Goal: Task Accomplishment & Management: Complete application form

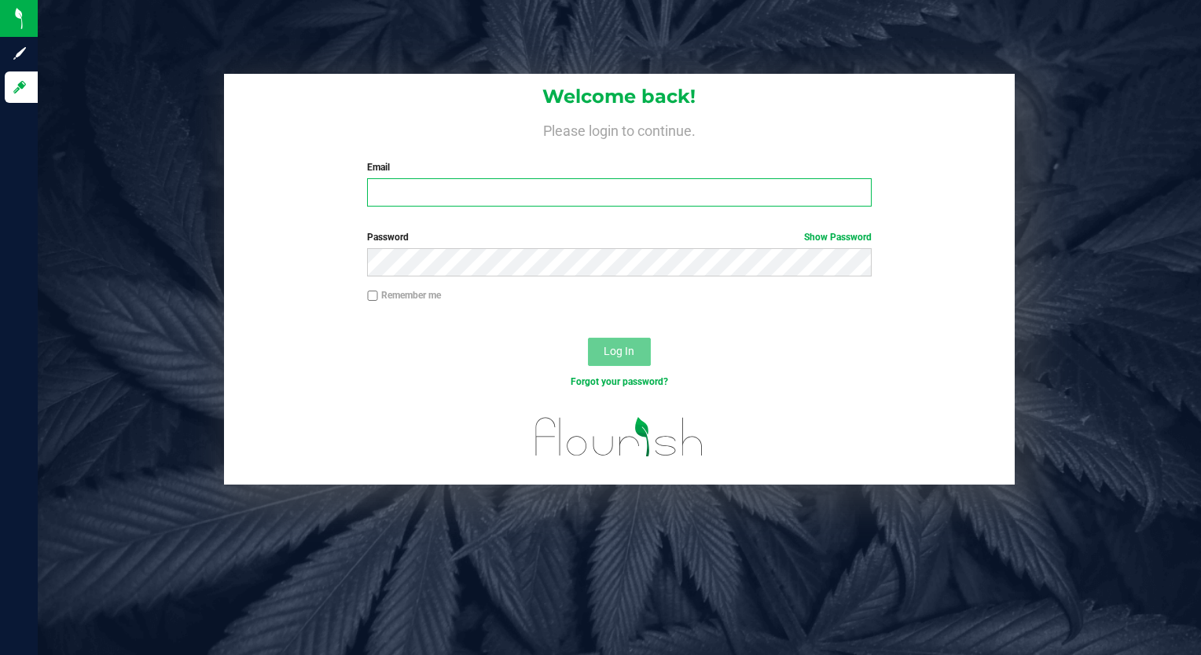
type input "[EMAIL_ADDRESS][DOMAIN_NAME]"
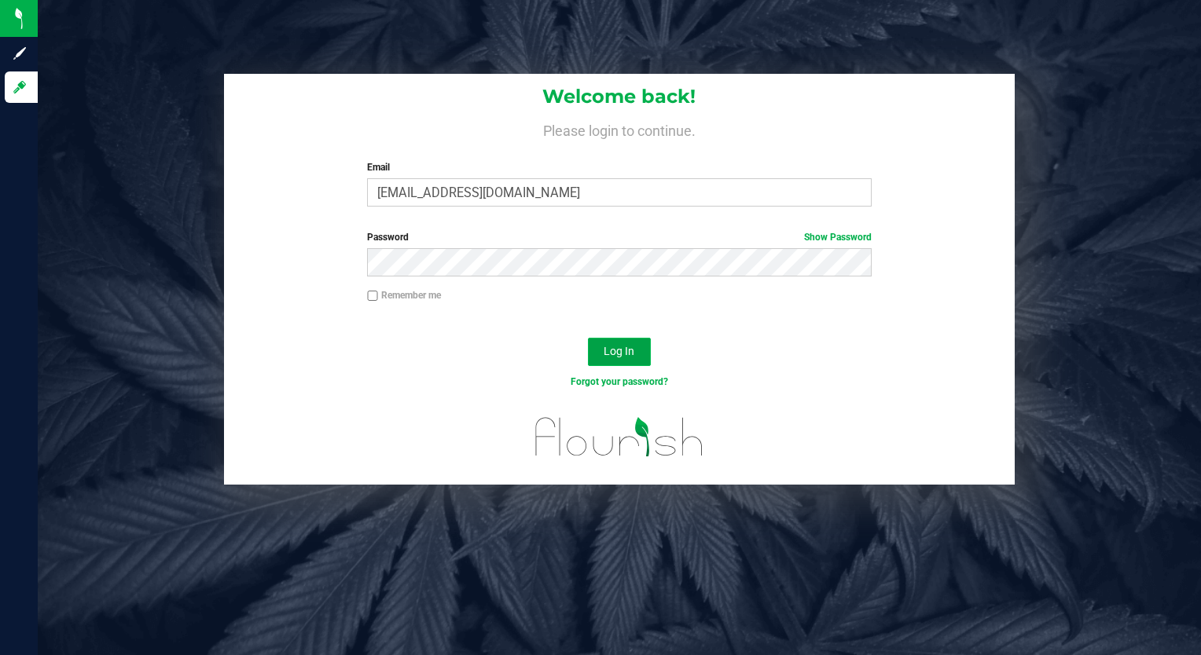
click at [615, 358] on span "Log In" at bounding box center [619, 351] width 31 height 13
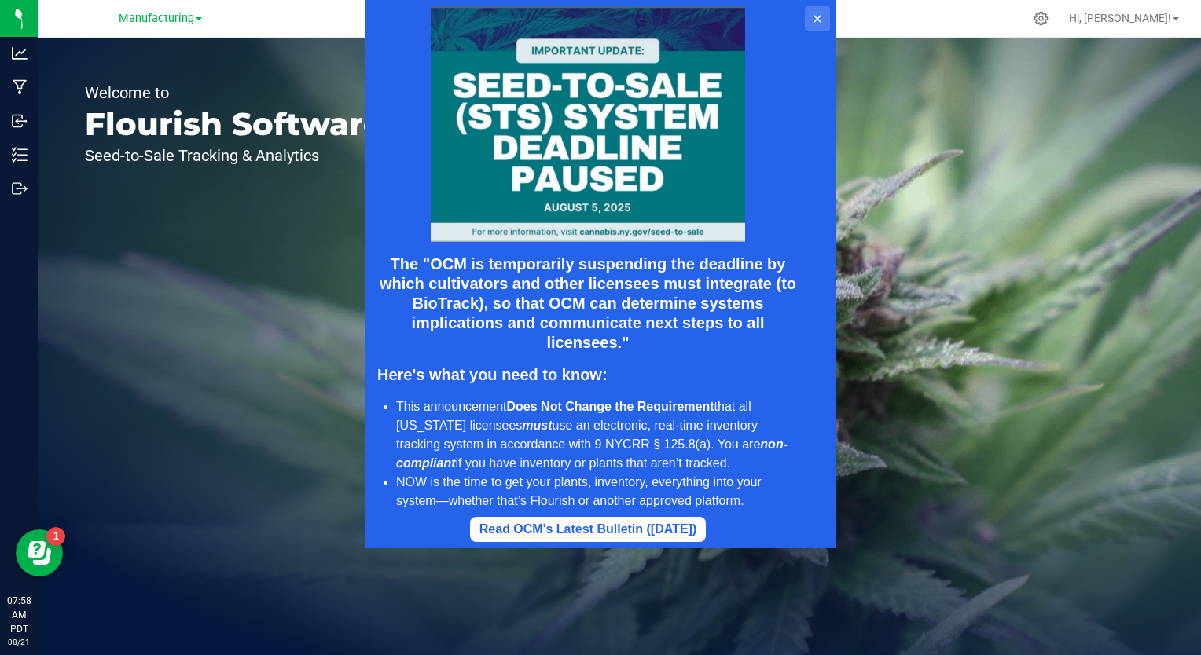
click at [814, 18] on icon at bounding box center [817, 19] width 13 height 13
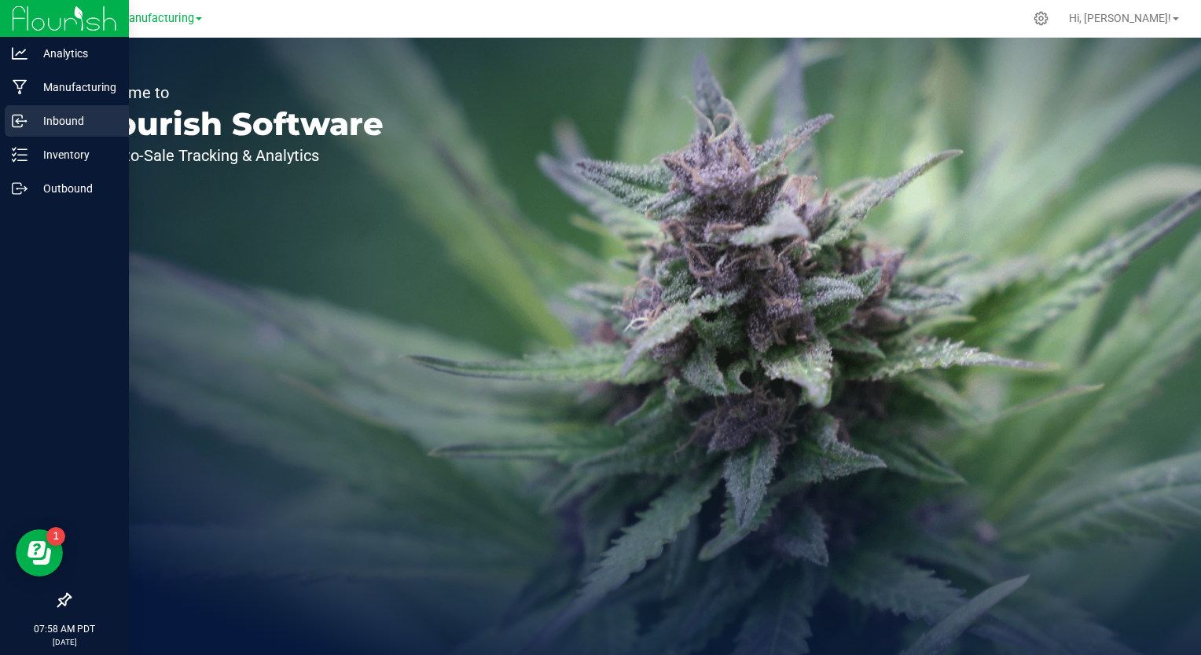
click at [40, 121] on p "Inbound" at bounding box center [75, 121] width 94 height 19
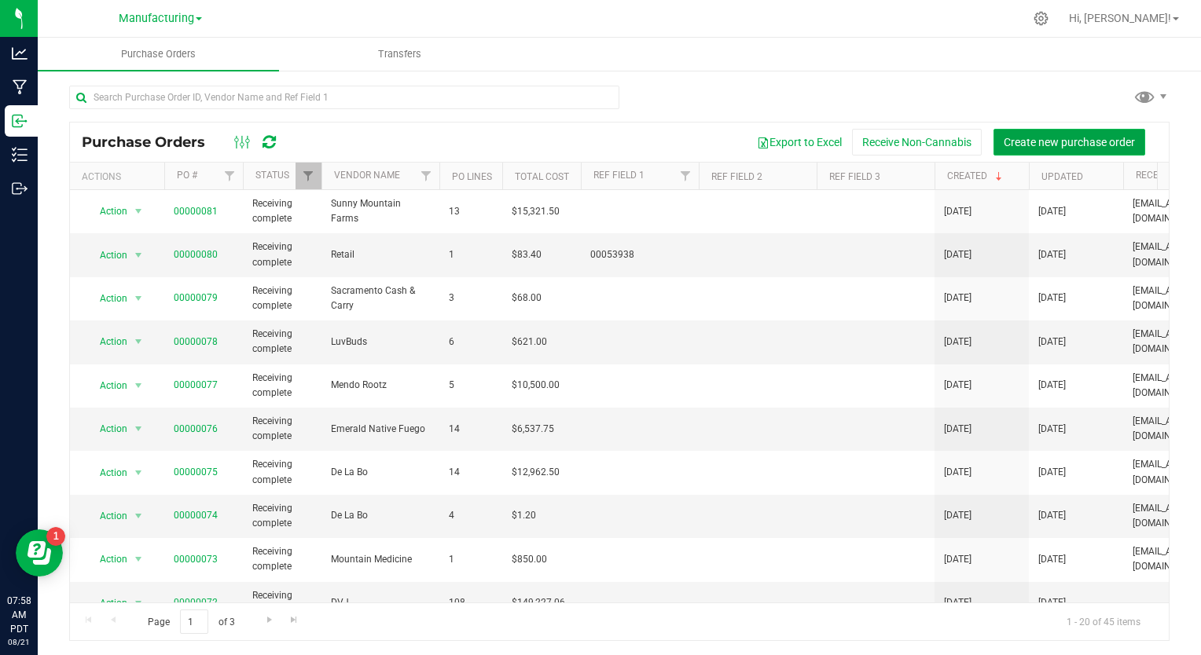
click at [1030, 141] on span "Create new purchase order" at bounding box center [1069, 142] width 131 height 13
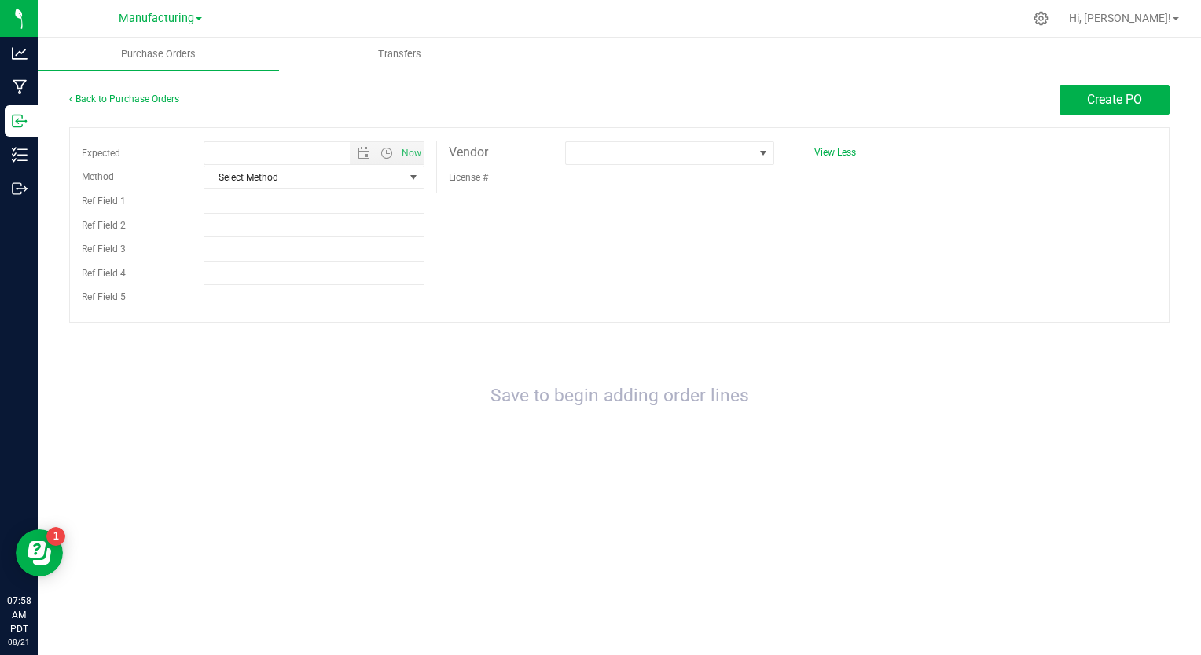
type input "[DATE] 7:58 AM"
click at [736, 266] on div "Expected [DATE] 7:58 AM Now Method Select Method Select Method USPS UPS FedEx L…" at bounding box center [619, 225] width 1100 height 196
click at [1096, 115] on div "Create PO" at bounding box center [1114, 100] width 110 height 30
click at [1096, 102] on span "Create PO" at bounding box center [1114, 99] width 55 height 15
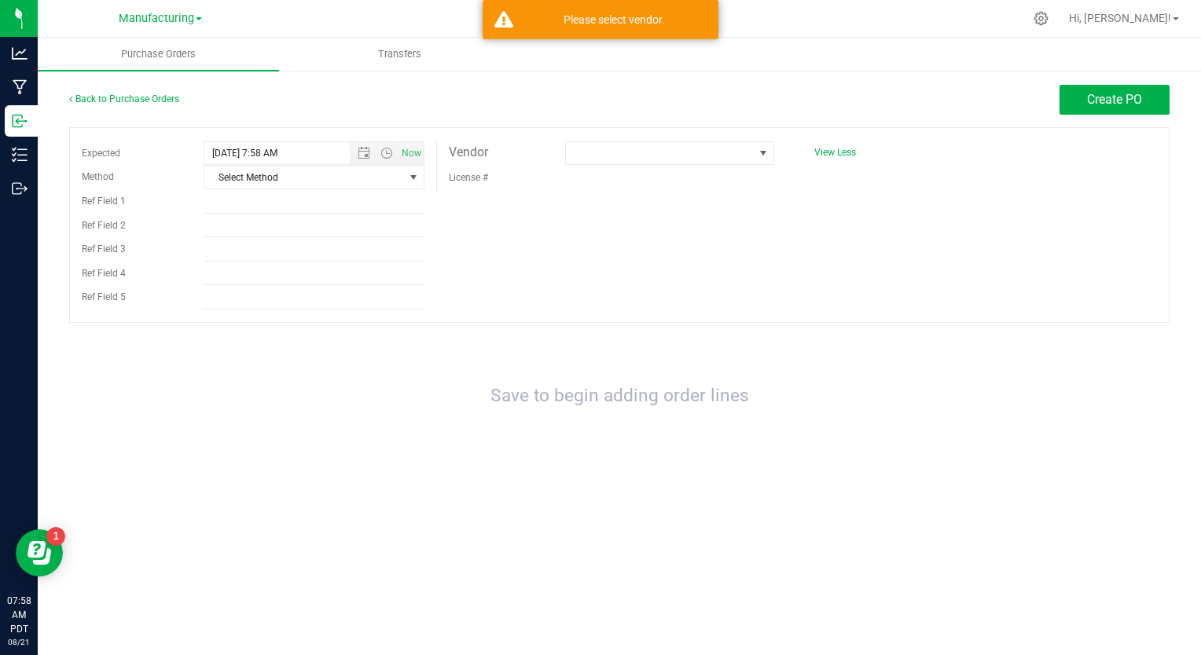
click at [611, 270] on div "Expected [DATE] 7:58 AM Now Method Select Method Select Method USPS UPS FedEx L…" at bounding box center [619, 225] width 1100 height 196
click at [602, 24] on div "Please select vendor." at bounding box center [614, 20] width 185 height 16
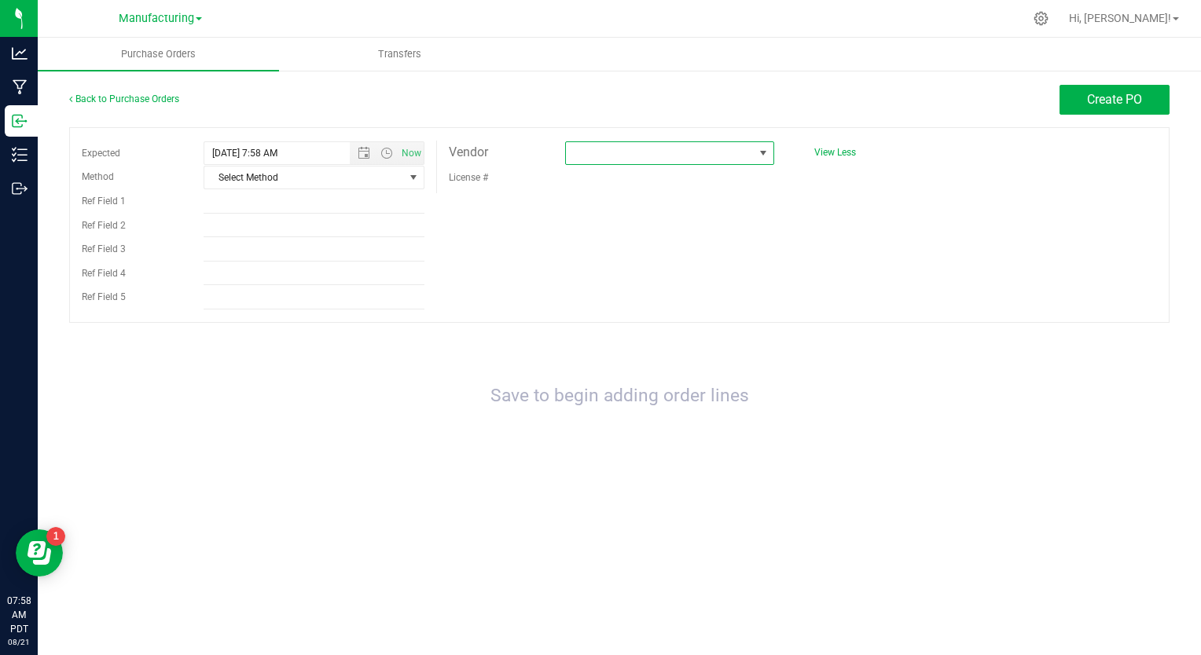
click at [598, 149] on span at bounding box center [660, 153] width 188 height 22
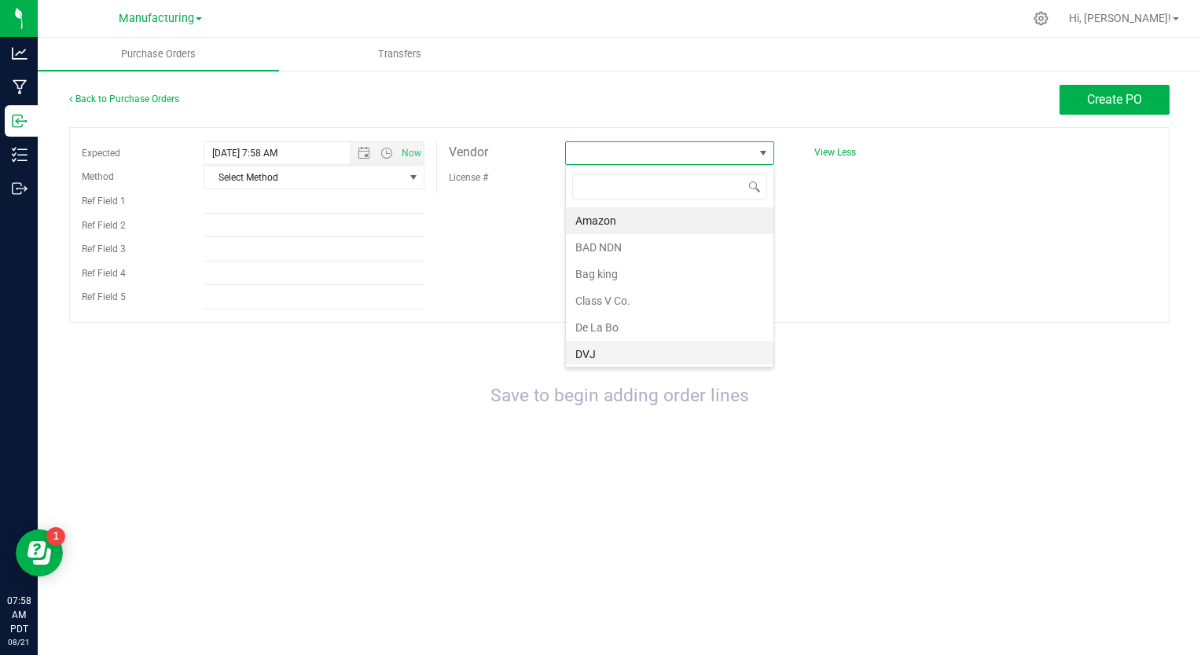
click at [584, 350] on li "DVJ" at bounding box center [669, 354] width 207 height 27
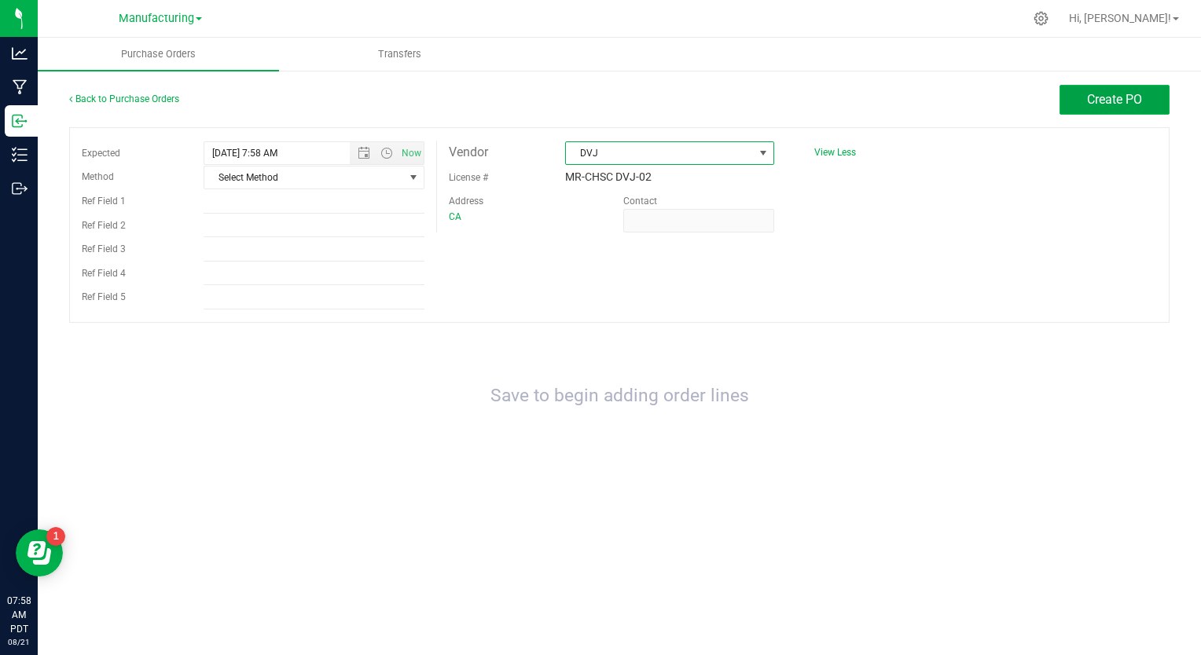
click at [1096, 102] on span "Create PO" at bounding box center [1114, 99] width 55 height 15
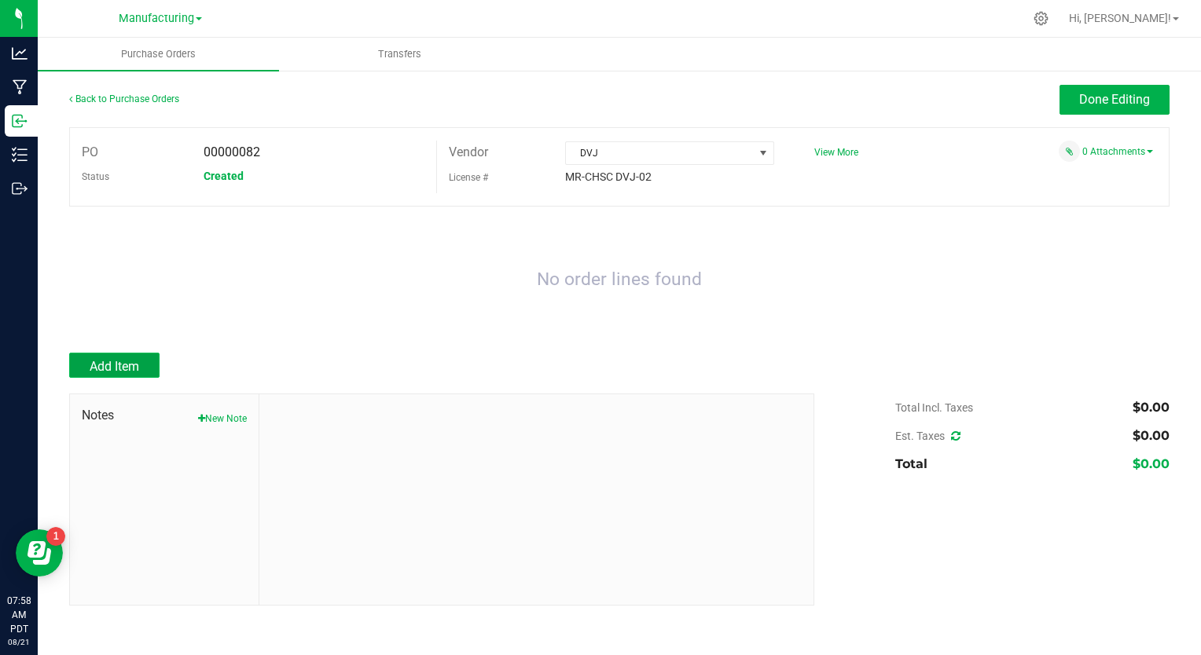
click at [105, 363] on span "Add Item" at bounding box center [115, 366] width 50 height 15
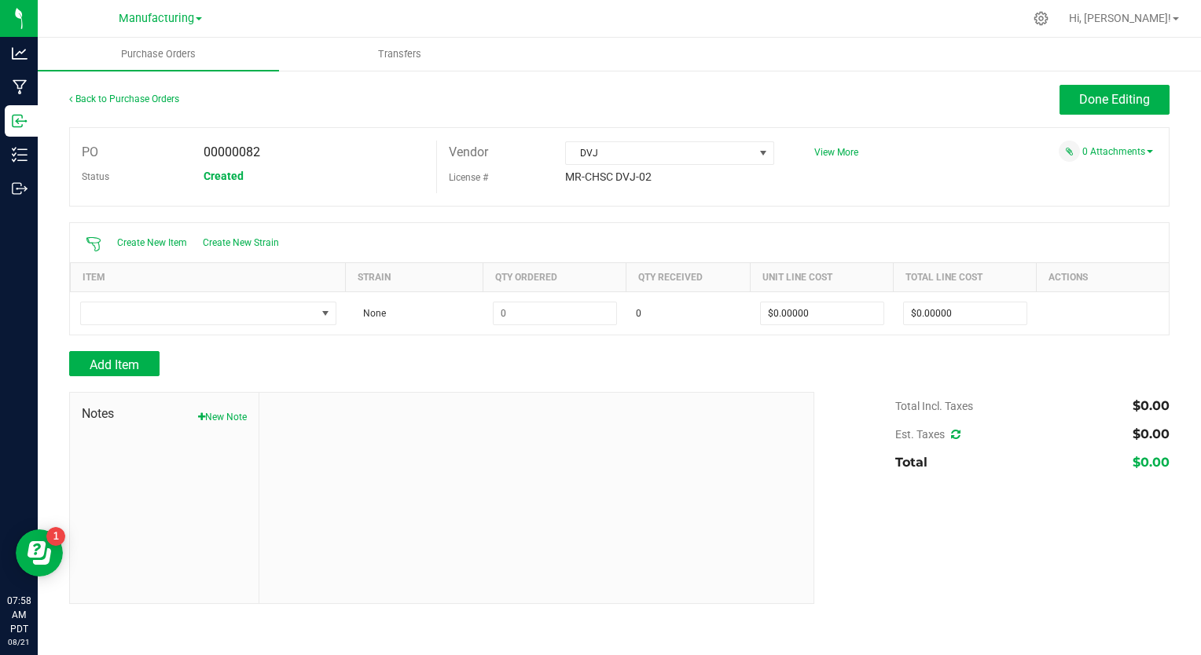
click at [113, 271] on th "Item" at bounding box center [208, 276] width 275 height 29
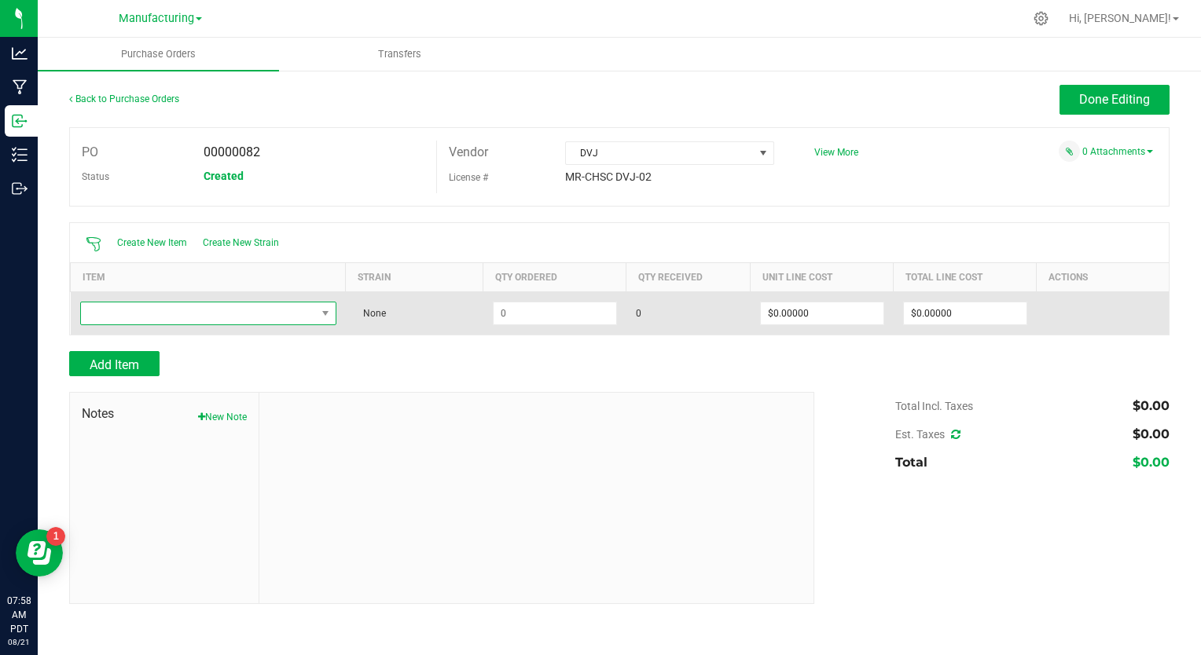
click at [117, 316] on span "NO DATA FOUND" at bounding box center [198, 314] width 235 height 22
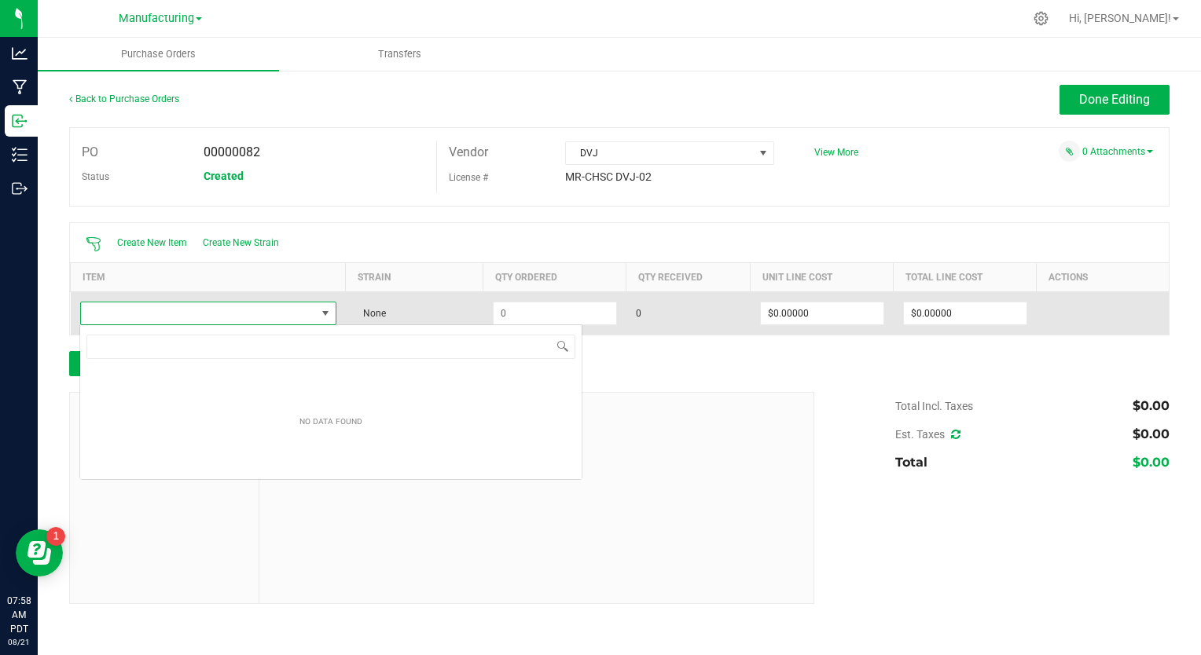
scroll to position [23, 257]
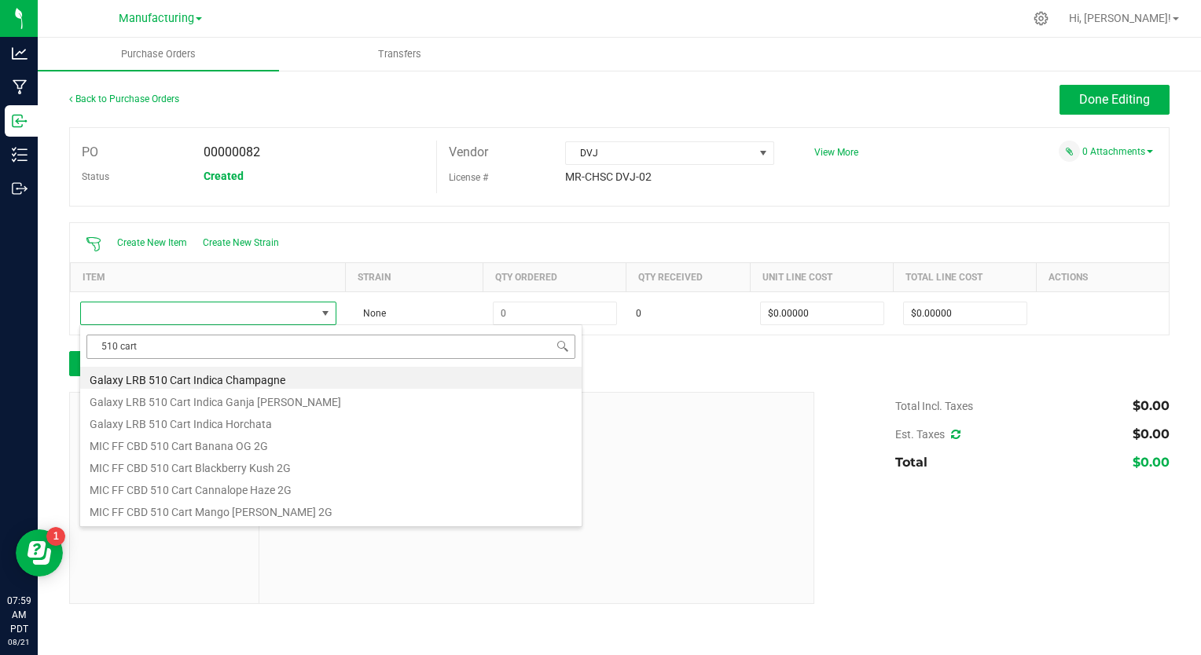
drag, startPoint x: 146, startPoint y: 347, endPoint x: 93, endPoint y: 343, distance: 53.6
click at [93, 343] on input "510 cart" at bounding box center [330, 347] width 489 height 24
type input "blueberry"
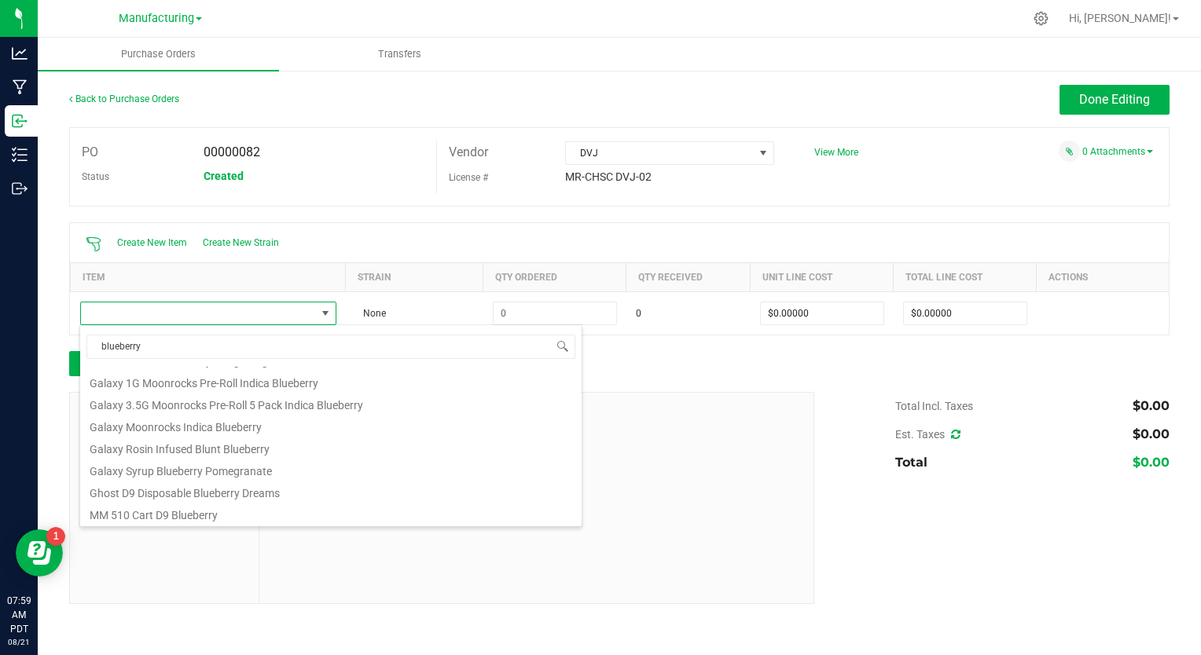
scroll to position [472, 0]
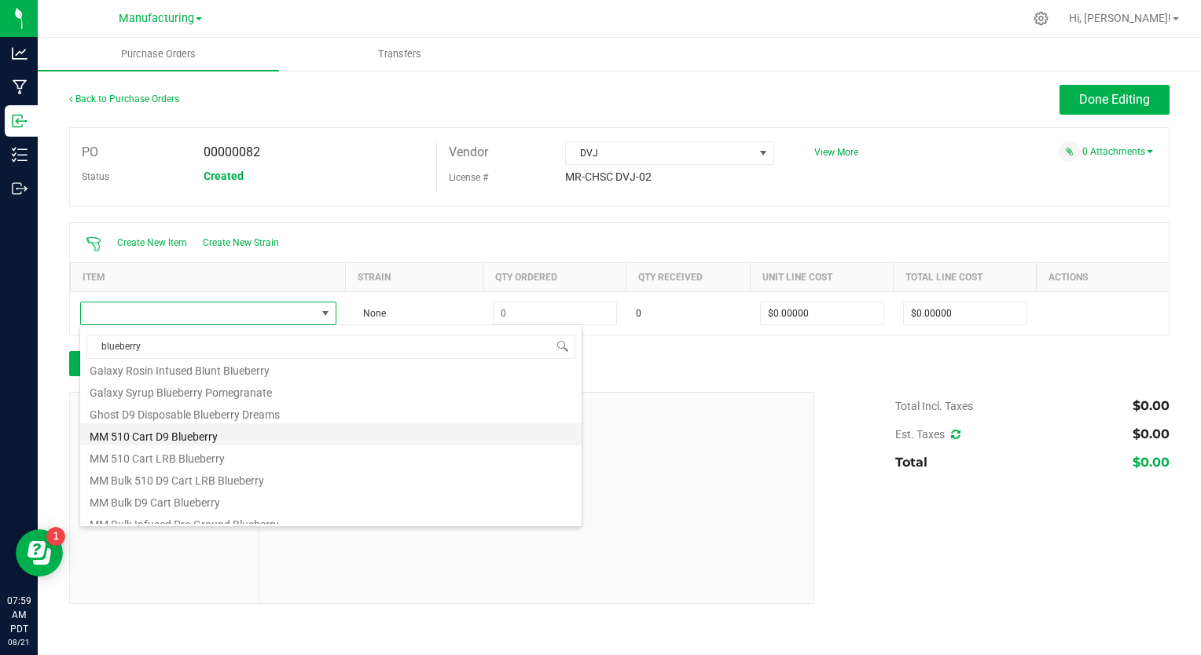
click at [160, 439] on li "MM 510 Cart D9 Blueberry" at bounding box center [330, 435] width 501 height 22
type input "$10.25000"
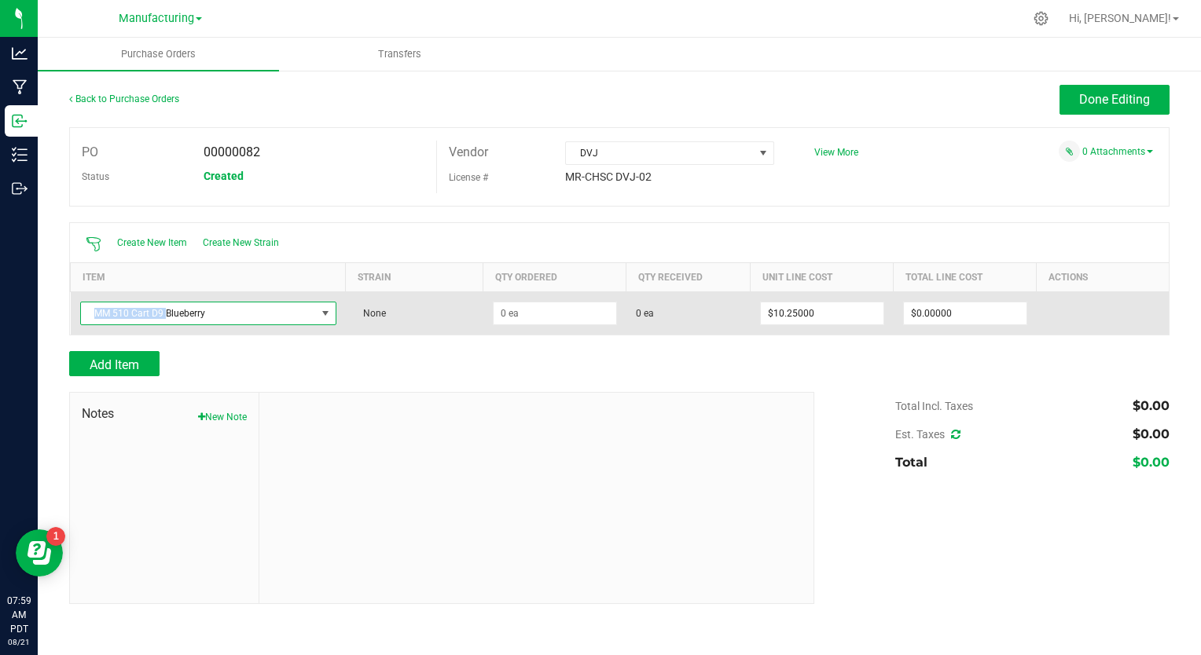
drag, startPoint x: 163, startPoint y: 315, endPoint x: 95, endPoint y: 310, distance: 68.5
click at [95, 310] on span "MM 510 Cart D9 Blueberry" at bounding box center [198, 314] width 235 height 22
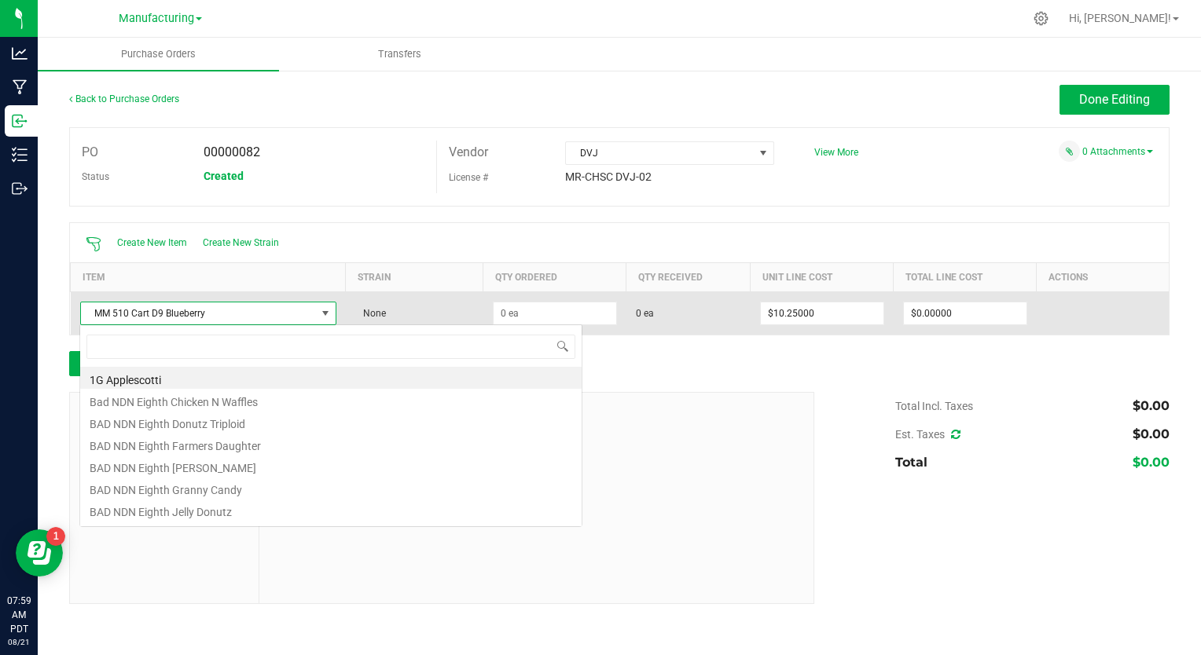
scroll to position [23, 257]
copy span "MM 510 Cart D9"
drag, startPoint x: 95, startPoint y: 310, endPoint x: 160, endPoint y: 307, distance: 65.3
click at [160, 307] on span "MM 510 Cart D9 Blueberry" at bounding box center [198, 314] width 235 height 22
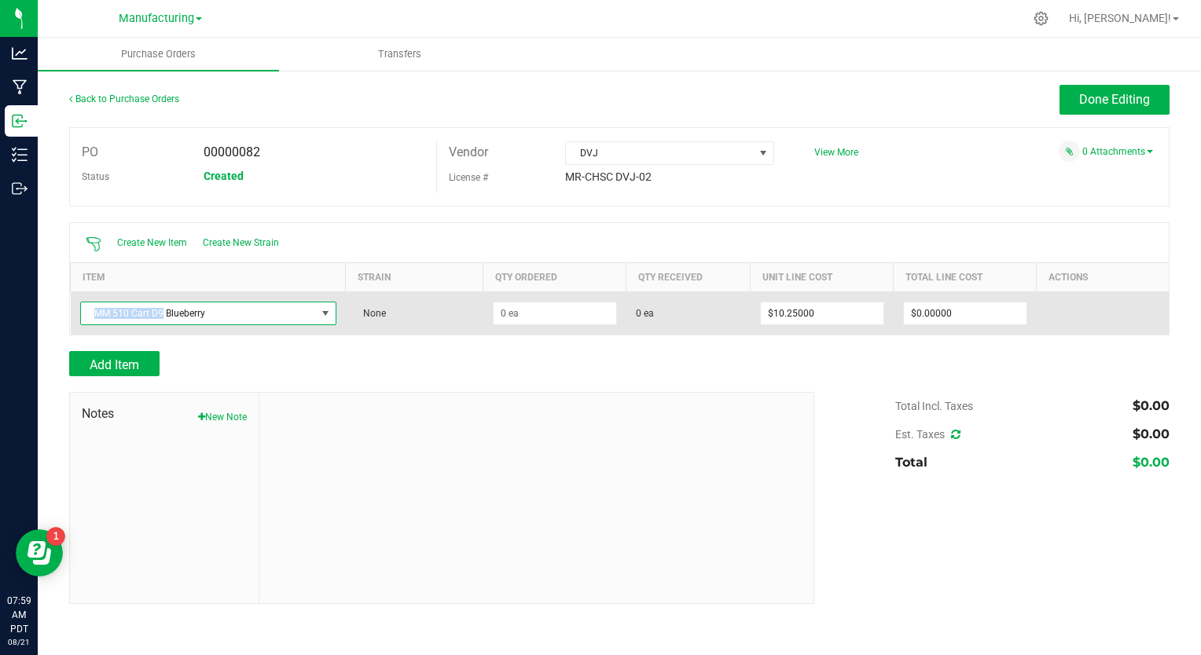
click at [163, 315] on span "MM 510 Cart D9 Blueberry" at bounding box center [198, 314] width 235 height 22
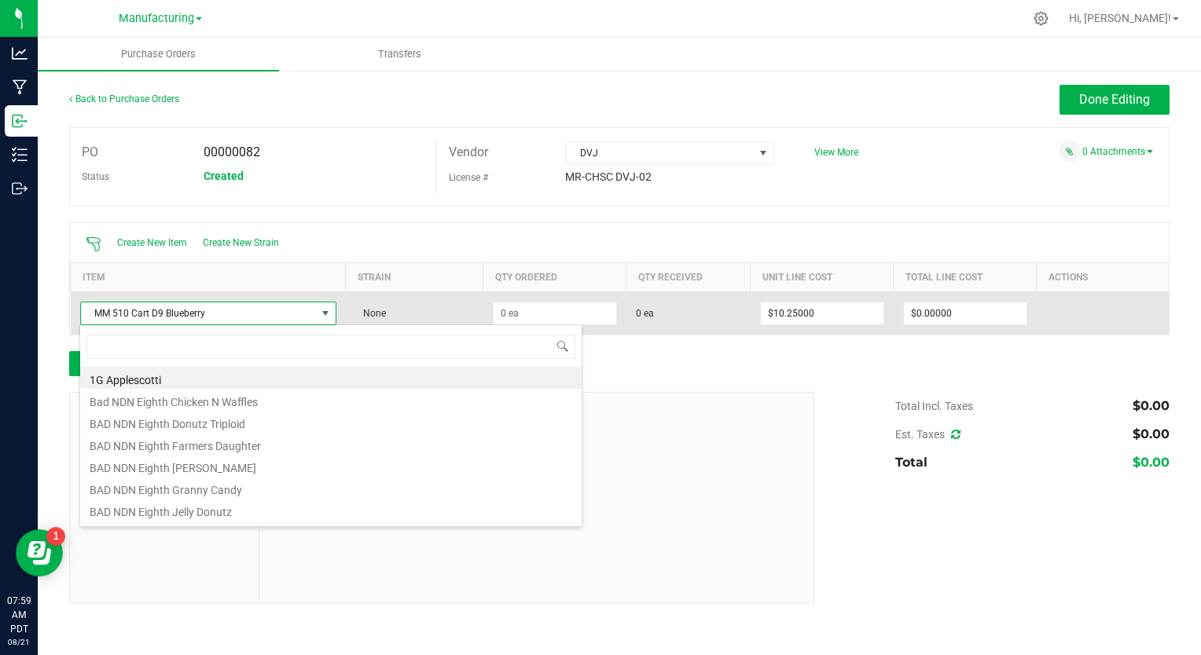
click at [160, 310] on span "MM 510 Cart D9 Blueberry" at bounding box center [198, 314] width 235 height 22
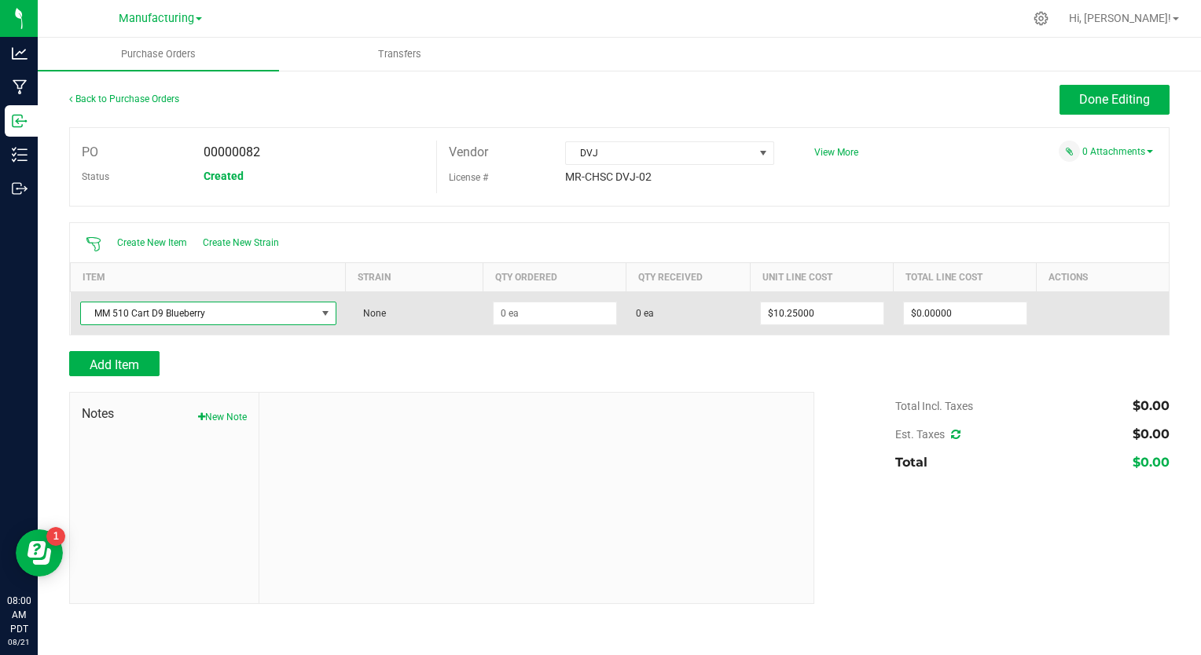
click at [189, 310] on span "MM 510 Cart D9 Blueberry" at bounding box center [198, 314] width 235 height 22
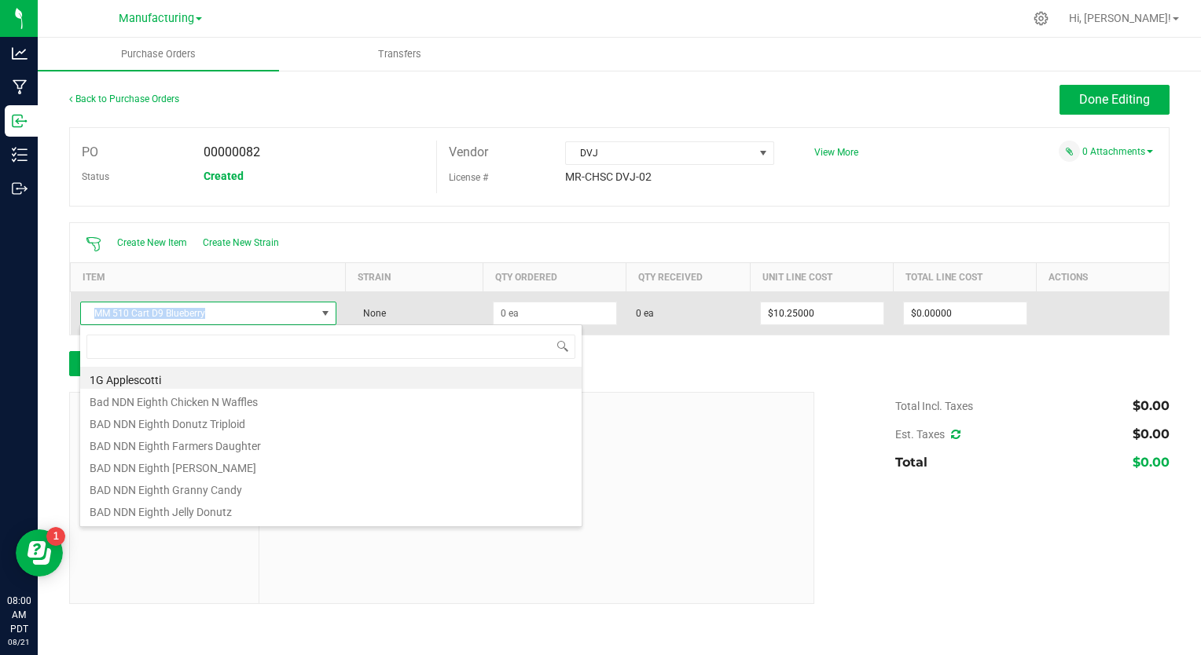
drag, startPoint x: 227, startPoint y: 316, endPoint x: 85, endPoint y: 308, distance: 142.5
click at [85, 308] on span "MM 510 Cart D9 Blueberry" at bounding box center [198, 314] width 235 height 22
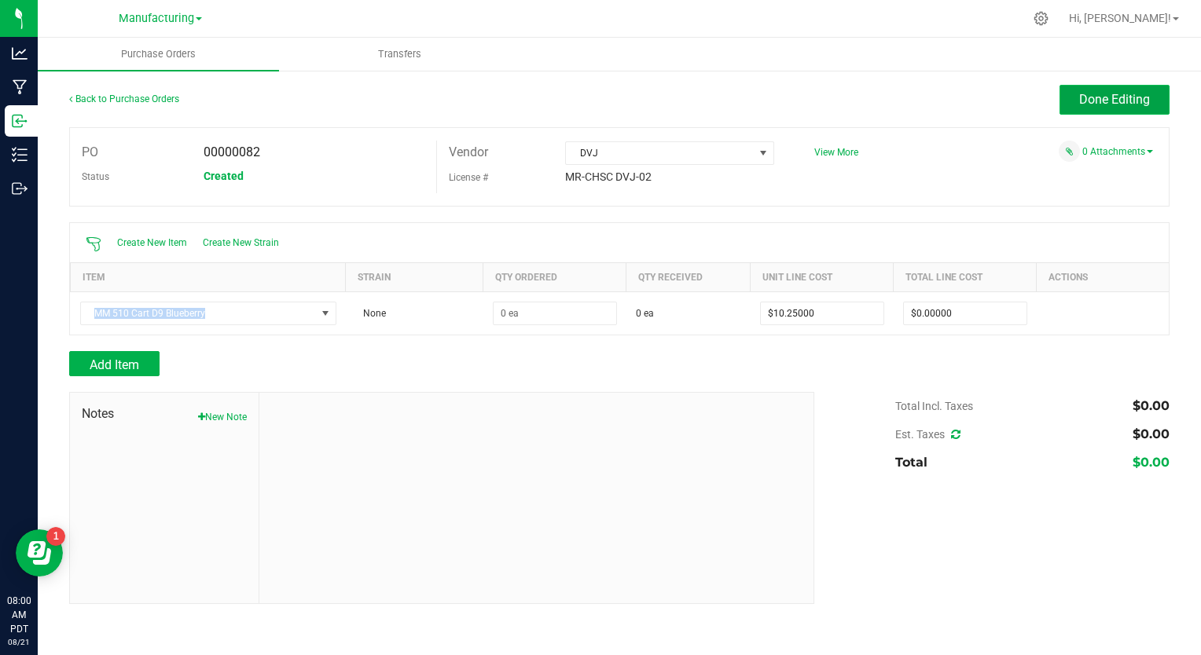
click at [1110, 99] on span "Done Editing" at bounding box center [1114, 99] width 71 height 15
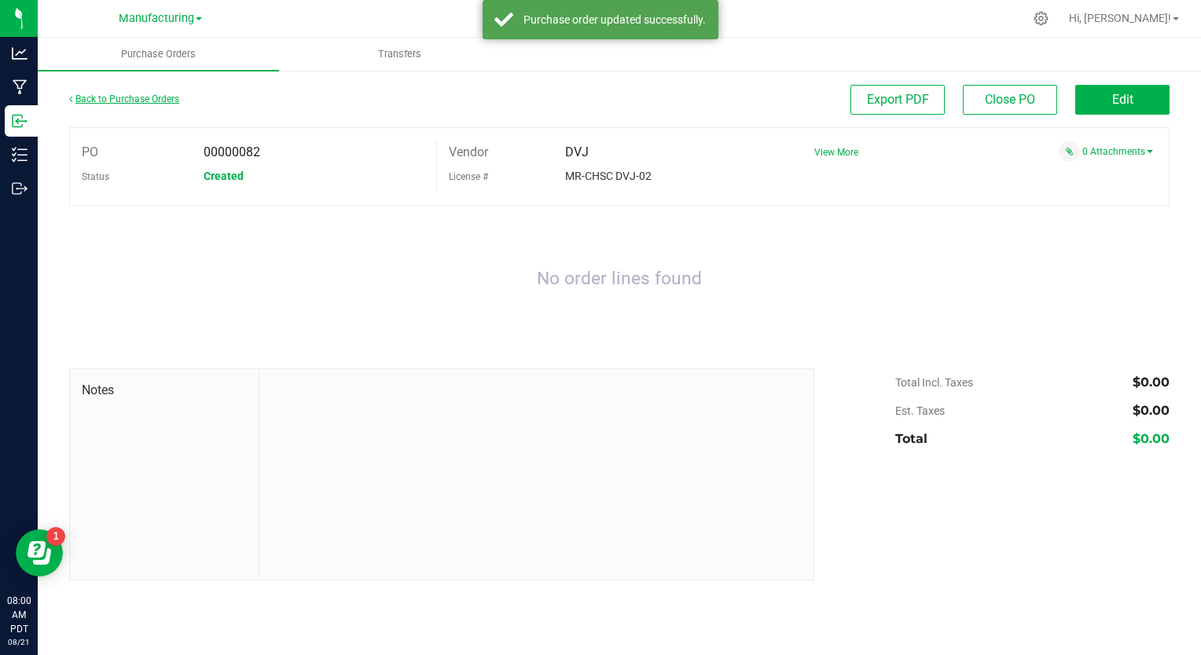
click at [144, 98] on link "Back to Purchase Orders" at bounding box center [124, 99] width 110 height 11
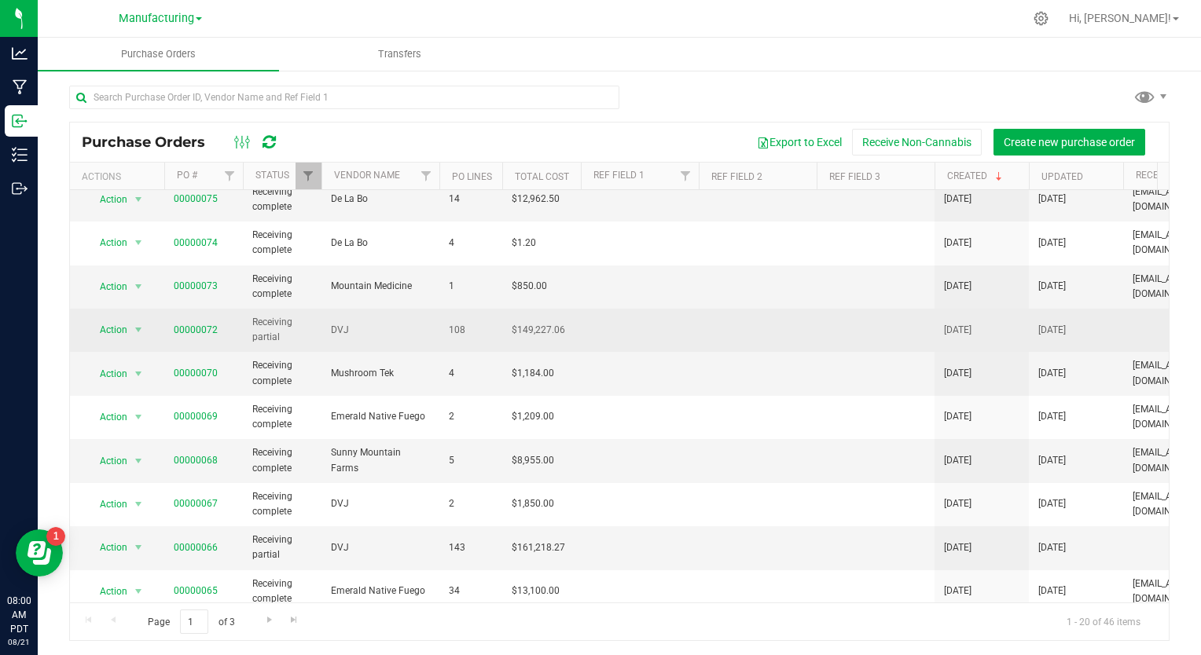
scroll to position [393, 0]
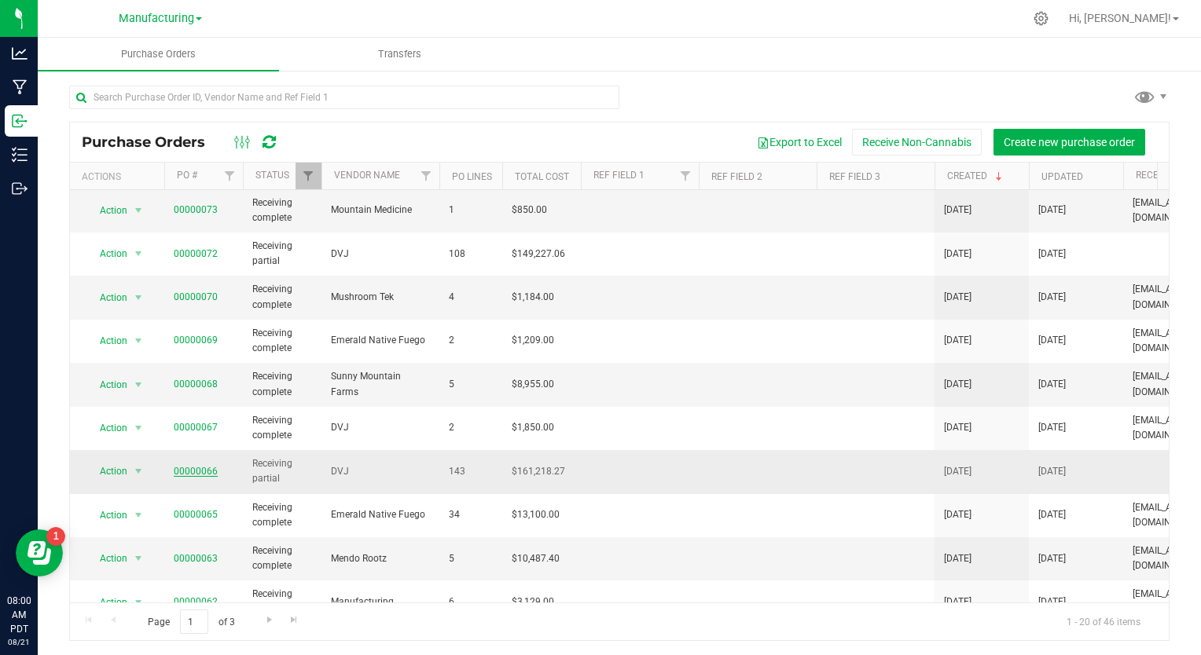
click at [189, 466] on link "00000066" at bounding box center [196, 471] width 44 height 11
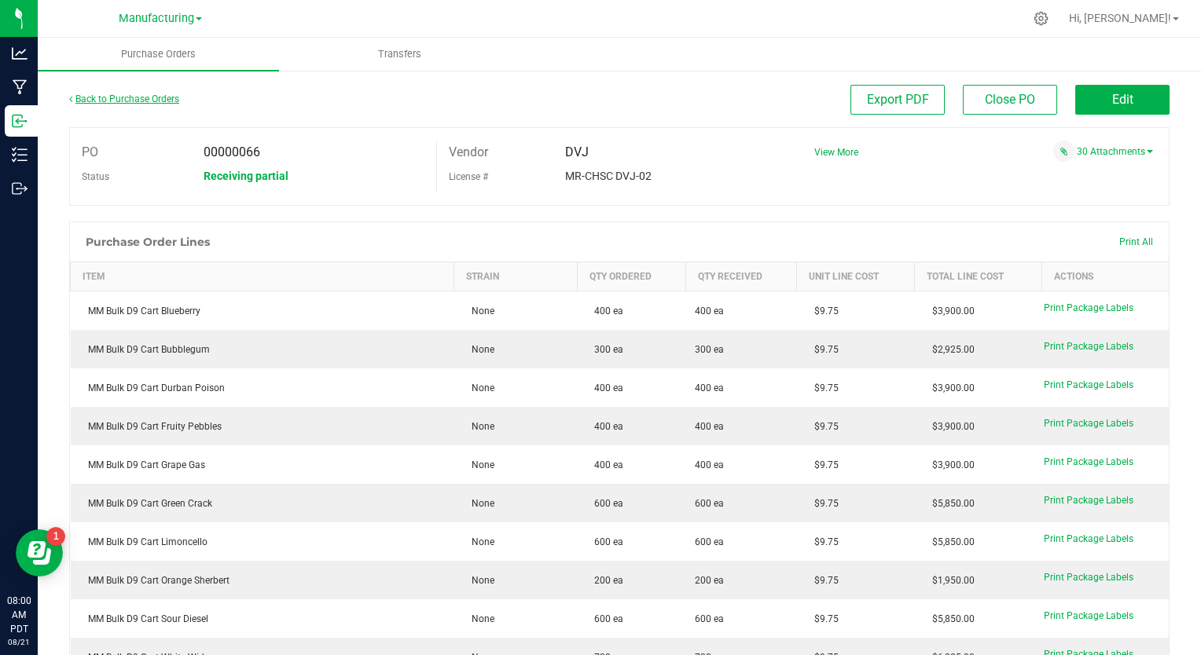
click at [136, 104] on link "Back to Purchase Orders" at bounding box center [124, 99] width 110 height 11
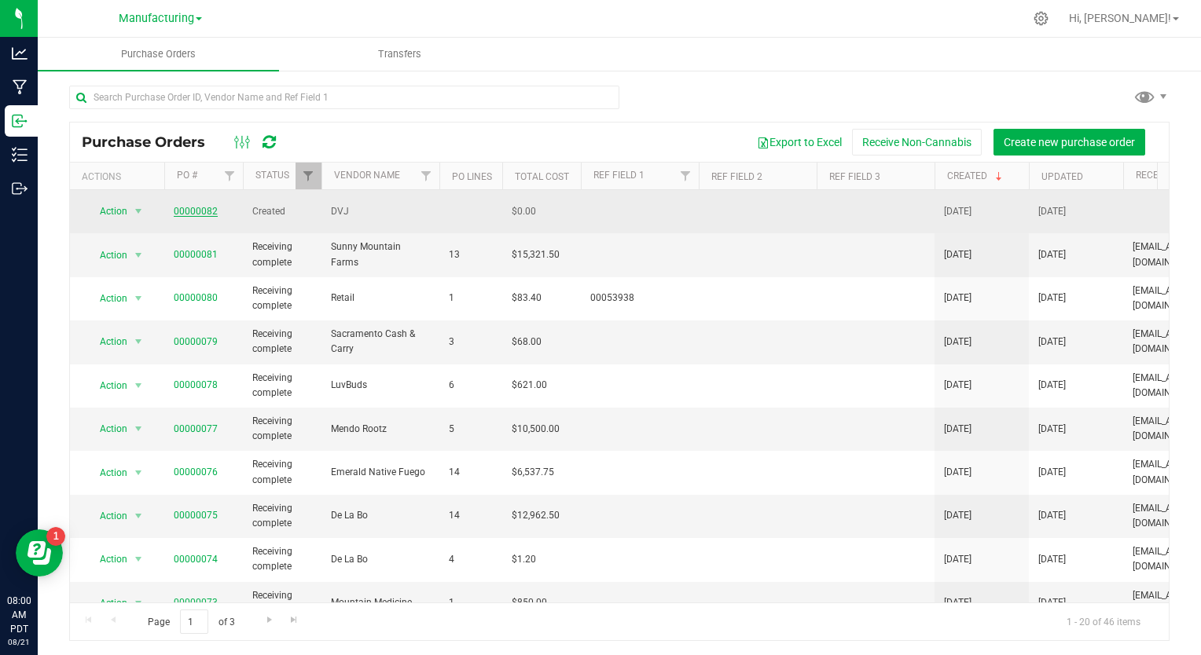
click at [189, 207] on link "00000082" at bounding box center [196, 211] width 44 height 11
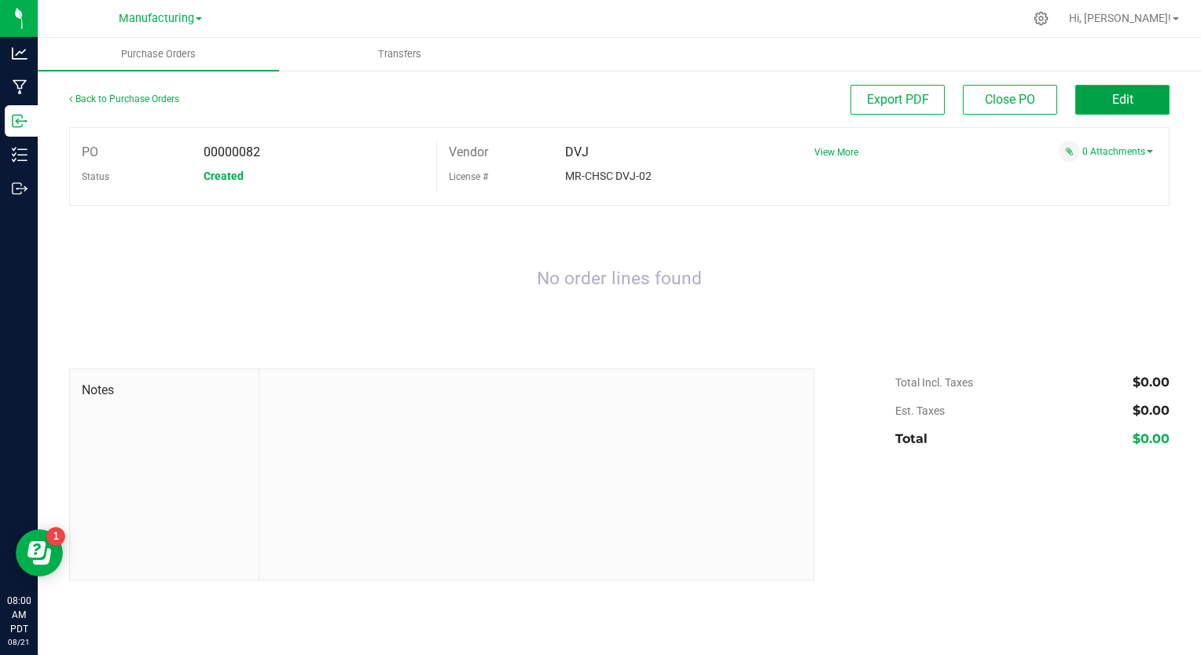
click at [1119, 99] on span "Edit" at bounding box center [1122, 99] width 21 height 15
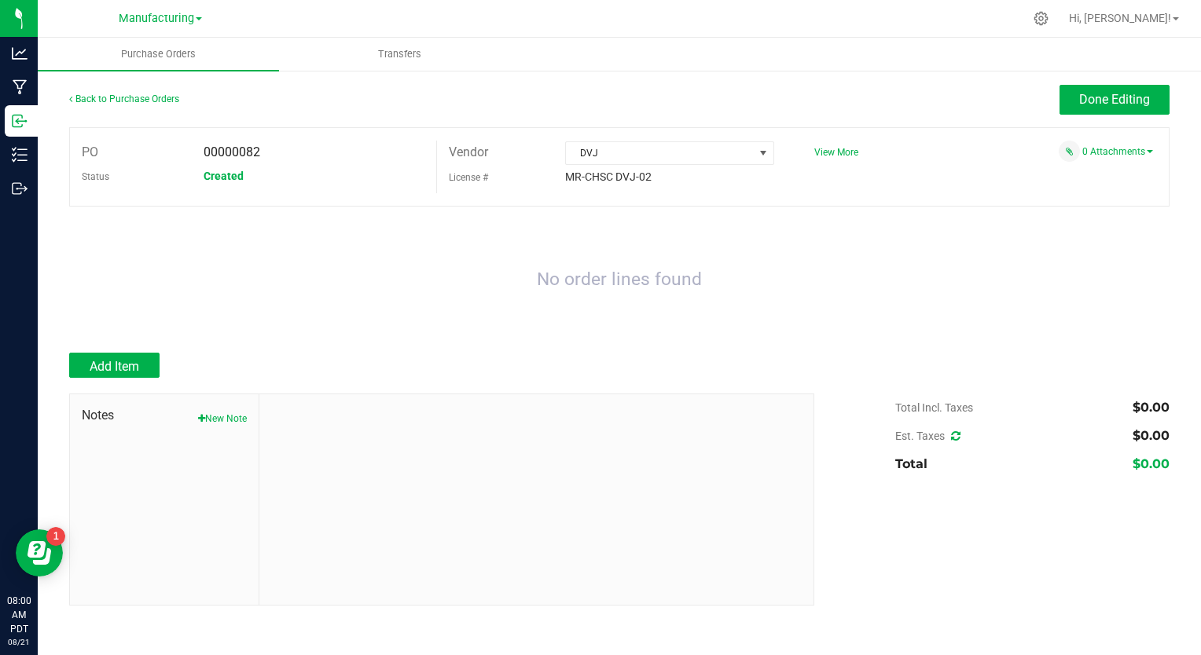
click at [264, 327] on div "No order lines found" at bounding box center [619, 279] width 1100 height 115
click at [337, 273] on div "No order lines found" at bounding box center [619, 279] width 1100 height 115
click at [132, 363] on span "Add Item" at bounding box center [115, 366] width 50 height 15
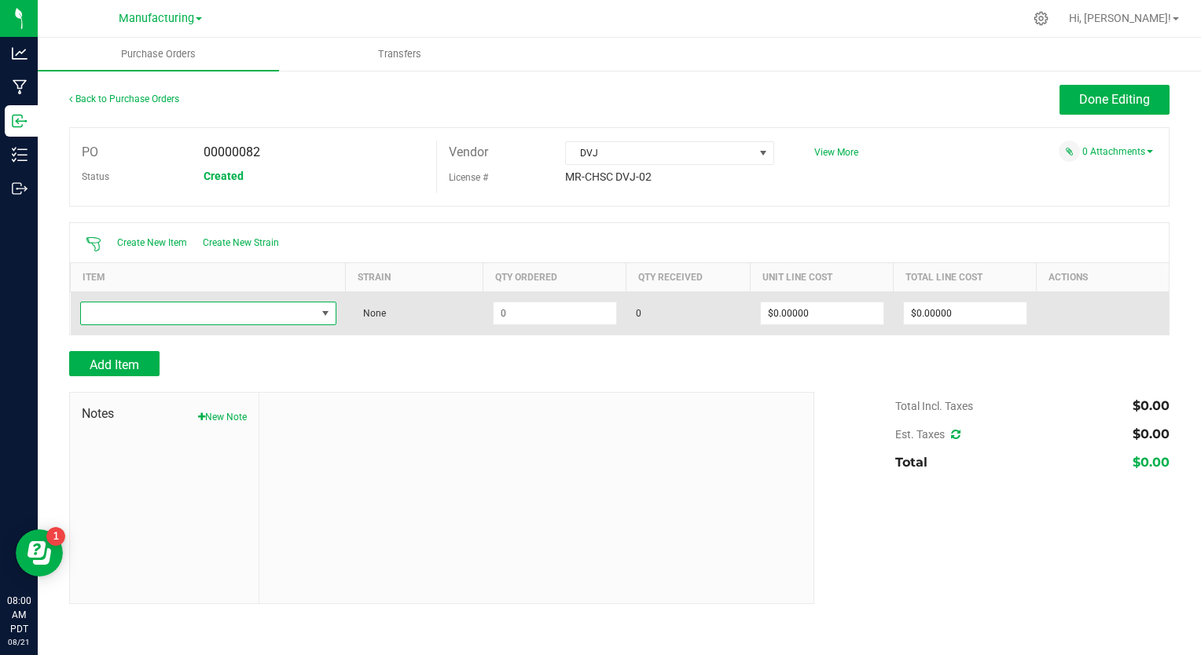
click at [160, 310] on span "NO DATA FOUND" at bounding box center [198, 314] width 235 height 22
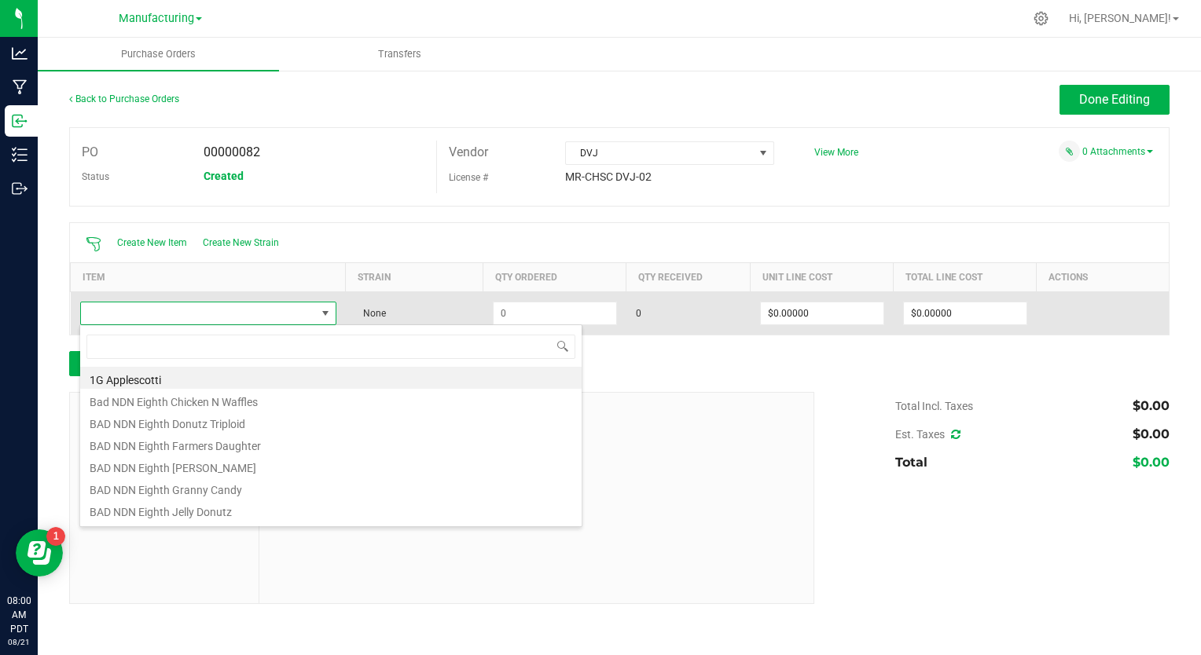
scroll to position [23, 257]
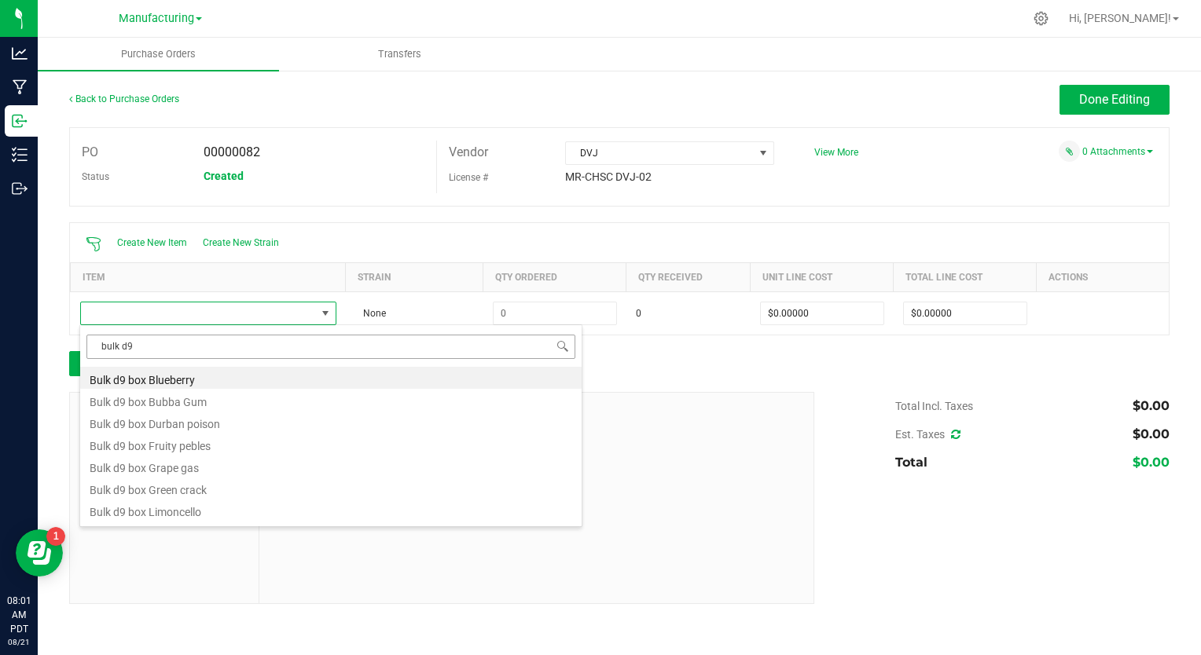
drag, startPoint x: 145, startPoint y: 344, endPoint x: 100, endPoint y: 344, distance: 44.8
click at [100, 344] on input "bulk d9" at bounding box center [330, 347] width 489 height 24
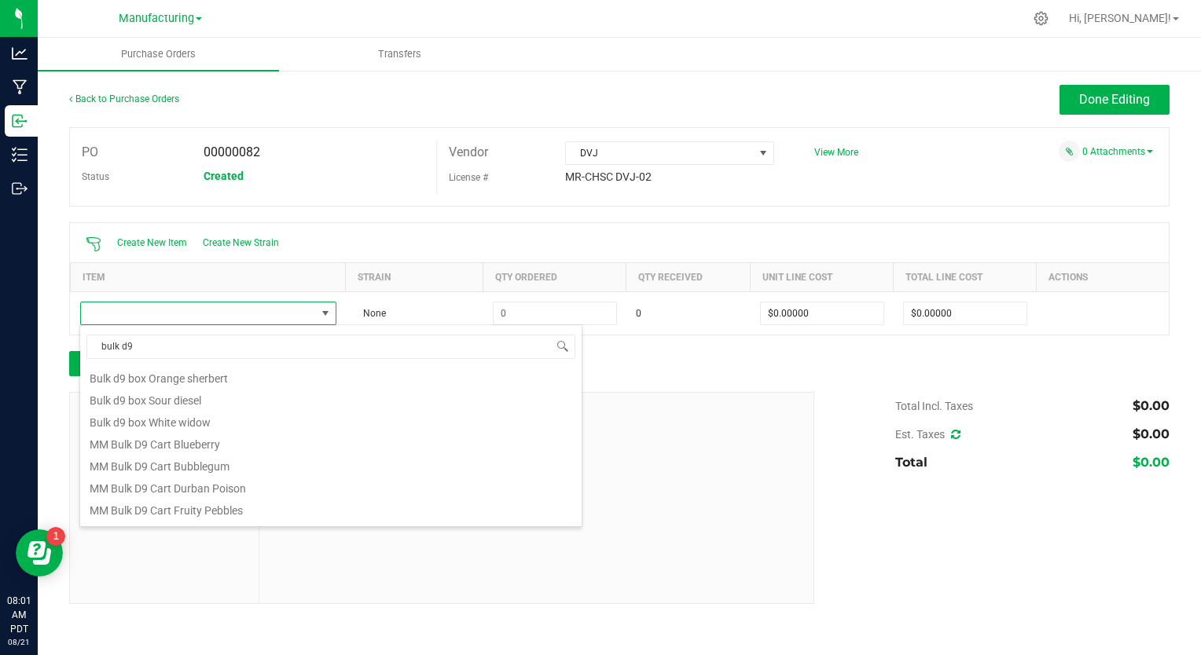
scroll to position [157, 0]
click at [156, 347] on input "bulk d9" at bounding box center [330, 347] width 489 height 24
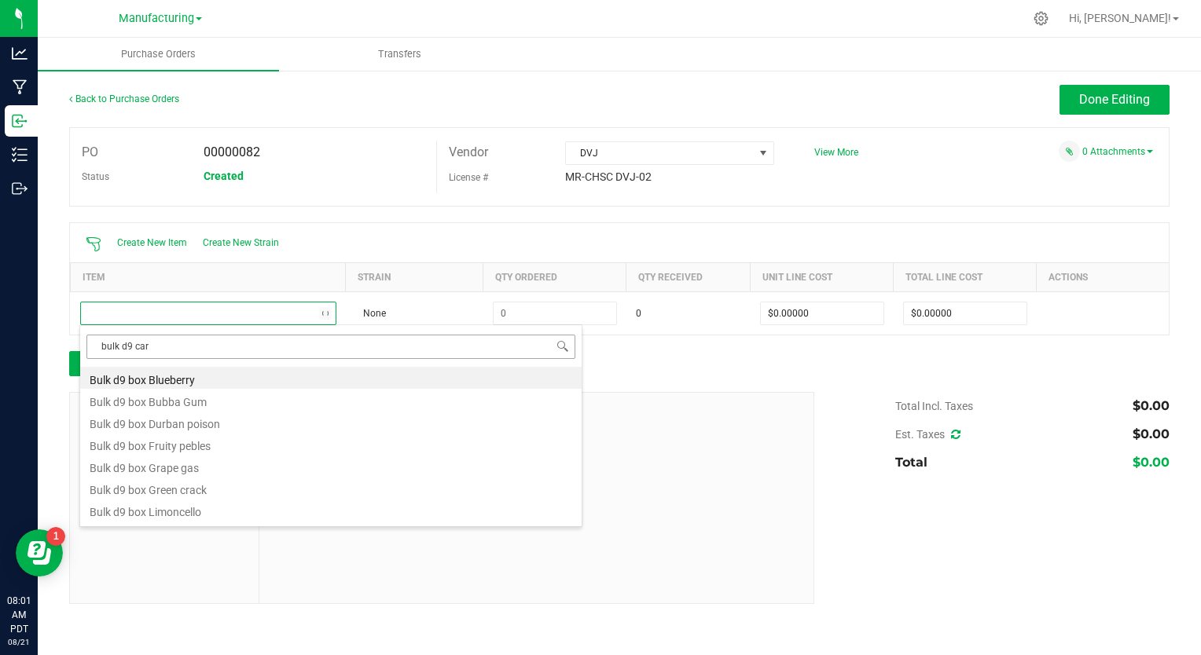
type input "bulk d9 cart"
click at [176, 379] on li "MM Bulk D9 Cart Blueberry" at bounding box center [330, 378] width 501 height 22
type input "$9.75000"
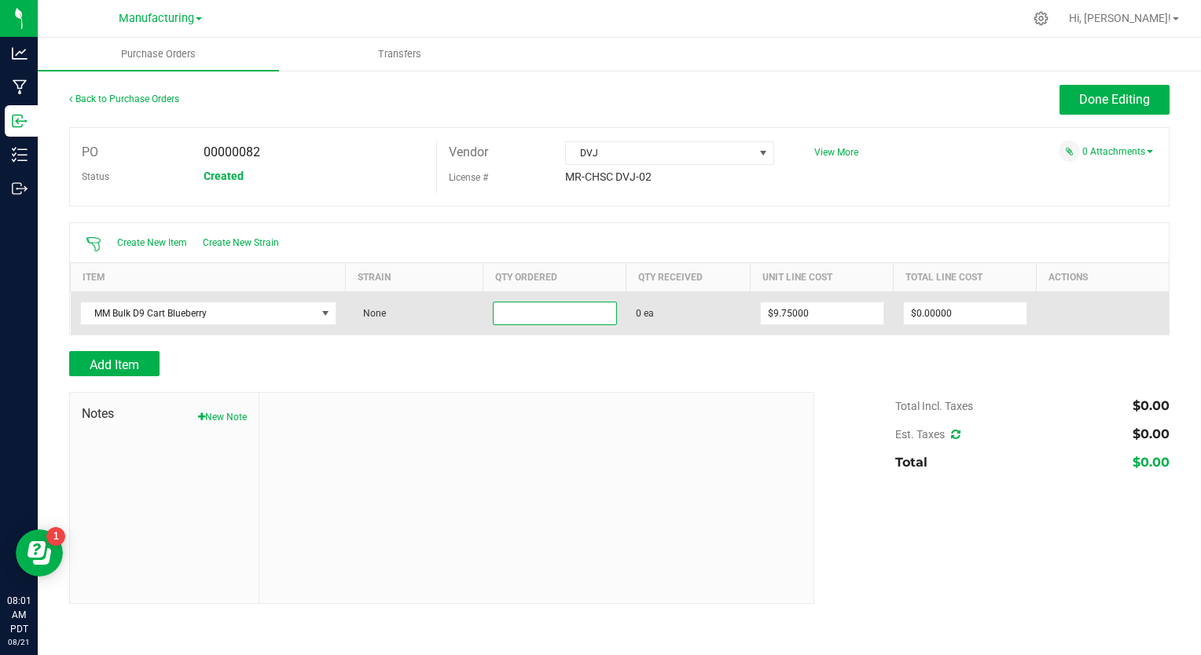
click at [506, 311] on input at bounding box center [555, 314] width 123 height 22
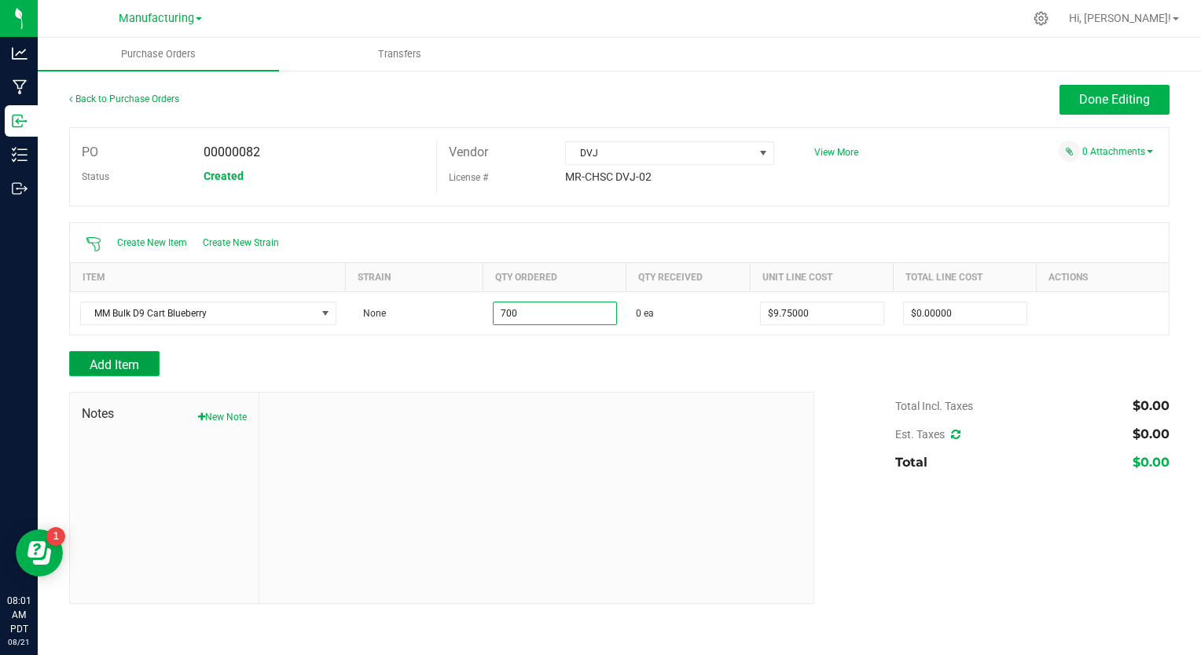
type input "700 ea"
click at [118, 363] on span "Add Item" at bounding box center [115, 365] width 50 height 15
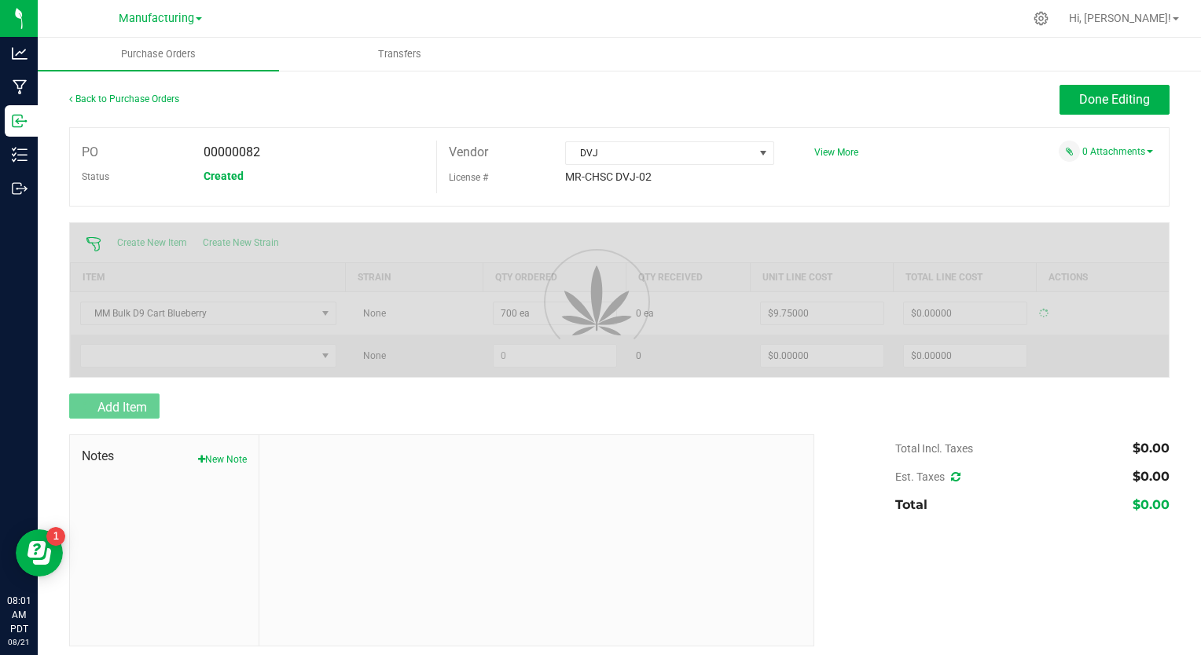
type input "$6,825.00000"
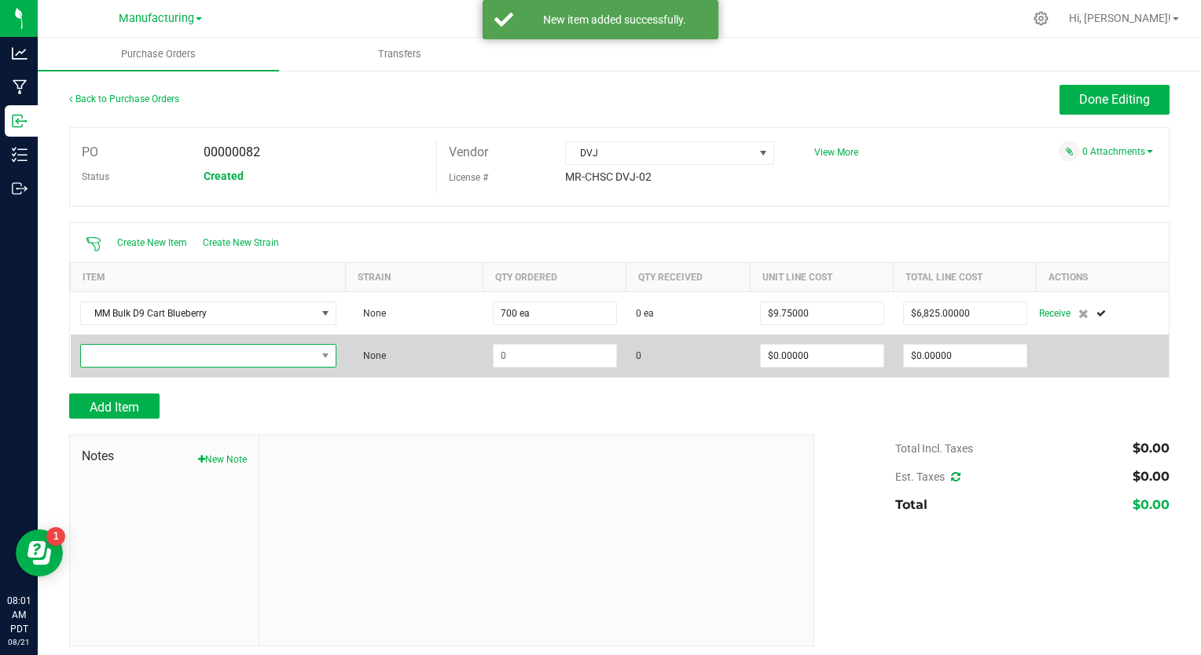
click at [116, 351] on span "NO DATA FOUND" at bounding box center [198, 356] width 235 height 22
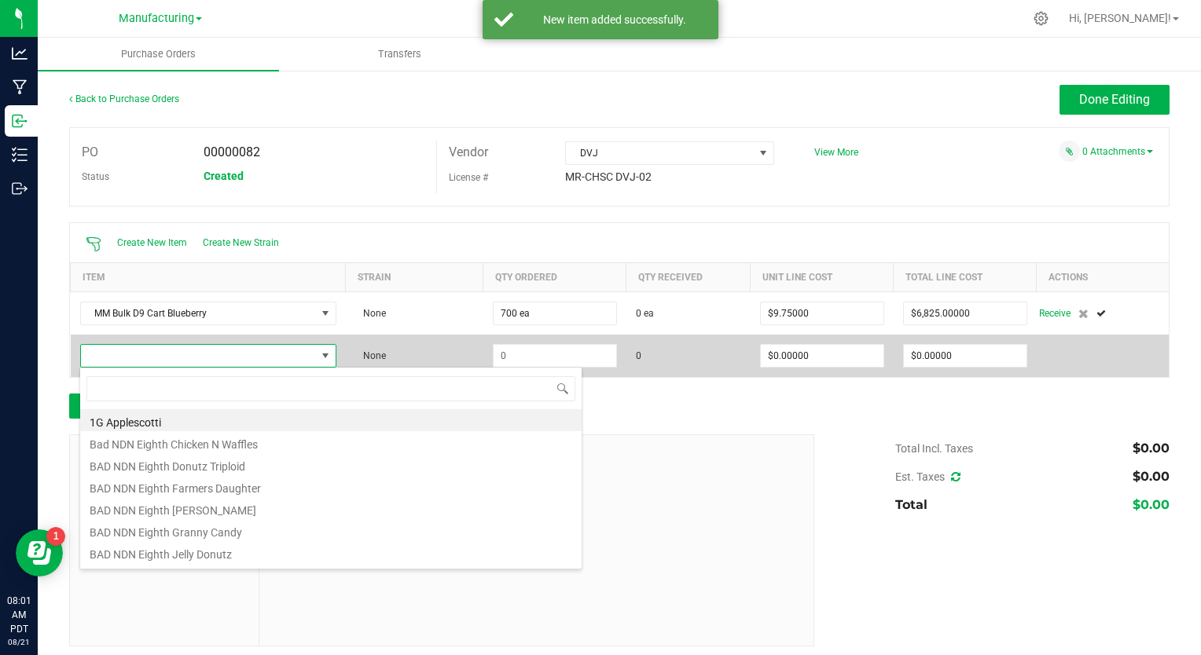
scroll to position [23, 251]
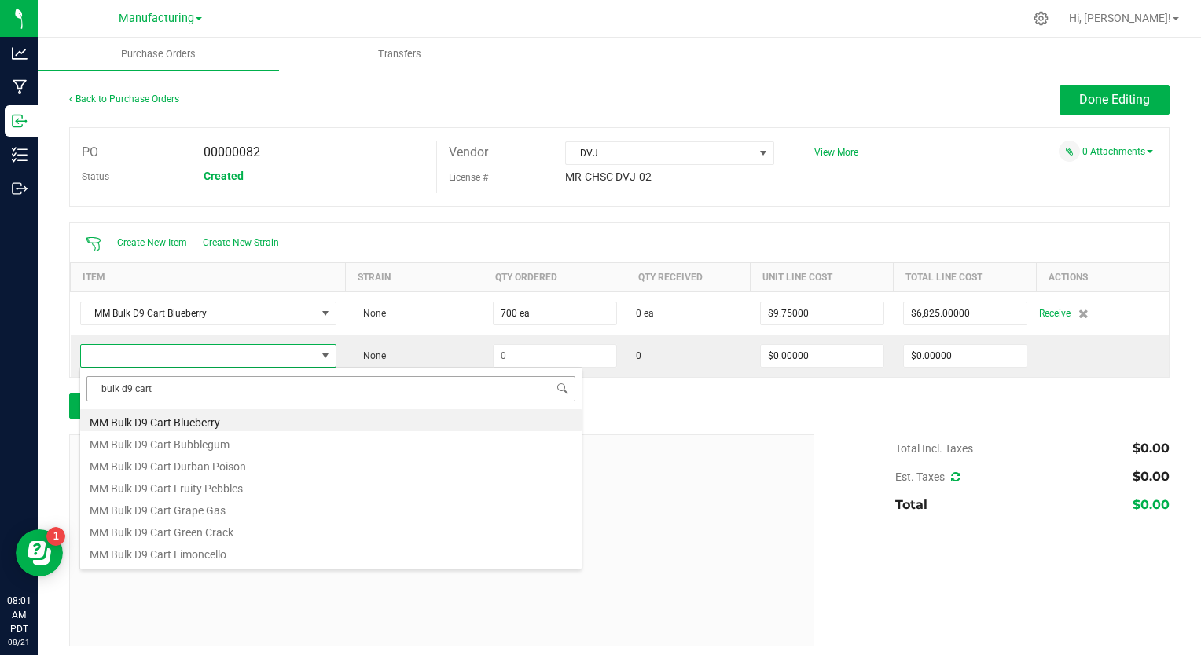
drag, startPoint x: 153, startPoint y: 393, endPoint x: 92, endPoint y: 383, distance: 62.1
click at [92, 383] on input "bulk d9 cart" at bounding box center [330, 388] width 489 height 24
click at [163, 391] on input "bulk d9 cart" at bounding box center [330, 388] width 489 height 24
type input "bulk d9 cart bu"
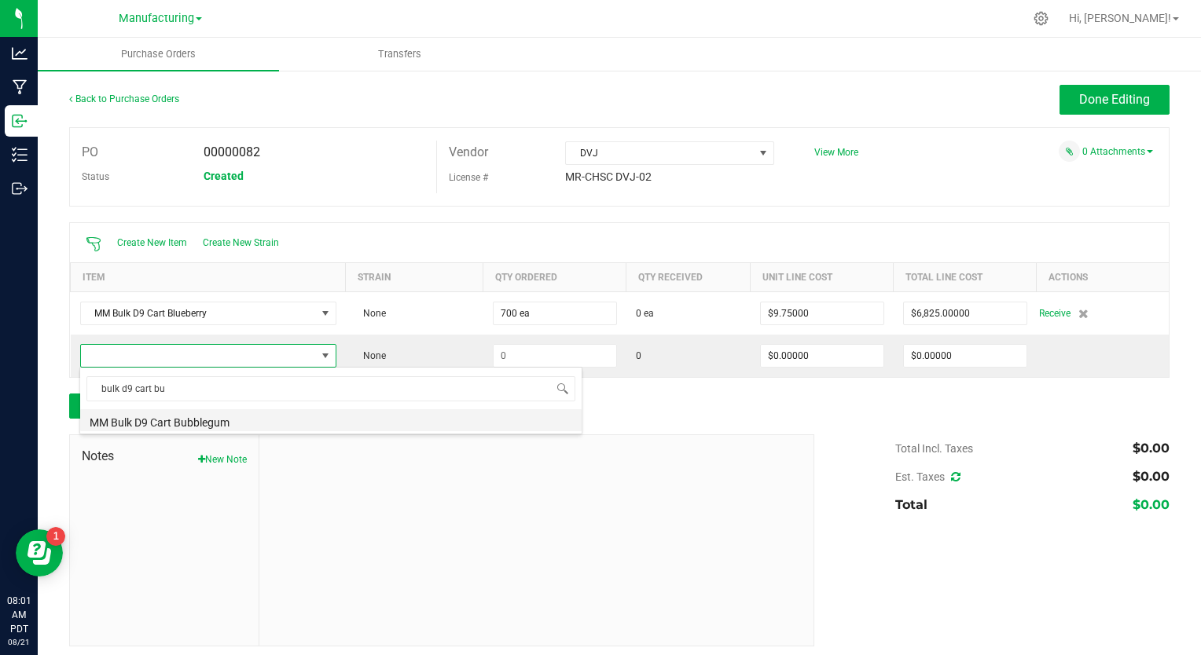
click at [179, 417] on li "MM Bulk D9 Cart Bubblegum" at bounding box center [330, 420] width 501 height 22
type input "$9.75000"
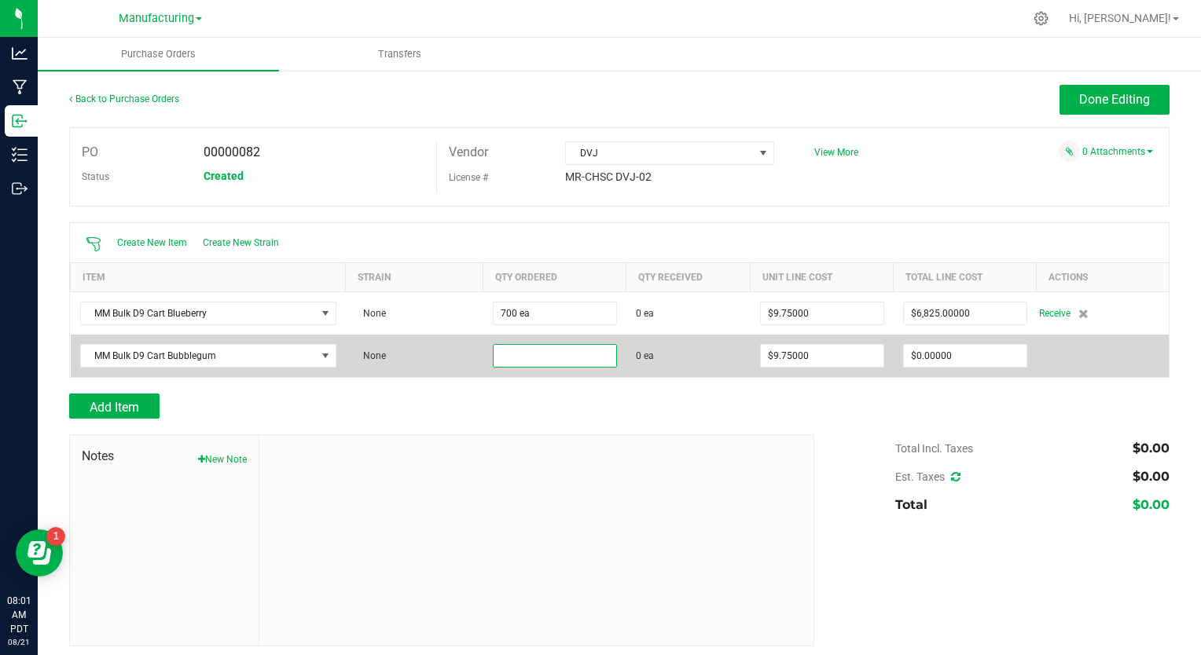
click at [498, 356] on input at bounding box center [555, 356] width 123 height 22
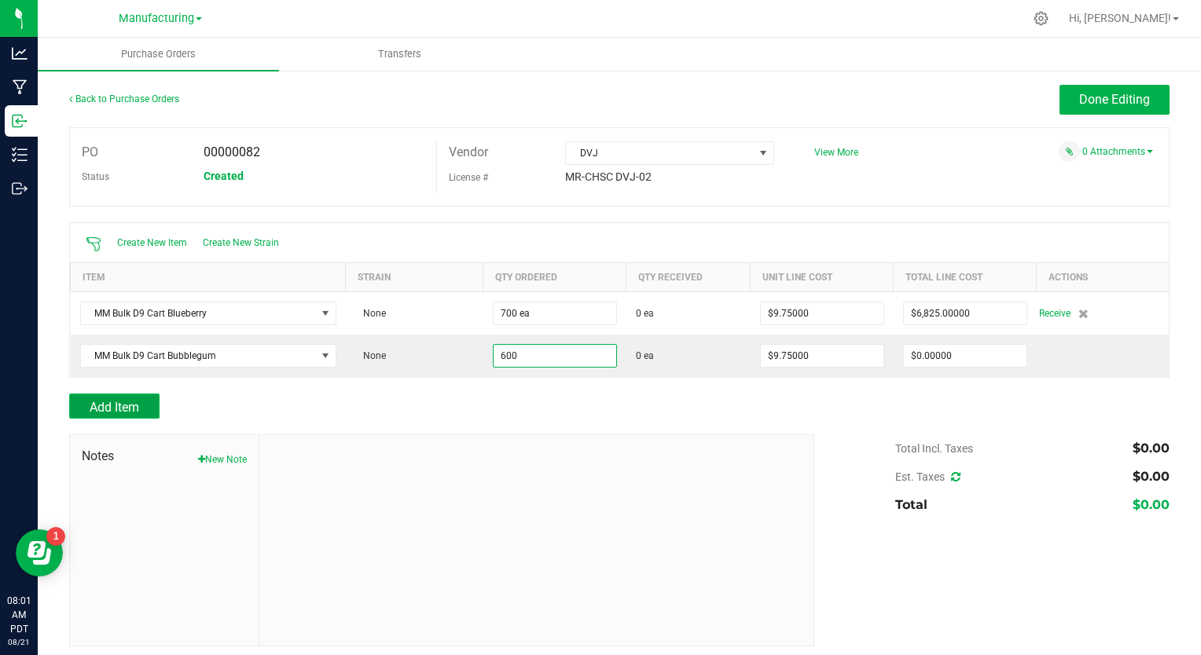
type input "600 ea"
click at [126, 413] on span "Add Item" at bounding box center [115, 407] width 50 height 15
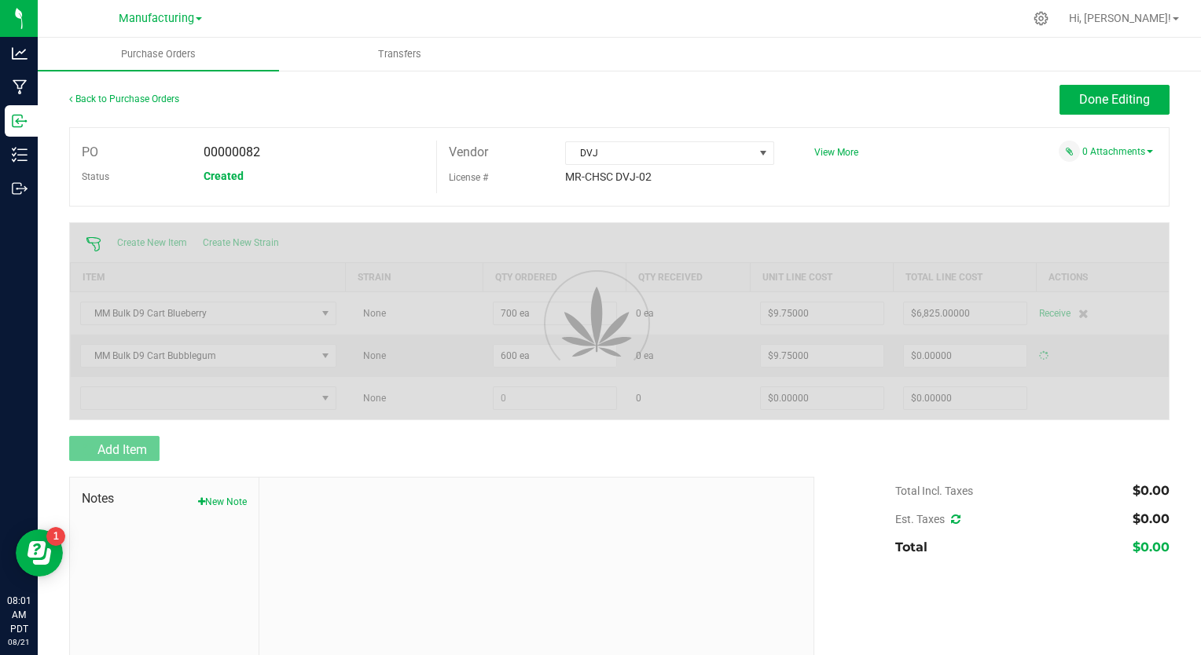
type input "$5,850.00000"
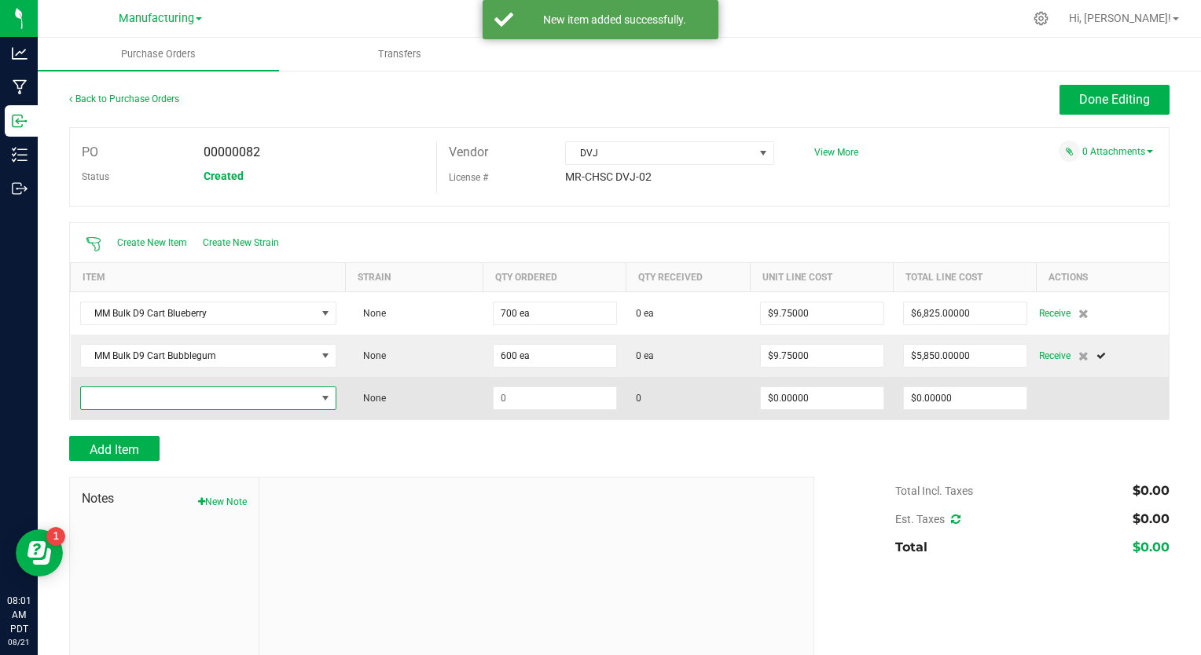
click at [149, 395] on span "NO DATA FOUND" at bounding box center [198, 398] width 235 height 22
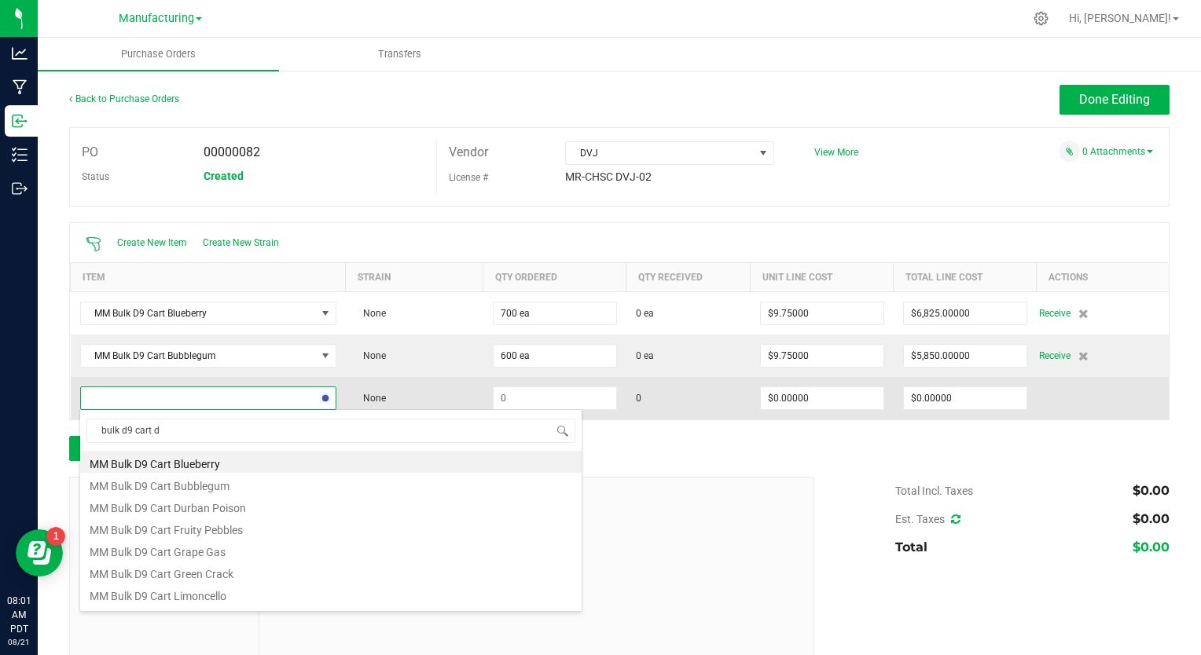
type input "bulk d9 cart du"
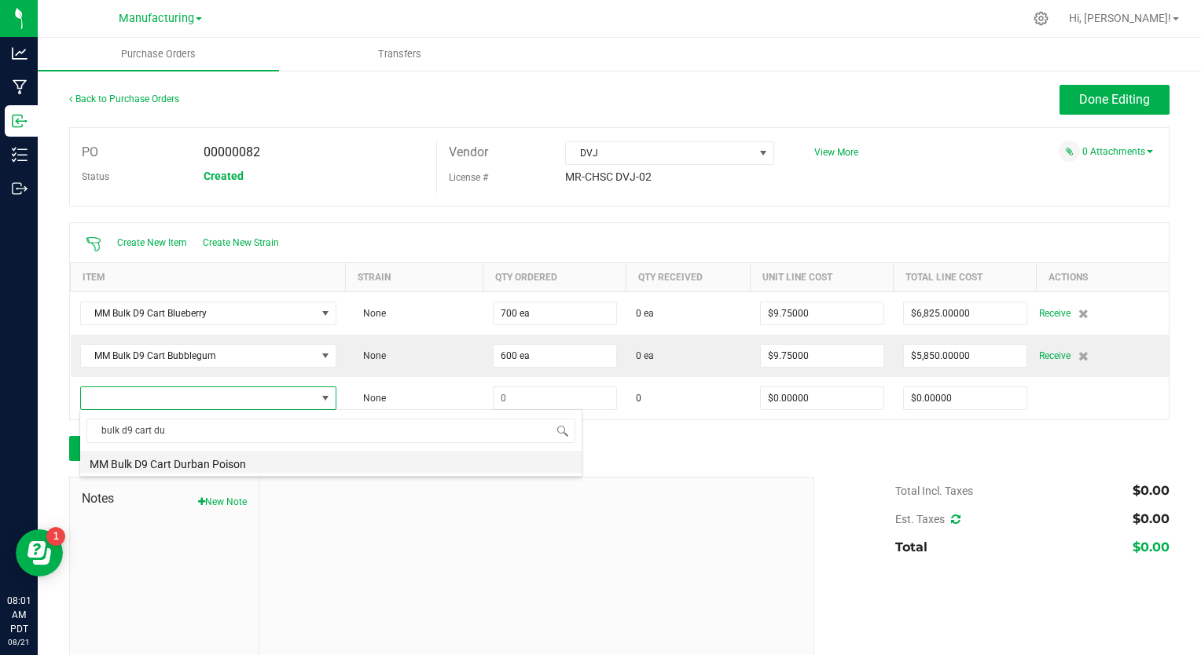
click at [161, 461] on li "MM Bulk D9 Cart Durban Poison" at bounding box center [330, 462] width 501 height 22
type input "$9.75000"
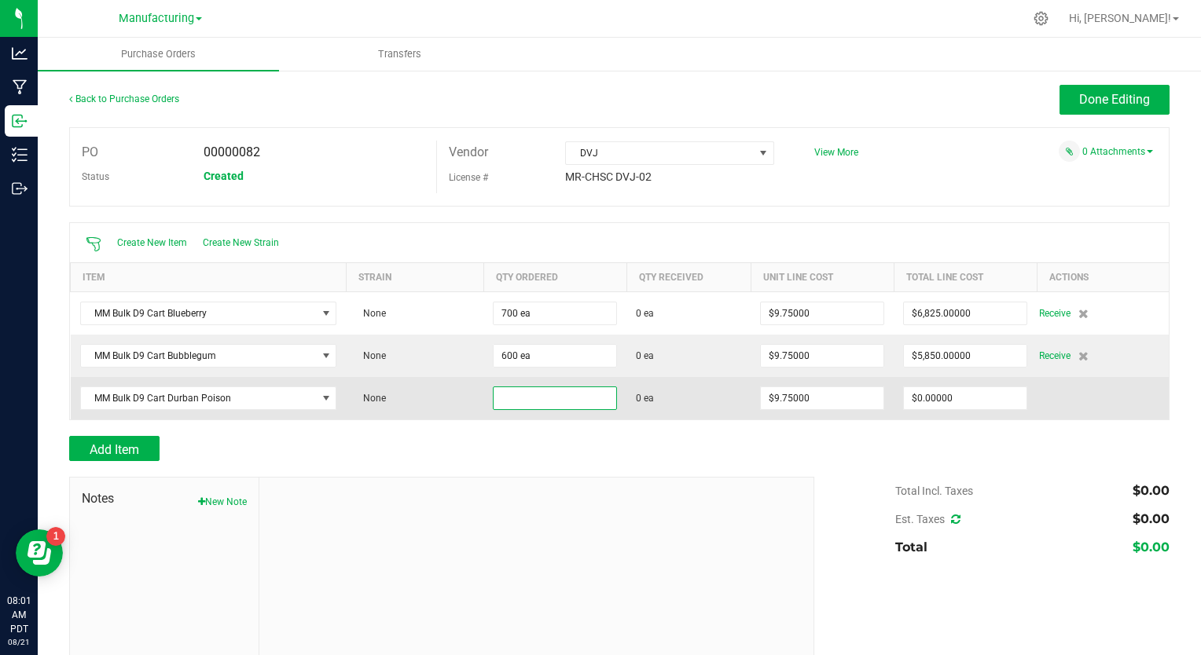
click at [495, 402] on input at bounding box center [555, 398] width 123 height 22
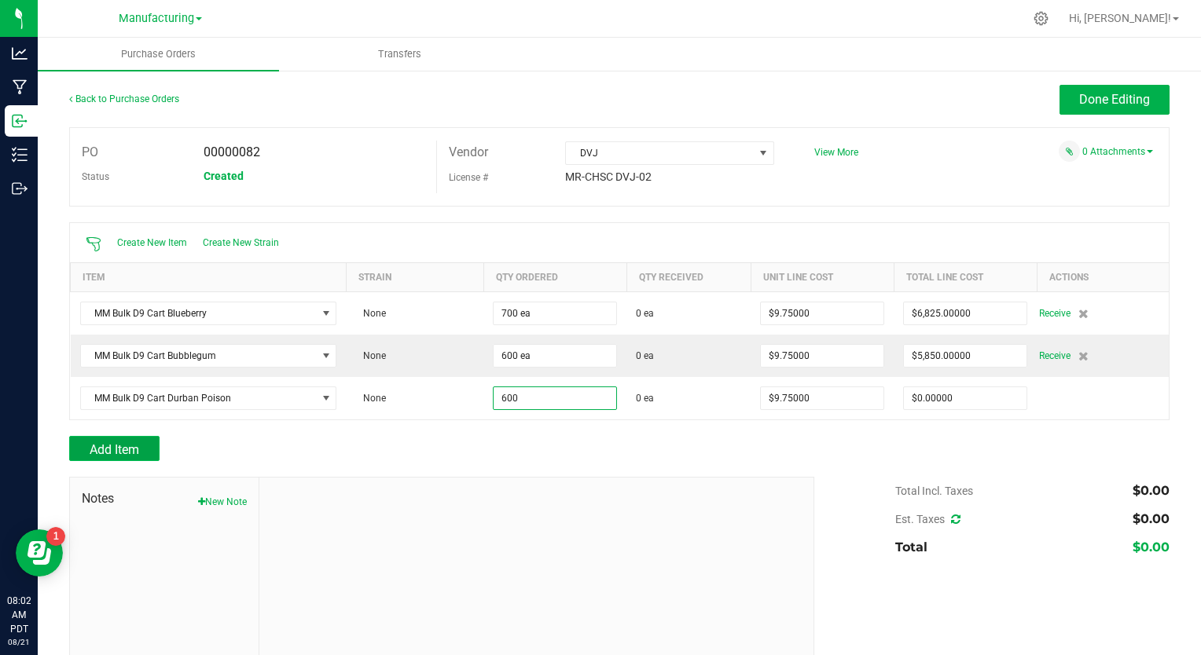
type input "600 ea"
click at [143, 450] on button "Add Item" at bounding box center [114, 448] width 90 height 25
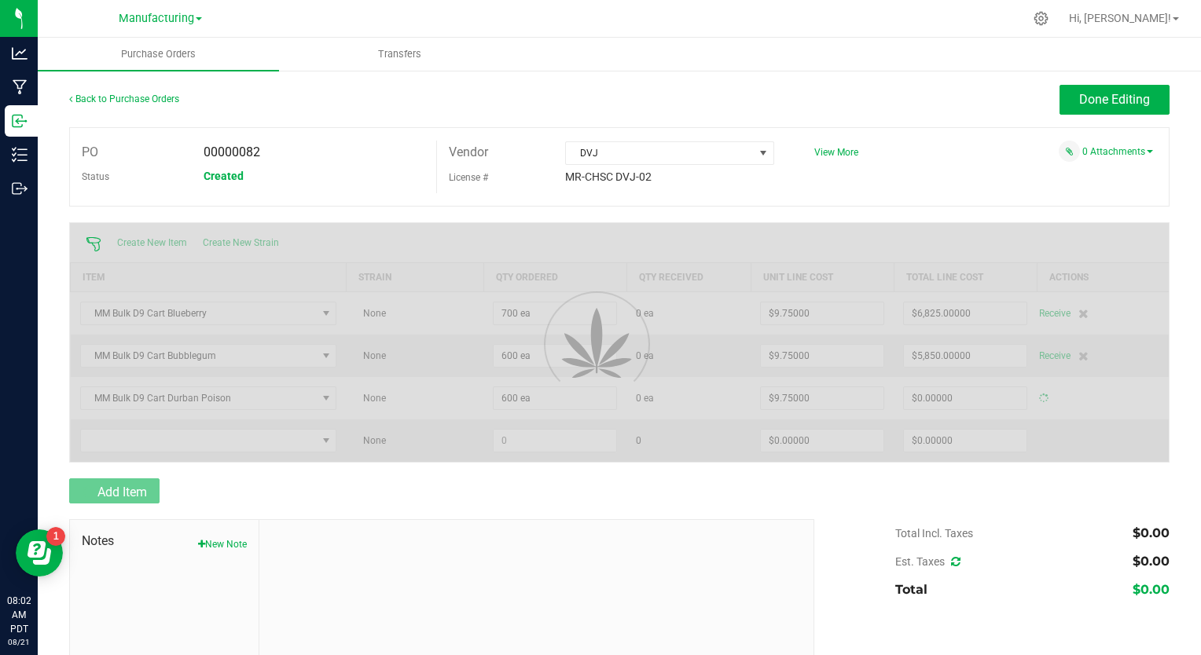
type input "$5,850.00000"
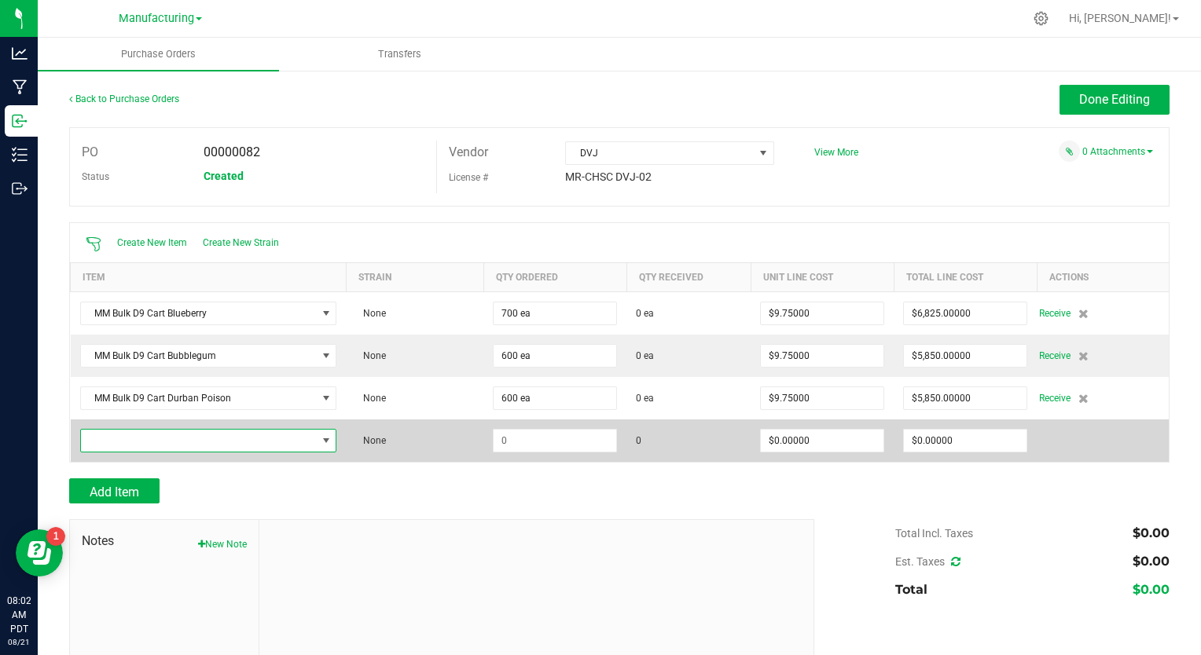
click at [133, 439] on span "NO DATA FOUND" at bounding box center [199, 441] width 236 height 22
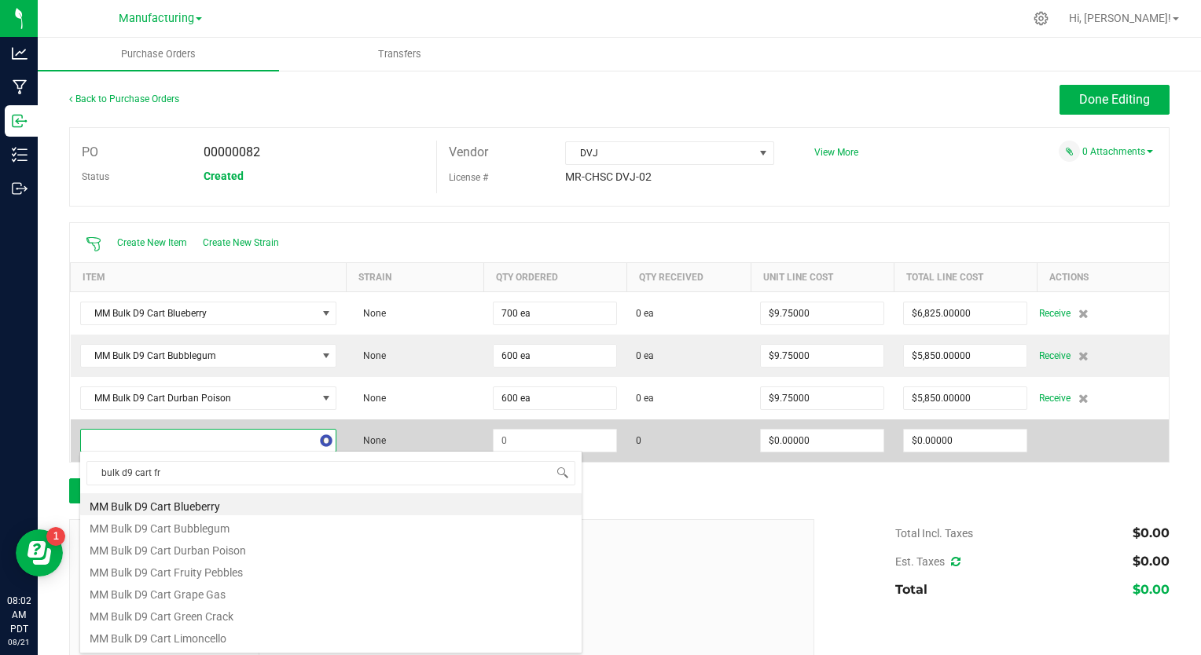
type input "bulk d9 cart fru"
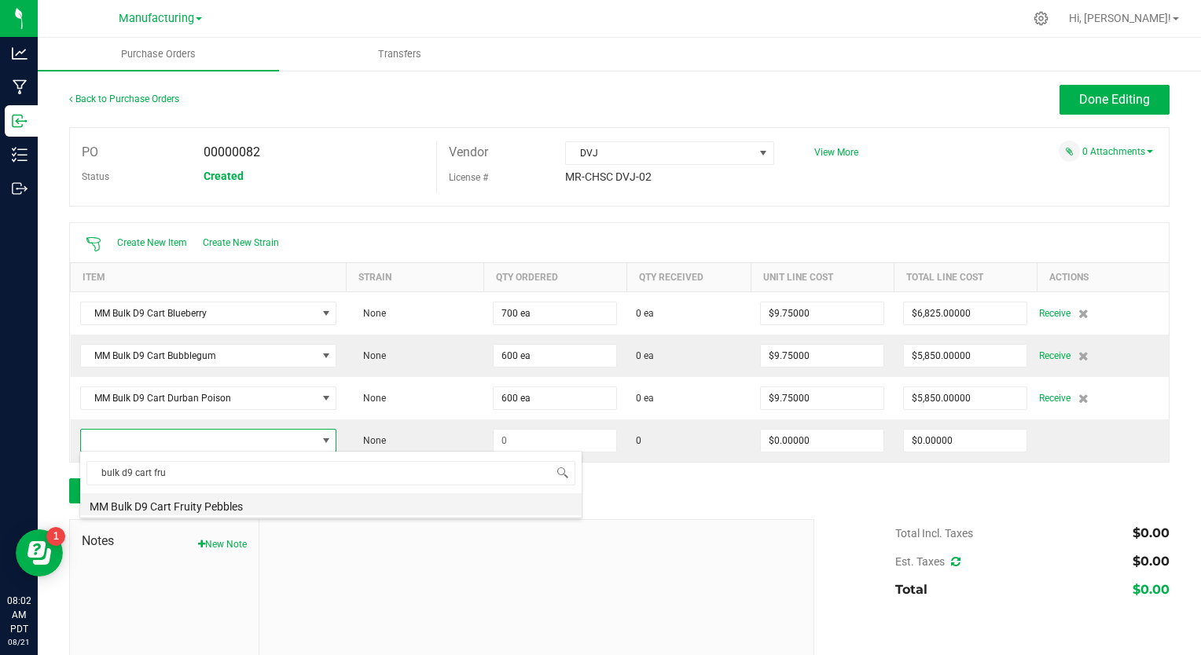
click at [168, 504] on li "MM Bulk D9 Cart Fruity Pebbles" at bounding box center [330, 505] width 501 height 22
type input "$9.75000"
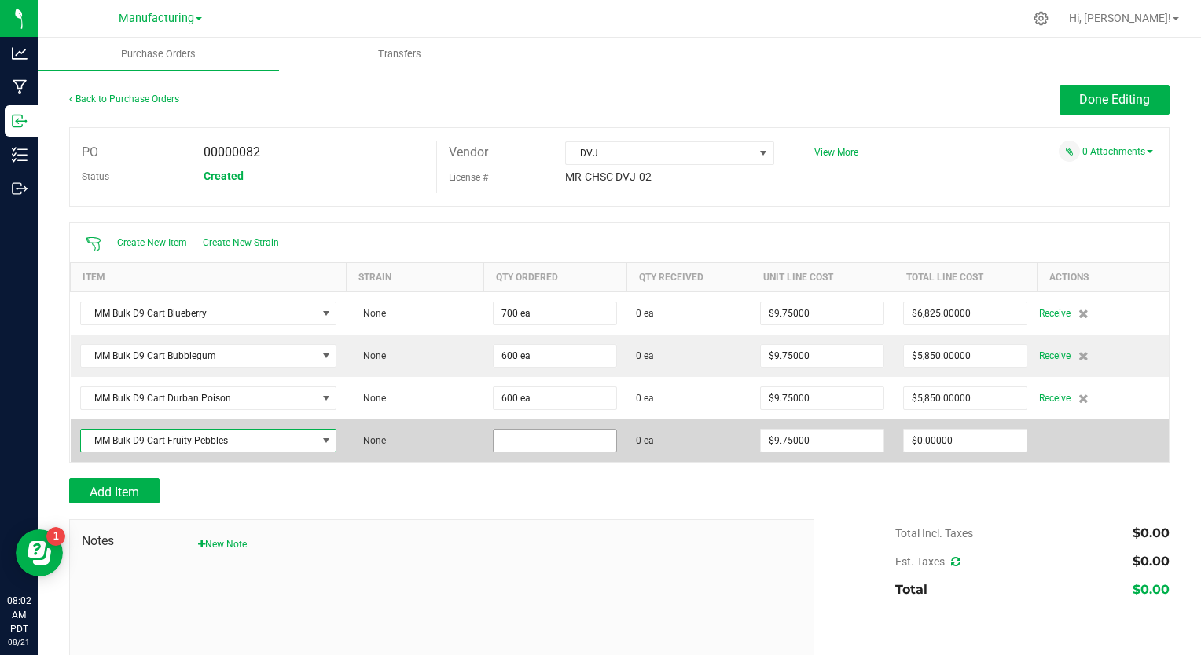
click at [494, 441] on input at bounding box center [555, 441] width 123 height 22
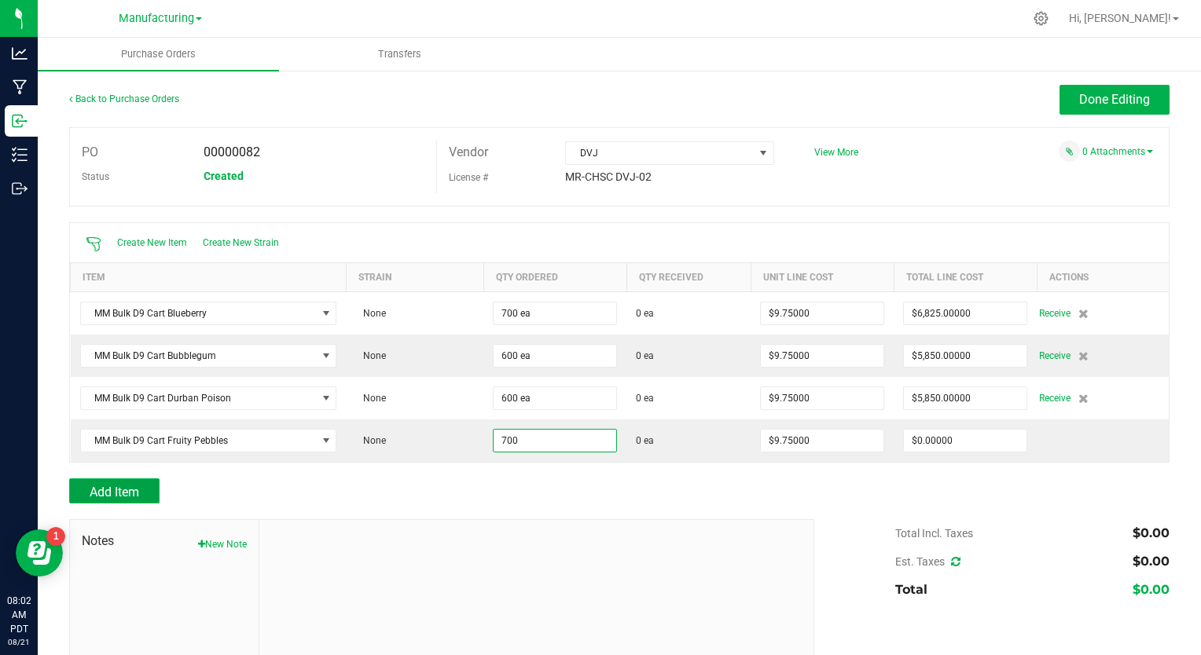
type input "700 ea"
click at [138, 497] on span "Add Item" at bounding box center [115, 492] width 50 height 15
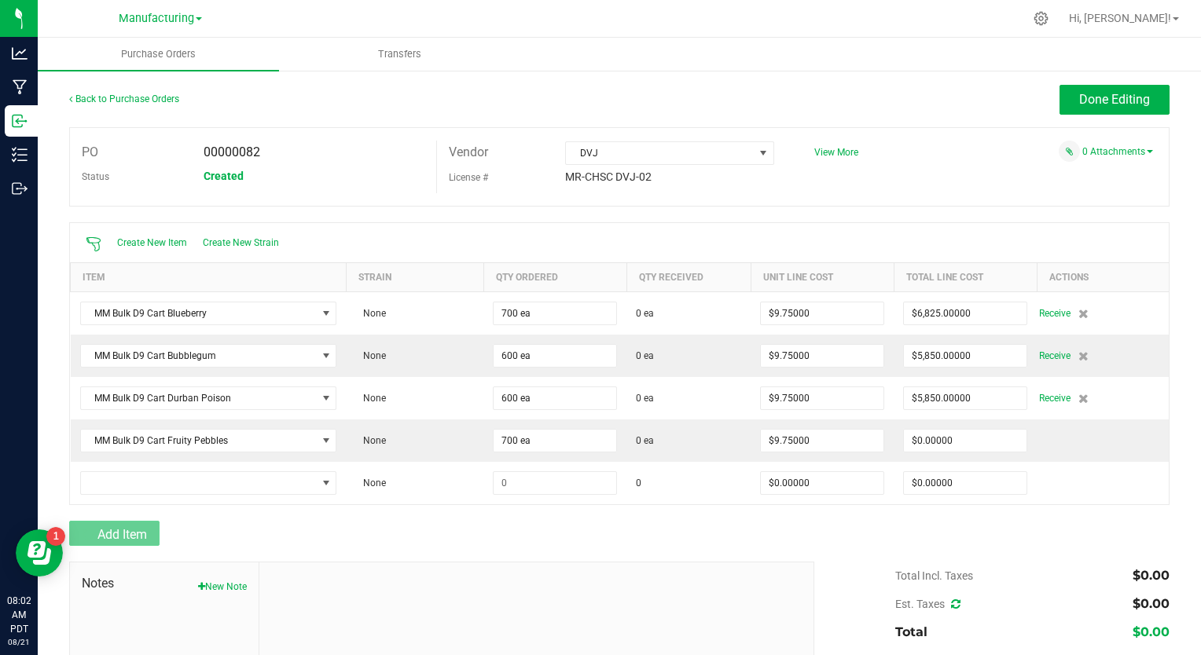
type input "$6,825.00000"
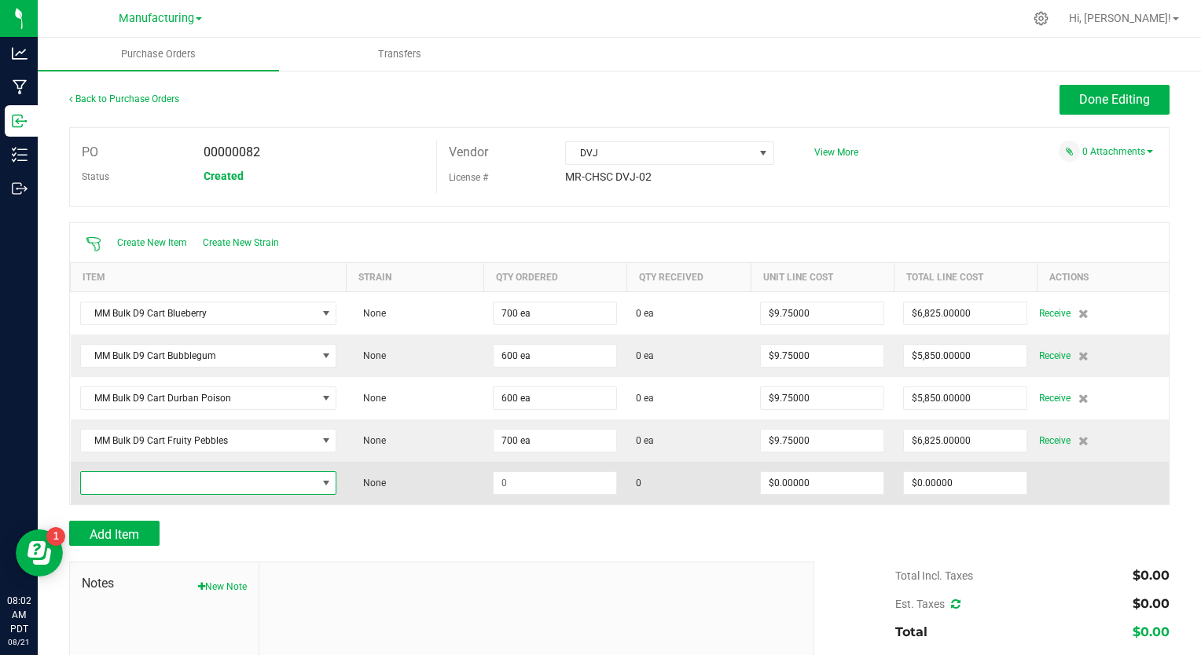
click at [192, 482] on span "NO DATA FOUND" at bounding box center [199, 483] width 236 height 22
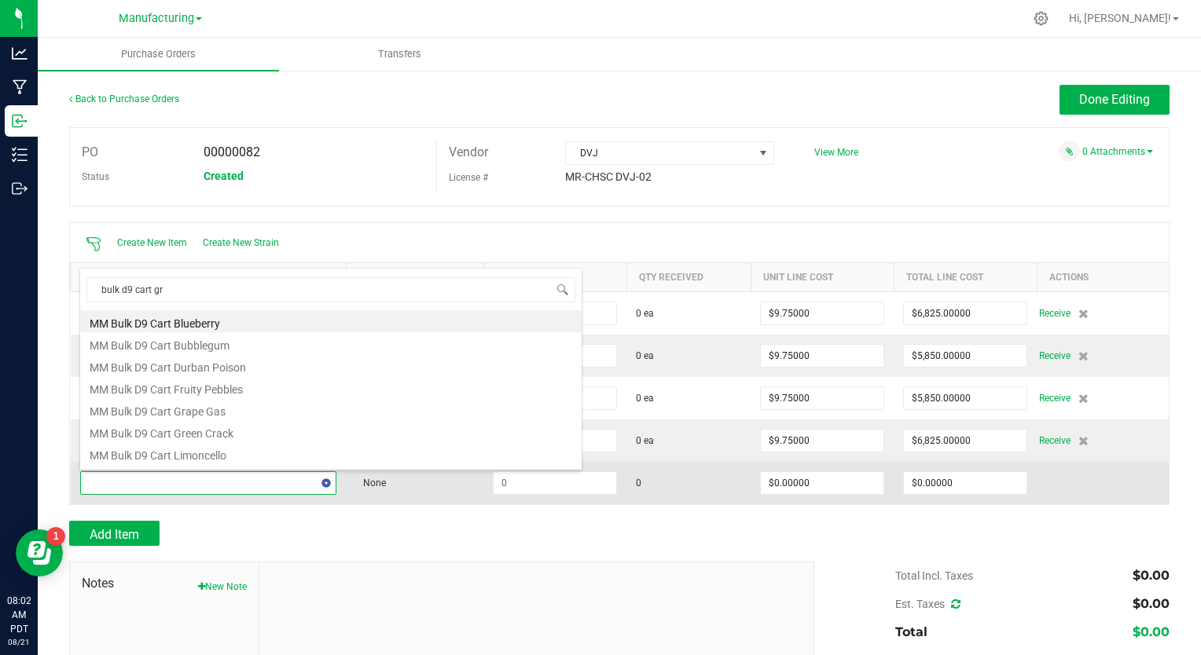
type input "bulk d9 cart gra"
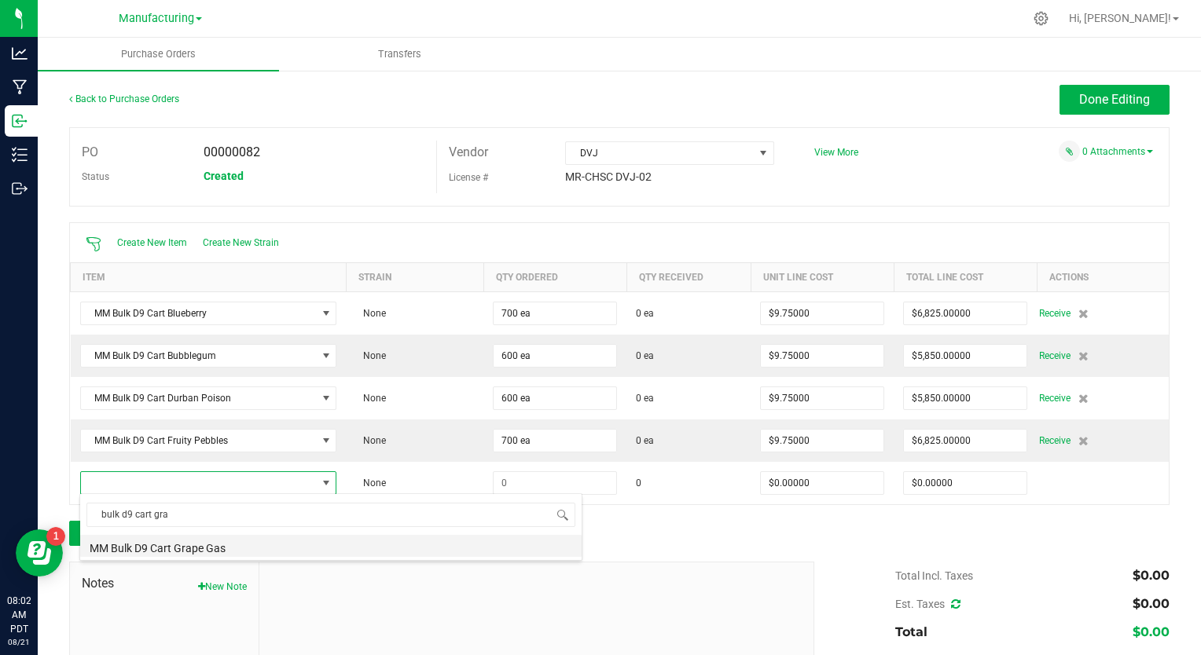
click at [185, 551] on li "MM Bulk D9 Cart Grape Gas" at bounding box center [330, 546] width 501 height 22
type input "$9.75000"
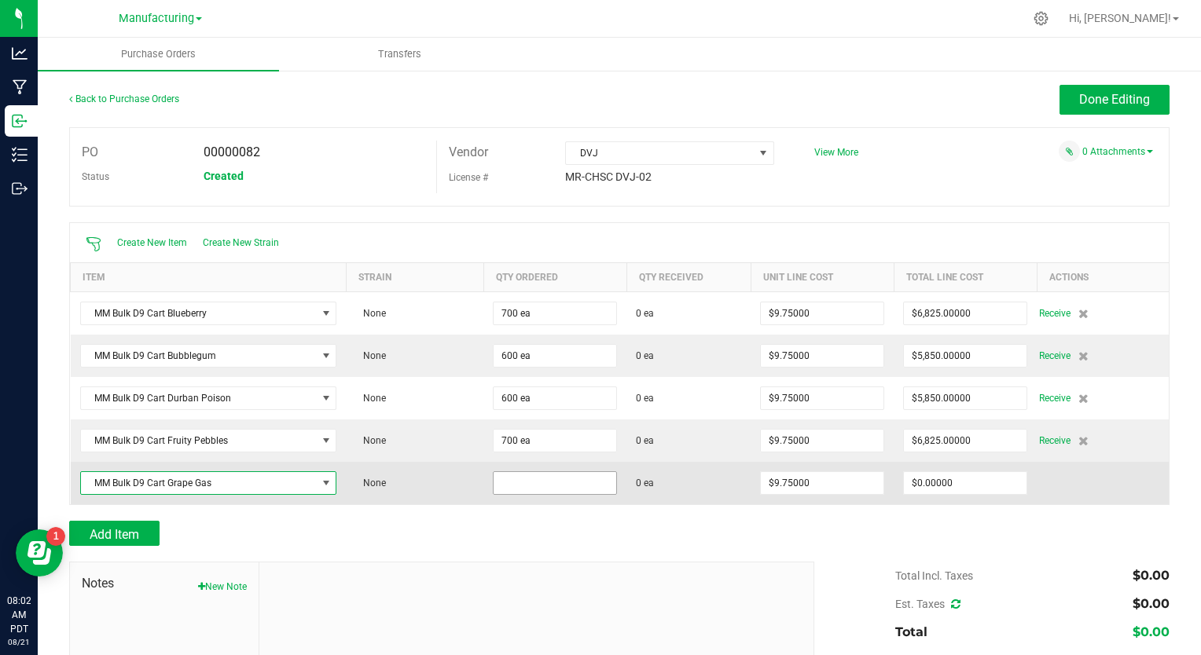
click at [497, 483] on input at bounding box center [555, 483] width 123 height 22
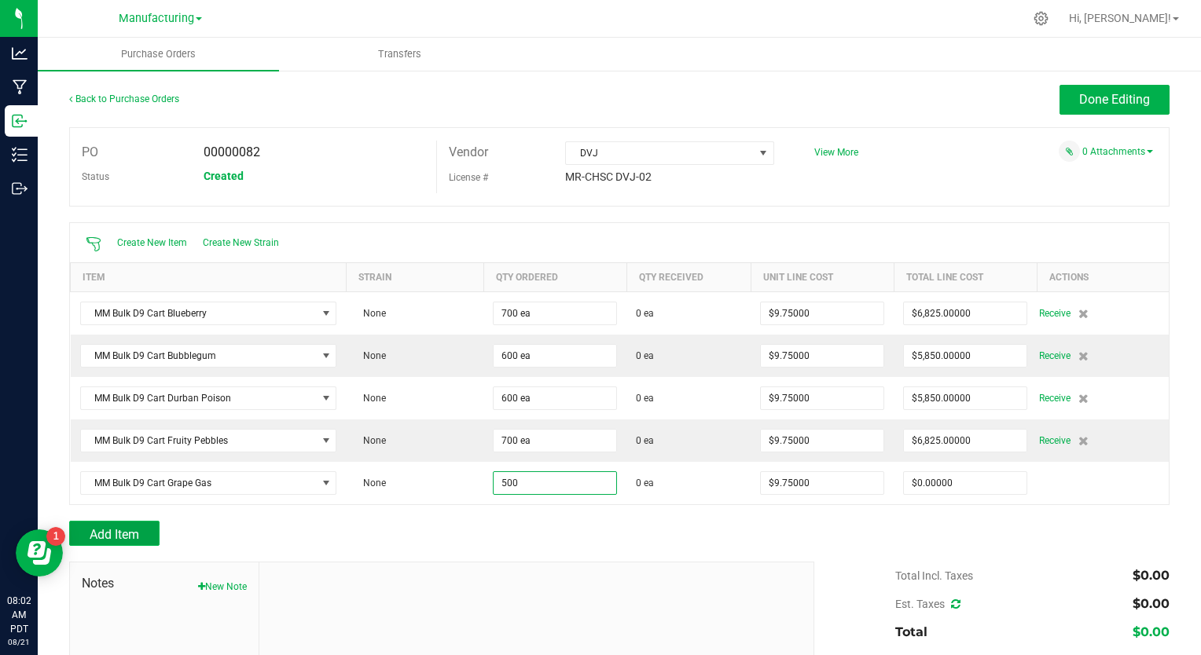
type input "500 ea"
click at [149, 533] on button "Add Item" at bounding box center [114, 533] width 90 height 25
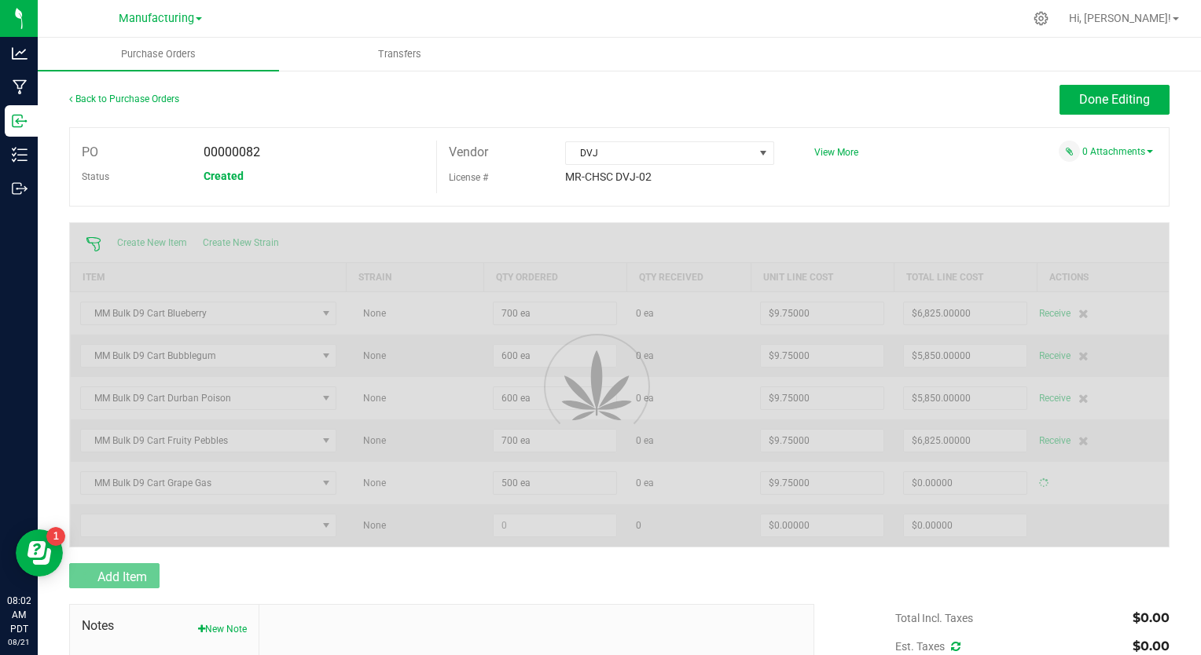
type input "$4,875.00000"
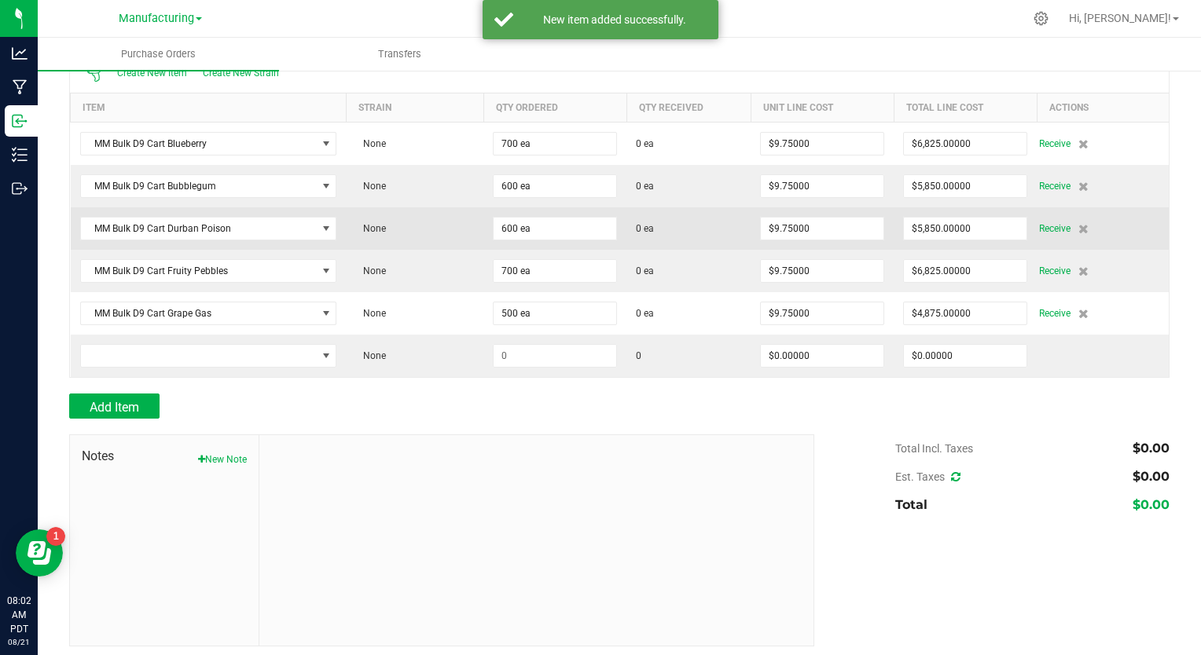
scroll to position [174, 0]
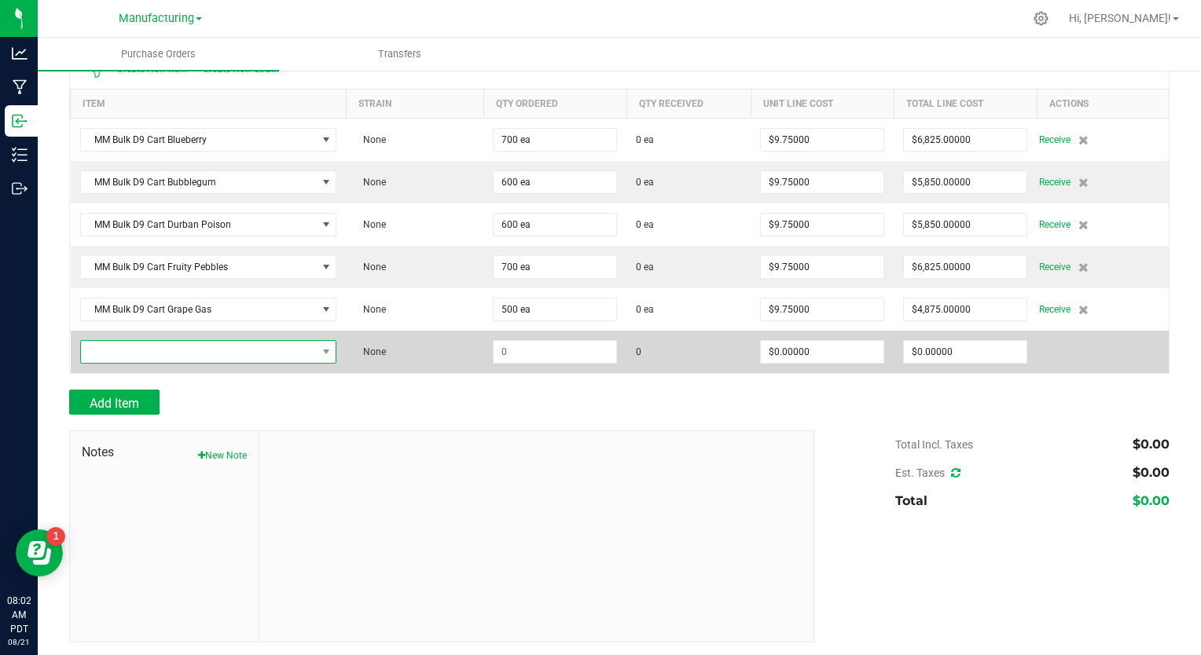
click at [105, 350] on span "NO DATA FOUND" at bounding box center [199, 352] width 236 height 22
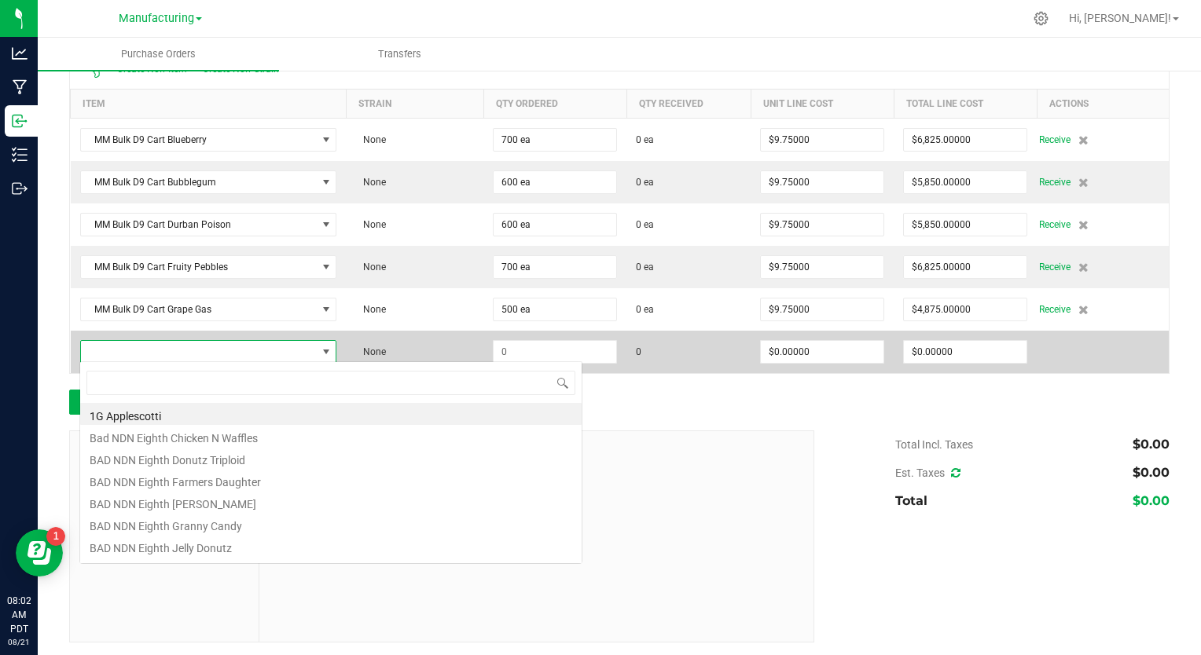
scroll to position [23, 251]
type input "bulk d9 cart gree"
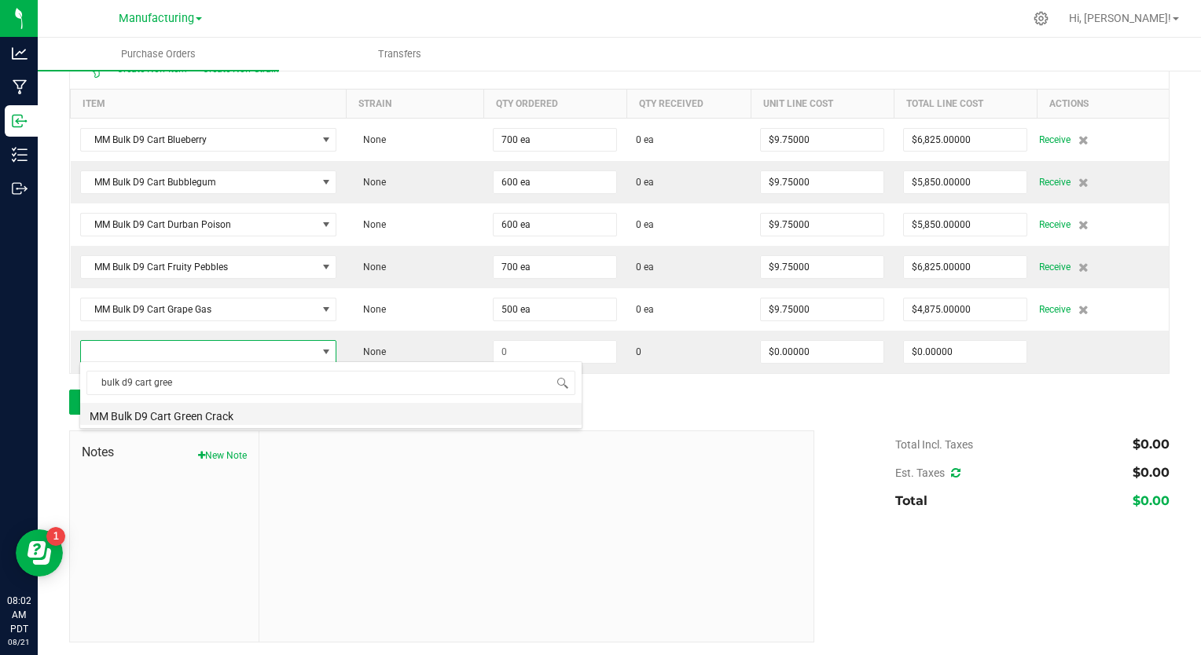
click at [138, 413] on li "MM Bulk D9 Cart Green Crack" at bounding box center [330, 414] width 501 height 22
type input "$9.75000"
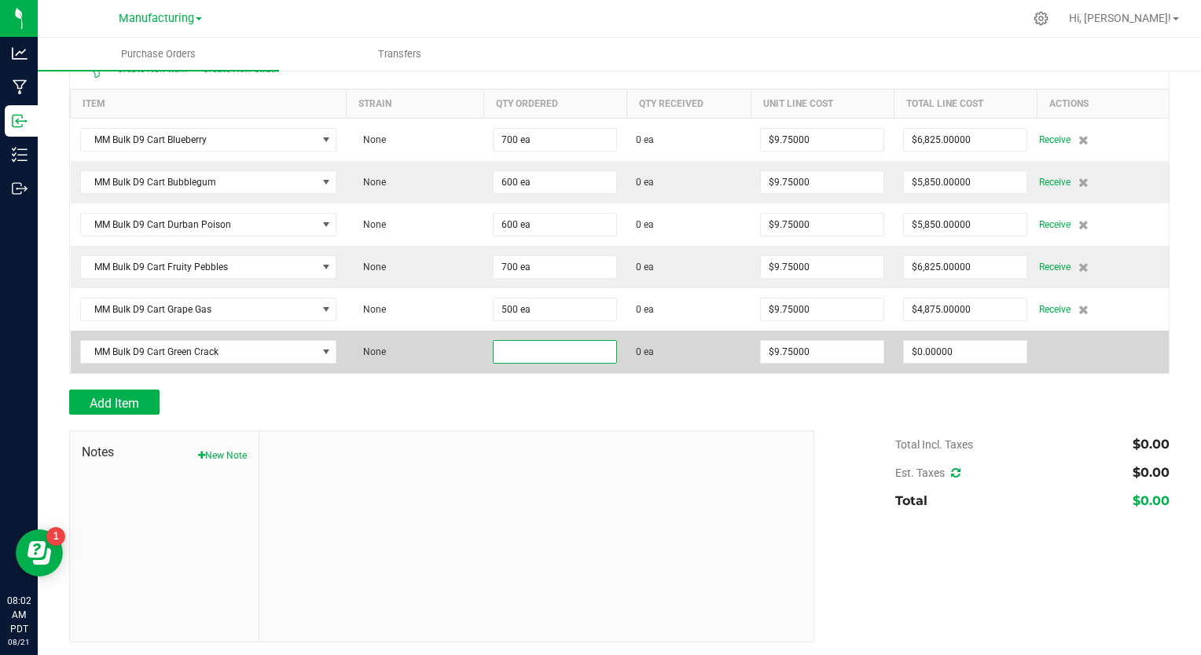
click at [501, 351] on input at bounding box center [555, 352] width 123 height 22
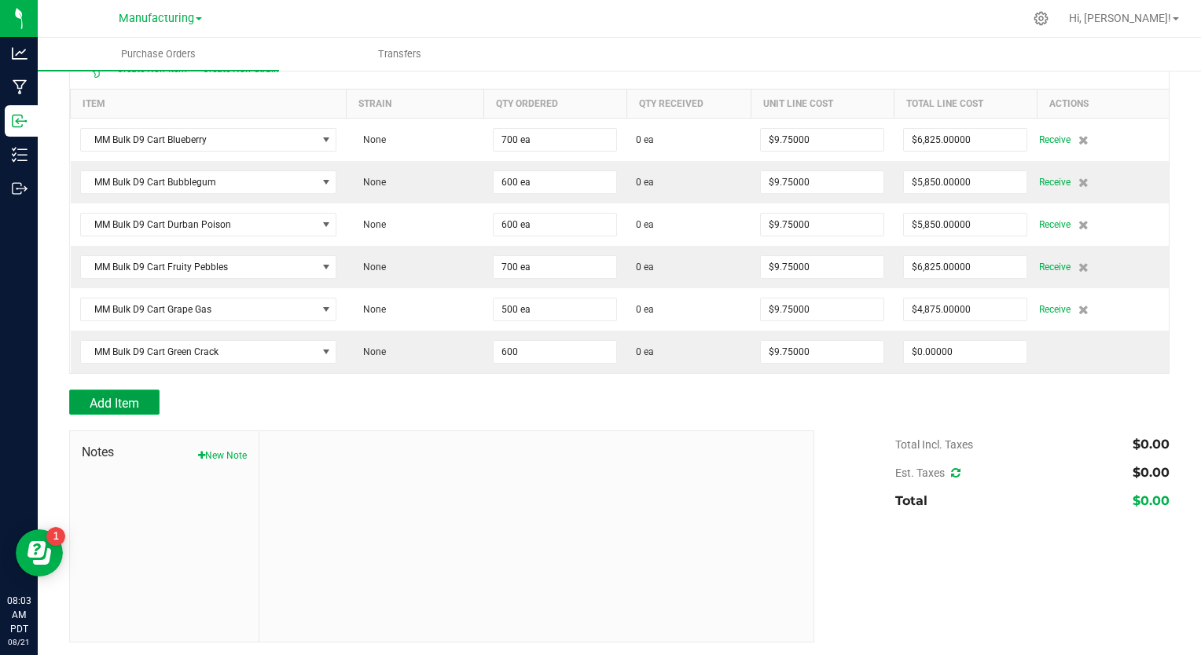
type input "600 ea"
click at [136, 398] on span "Add Item" at bounding box center [115, 403] width 50 height 15
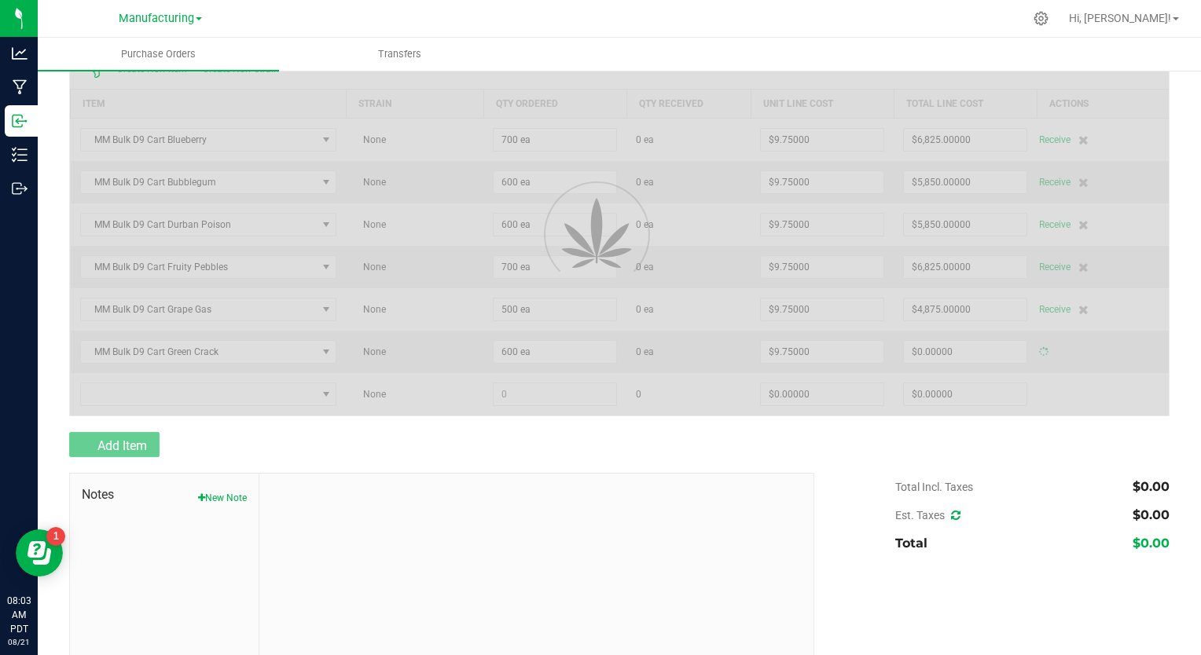
type input "$5,850.00000"
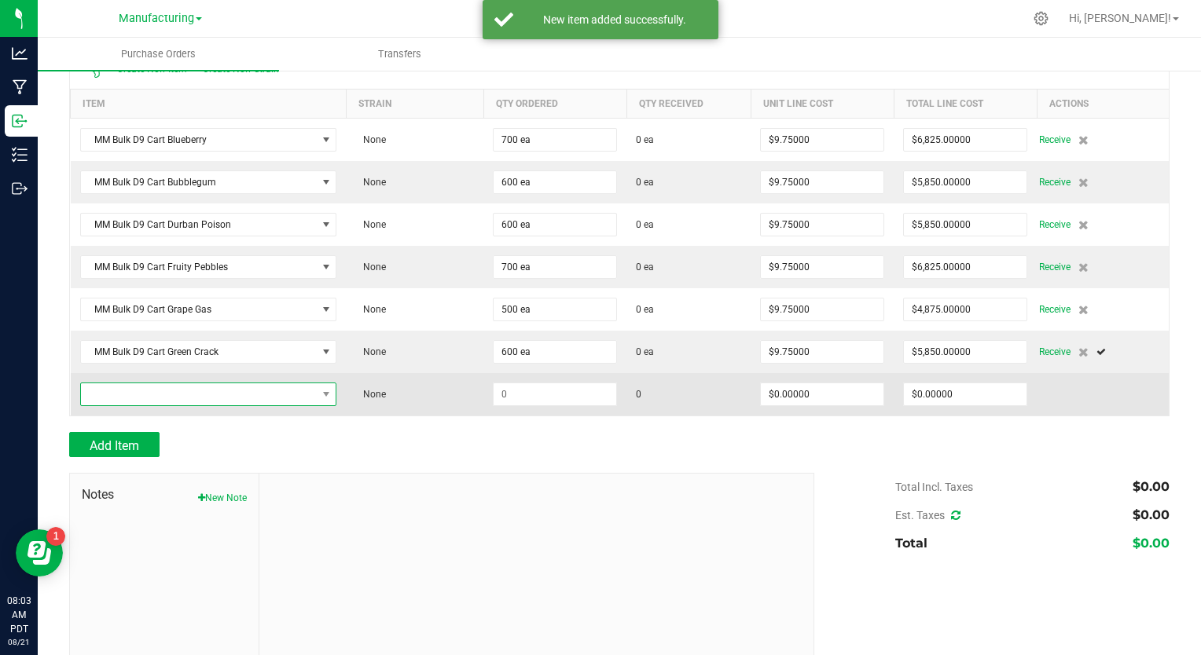
click at [126, 398] on span "NO DATA FOUND" at bounding box center [199, 395] width 236 height 22
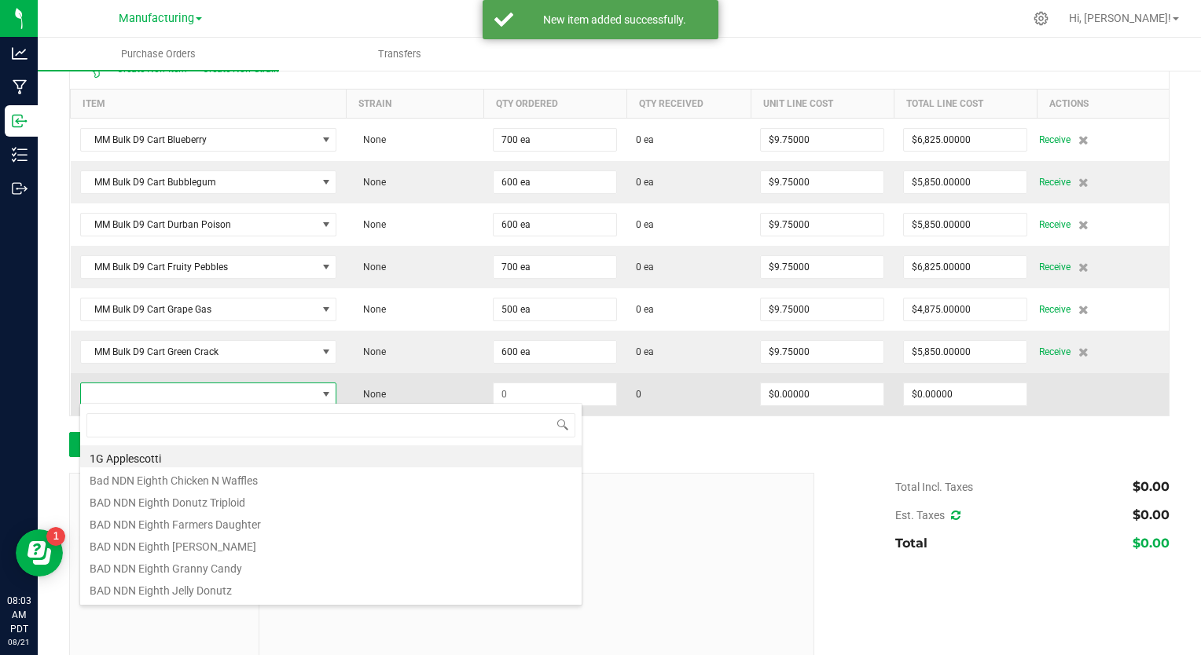
type input "bulk d9 cart"
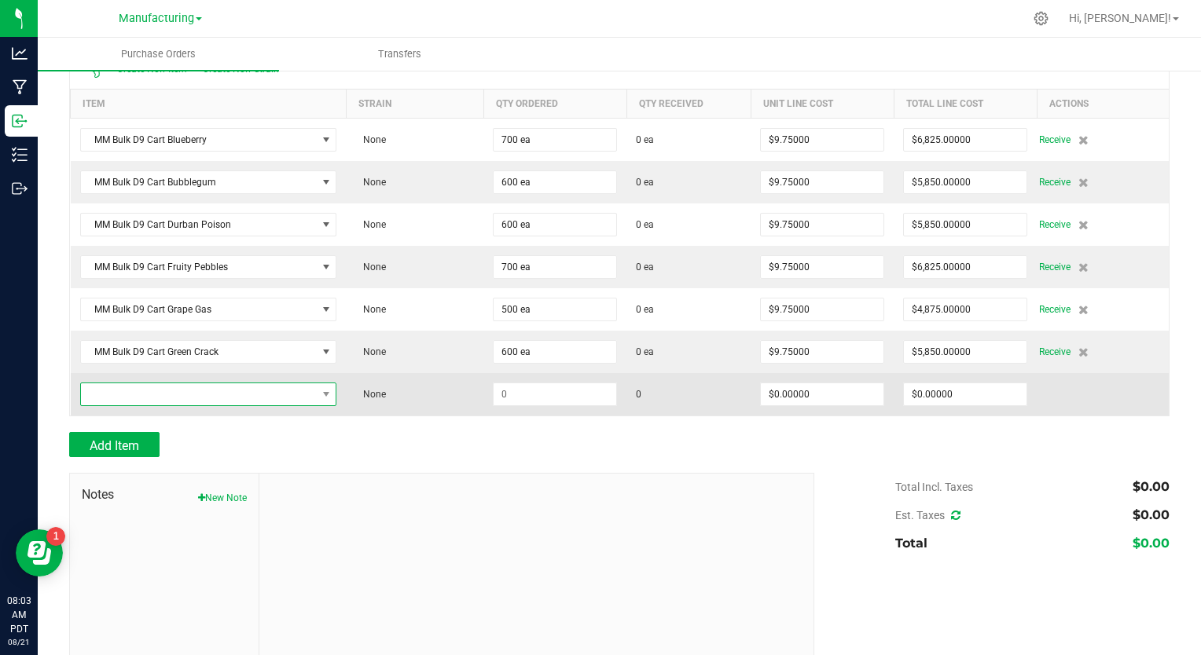
click at [161, 396] on span "NO DATA FOUND" at bounding box center [199, 395] width 236 height 22
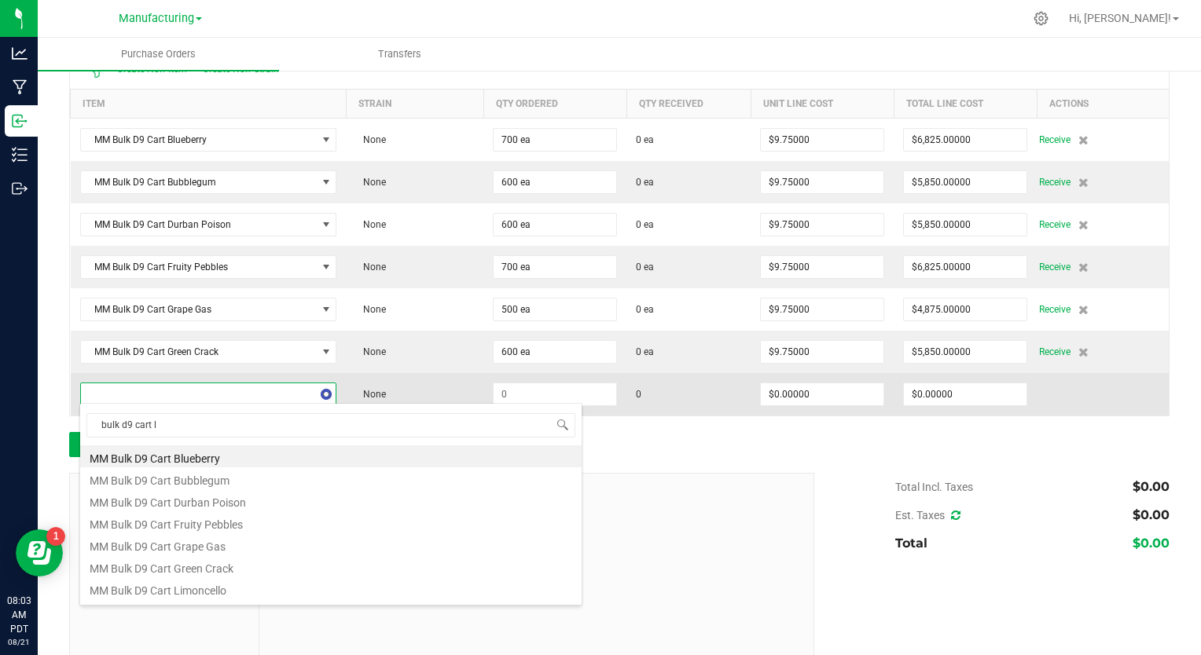
type input "bulk d9 cart li"
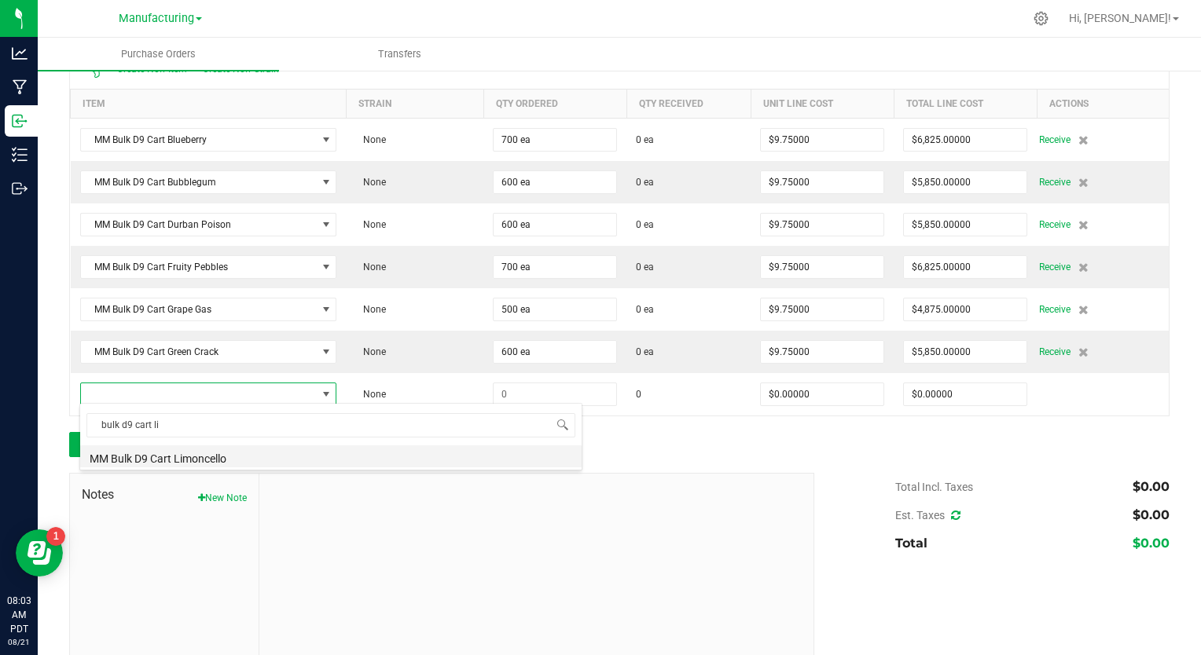
click at [167, 461] on li "MM Bulk D9 Cart Limoncello" at bounding box center [330, 457] width 501 height 22
type input "$9.75000"
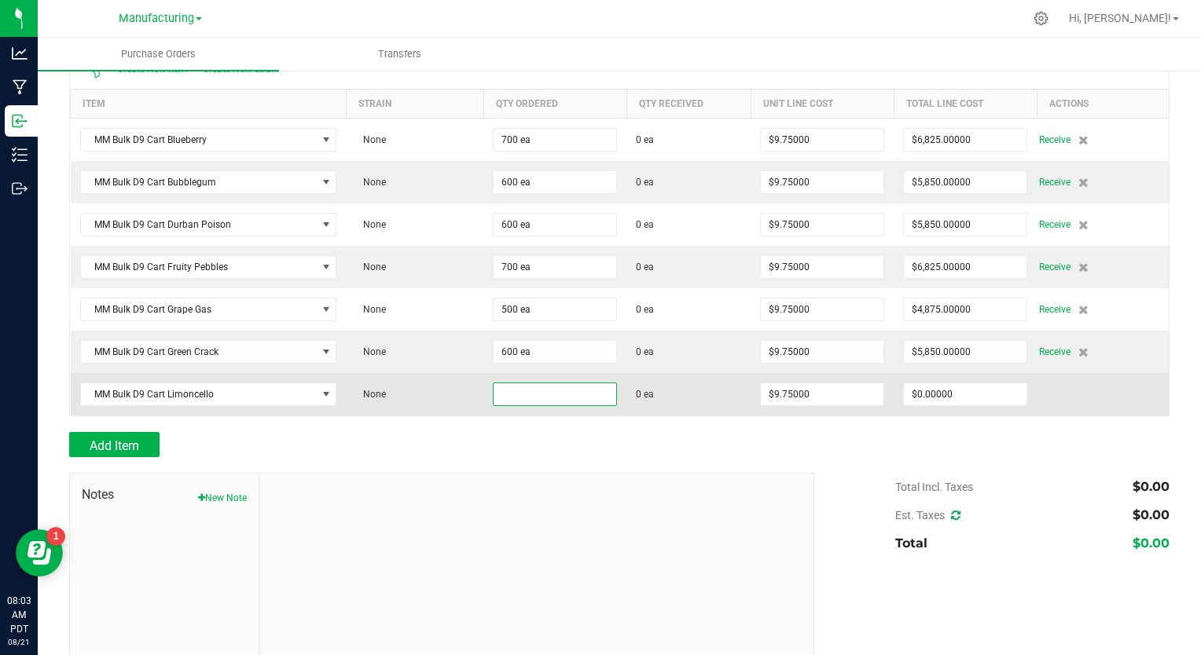
click at [501, 389] on input at bounding box center [555, 395] width 123 height 22
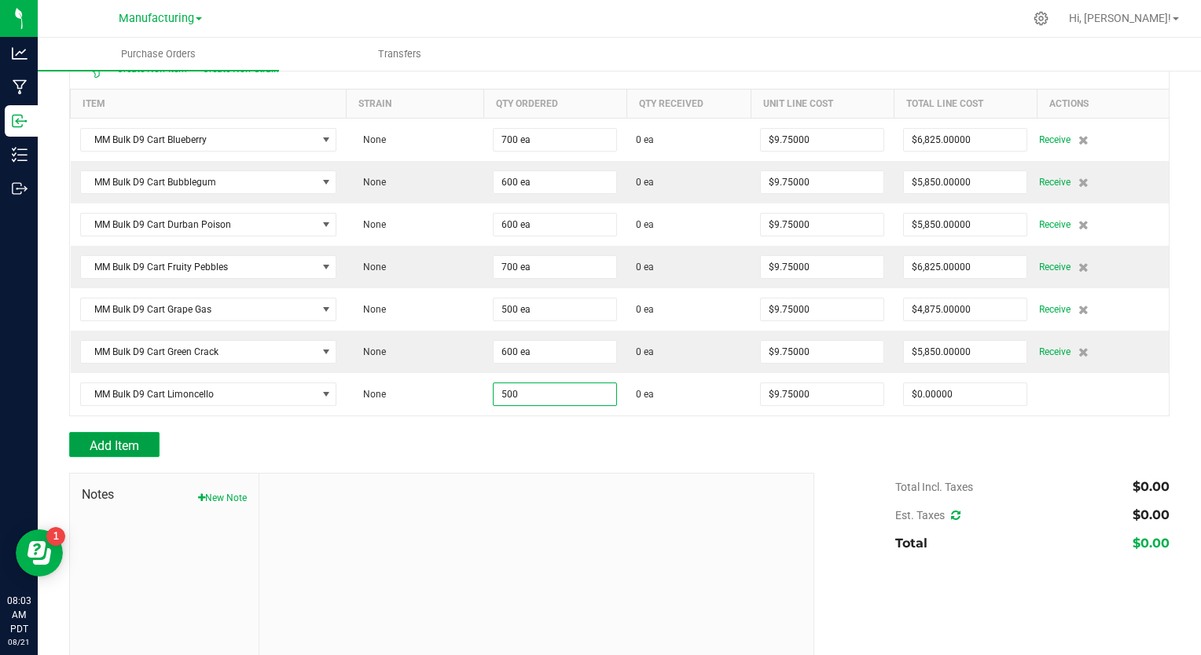
type input "500 ea"
click at [141, 439] on button "Add Item" at bounding box center [114, 444] width 90 height 25
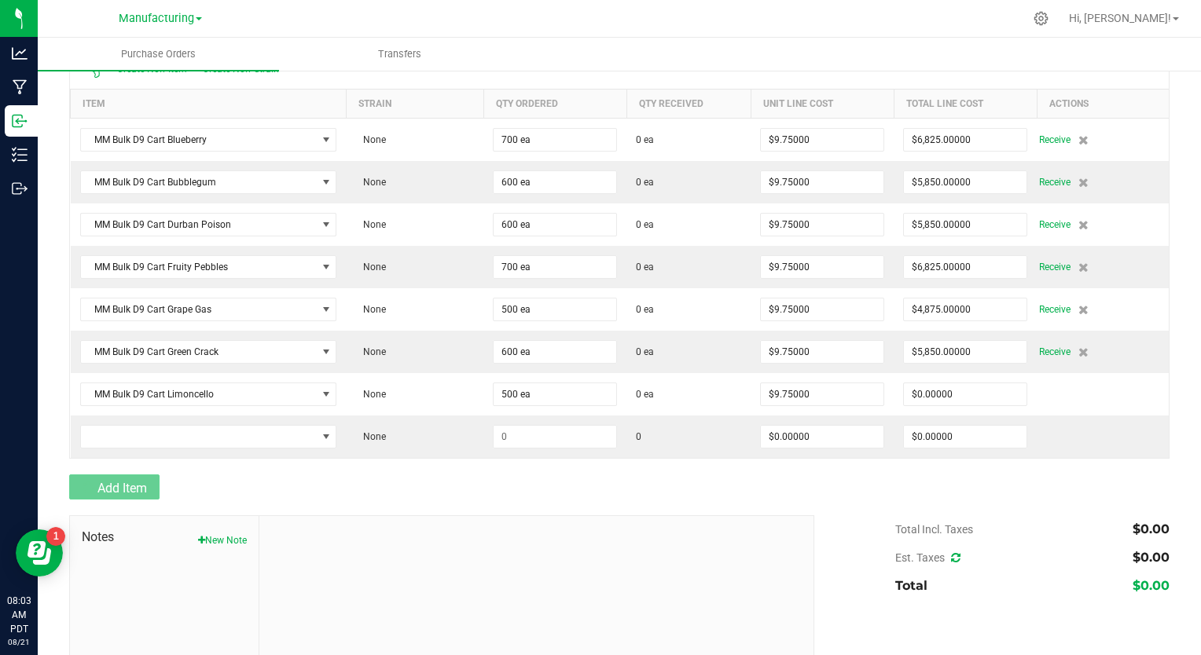
type input "$4,875.00000"
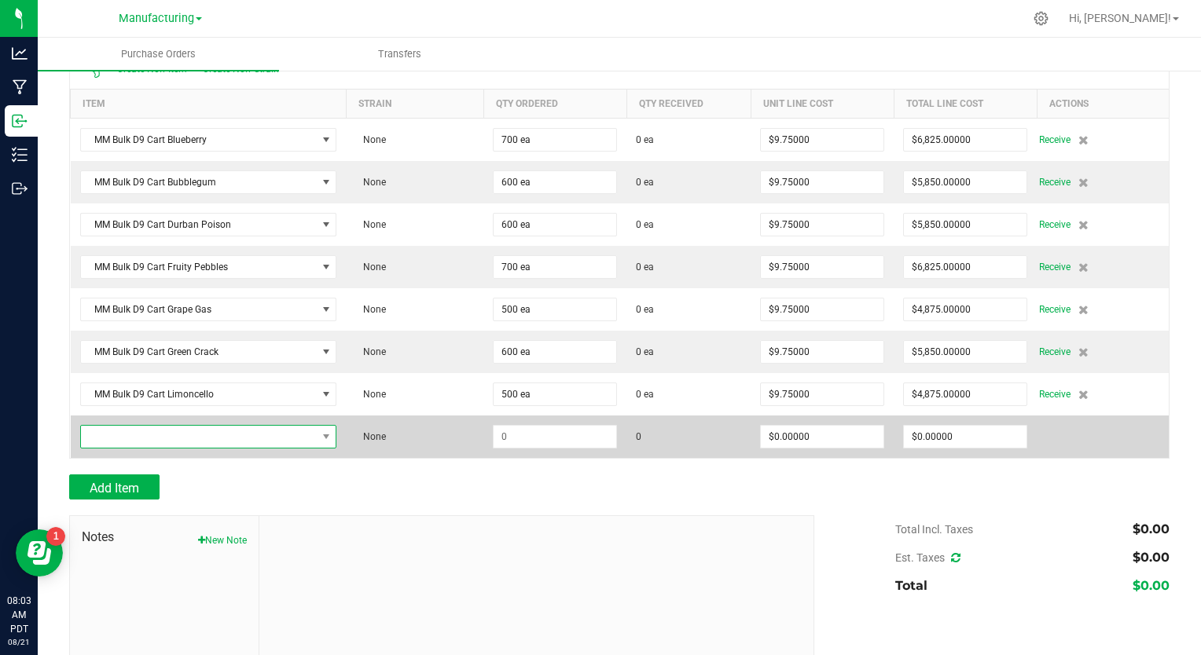
click at [113, 439] on span "NO DATA FOUND" at bounding box center [199, 437] width 236 height 22
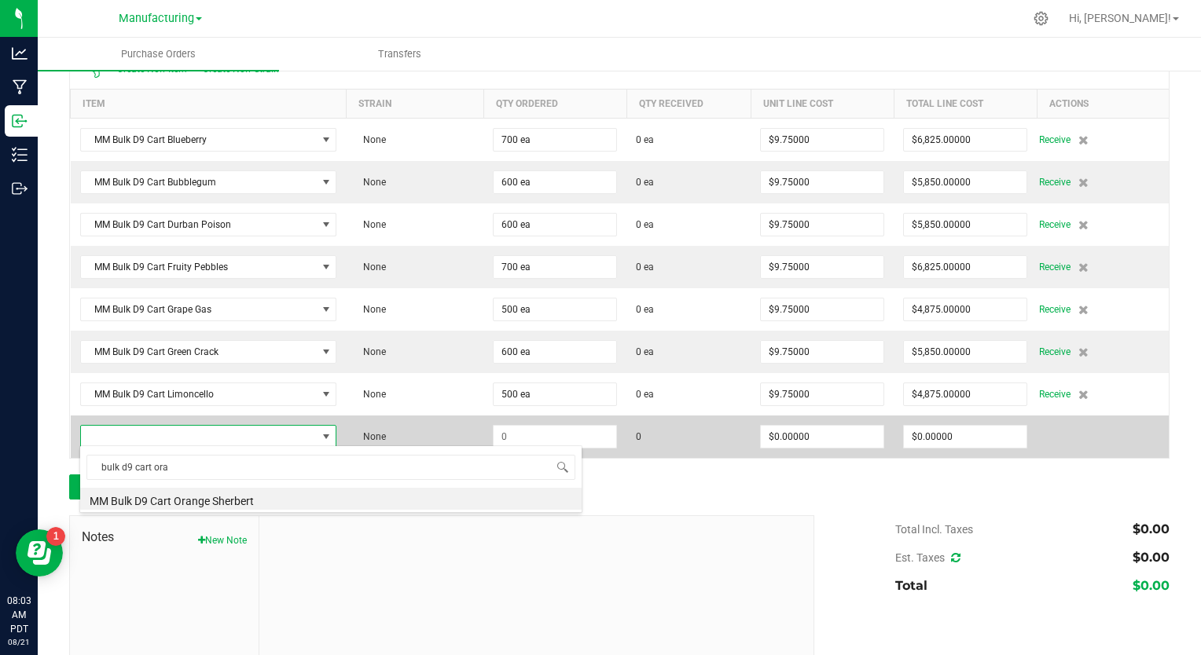
type input "bulk d9 cart oran"
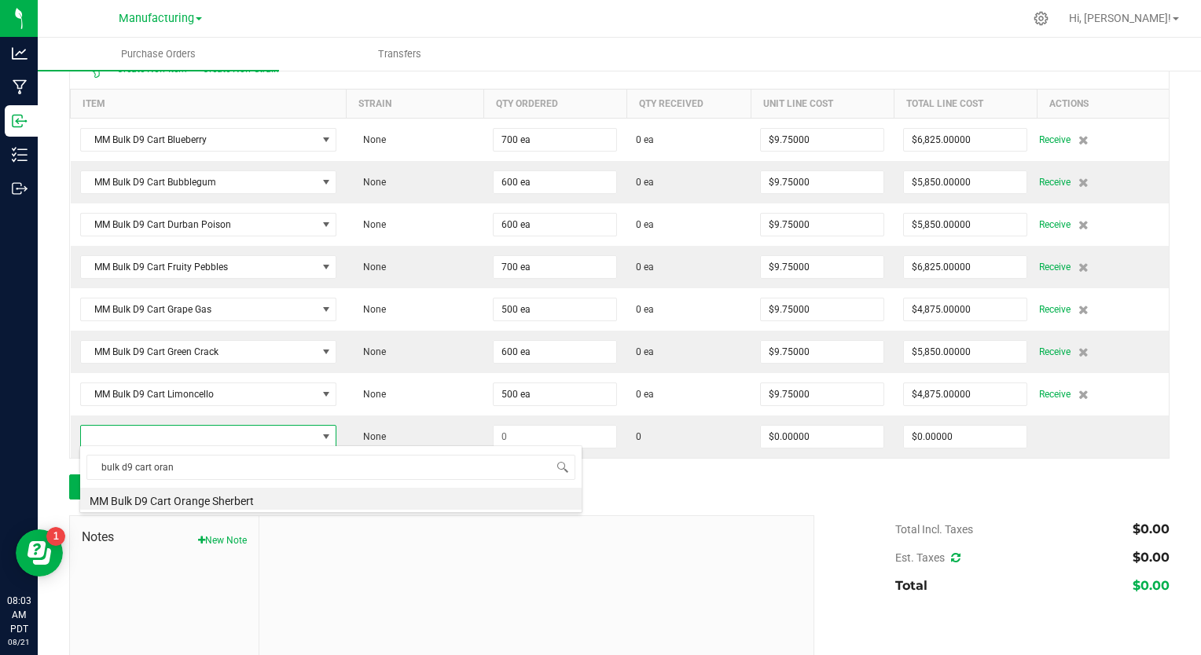
click at [141, 501] on li "MM Bulk D9 Cart Orange Sherbert" at bounding box center [330, 499] width 501 height 22
type input "$9.75000"
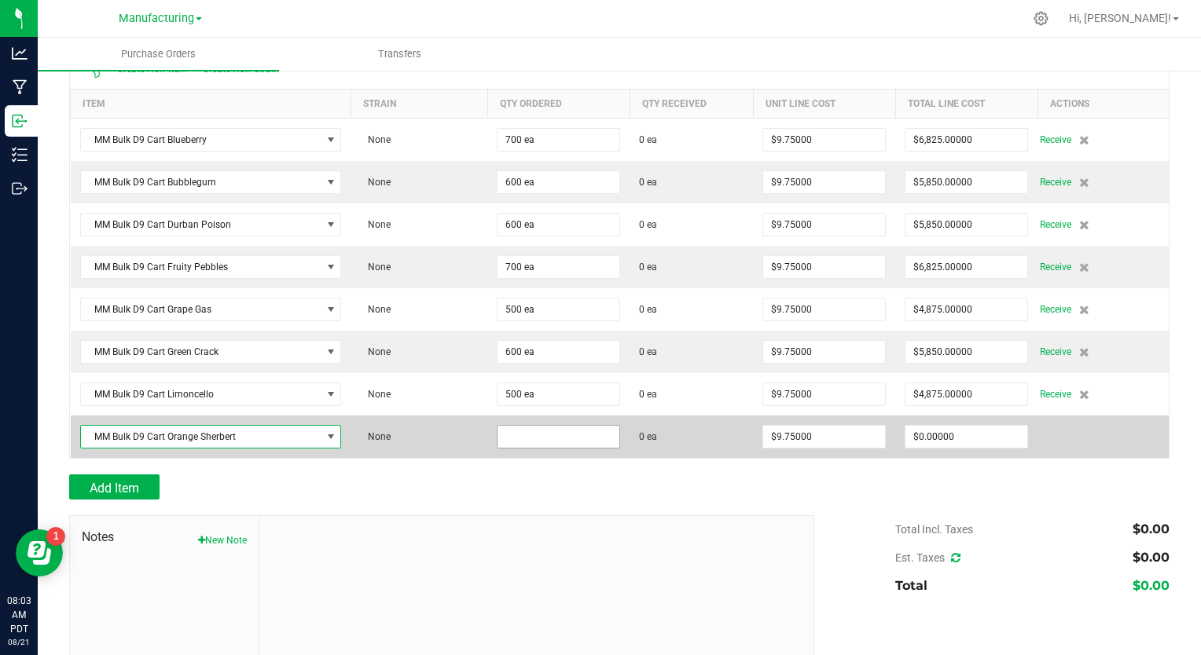
click at [538, 435] on input at bounding box center [558, 437] width 122 height 22
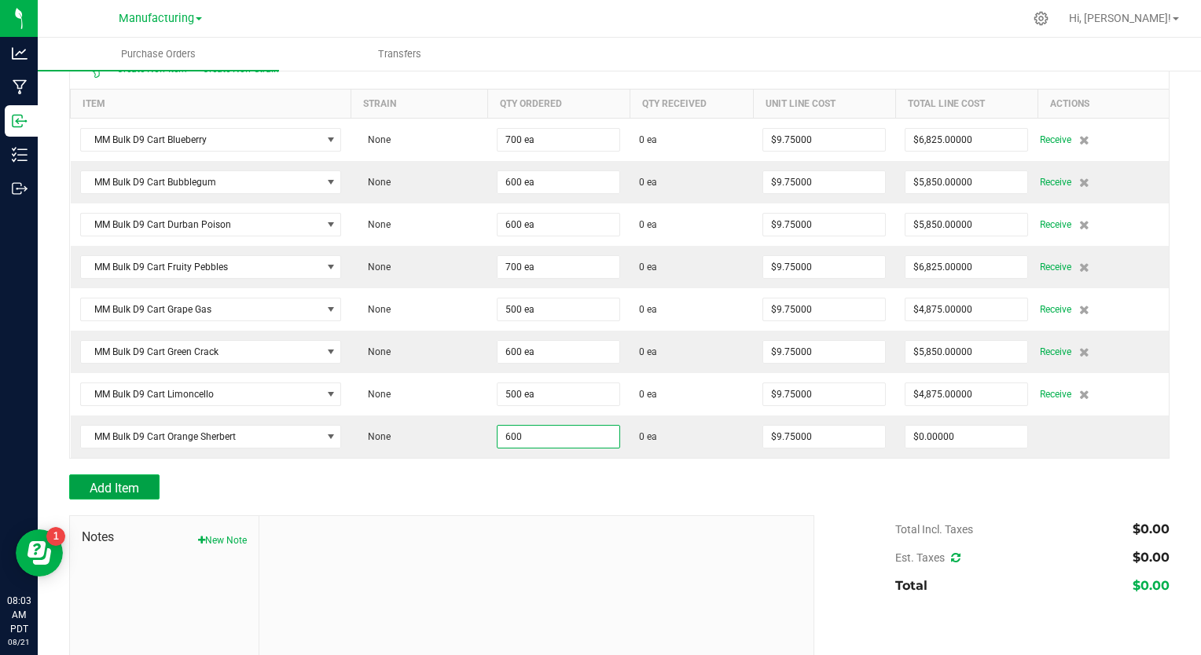
type input "600 ea"
click at [95, 489] on span "Add Item" at bounding box center [115, 488] width 50 height 15
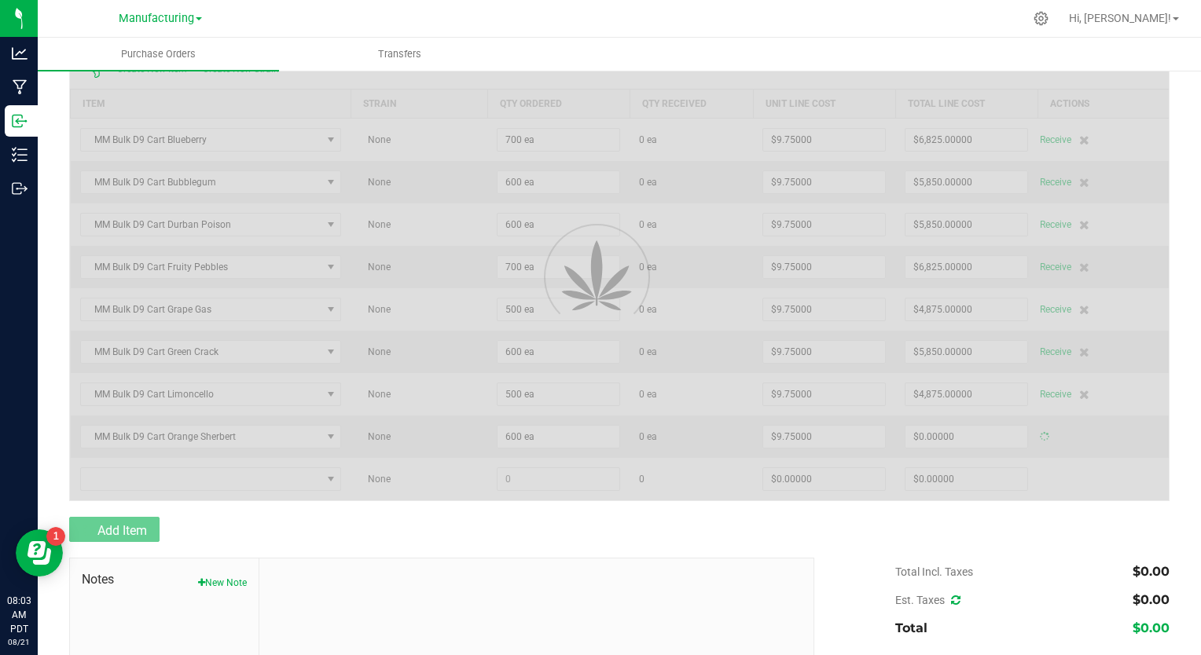
type input "$5,850.00000"
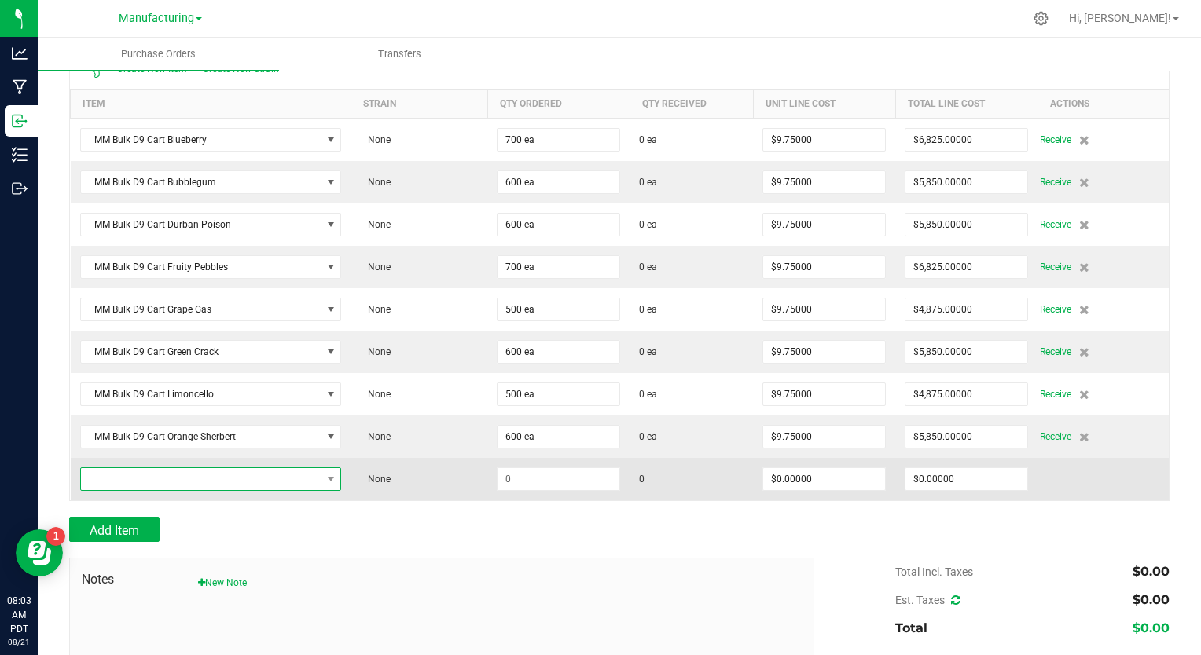
click at [119, 479] on span "NO DATA FOUND" at bounding box center [201, 479] width 240 height 22
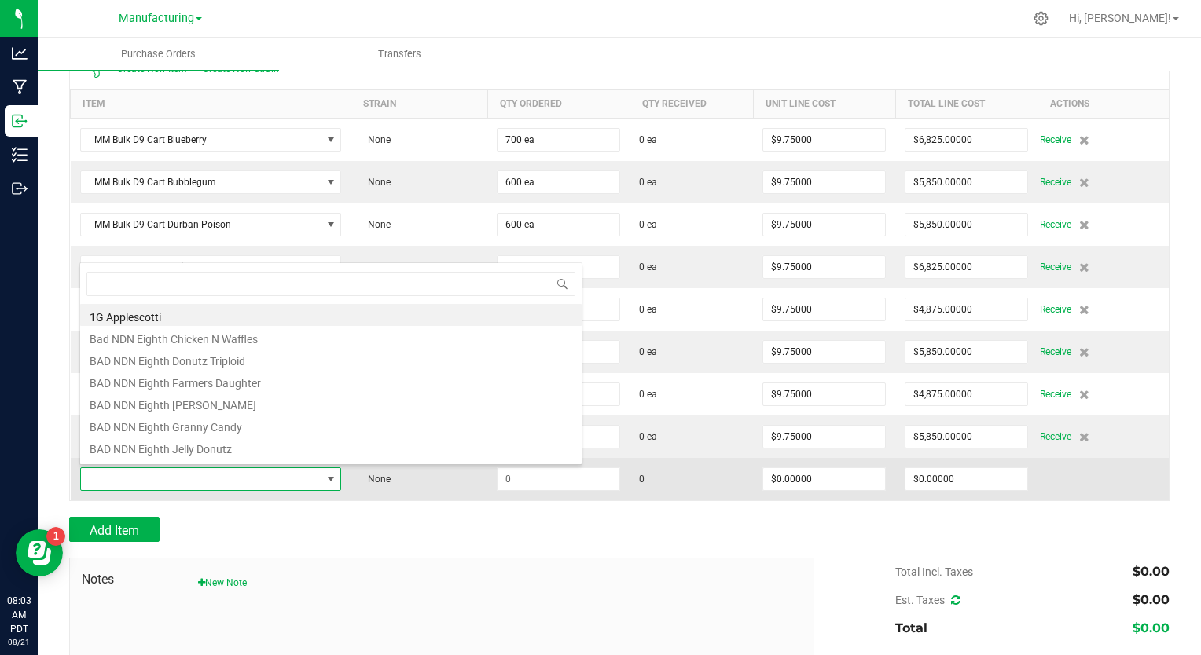
scroll to position [23, 255]
type input "bulk d9 cart sou"
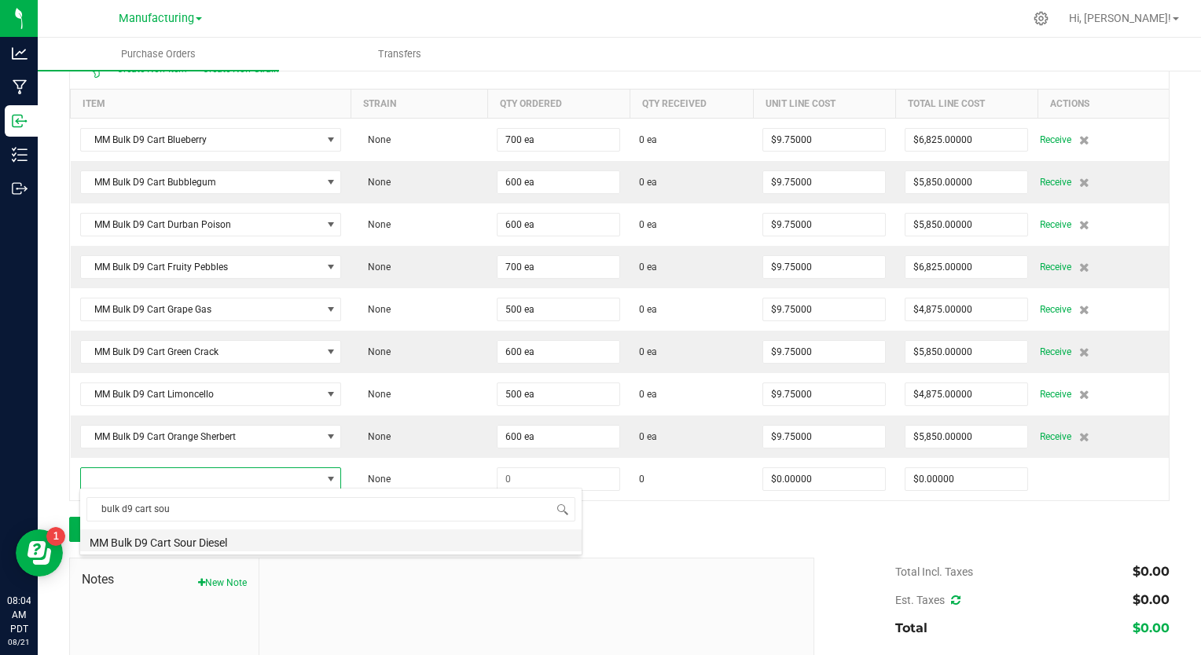
click at [149, 545] on li "MM Bulk D9 Cart Sour Diesel" at bounding box center [330, 541] width 501 height 22
type input "$9.75000"
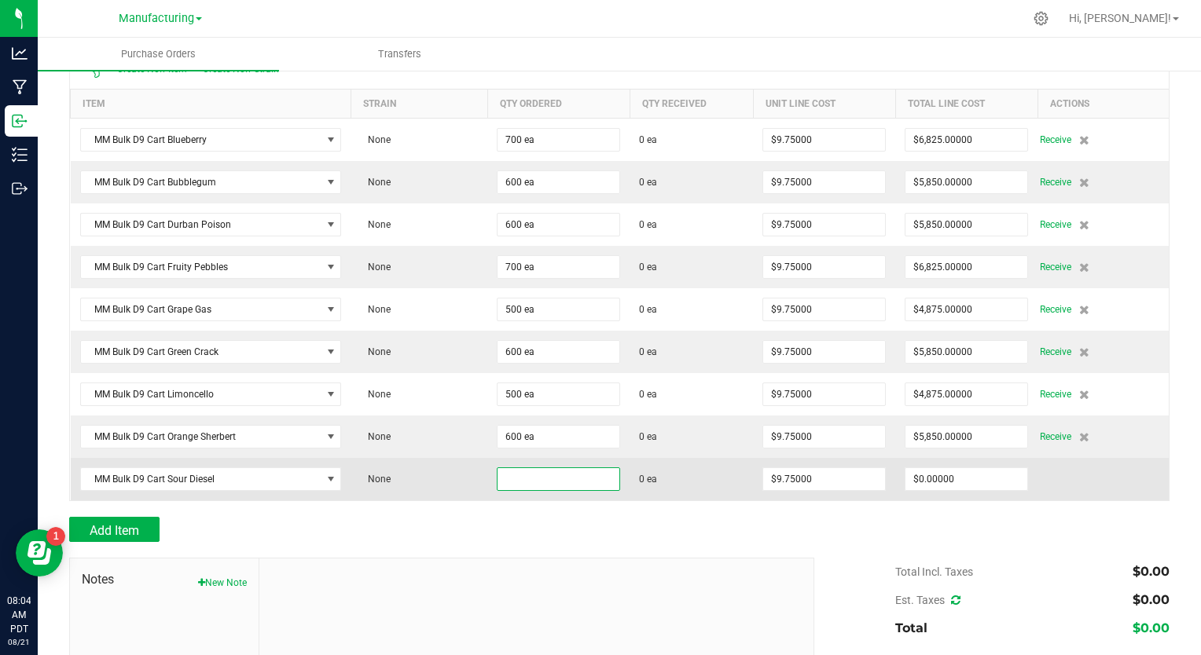
click at [505, 475] on input at bounding box center [558, 479] width 122 height 22
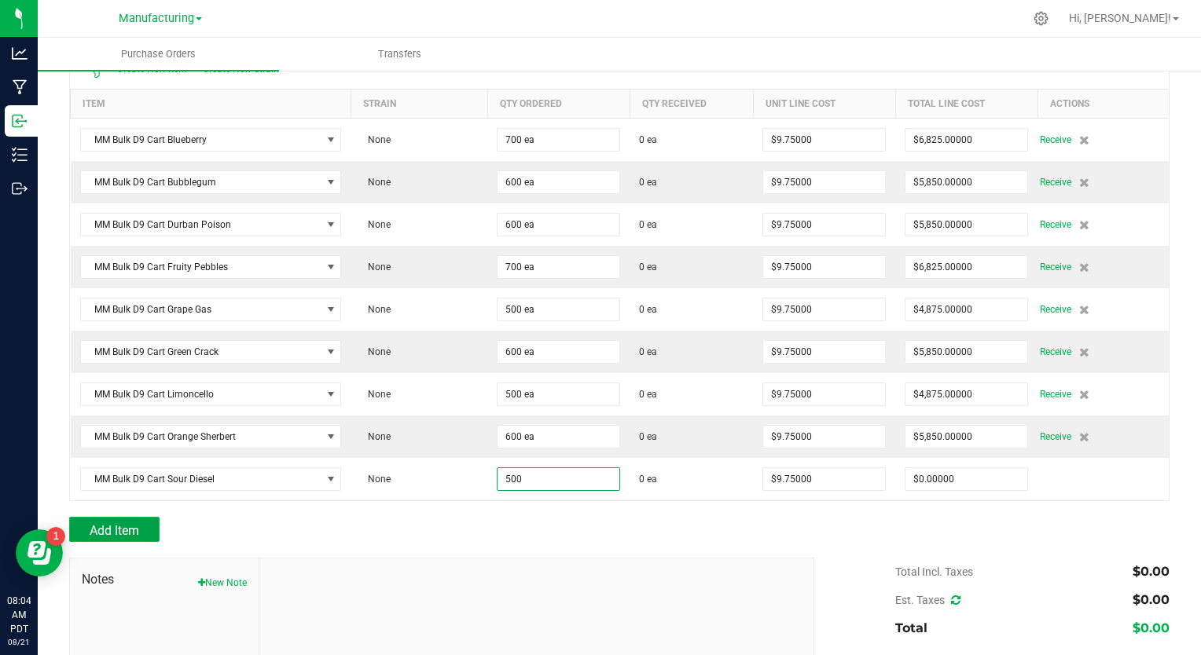
type input "500 ea"
click at [129, 527] on span "Add Item" at bounding box center [115, 530] width 50 height 15
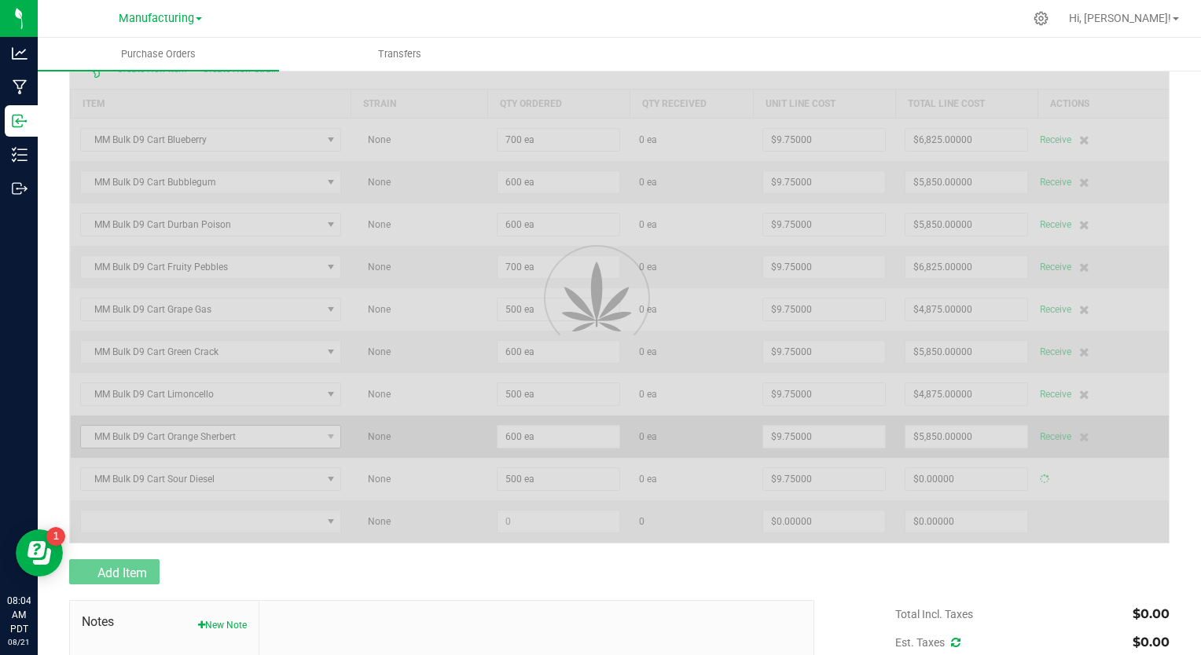
type input "$4,875.00000"
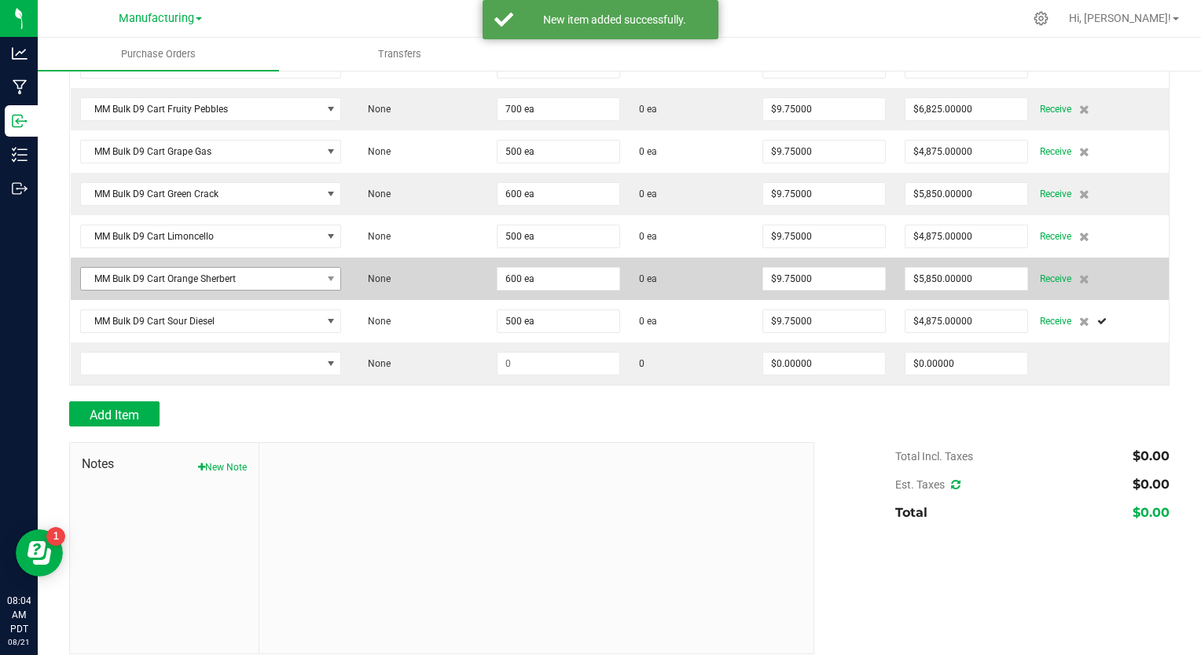
scroll to position [343, 0]
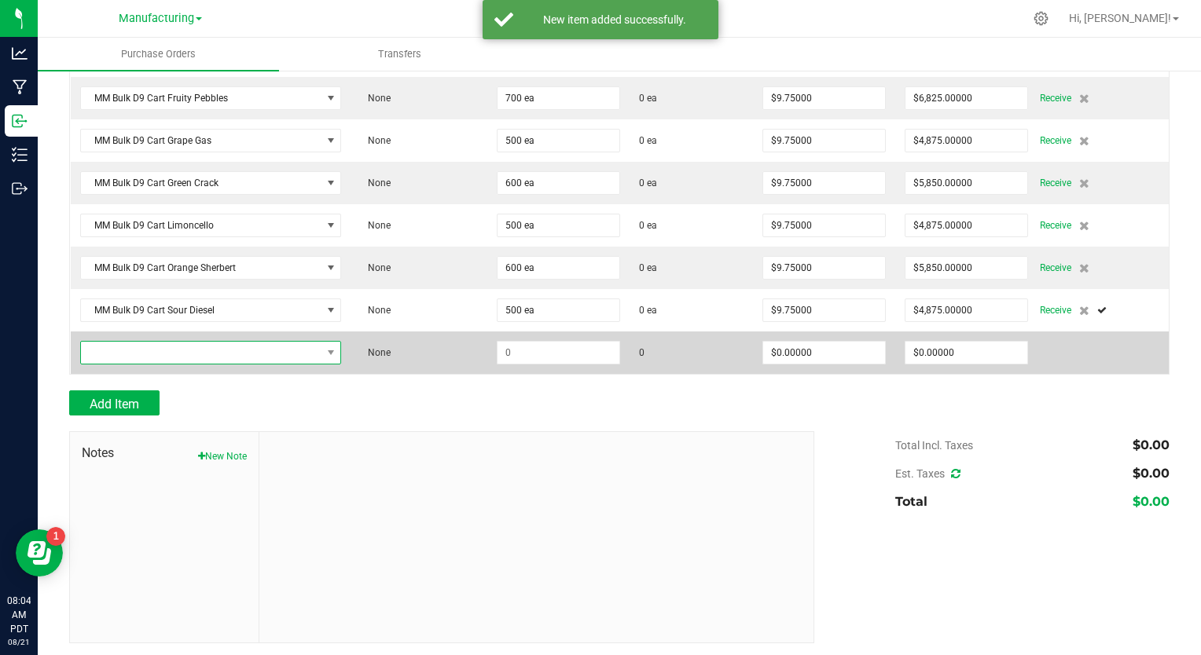
click at [152, 356] on span "NO DATA FOUND" at bounding box center [201, 353] width 240 height 22
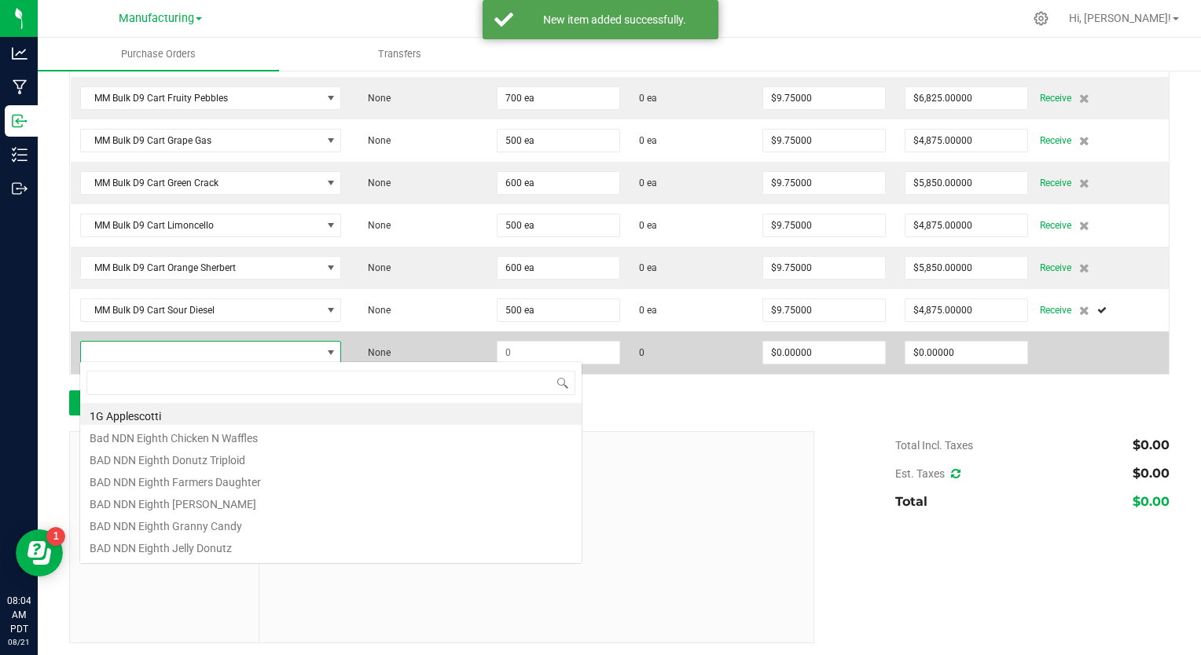
scroll to position [23, 255]
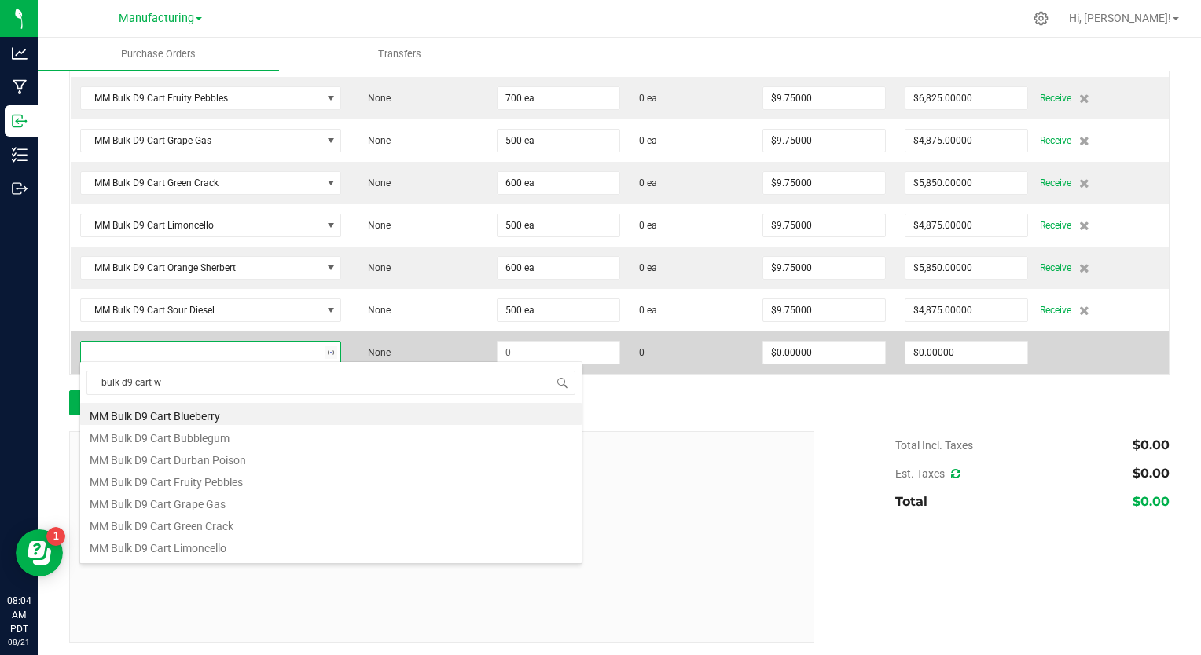
type input "bulk d9 cart wh"
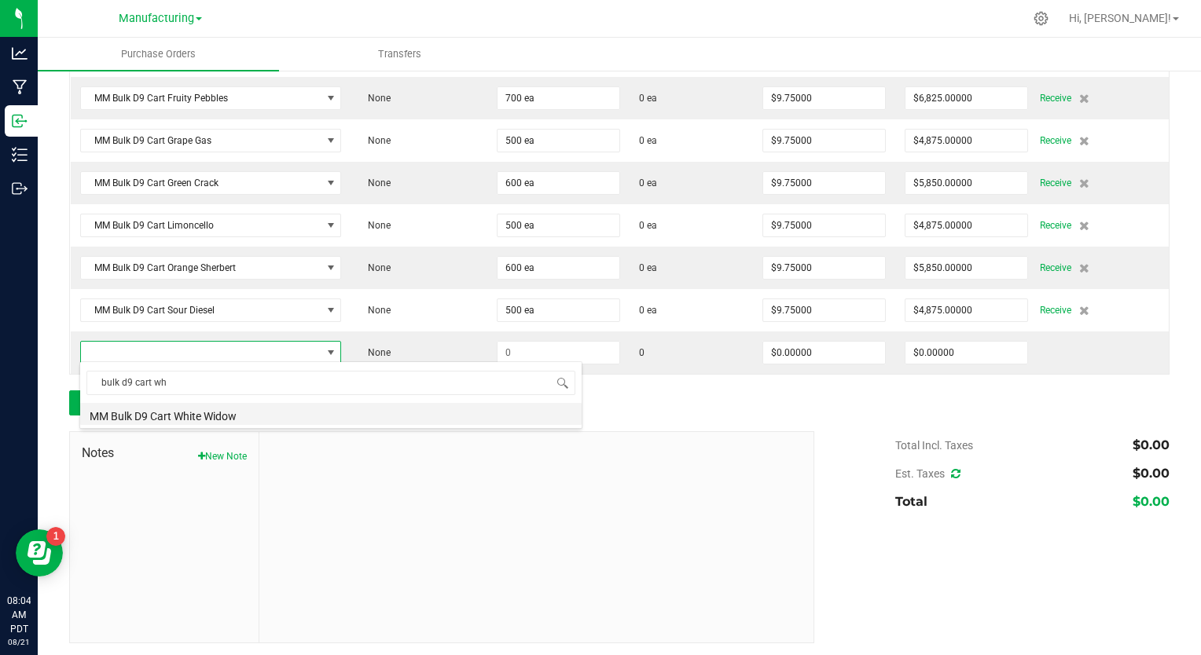
click at [160, 416] on li "MM Bulk D9 Cart White Widow" at bounding box center [330, 414] width 501 height 22
type input "$9.75000"
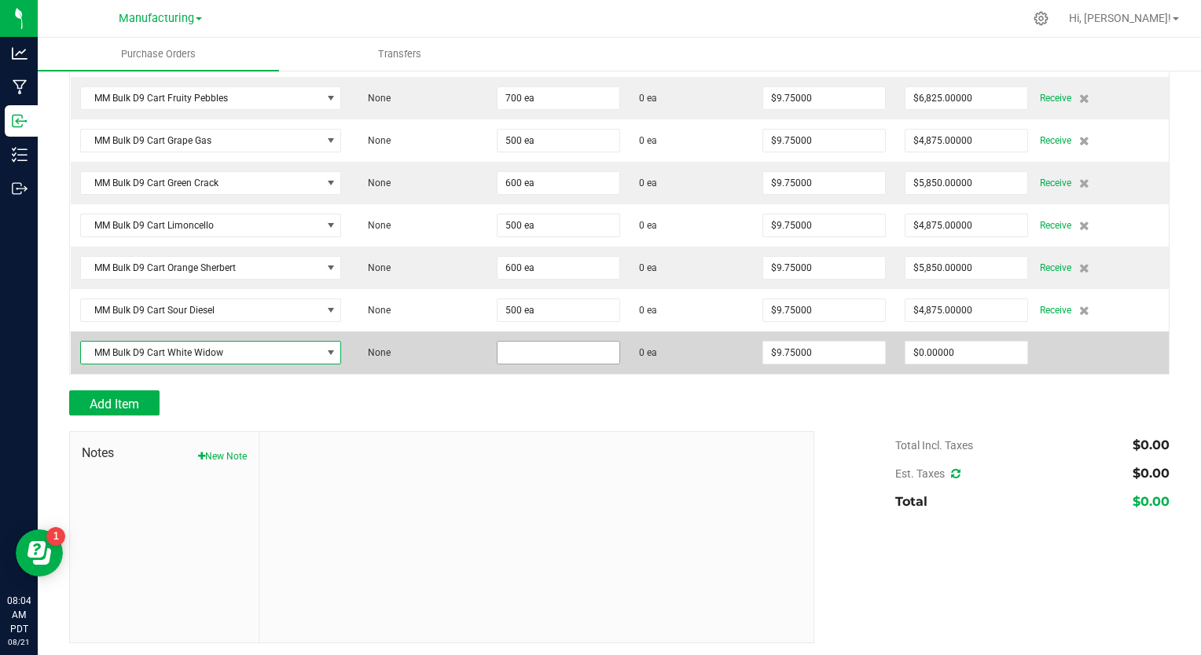
click at [523, 344] on input at bounding box center [558, 353] width 122 height 22
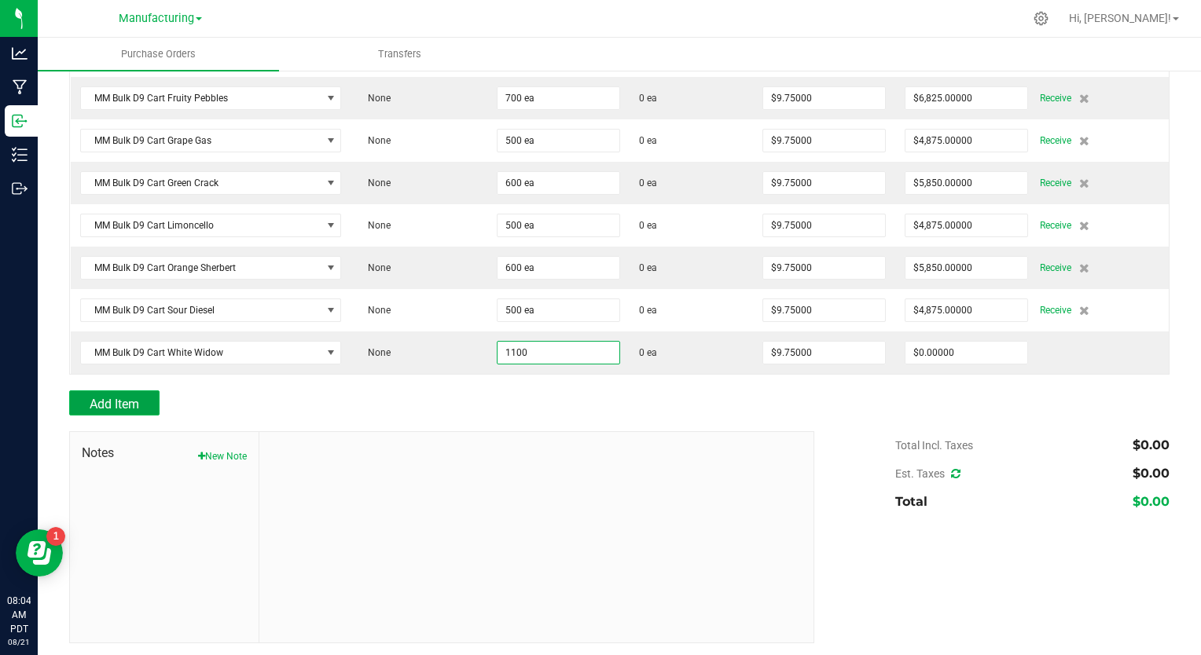
type input "1100 ea"
click at [148, 401] on button "Add Item" at bounding box center [114, 403] width 90 height 25
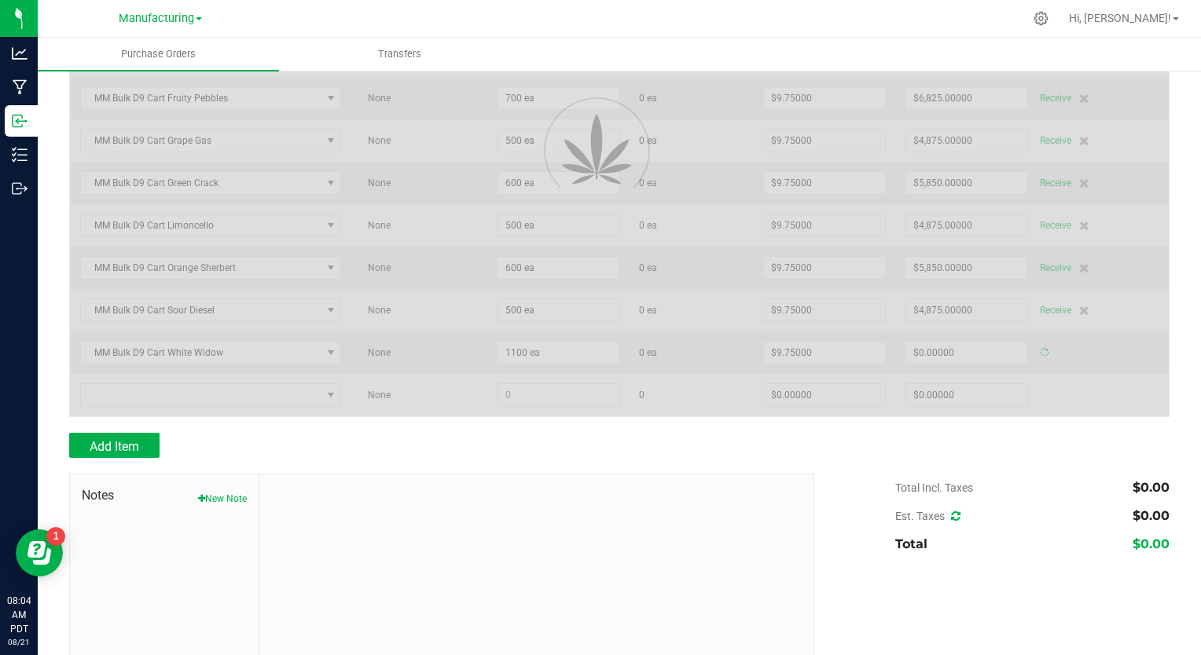
type input "$10,725.00000"
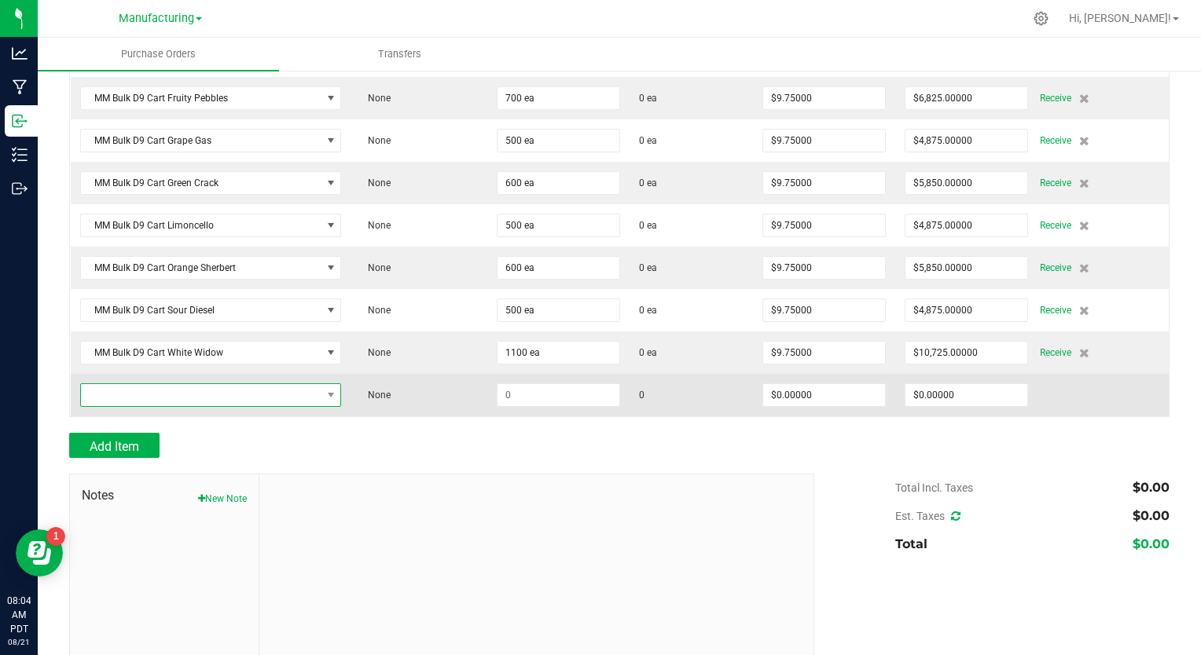
click at [119, 398] on span "NO DATA FOUND" at bounding box center [201, 395] width 240 height 22
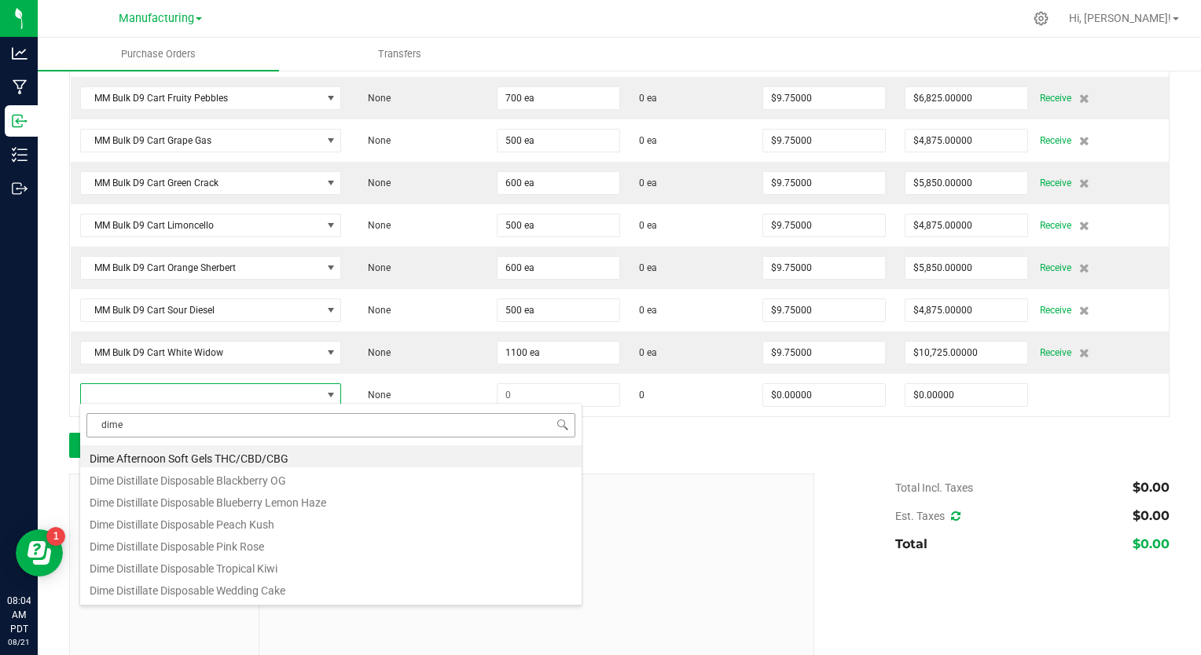
drag, startPoint x: 120, startPoint y: 430, endPoint x: 94, endPoint y: 428, distance: 26.0
click at [94, 428] on input "dime" at bounding box center [330, 425] width 489 height 24
click at [152, 429] on input "dime" at bounding box center [330, 425] width 489 height 24
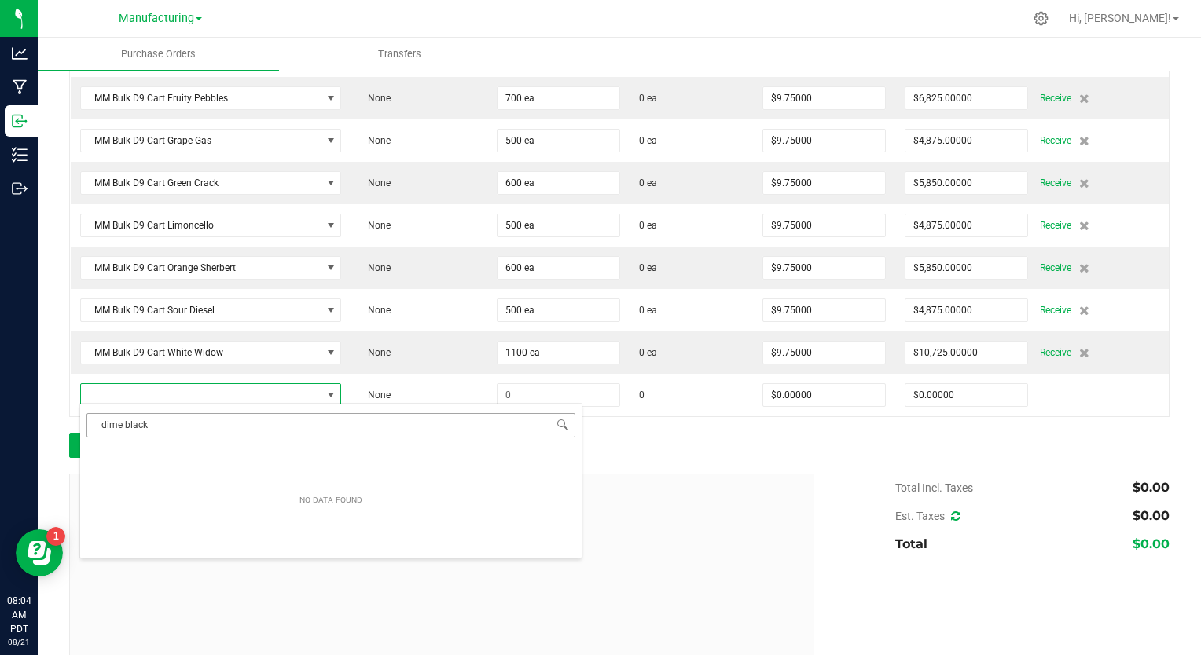
click at [152, 429] on input "dime black" at bounding box center [330, 425] width 489 height 24
click at [151, 428] on input "dime black" at bounding box center [330, 425] width 489 height 24
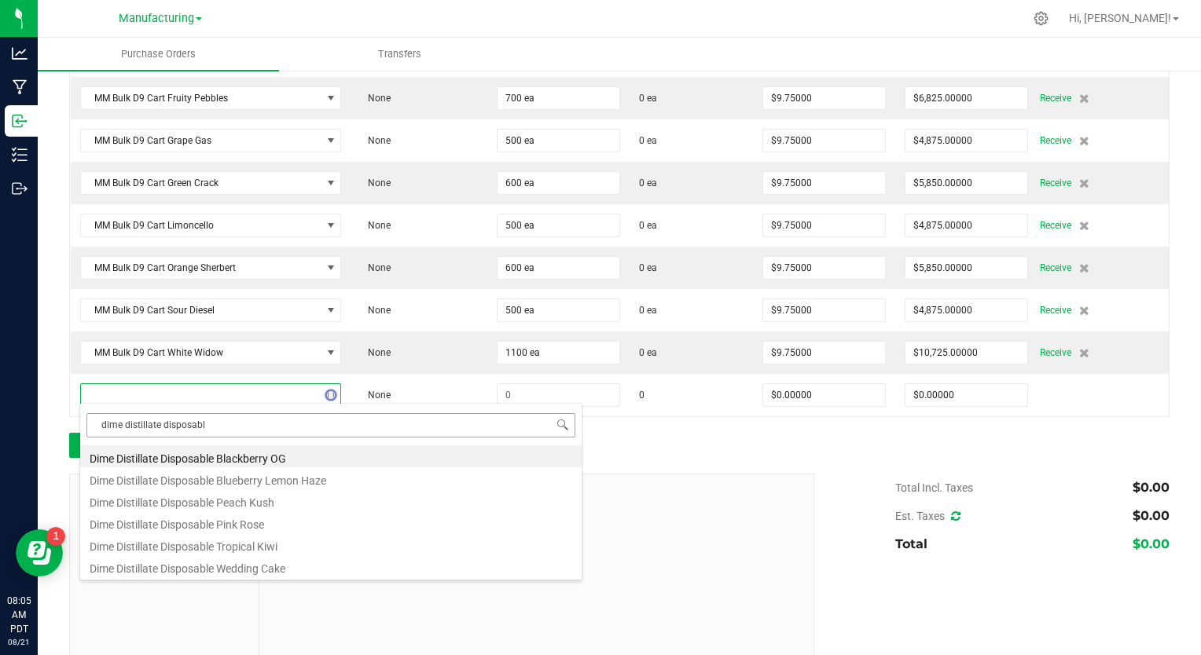
type input "dime distillate disposable"
drag, startPoint x: 207, startPoint y: 426, endPoint x: 97, endPoint y: 422, distance: 110.1
click at [97, 422] on input "dime distillate disposable" at bounding box center [330, 425] width 489 height 24
click at [138, 464] on li "Dime Distillate Disposable Blackberry OG" at bounding box center [330, 457] width 501 height 22
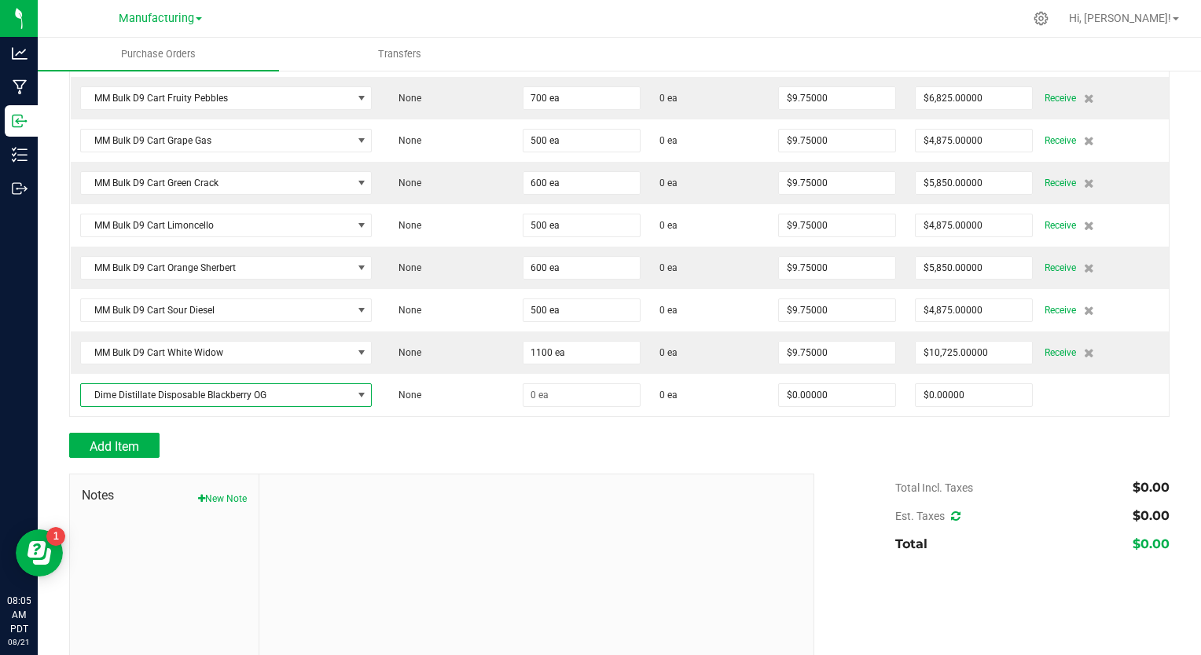
type input "$22.50000"
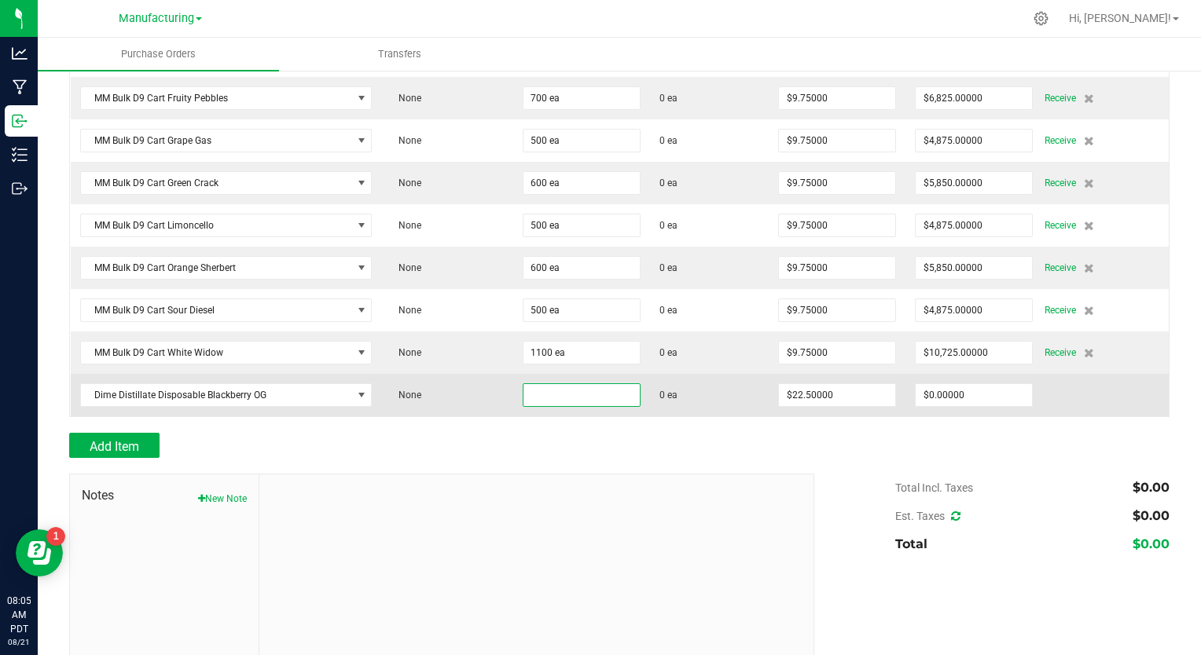
click at [527, 393] on input at bounding box center [581, 395] width 116 height 22
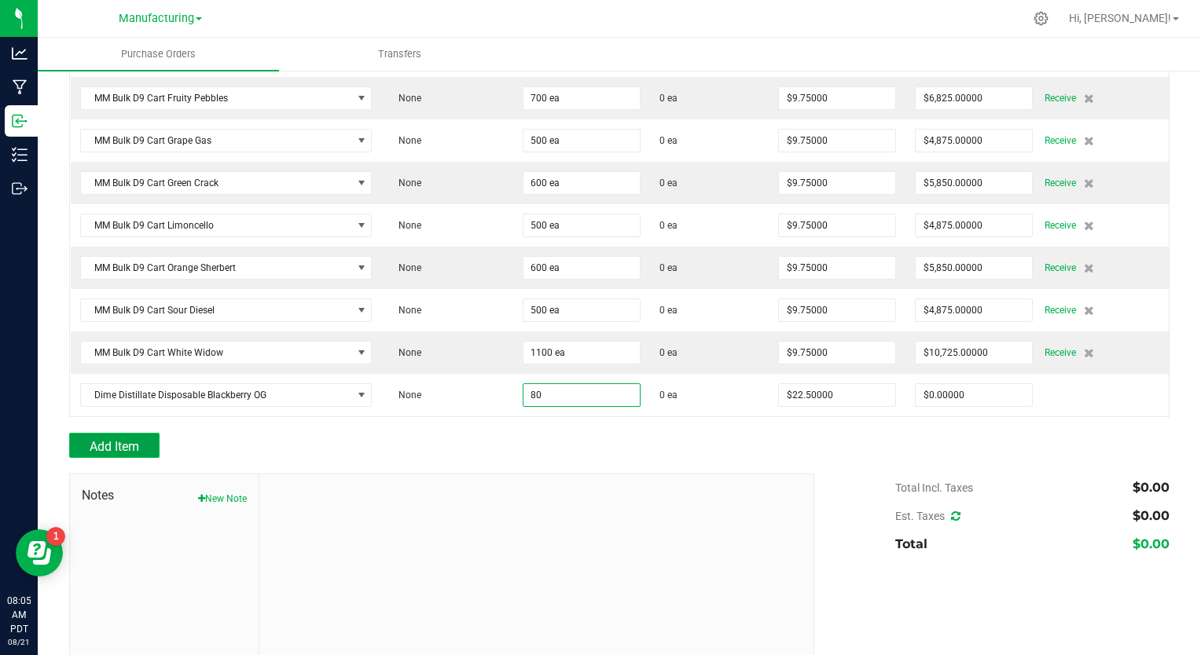
type input "80 ea"
click at [130, 439] on span "Add Item" at bounding box center [115, 446] width 50 height 15
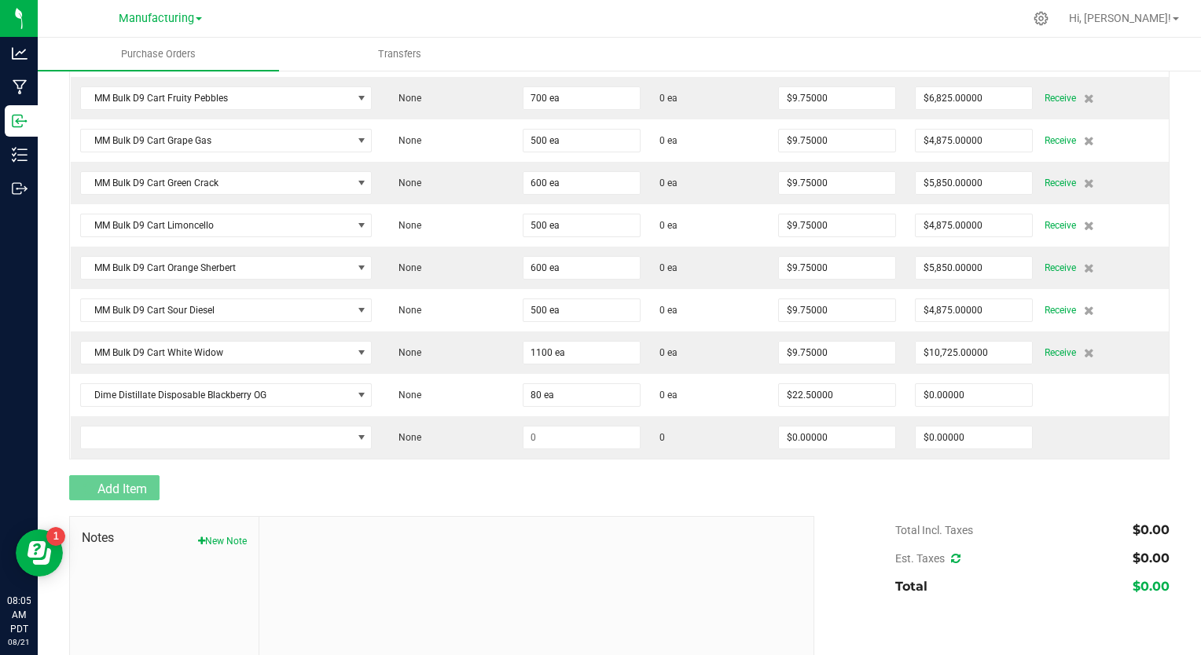
type input "$1,800.00000"
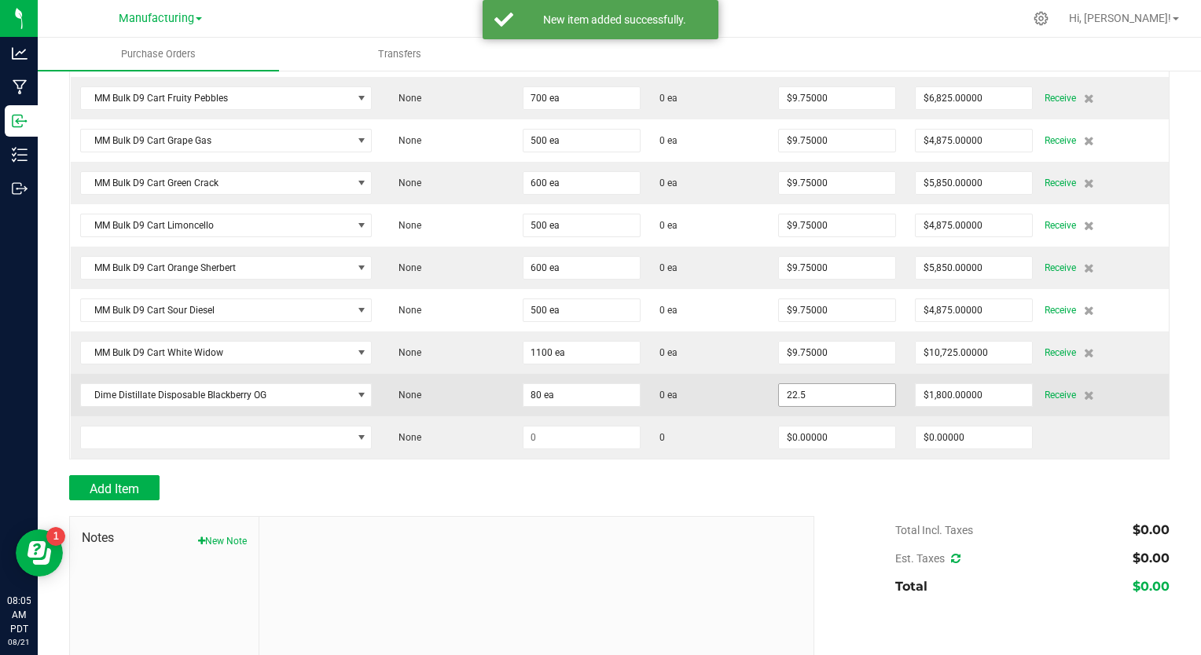
click at [808, 395] on input "22.5" at bounding box center [837, 395] width 116 height 22
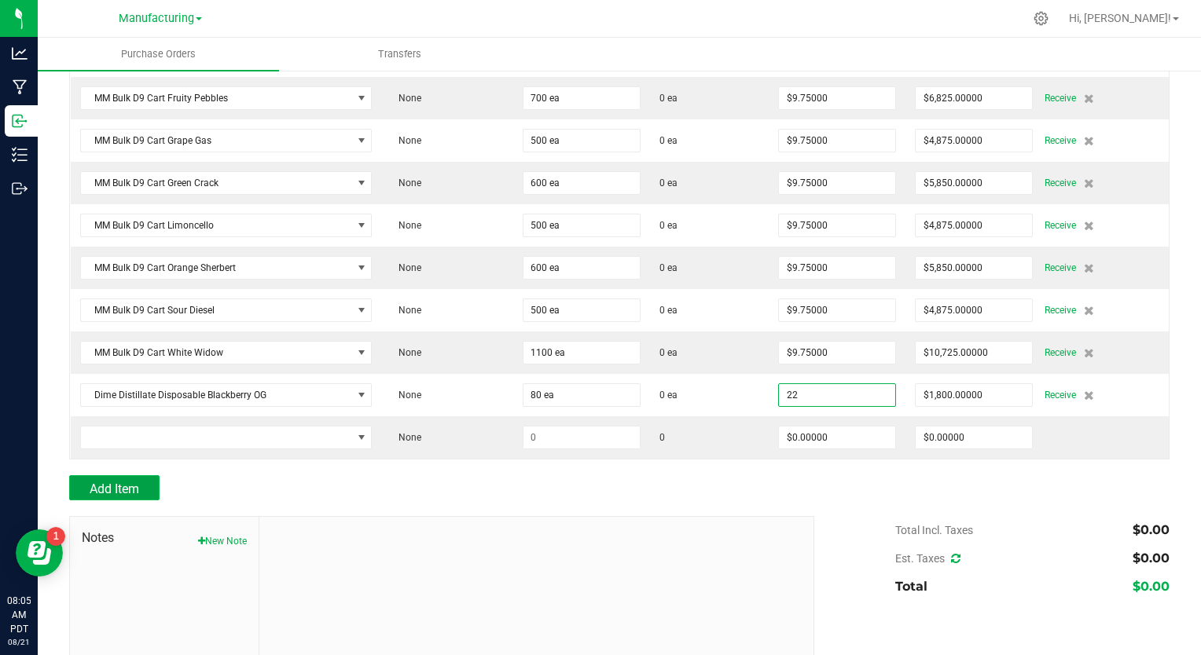
type input "$22.00000"
click at [104, 482] on span "Add Item" at bounding box center [115, 489] width 50 height 15
type input "80"
type input "$1,760.00000"
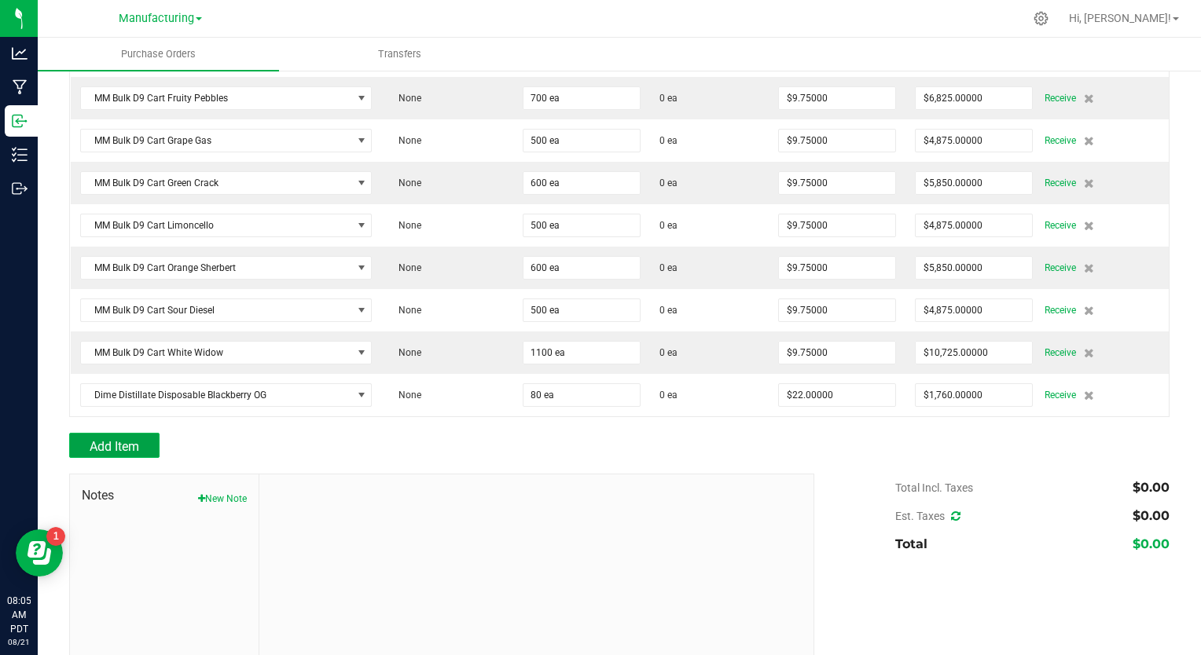
click at [112, 443] on span "Add Item" at bounding box center [115, 446] width 50 height 15
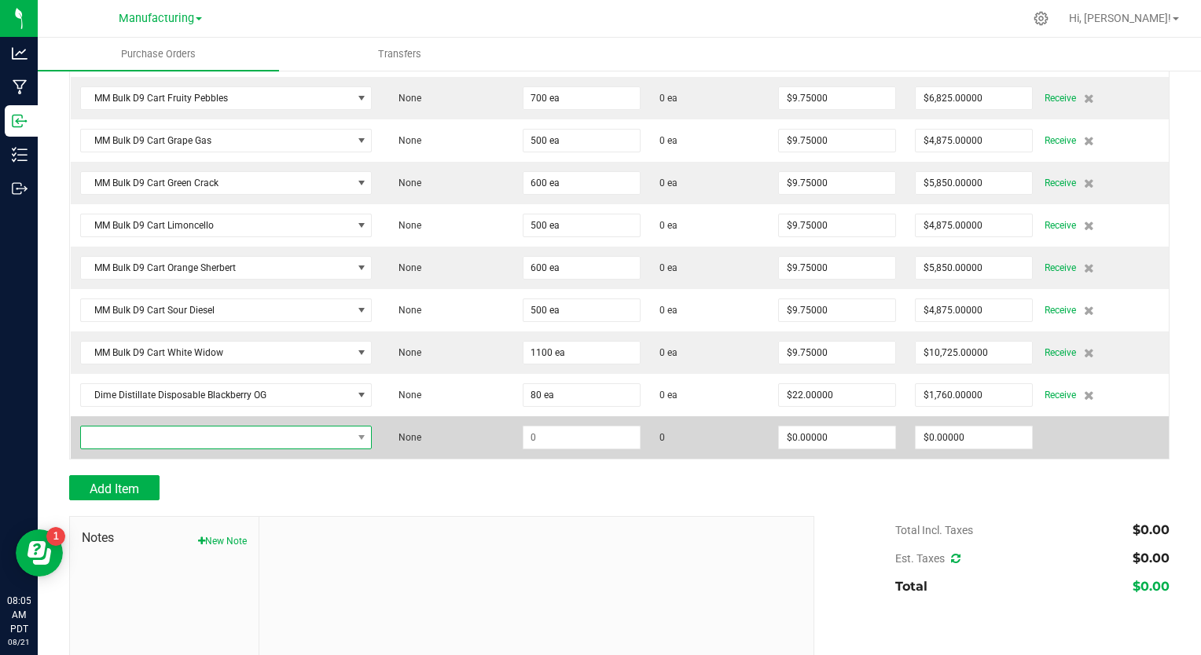
click at [104, 431] on span "NO DATA FOUND" at bounding box center [216, 438] width 271 height 22
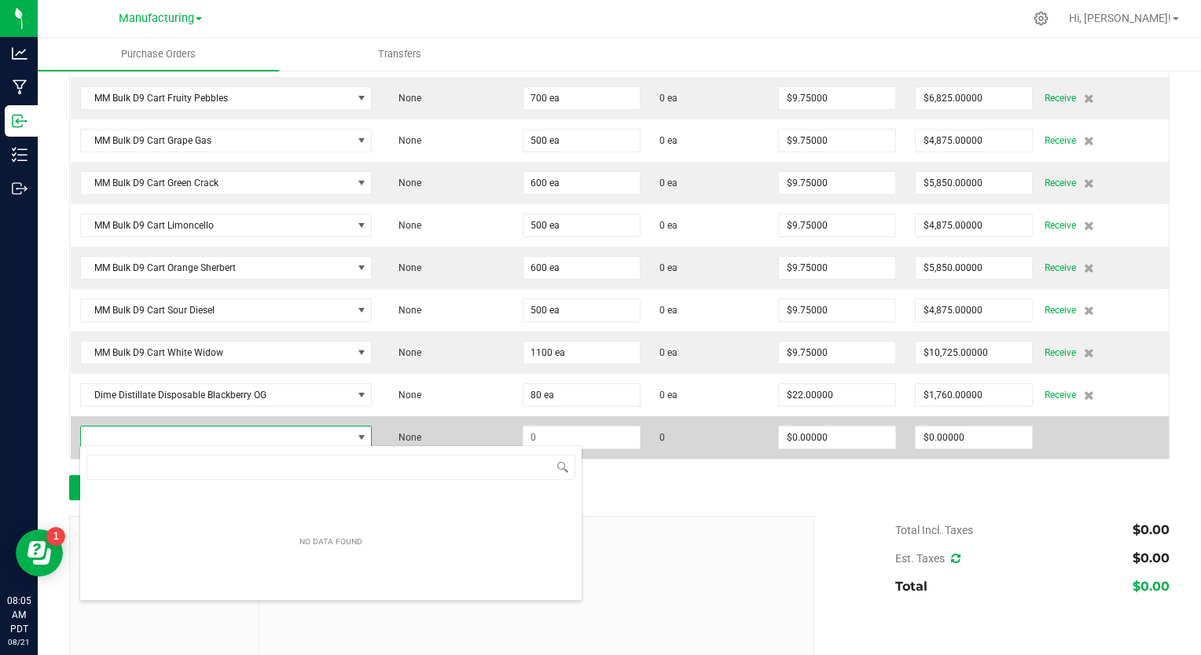
scroll to position [23, 285]
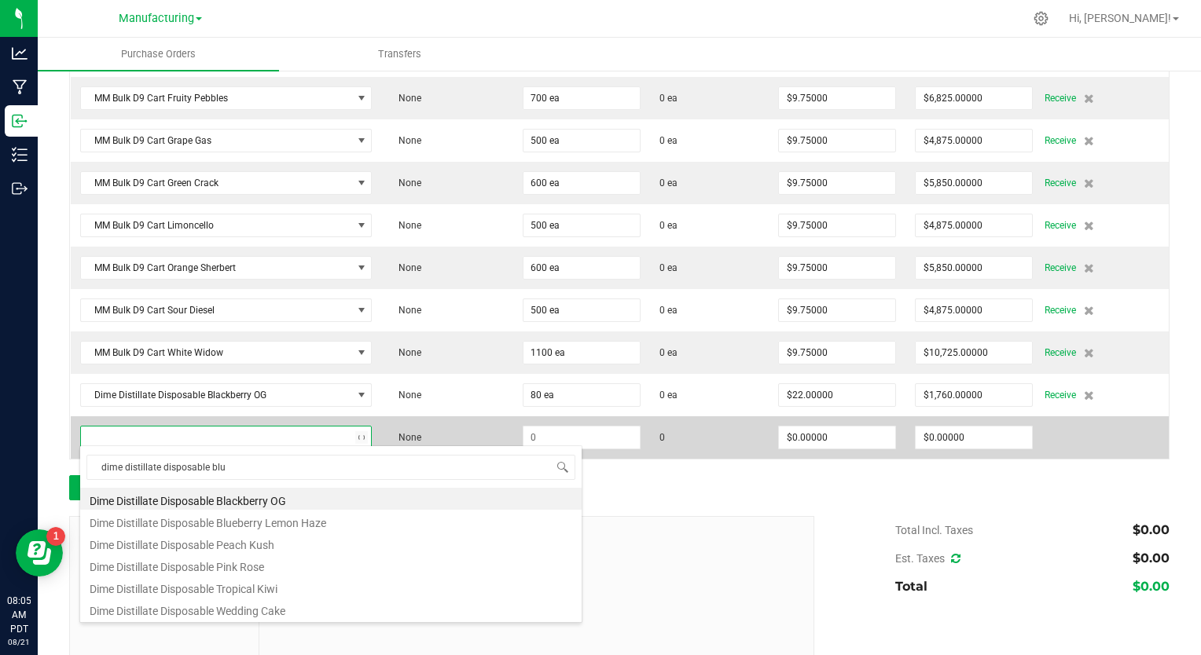
type input "dime distillate disposable blue"
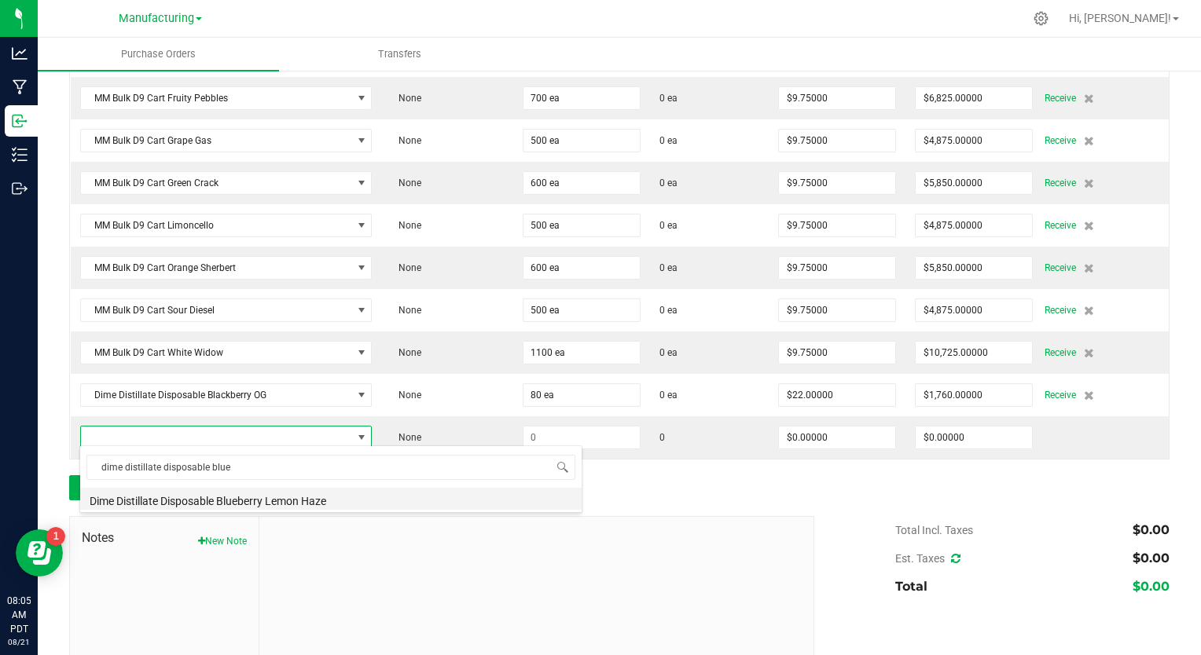
click at [138, 497] on li "Dime Distillate Disposable Blueberry Lemon Haze" at bounding box center [330, 499] width 501 height 22
type input "$22.00000"
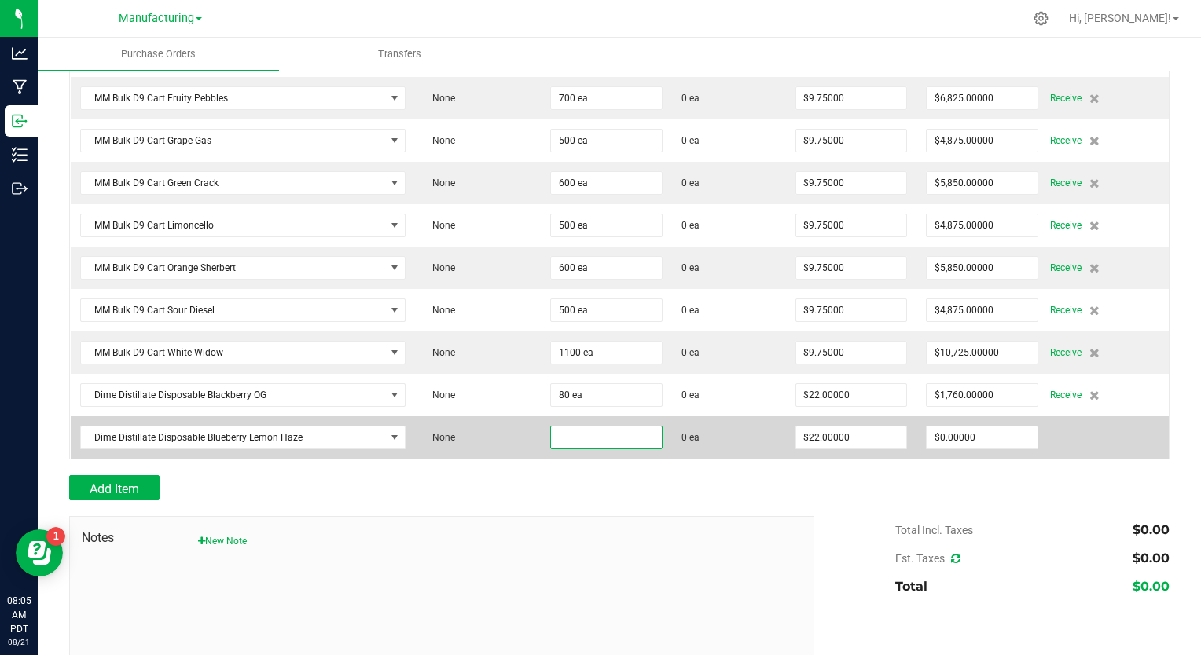
click at [551, 433] on input at bounding box center [606, 438] width 111 height 22
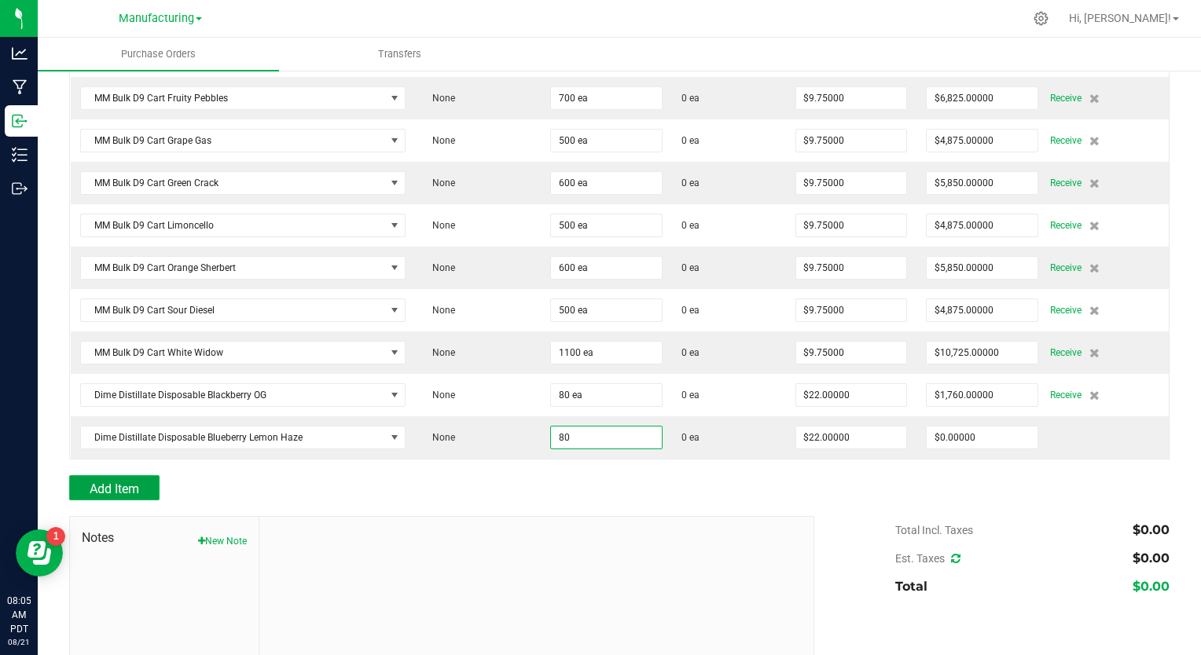
type input "80 ea"
click at [130, 486] on span "Add Item" at bounding box center [115, 489] width 50 height 15
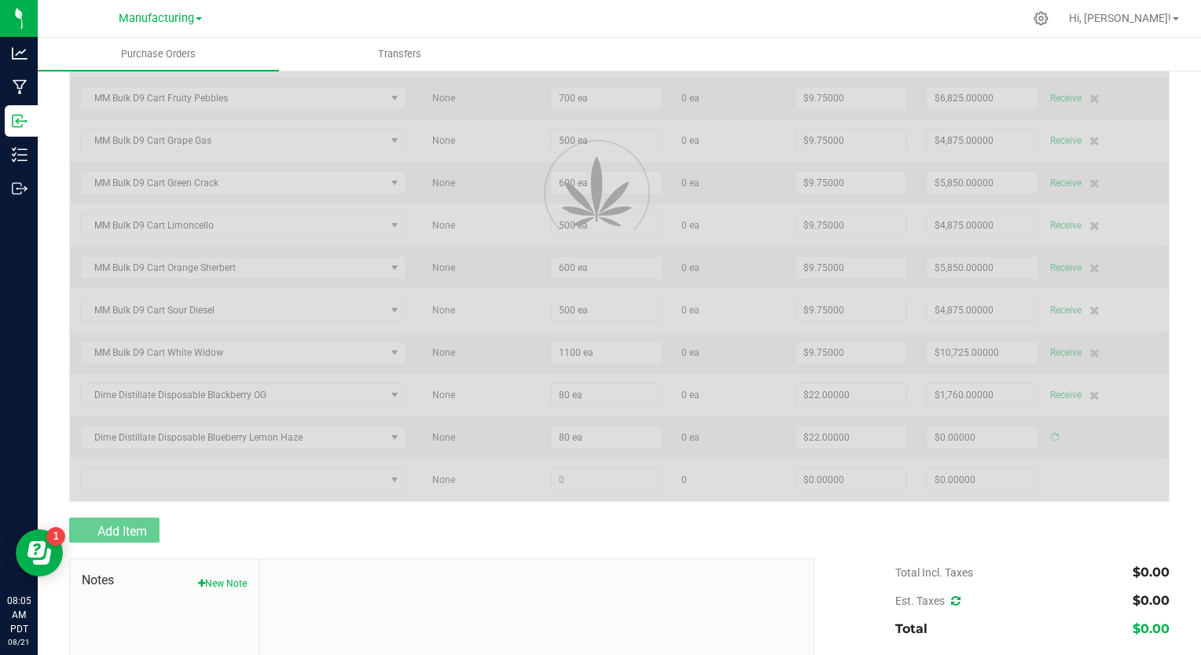
type input "$1,760.00000"
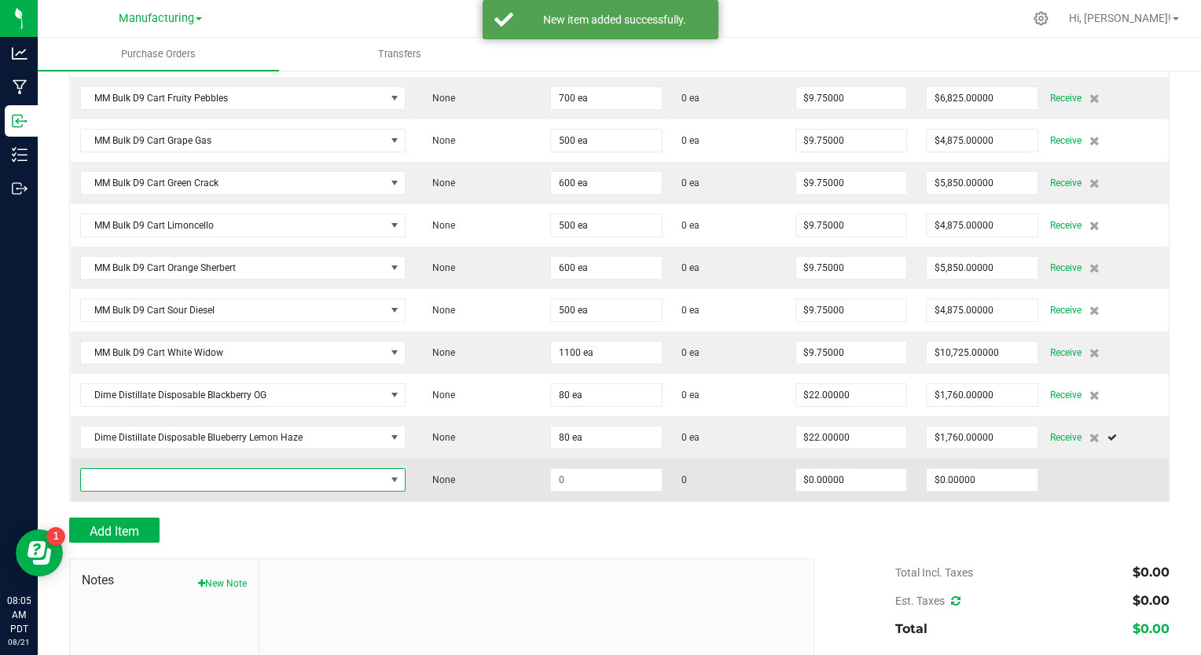
click at [130, 473] on span "NO DATA FOUND" at bounding box center [233, 480] width 304 height 22
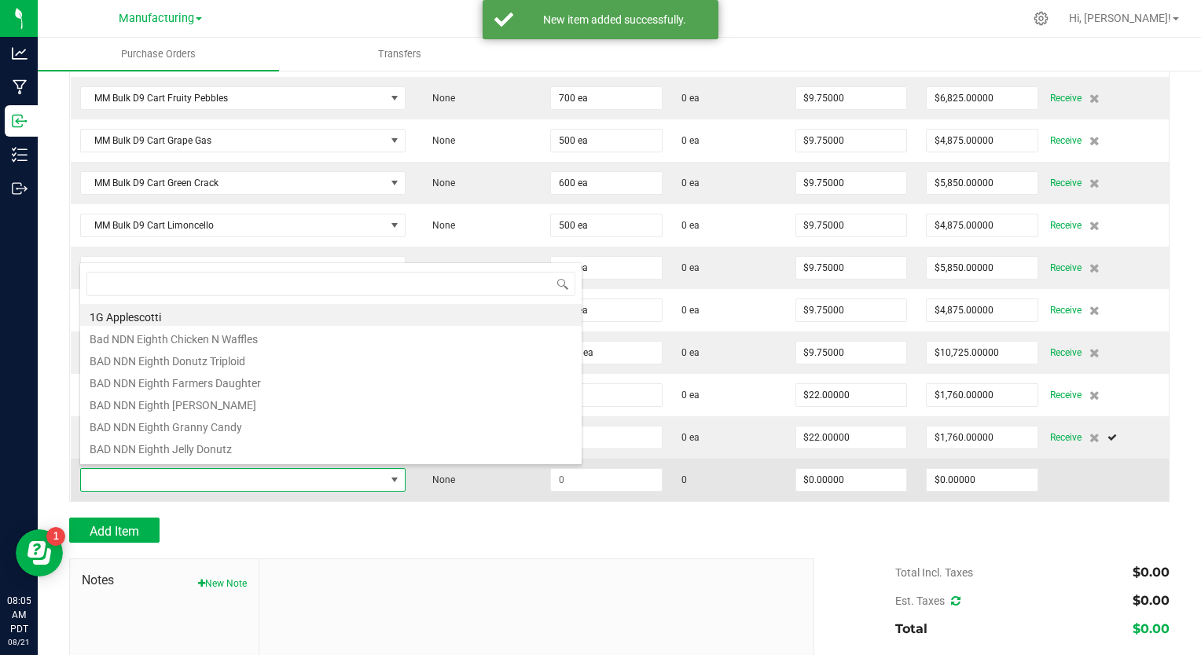
scroll to position [23, 317]
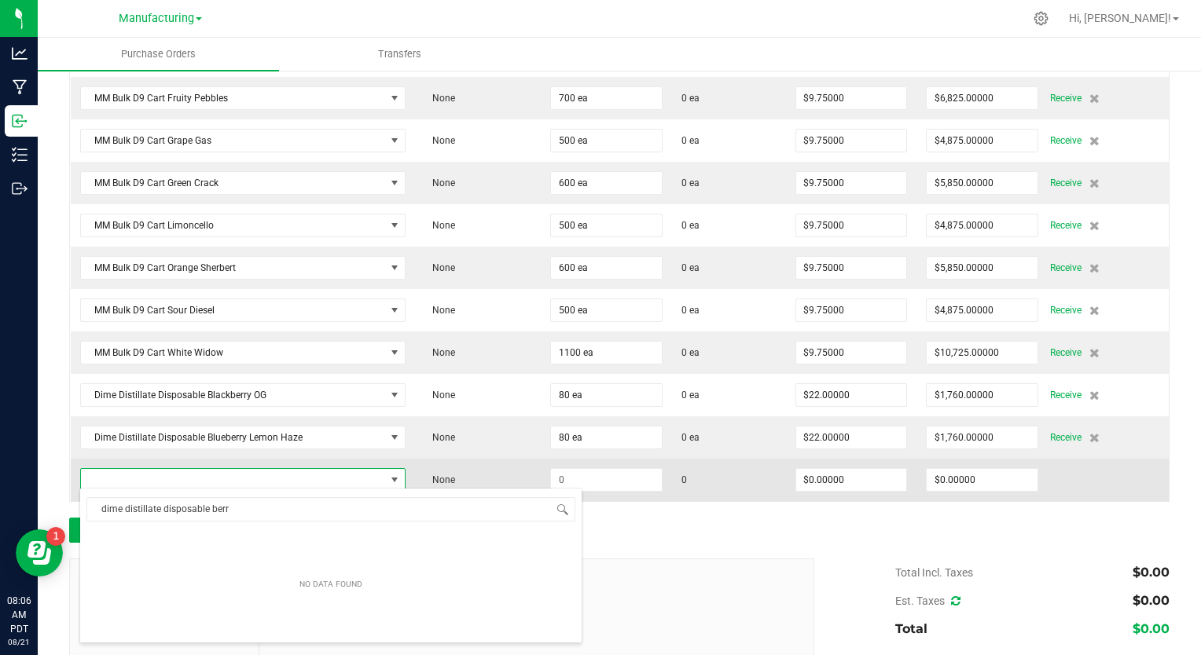
type input "dime distillate disposable berr"
click at [297, 479] on span "NO DATA FOUND" at bounding box center [233, 480] width 304 height 22
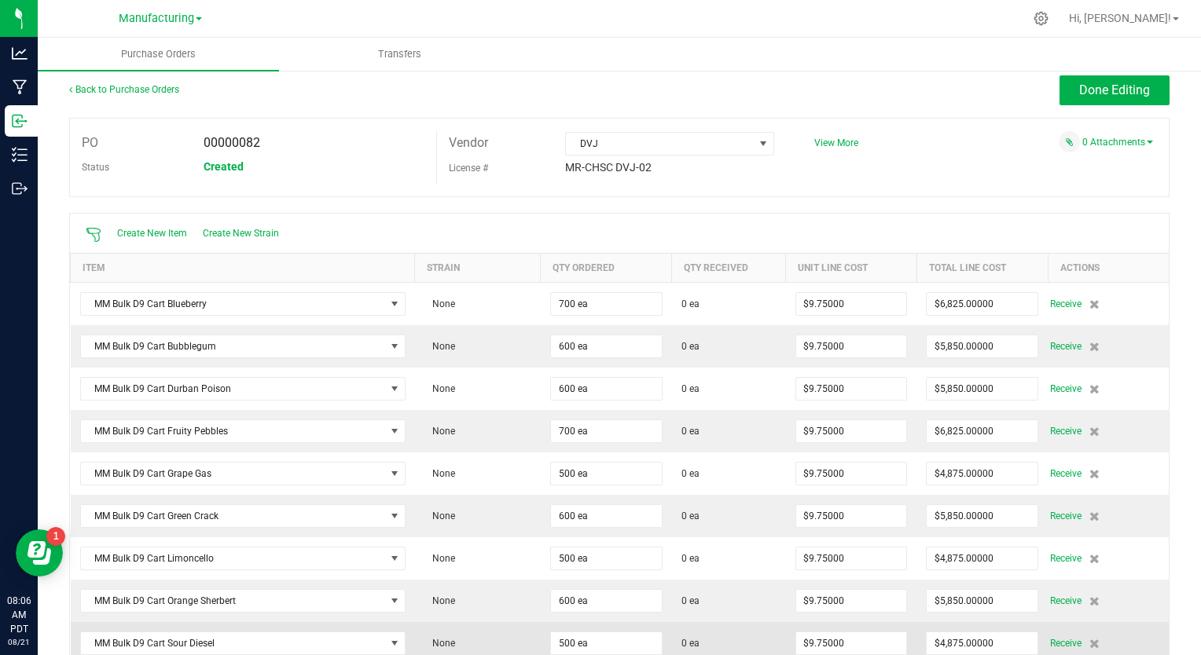
scroll to position [0, 0]
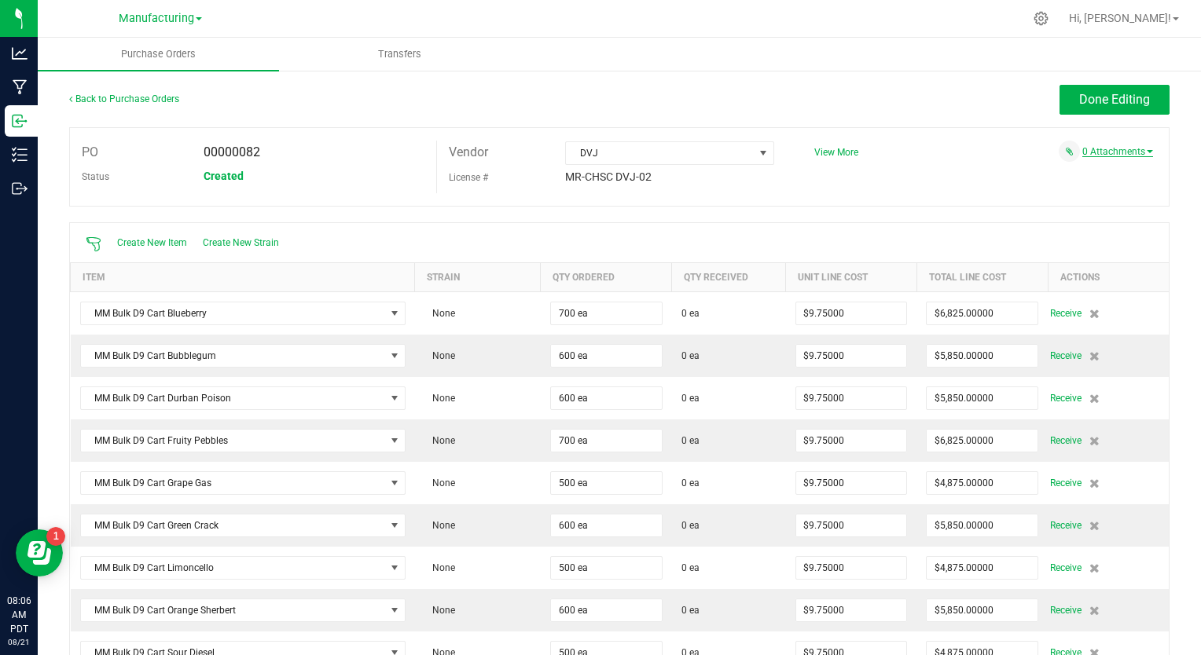
click at [1124, 153] on link "0 Attachments" at bounding box center [1117, 151] width 71 height 11
click at [1102, 171] on button "Attach new document" at bounding box center [1101, 173] width 103 height 14
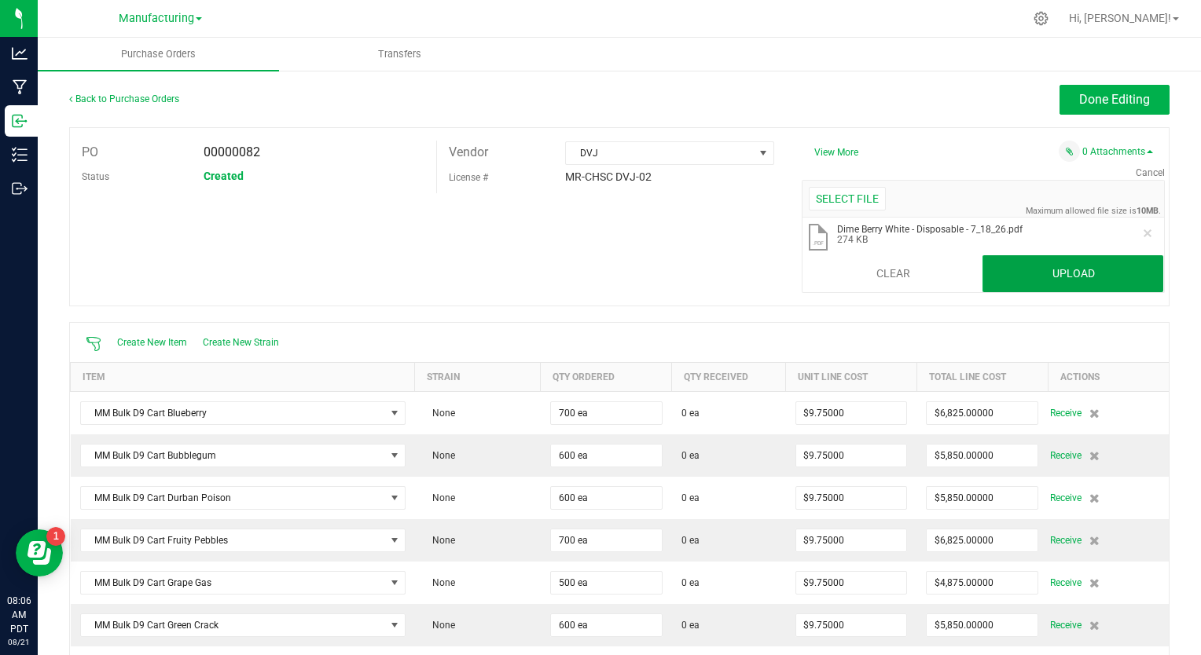
click at [1005, 275] on button "Upload" at bounding box center [1072, 274] width 181 height 38
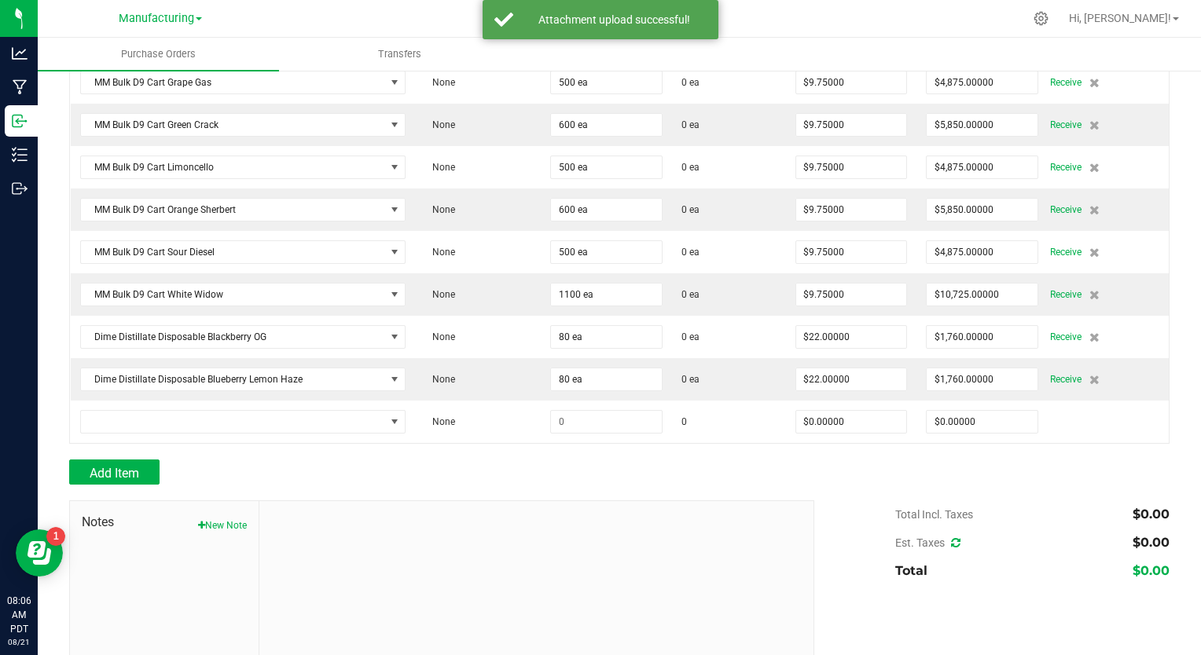
scroll to position [475, 0]
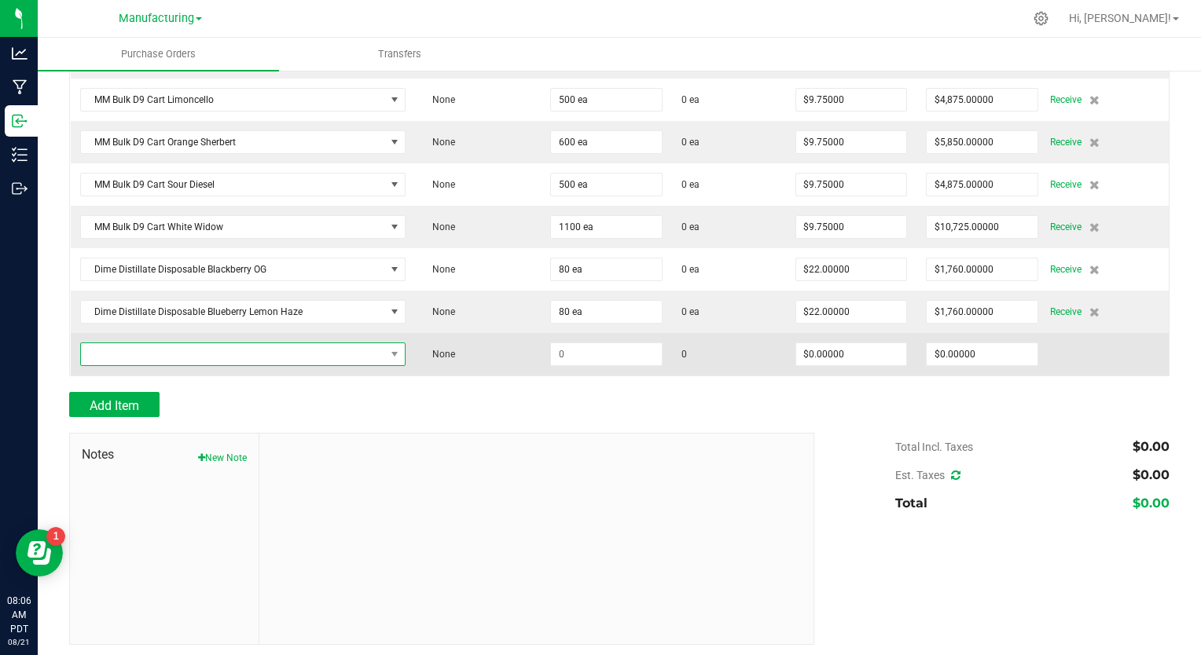
click at [245, 354] on span "NO DATA FOUND" at bounding box center [233, 354] width 304 height 22
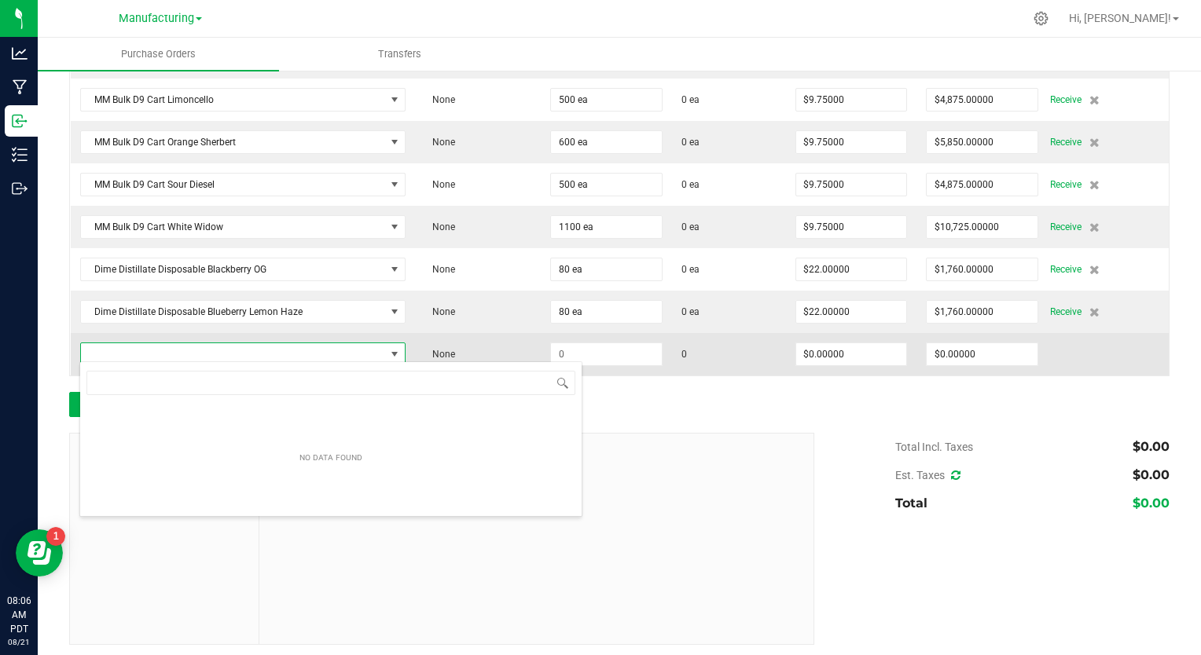
scroll to position [23, 317]
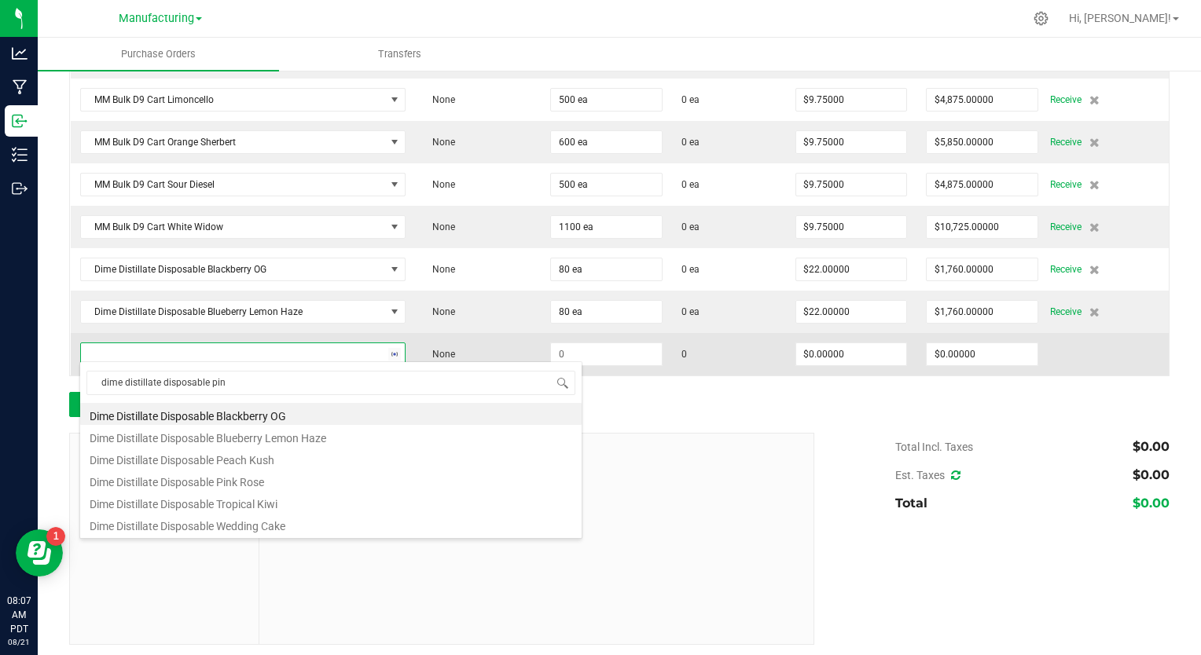
type input "dime distillate disposable pink"
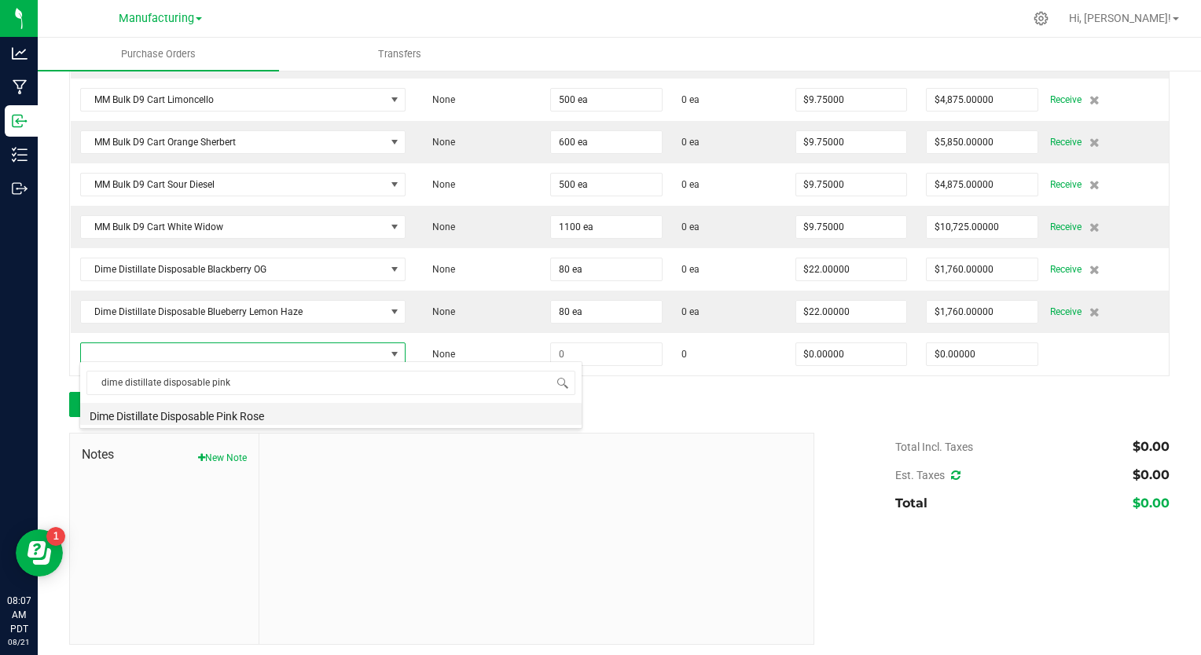
click at [250, 416] on li "Dime Distillate Disposable Pink Rose" at bounding box center [330, 414] width 501 height 22
type input "$22.50000"
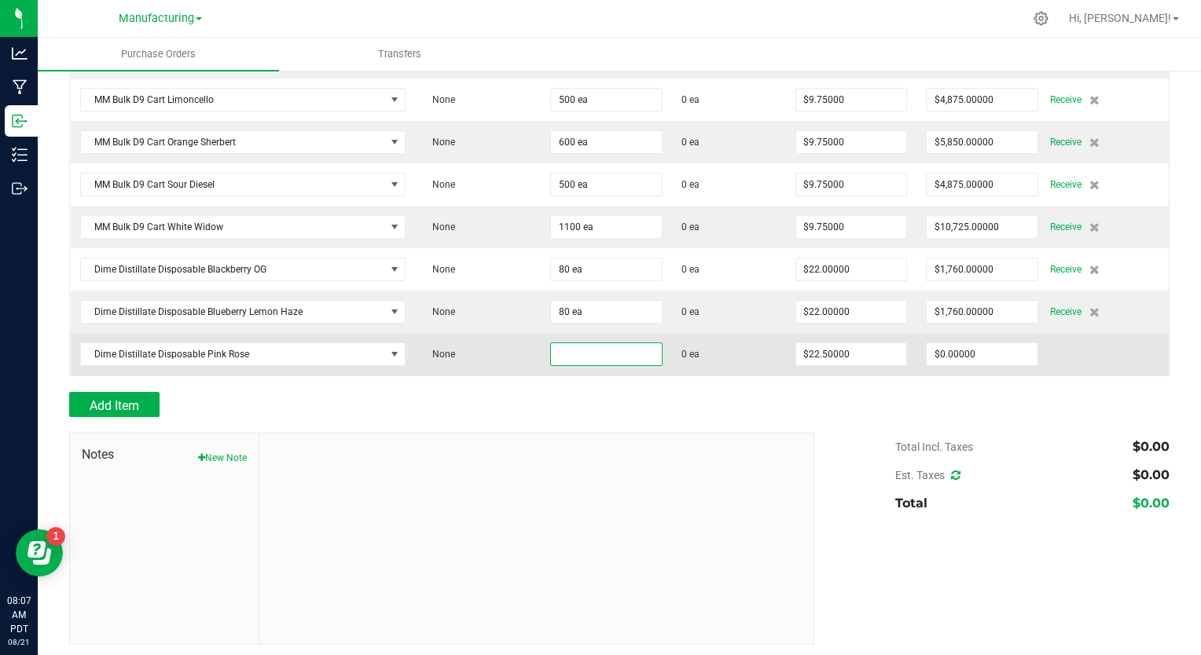
click at [554, 351] on input at bounding box center [606, 354] width 111 height 22
type input "80 ea"
type input "22.5"
click at [801, 344] on input "22.5" at bounding box center [851, 354] width 111 height 22
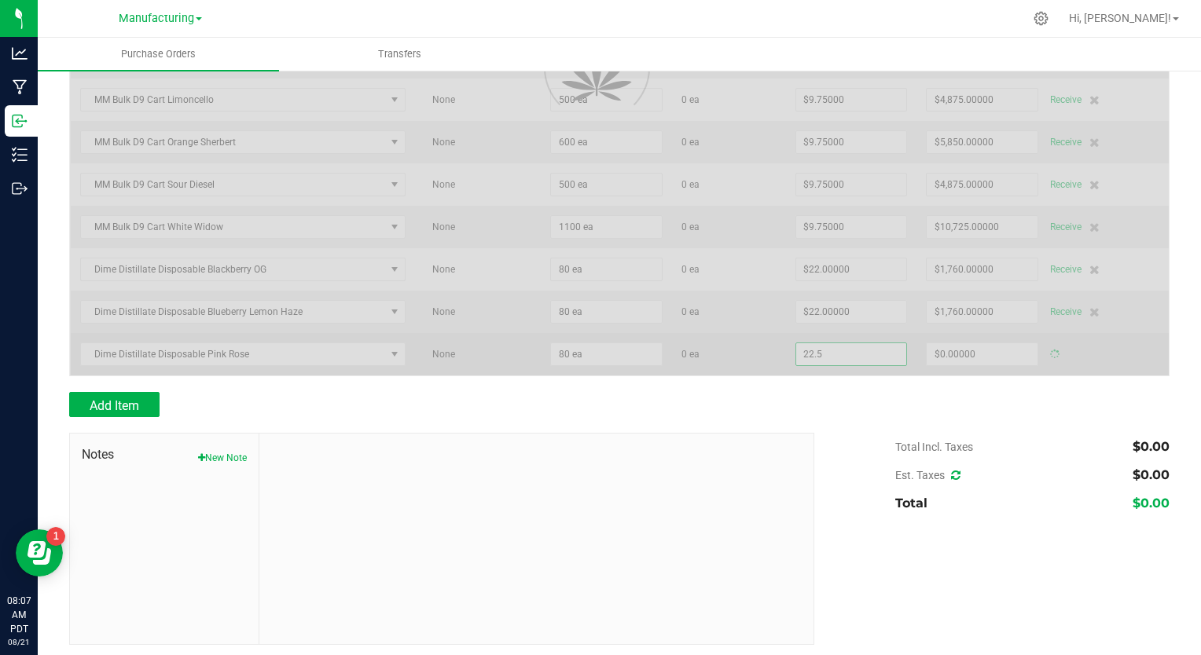
type input "$1,800.00000"
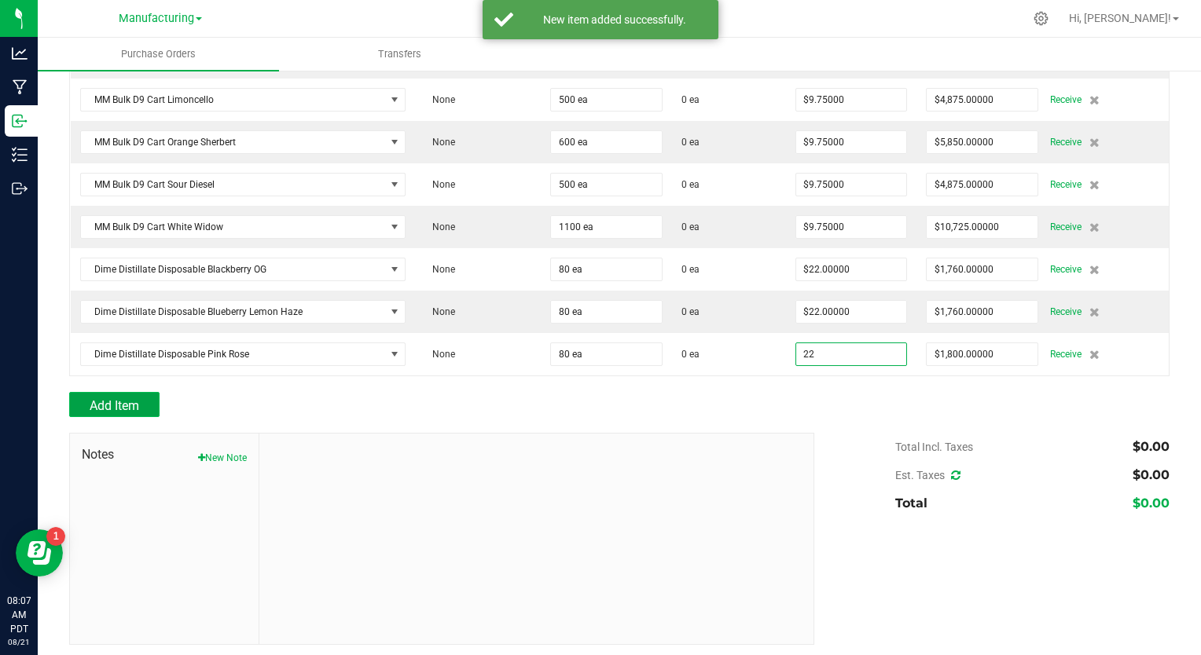
type input "$22.00000"
click at [122, 400] on span "Add Item" at bounding box center [115, 405] width 50 height 15
type input "80"
type input "$1,760.00000"
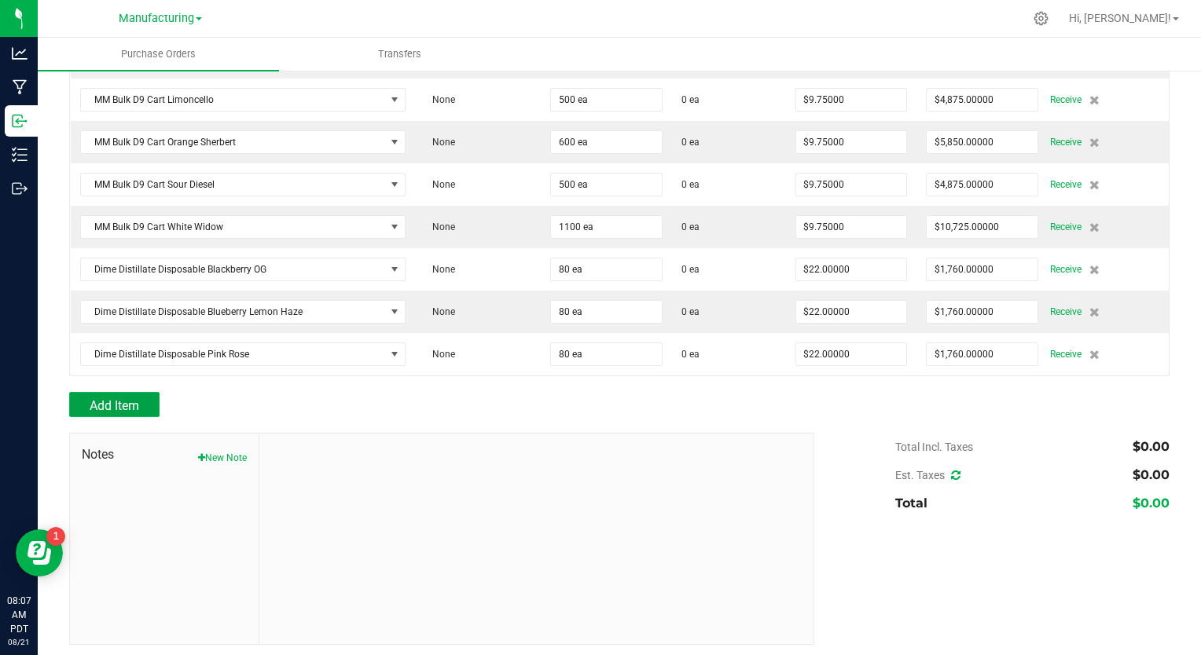
click at [122, 400] on span "Add Item" at bounding box center [115, 405] width 50 height 15
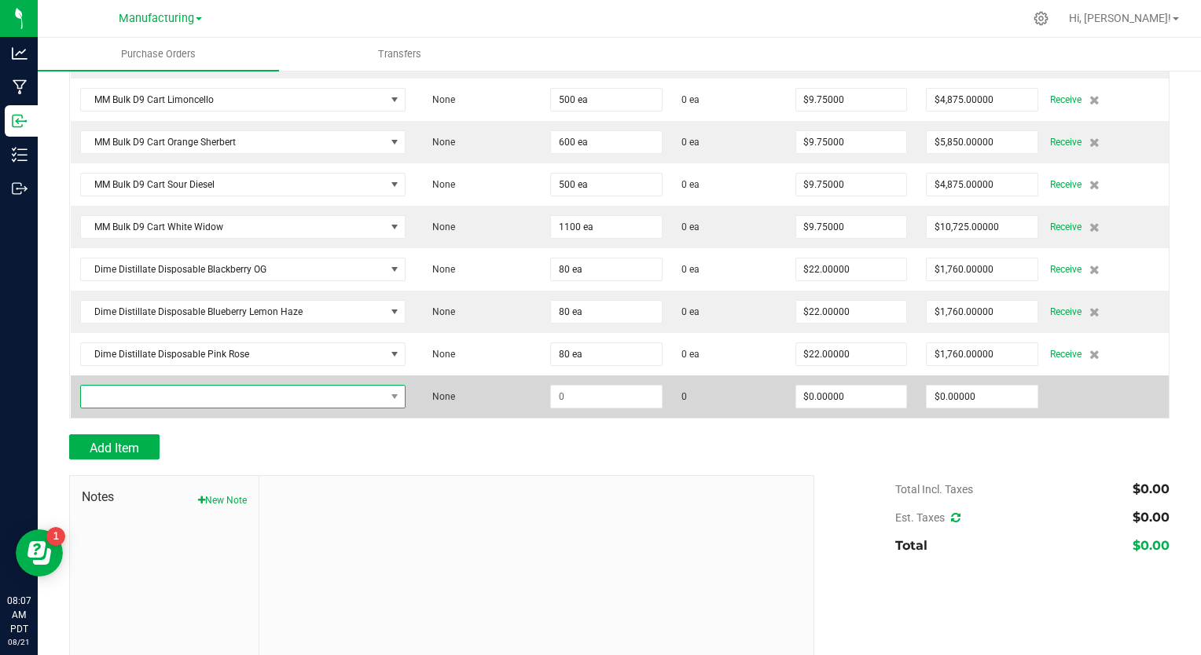
click at [127, 395] on span "NO DATA FOUND" at bounding box center [233, 397] width 304 height 22
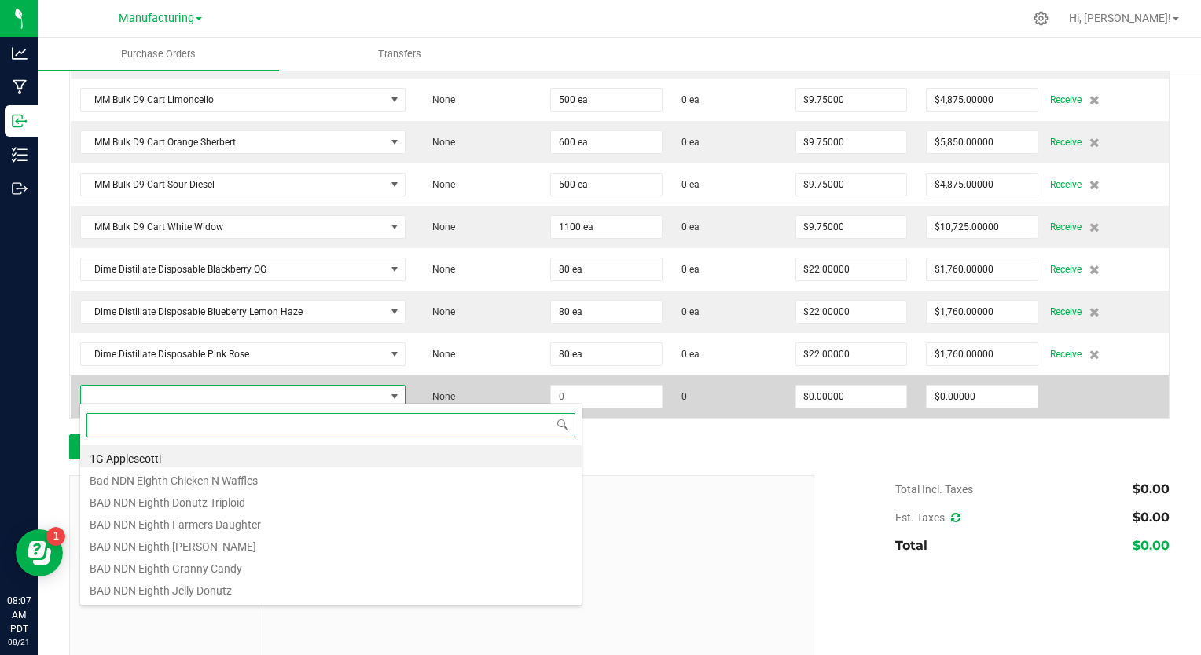
paste input "dime distillate disposable"
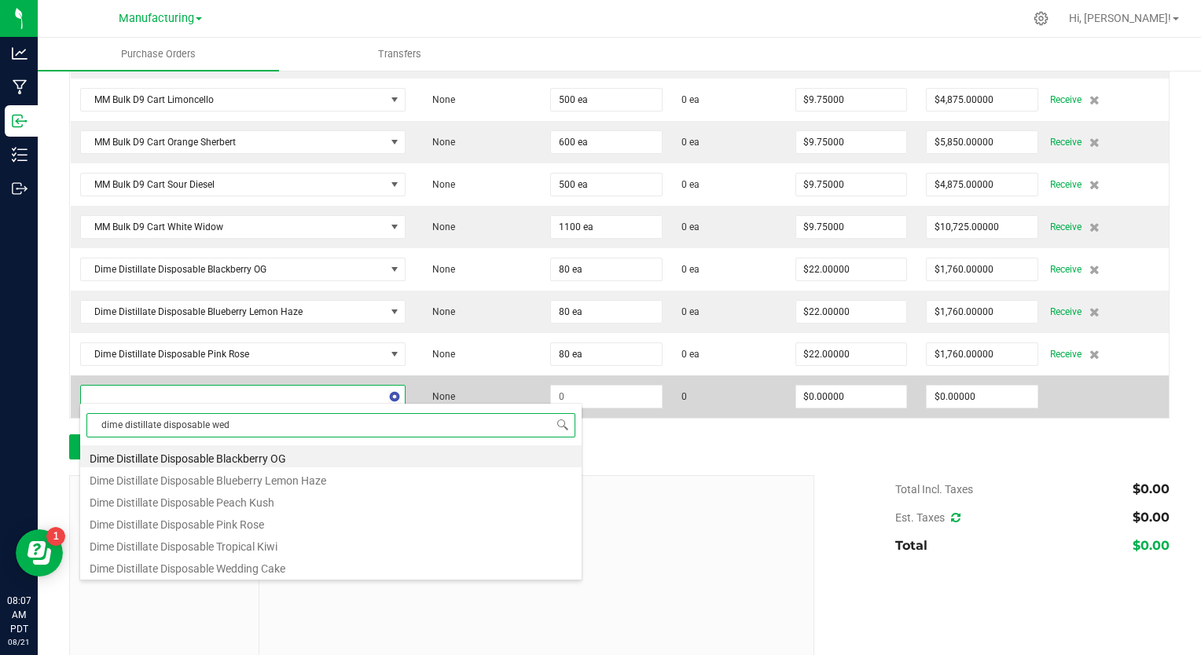
type input "dime distillate disposable wedd"
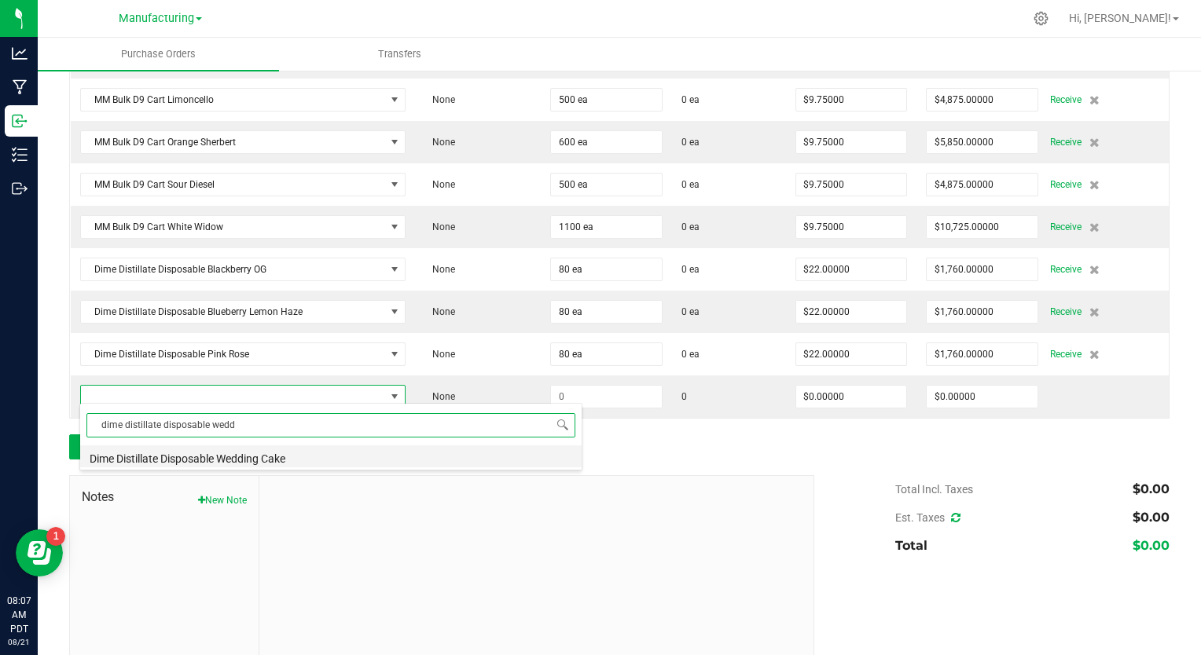
click at [149, 461] on li "Dime Distillate Disposable Wedding Cake" at bounding box center [330, 457] width 501 height 22
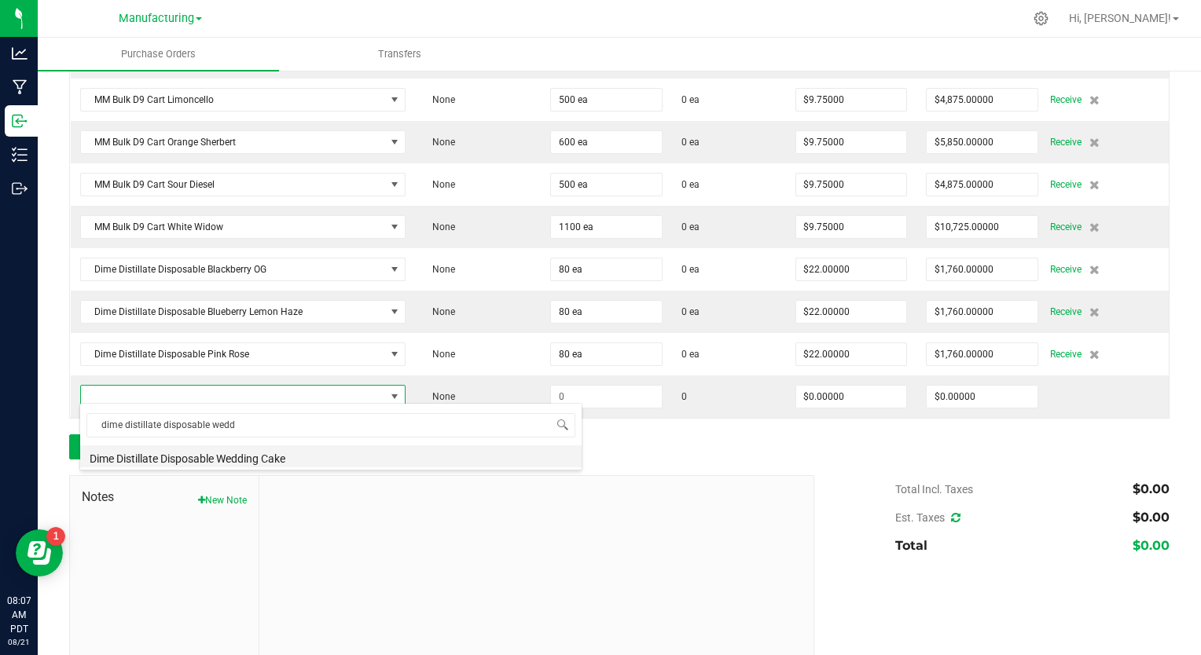
type input "$22.50000"
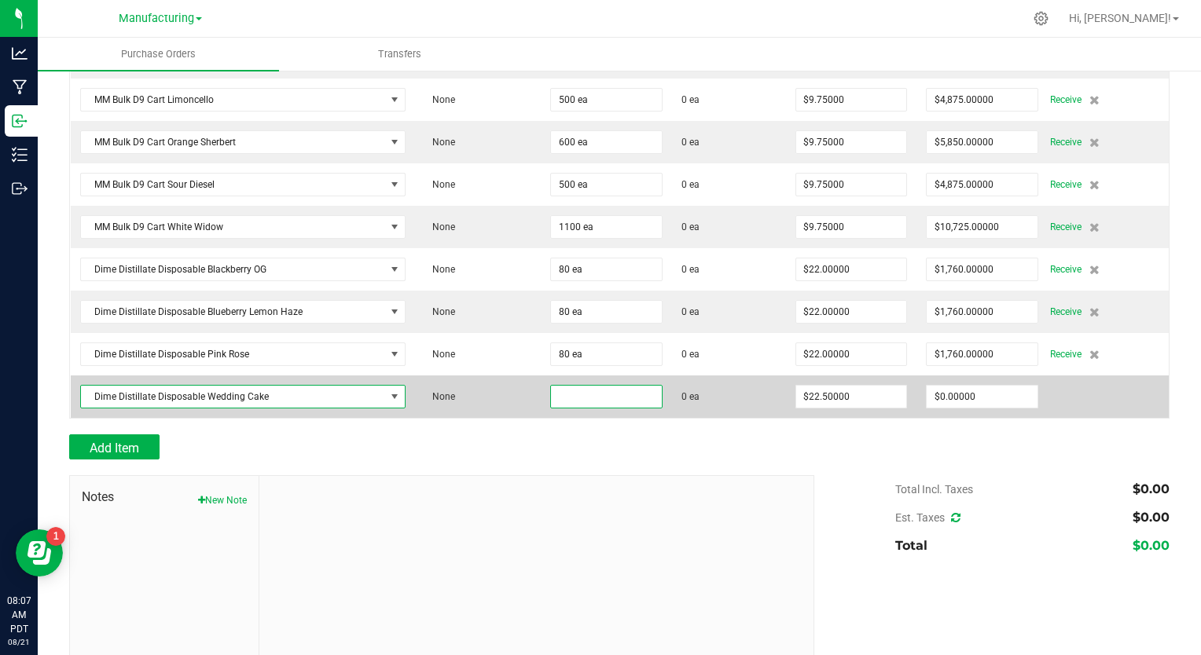
click at [602, 387] on input at bounding box center [606, 397] width 111 height 22
type input "80 ea"
type input "22.5"
click at [822, 393] on input "22.5" at bounding box center [851, 397] width 111 height 22
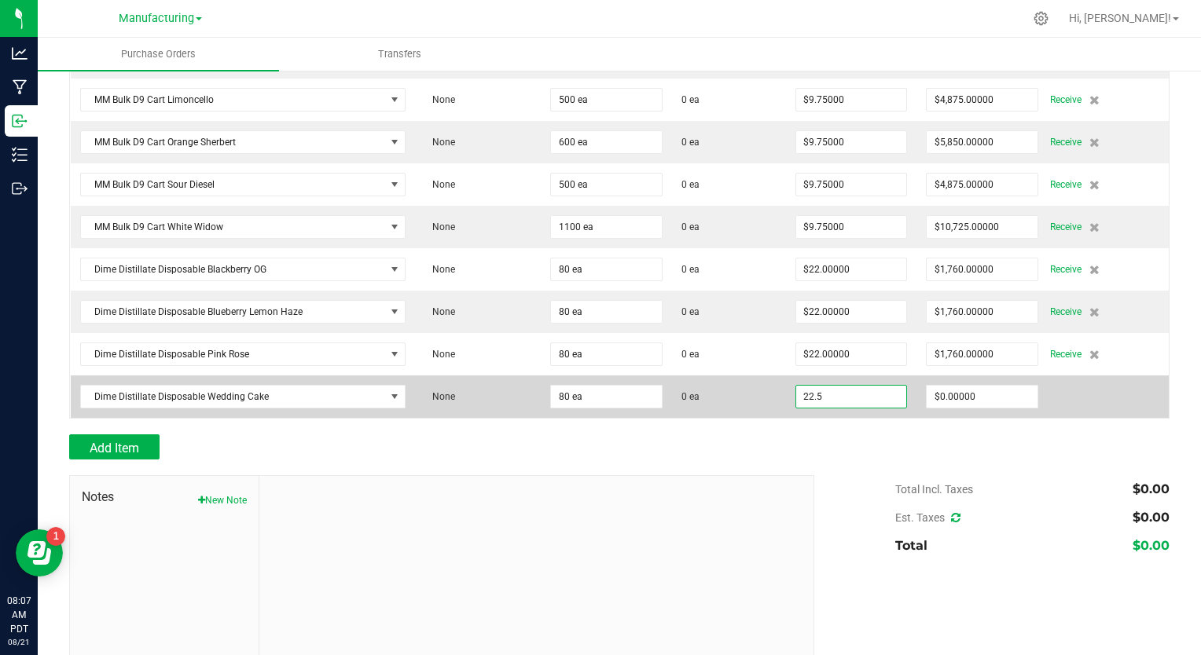
type input "$1,800.00000"
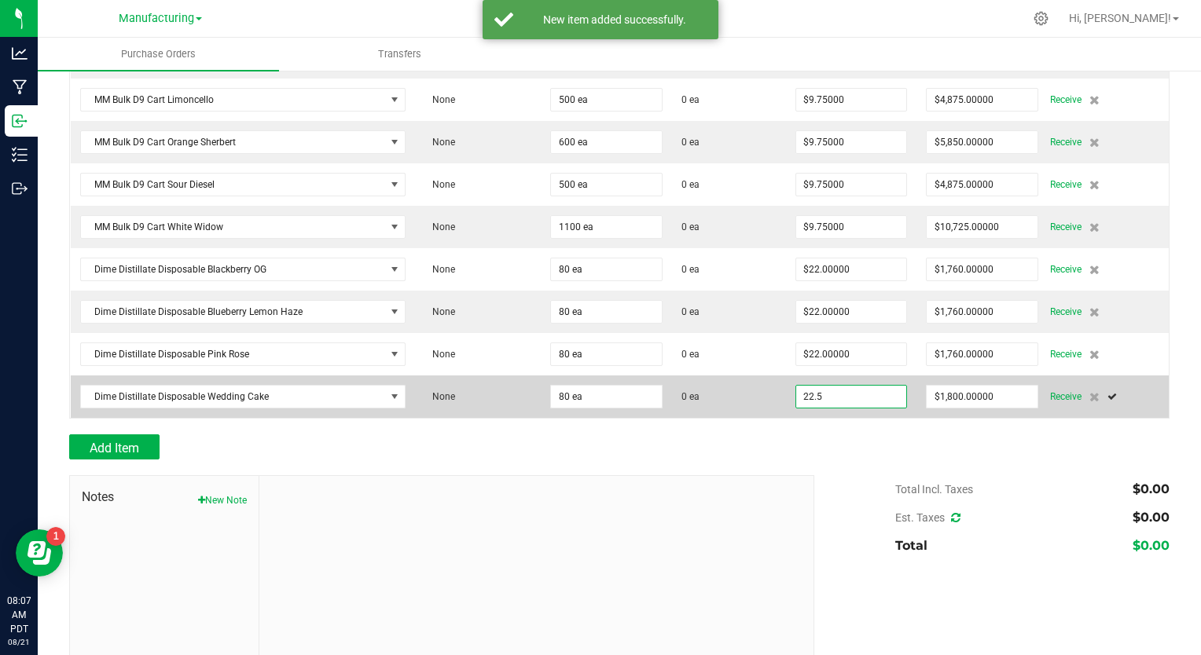
click at [822, 393] on input "22.5" at bounding box center [851, 397] width 111 height 22
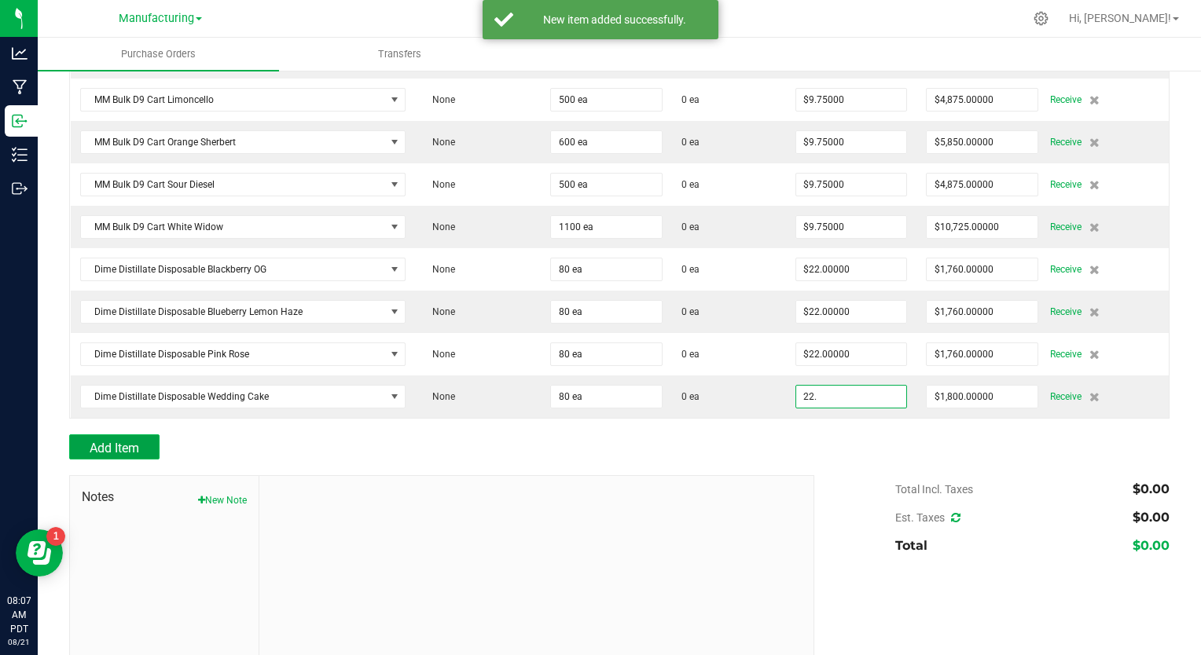
type input "$22.00000"
click at [129, 441] on span "Add Item" at bounding box center [115, 448] width 50 height 15
type input "80"
type input "$1,760.00000"
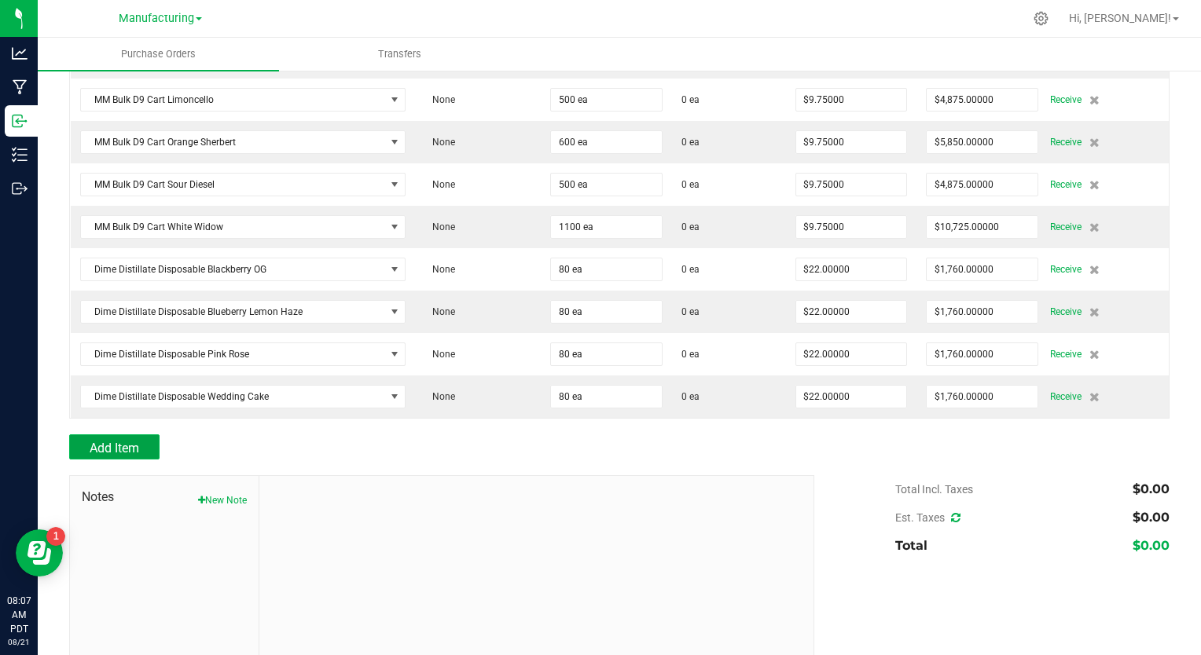
click at [129, 447] on span "Add Item" at bounding box center [115, 448] width 50 height 15
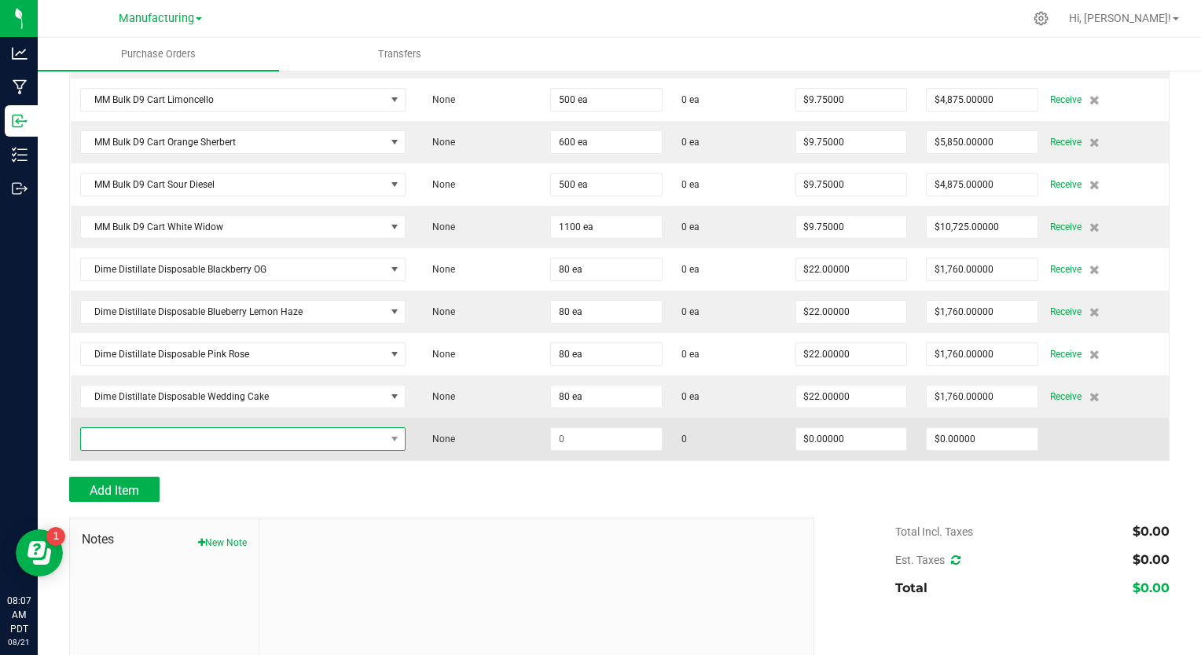
click at [129, 434] on span "NO DATA FOUND" at bounding box center [233, 439] width 304 height 22
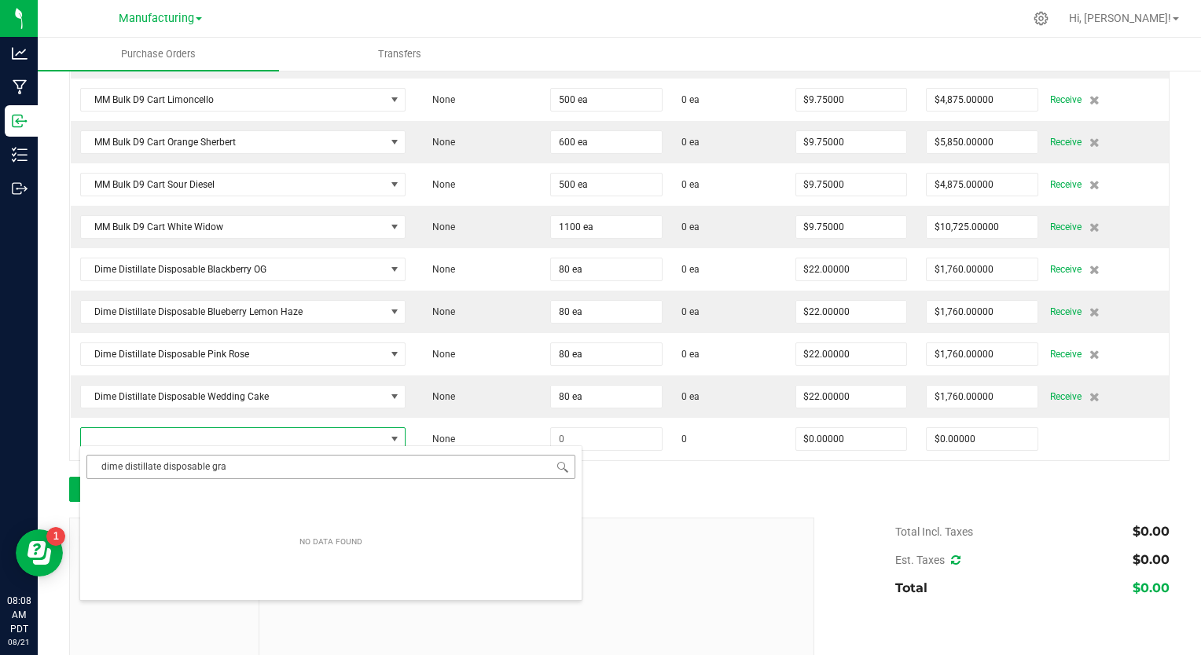
drag, startPoint x: 233, startPoint y: 470, endPoint x: 123, endPoint y: 470, distance: 110.0
click at [123, 470] on input "dime distillate disposable gra" at bounding box center [330, 467] width 489 height 24
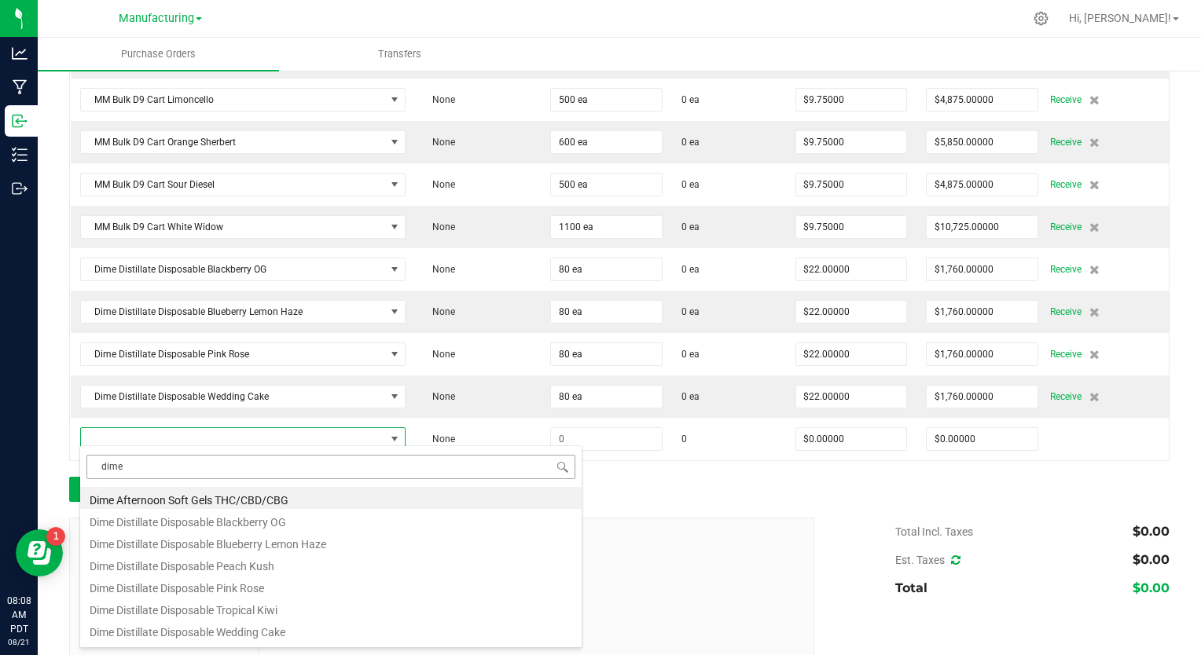
drag, startPoint x: 123, startPoint y: 470, endPoint x: 90, endPoint y: 472, distance: 32.3
click at [90, 472] on input "dime" at bounding box center [330, 467] width 489 height 24
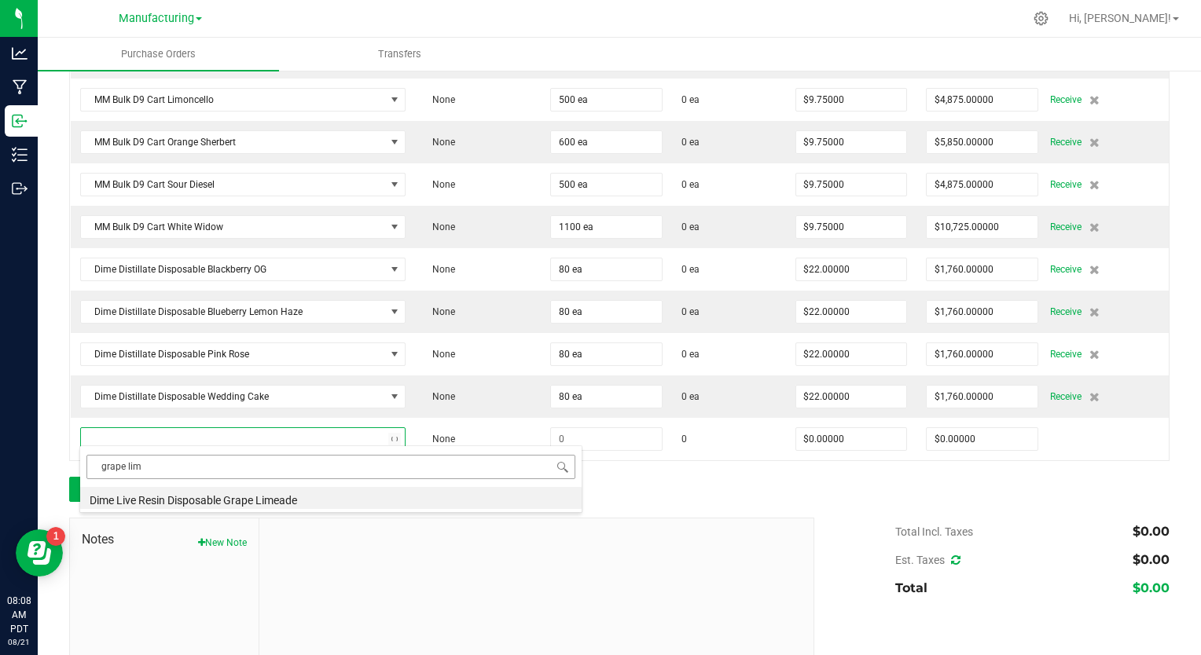
type input "grape lime"
click at [111, 505] on li "Dime Live Resin Disposable Grape Limeade" at bounding box center [330, 498] width 501 height 22
type input "$24.50000"
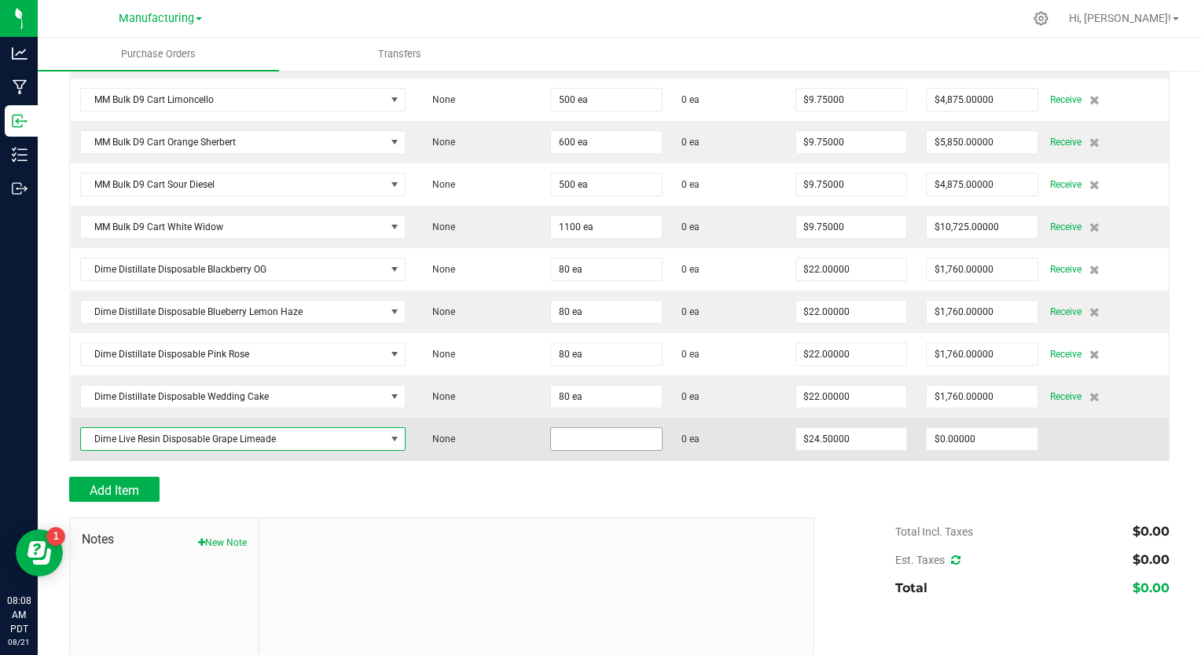
click at [640, 435] on input at bounding box center [606, 439] width 111 height 22
type input "100 ea"
type input "24.5"
click at [820, 428] on input "24.5" at bounding box center [851, 439] width 111 height 22
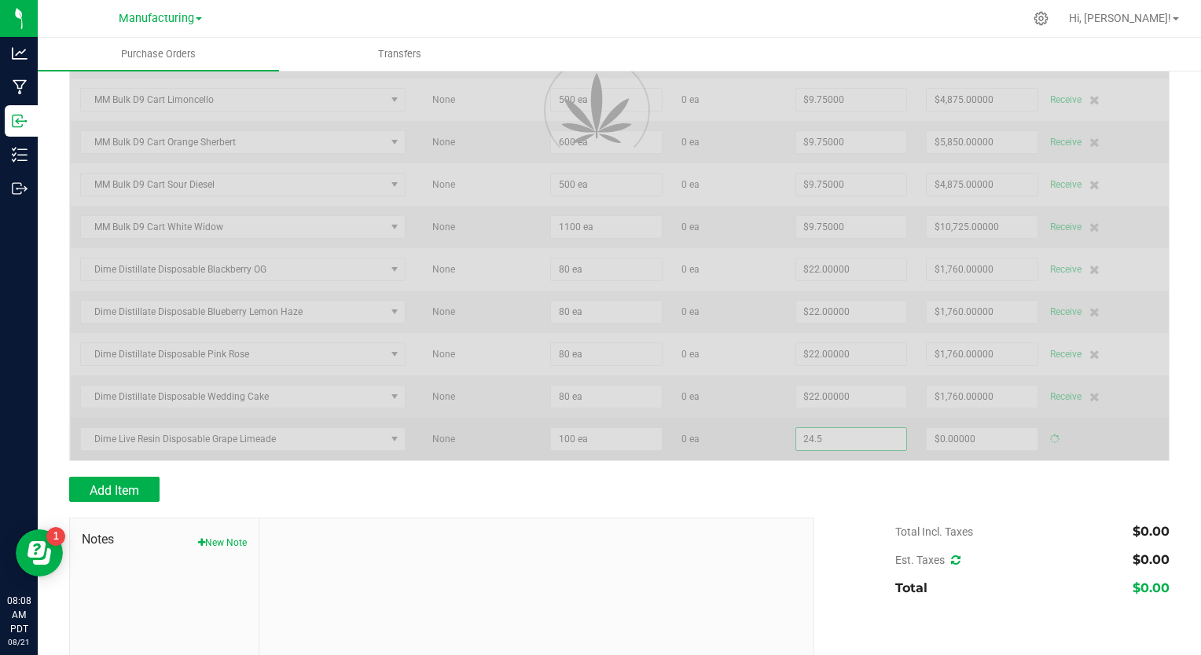
type input "$2,450.00000"
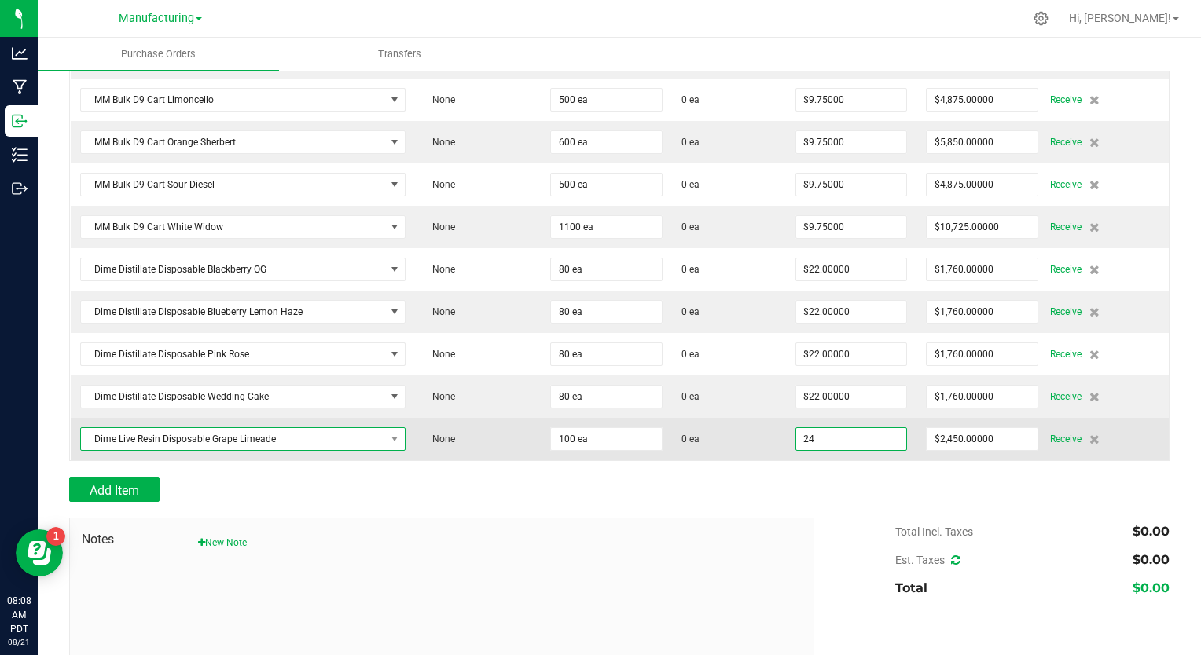
type input "$24.00000"
type input "100"
type input "$2,400.00000"
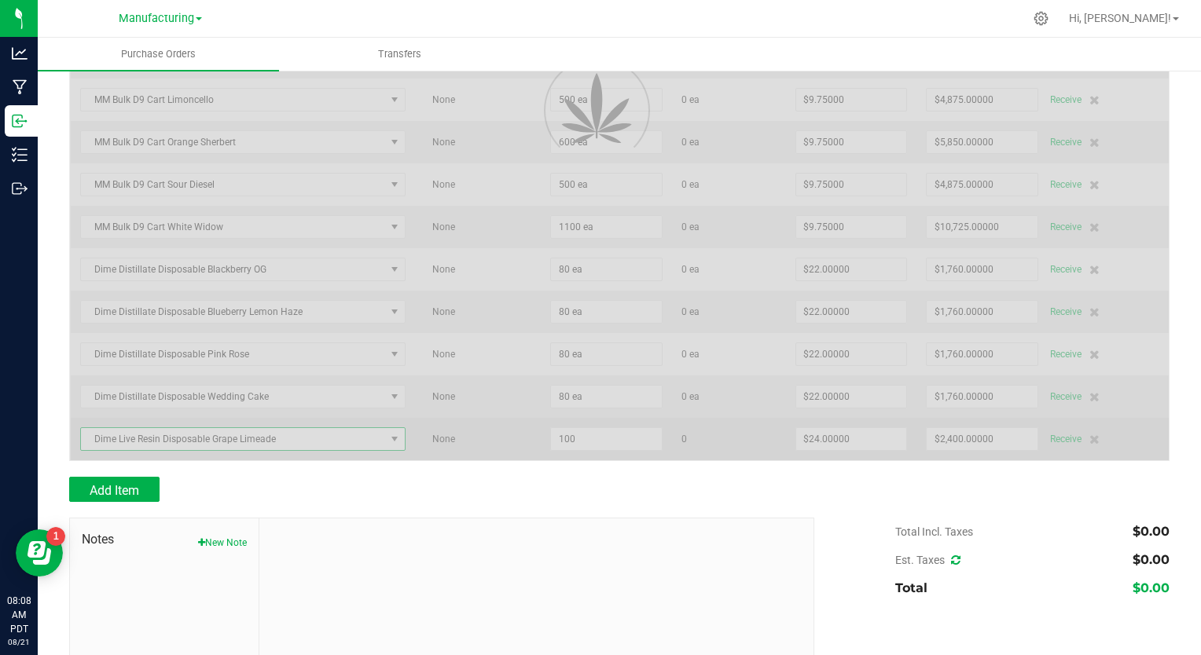
scroll to position [517, 0]
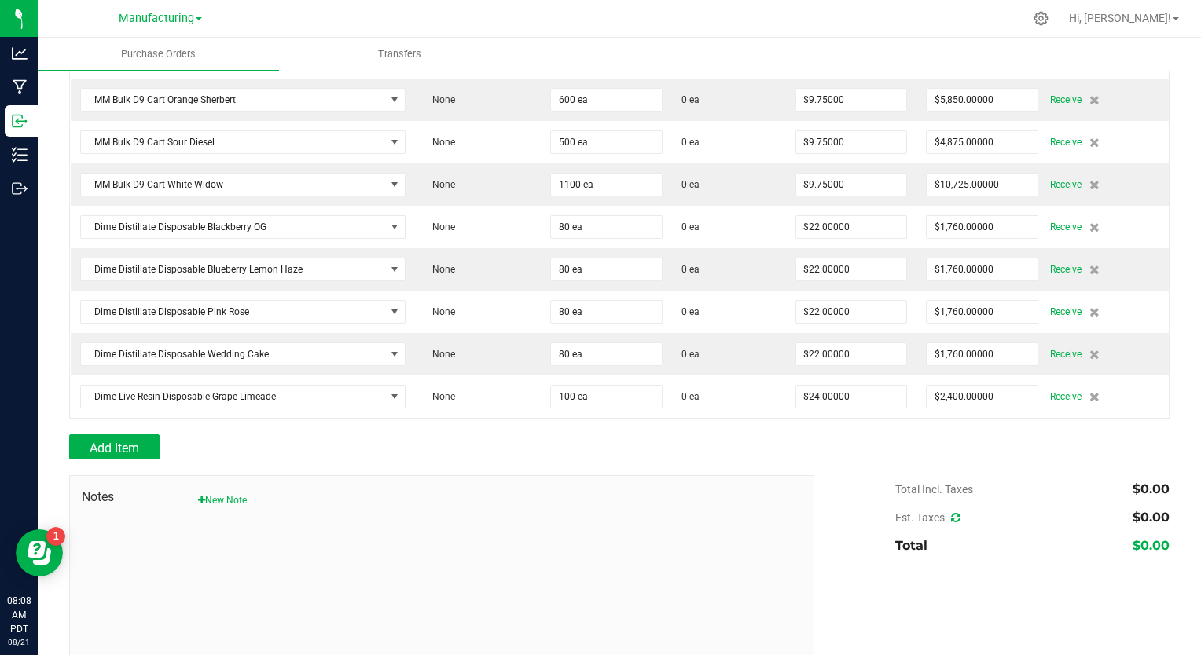
drag, startPoint x: 207, startPoint y: 435, endPoint x: 193, endPoint y: 435, distance: 15.0
click at [150, 445] on button "Add Item" at bounding box center [114, 447] width 90 height 25
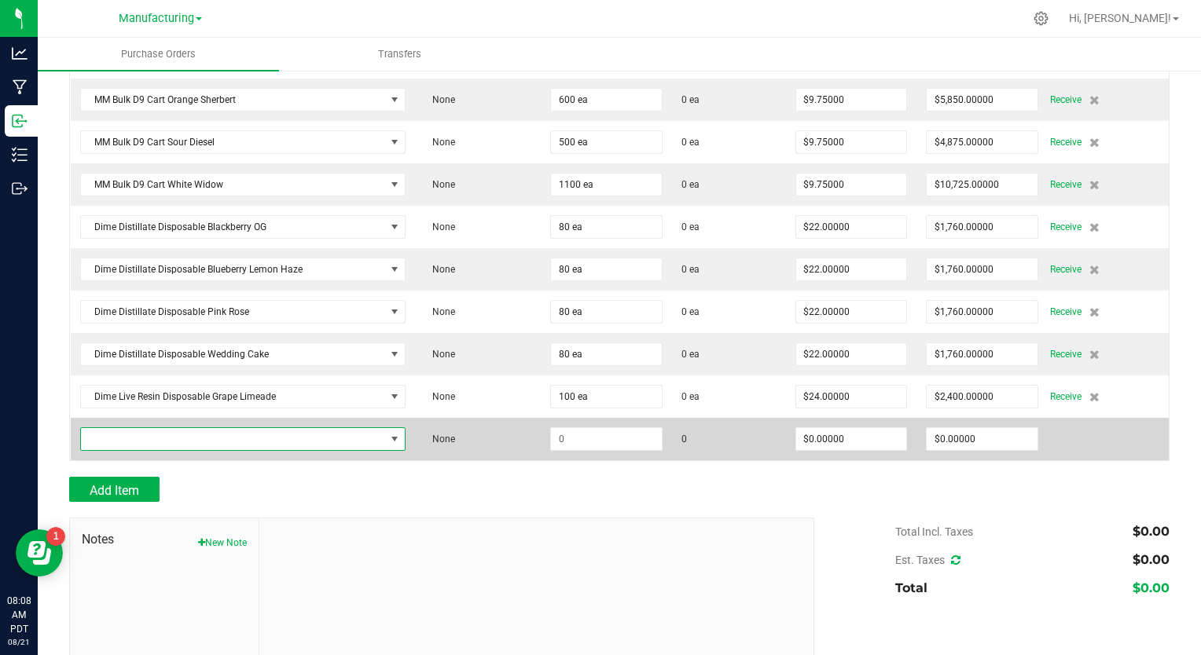
click at [133, 435] on span "NO DATA FOUND" at bounding box center [233, 439] width 304 height 22
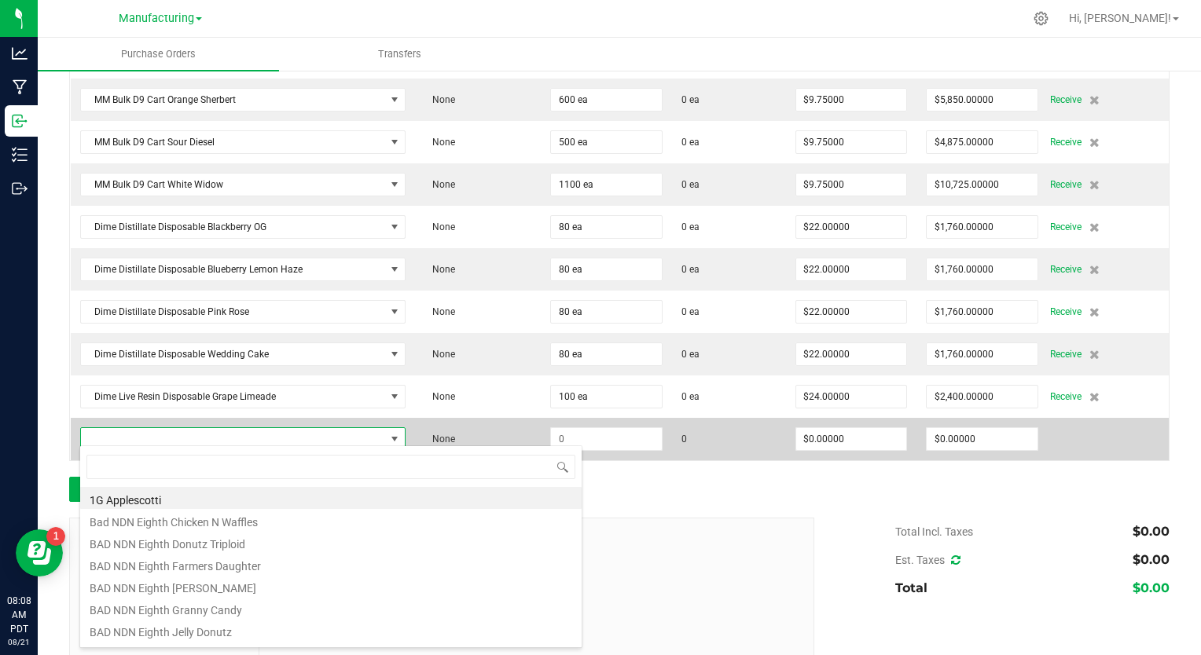
scroll to position [23, 317]
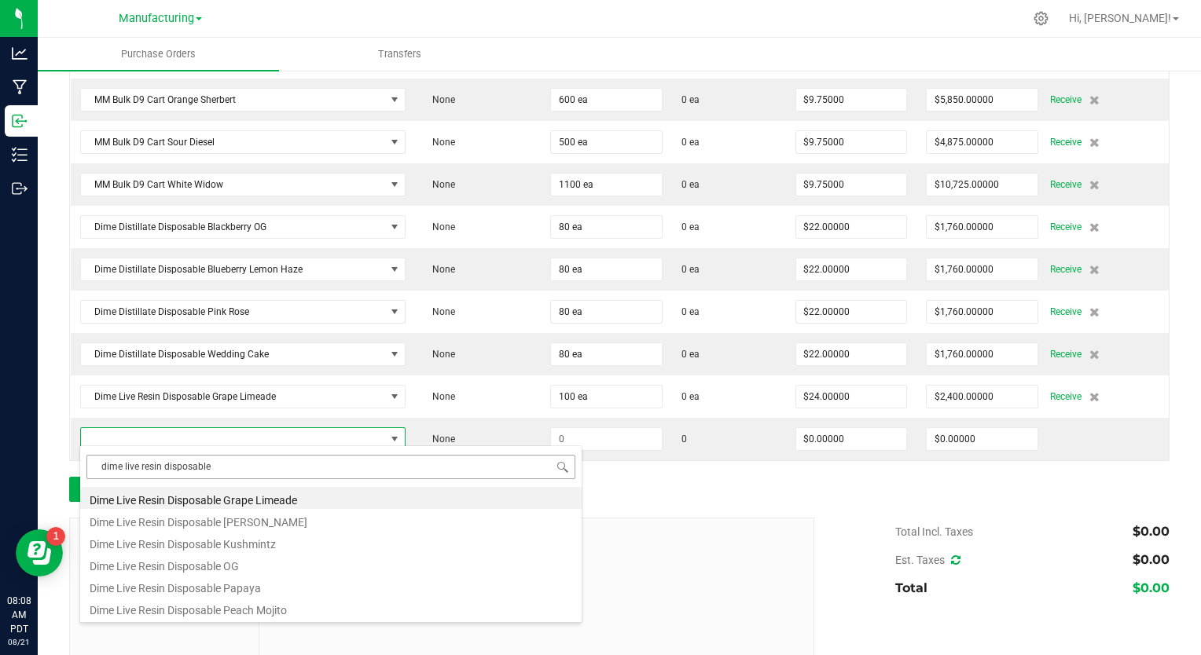
drag, startPoint x: 209, startPoint y: 467, endPoint x: 101, endPoint y: 456, distance: 109.0
click at [101, 456] on input "dime live resin disposable" at bounding box center [330, 467] width 489 height 24
click at [213, 473] on input "dime live resin disposable" at bounding box center [330, 467] width 489 height 24
type input "dime live resin disposable king"
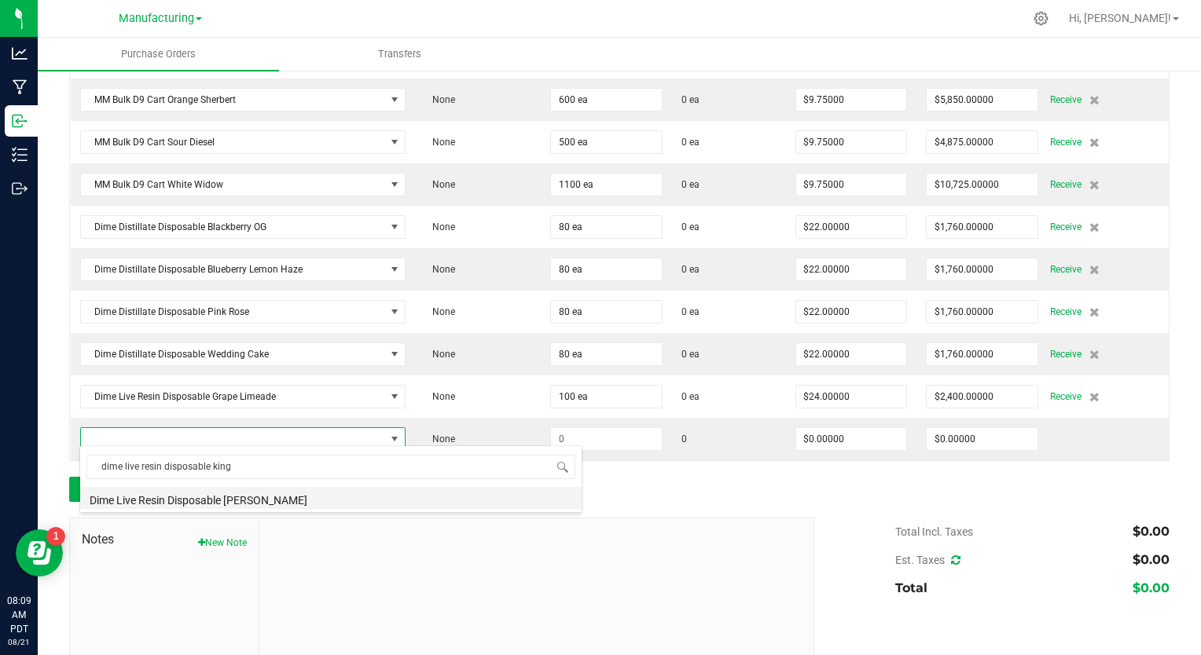
click at [234, 508] on li "Dime Live Resin Disposable [PERSON_NAME]" at bounding box center [330, 498] width 501 height 22
type input "$24.50000"
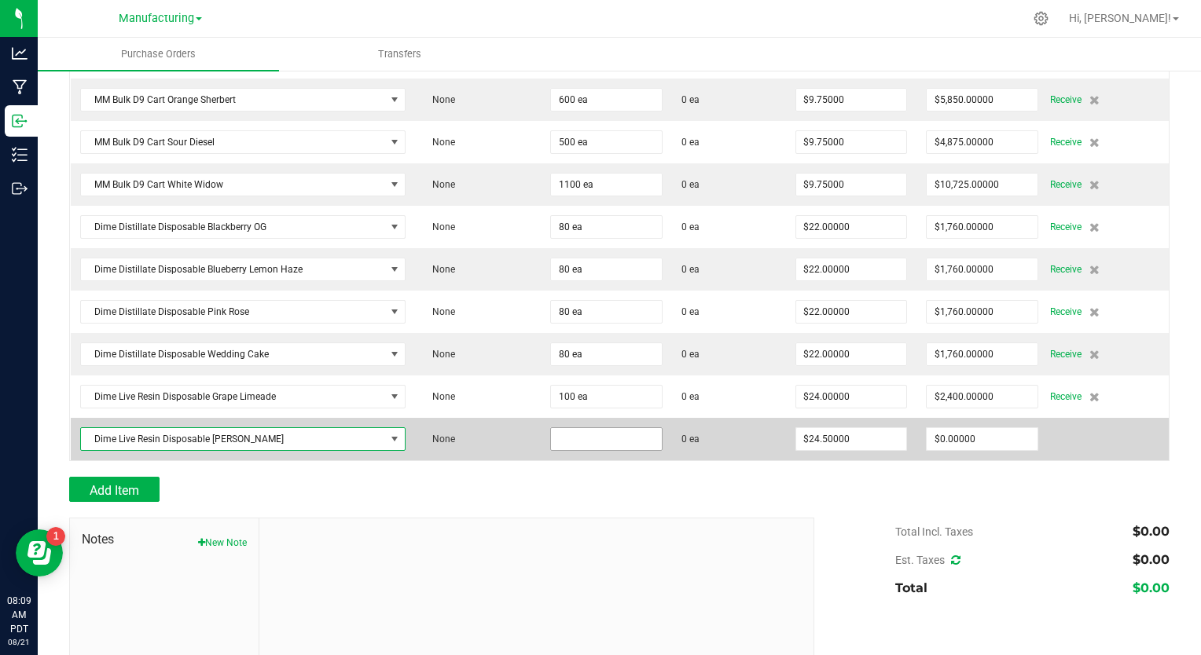
click at [551, 428] on input at bounding box center [606, 439] width 111 height 22
type input "100 ea"
type input "24.5"
click at [828, 432] on input "24.5" at bounding box center [851, 439] width 111 height 22
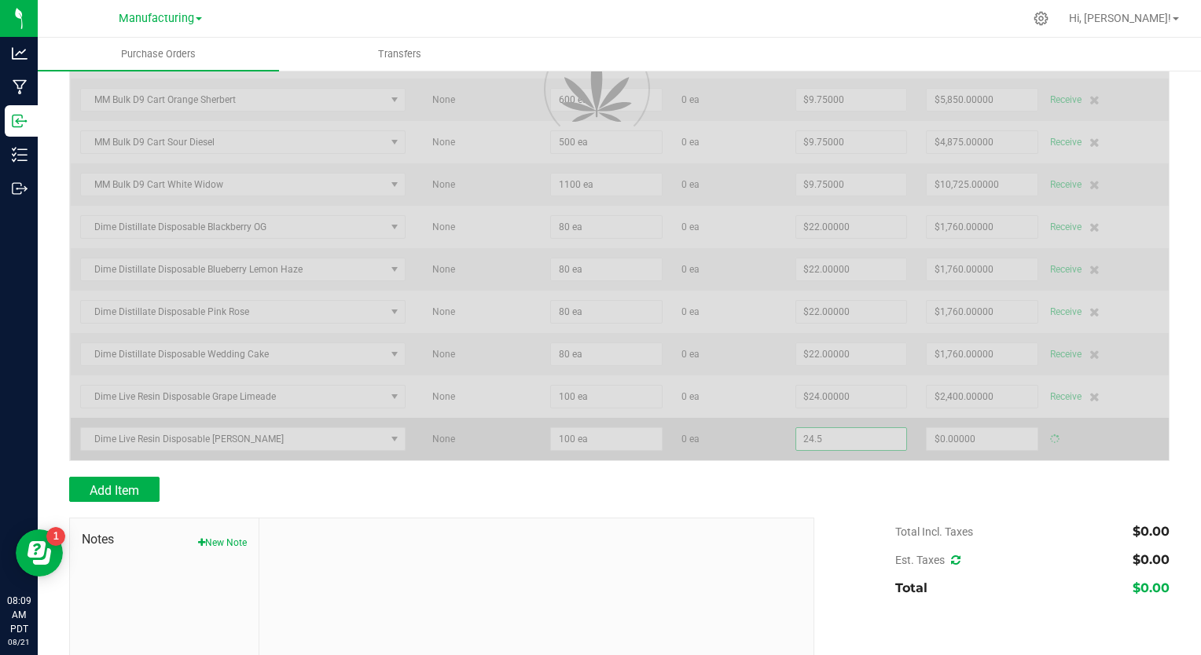
type input "$2,450.00000"
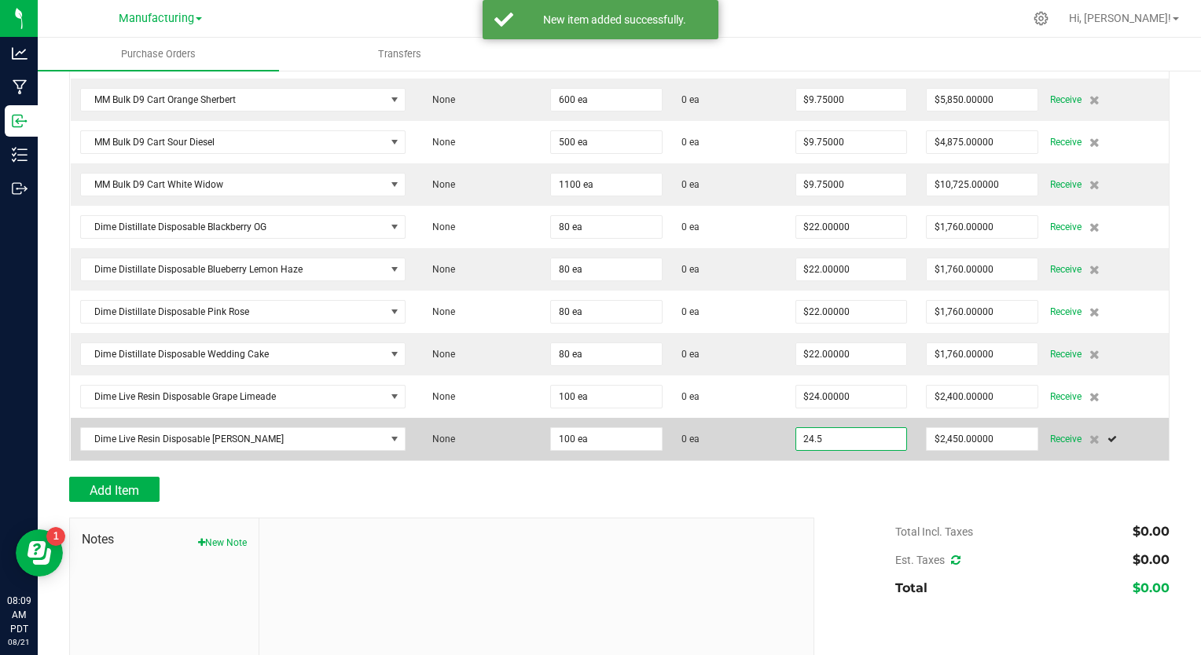
click at [828, 432] on input "24.5" at bounding box center [851, 439] width 111 height 22
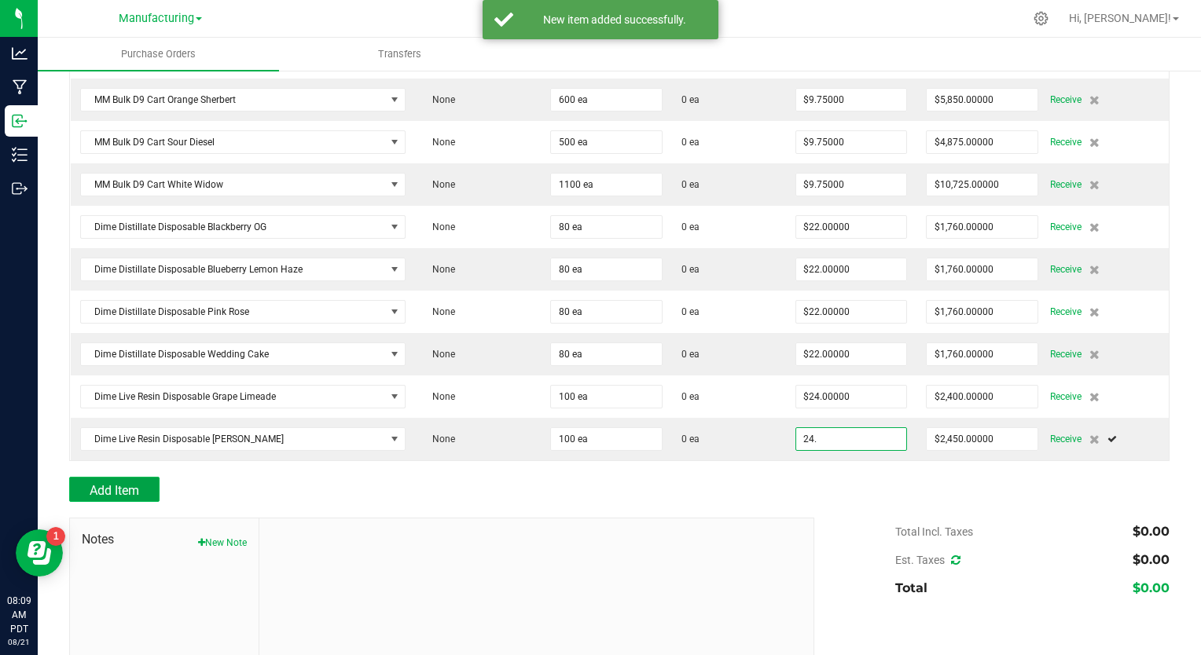
type input "$24.00000"
click at [129, 483] on span "Add Item" at bounding box center [115, 490] width 50 height 15
type input "100"
type input "$2,400.00000"
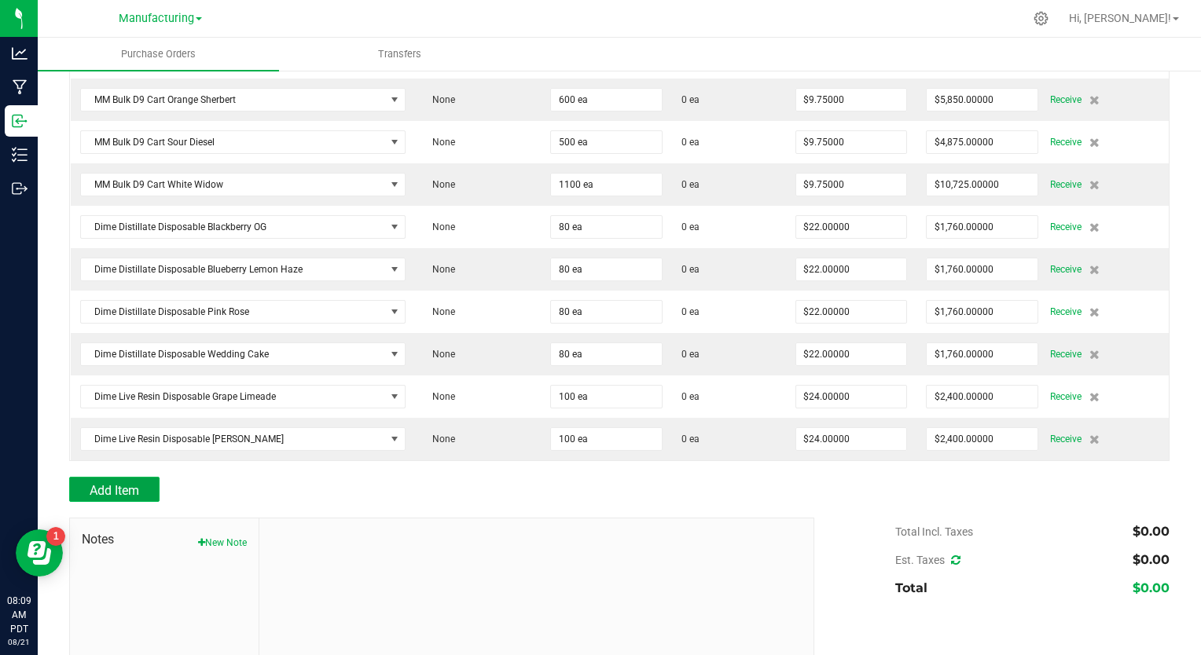
click at [141, 479] on button "Add Item" at bounding box center [114, 489] width 90 height 25
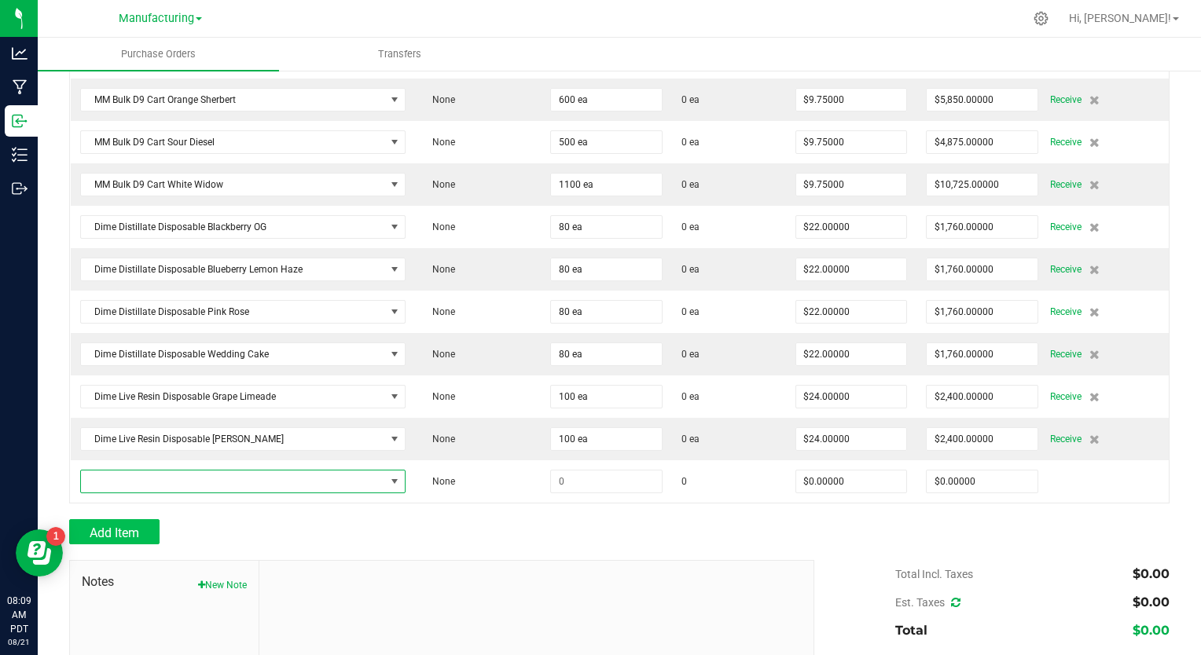
click at [141, 479] on span "NO DATA FOUND" at bounding box center [233, 482] width 304 height 22
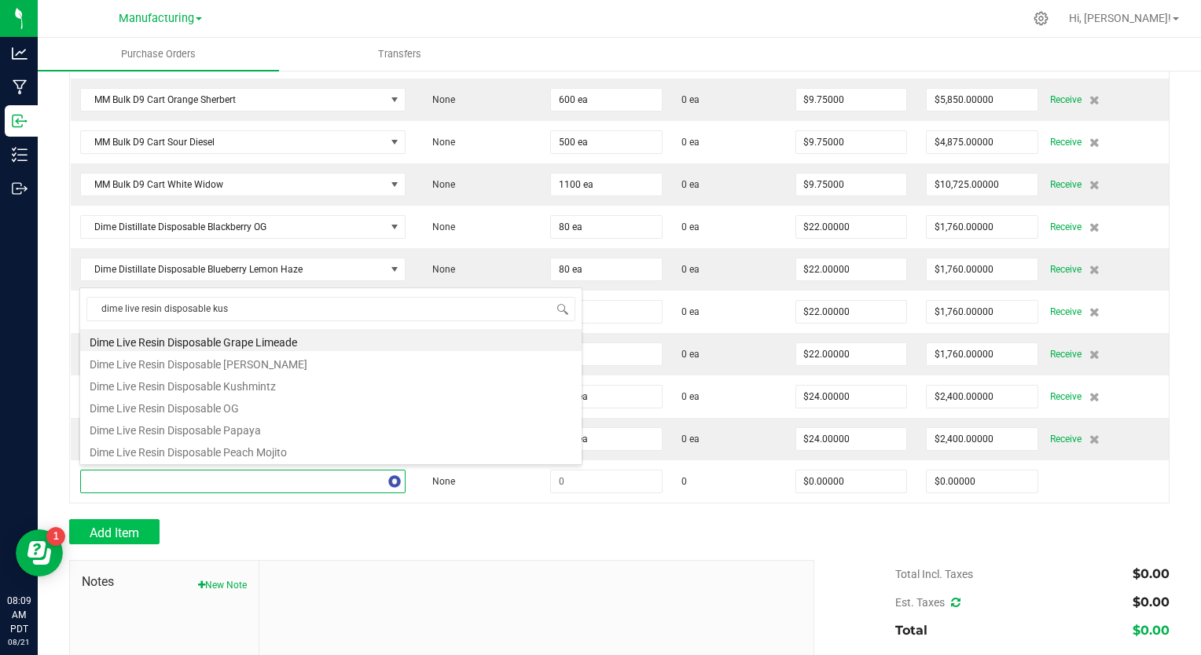
type input "dime live resin disposable kush"
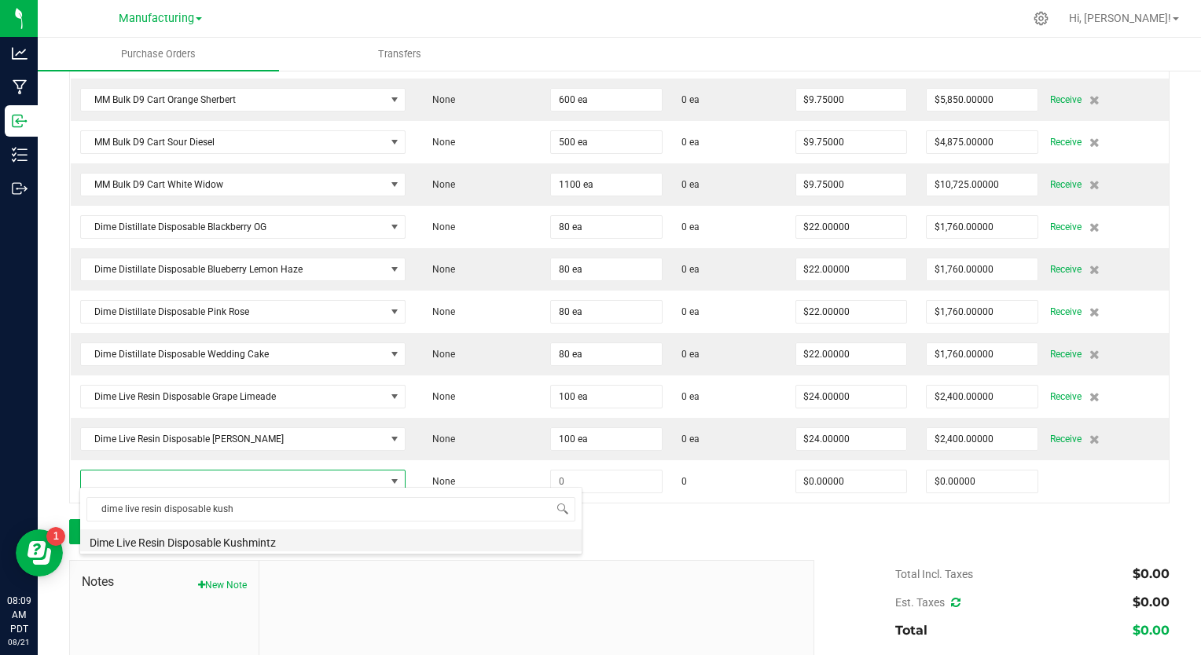
click at [181, 545] on li "Dime Live Resin Disposable Kushmintz" at bounding box center [330, 541] width 501 height 22
type input "$24.50000"
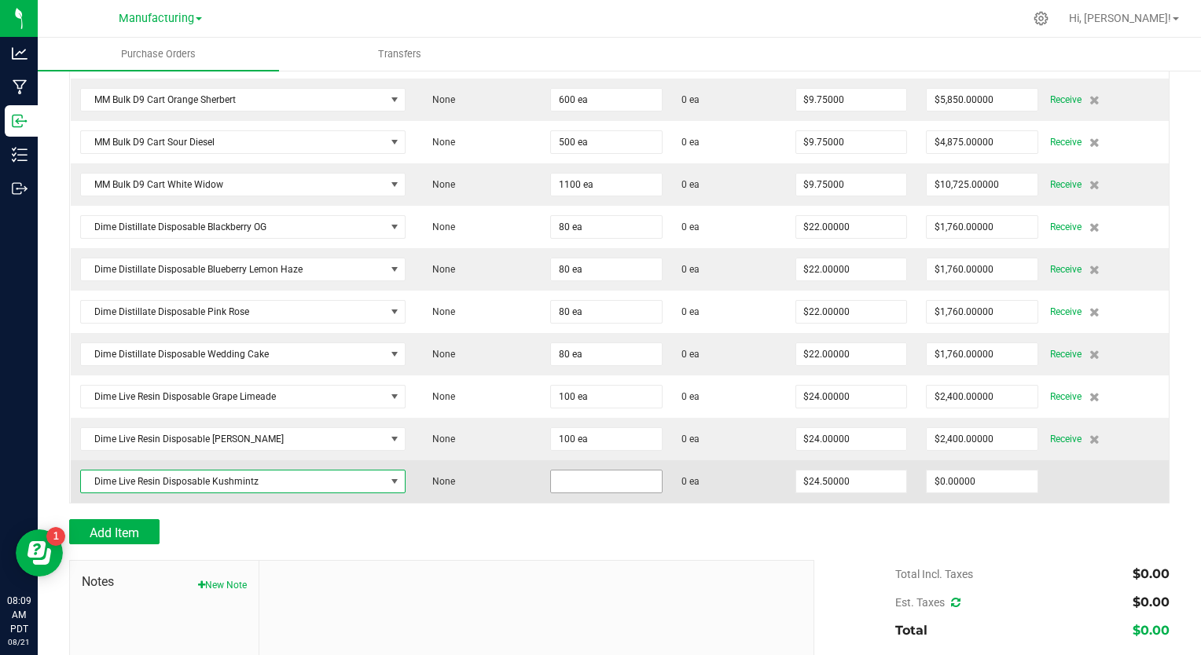
click at [571, 473] on input at bounding box center [606, 482] width 111 height 22
type input "100 ea"
type input "24.5"
click at [808, 471] on input "24.5" at bounding box center [851, 482] width 111 height 22
type input "$2,450.00000"
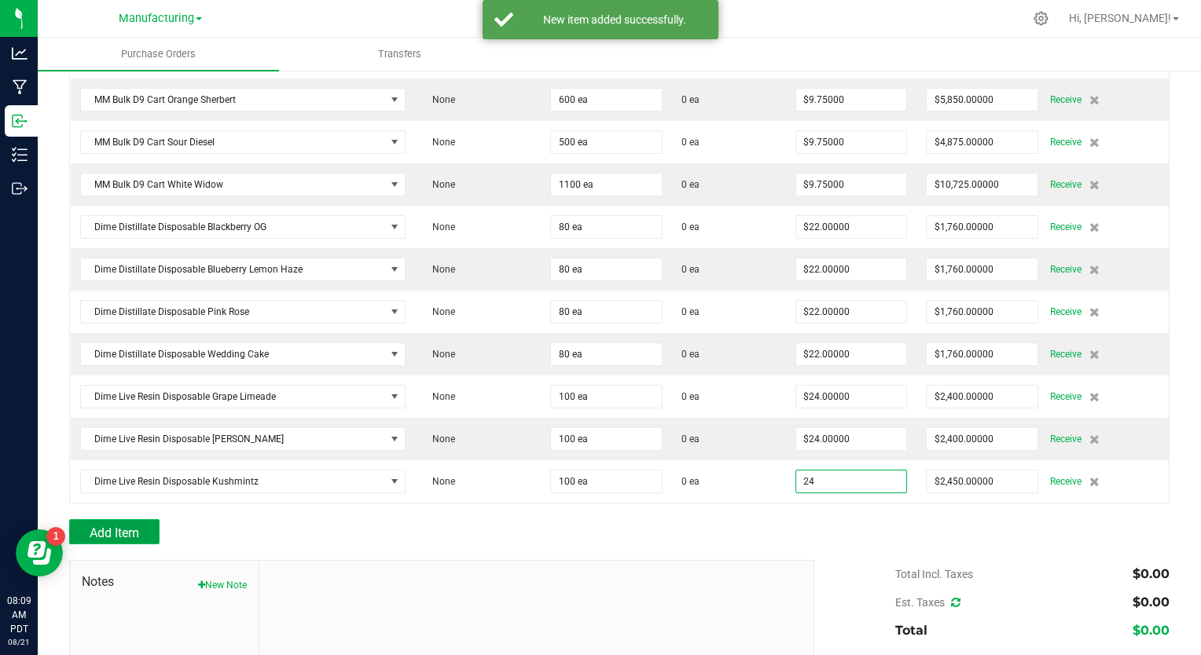
type input "$24.00000"
click at [126, 533] on span "Add Item" at bounding box center [115, 533] width 50 height 15
type input "100"
type input "$2,400.00000"
click at [126, 533] on span "Add Item" at bounding box center [115, 533] width 50 height 15
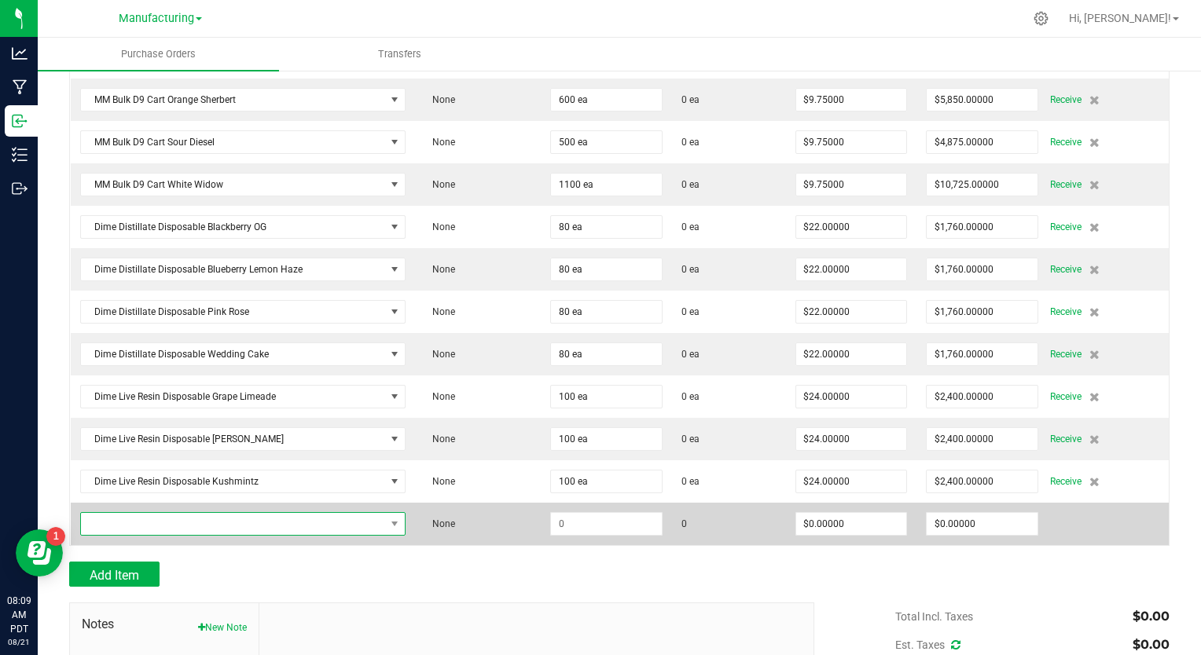
click at [149, 520] on span "NO DATA FOUND" at bounding box center [233, 524] width 304 height 22
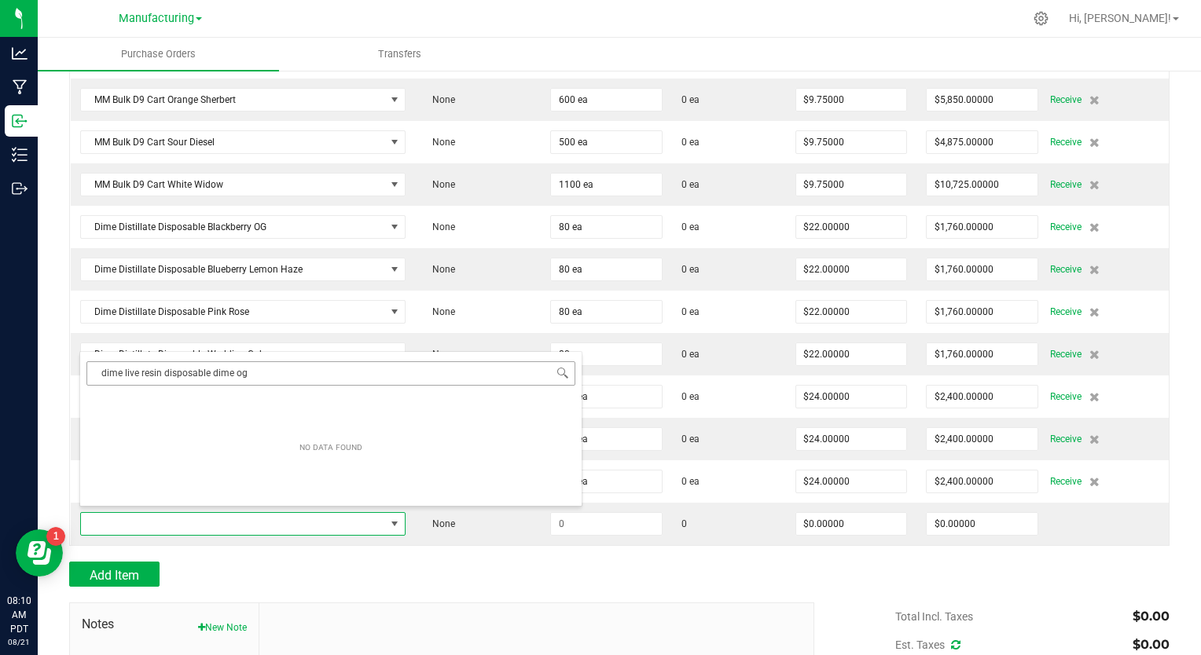
drag, startPoint x: 260, startPoint y: 375, endPoint x: 97, endPoint y: 373, distance: 163.5
click at [97, 373] on input "dime live resin disposable dime og" at bounding box center [330, 374] width 489 height 24
type input "dime og"
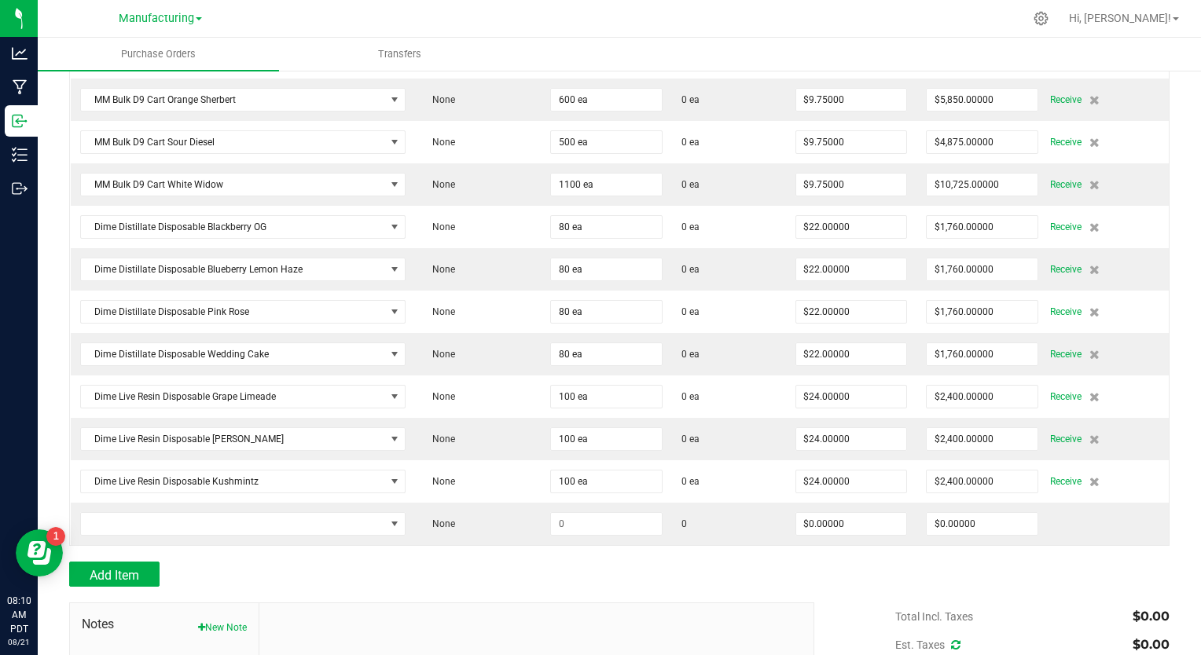
click at [387, 567] on div "Add Item" at bounding box center [435, 574] width 733 height 25
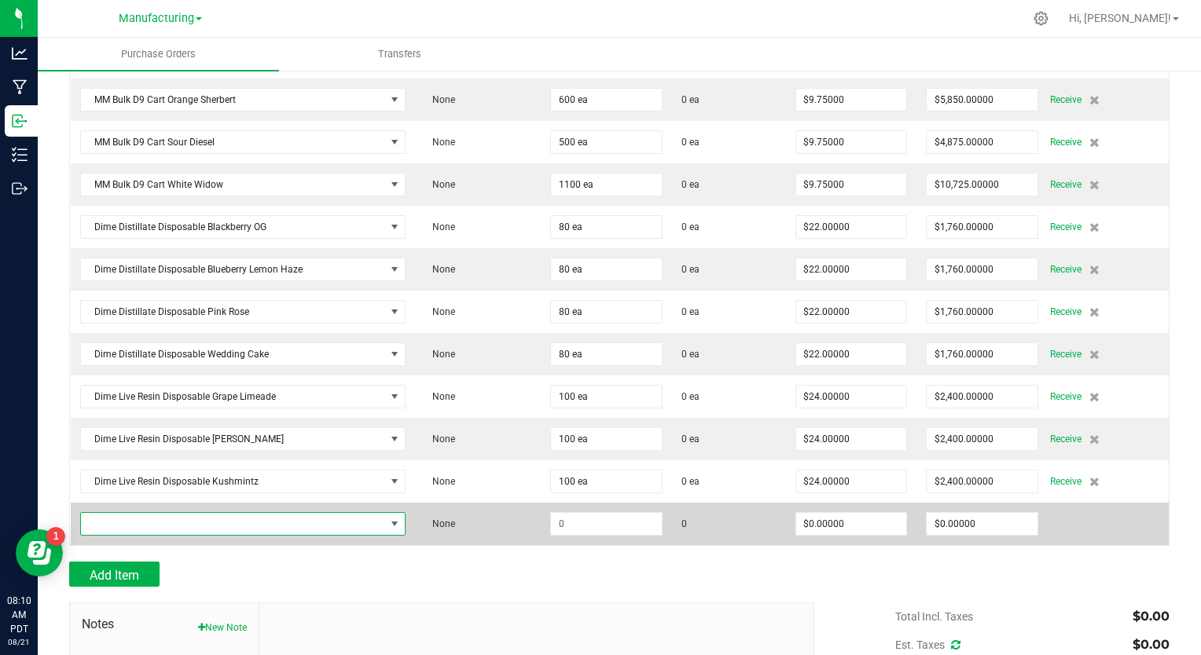
click at [141, 515] on span "NO DATA FOUND" at bounding box center [233, 524] width 304 height 22
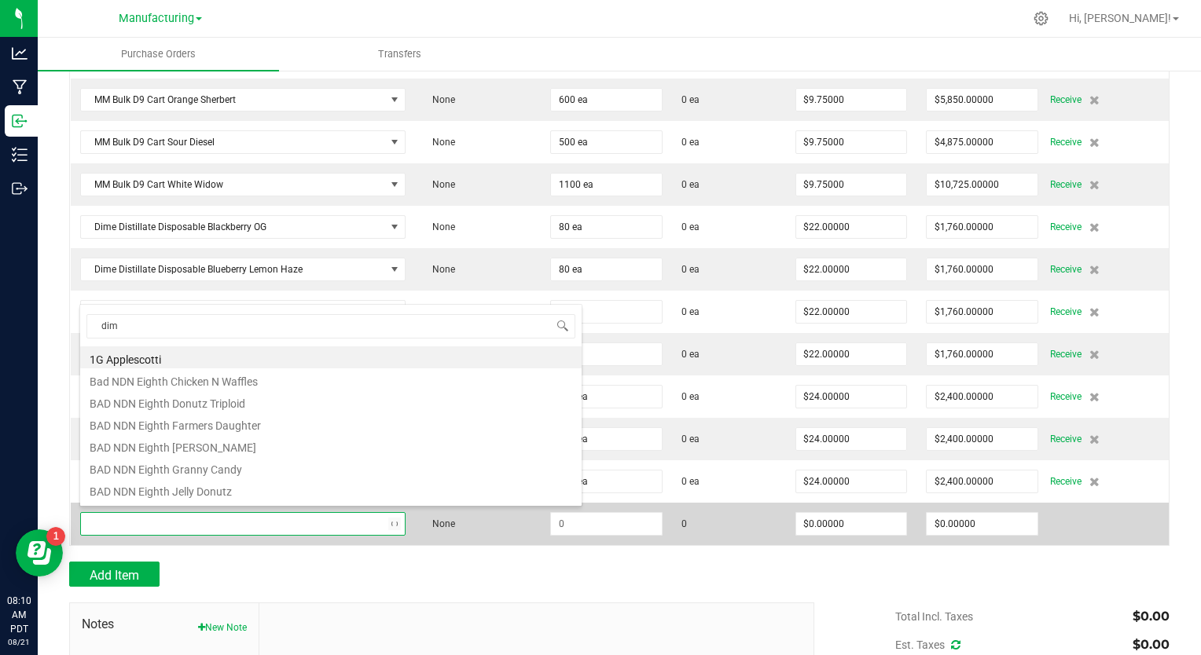
type input "dime"
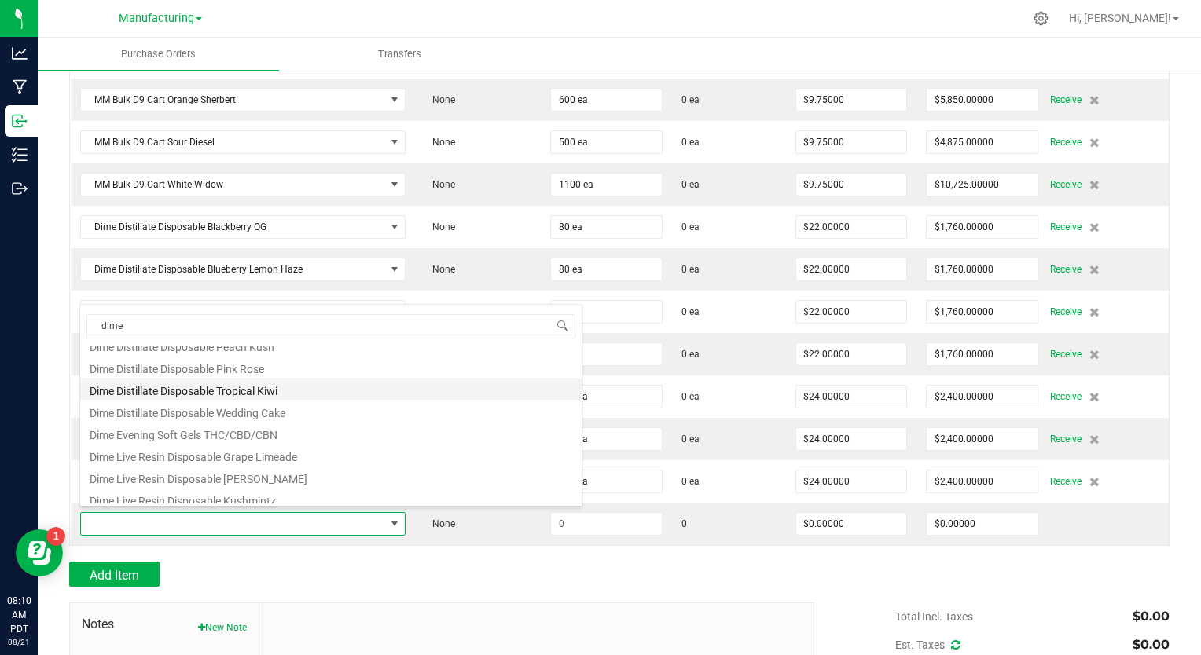
scroll to position [157, 0]
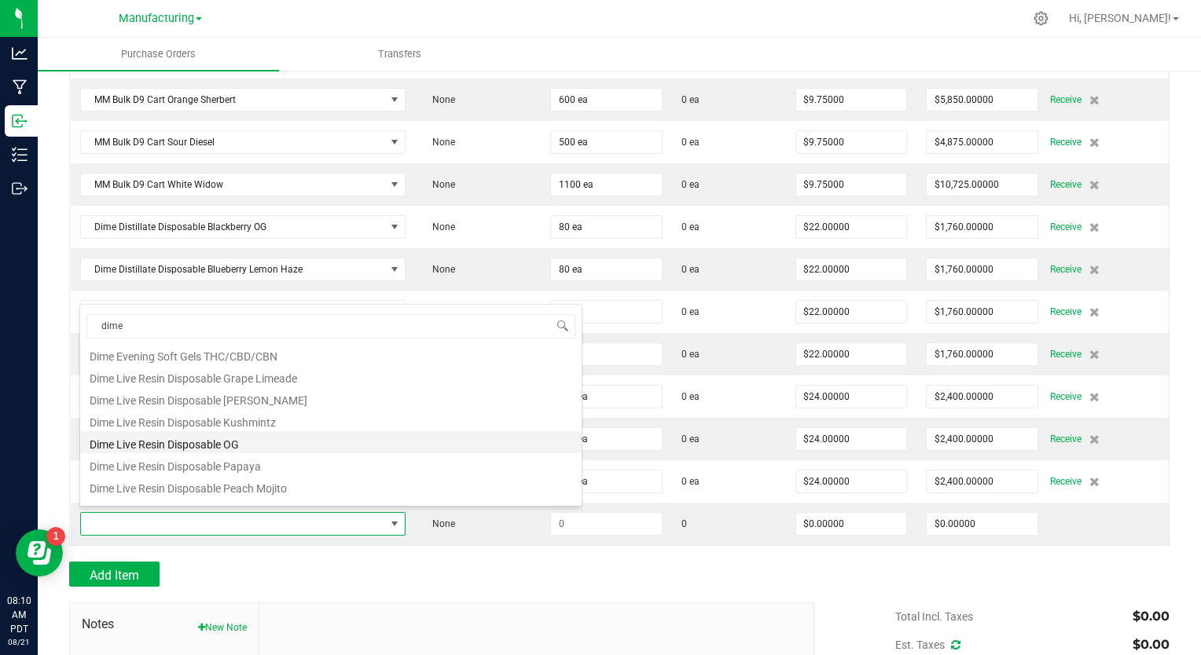
click at [221, 442] on li "Dime Live Resin Disposable OG" at bounding box center [330, 442] width 501 height 22
type input "$24.00000"
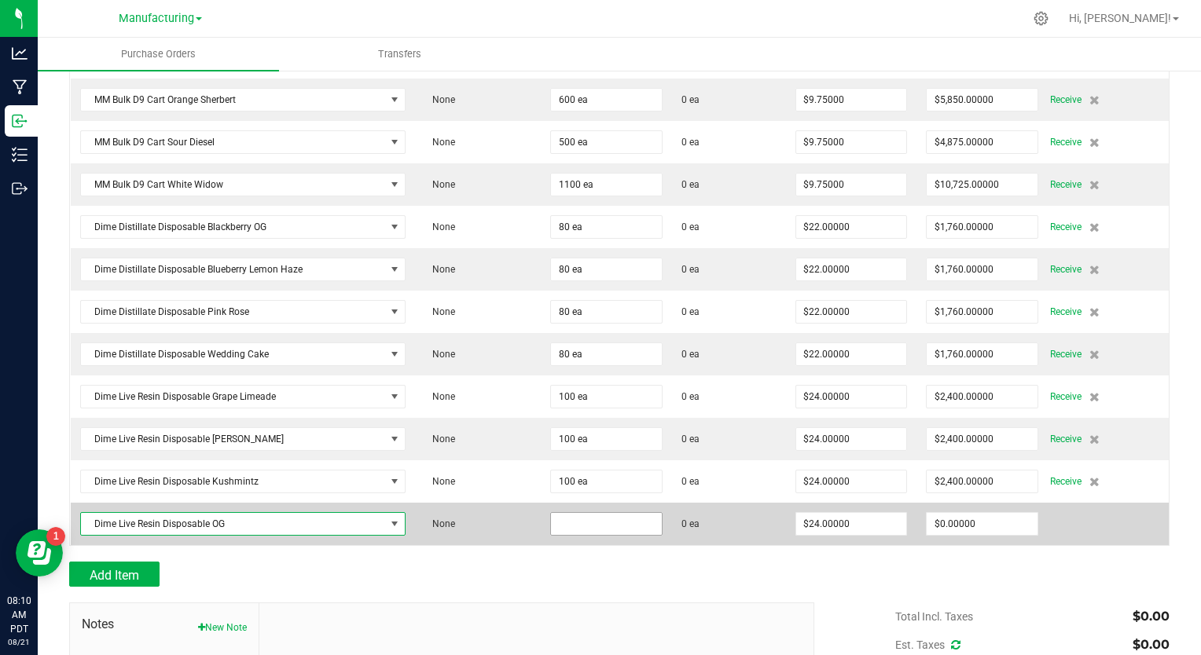
click at [559, 513] on input at bounding box center [606, 524] width 111 height 22
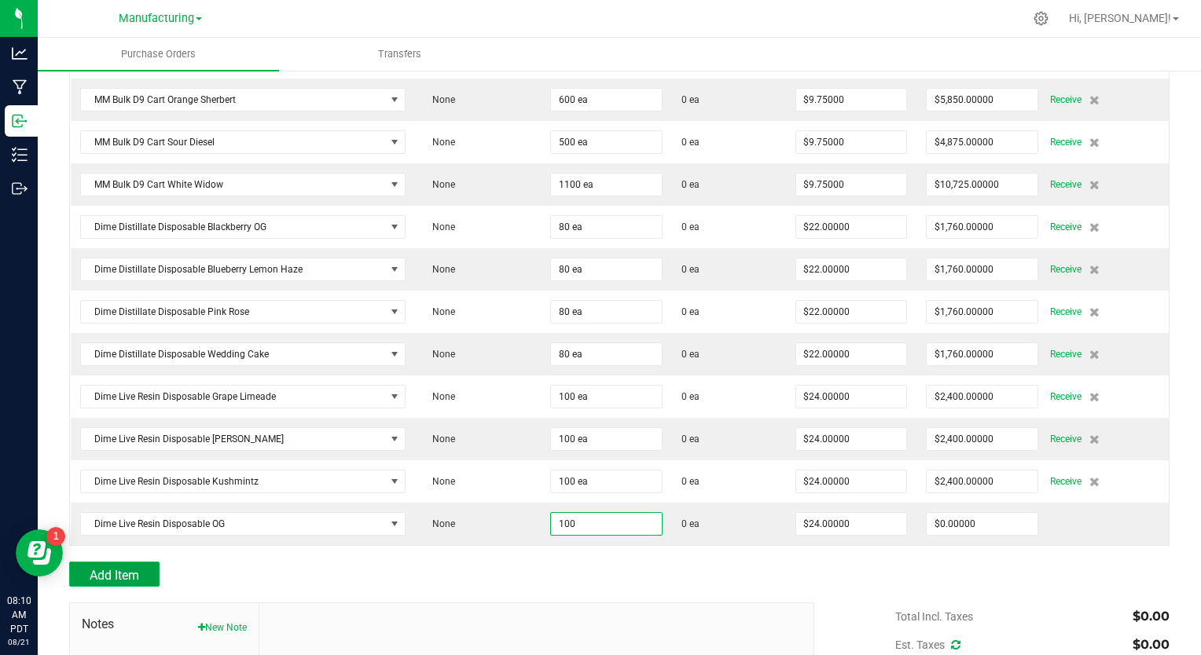
type input "100 ea"
click at [133, 571] on span "Add Item" at bounding box center [115, 575] width 50 height 15
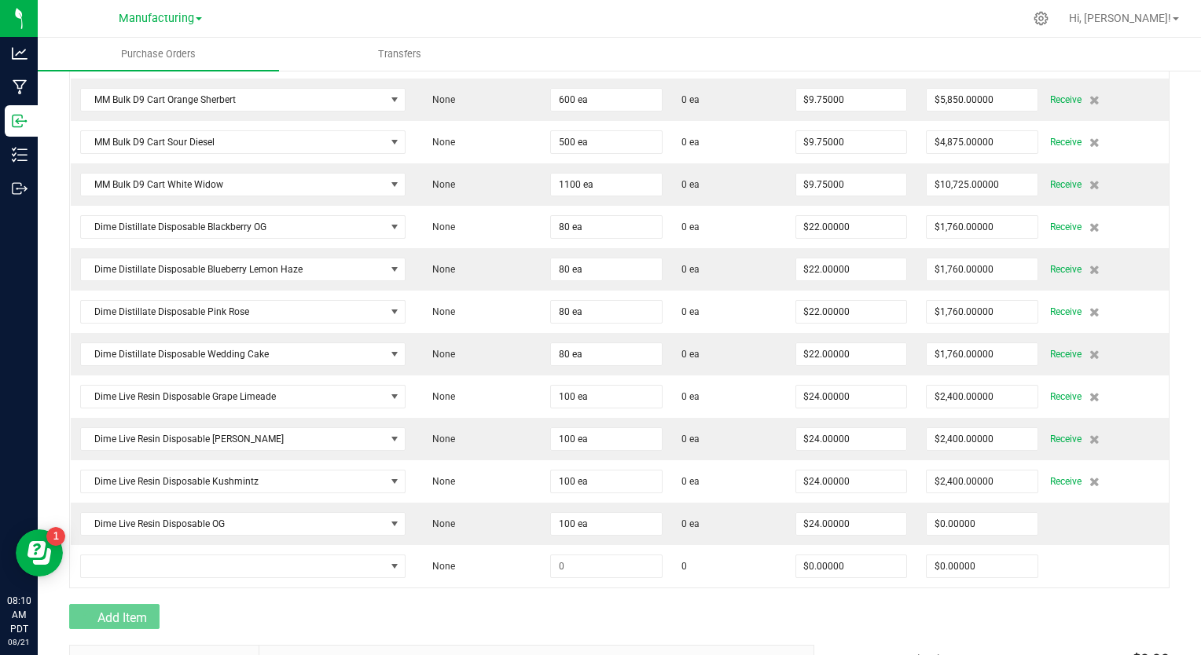
type input "$2,400.00000"
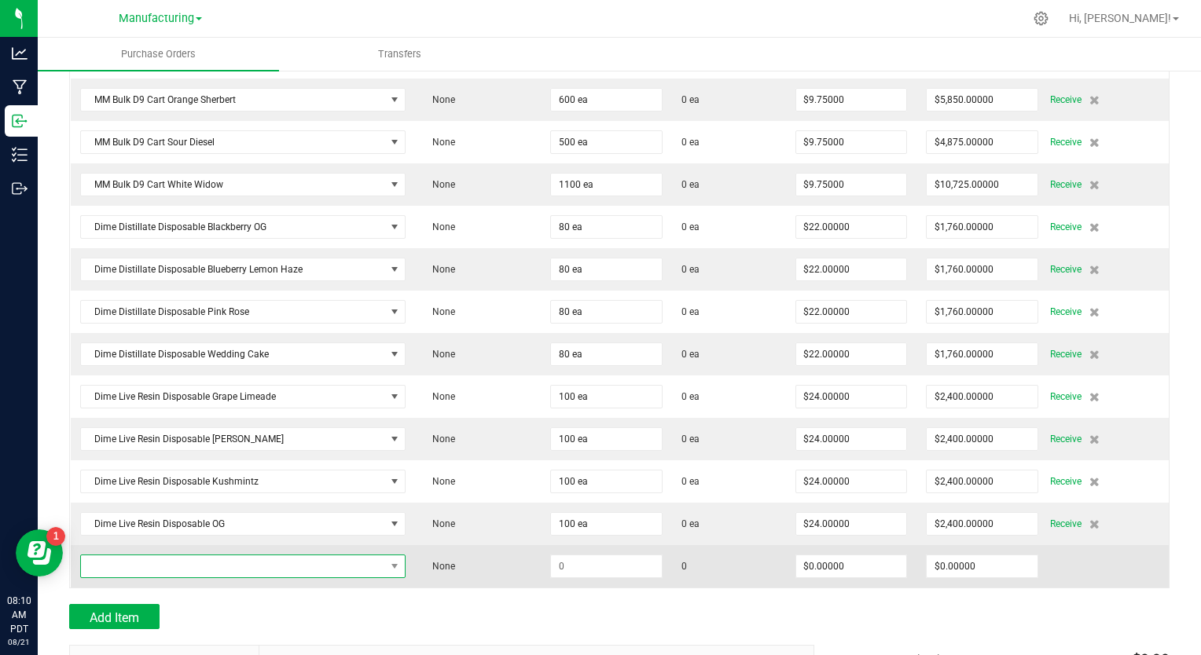
click at [132, 561] on span "NO DATA FOUND" at bounding box center [233, 567] width 304 height 22
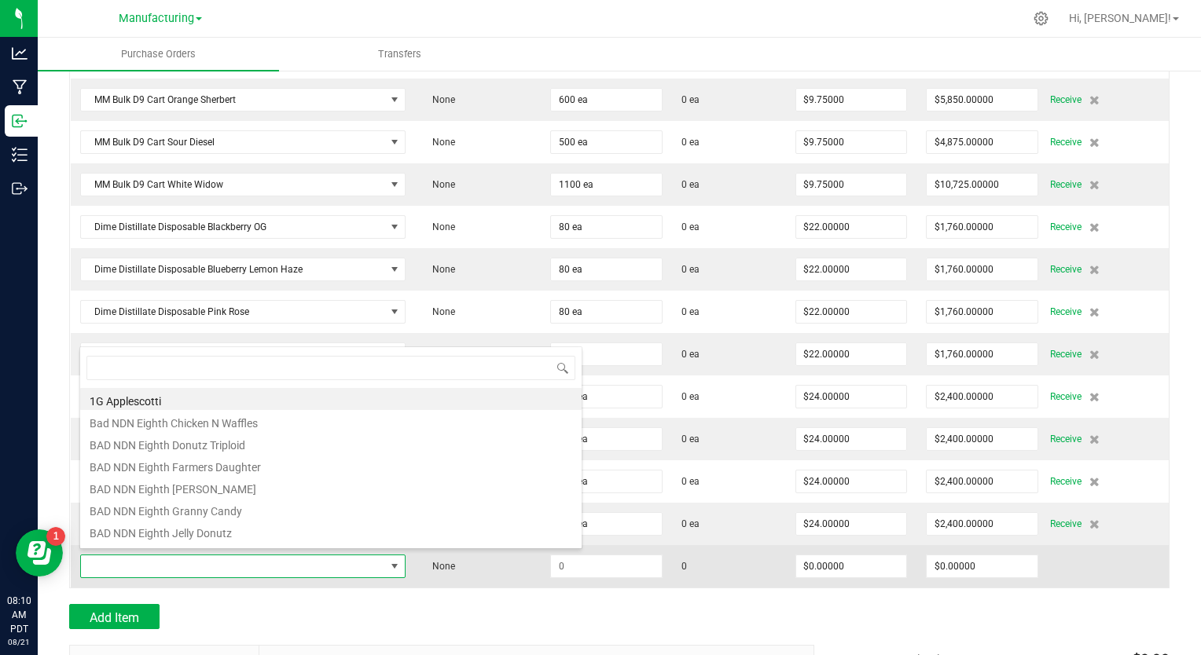
scroll to position [23, 317]
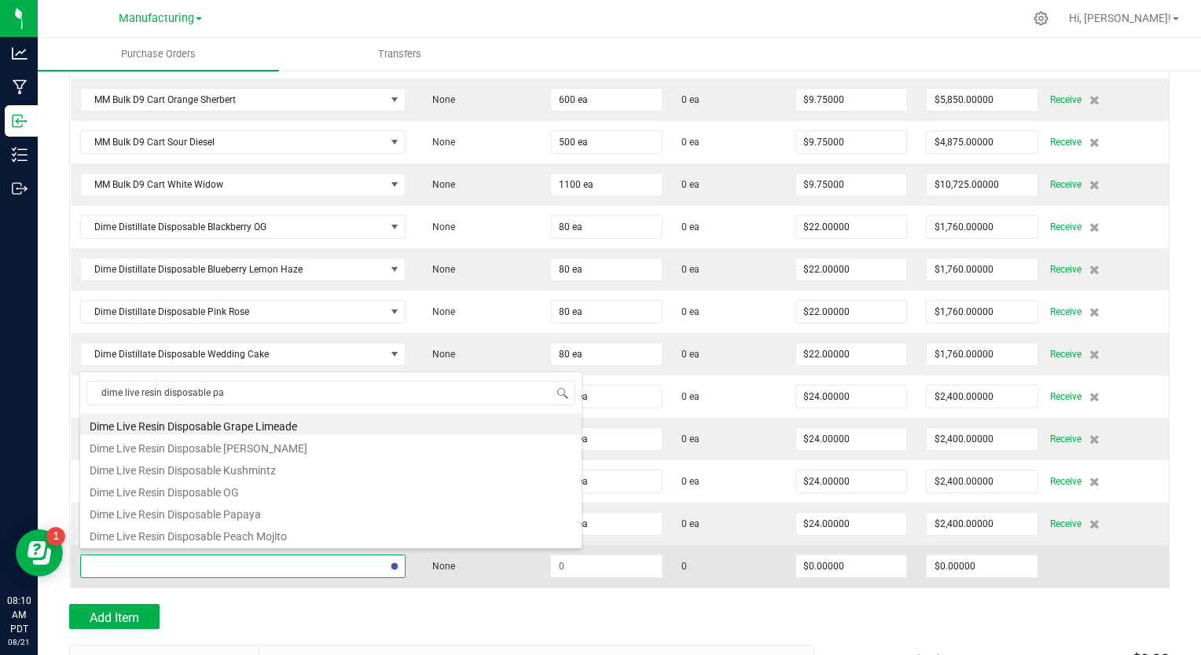
type input "dime live resin disposable pap"
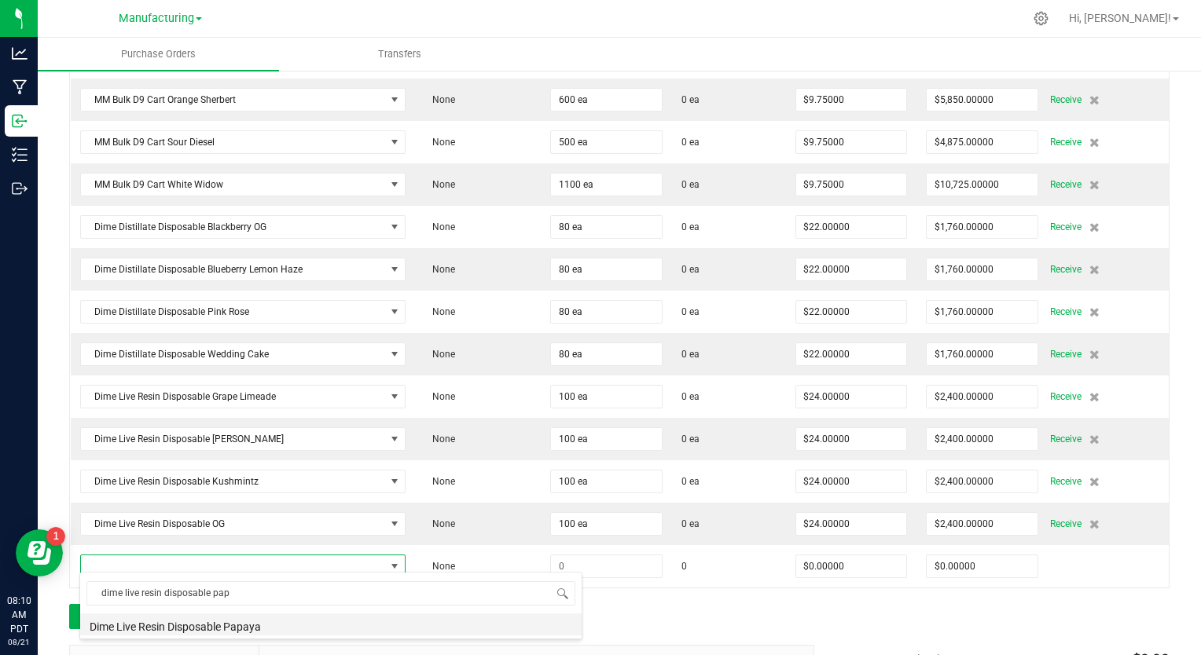
click at [206, 630] on li "Dime Live Resin Disposable Papaya" at bounding box center [330, 625] width 501 height 22
type input "$24.50000"
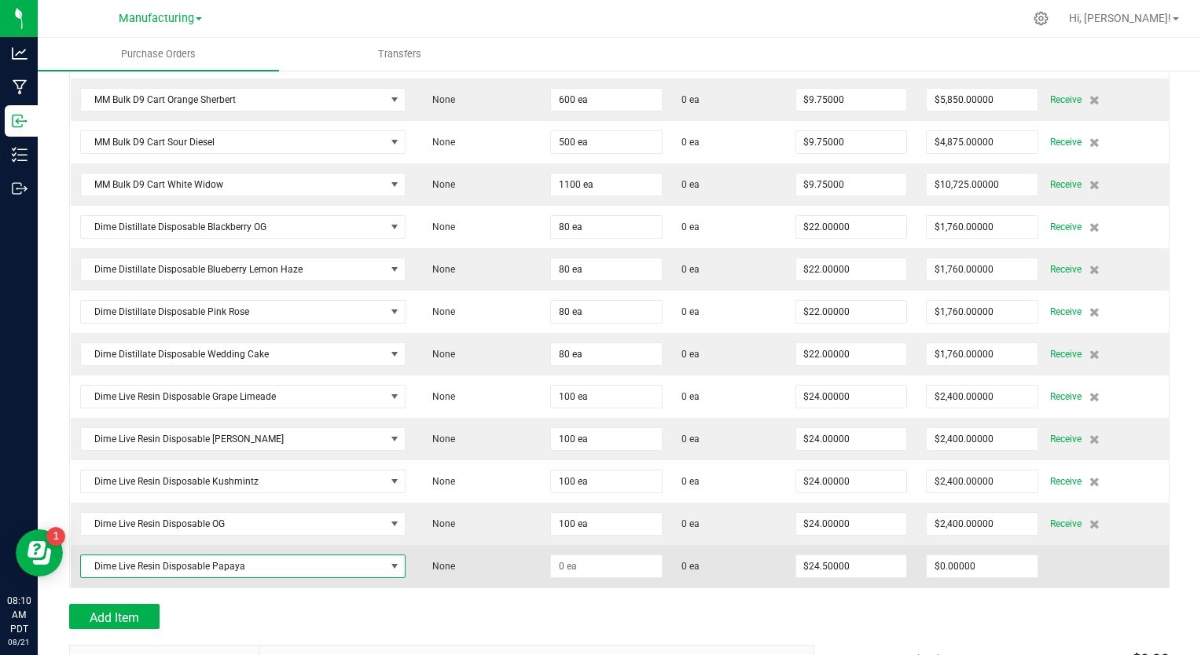
scroll to position [728, 0]
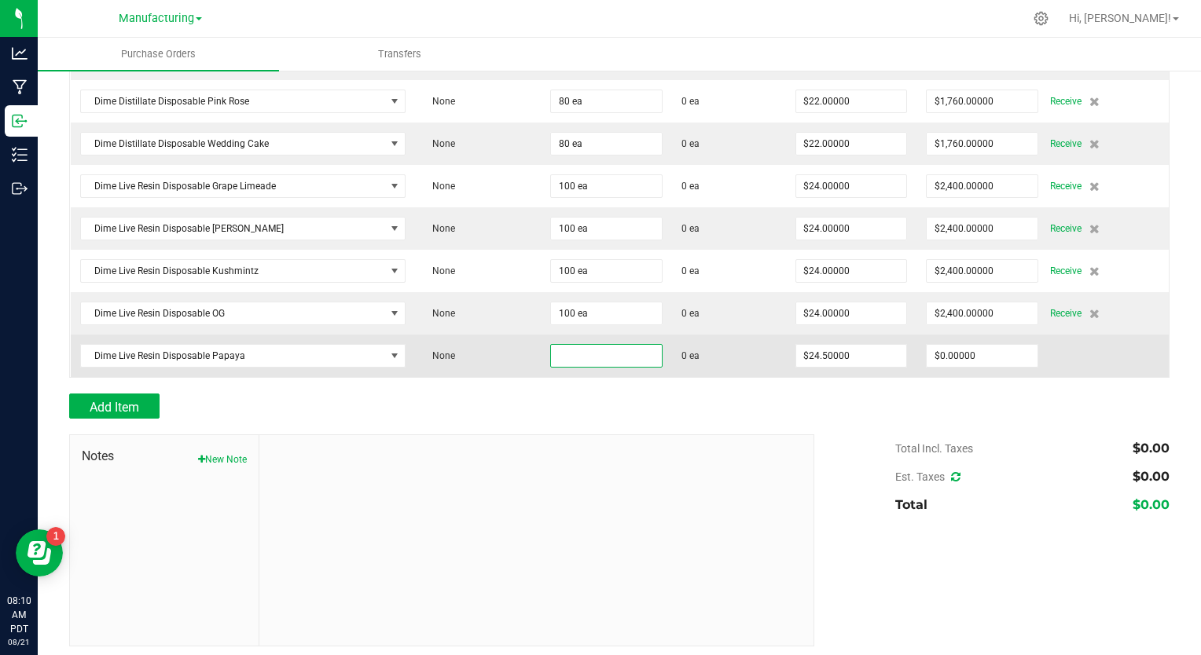
click at [551, 347] on input at bounding box center [606, 356] width 111 height 22
type input "100 ea"
type input "24.5"
click at [819, 347] on input "24.5" at bounding box center [851, 356] width 111 height 22
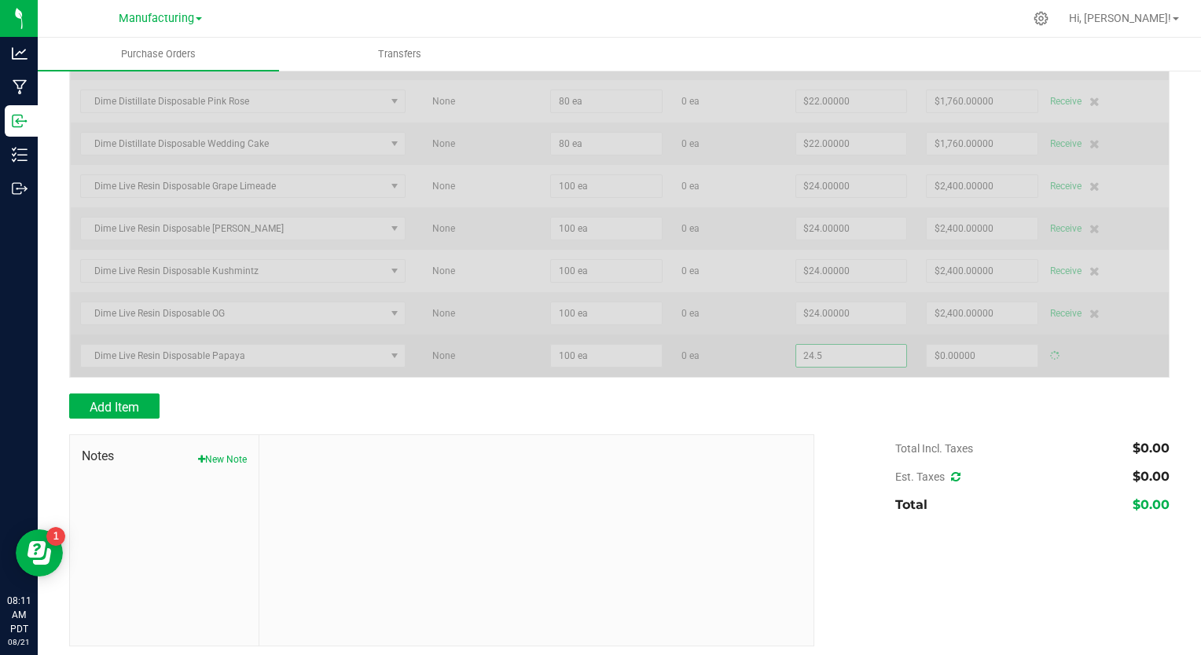
type input "$2,450.00000"
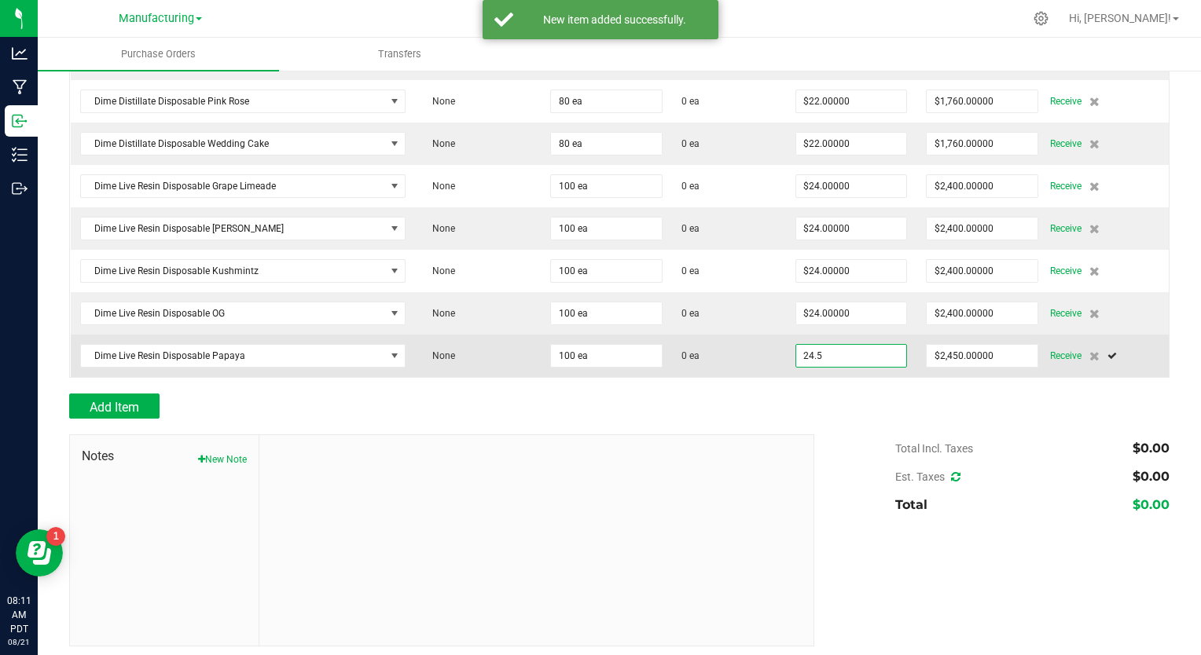
click at [819, 347] on input "24.5" at bounding box center [851, 356] width 111 height 22
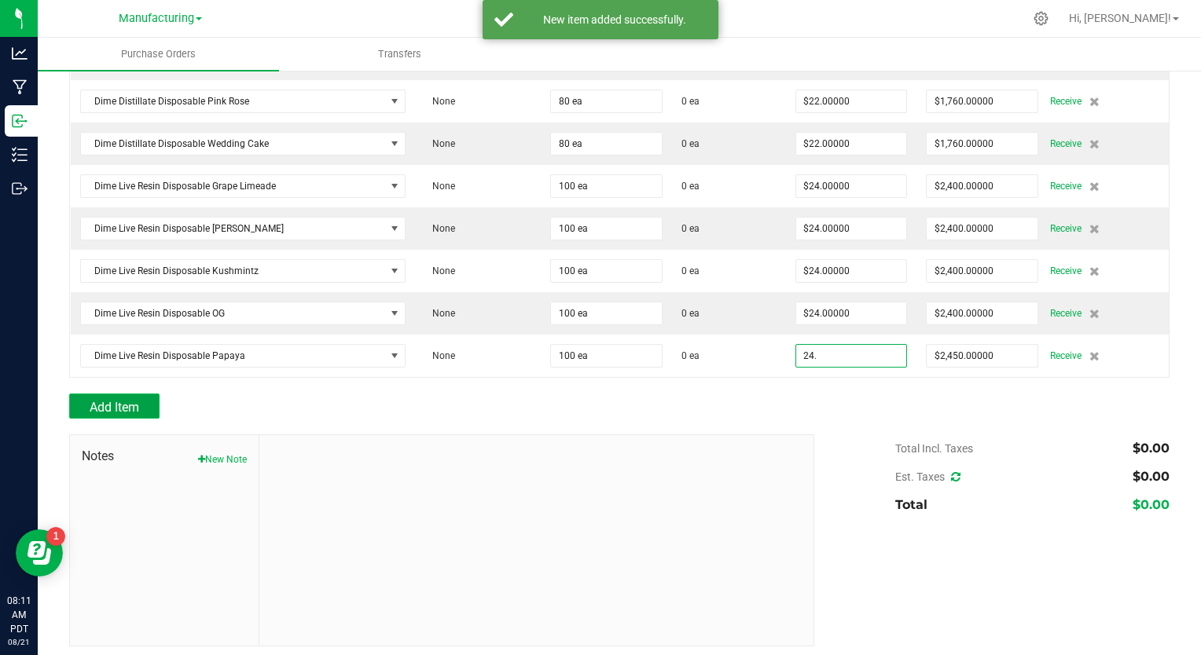
type input "$24.00000"
click at [139, 400] on span "Add Item" at bounding box center [115, 407] width 50 height 15
type input "100"
type input "$2,400.00000"
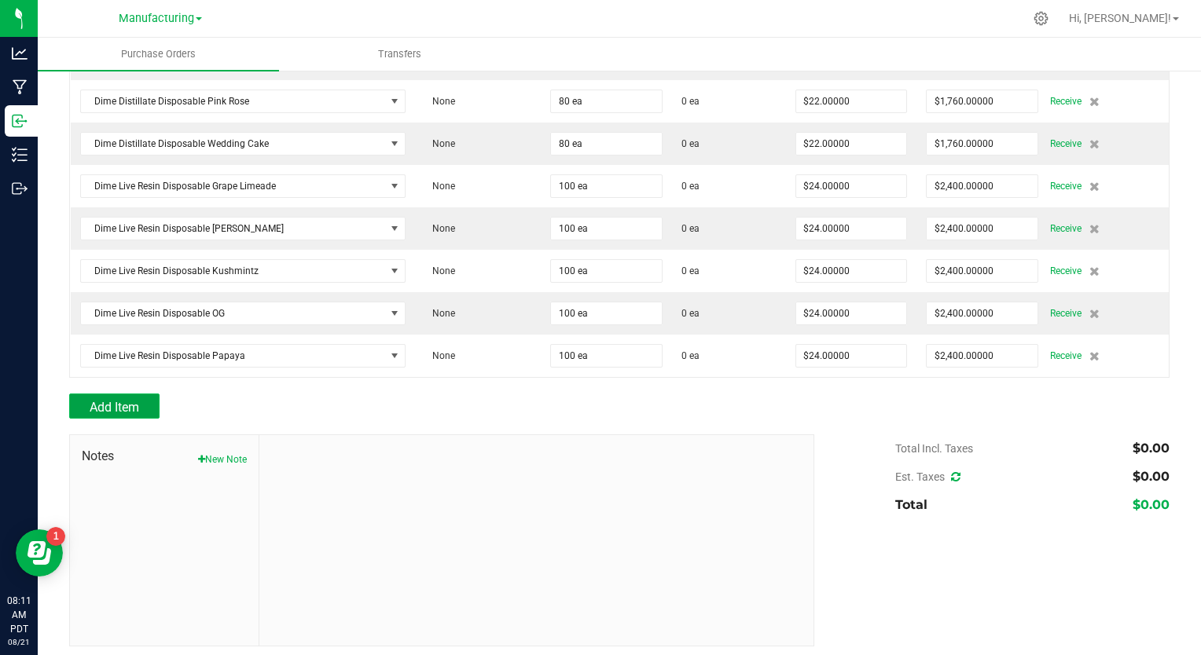
click at [139, 400] on span "Add Item" at bounding box center [115, 407] width 50 height 15
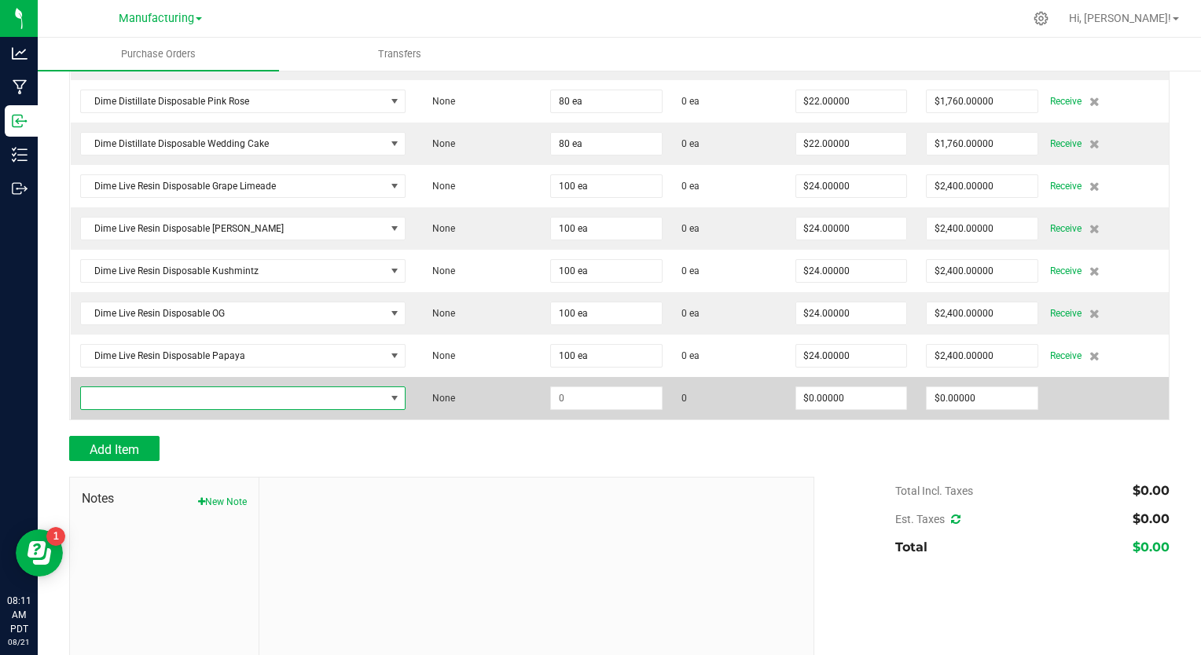
click at [144, 395] on span "NO DATA FOUND" at bounding box center [233, 398] width 304 height 22
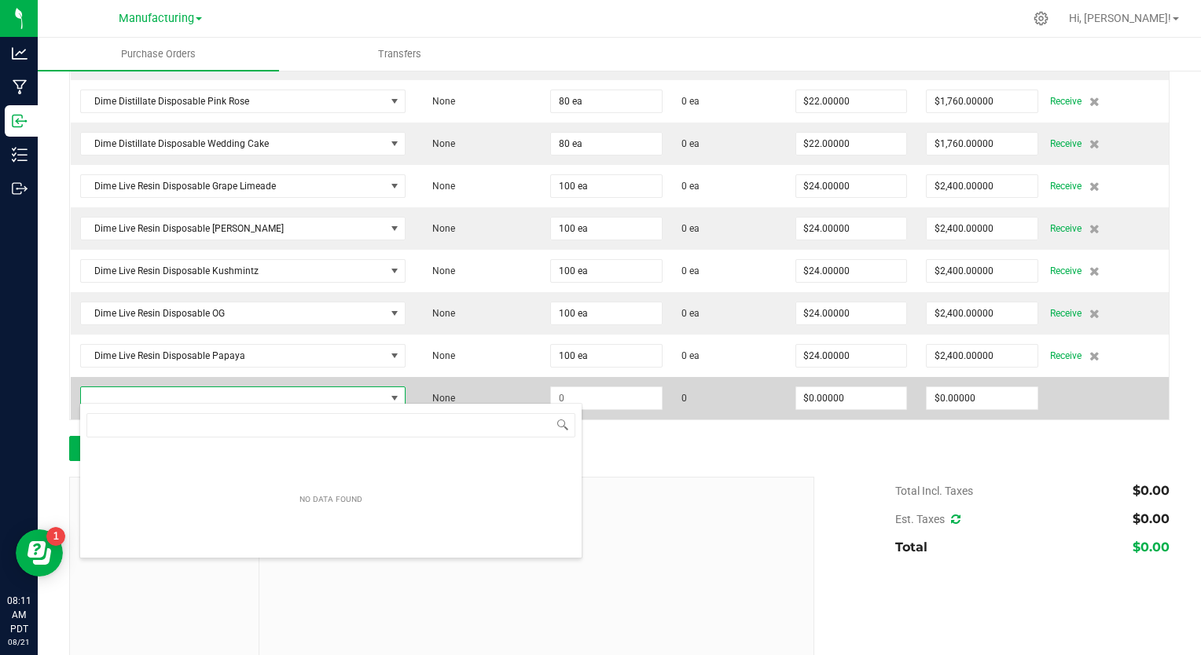
scroll to position [23, 317]
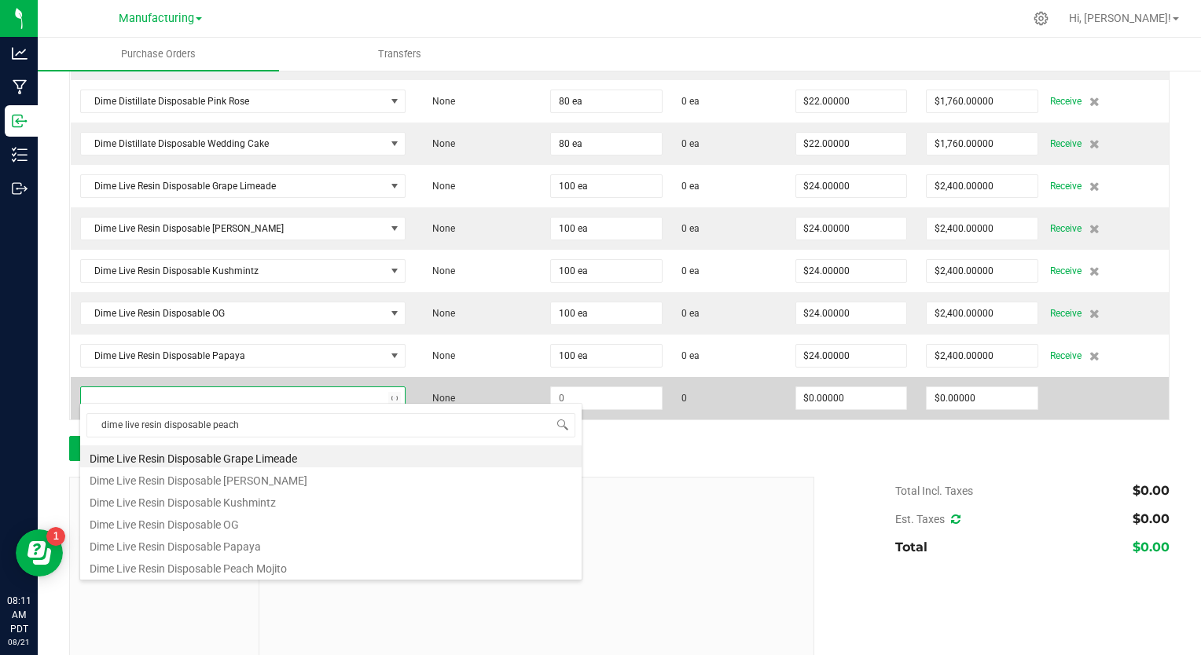
type input "dime live resin disposable peach m"
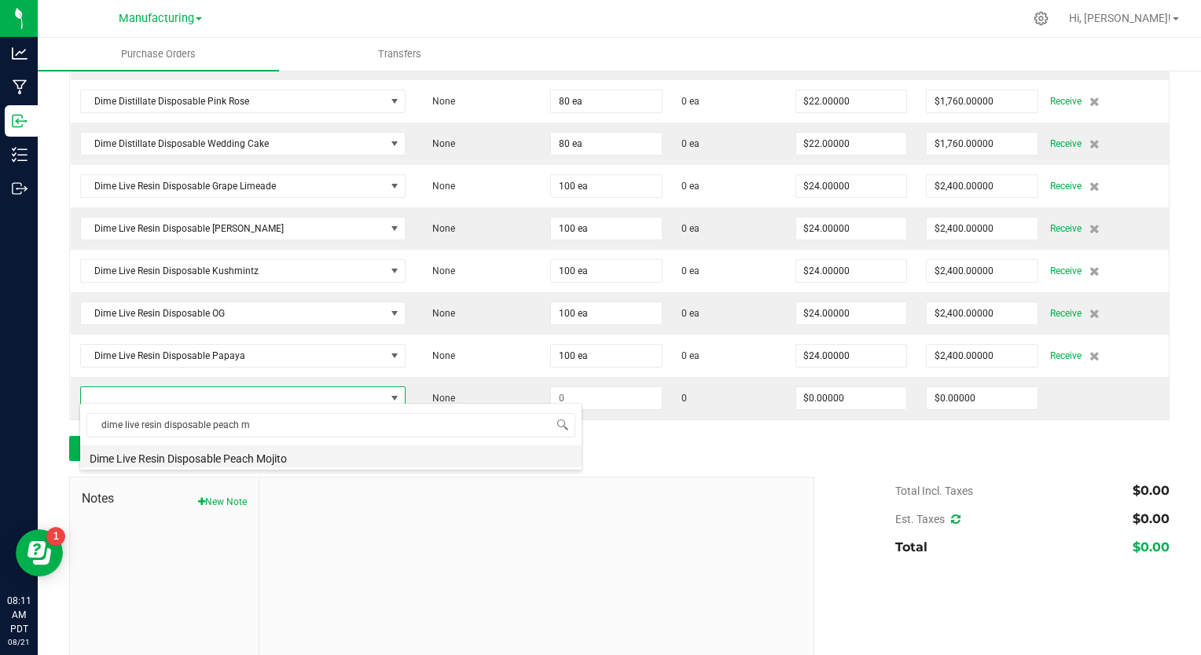
click at [182, 457] on li "Dime Live Resin Disposable Peach Mojito" at bounding box center [330, 457] width 501 height 22
type input "$24.50000"
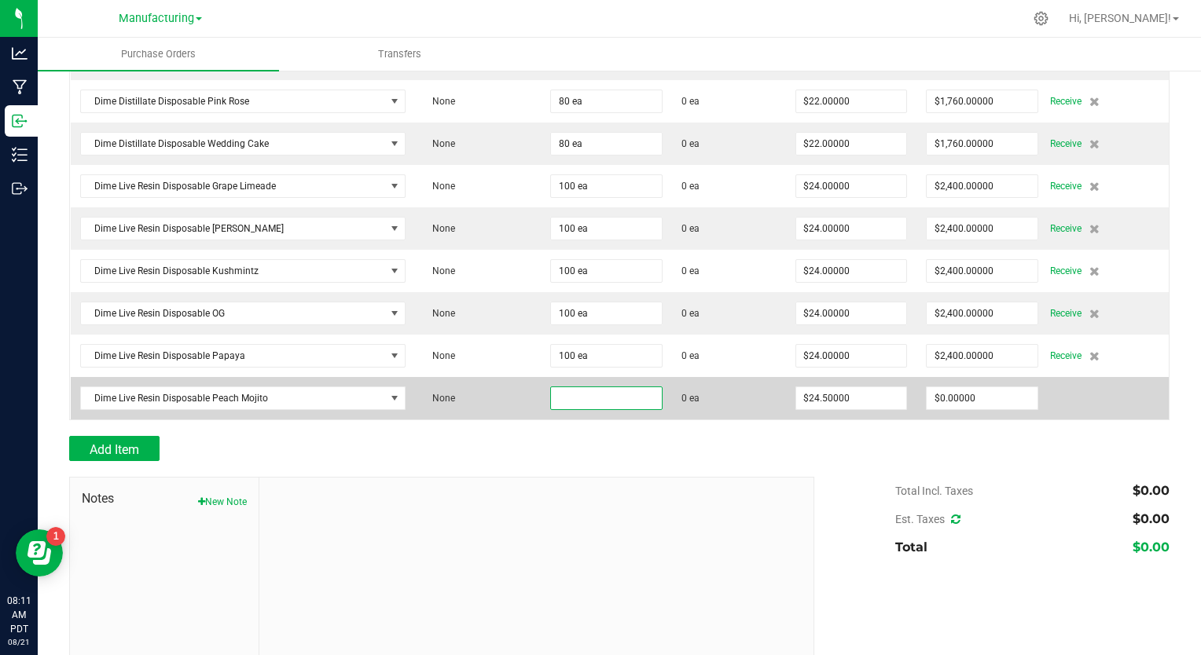
click at [569, 387] on input at bounding box center [606, 398] width 111 height 22
type input "100 ea"
type input "24.5"
click at [814, 392] on input "24.5" at bounding box center [851, 398] width 111 height 22
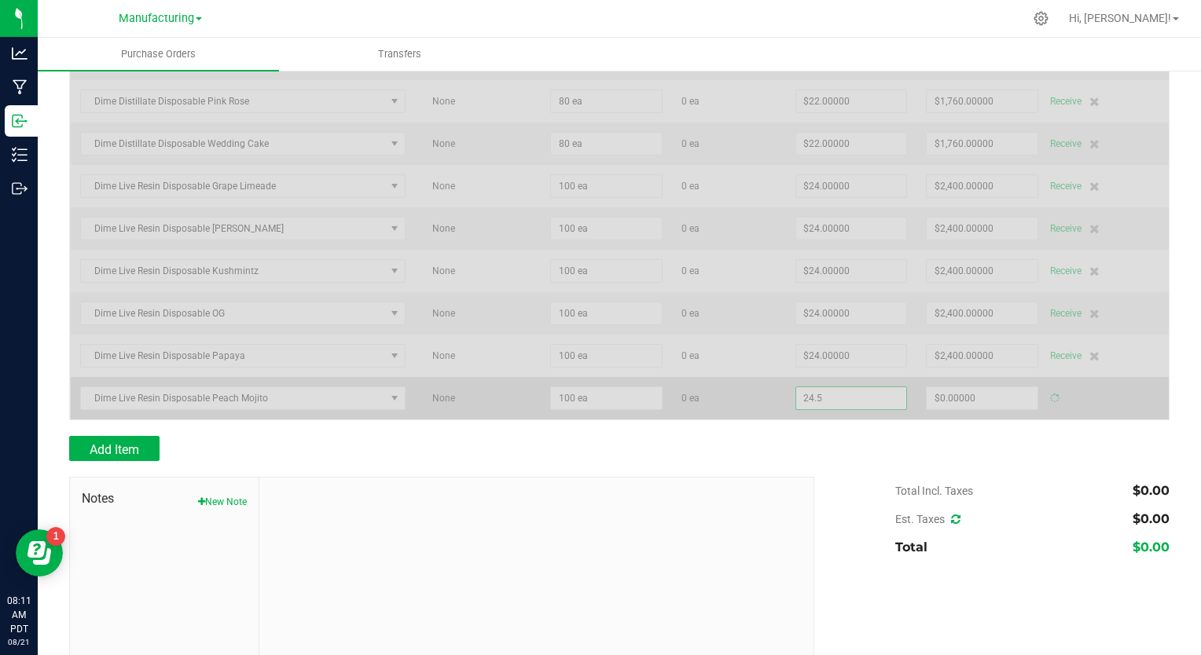
type input "$2,450.00000"
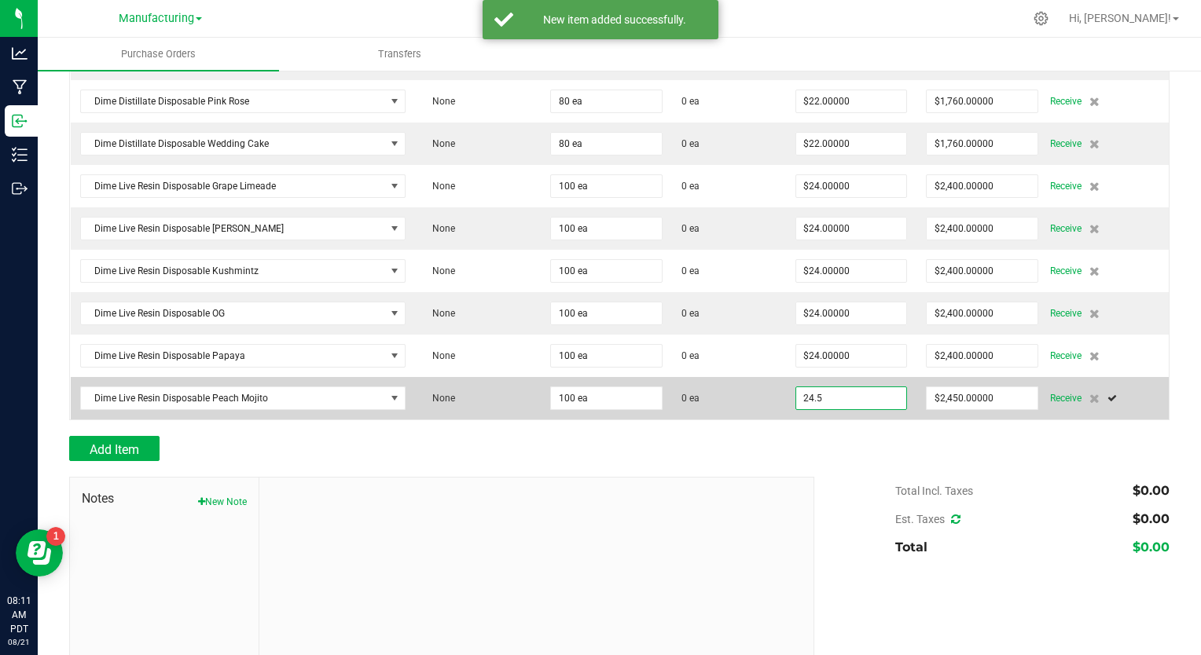
click at [820, 391] on input "24.5" at bounding box center [851, 398] width 111 height 22
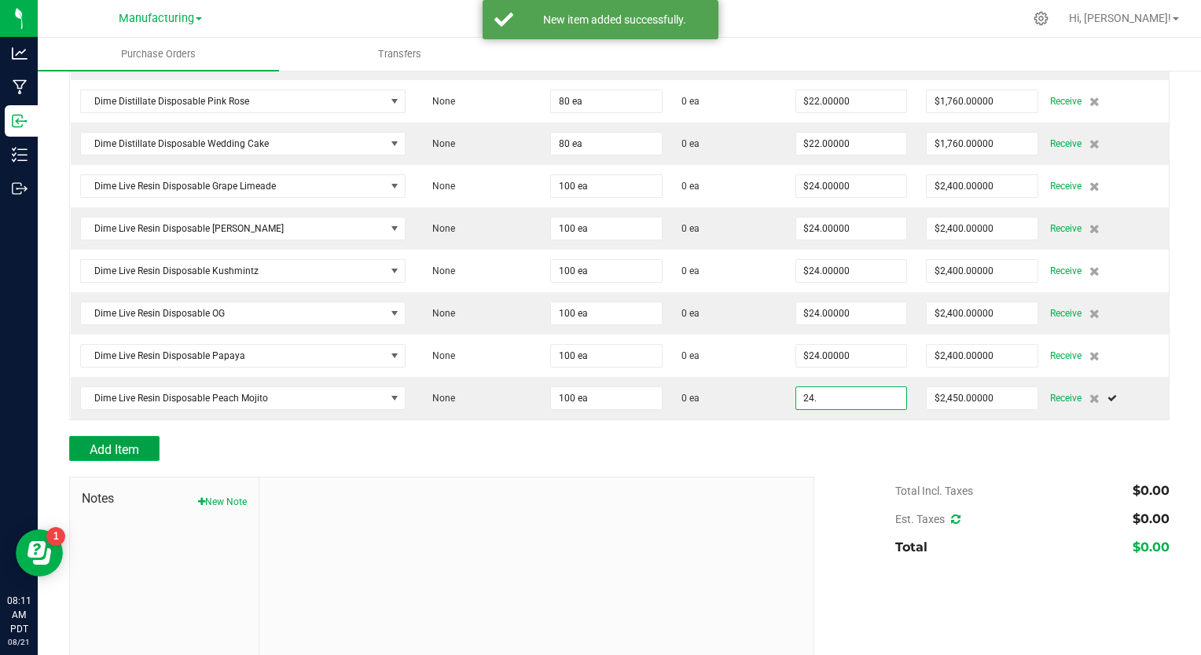
type input "$24.00000"
click at [120, 442] on span "Add Item" at bounding box center [115, 449] width 50 height 15
type input "100"
type input "$2,400.00000"
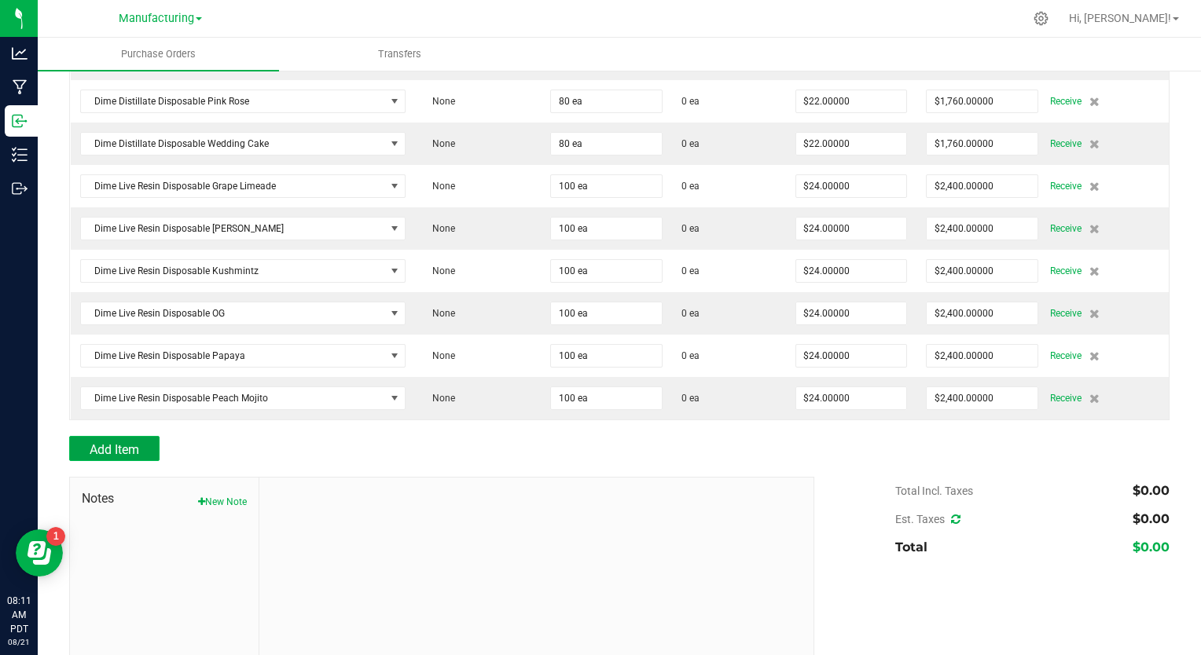
click at [132, 446] on span "Add Item" at bounding box center [115, 449] width 50 height 15
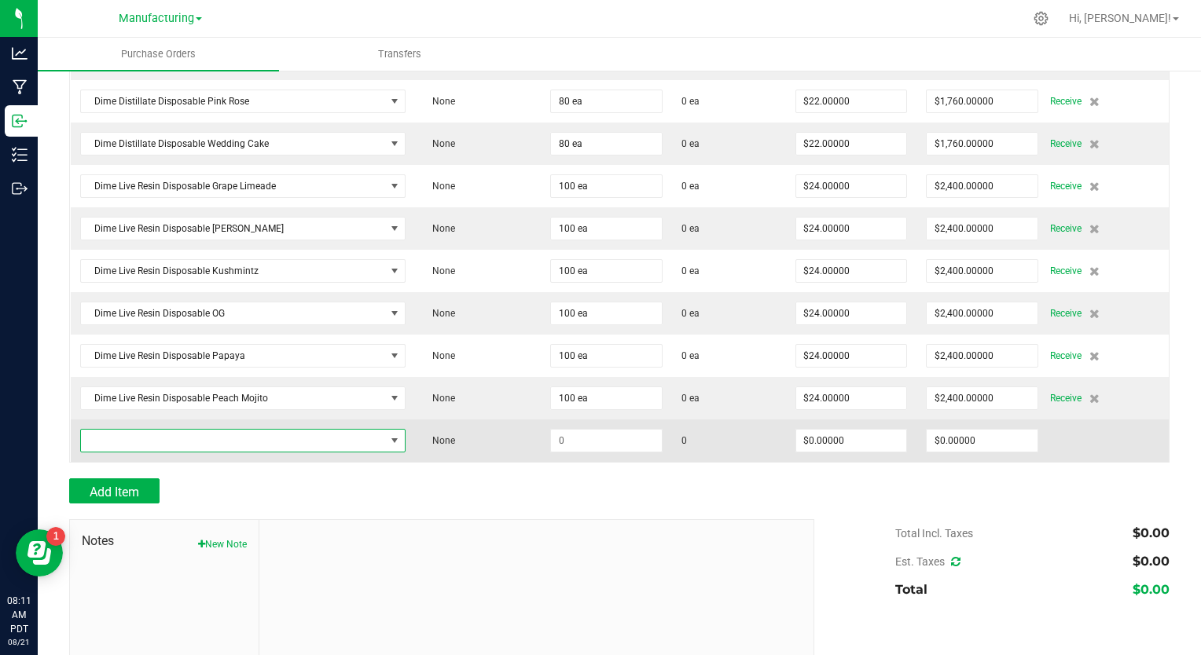
click at [128, 445] on span "NO DATA FOUND" at bounding box center [242, 441] width 325 height 24
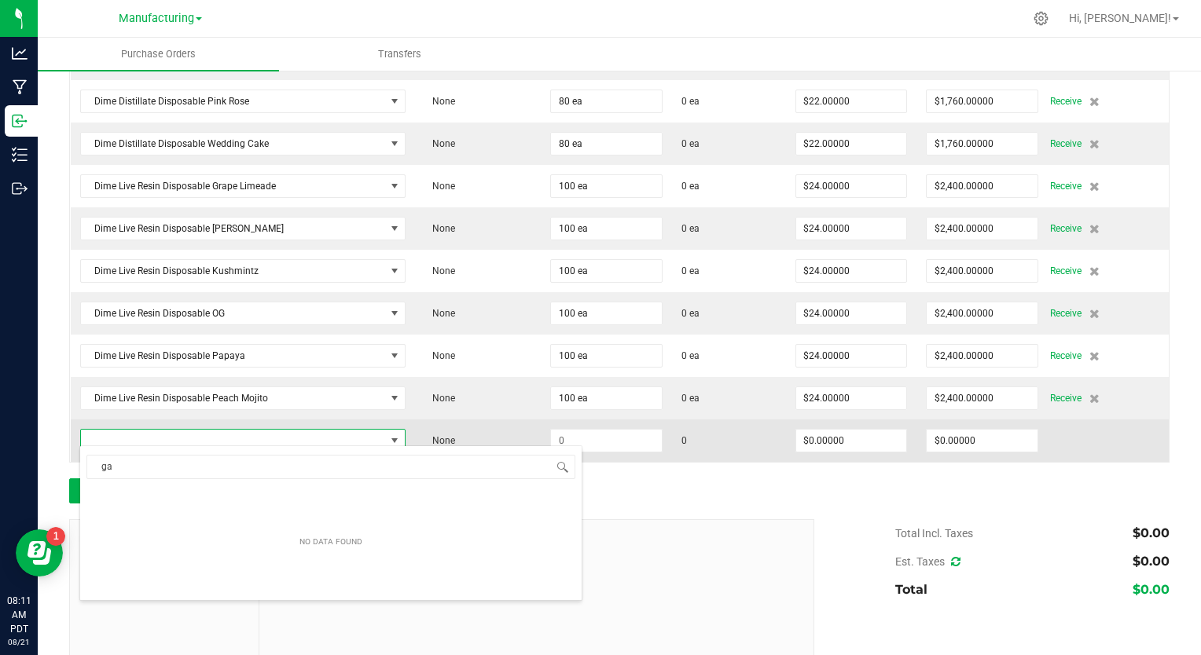
type input "g"
type input "v"
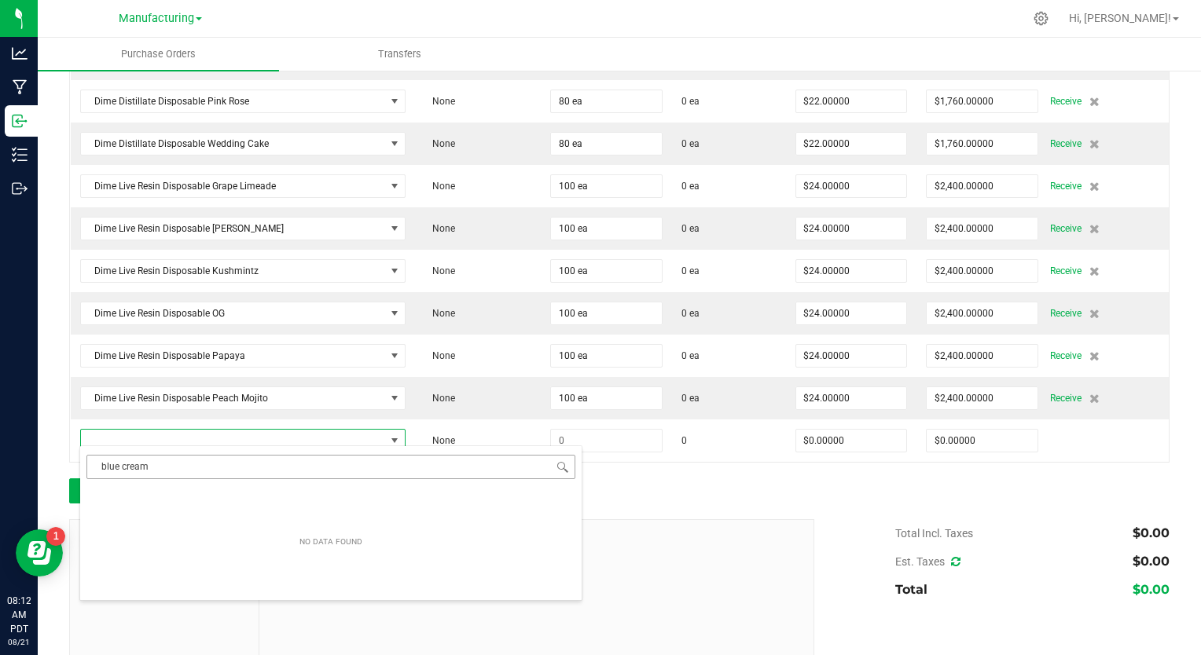
click at [129, 467] on input "blue cream" at bounding box center [330, 467] width 489 height 24
click at [126, 463] on input "blue cream" at bounding box center [330, 467] width 489 height 24
type input "blue dream"
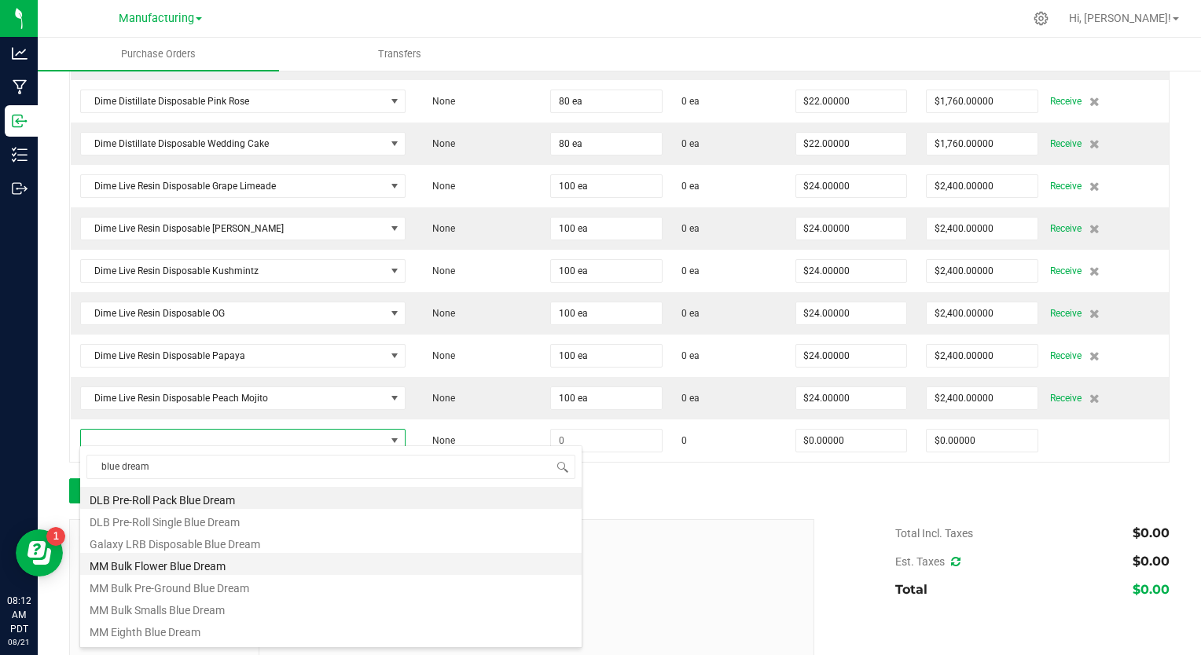
scroll to position [41, 0]
click at [224, 502] on li "Galaxy LRB Disposable Blue Dream" at bounding box center [330, 501] width 501 height 22
type input "$19.50000"
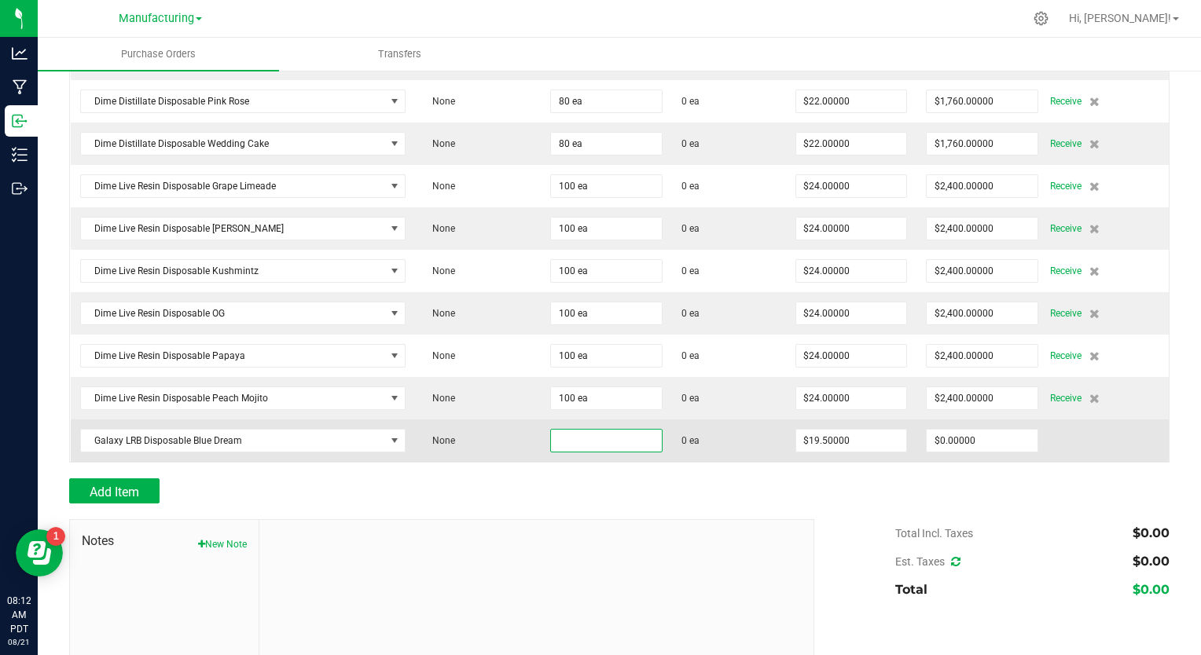
click at [556, 439] on input at bounding box center [606, 441] width 111 height 22
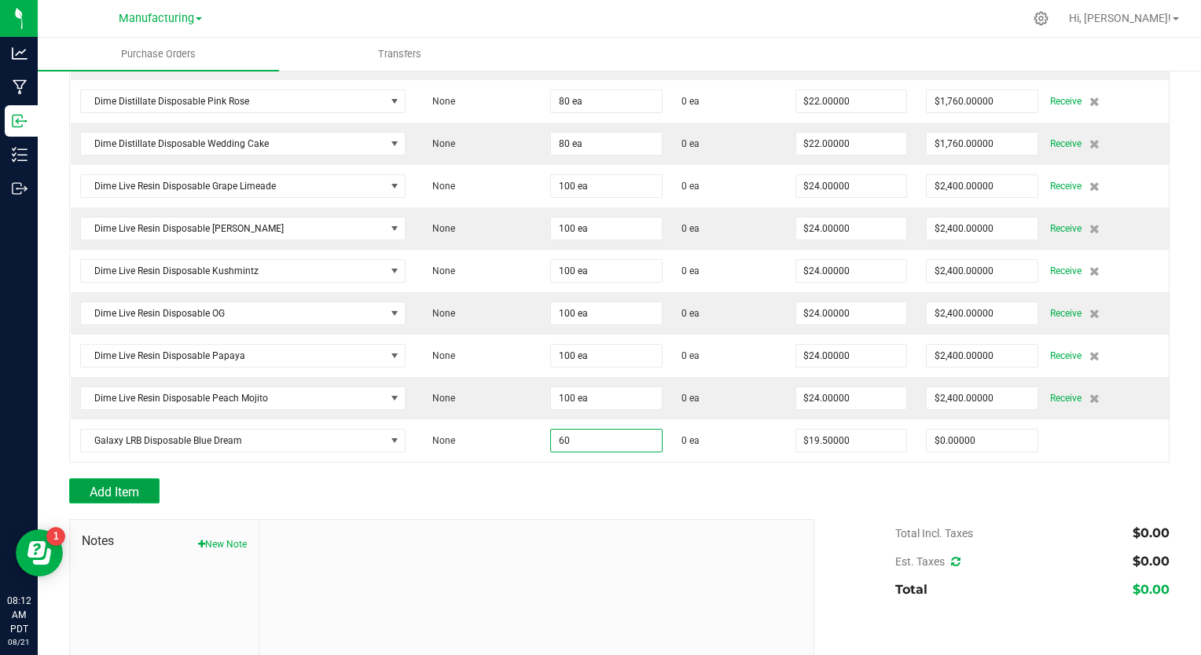
type input "60 ea"
click at [130, 490] on span "Add Item" at bounding box center [115, 492] width 50 height 15
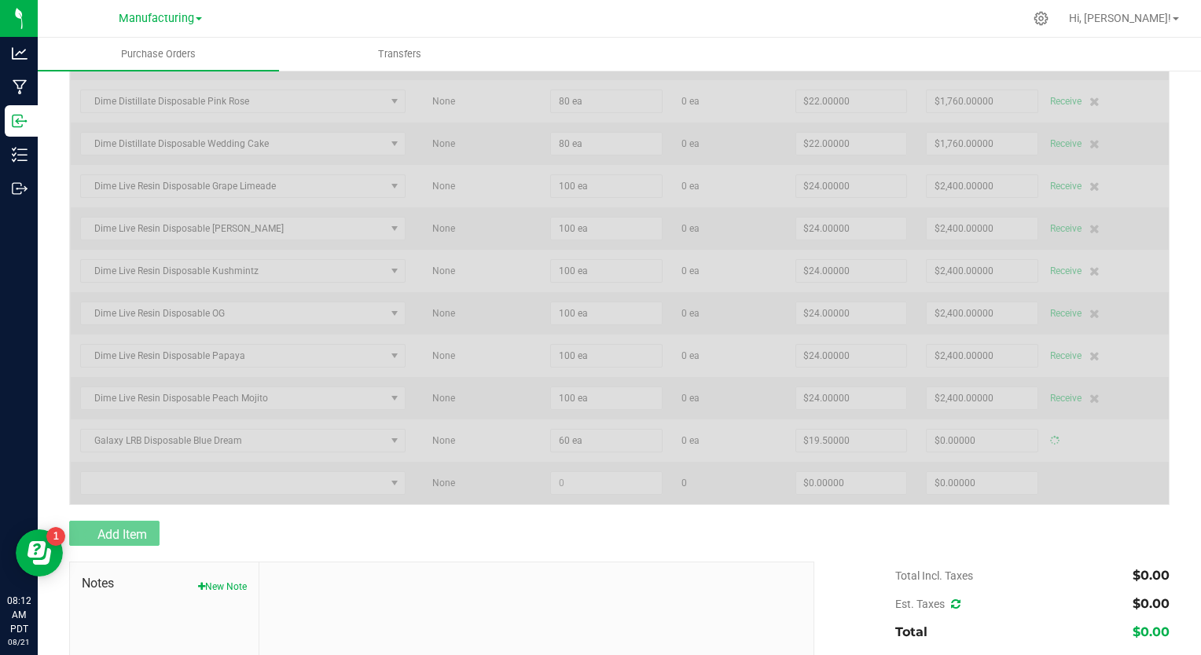
type input "$1,170.00000"
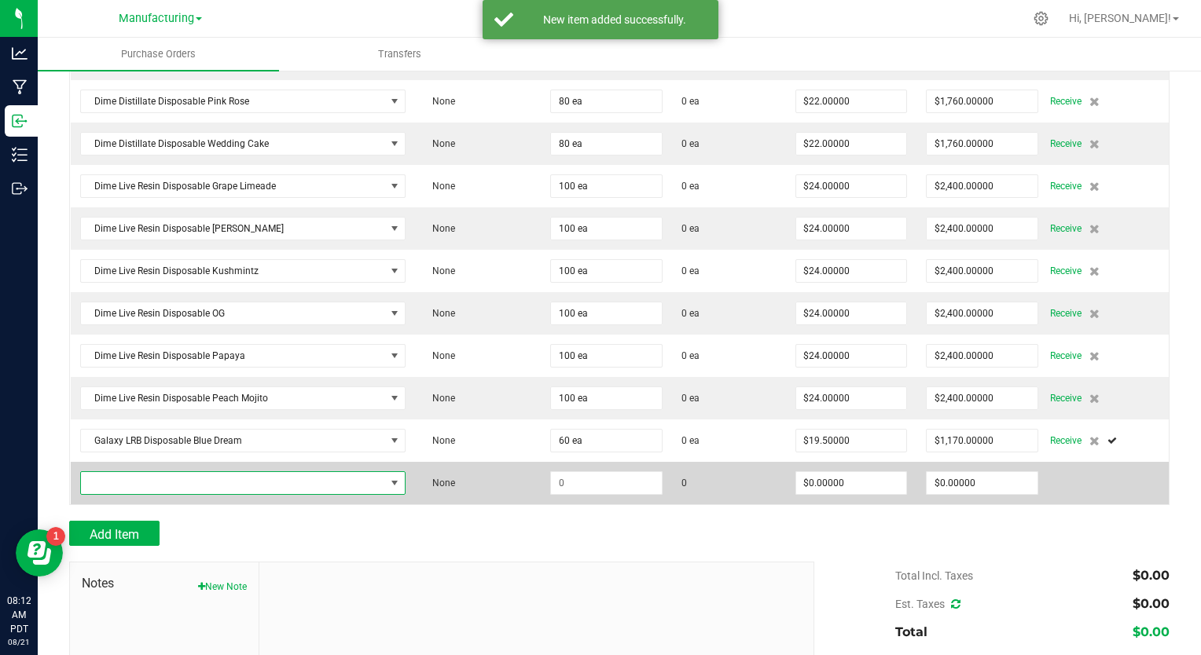
click at [127, 475] on span "NO DATA FOUND" at bounding box center [233, 483] width 304 height 22
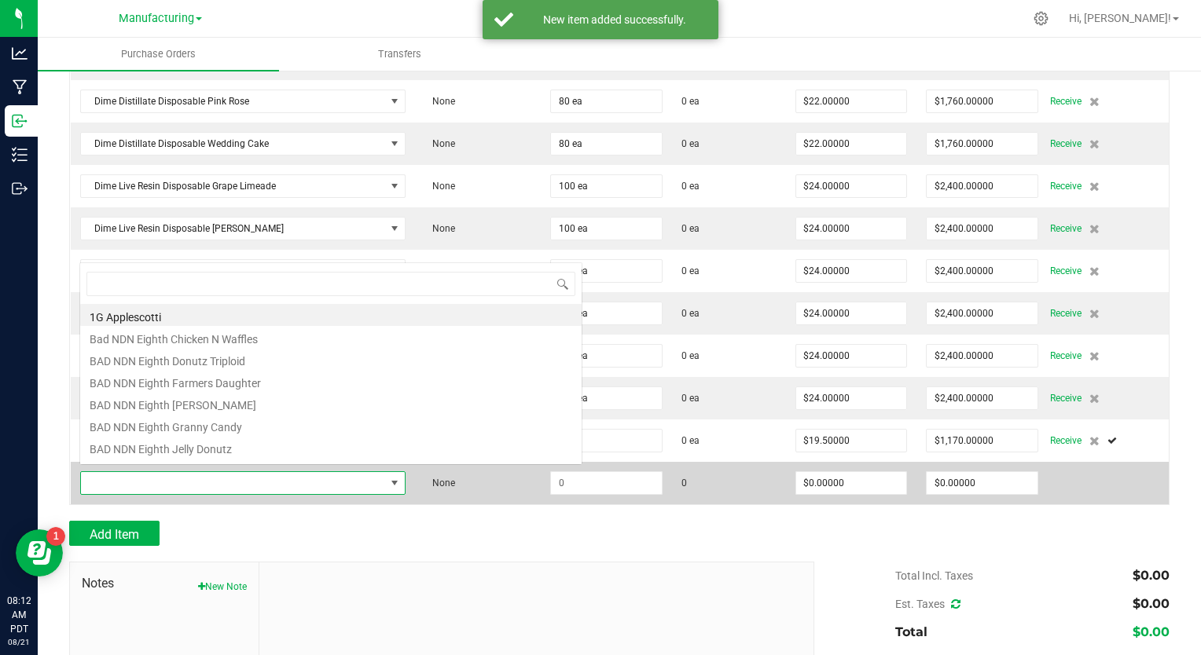
scroll to position [23, 317]
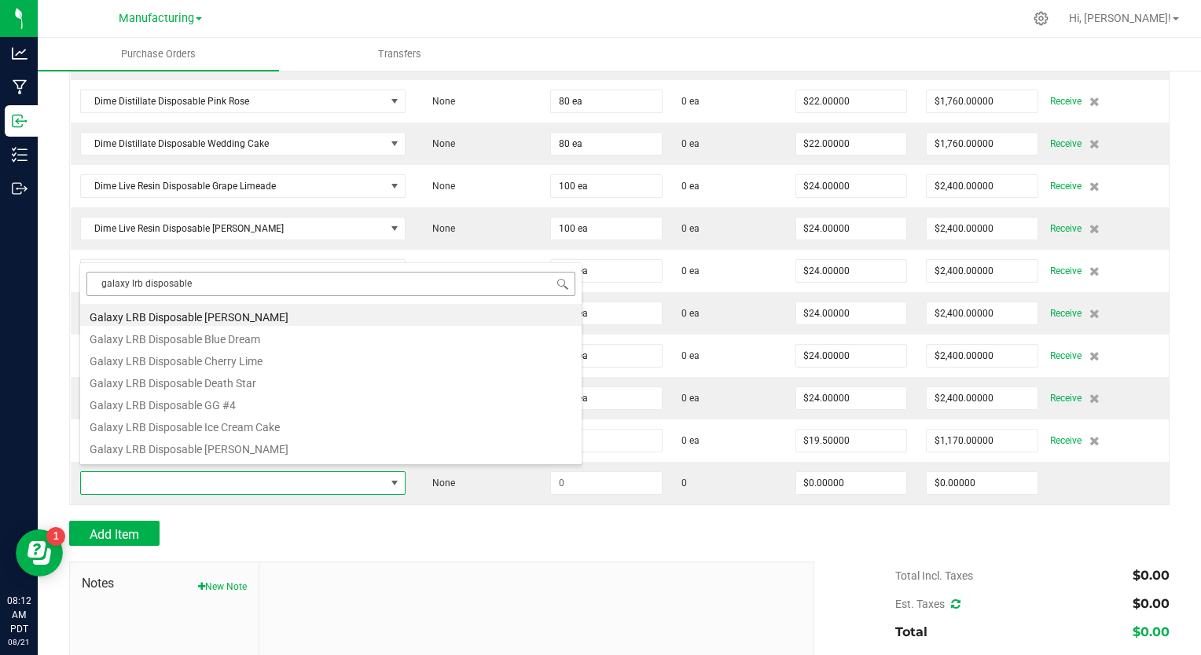
drag, startPoint x: 193, startPoint y: 288, endPoint x: 95, endPoint y: 287, distance: 98.2
click at [95, 287] on input "galaxy lrb disposable" at bounding box center [330, 284] width 489 height 24
click at [216, 279] on input "galaxy lrb disposable" at bounding box center [330, 284] width 489 height 24
type input "galaxy lrb disposable gg"
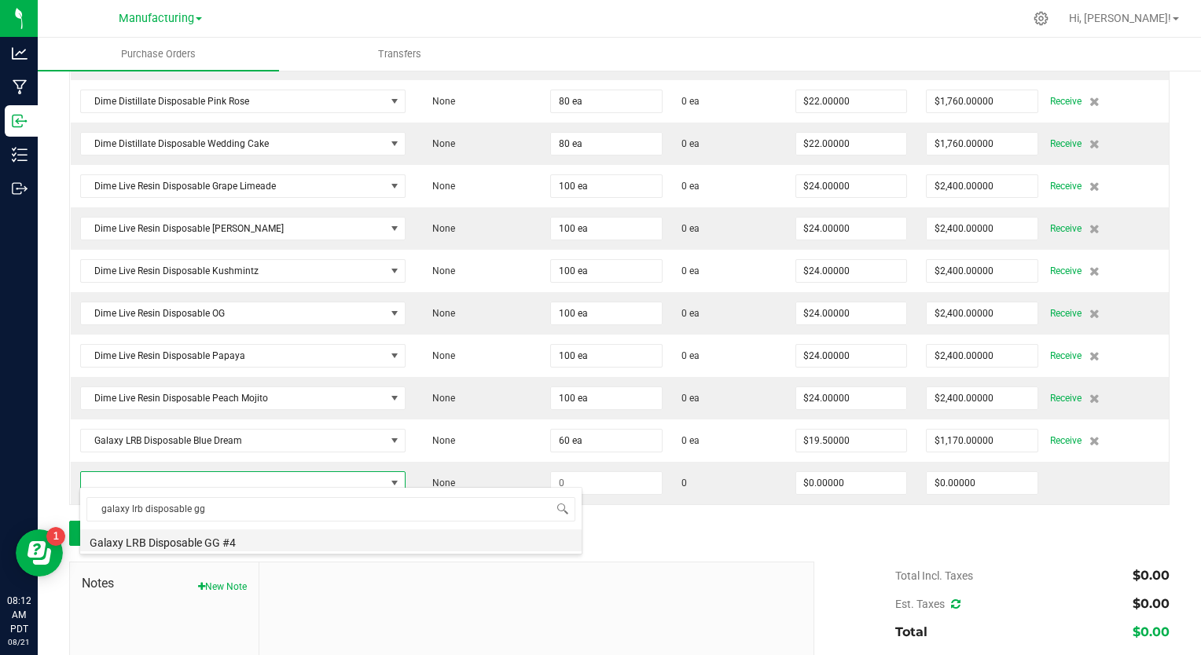
click at [220, 549] on li "Galaxy LRB Disposable GG #4" at bounding box center [330, 541] width 501 height 22
type input "$19.50000"
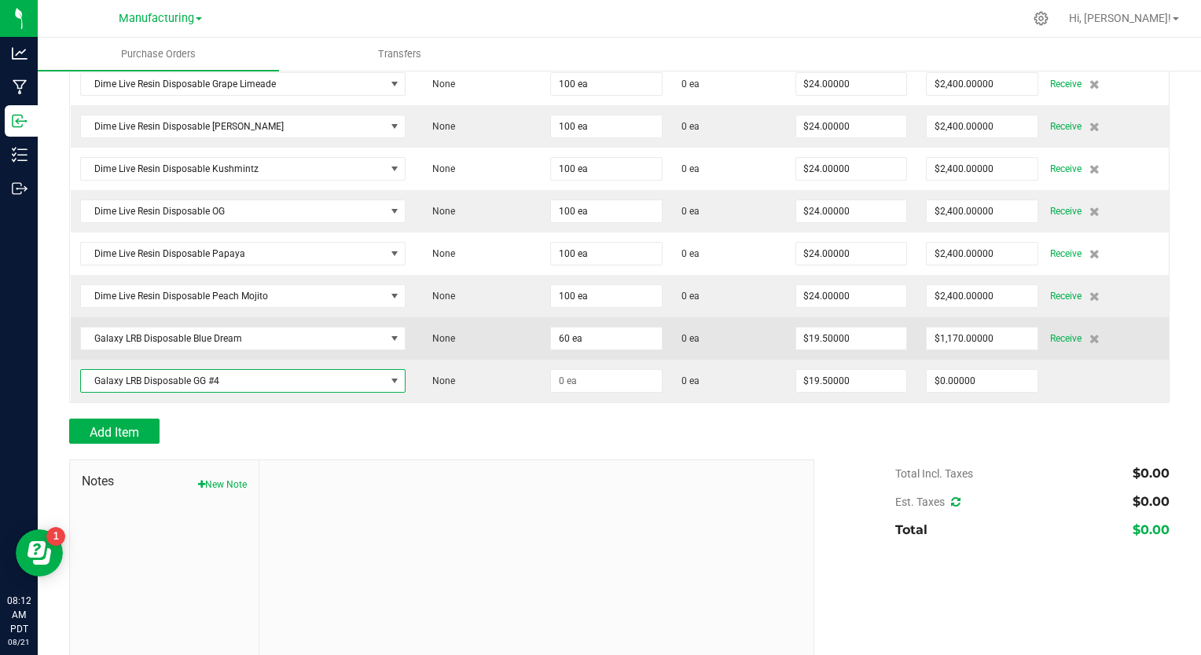
scroll to position [854, 0]
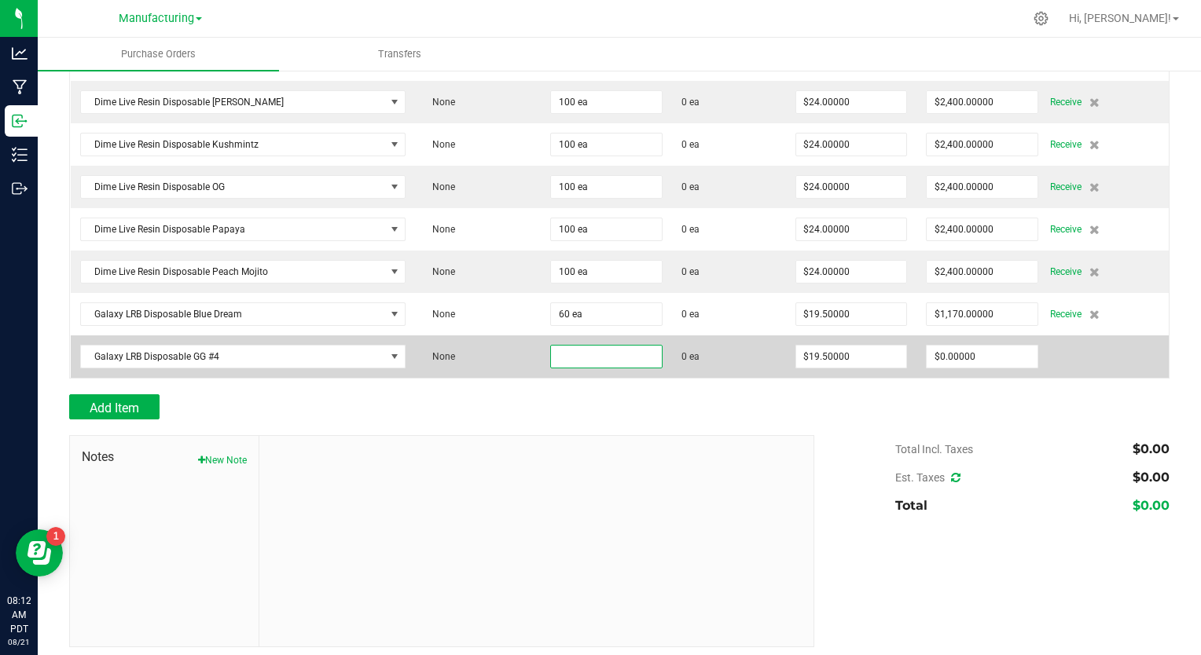
click at [558, 354] on input at bounding box center [606, 357] width 111 height 22
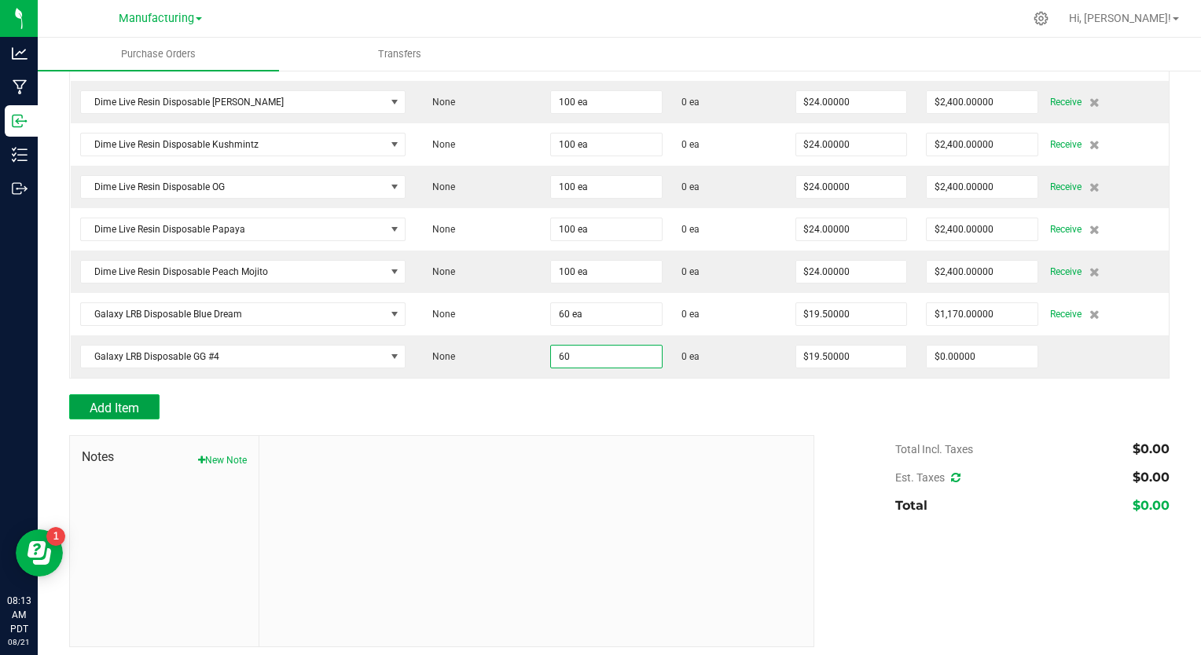
type input "60 ea"
click at [147, 401] on button "Add Item" at bounding box center [114, 407] width 90 height 25
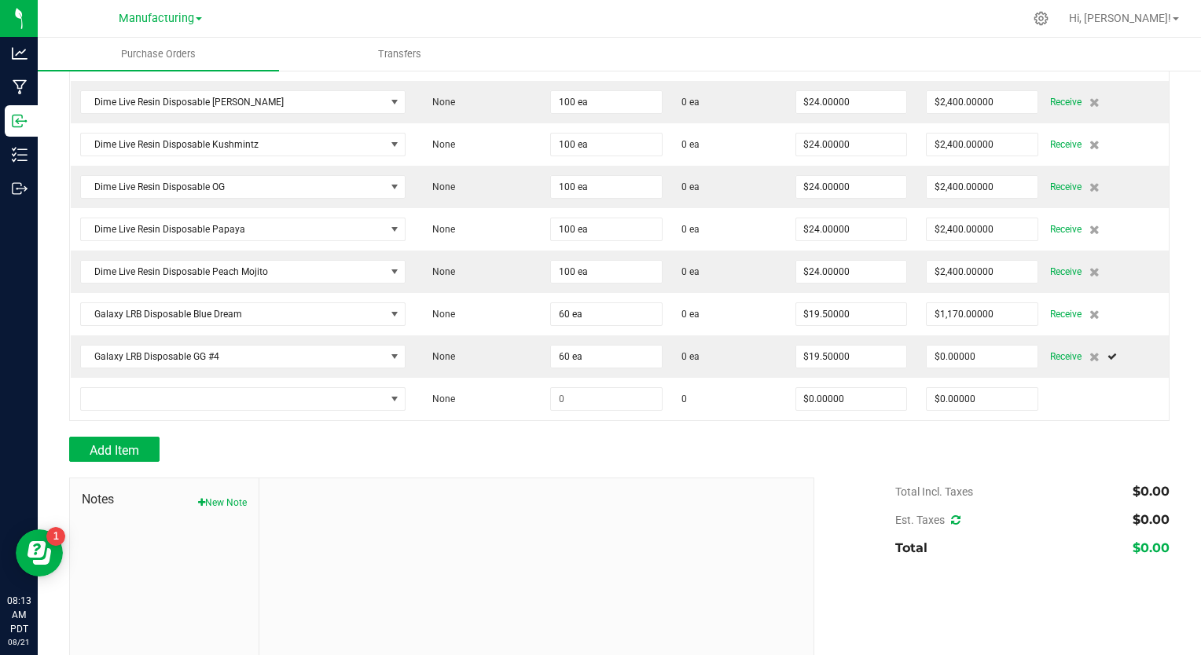
type input "$1,170.00000"
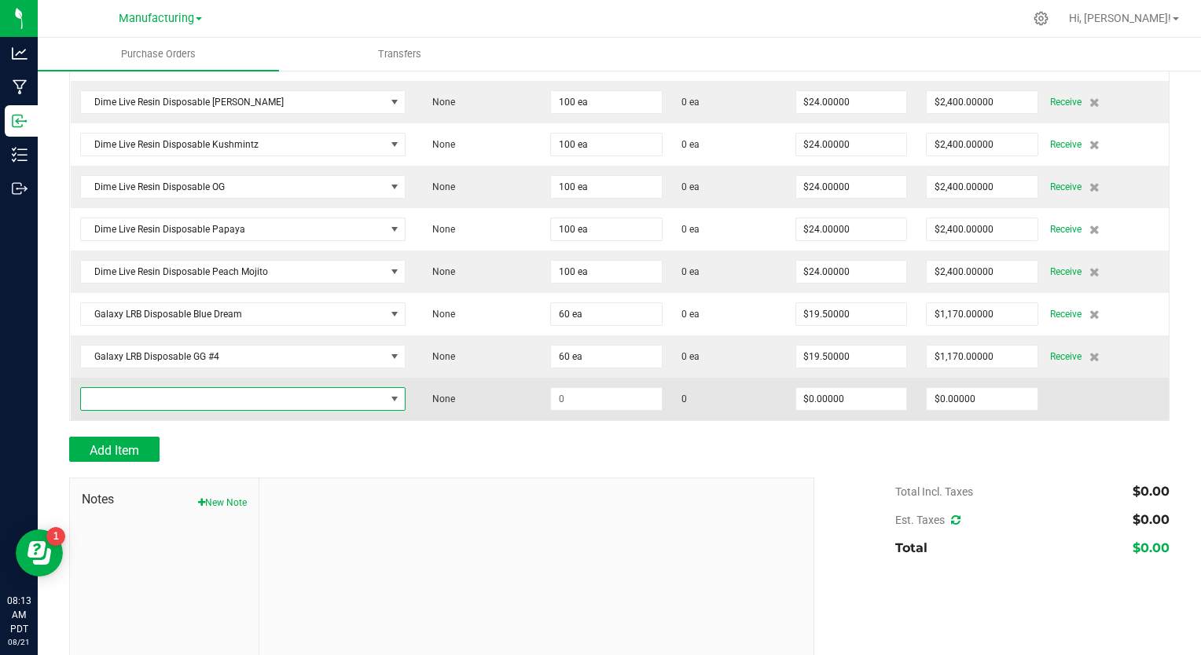
click at [110, 390] on span "NO DATA FOUND" at bounding box center [233, 399] width 304 height 22
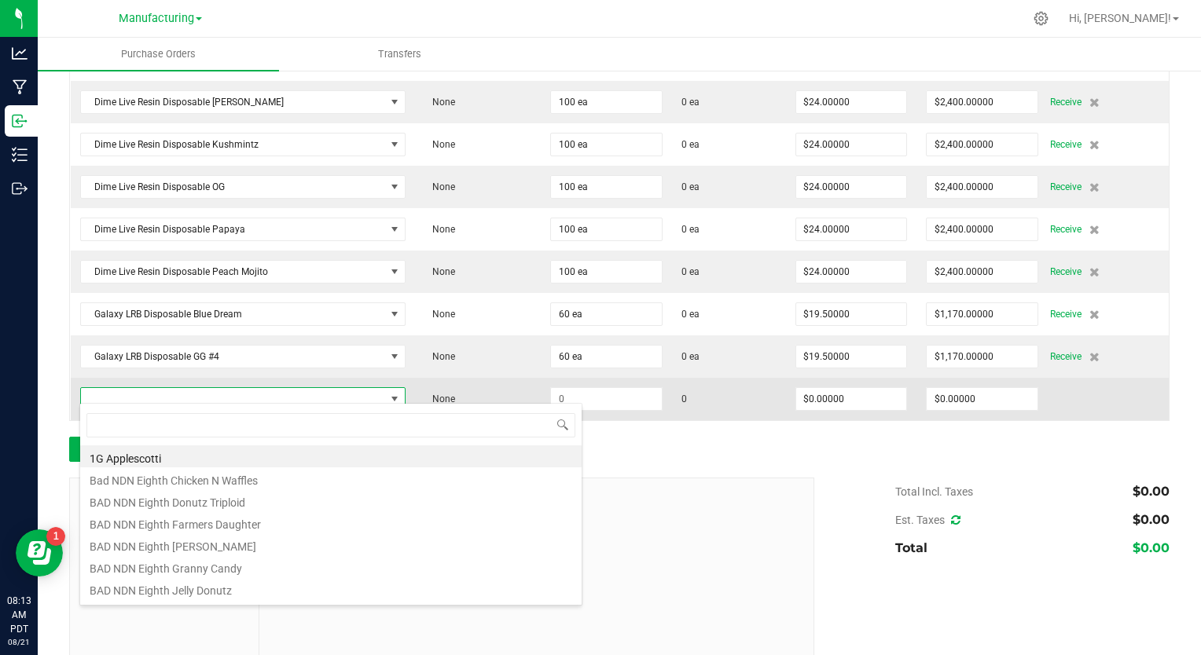
scroll to position [23, 317]
type input "galaxy lrb disposable ice"
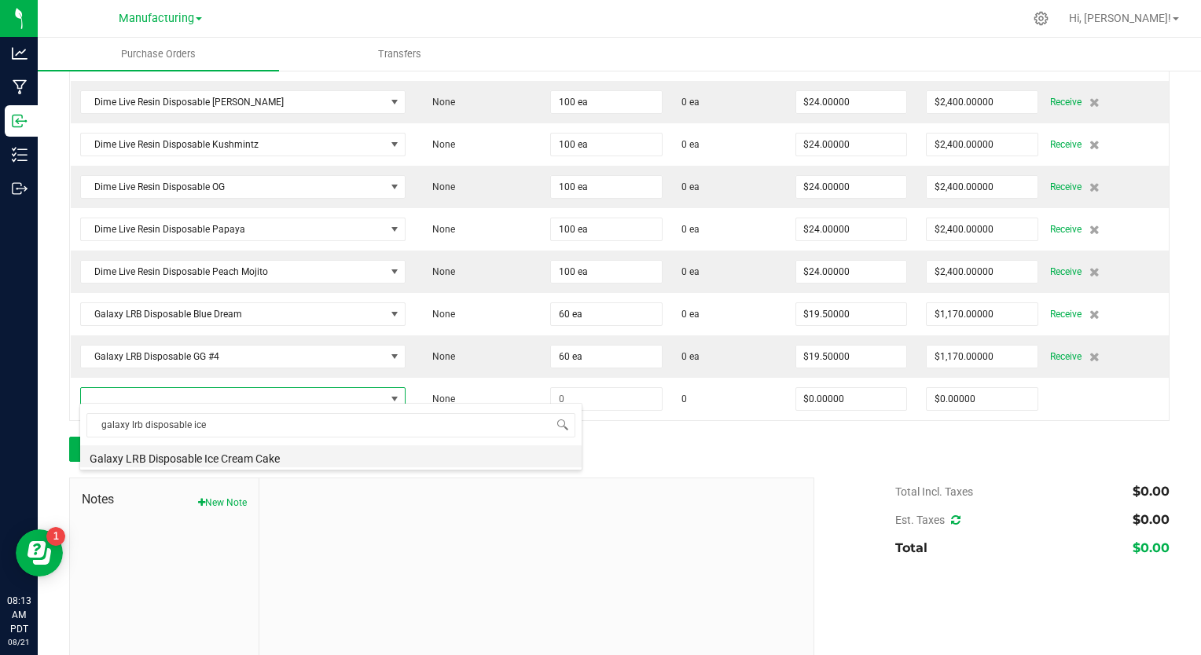
click at [135, 457] on li "Galaxy LRB Disposable Ice Cream Cake" at bounding box center [330, 457] width 501 height 22
type input "$19.50000"
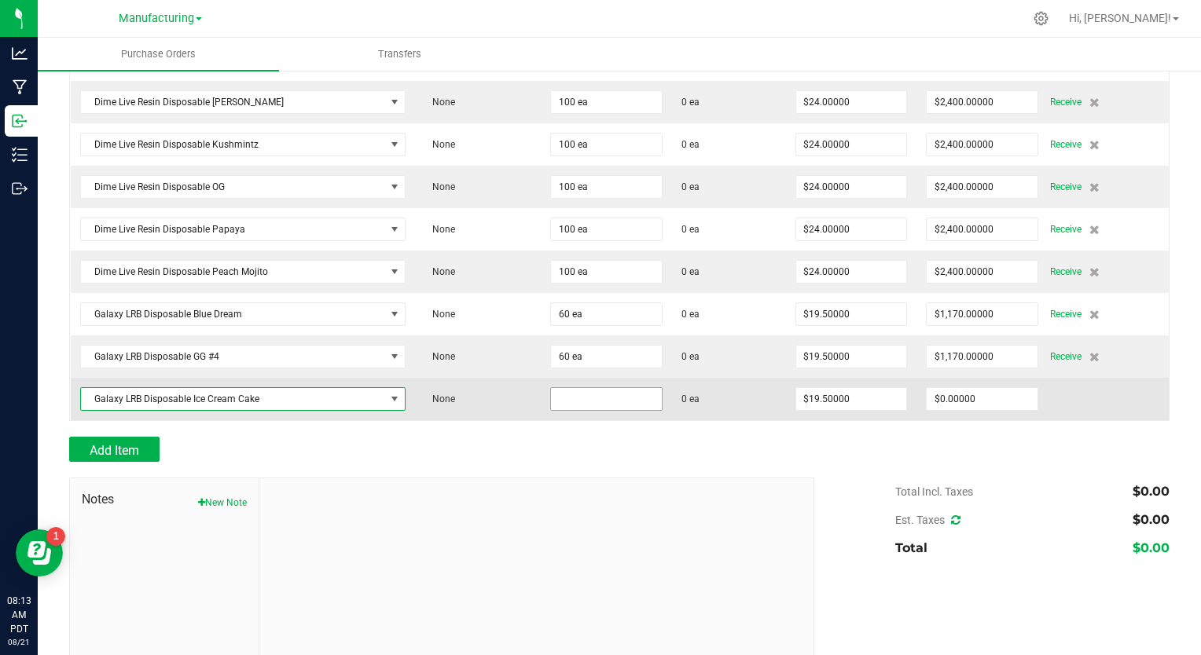
click at [551, 395] on input at bounding box center [606, 399] width 111 height 22
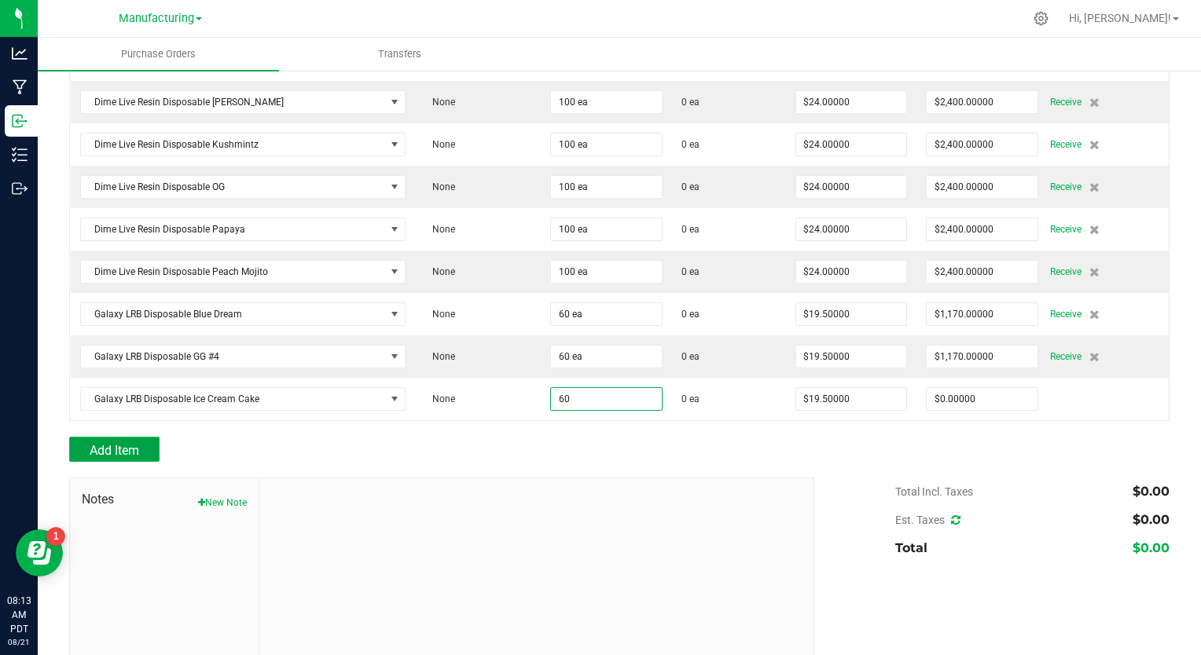
type input "60 ea"
click at [116, 443] on span "Add Item" at bounding box center [115, 450] width 50 height 15
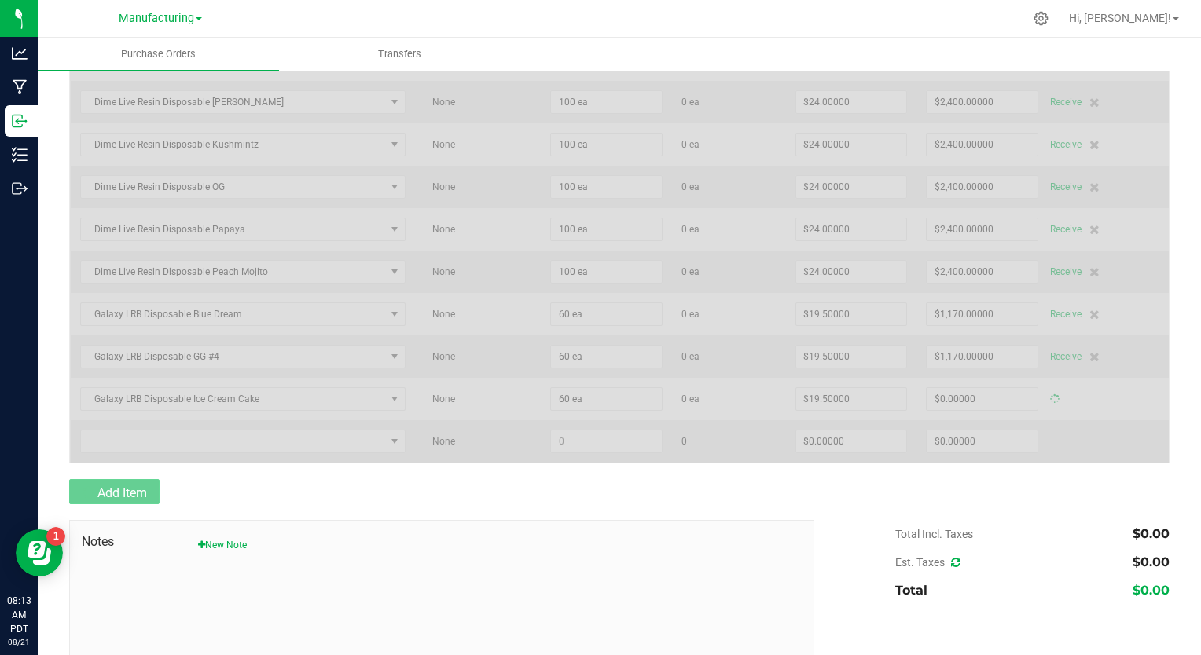
type input "$1,170.00000"
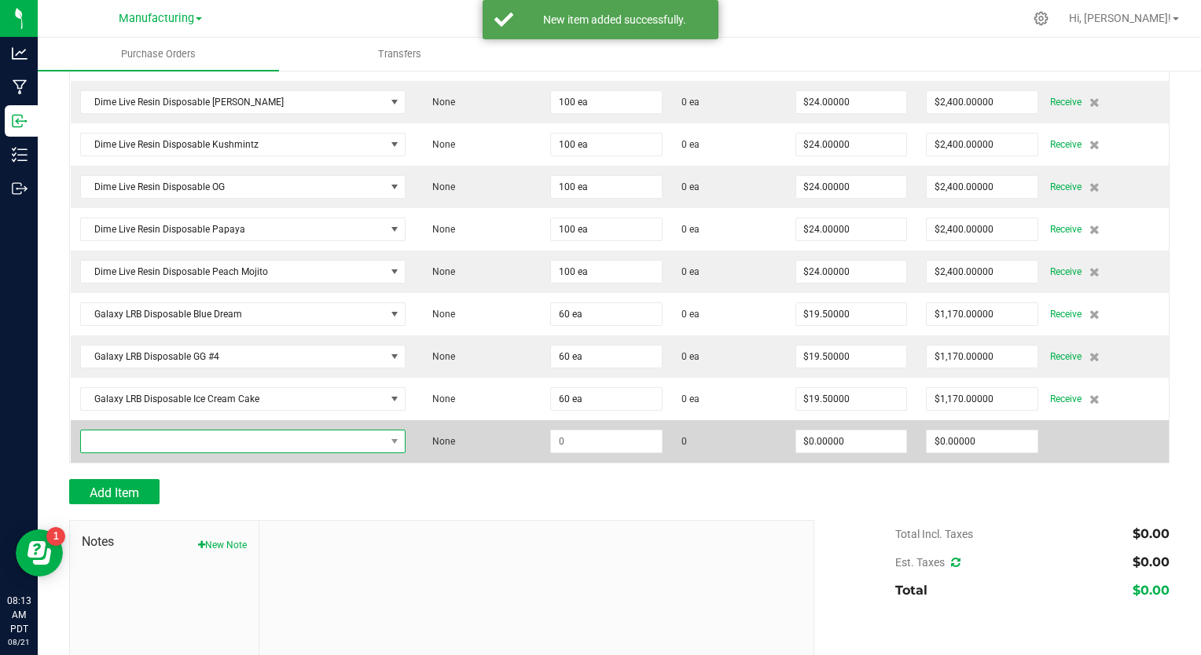
click at [123, 431] on span "NO DATA FOUND" at bounding box center [233, 442] width 304 height 22
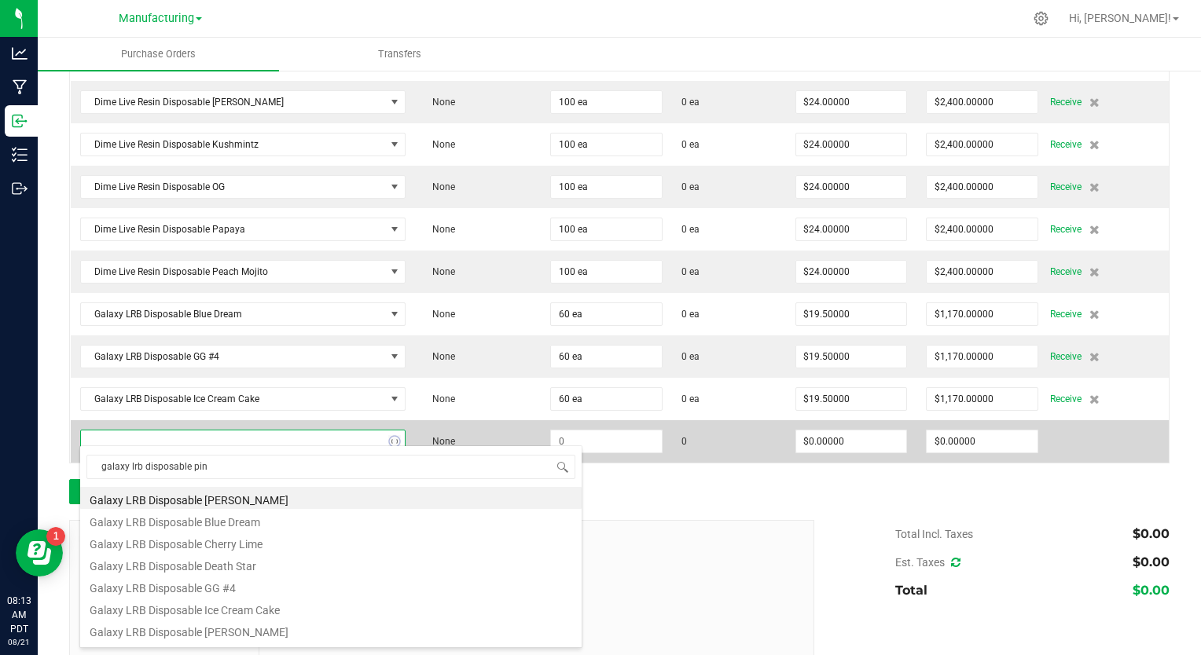
type input "galaxy lrb disposable pine"
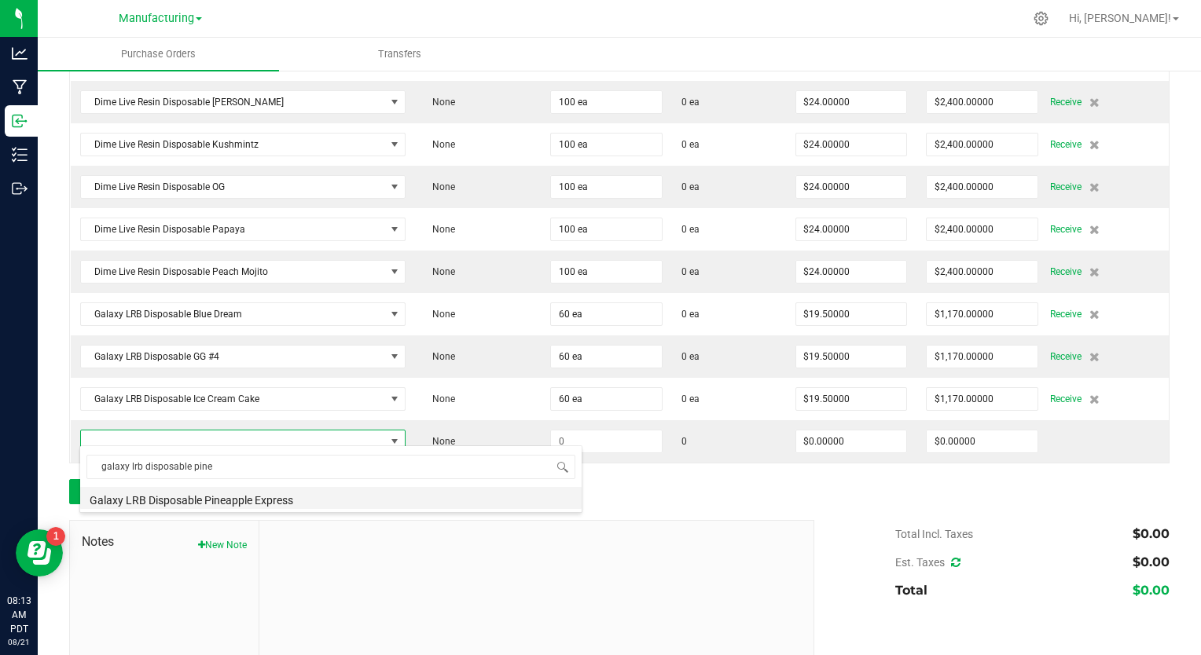
click at [167, 497] on li "Galaxy LRB Disposable Pineapple Express" at bounding box center [330, 498] width 501 height 22
type input "$19.50000"
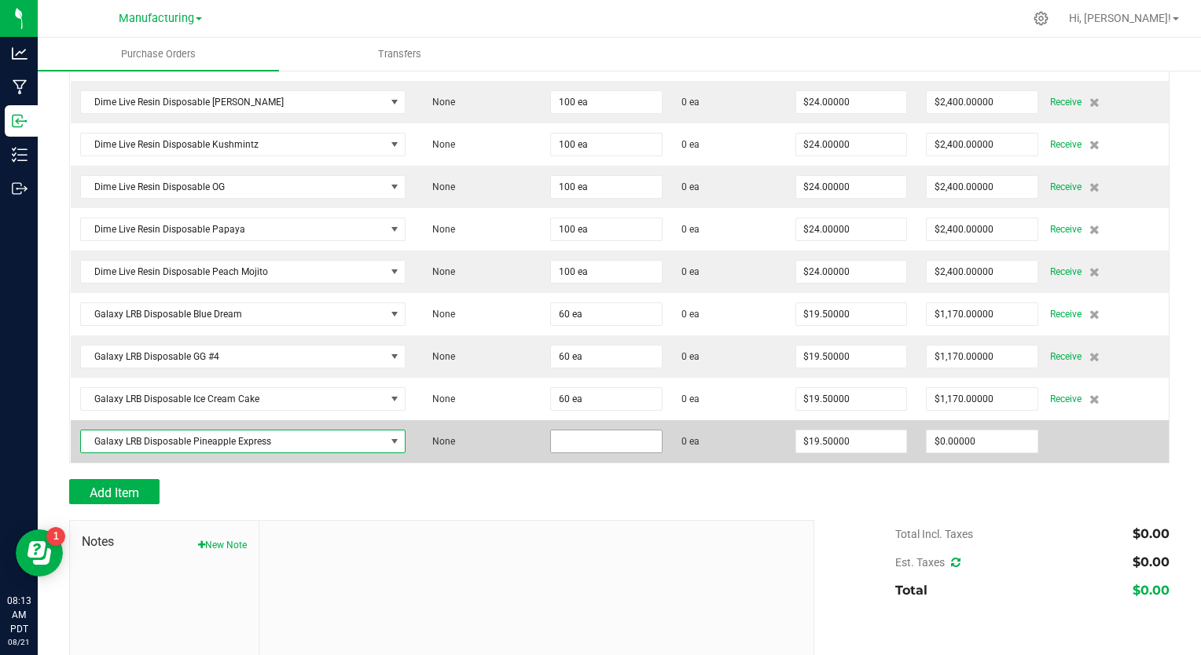
click at [551, 432] on input at bounding box center [606, 442] width 111 height 22
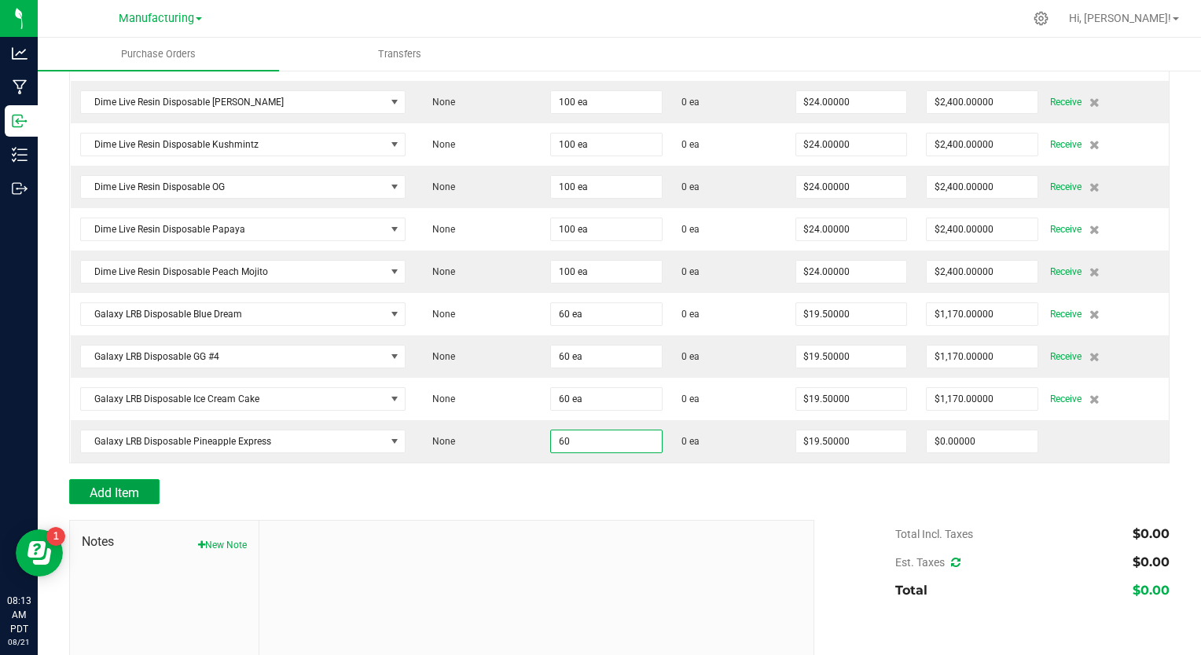
type input "60 ea"
click at [125, 486] on span "Add Item" at bounding box center [115, 493] width 50 height 15
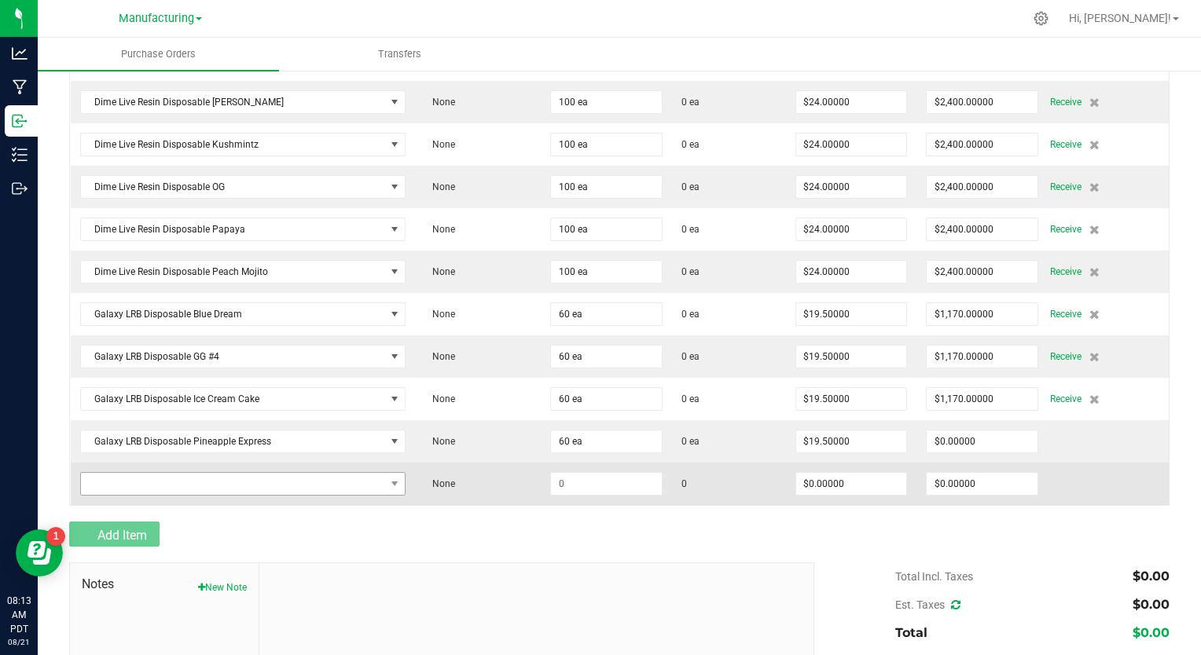
type input "$1,170.00000"
click at [175, 475] on span "NO DATA FOUND" at bounding box center [233, 484] width 304 height 22
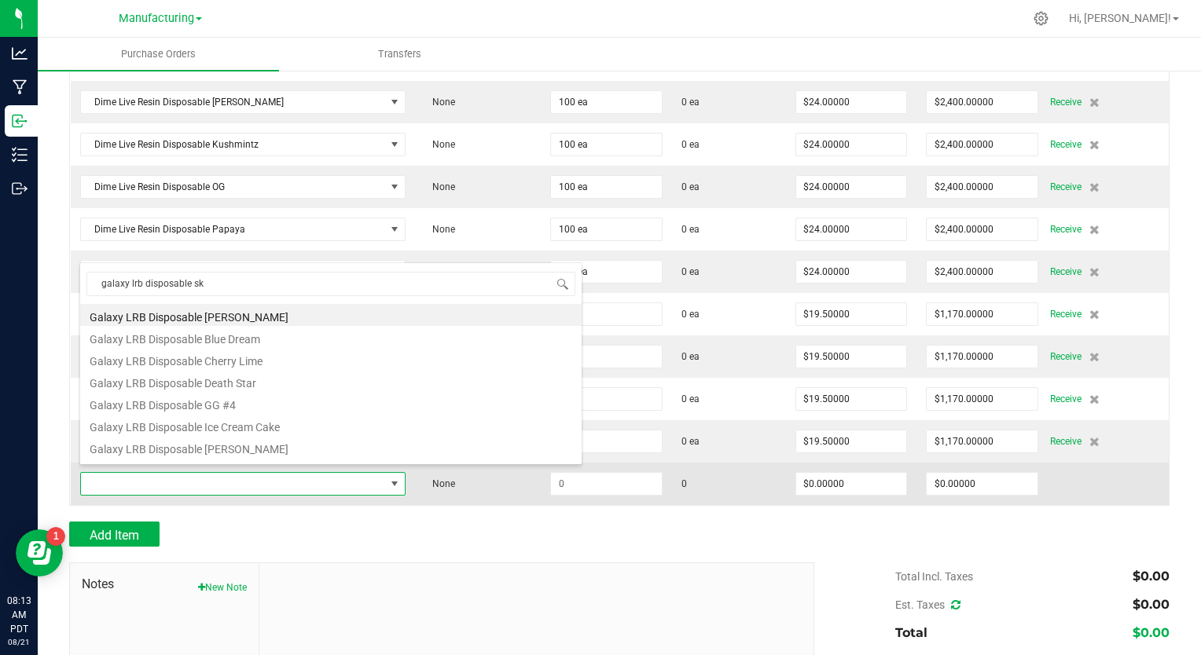
type input "galaxy lrb disposable sky"
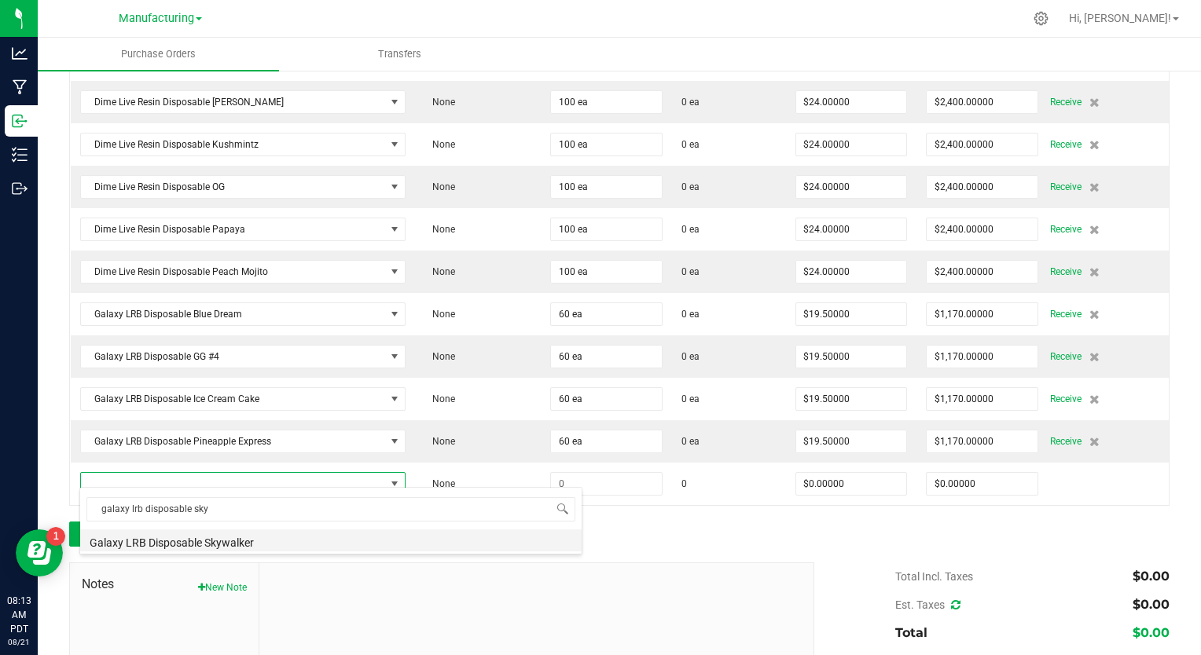
click at [176, 539] on li "Galaxy LRB Disposable Skywalker" at bounding box center [330, 541] width 501 height 22
type input "$19.50000"
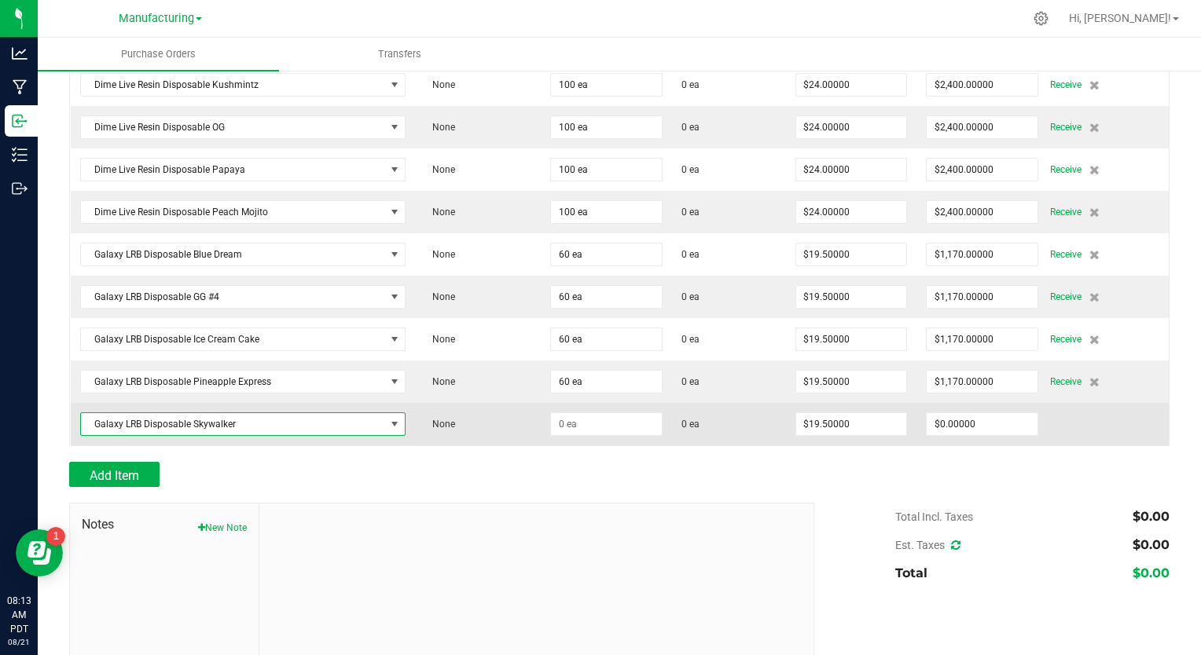
scroll to position [981, 0]
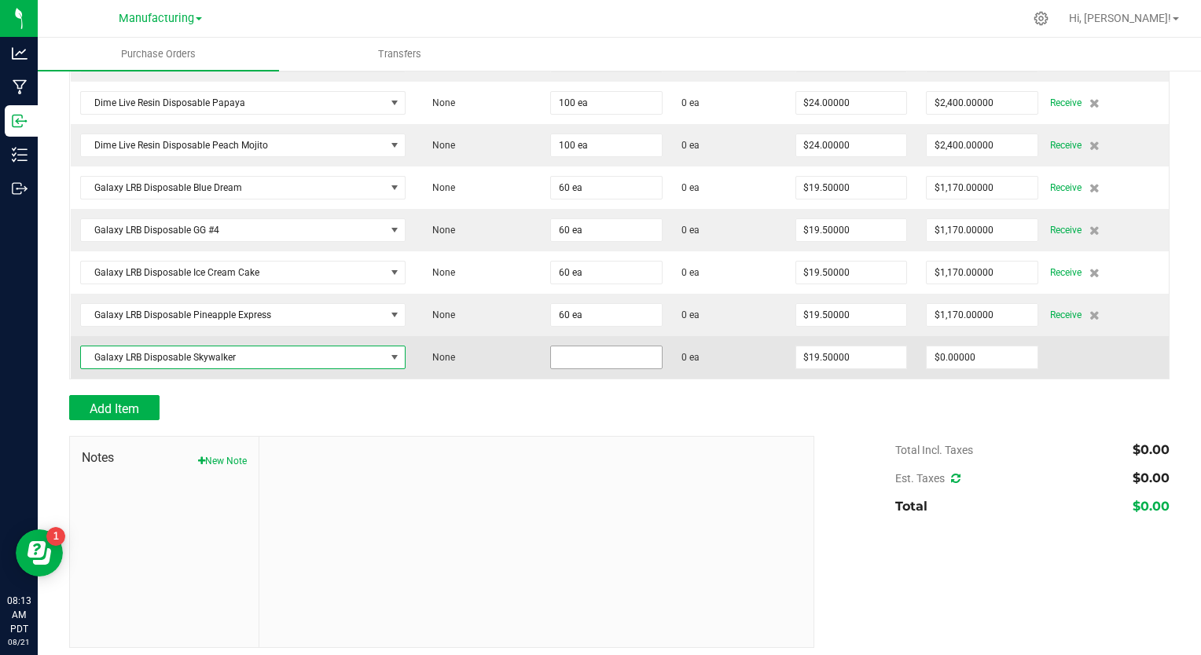
click at [551, 354] on input at bounding box center [606, 358] width 111 height 22
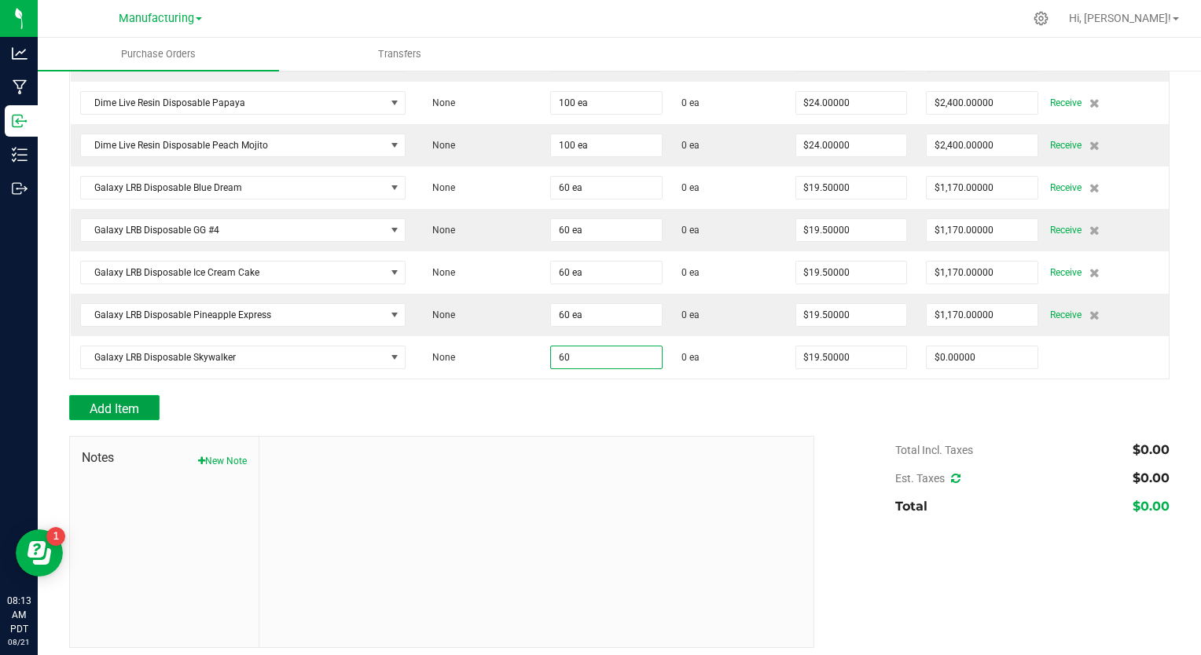
type input "60 ea"
click at [123, 402] on span "Add Item" at bounding box center [115, 409] width 50 height 15
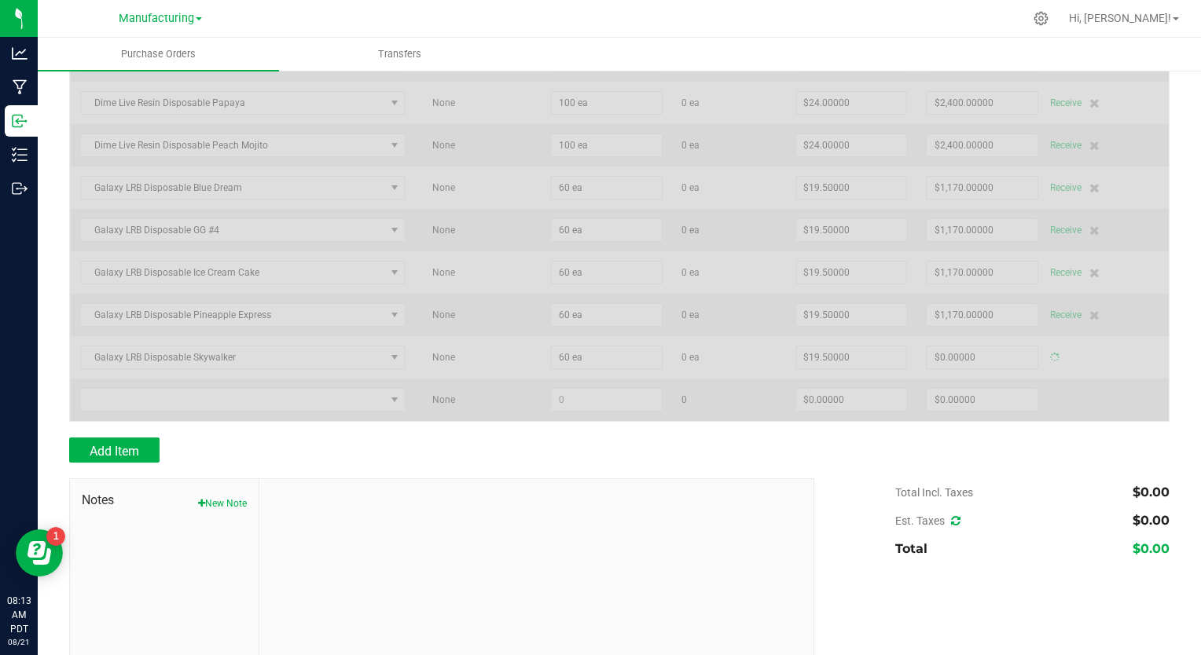
type input "$1,170.00000"
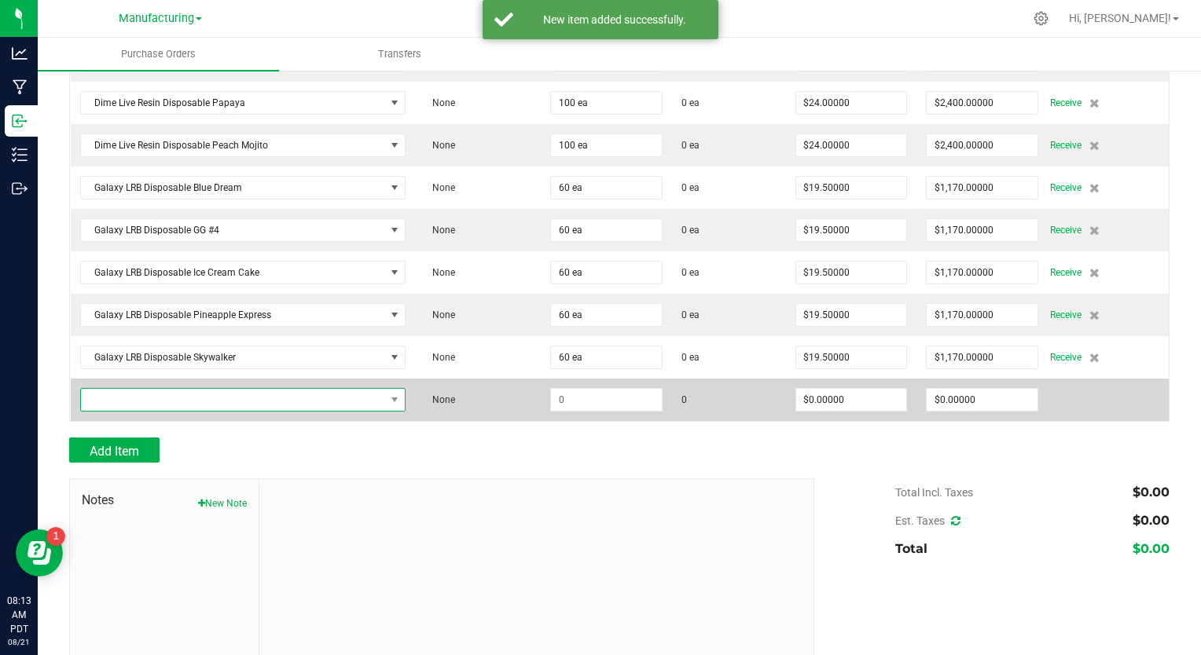
click at [170, 398] on span "NO DATA FOUND" at bounding box center [233, 400] width 304 height 22
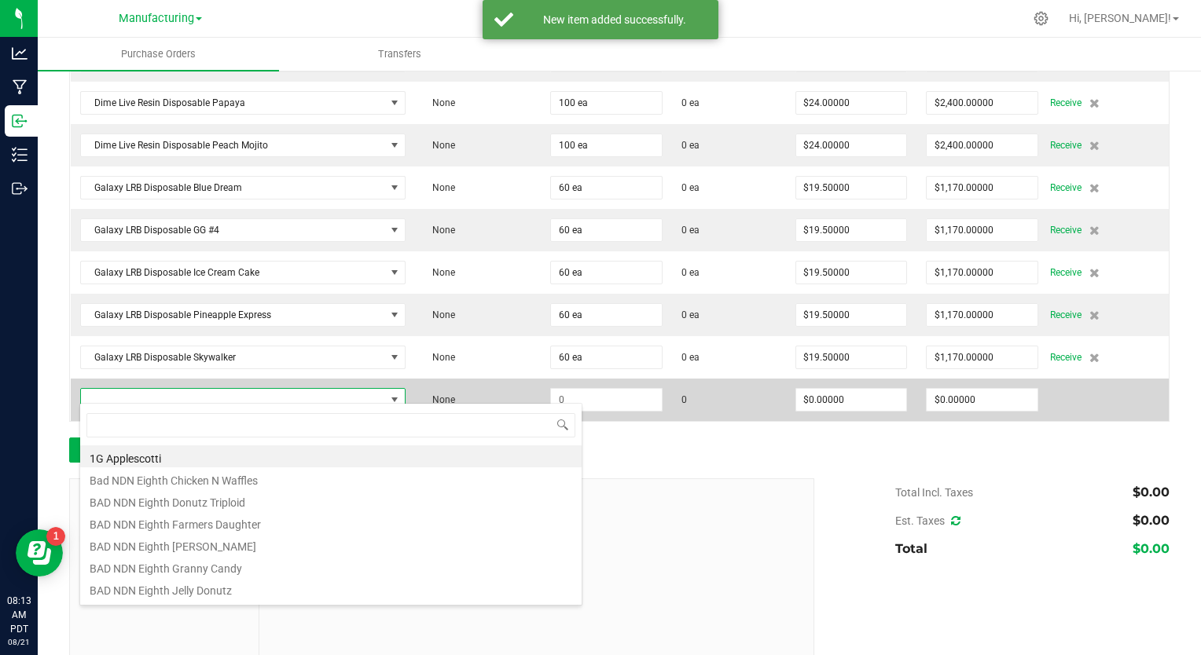
scroll to position [23, 317]
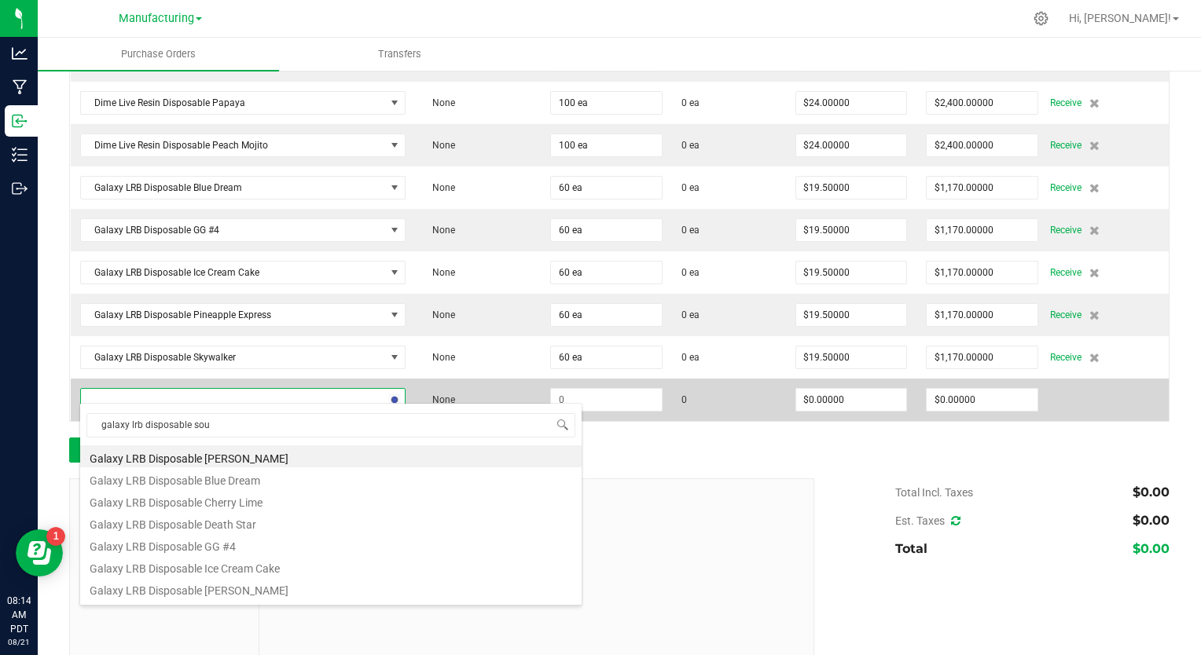
type input "galaxy lrb disposable sour"
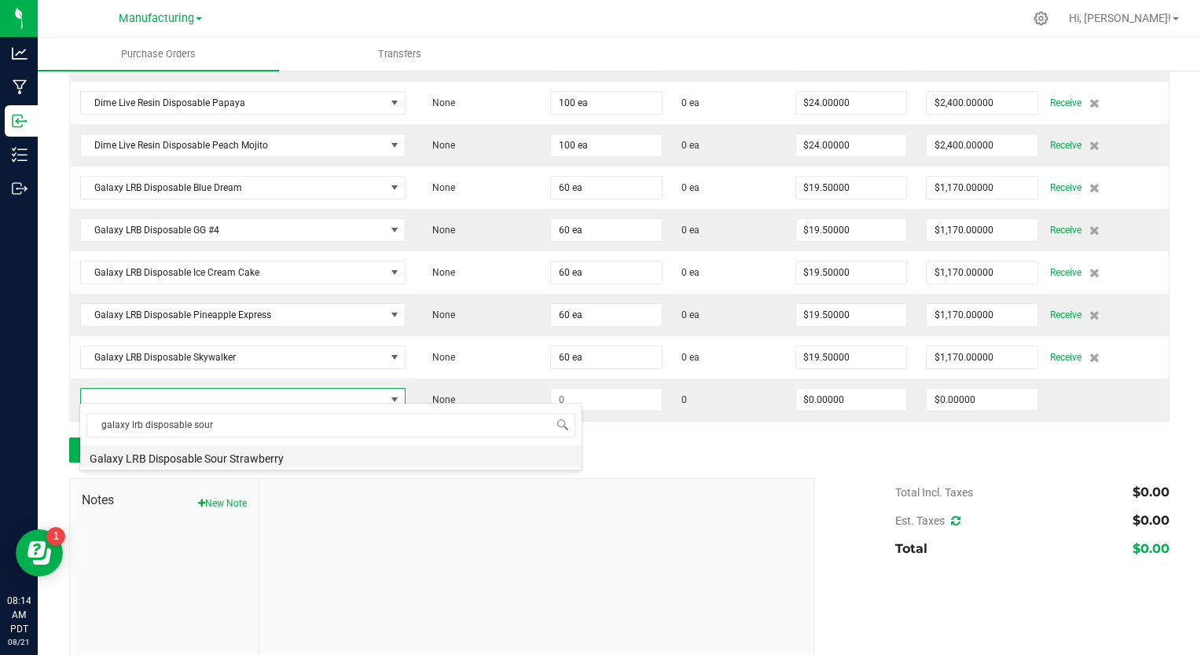
click at [184, 463] on li "Galaxy LRB Disposable Sour Strawberry" at bounding box center [330, 457] width 501 height 22
type input "$19.50000"
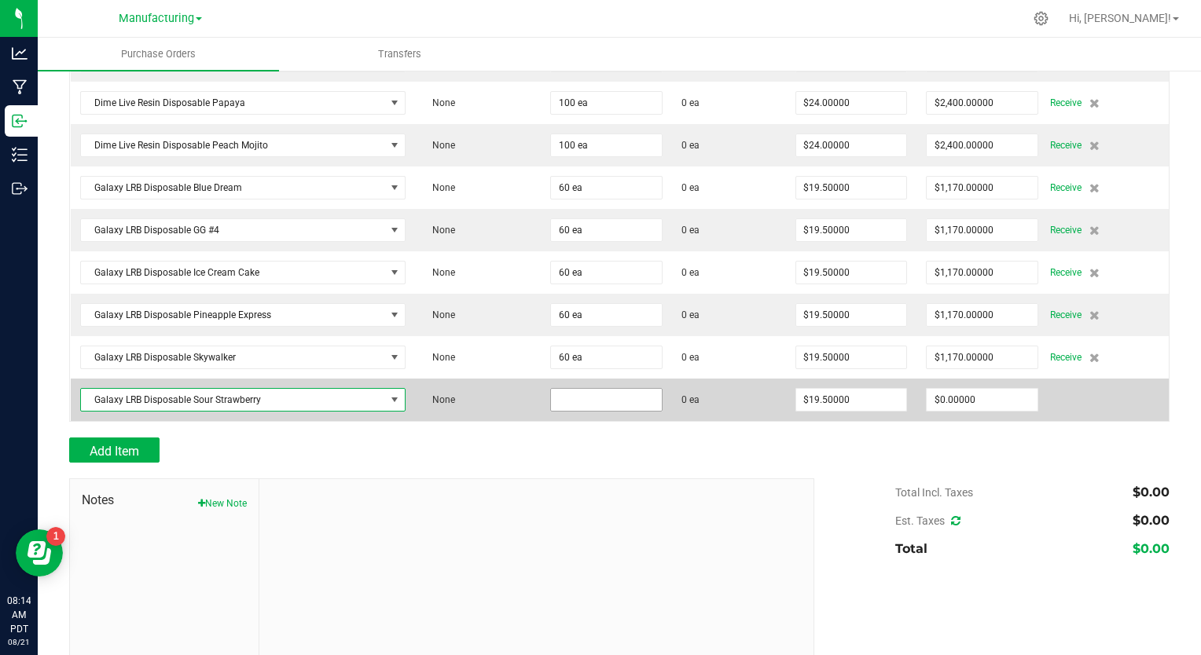
click at [557, 393] on input at bounding box center [606, 400] width 111 height 22
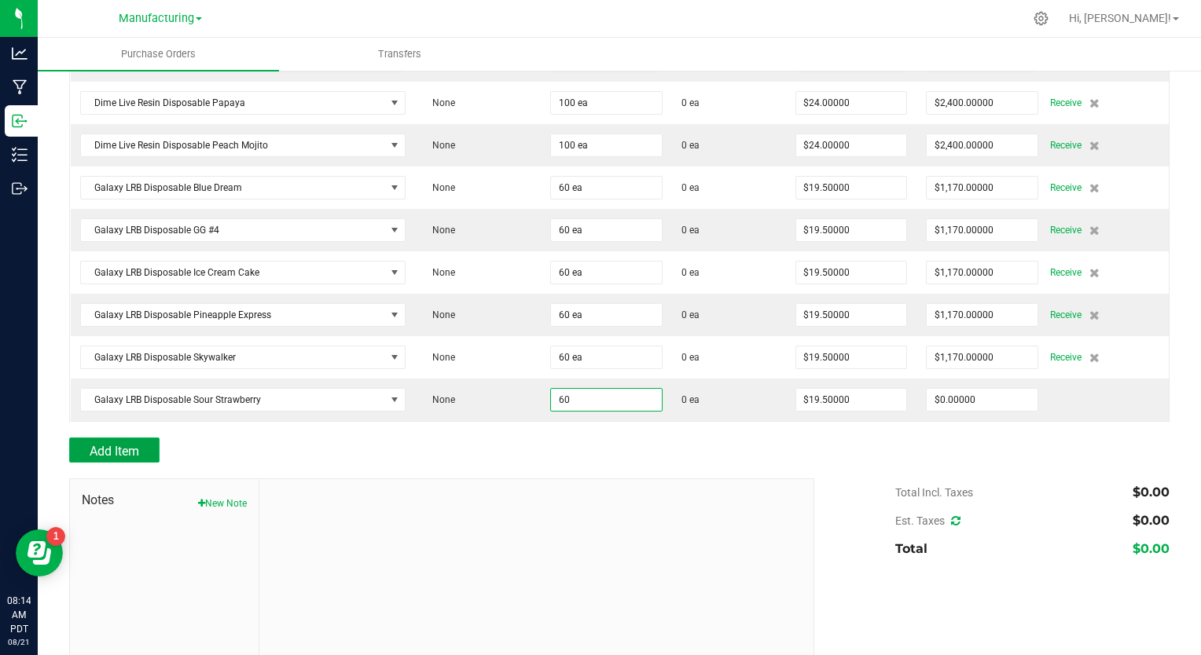
type input "60 ea"
click at [116, 444] on span "Add Item" at bounding box center [115, 451] width 50 height 15
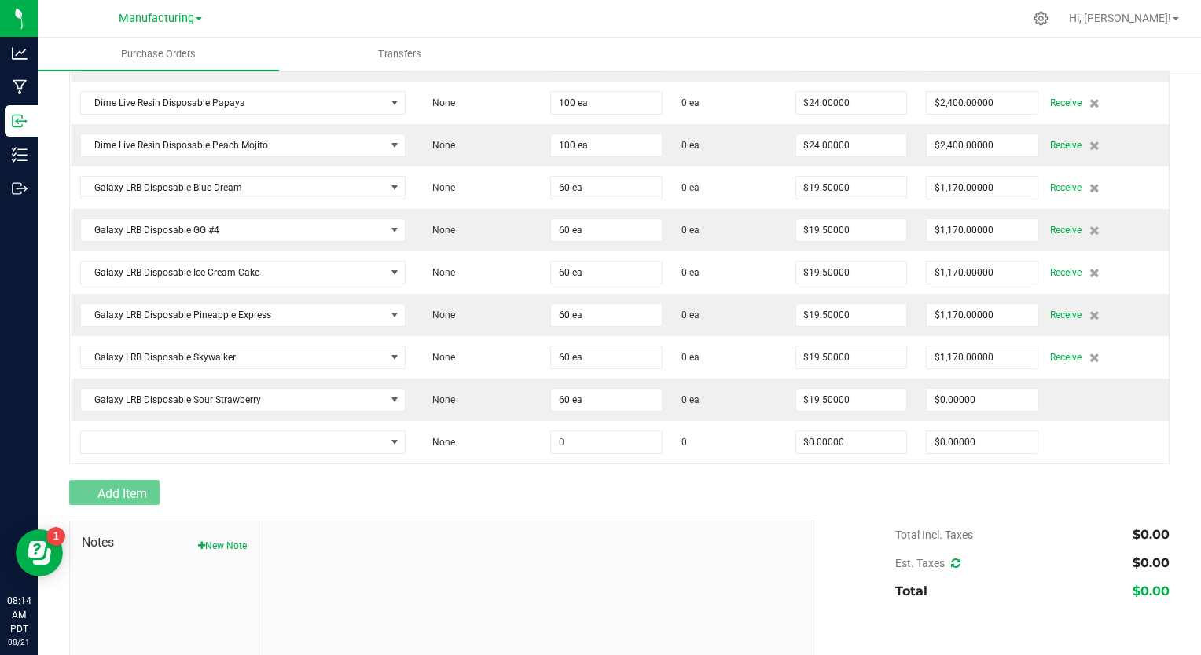
type input "$1,170.00000"
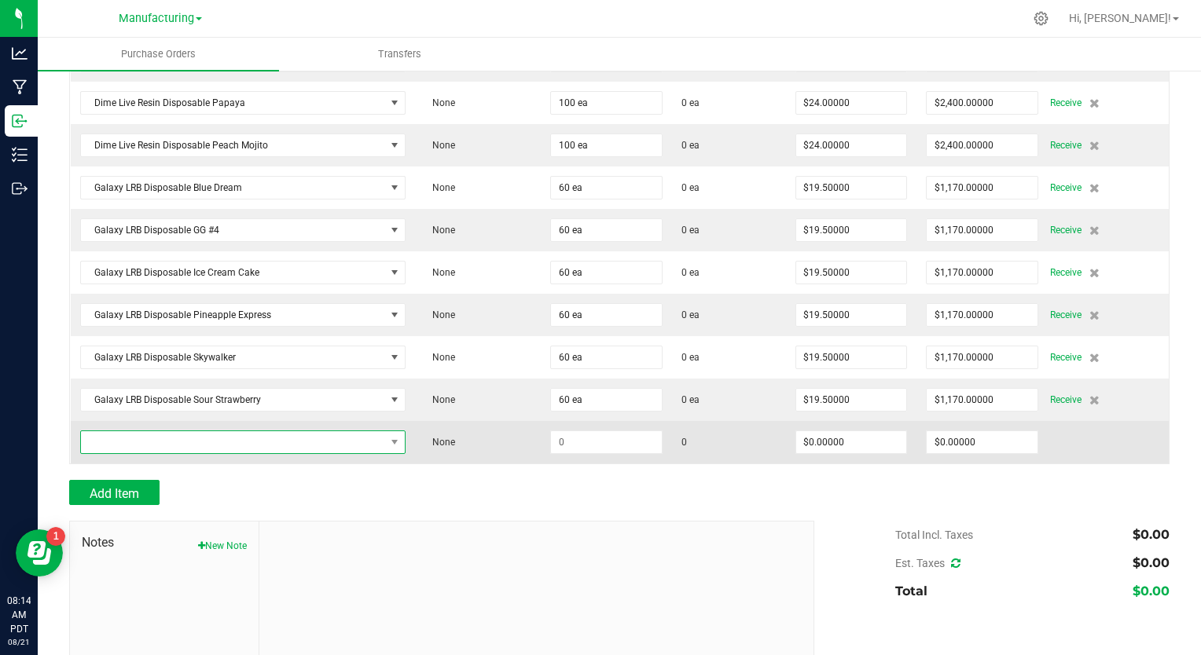
click at [145, 432] on span "NO DATA FOUND" at bounding box center [233, 442] width 304 height 22
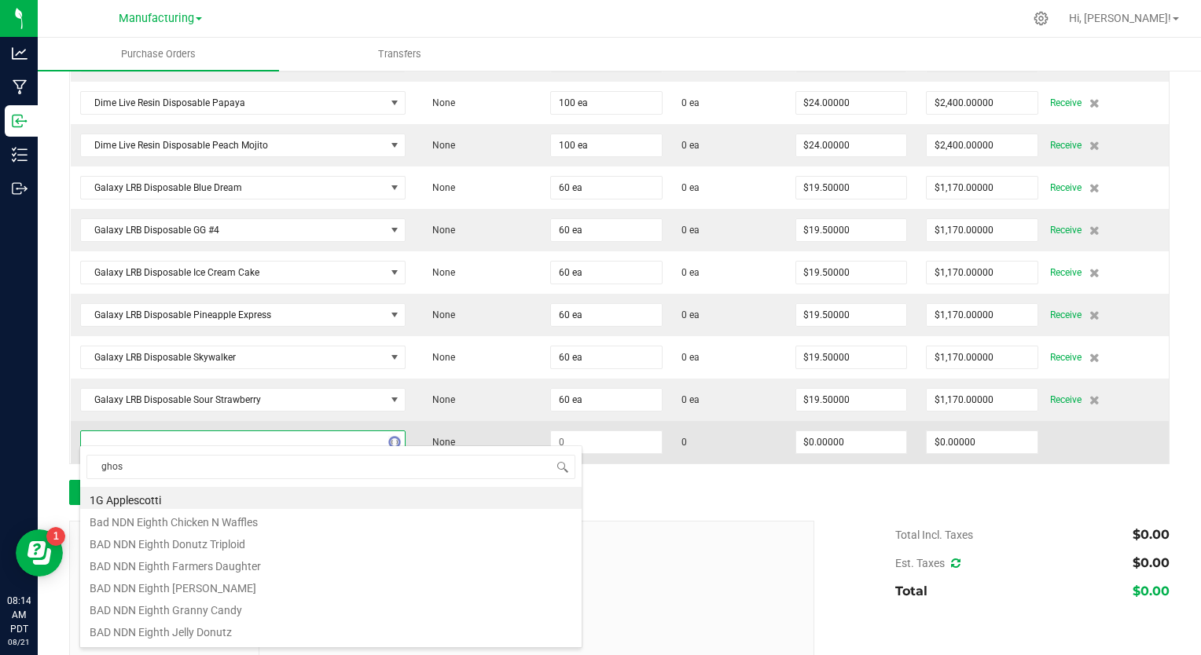
type input "ghost"
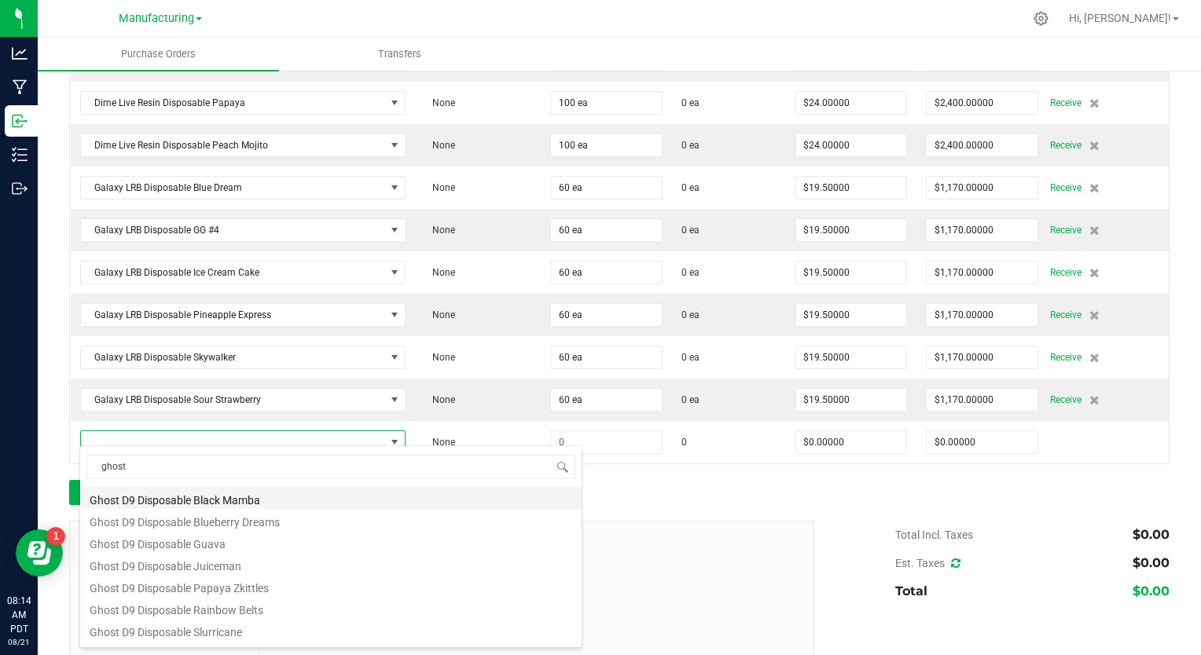
click at [178, 505] on li "Ghost D9 Disposable Black Mamba" at bounding box center [330, 498] width 501 height 22
type input "$16.50000"
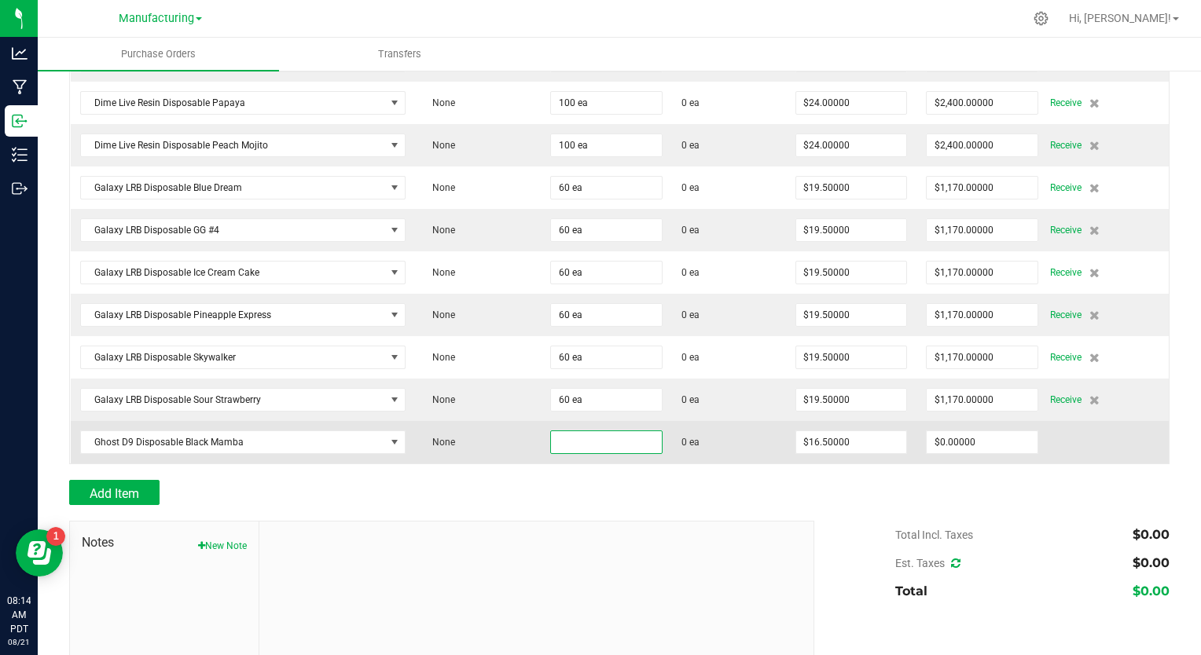
click at [575, 432] on input at bounding box center [606, 442] width 111 height 22
type input "90 ea"
click at [805, 439] on input "16.5" at bounding box center [851, 442] width 111 height 22
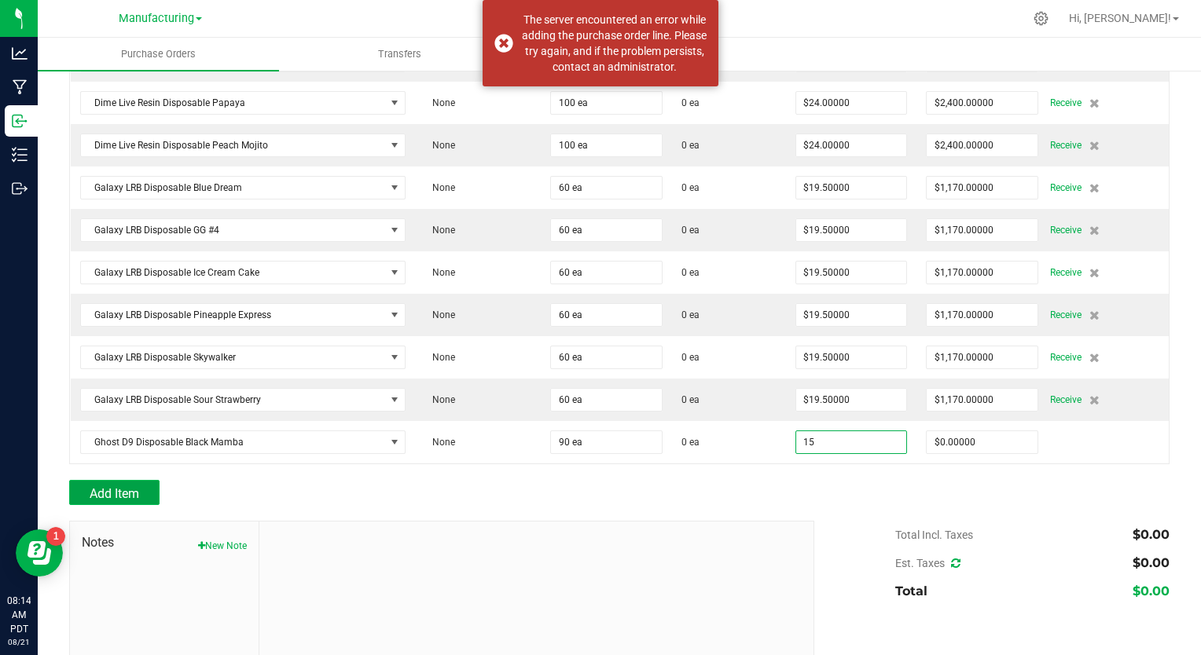
type input "$15.00000"
click at [132, 486] on span "Add Item" at bounding box center [115, 493] width 50 height 15
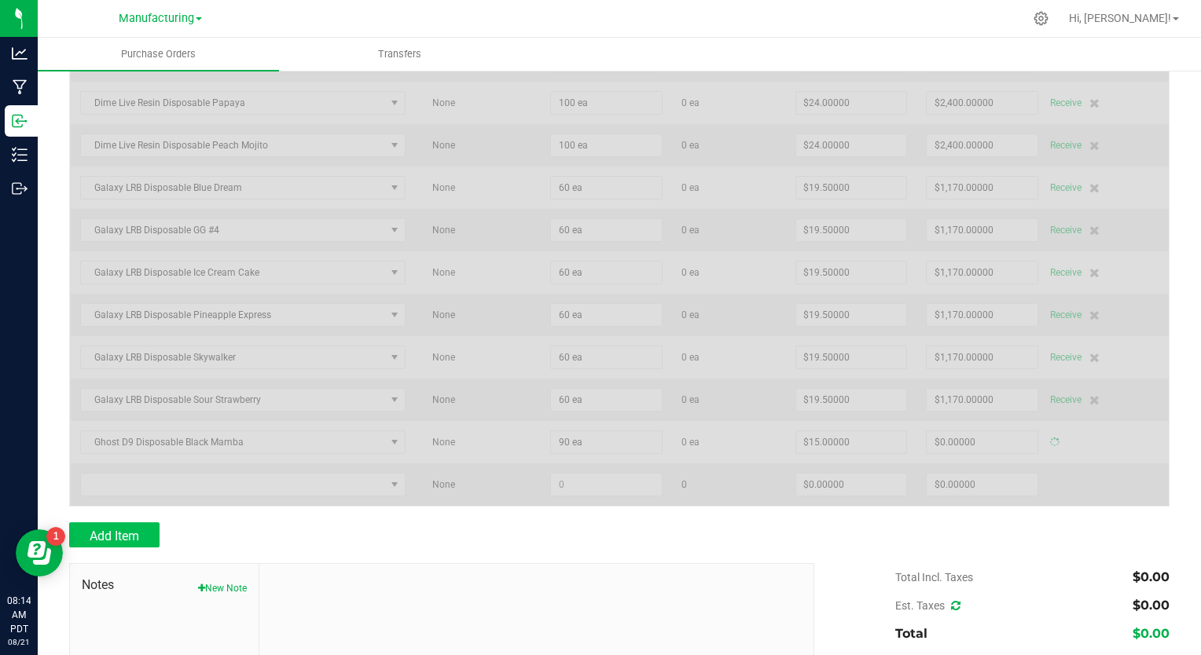
type input "$1,350.00000"
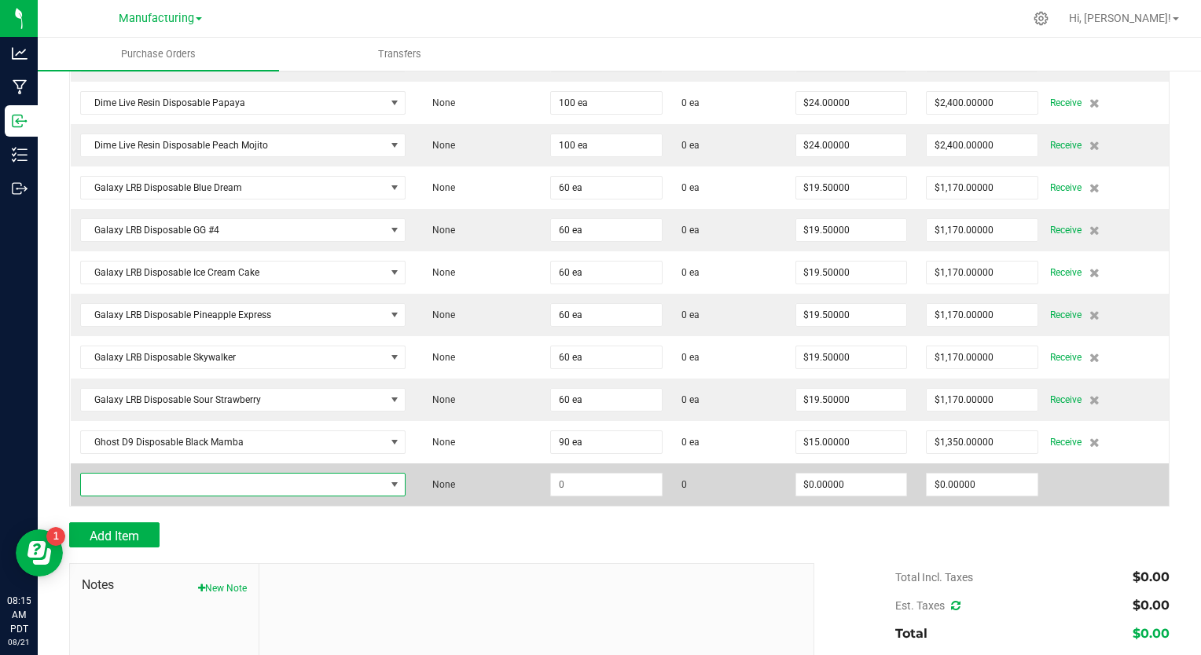
click at [145, 476] on span "NO DATA FOUND" at bounding box center [233, 485] width 304 height 22
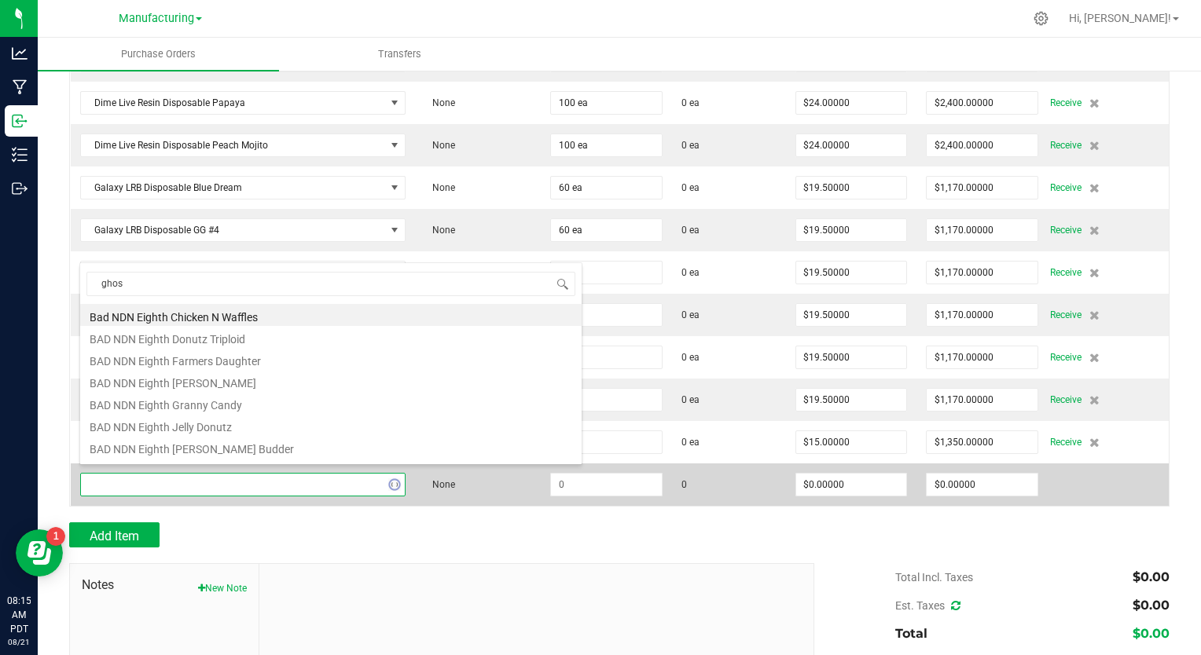
type input "ghost"
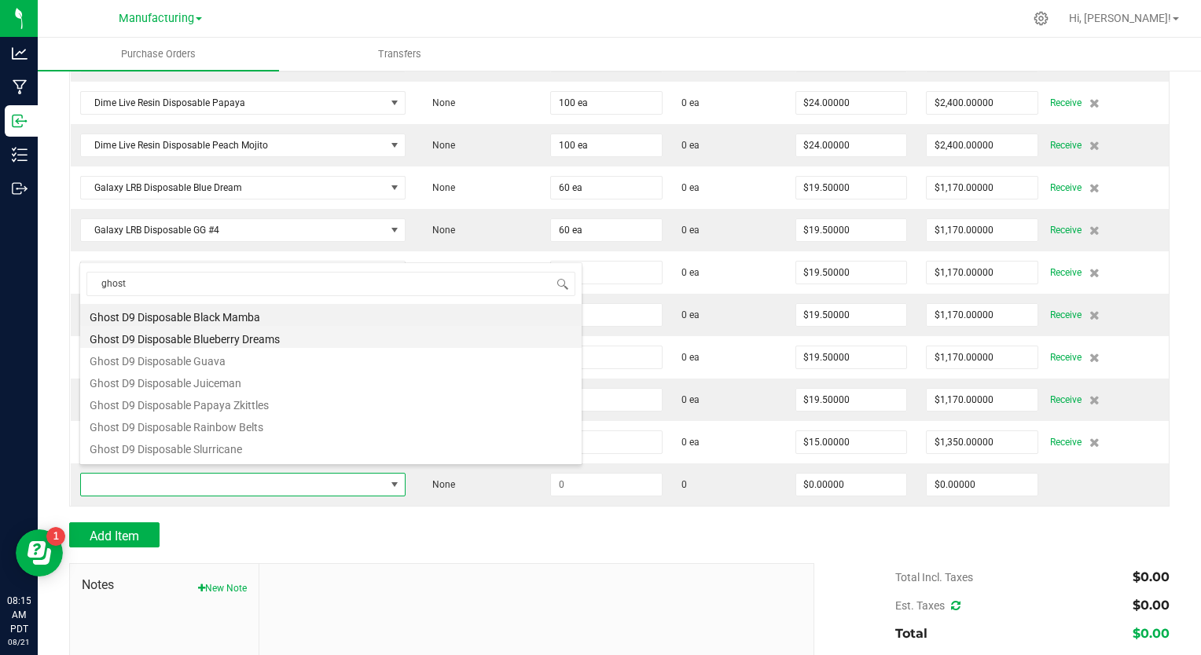
click at [233, 333] on li "Ghost D9 Disposable Blueberry Dreams" at bounding box center [330, 337] width 501 height 22
type input "$16.50000"
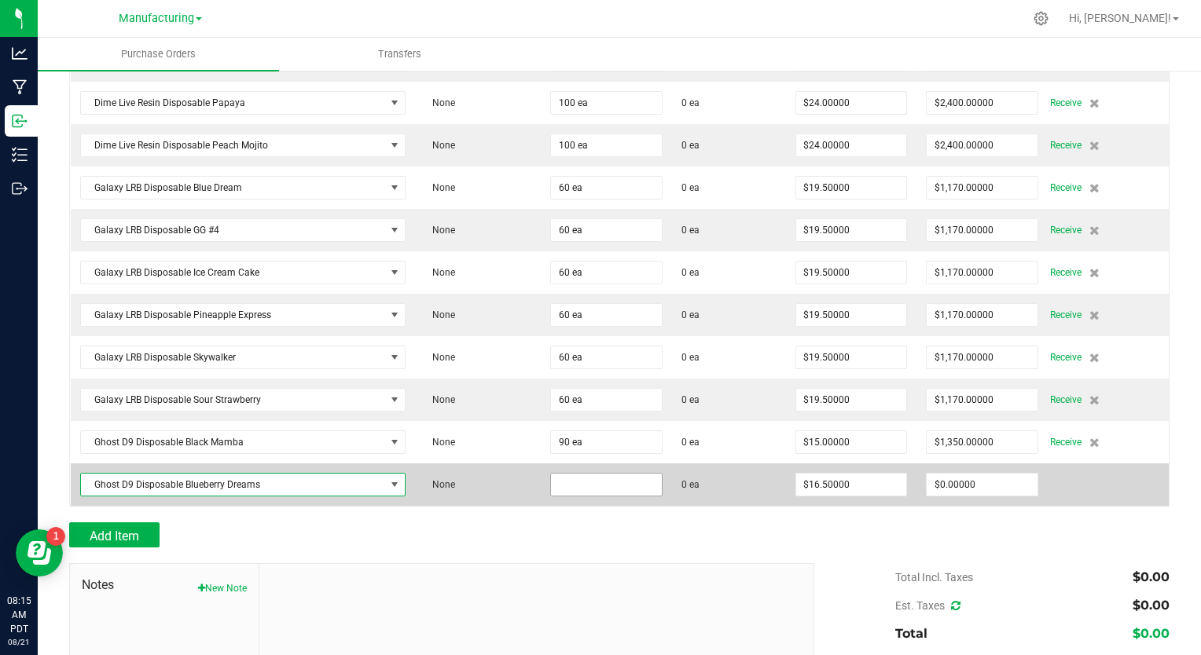
click at [575, 476] on input at bounding box center [606, 485] width 111 height 22
type input "75 ea"
type input "16.5"
click at [805, 475] on input "16.5" at bounding box center [851, 485] width 111 height 22
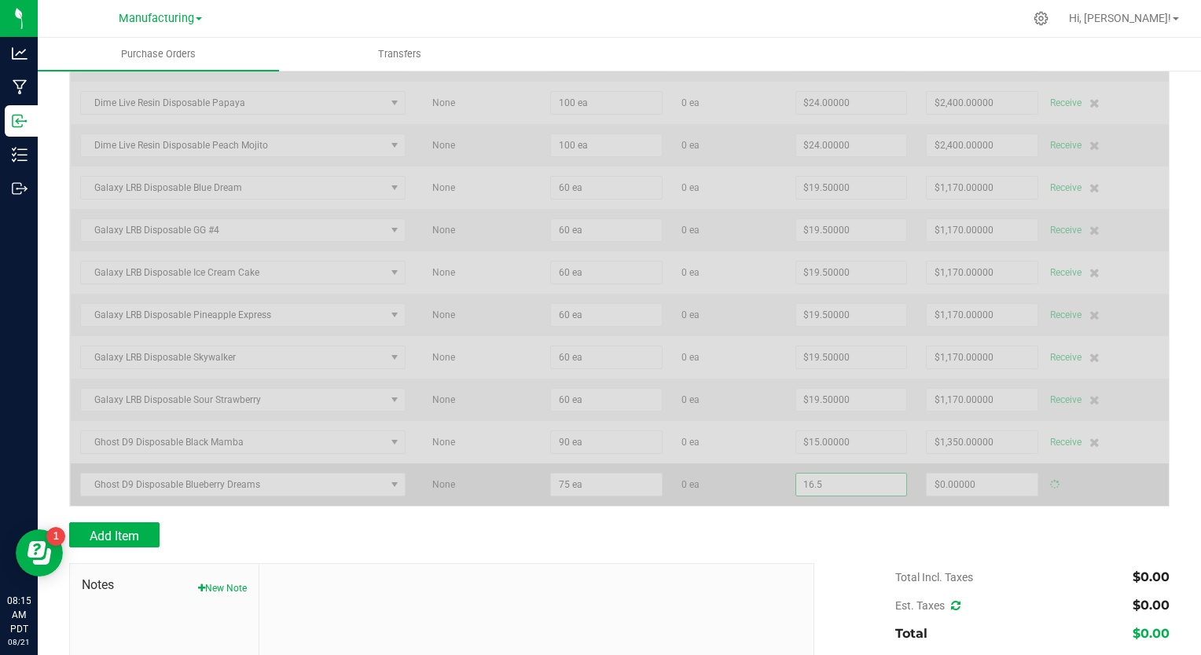
type input "$1,237.50000"
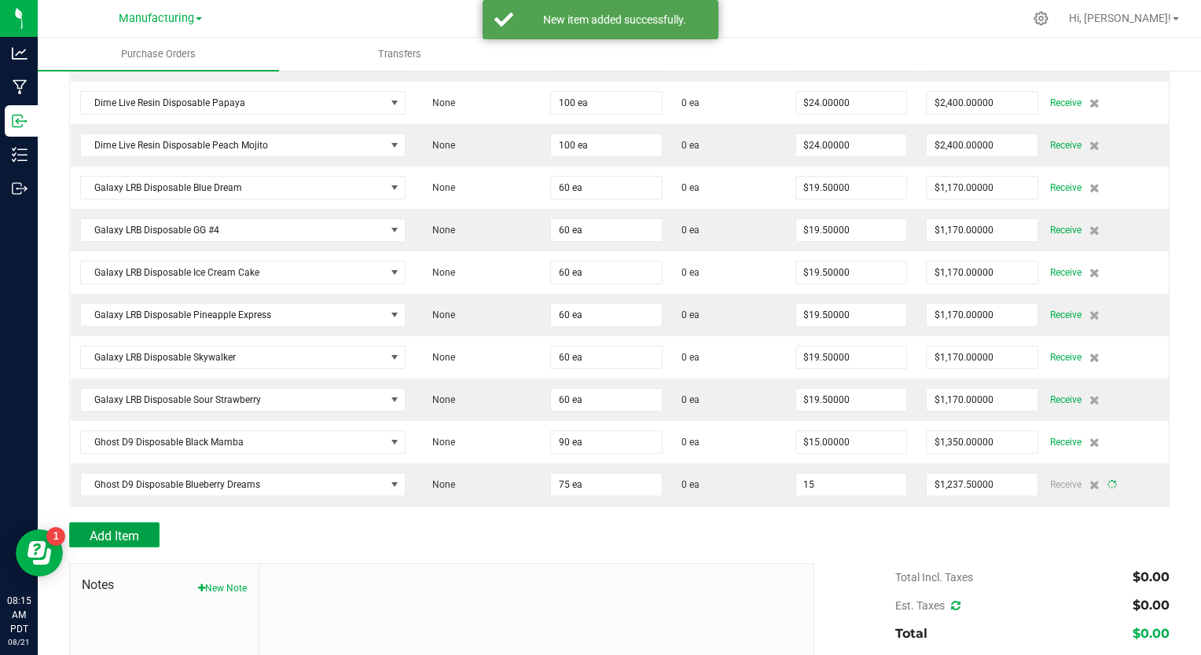
type input "$15.00000"
click at [131, 529] on span "Add Item" at bounding box center [115, 536] width 50 height 15
type input "75"
type input "$1,125.00000"
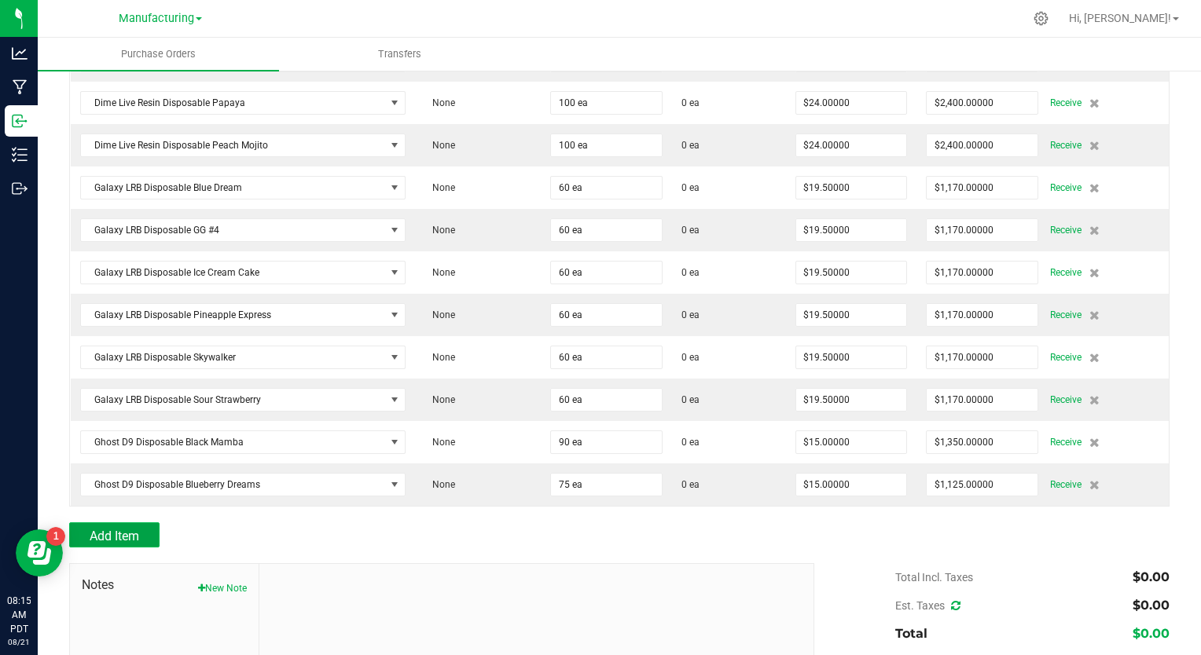
click at [111, 530] on span "Add Item" at bounding box center [115, 536] width 50 height 15
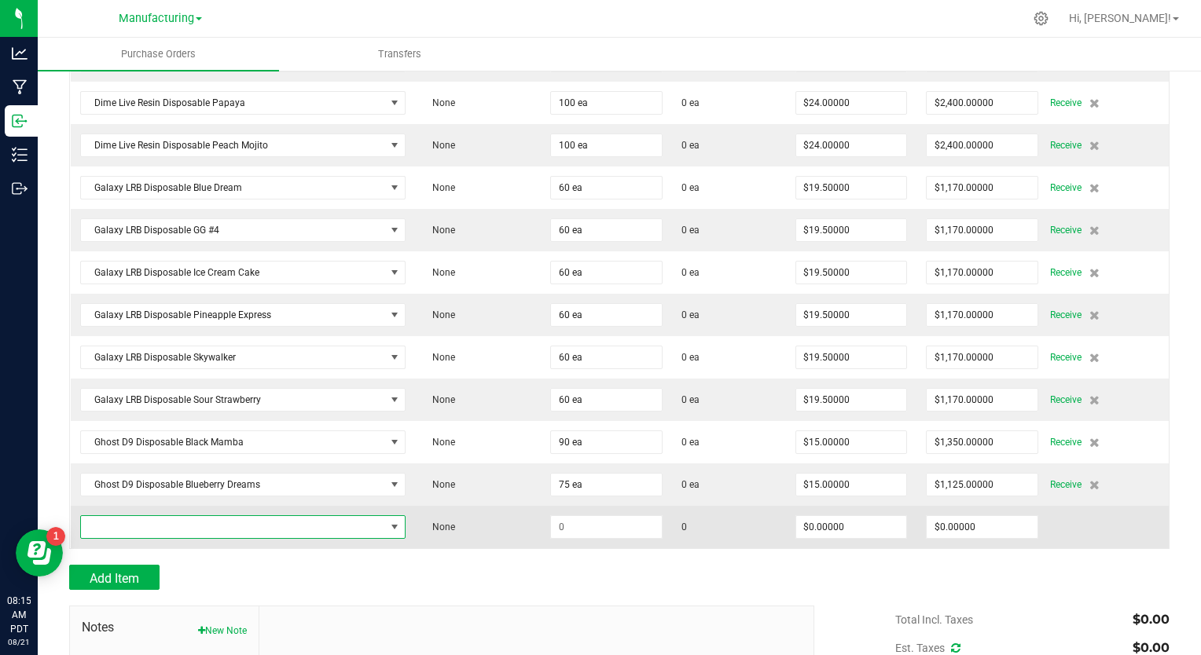
click at [135, 517] on span "NO DATA FOUND" at bounding box center [233, 527] width 304 height 22
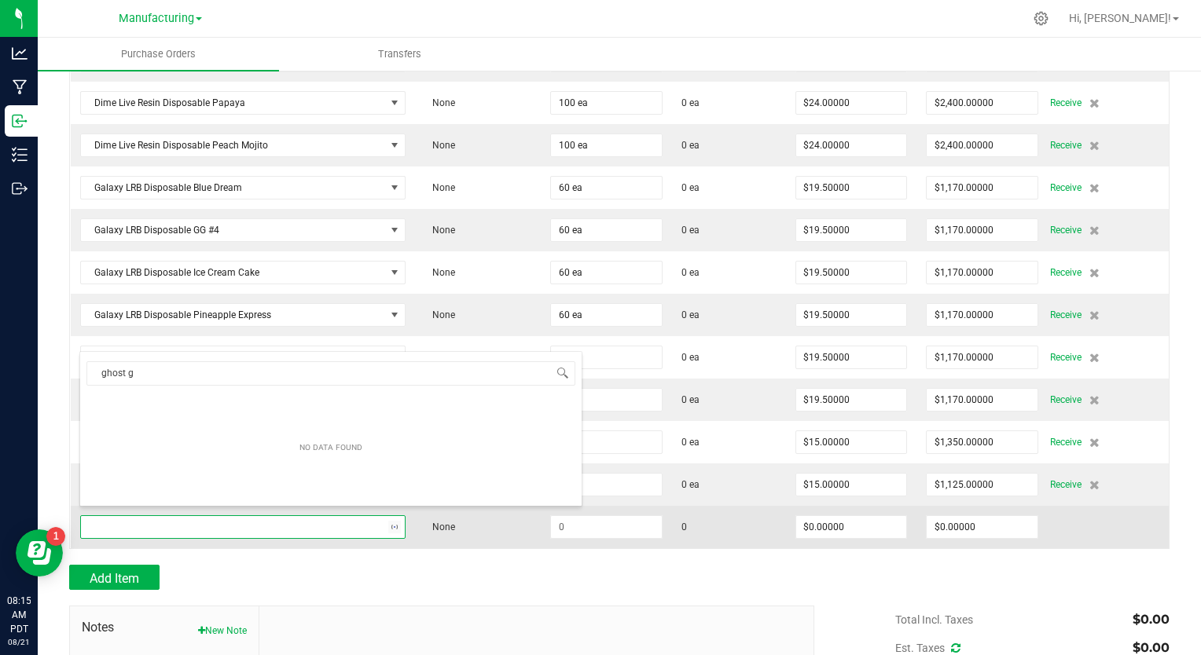
type input "ghost"
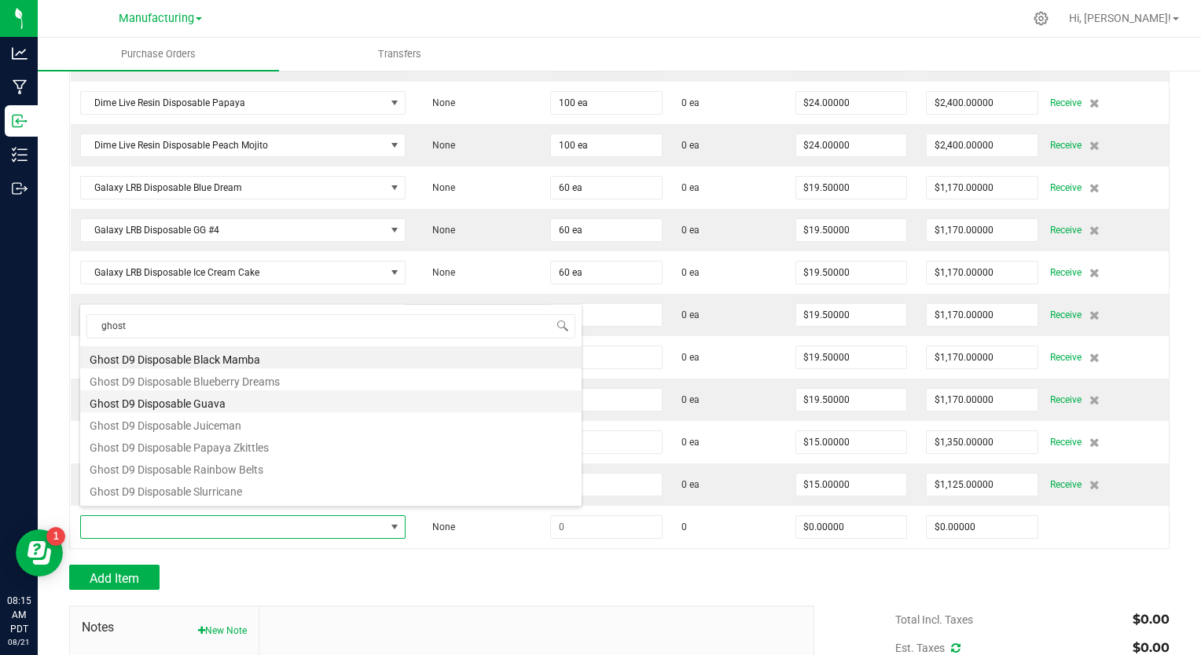
click at [214, 406] on li "Ghost D9 Disposable Guava" at bounding box center [330, 402] width 501 height 22
type input "$16.50000"
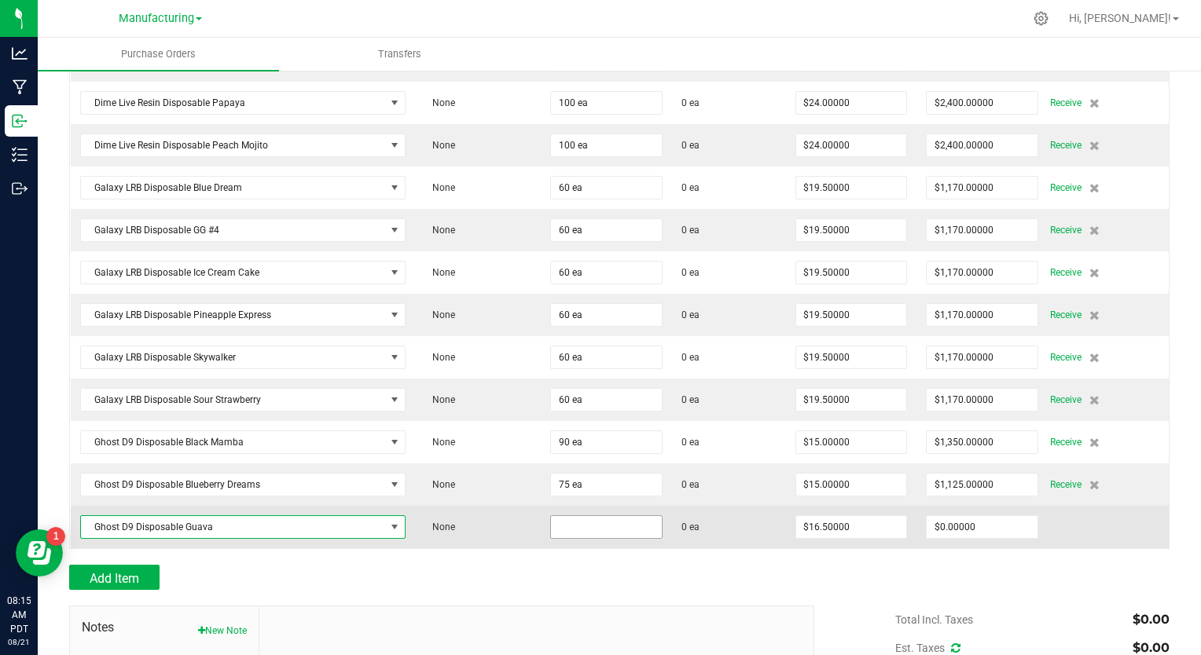
click at [551, 519] on input at bounding box center [606, 527] width 111 height 22
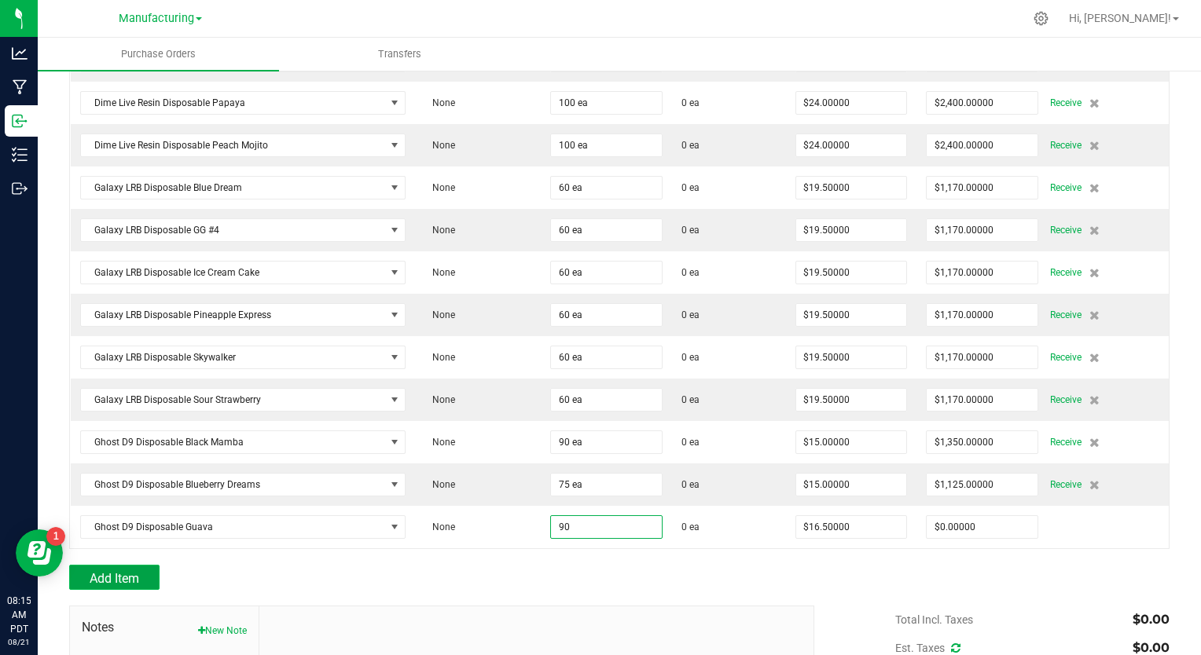
type input "90 ea"
click at [129, 571] on span "Add Item" at bounding box center [115, 578] width 50 height 15
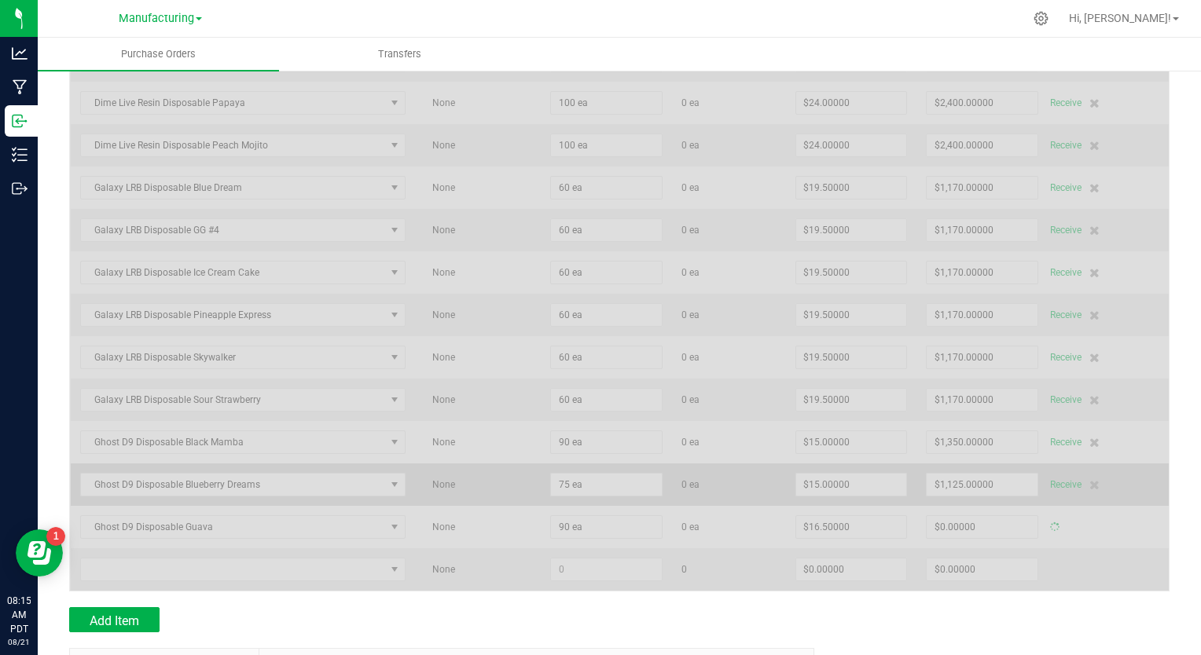
type input "$1,485.00000"
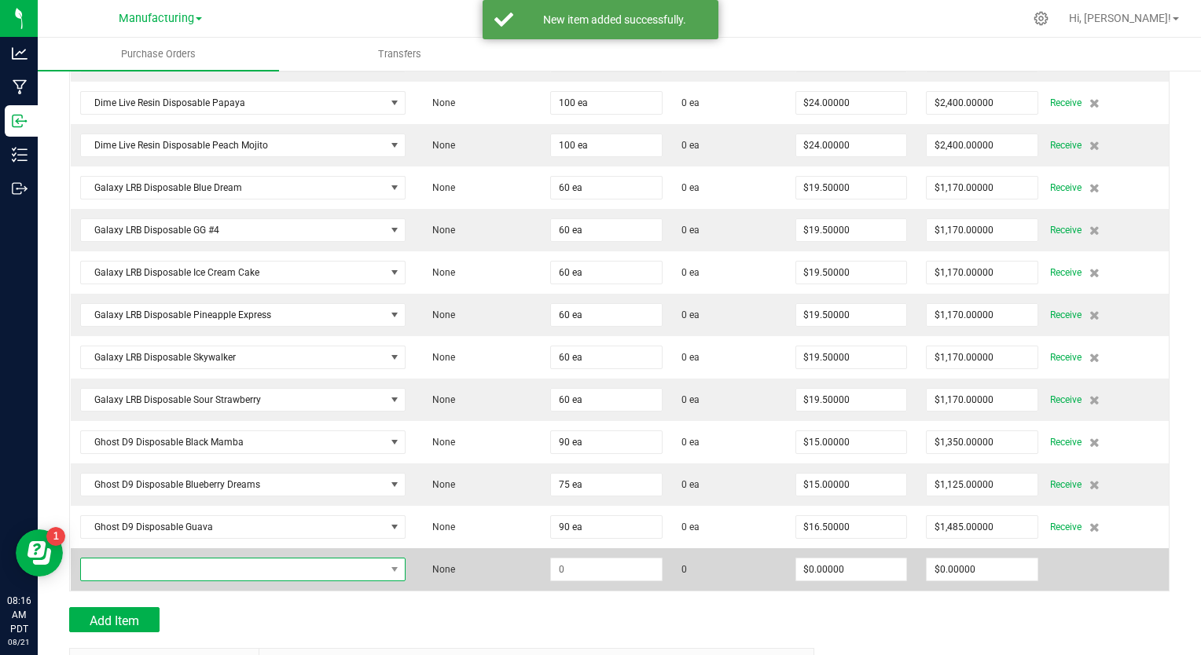
click at [244, 566] on span "NO DATA FOUND" at bounding box center [233, 570] width 304 height 22
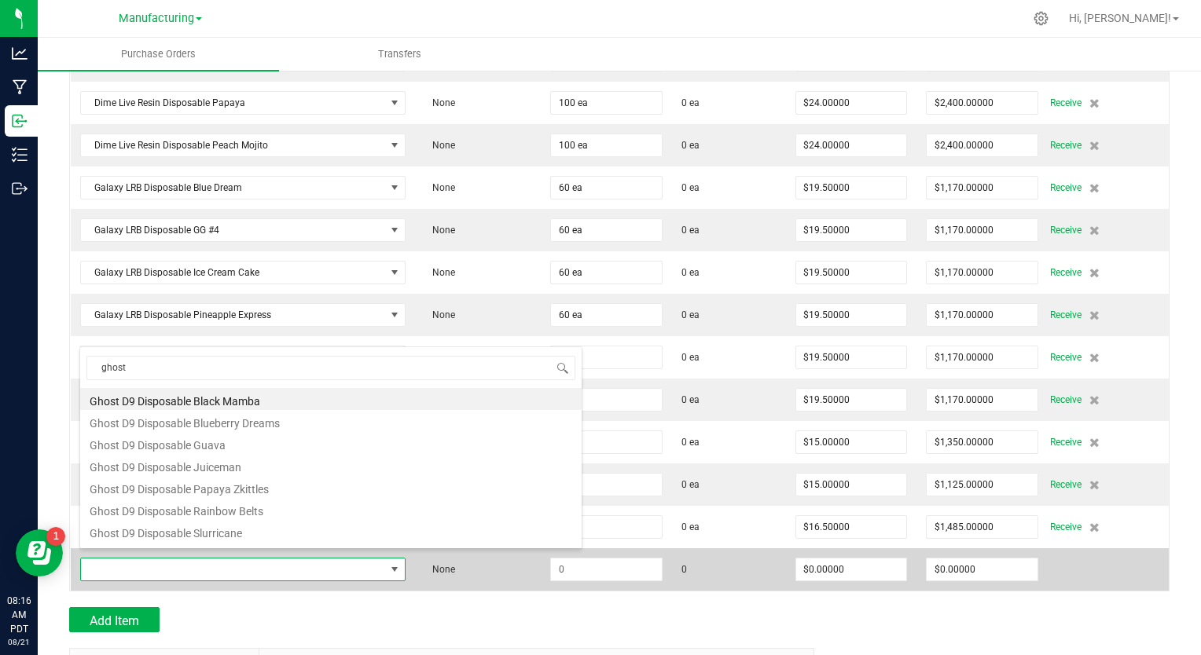
type input "ghost"
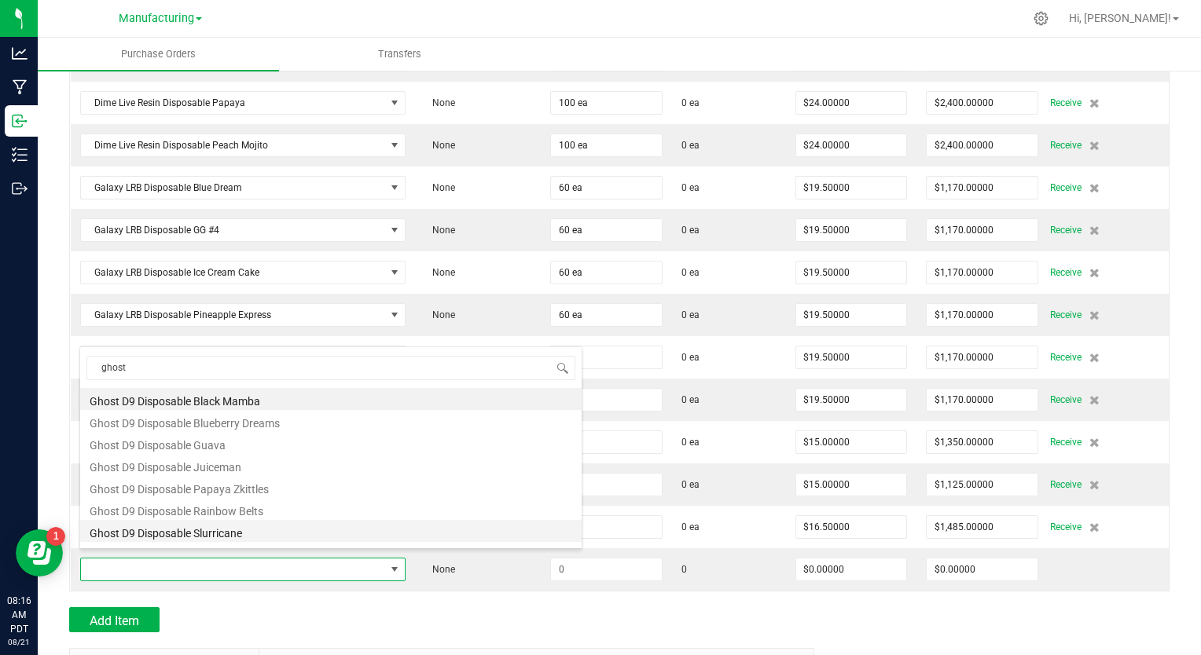
click at [237, 532] on li "Ghost D9 Disposable Slurricane" at bounding box center [330, 531] width 501 height 22
type input "$16.50000"
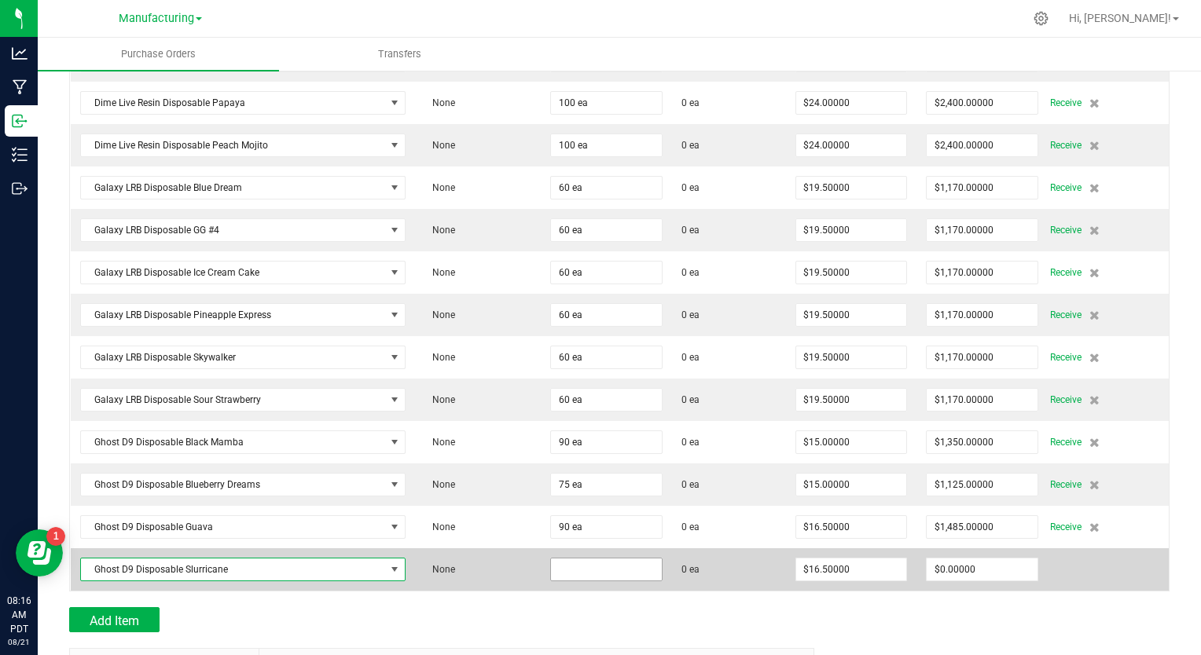
click at [563, 560] on input at bounding box center [606, 570] width 111 height 22
type input "85 ea"
type input "16.5"
click at [805, 559] on input "16.5" at bounding box center [851, 570] width 111 height 22
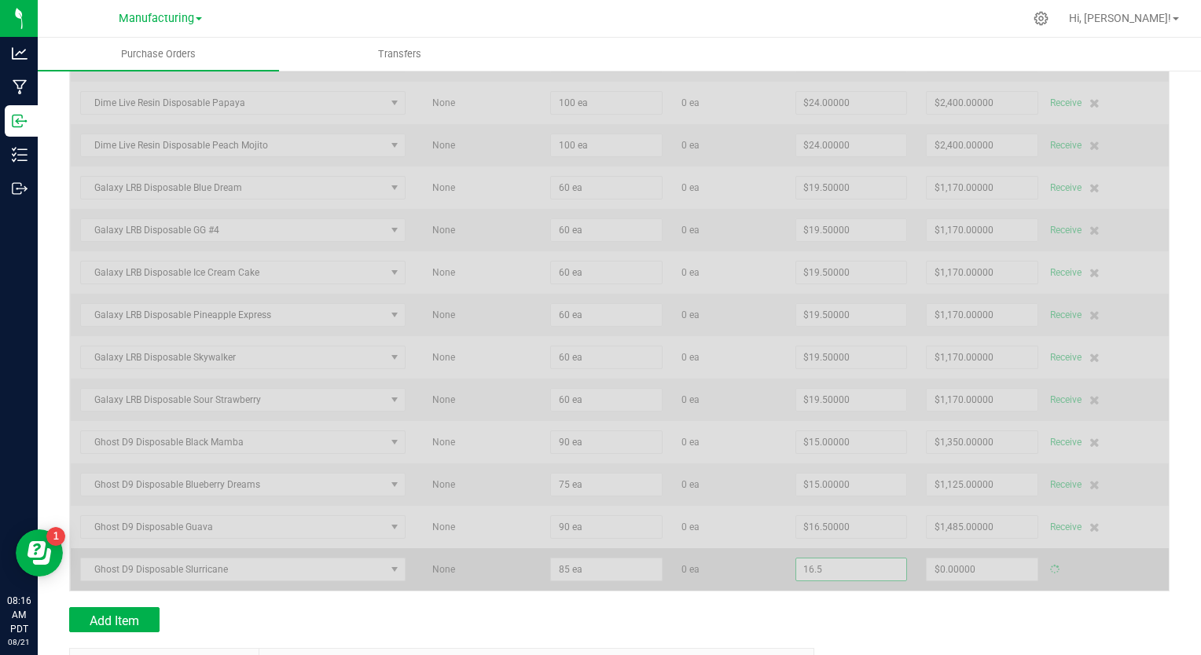
type input "$1,402.50000"
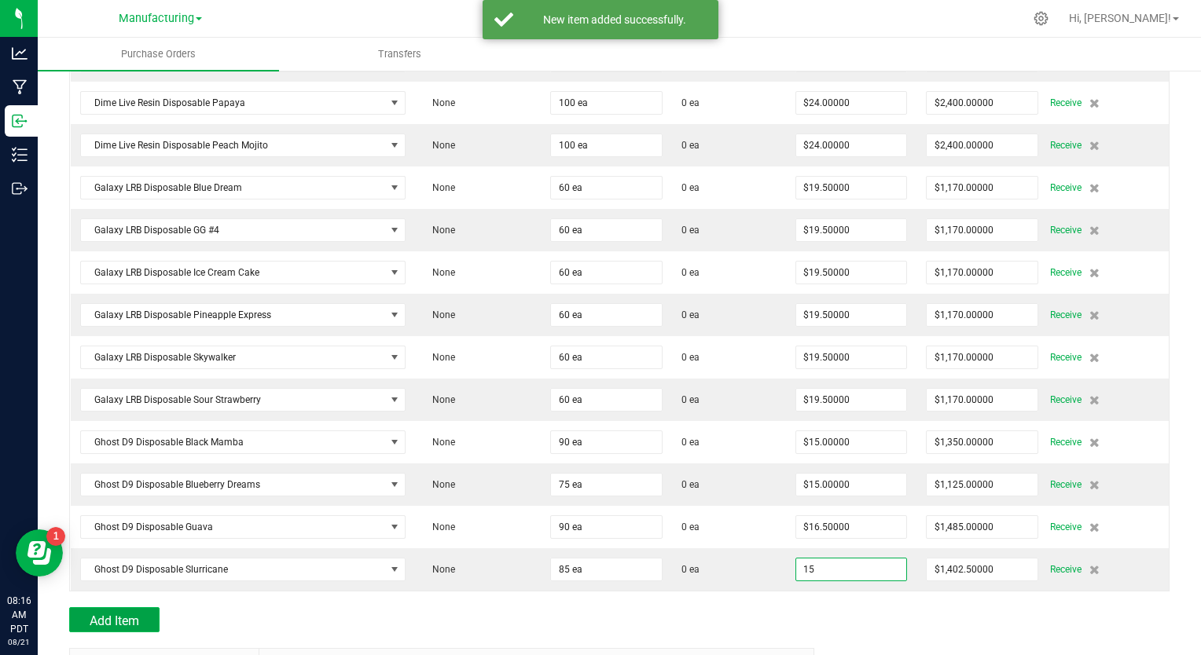
type input "$15.00000"
click at [122, 614] on span "Add Item" at bounding box center [115, 621] width 50 height 15
type input "85"
type input "$1,275.00000"
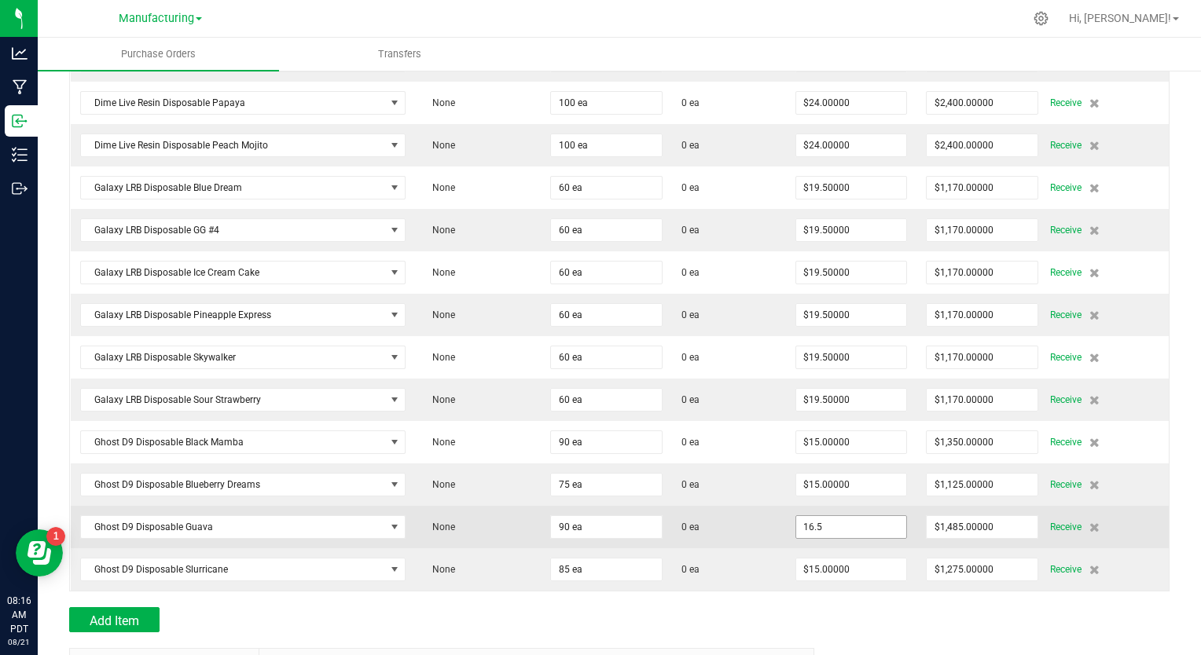
click at [813, 519] on input "16.5" at bounding box center [851, 527] width 111 height 22
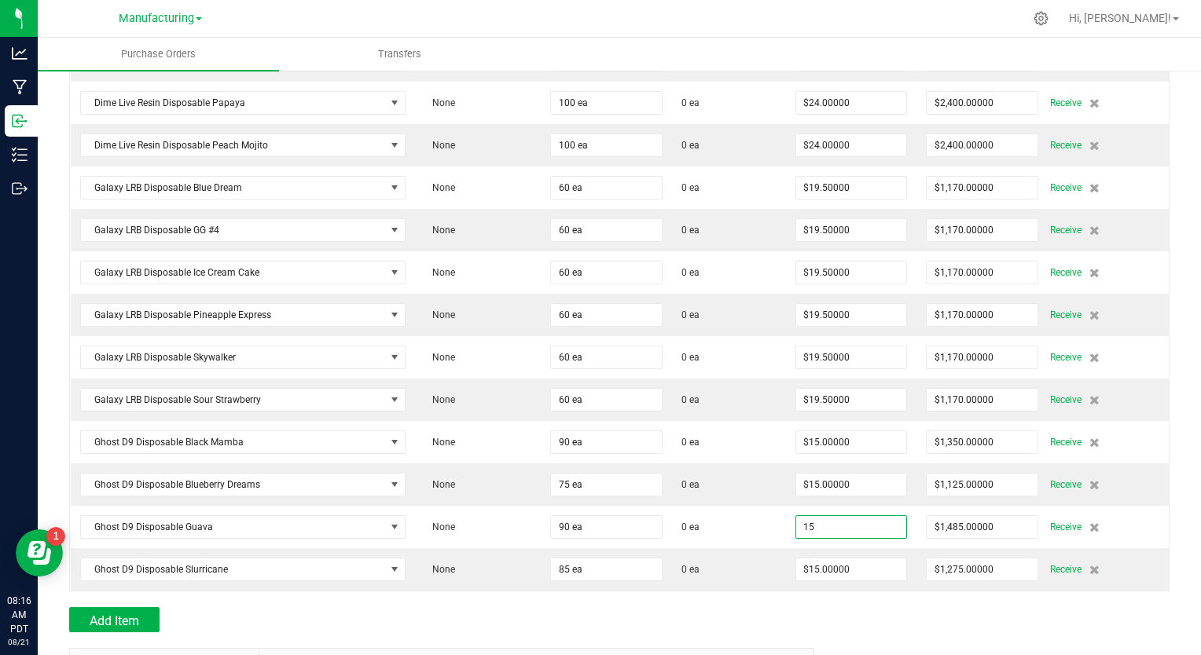
type input "$15.00000"
click at [96, 633] on div at bounding box center [619, 641] width 1100 height 16
type input "90"
type input "$1,350.00000"
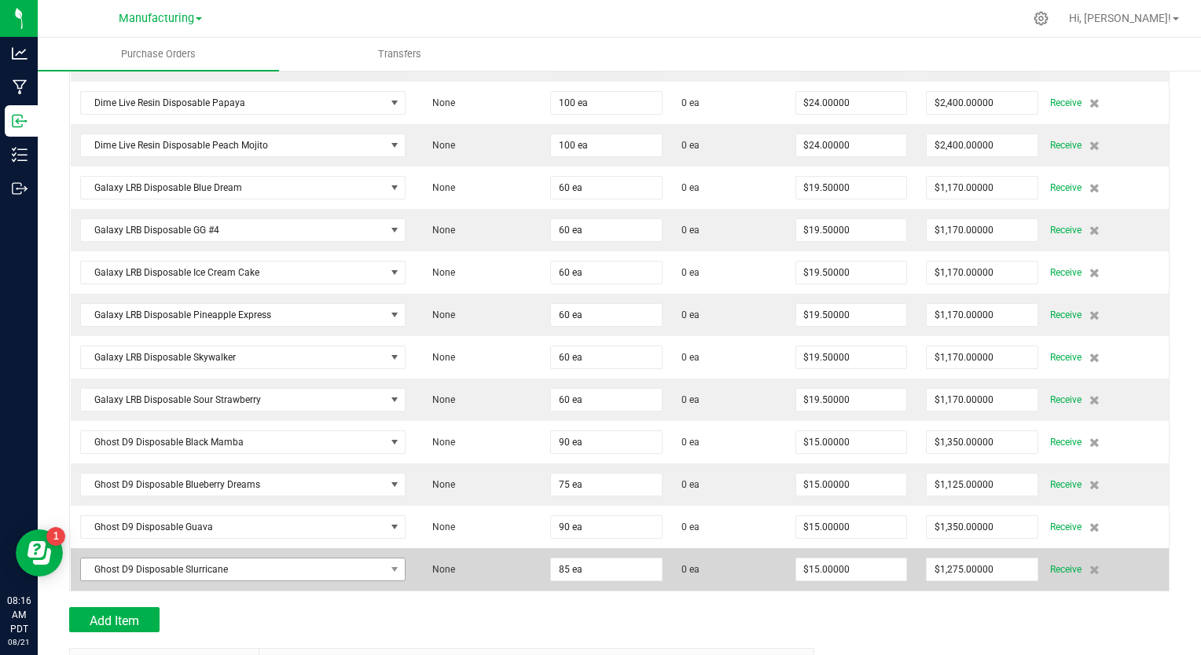
scroll to position [1191, 0]
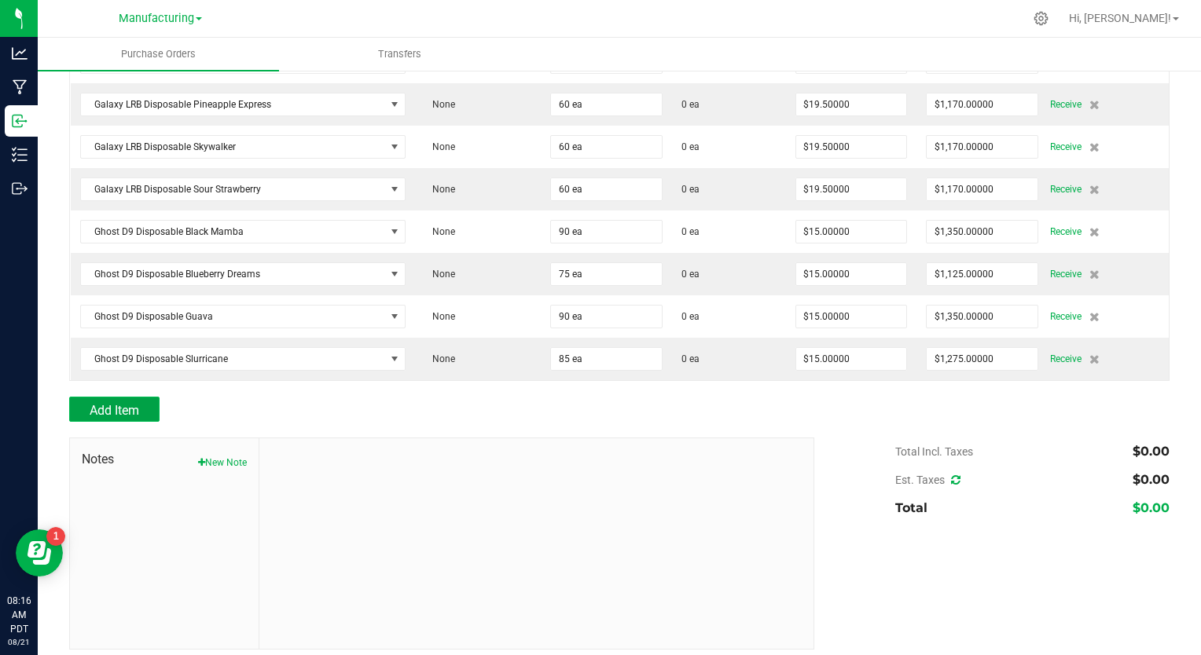
click at [128, 407] on span "Add Item" at bounding box center [115, 410] width 50 height 15
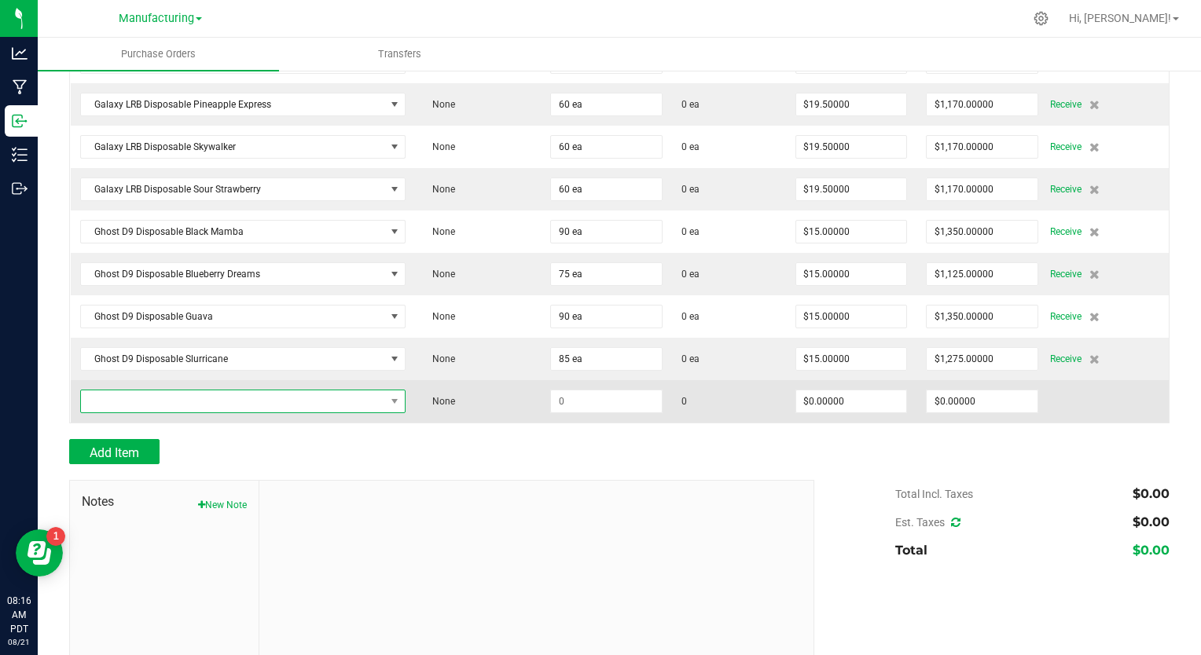
click at [142, 391] on span "NO DATA FOUND" at bounding box center [233, 402] width 304 height 22
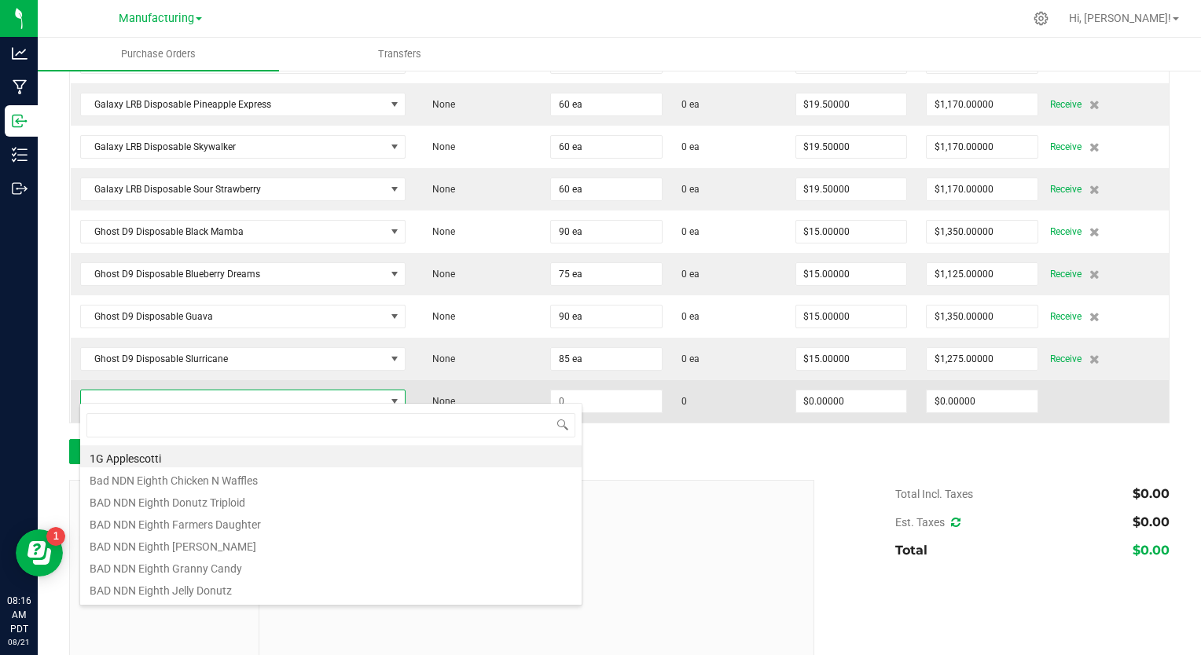
scroll to position [23, 317]
type input "ghost"
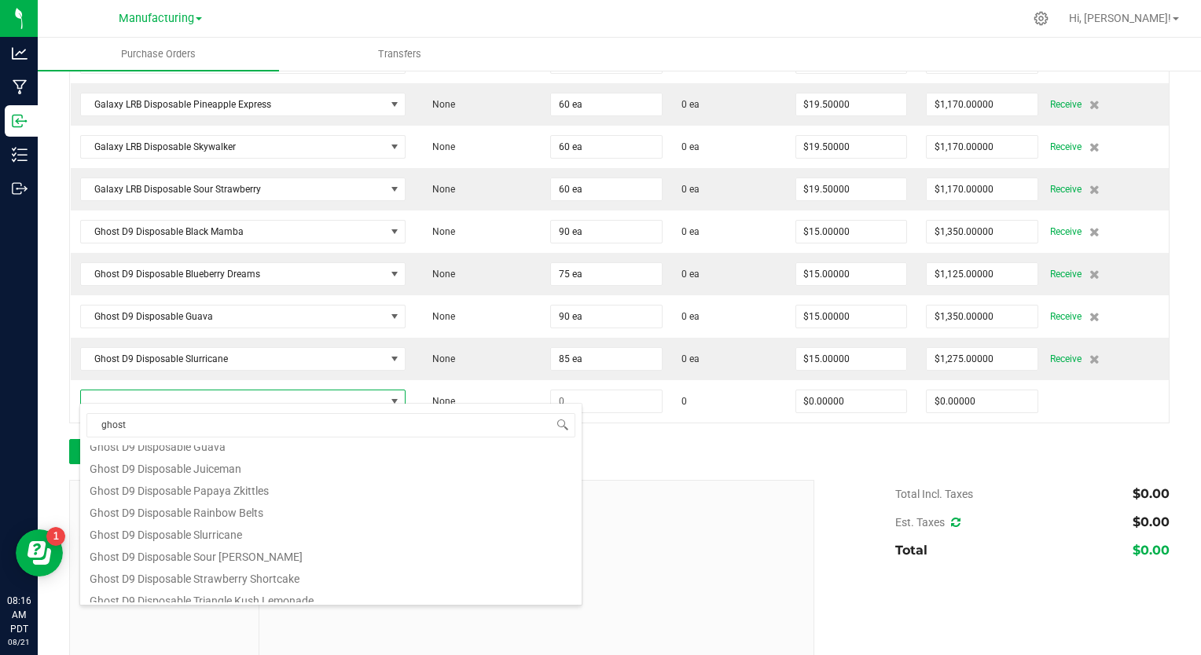
scroll to position [79, 0]
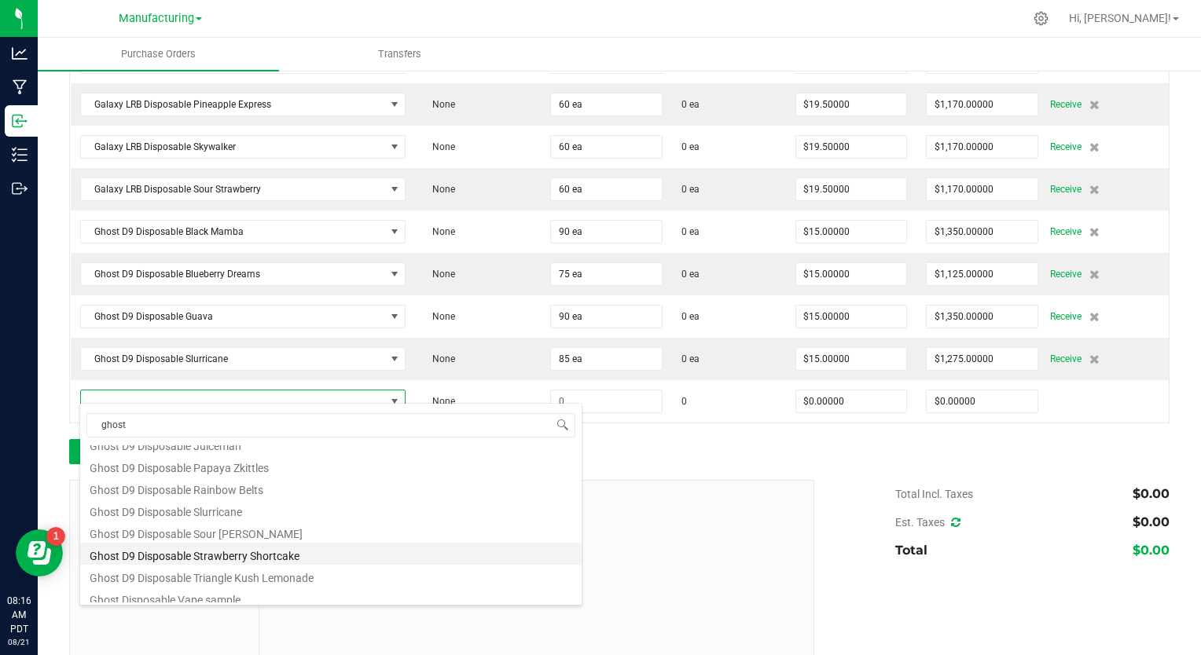
click at [281, 555] on li "Ghost D9 Disposable Strawberry Shortcake" at bounding box center [330, 554] width 501 height 22
type input "$16.50000"
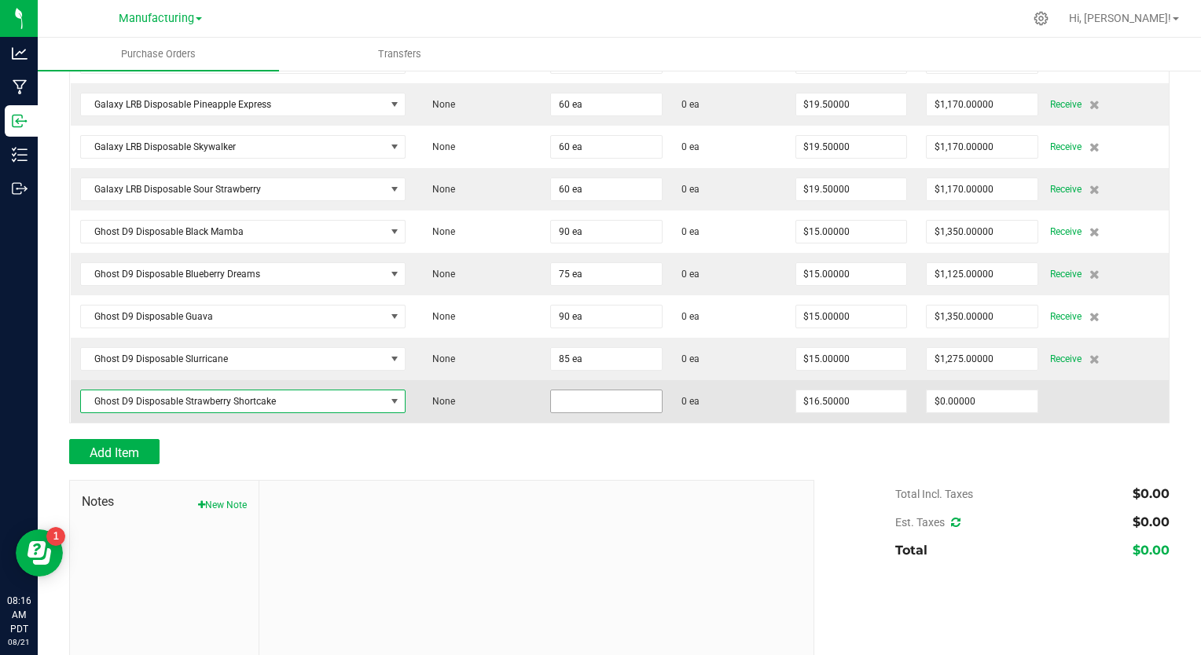
click at [560, 391] on input at bounding box center [606, 402] width 111 height 22
type input "90 ea"
type input "16.5"
click at [811, 391] on input "16.5" at bounding box center [851, 402] width 111 height 22
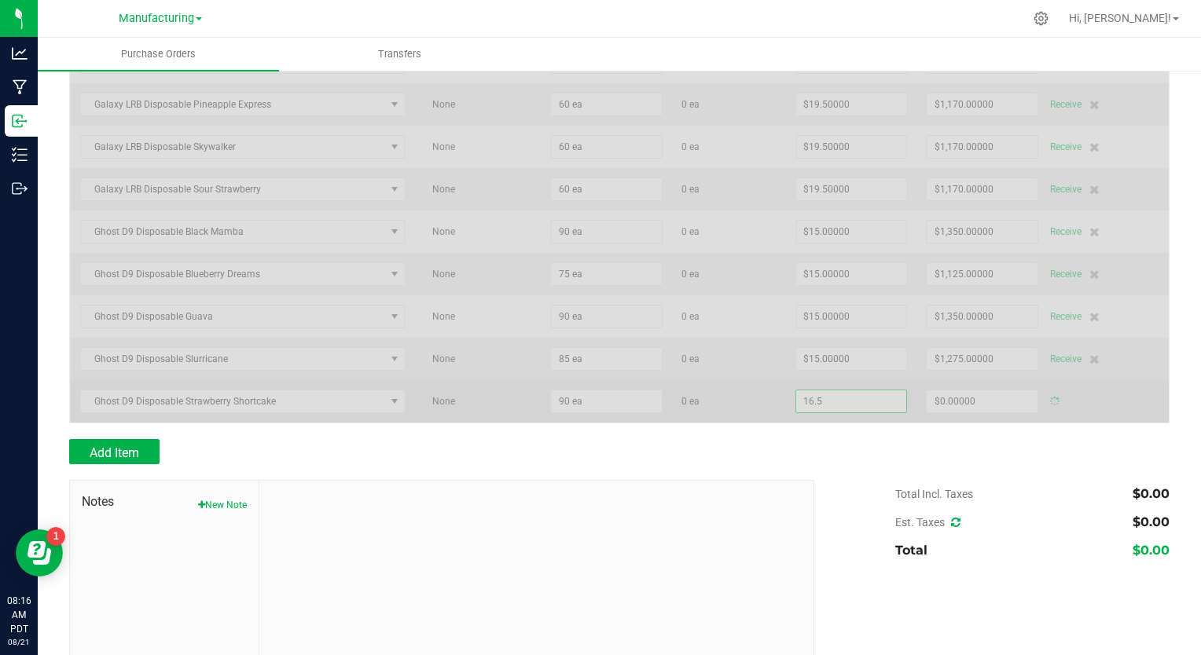
type input "$1,485.00000"
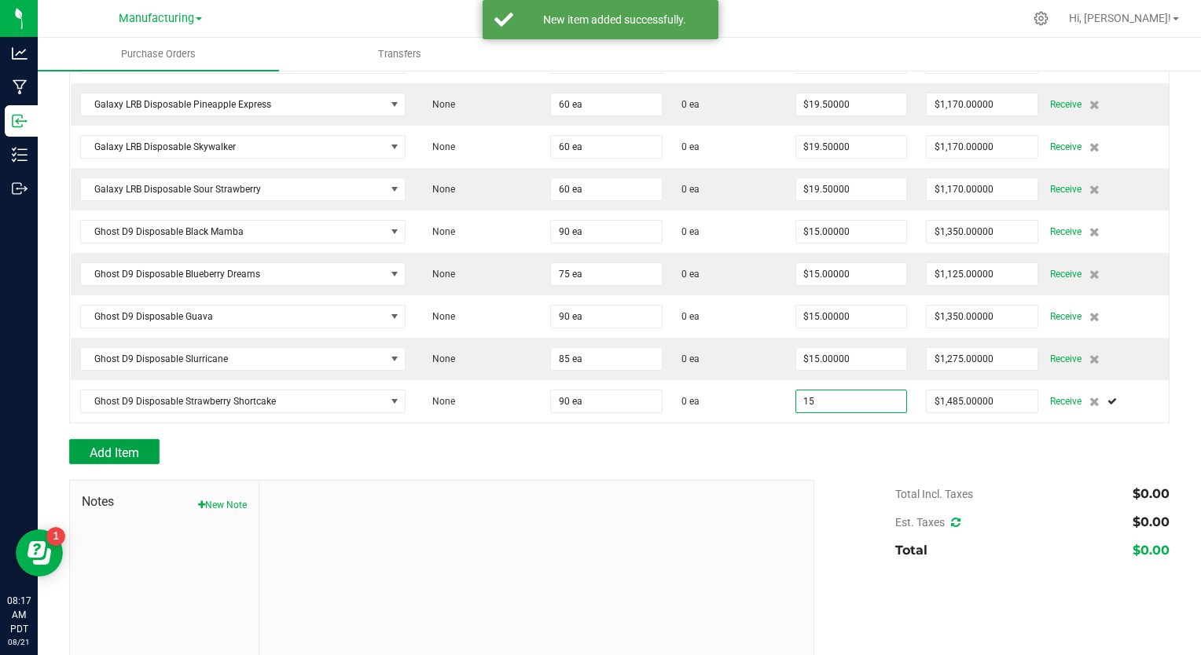
type input "$15.00000"
click at [95, 446] on span "Add Item" at bounding box center [115, 453] width 50 height 15
type input "90"
type input "$1,350.00000"
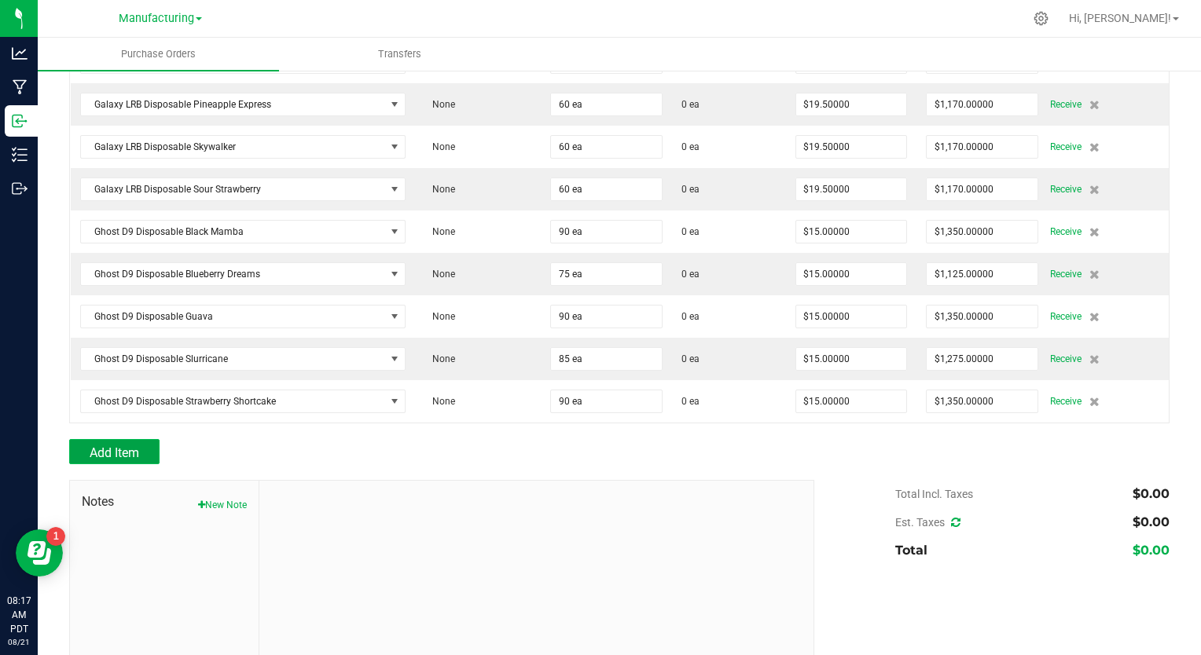
click at [104, 446] on span "Add Item" at bounding box center [115, 453] width 50 height 15
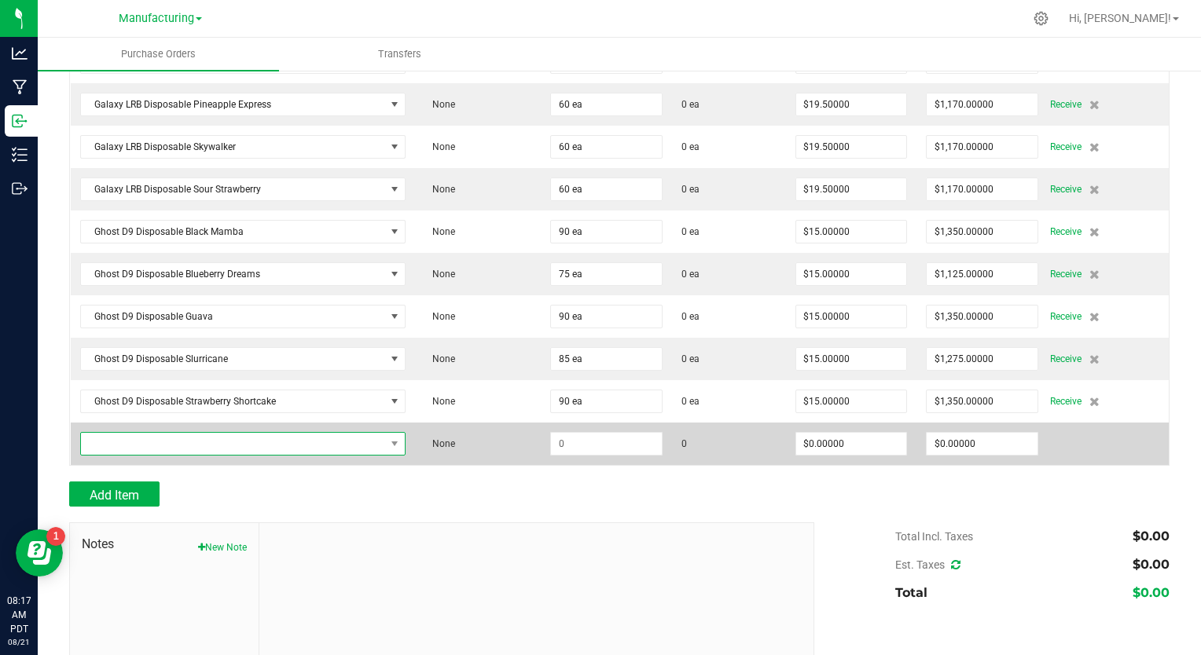
click at [131, 433] on span "NO DATA FOUND" at bounding box center [233, 444] width 304 height 22
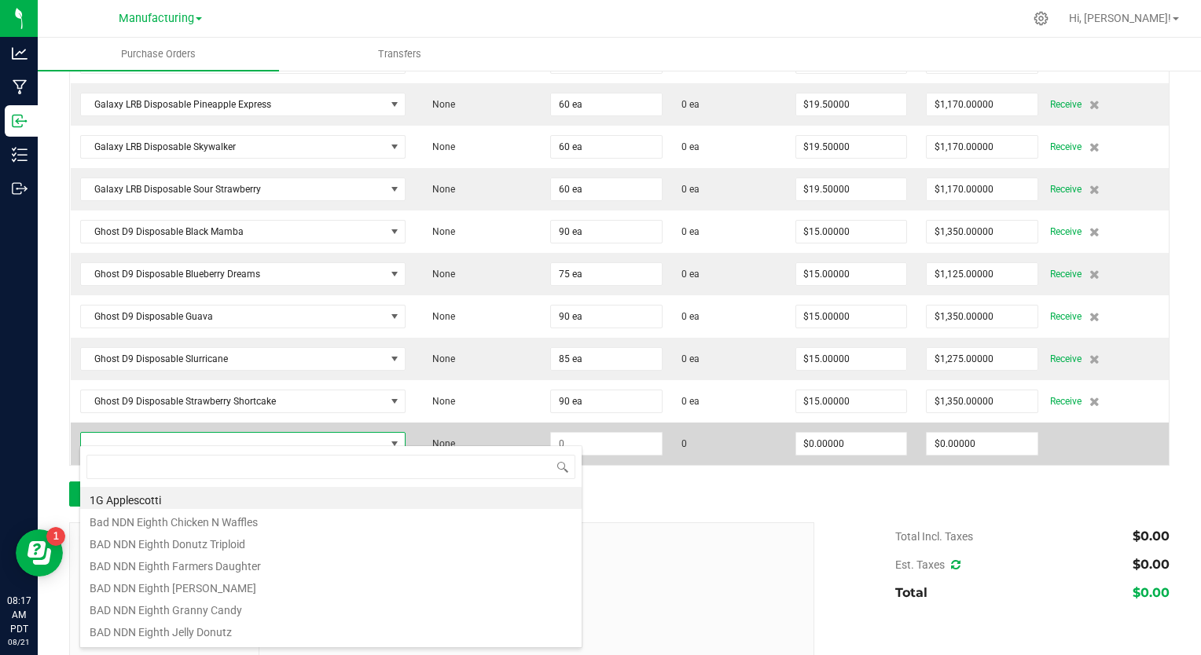
scroll to position [23, 317]
type input "rso"
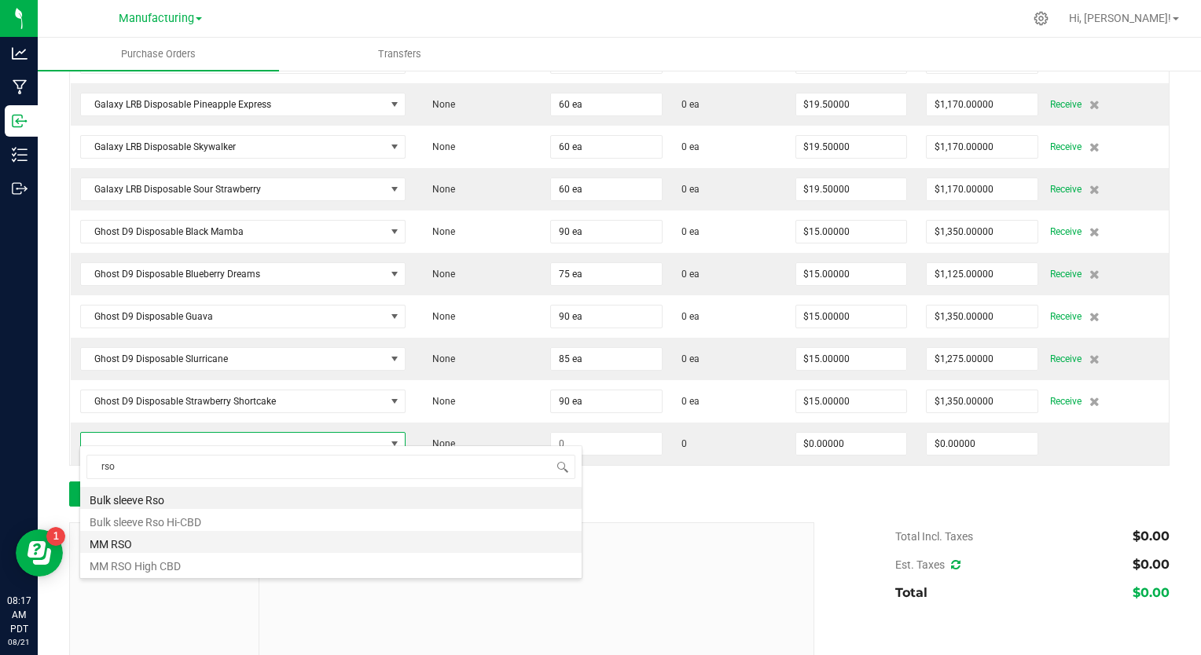
click at [96, 549] on li "MM RSO" at bounding box center [330, 542] width 501 height 22
type input "$12.00000"
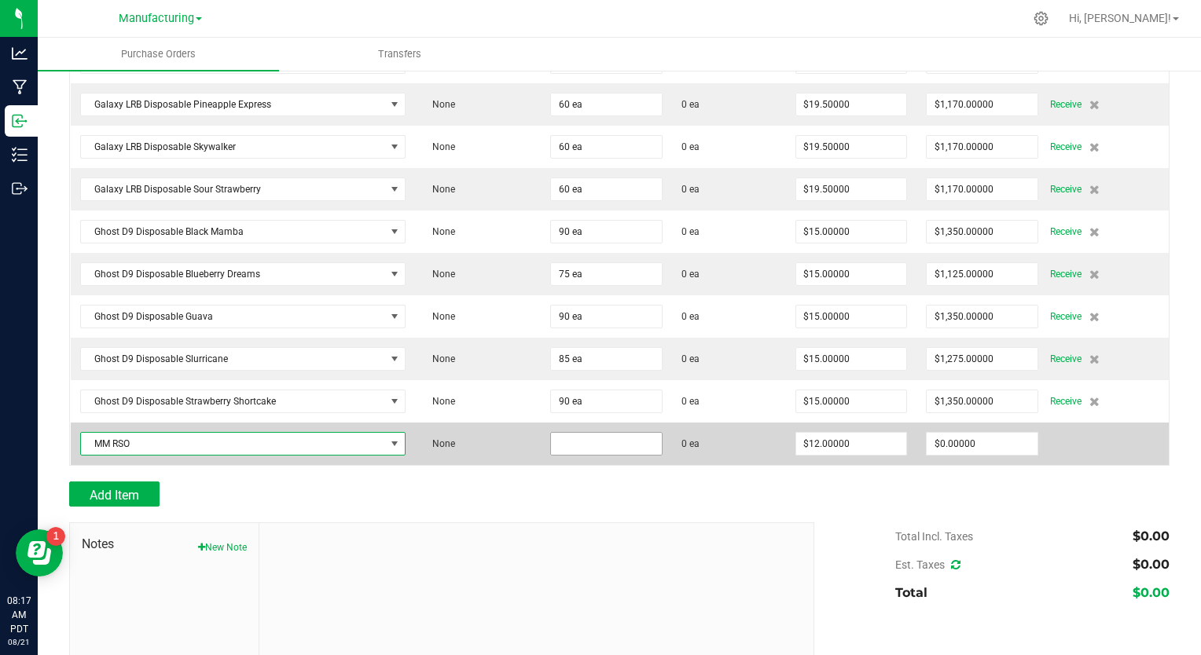
click at [553, 438] on input at bounding box center [606, 444] width 111 height 22
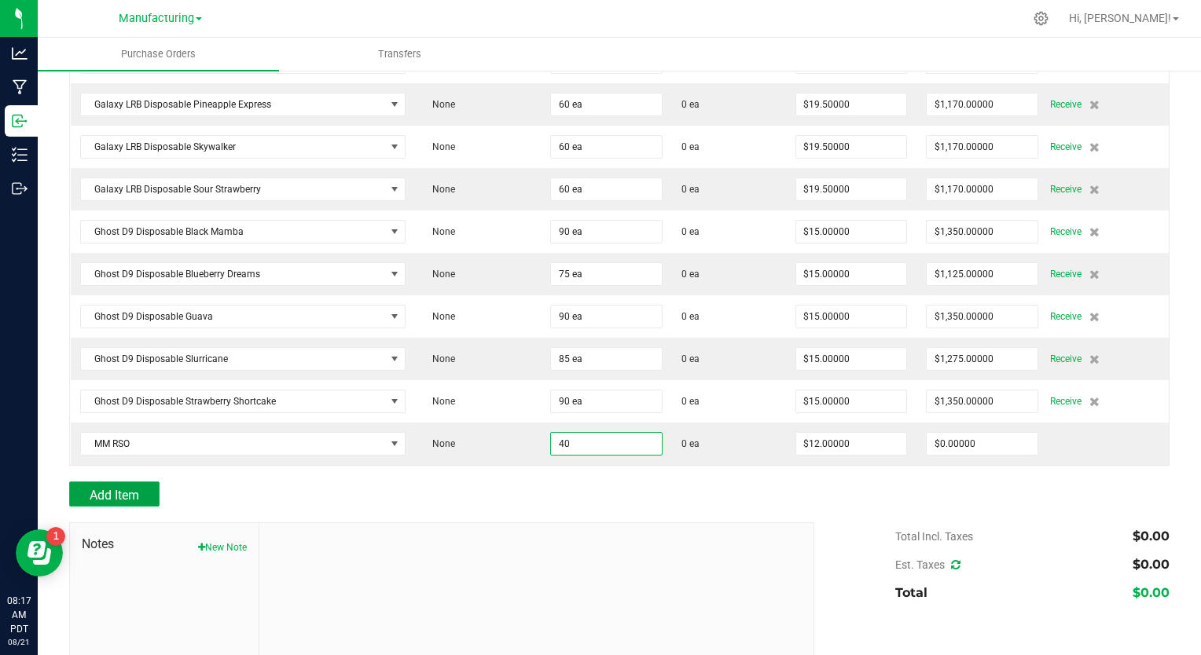
type input "40 ea"
click at [118, 494] on button "Add Item" at bounding box center [114, 494] width 90 height 25
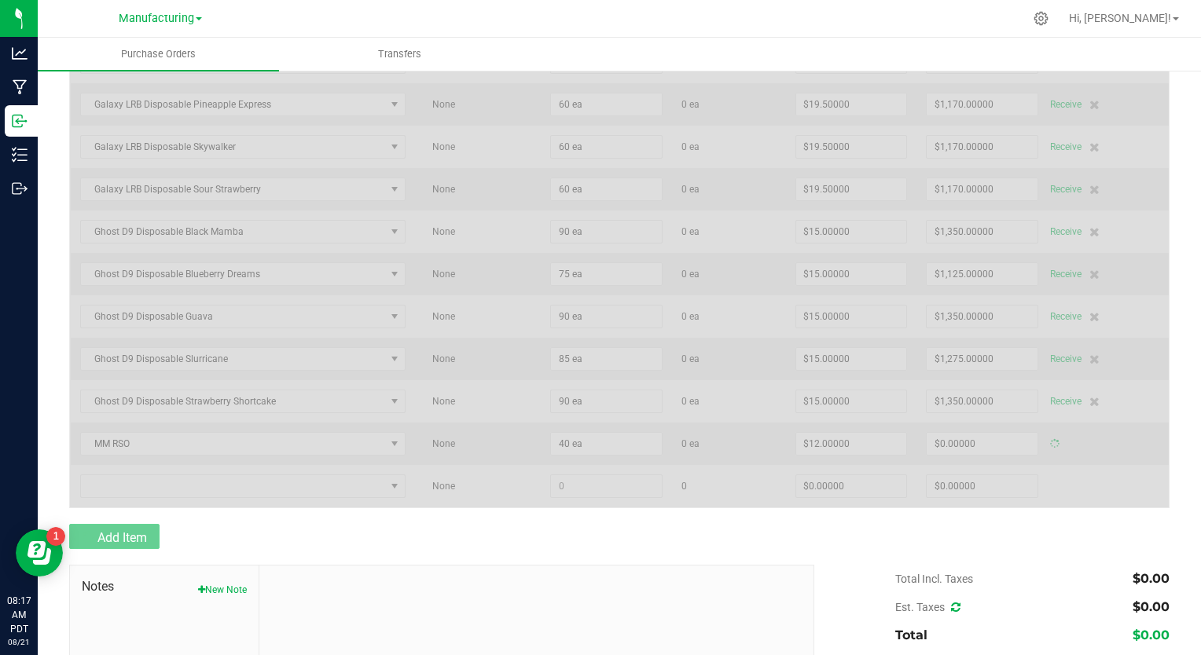
type input "$480.00000"
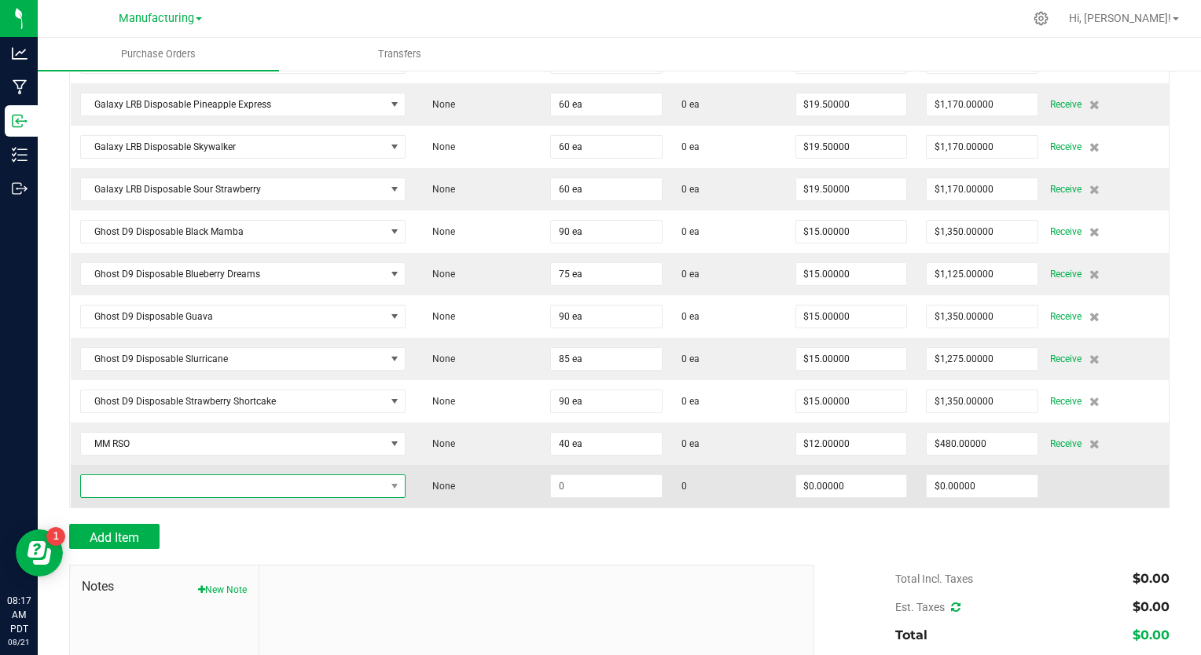
click at [145, 479] on span "NO DATA FOUND" at bounding box center [233, 486] width 304 height 22
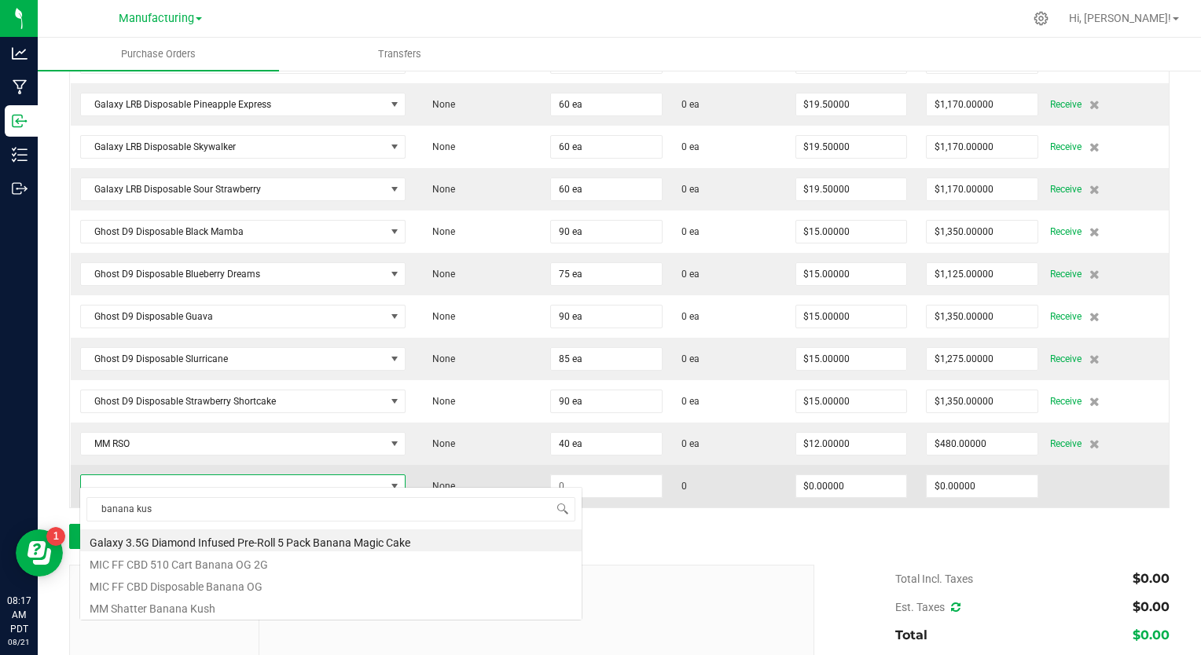
type input "banana kush"
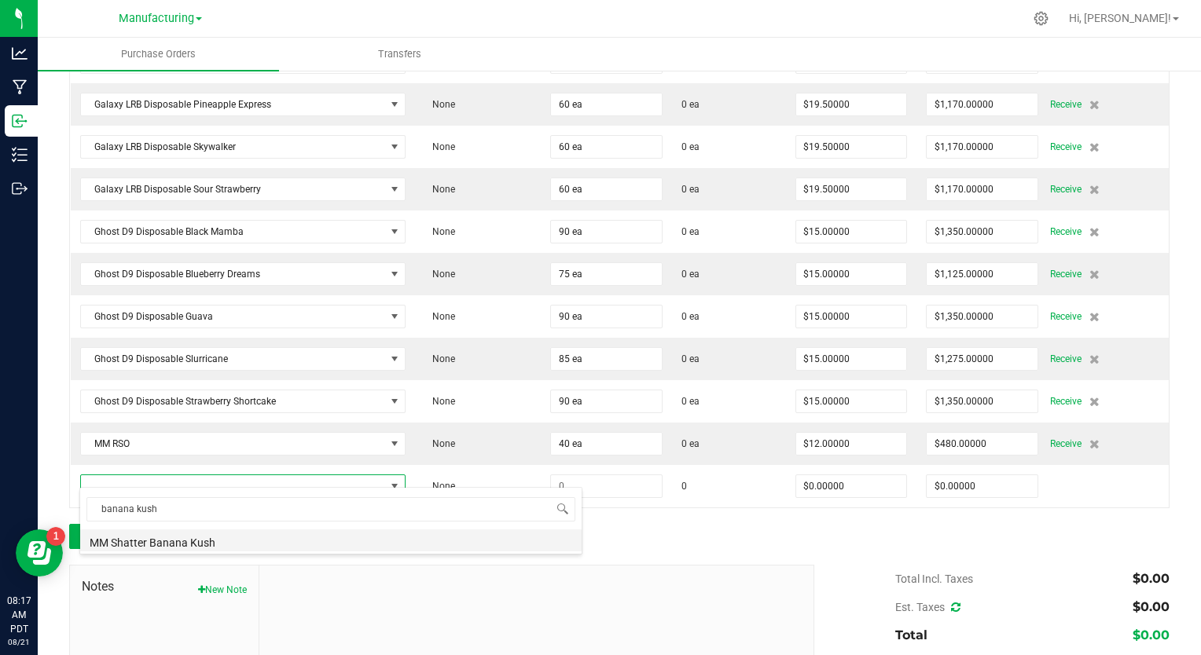
click at [160, 538] on li "MM Shatter Banana Kush" at bounding box center [330, 541] width 501 height 22
type input "$10.50000"
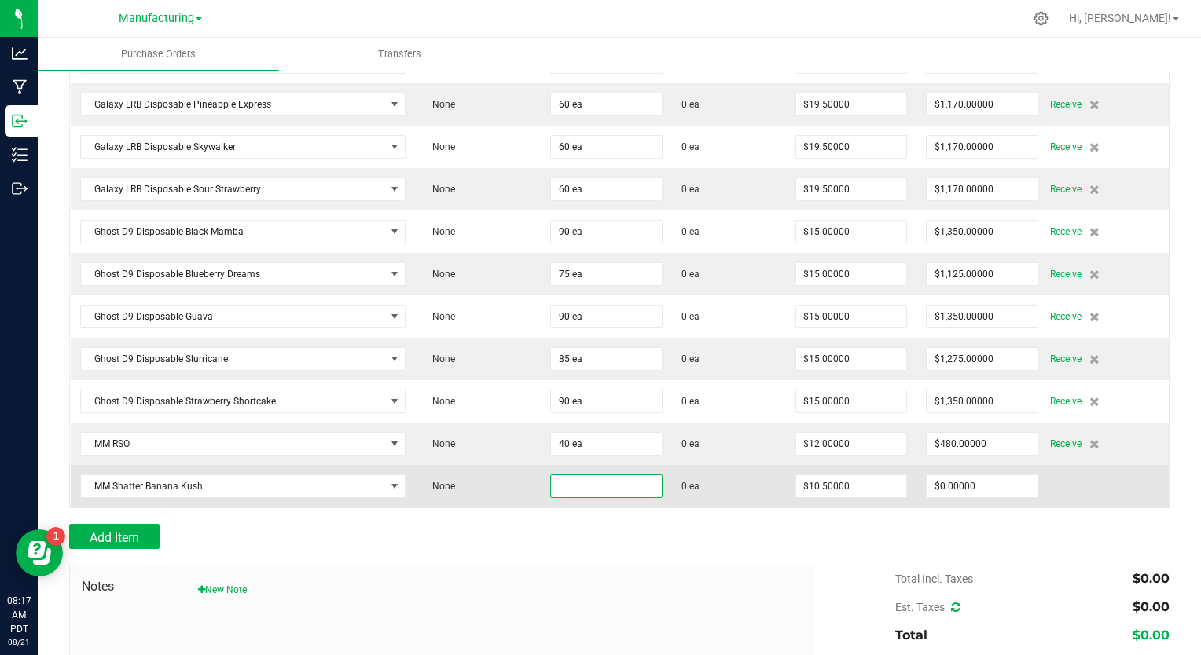
click at [551, 478] on input at bounding box center [606, 486] width 111 height 22
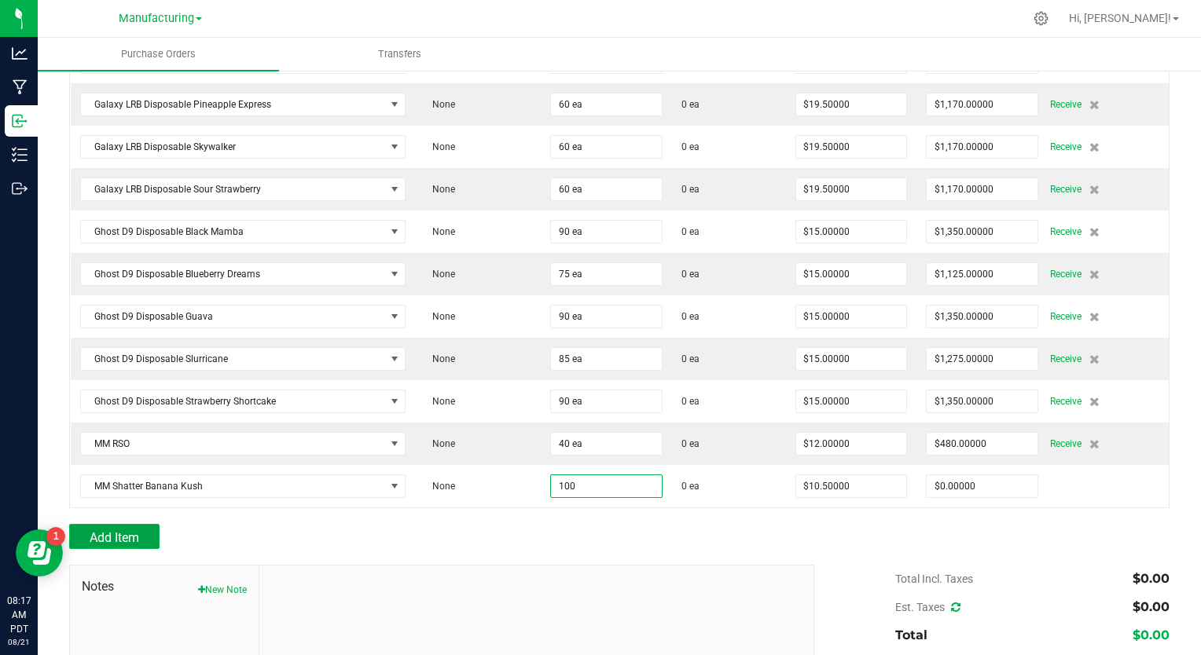
type input "100 ea"
click at [102, 533] on span "Add Item" at bounding box center [115, 537] width 50 height 15
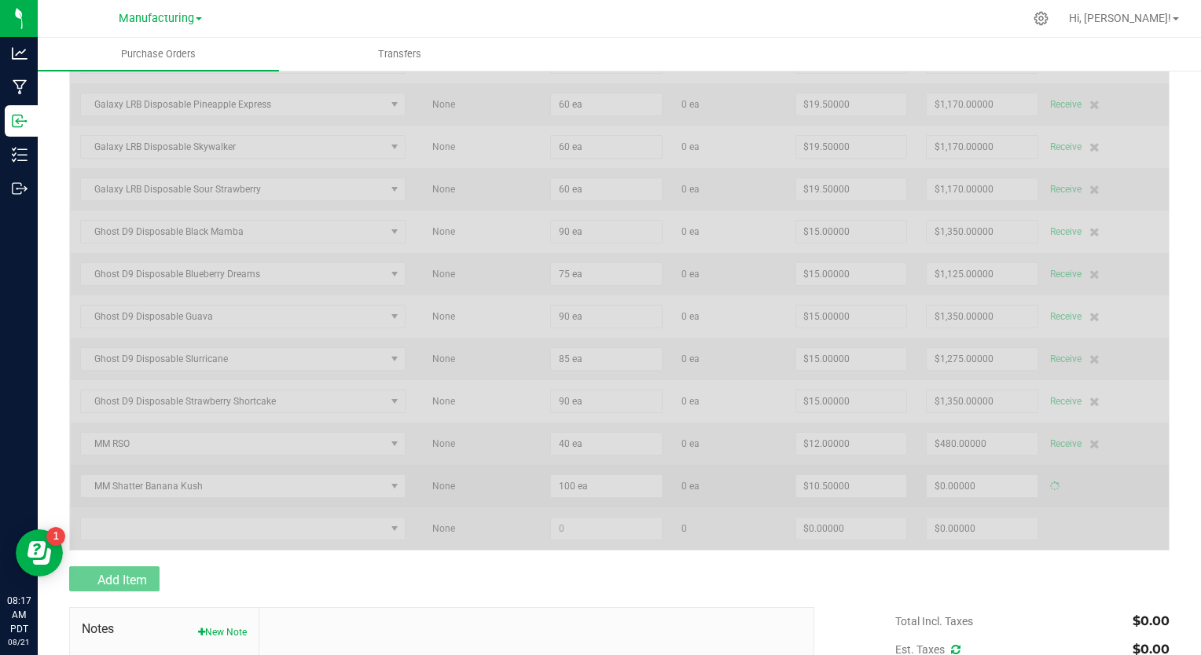
type input "$1,050.00000"
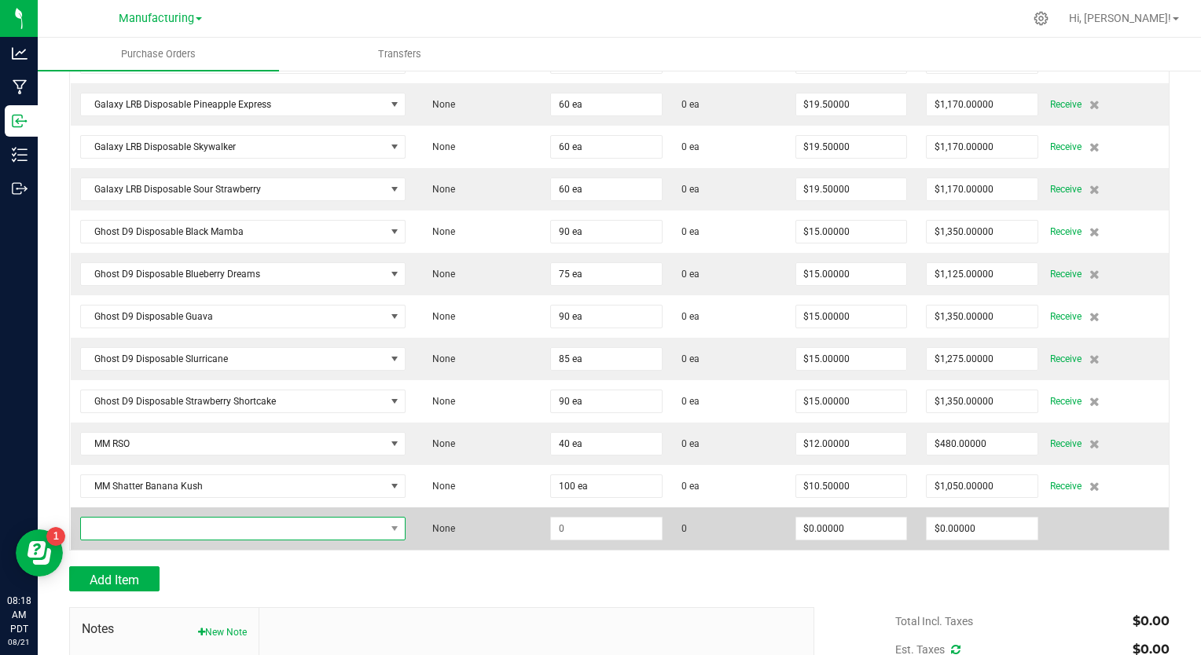
click at [204, 522] on span "NO DATA FOUND" at bounding box center [233, 529] width 304 height 22
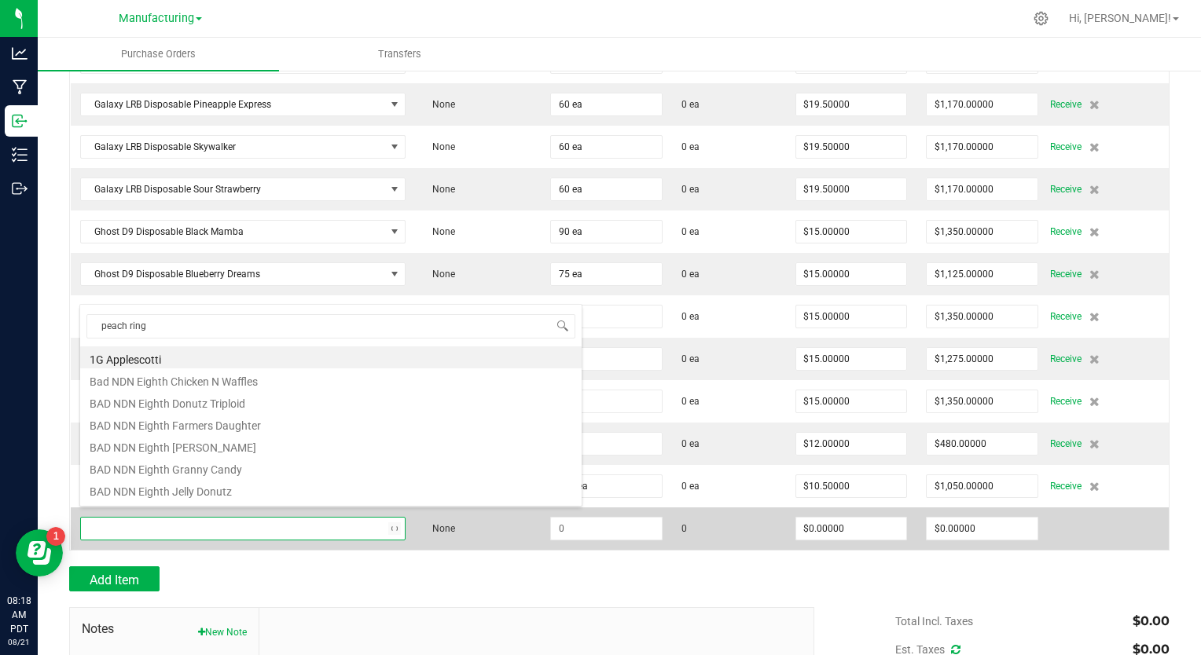
type input "peach rings"
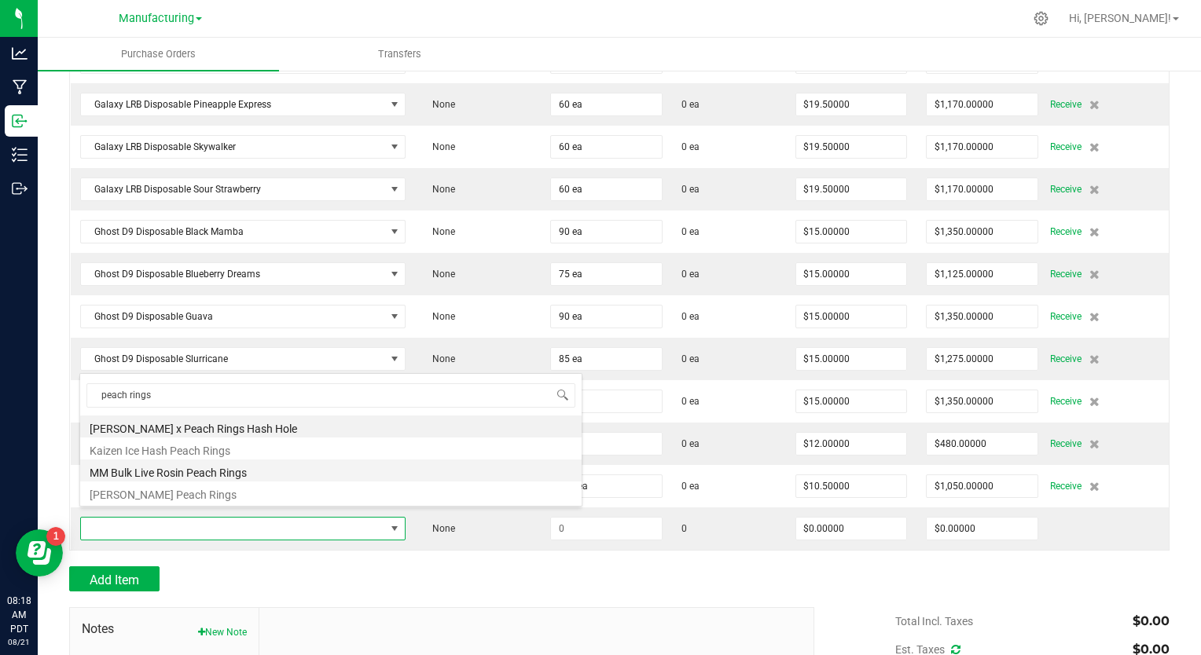
click at [235, 476] on li "MM Bulk Live Rosin Peach Rings" at bounding box center [330, 471] width 501 height 22
type input "$16.00000"
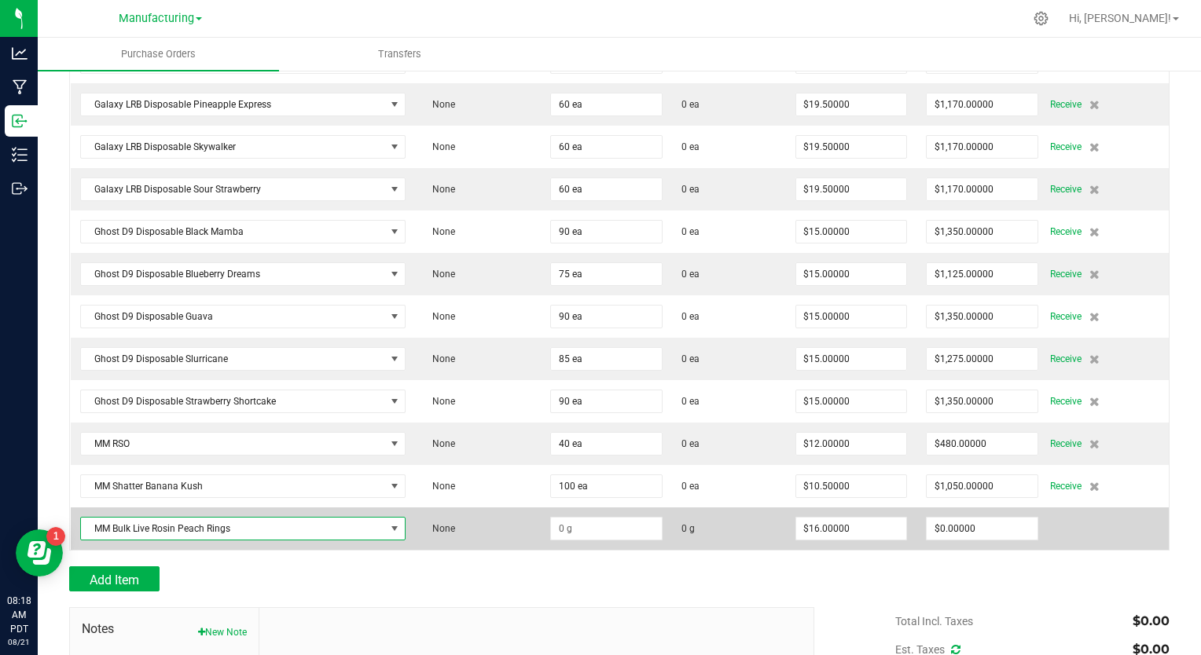
click at [224, 518] on span "MM Bulk Live Rosin Peach Rings" at bounding box center [233, 529] width 304 height 22
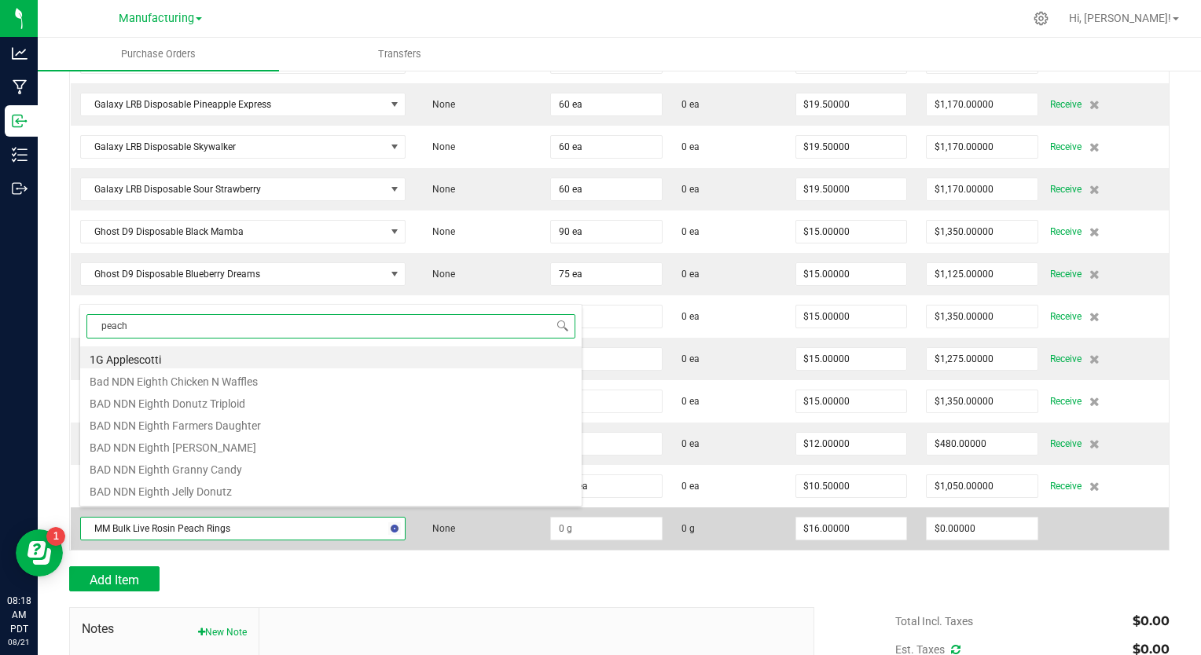
scroll to position [85, 0]
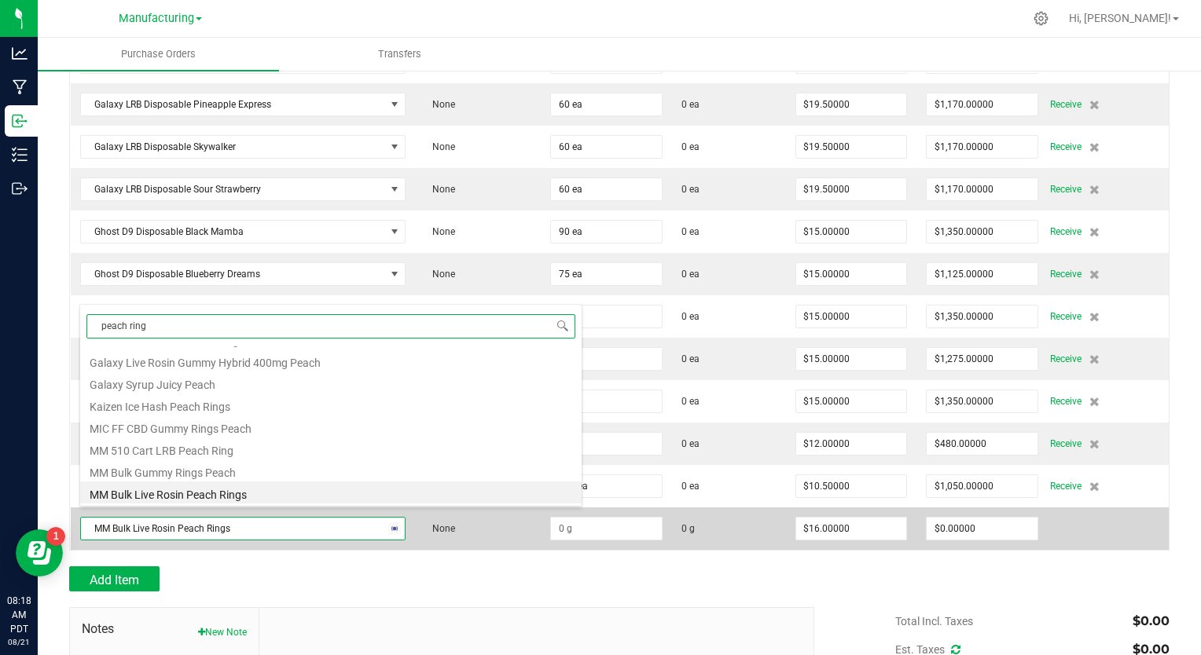
type input "peach rings"
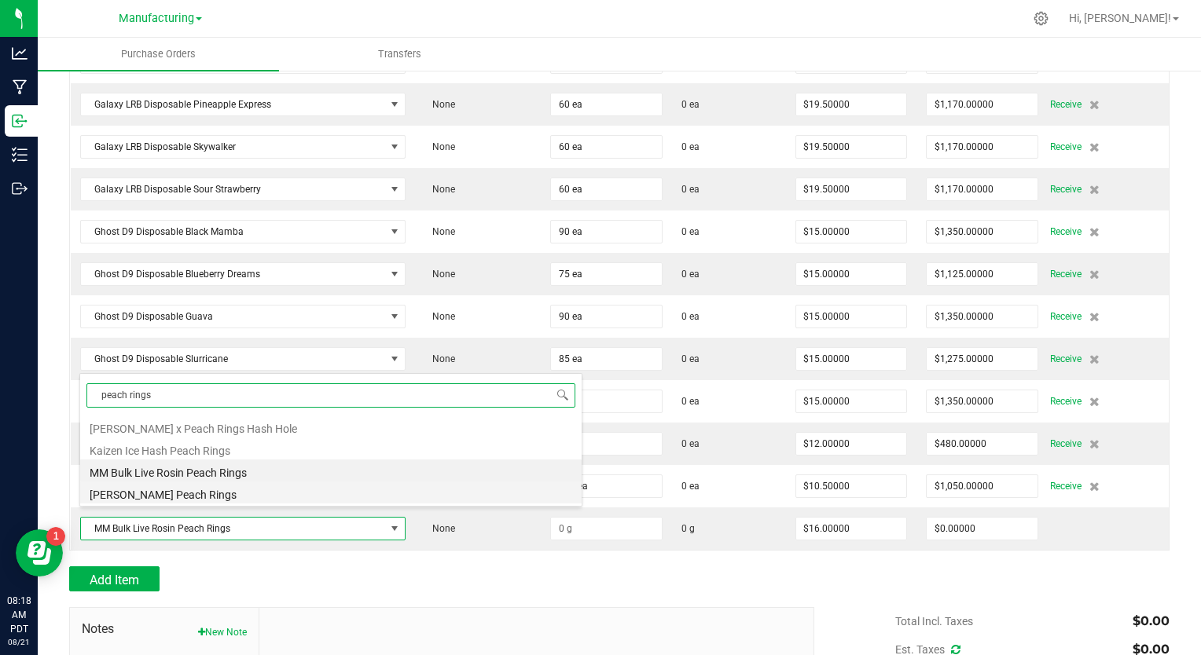
click at [182, 501] on li "[PERSON_NAME] Peach Rings" at bounding box center [330, 493] width 501 height 22
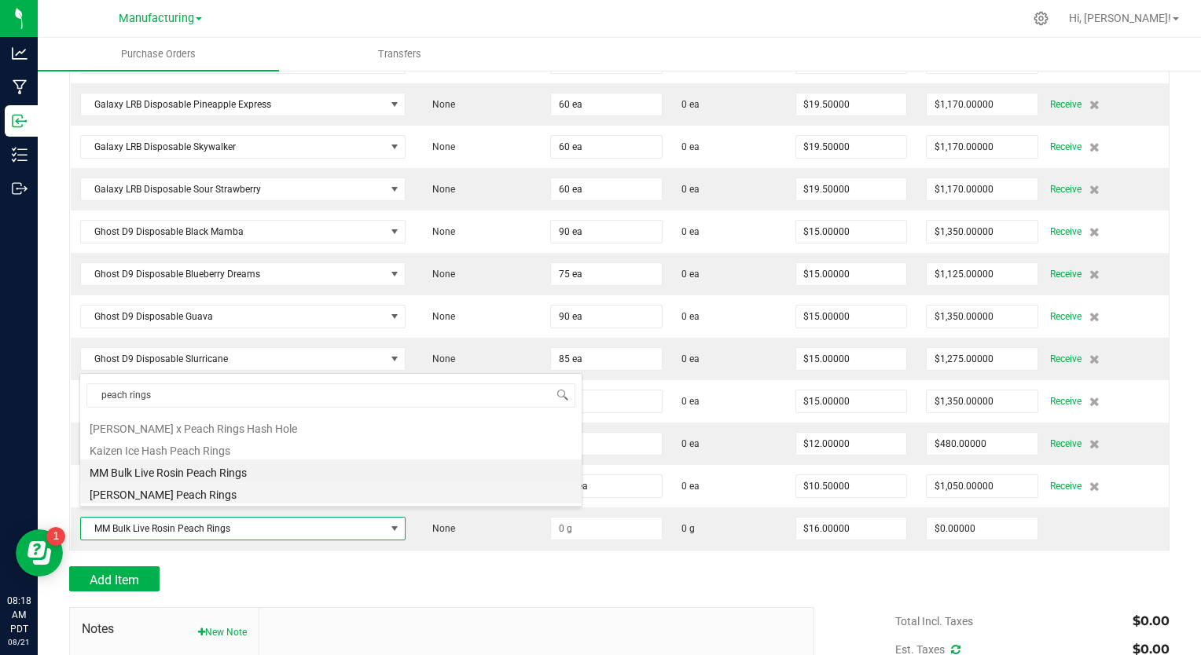
type input "$17.50000"
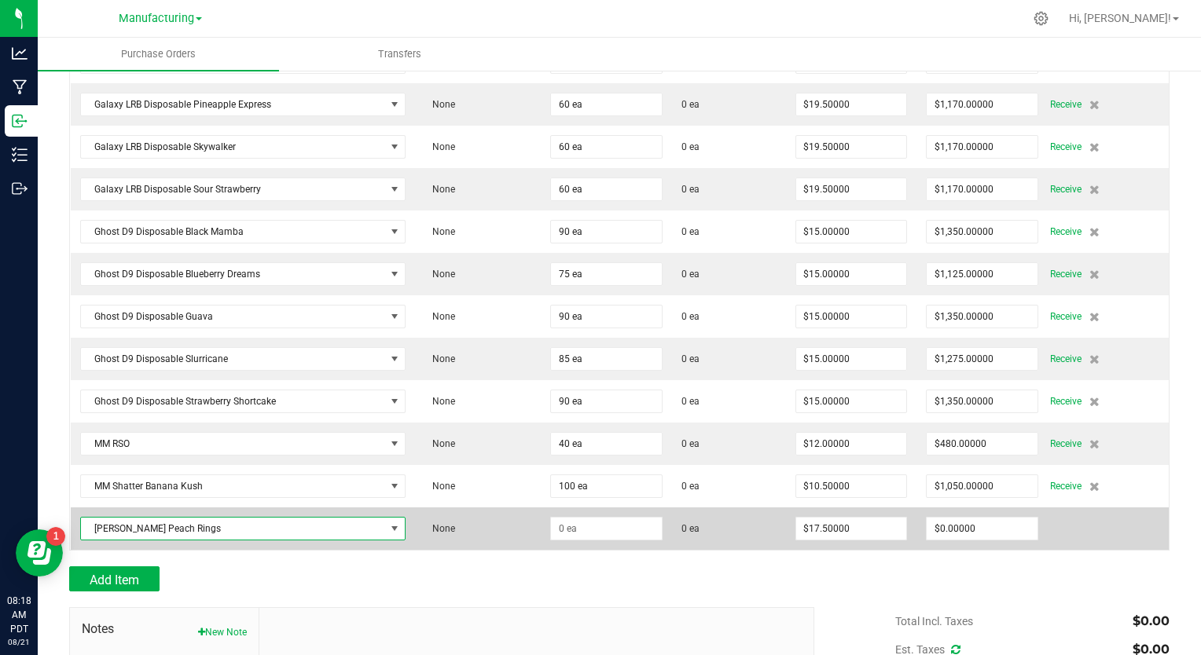
click at [144, 518] on span "[PERSON_NAME] Peach Rings" at bounding box center [233, 529] width 304 height 22
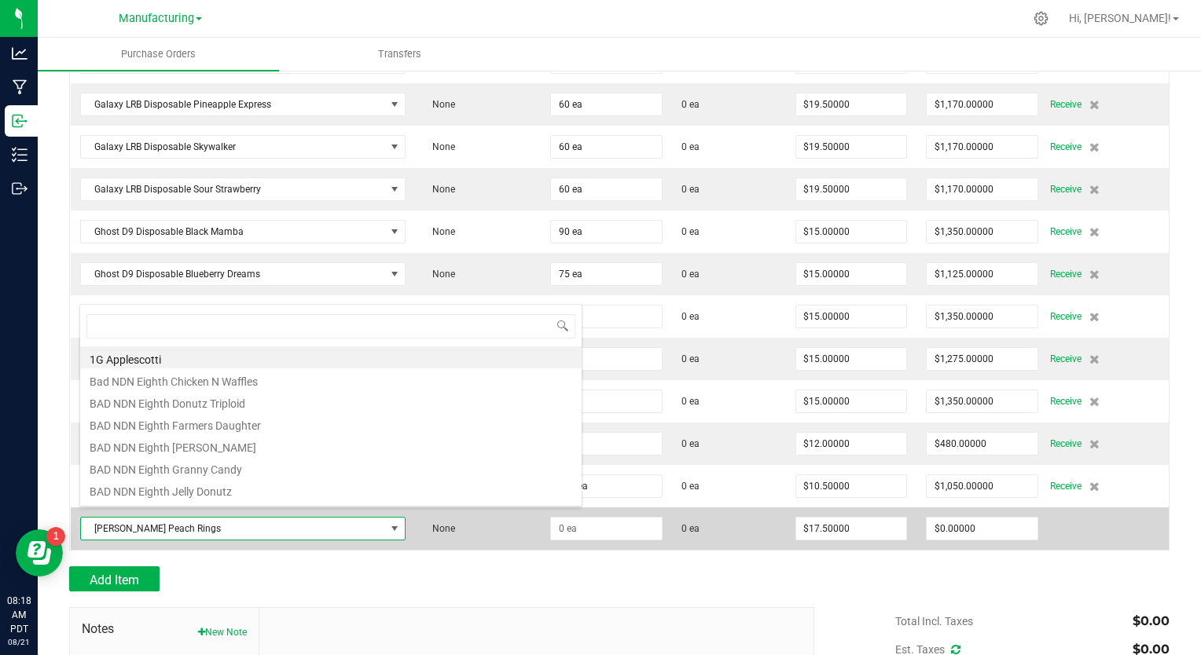
scroll to position [23, 317]
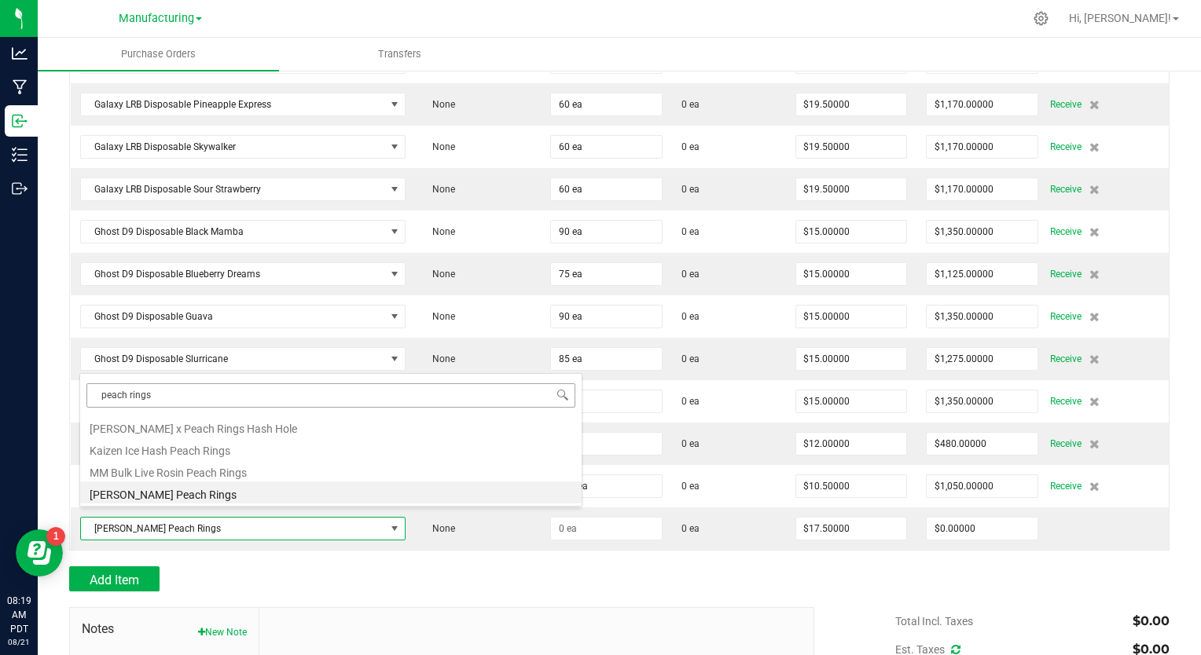
click at [185, 396] on input "peach rings" at bounding box center [330, 396] width 489 height 24
type input "peach ring"
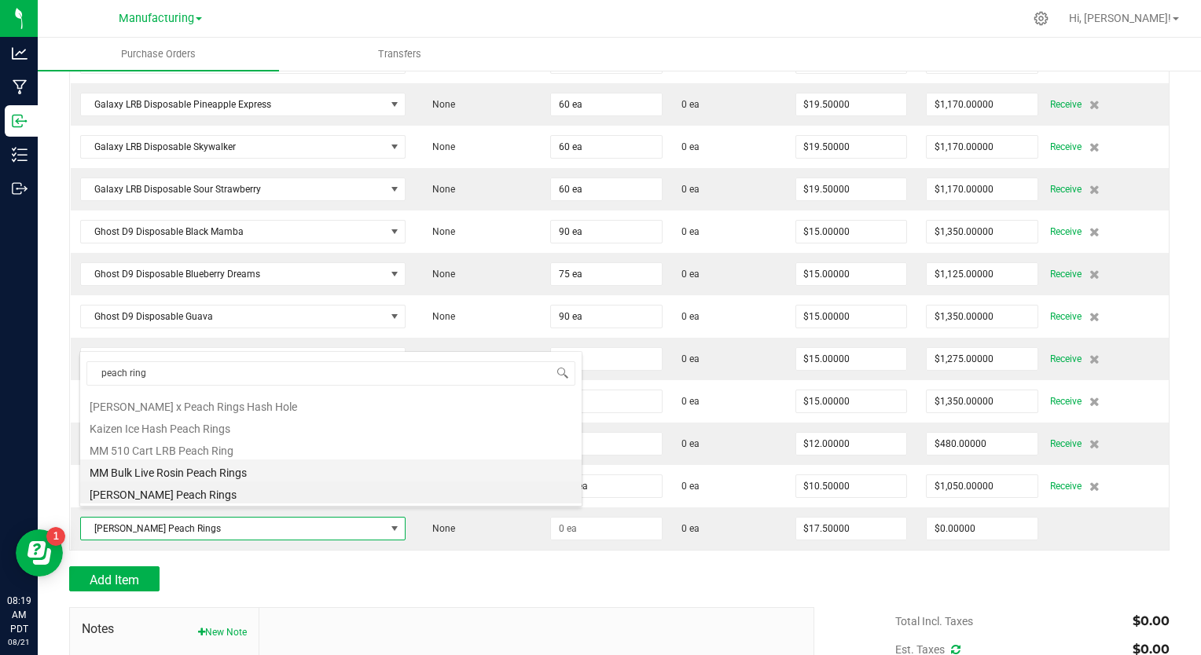
click at [200, 469] on li "MM Bulk Live Rosin Peach Rings" at bounding box center [330, 471] width 501 height 22
type input "$16.00000"
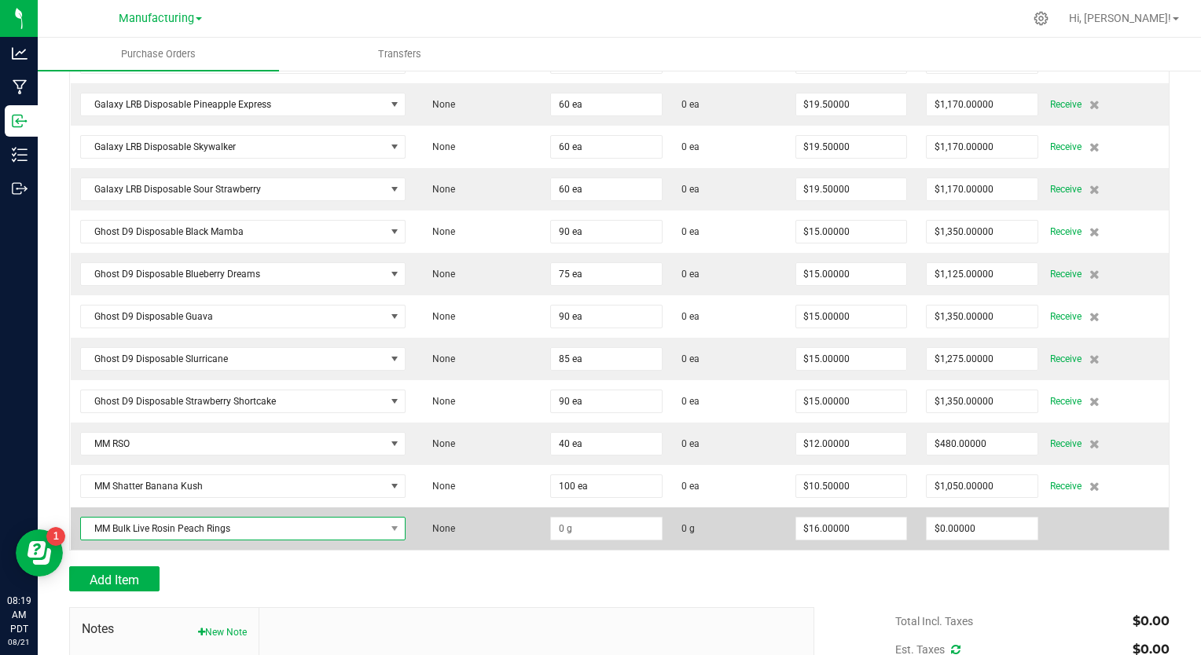
click at [198, 518] on span "MM Bulk Live Rosin Peach Rings" at bounding box center [233, 529] width 304 height 22
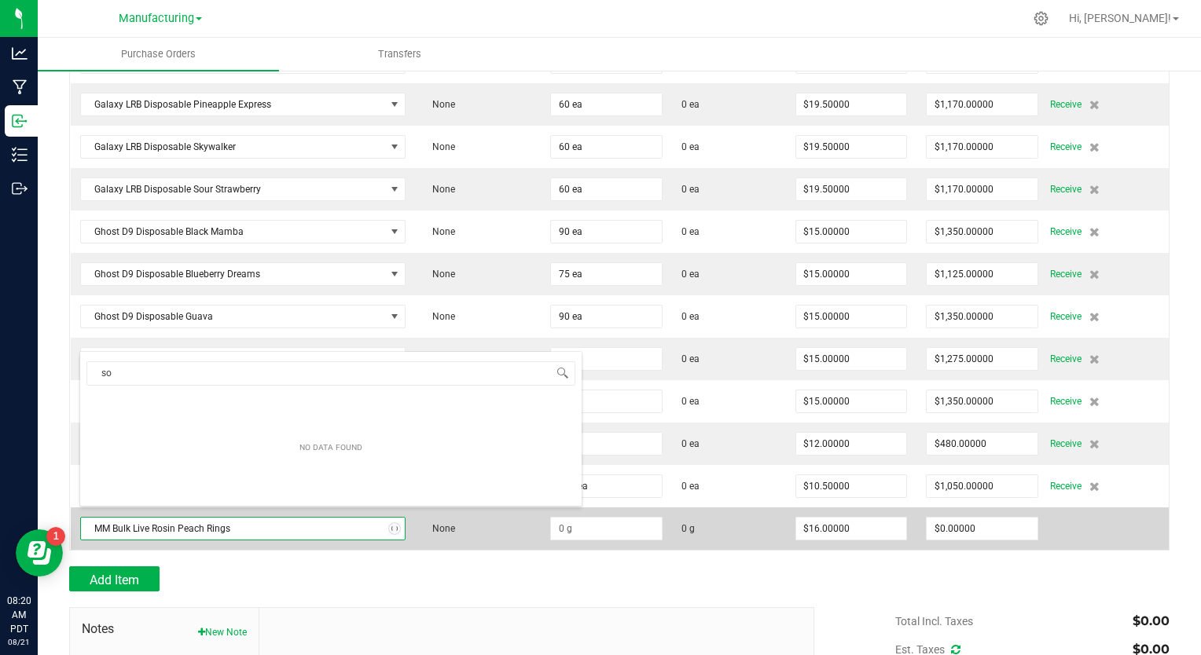
type input "s"
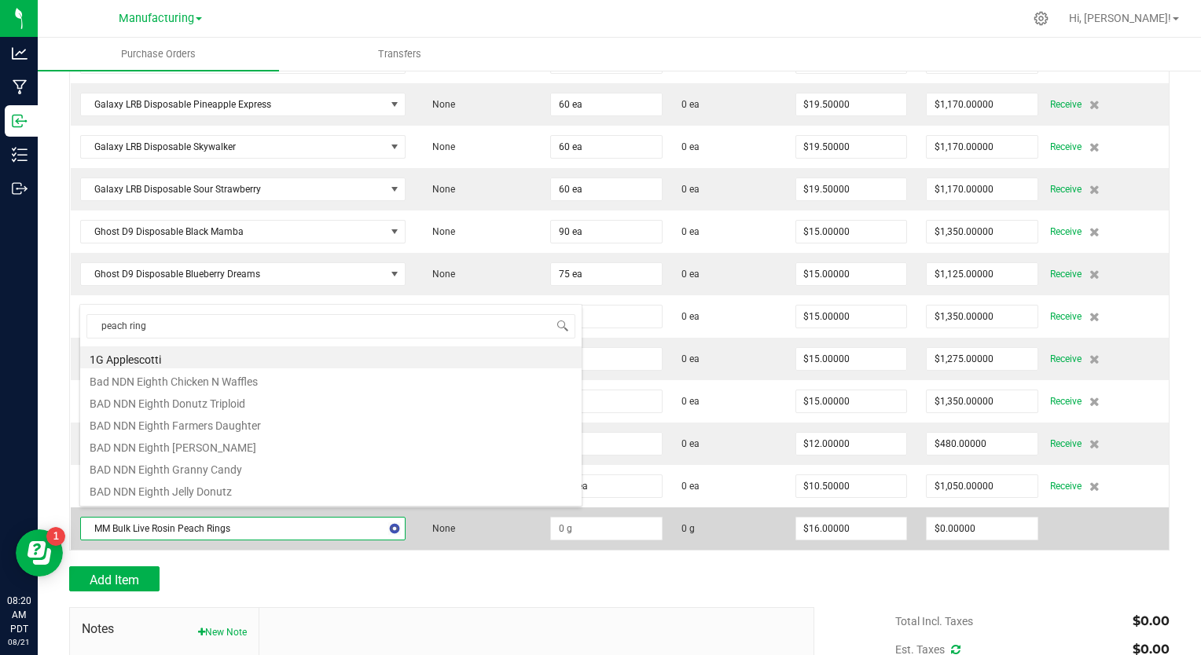
type input "peach rings"
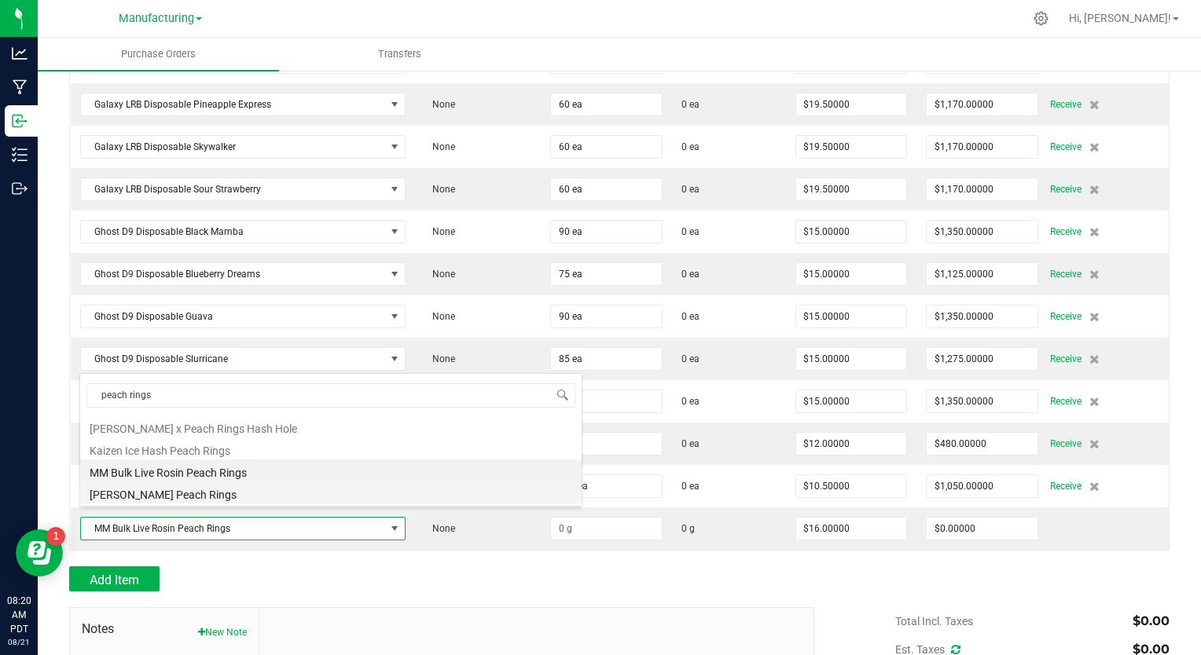
click at [171, 497] on li "[PERSON_NAME] Peach Rings" at bounding box center [330, 493] width 501 height 22
type input "$17.50000"
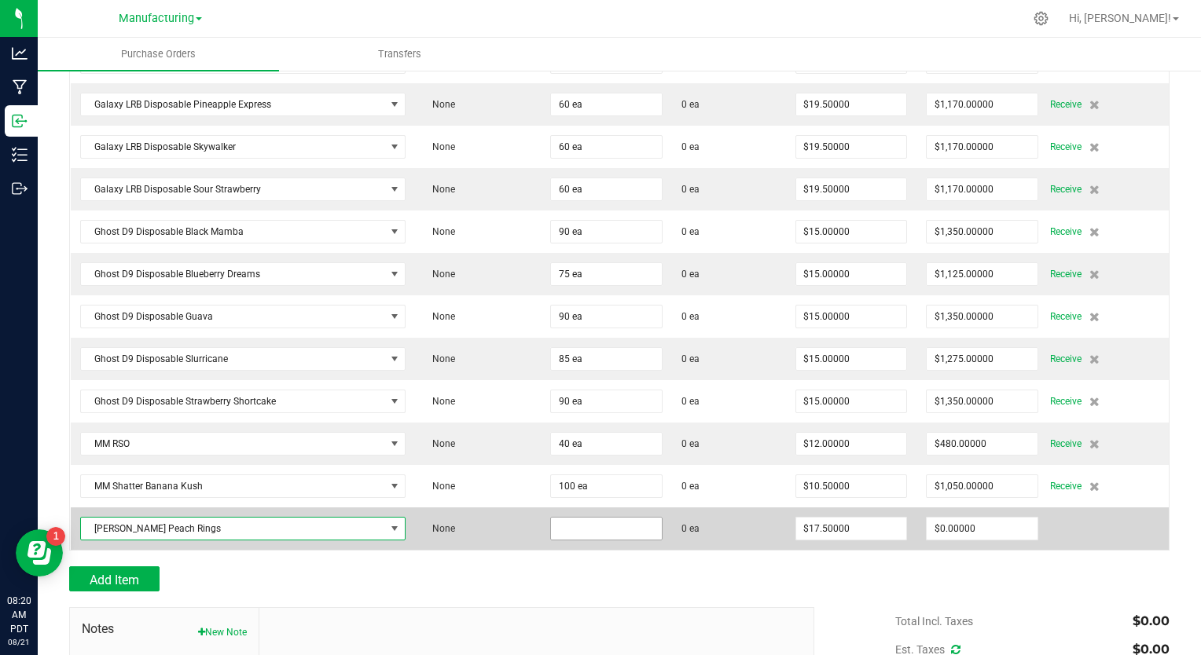
click at [585, 518] on input at bounding box center [606, 529] width 111 height 22
type input "50 ea"
type input "17.5"
click at [803, 518] on input "17.5" at bounding box center [851, 529] width 111 height 22
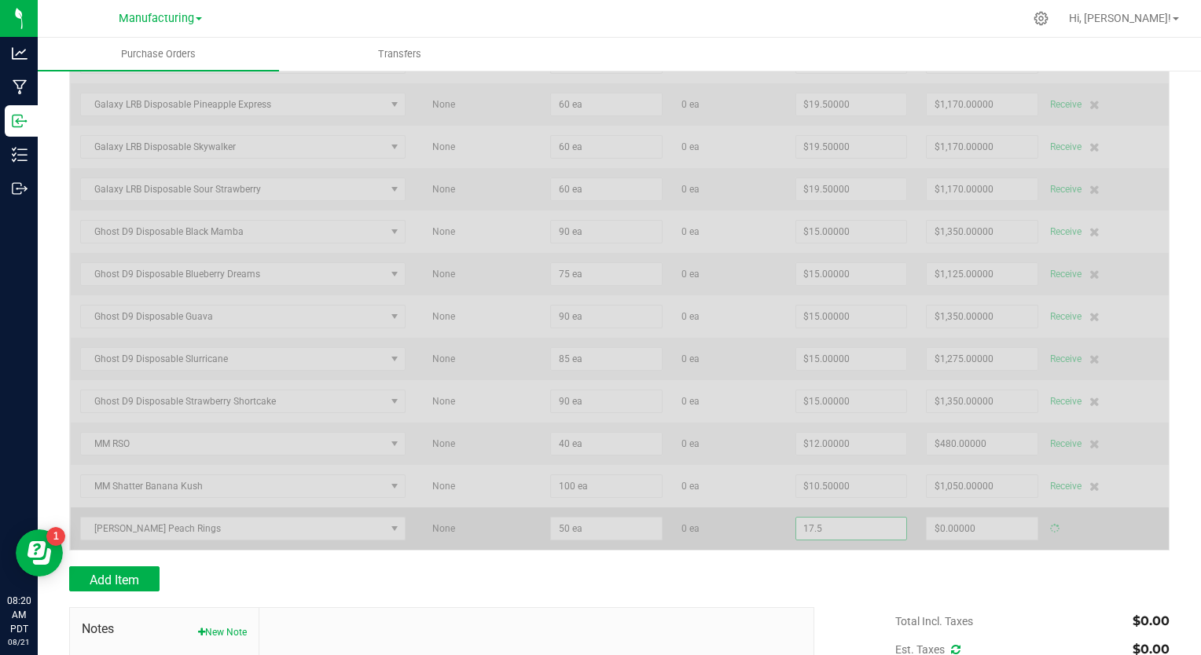
type input "$875.00000"
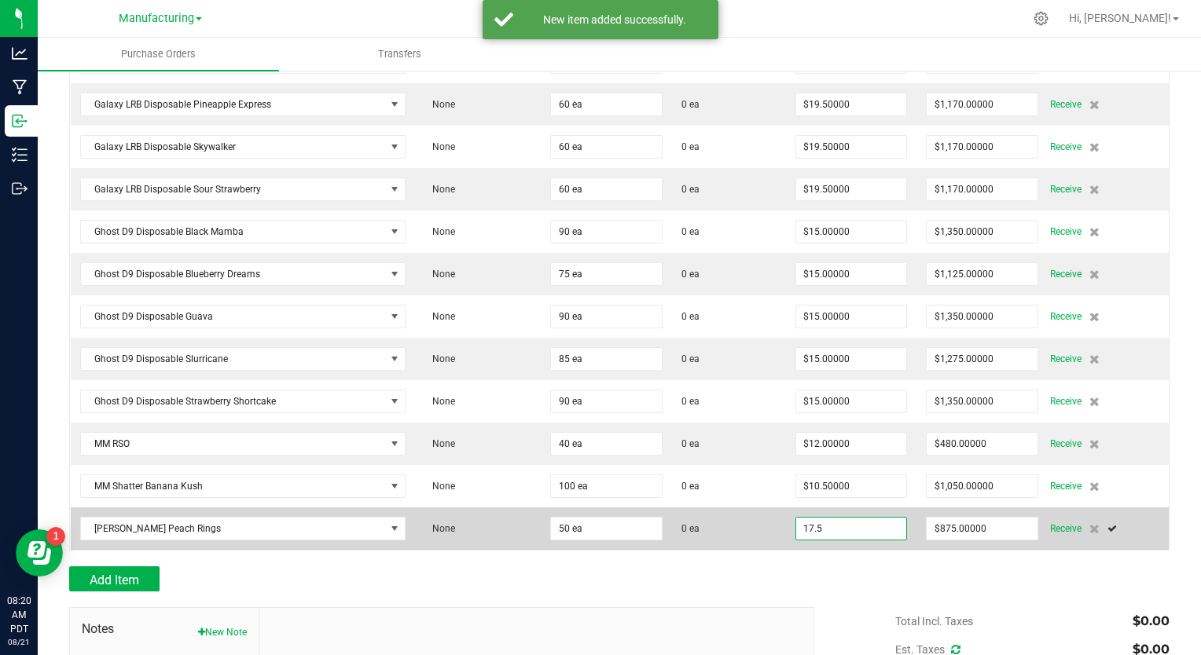
click at [803, 518] on input "17.5" at bounding box center [851, 529] width 111 height 22
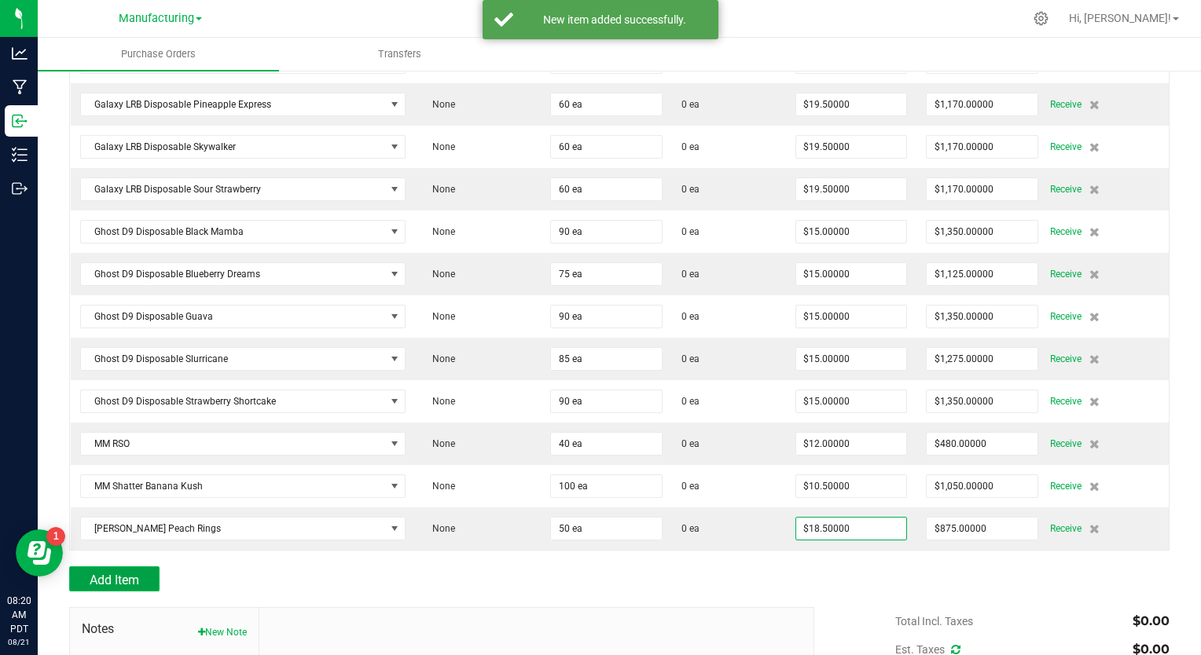
click at [104, 573] on span "Add Item" at bounding box center [115, 580] width 50 height 15
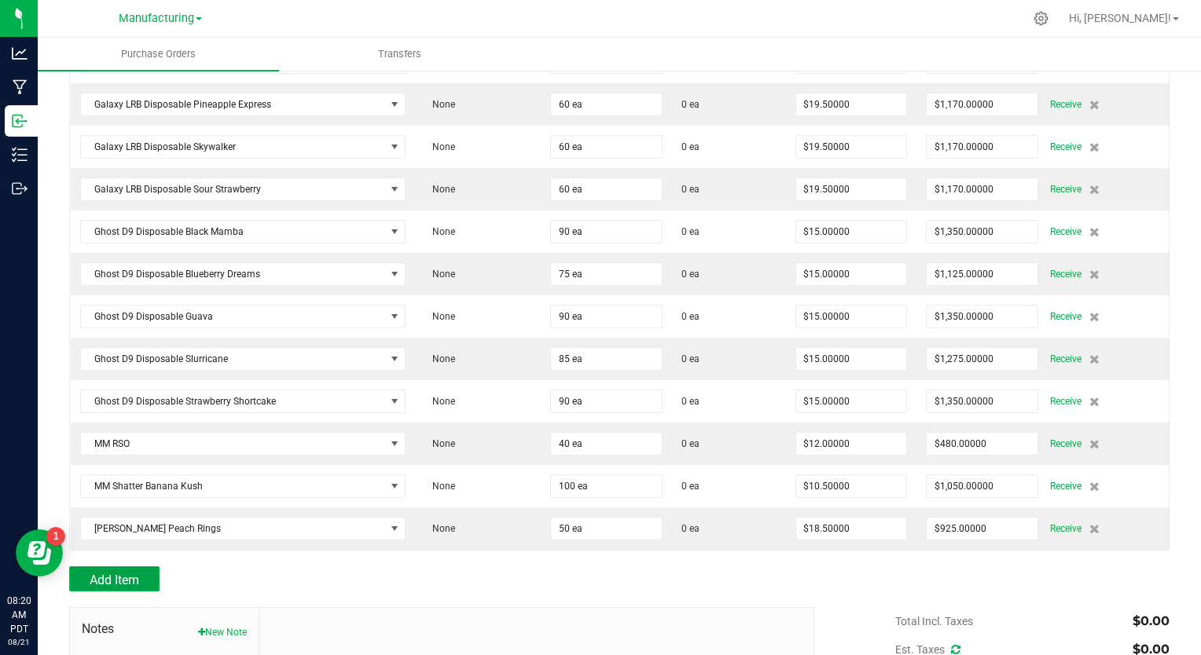
click at [104, 573] on span "Add Item" at bounding box center [115, 580] width 50 height 15
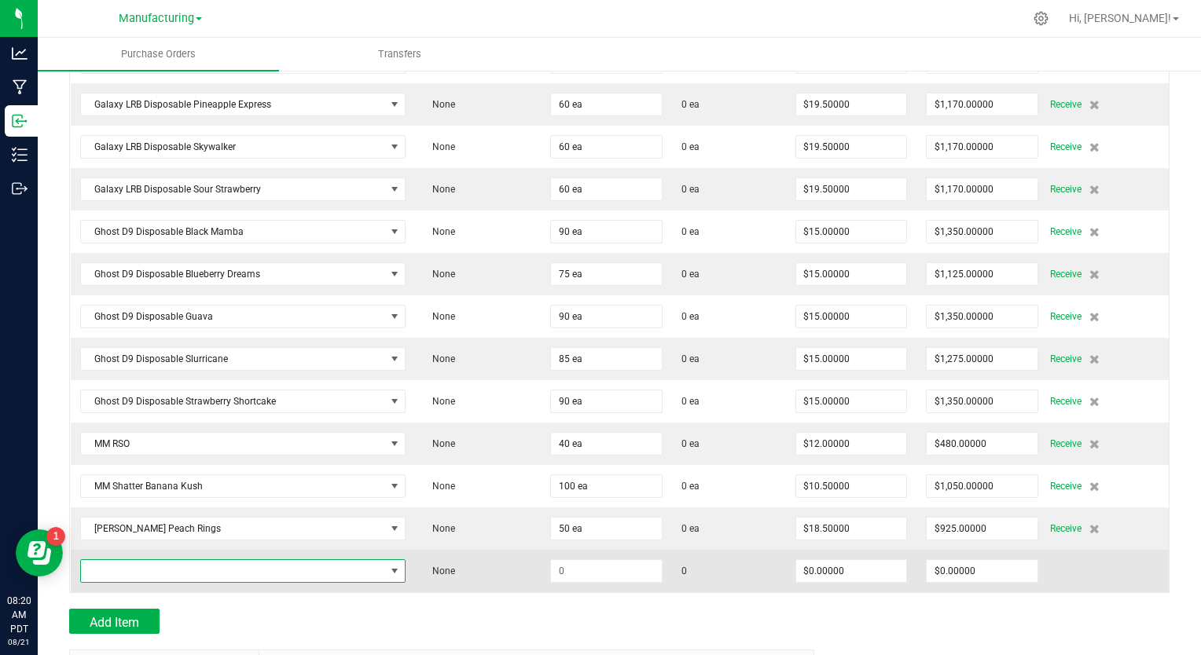
click at [156, 563] on span "NO DATA FOUND" at bounding box center [233, 571] width 304 height 22
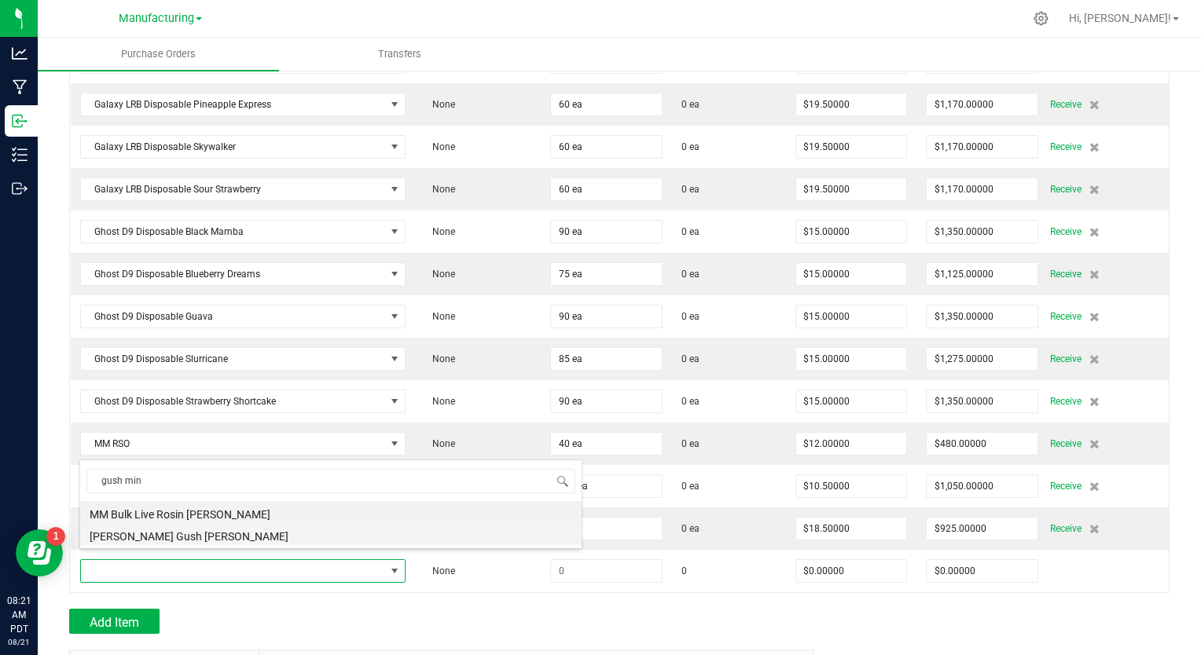
click at [146, 542] on li "[PERSON_NAME] Gush [PERSON_NAME]" at bounding box center [330, 534] width 501 height 22
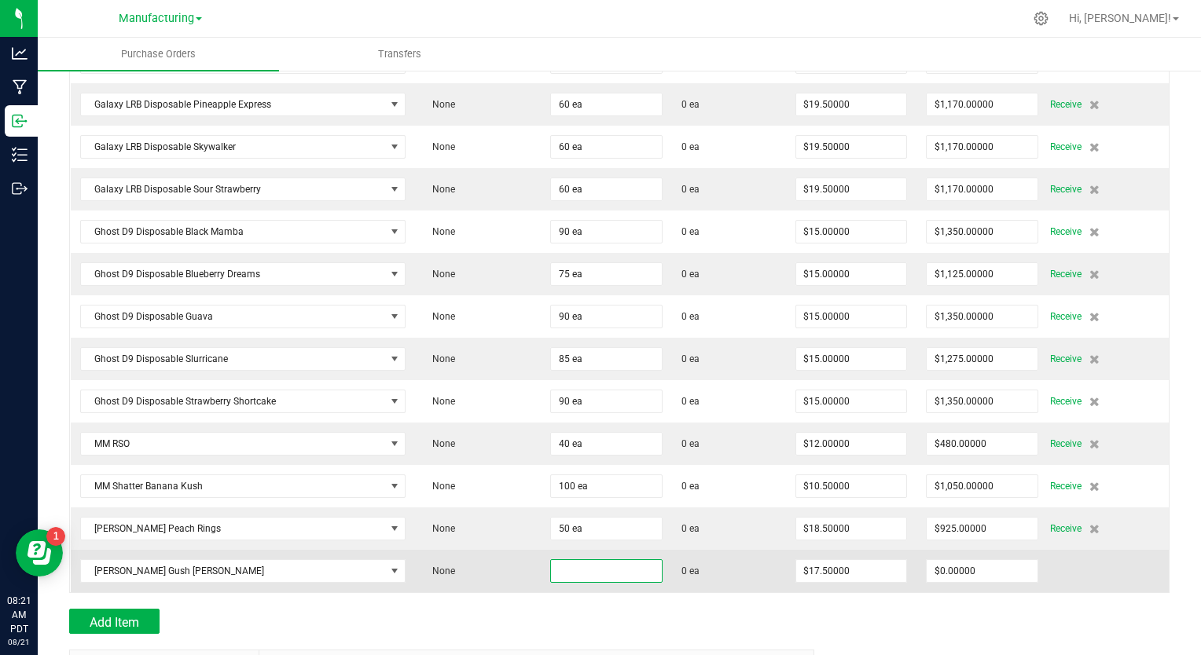
click at [554, 560] on input at bounding box center [606, 571] width 111 height 22
click at [807, 563] on input "17.5" at bounding box center [851, 571] width 111 height 22
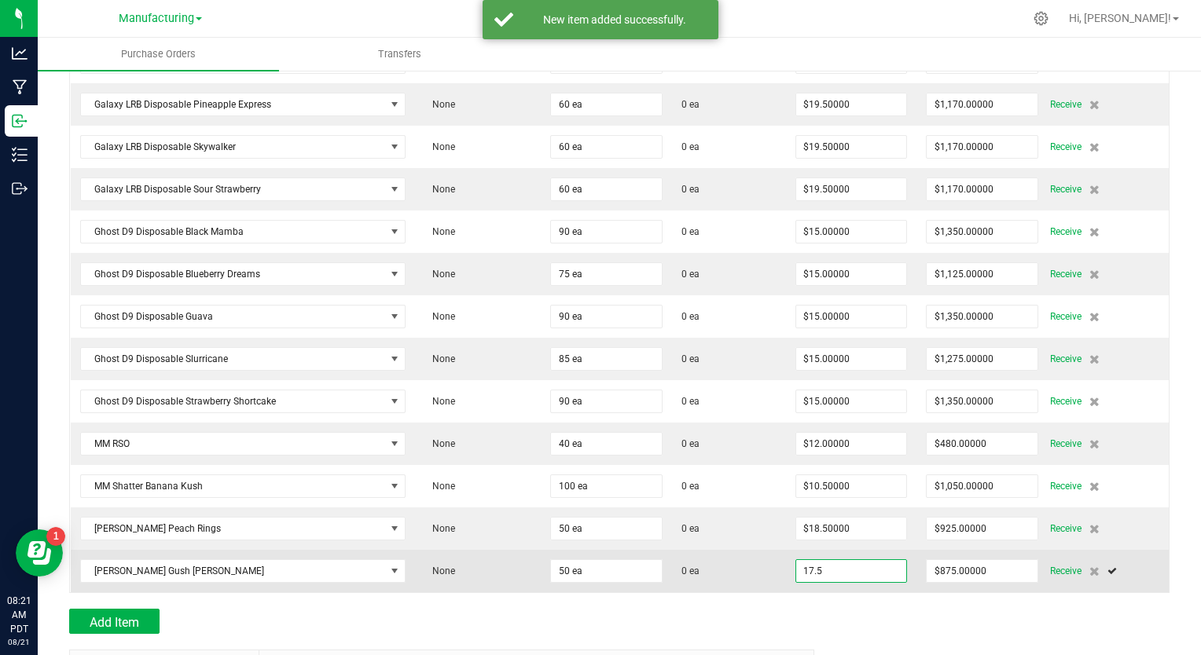
click at [805, 560] on input "17.5" at bounding box center [851, 571] width 111 height 22
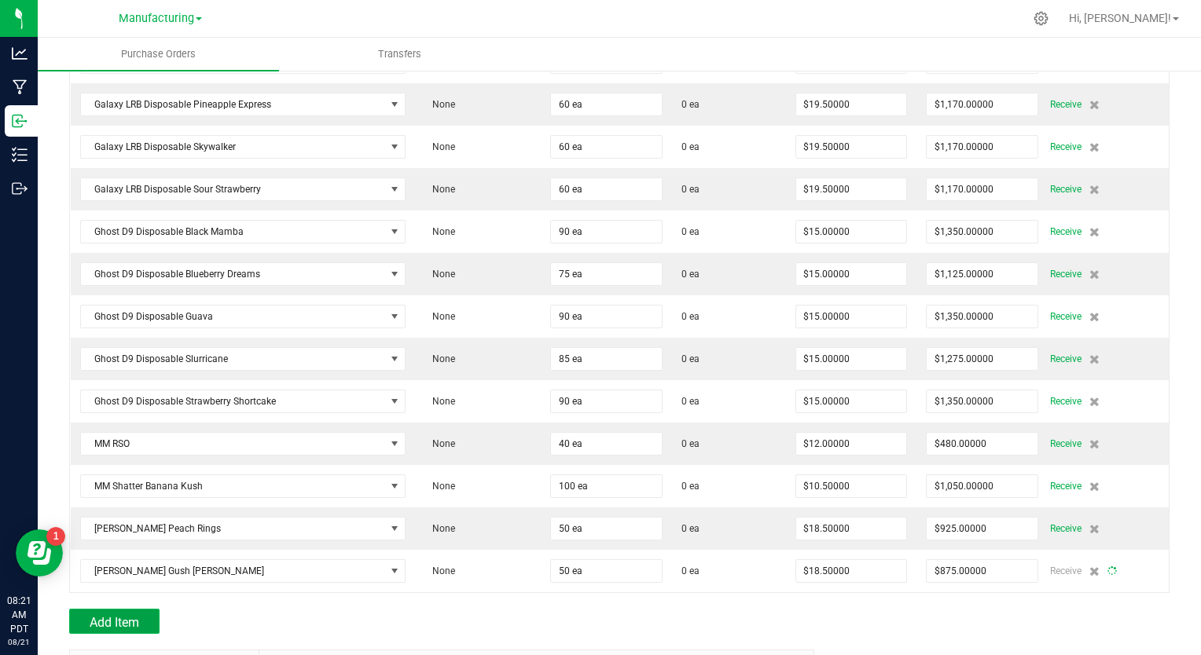
click at [113, 615] on span "Add Item" at bounding box center [115, 622] width 50 height 15
click at [147, 609] on button "Add Item" at bounding box center [114, 621] width 90 height 25
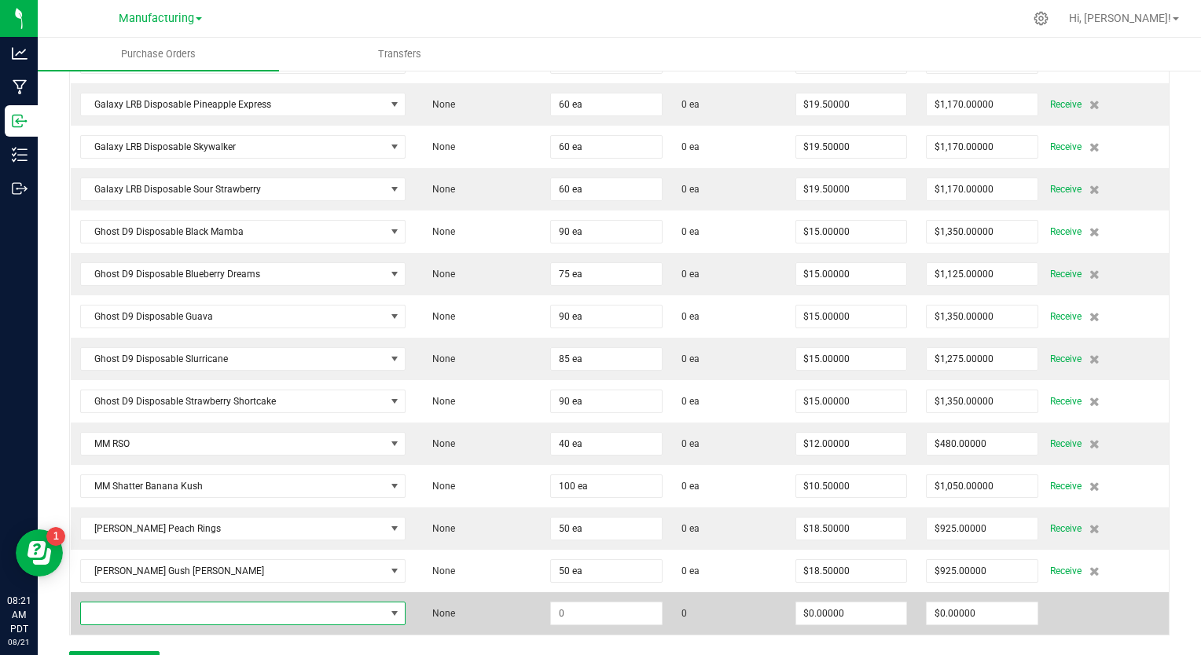
click at [142, 603] on span "NO DATA FOUND" at bounding box center [233, 614] width 304 height 22
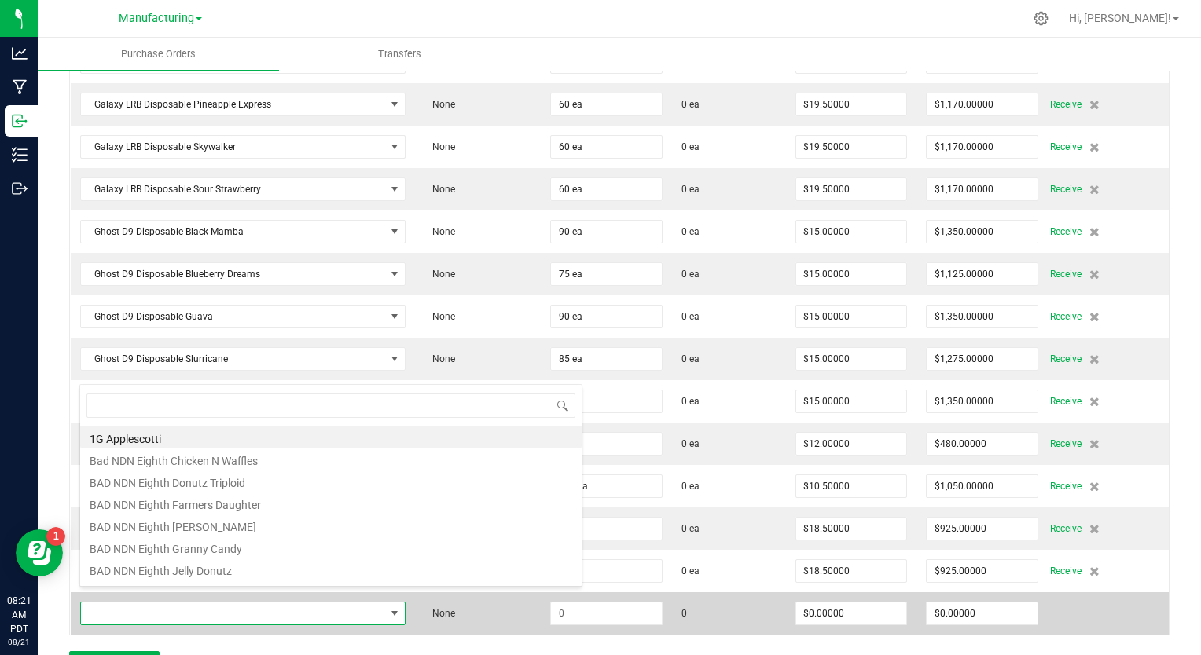
scroll to position [1349, 0]
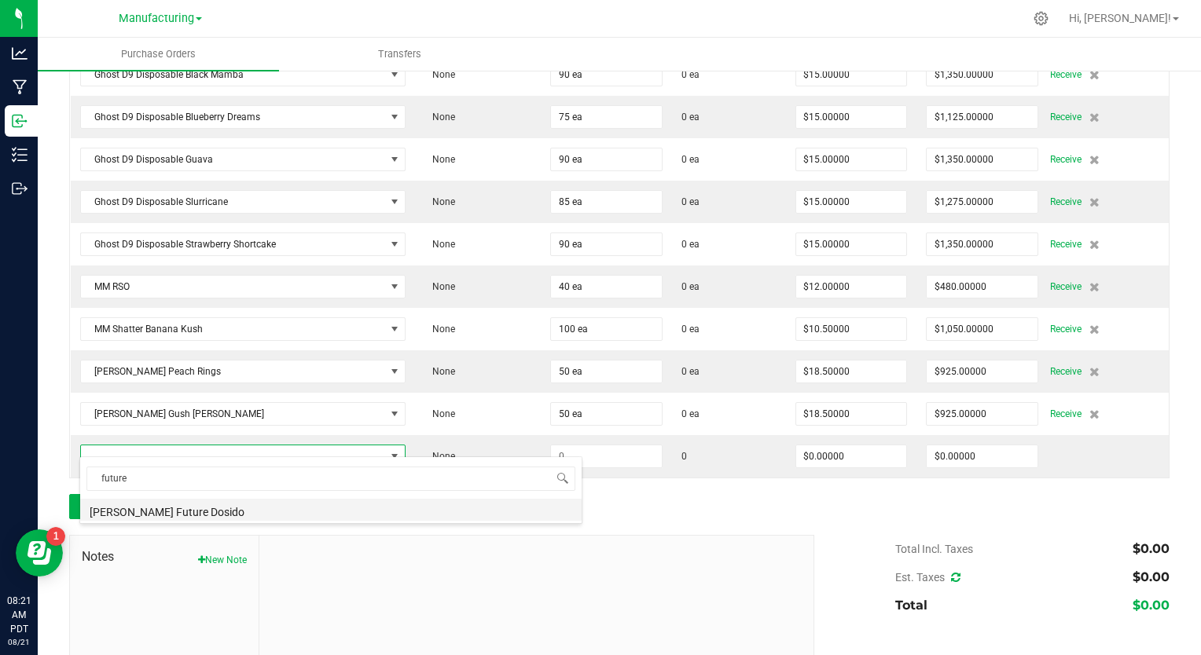
click at [192, 511] on li "[PERSON_NAME] Future Dosido" at bounding box center [330, 510] width 501 height 22
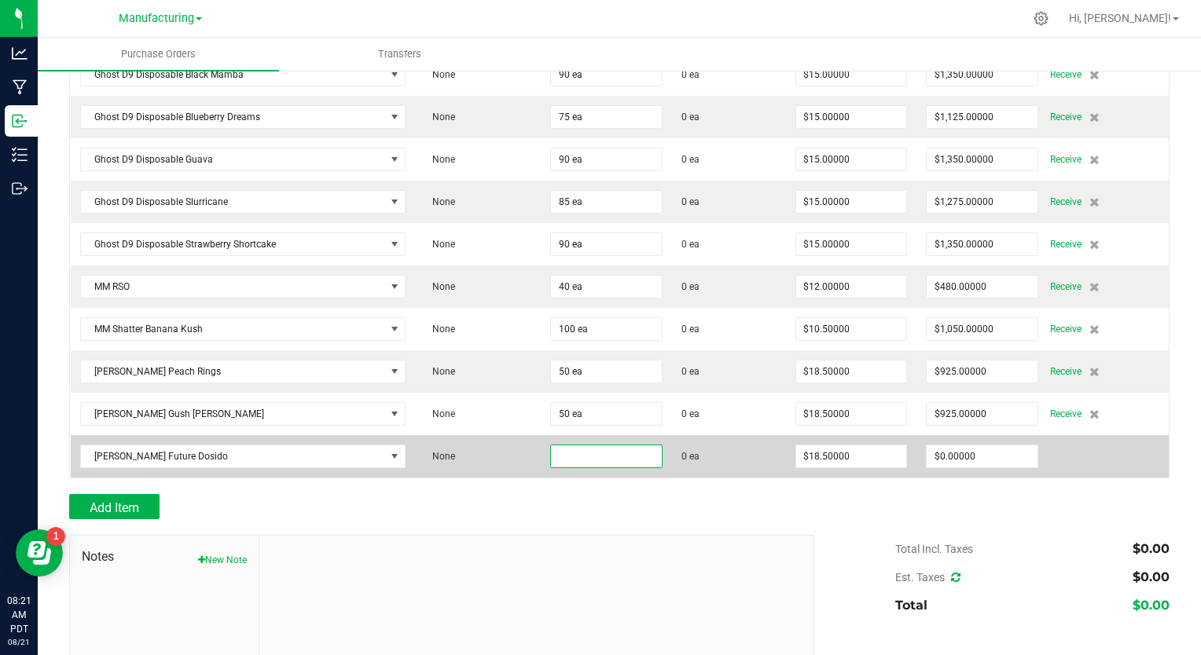
click at [551, 447] on input at bounding box center [606, 457] width 111 height 22
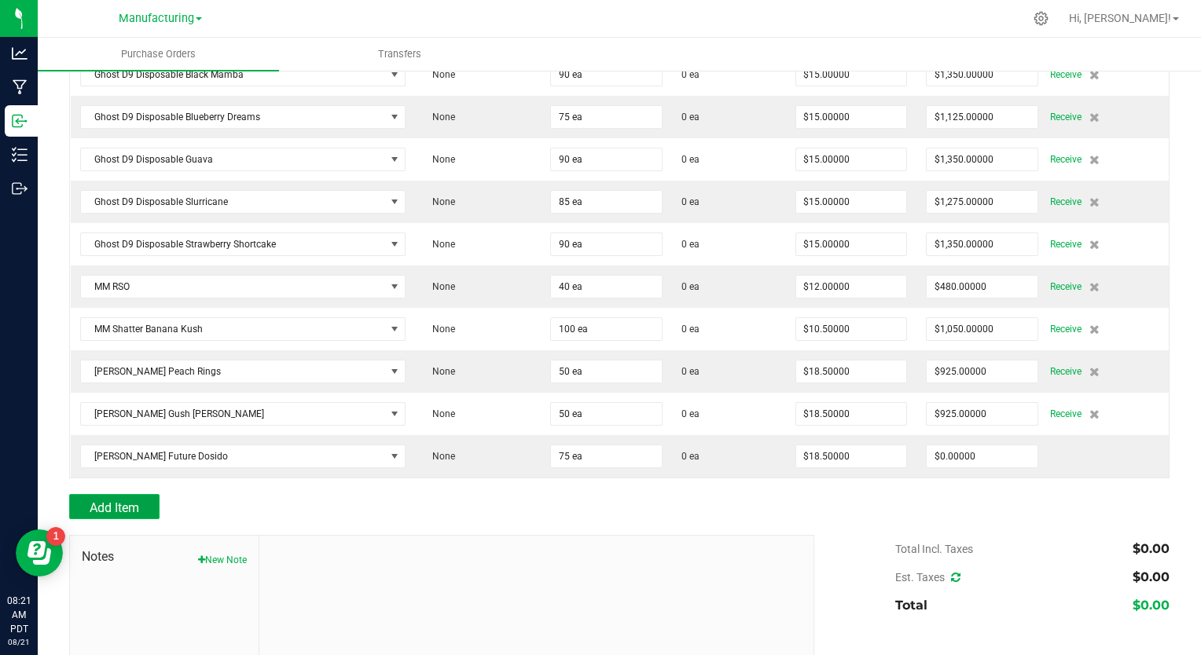
click at [129, 501] on span "Add Item" at bounding box center [115, 508] width 50 height 15
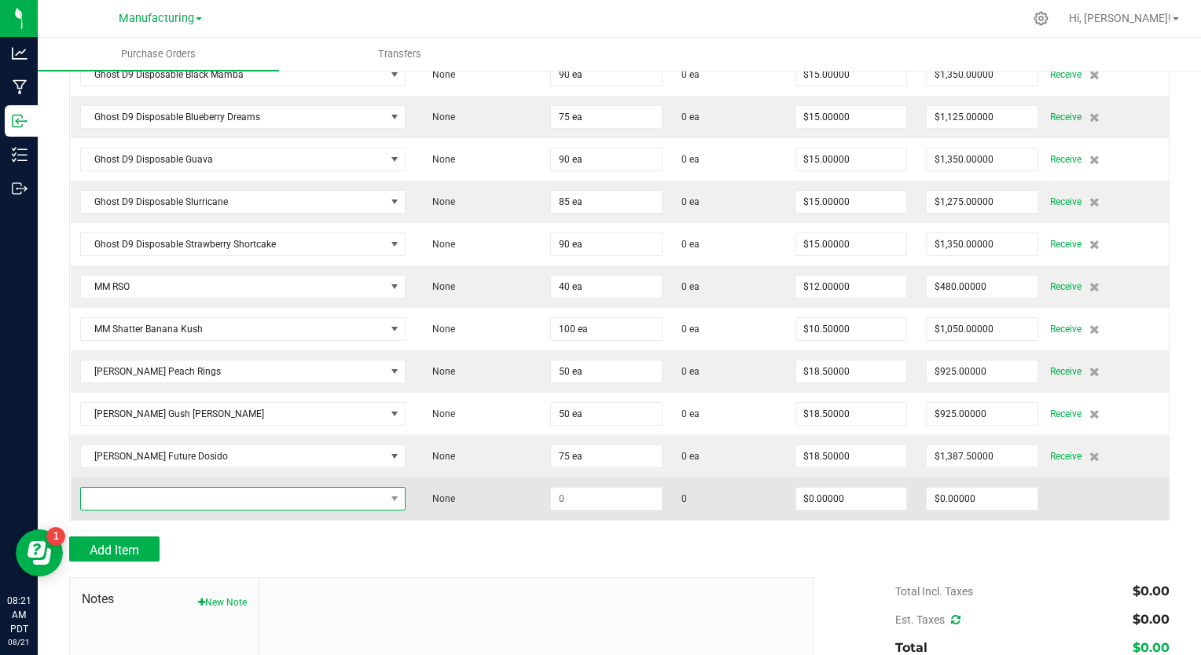
click at [148, 488] on span "NO DATA FOUND" at bounding box center [233, 499] width 304 height 22
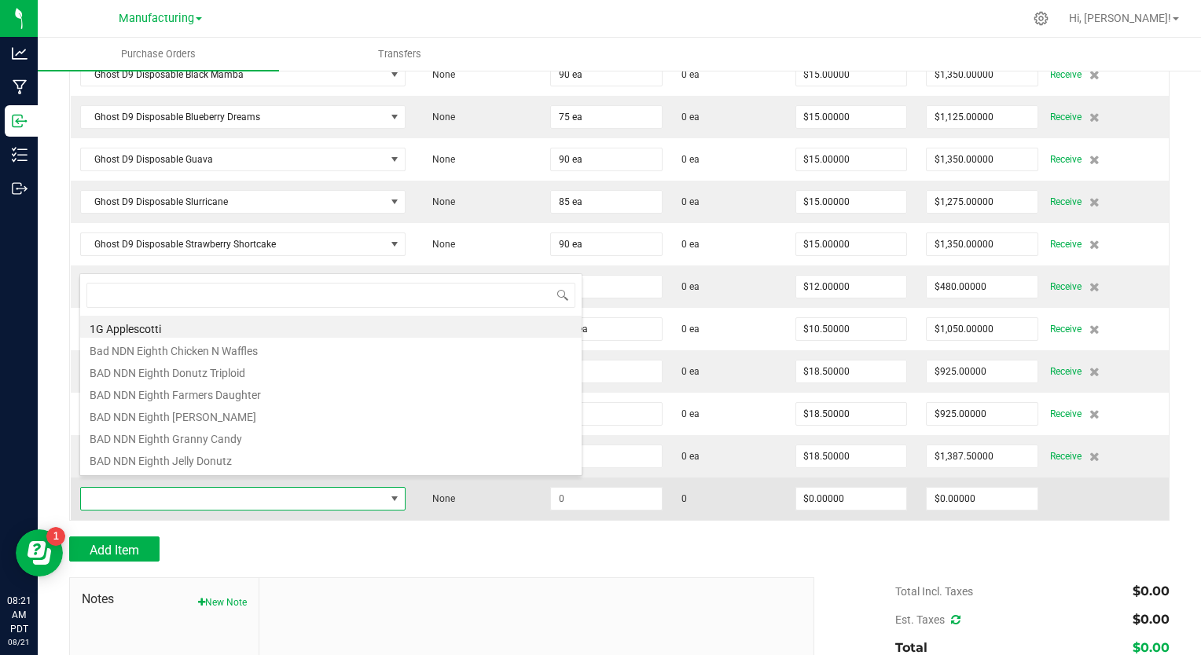
scroll to position [23, 317]
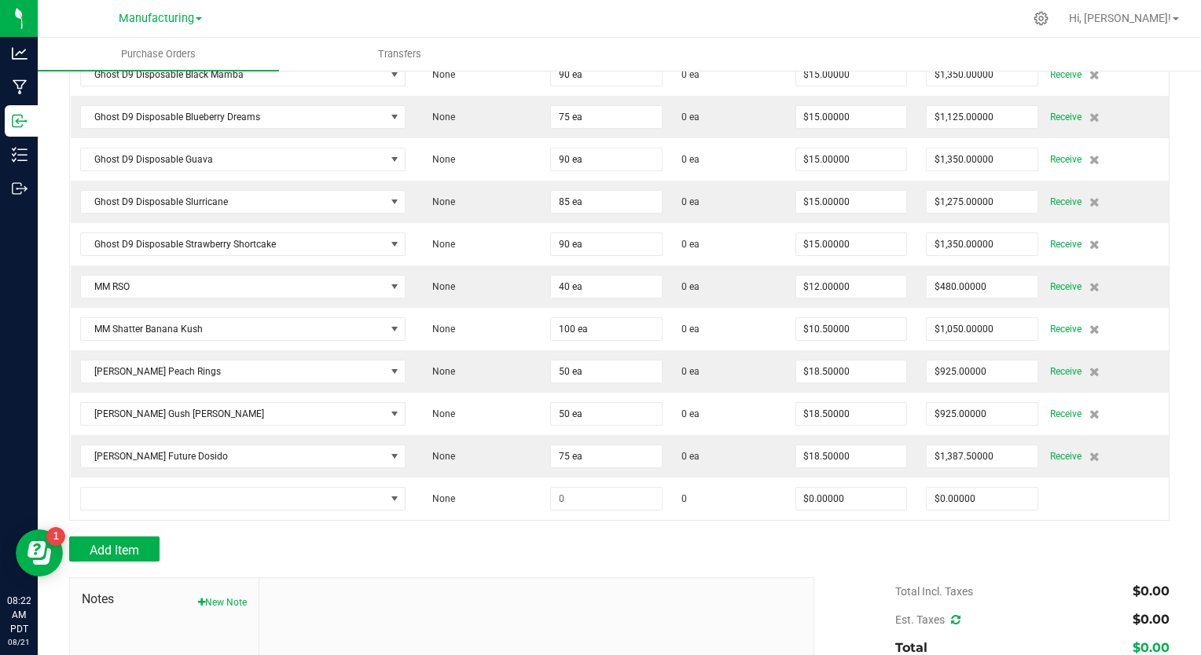
click at [694, 562] on div at bounding box center [619, 570] width 1100 height 16
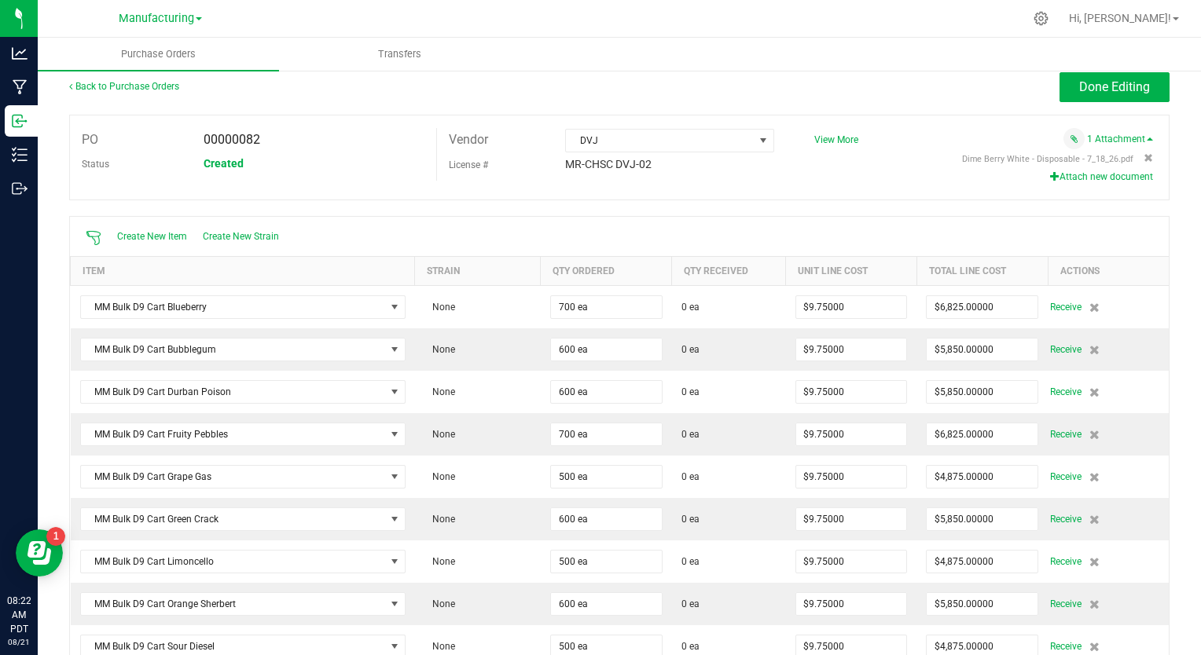
scroll to position [0, 0]
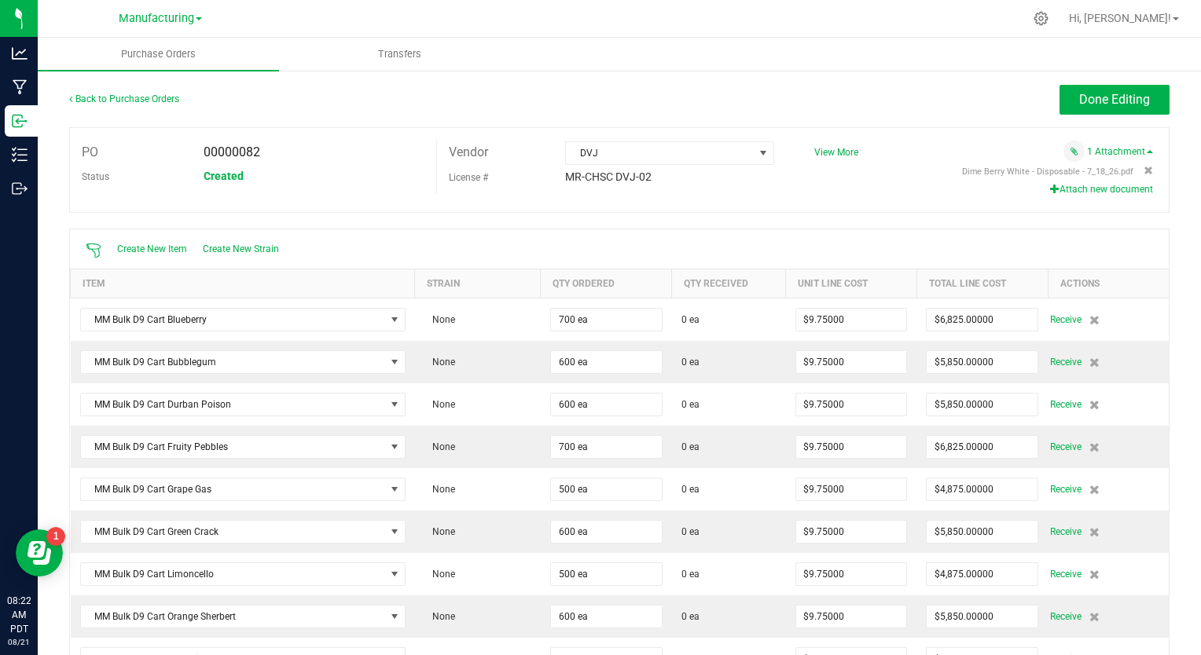
click at [1059, 190] on button "Attach new document" at bounding box center [1101, 189] width 103 height 14
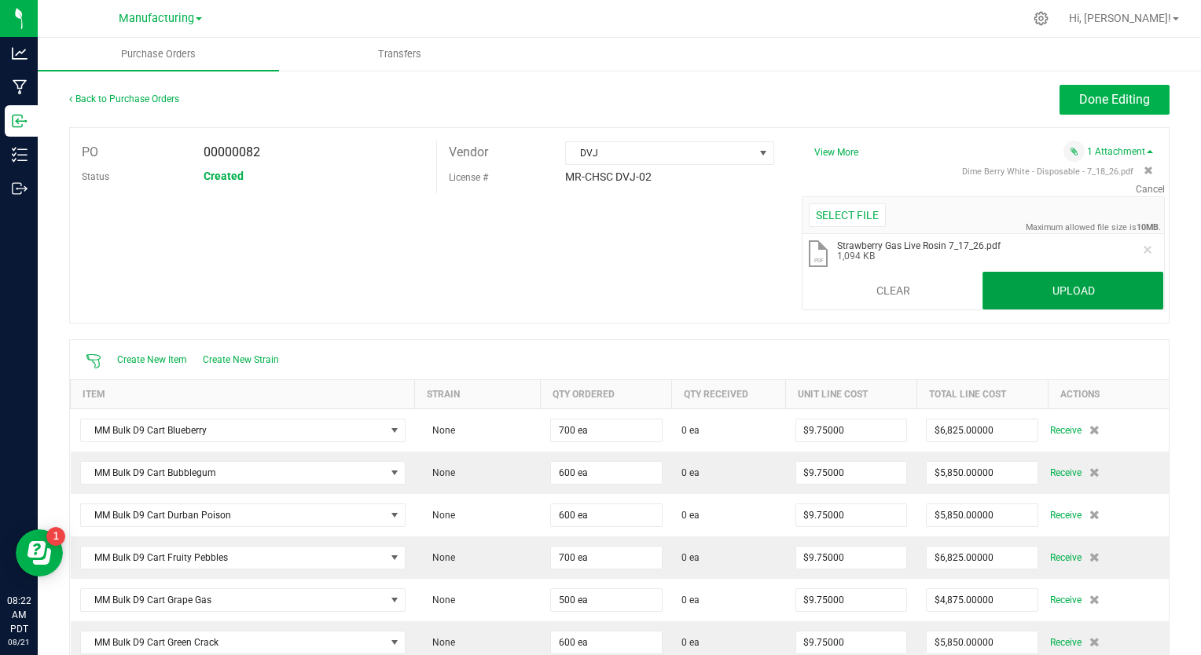
click at [1002, 288] on button "Upload" at bounding box center [1072, 291] width 181 height 38
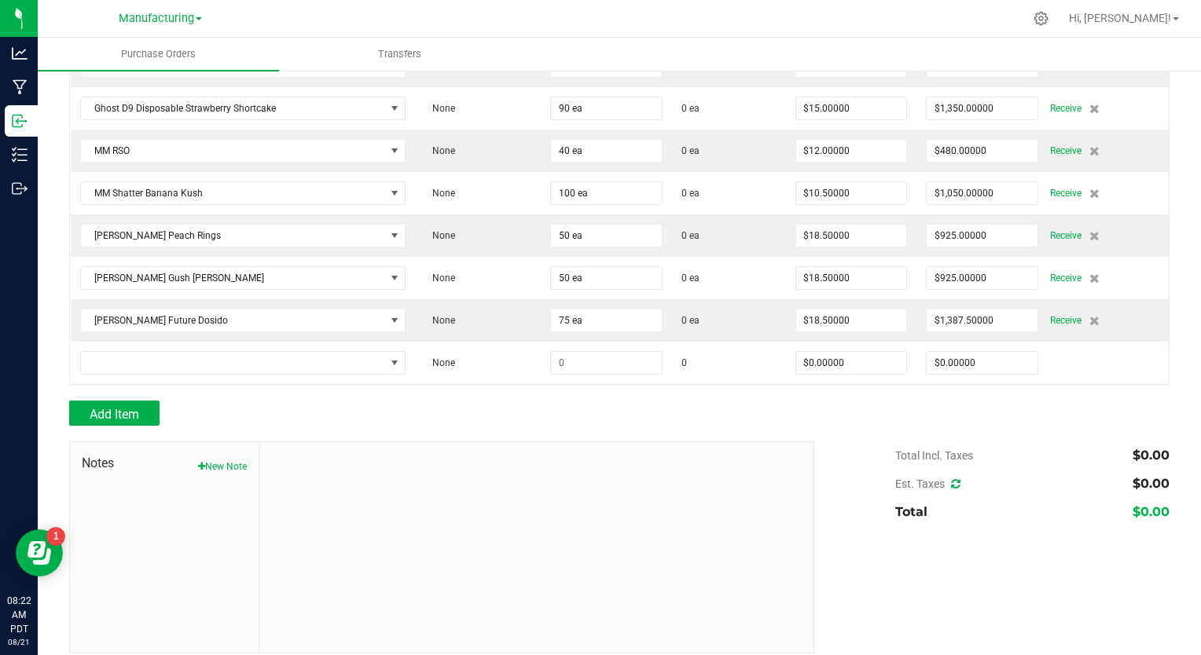
scroll to position [1500, 0]
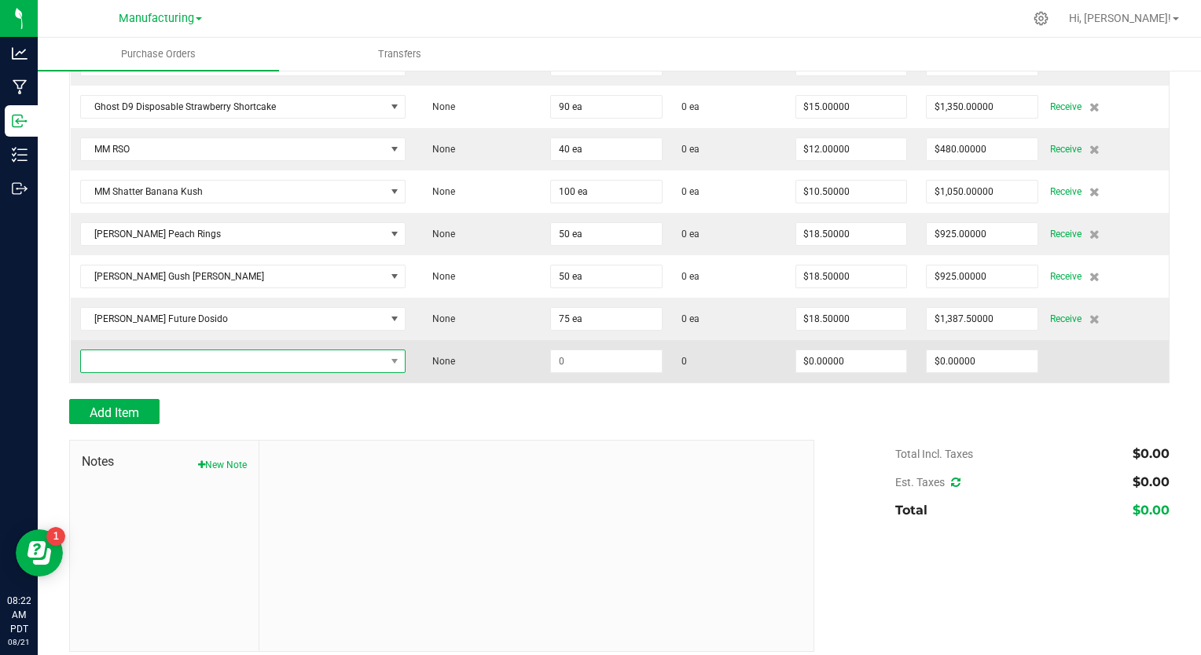
click at [126, 358] on span "NO DATA FOUND" at bounding box center [233, 362] width 304 height 22
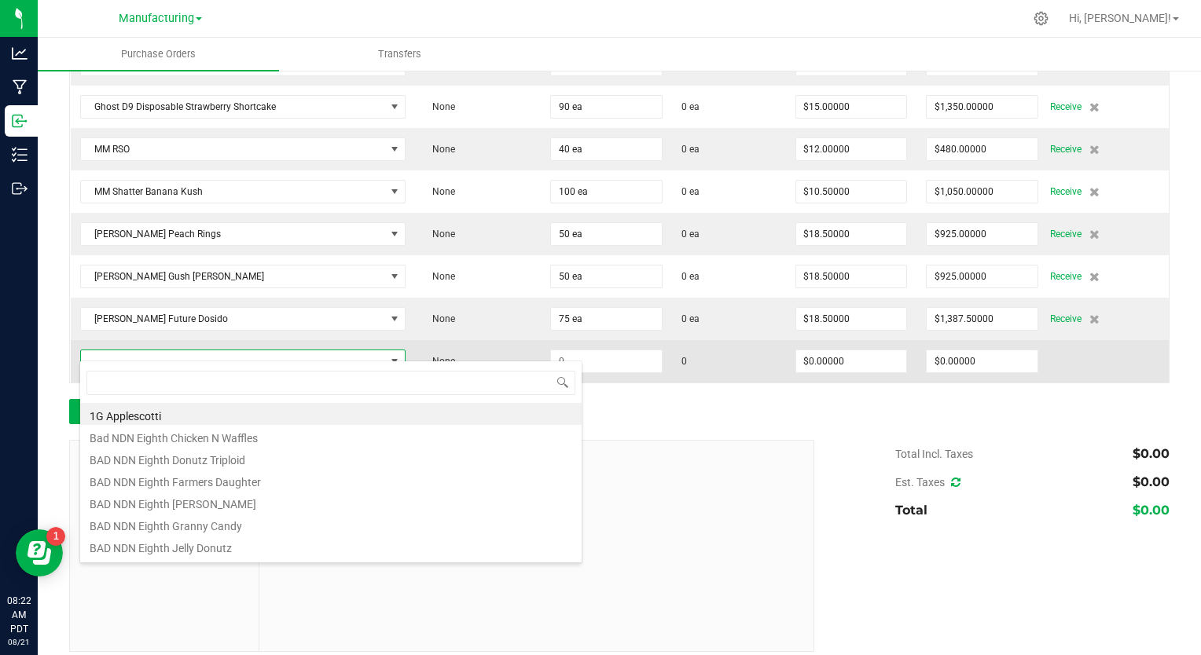
scroll to position [23, 317]
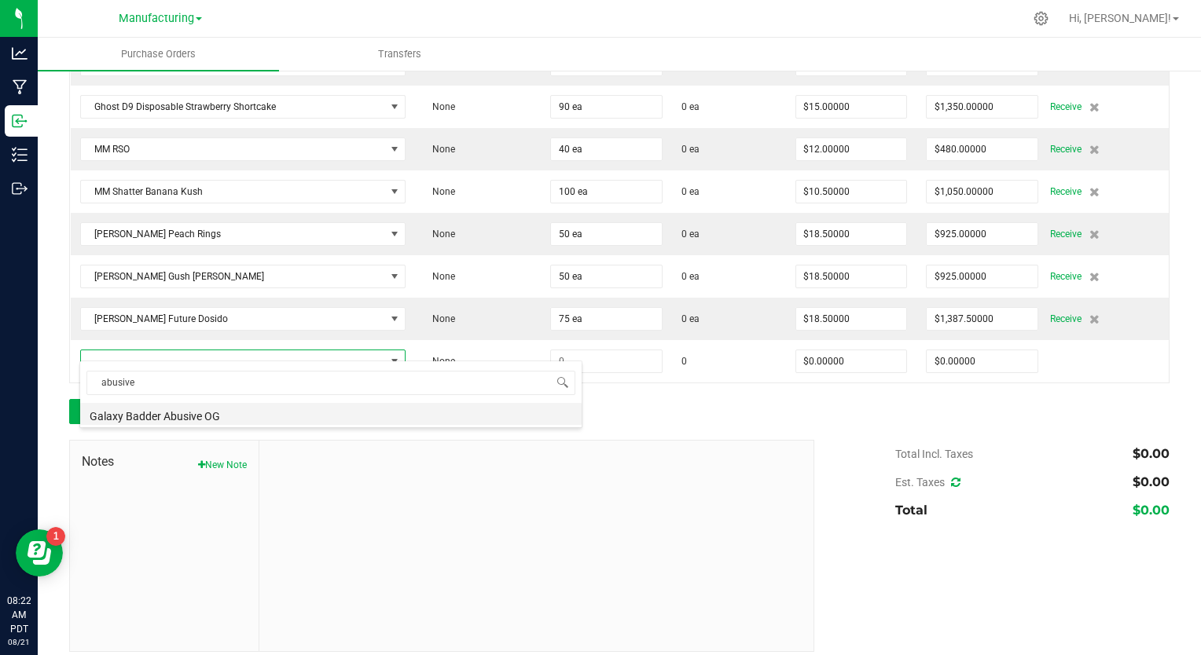
click at [132, 421] on li "Galaxy Badder Abusive OG" at bounding box center [330, 414] width 501 height 22
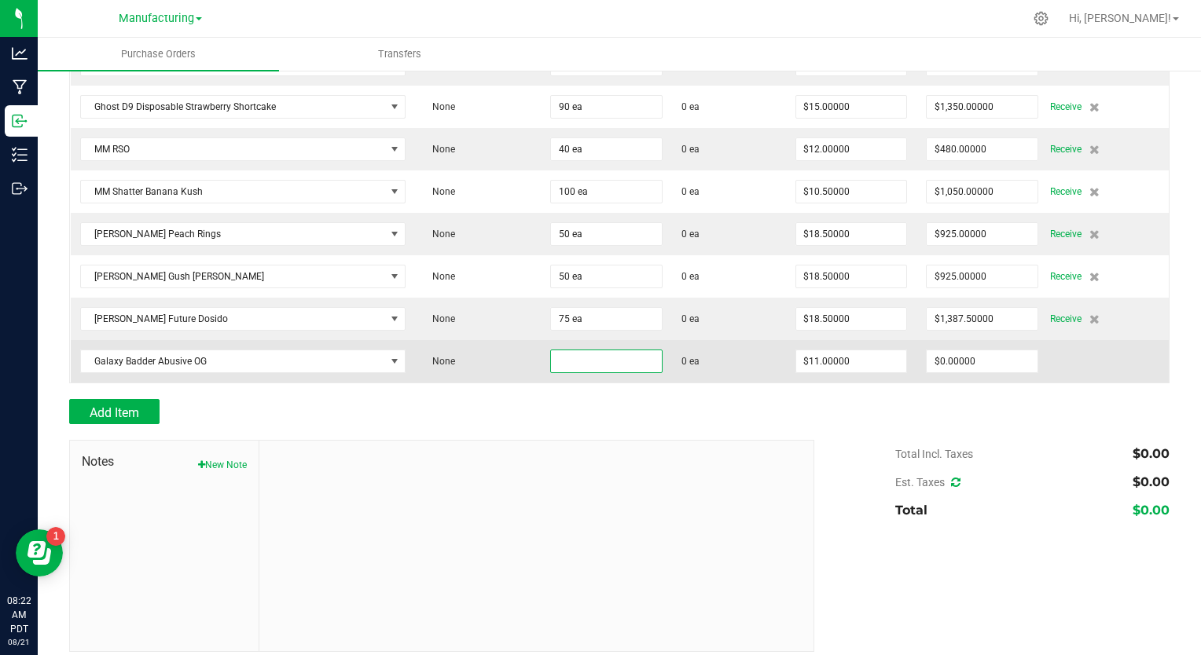
click at [572, 351] on input at bounding box center [606, 362] width 111 height 22
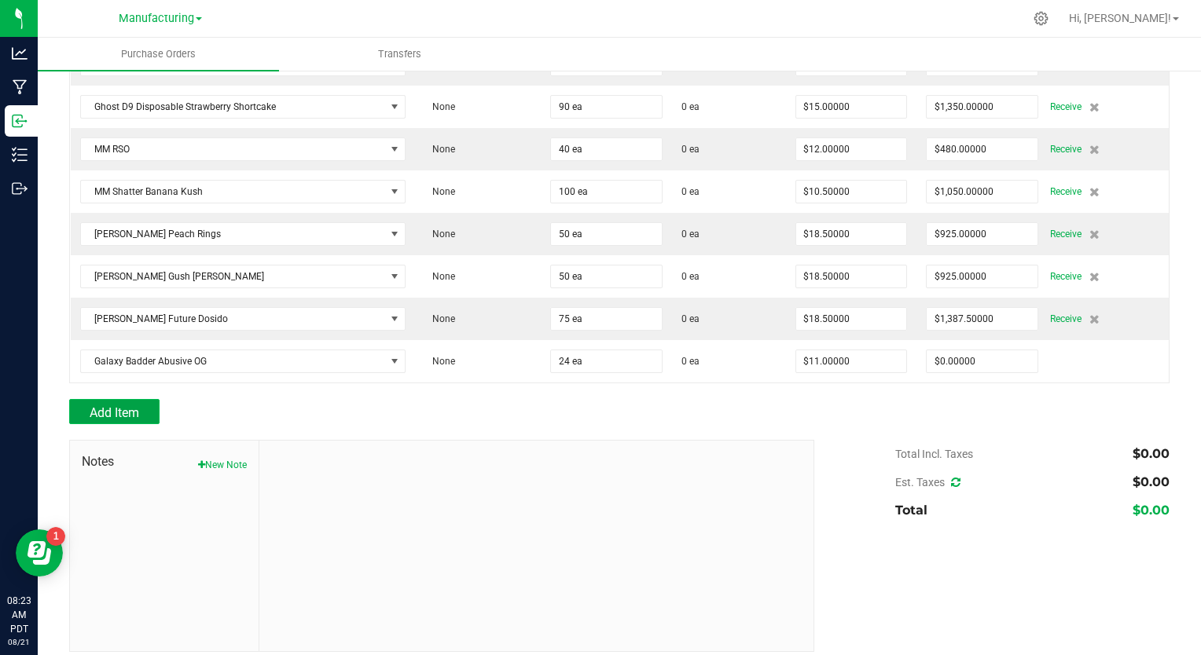
click at [135, 406] on span "Add Item" at bounding box center [115, 413] width 50 height 15
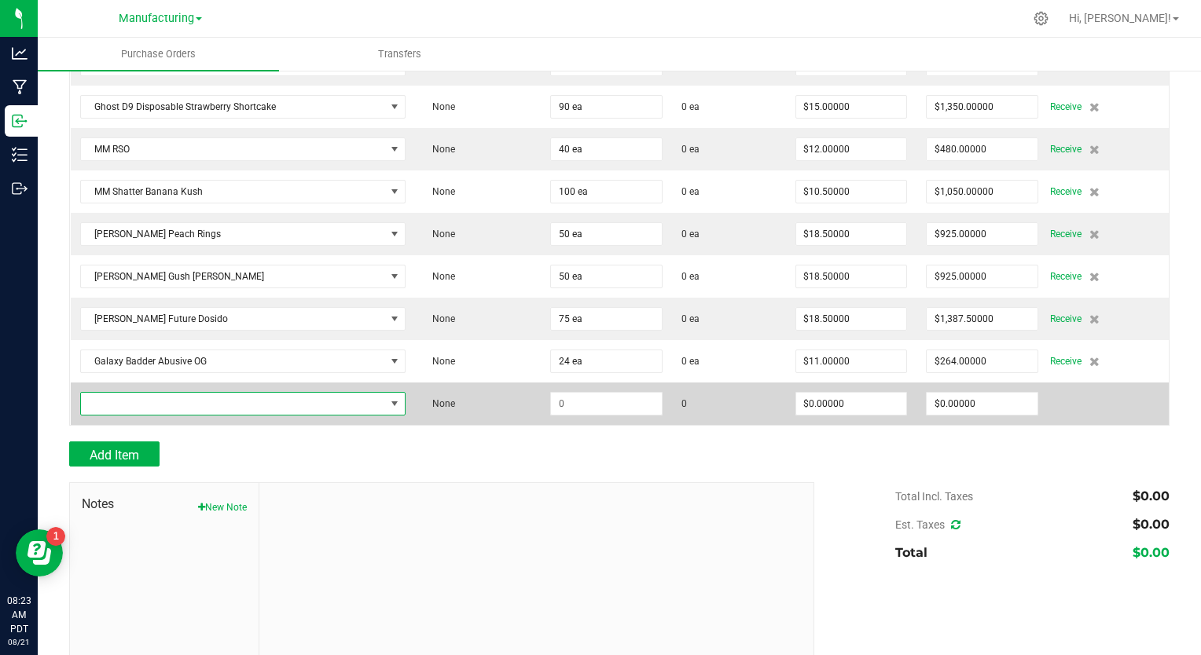
click at [138, 393] on span "NO DATA FOUND" at bounding box center [233, 404] width 304 height 22
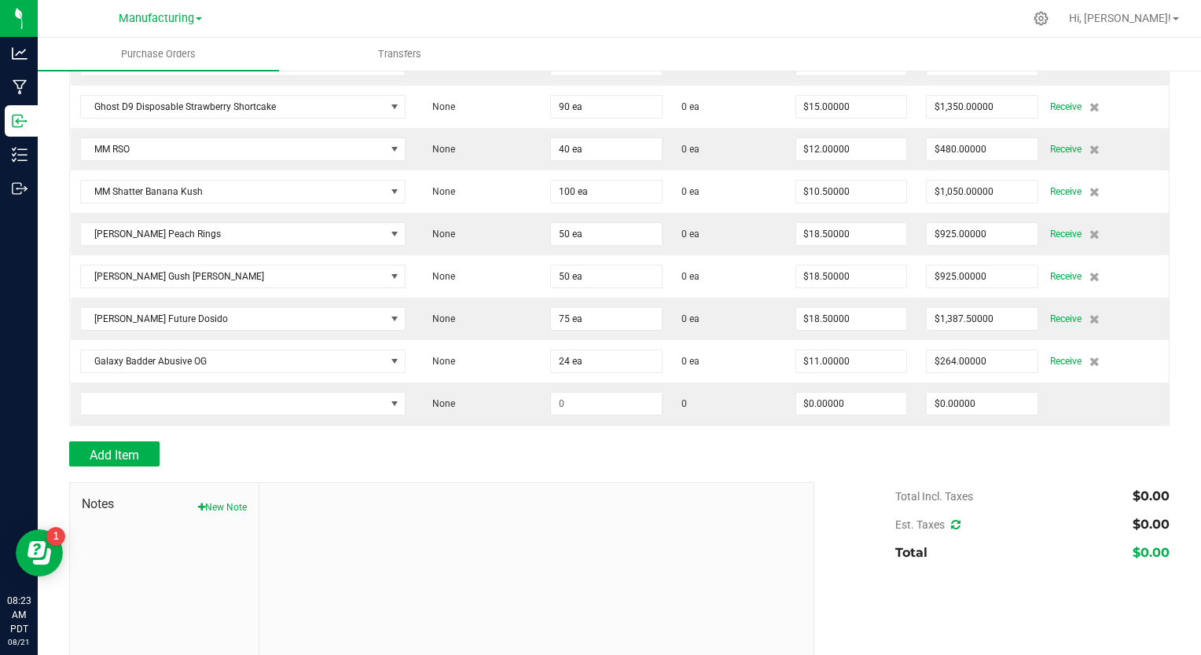
click at [745, 467] on div at bounding box center [619, 475] width 1100 height 16
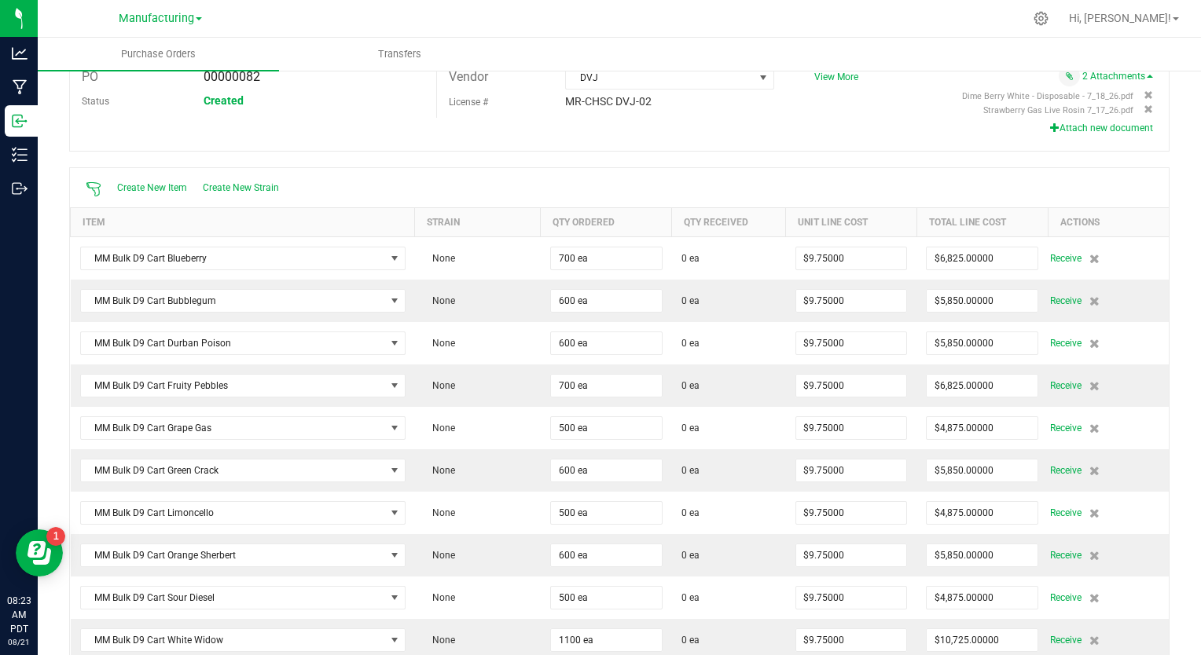
scroll to position [0, 0]
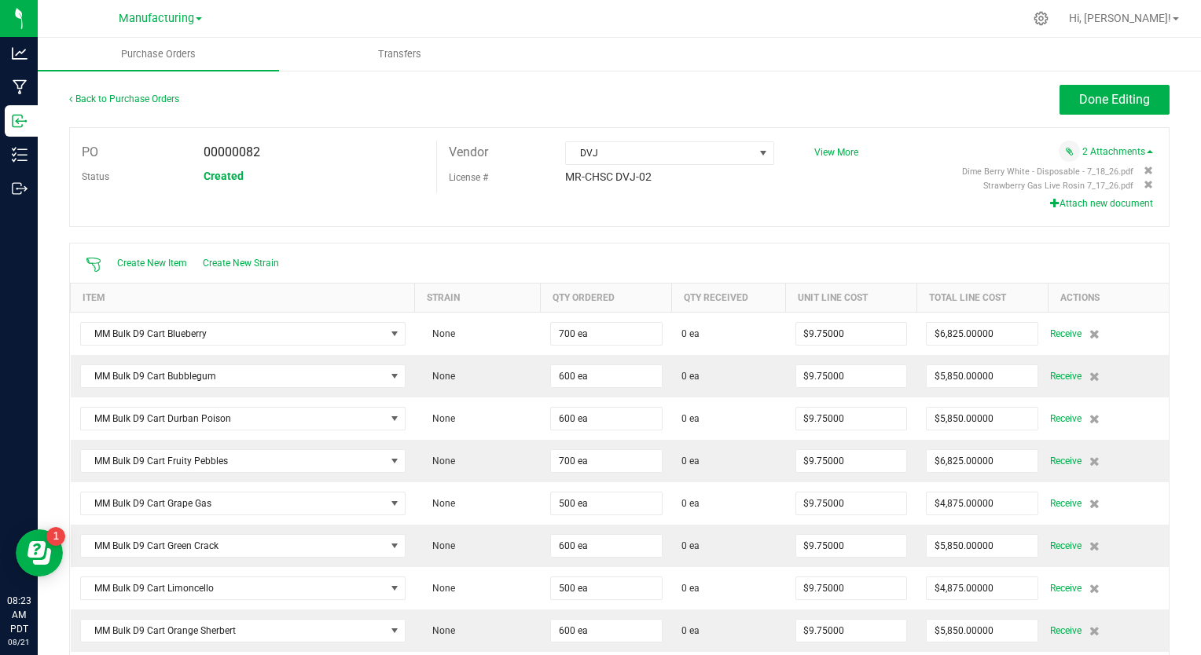
click at [1050, 204] on button "Attach new document" at bounding box center [1101, 203] width 103 height 14
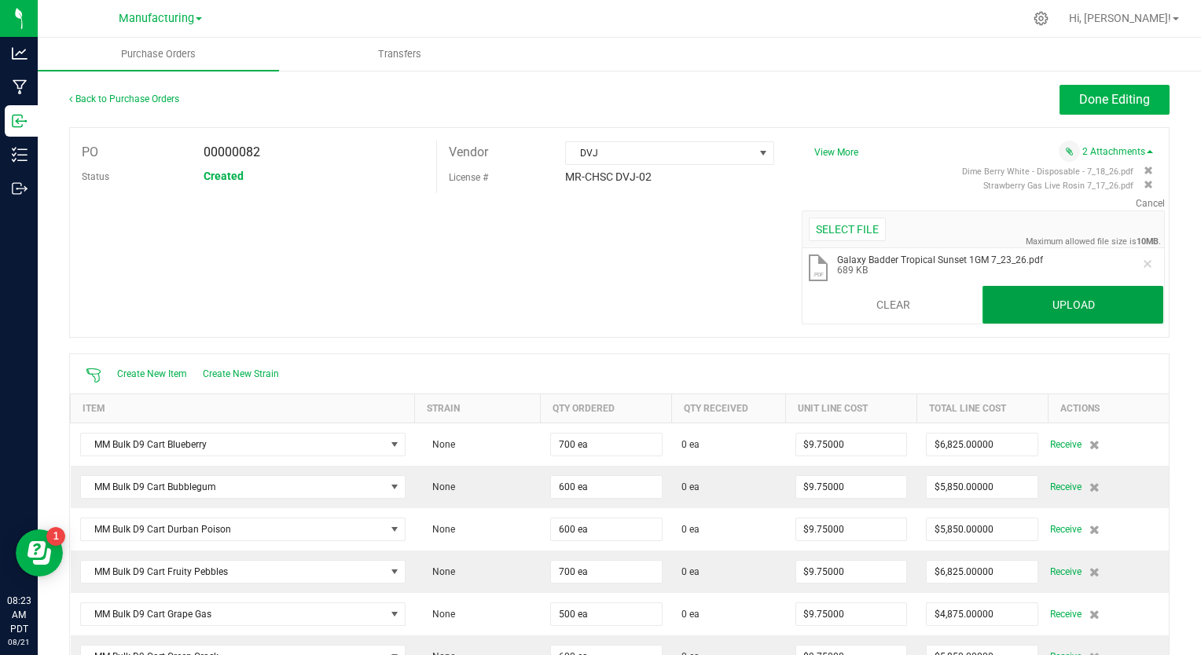
click at [1008, 320] on button "Upload" at bounding box center [1072, 305] width 181 height 38
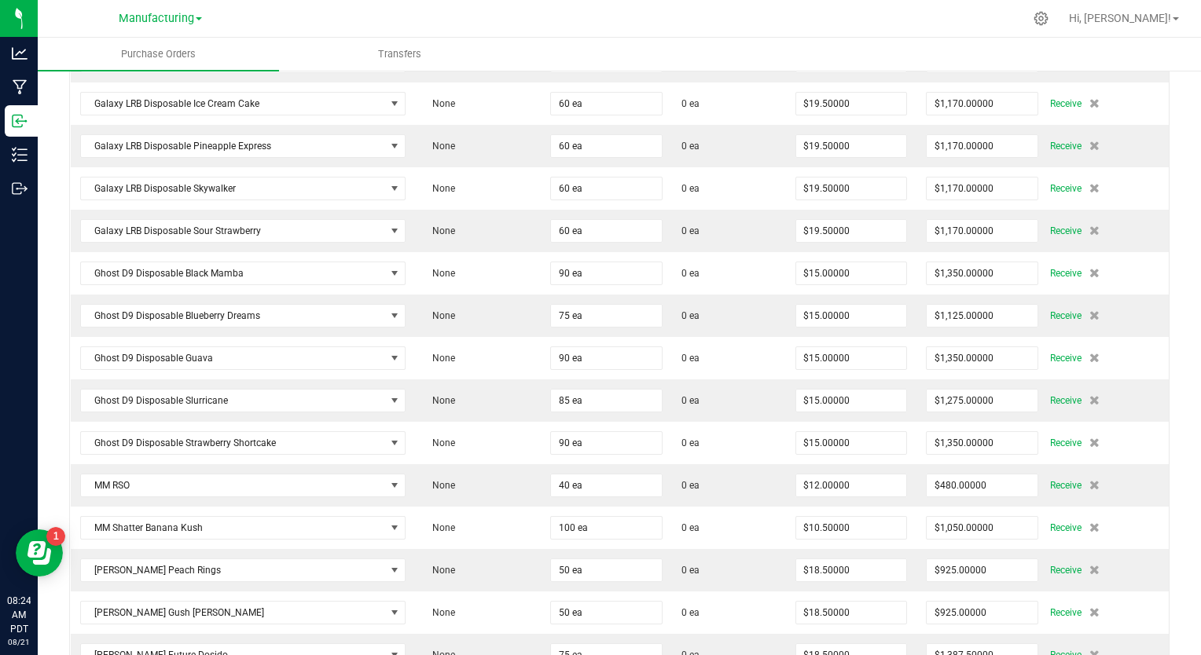
scroll to position [1556, 0]
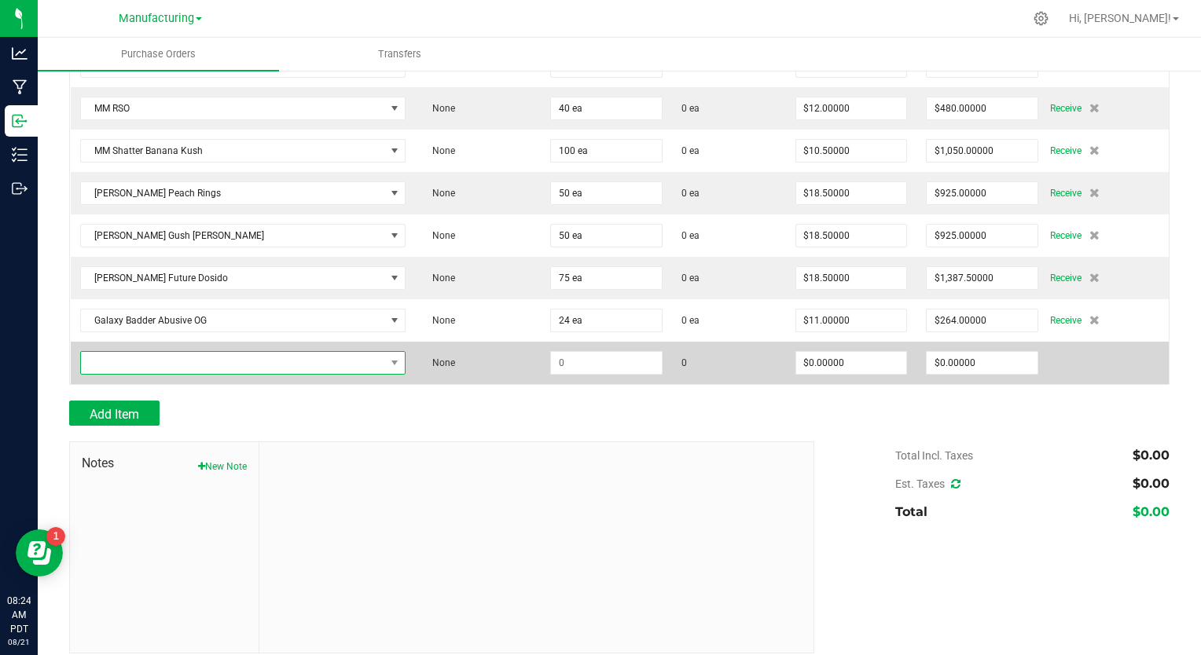
click at [145, 352] on span "NO DATA FOUND" at bounding box center [233, 363] width 304 height 22
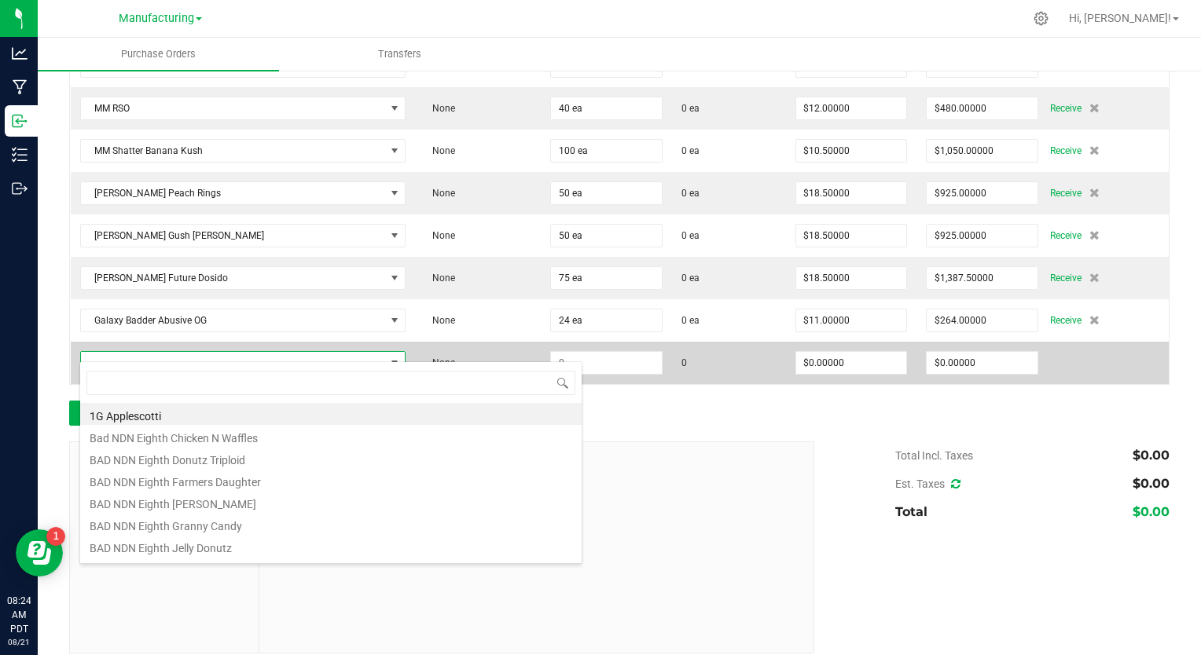
scroll to position [23, 317]
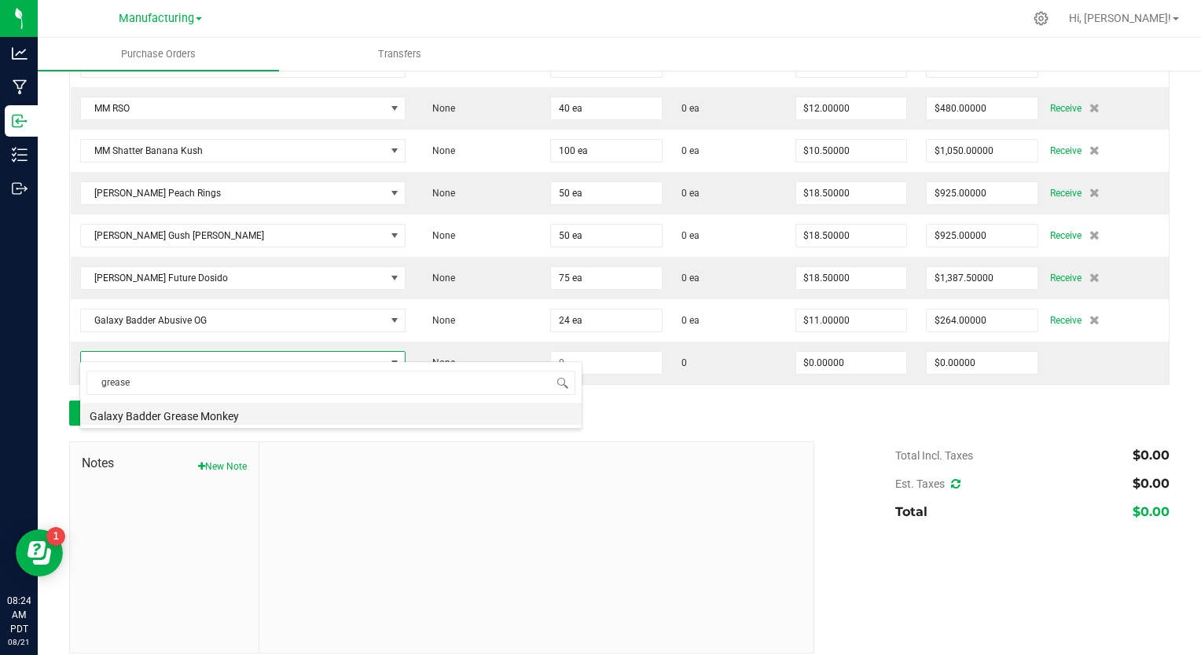
click at [148, 417] on li "Galaxy Badder Grease Monkey" at bounding box center [330, 414] width 501 height 22
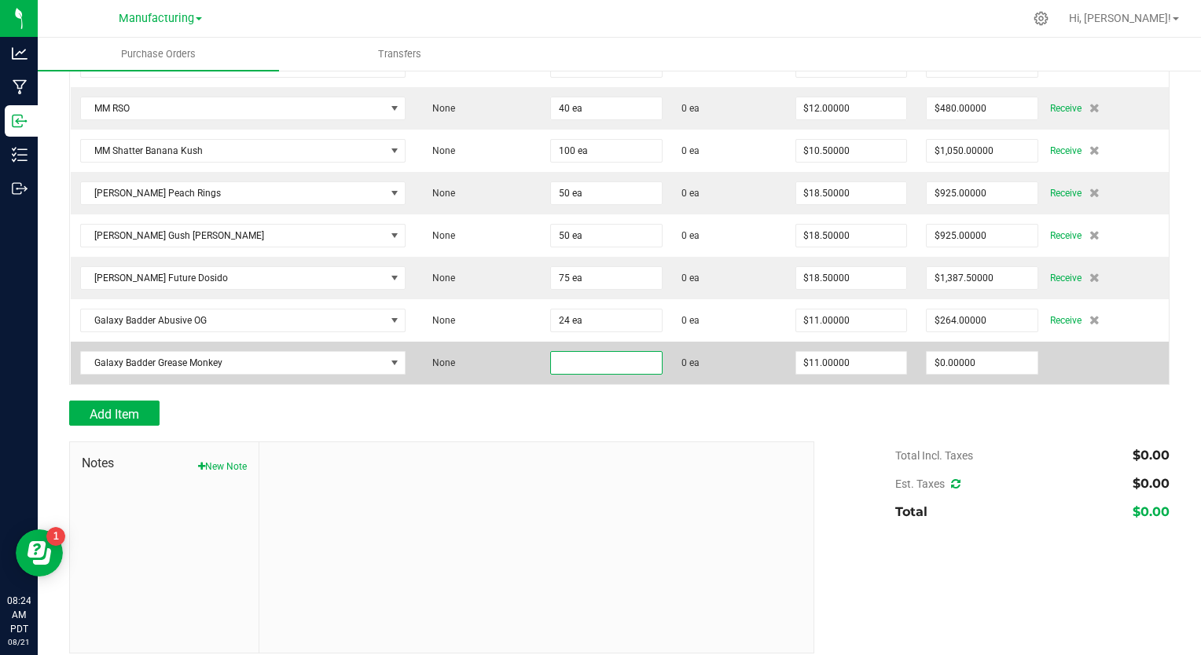
click at [568, 352] on input at bounding box center [606, 363] width 111 height 22
click at [830, 352] on input "11" at bounding box center [851, 363] width 111 height 22
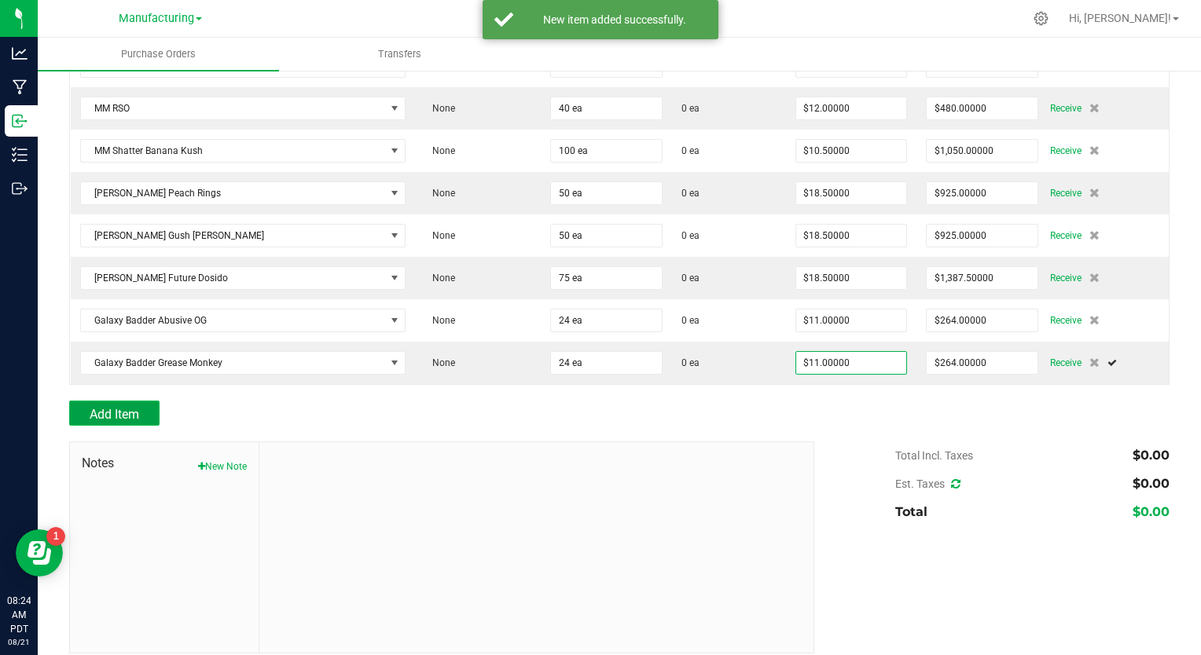
click at [128, 407] on span "Add Item" at bounding box center [115, 414] width 50 height 15
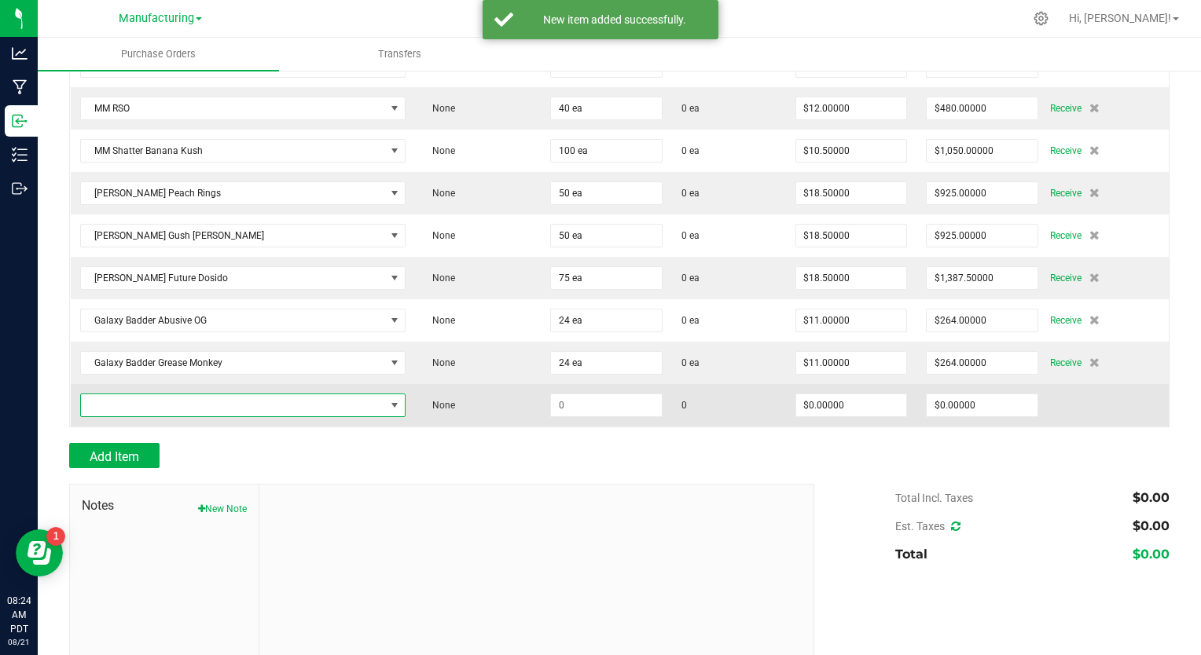
click at [158, 395] on span "NO DATA FOUND" at bounding box center [233, 406] width 304 height 22
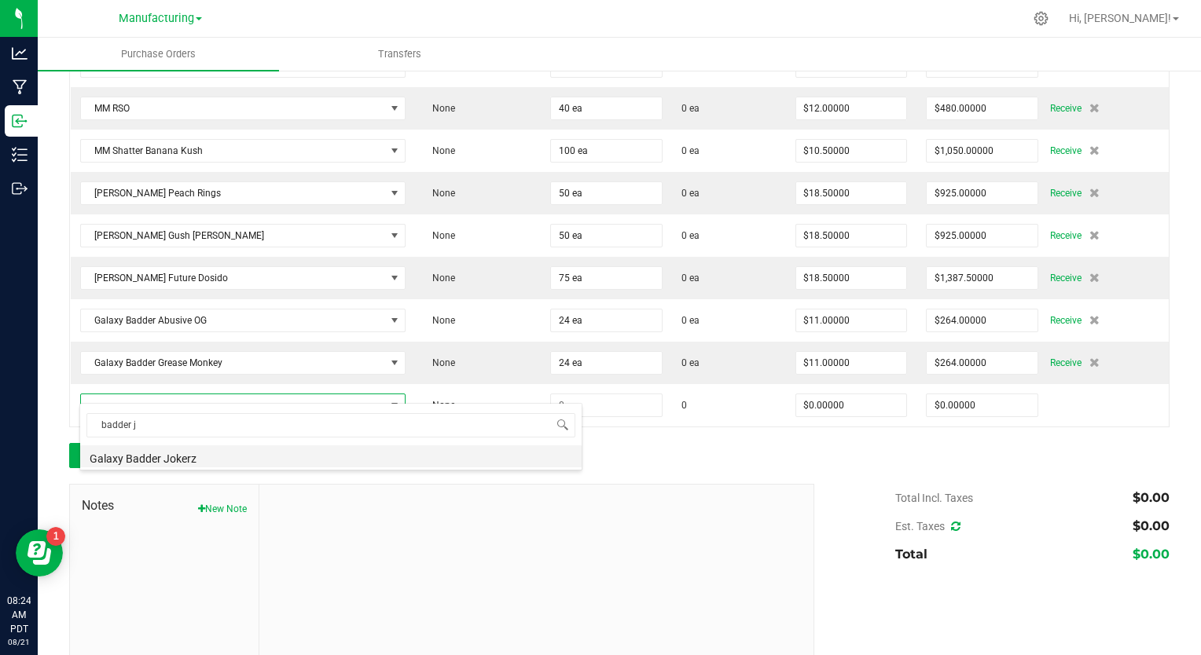
click at [152, 454] on li "Galaxy Badder Jokerz" at bounding box center [330, 457] width 501 height 22
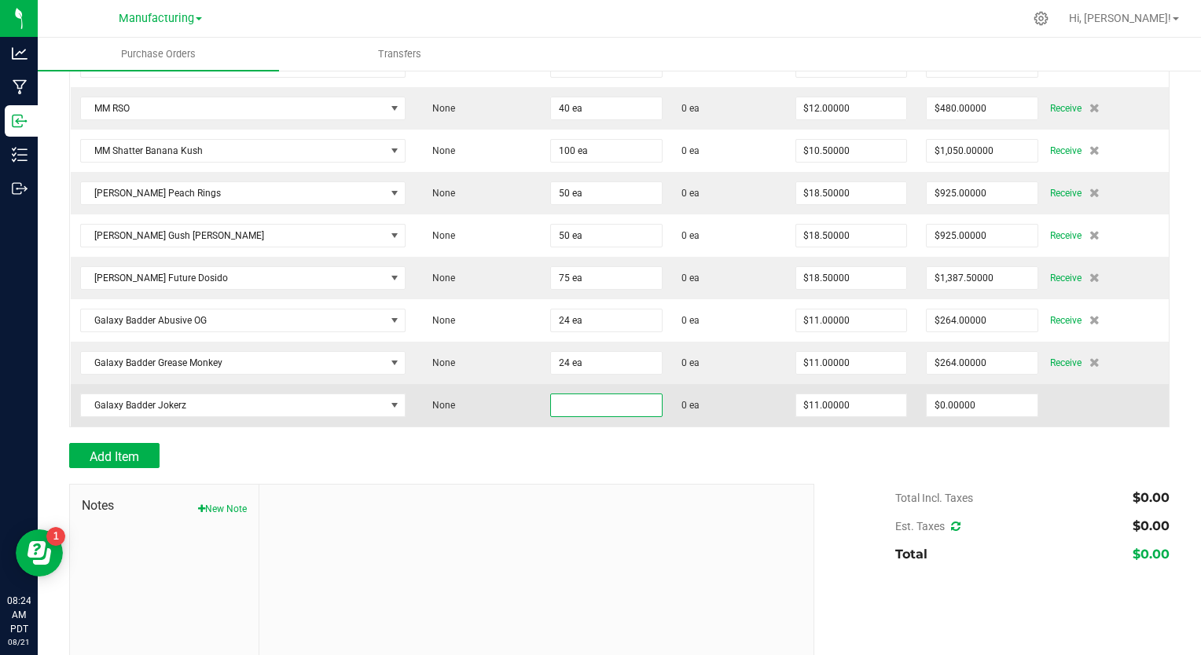
click at [551, 396] on input at bounding box center [606, 406] width 111 height 22
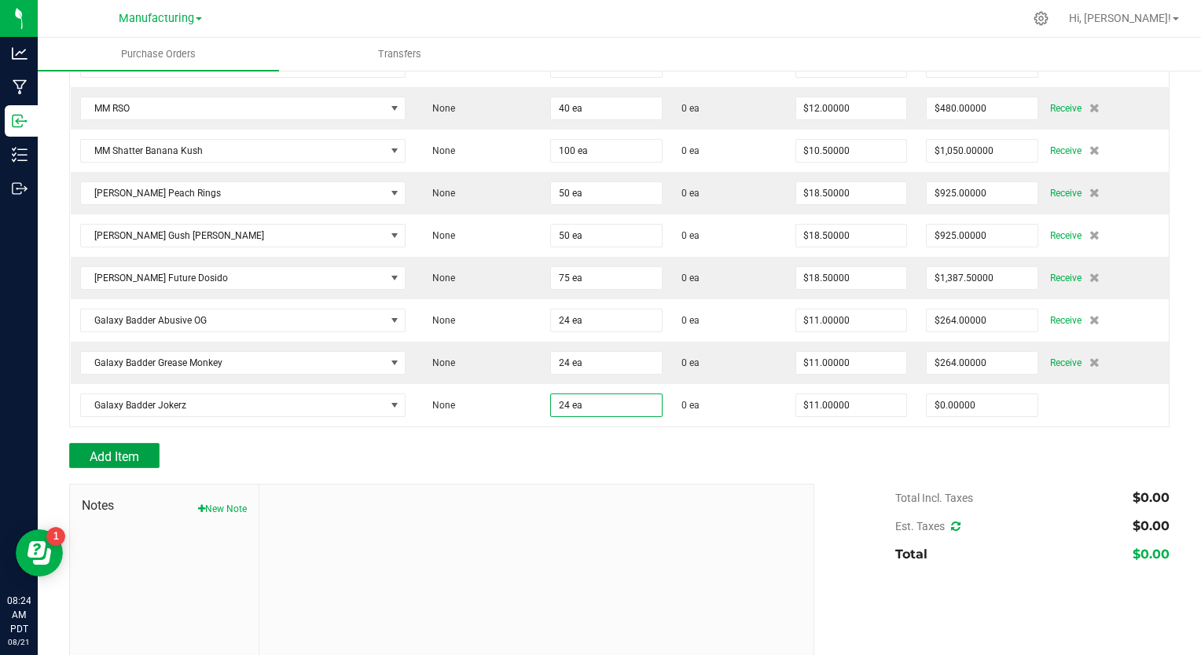
click at [132, 450] on span "Add Item" at bounding box center [115, 457] width 50 height 15
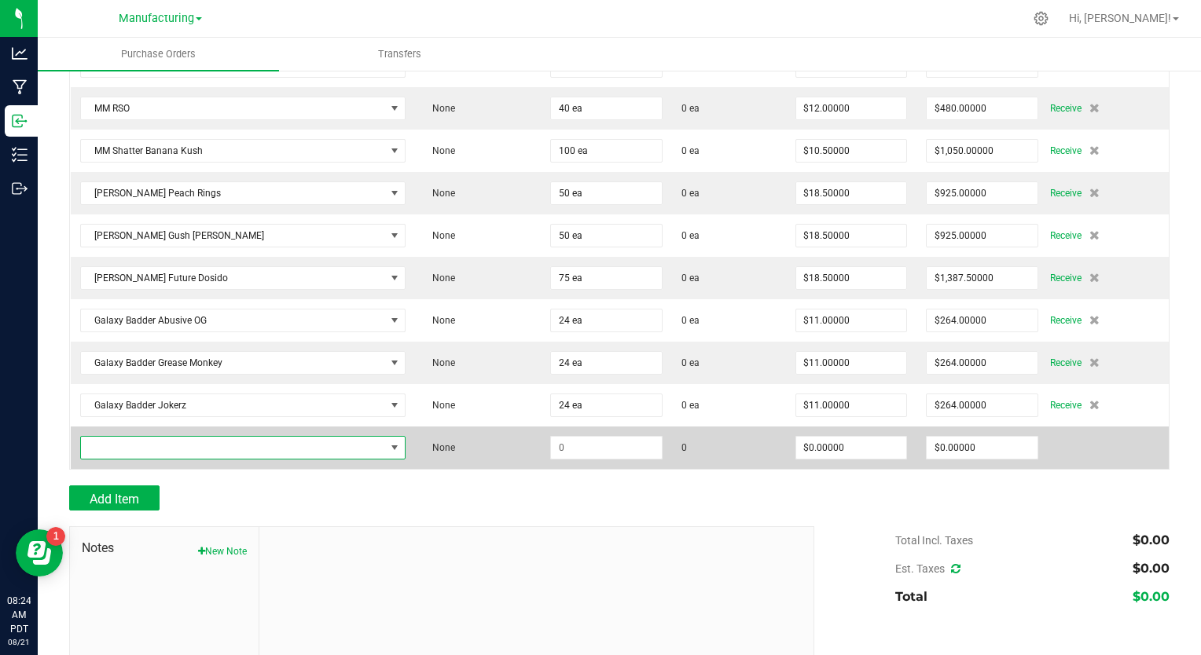
click at [158, 437] on span "NO DATA FOUND" at bounding box center [233, 448] width 304 height 22
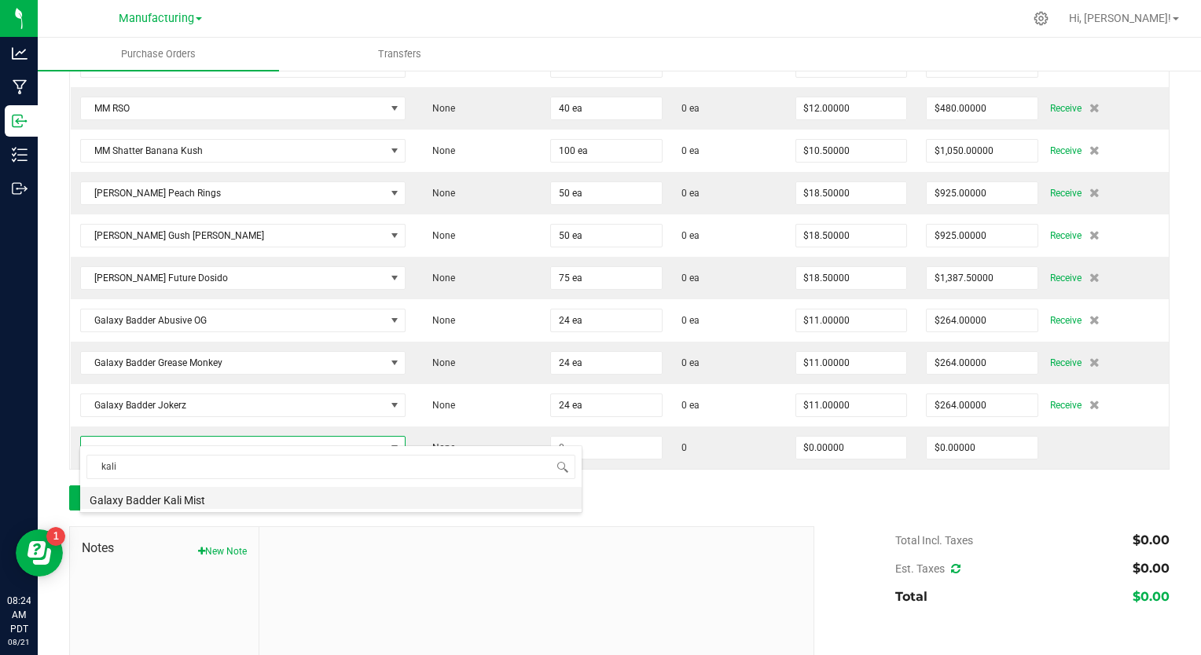
click at [177, 501] on li "Galaxy Badder Kali Mist" at bounding box center [330, 498] width 501 height 22
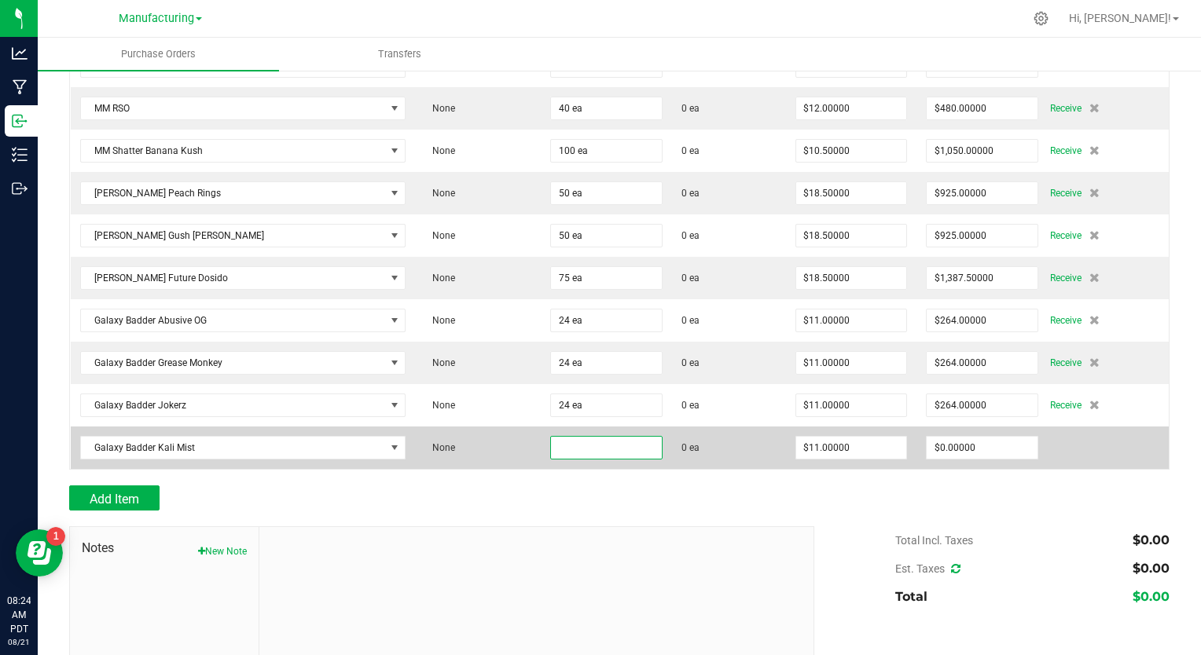
click at [551, 437] on input at bounding box center [606, 448] width 111 height 22
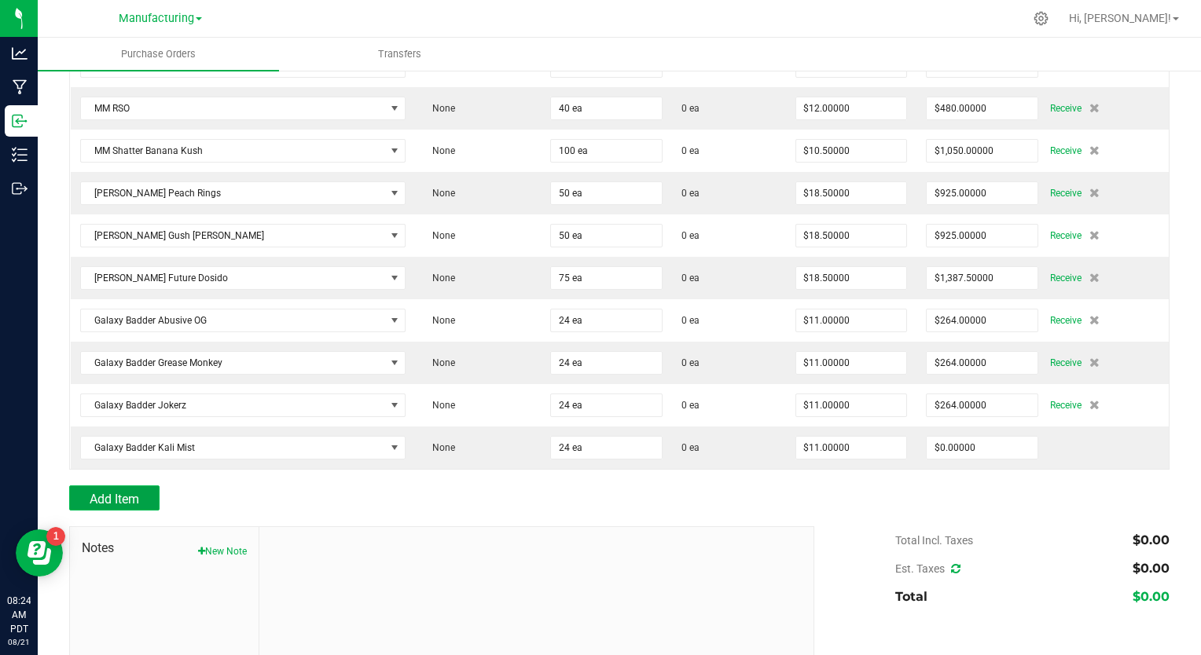
click at [132, 492] on span "Add Item" at bounding box center [115, 499] width 50 height 15
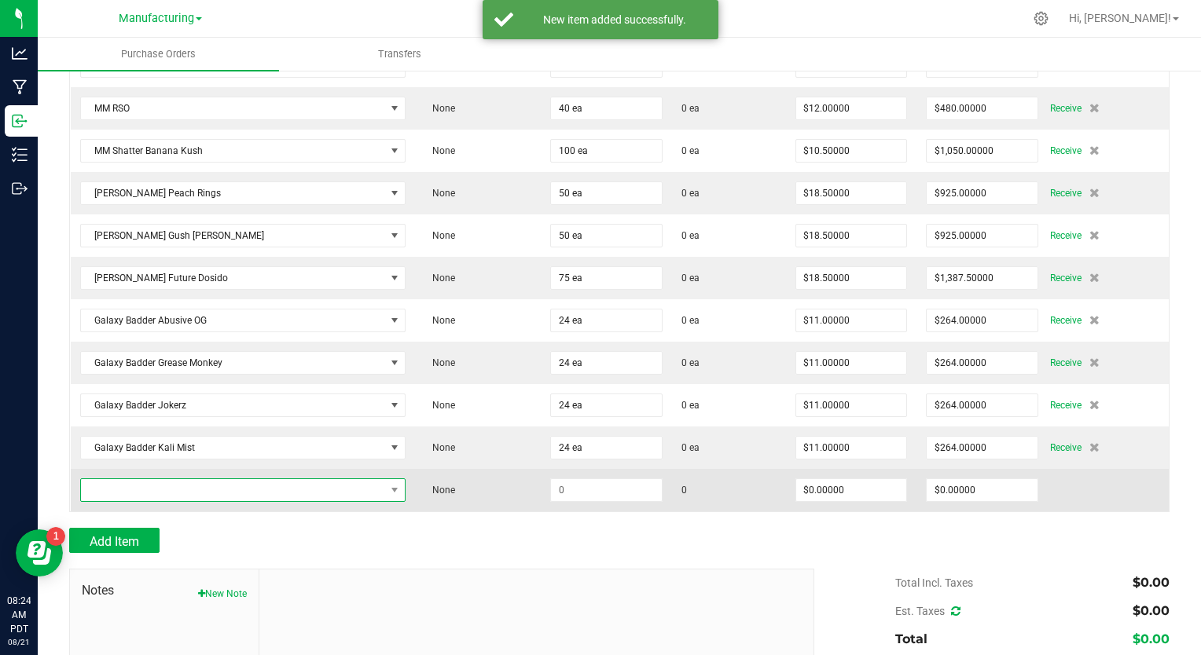
click at [157, 479] on span "NO DATA FOUND" at bounding box center [233, 490] width 304 height 22
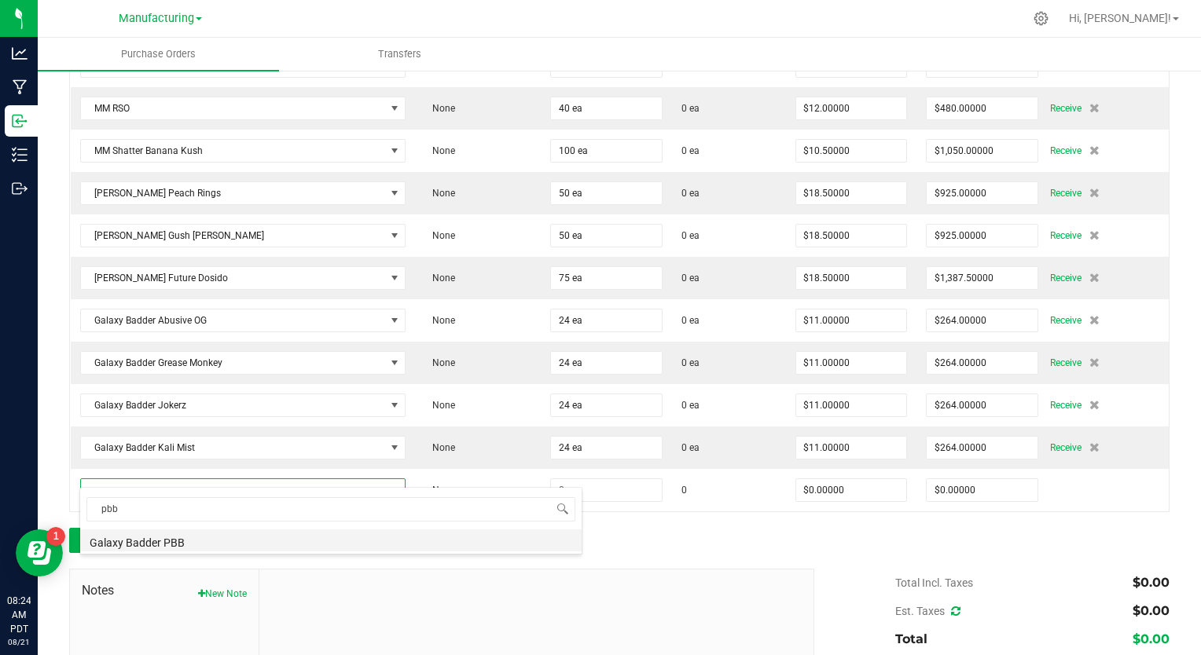
click at [159, 540] on li "Galaxy Badder PBB" at bounding box center [330, 541] width 501 height 22
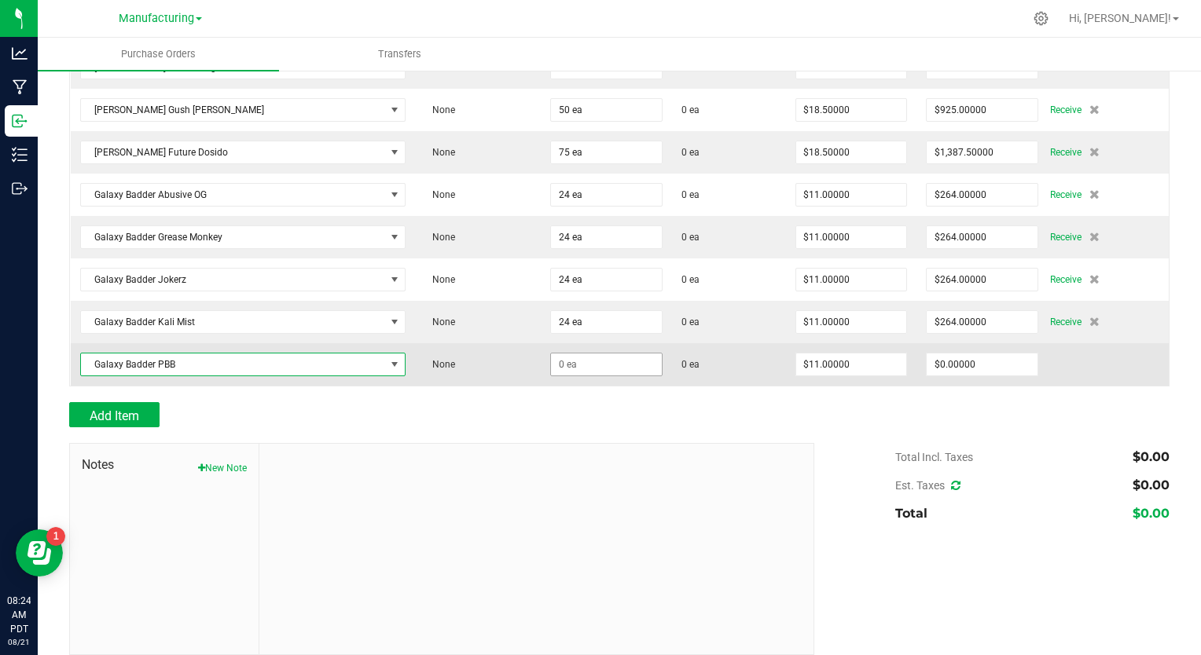
scroll to position [1683, 0]
click at [556, 354] on input at bounding box center [606, 364] width 111 height 22
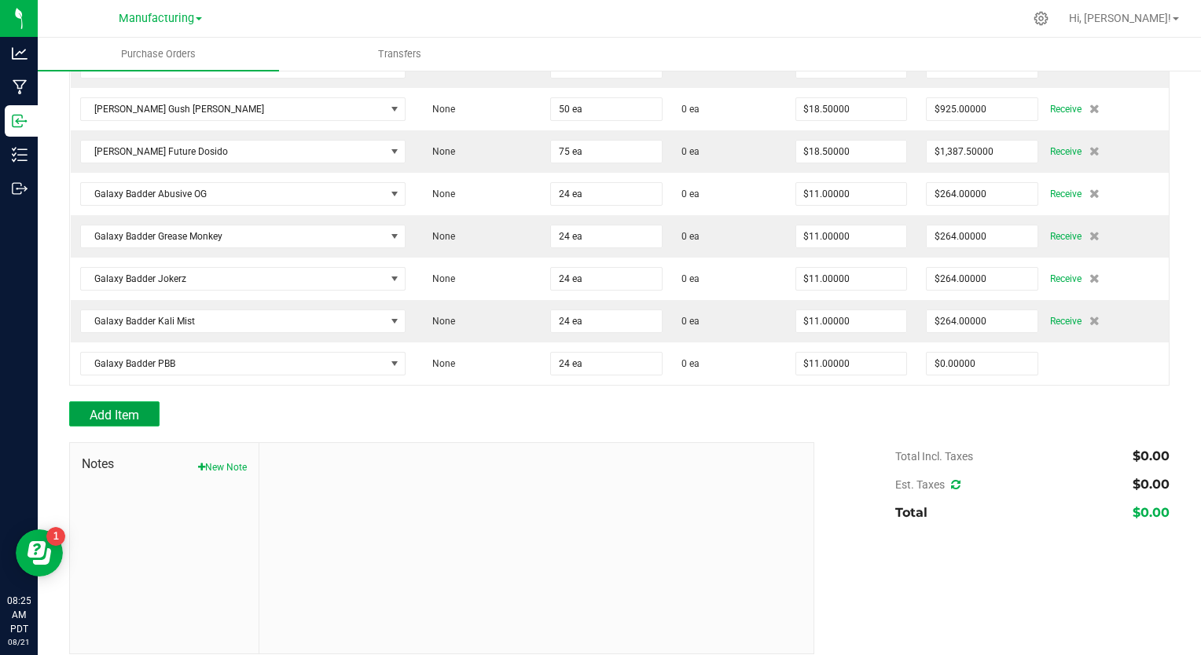
click at [103, 408] on span "Add Item" at bounding box center [115, 415] width 50 height 15
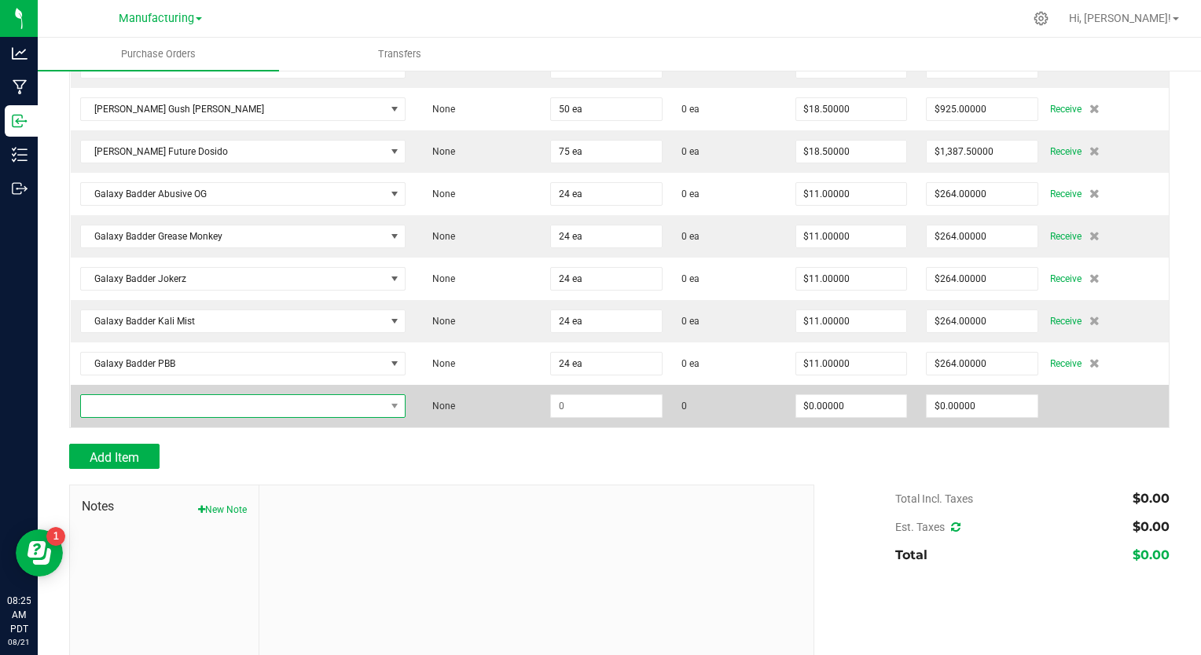
click at [264, 395] on span "NO DATA FOUND" at bounding box center [233, 406] width 304 height 22
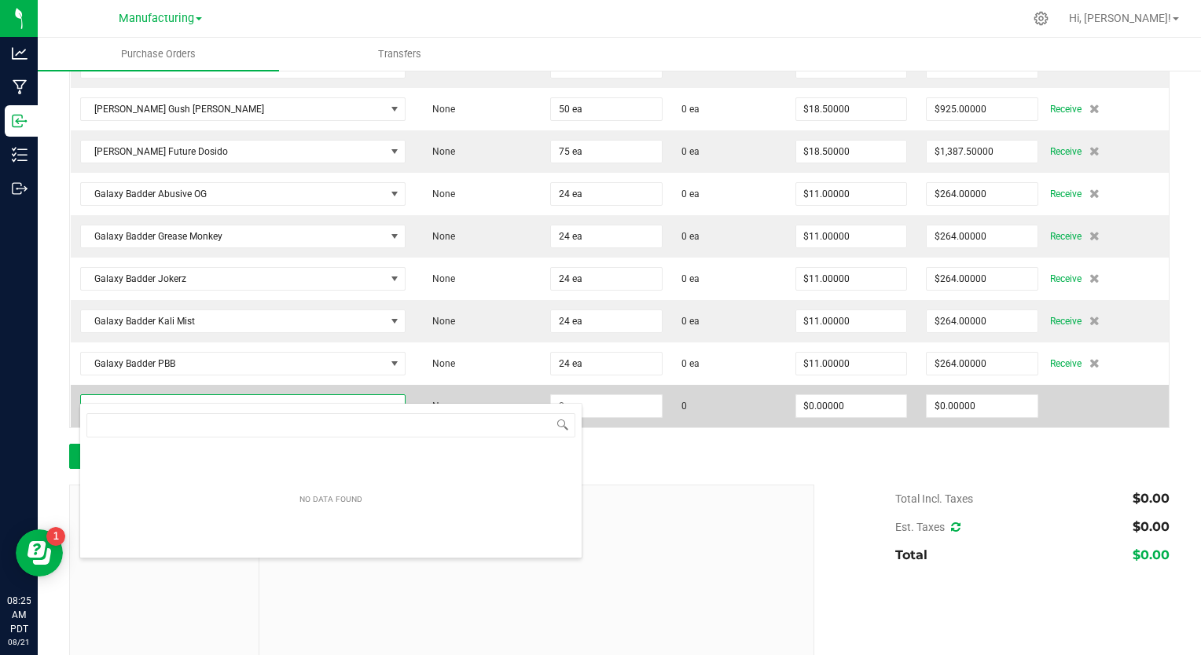
scroll to position [23, 317]
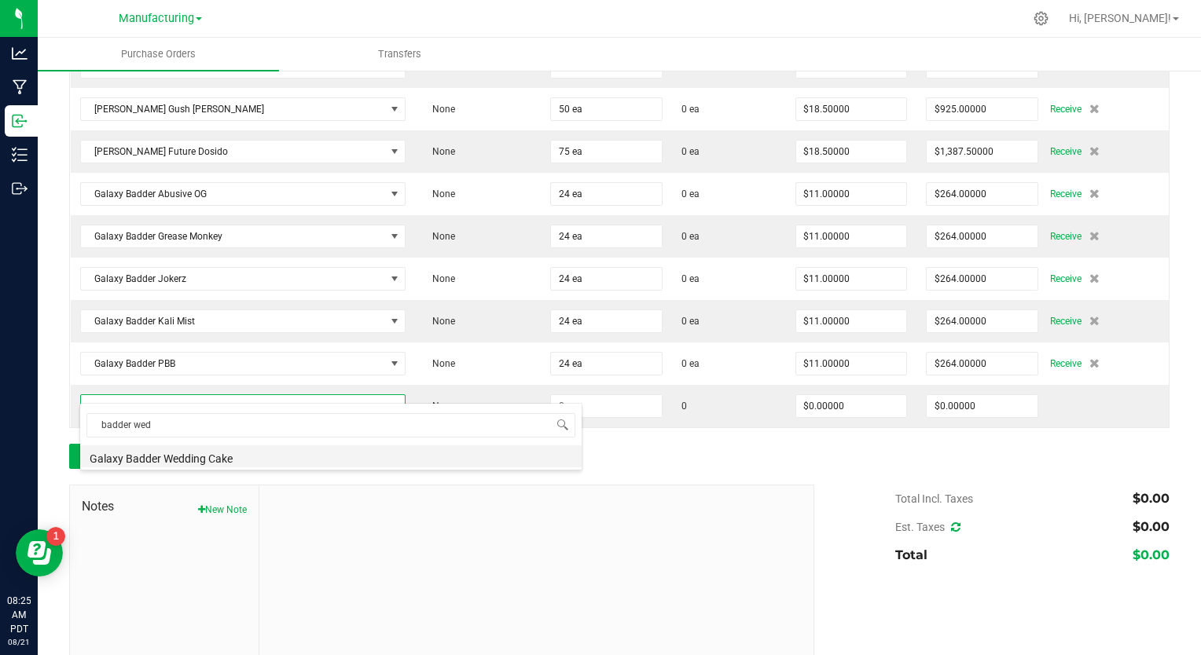
click at [240, 457] on li "Galaxy Badder Wedding Cake" at bounding box center [330, 457] width 501 height 22
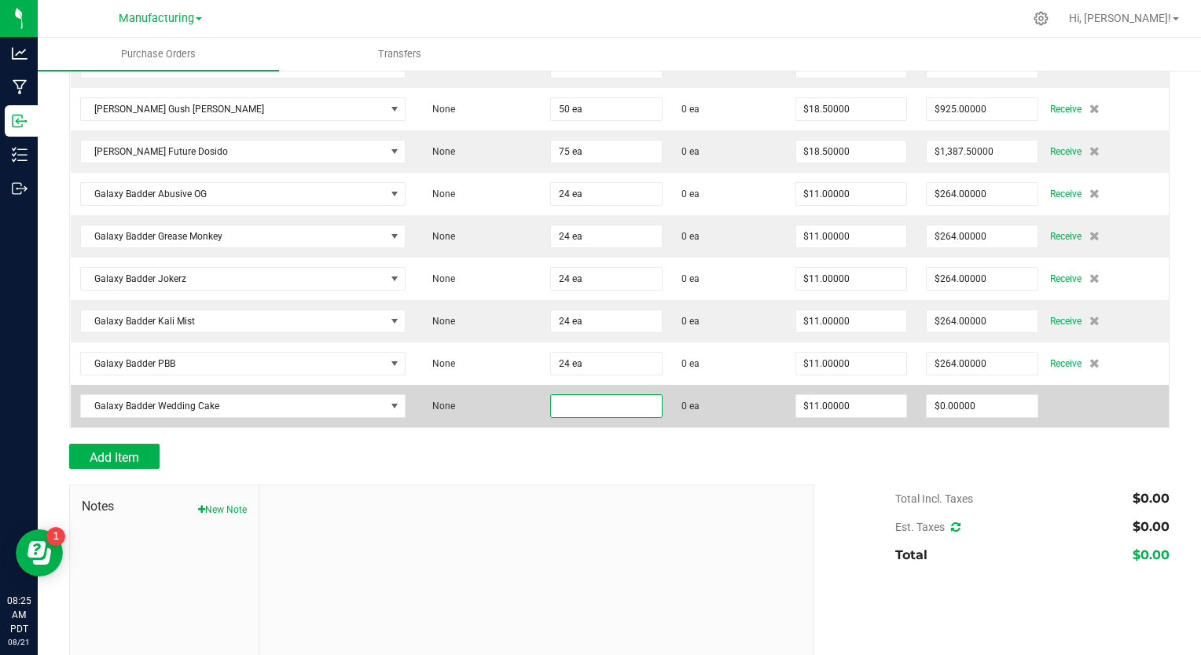
click at [564, 395] on input at bounding box center [606, 406] width 111 height 22
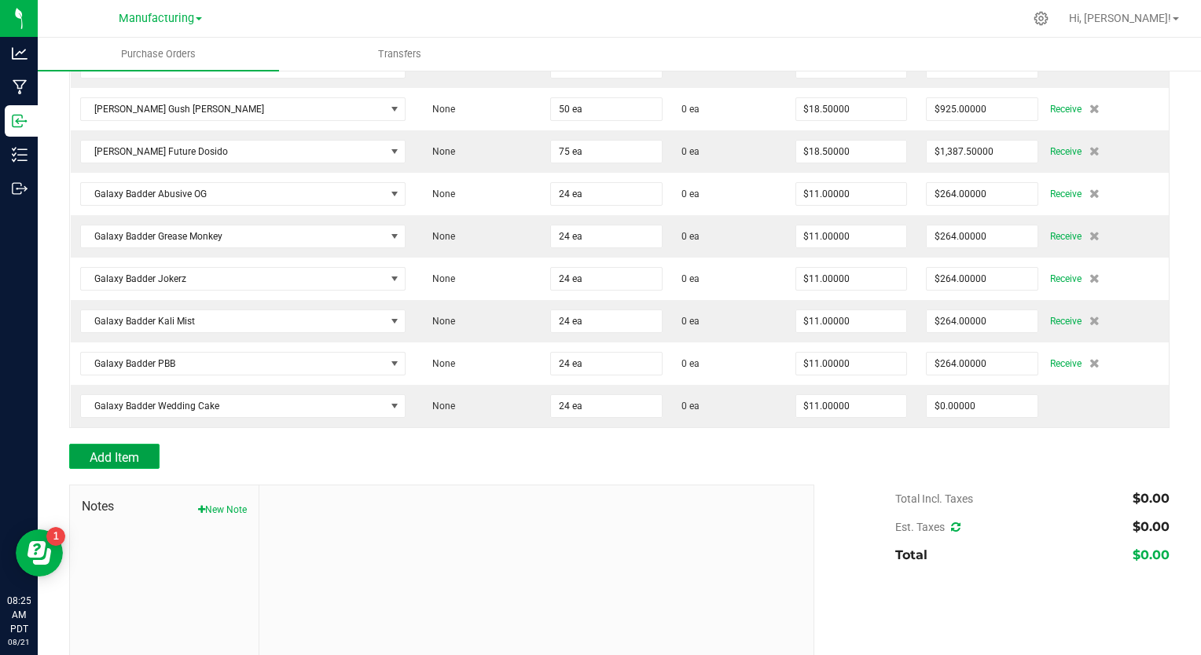
click at [116, 450] on span "Add Item" at bounding box center [115, 457] width 50 height 15
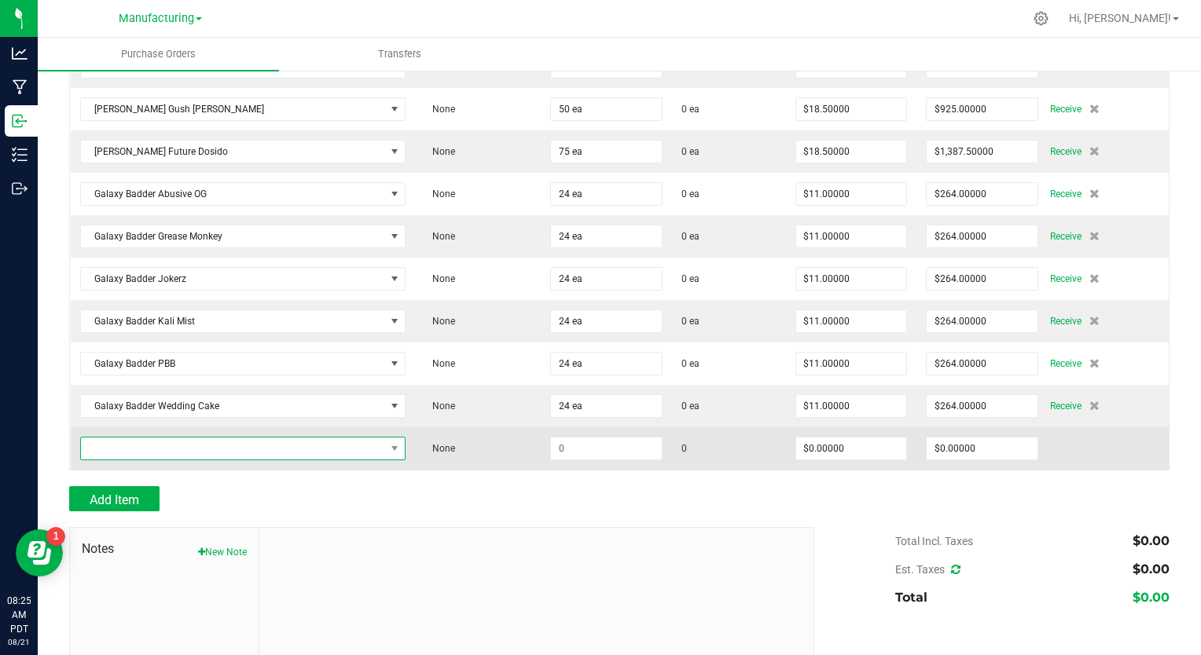
click at [150, 438] on span "NO DATA FOUND" at bounding box center [233, 449] width 304 height 22
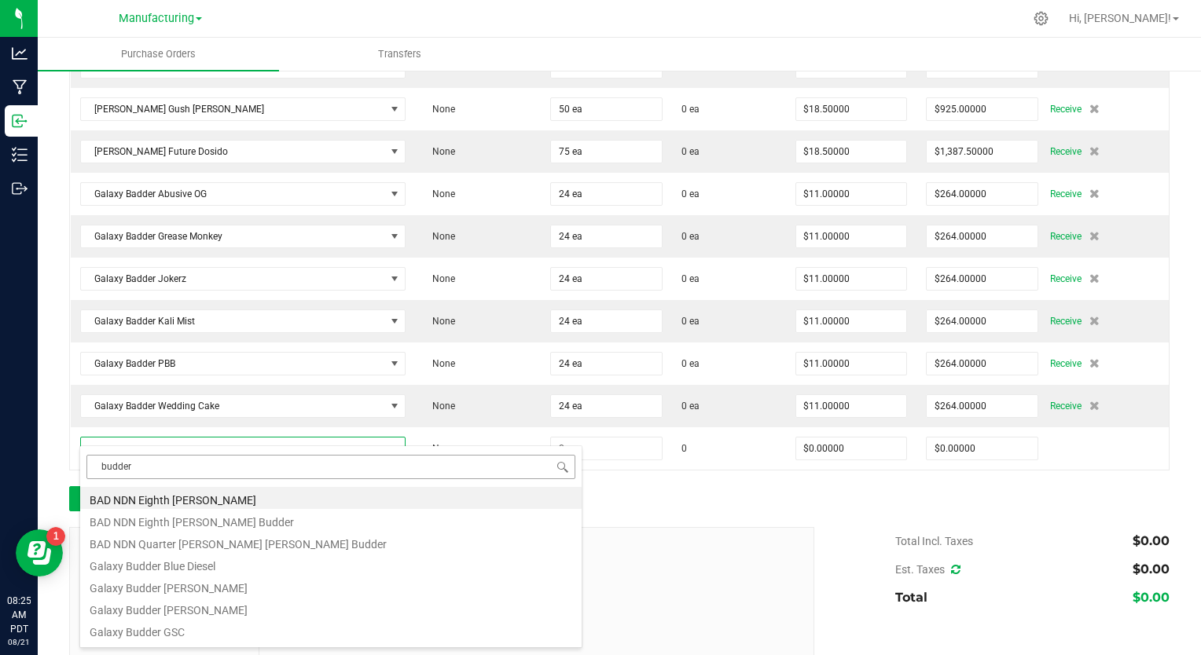
drag, startPoint x: 129, startPoint y: 470, endPoint x: 99, endPoint y: 470, distance: 29.9
click at [99, 470] on input "budder" at bounding box center [330, 467] width 489 height 24
click at [160, 470] on input "budder" at bounding box center [330, 467] width 489 height 24
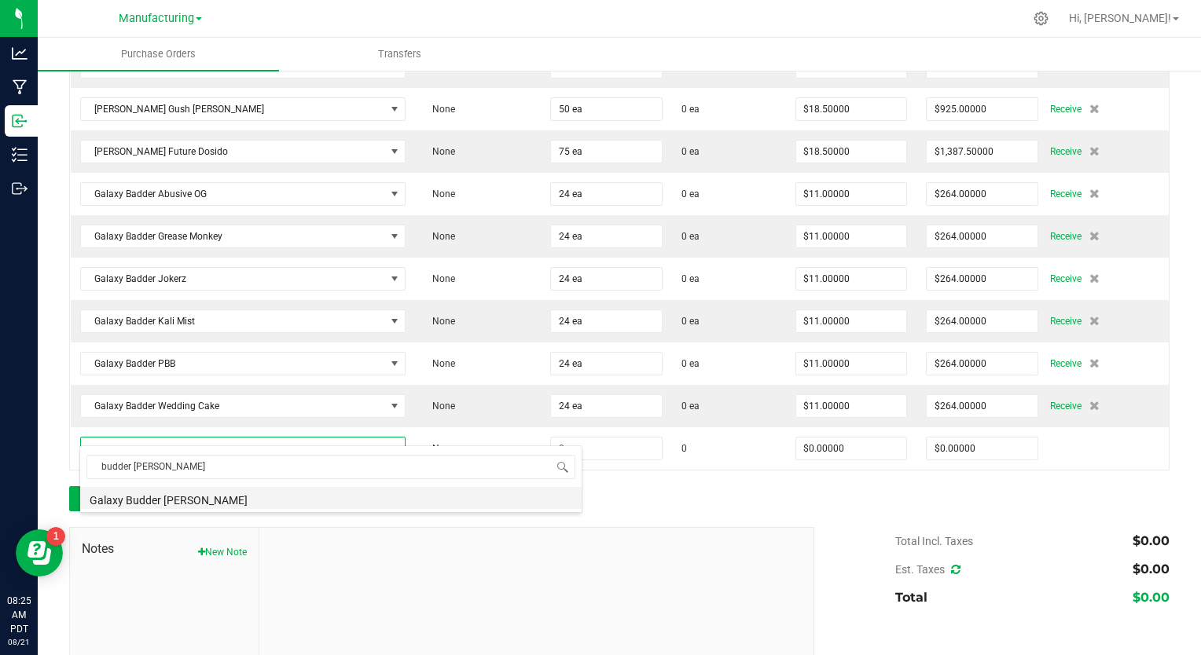
click at [162, 498] on li "Galaxy Budder [PERSON_NAME]" at bounding box center [330, 498] width 501 height 22
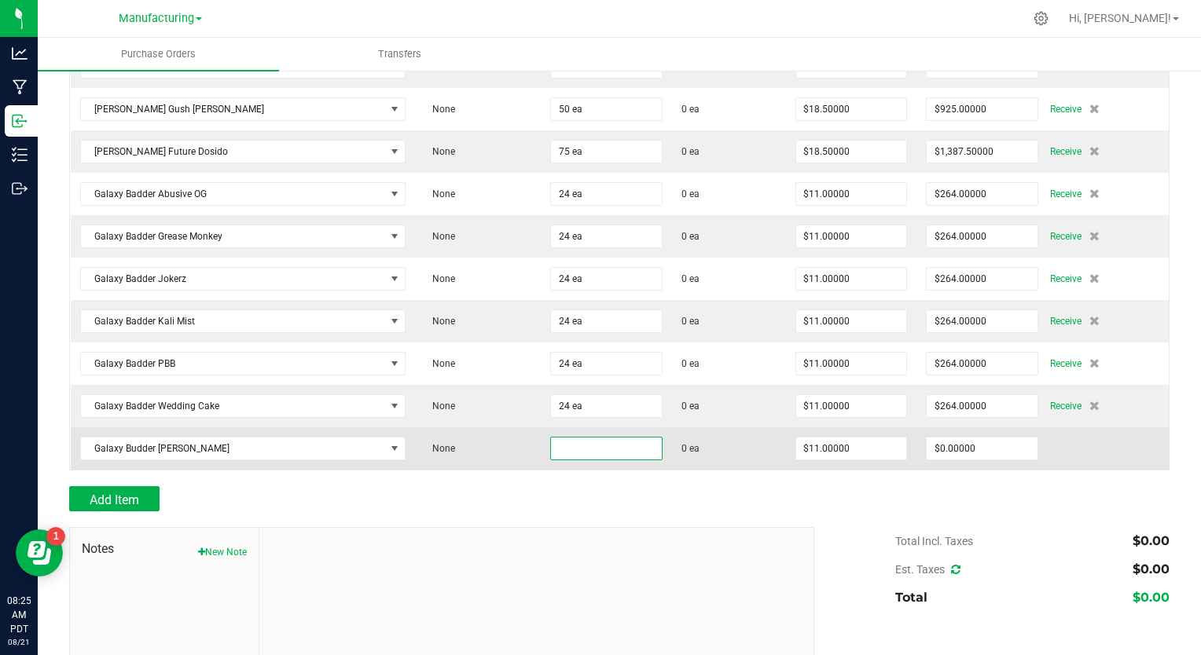
click at [552, 438] on input at bounding box center [606, 449] width 111 height 22
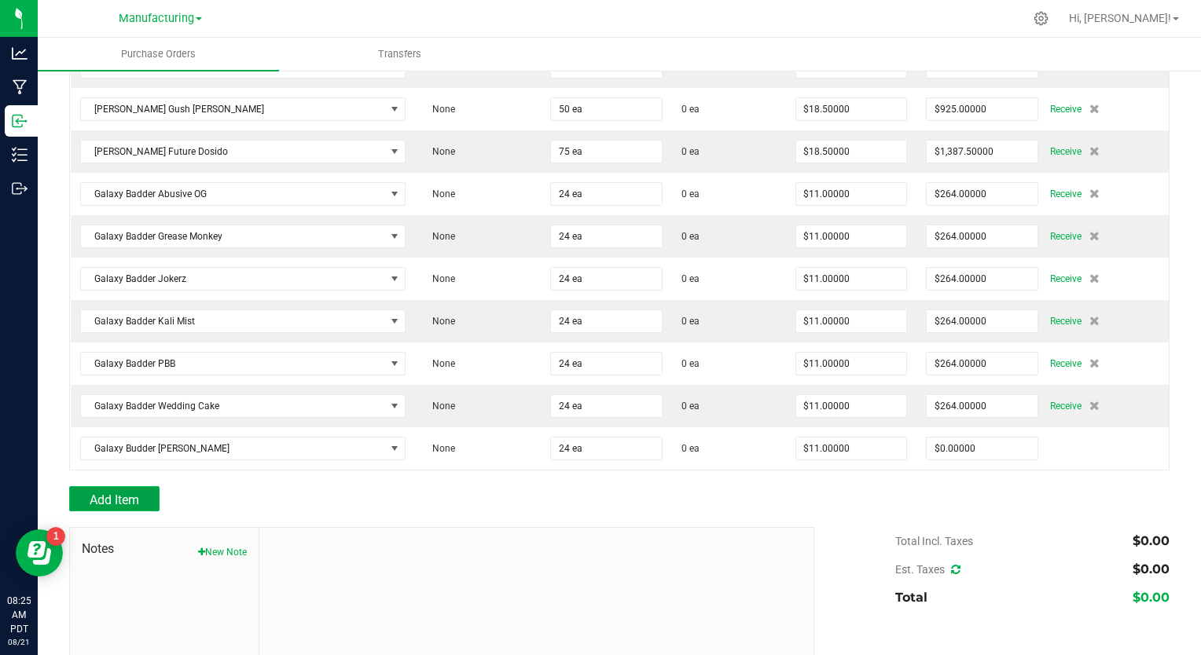
click at [102, 493] on span "Add Item" at bounding box center [115, 500] width 50 height 15
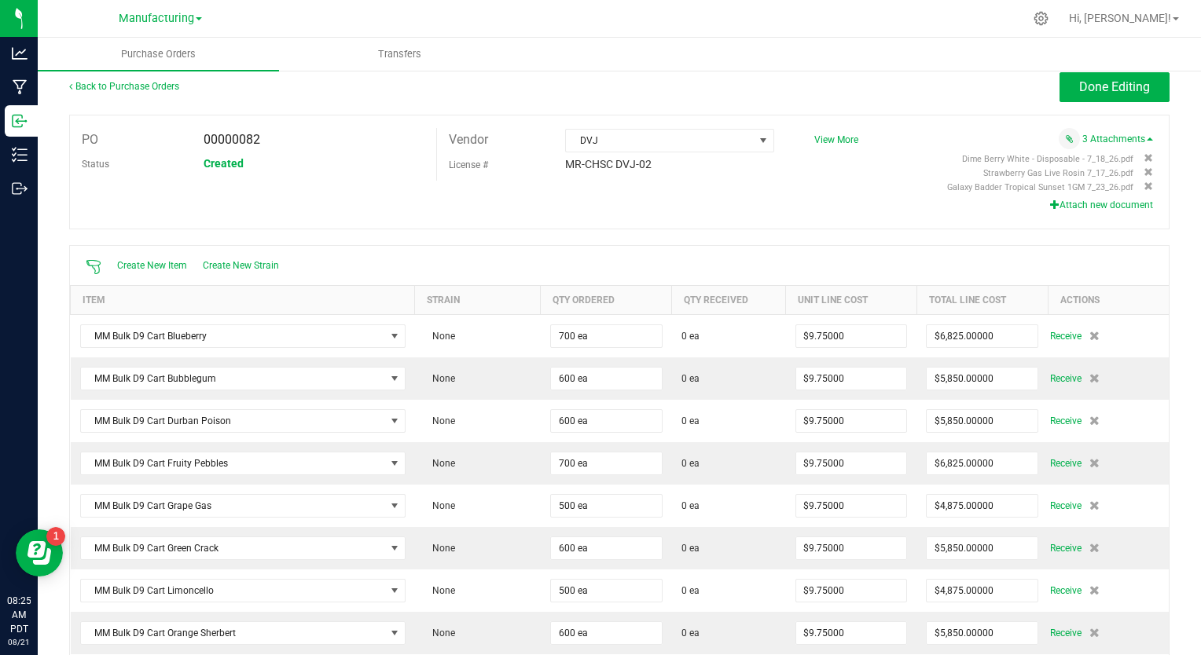
scroll to position [0, 0]
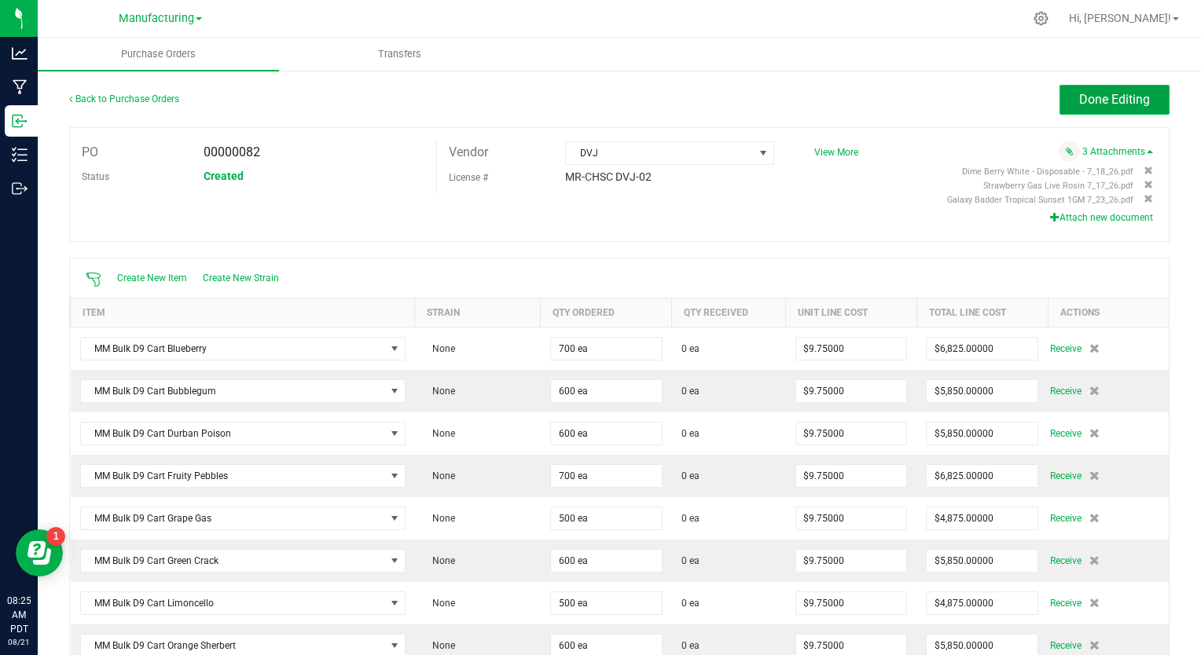
click at [1079, 98] on span "Done Editing" at bounding box center [1114, 99] width 71 height 15
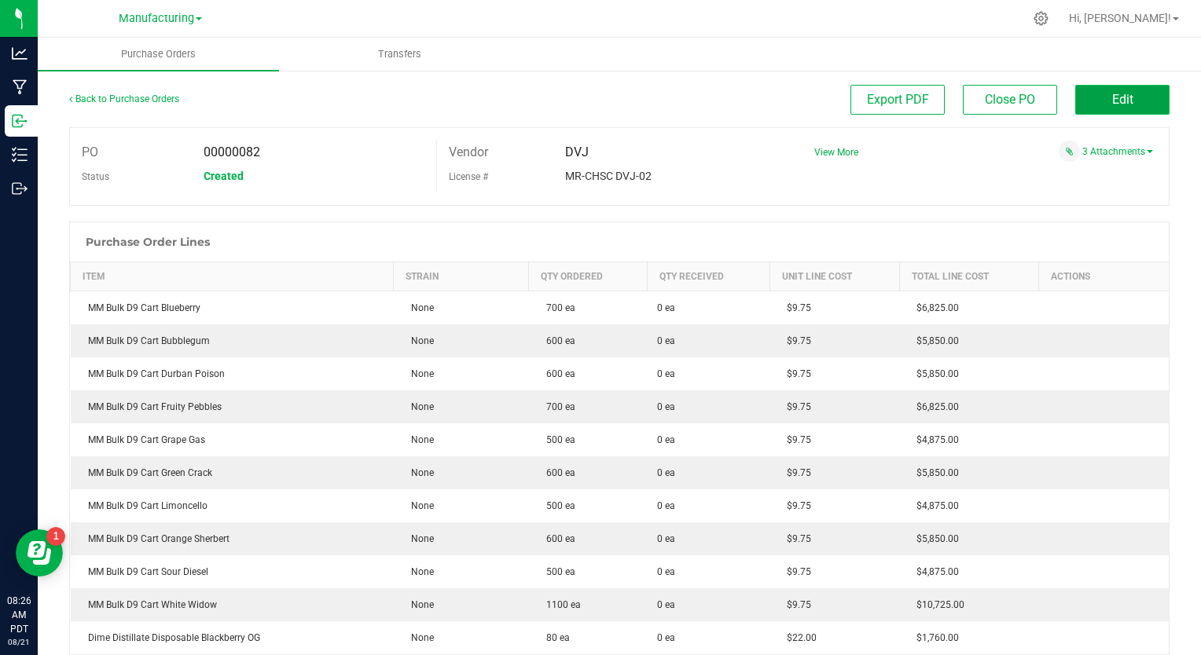
click at [1097, 90] on button "Edit" at bounding box center [1122, 100] width 94 height 30
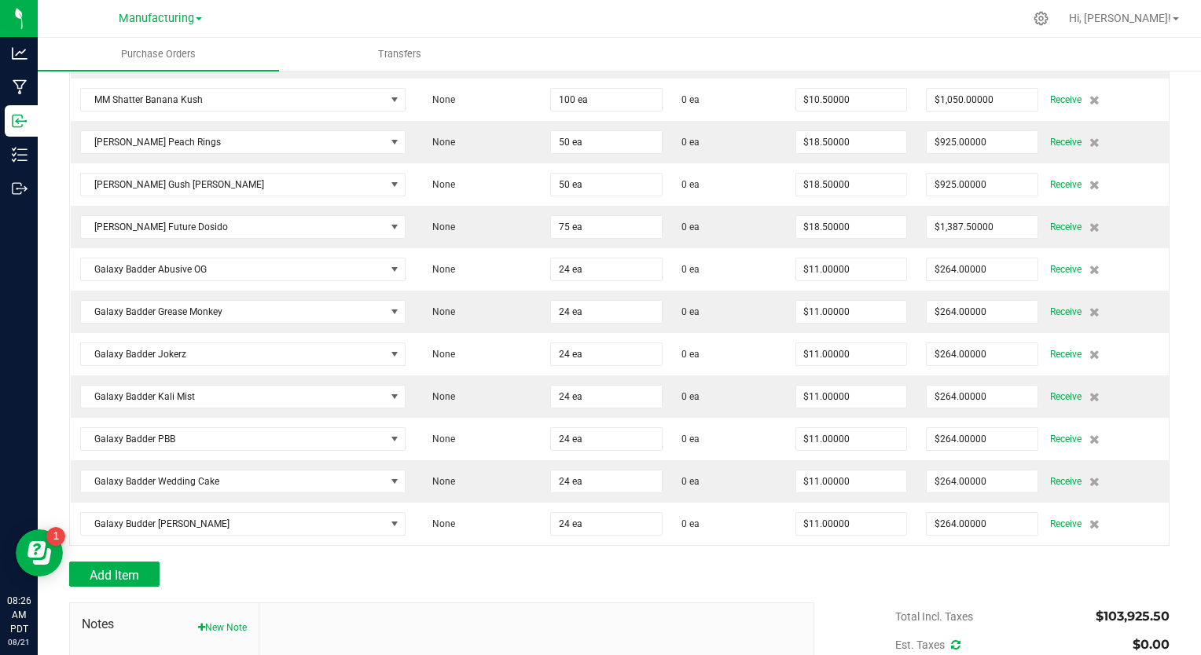
scroll to position [1732, 0]
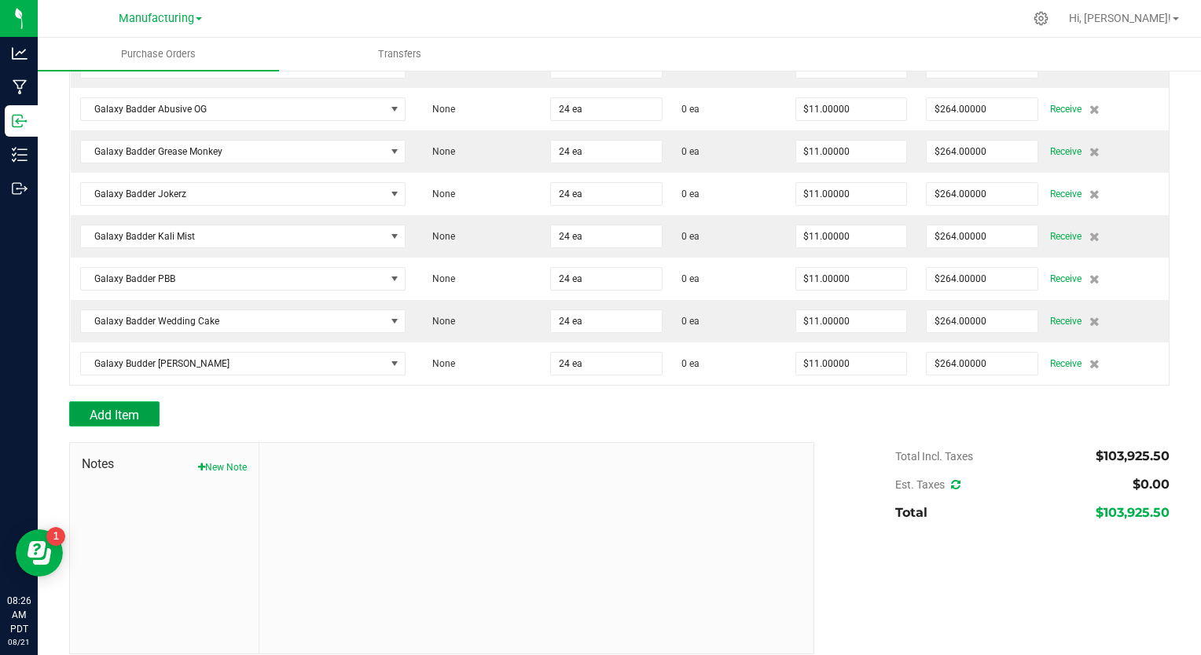
click at [134, 408] on span "Add Item" at bounding box center [115, 415] width 50 height 15
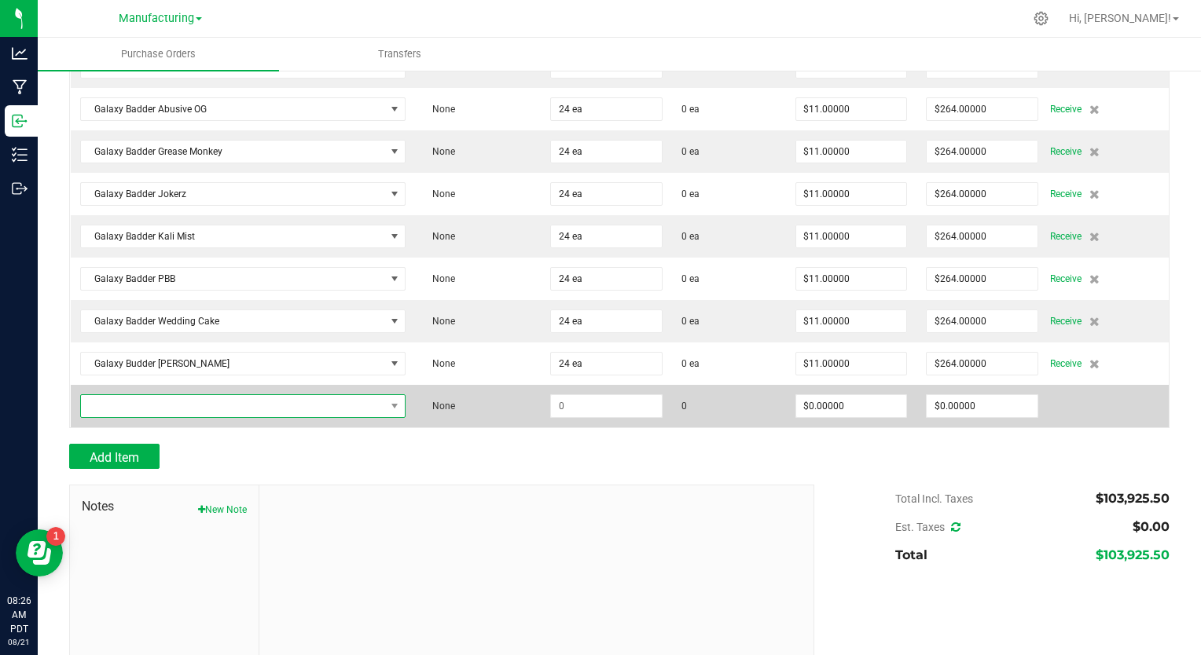
click at [162, 395] on span "NO DATA FOUND" at bounding box center [233, 406] width 304 height 22
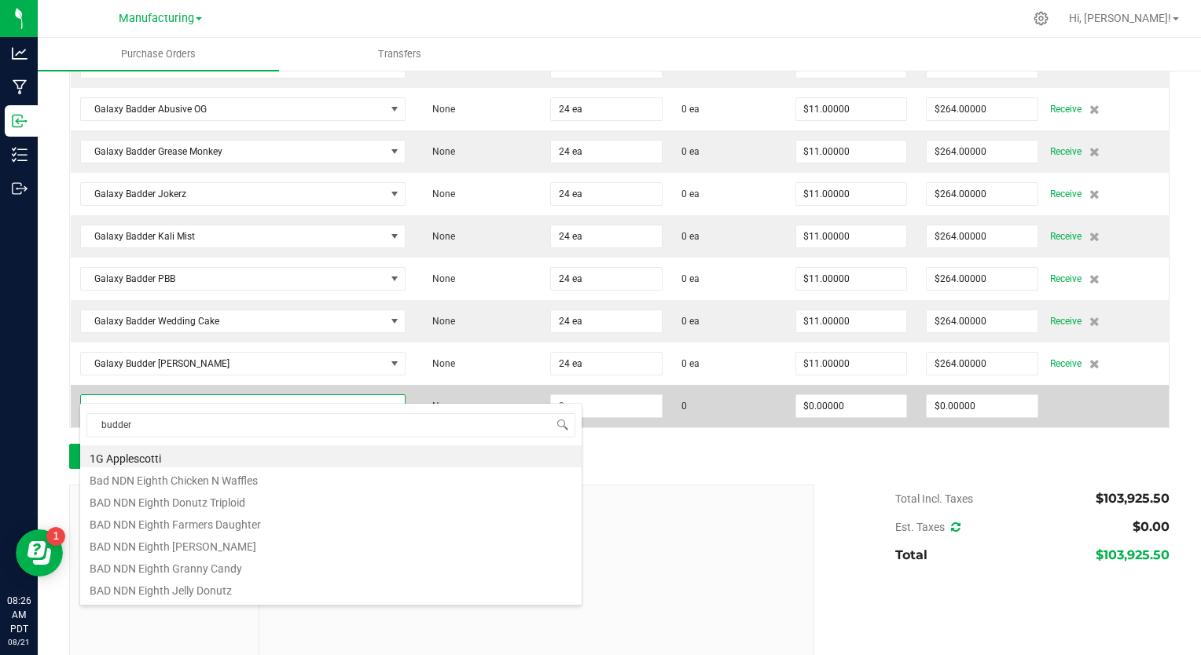
scroll to position [23, 317]
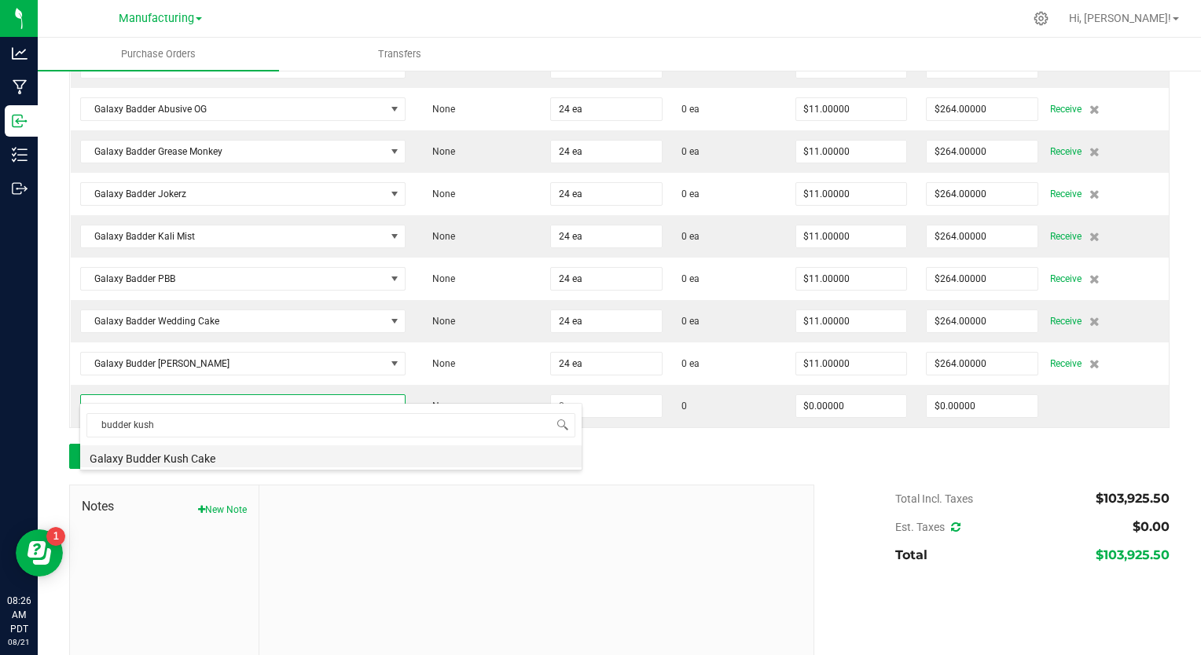
click at [163, 457] on li "Galaxy Budder Kush Cake" at bounding box center [330, 457] width 501 height 22
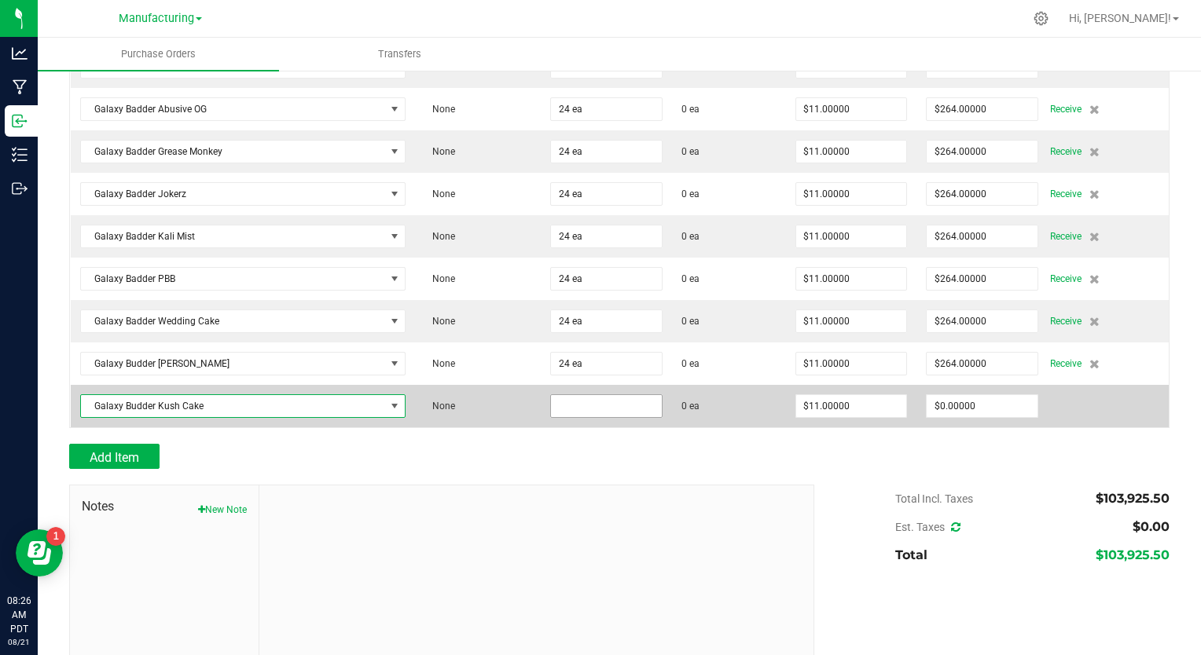
click at [562, 395] on input at bounding box center [606, 406] width 111 height 22
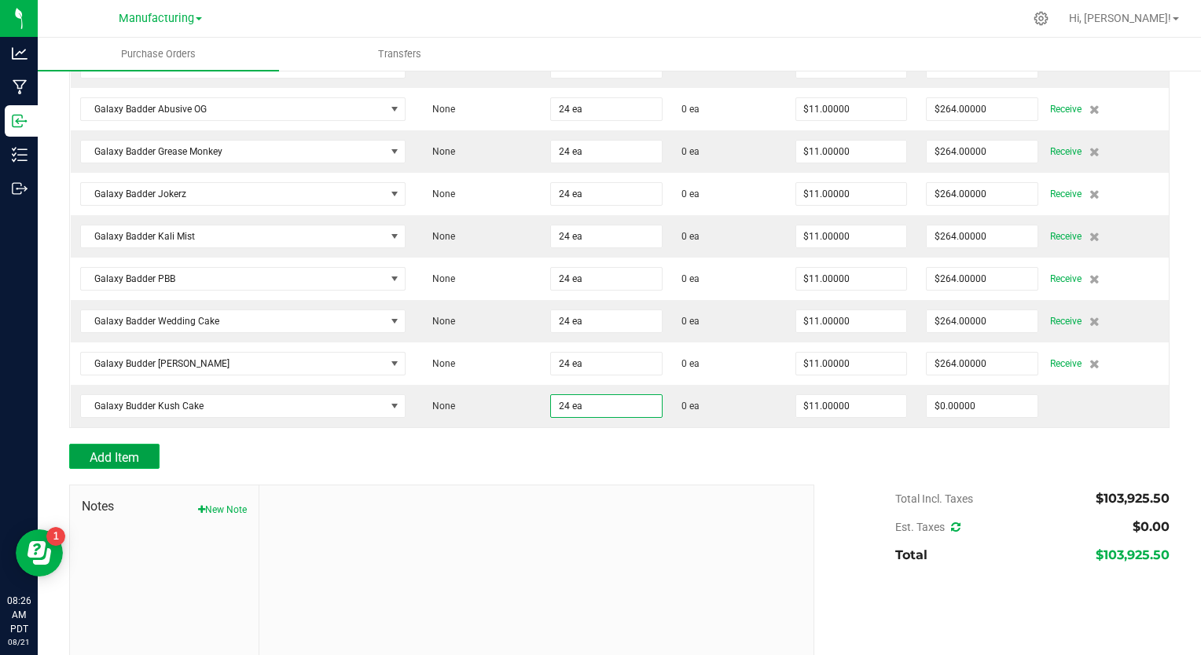
click at [148, 444] on button "Add Item" at bounding box center [114, 456] width 90 height 25
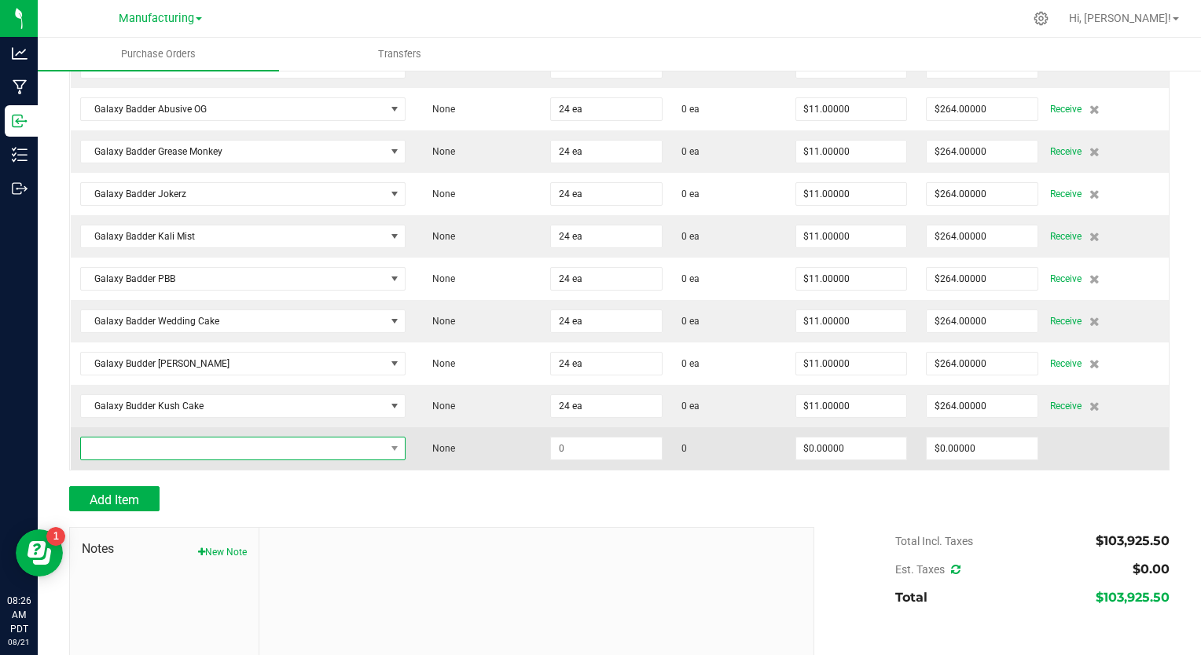
click at [176, 438] on span "NO DATA FOUND" at bounding box center [233, 449] width 304 height 22
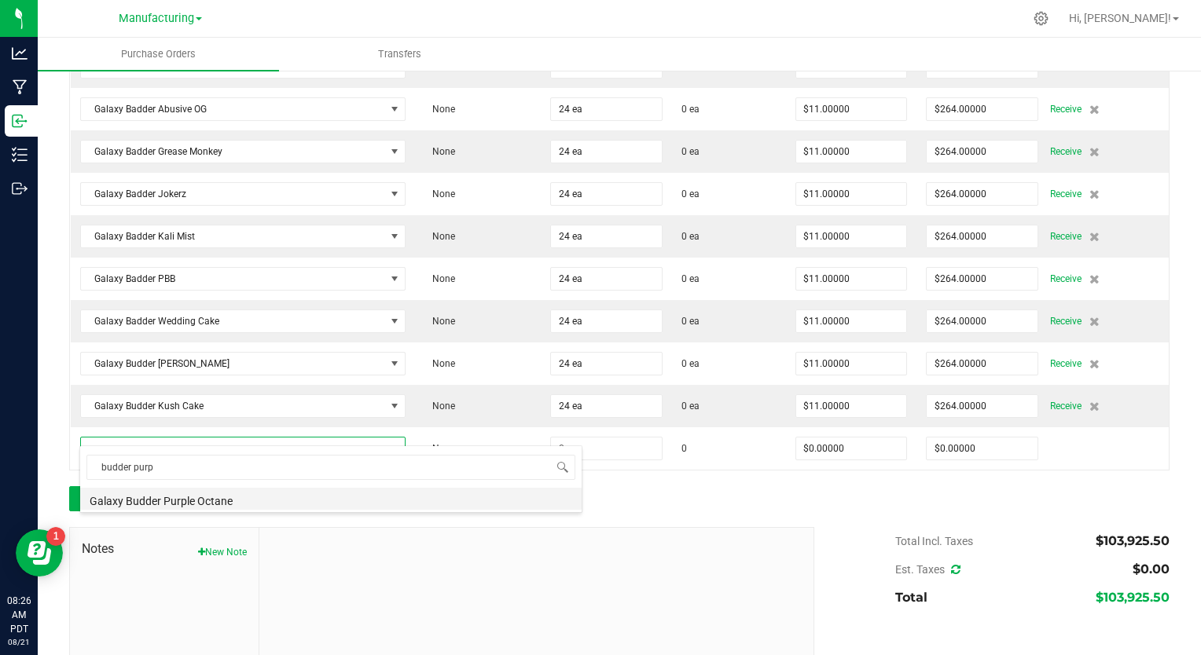
click at [191, 502] on li "Galaxy Budder Purple Octane" at bounding box center [330, 499] width 501 height 22
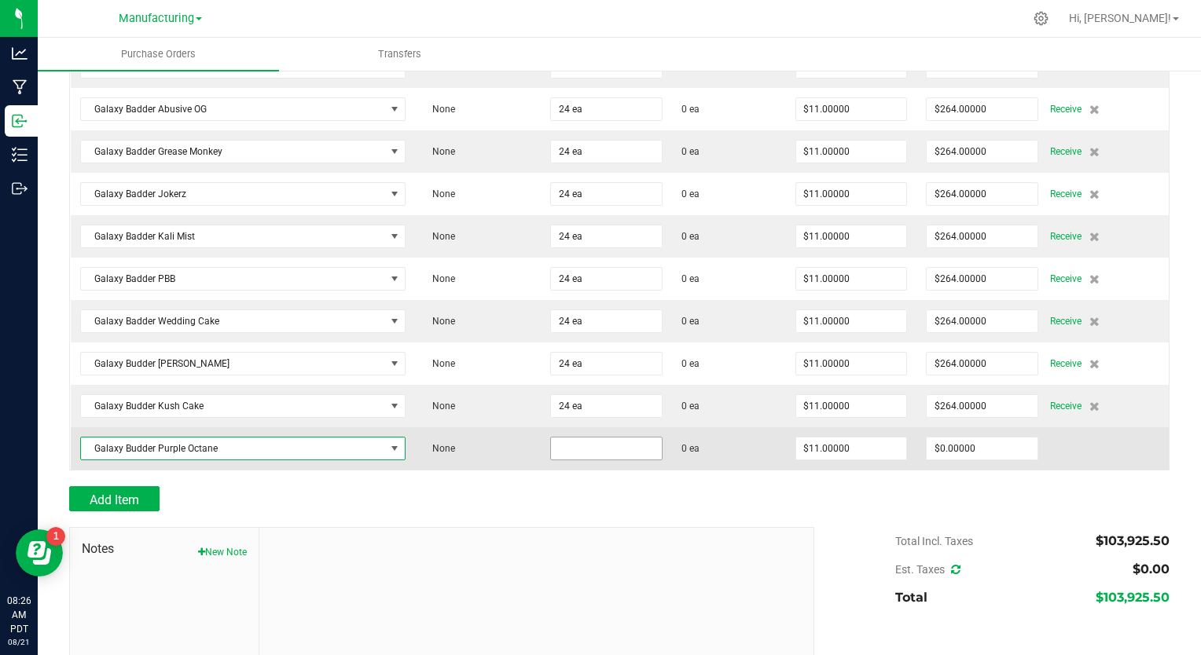
click at [551, 438] on input at bounding box center [606, 449] width 111 height 22
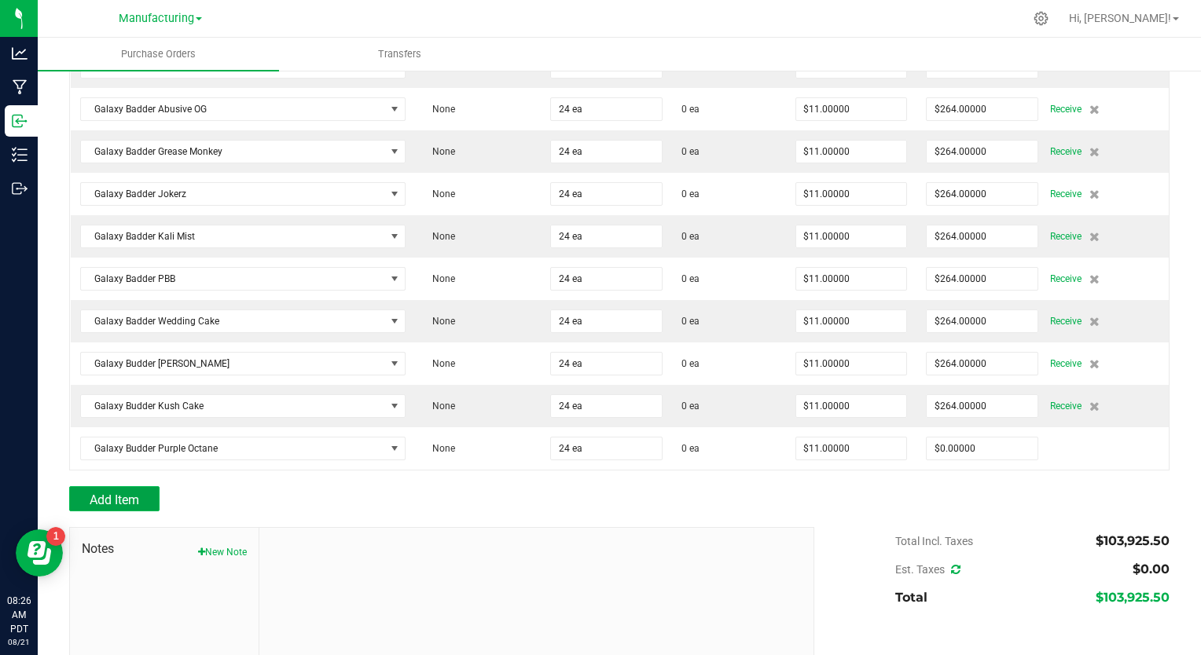
click at [141, 491] on button "Add Item" at bounding box center [114, 498] width 90 height 25
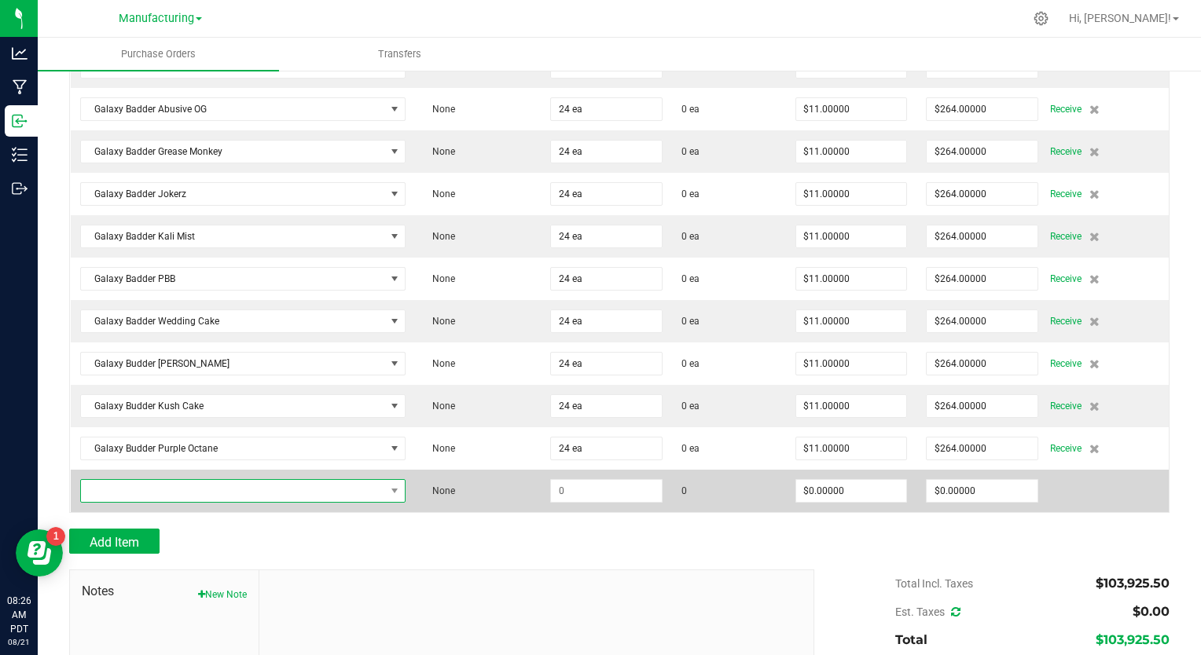
click at [232, 480] on span "NO DATA FOUND" at bounding box center [233, 491] width 304 height 22
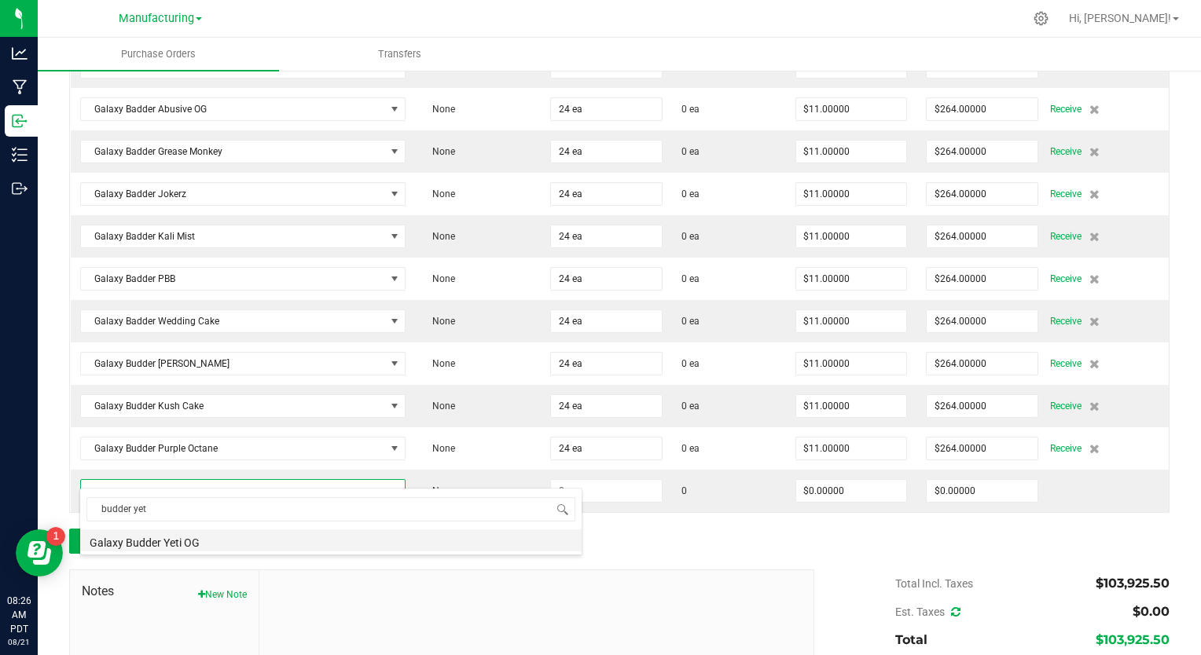
click at [193, 545] on li "Galaxy Budder Yeti OG" at bounding box center [330, 541] width 501 height 22
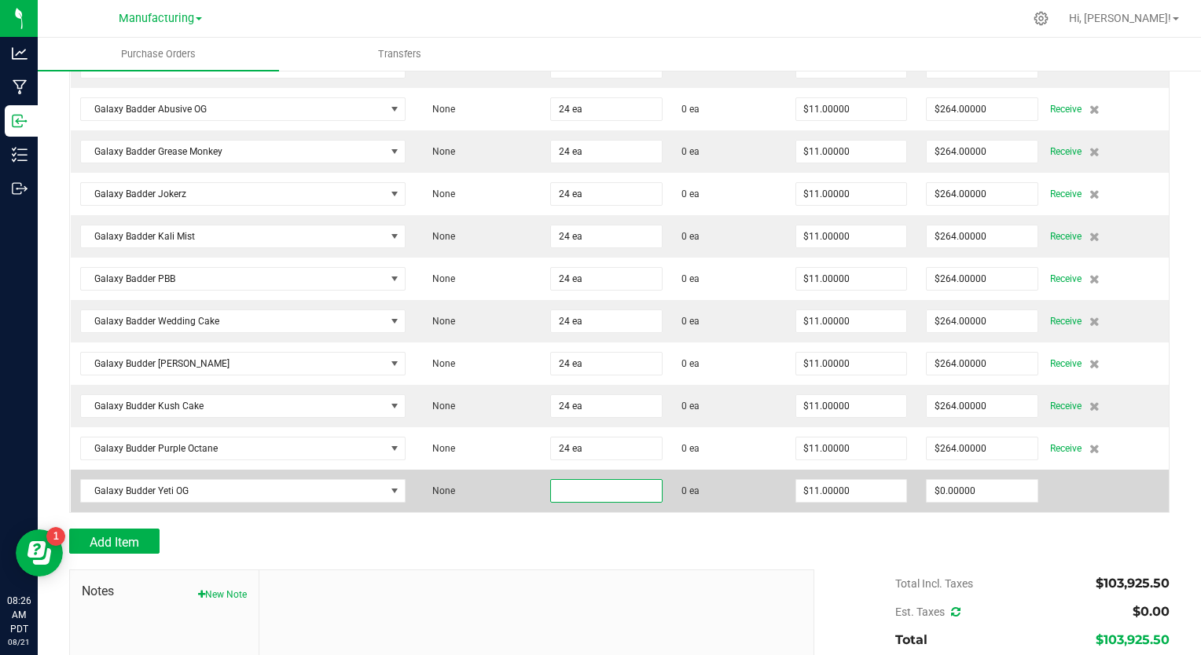
click at [552, 480] on input at bounding box center [606, 491] width 111 height 22
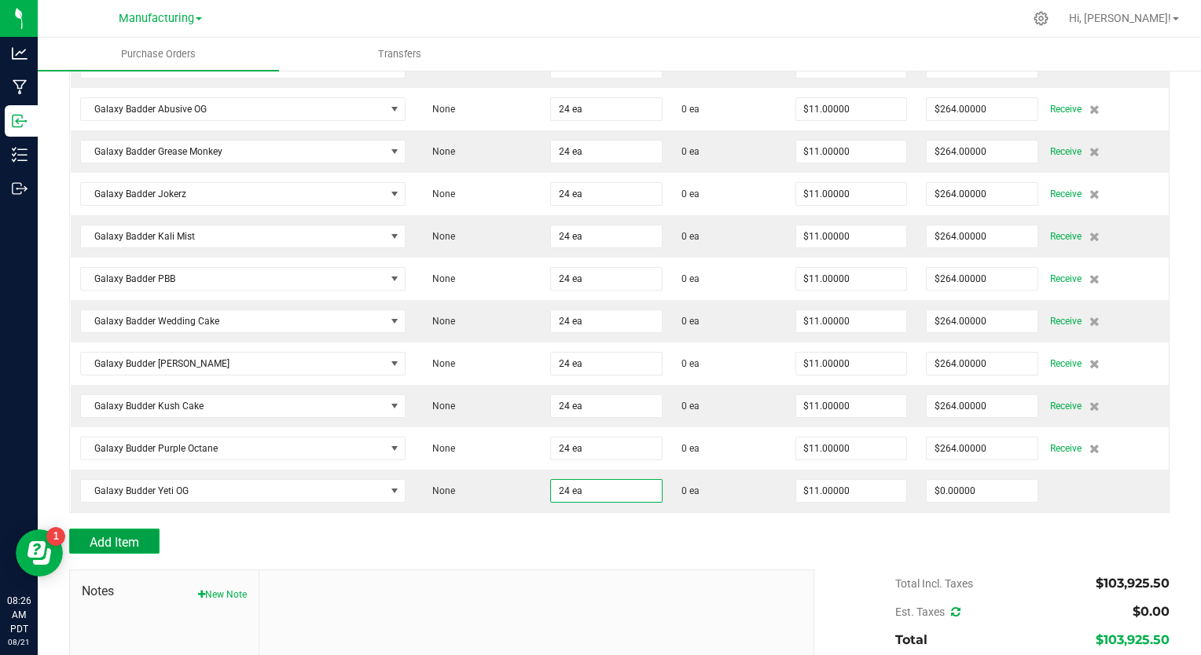
click at [106, 535] on span "Add Item" at bounding box center [115, 542] width 50 height 15
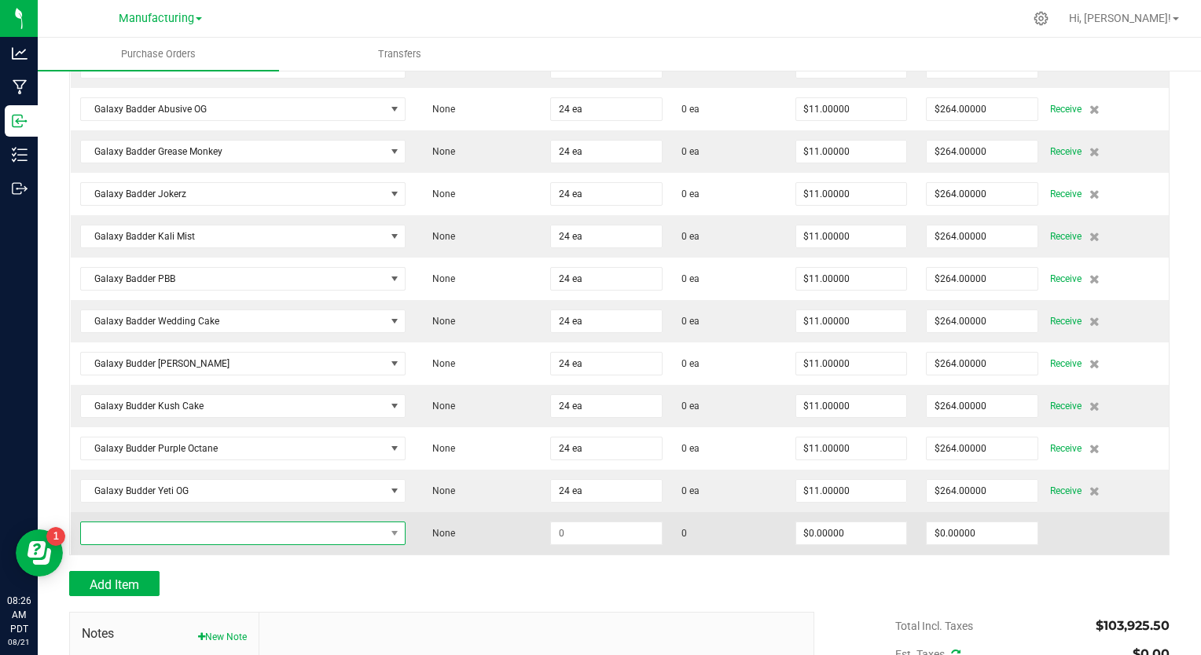
click at [125, 523] on span "NO DATA FOUND" at bounding box center [233, 534] width 304 height 22
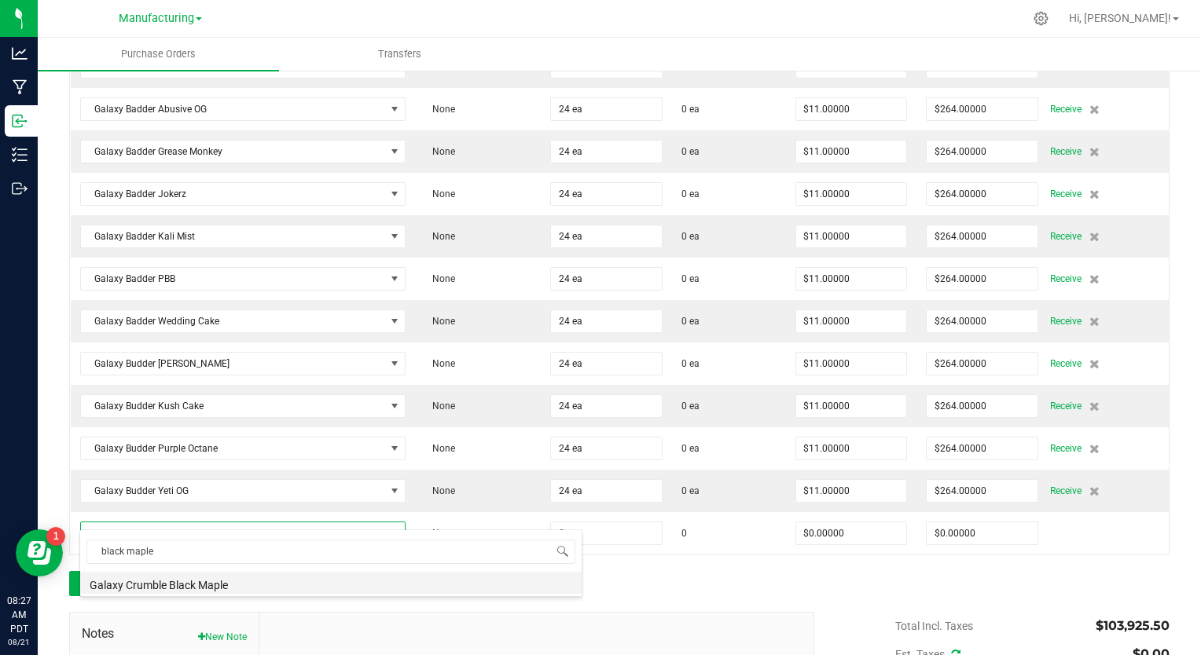
click at [167, 589] on li "Galaxy Crumble Black Maple" at bounding box center [330, 583] width 501 height 22
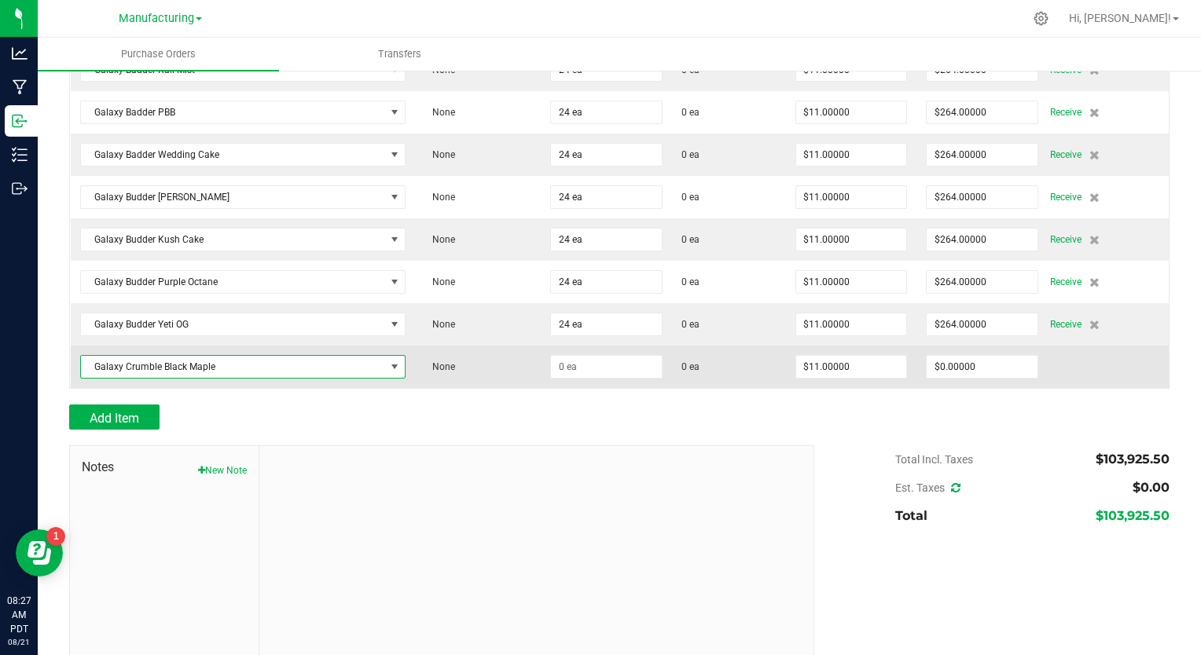
scroll to position [1901, 0]
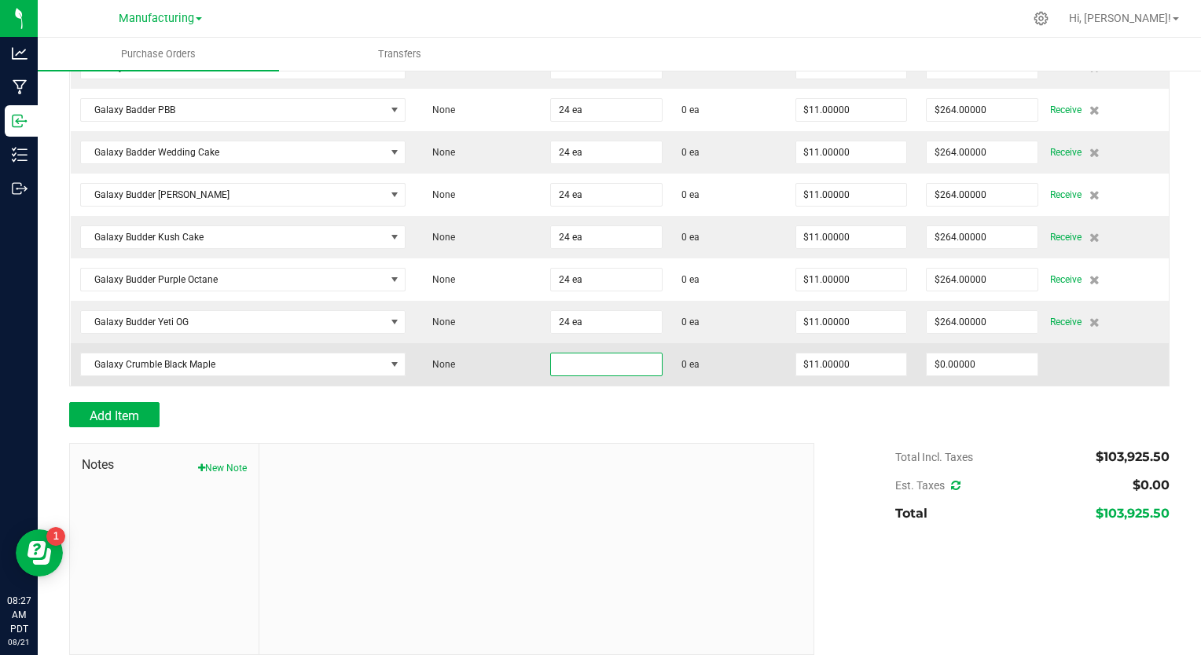
click at [551, 354] on input at bounding box center [606, 365] width 111 height 22
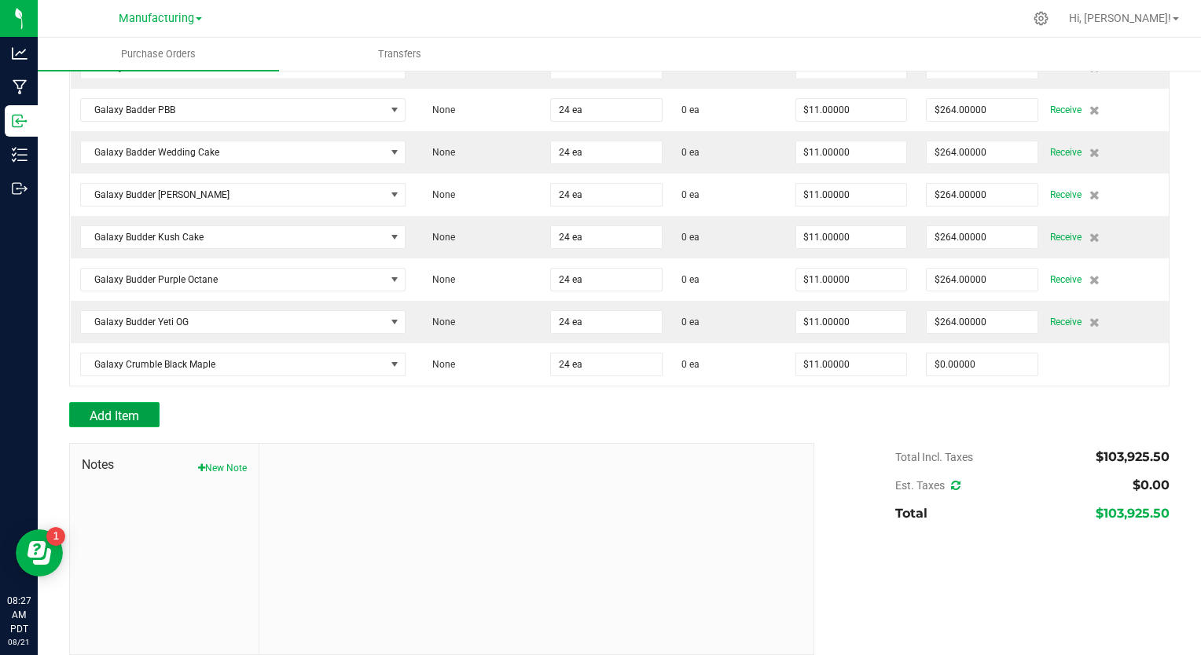
click at [129, 409] on span "Add Item" at bounding box center [115, 416] width 50 height 15
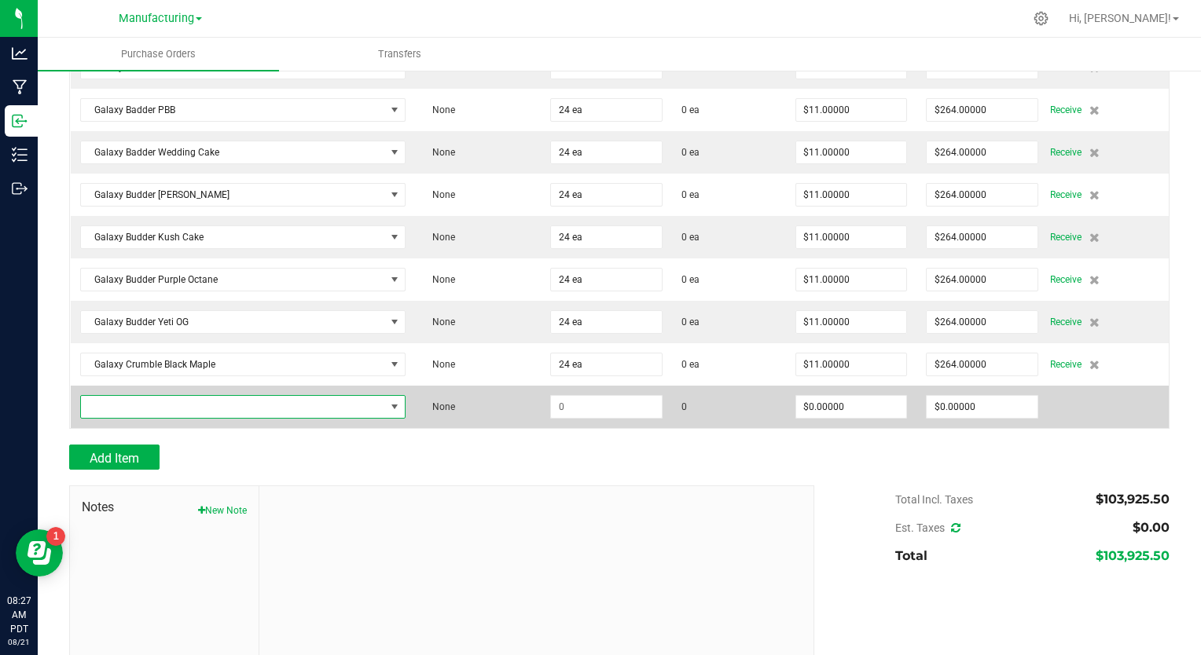
click at [114, 396] on span "NO DATA FOUND" at bounding box center [233, 407] width 304 height 22
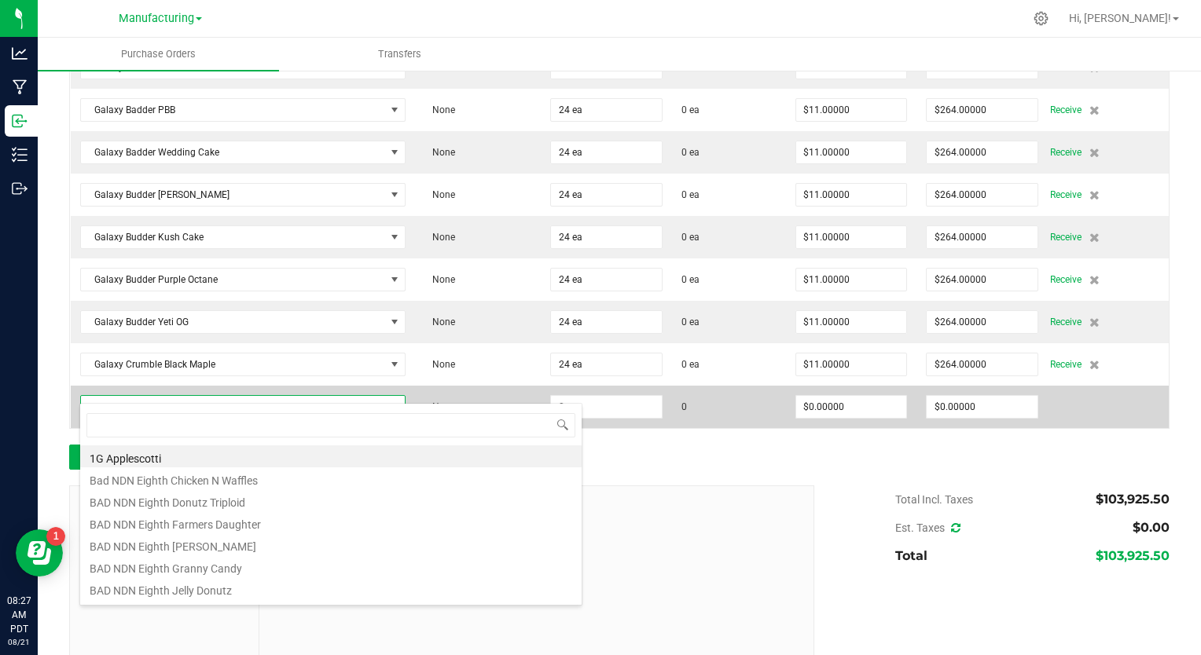
scroll to position [23, 317]
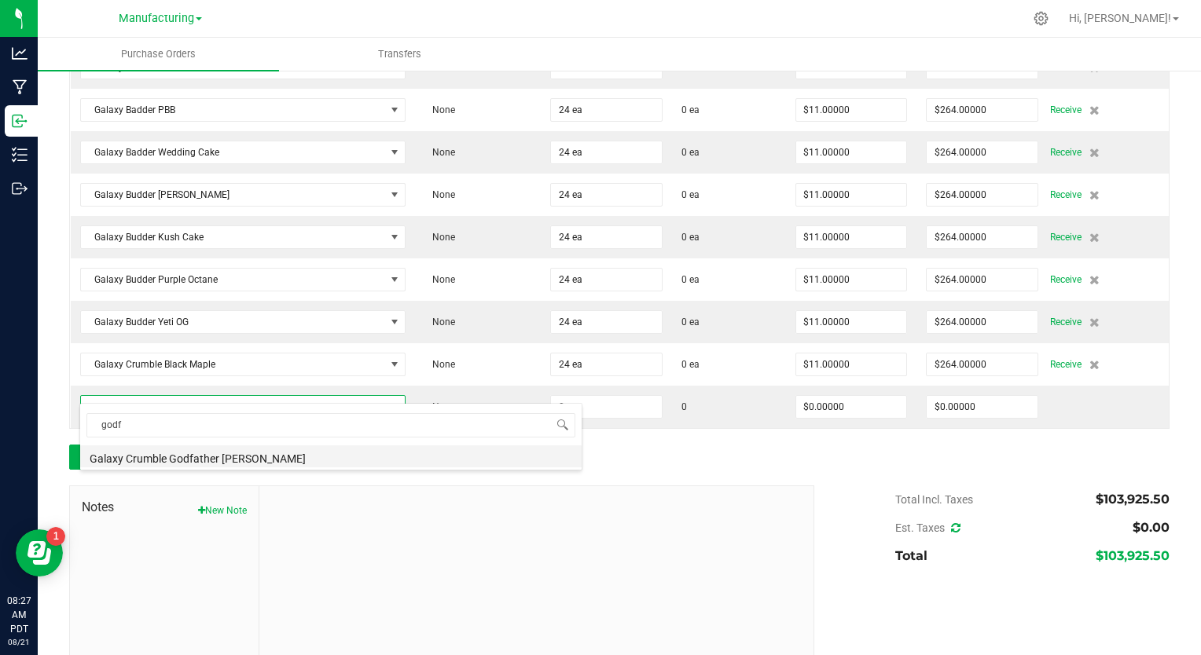
click at [171, 454] on li "Galaxy Crumble Godfather [PERSON_NAME]" at bounding box center [330, 457] width 501 height 22
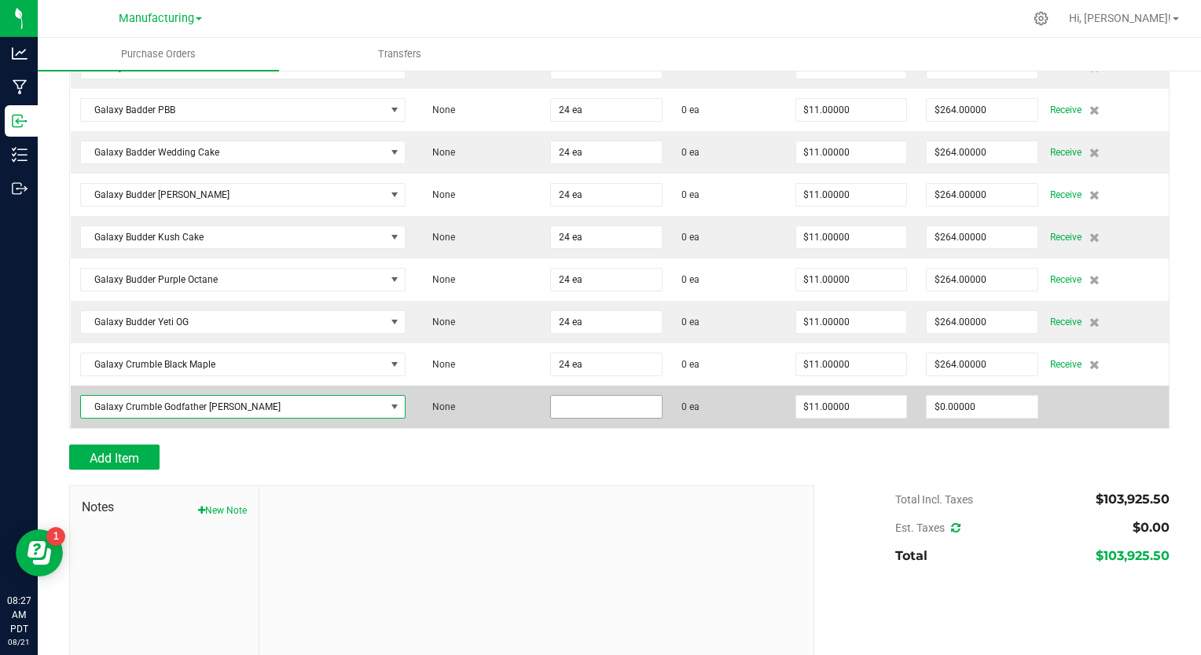
click at [554, 396] on input at bounding box center [606, 407] width 111 height 22
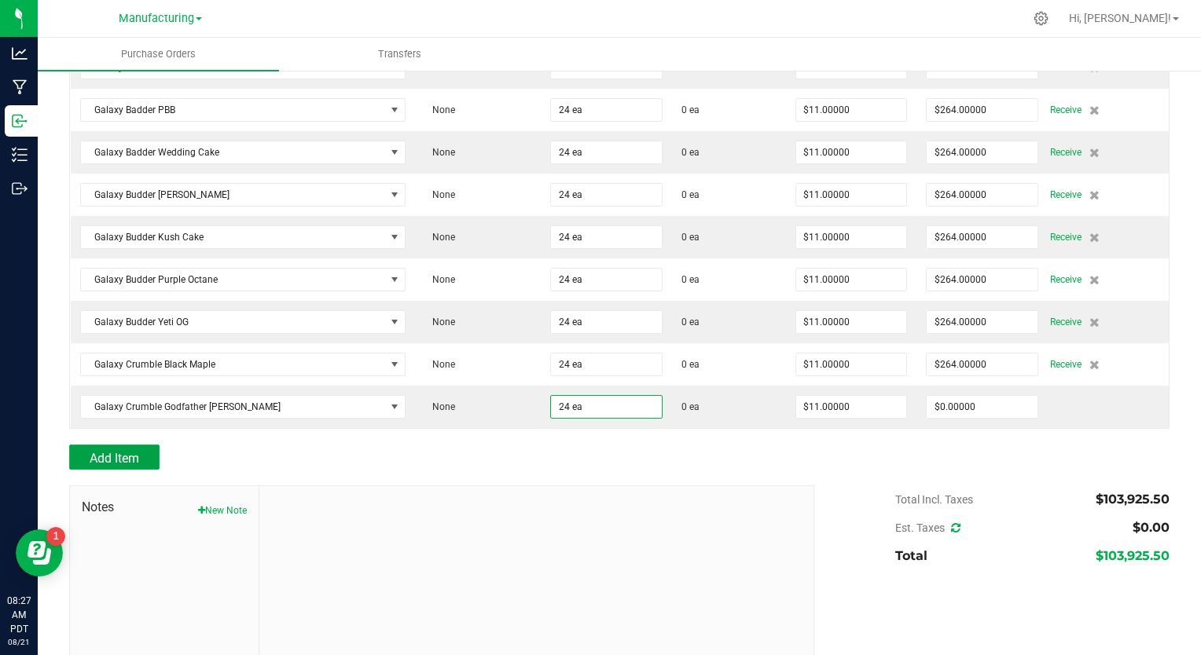
click at [132, 445] on button "Add Item" at bounding box center [114, 457] width 90 height 25
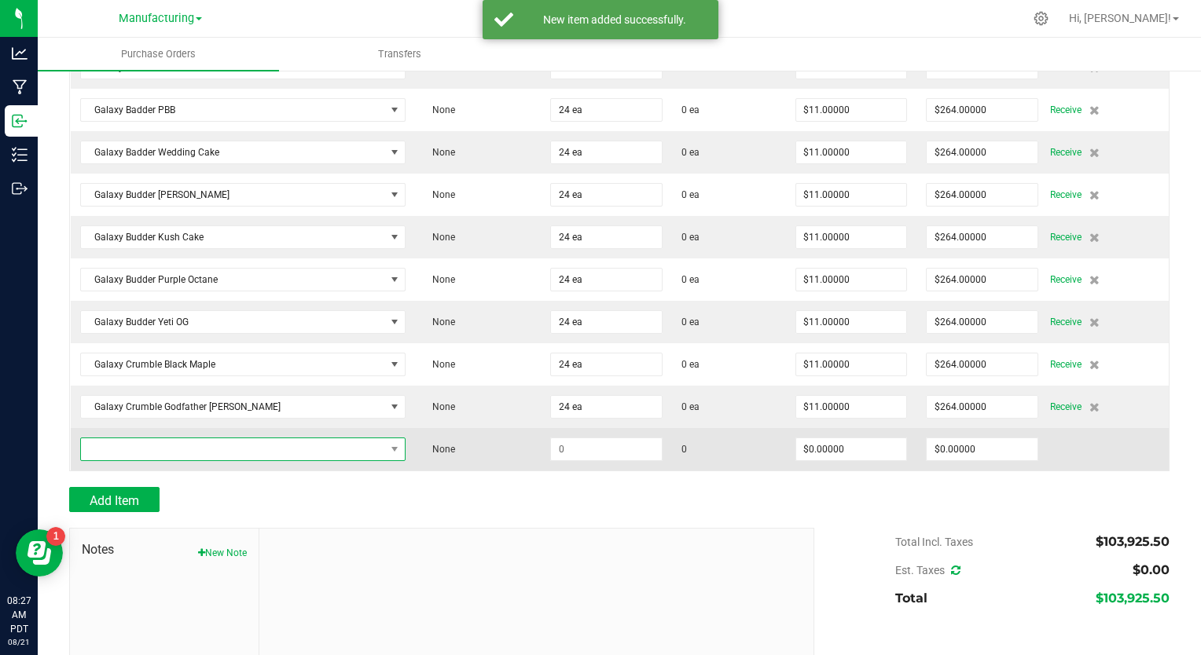
click at [120, 439] on span "NO DATA FOUND" at bounding box center [233, 450] width 304 height 22
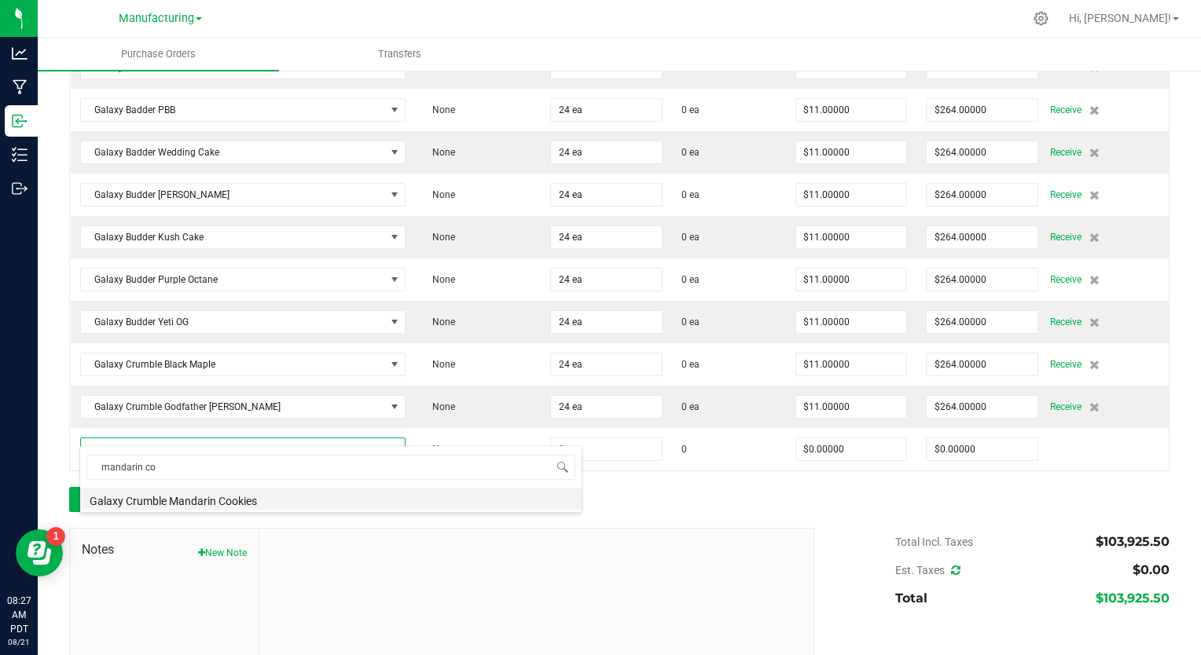
click at [156, 500] on li "Galaxy Crumble Mandarin Cookies" at bounding box center [330, 499] width 501 height 22
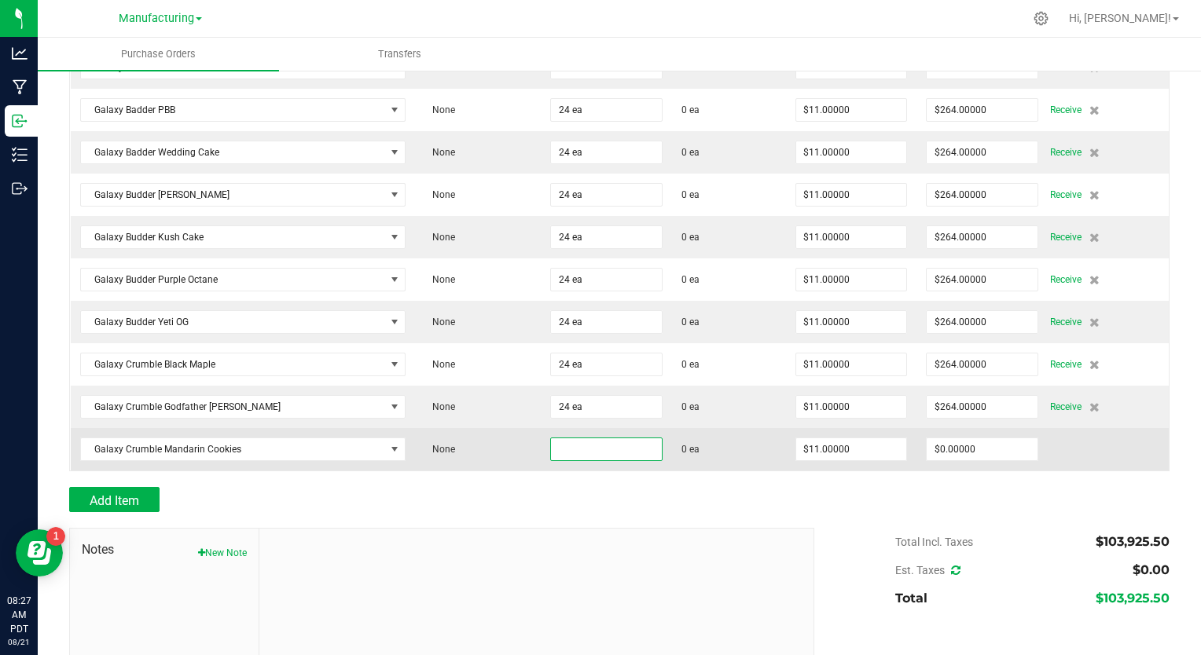
click at [571, 439] on input at bounding box center [606, 450] width 111 height 22
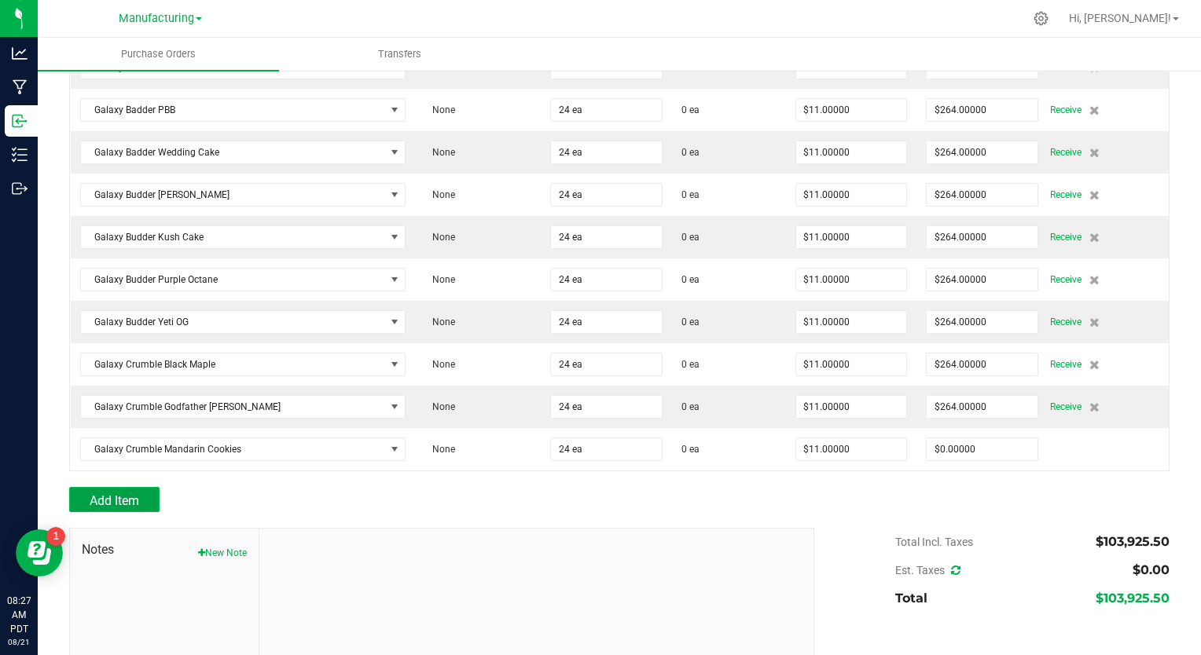
click at [145, 487] on button "Add Item" at bounding box center [114, 499] width 90 height 25
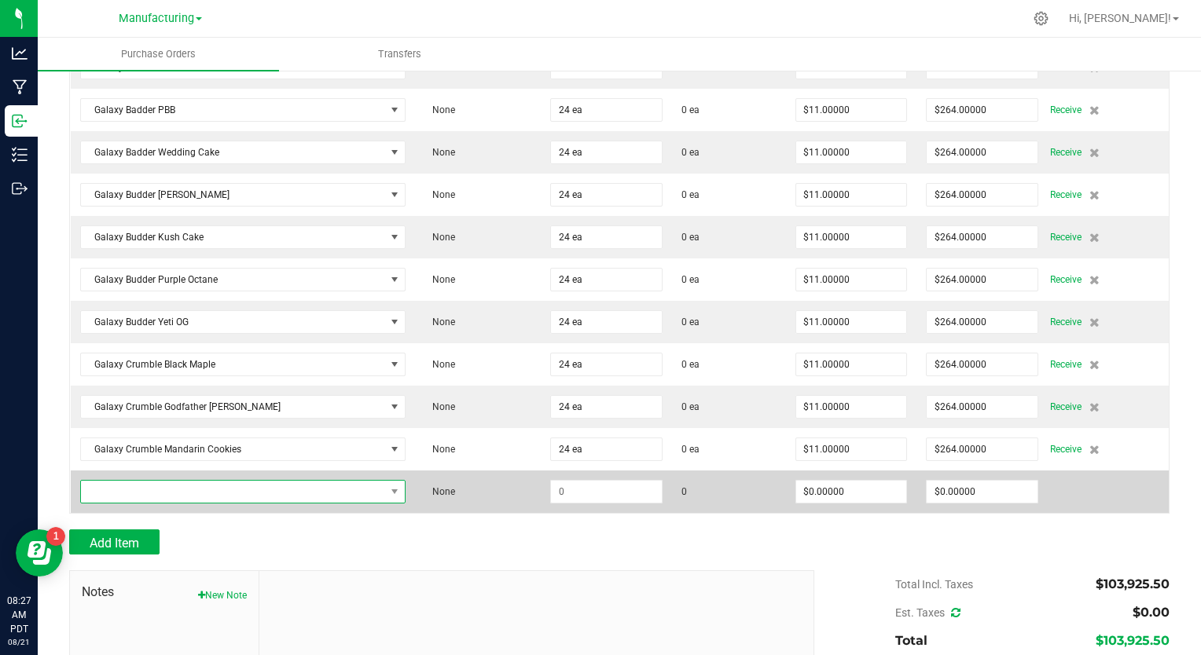
click at [97, 481] on span "NO DATA FOUND" at bounding box center [233, 492] width 304 height 22
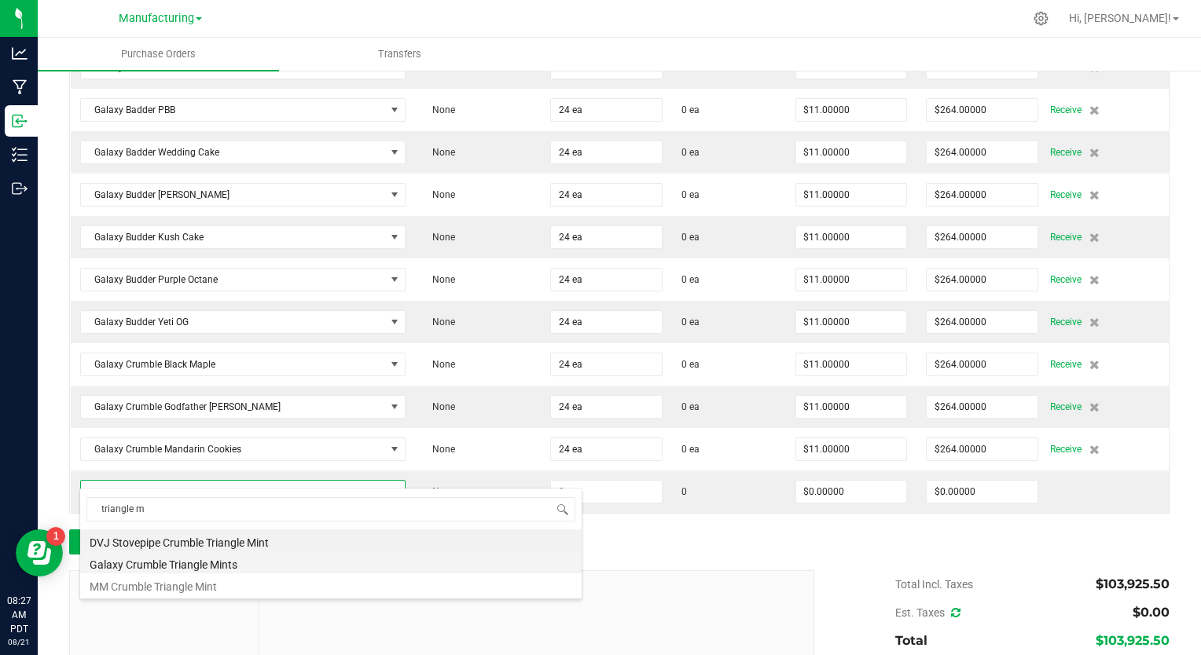
click at [151, 569] on li "Galaxy Crumble Triangle Mints" at bounding box center [330, 563] width 501 height 22
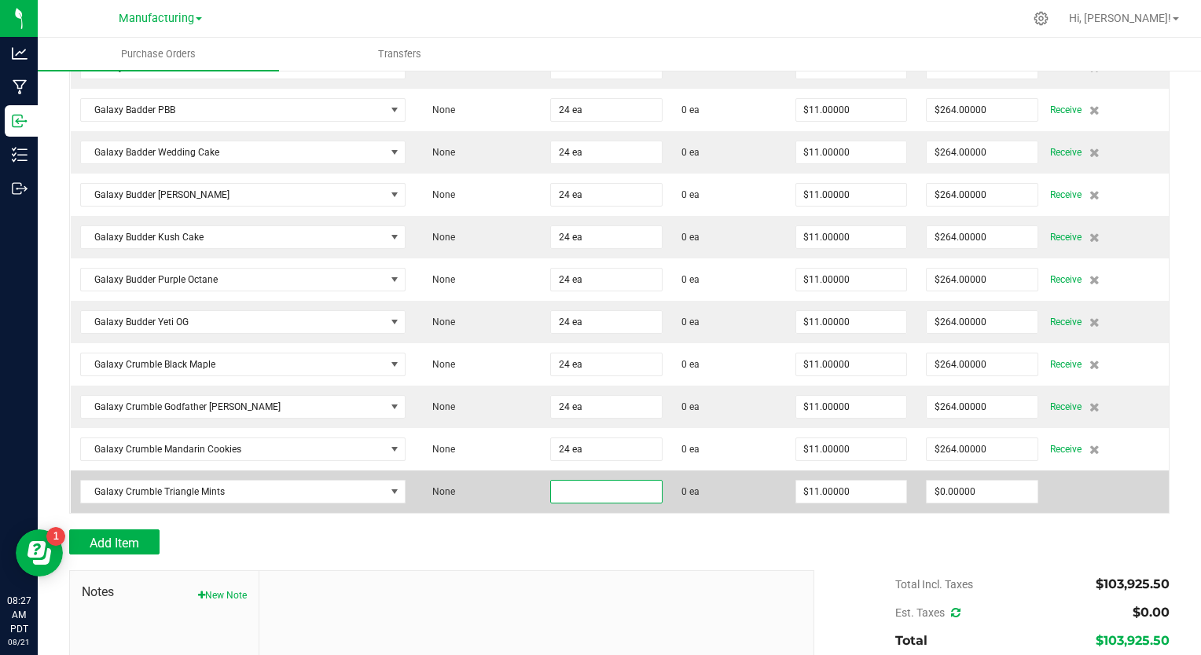
click at [551, 481] on input at bounding box center [606, 492] width 111 height 22
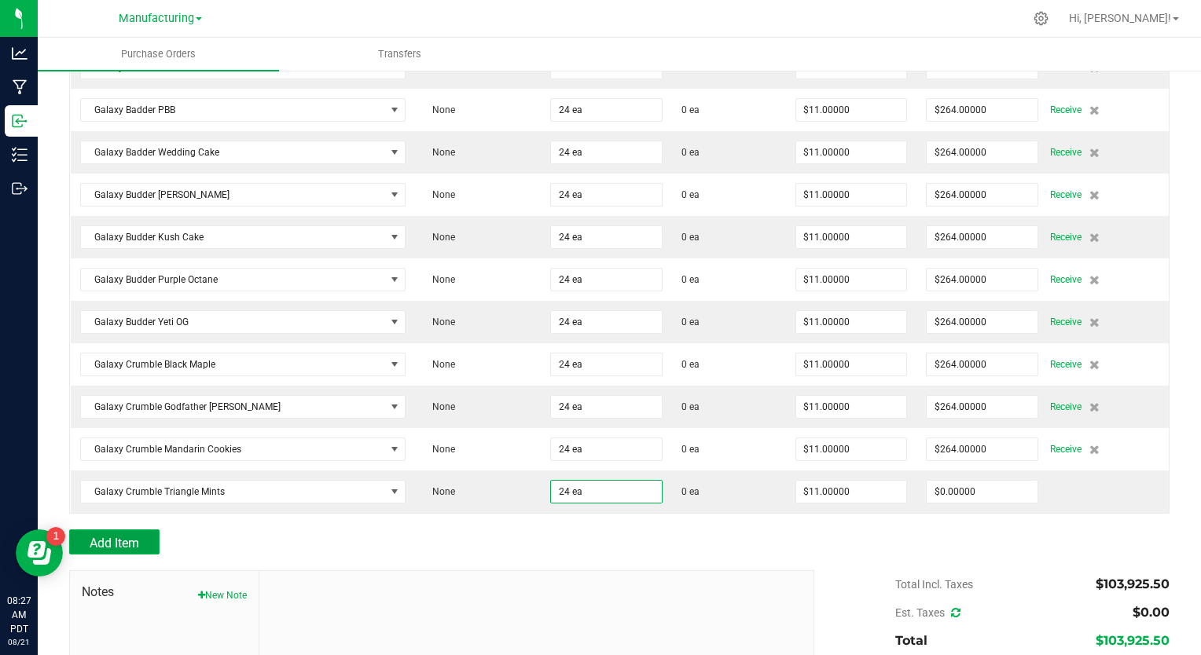
click at [142, 530] on button "Add Item" at bounding box center [114, 542] width 90 height 25
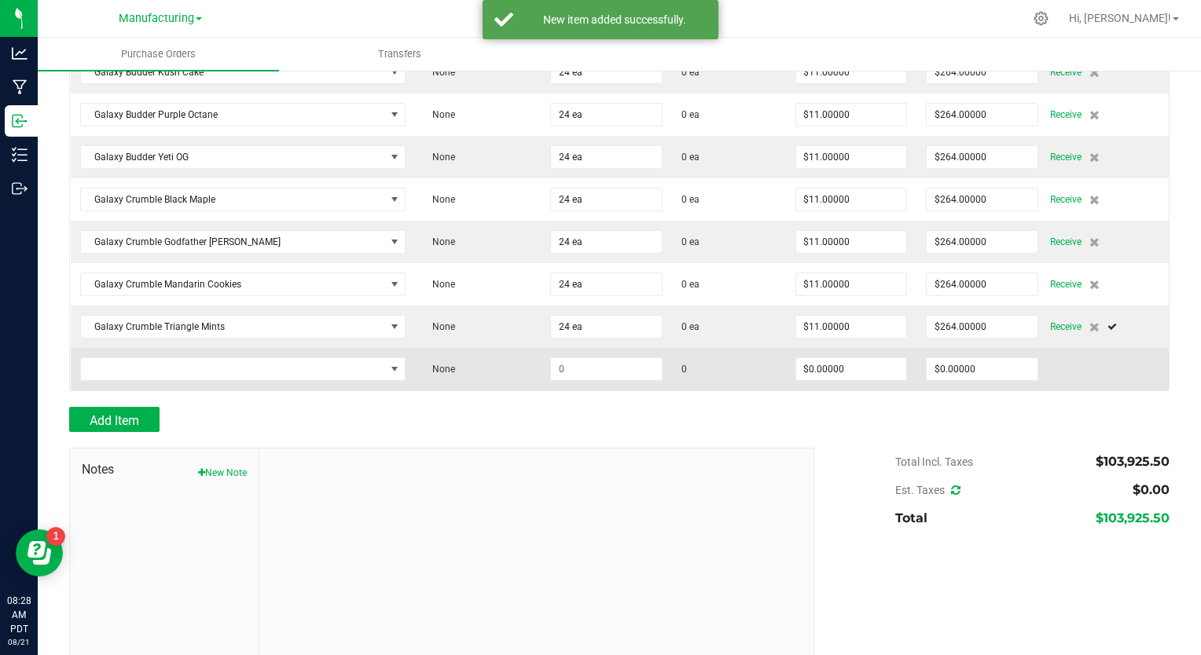
scroll to position [2069, 0]
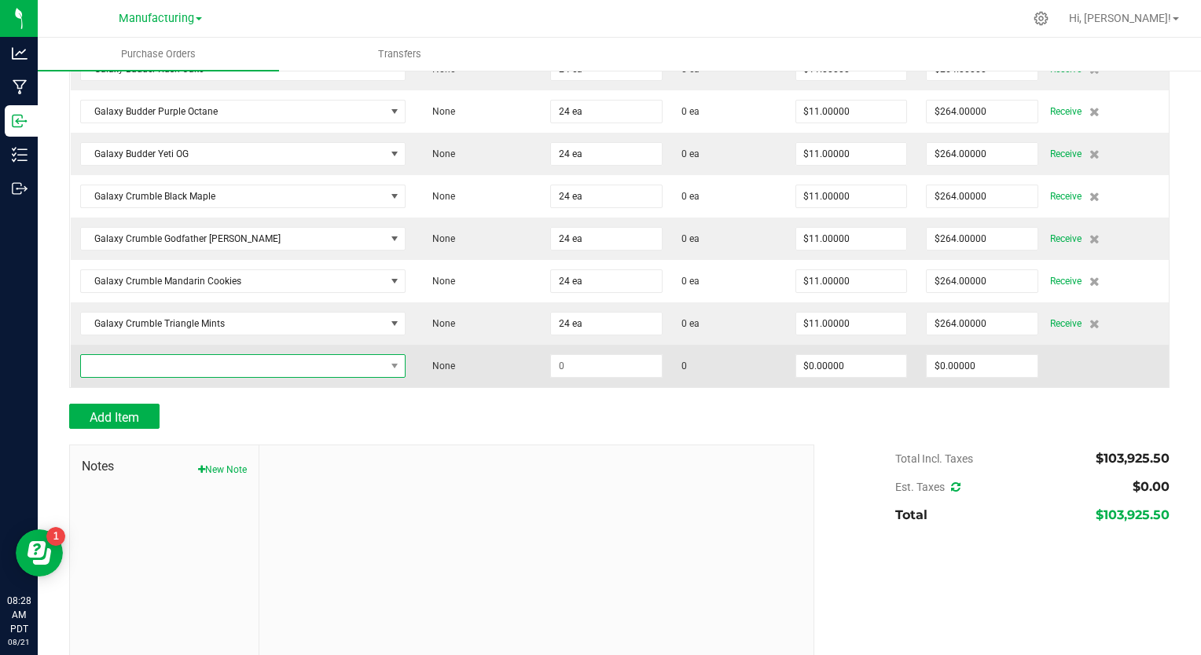
click at [180, 359] on span "NO DATA FOUND" at bounding box center [233, 366] width 304 height 22
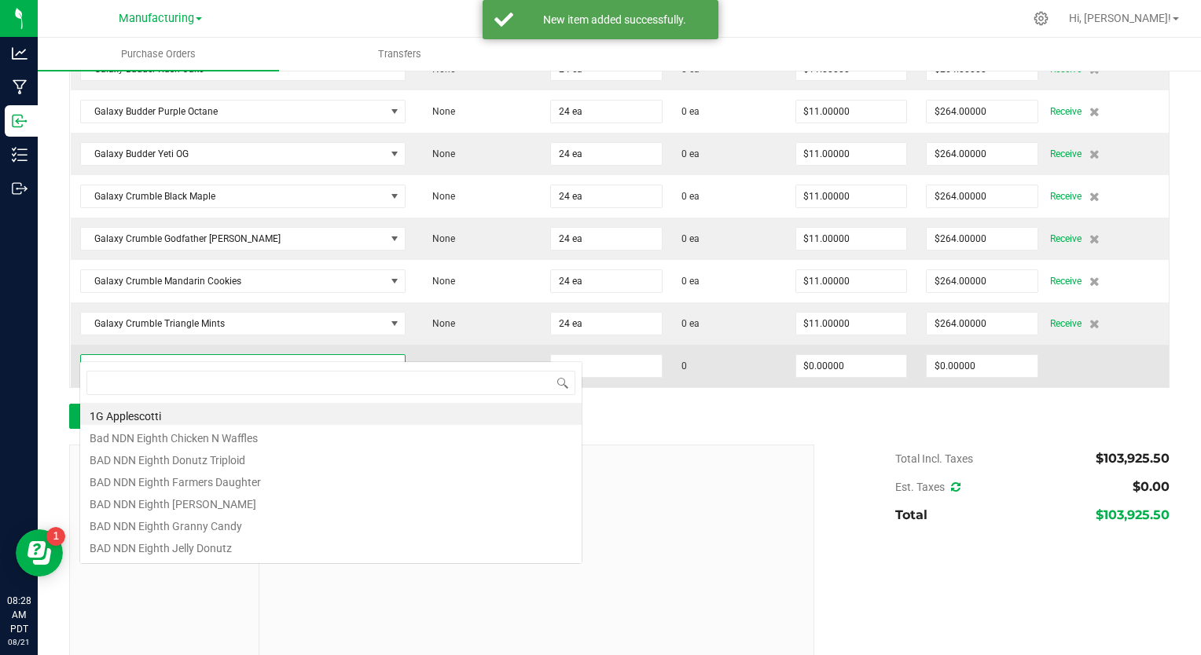
scroll to position [23, 317]
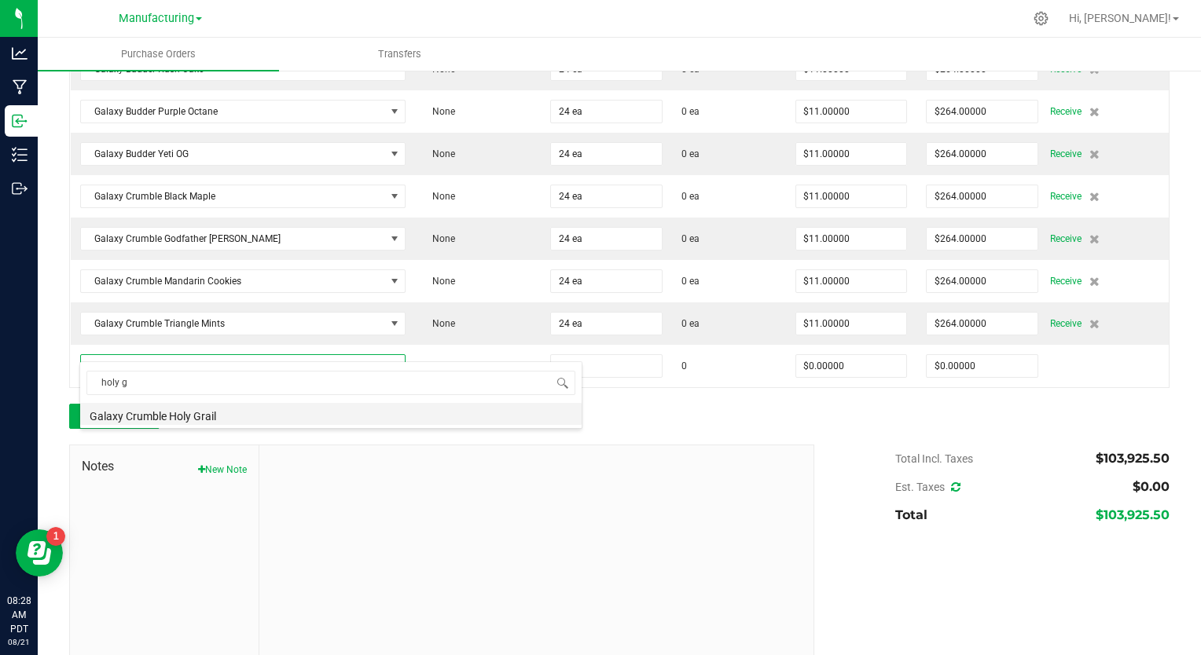
click at [180, 416] on li "Galaxy Crumble Holy Grail" at bounding box center [330, 414] width 501 height 22
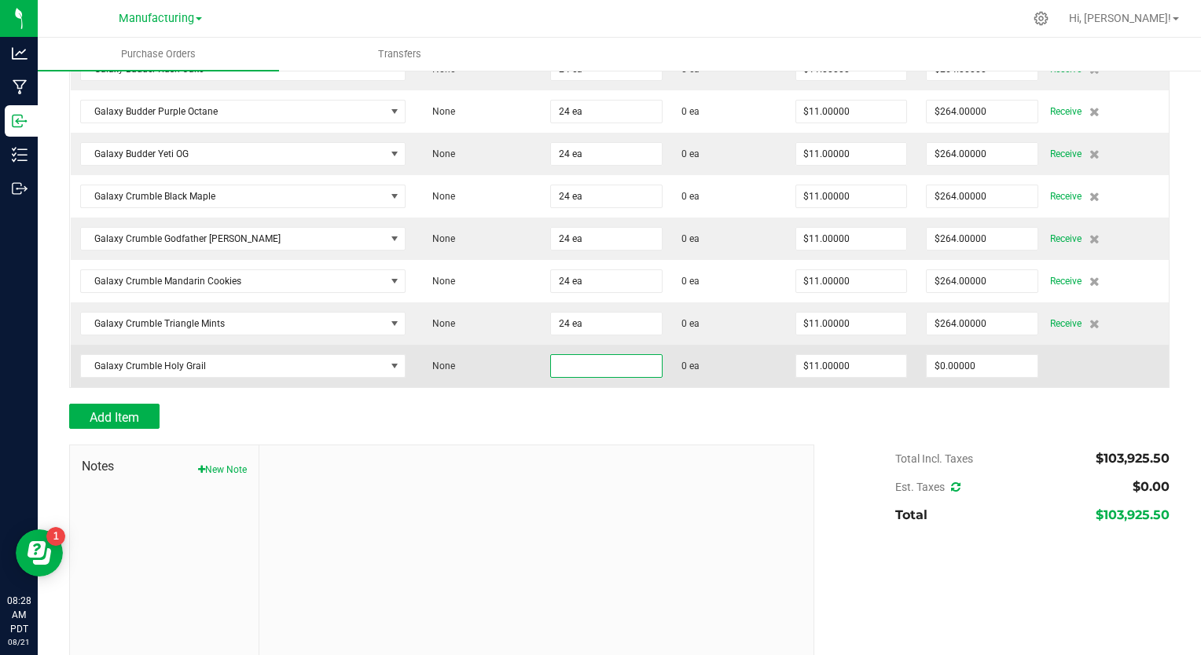
click at [551, 355] on input at bounding box center [606, 366] width 111 height 22
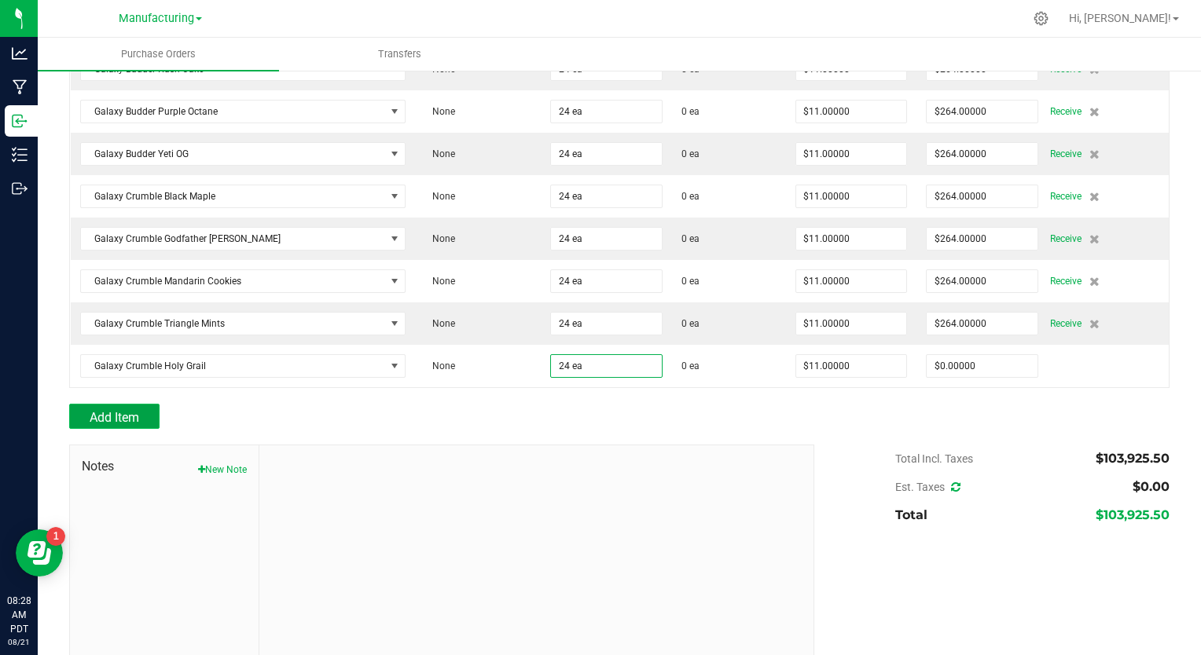
click at [108, 410] on span "Add Item" at bounding box center [115, 417] width 50 height 15
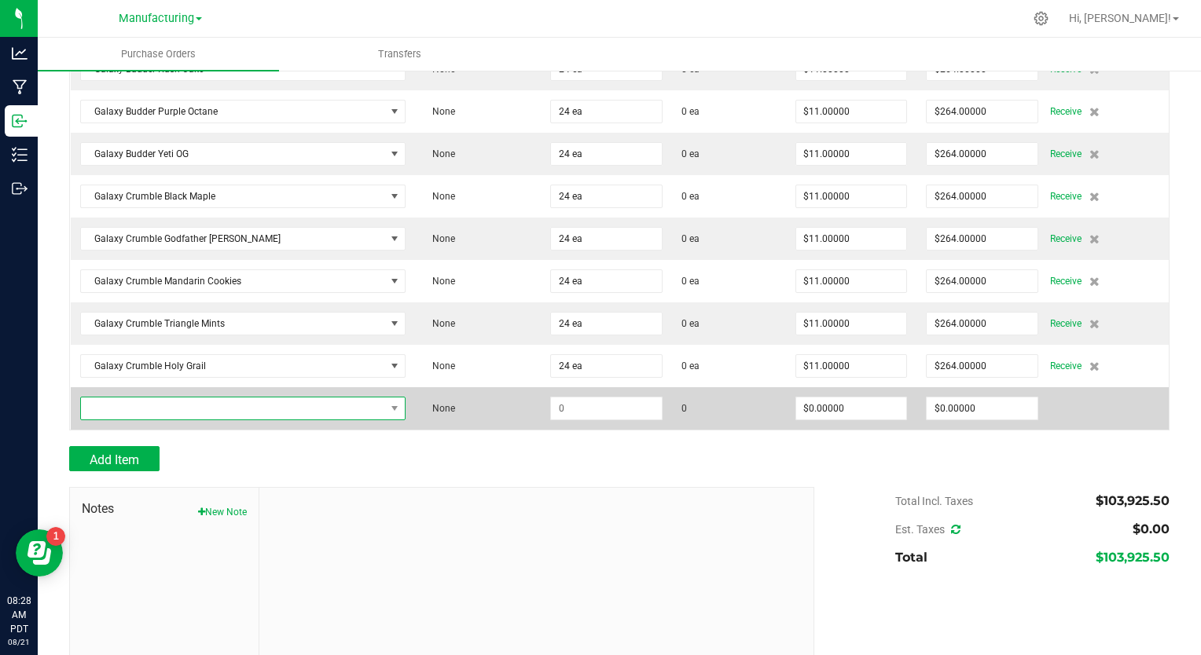
click at [188, 398] on span "NO DATA FOUND" at bounding box center [233, 409] width 304 height 22
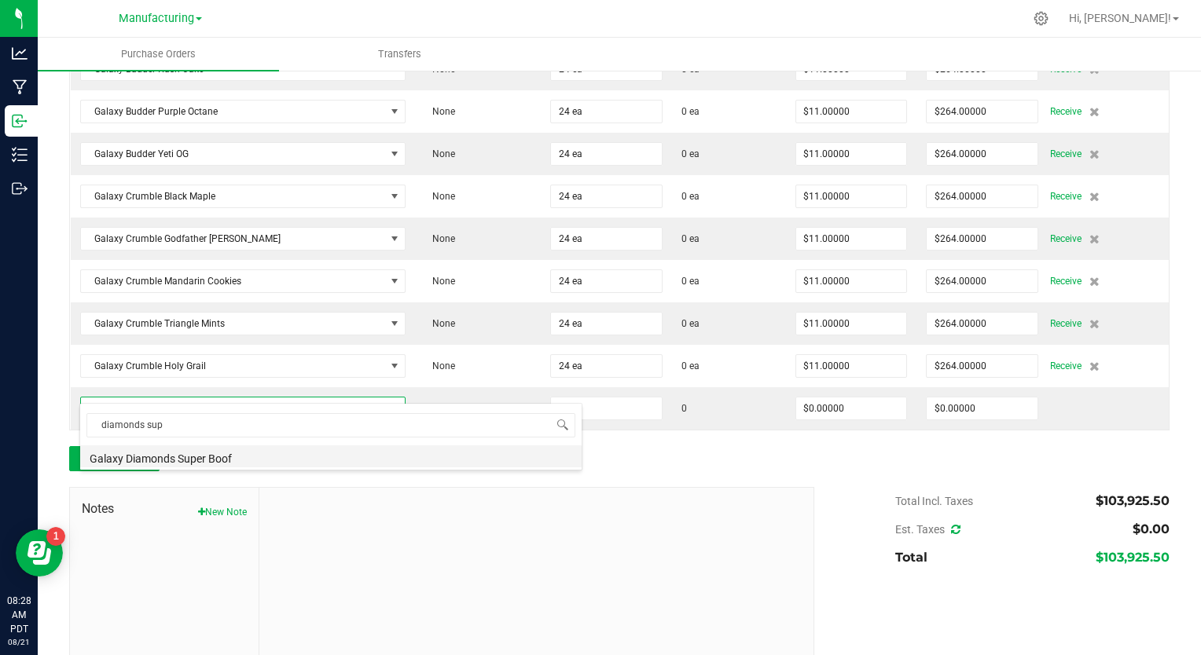
click at [201, 460] on li "Galaxy Diamonds Super Boof" at bounding box center [330, 457] width 501 height 22
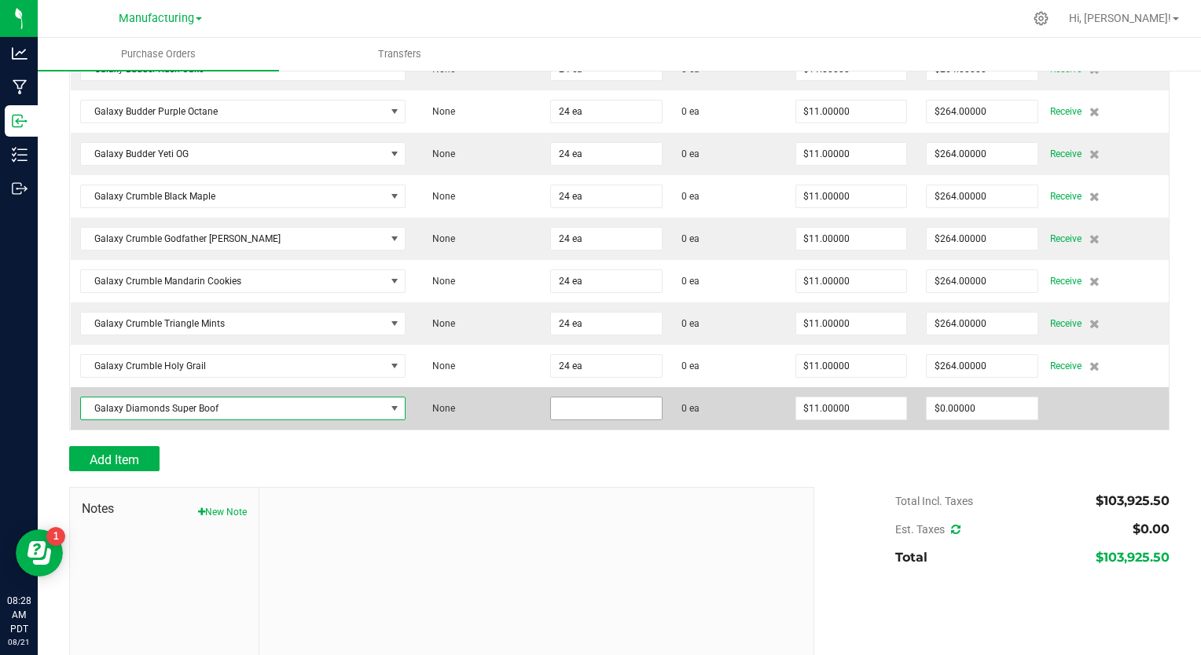
click at [568, 398] on input at bounding box center [606, 409] width 111 height 22
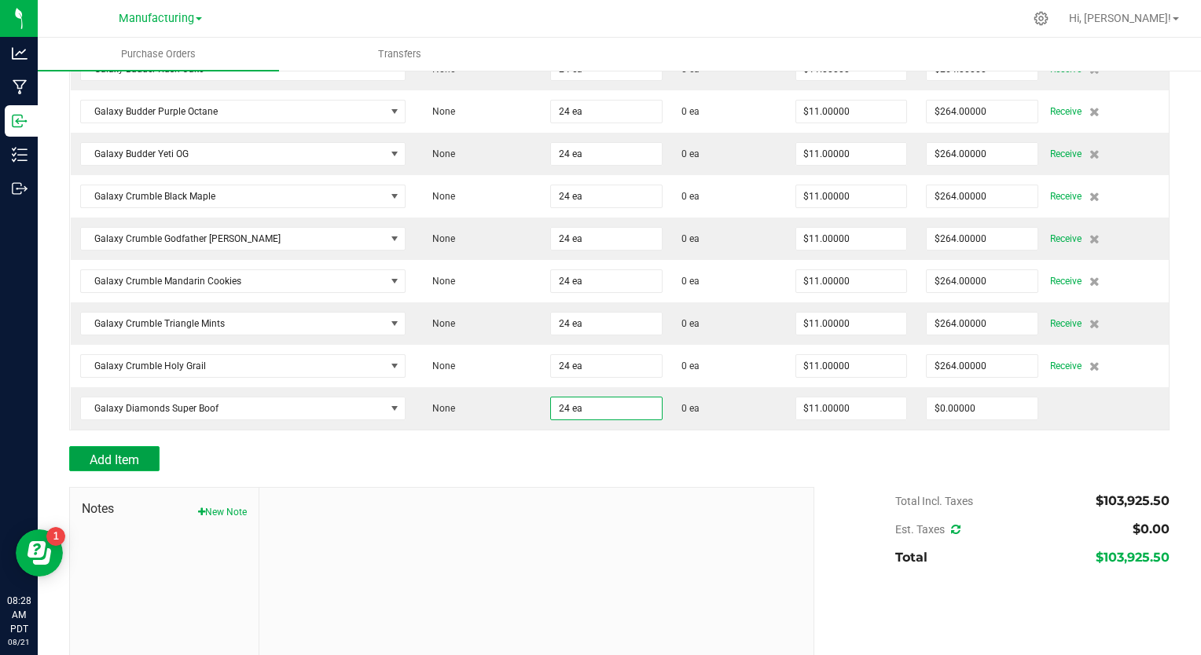
click at [146, 446] on button "Add Item" at bounding box center [114, 458] width 90 height 25
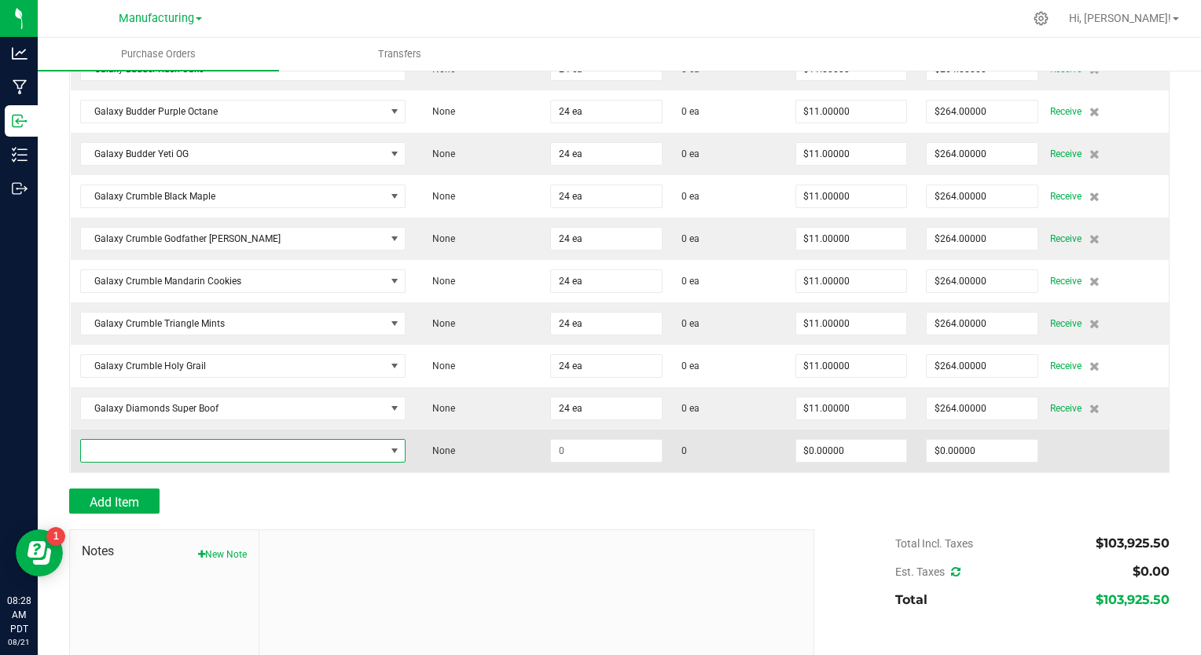
click at [132, 440] on span "NO DATA FOUND" at bounding box center [233, 451] width 304 height 22
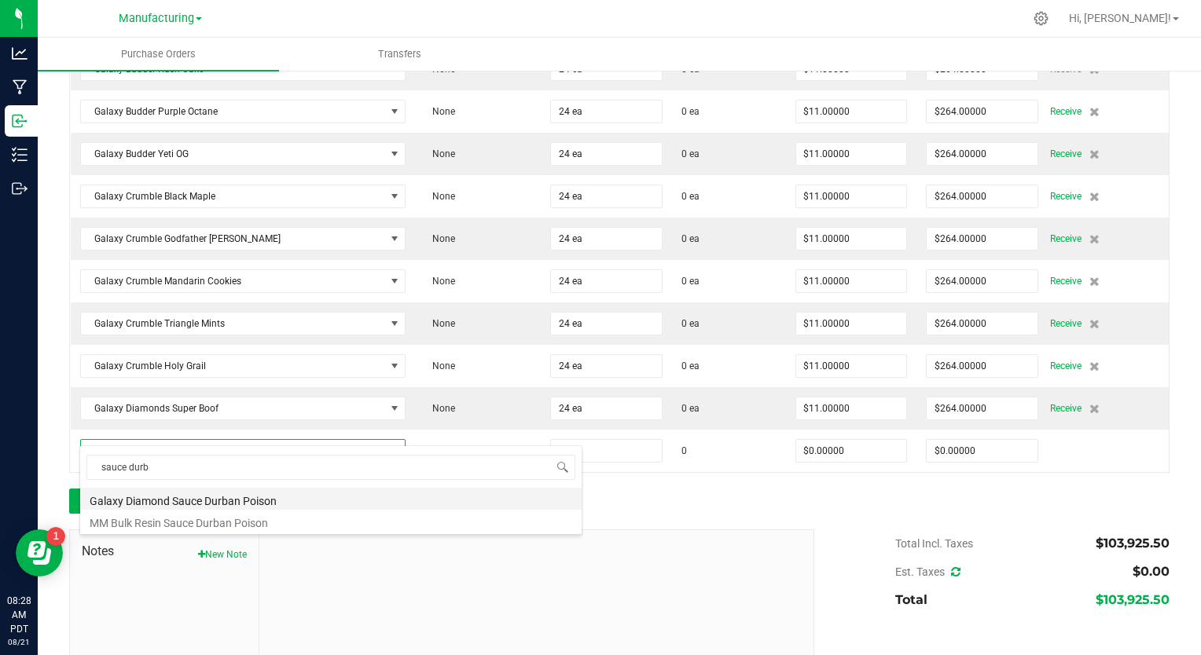
click at [162, 498] on li "Galaxy Diamond Sauce Durban Poison" at bounding box center [330, 499] width 501 height 22
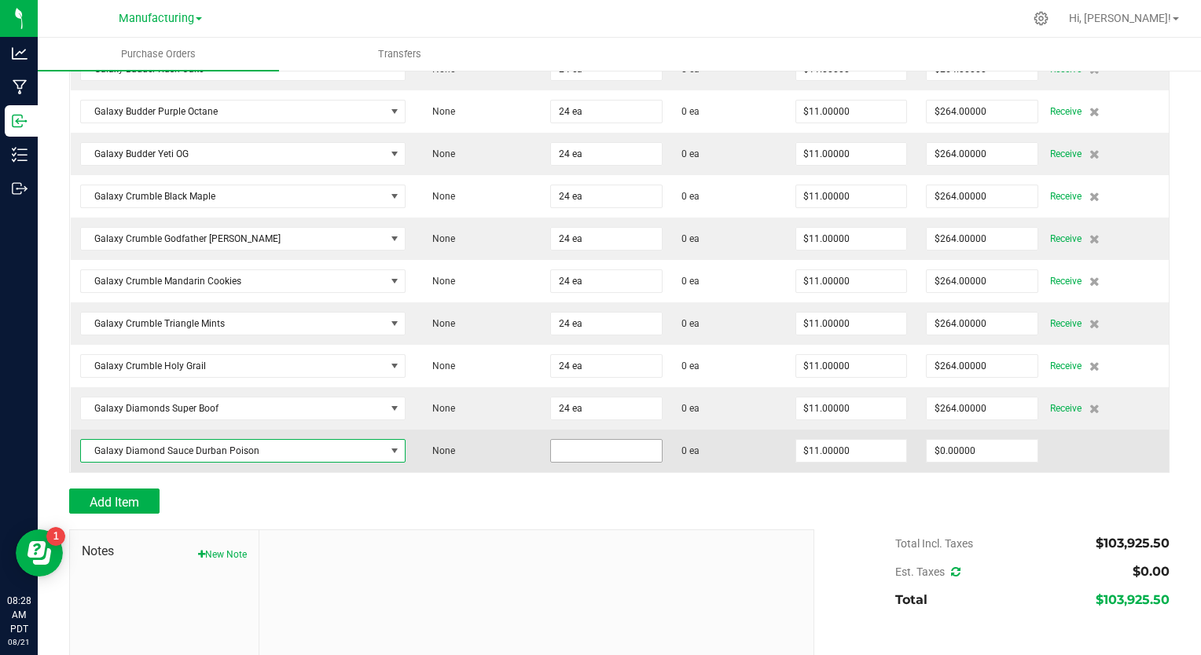
click at [551, 440] on input at bounding box center [606, 451] width 111 height 22
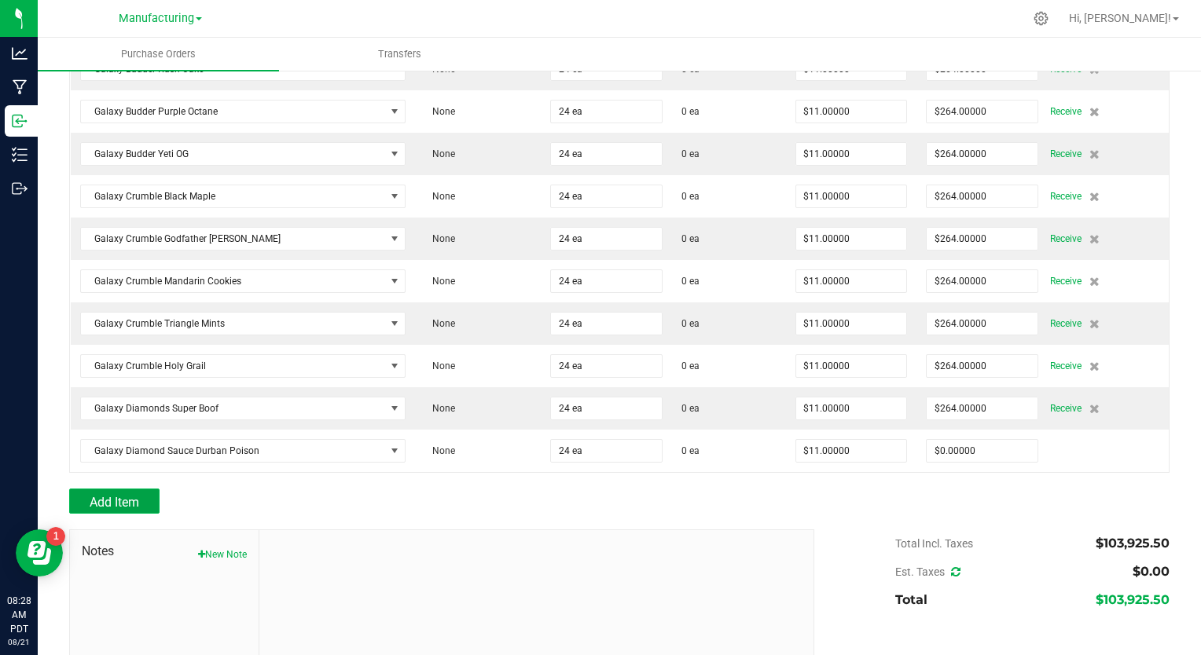
click at [102, 495] on span "Add Item" at bounding box center [115, 502] width 50 height 15
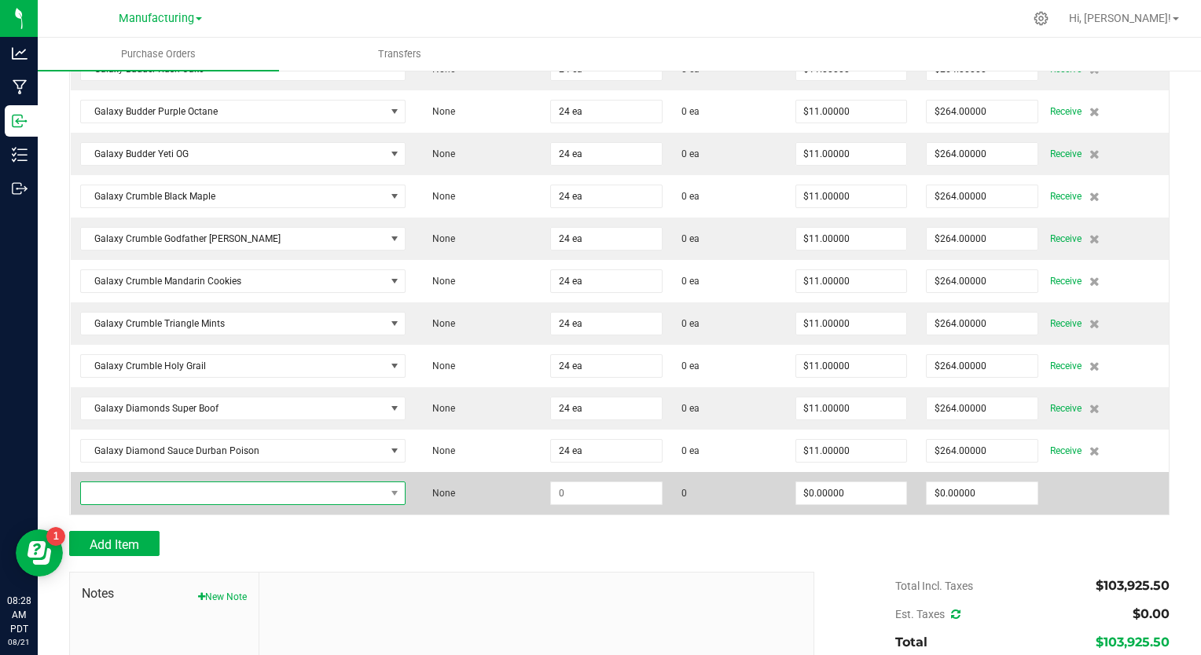
click at [224, 483] on span "NO DATA FOUND" at bounding box center [233, 494] width 304 height 22
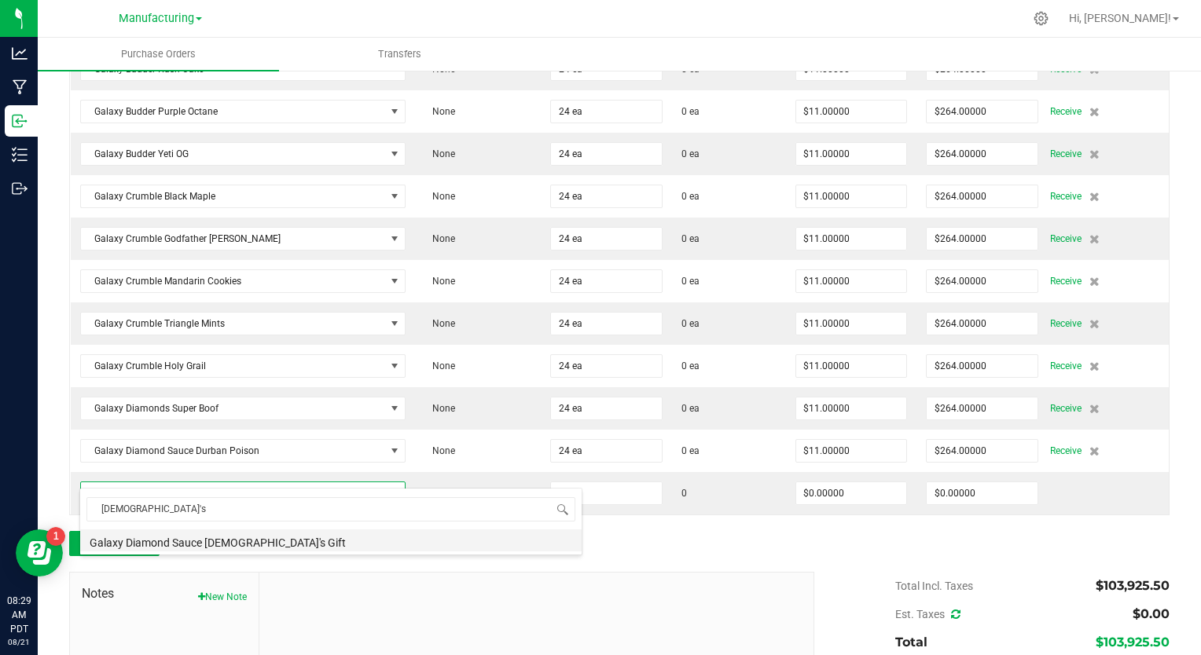
click at [226, 545] on li "Galaxy Diamond Sauce [DEMOGRAPHIC_DATA]'s Gift" at bounding box center [330, 541] width 501 height 22
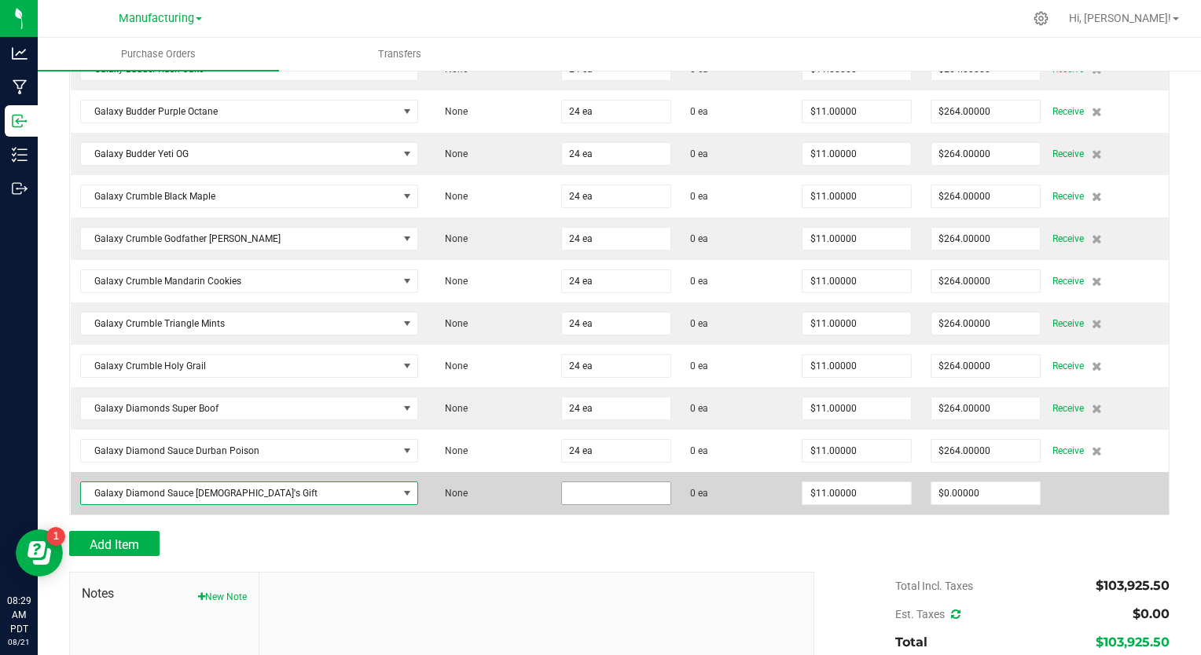
click at [562, 483] on input at bounding box center [616, 494] width 108 height 22
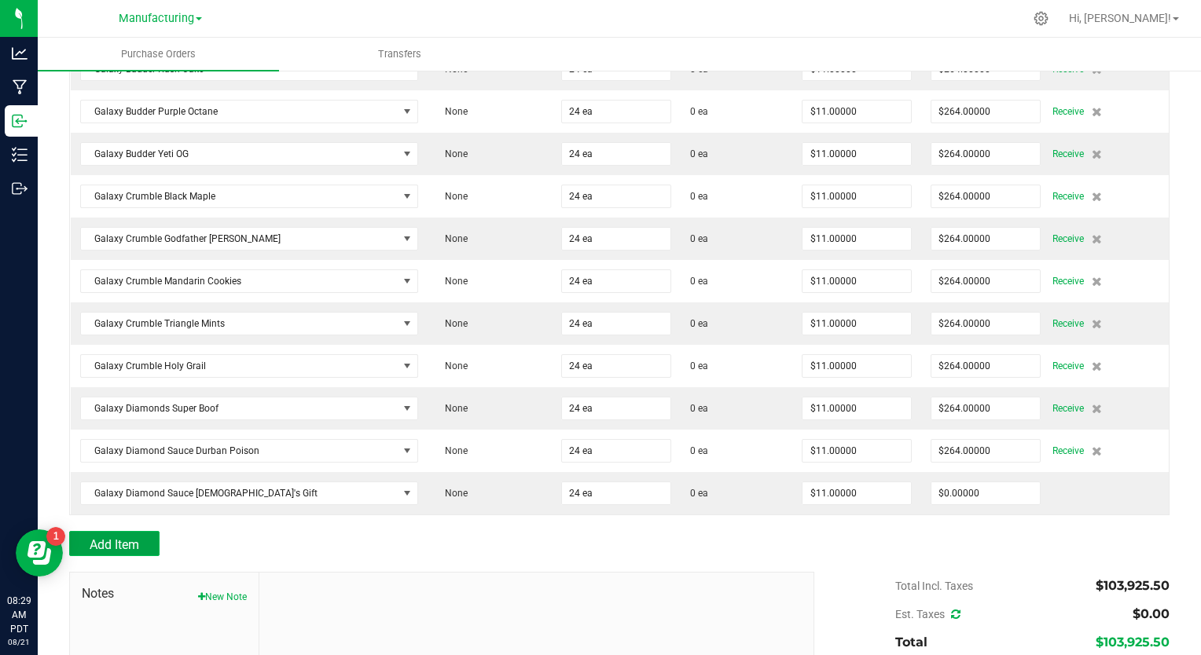
click at [119, 538] on span "Add Item" at bounding box center [115, 545] width 50 height 15
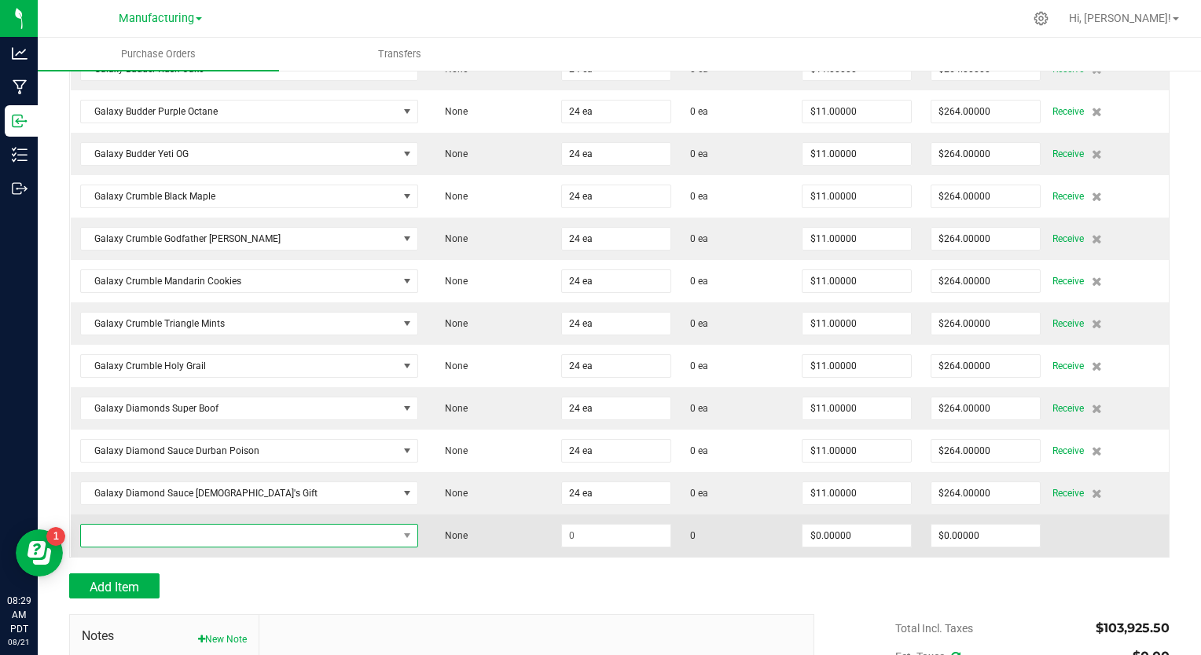
click at [190, 525] on span "NO DATA FOUND" at bounding box center [240, 536] width 318 height 22
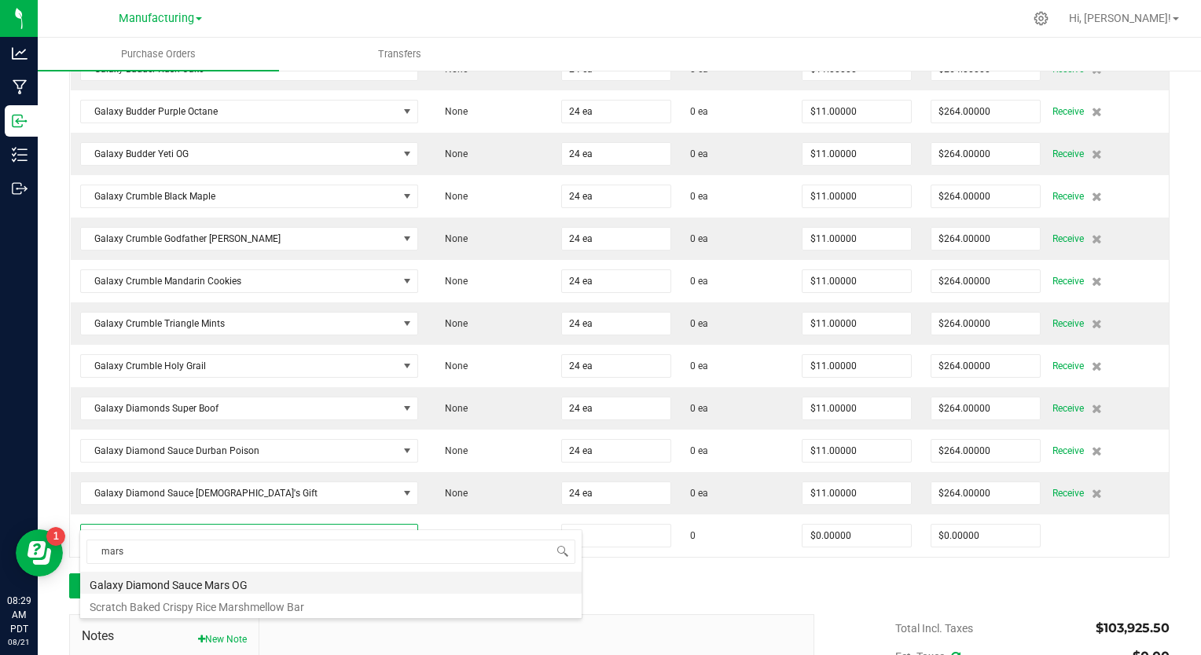
click at [218, 586] on li "Galaxy Diamond Sauce Mars OG" at bounding box center [330, 583] width 501 height 22
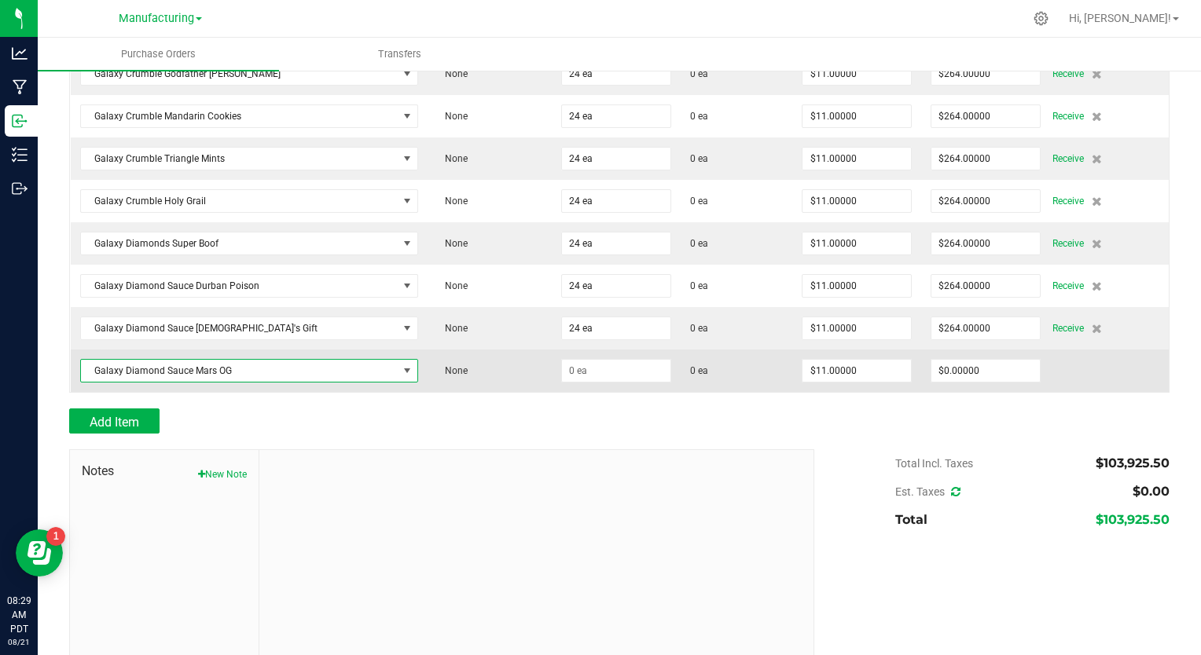
scroll to position [2238, 0]
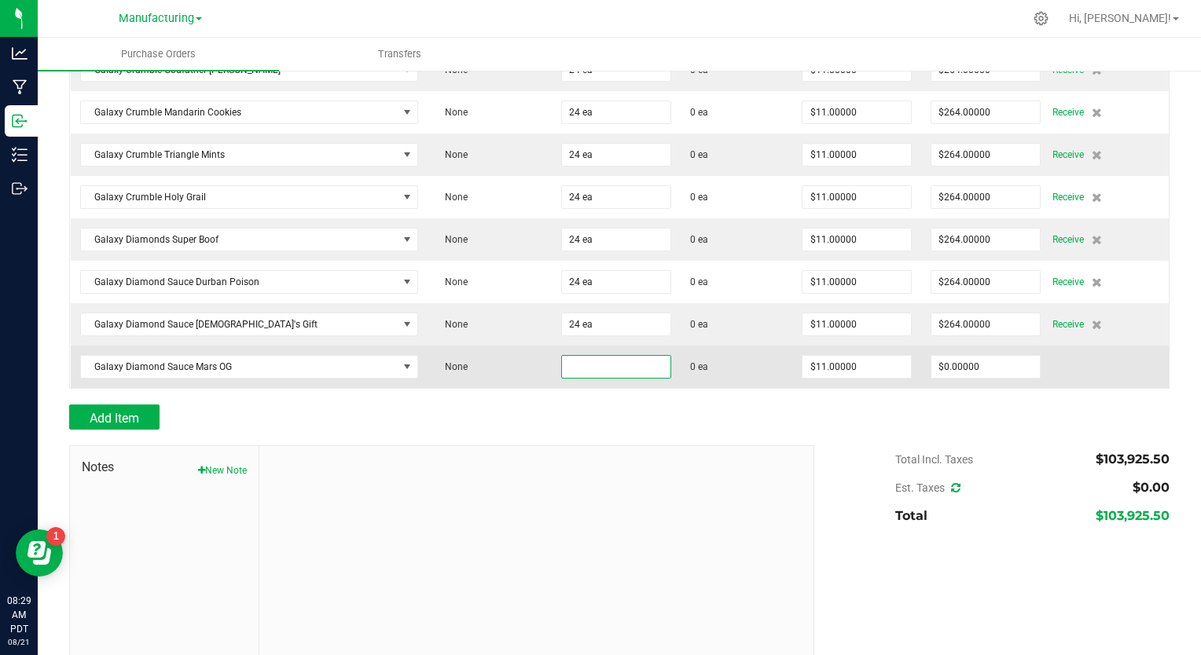
click at [562, 356] on input at bounding box center [616, 367] width 108 height 22
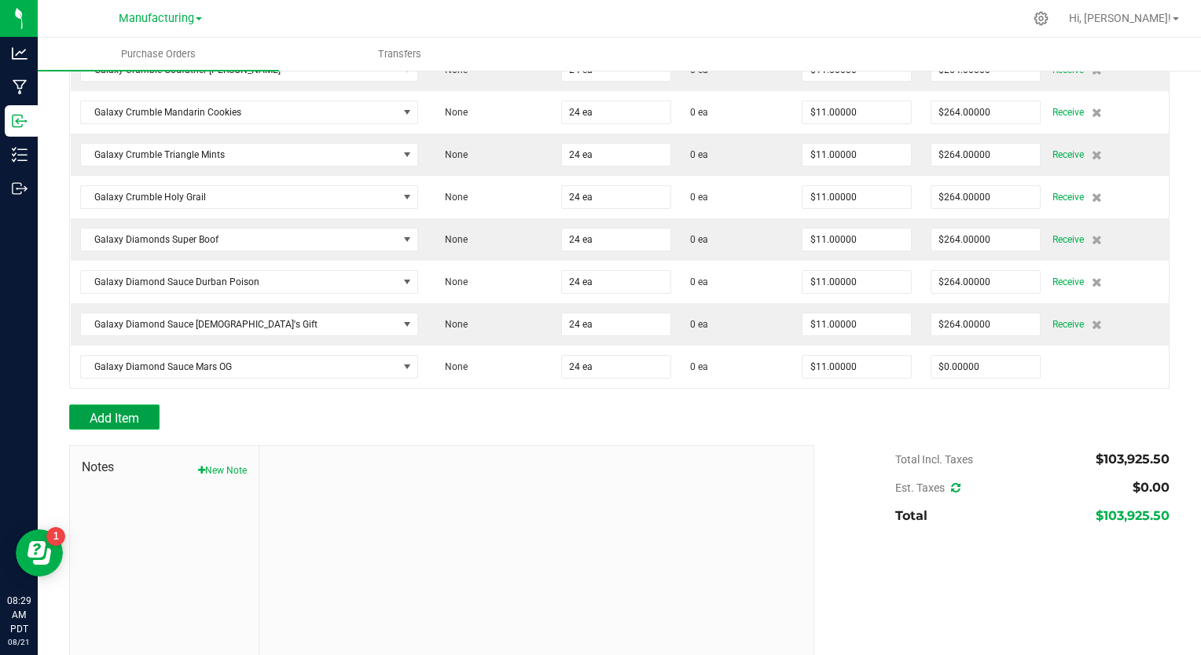
click at [130, 405] on button "Add Item" at bounding box center [114, 417] width 90 height 25
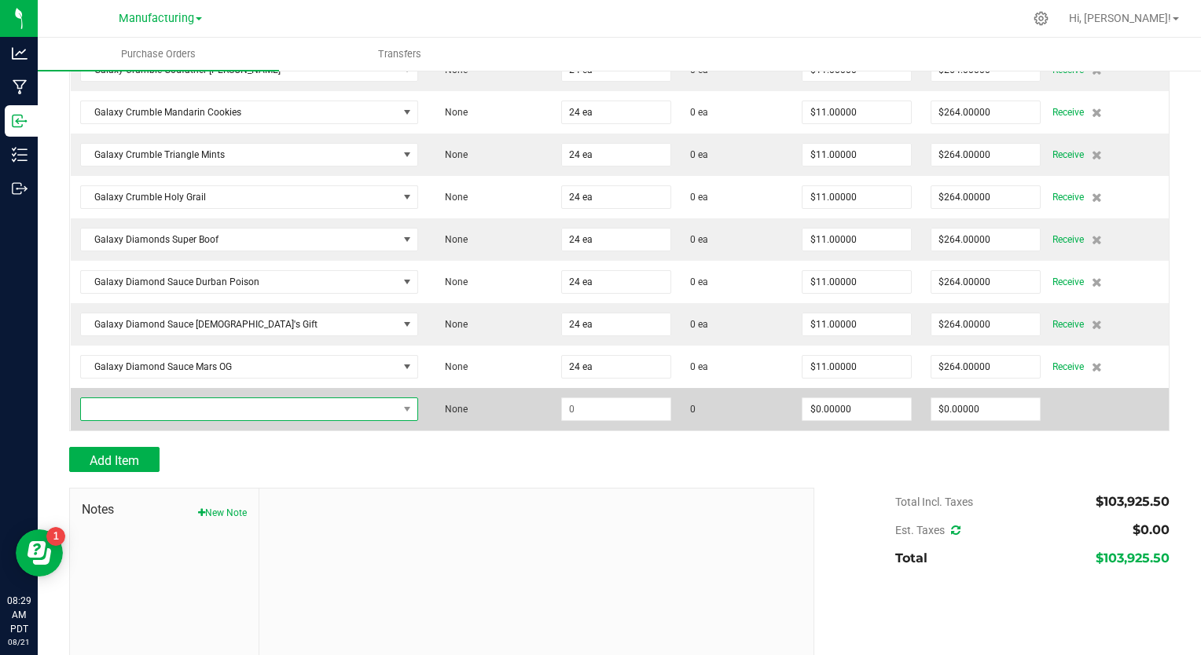
click at [172, 398] on span "NO DATA FOUND" at bounding box center [240, 409] width 318 height 22
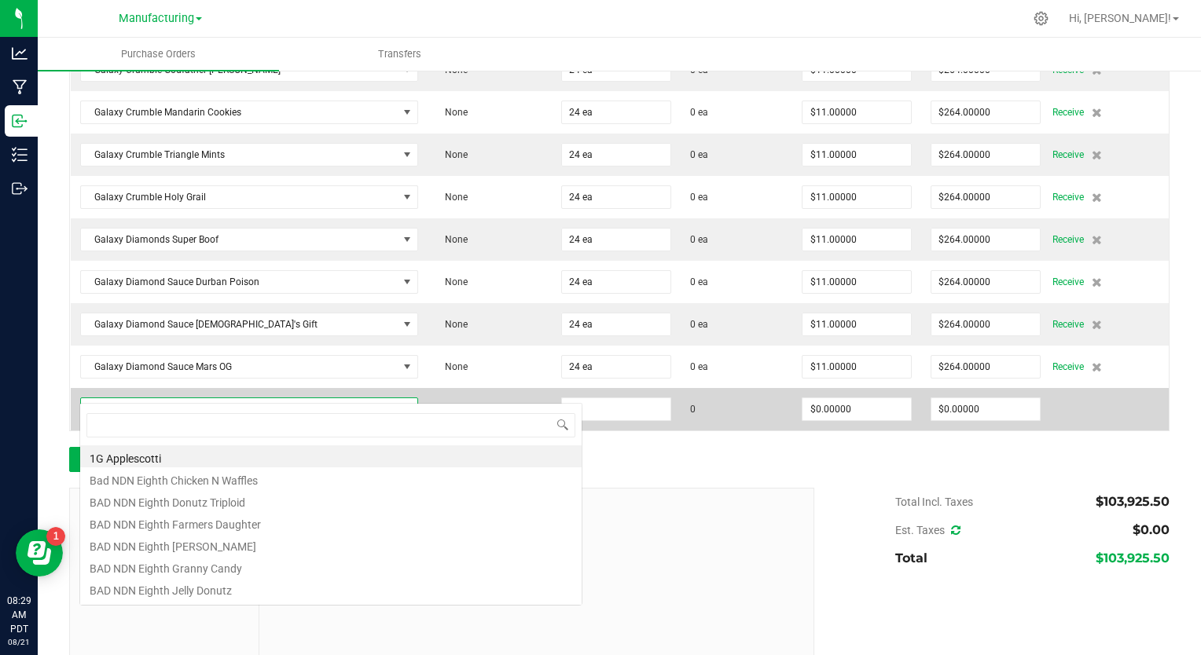
scroll to position [23, 317]
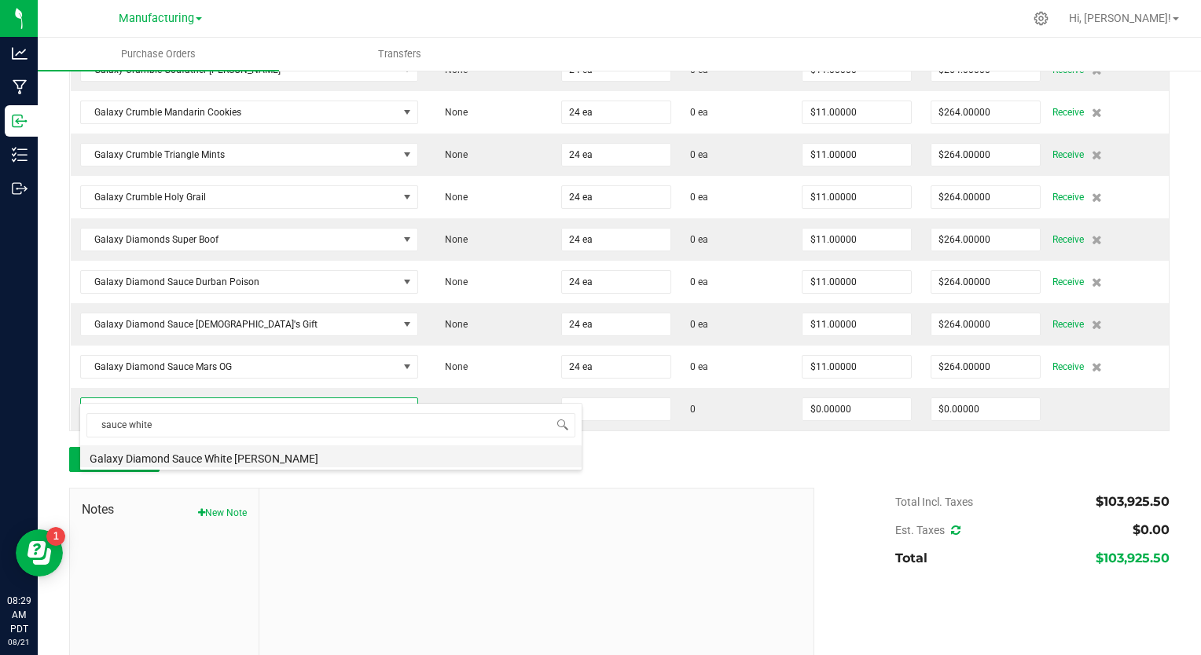
click at [201, 457] on li "Galaxy Diamond Sauce White [PERSON_NAME]" at bounding box center [330, 457] width 501 height 22
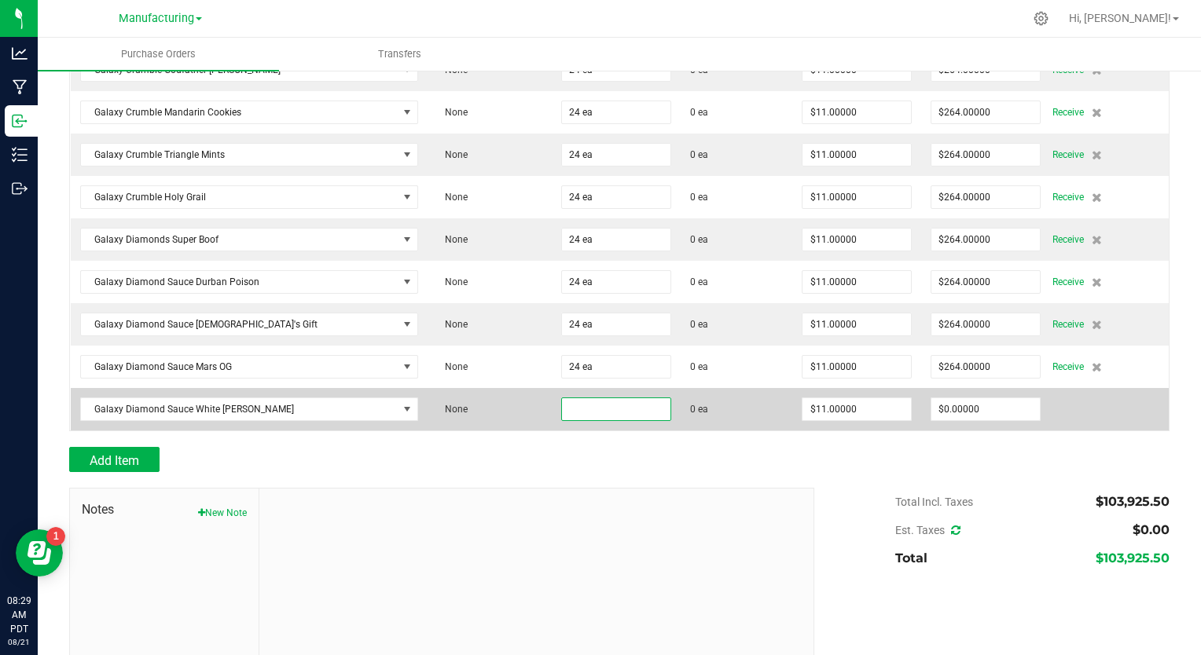
click at [562, 398] on input at bounding box center [616, 409] width 108 height 22
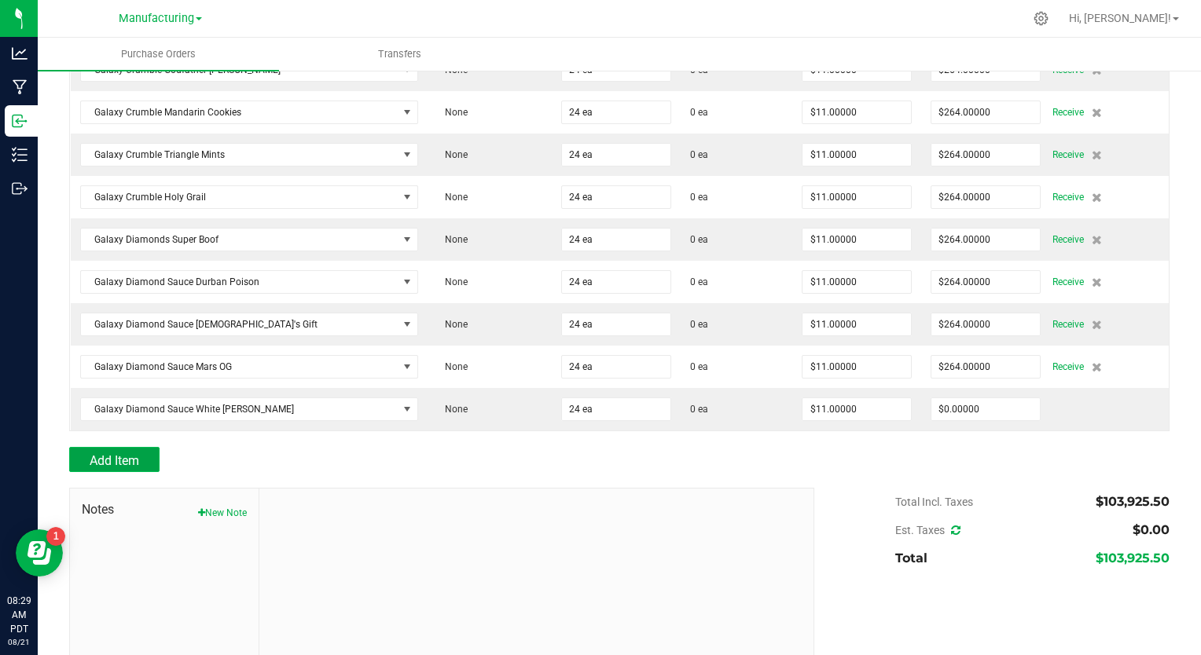
click at [145, 447] on button "Add Item" at bounding box center [114, 459] width 90 height 25
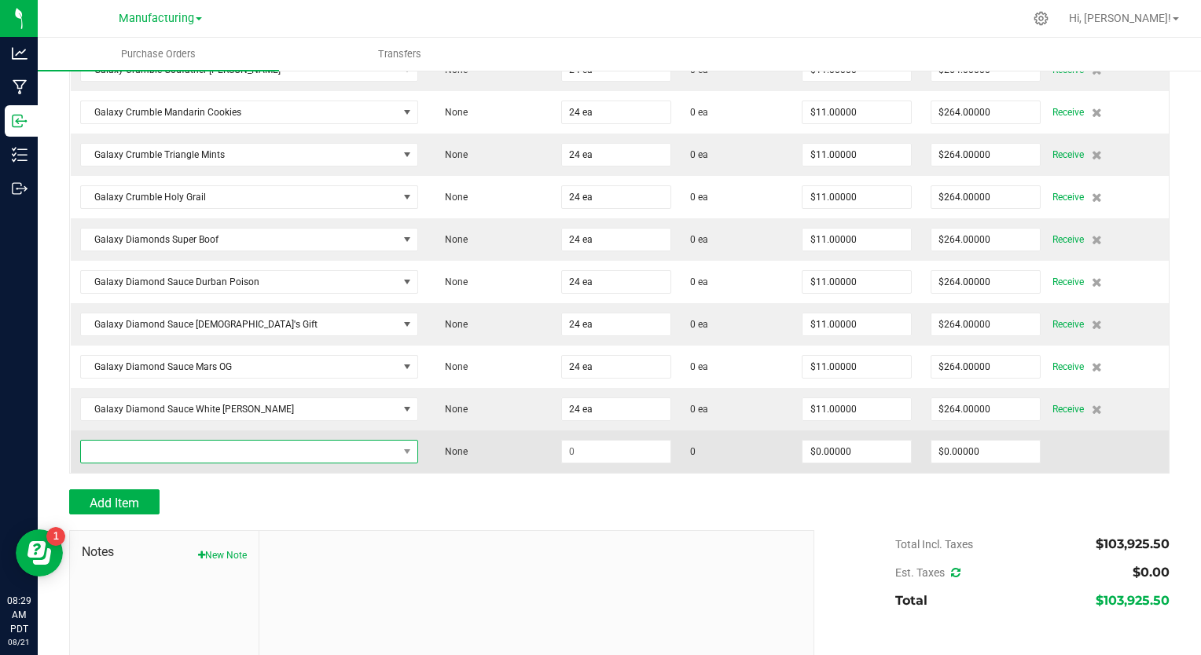
click at [209, 441] on span "NO DATA FOUND" at bounding box center [240, 452] width 318 height 22
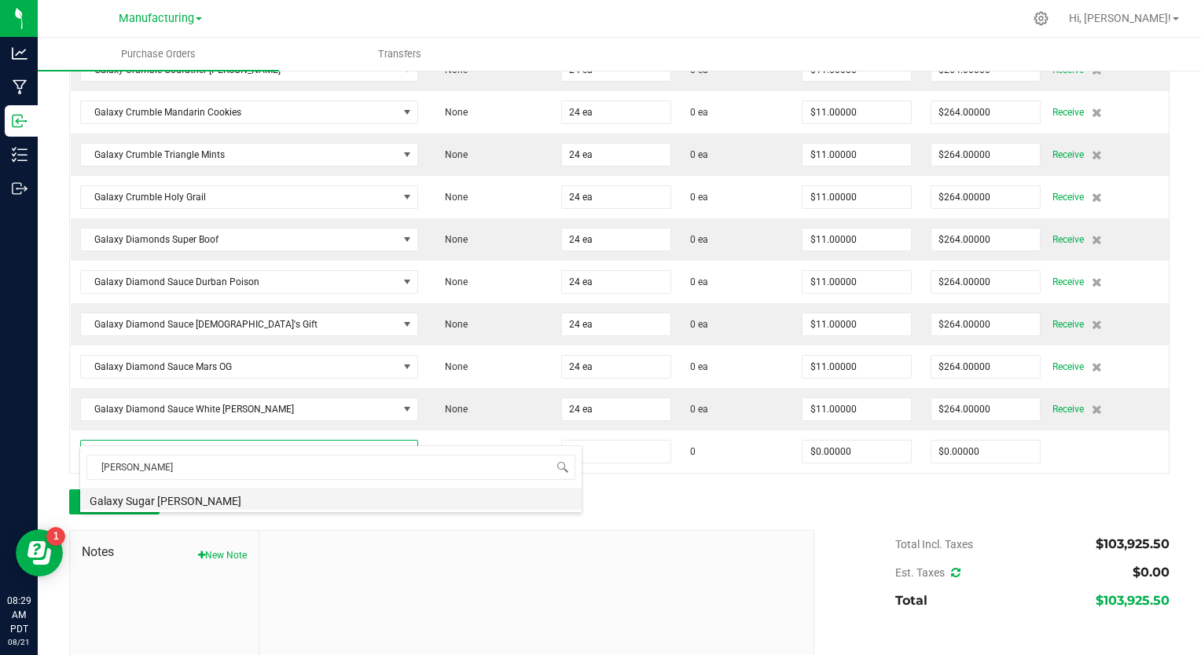
click at [192, 497] on li "Galaxy Sugar [PERSON_NAME]" at bounding box center [330, 499] width 501 height 22
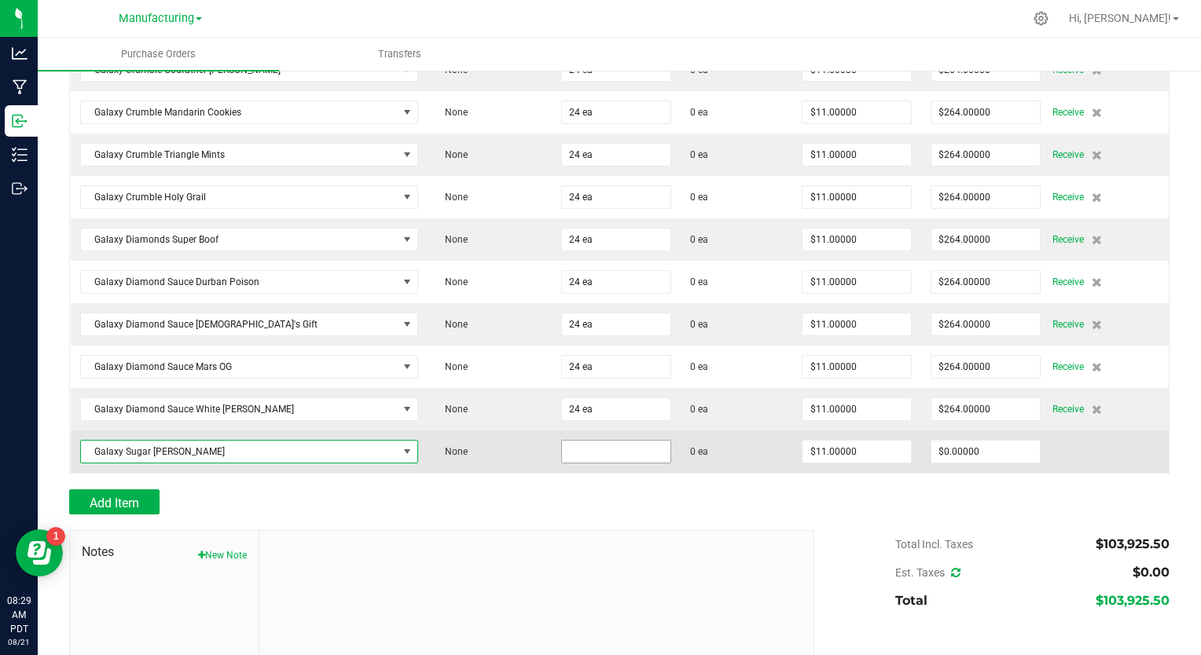
click at [562, 441] on input at bounding box center [616, 452] width 108 height 22
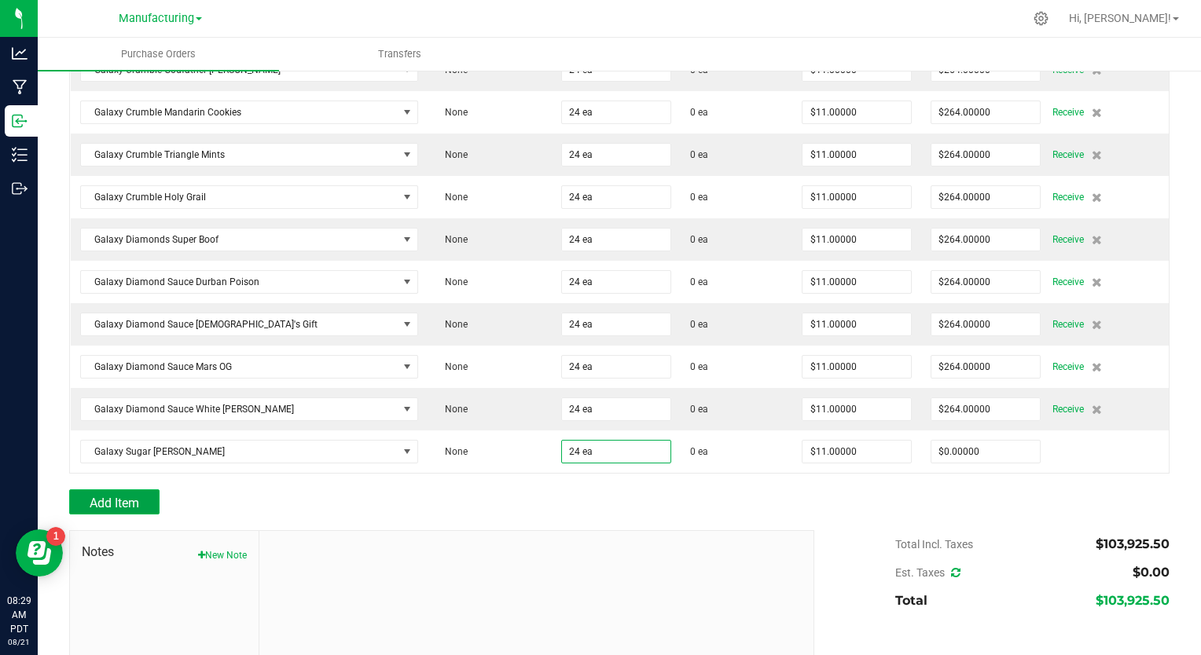
click at [119, 496] on span "Add Item" at bounding box center [115, 503] width 50 height 15
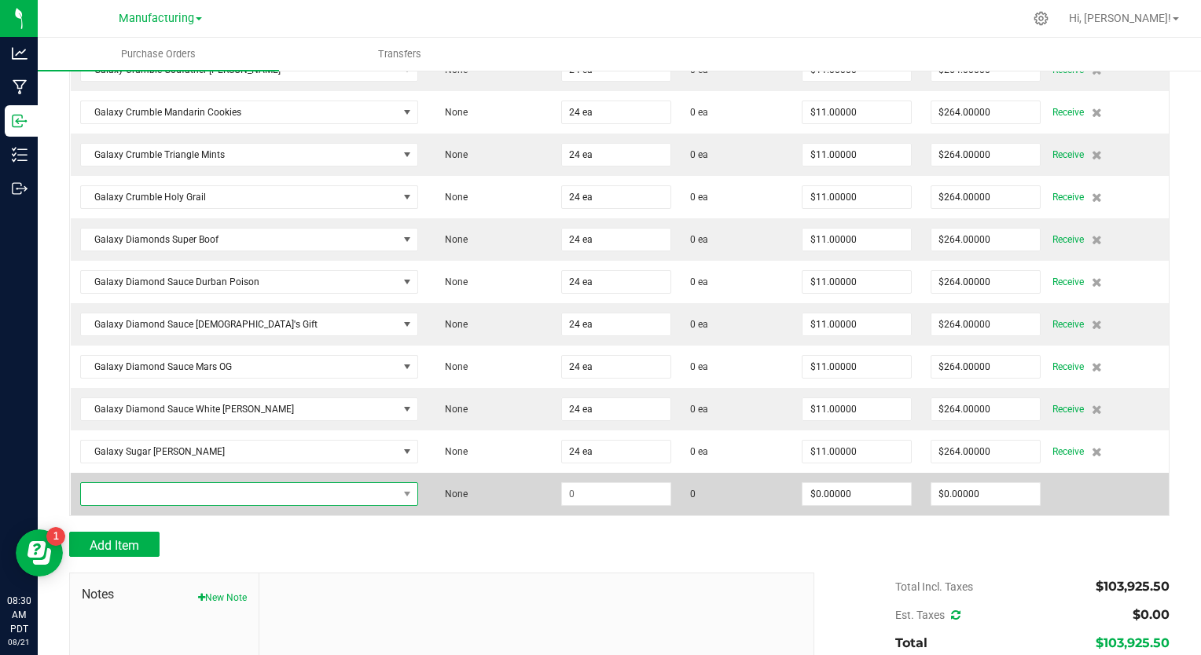
click at [154, 483] on span "NO DATA FOUND" at bounding box center [240, 494] width 318 height 22
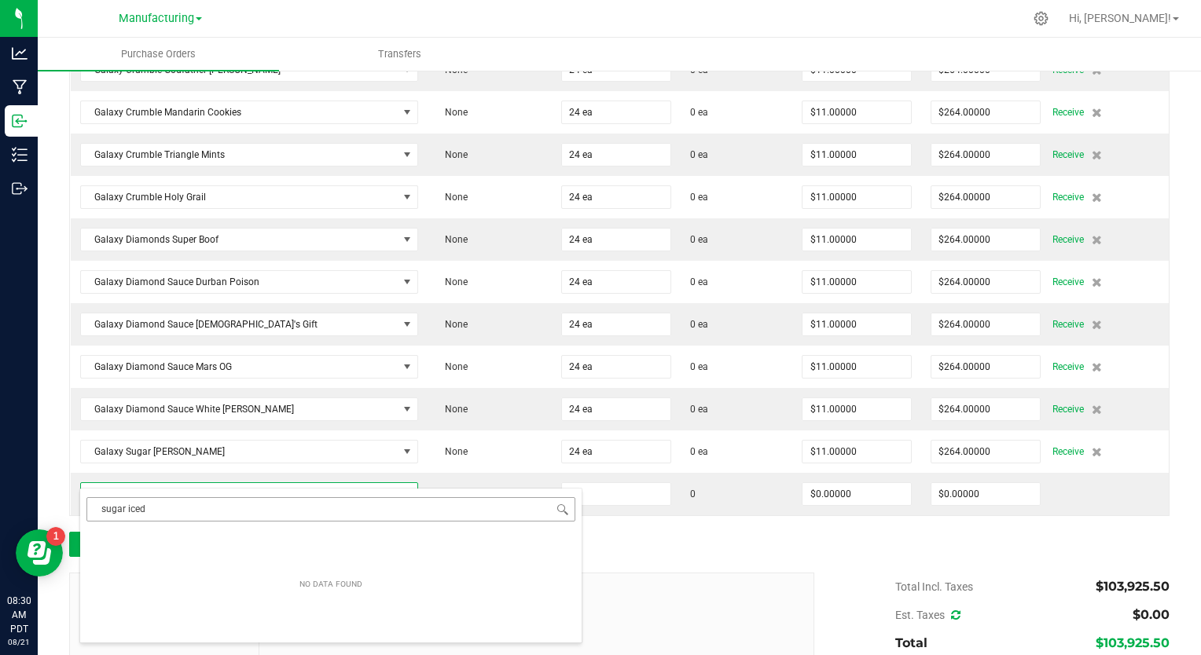
drag, startPoint x: 151, startPoint y: 510, endPoint x: 94, endPoint y: 501, distance: 57.2
click at [94, 501] on input "sugar iced" at bounding box center [330, 509] width 489 height 24
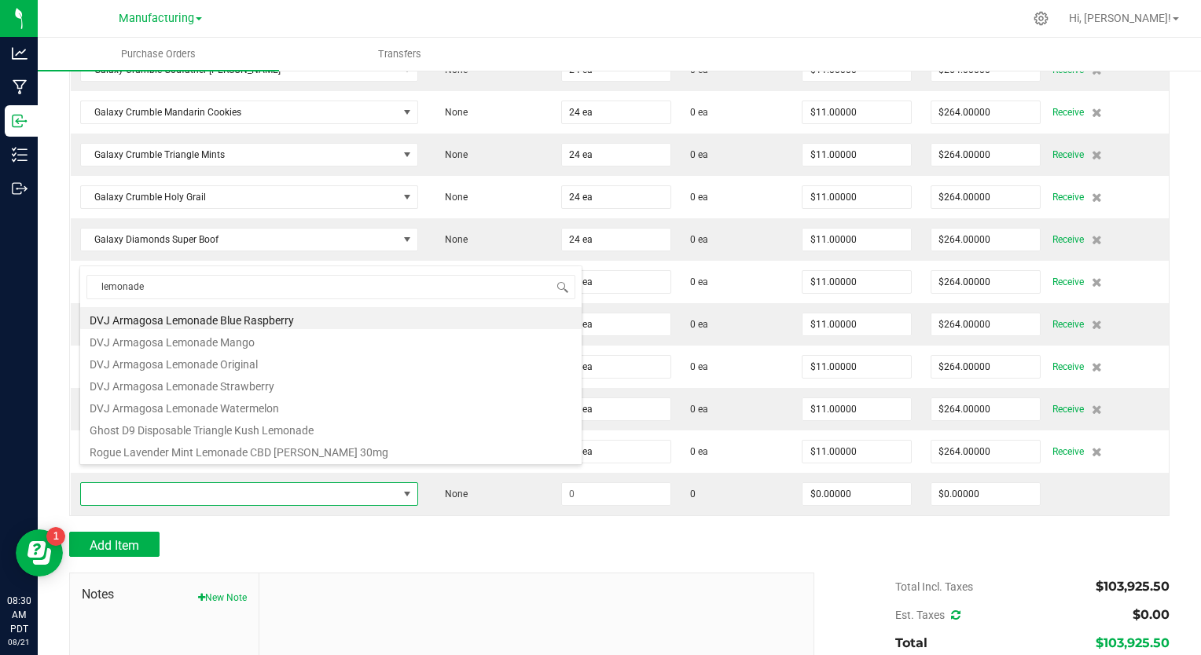
click at [437, 532] on div "Add Item" at bounding box center [435, 544] width 733 height 25
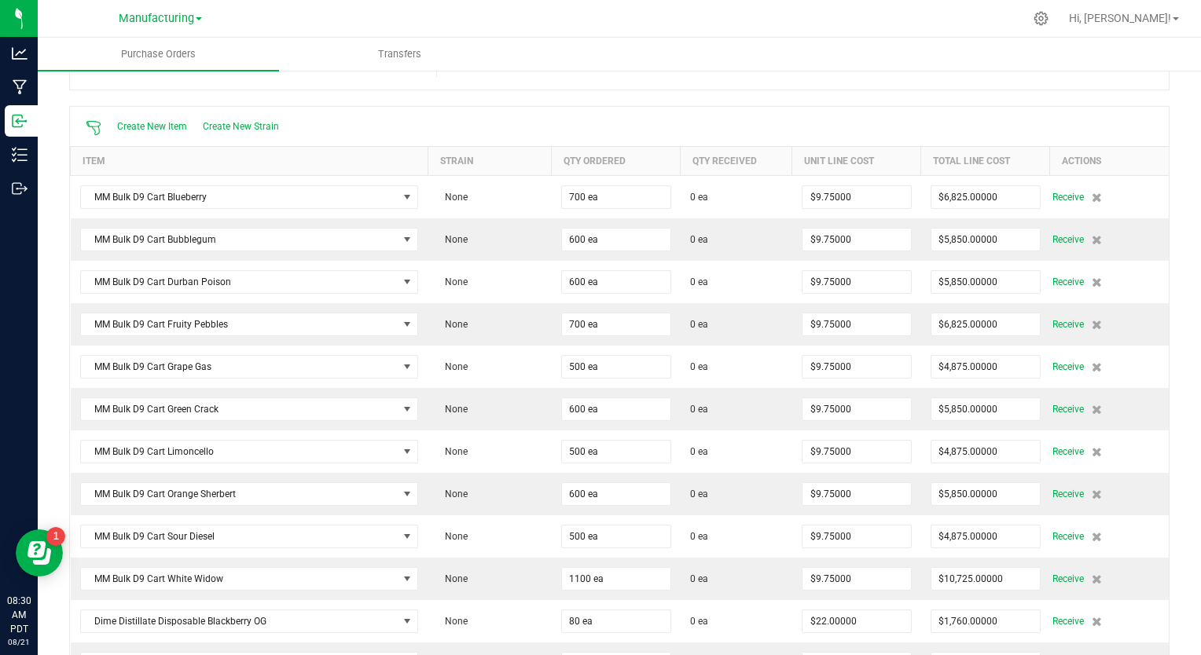
scroll to position [0, 0]
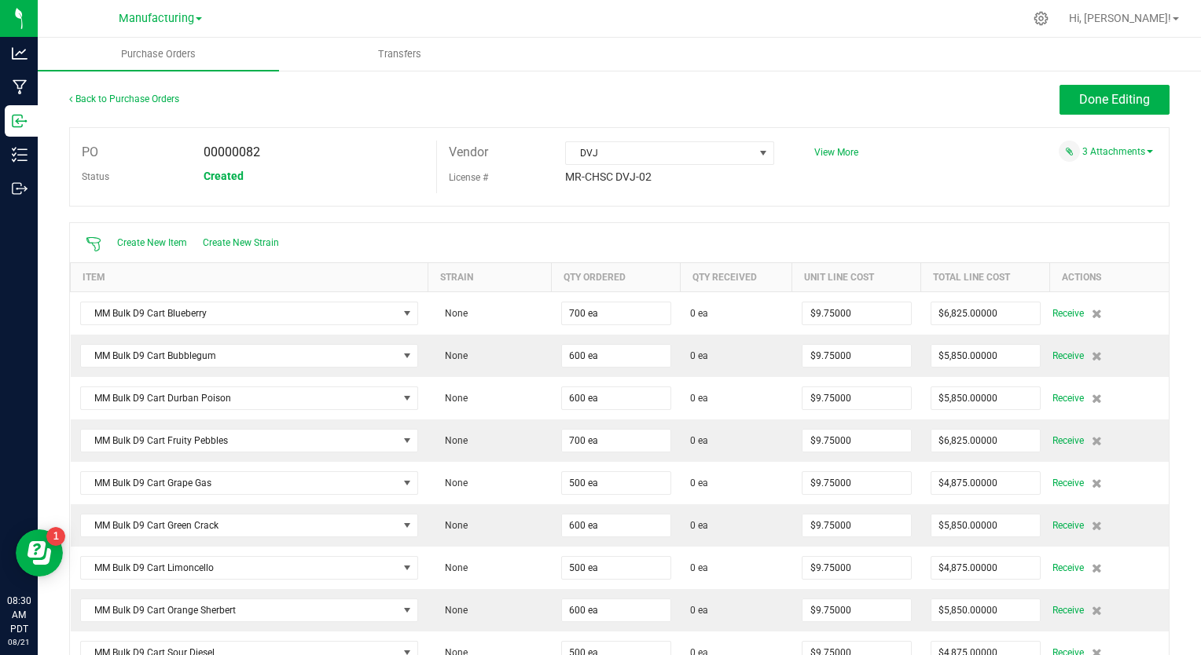
click at [1094, 182] on div "PO 00000082 Status Created Vendor DVJ License # MR-CHSC DVJ-02 View More" at bounding box center [619, 166] width 1100 height 79
click at [1126, 147] on link "3 Attachments" at bounding box center [1117, 151] width 71 height 11
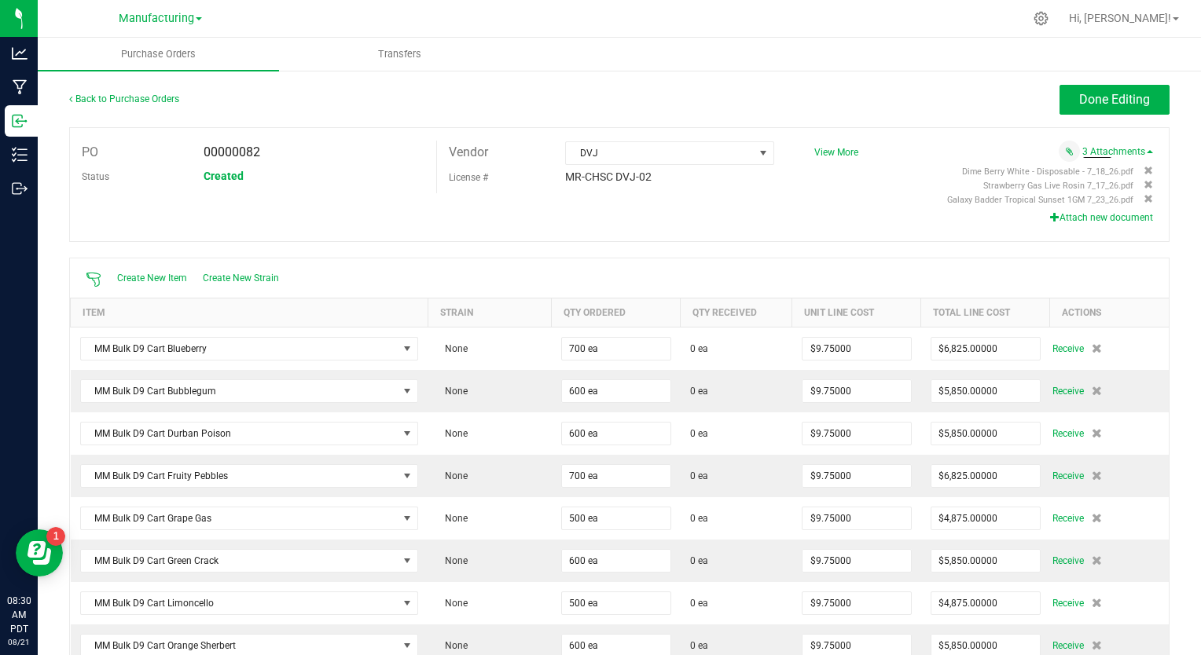
click at [1099, 215] on button "Attach new document" at bounding box center [1101, 218] width 103 height 14
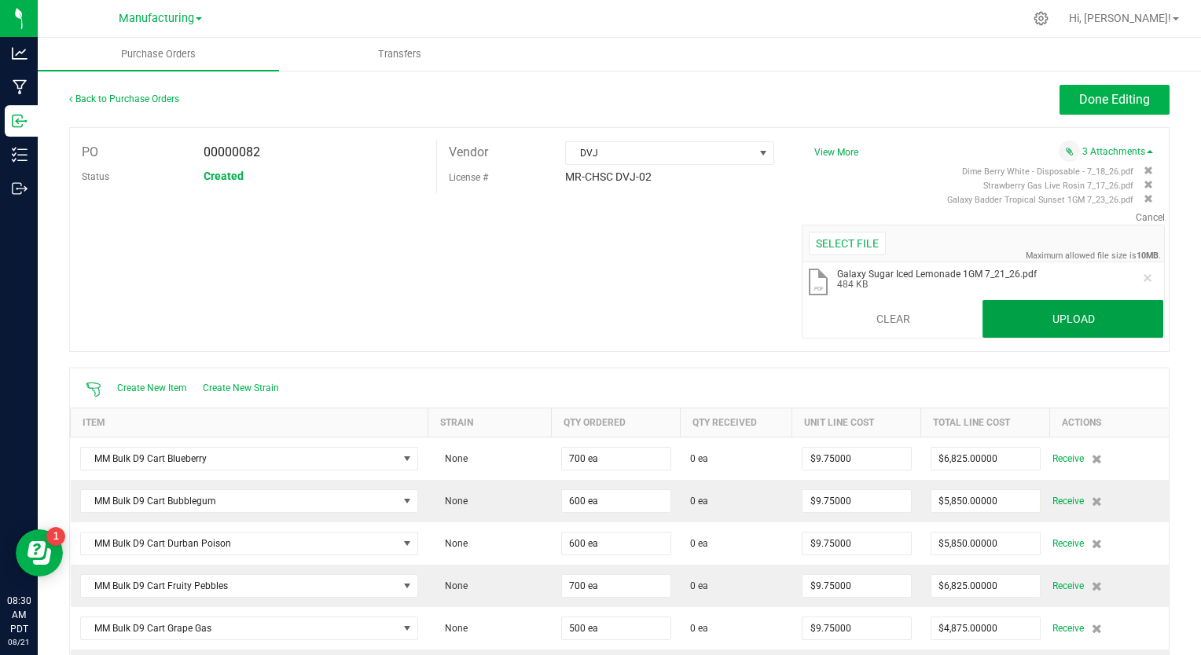
click at [1015, 336] on button "Upload" at bounding box center [1072, 319] width 181 height 38
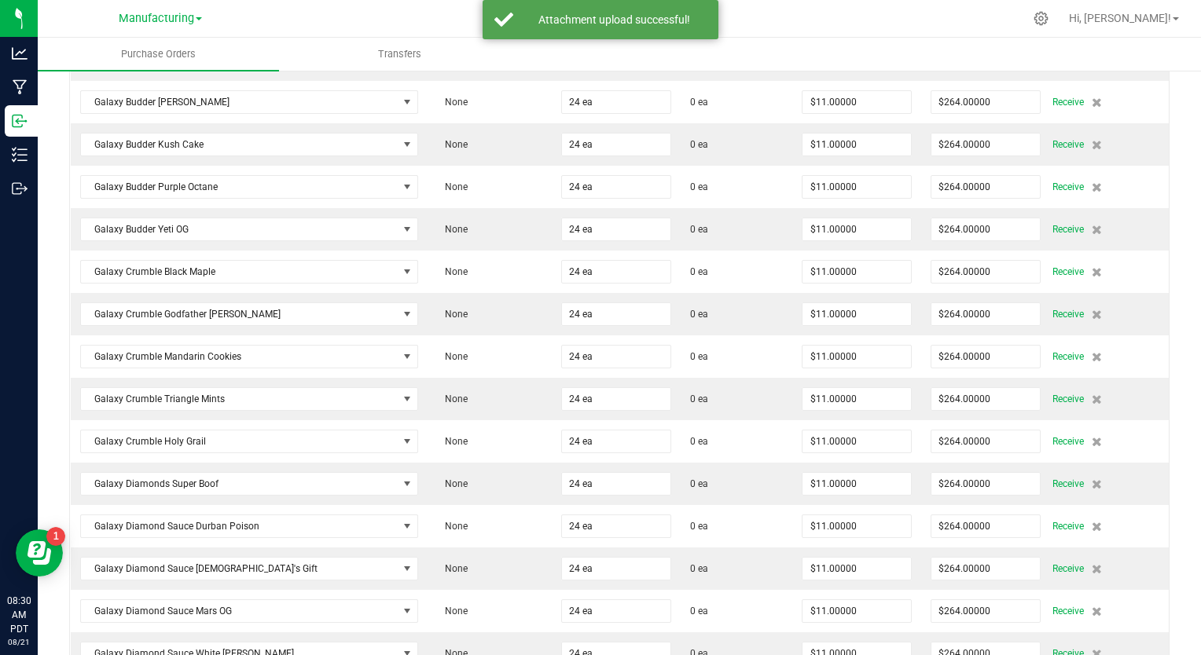
scroll to position [2413, 0]
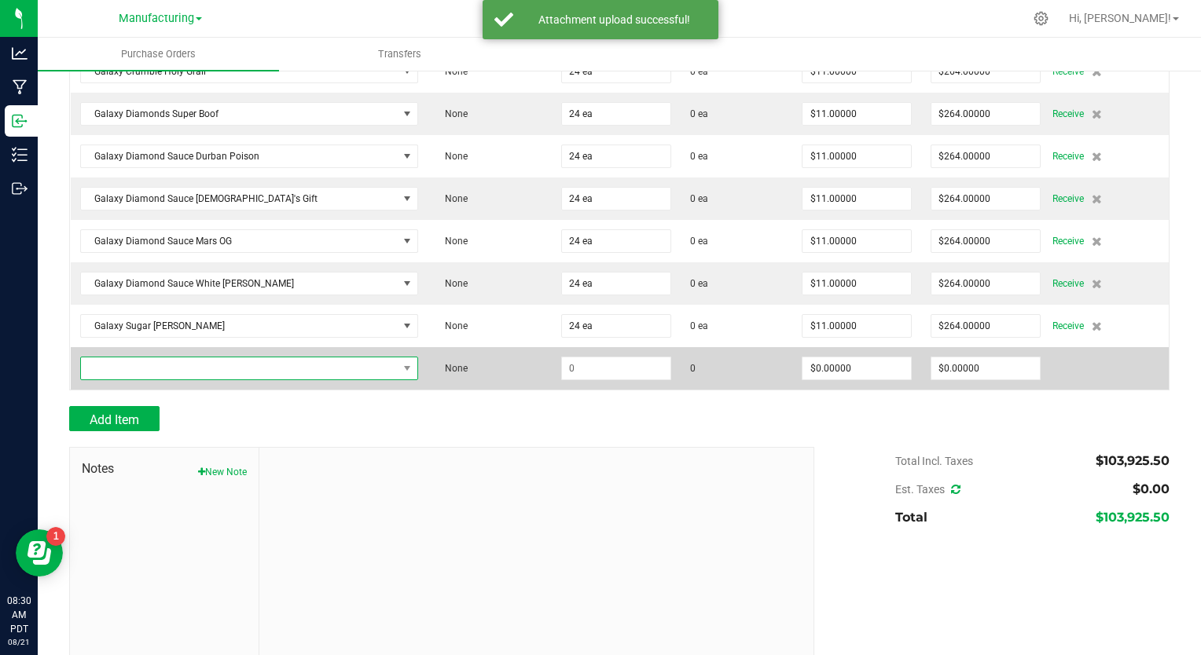
click at [180, 358] on span "NO DATA FOUND" at bounding box center [240, 369] width 318 height 22
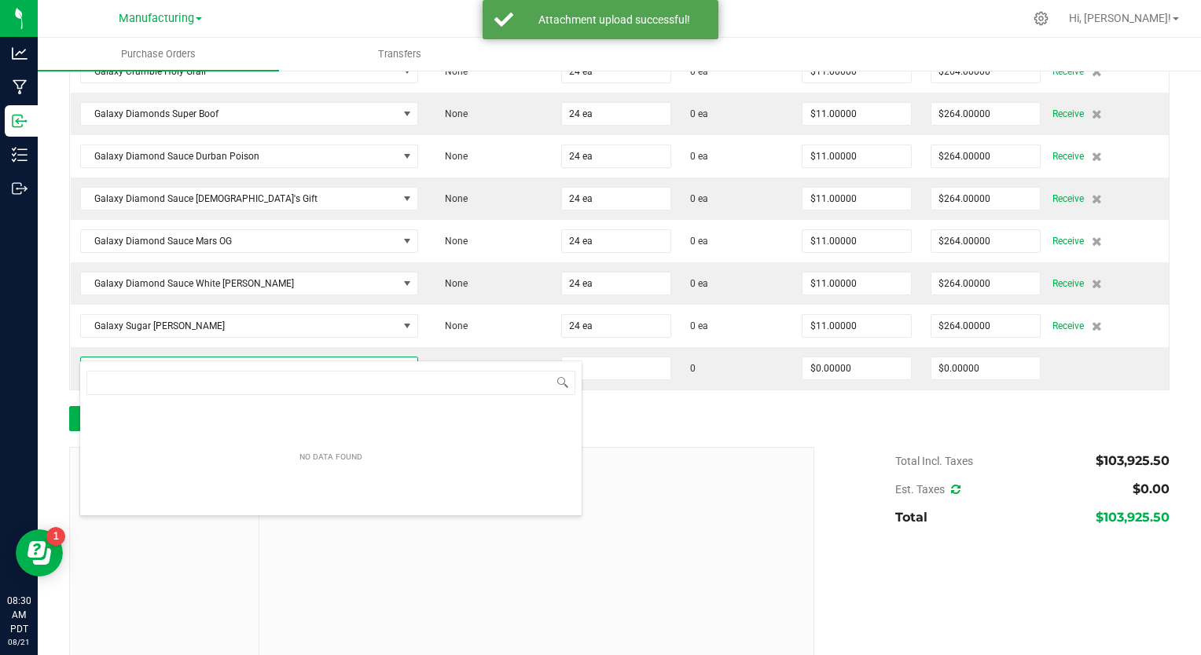
scroll to position [23, 317]
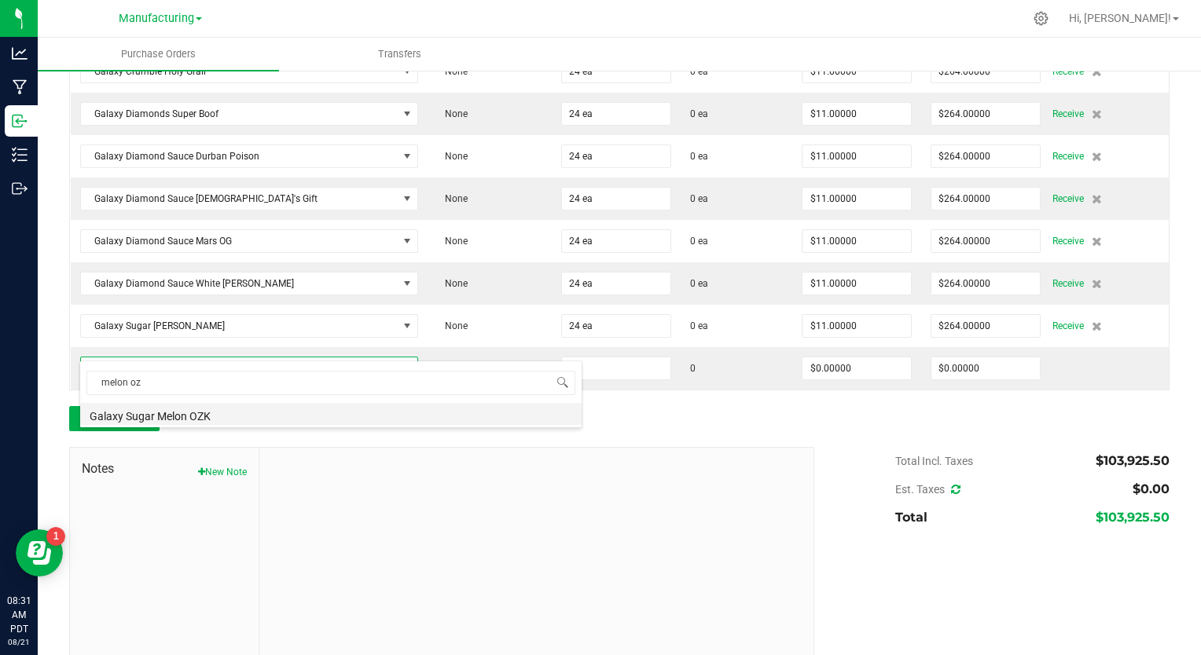
click at [185, 420] on li "Galaxy Sugar Melon OZK" at bounding box center [330, 414] width 501 height 22
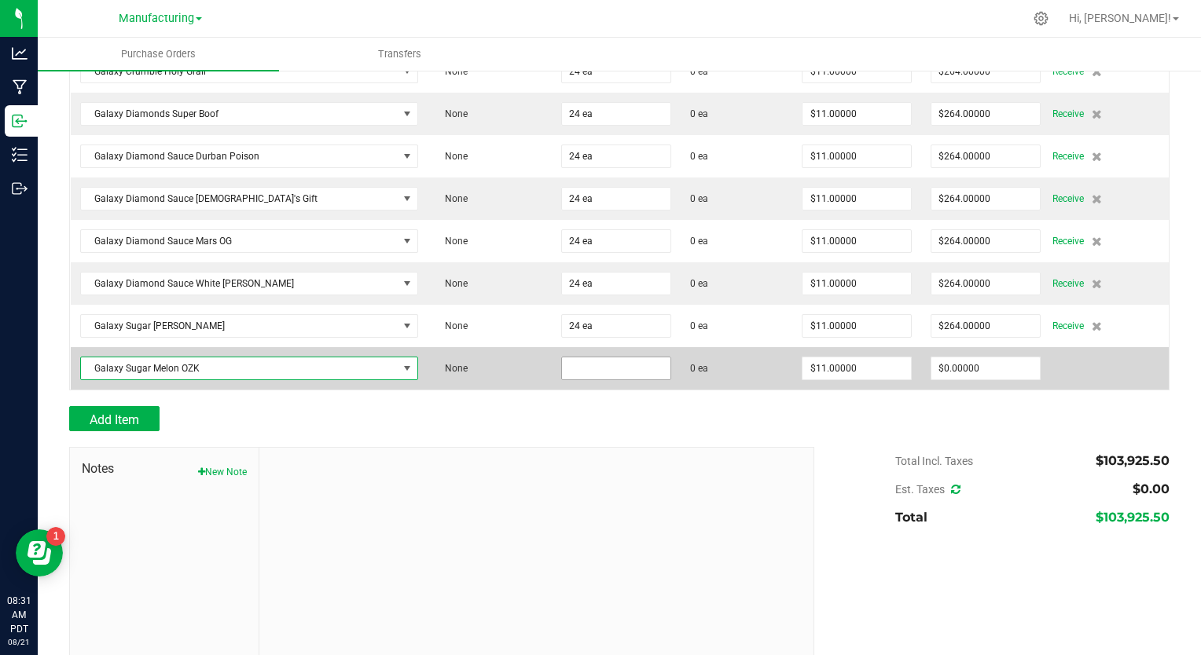
click at [562, 358] on input at bounding box center [616, 369] width 108 height 22
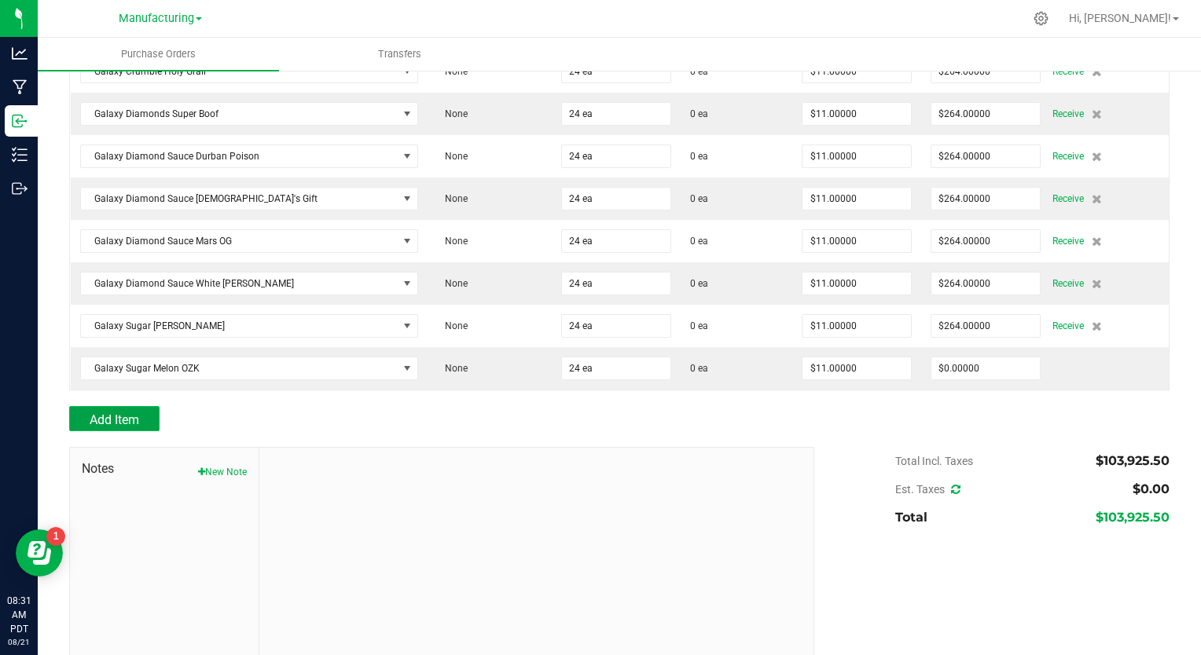
click at [130, 406] on button "Add Item" at bounding box center [114, 418] width 90 height 25
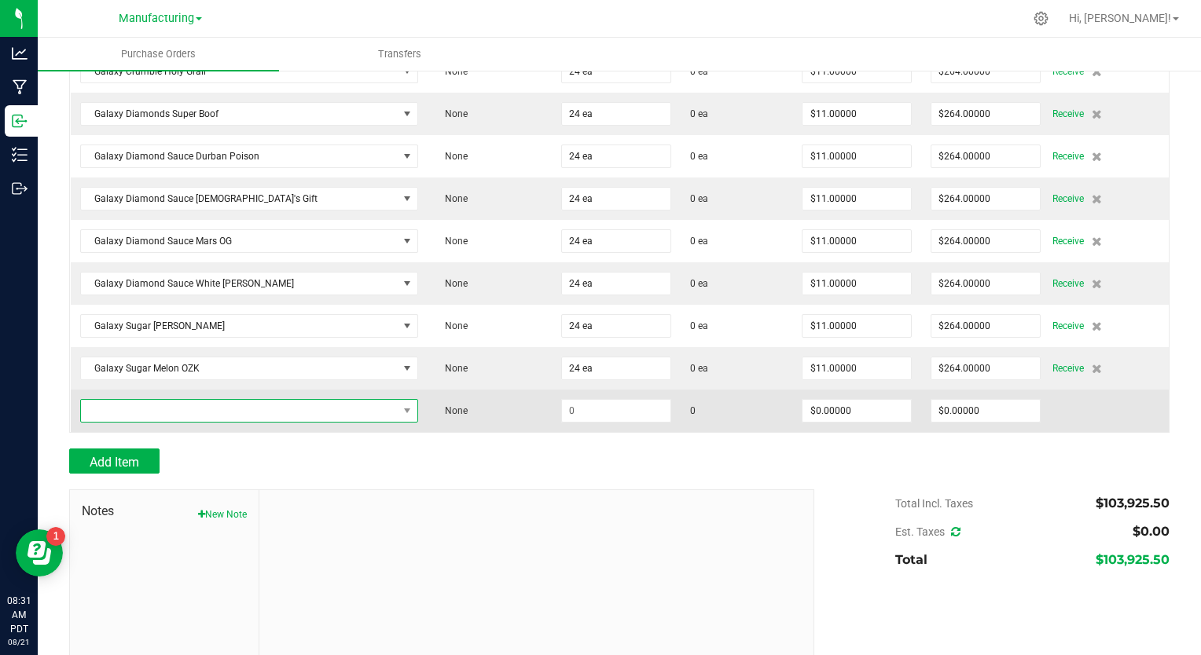
click at [196, 400] on span "NO DATA FOUND" at bounding box center [240, 411] width 318 height 22
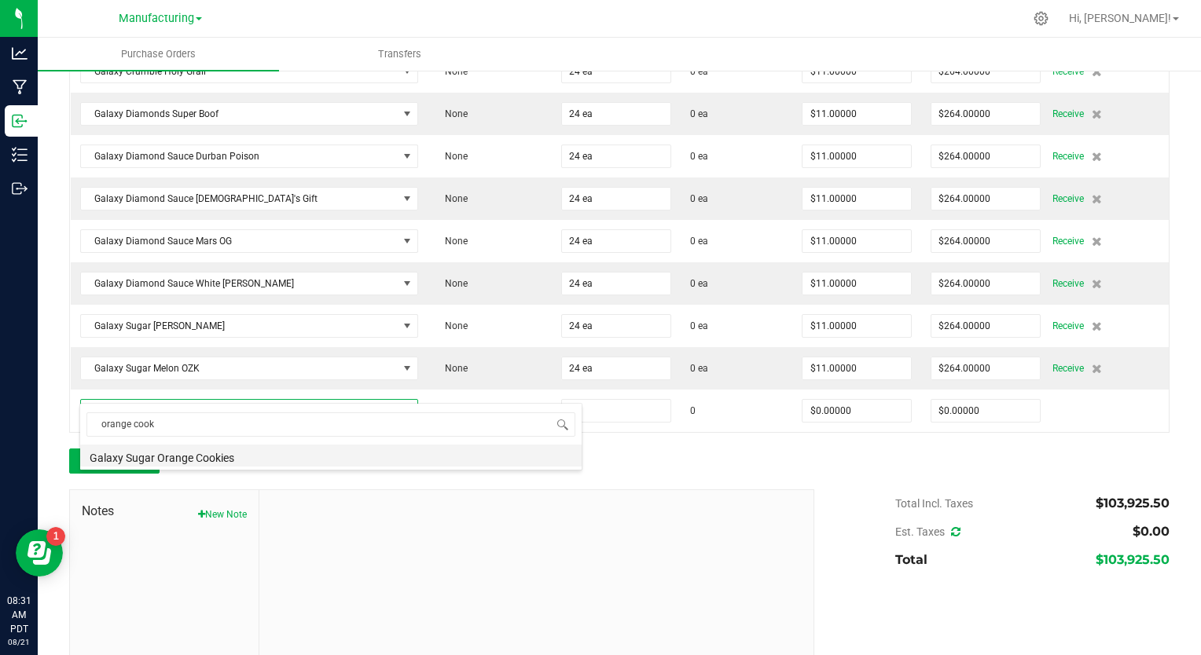
click at [189, 454] on li "Galaxy Sugar Orange Cookies" at bounding box center [330, 456] width 501 height 22
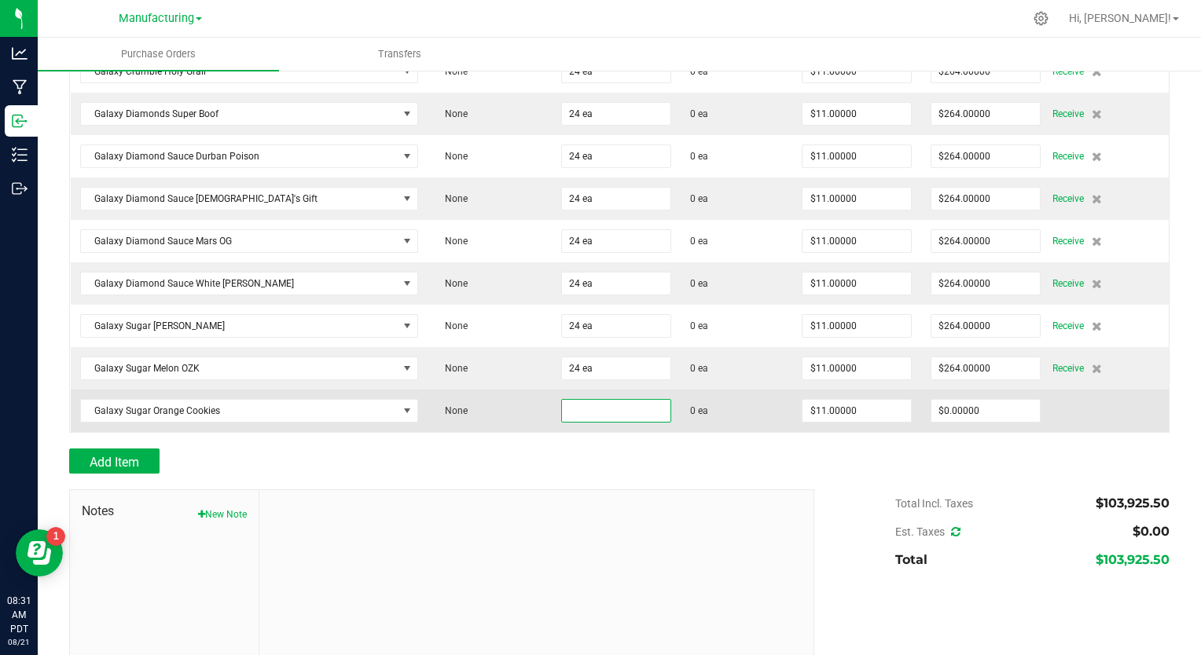
click at [562, 400] on input at bounding box center [616, 411] width 108 height 22
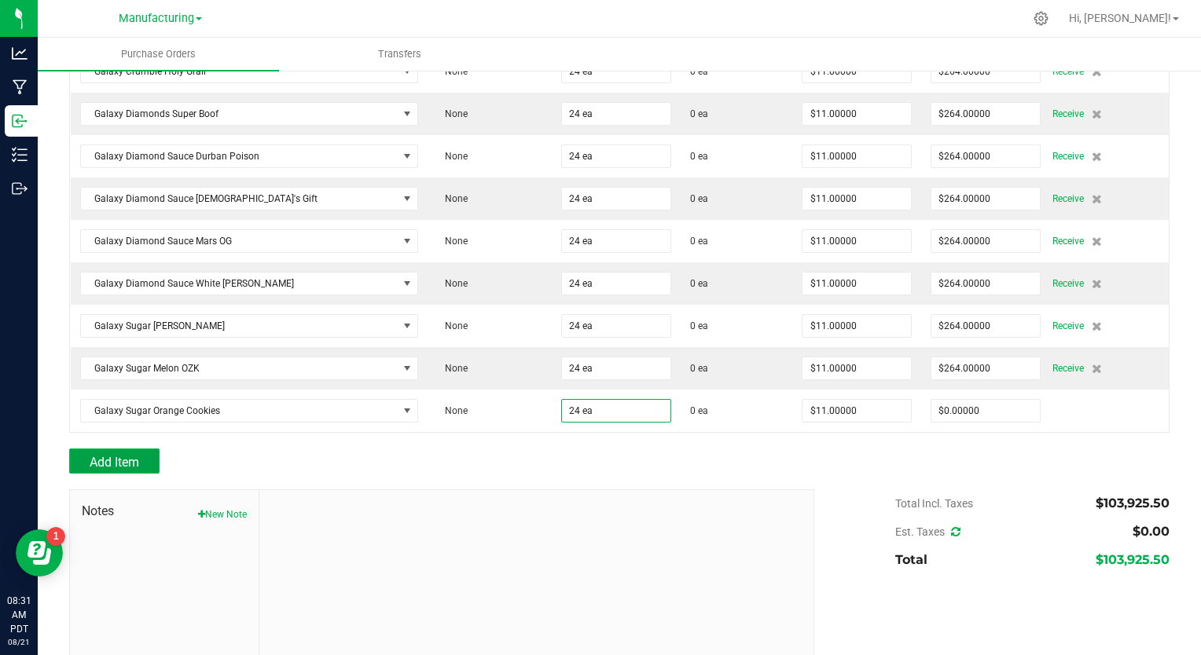
click at [117, 455] on span "Add Item" at bounding box center [115, 462] width 50 height 15
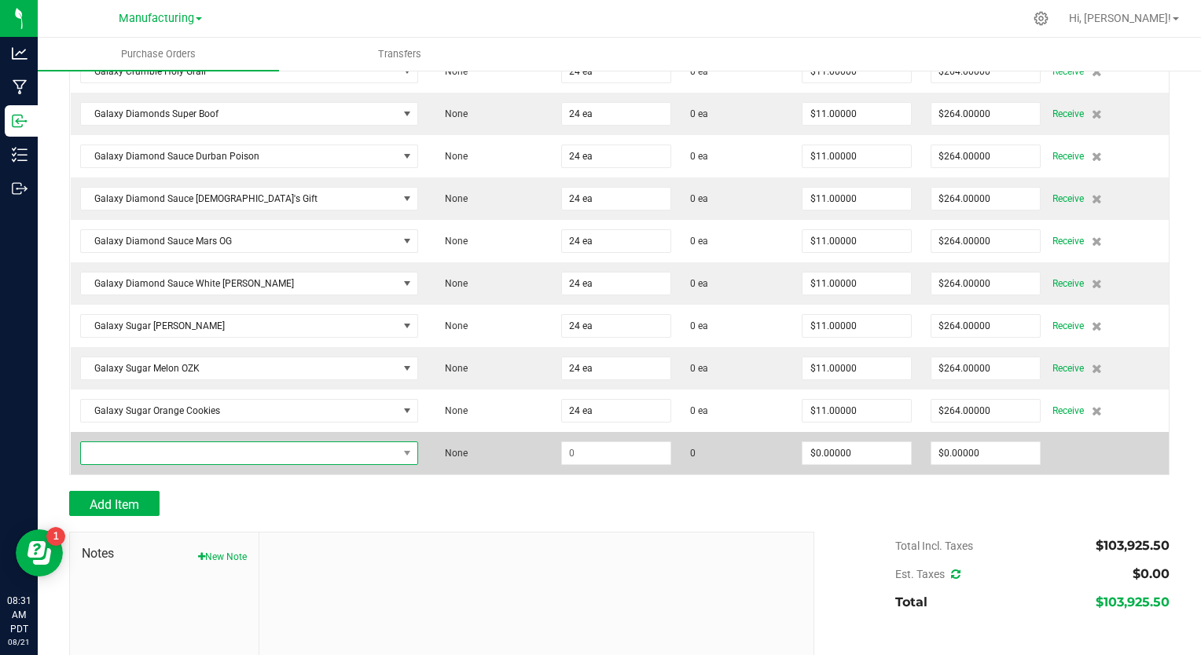
click at [104, 442] on span "NO DATA FOUND" at bounding box center [240, 453] width 318 height 22
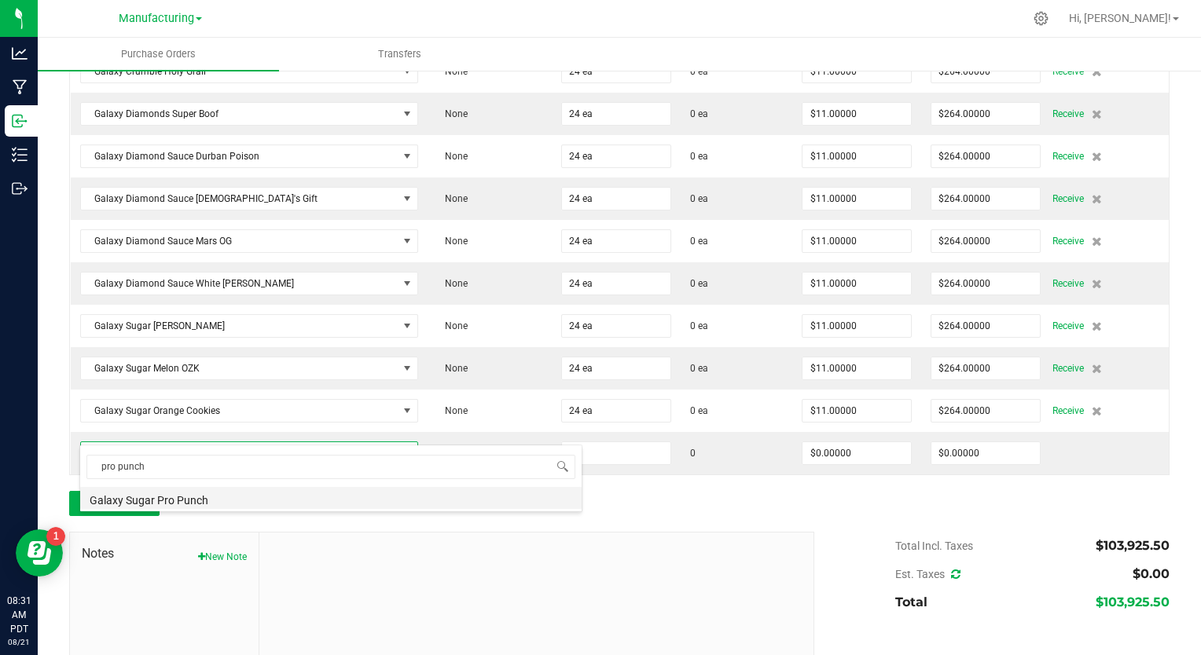
click at [142, 498] on li "Galaxy Sugar Pro Punch" at bounding box center [330, 498] width 501 height 22
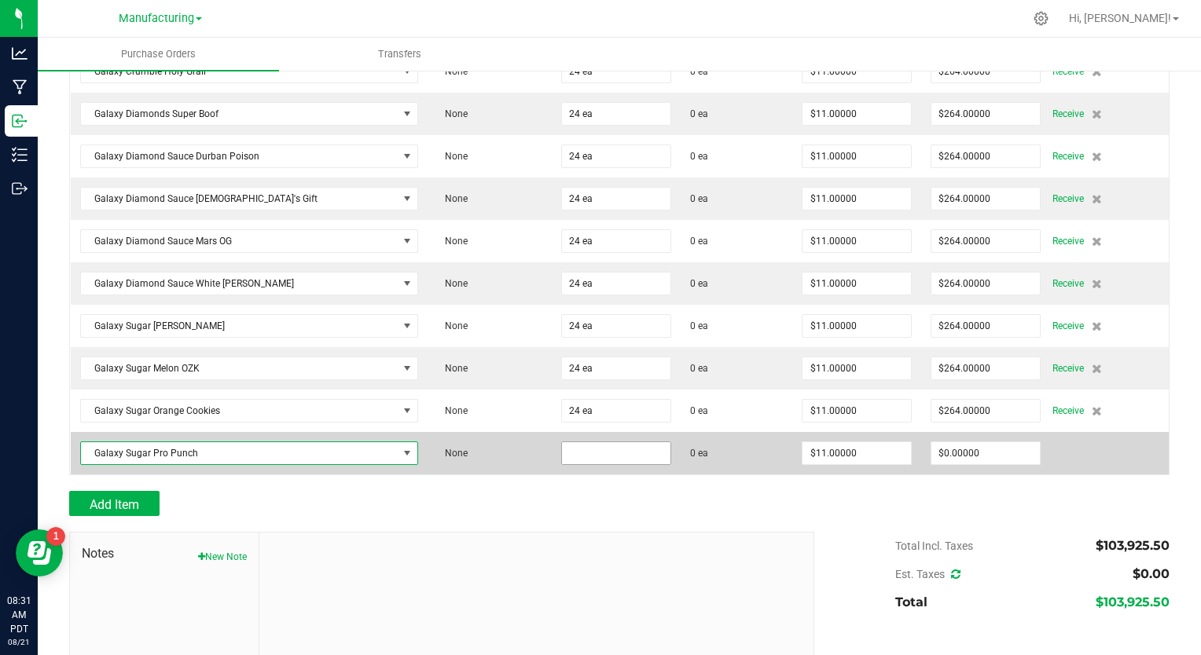
click at [562, 442] on input at bounding box center [616, 453] width 108 height 22
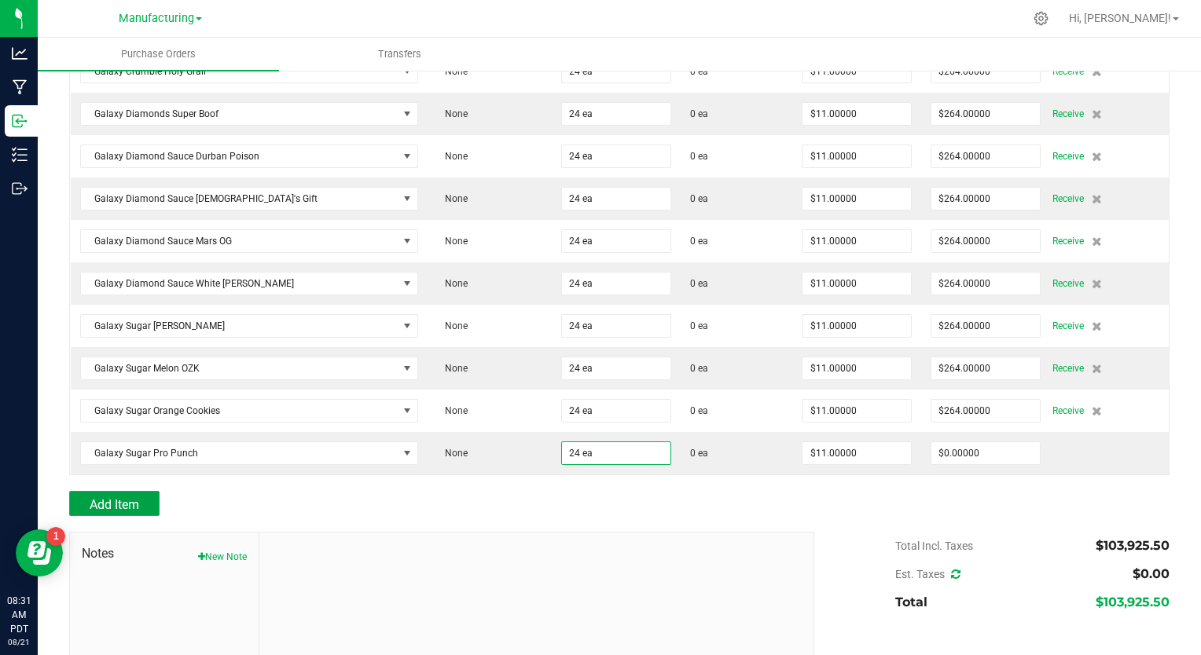
click at [129, 497] on span "Add Item" at bounding box center [115, 504] width 50 height 15
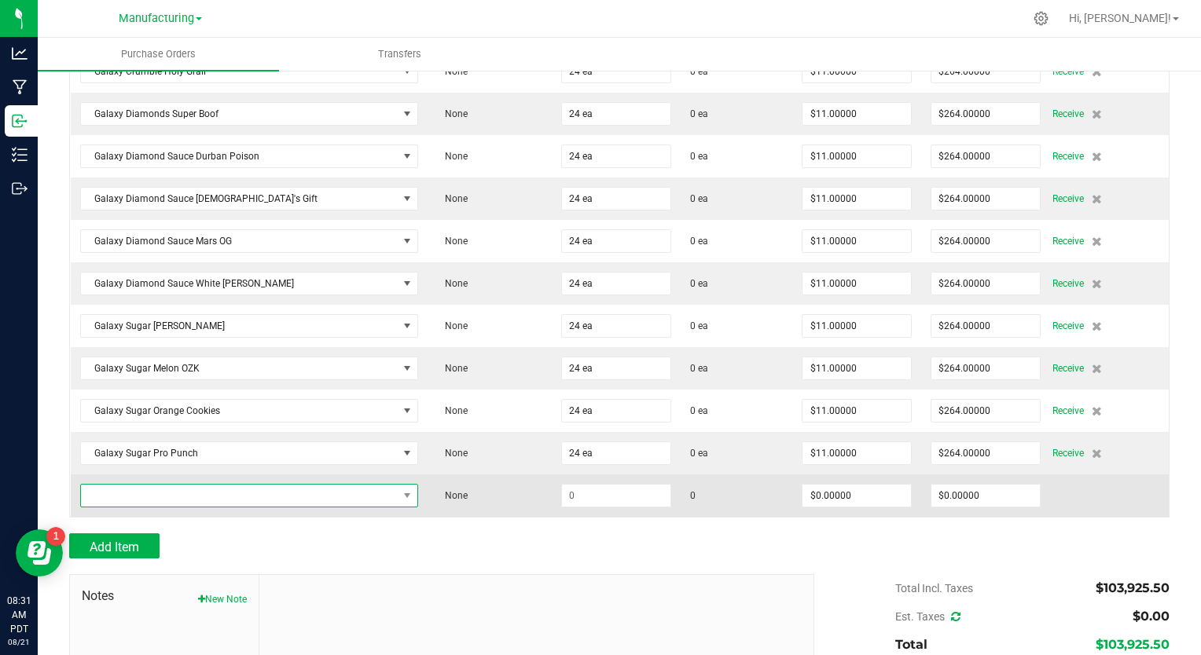
click at [189, 485] on span "NO DATA FOUND" at bounding box center [240, 496] width 318 height 22
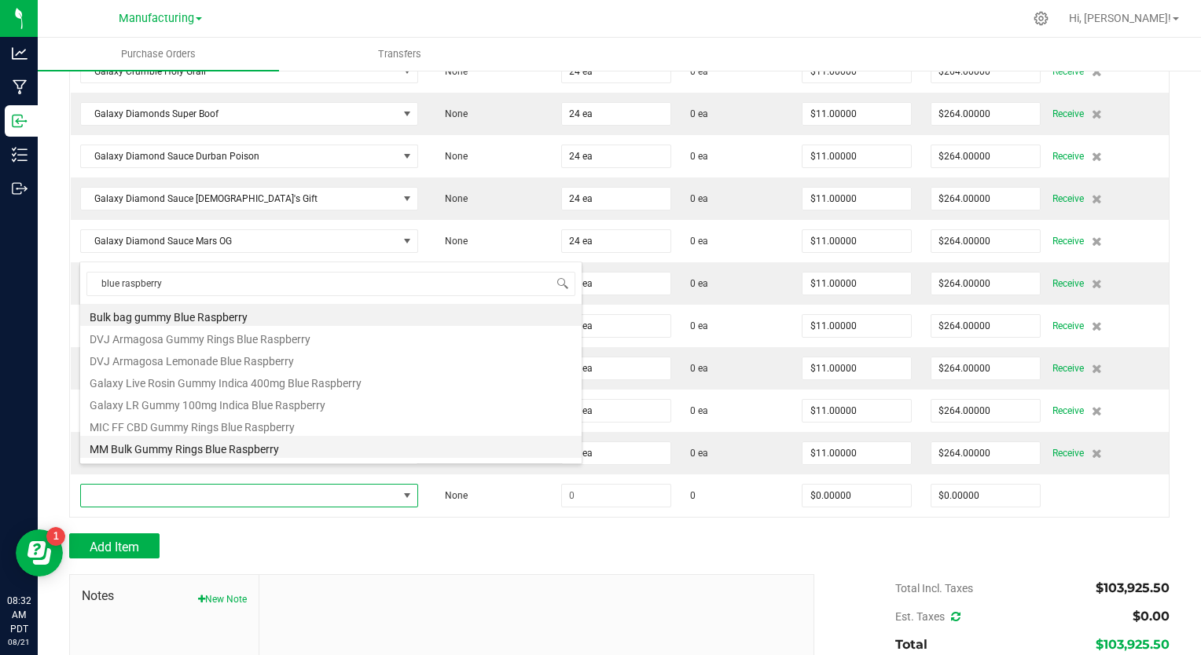
click at [192, 453] on li "MM Bulk Gummy Rings Blue Raspberry" at bounding box center [330, 447] width 501 height 22
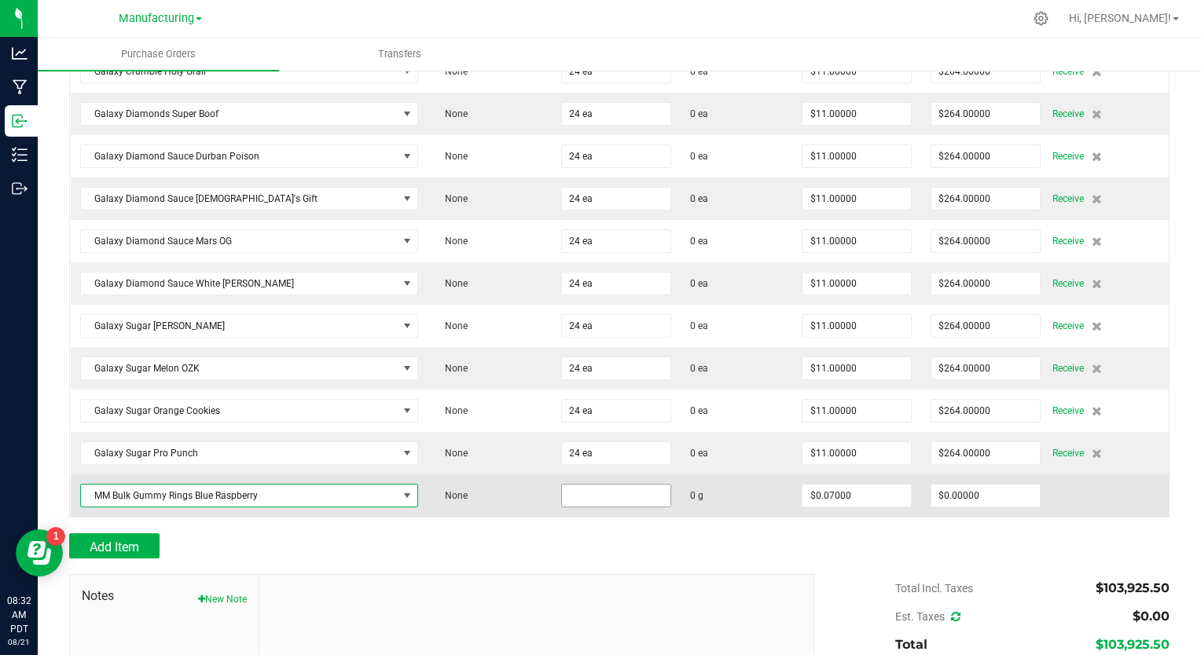
click at [562, 485] on input at bounding box center [616, 496] width 108 height 22
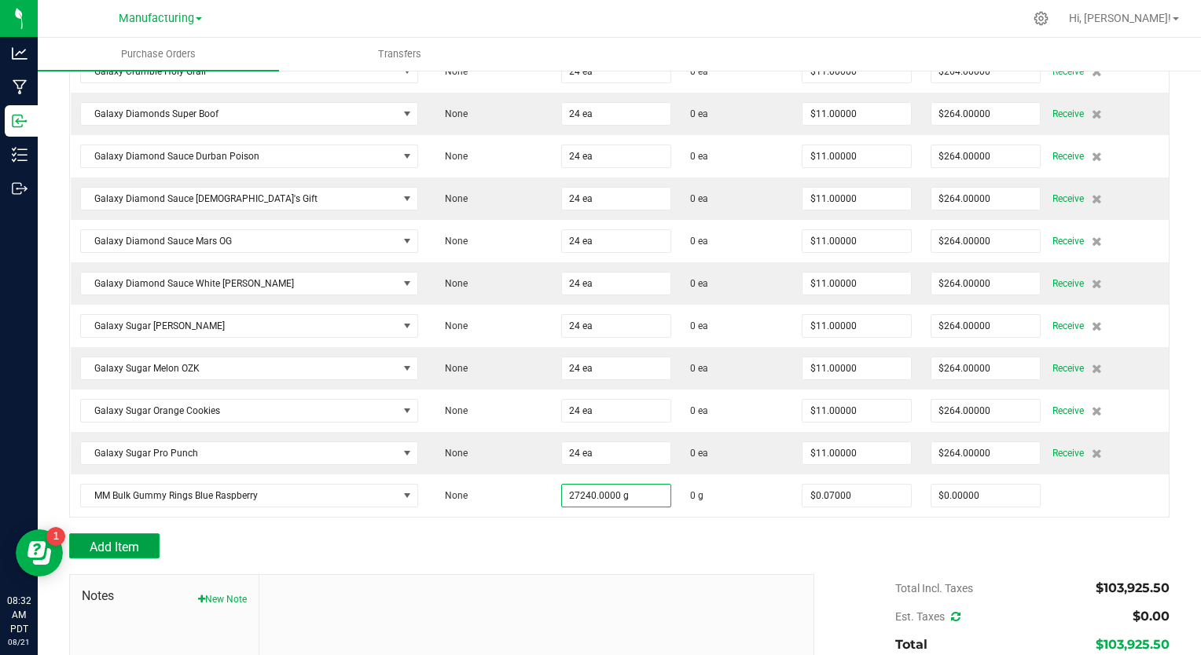
click at [153, 534] on button "Add Item" at bounding box center [114, 546] width 90 height 25
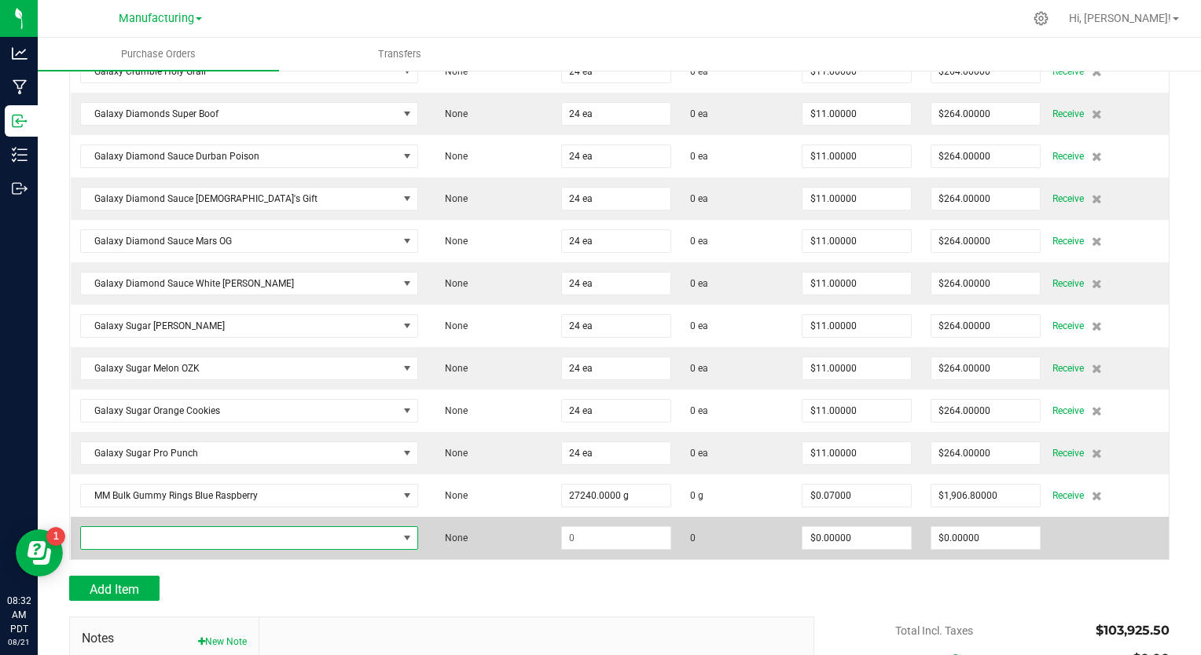
click at [138, 527] on span "NO DATA FOUND" at bounding box center [240, 538] width 318 height 22
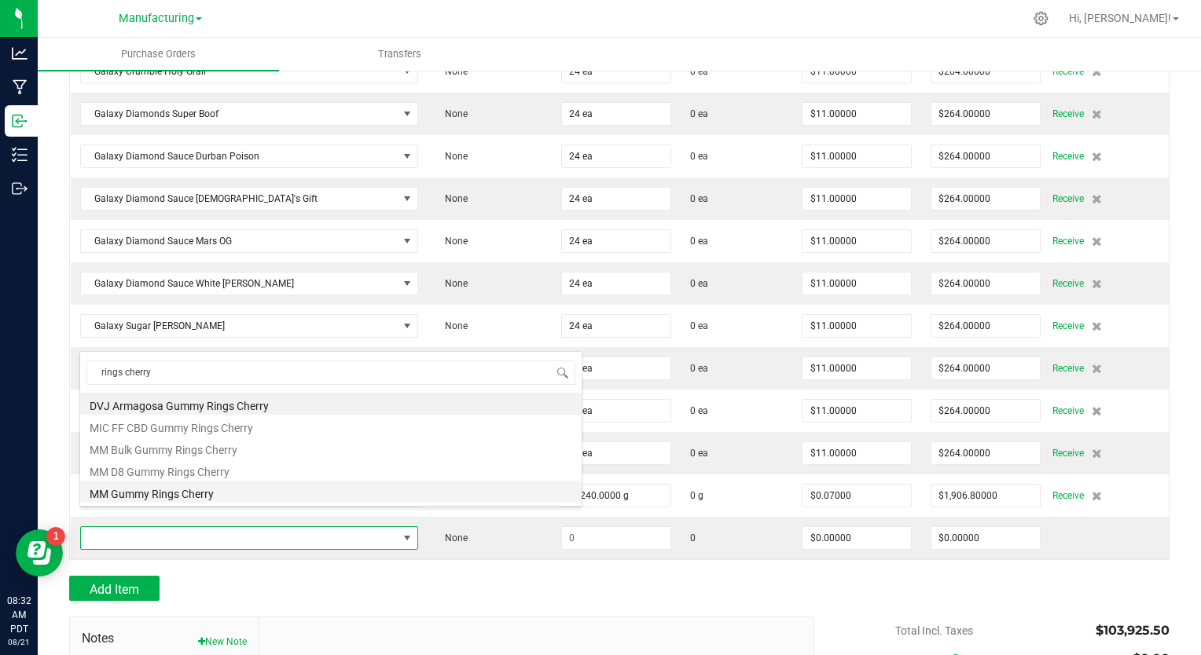
click at [190, 499] on li "MM Gummy Rings Cherry" at bounding box center [330, 492] width 501 height 22
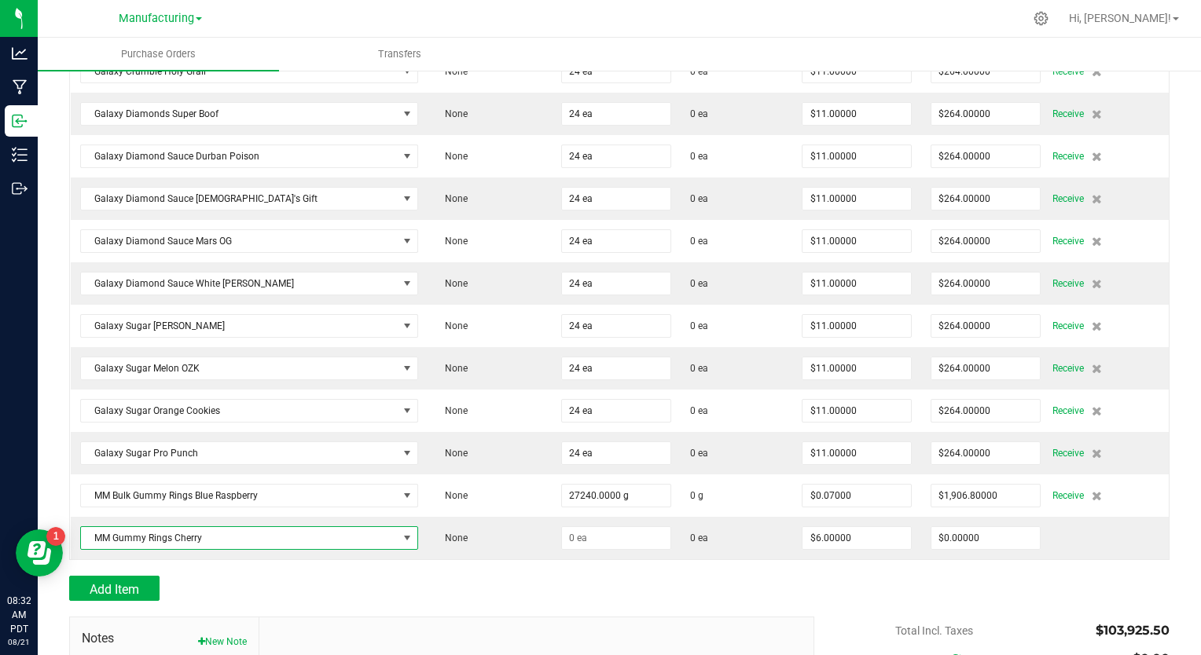
click at [190, 517] on td "MM Gummy Rings Cherry" at bounding box center [250, 538] width 358 height 42
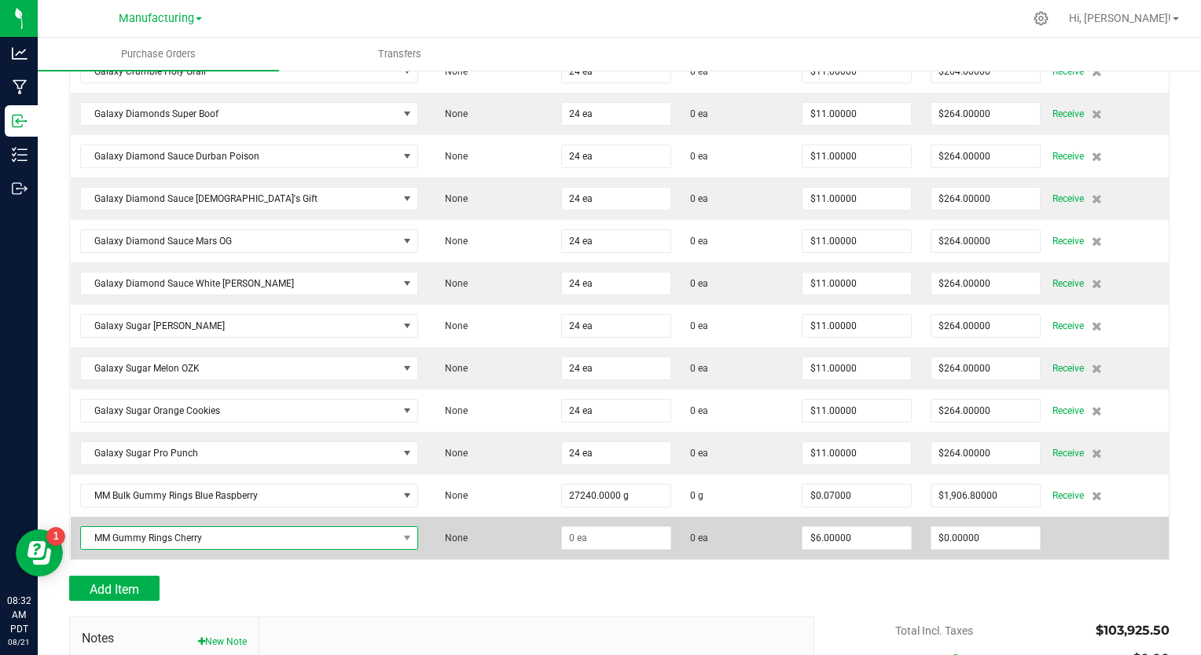
drag, startPoint x: 190, startPoint y: 499, endPoint x: 213, endPoint y: 516, distance: 28.1
click at [213, 527] on span "MM Gummy Rings Cherry" at bounding box center [240, 538] width 318 height 22
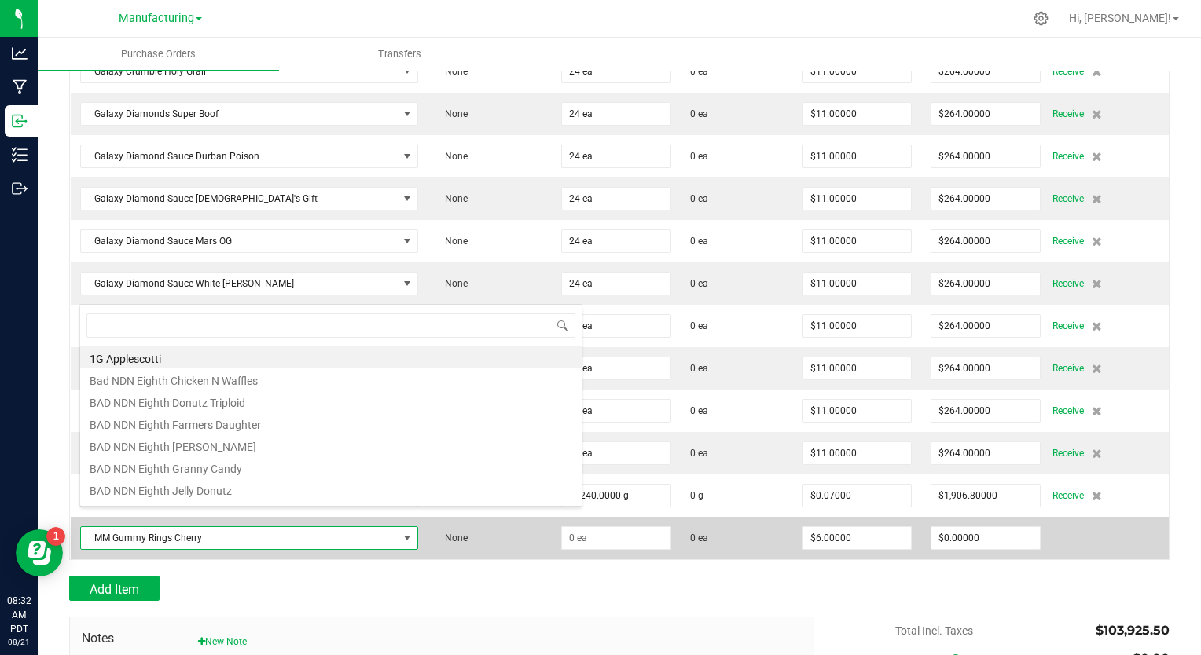
click at [127, 527] on span "MM Gummy Rings Cherry" at bounding box center [240, 538] width 318 height 22
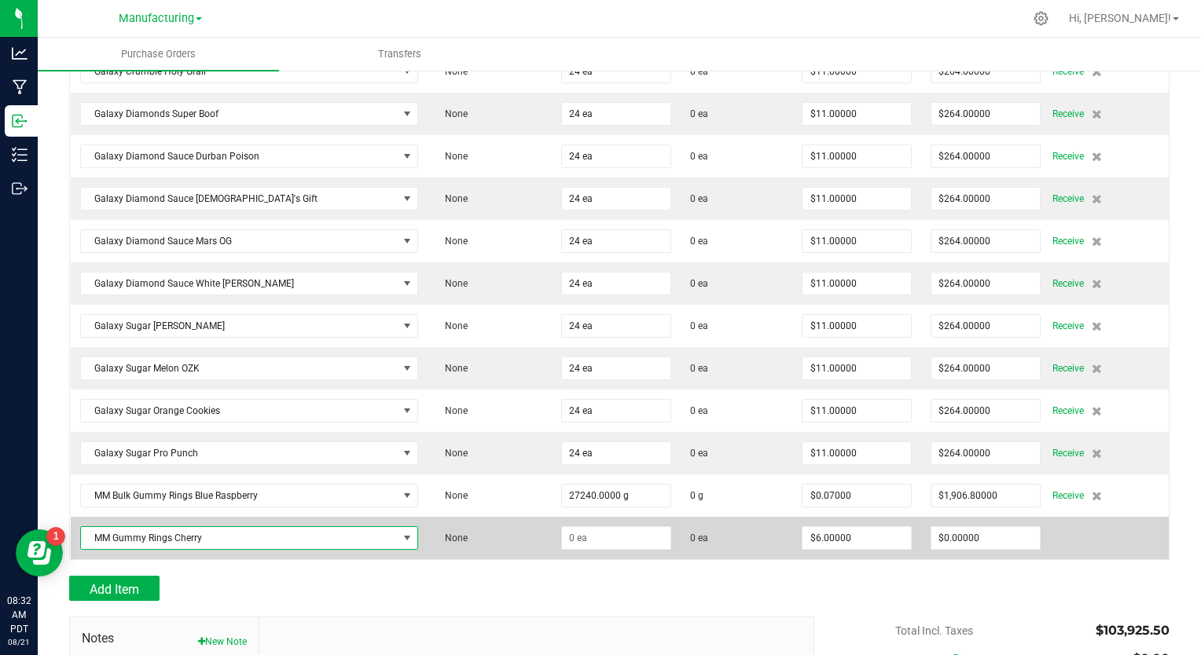
click at [145, 527] on span "MM Gummy Rings Cherry" at bounding box center [240, 538] width 318 height 22
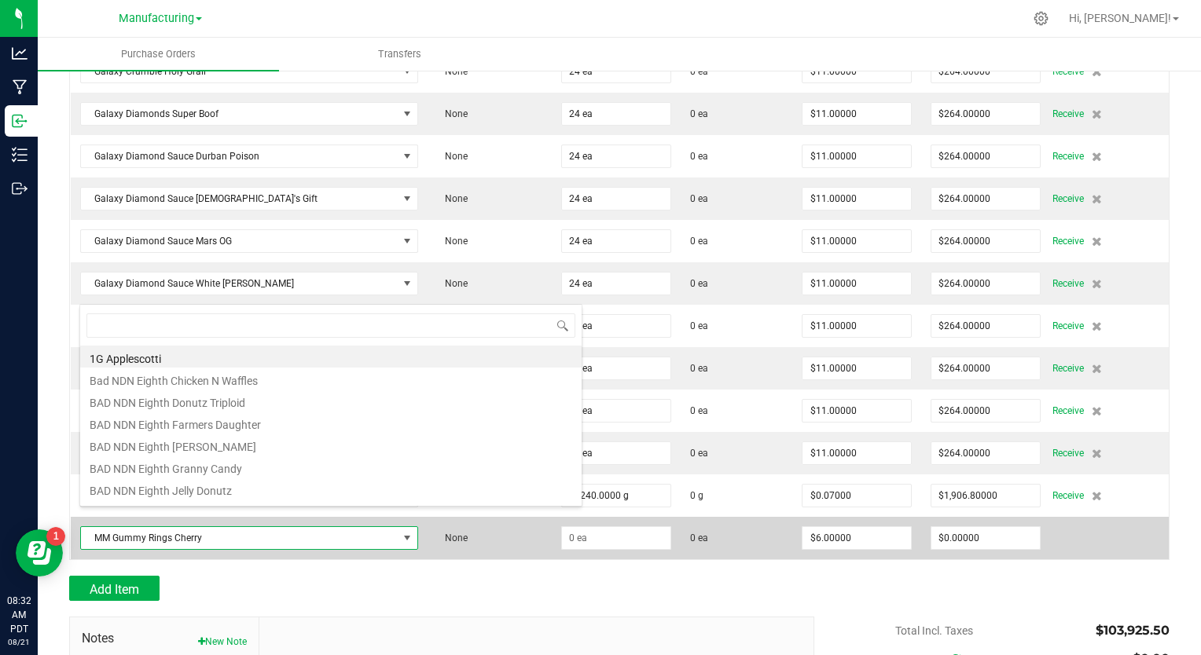
click at [147, 527] on span "MM Gummy Rings Cherry" at bounding box center [240, 538] width 318 height 22
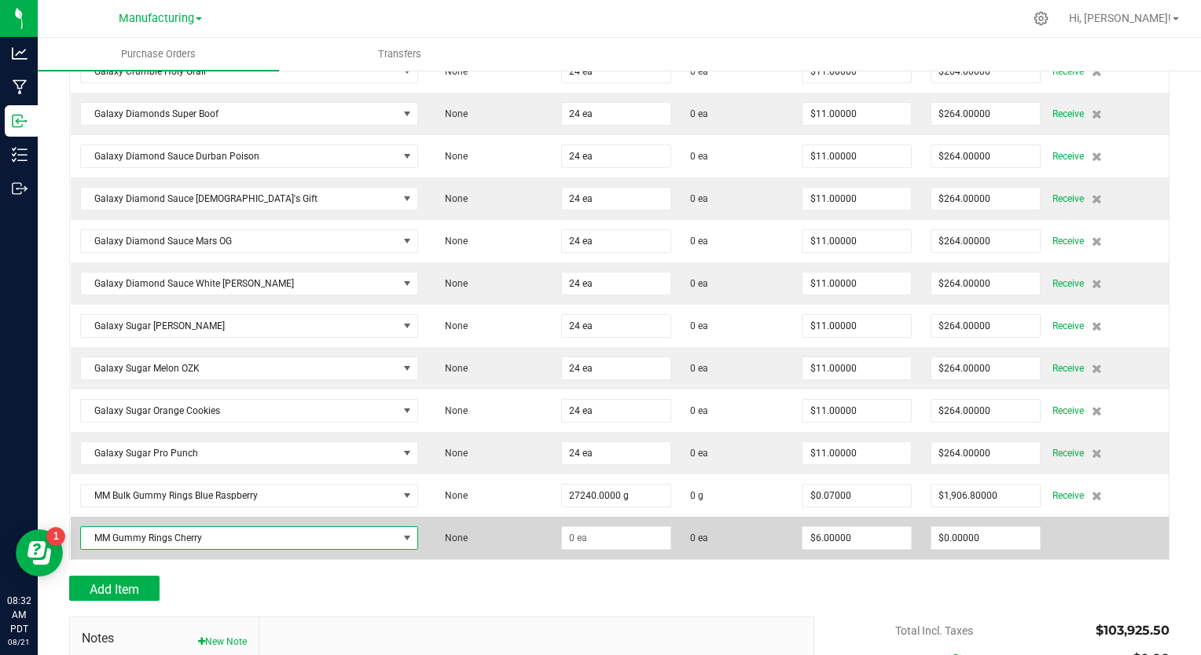
click at [200, 527] on span "MM Gummy Rings Cherry" at bounding box center [240, 538] width 318 height 22
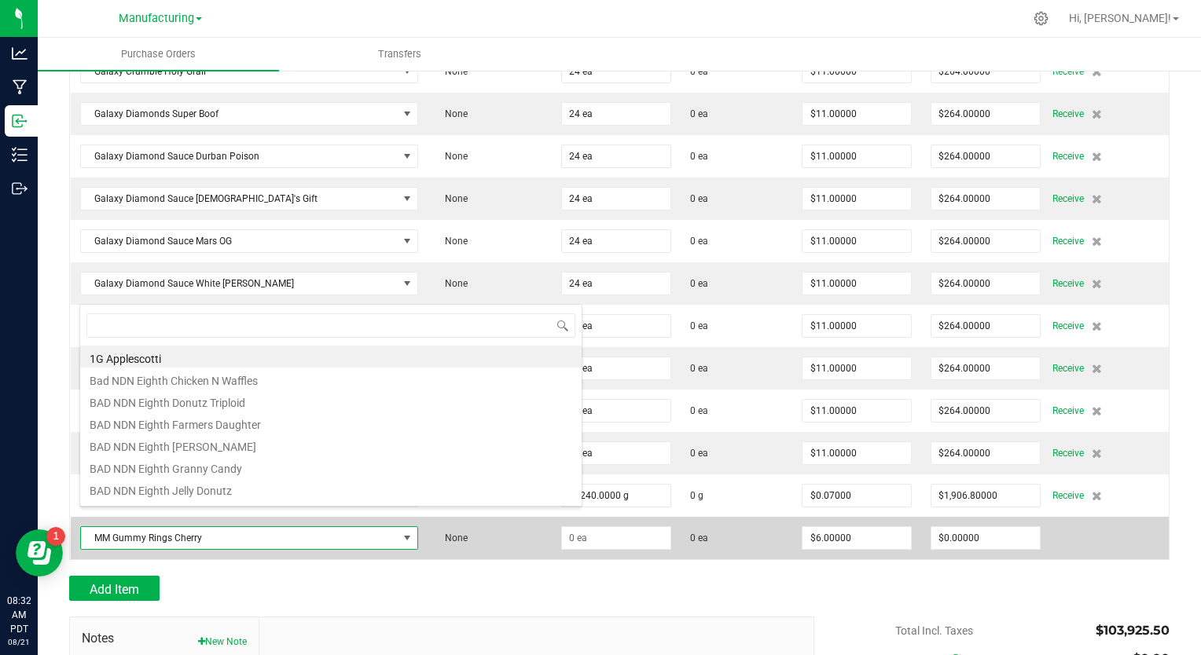
click at [204, 527] on span "MM Gummy Rings Cherry" at bounding box center [240, 538] width 318 height 22
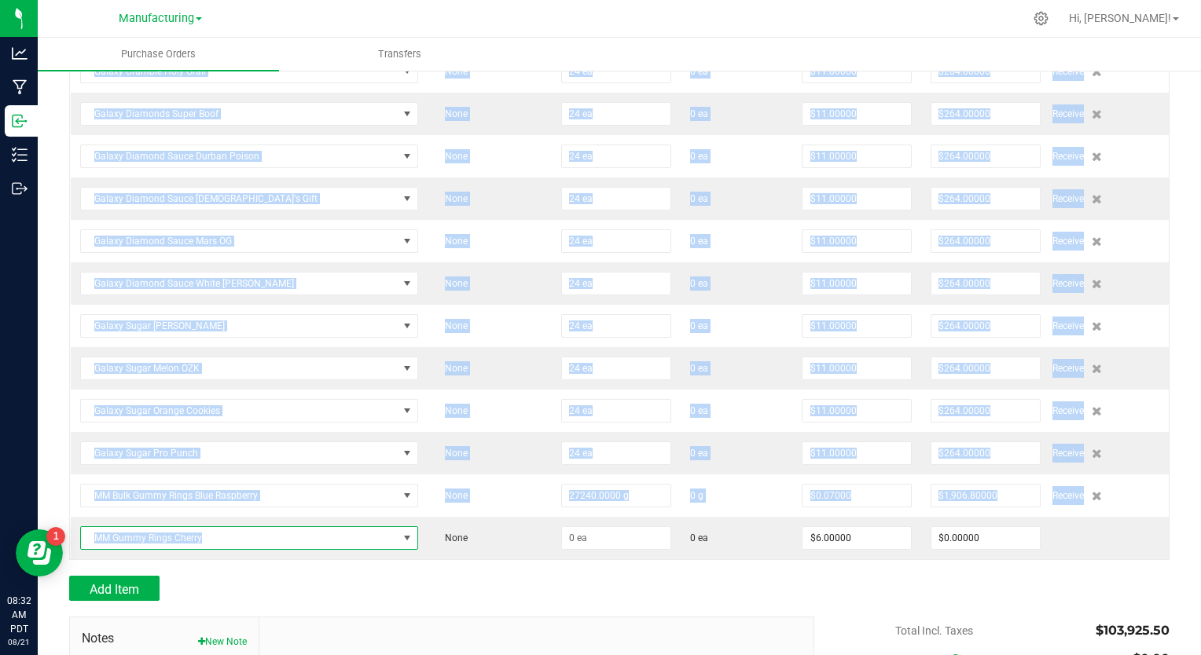
drag, startPoint x: 204, startPoint y: 521, endPoint x: 67, endPoint y: 528, distance: 136.9
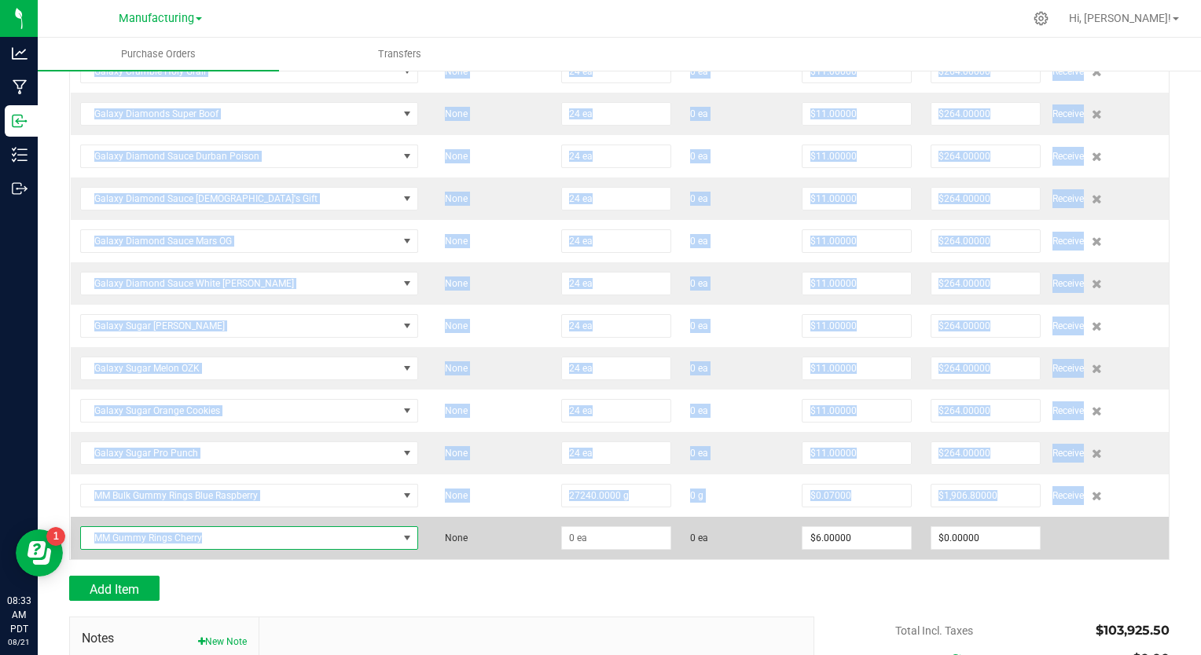
drag, startPoint x: 67, startPoint y: 528, endPoint x: 204, endPoint y: 521, distance: 137.7
click at [204, 527] on span "MM Gummy Rings Cherry" at bounding box center [240, 538] width 318 height 22
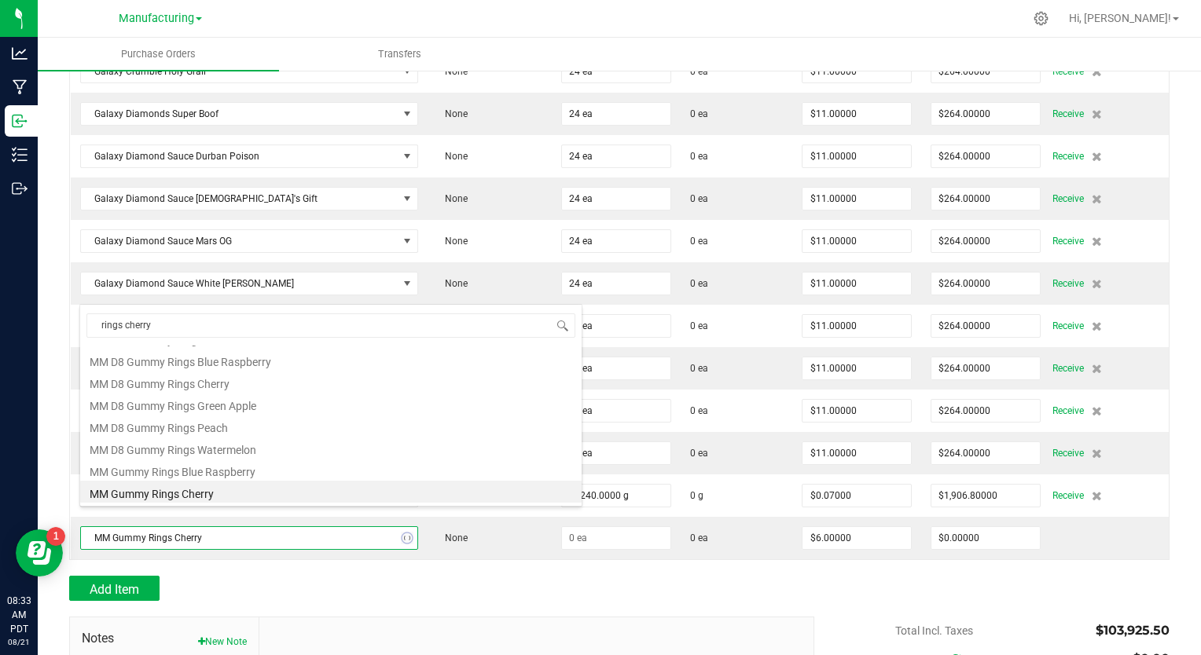
scroll to position [0, 0]
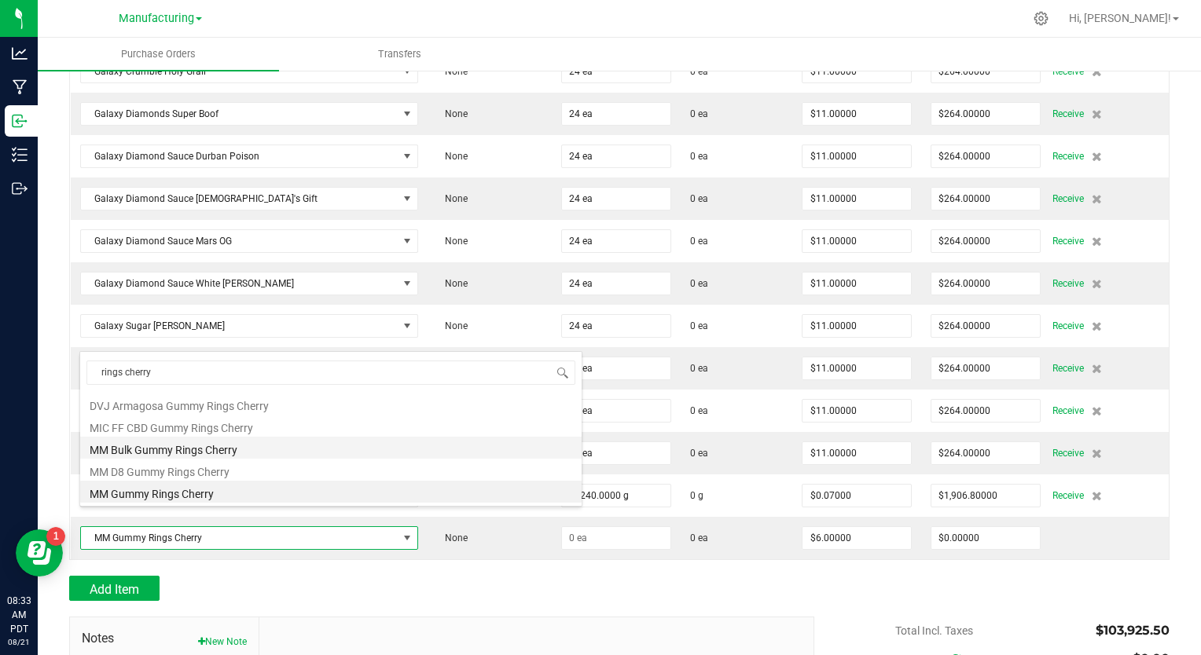
click at [222, 454] on li "MM Bulk Gummy Rings Cherry" at bounding box center [330, 448] width 501 height 22
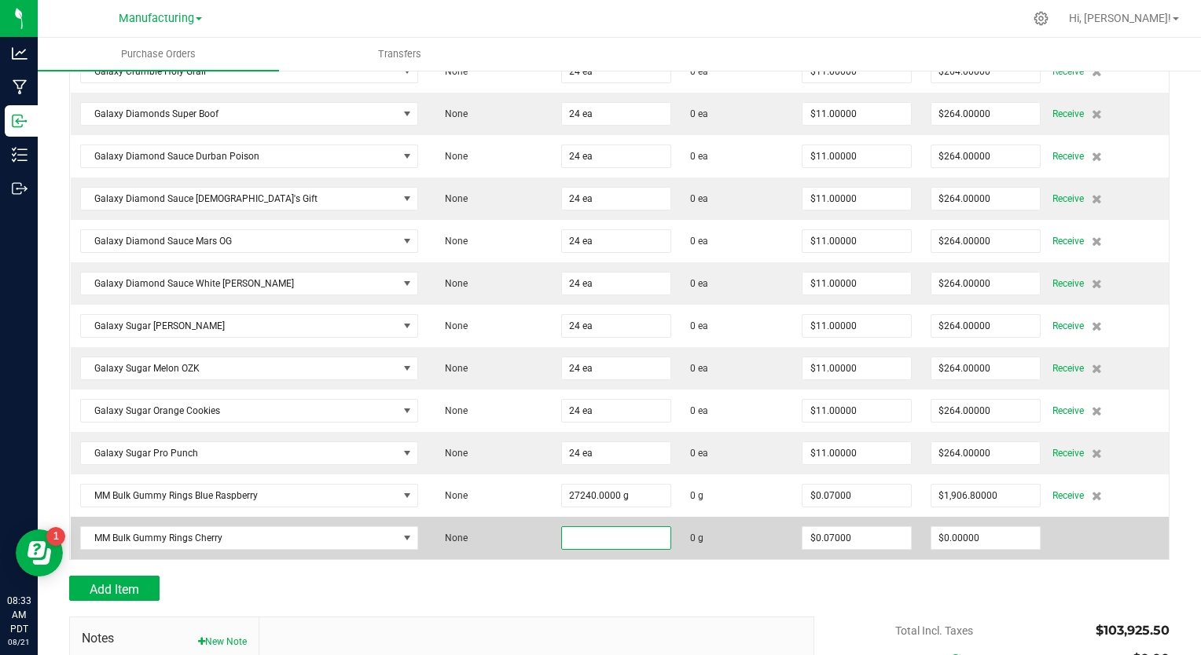
click at [562, 527] on input at bounding box center [616, 538] width 108 height 22
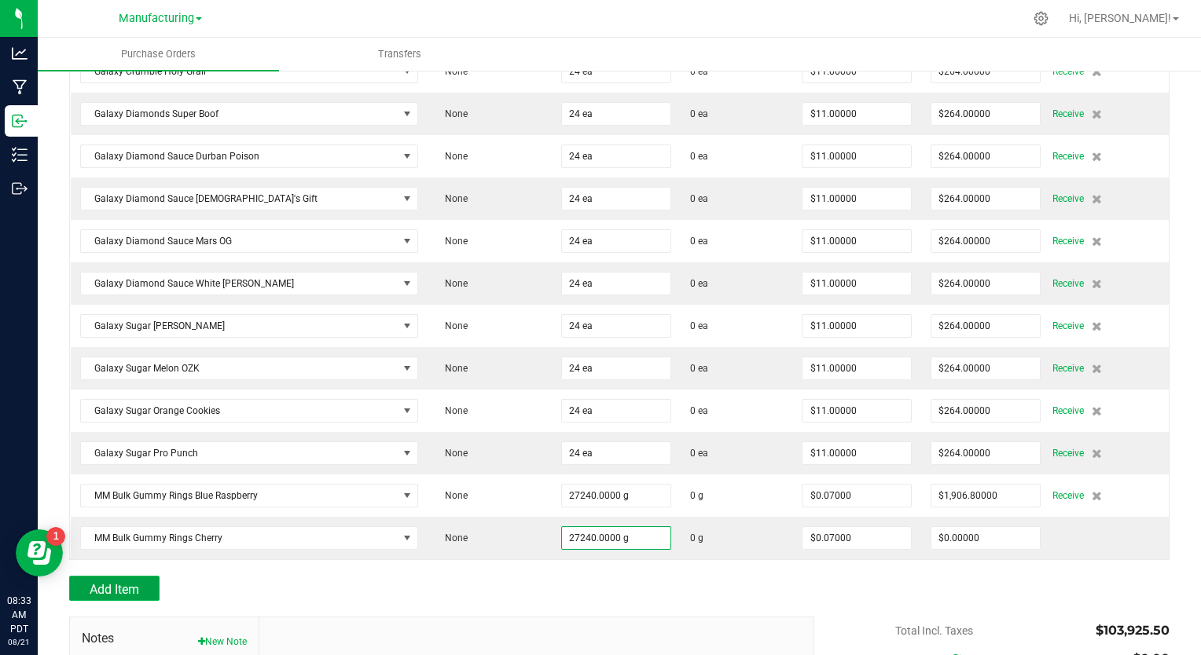
click at [110, 582] on span "Add Item" at bounding box center [115, 589] width 50 height 15
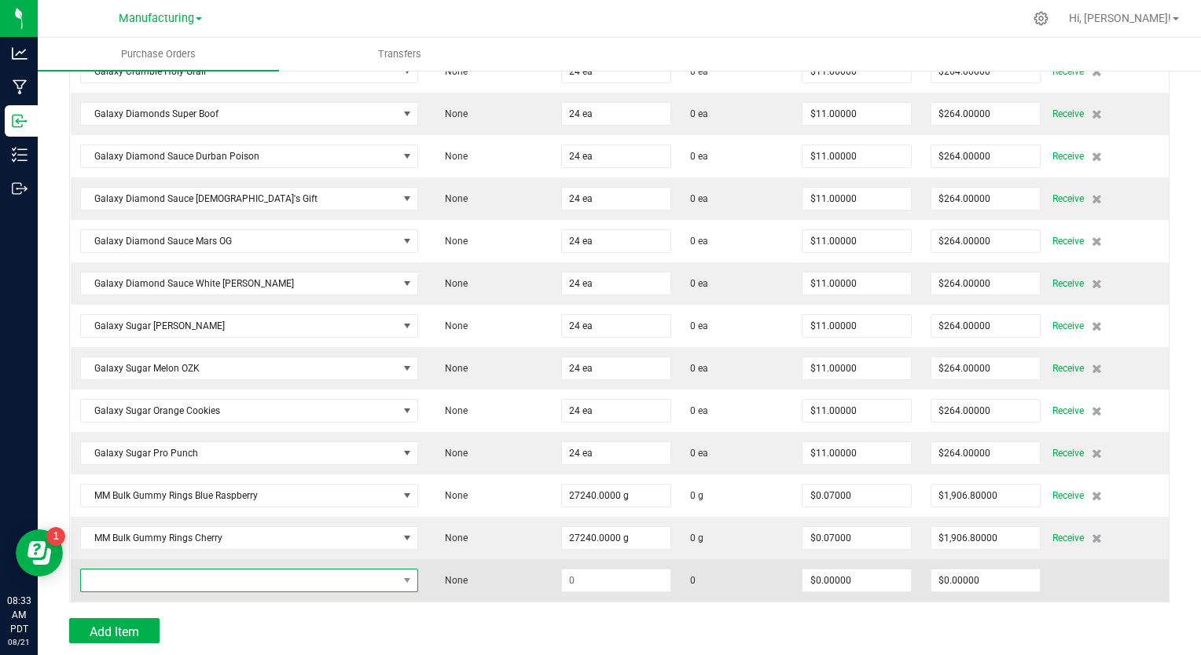
click at [145, 570] on span "NO DATA FOUND" at bounding box center [240, 581] width 318 height 22
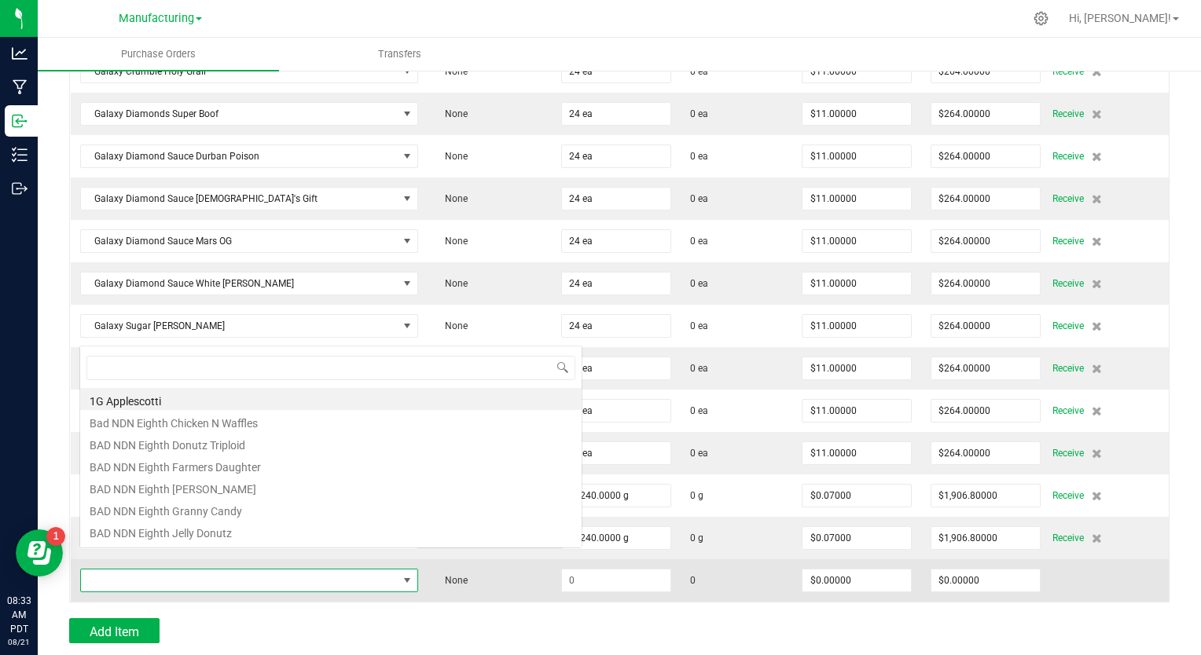
scroll to position [23, 317]
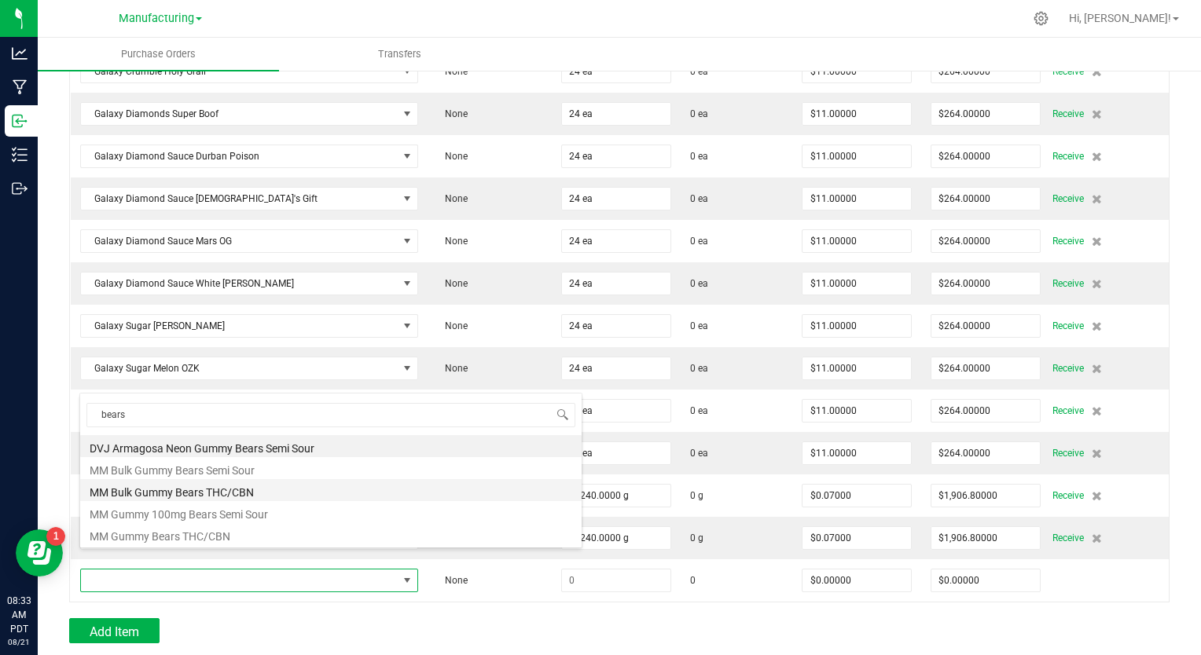
click at [208, 487] on li "MM Bulk Gummy Bears THC/CBN" at bounding box center [330, 490] width 501 height 22
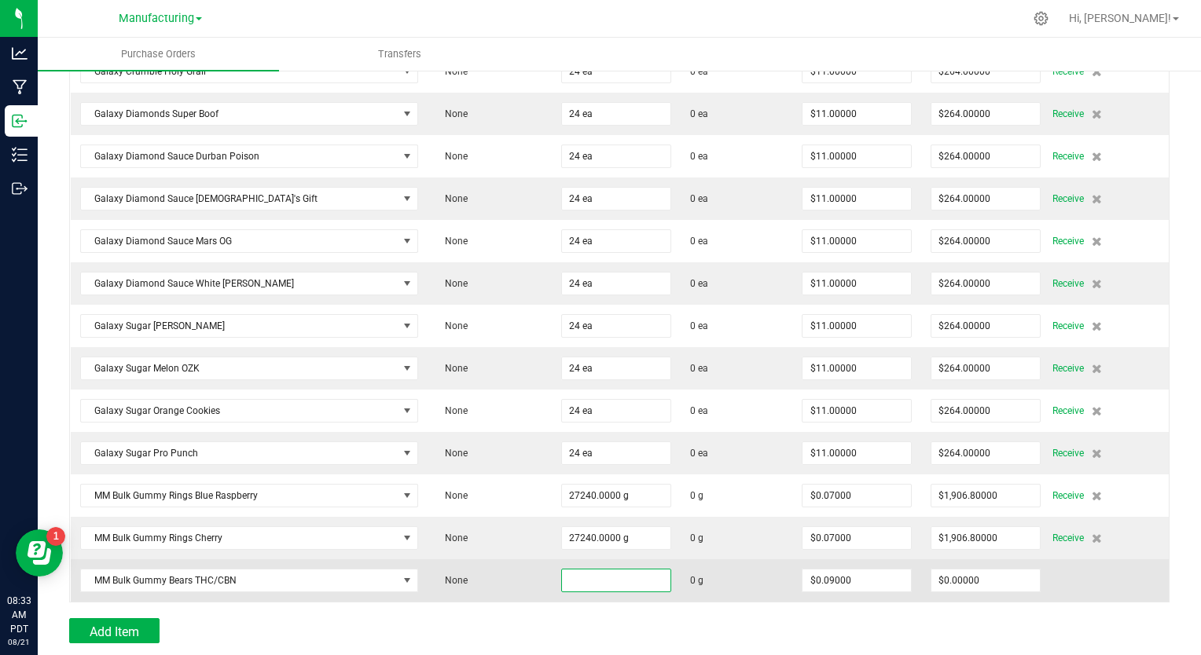
click at [562, 570] on input at bounding box center [616, 581] width 108 height 22
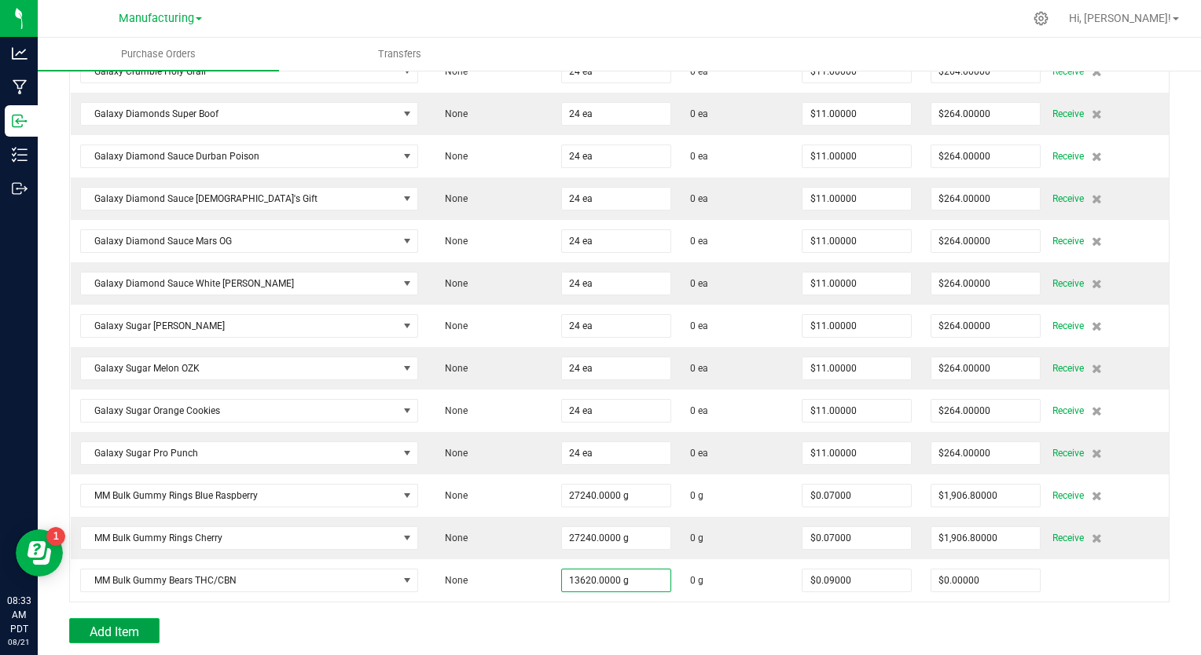
click at [127, 625] on span "Add Item" at bounding box center [115, 632] width 50 height 15
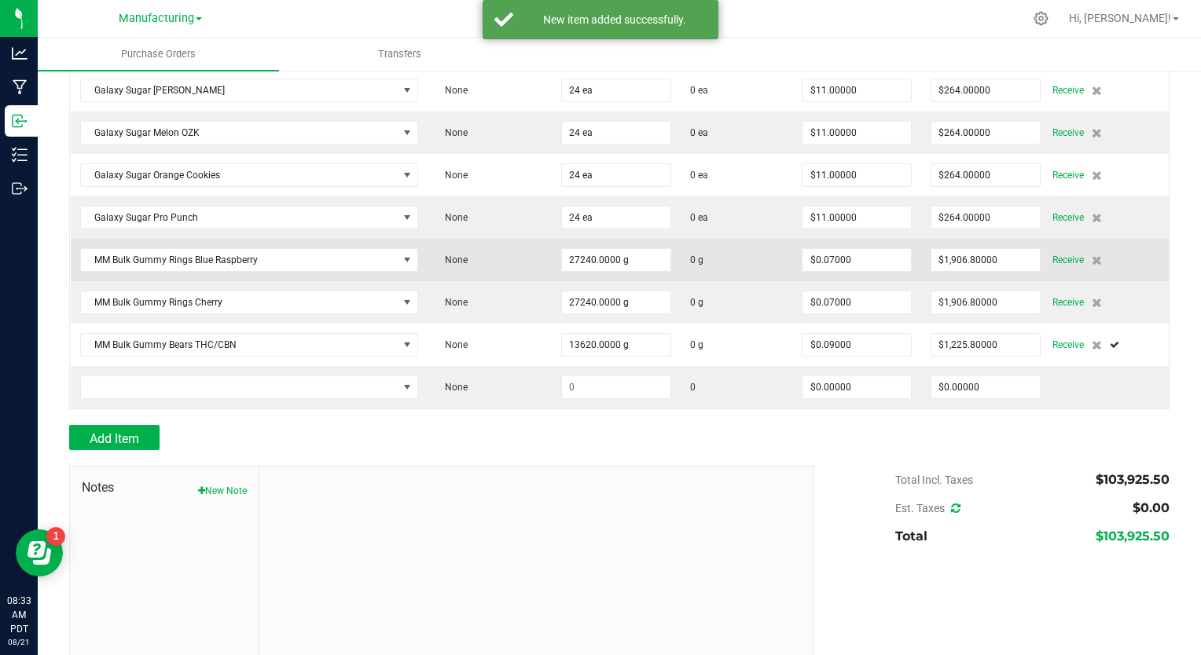
scroll to position [2666, 0]
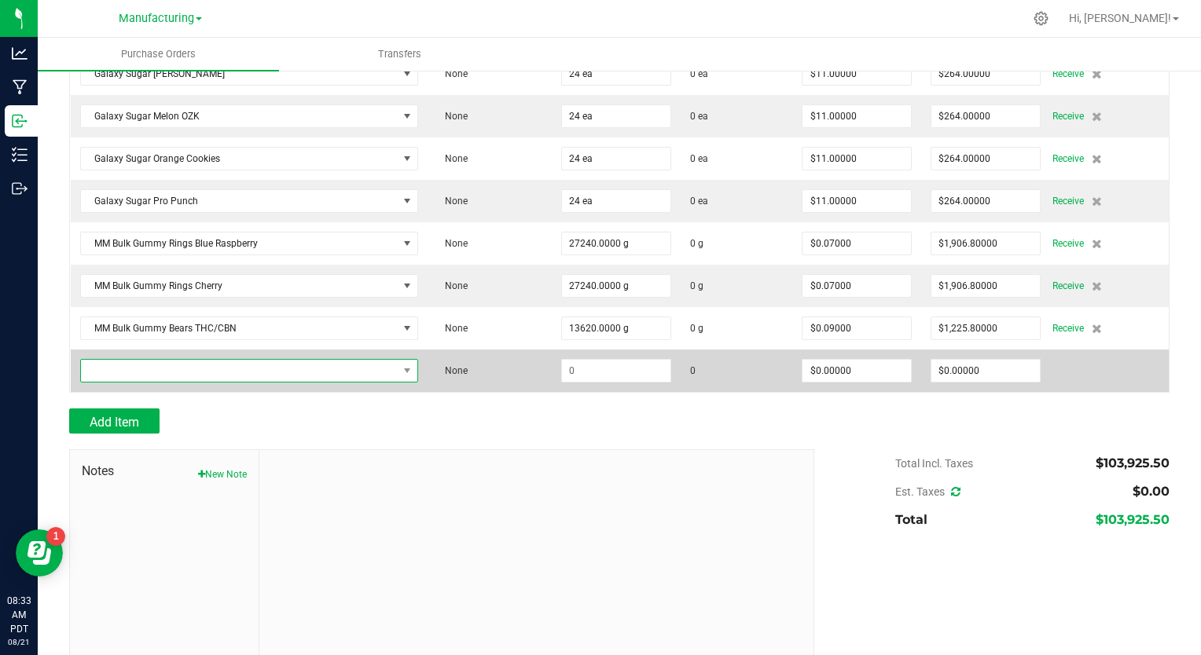
click at [130, 360] on span "NO DATA FOUND" at bounding box center [240, 371] width 318 height 22
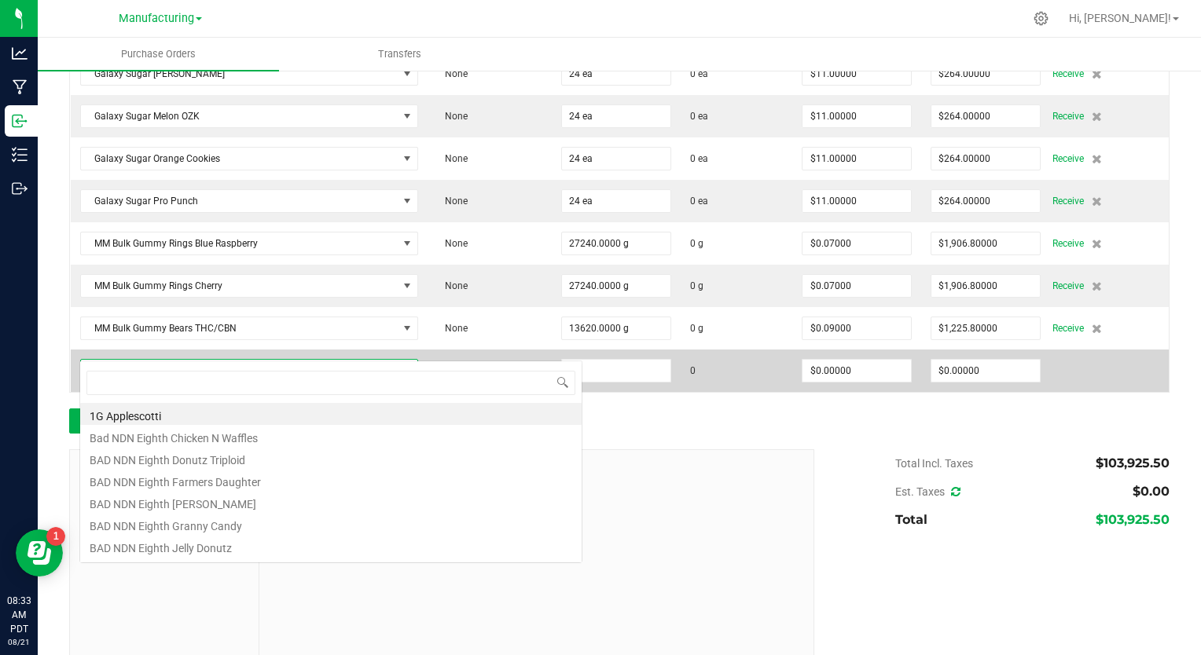
scroll to position [23, 317]
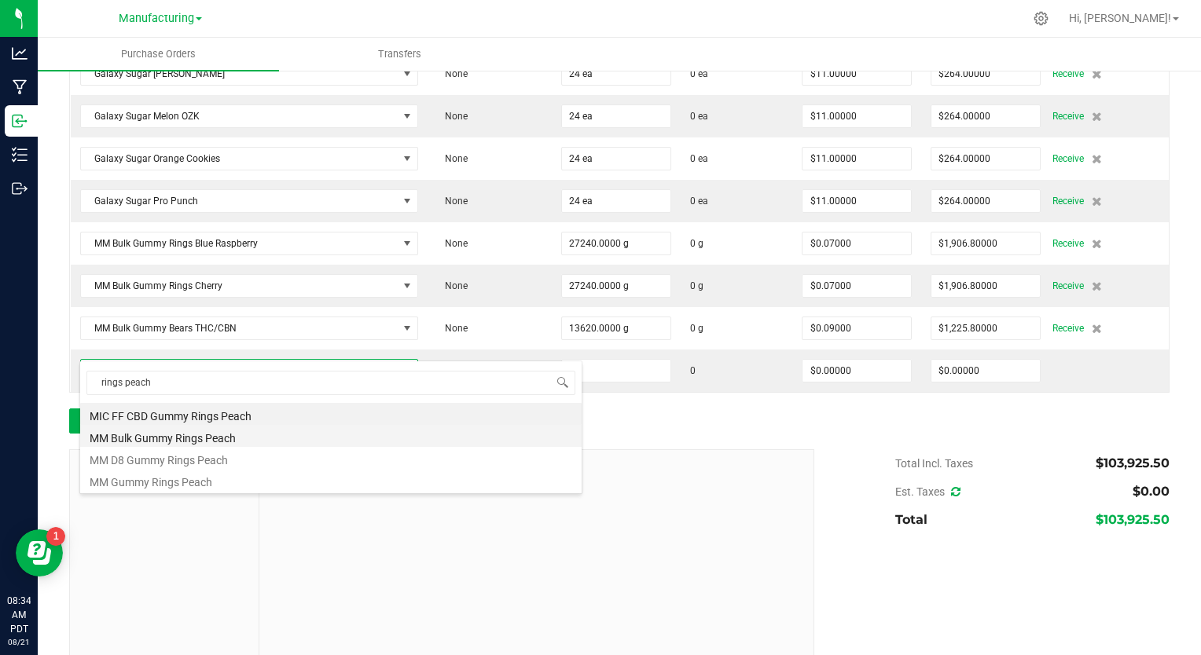
click at [141, 439] on li "MM Bulk Gummy Rings Peach" at bounding box center [330, 436] width 501 height 22
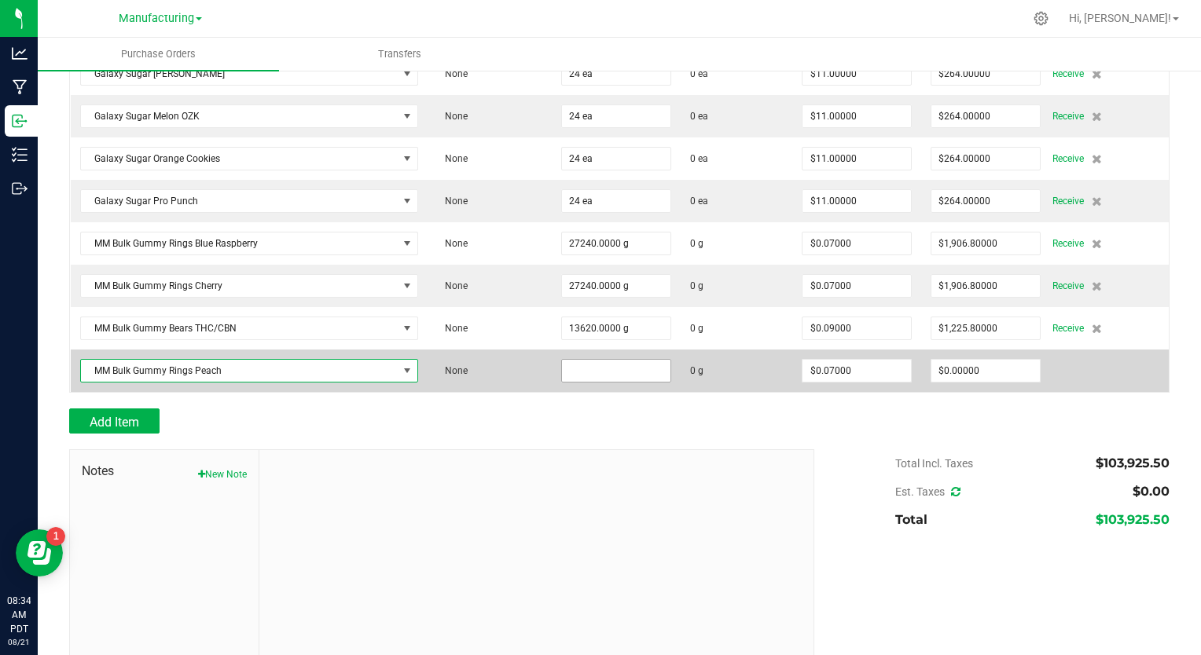
click at [562, 360] on input at bounding box center [616, 371] width 108 height 22
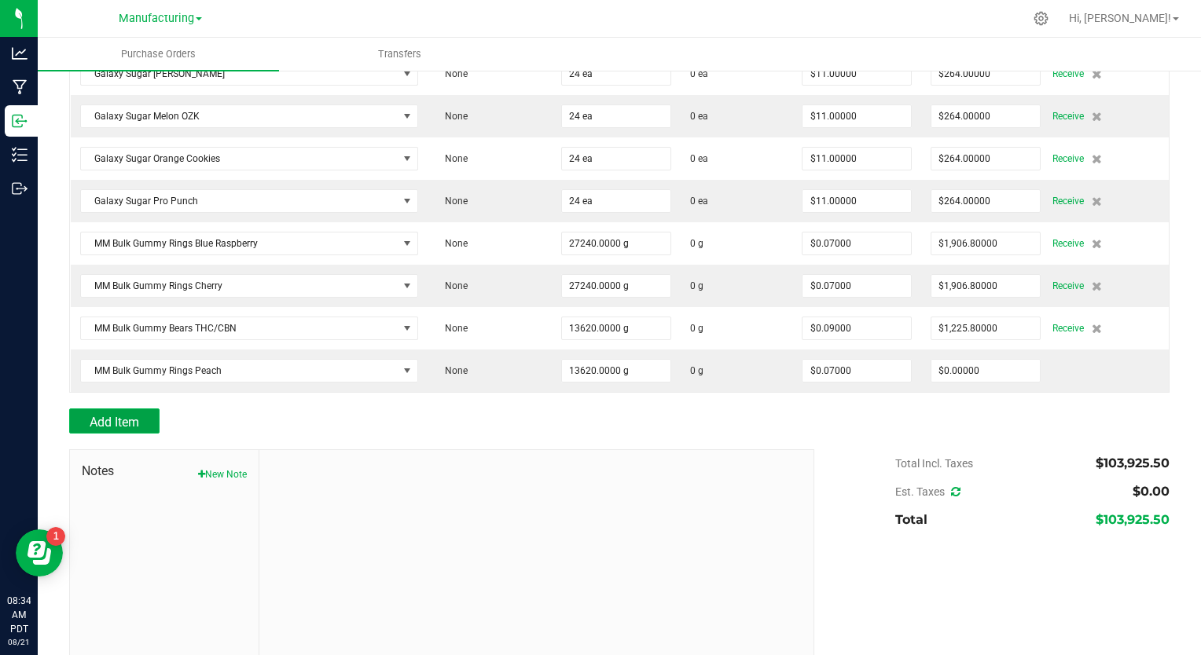
click at [123, 415] on span "Add Item" at bounding box center [115, 422] width 50 height 15
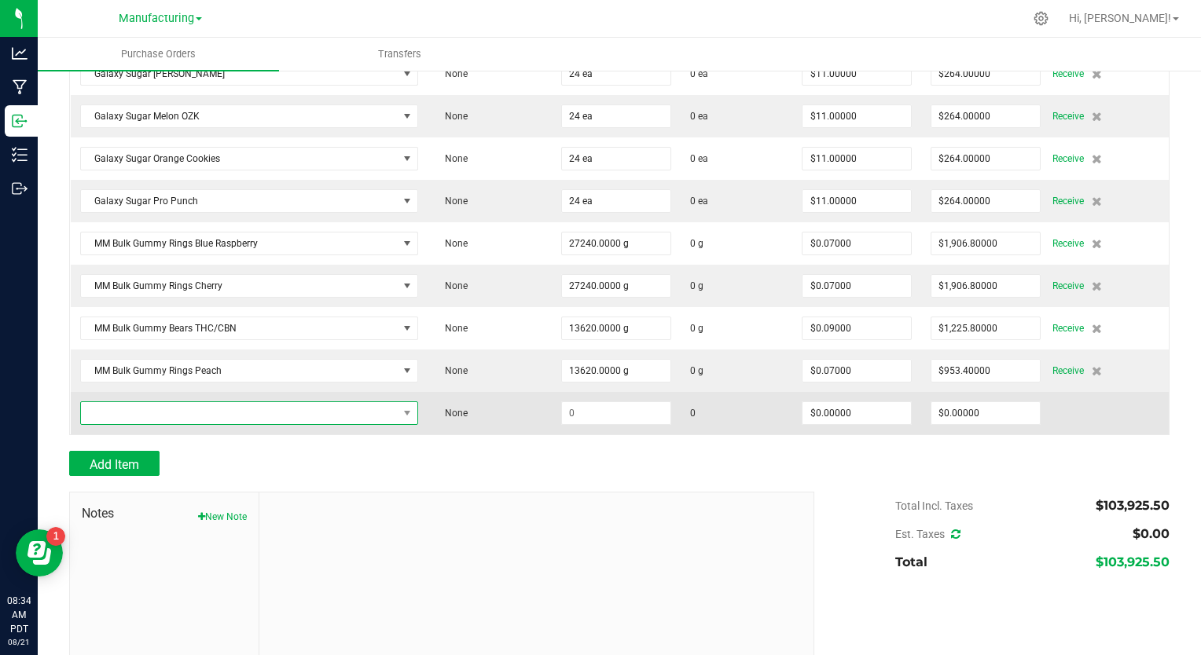
click at [89, 402] on span "NO DATA FOUND" at bounding box center [240, 413] width 318 height 22
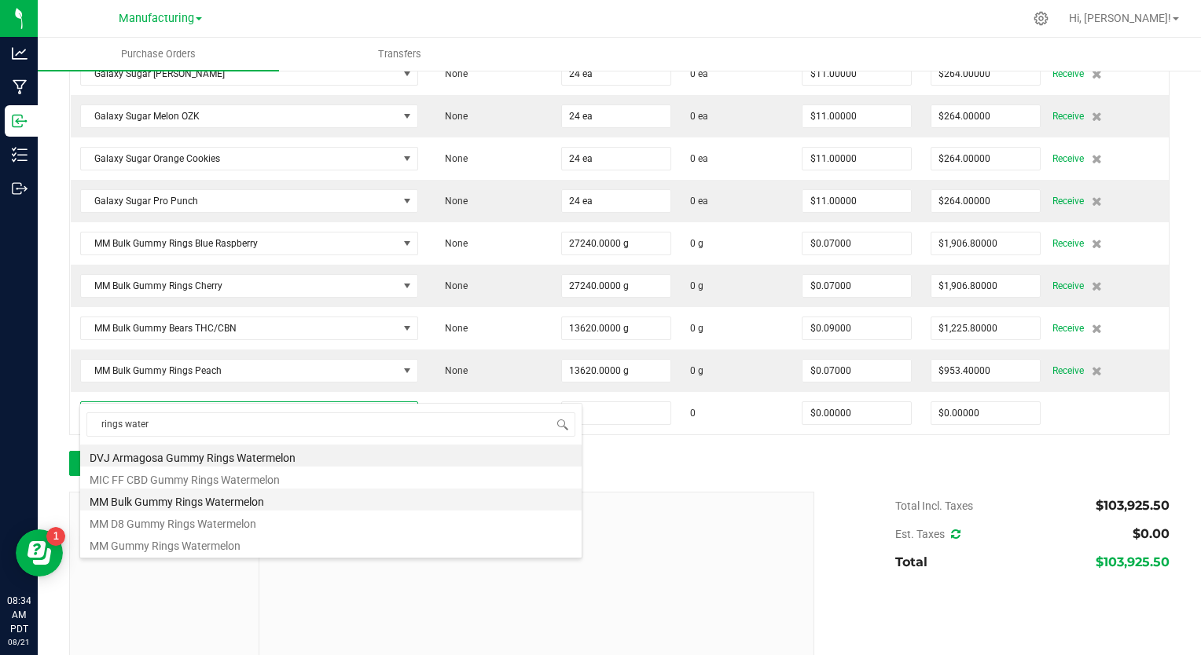
click at [163, 501] on li "MM Bulk Gummy Rings Watermelon" at bounding box center [330, 500] width 501 height 22
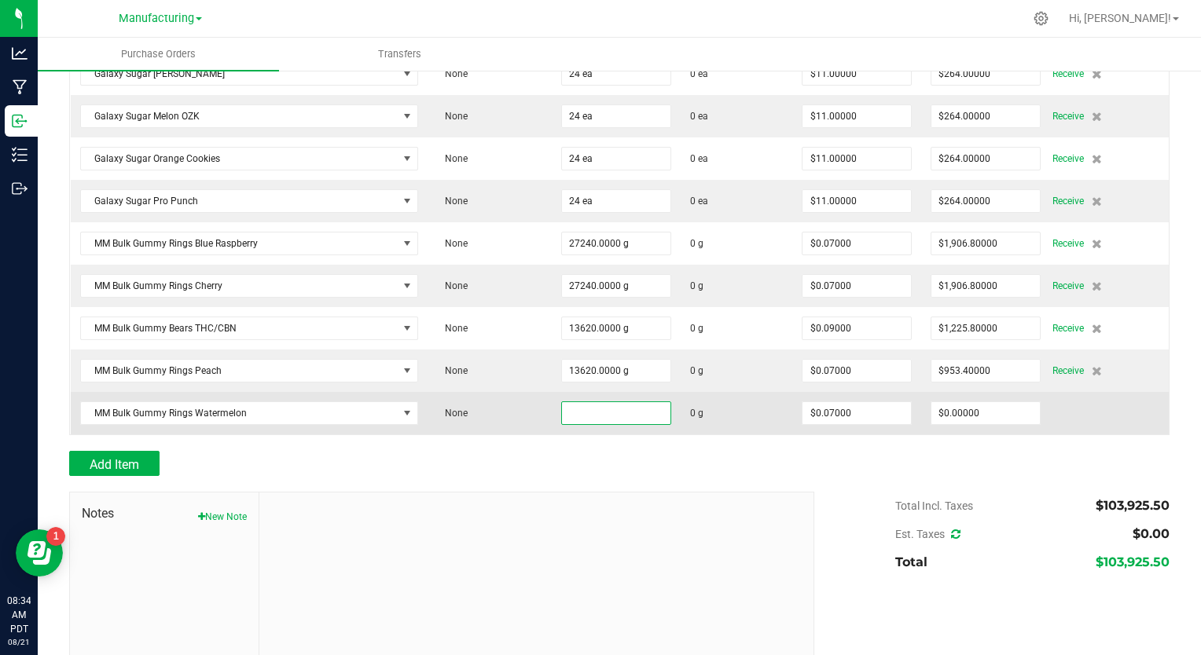
click at [562, 402] on input at bounding box center [616, 413] width 108 height 22
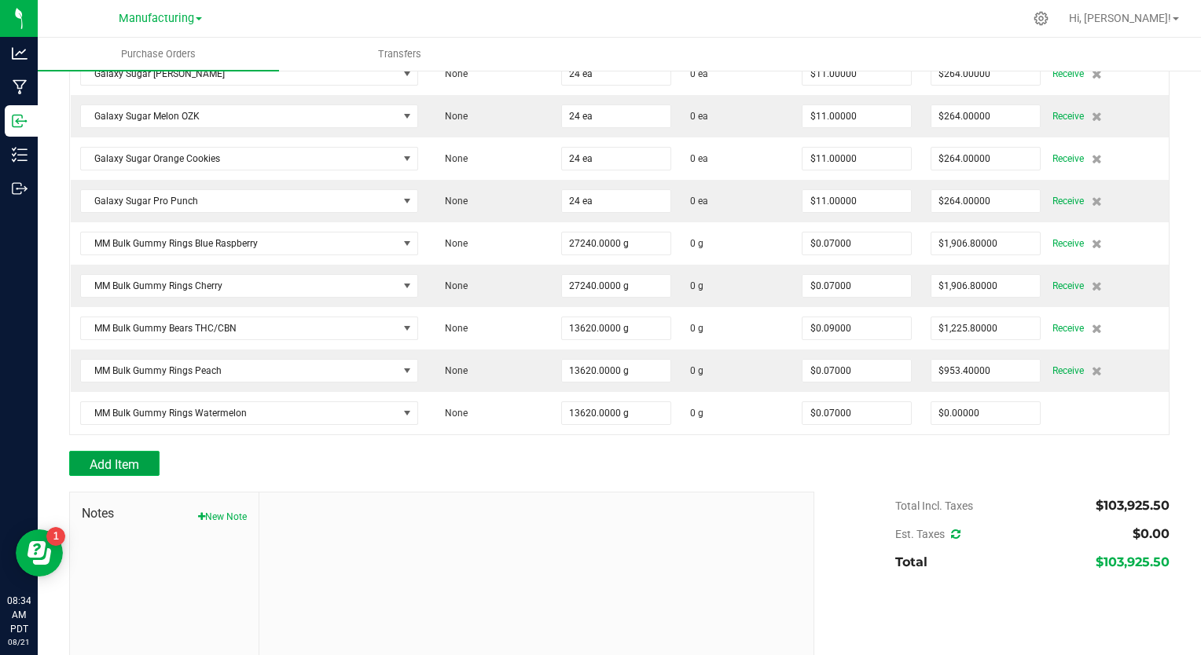
click at [132, 457] on span "Add Item" at bounding box center [115, 464] width 50 height 15
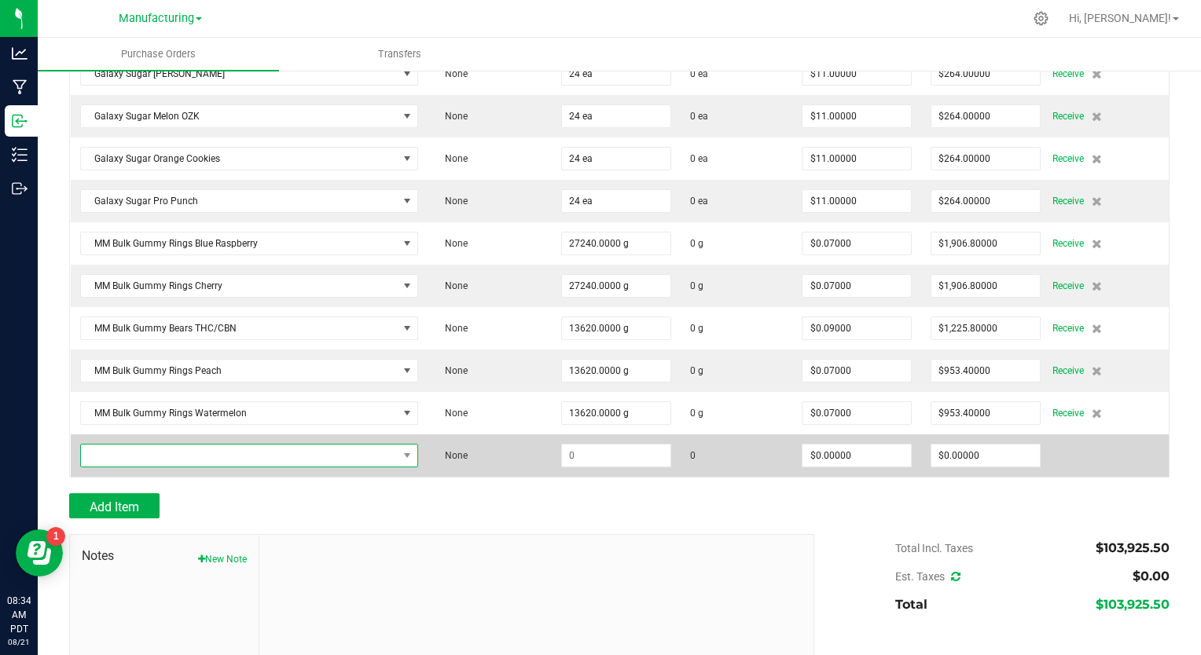
click at [199, 445] on span "NO DATA FOUND" at bounding box center [240, 456] width 318 height 22
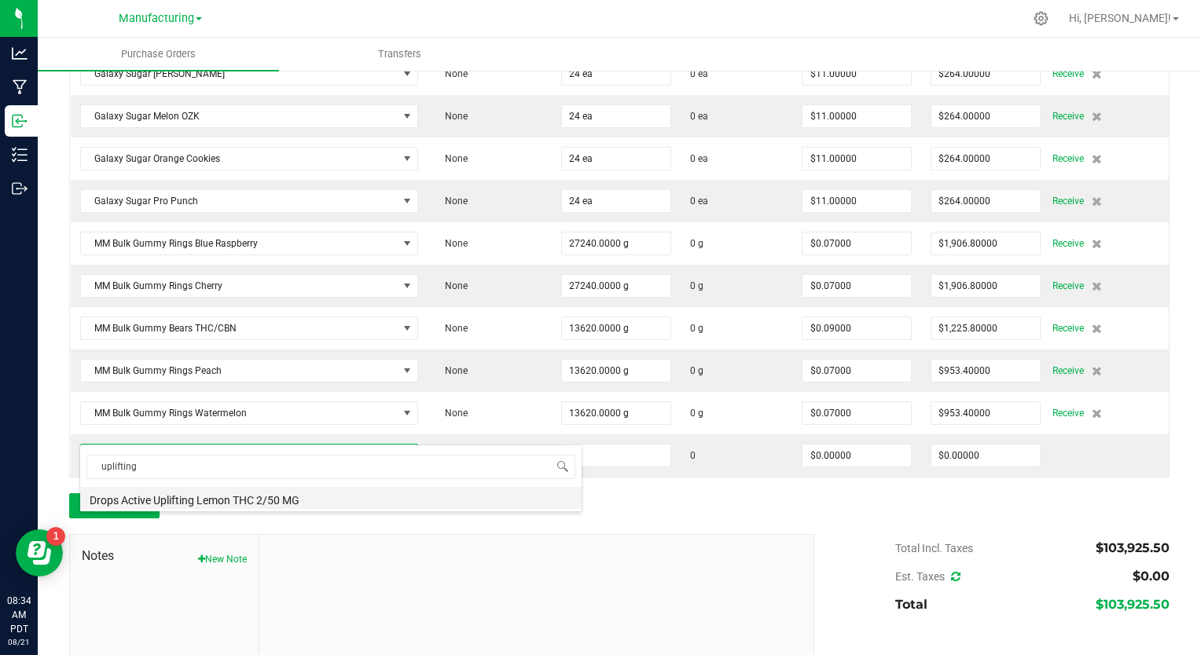
click at [229, 505] on li "Drops Active Uplifting Lemon THC 2/50 MG" at bounding box center [330, 498] width 501 height 22
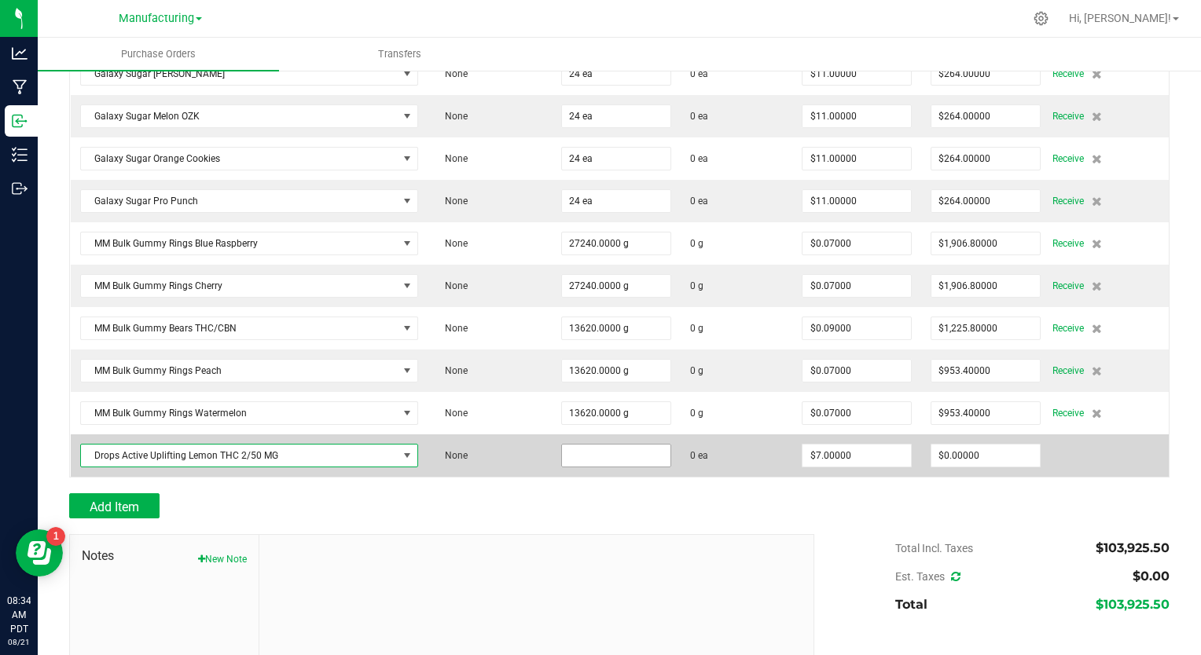
click at [562, 445] on input at bounding box center [616, 456] width 108 height 22
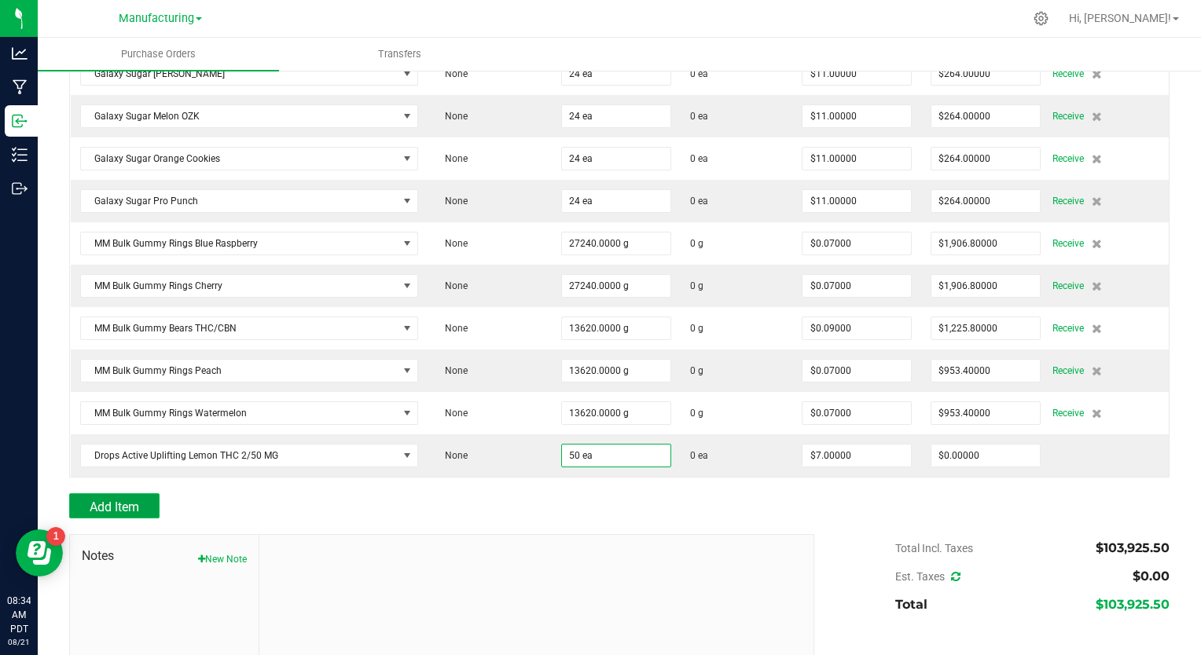
click at [90, 500] on span "Add Item" at bounding box center [115, 507] width 50 height 15
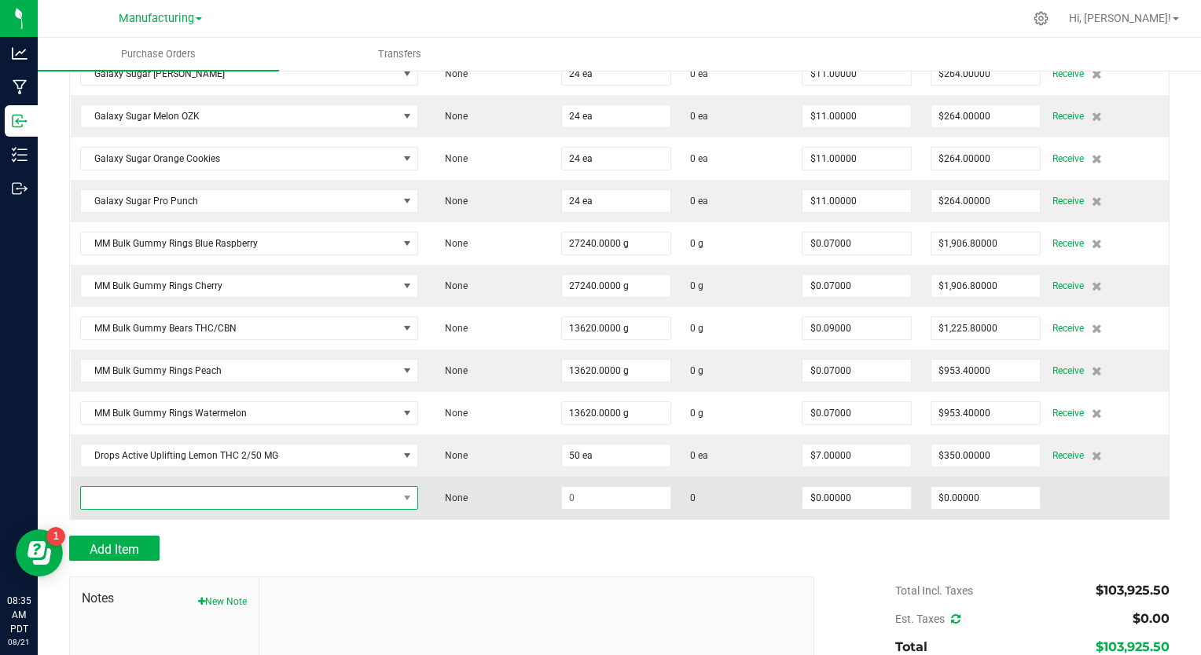
drag, startPoint x: 191, startPoint y: 474, endPoint x: 203, endPoint y: 471, distance: 12.2
click at [191, 487] on span "NO DATA FOUND" at bounding box center [240, 498] width 318 height 22
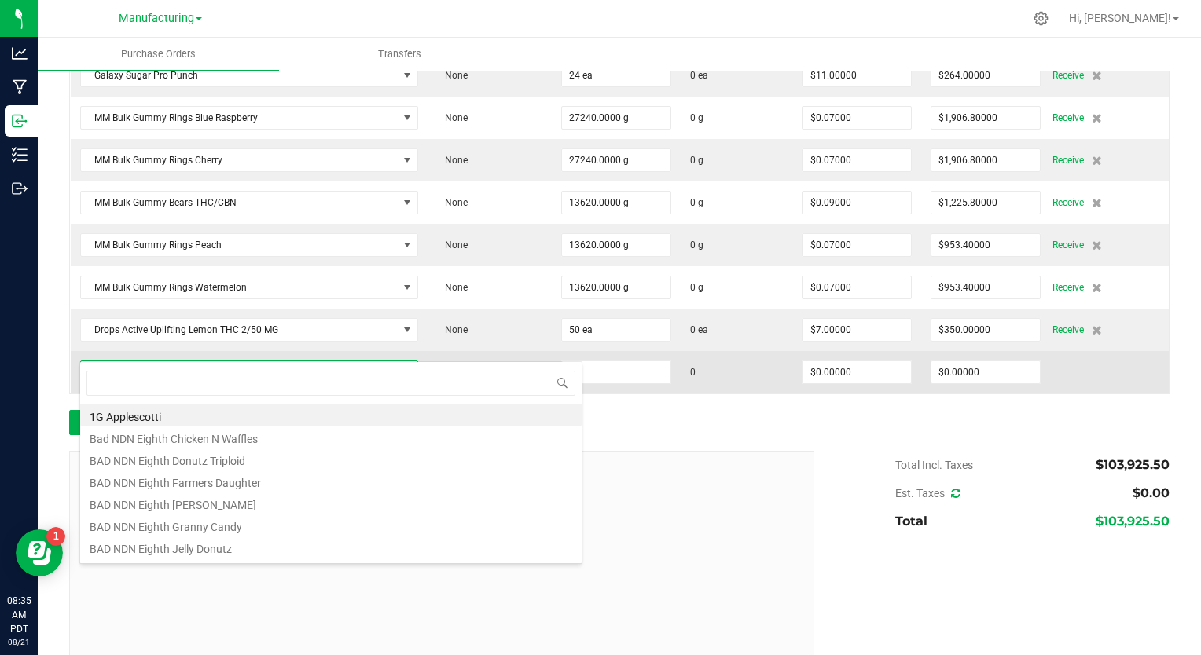
scroll to position [2792, 0]
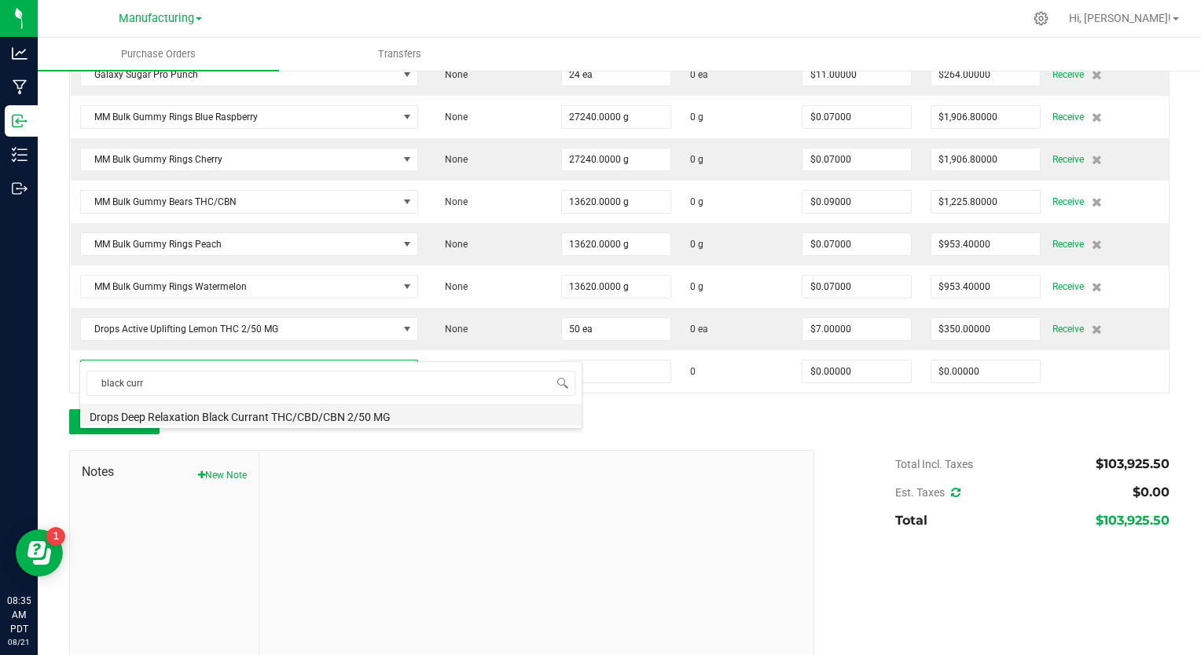
click at [195, 416] on li "Drops Deep Relaxation Black Currant THC/CBD/CBN 2/50 MG" at bounding box center [330, 415] width 501 height 22
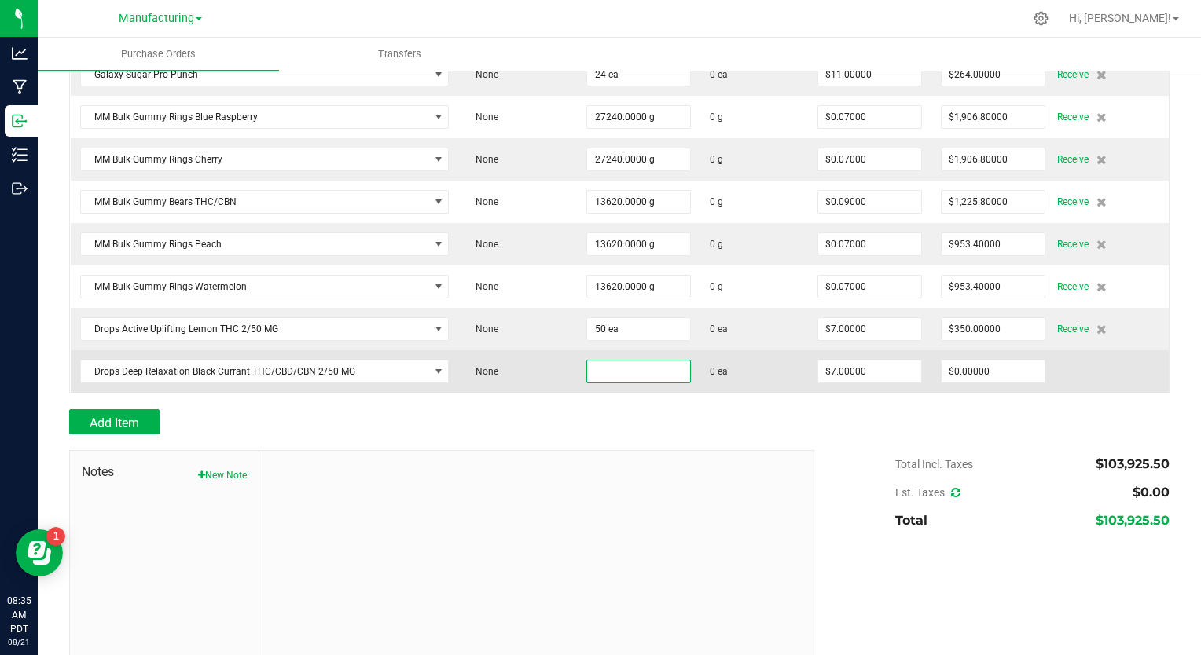
click at [587, 361] on input at bounding box center [638, 372] width 103 height 22
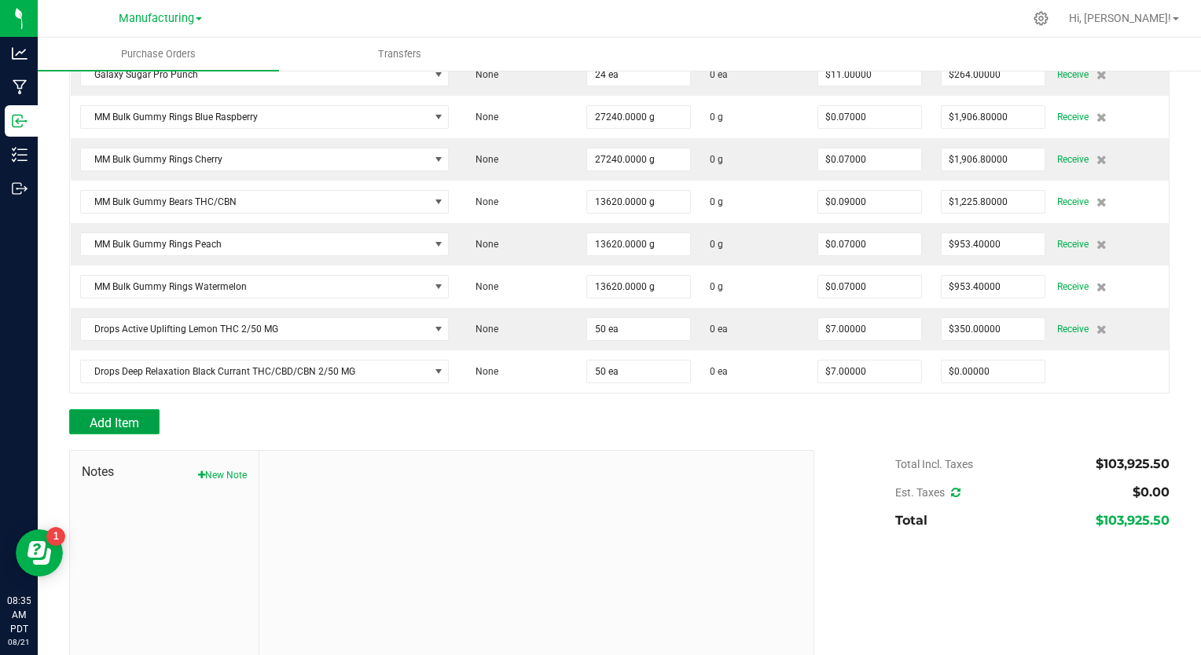
click at [128, 416] on span "Add Item" at bounding box center [115, 423] width 50 height 15
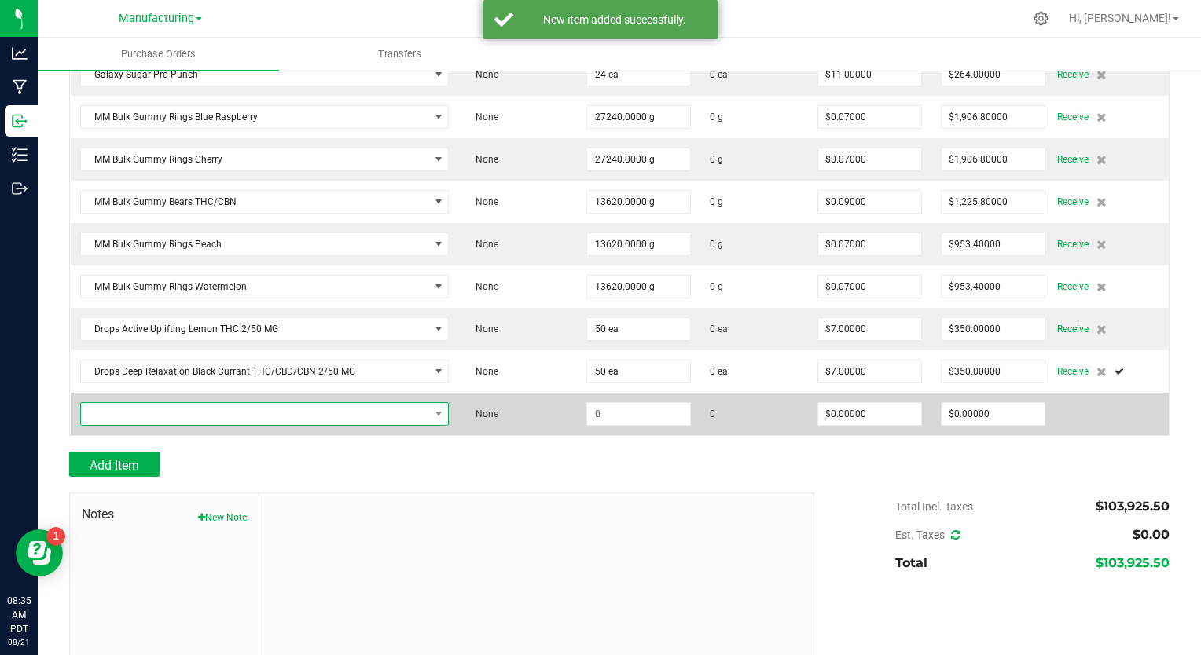
click at [135, 403] on span "NO DATA FOUND" at bounding box center [255, 414] width 348 height 22
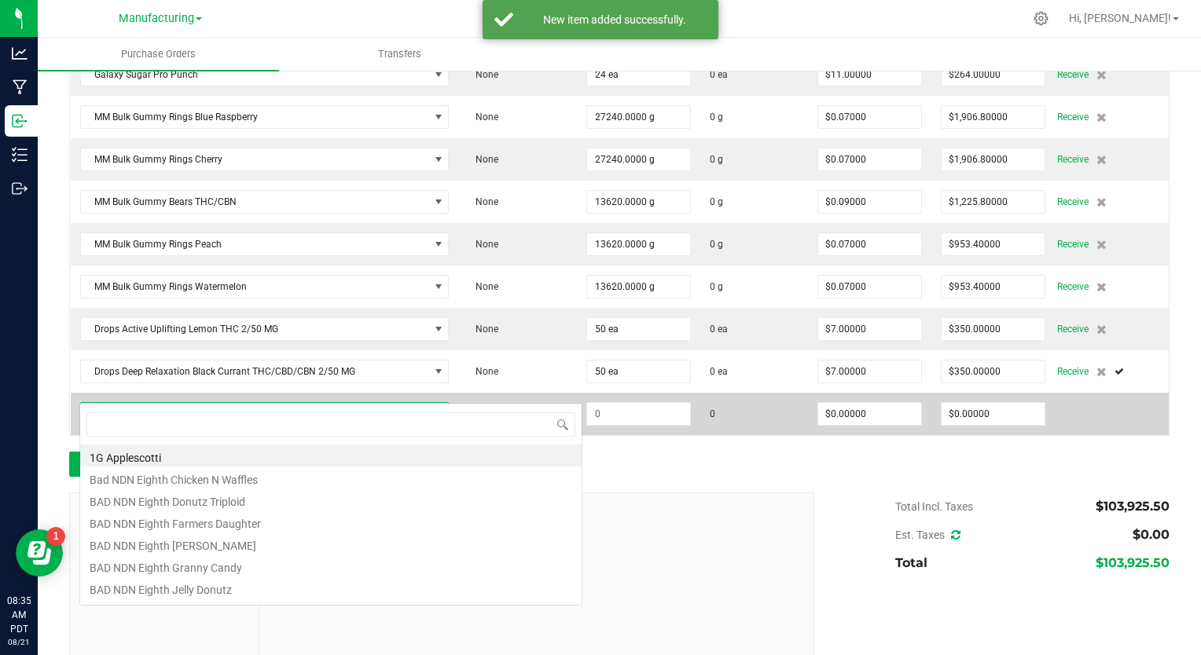
scroll to position [23, 358]
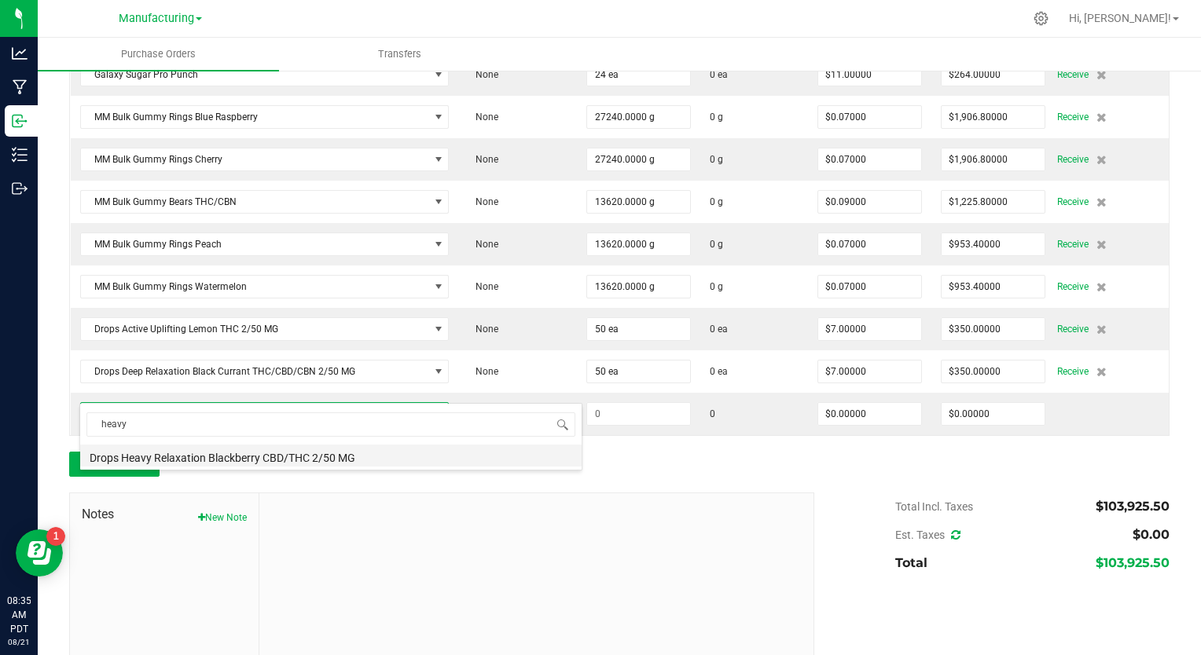
click at [173, 460] on li "Drops Heavy Relaxation Blackberry CBD/THC 2/50 MG" at bounding box center [330, 456] width 501 height 22
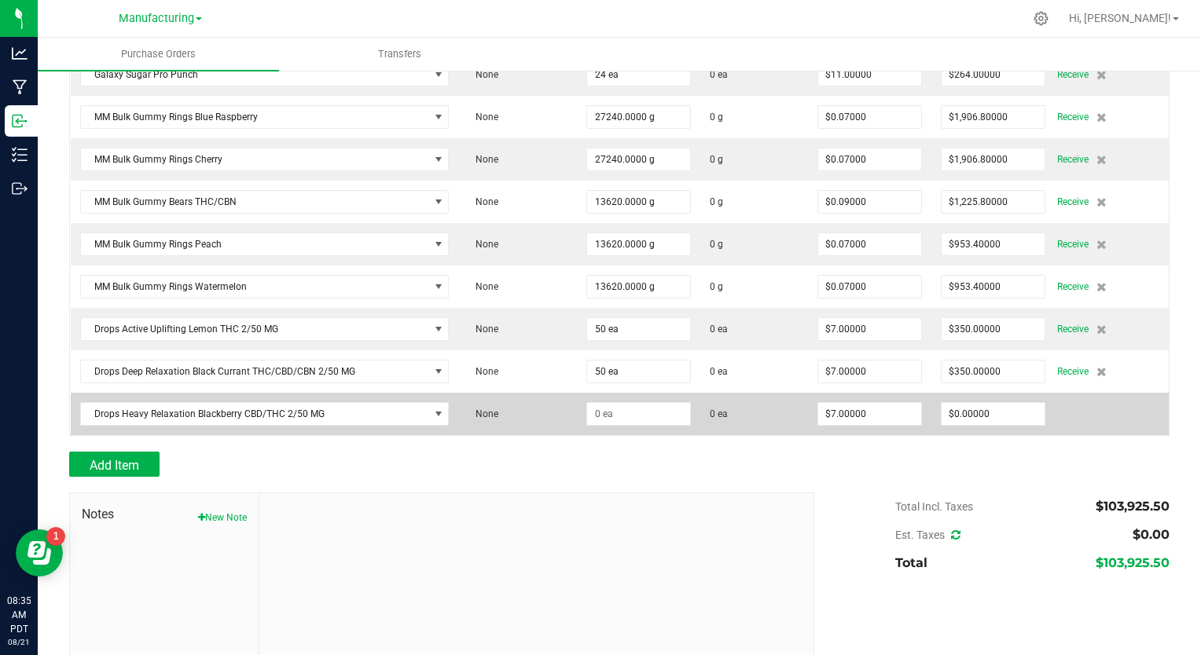
click at [577, 398] on td at bounding box center [638, 414] width 123 height 42
click at [587, 403] on input at bounding box center [638, 414] width 103 height 22
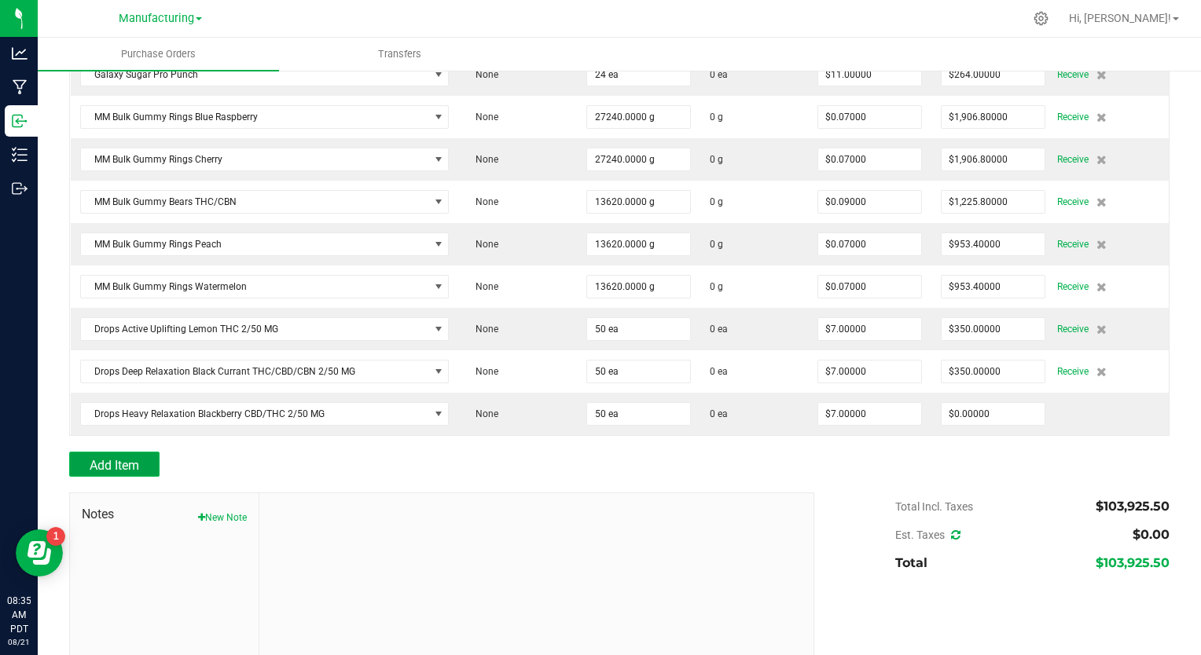
click at [132, 458] on span "Add Item" at bounding box center [115, 465] width 50 height 15
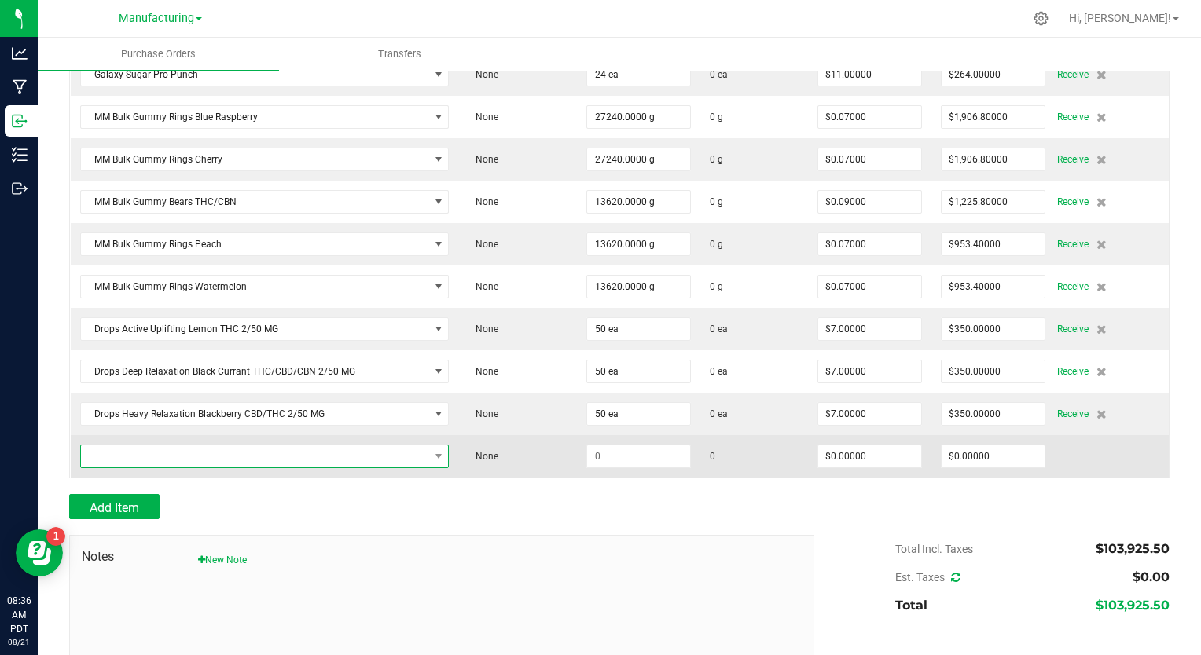
click at [143, 446] on span "NO DATA FOUND" at bounding box center [255, 457] width 348 height 22
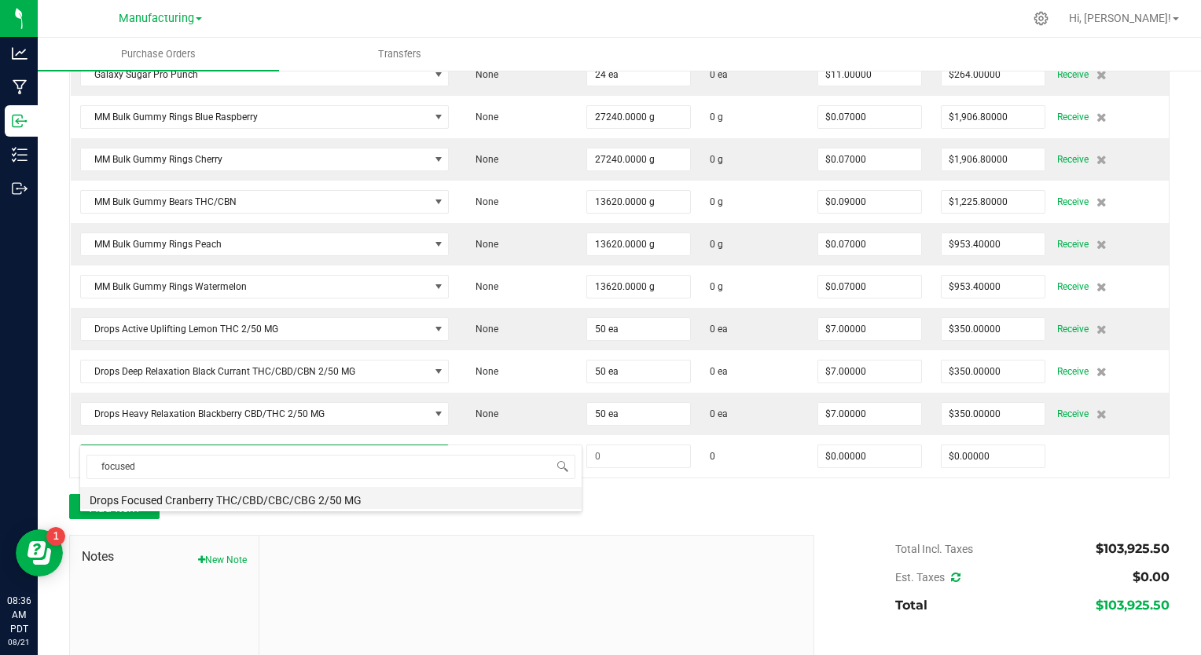
click at [179, 501] on li "Drops Focused Cranberry THC/CBD/CBC/CBG 2/50 MG" at bounding box center [330, 498] width 501 height 22
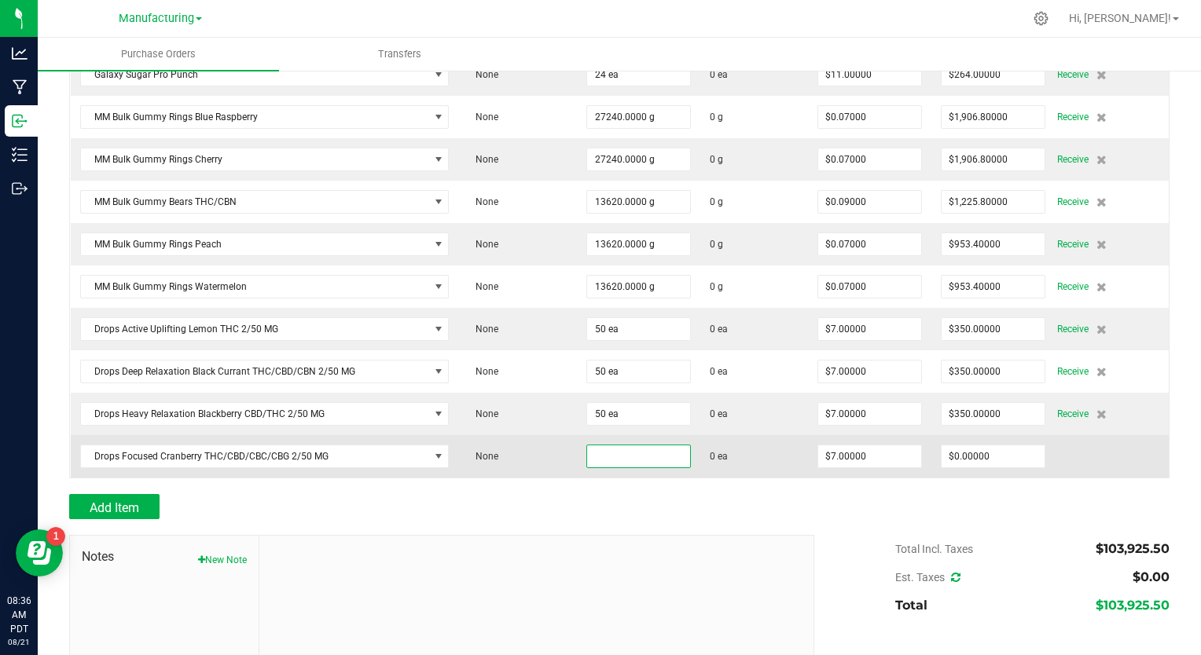
click at [599, 446] on input at bounding box center [638, 457] width 103 height 22
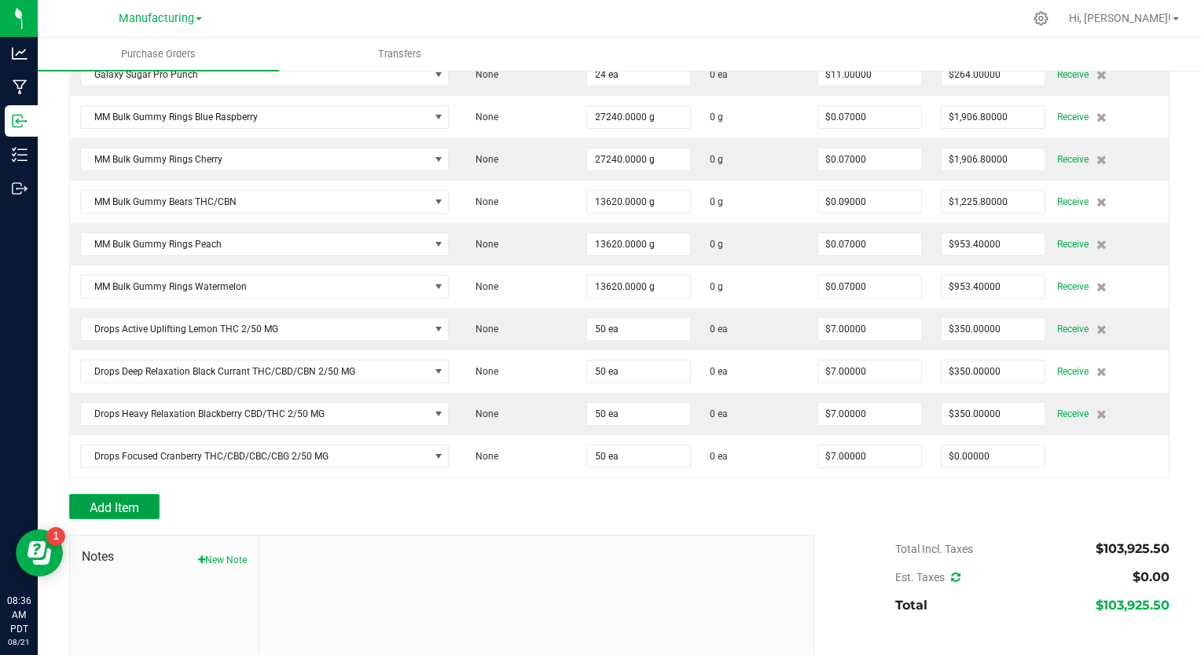
click at [108, 501] on span "Add Item" at bounding box center [115, 508] width 50 height 15
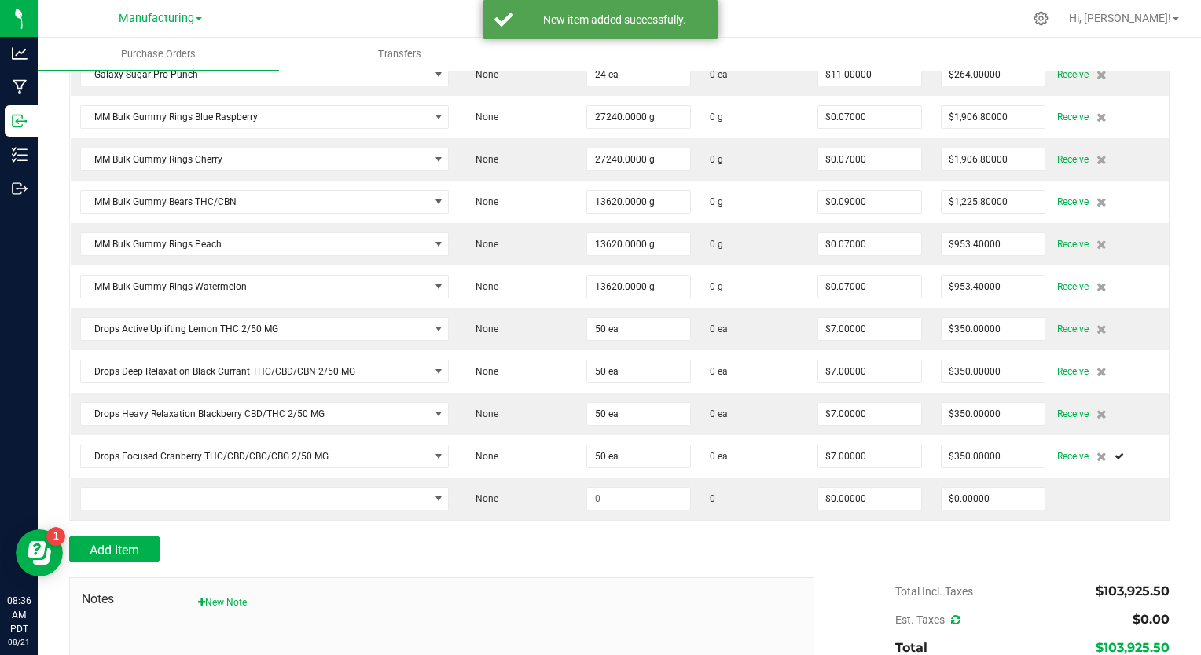
scroll to position [2919, 0]
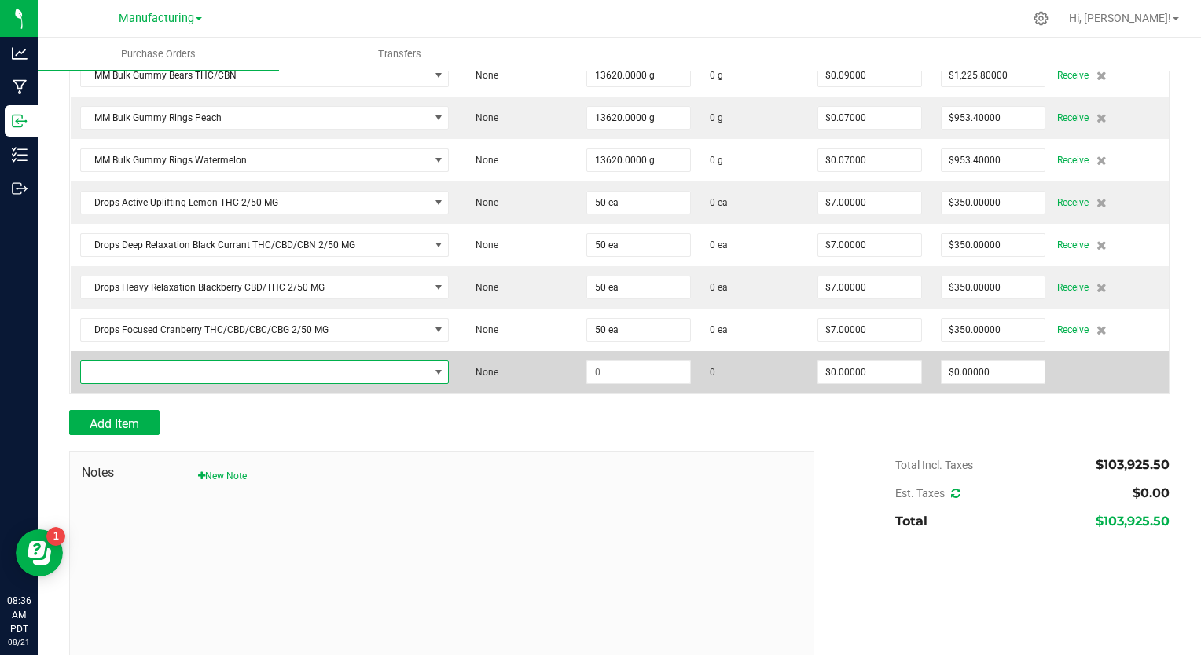
click at [123, 362] on span "NO DATA FOUND" at bounding box center [255, 373] width 348 height 22
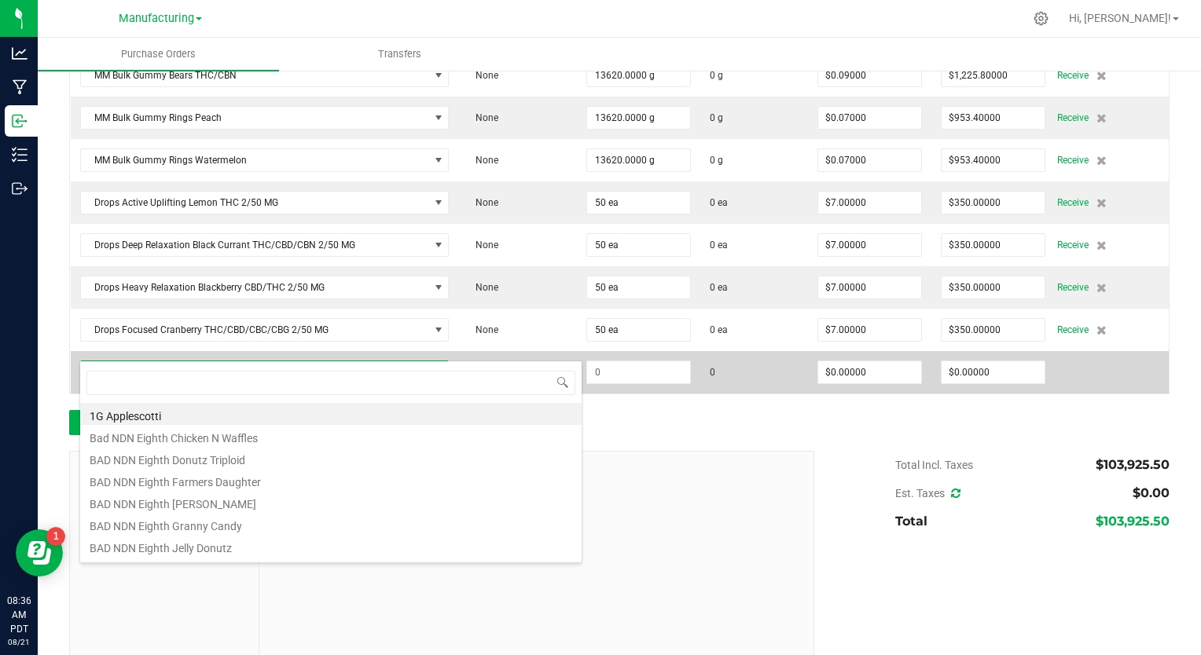
scroll to position [23, 358]
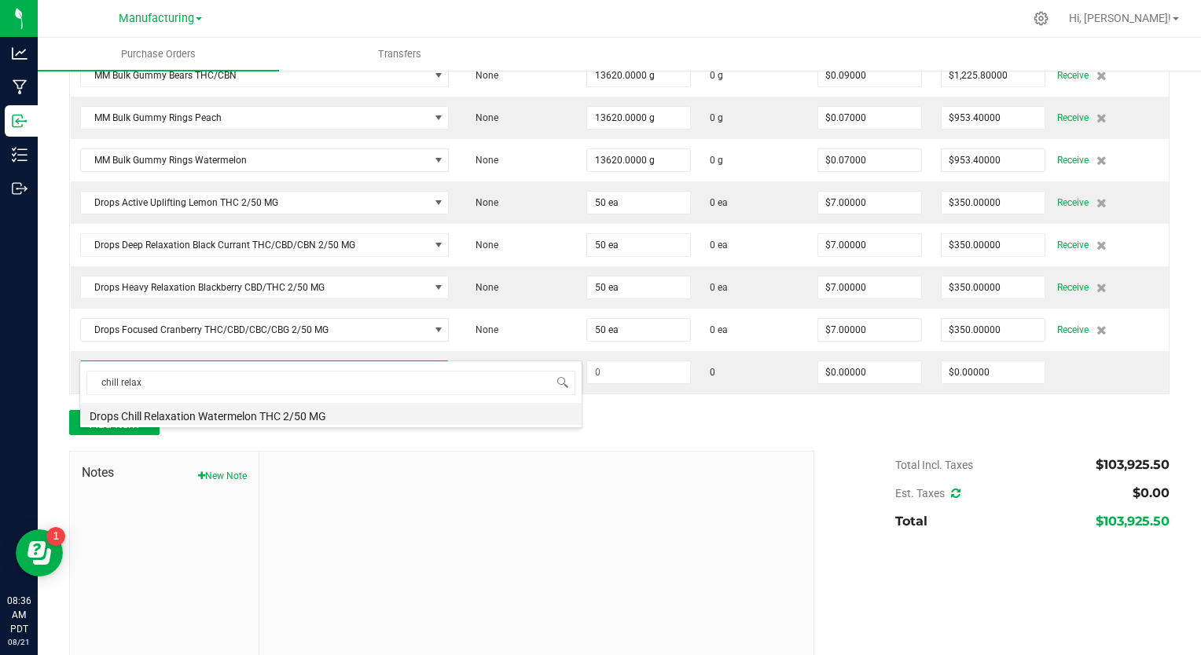
click at [176, 419] on li "Drops Chill Relaxation Watermelon THC 2/50 MG" at bounding box center [330, 414] width 501 height 22
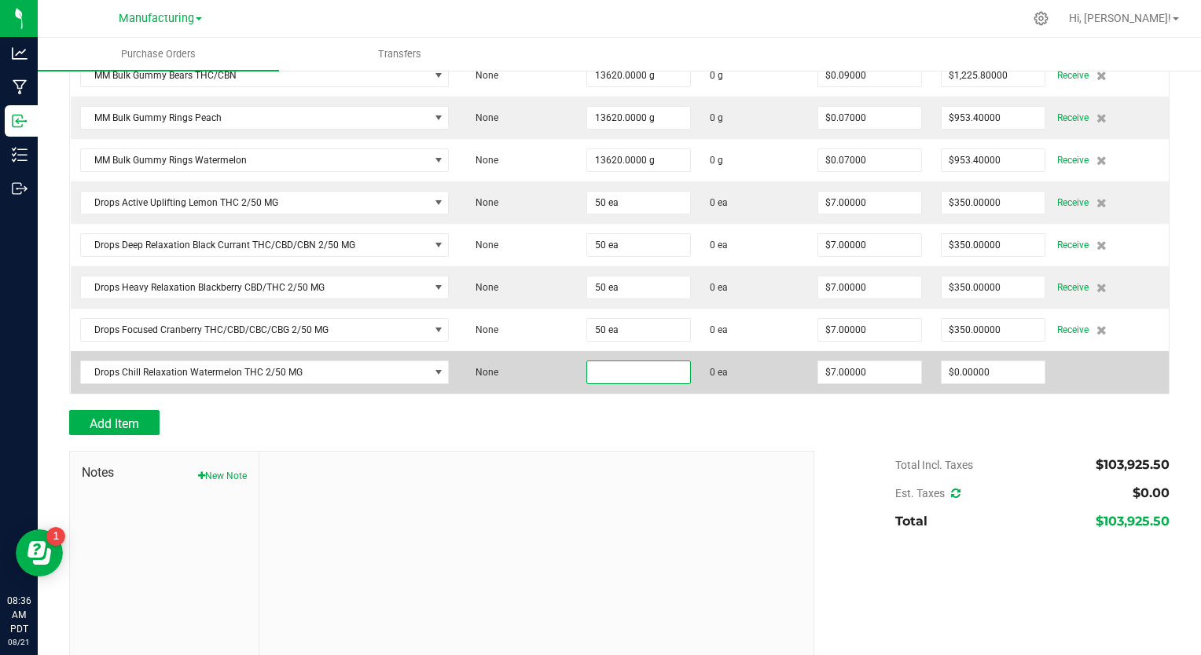
click at [591, 362] on input at bounding box center [638, 373] width 103 height 22
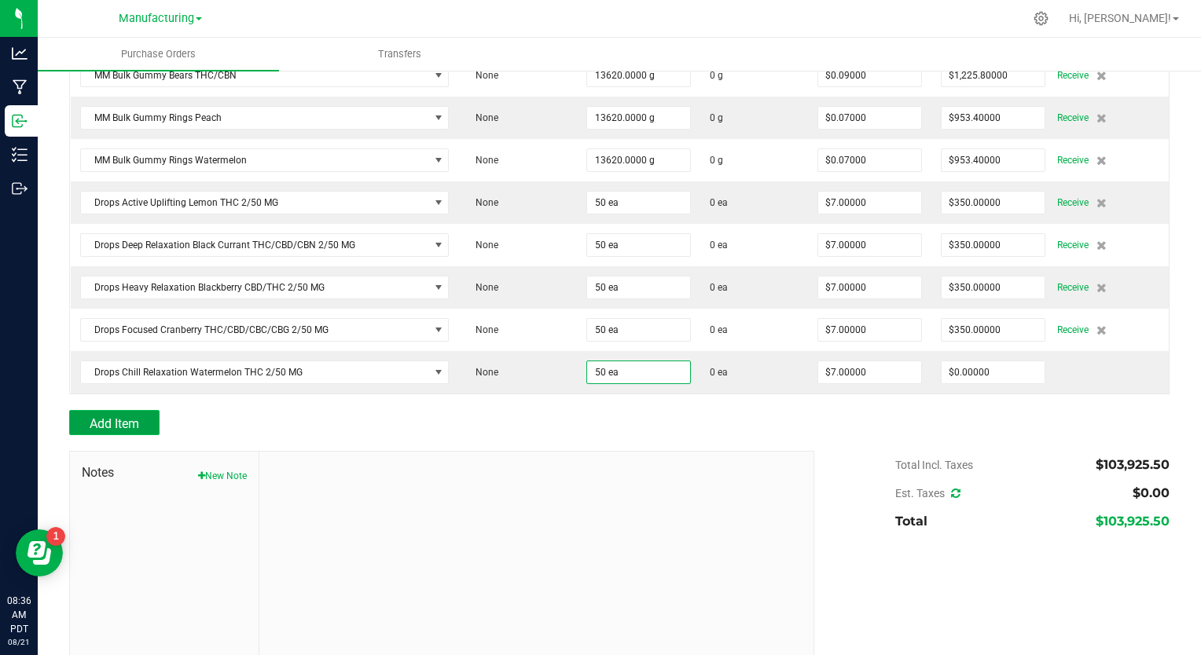
click at [126, 417] on span "Add Item" at bounding box center [115, 424] width 50 height 15
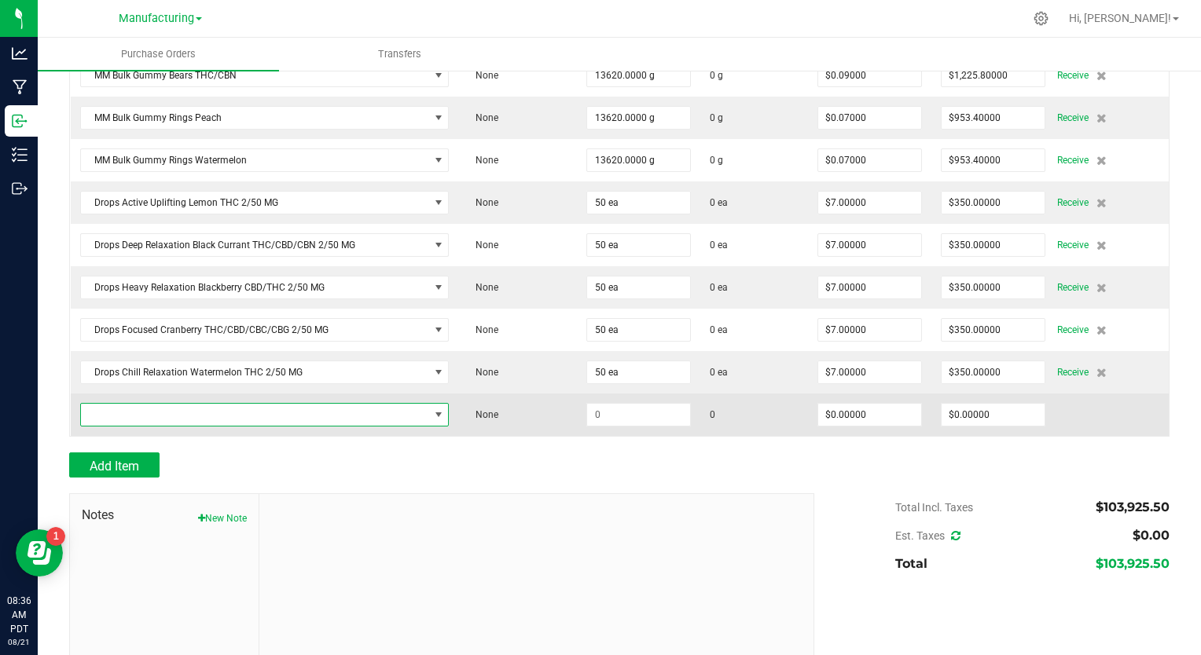
click at [124, 404] on span "NO DATA FOUND" at bounding box center [255, 415] width 348 height 22
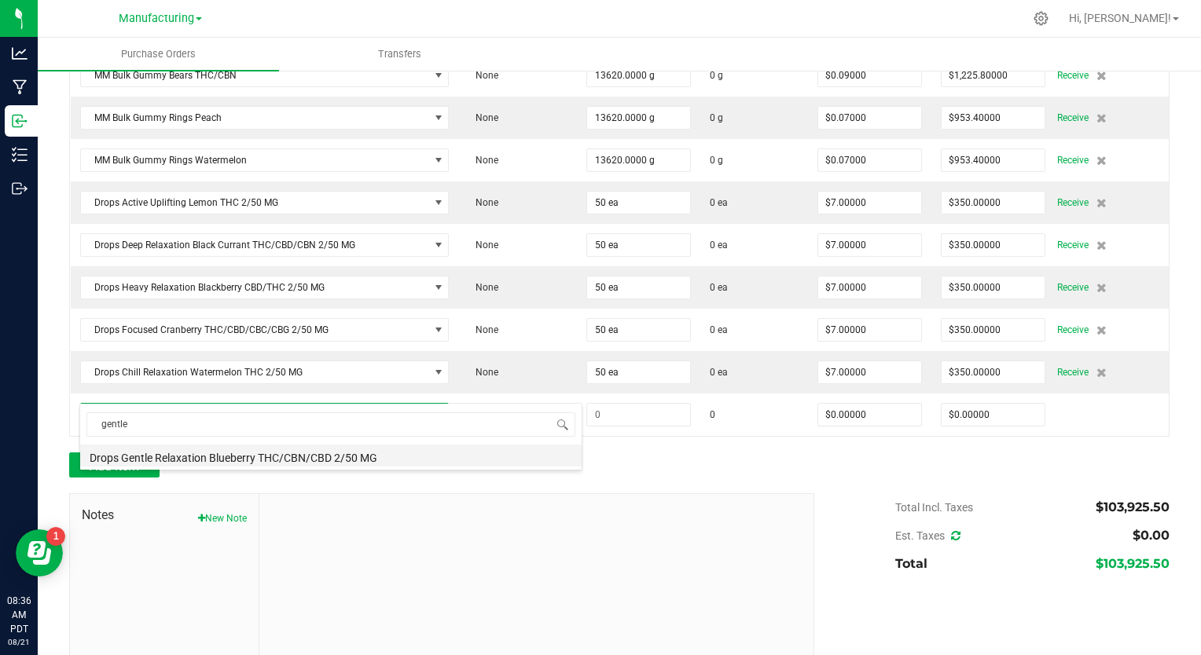
click at [175, 456] on li "Drops Gentle Relaxation Blueberry THC/CBN/CBD 2/50 MG" at bounding box center [330, 456] width 501 height 22
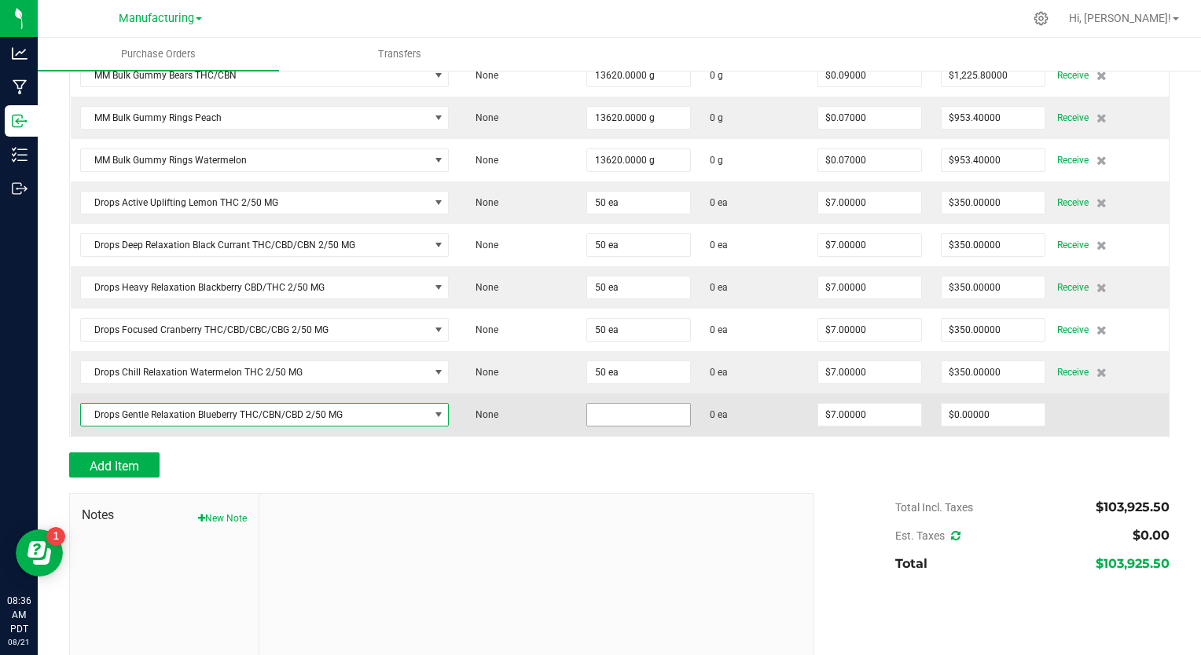
click at [587, 404] on input at bounding box center [638, 415] width 103 height 22
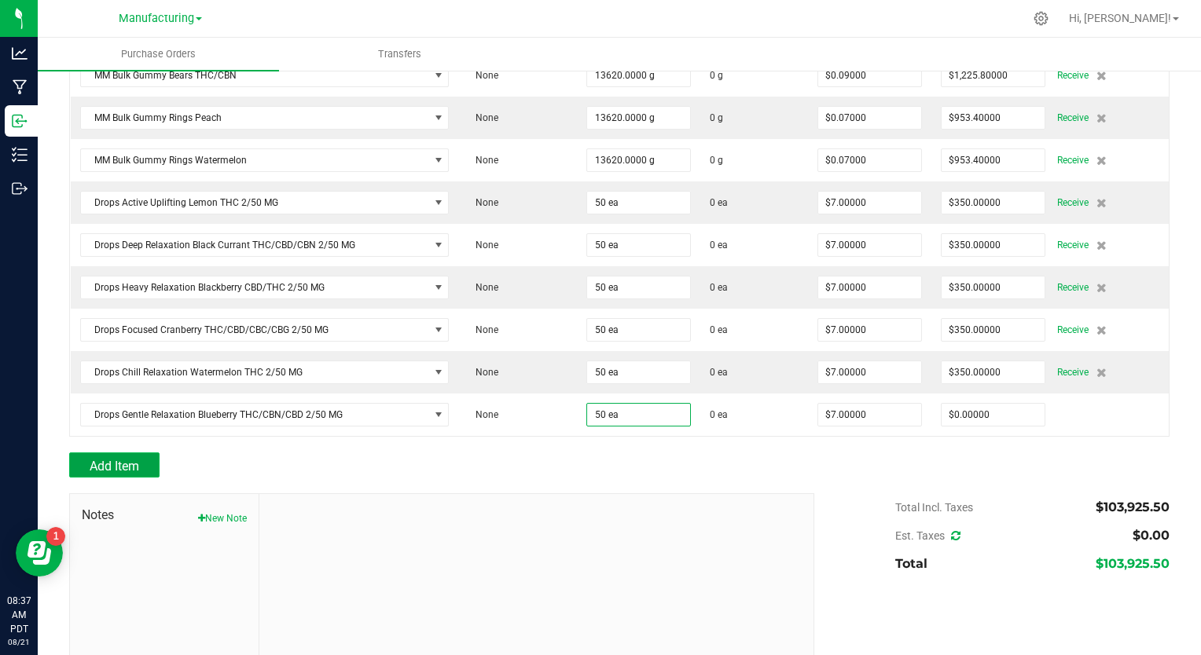
click at [117, 459] on span "Add Item" at bounding box center [115, 466] width 50 height 15
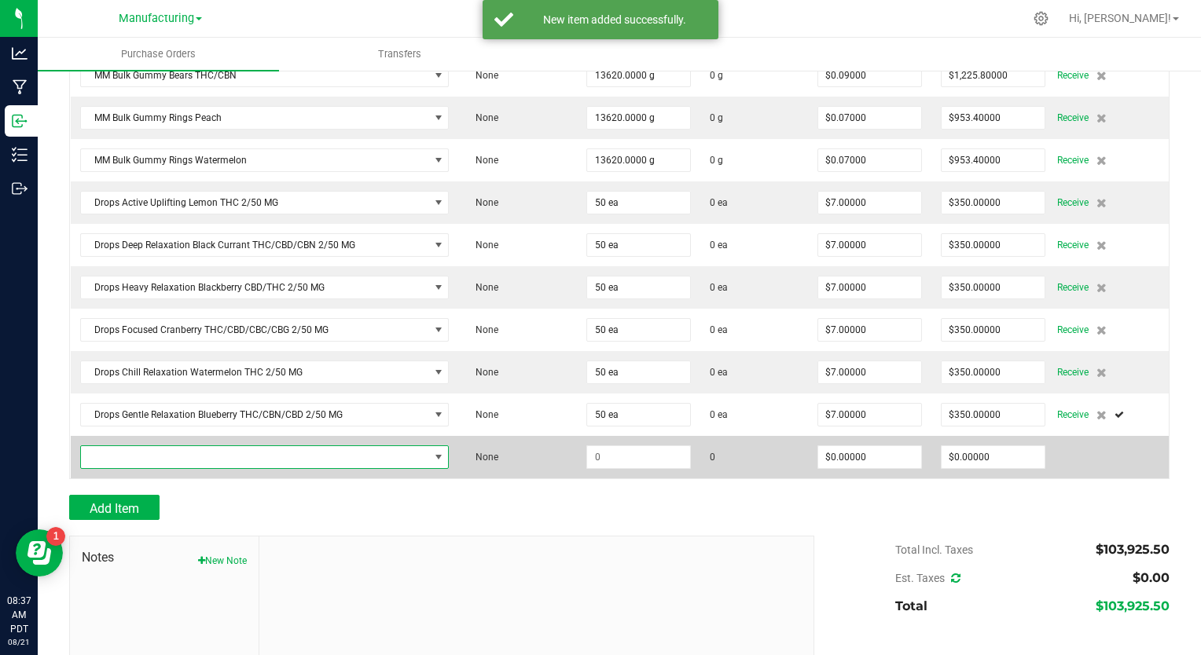
click at [134, 446] on span "NO DATA FOUND" at bounding box center [255, 457] width 348 height 22
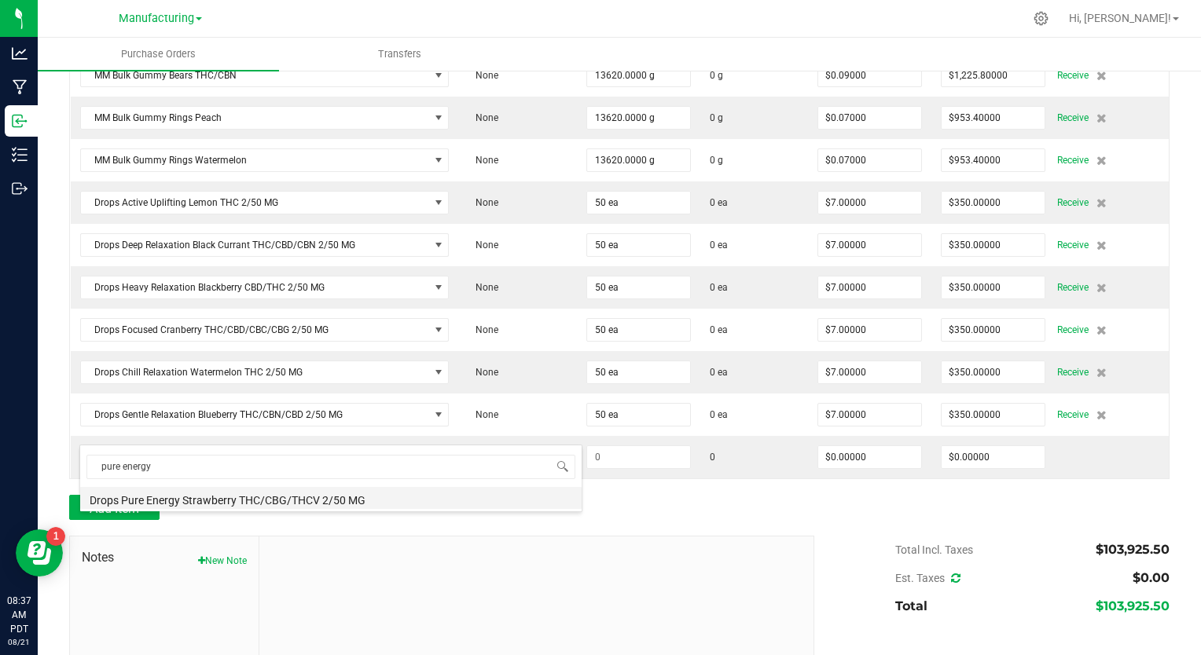
click at [170, 501] on li "Drops Pure Energy Strawberry THC/CBG/THCV 2/50 MG" at bounding box center [330, 498] width 501 height 22
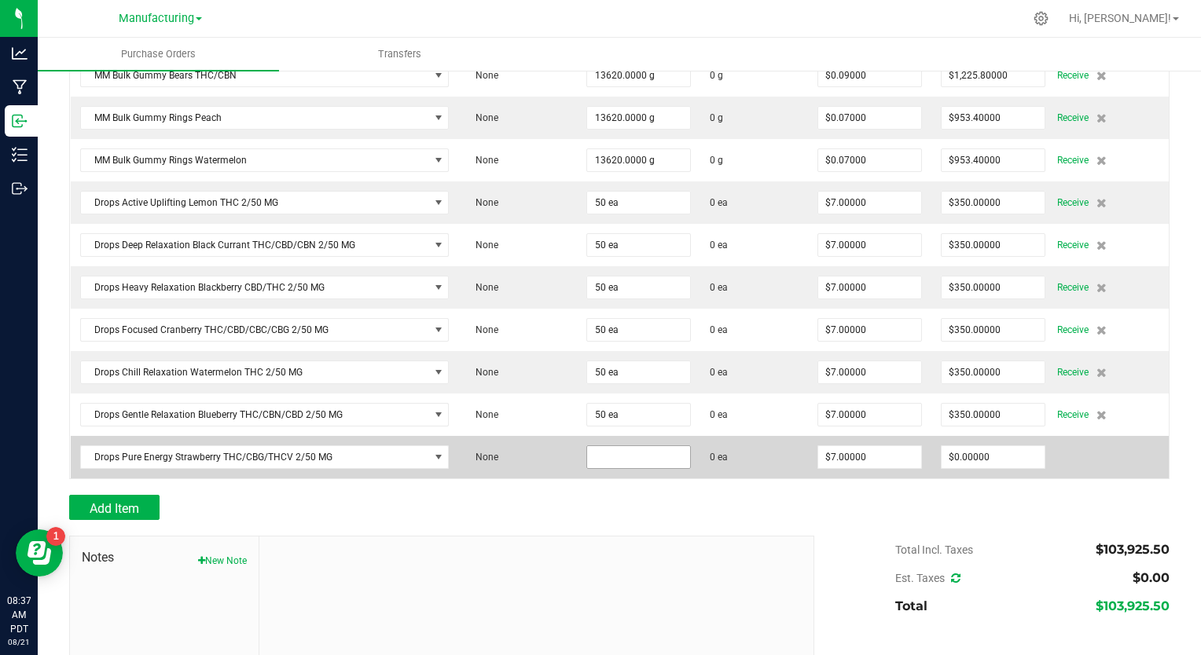
click at [594, 446] on input at bounding box center [638, 457] width 103 height 22
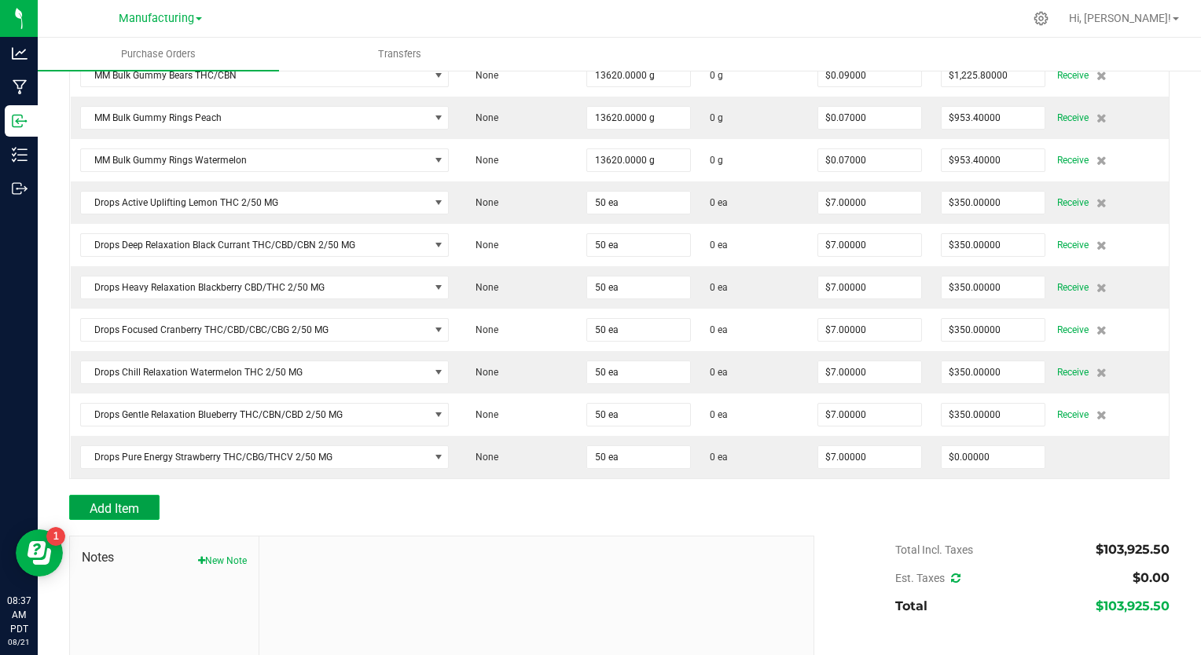
click at [118, 501] on span "Add Item" at bounding box center [115, 508] width 50 height 15
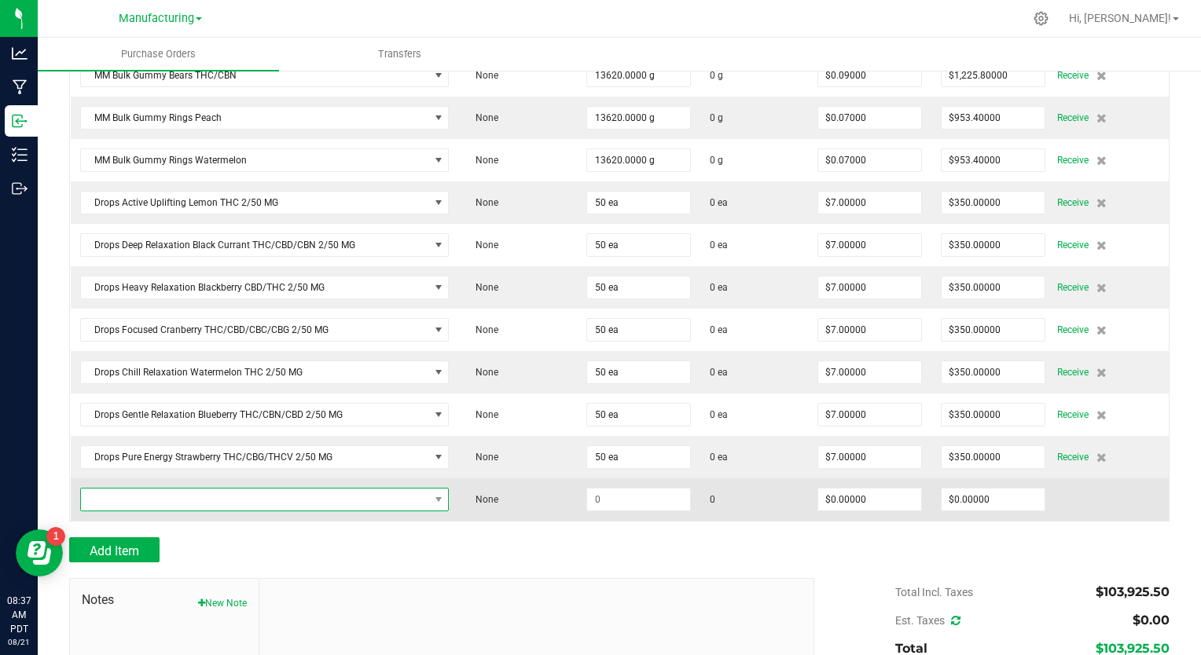
click at [200, 489] on span "NO DATA FOUND" at bounding box center [255, 500] width 348 height 22
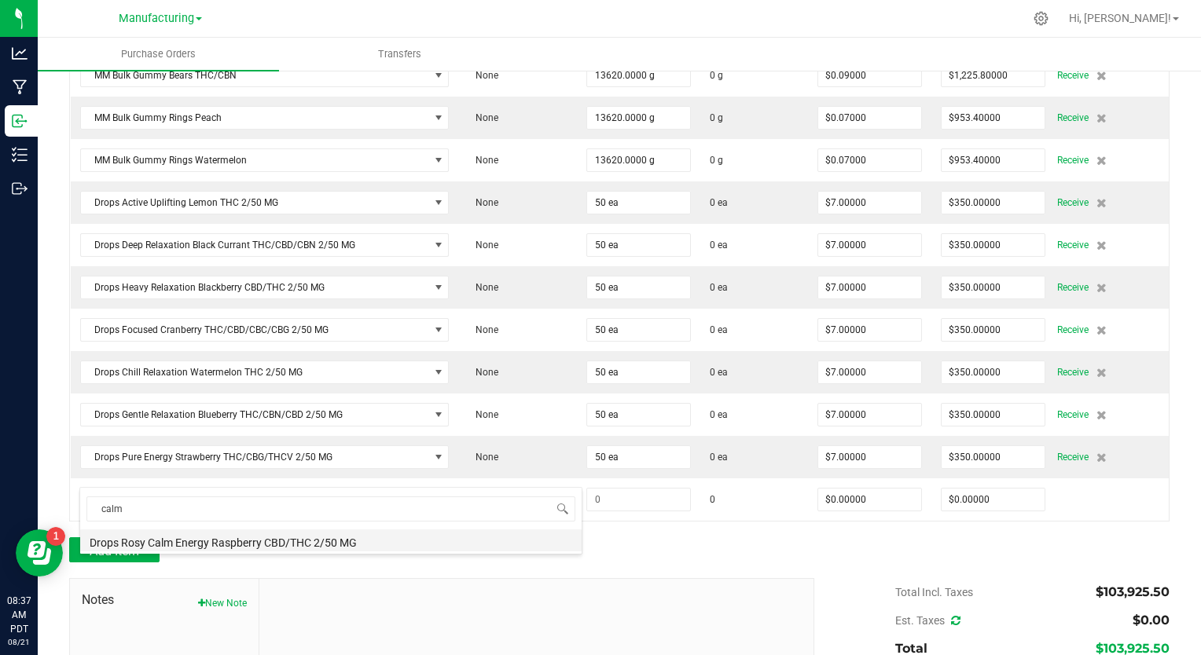
click at [211, 541] on li "Drops Rosy Calm Energy Raspberry CBD/THC 2/50 MG" at bounding box center [330, 541] width 501 height 22
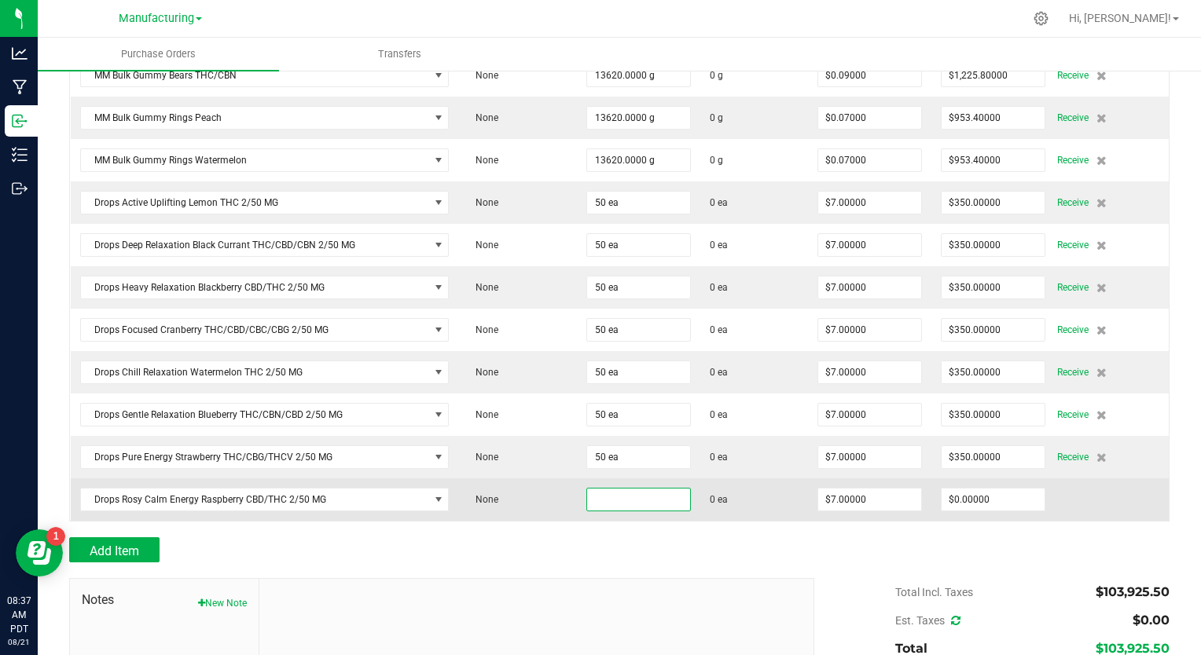
click at [587, 489] on input at bounding box center [638, 500] width 103 height 22
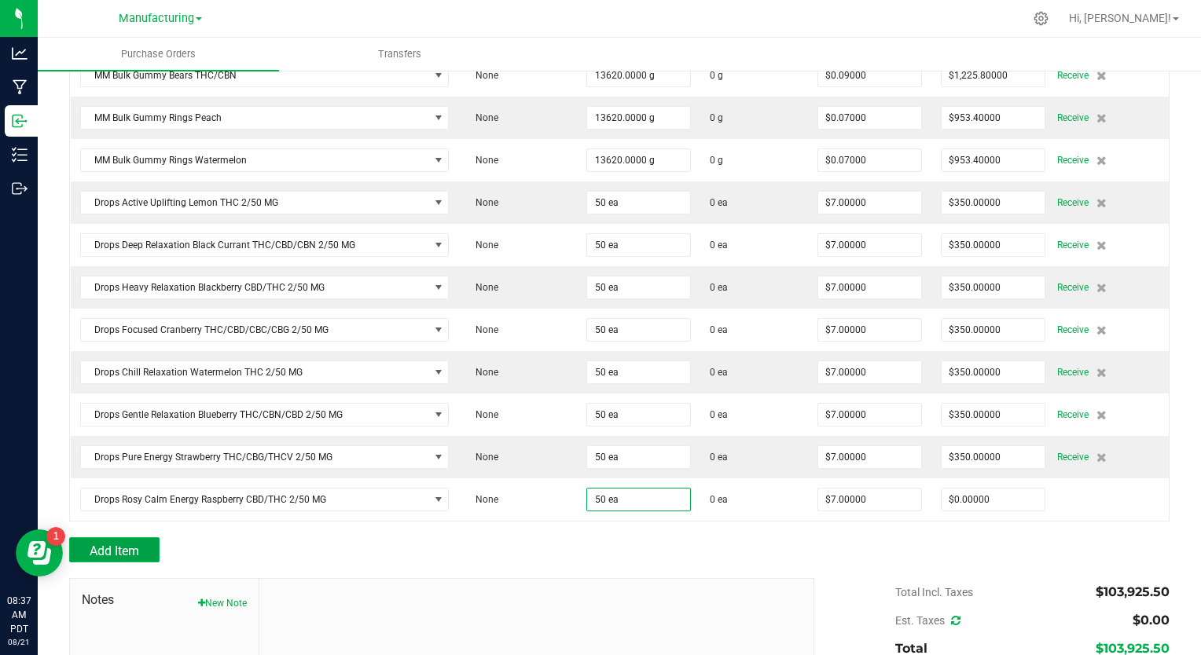
click at [135, 544] on span "Add Item" at bounding box center [115, 551] width 50 height 15
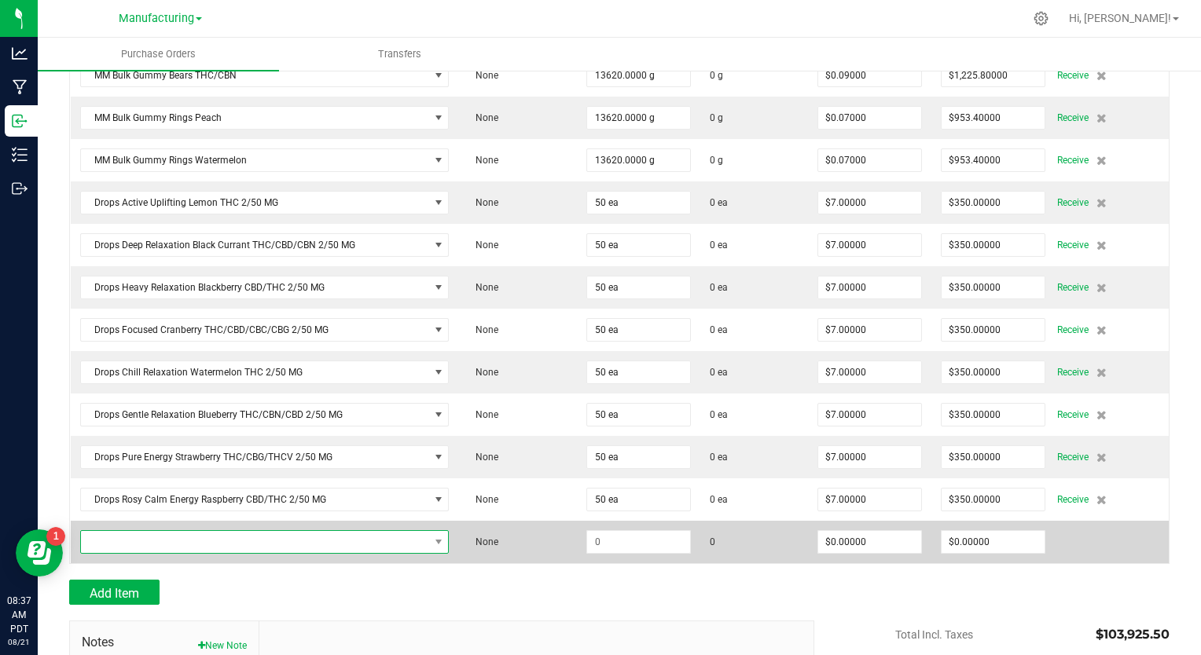
click at [118, 531] on span "NO DATA FOUND" at bounding box center [255, 542] width 348 height 22
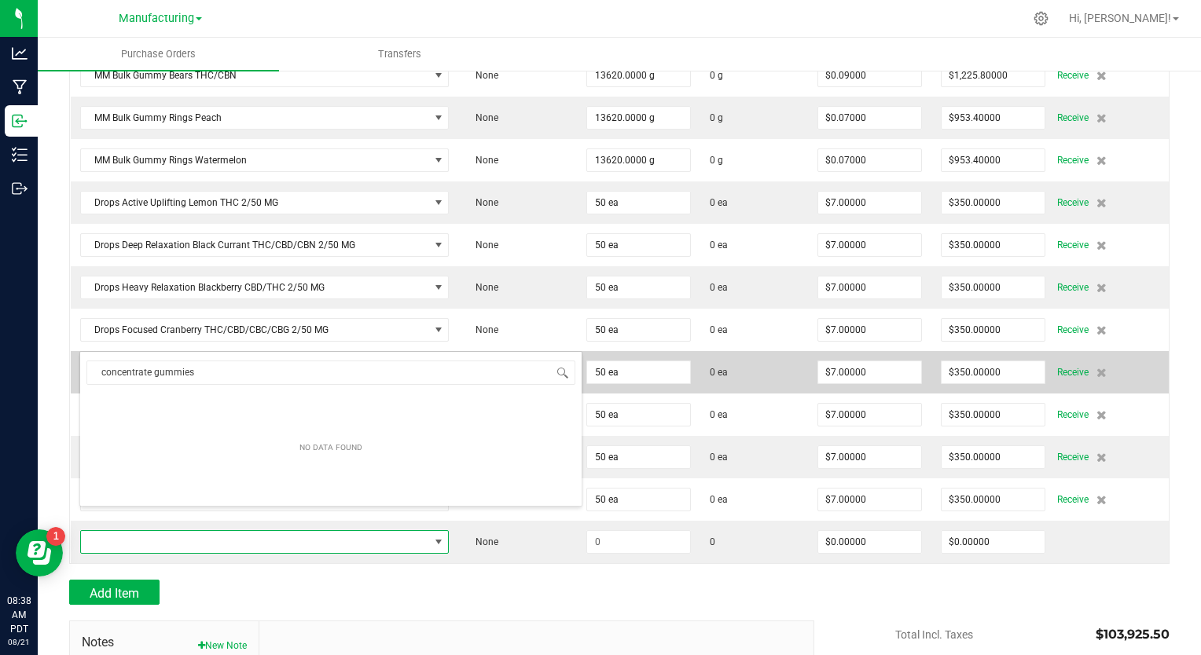
drag, startPoint x: 200, startPoint y: 373, endPoint x: 70, endPoint y: 367, distance: 129.8
click at [70, 367] on body "Analytics Manufacturing Inbound Inventory Outbound 08:38 AM PDT [DATE] 08/21 Ma…" at bounding box center [600, 327] width 1201 height 655
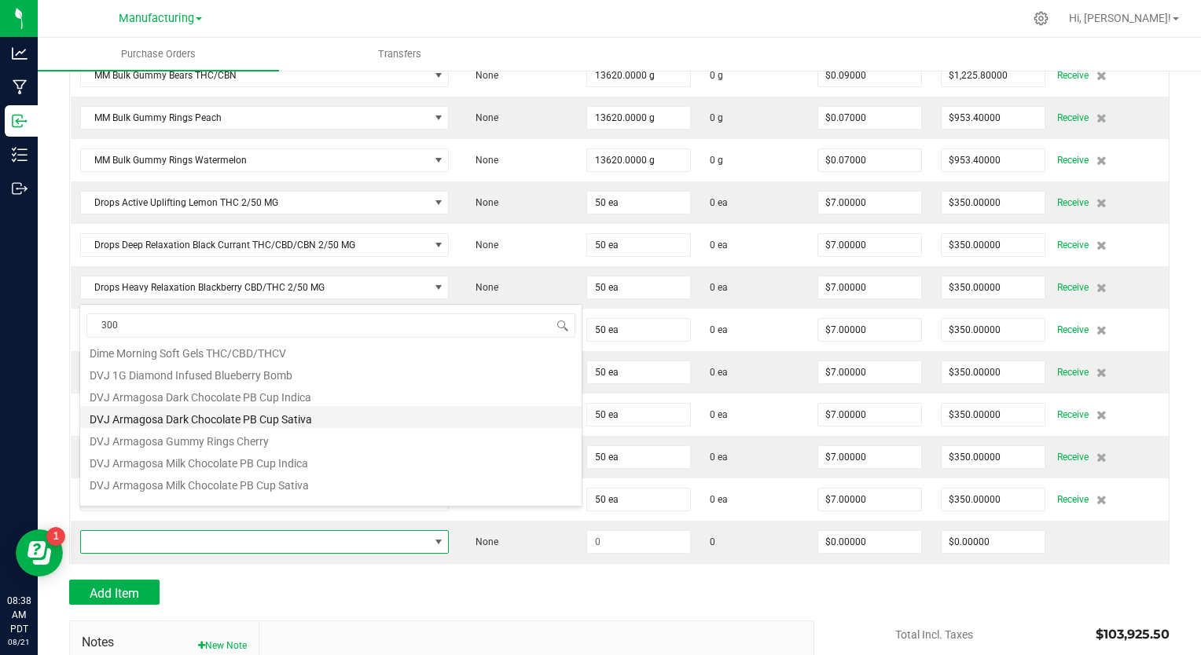
scroll to position [0, 0]
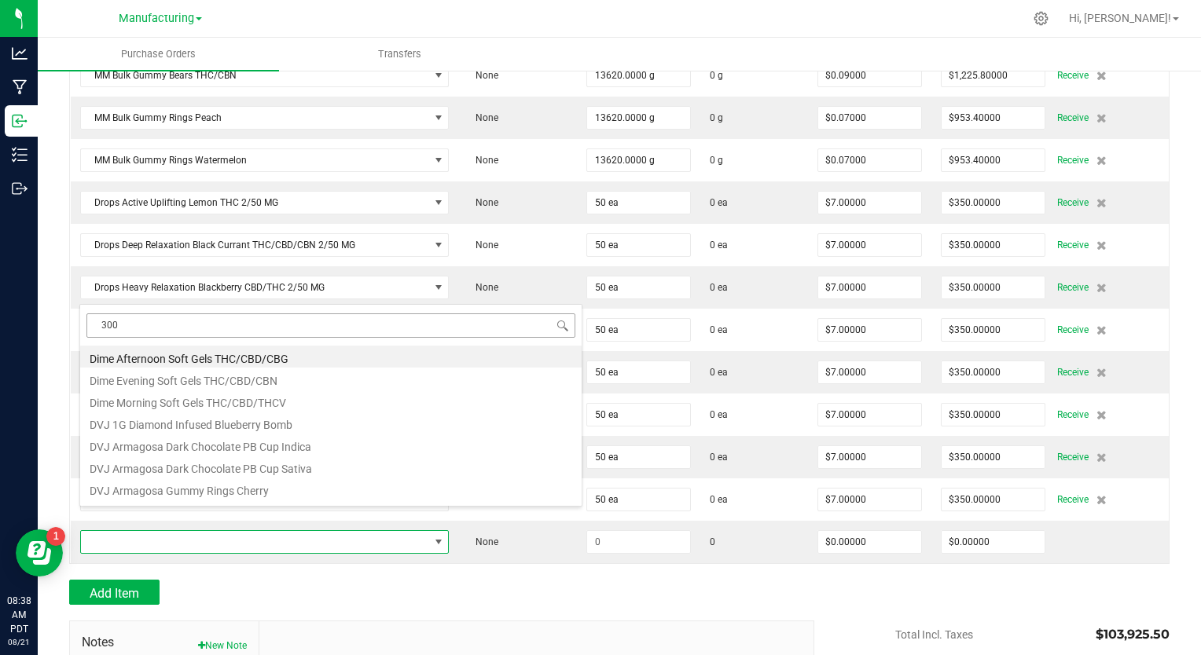
drag, startPoint x: 132, startPoint y: 328, endPoint x: 90, endPoint y: 325, distance: 41.8
click at [90, 325] on input "300" at bounding box center [330, 326] width 489 height 24
drag, startPoint x: 171, startPoint y: 325, endPoint x: 79, endPoint y: 325, distance: 91.9
click at [80, 325] on span "gummies" at bounding box center [330, 325] width 501 height 37
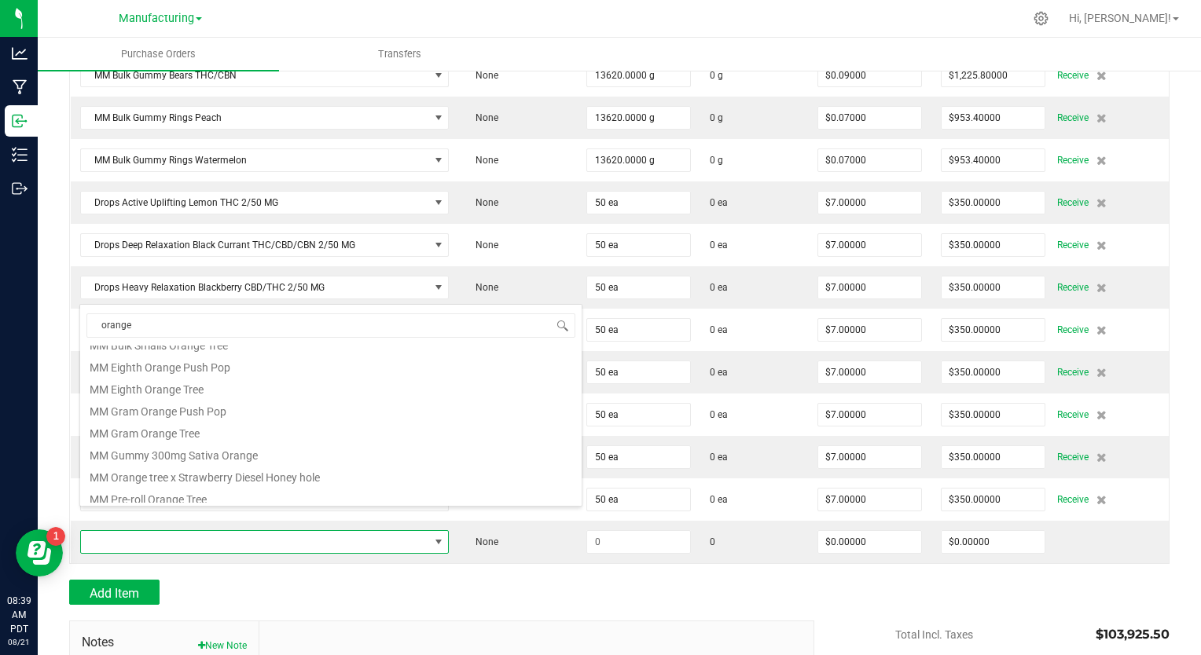
scroll to position [314, 0]
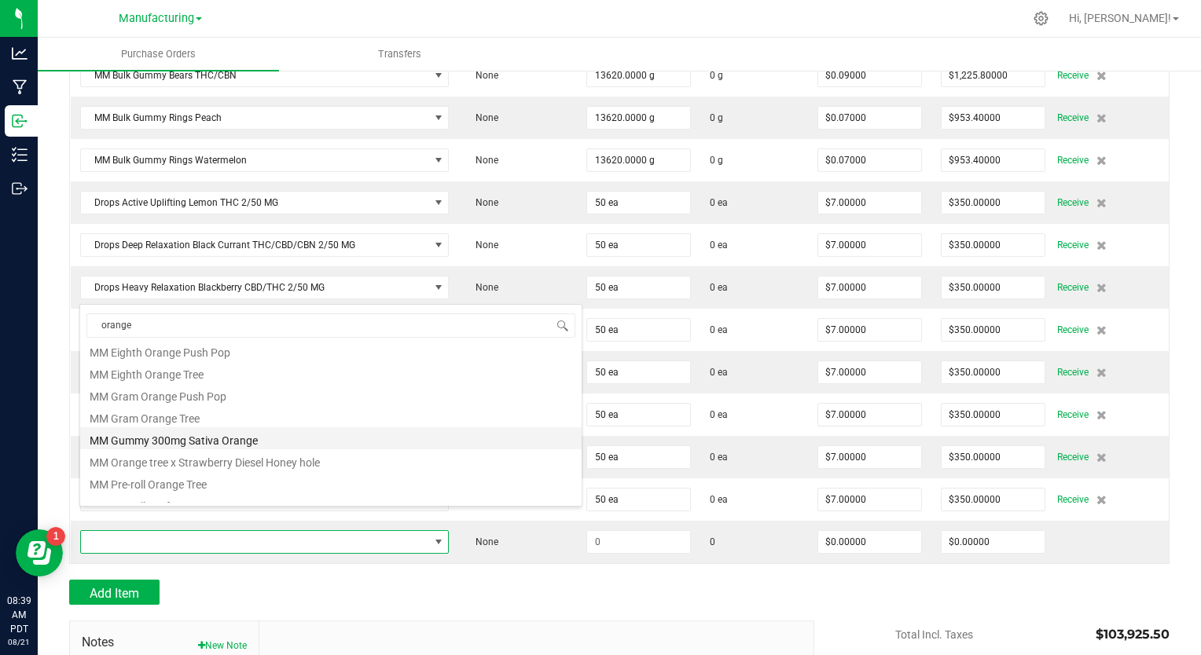
click at [238, 439] on li "MM Gummy 300mg Sativa Orange" at bounding box center [330, 439] width 501 height 22
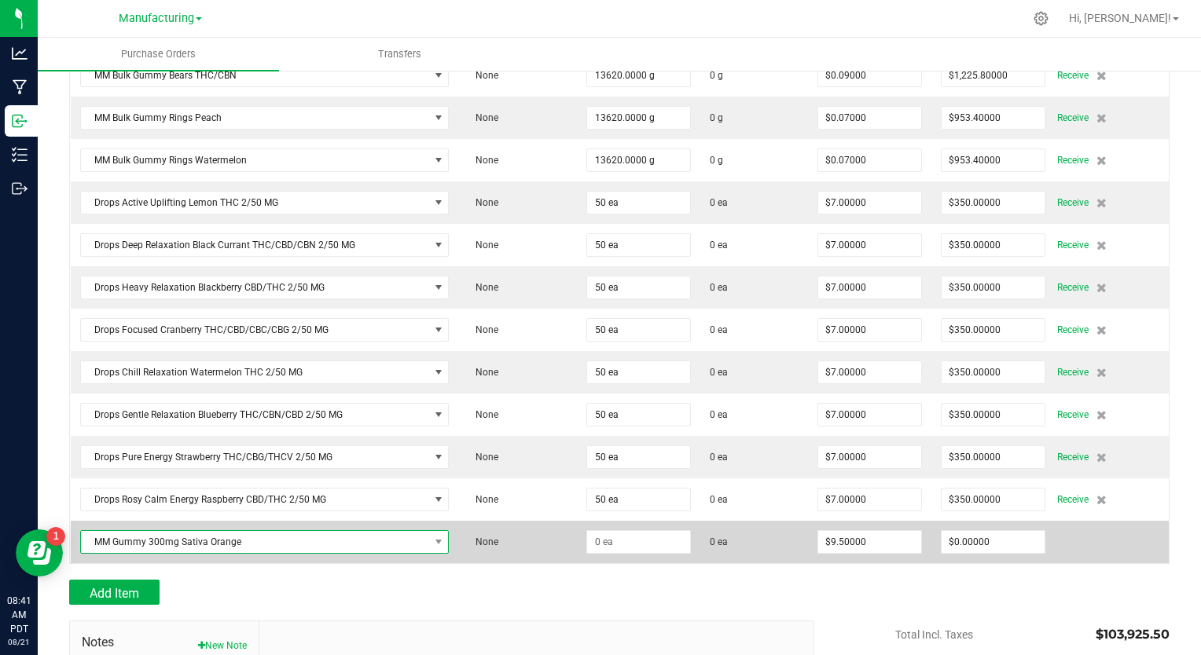
click at [297, 531] on span "MM Gummy 300mg Sativa Orange" at bounding box center [255, 542] width 348 height 22
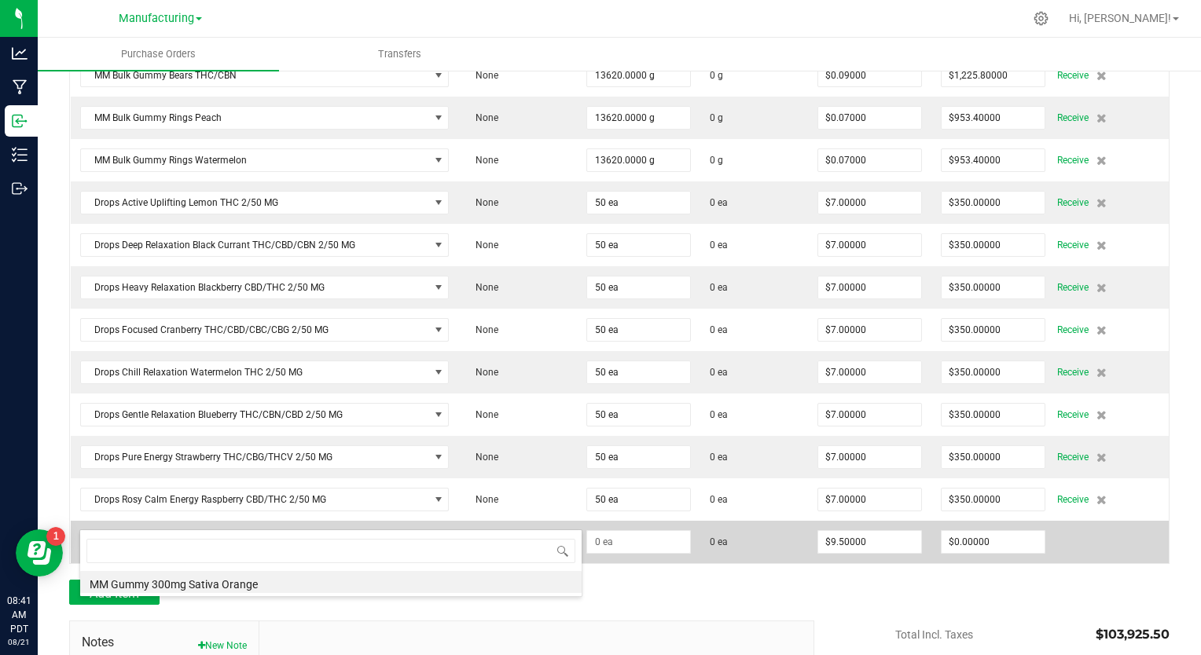
scroll to position [23, 358]
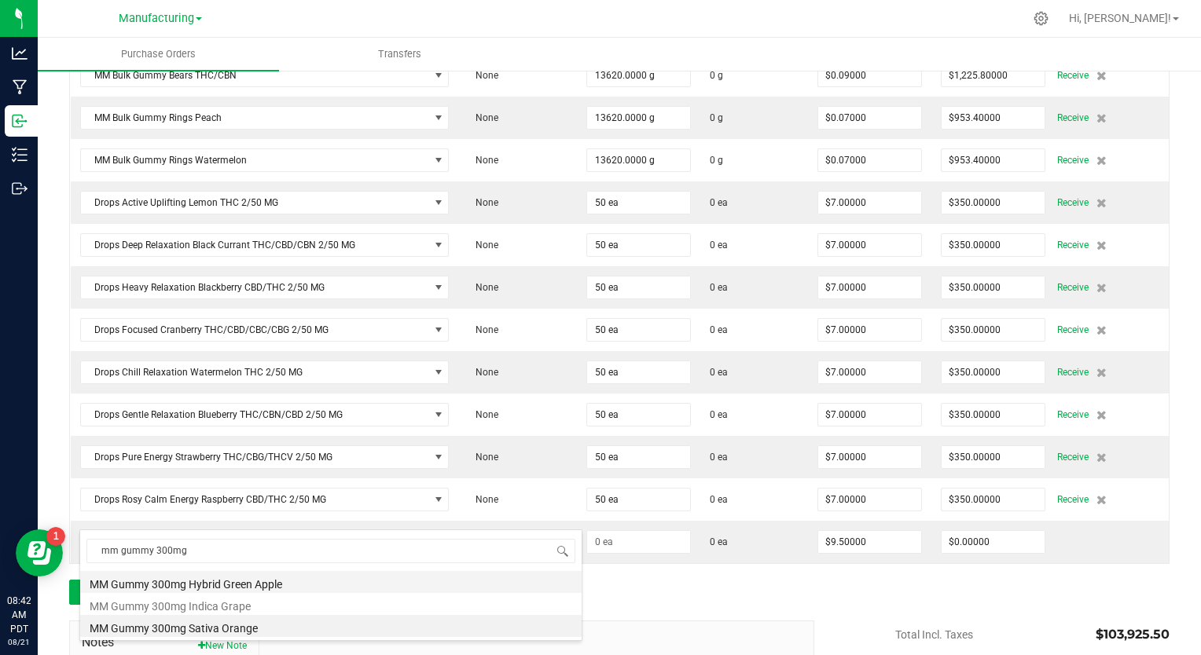
click at [264, 583] on li "MM Gummy 300mg Hybrid Green Apple" at bounding box center [330, 582] width 501 height 22
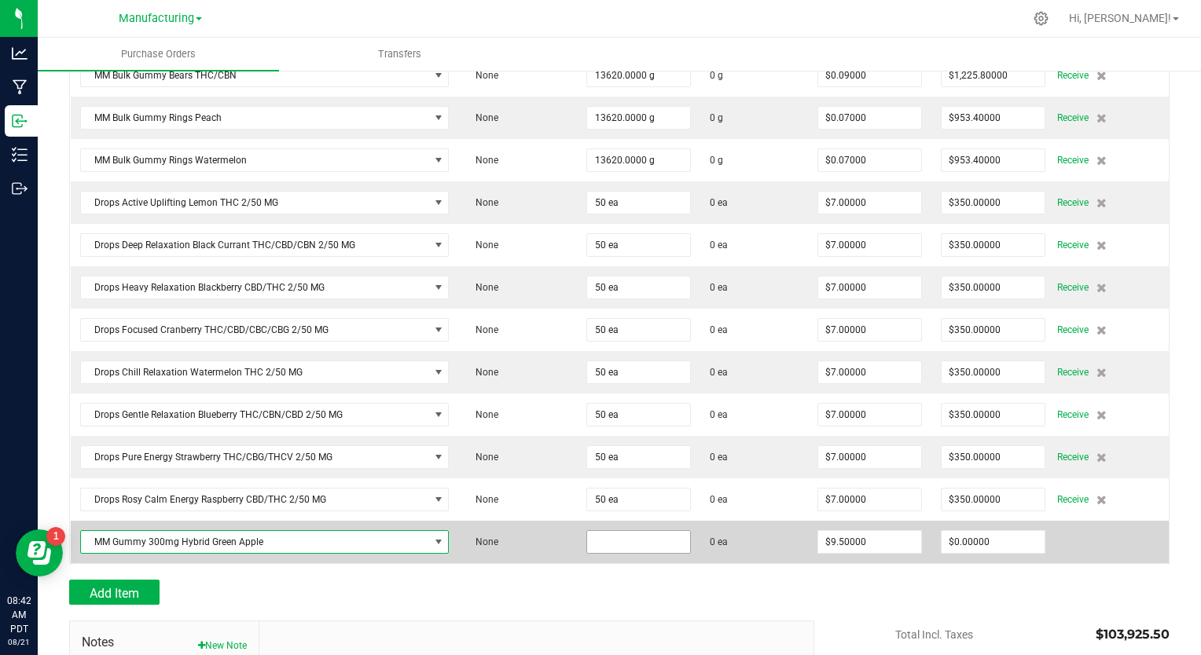
click at [598, 531] on input at bounding box center [638, 542] width 103 height 22
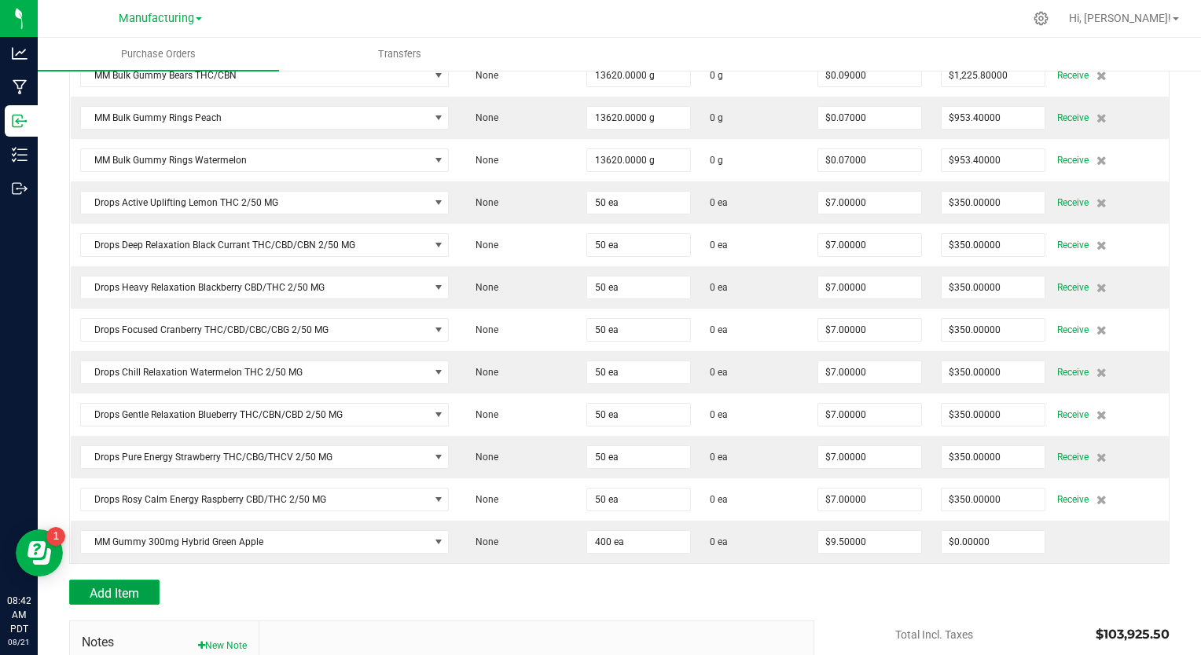
click at [126, 586] on span "Add Item" at bounding box center [115, 593] width 50 height 15
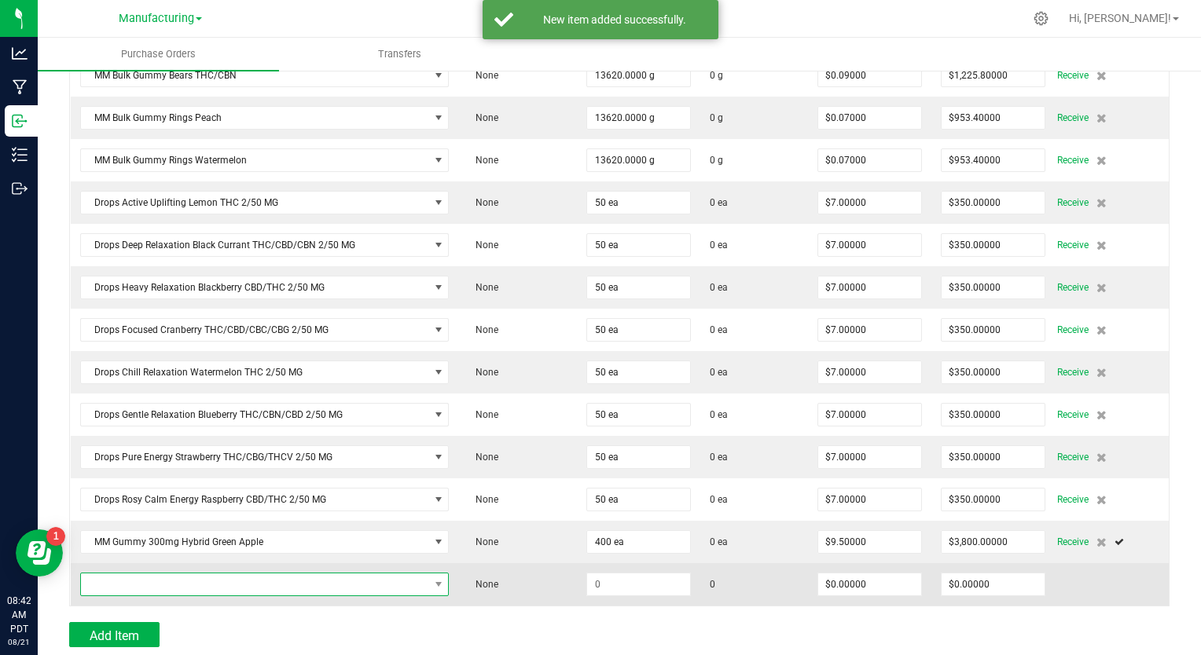
click at [123, 574] on span "NO DATA FOUND" at bounding box center [255, 585] width 348 height 22
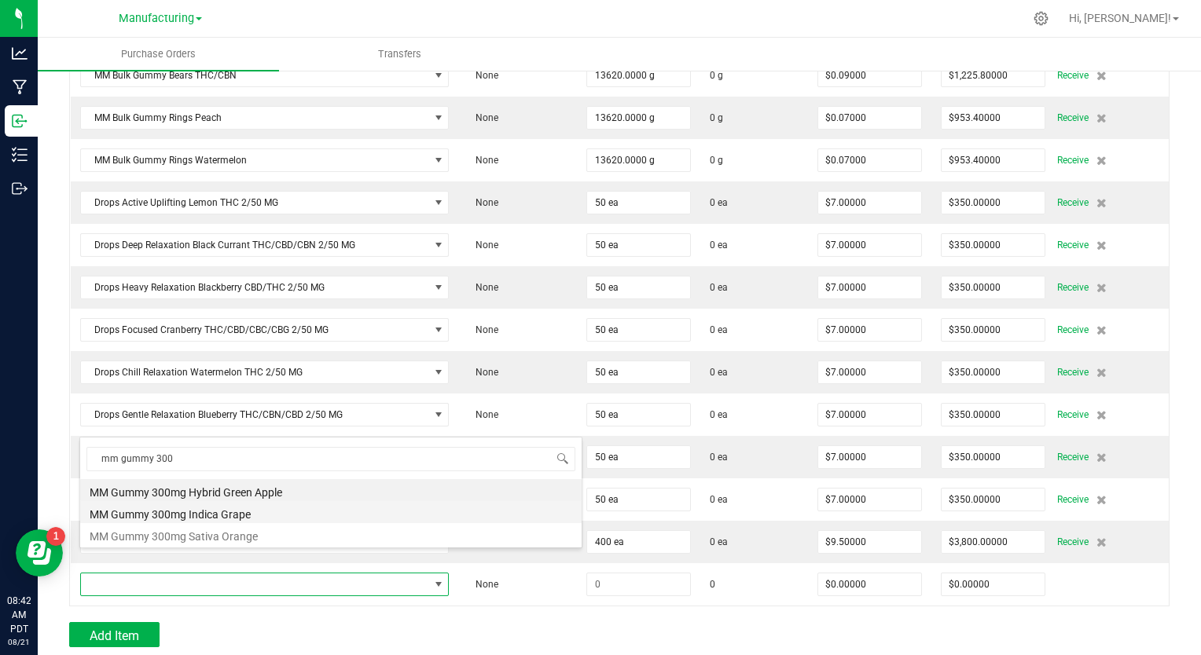
click at [186, 512] on li "MM Gummy 300mg Indica Grape" at bounding box center [330, 512] width 501 height 22
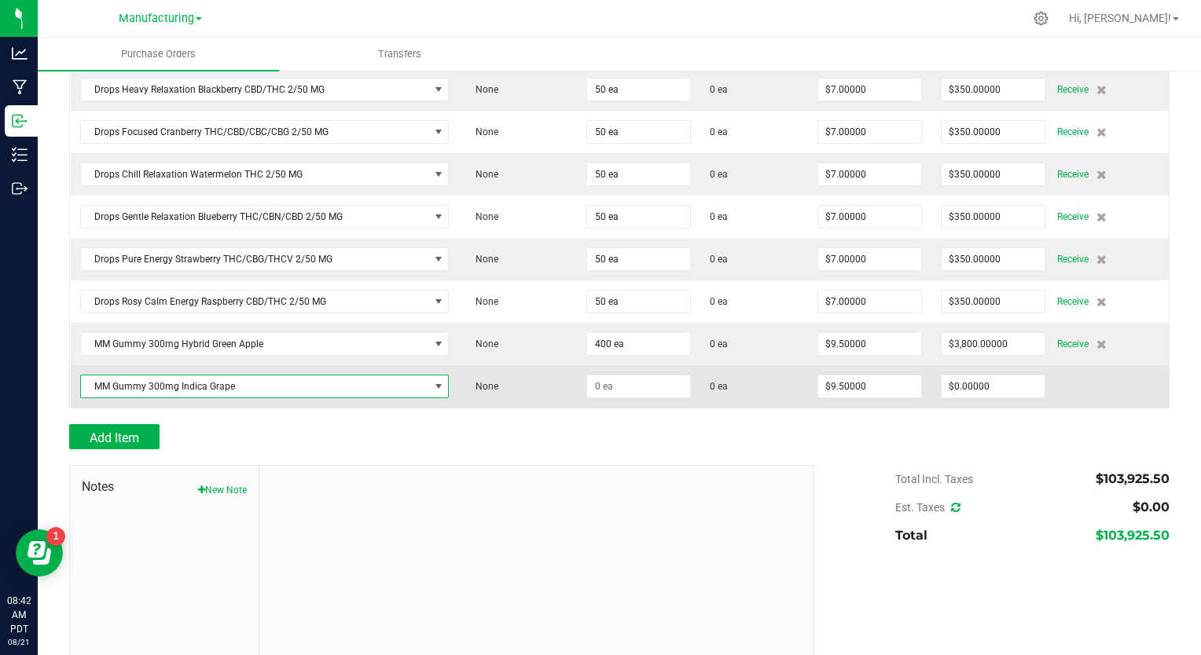
scroll to position [3129, 0]
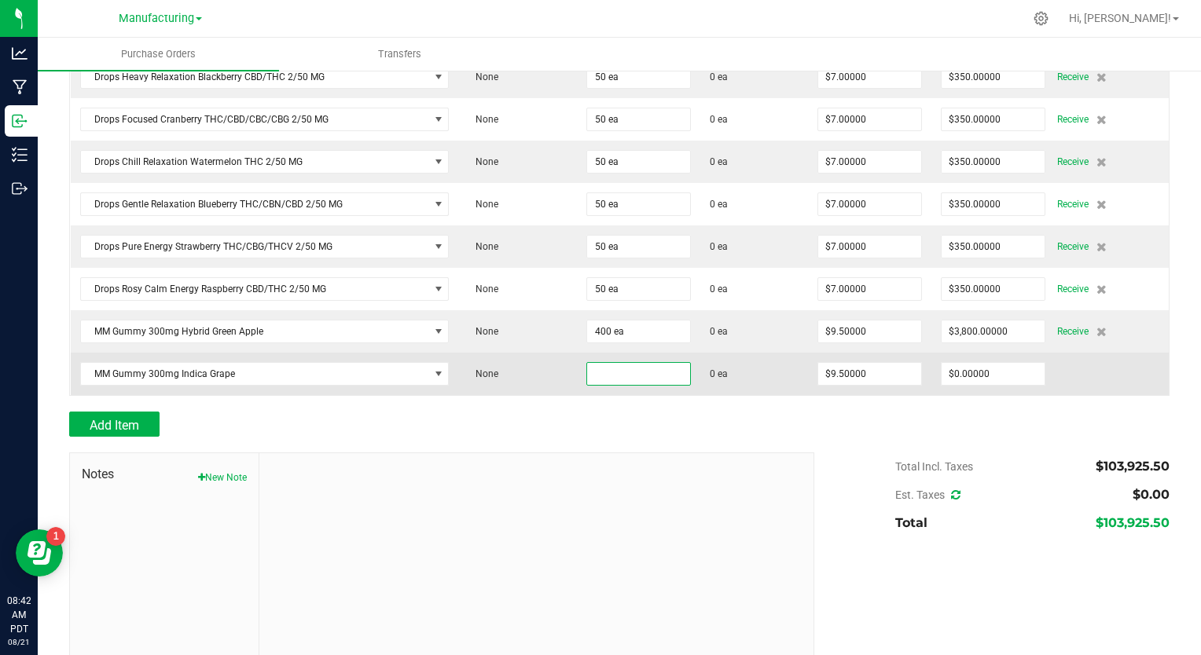
click at [587, 363] on input at bounding box center [638, 374] width 103 height 22
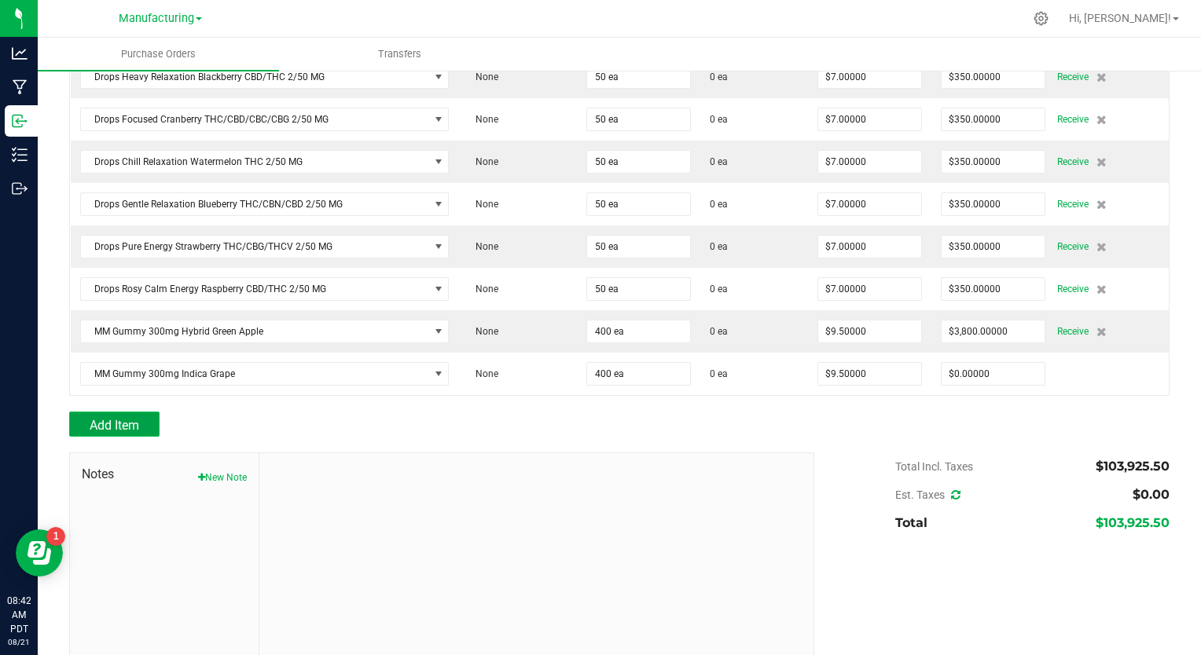
click at [140, 412] on button "Add Item" at bounding box center [114, 424] width 90 height 25
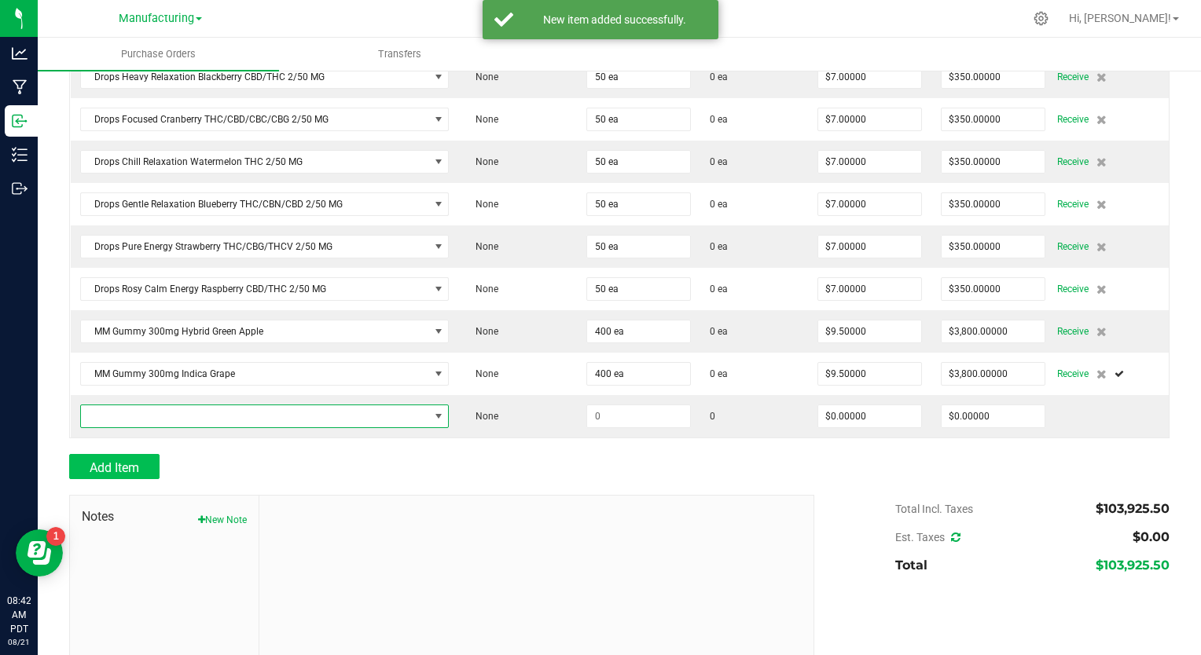
click at [140, 406] on span "NO DATA FOUND" at bounding box center [255, 417] width 348 height 22
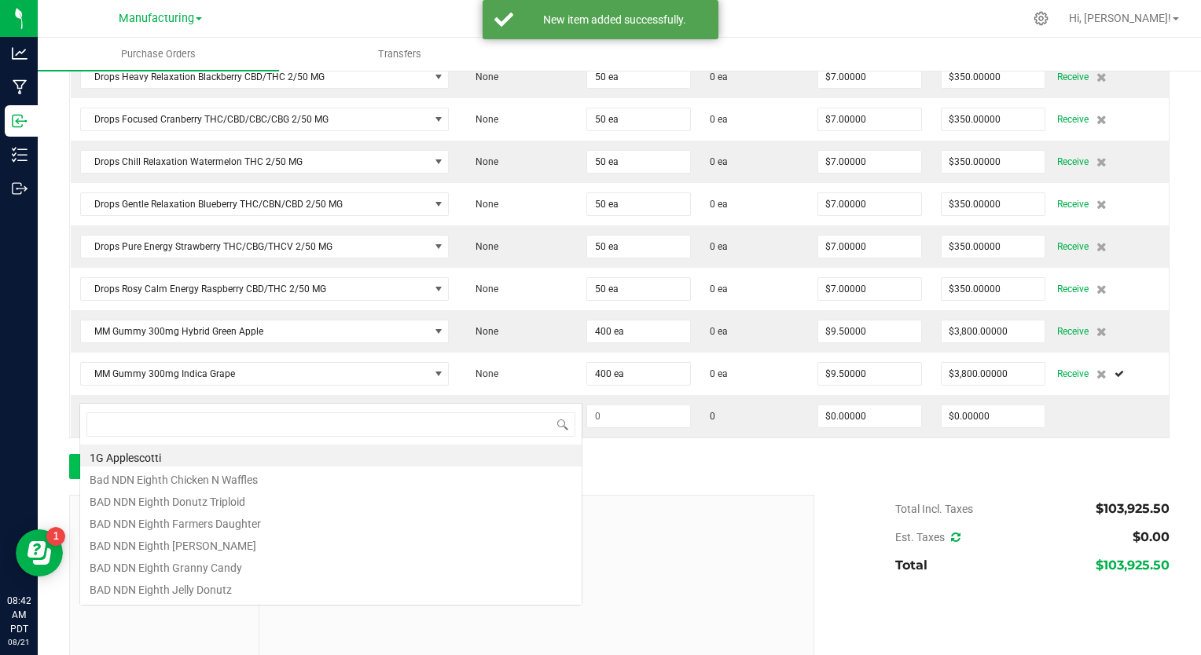
scroll to position [23, 358]
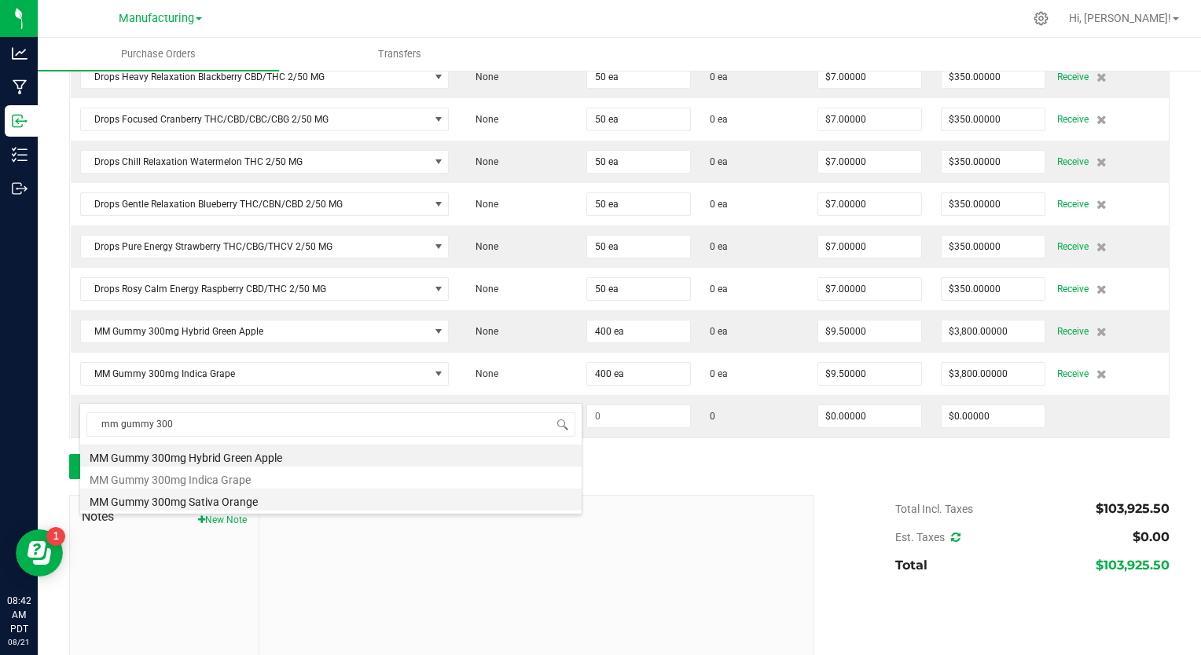
click at [215, 508] on li "MM Gummy 300mg Sativa Orange" at bounding box center [330, 500] width 501 height 22
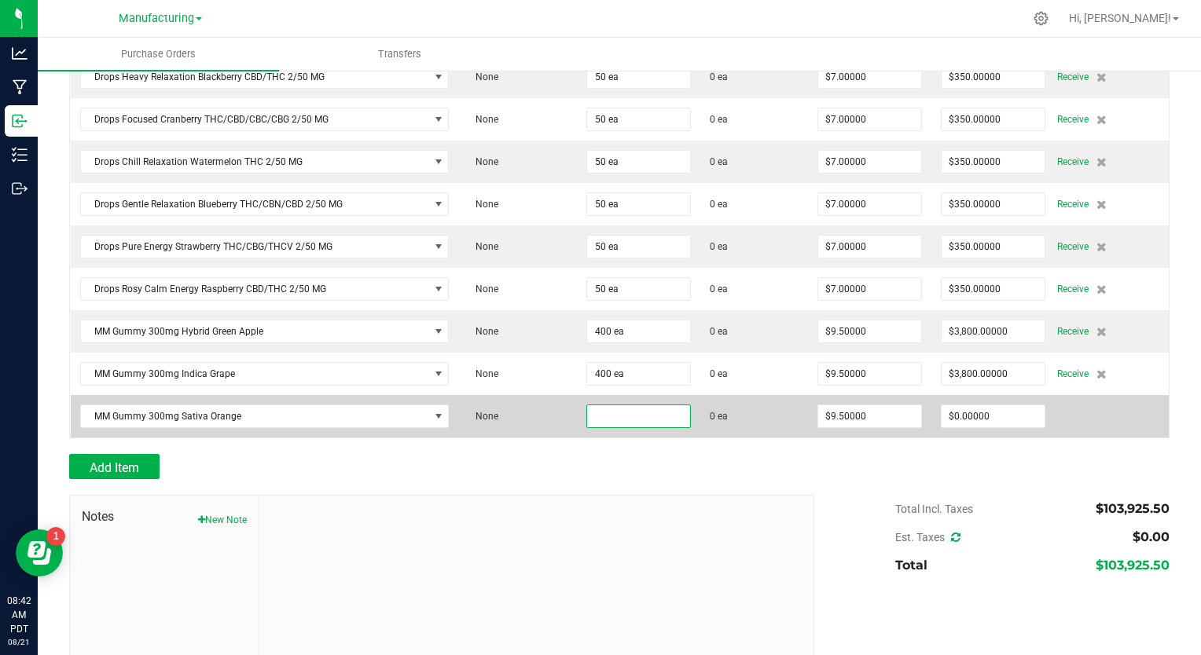
click at [587, 406] on input at bounding box center [638, 417] width 103 height 22
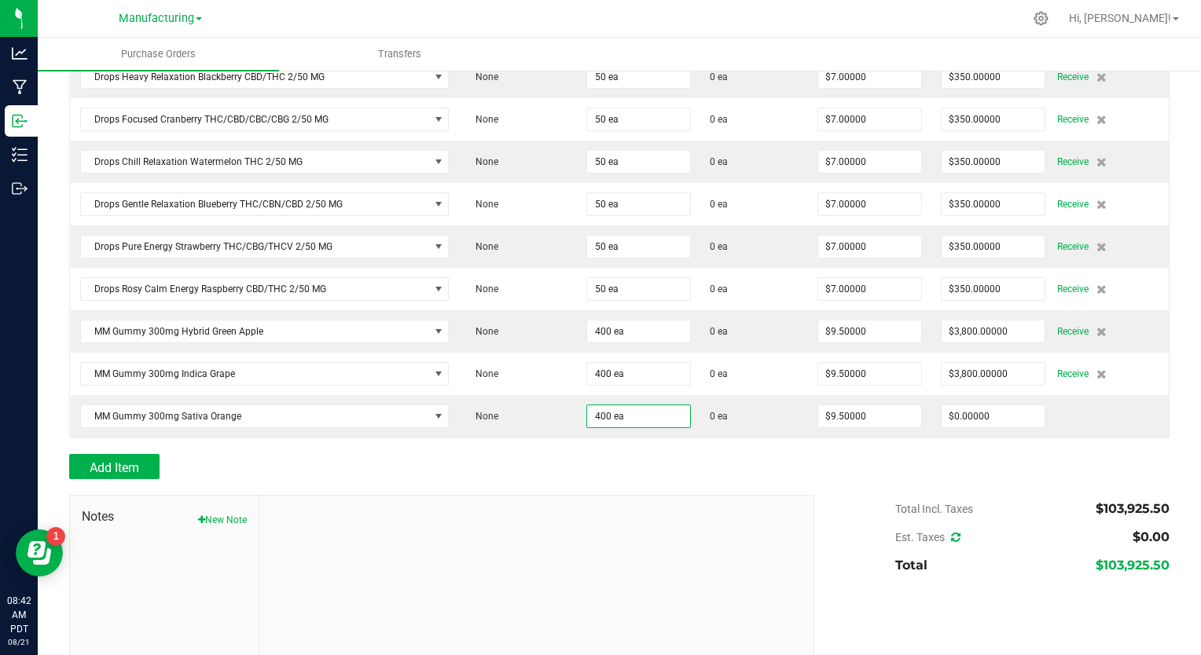
click at [626, 439] on div at bounding box center [619, 447] width 1100 height 16
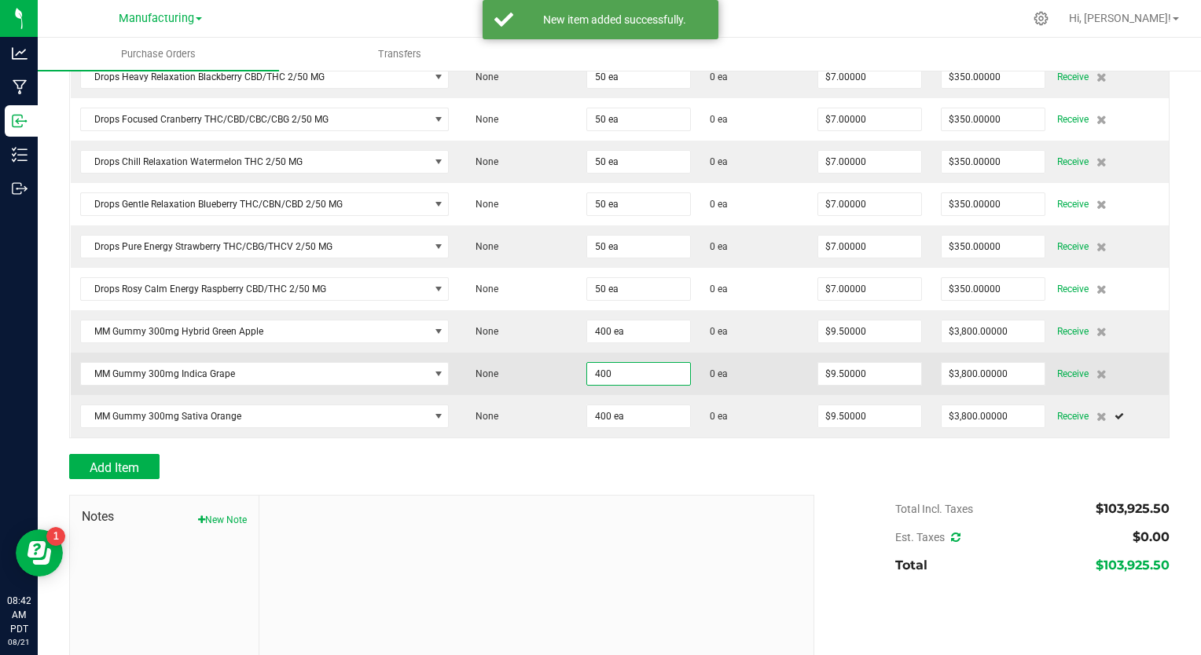
click at [591, 363] on input "400" at bounding box center [638, 374] width 103 height 22
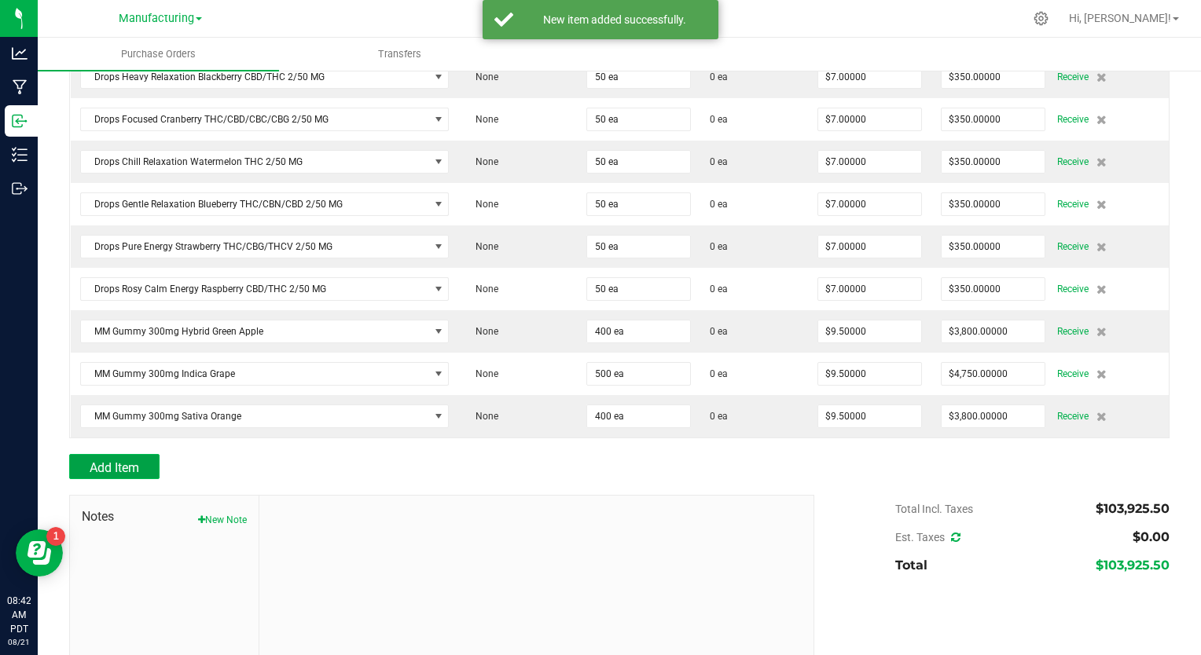
click at [134, 461] on span "Add Item" at bounding box center [115, 468] width 50 height 15
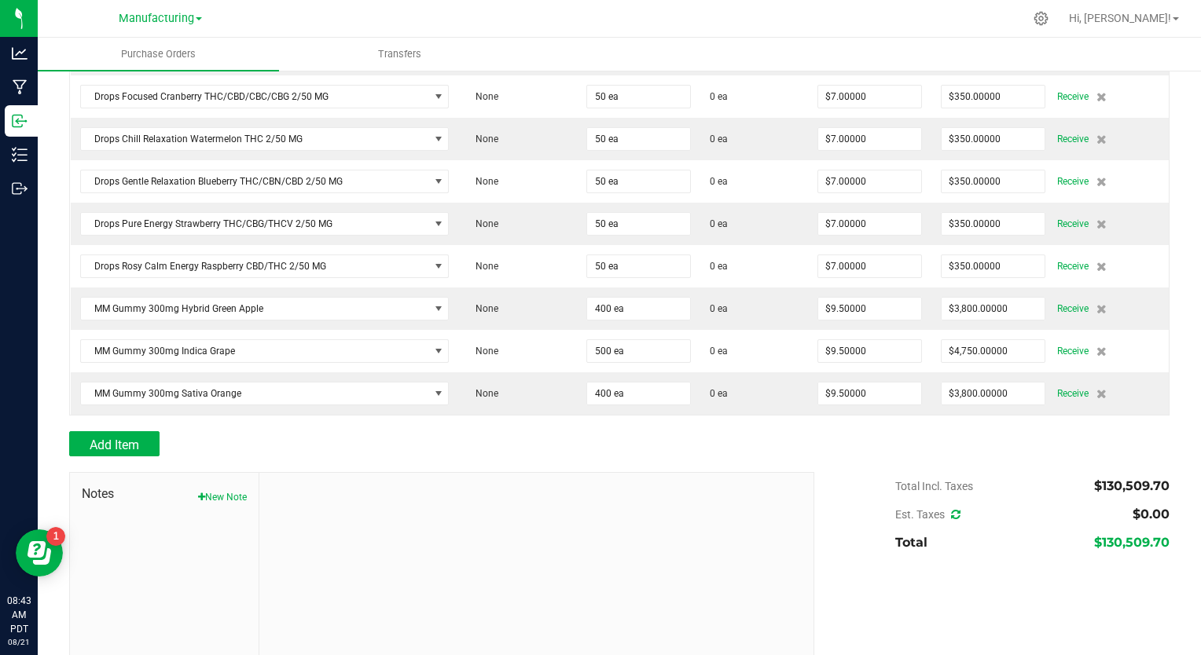
scroll to position [3172, 0]
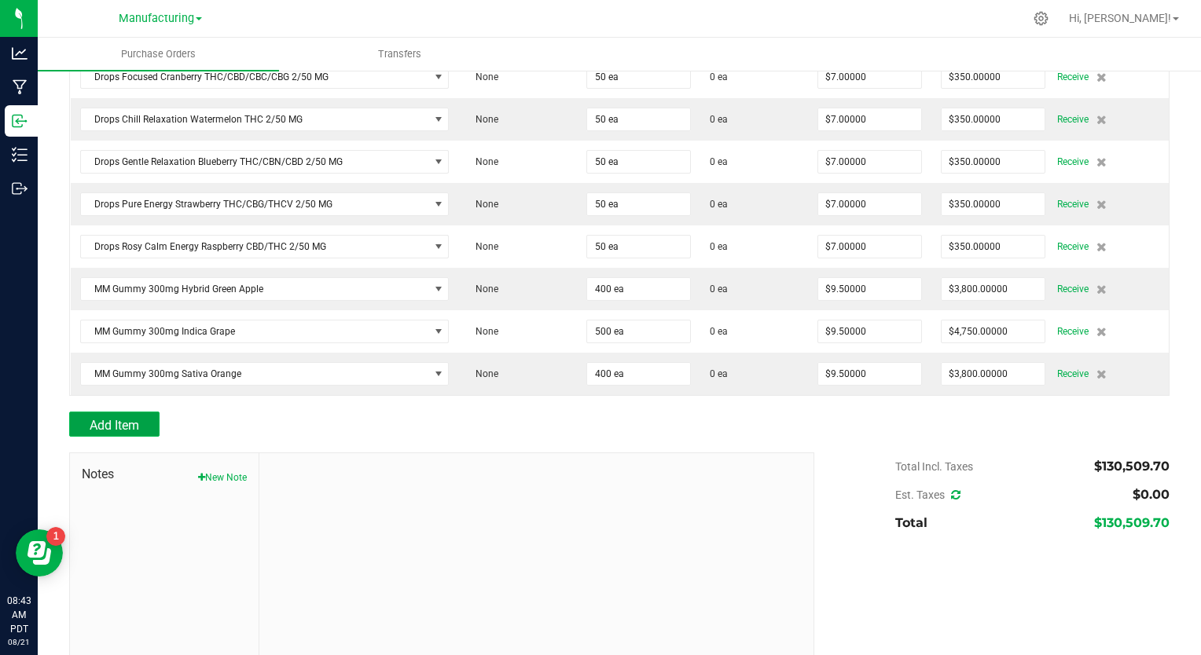
click at [104, 418] on span "Add Item" at bounding box center [115, 425] width 50 height 15
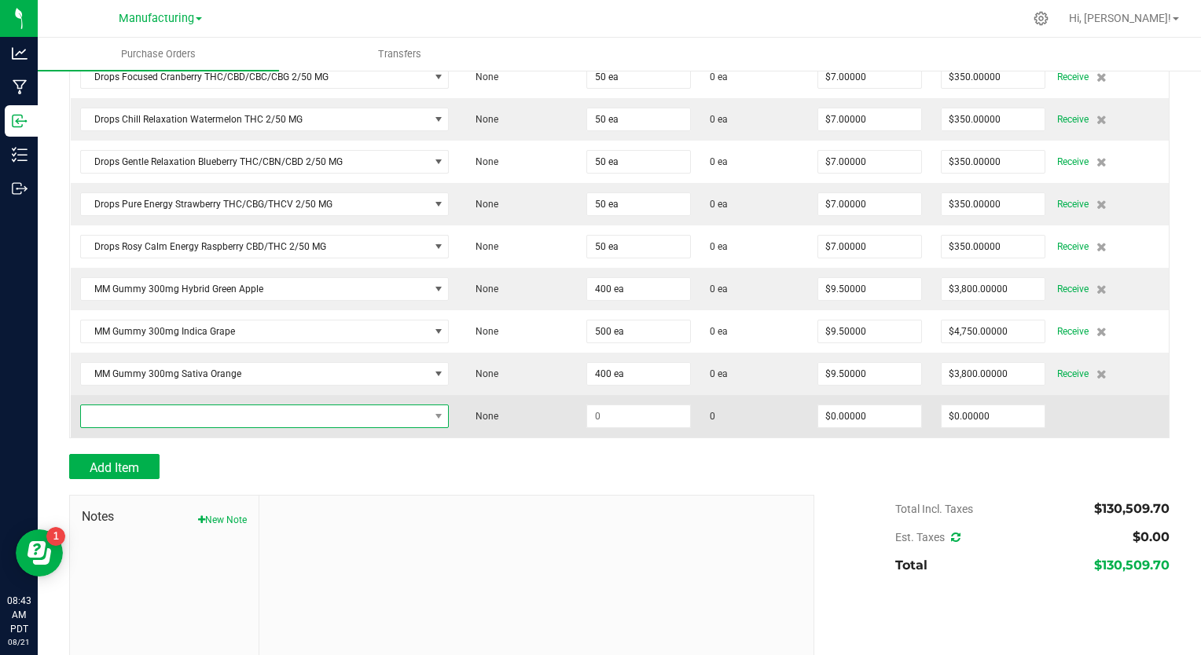
click at [252, 406] on span "NO DATA FOUND" at bounding box center [255, 417] width 348 height 22
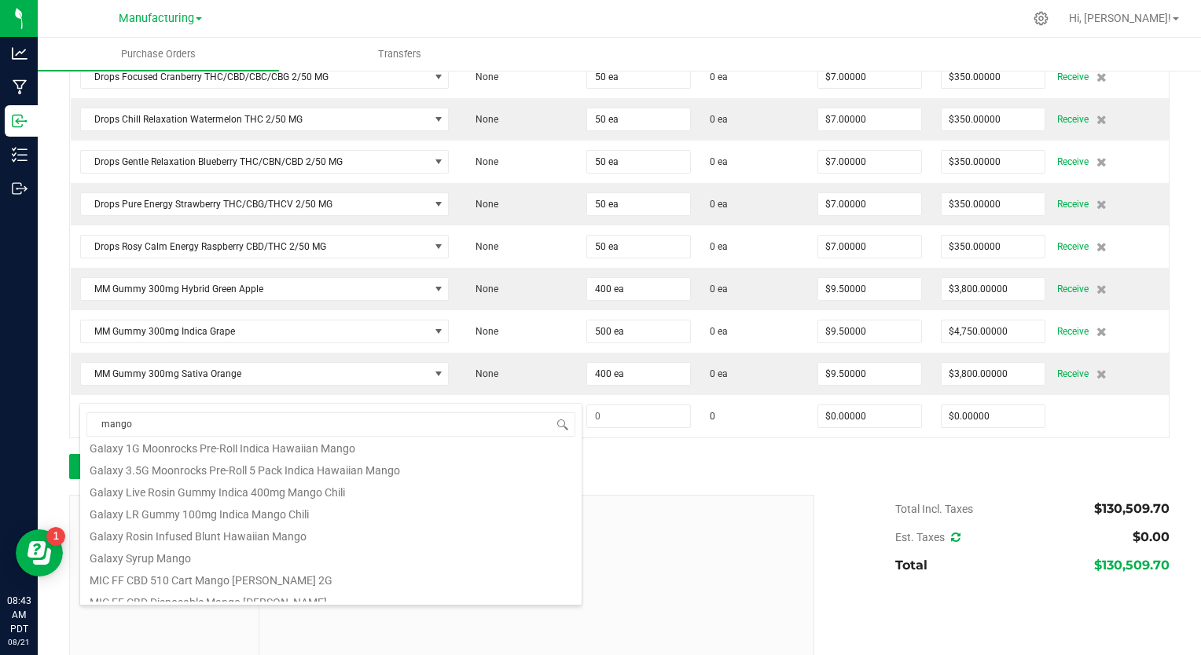
scroll to position [79, 0]
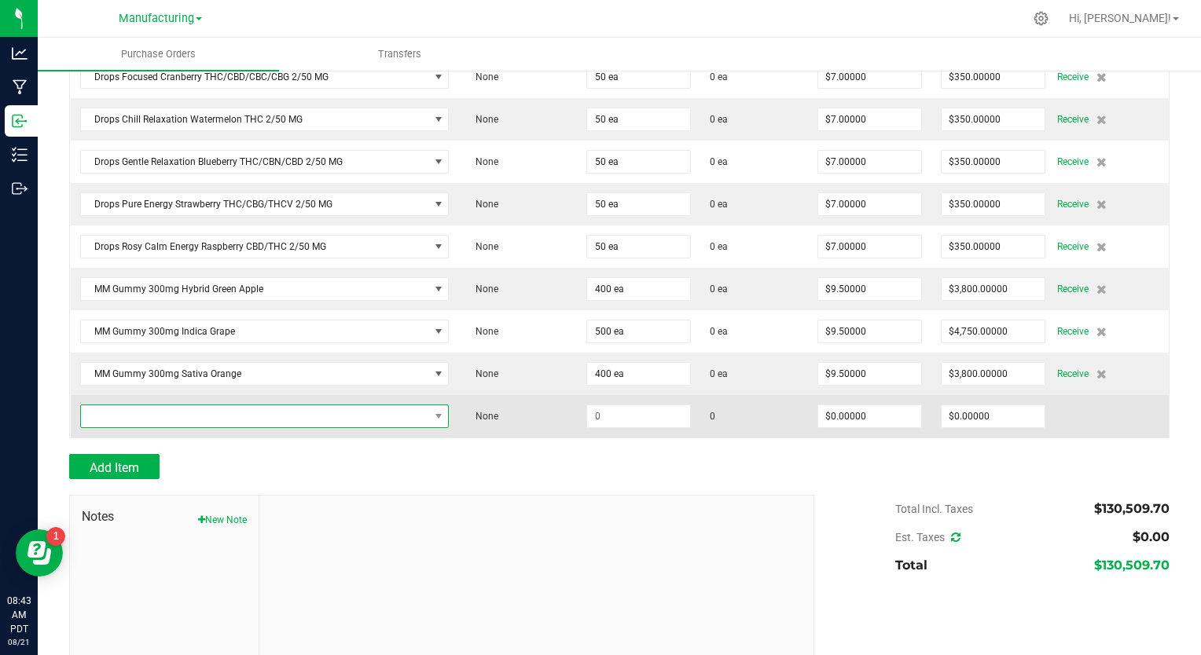
click at [200, 406] on span "NO DATA FOUND" at bounding box center [255, 417] width 348 height 22
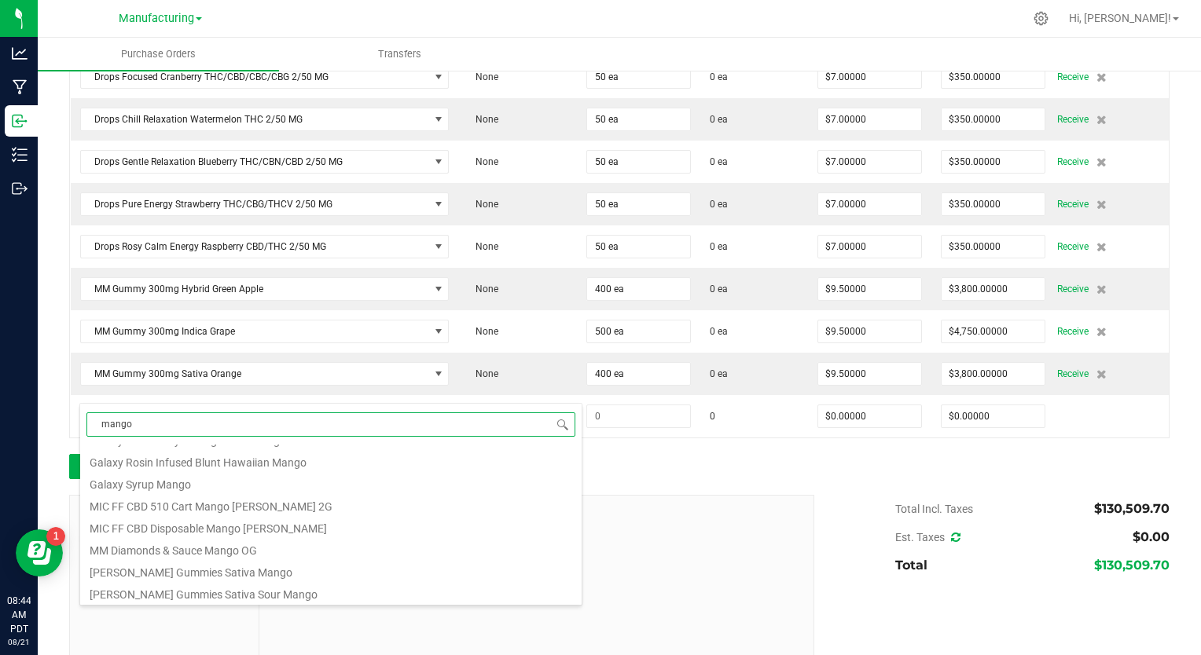
scroll to position [157, 0]
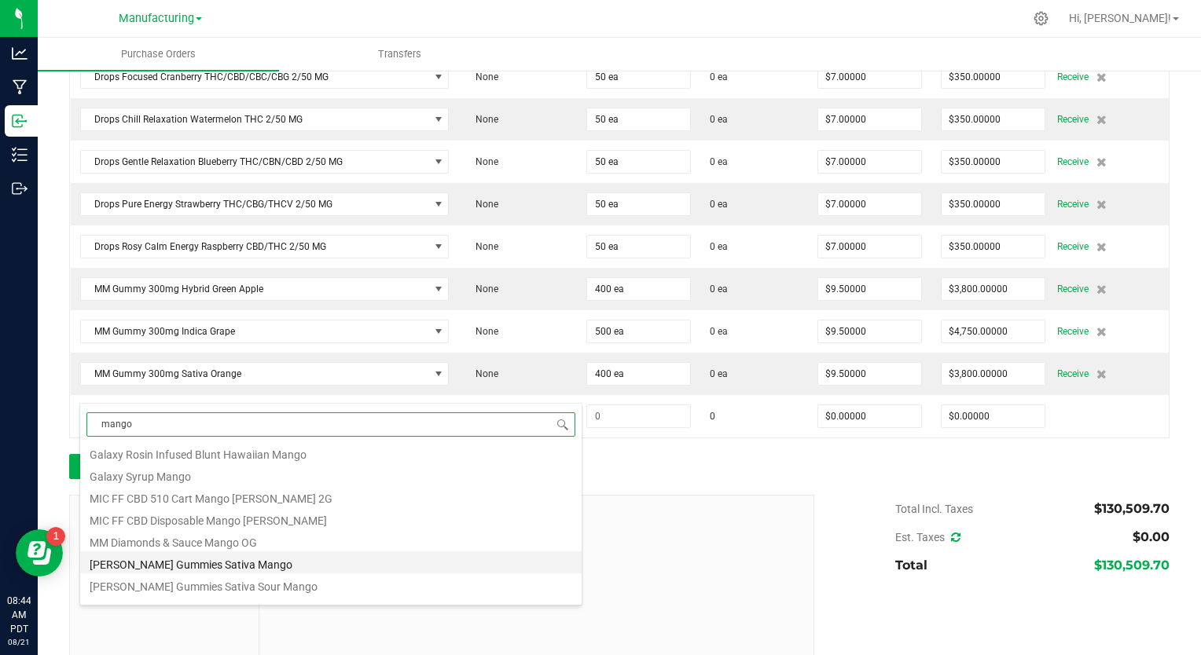
click at [257, 567] on li "[PERSON_NAME] Gummies Sativa Mango" at bounding box center [330, 563] width 501 height 22
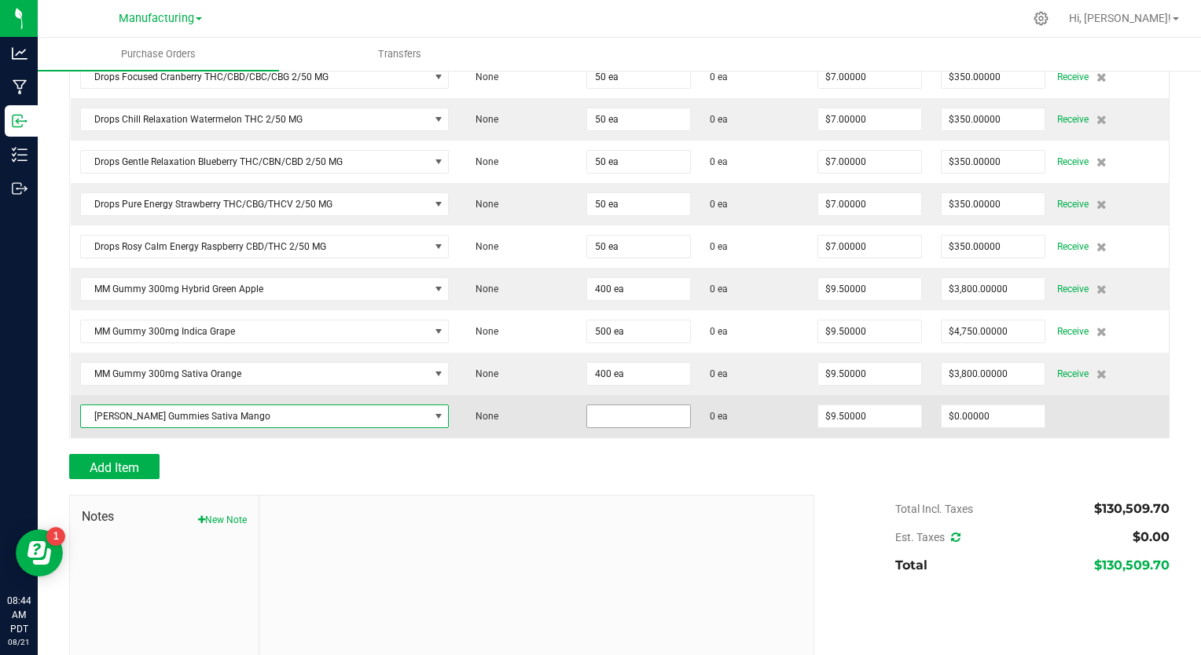
click at [589, 406] on input at bounding box center [638, 417] width 103 height 22
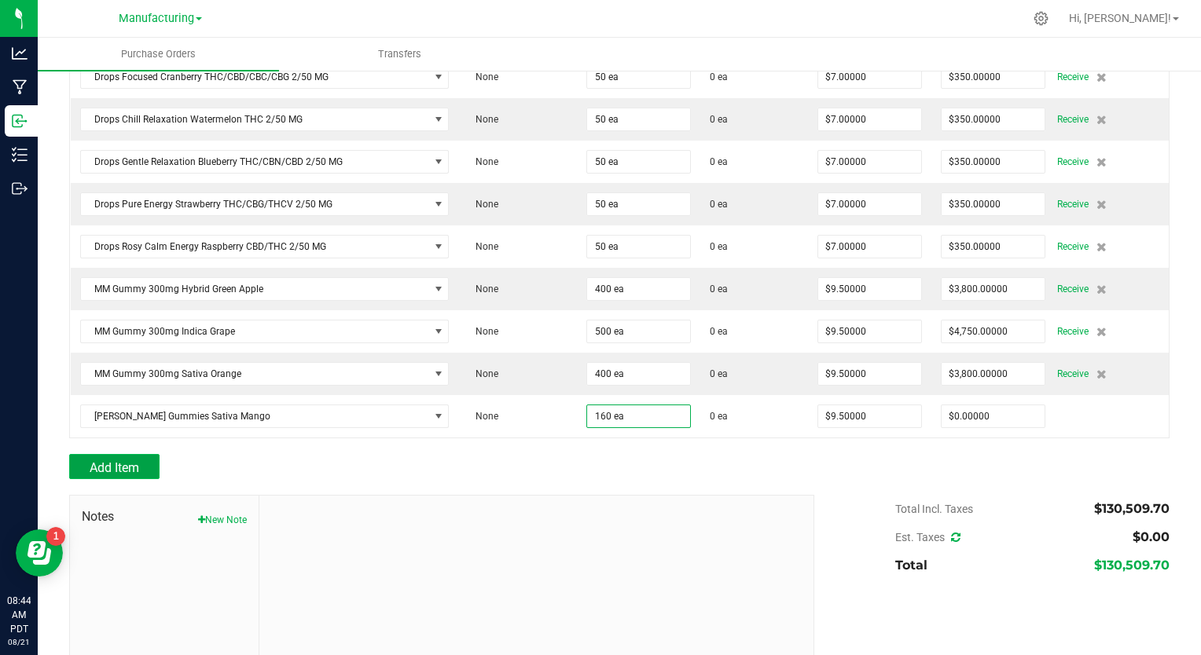
click at [120, 461] on span "Add Item" at bounding box center [115, 468] width 50 height 15
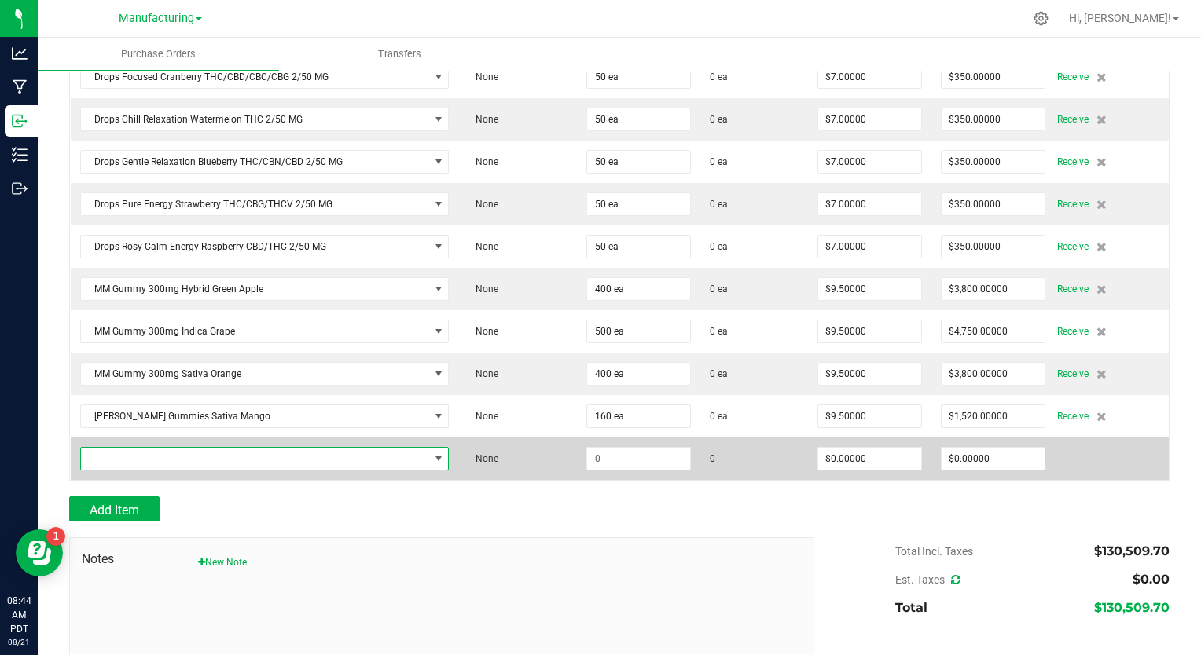
click at [110, 448] on span "NO DATA FOUND" at bounding box center [255, 459] width 348 height 22
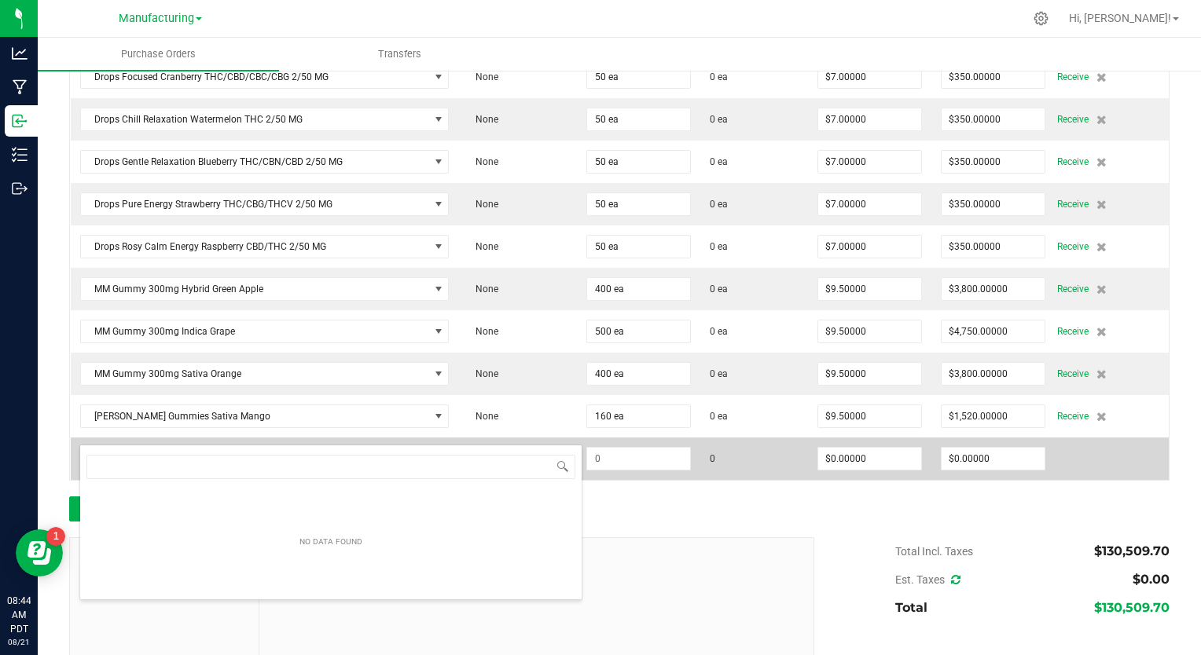
scroll to position [23, 358]
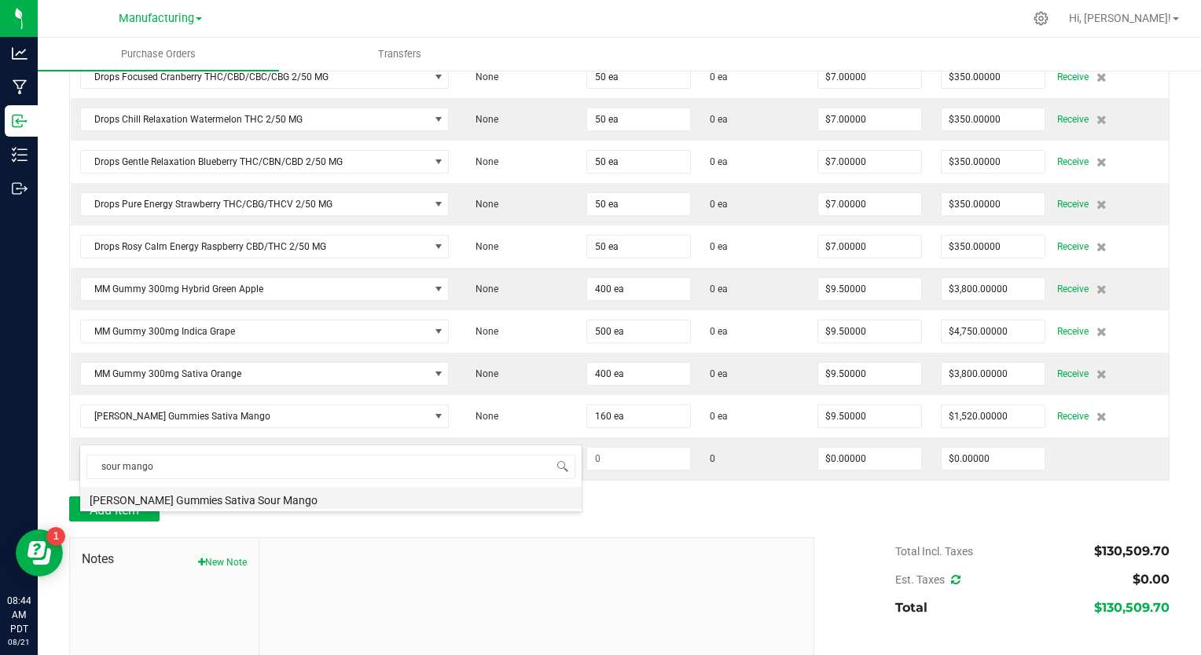
click at [150, 505] on li "[PERSON_NAME] Gummies Sativa Sour Mango" at bounding box center [330, 498] width 501 height 22
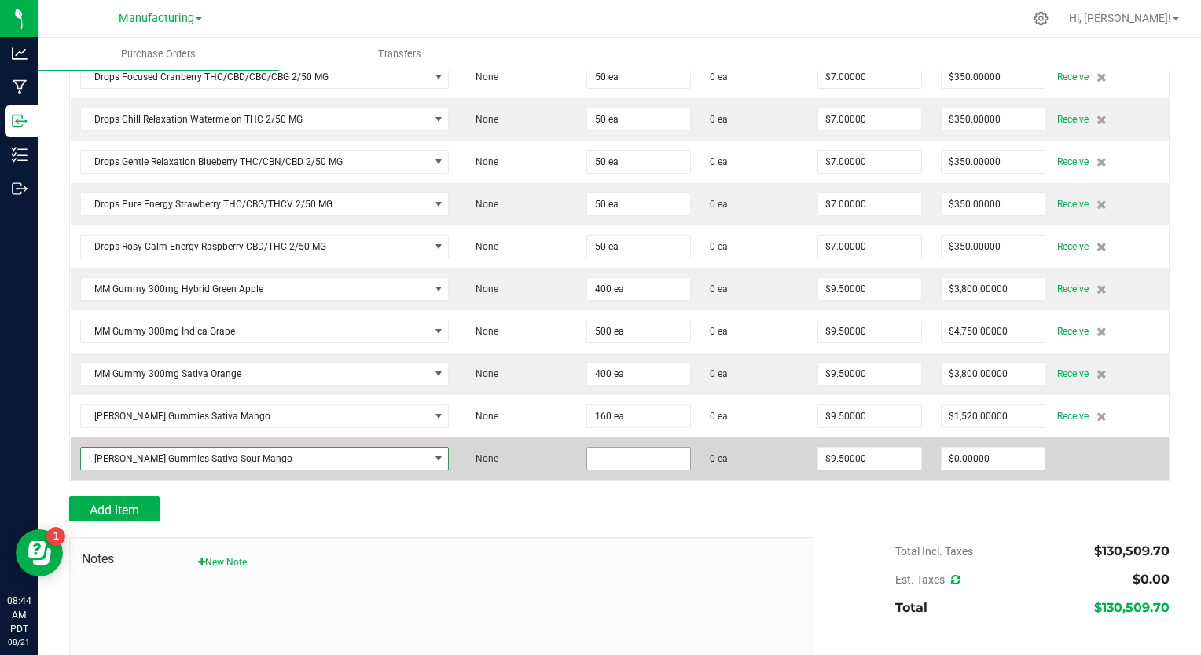
click at [588, 448] on input at bounding box center [638, 459] width 103 height 22
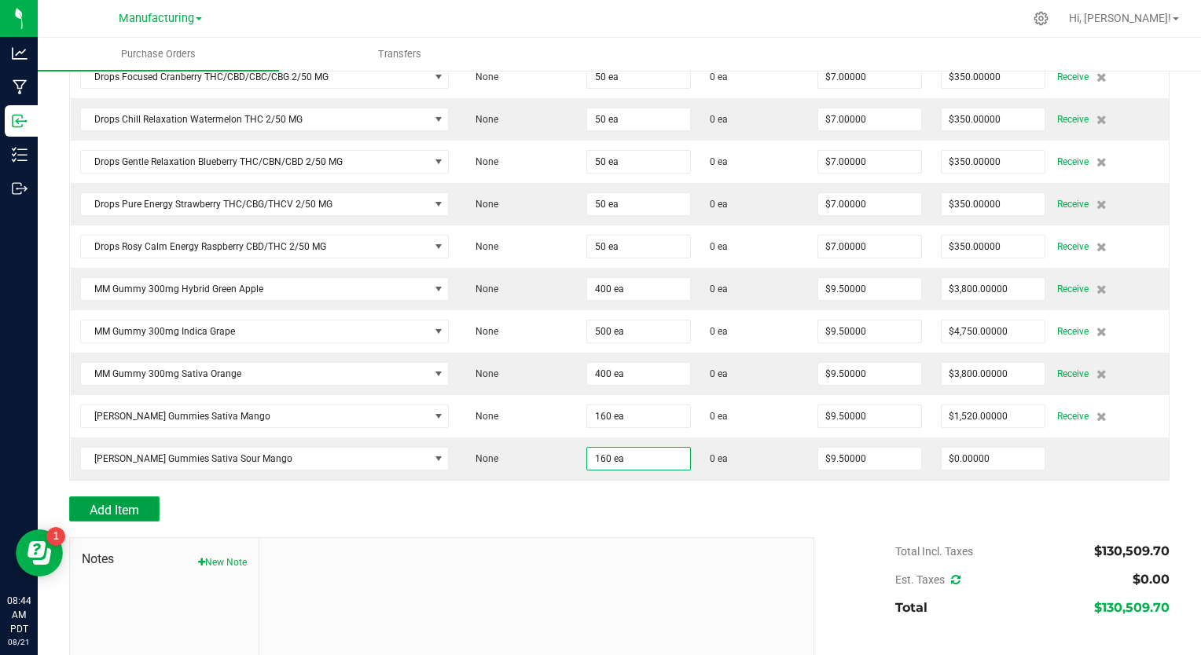
click at [126, 503] on span "Add Item" at bounding box center [115, 510] width 50 height 15
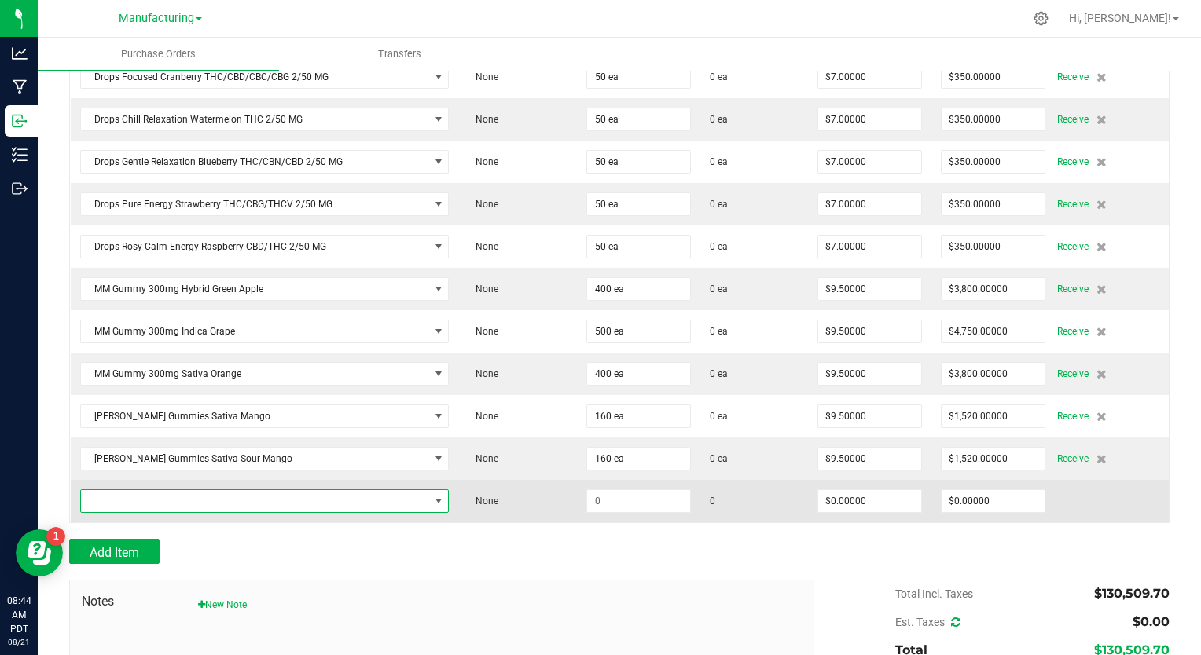
click at [262, 490] on span "NO DATA FOUND" at bounding box center [255, 501] width 348 height 22
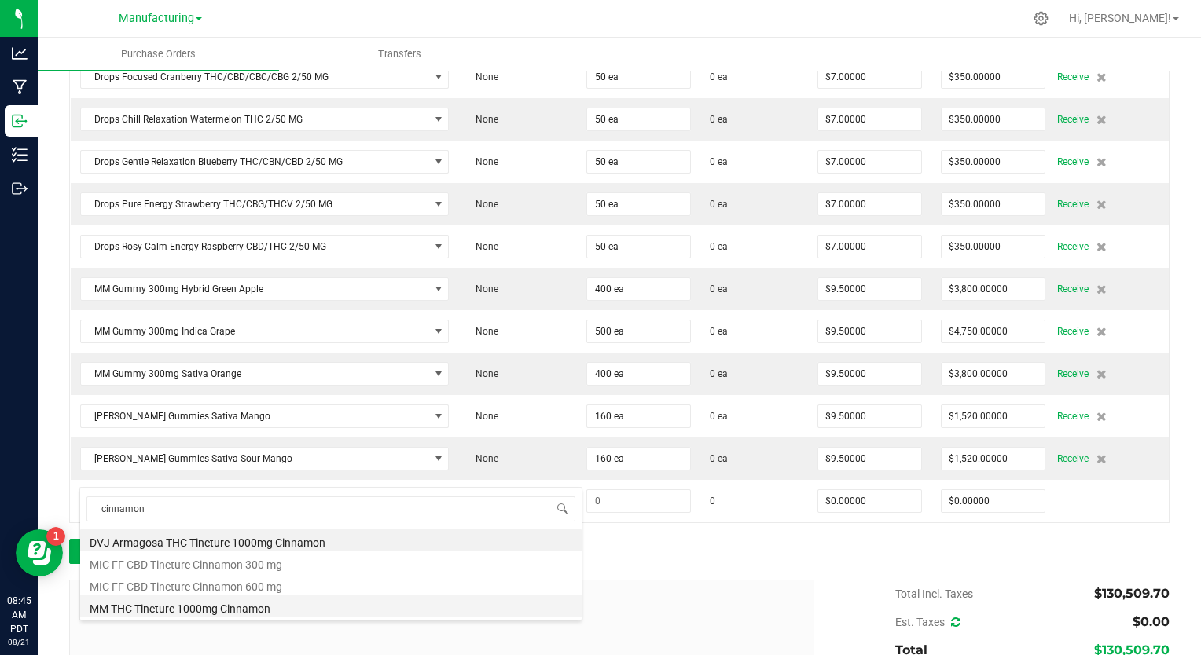
click at [255, 611] on li "MM THC Tincture 1000mg Cinnamon" at bounding box center [330, 607] width 501 height 22
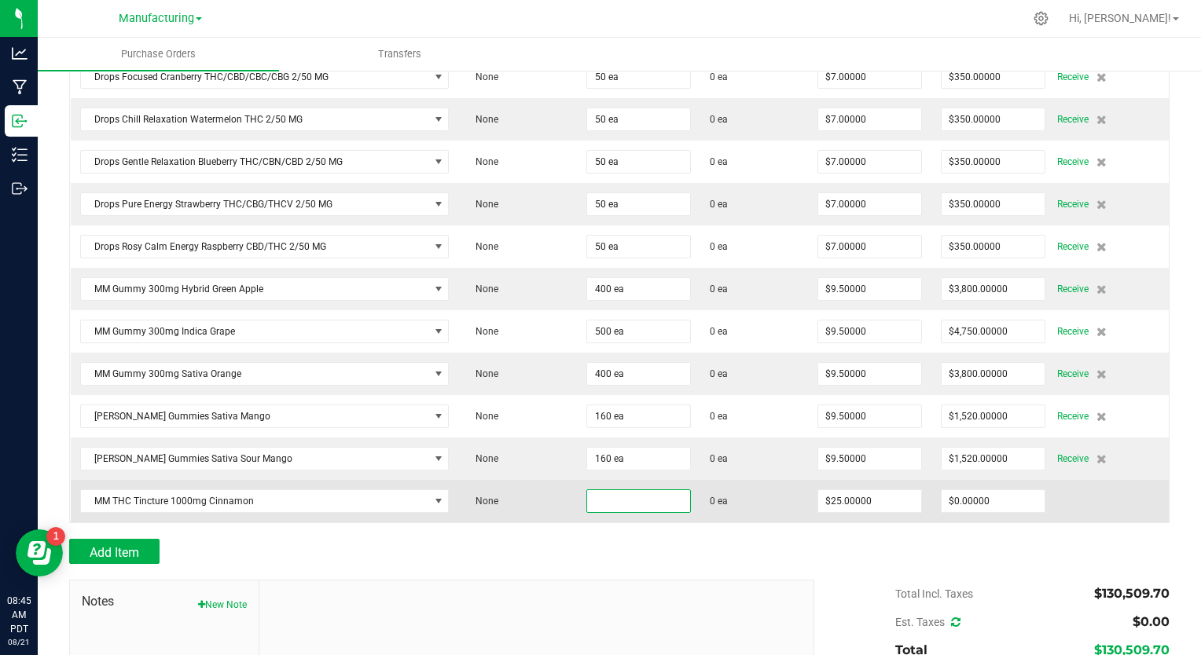
click at [593, 490] on input at bounding box center [638, 501] width 103 height 22
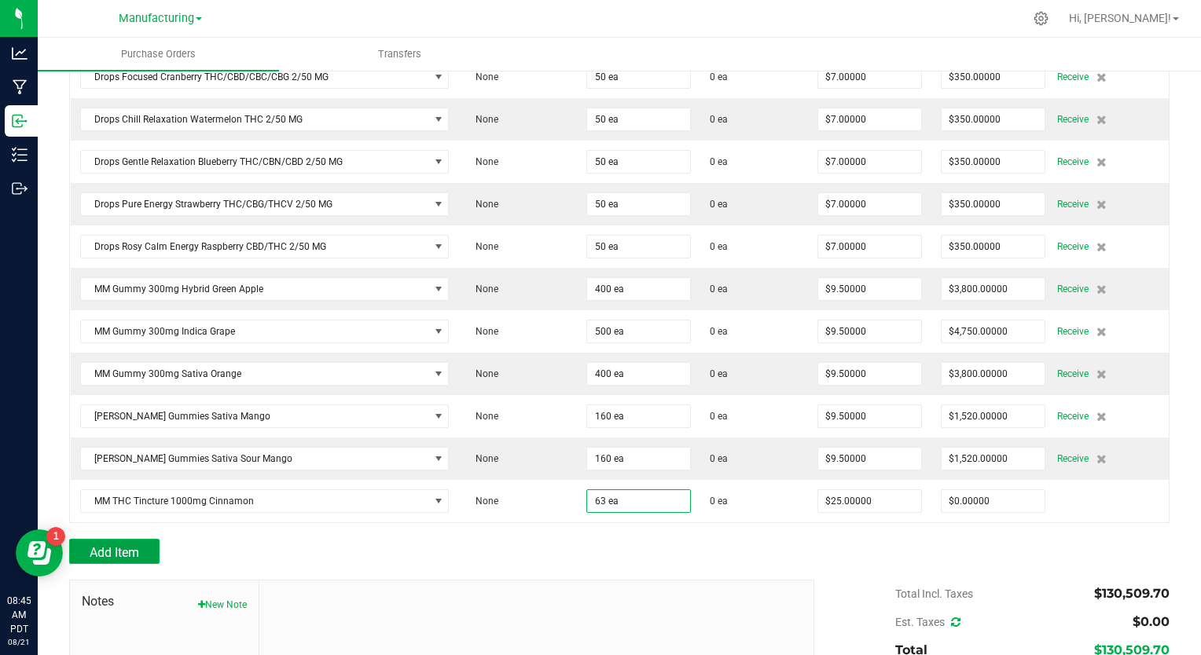
click at [108, 545] on span "Add Item" at bounding box center [115, 552] width 50 height 15
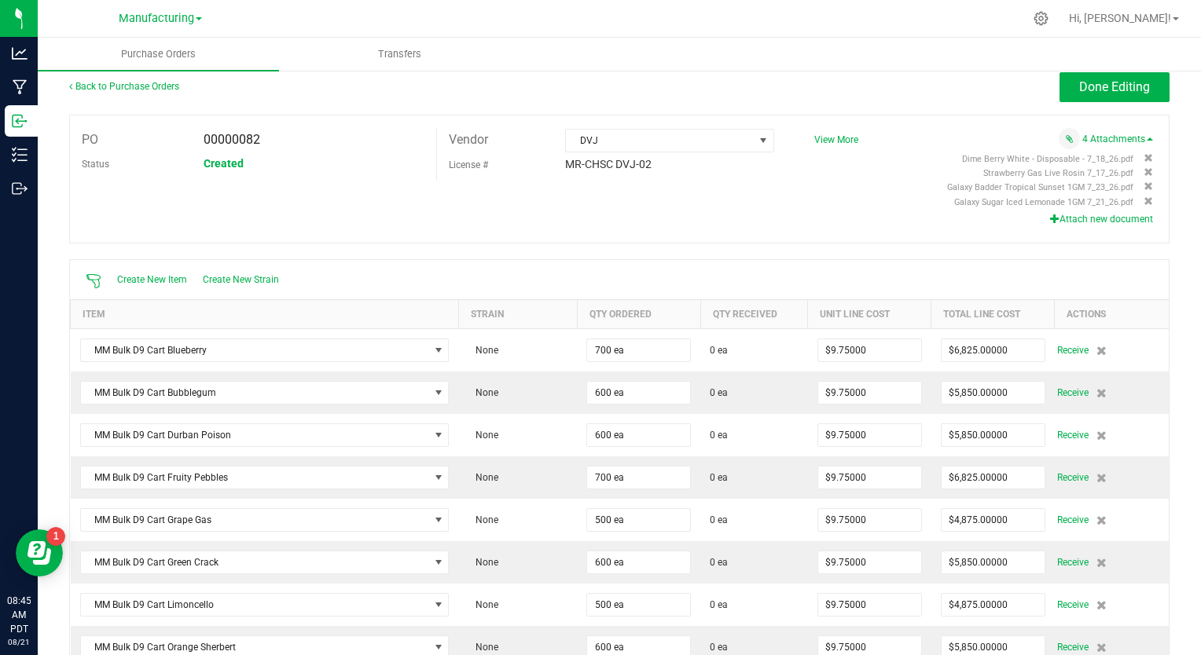
scroll to position [0, 0]
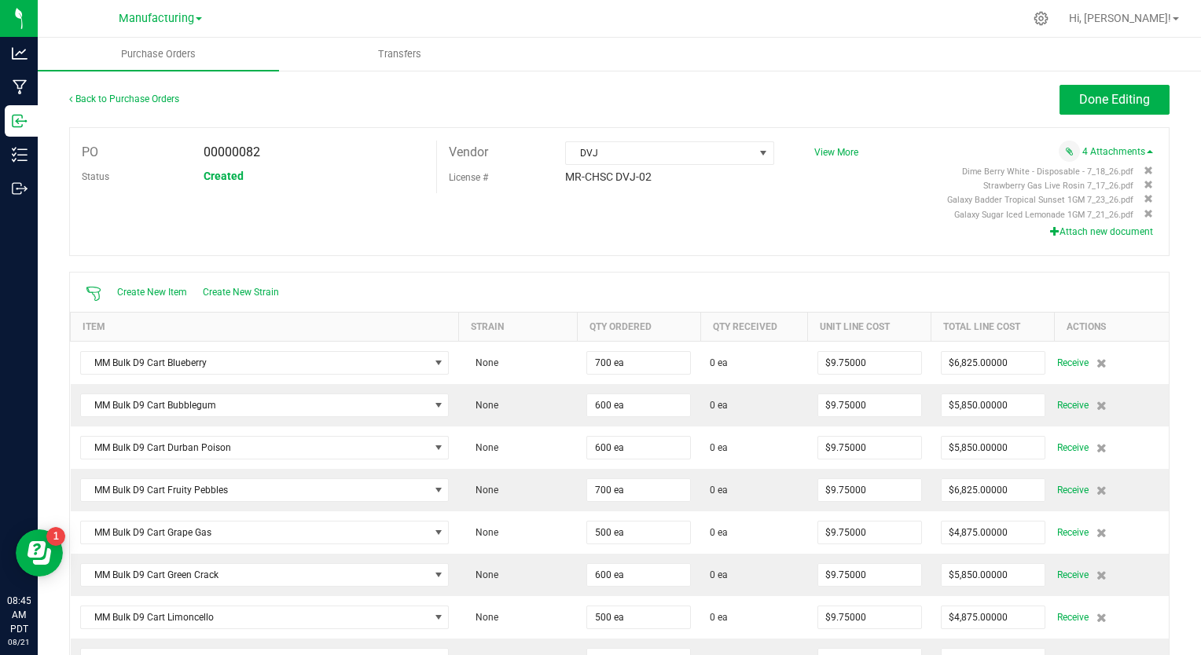
click at [1102, 234] on button "Attach new document" at bounding box center [1101, 232] width 103 height 14
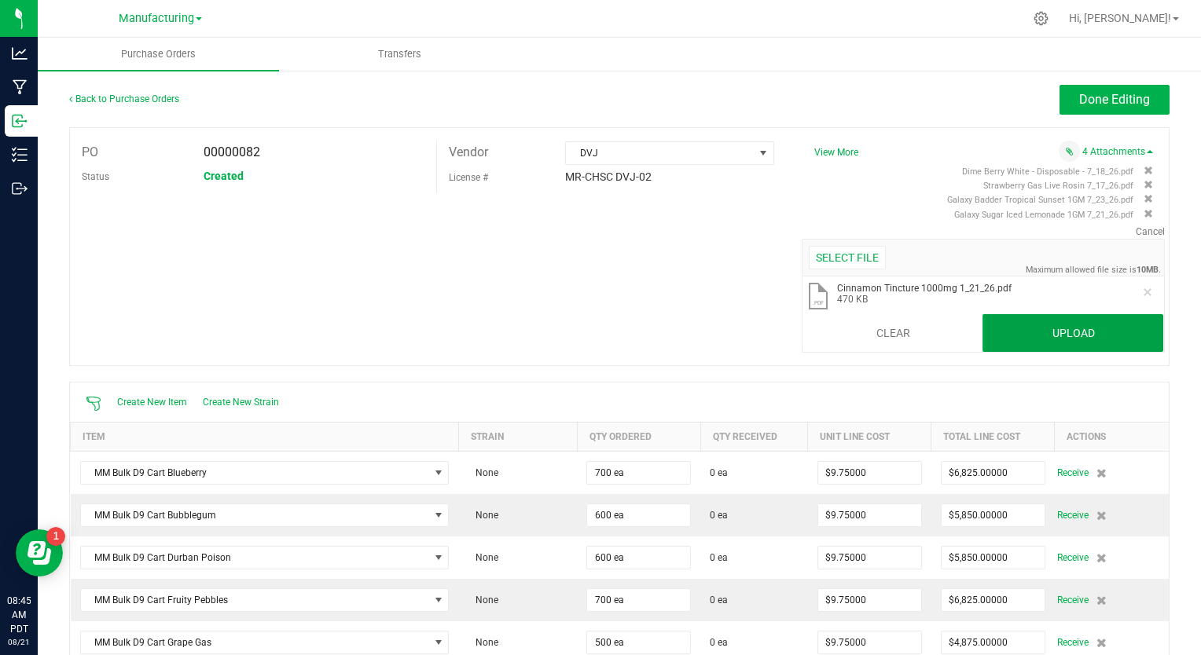
click at [1029, 329] on button "Upload" at bounding box center [1072, 333] width 181 height 38
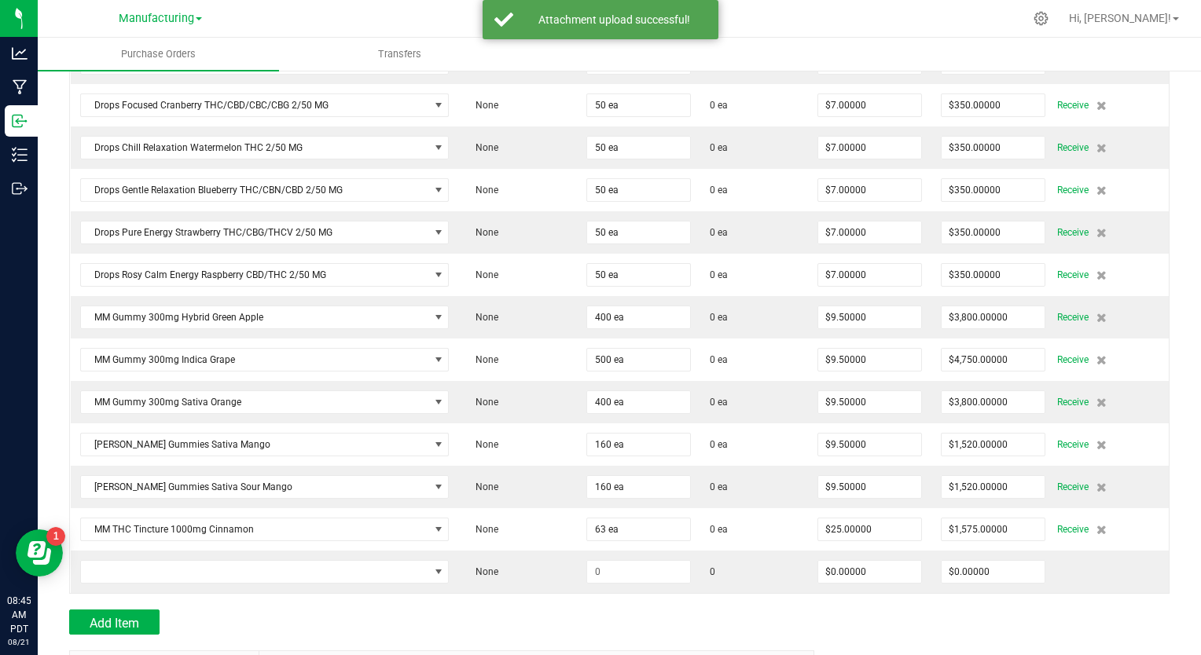
scroll to position [3354, 0]
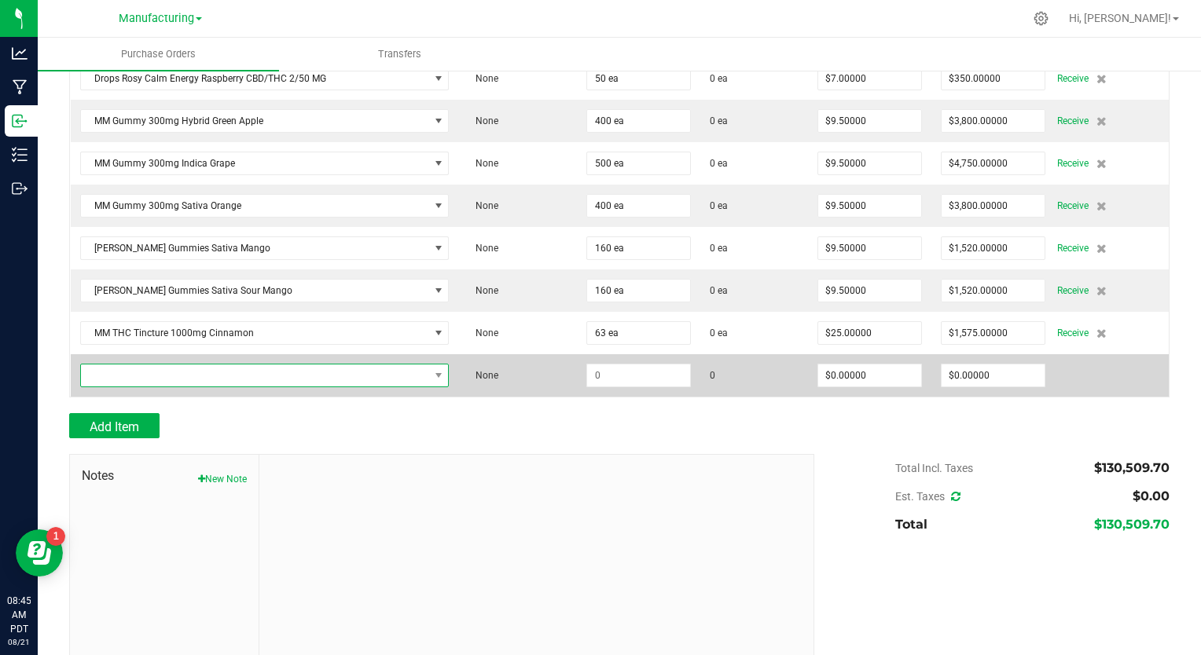
click at [189, 365] on span "NO DATA FOUND" at bounding box center [255, 376] width 348 height 22
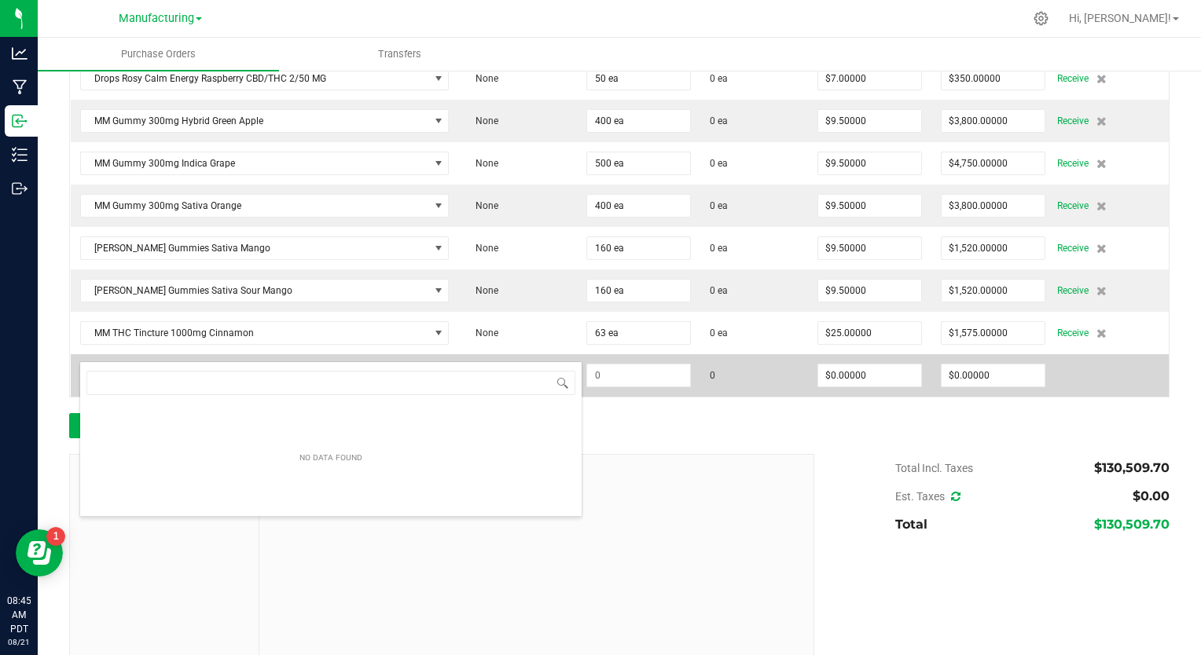
scroll to position [23, 358]
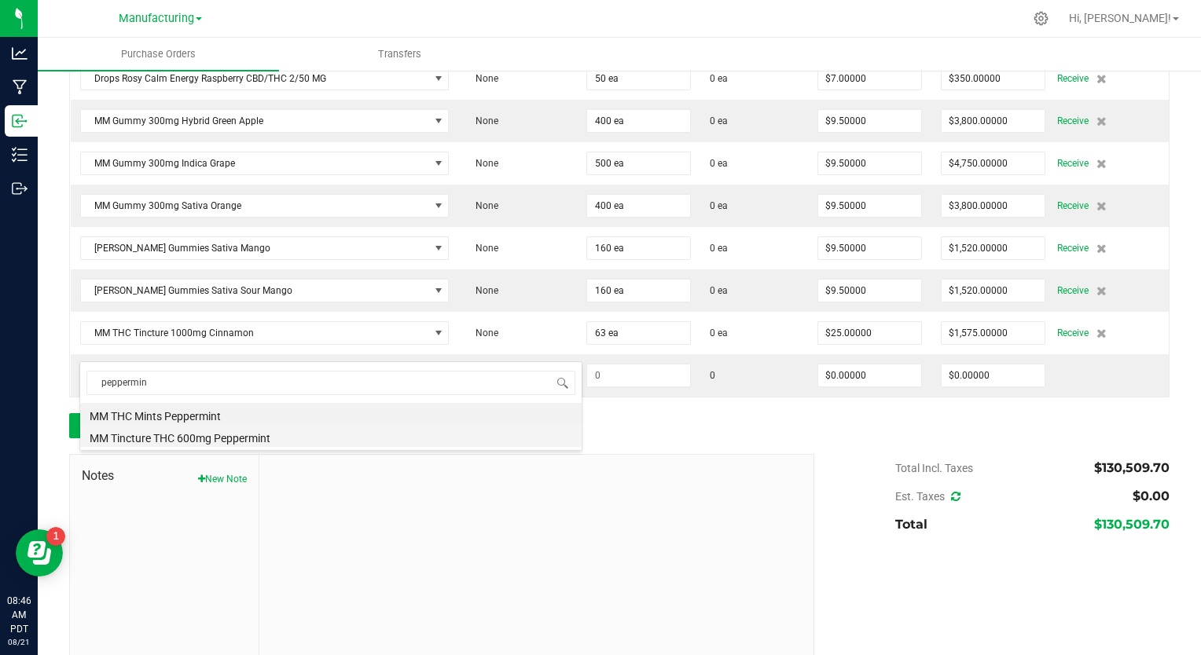
click at [196, 435] on li "MM Tincture THC 600mg Peppermint" at bounding box center [330, 436] width 501 height 22
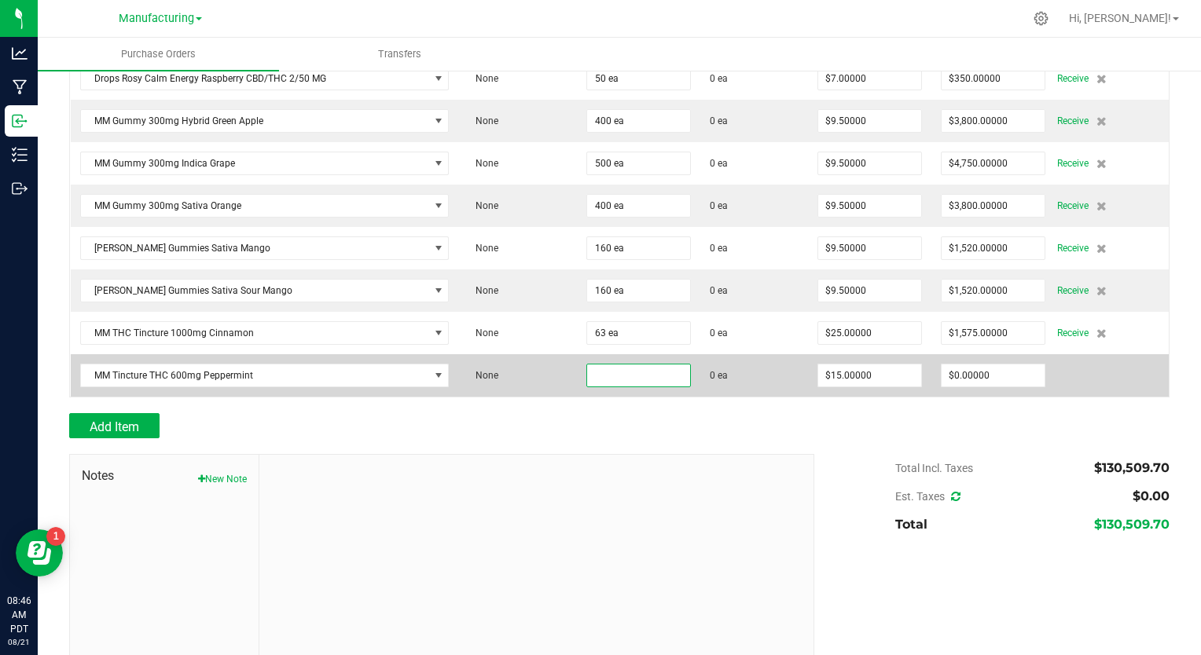
click at [590, 365] on input at bounding box center [638, 376] width 103 height 22
click at [833, 365] on input "15" at bounding box center [869, 376] width 103 height 22
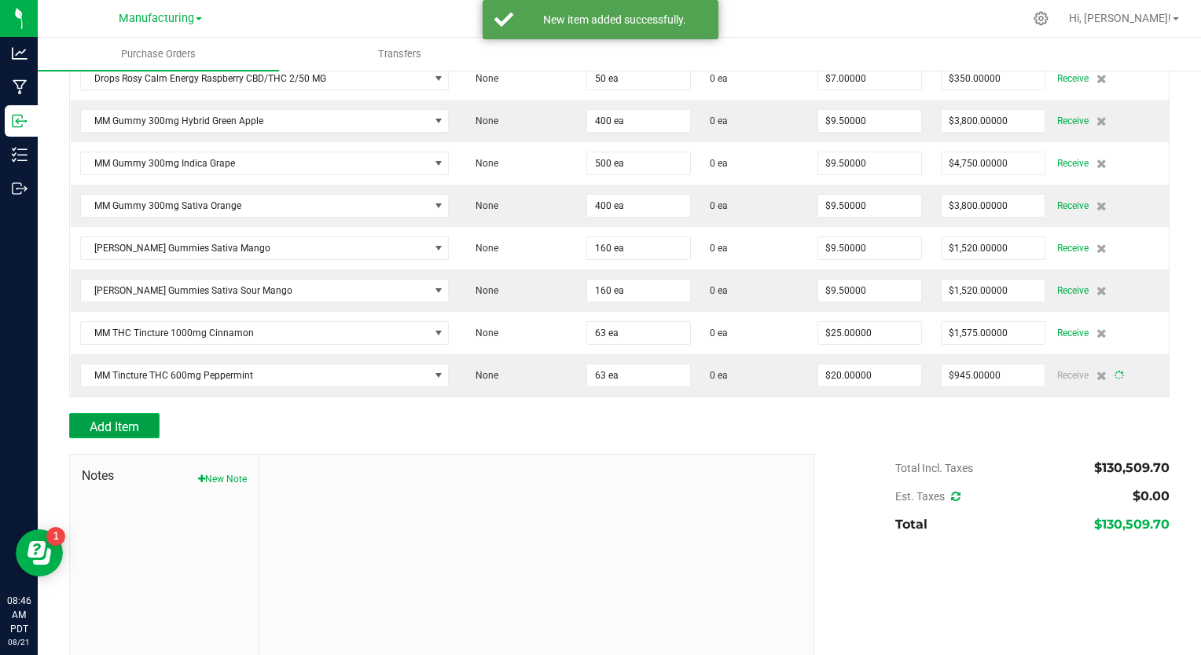
click at [130, 420] on span "Add Item" at bounding box center [115, 427] width 50 height 15
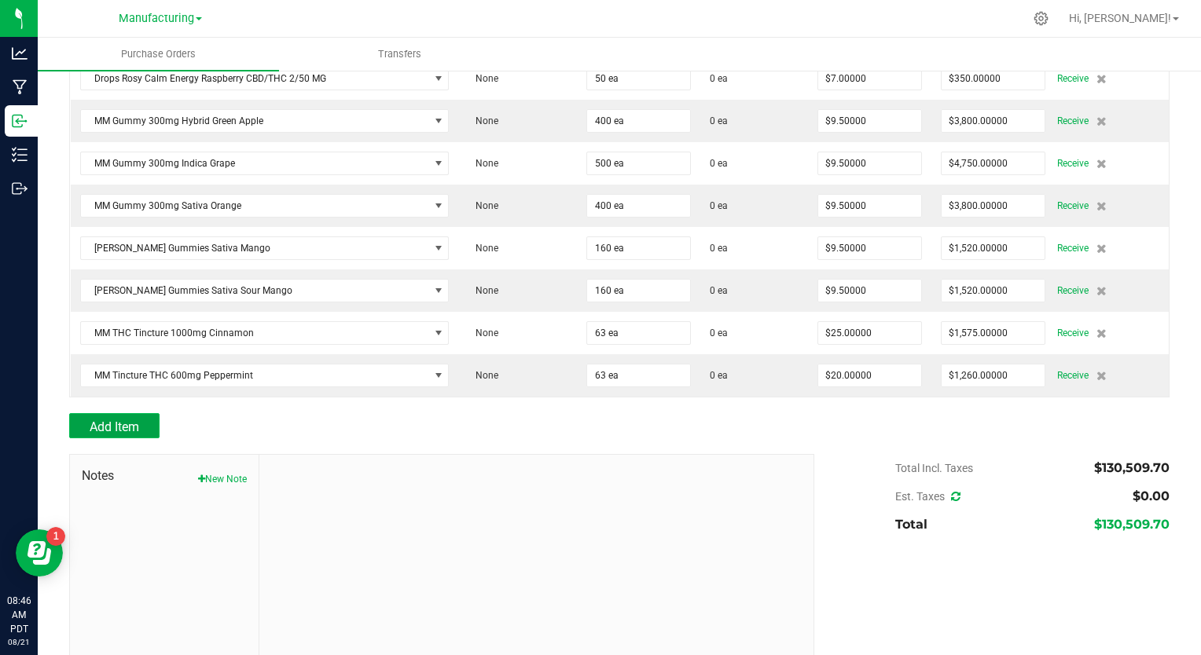
click at [123, 420] on span "Add Item" at bounding box center [115, 427] width 50 height 15
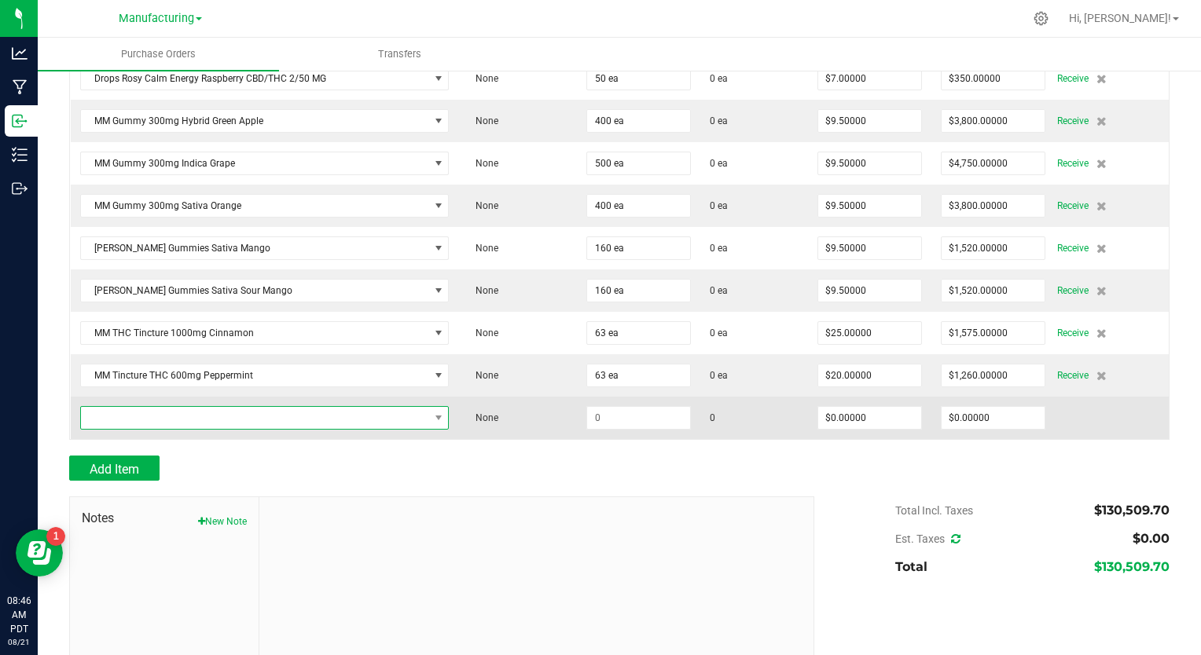
click at [189, 407] on span "NO DATA FOUND" at bounding box center [255, 418] width 348 height 22
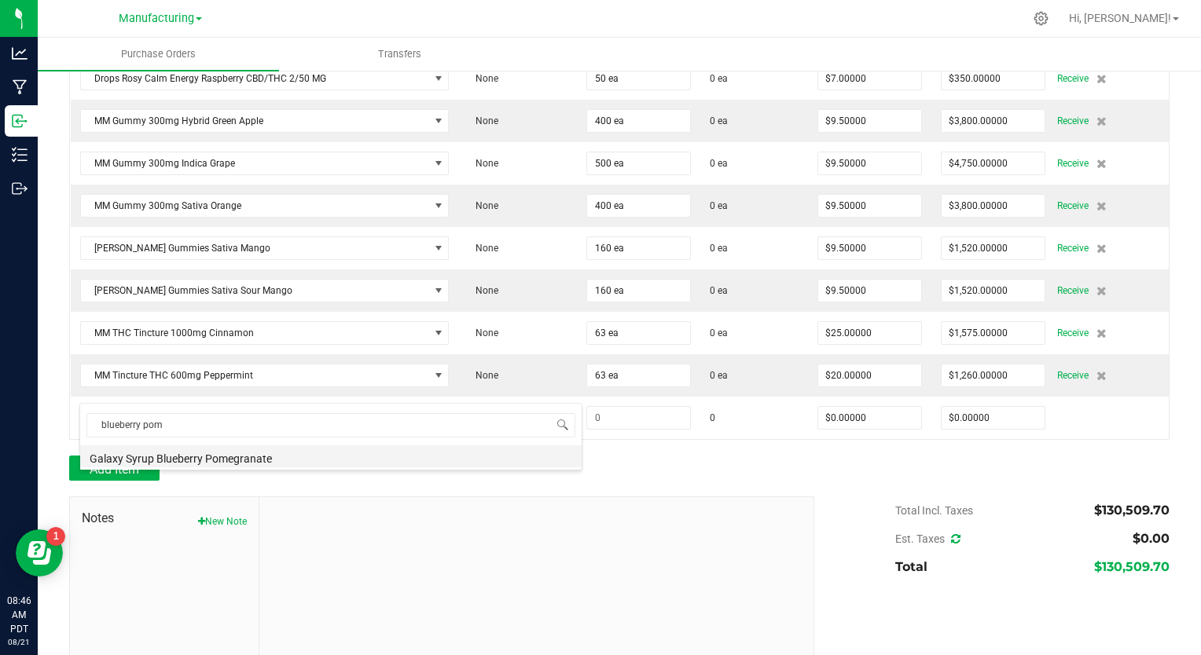
click at [183, 466] on li "Galaxy Syrup Blueberry Pomegranate" at bounding box center [330, 457] width 501 height 22
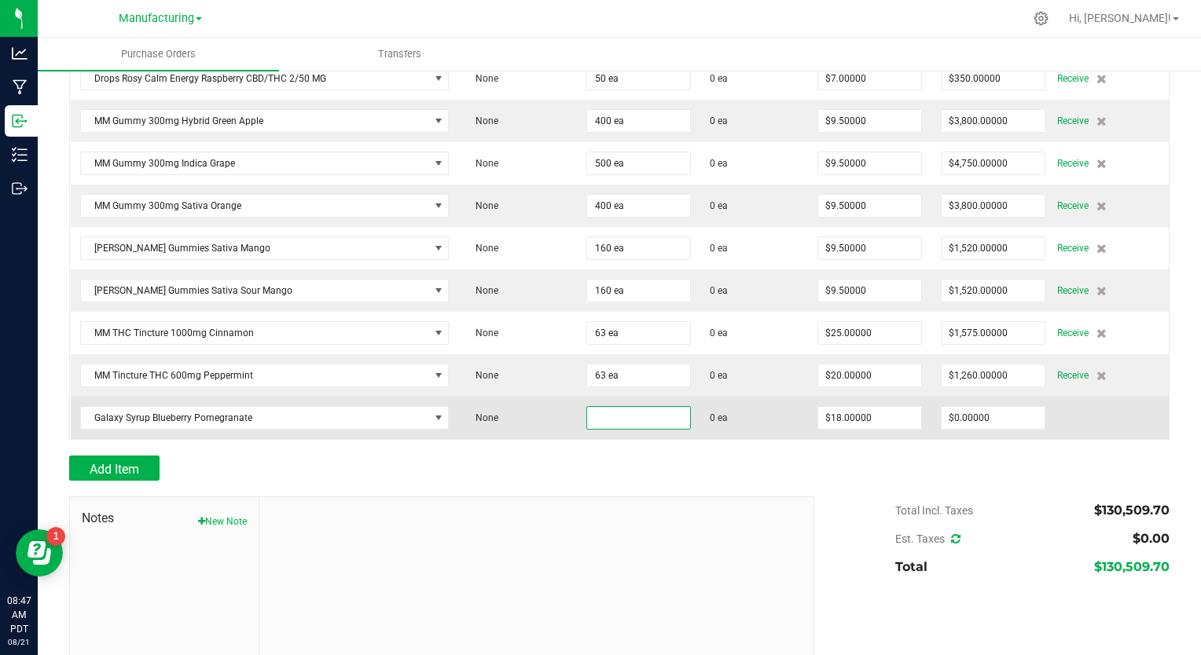
click at [590, 407] on input at bounding box center [638, 418] width 103 height 22
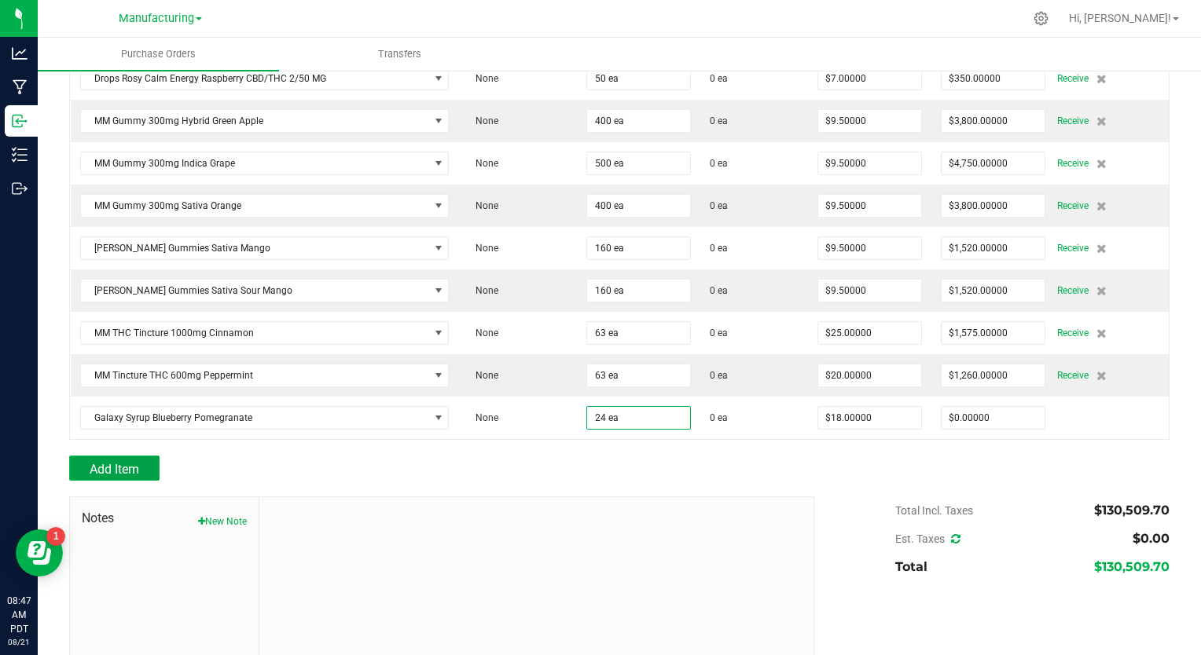
click at [141, 456] on button "Add Item" at bounding box center [114, 468] width 90 height 25
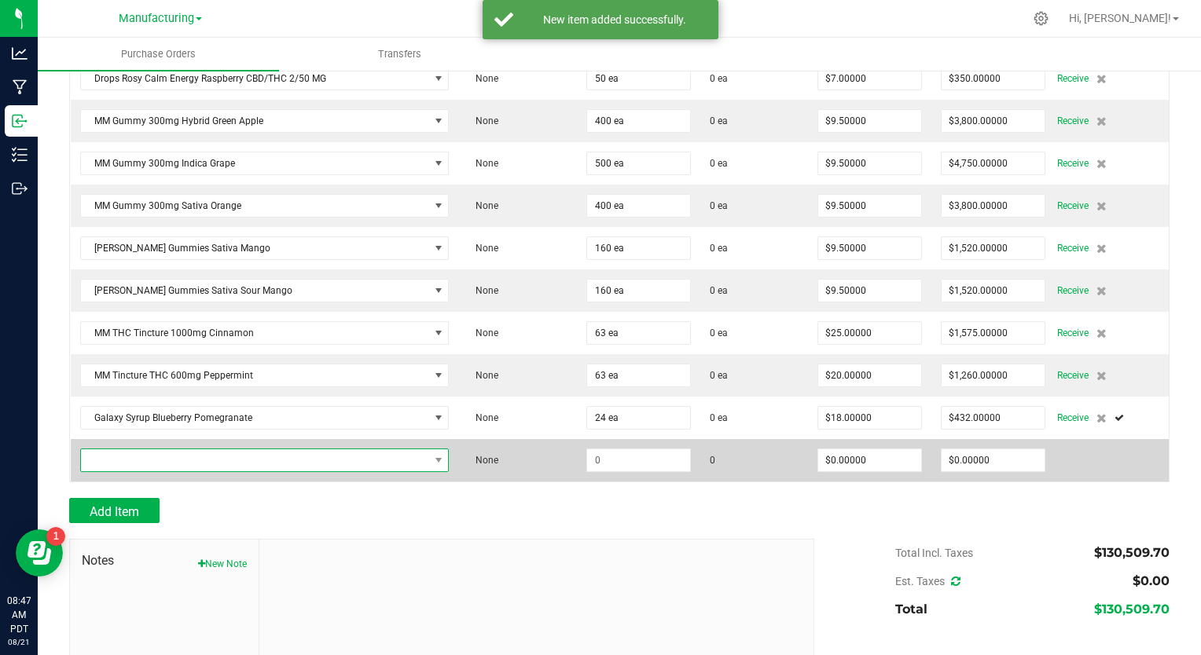
click at [142, 450] on span "NO DATA FOUND" at bounding box center [255, 461] width 348 height 22
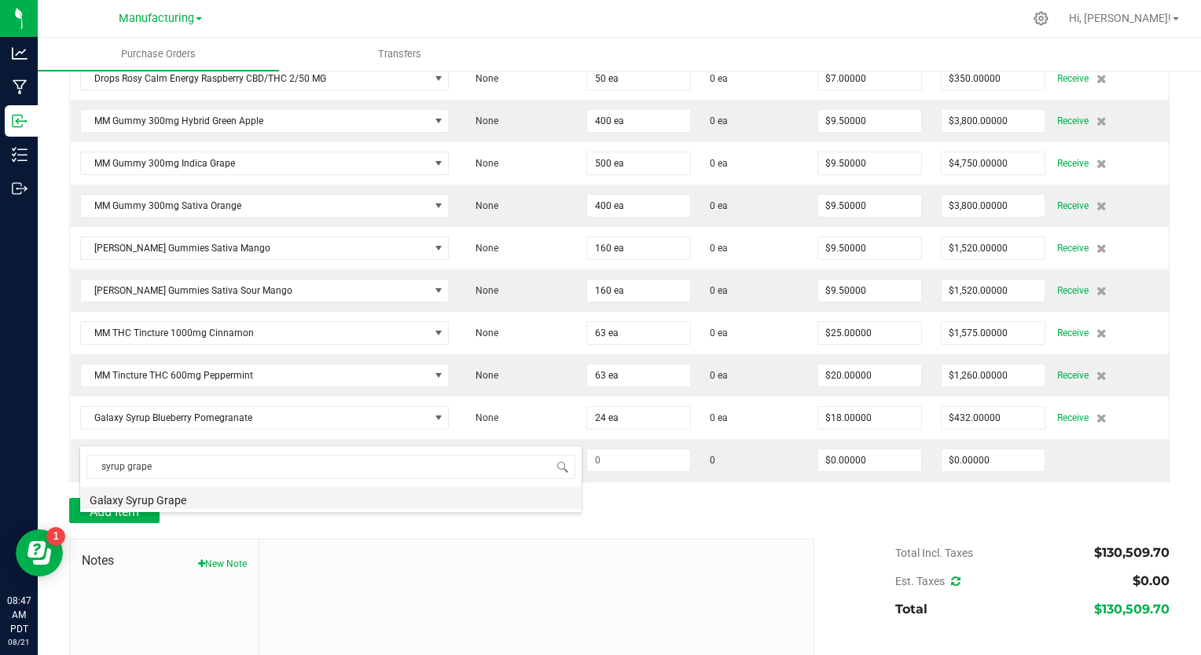
click at [153, 505] on li "Galaxy Syrup Grape" at bounding box center [330, 498] width 501 height 22
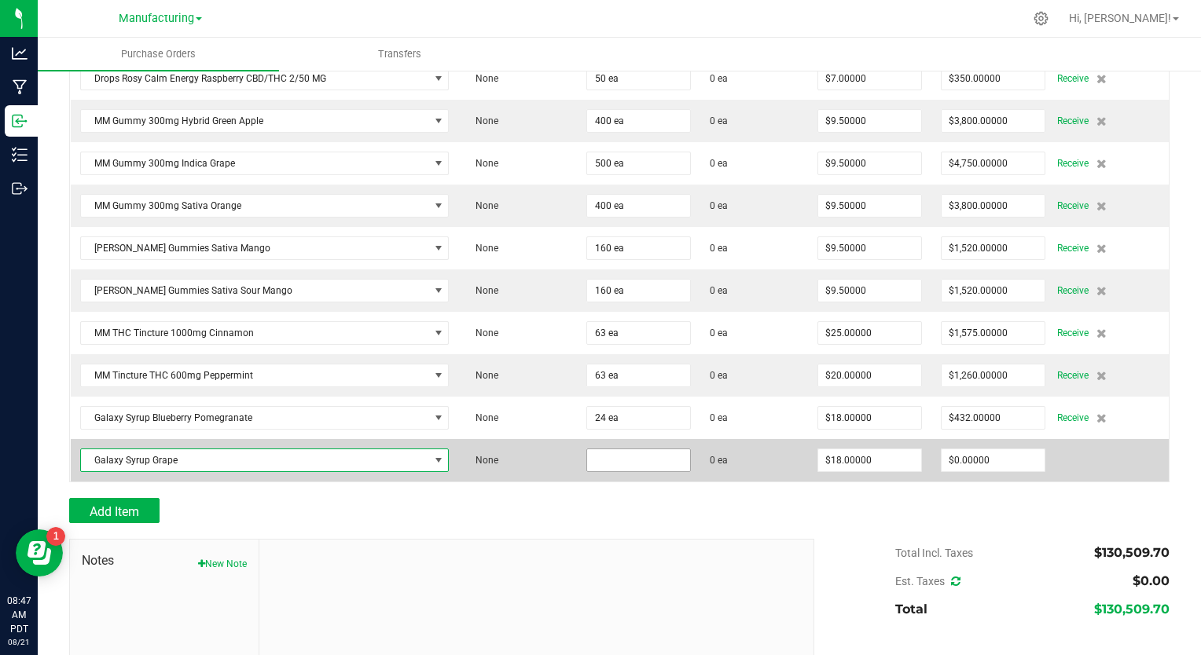
click at [591, 450] on input at bounding box center [638, 461] width 103 height 22
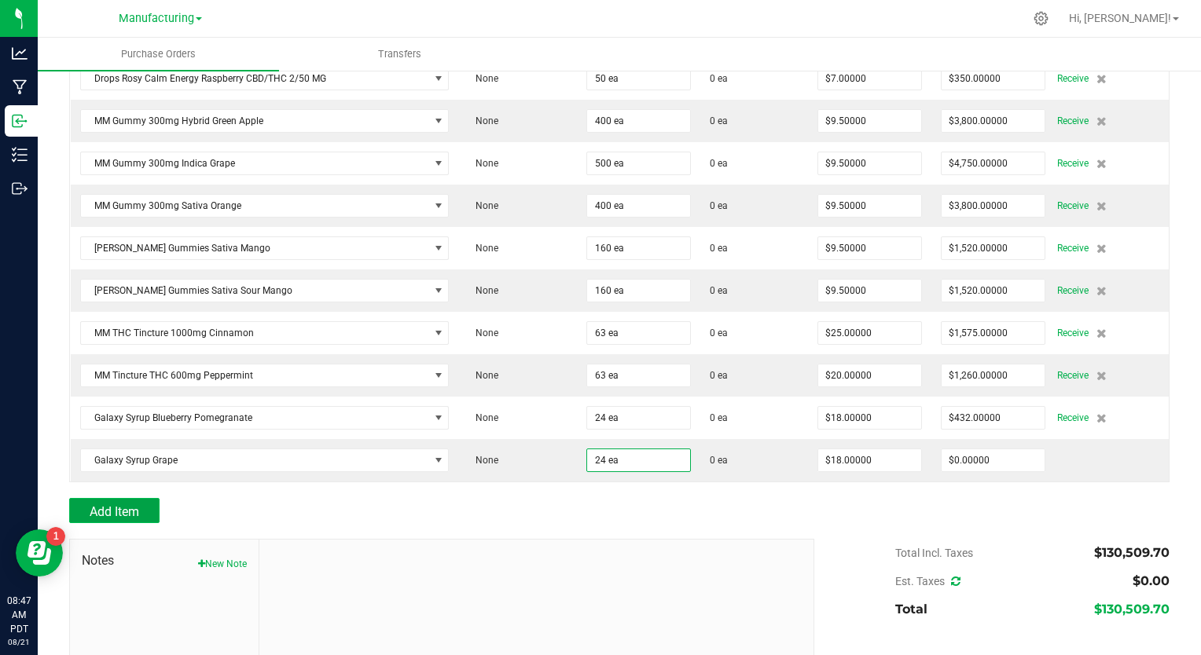
click at [139, 505] on span "Add Item" at bounding box center [115, 512] width 50 height 15
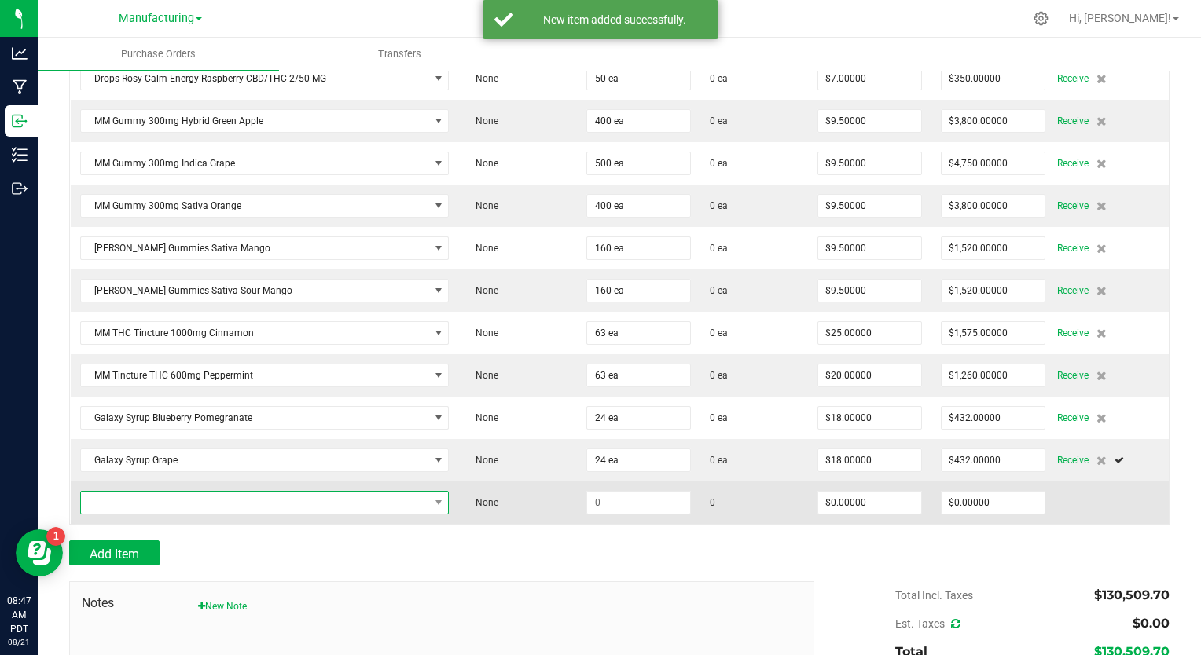
click at [138, 492] on span "NO DATA FOUND" at bounding box center [255, 503] width 348 height 22
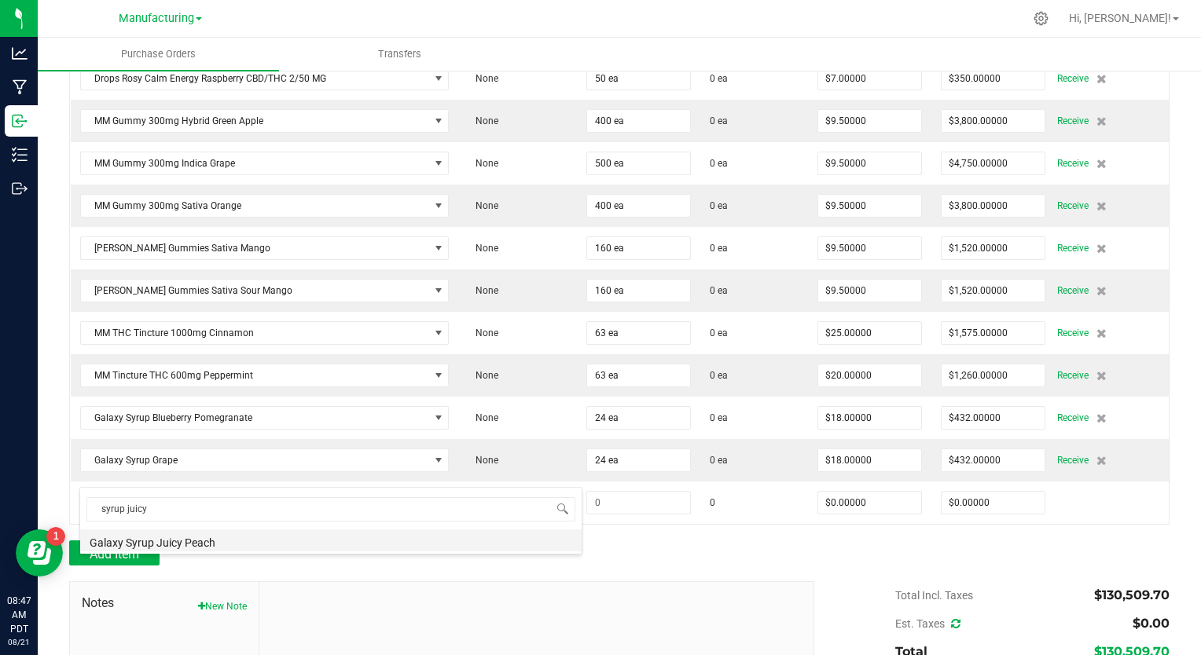
click at [170, 541] on li "Galaxy Syrup Juicy Peach" at bounding box center [330, 541] width 501 height 22
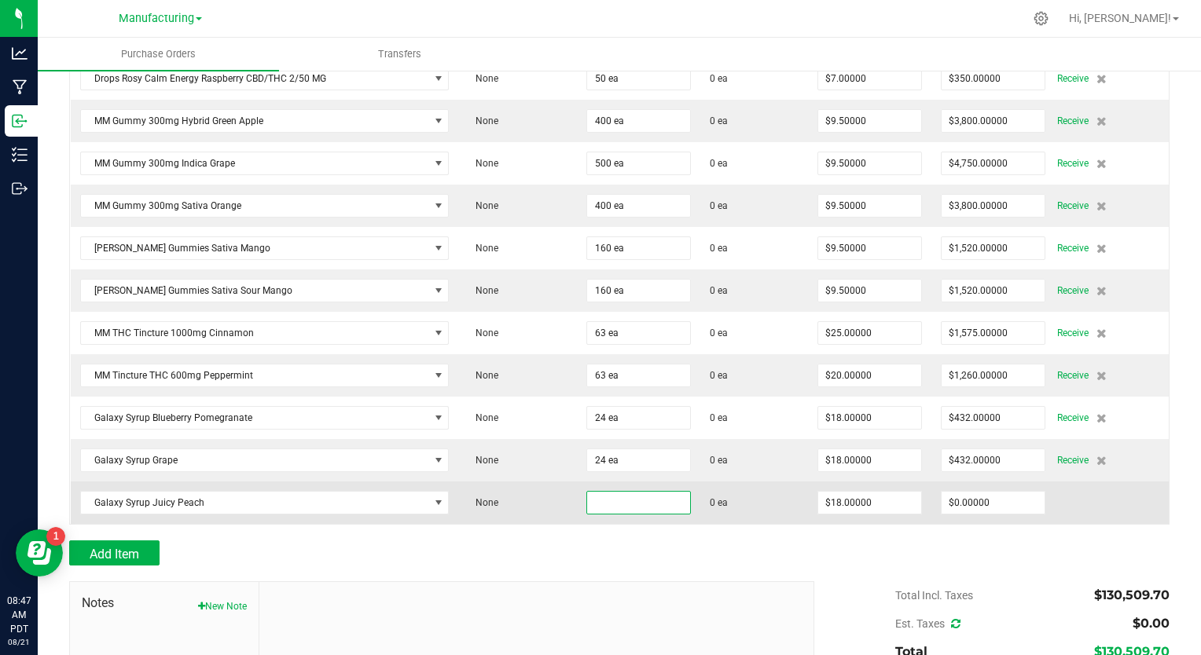
click at [602, 492] on input at bounding box center [638, 503] width 103 height 22
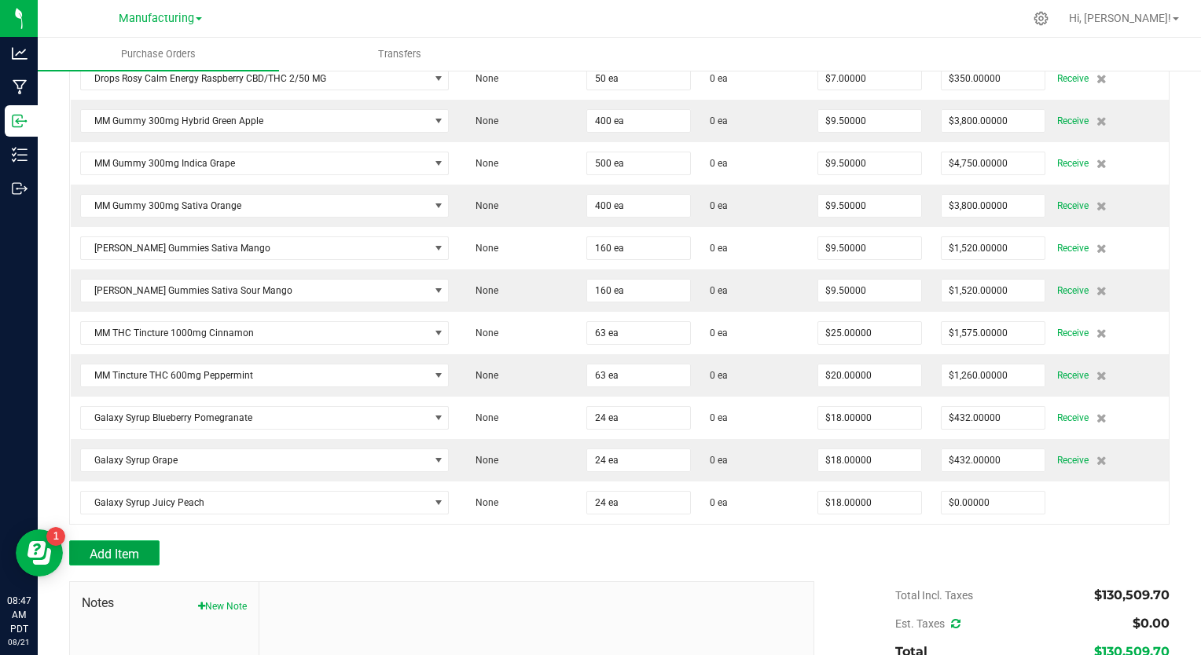
click at [119, 547] on span "Add Item" at bounding box center [115, 554] width 50 height 15
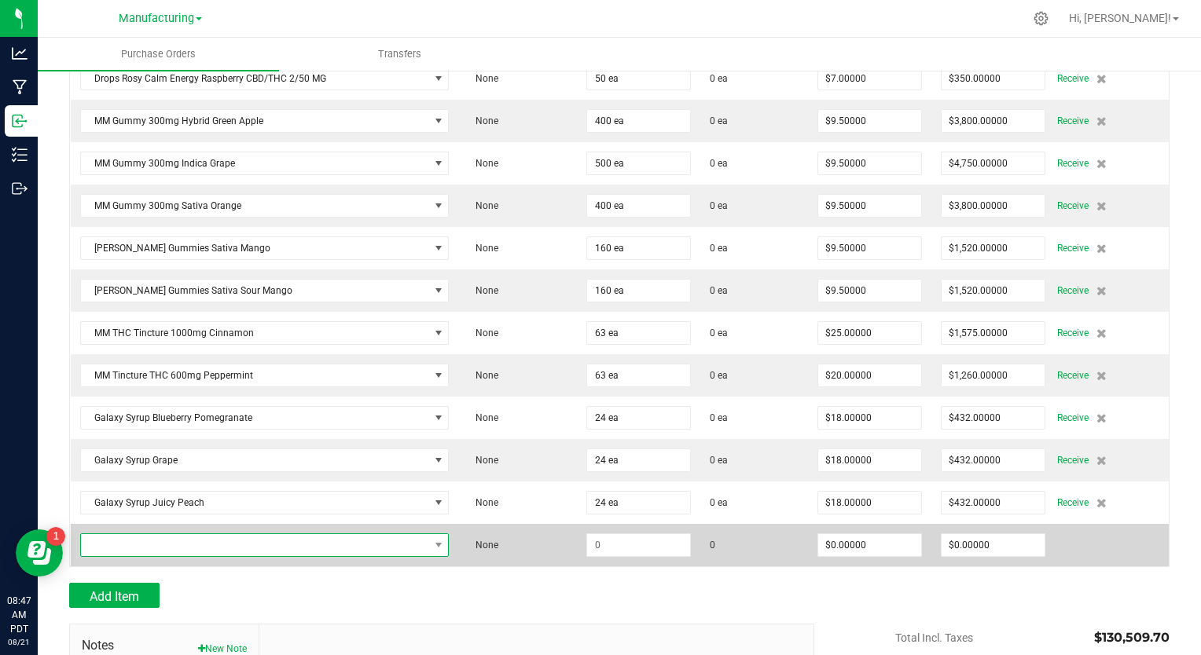
drag, startPoint x: 110, startPoint y: 518, endPoint x: 130, endPoint y: 517, distance: 19.7
click at [110, 534] on span "NO DATA FOUND" at bounding box center [255, 545] width 348 height 22
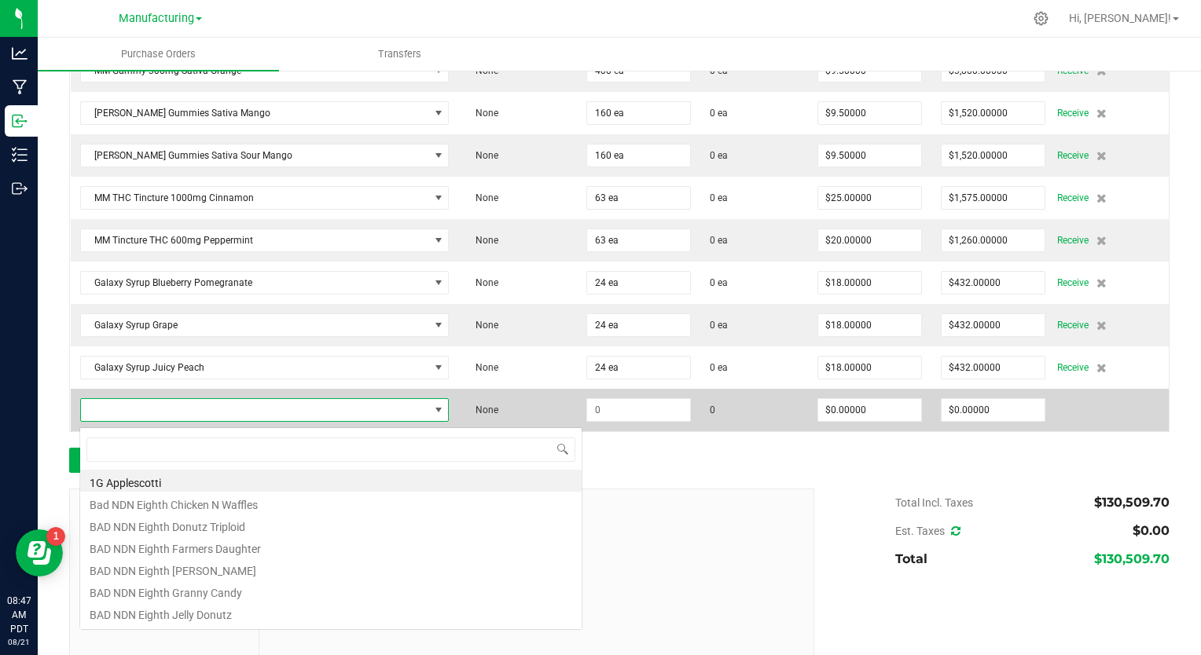
scroll to position [3522, 0]
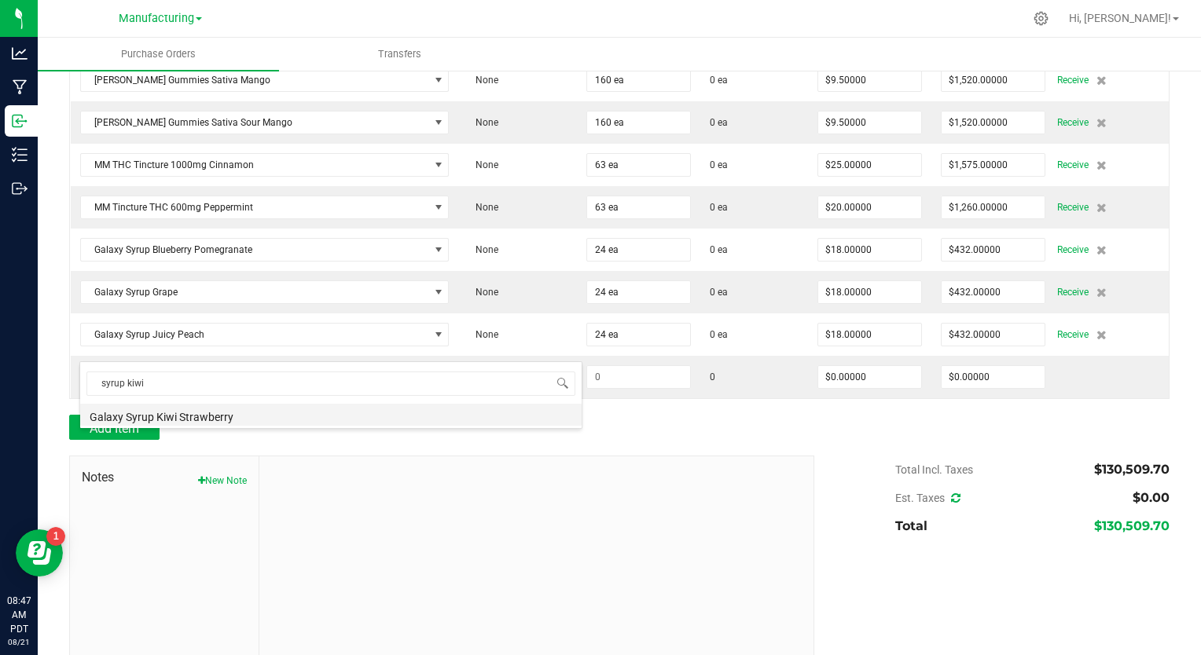
click at [146, 422] on li "Galaxy Syrup Kiwi Strawberry" at bounding box center [330, 415] width 501 height 22
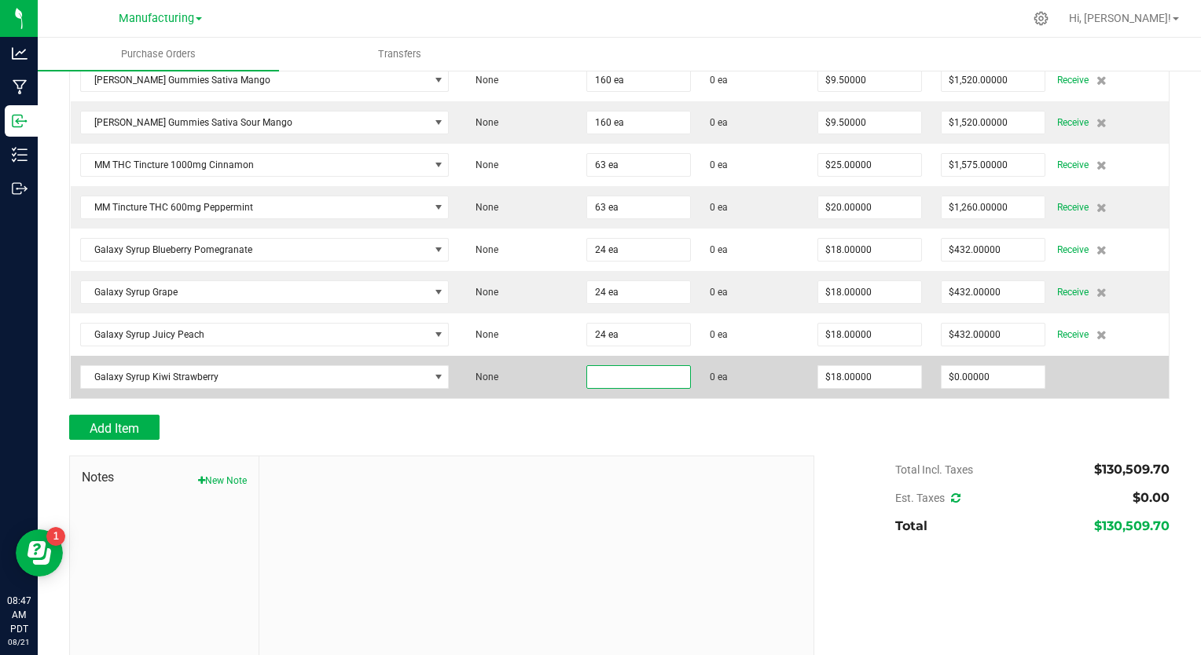
click at [594, 366] on input at bounding box center [638, 377] width 103 height 22
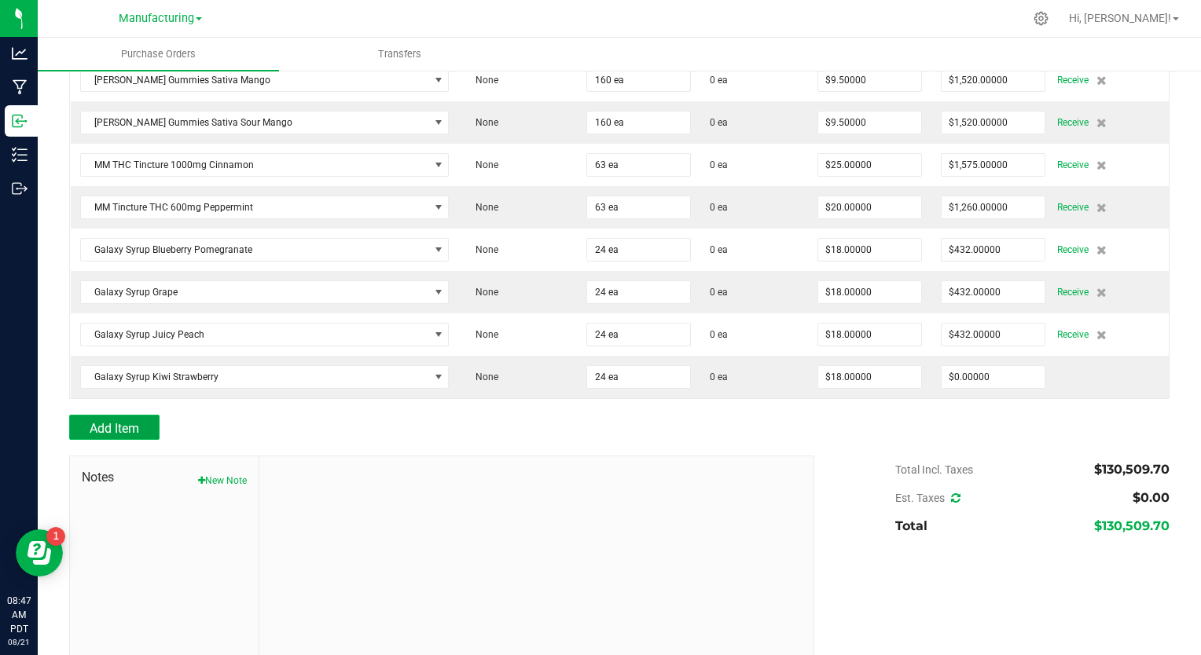
click at [144, 415] on button "Add Item" at bounding box center [114, 427] width 90 height 25
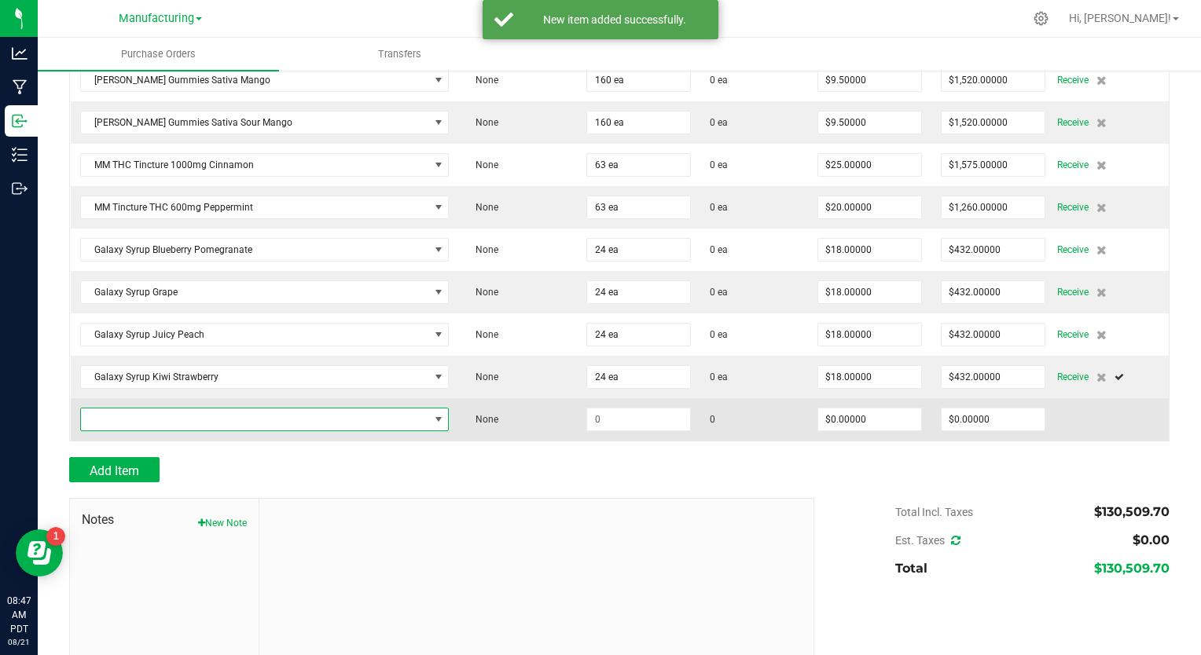
click at [163, 409] on span "NO DATA FOUND" at bounding box center [255, 420] width 348 height 22
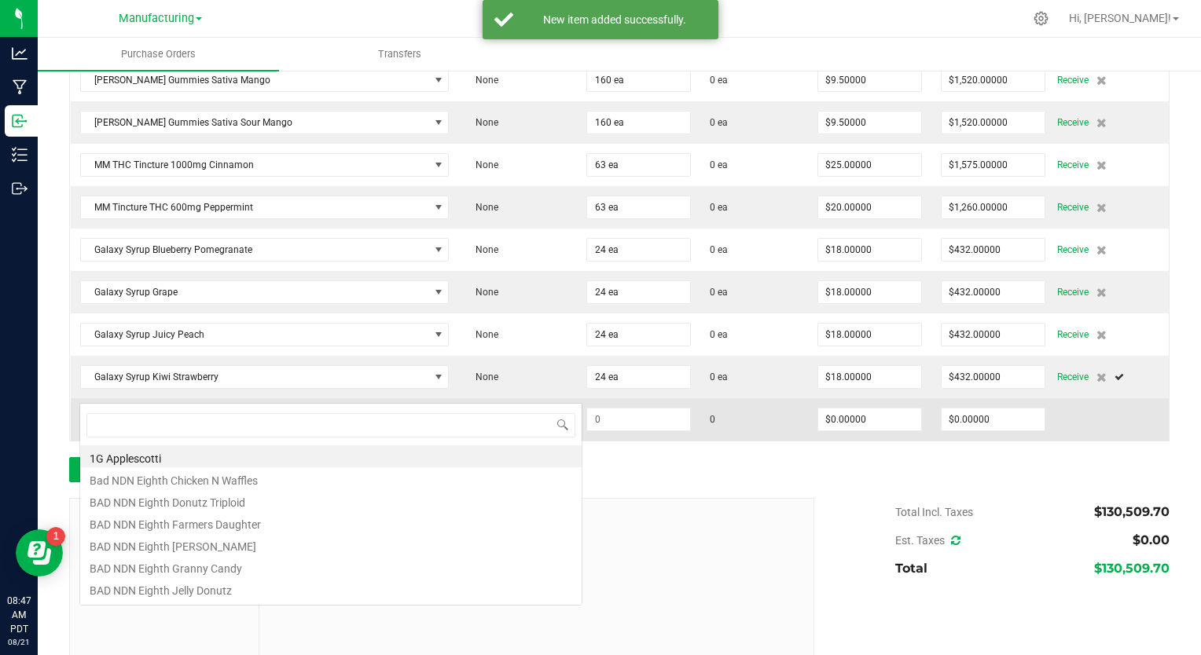
scroll to position [23, 358]
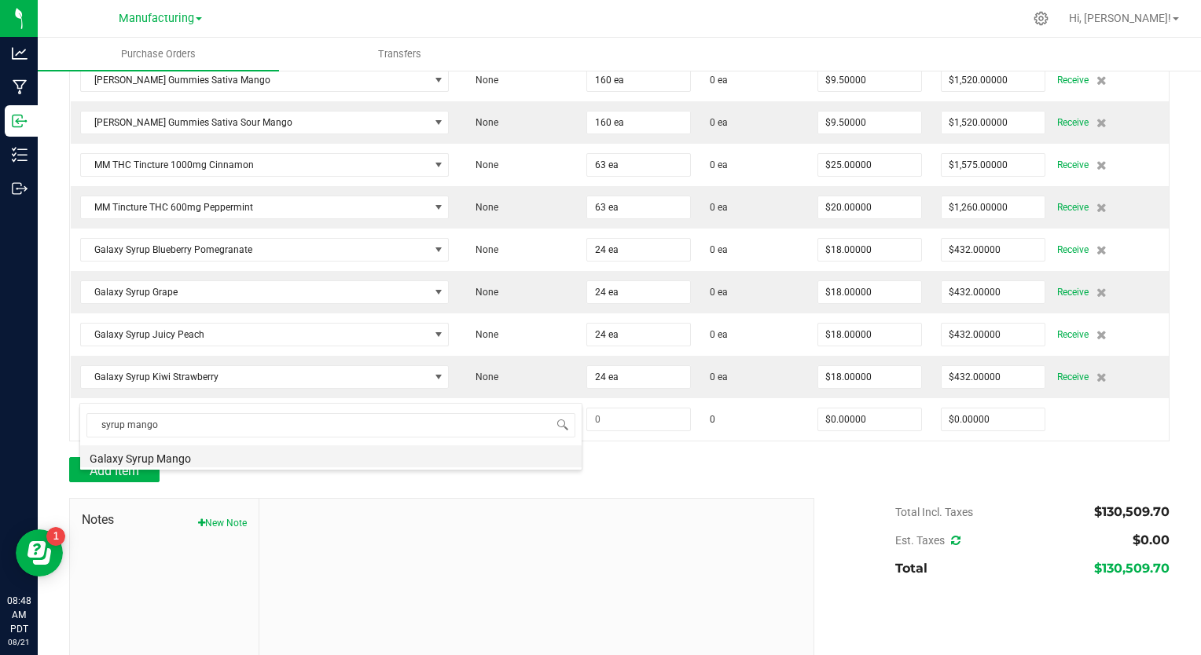
click at [176, 459] on li "Galaxy Syrup Mango" at bounding box center [330, 457] width 501 height 22
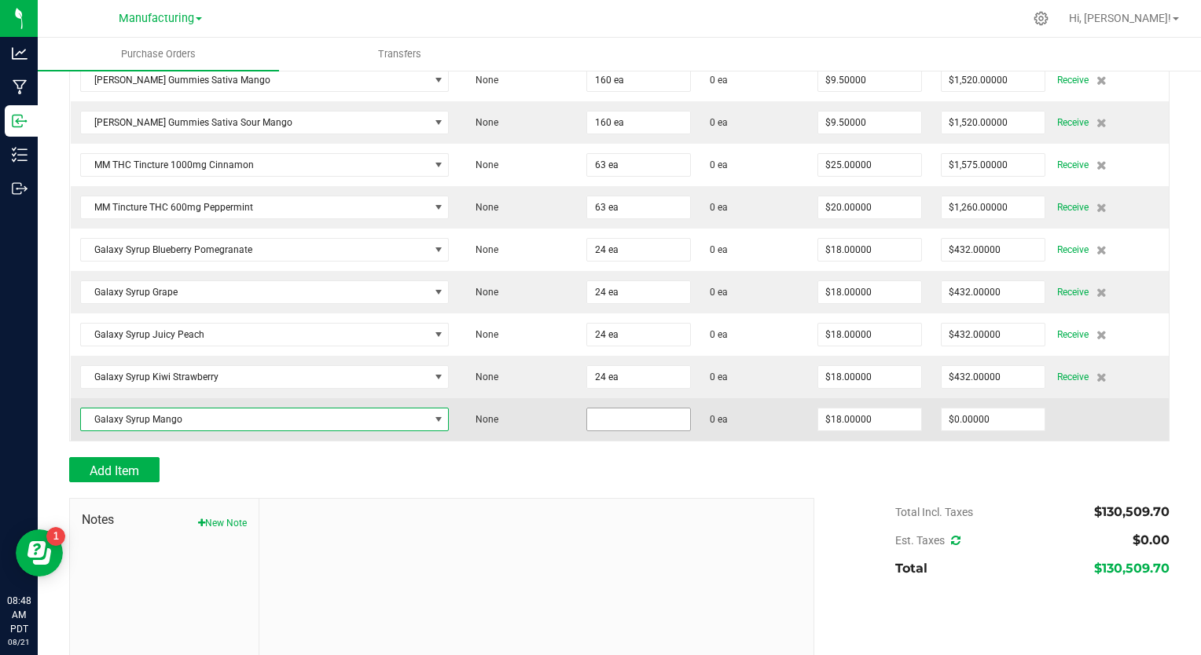
click at [587, 409] on input at bounding box center [638, 420] width 103 height 22
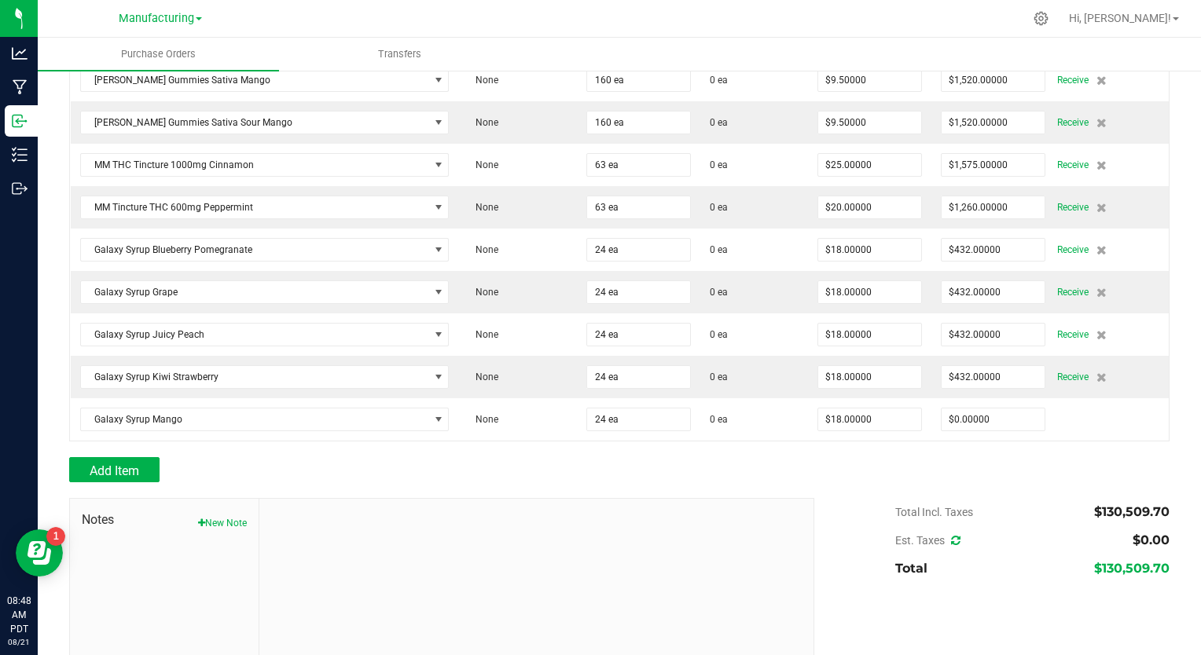
click at [107, 483] on div at bounding box center [619, 491] width 1100 height 16
click at [139, 464] on span "Add Item" at bounding box center [115, 471] width 50 height 15
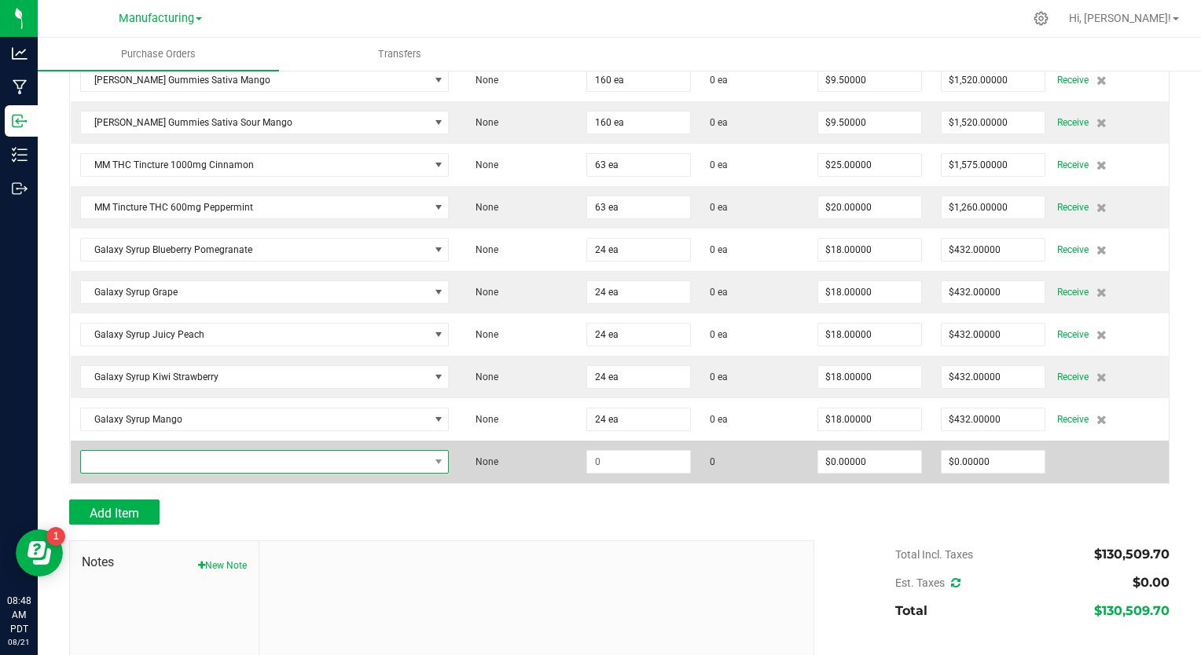
click at [145, 451] on span "NO DATA FOUND" at bounding box center [255, 462] width 348 height 22
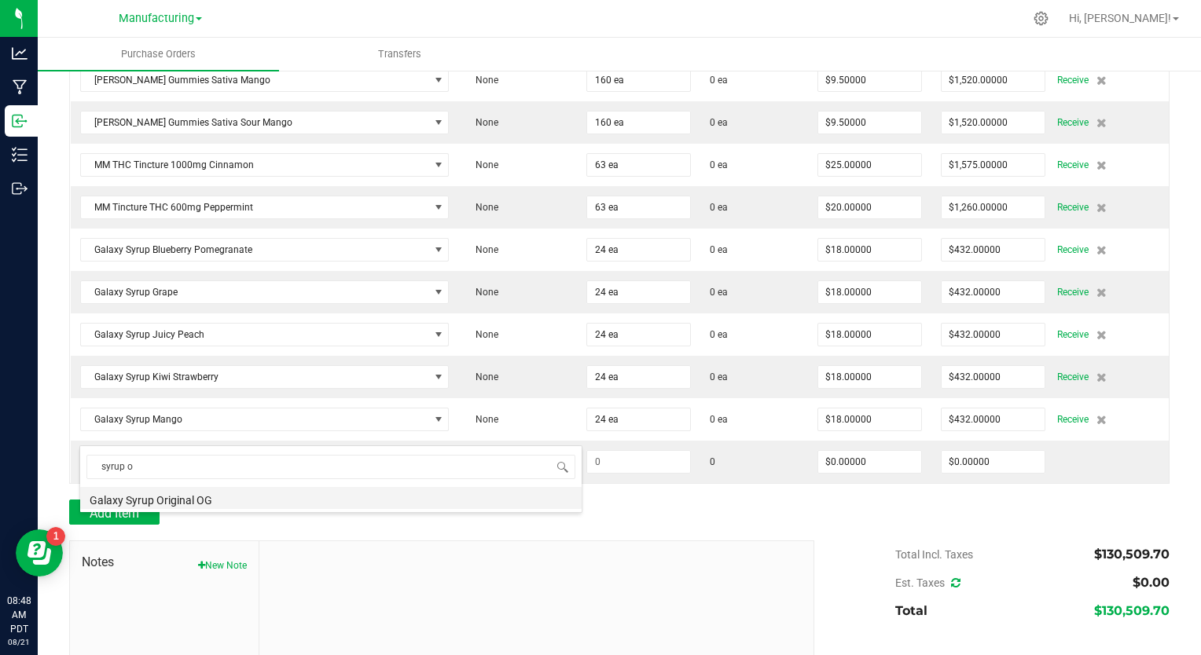
click at [167, 503] on li "Galaxy Syrup Original OG" at bounding box center [330, 498] width 501 height 22
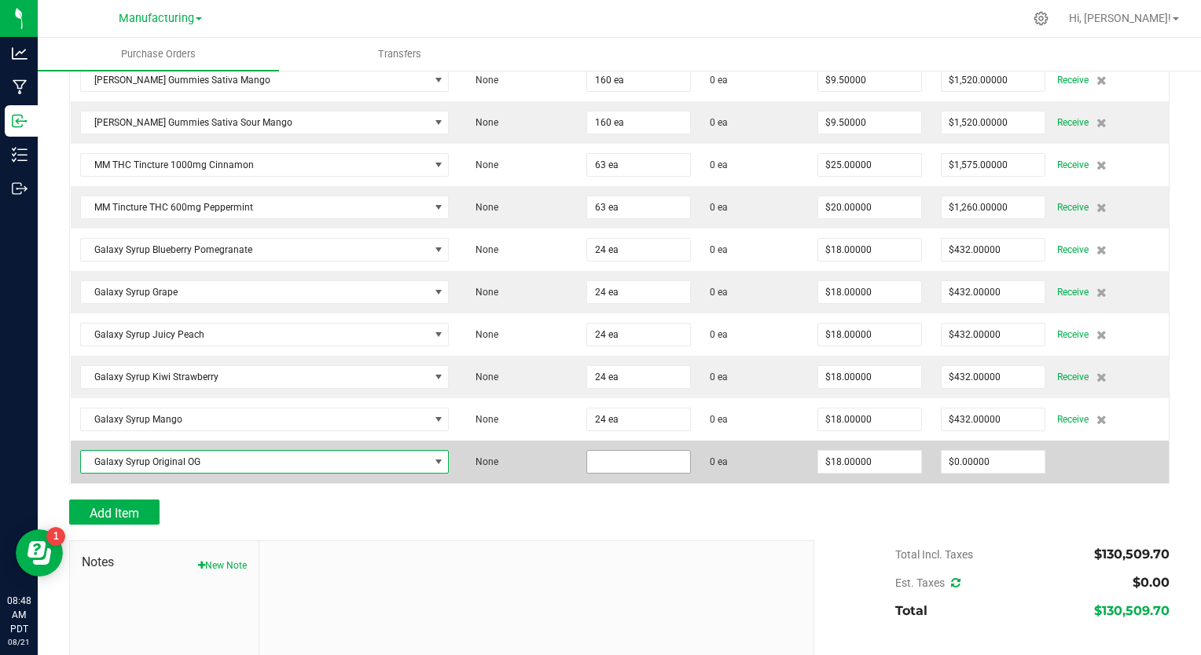
click at [594, 451] on input at bounding box center [638, 462] width 103 height 22
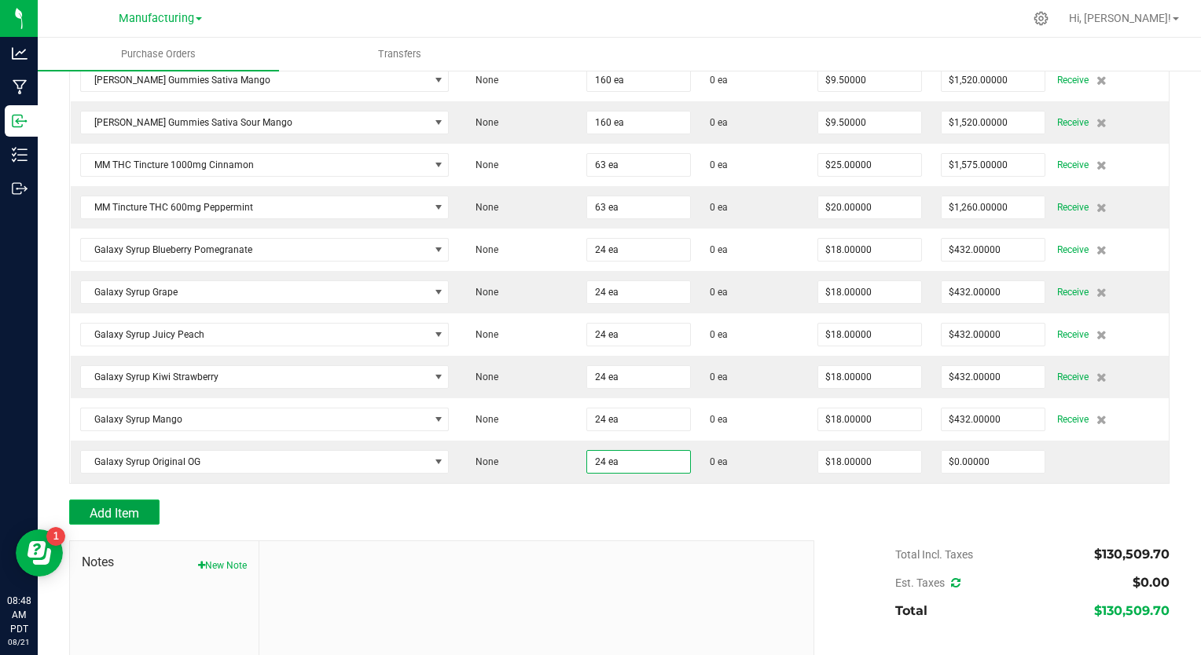
click at [135, 506] on span "Add Item" at bounding box center [115, 513] width 50 height 15
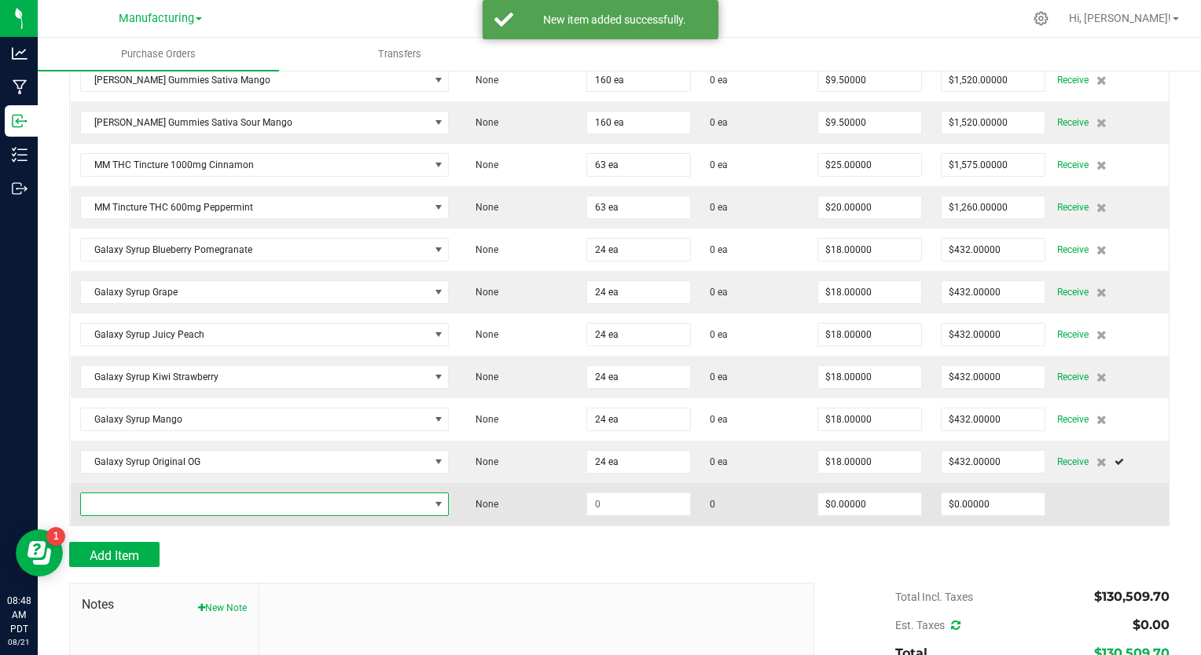
click at [128, 494] on span "NO DATA FOUND" at bounding box center [255, 505] width 348 height 22
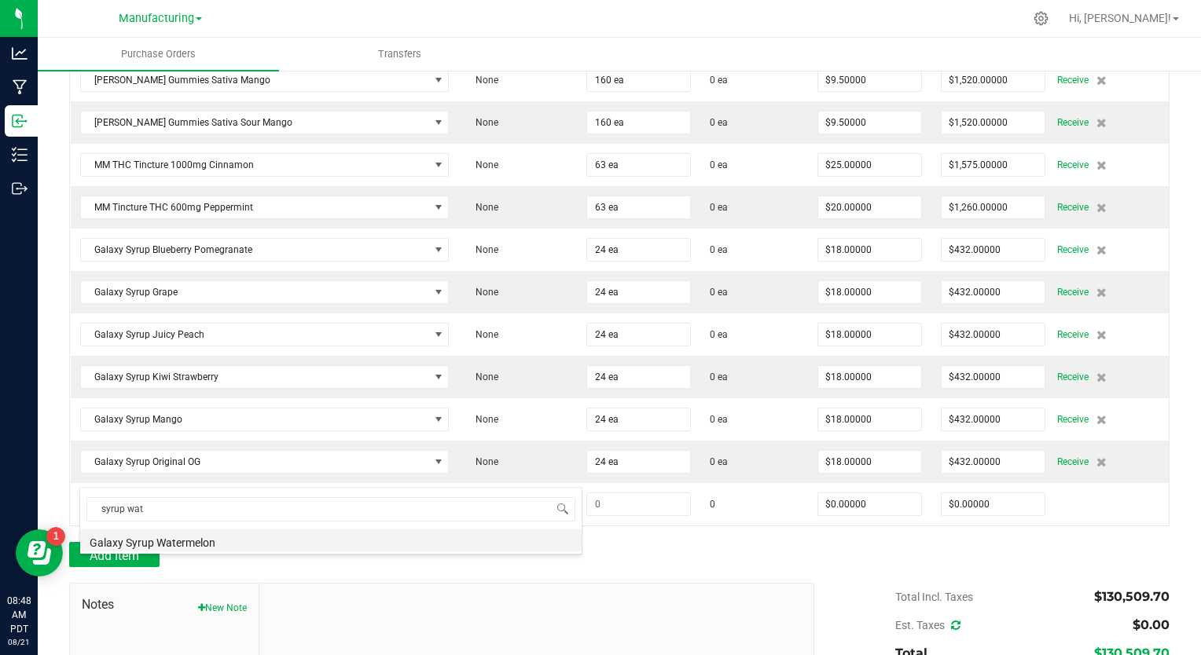
click at [160, 539] on li "Galaxy Syrup Watermelon" at bounding box center [330, 541] width 501 height 22
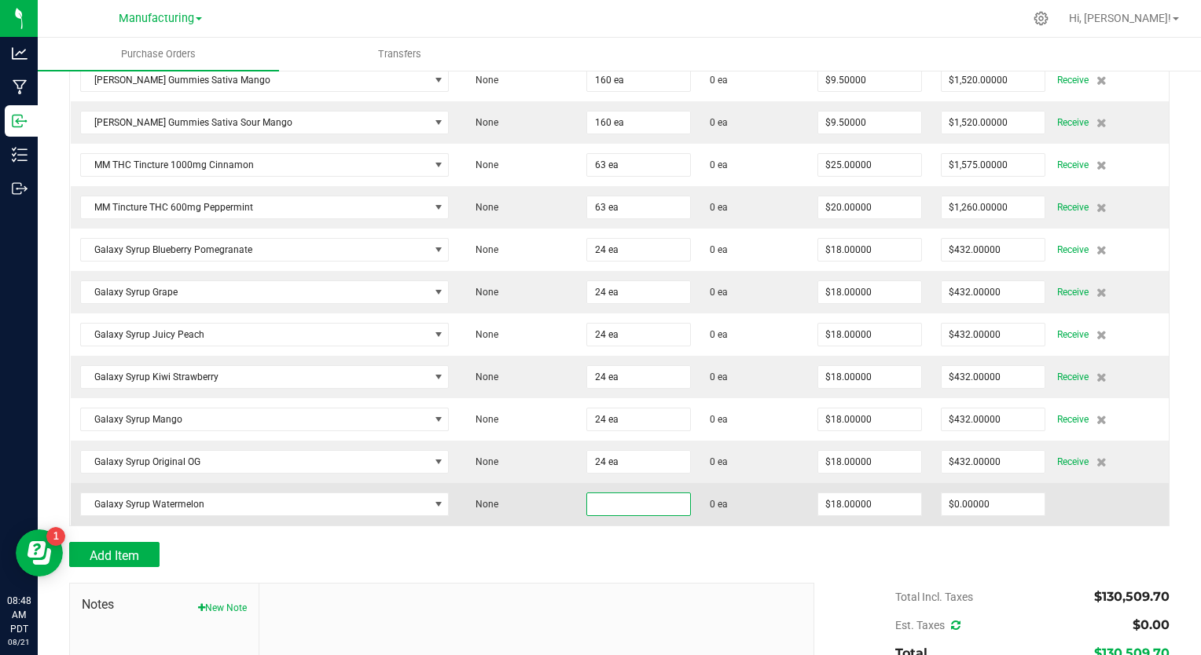
click at [605, 494] on input at bounding box center [638, 505] width 103 height 22
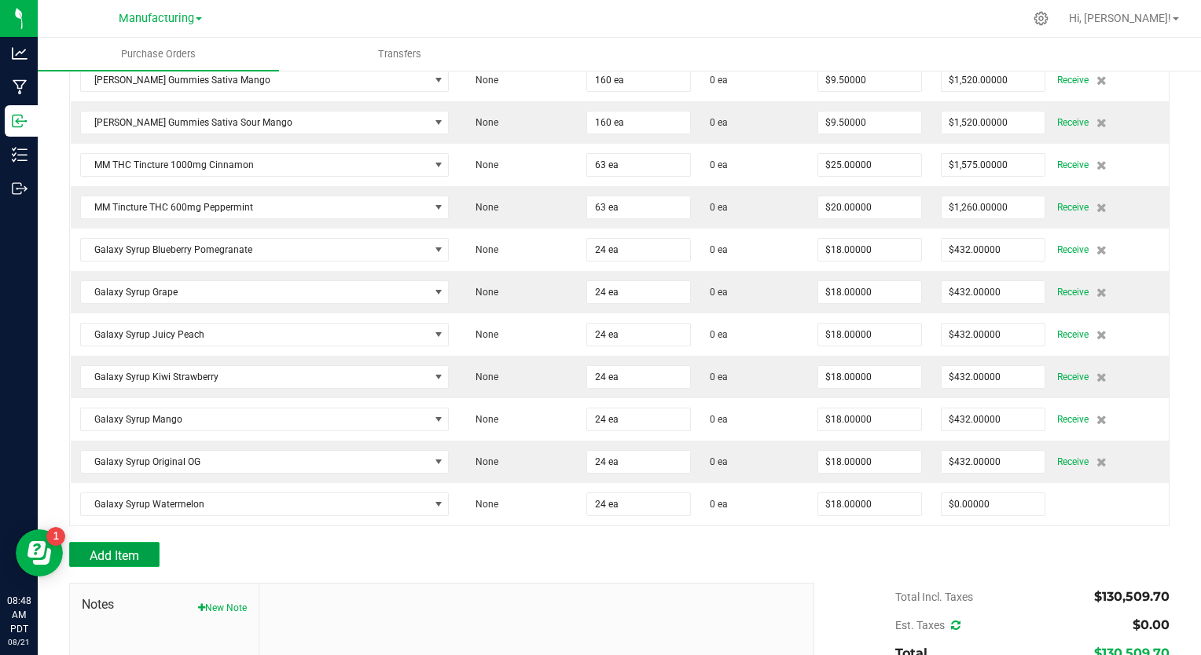
click at [141, 542] on button "Add Item" at bounding box center [114, 554] width 90 height 25
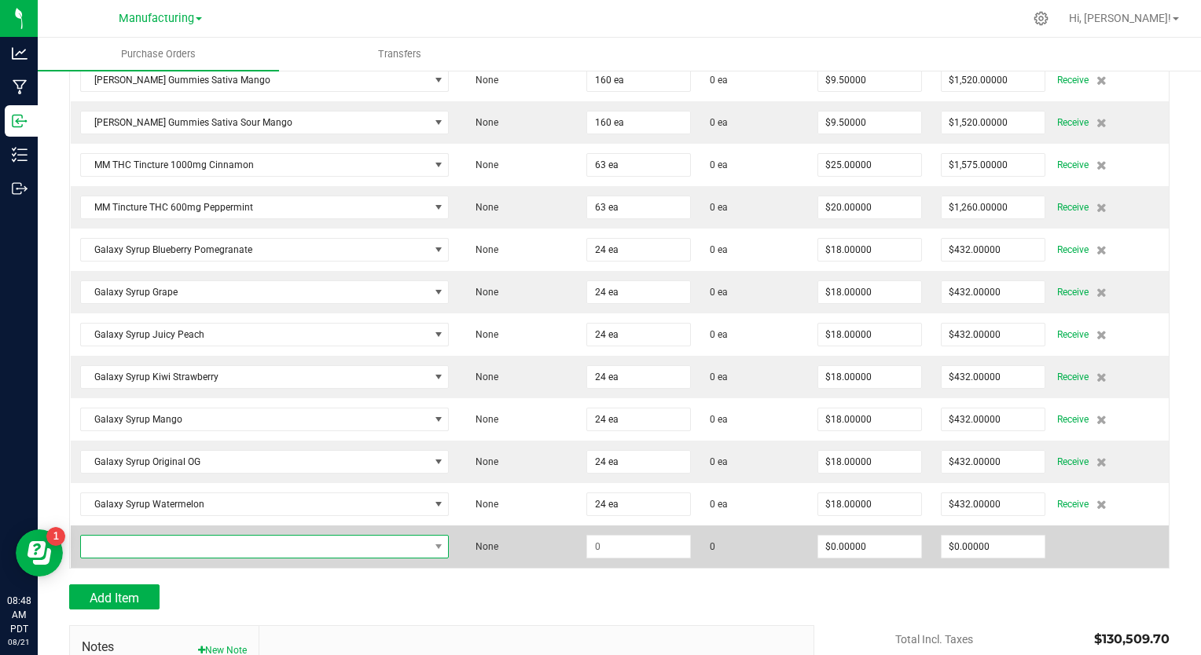
click at [205, 536] on span "NO DATA FOUND" at bounding box center [255, 547] width 348 height 22
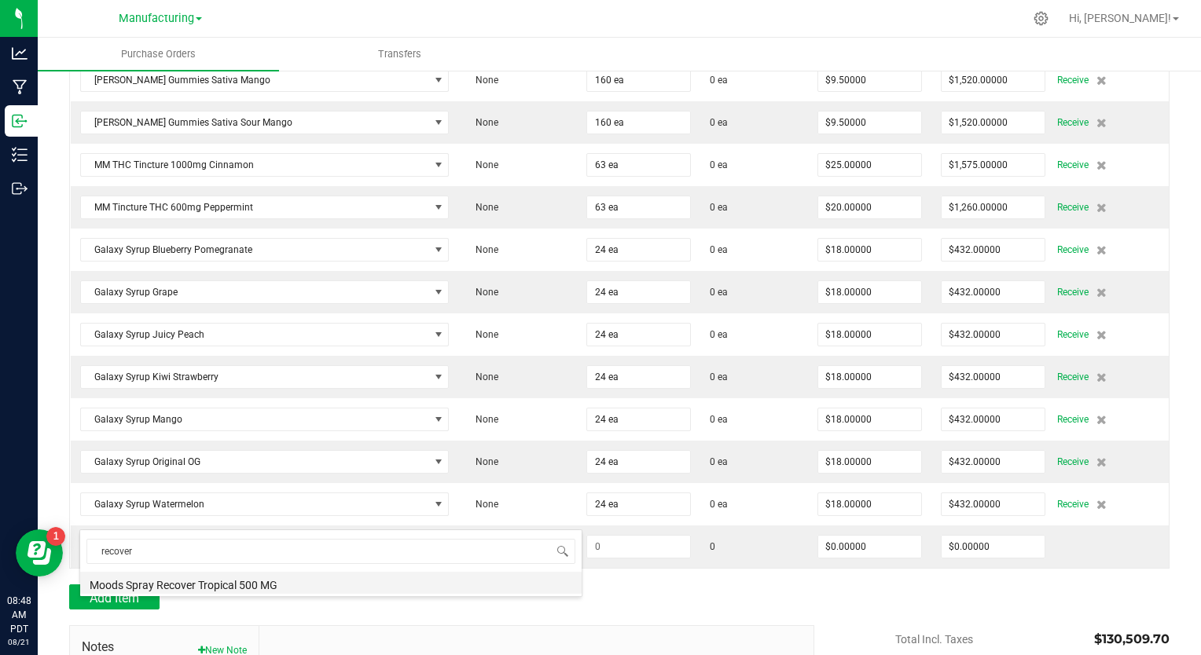
click at [214, 583] on li "Moods Spray Recover Tropical 500 MG" at bounding box center [330, 583] width 501 height 22
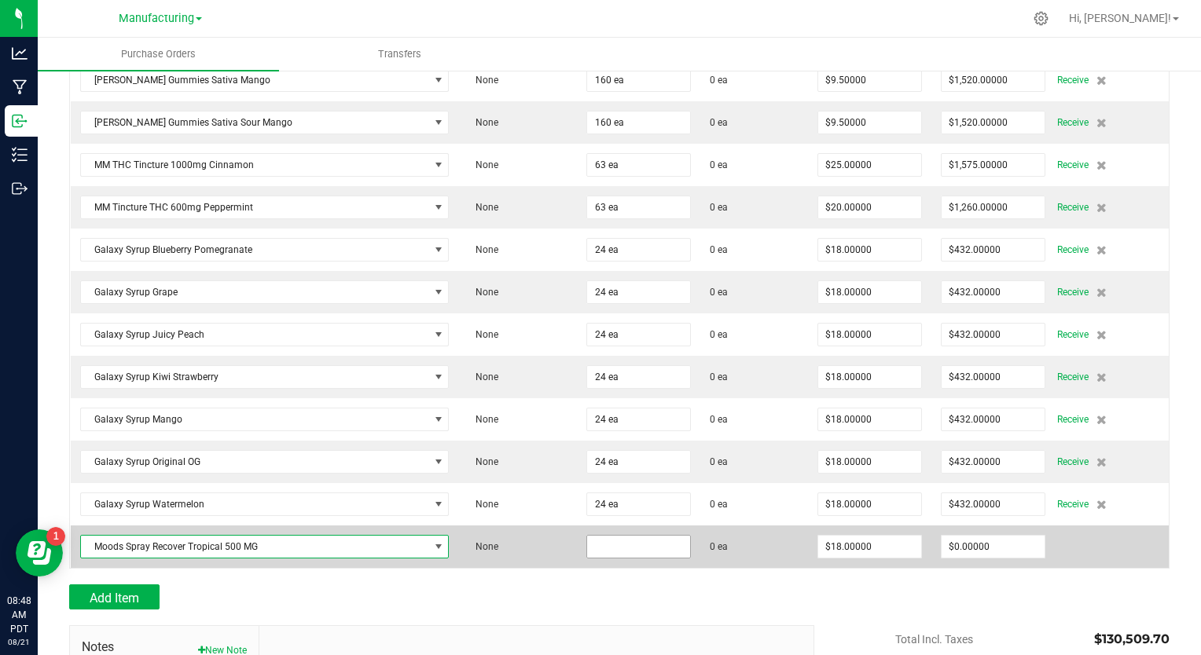
click at [588, 536] on input at bounding box center [638, 547] width 103 height 22
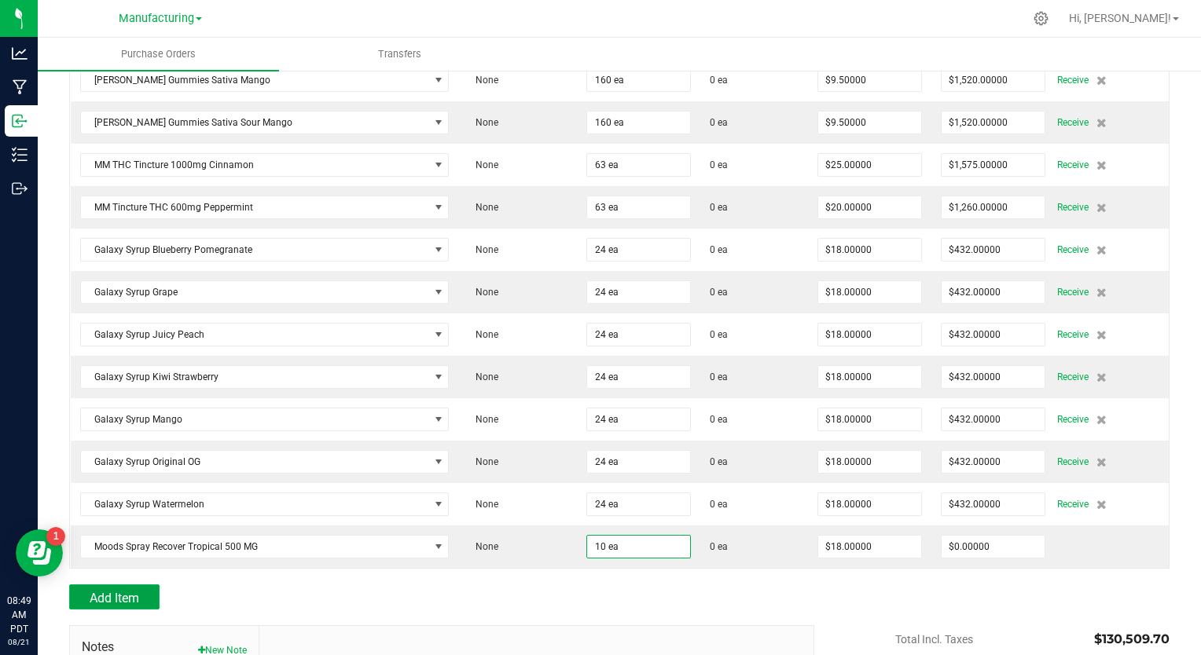
click at [150, 585] on button "Add Item" at bounding box center [114, 597] width 90 height 25
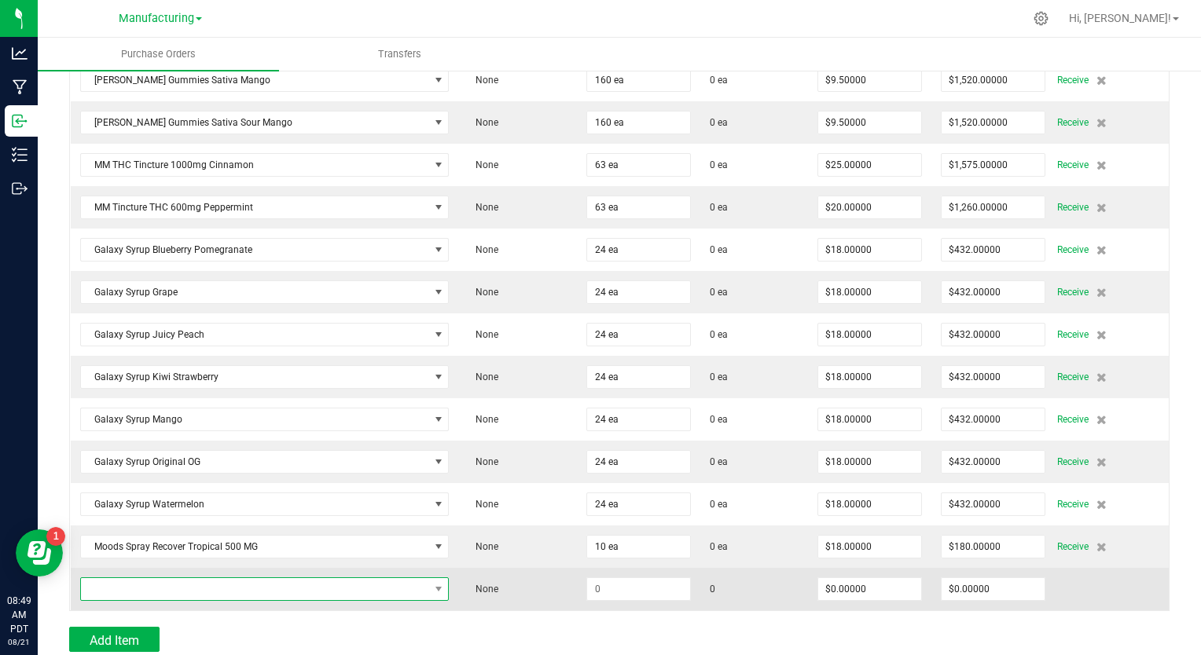
click at [176, 578] on span "NO DATA FOUND" at bounding box center [255, 589] width 348 height 22
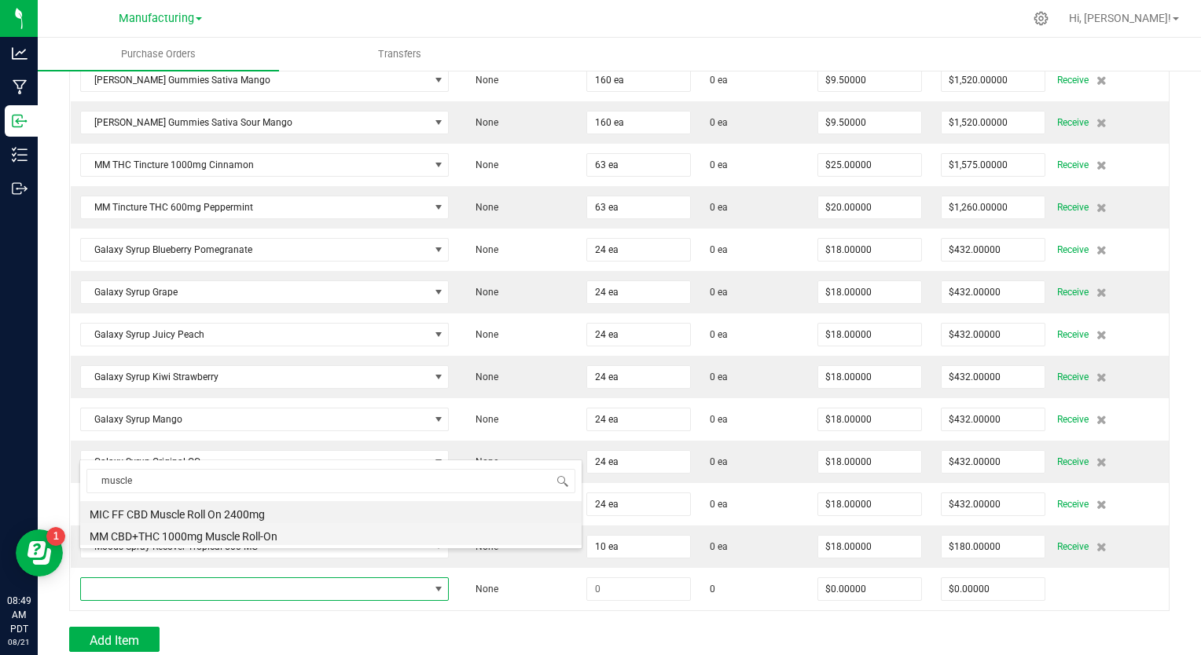
click at [179, 541] on li "MM CBD+THC 1000mg Muscle Roll-On" at bounding box center [330, 534] width 501 height 22
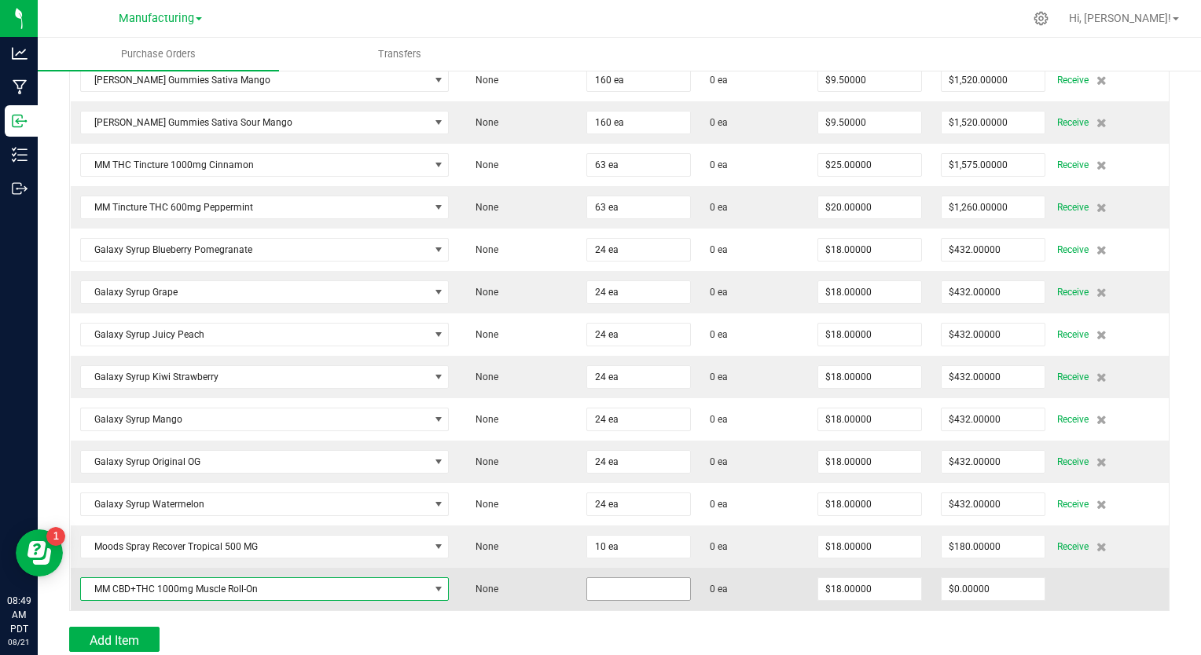
click at [590, 578] on input at bounding box center [638, 589] width 103 height 22
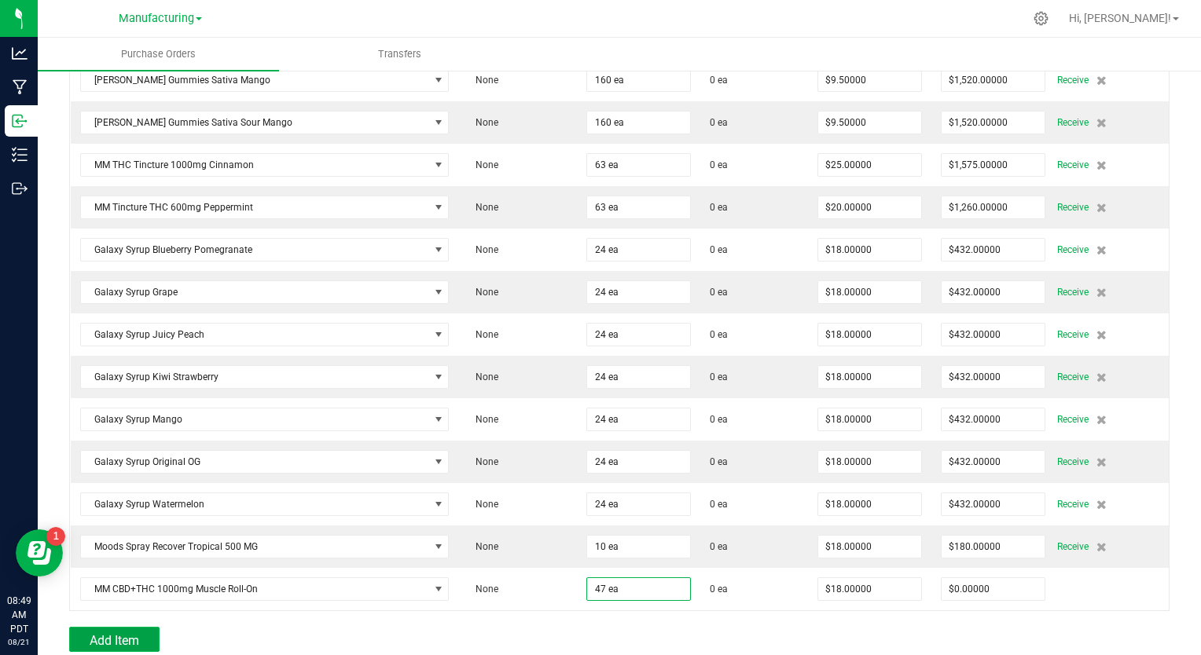
click at [140, 627] on button "Add Item" at bounding box center [114, 639] width 90 height 25
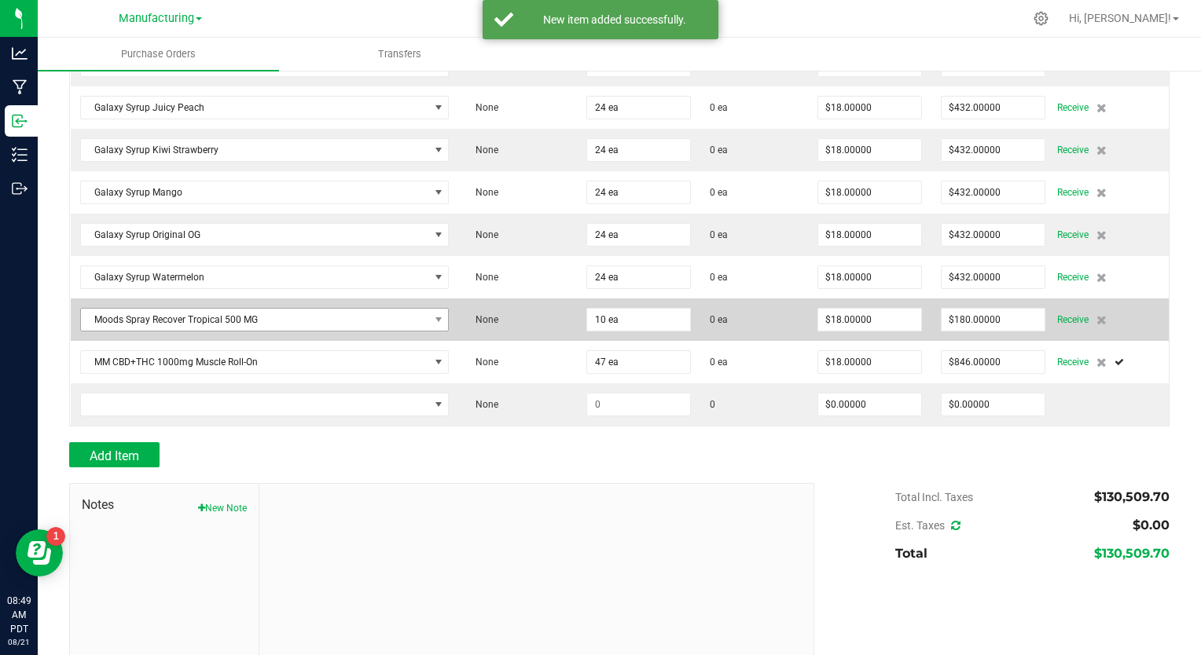
scroll to position [3758, 0]
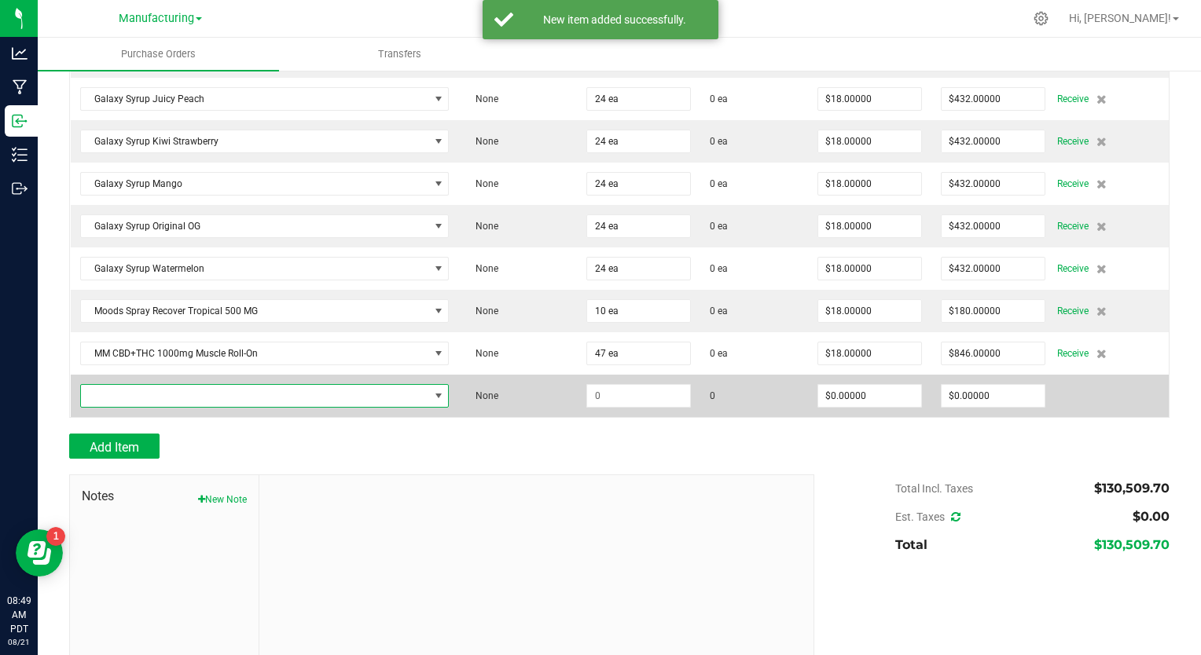
click at [190, 385] on span "NO DATA FOUND" at bounding box center [255, 396] width 348 height 22
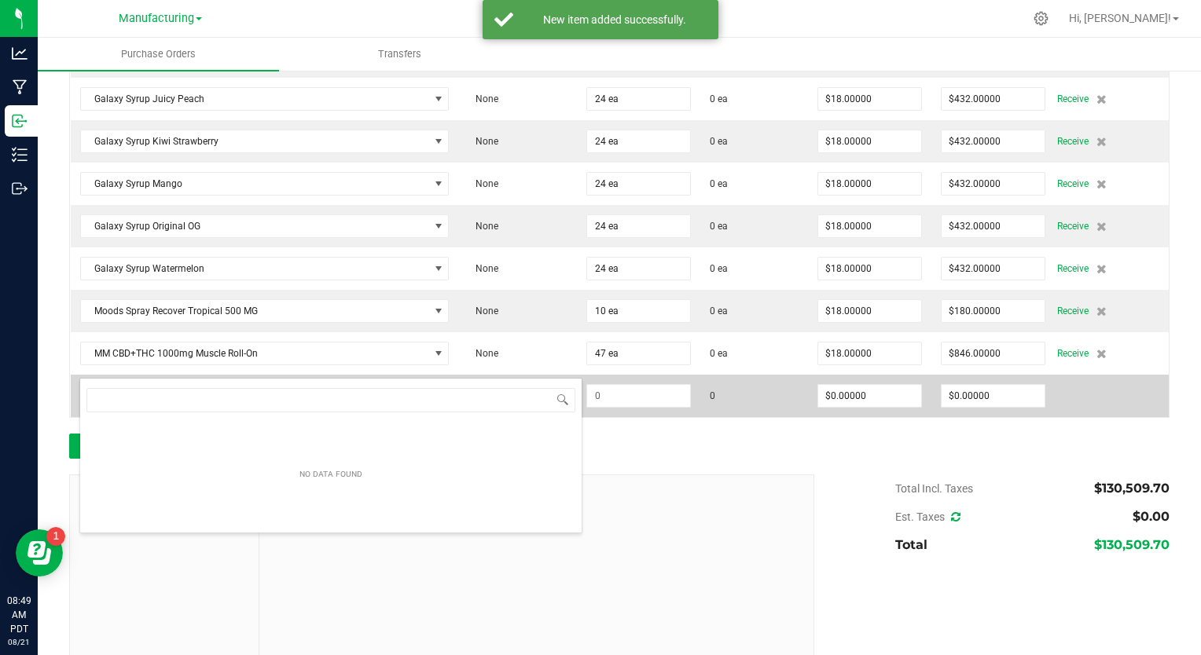
scroll to position [23, 358]
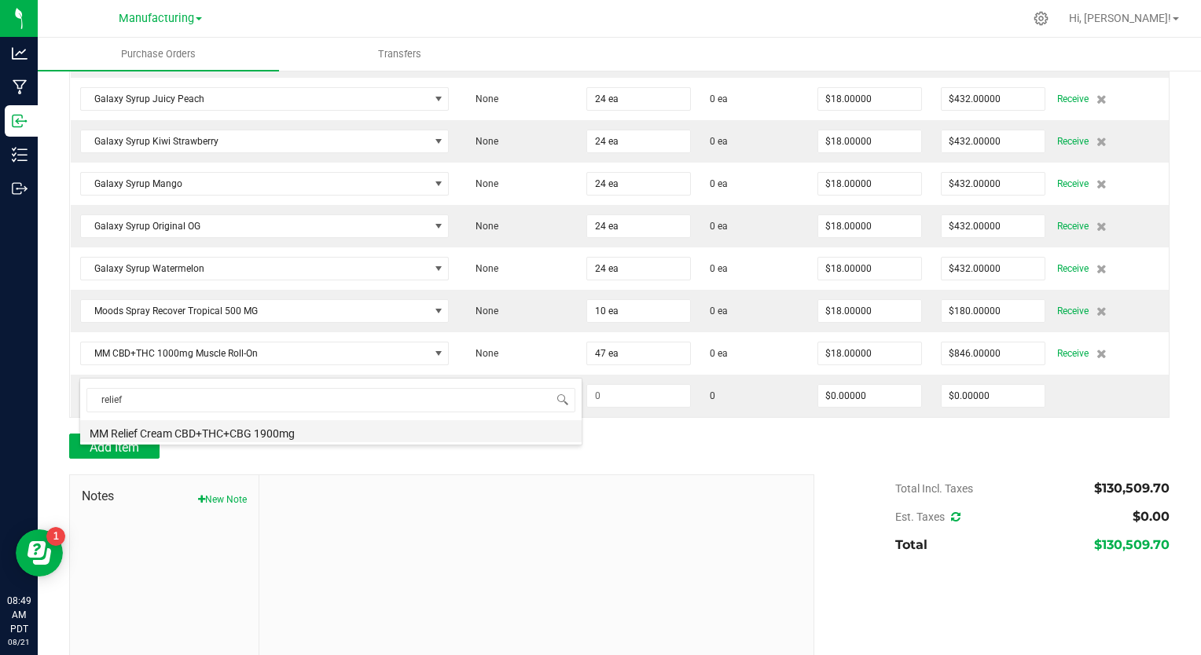
click at [220, 429] on li "MM Relief Cream CBD+THC+CBG 1900mg" at bounding box center [330, 431] width 501 height 22
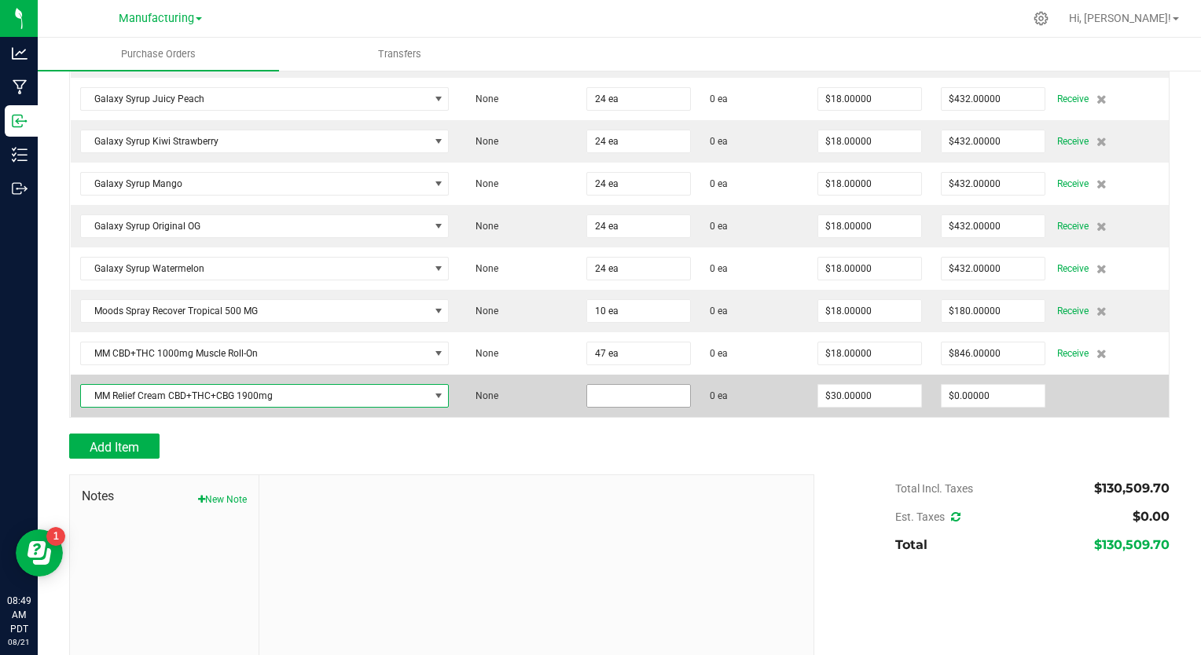
click at [591, 385] on input at bounding box center [638, 396] width 103 height 22
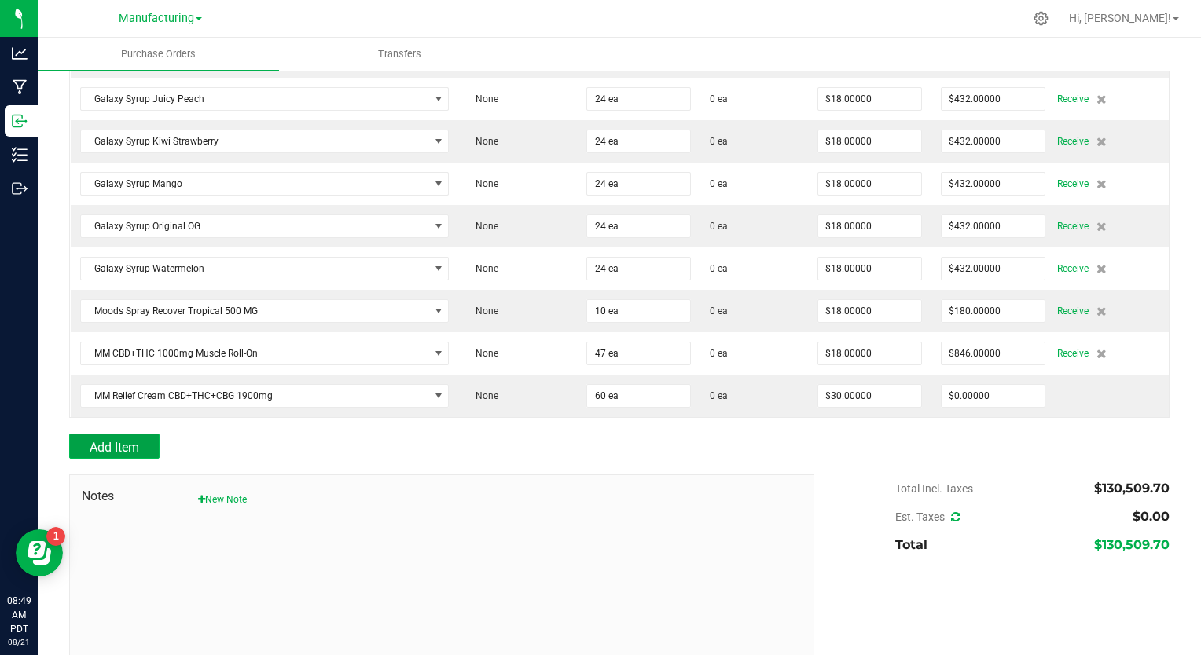
click at [112, 440] on span "Add Item" at bounding box center [115, 447] width 50 height 15
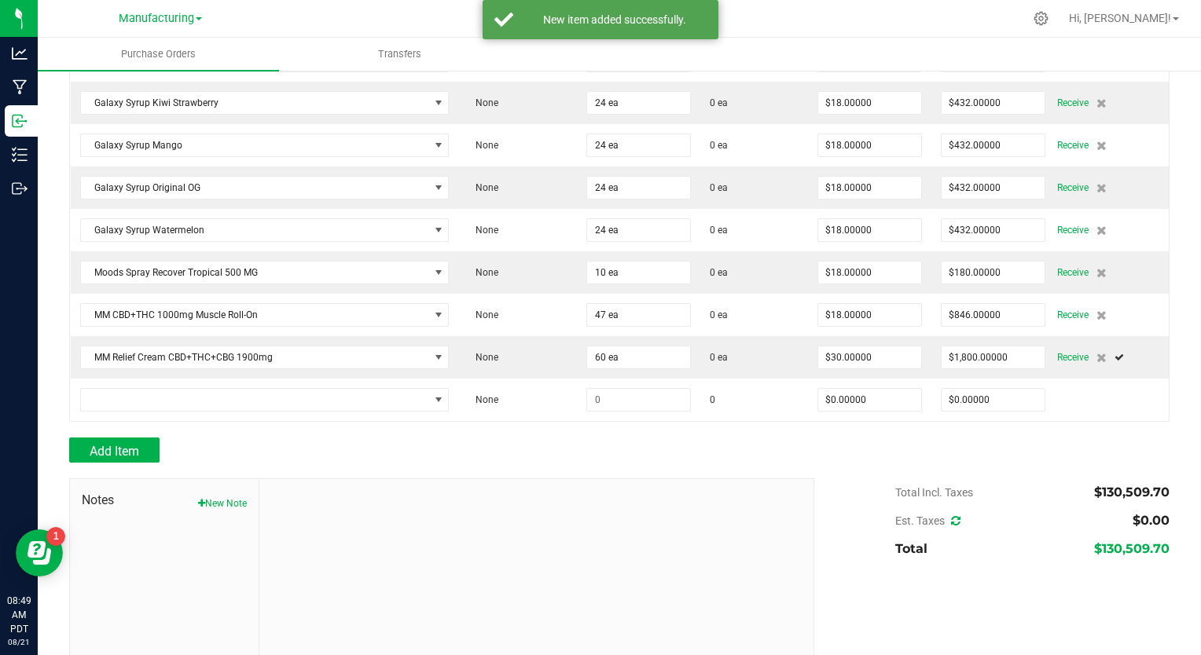
scroll to position [3817, 0]
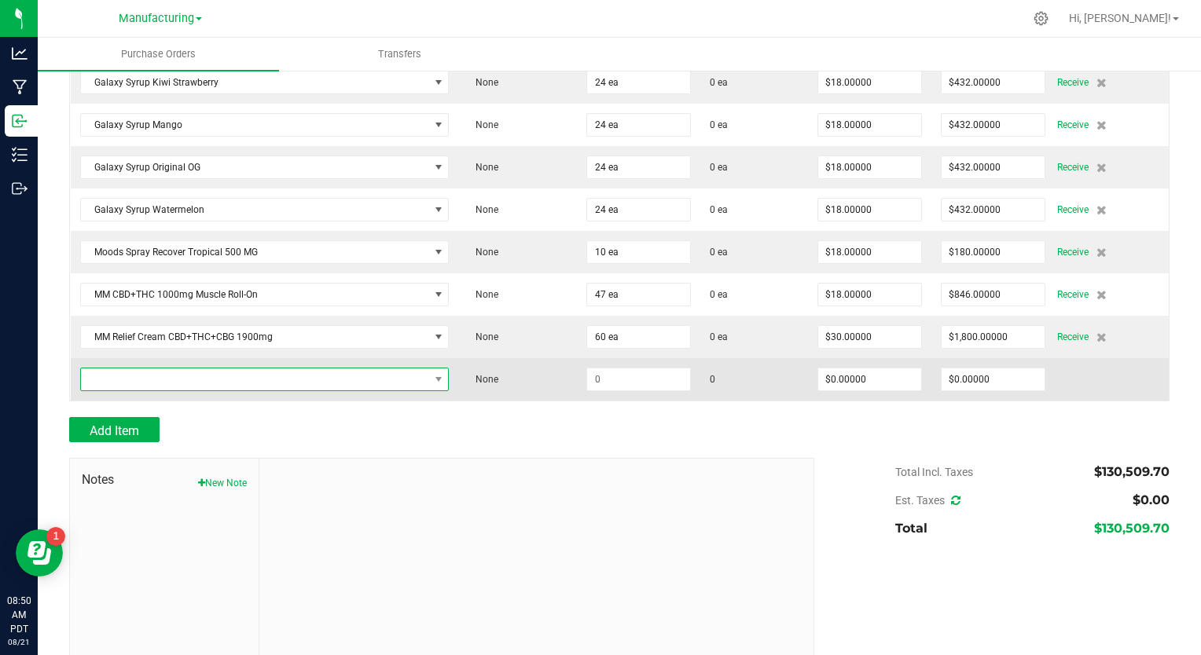
click at [169, 369] on span "NO DATA FOUND" at bounding box center [255, 380] width 348 height 22
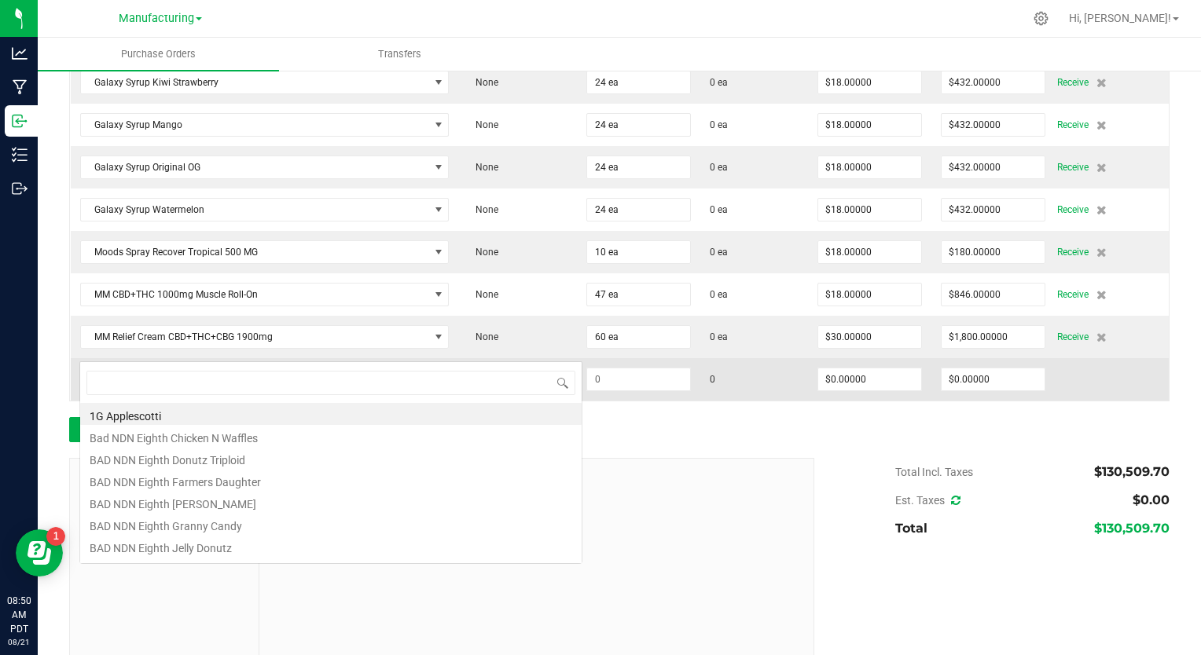
scroll to position [23, 358]
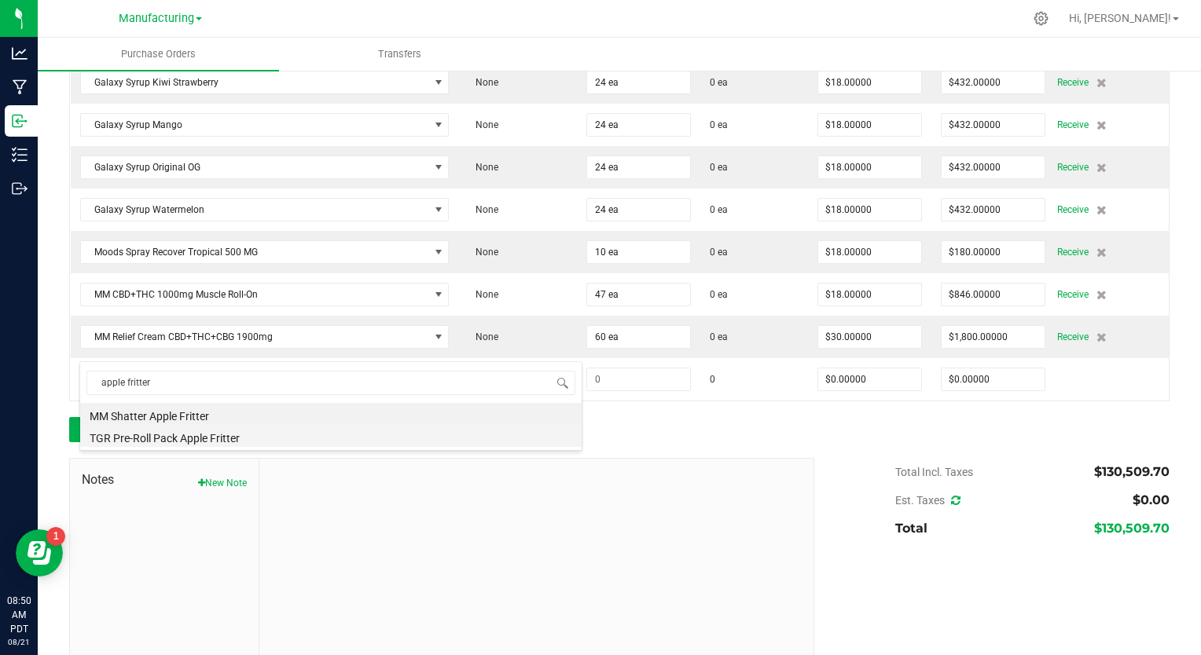
click at [187, 439] on li "TGR Pre-Roll Pack Apple Fritter" at bounding box center [330, 436] width 501 height 22
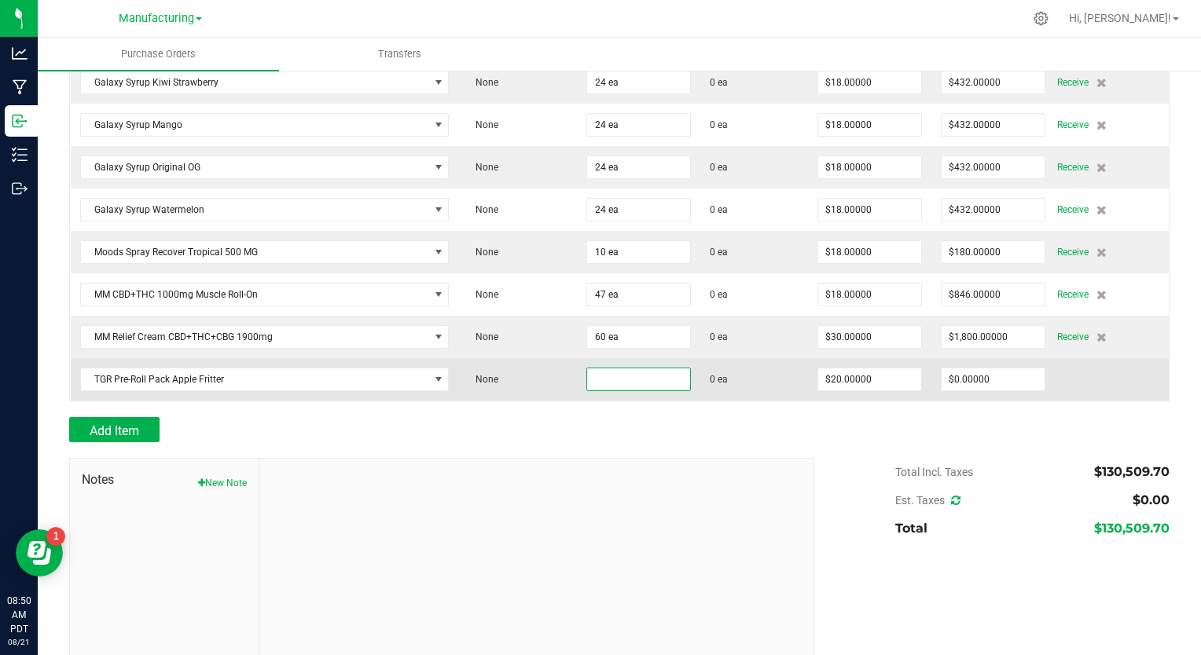
click at [615, 369] on input at bounding box center [638, 380] width 103 height 22
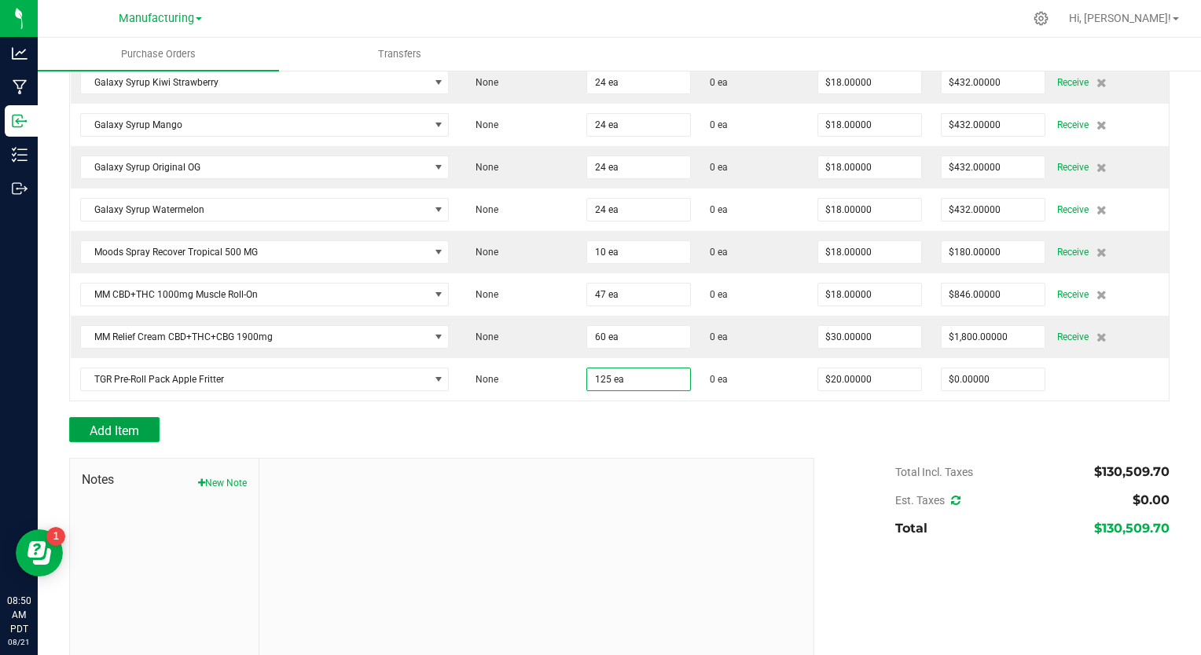
click at [101, 424] on span "Add Item" at bounding box center [115, 431] width 50 height 15
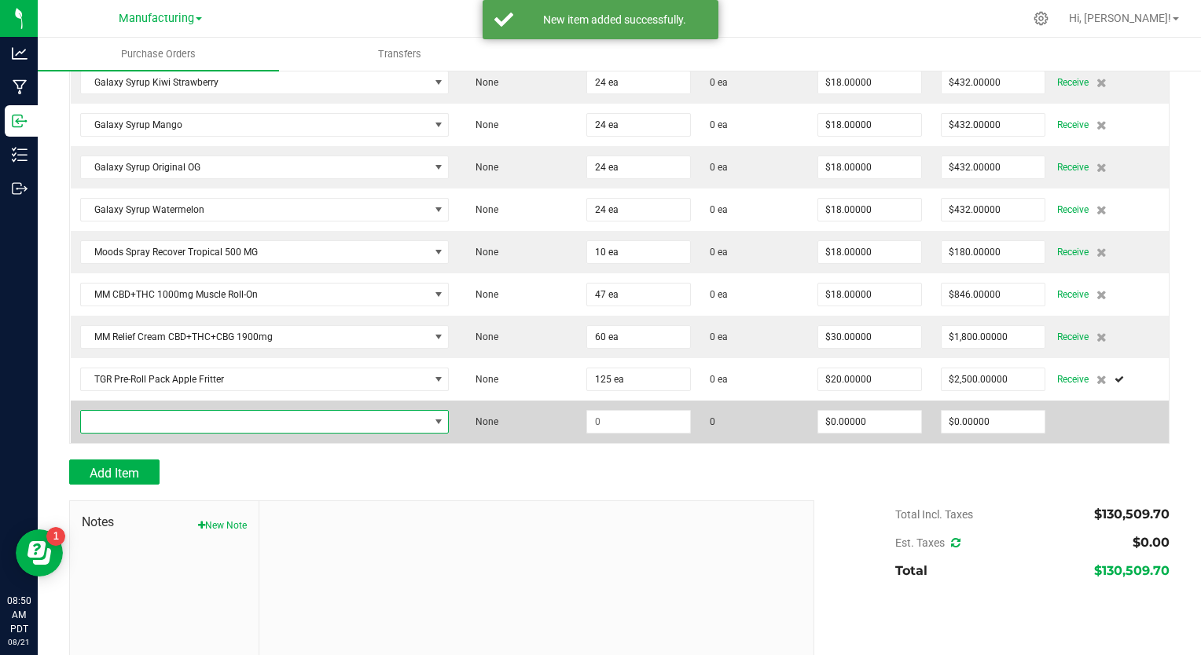
click at [141, 411] on span "NO DATA FOUND" at bounding box center [255, 422] width 348 height 22
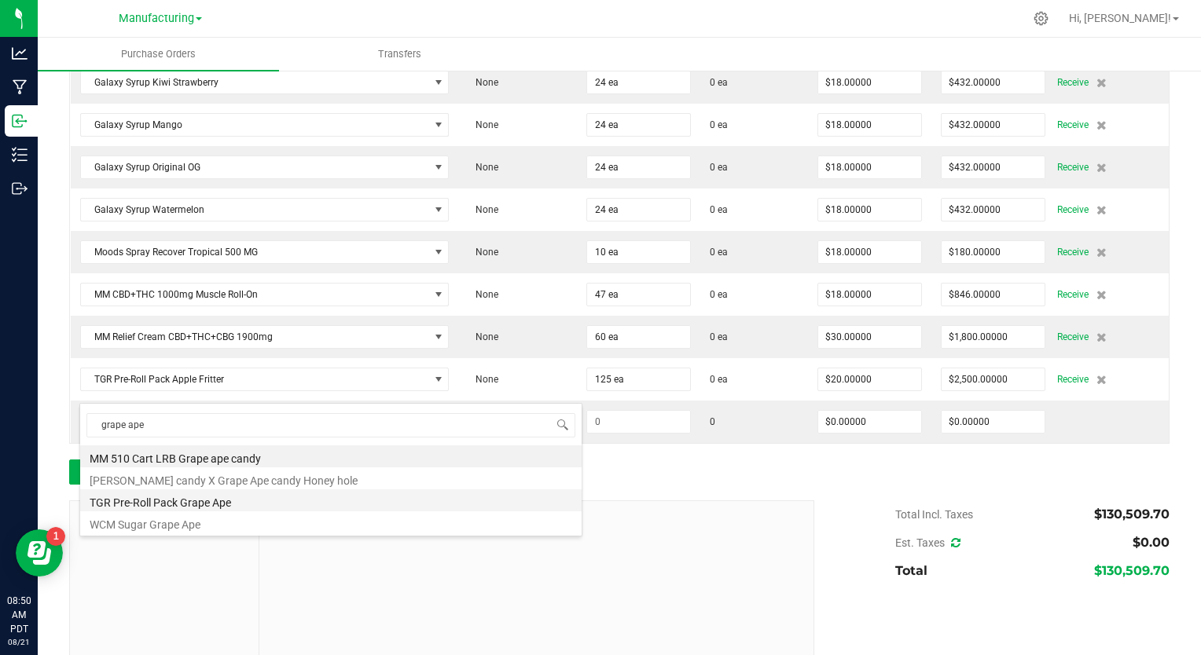
click at [163, 502] on li "TGR Pre-Roll Pack Grape Ape" at bounding box center [330, 501] width 501 height 22
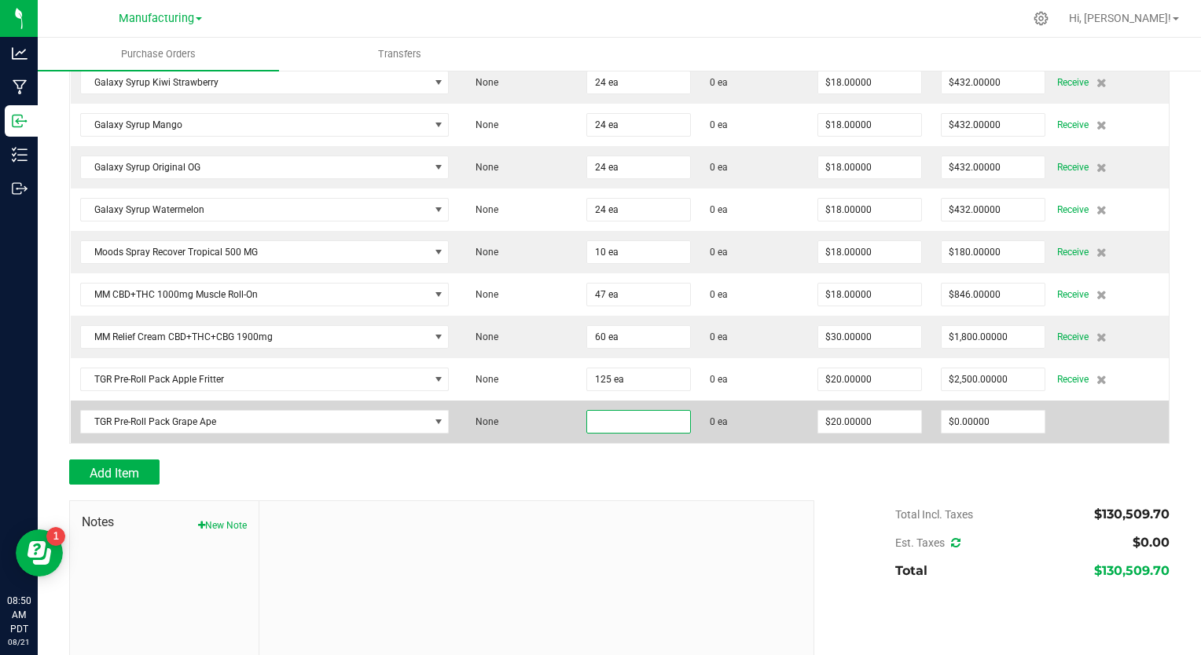
click at [589, 411] on input at bounding box center [638, 422] width 103 height 22
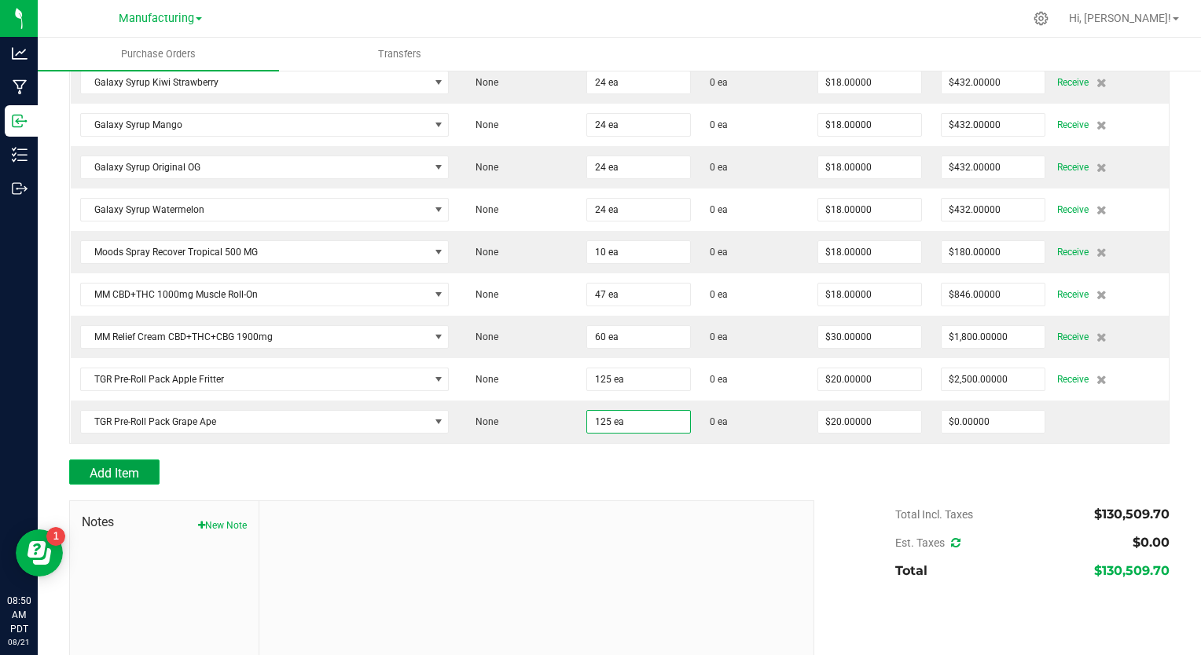
click at [129, 466] on span "Add Item" at bounding box center [115, 473] width 50 height 15
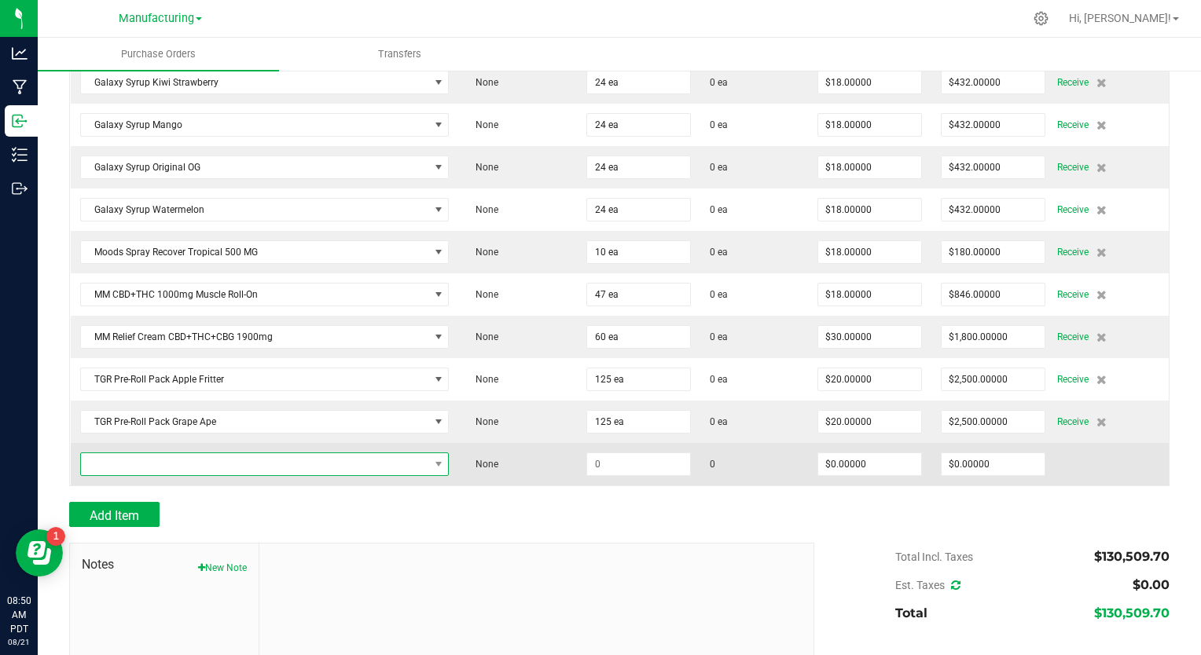
click at [185, 453] on span "NO DATA FOUND" at bounding box center [255, 464] width 348 height 22
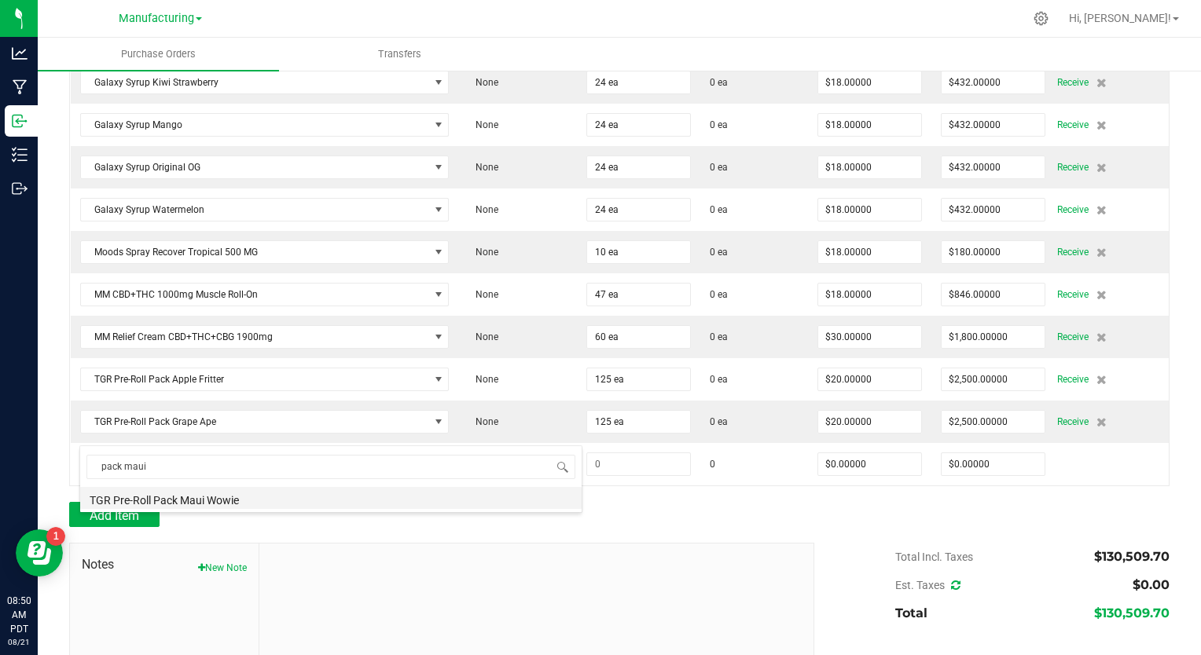
click at [201, 501] on li "TGR Pre-Roll Pack Maui Wowie" at bounding box center [330, 498] width 501 height 22
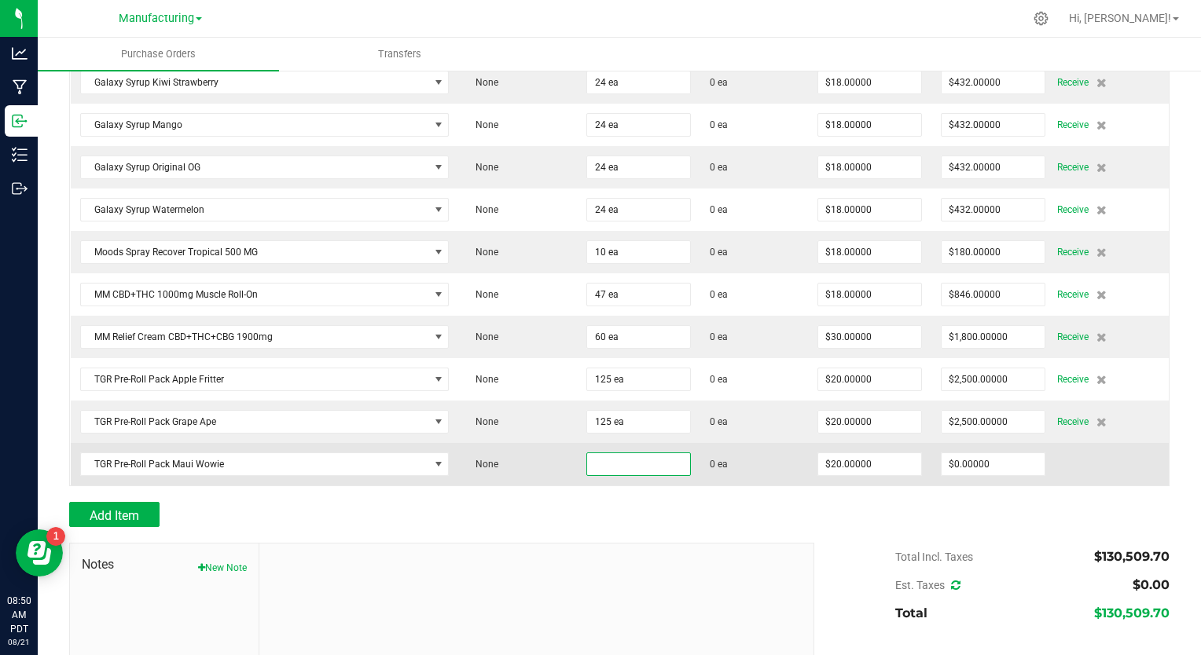
click at [587, 453] on input at bounding box center [638, 464] width 103 height 22
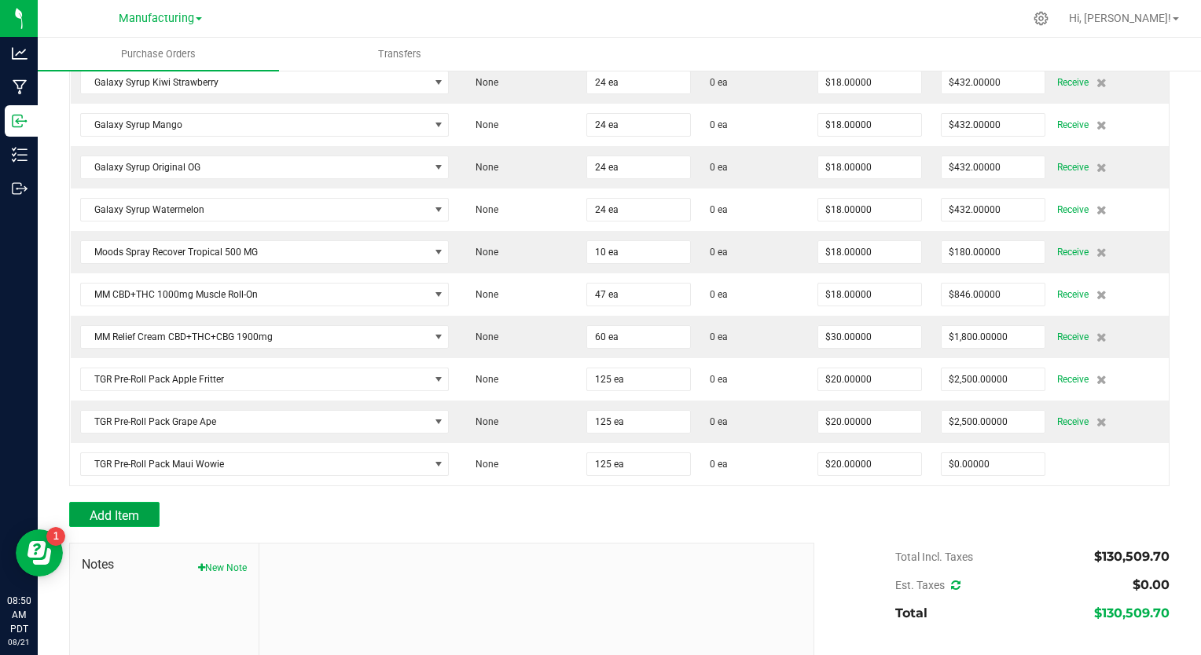
click at [111, 508] on span "Add Item" at bounding box center [115, 515] width 50 height 15
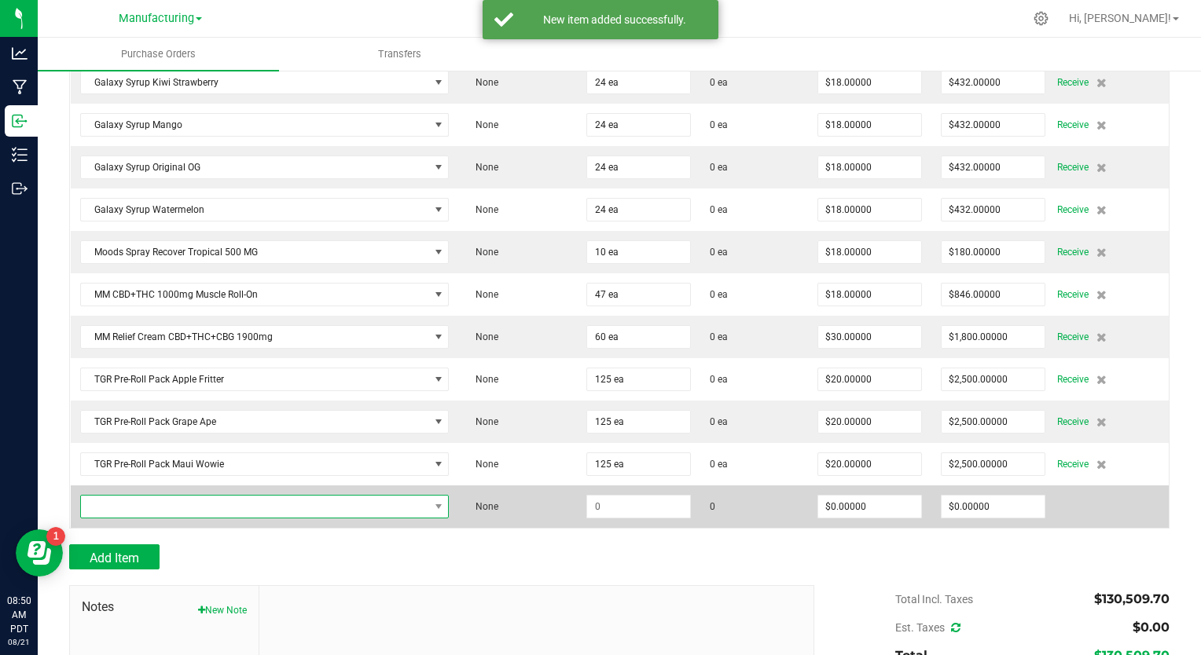
click at [223, 496] on span "NO DATA FOUND" at bounding box center [255, 507] width 348 height 22
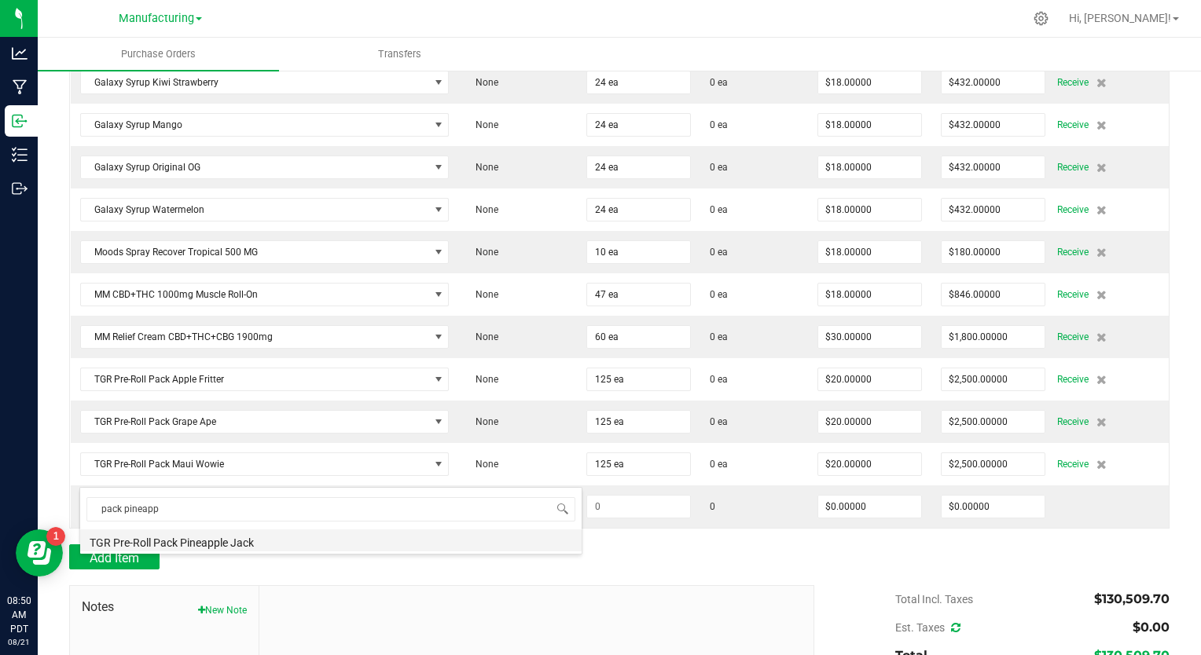
click at [218, 544] on li "TGR Pre-Roll Pack Pineapple Jack" at bounding box center [330, 541] width 501 height 22
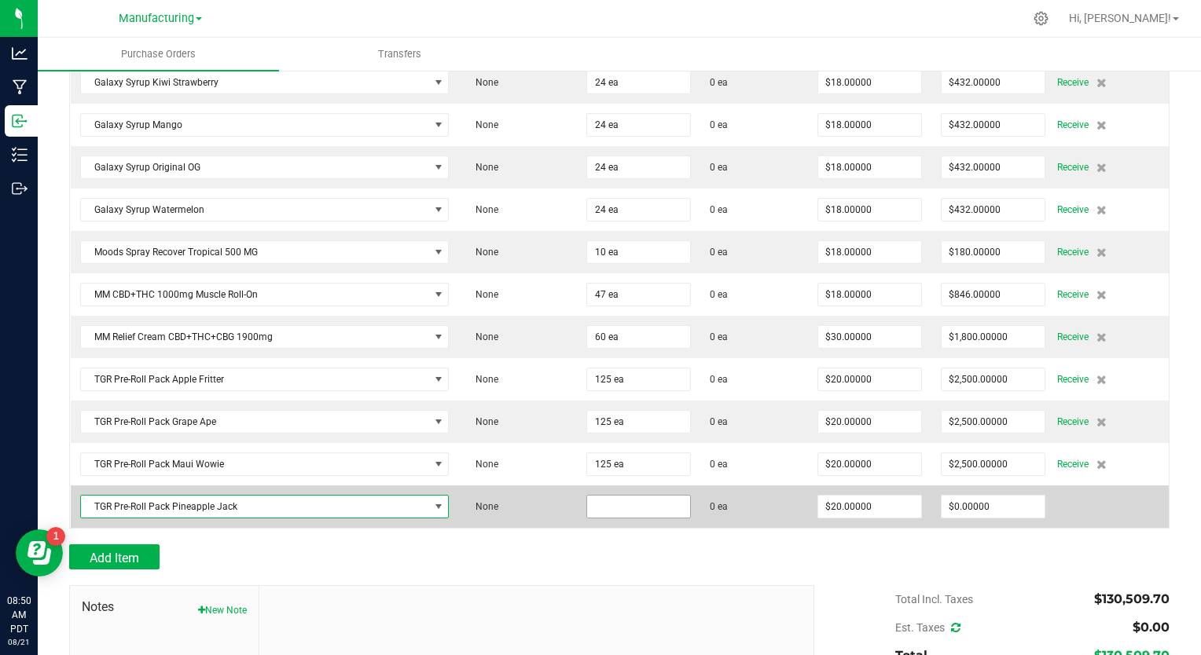
click at [591, 496] on input at bounding box center [638, 507] width 103 height 22
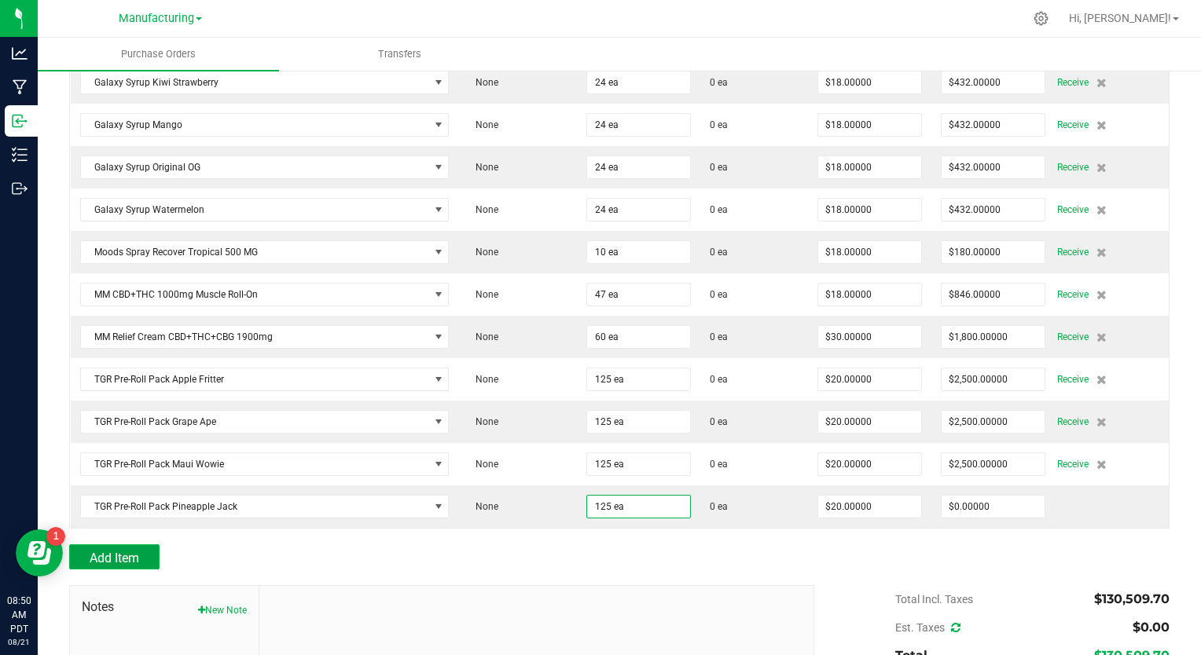
click at [138, 545] on button "Add Item" at bounding box center [114, 557] width 90 height 25
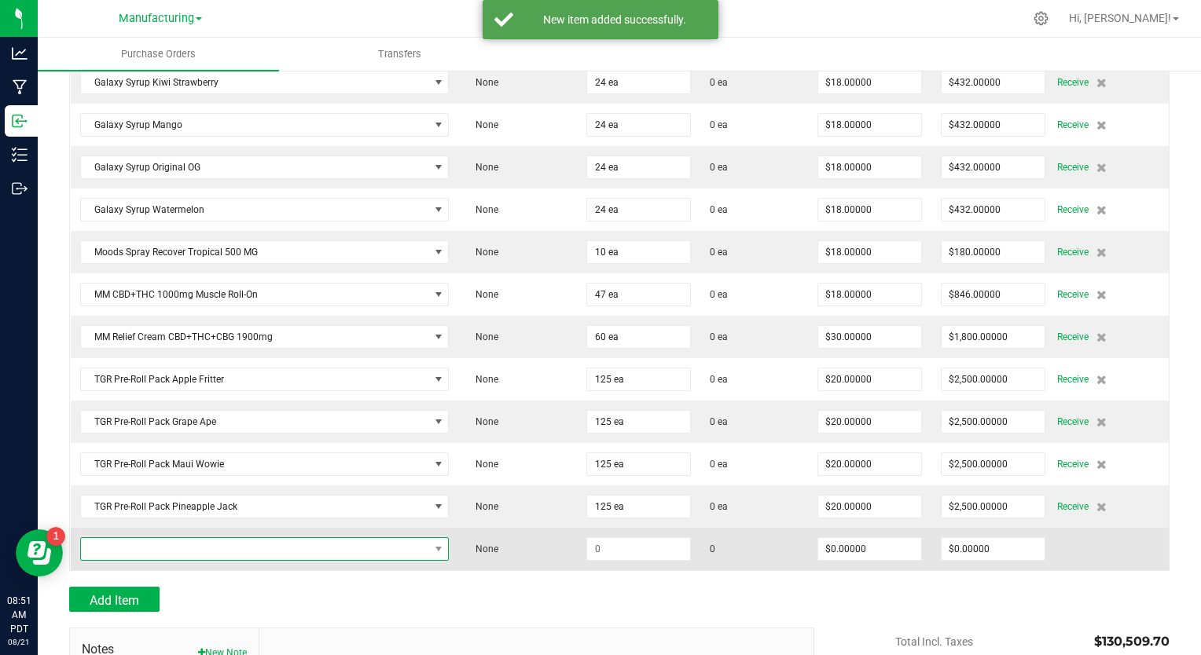
click at [288, 538] on span "NO DATA FOUND" at bounding box center [255, 549] width 348 height 22
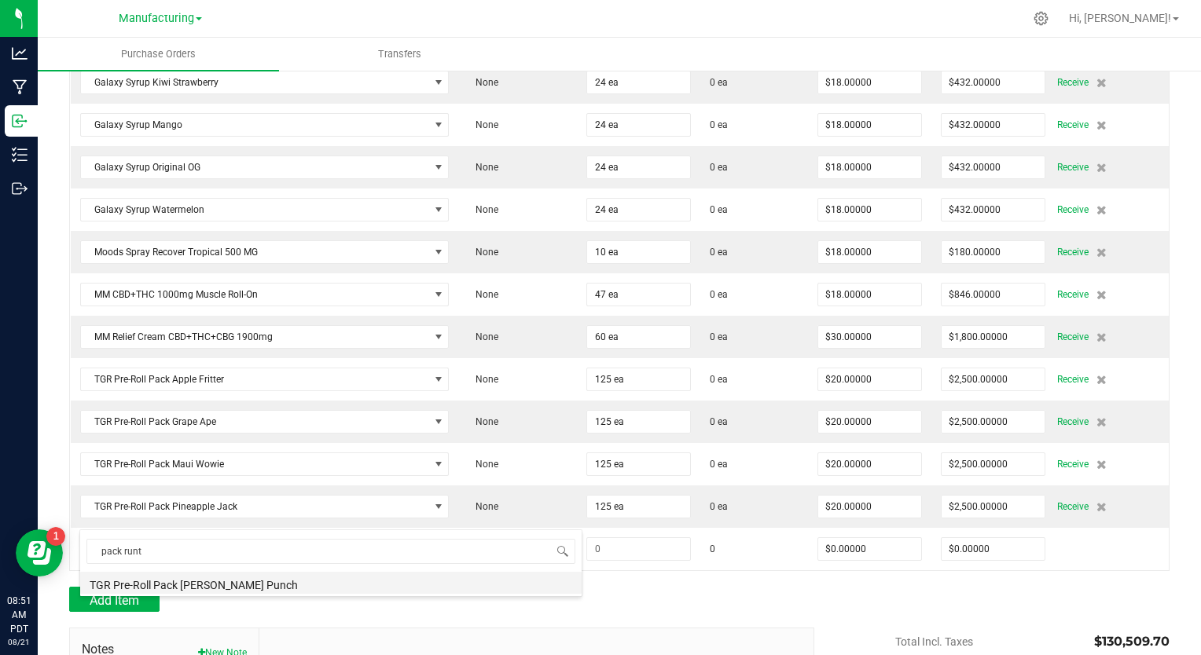
click at [243, 584] on li "TGR Pre-Roll Pack [PERSON_NAME] Punch" at bounding box center [330, 583] width 501 height 22
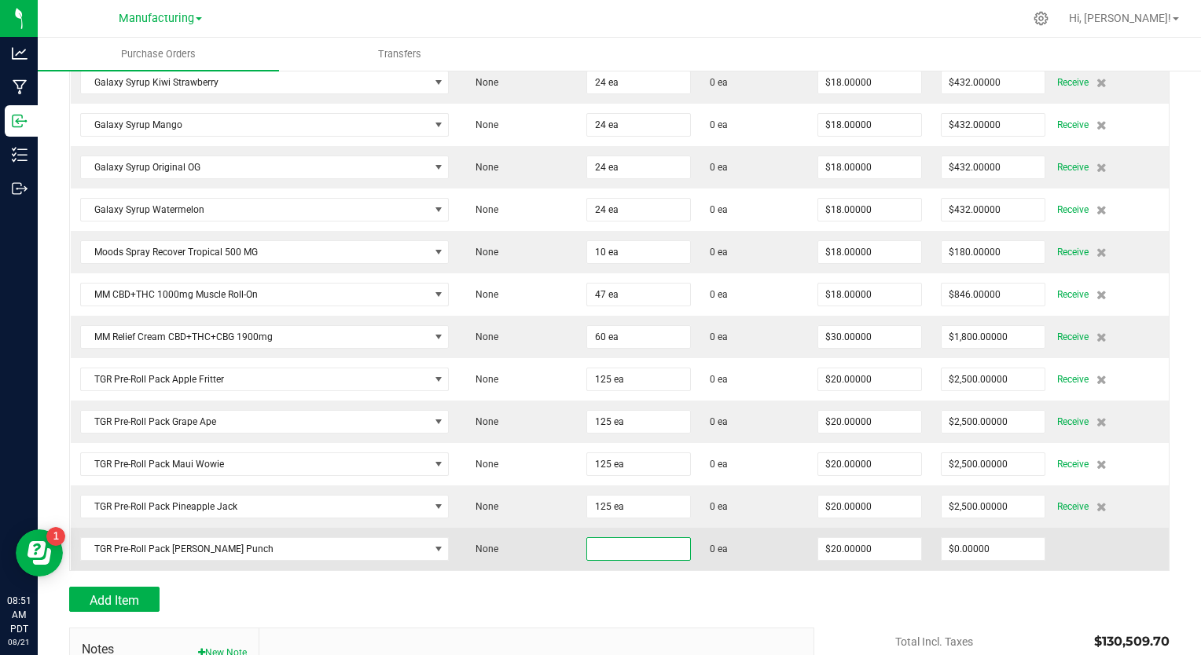
click at [588, 538] on input at bounding box center [638, 549] width 103 height 22
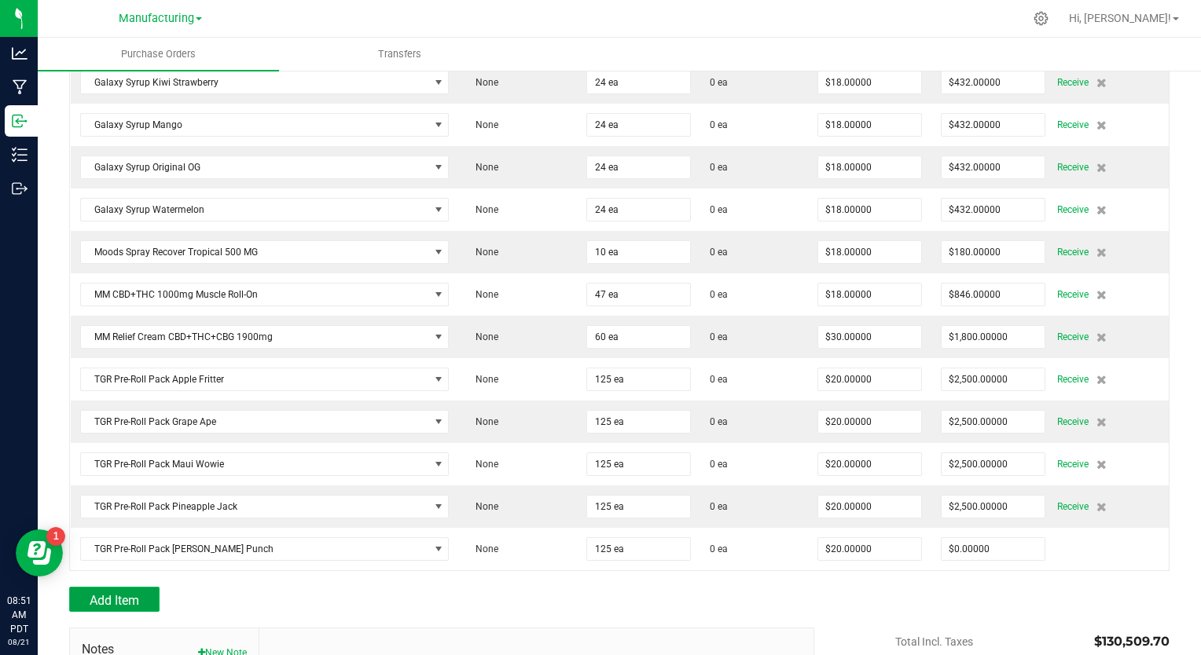
click at [138, 593] on span "Add Item" at bounding box center [115, 600] width 50 height 15
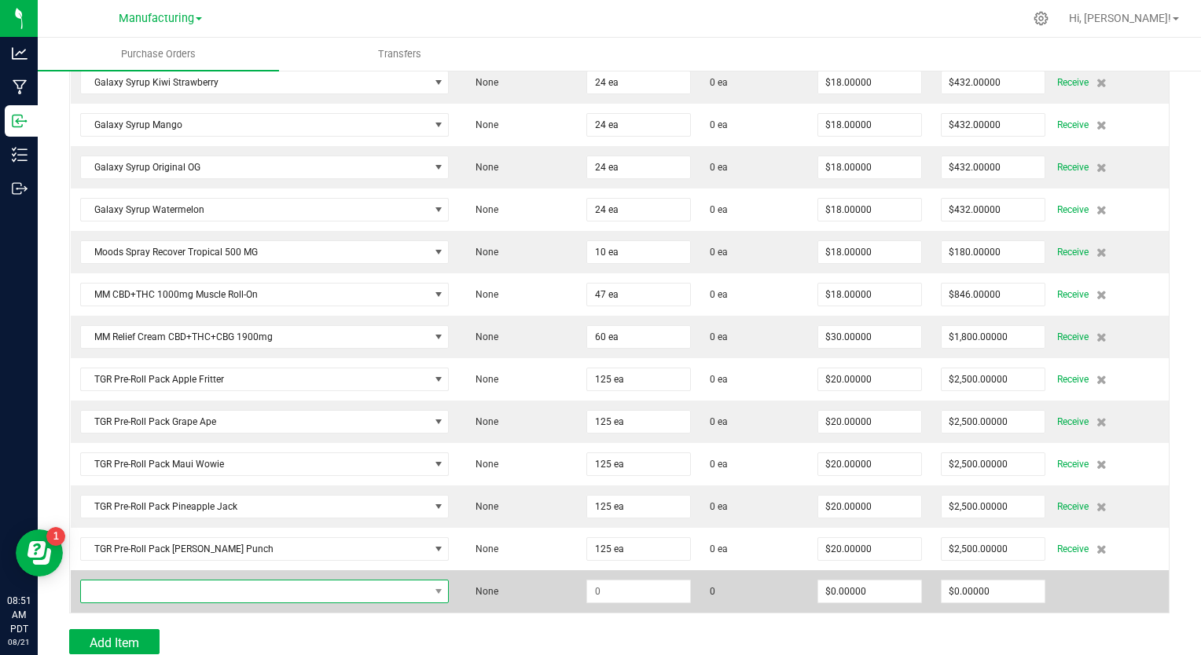
click at [173, 581] on span "NO DATA FOUND" at bounding box center [255, 592] width 348 height 22
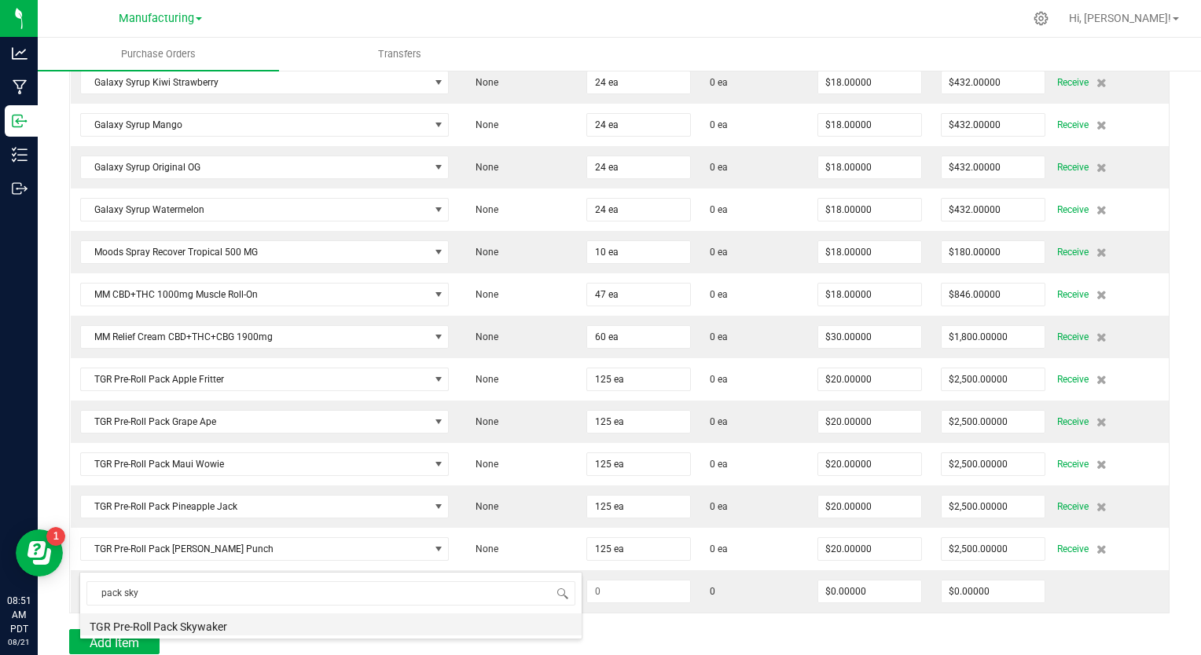
click at [185, 632] on li "TGR Pre-Roll Pack Skywaker" at bounding box center [330, 625] width 501 height 22
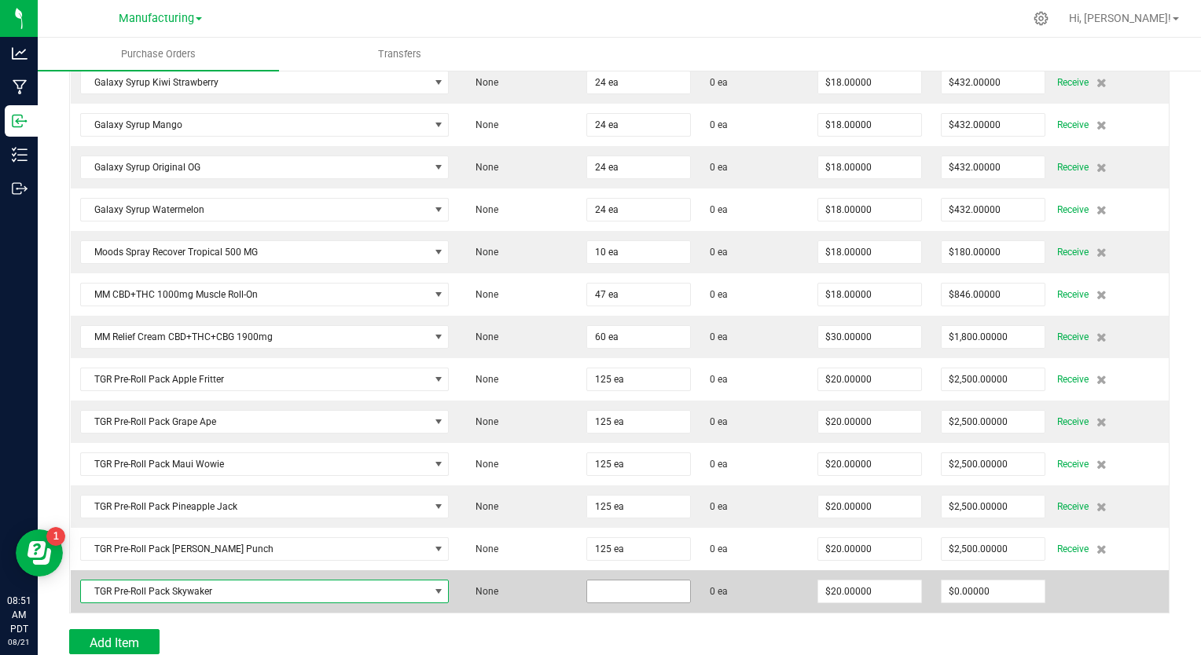
click at [587, 581] on input at bounding box center [638, 592] width 103 height 22
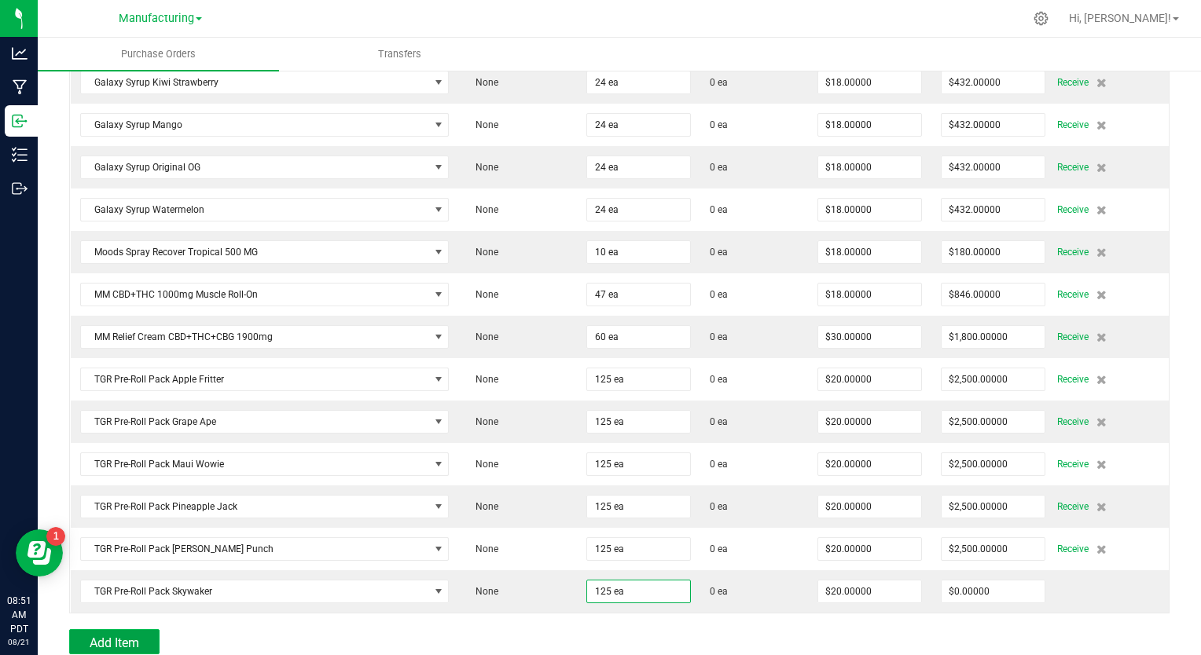
click at [113, 636] on span "Add Item" at bounding box center [115, 643] width 50 height 15
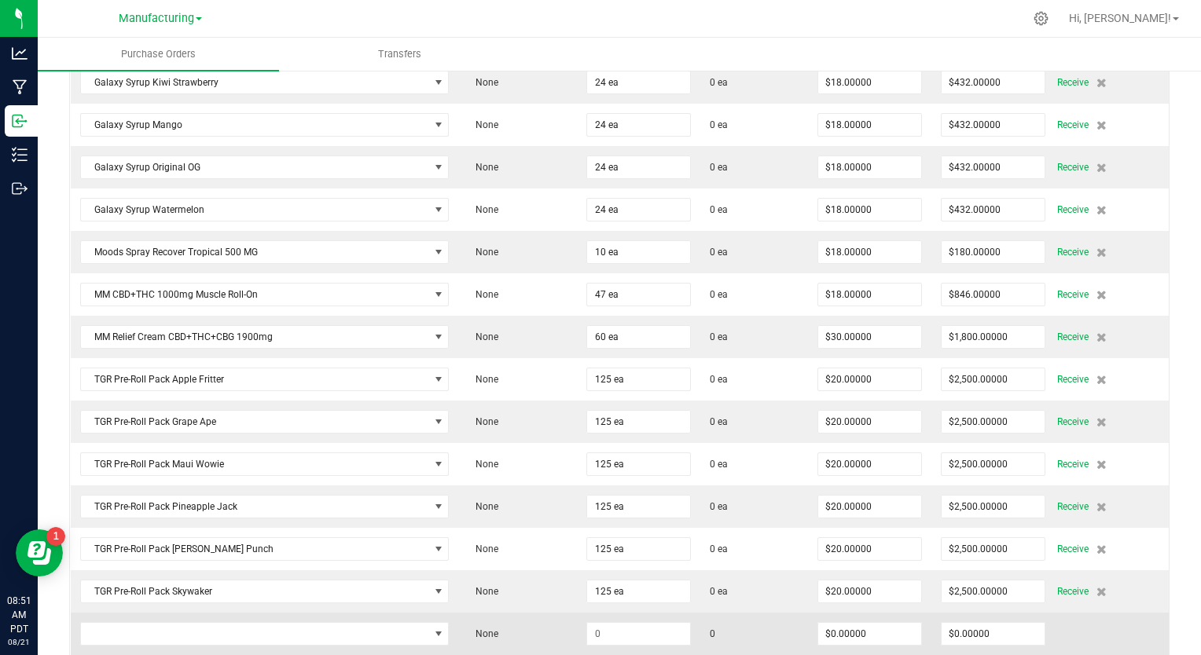
scroll to position [3974, 0]
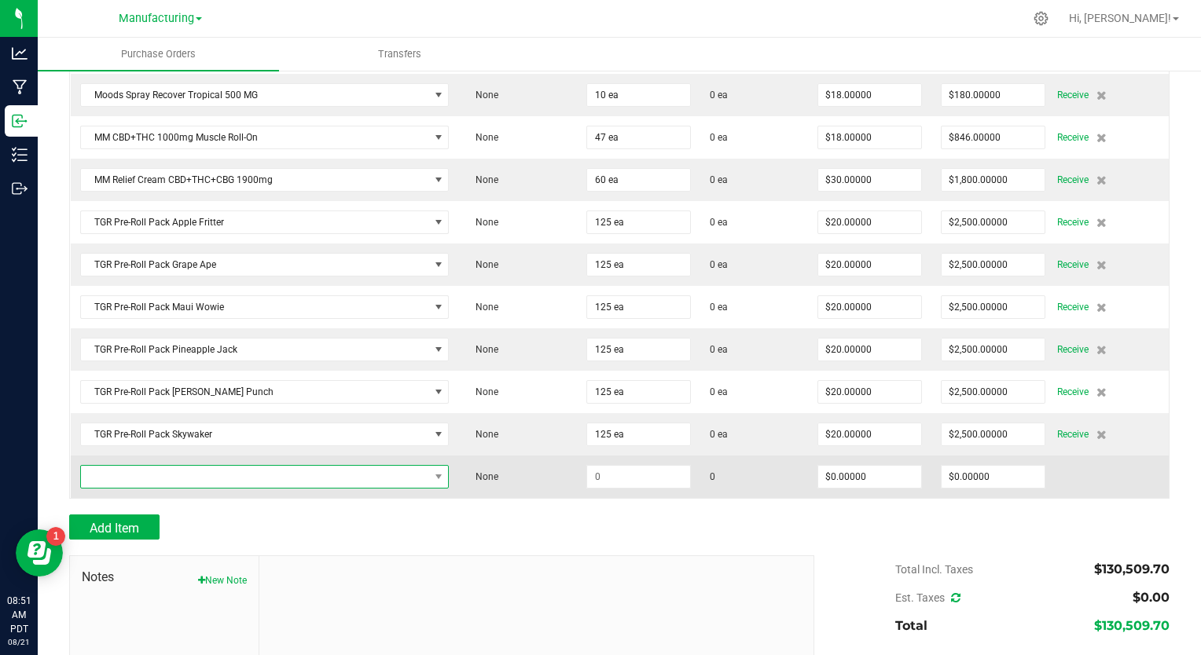
click at [136, 466] on span "NO DATA FOUND" at bounding box center [255, 477] width 348 height 22
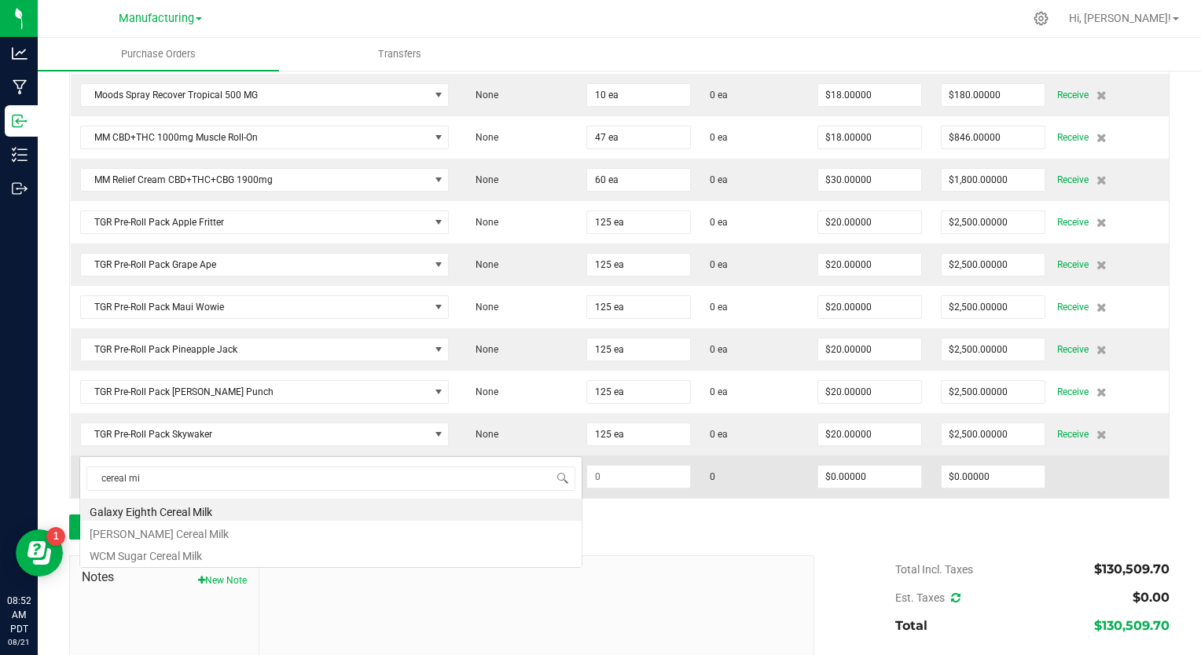
scroll to position [0, 0]
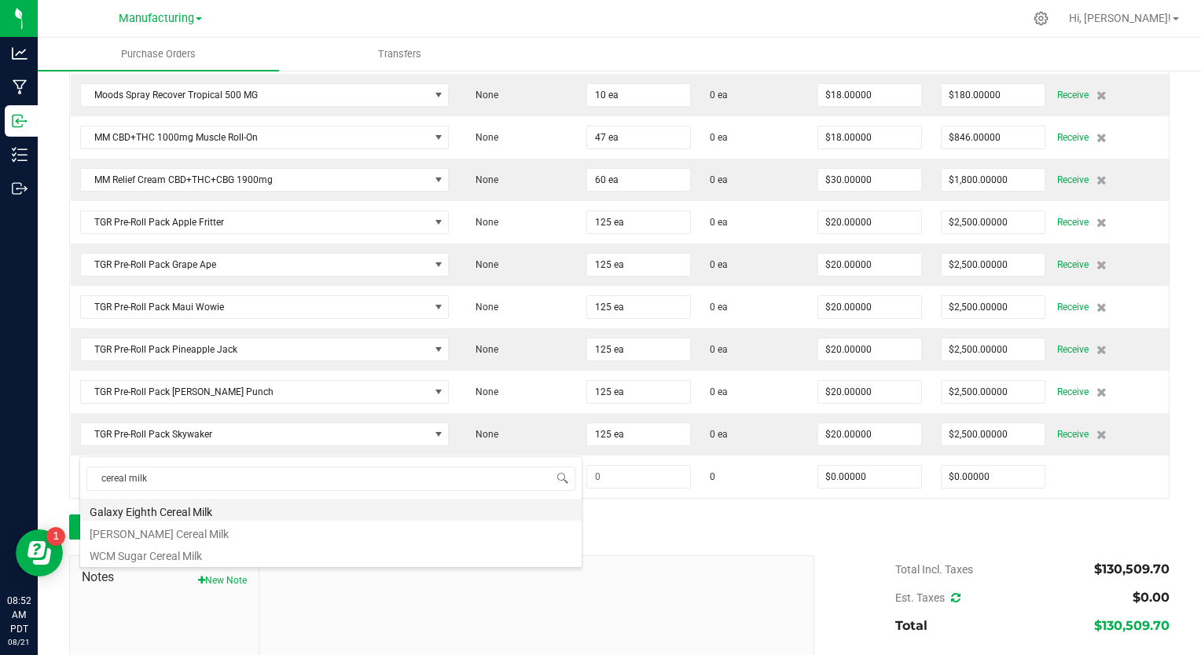
click at [166, 514] on li "Galaxy Eighth Cereal Milk" at bounding box center [330, 510] width 501 height 22
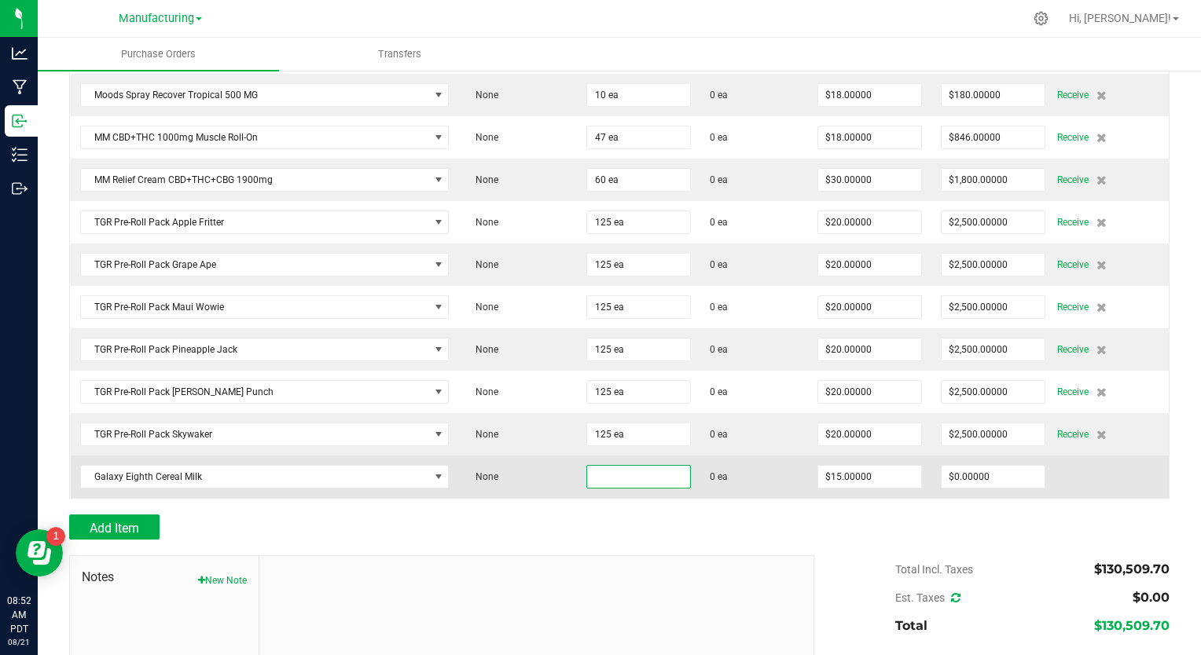
click at [589, 466] on input at bounding box center [638, 477] width 103 height 22
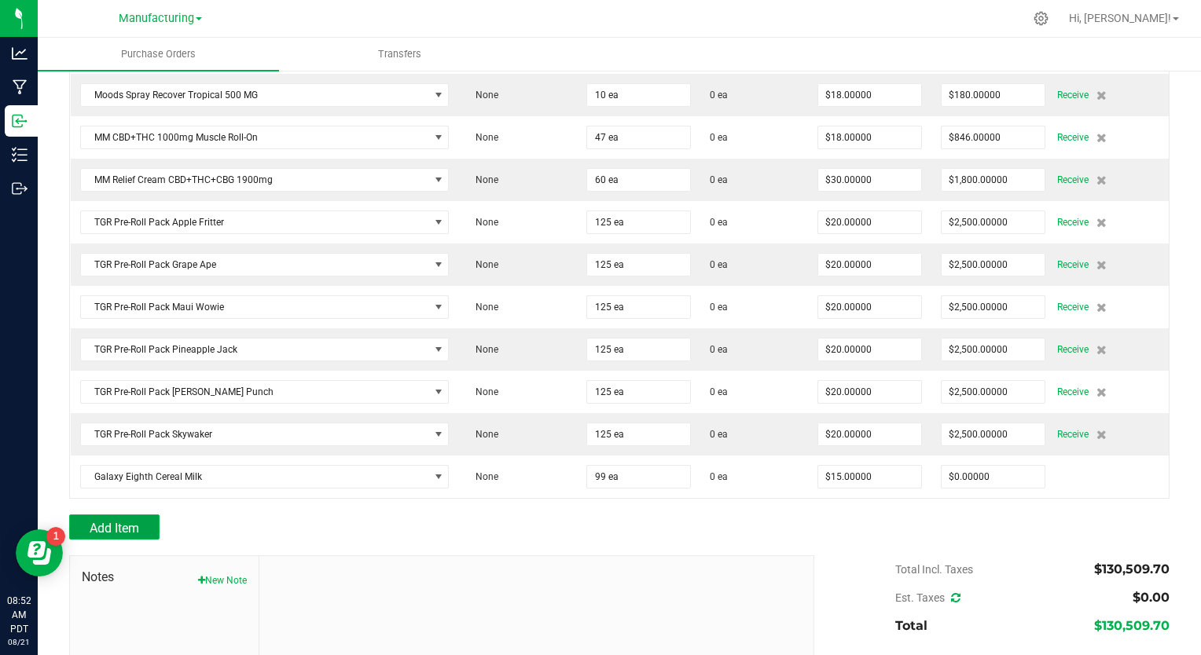
click at [134, 521] on span "Add Item" at bounding box center [115, 528] width 50 height 15
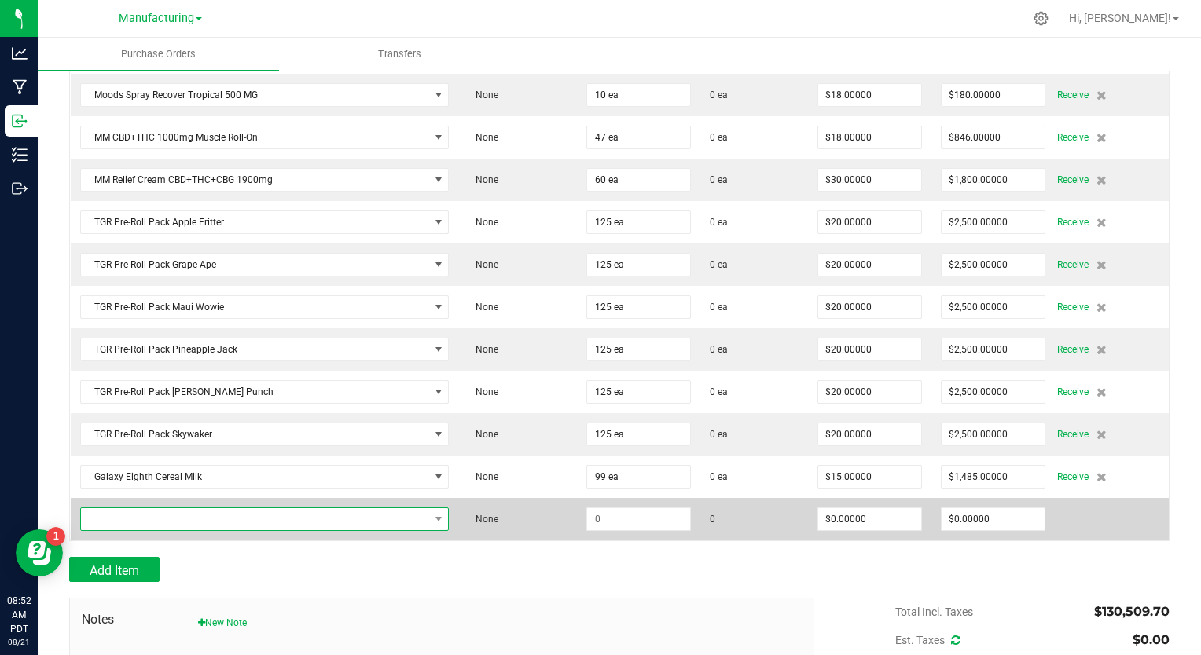
click at [217, 508] on span "NO DATA FOUND" at bounding box center [255, 519] width 348 height 22
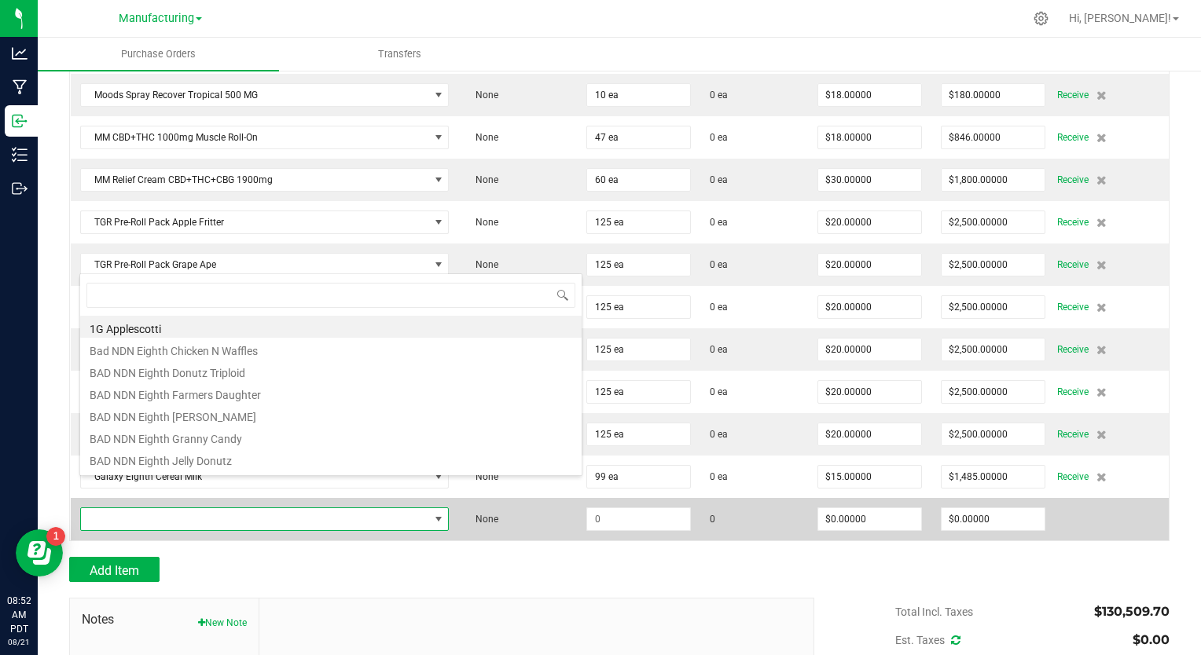
scroll to position [23, 358]
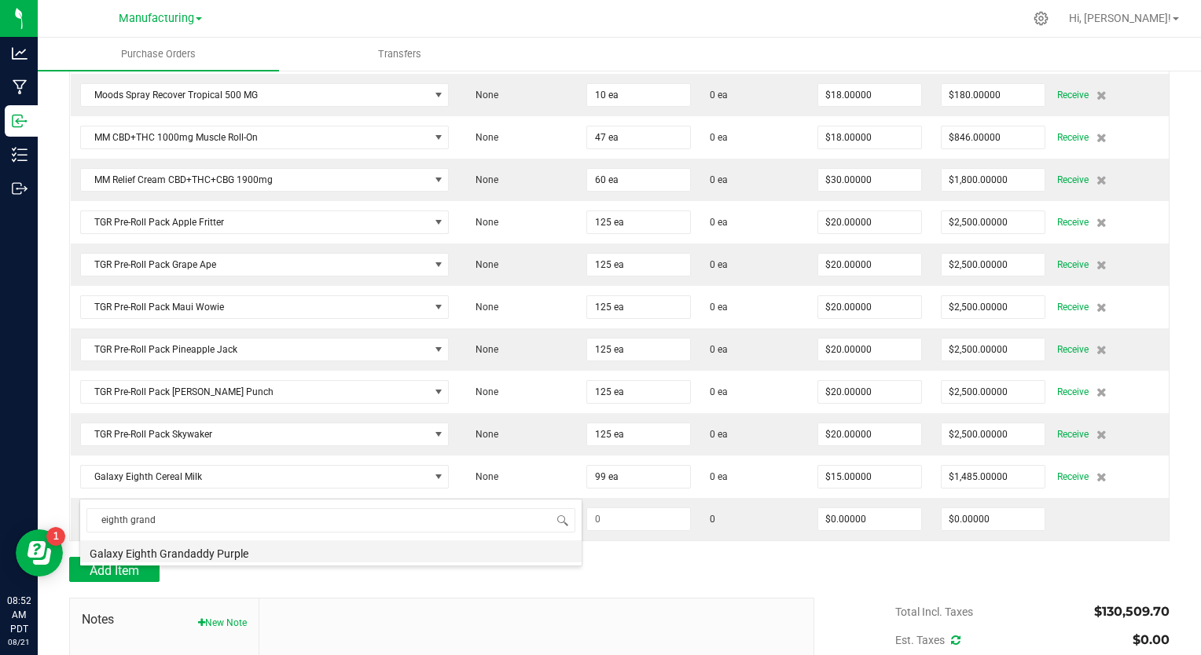
click at [204, 552] on li "Galaxy Eighth Grandaddy Purple" at bounding box center [330, 552] width 501 height 22
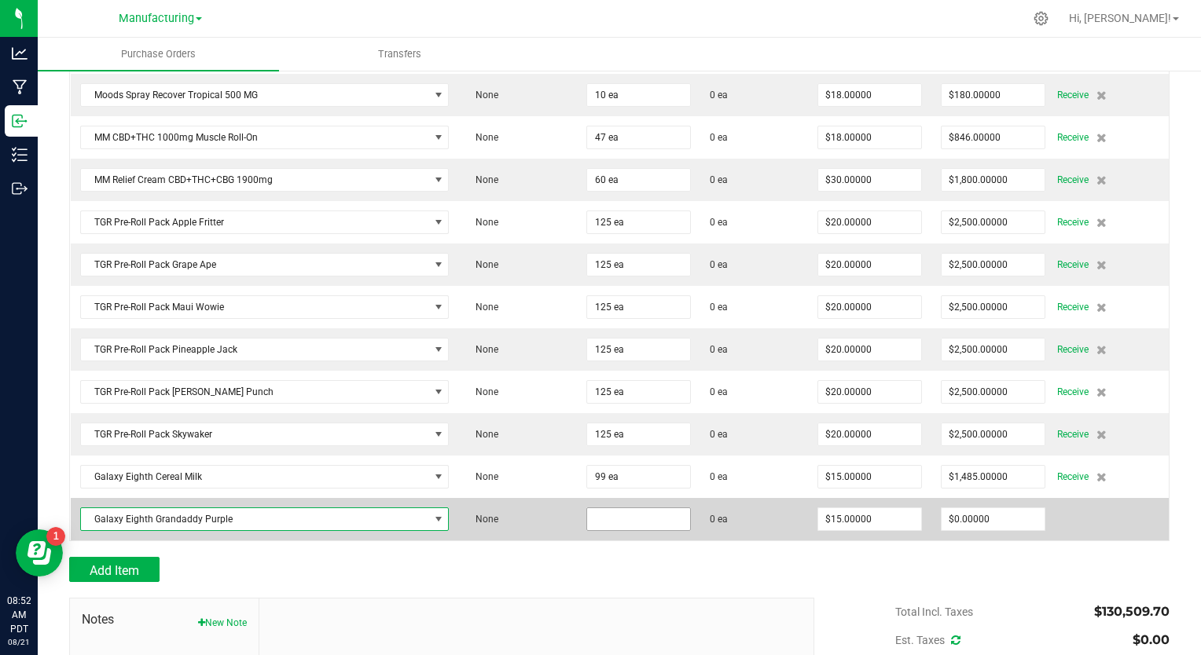
click at [610, 508] on input at bounding box center [638, 519] width 103 height 22
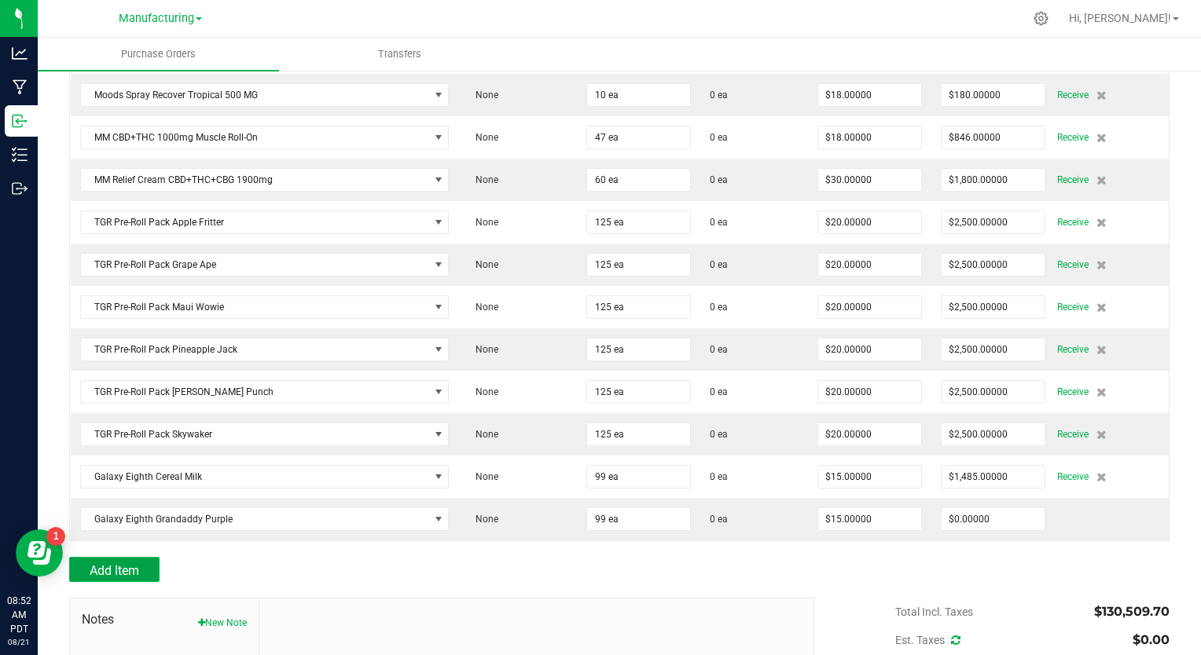
click at [103, 563] on span "Add Item" at bounding box center [115, 570] width 50 height 15
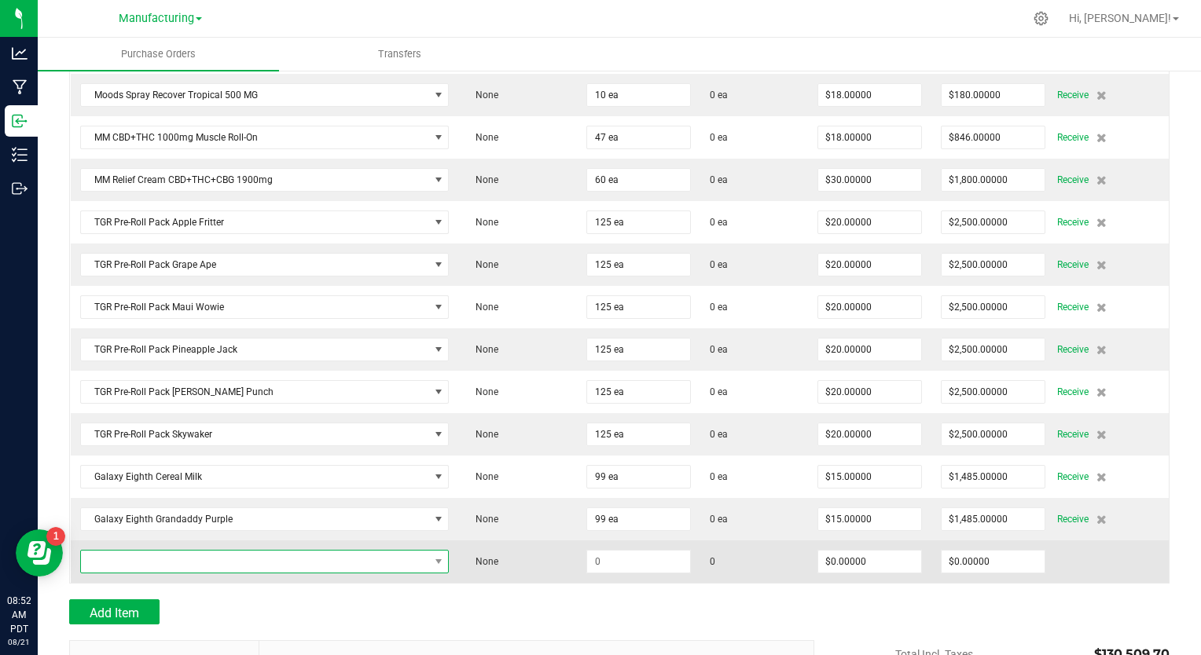
click at [183, 551] on span "NO DATA FOUND" at bounding box center [255, 562] width 348 height 22
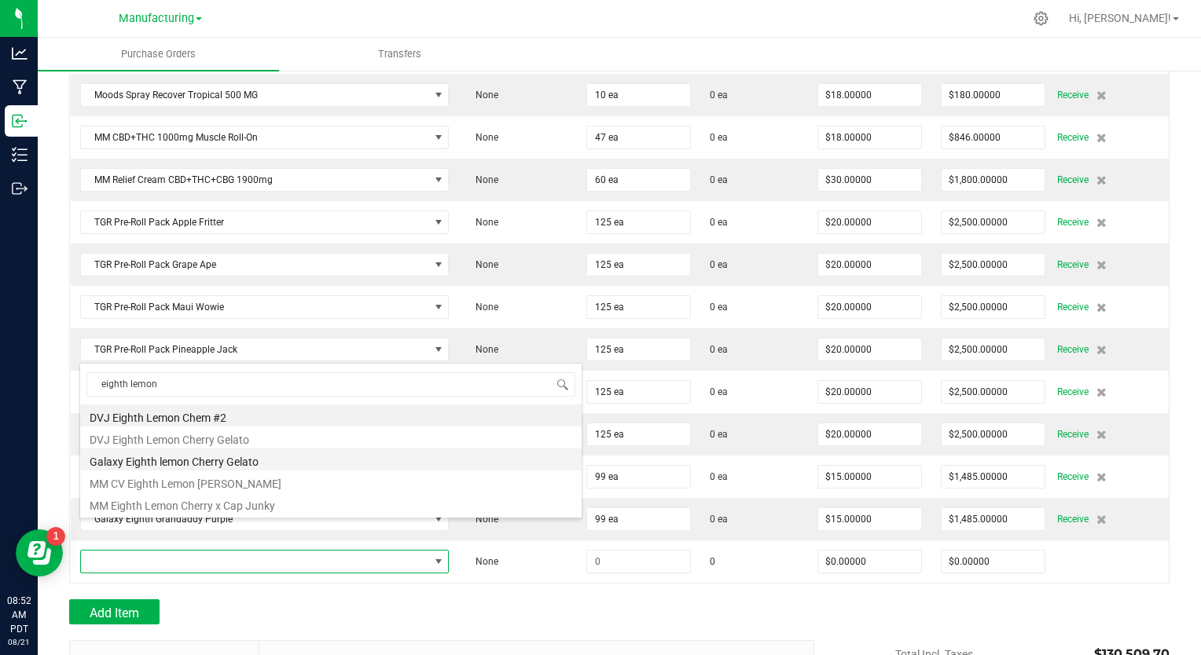
click at [202, 464] on li "Galaxy Eighth lemon Cherry Gelato" at bounding box center [330, 460] width 501 height 22
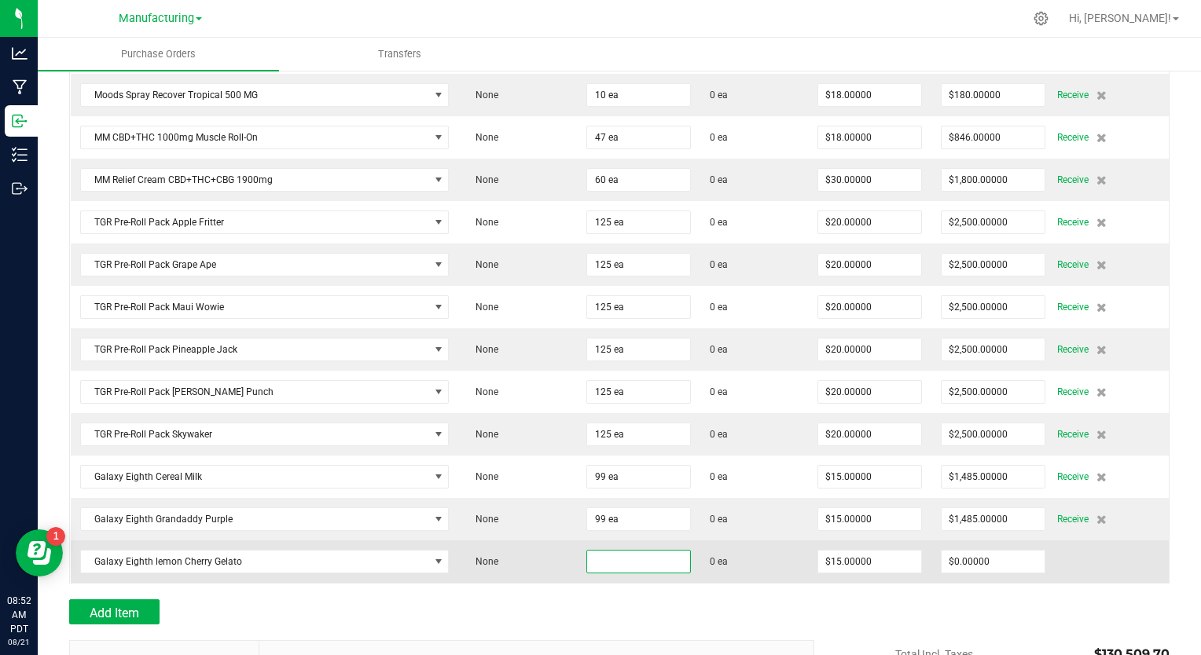
click at [600, 551] on input at bounding box center [638, 562] width 103 height 22
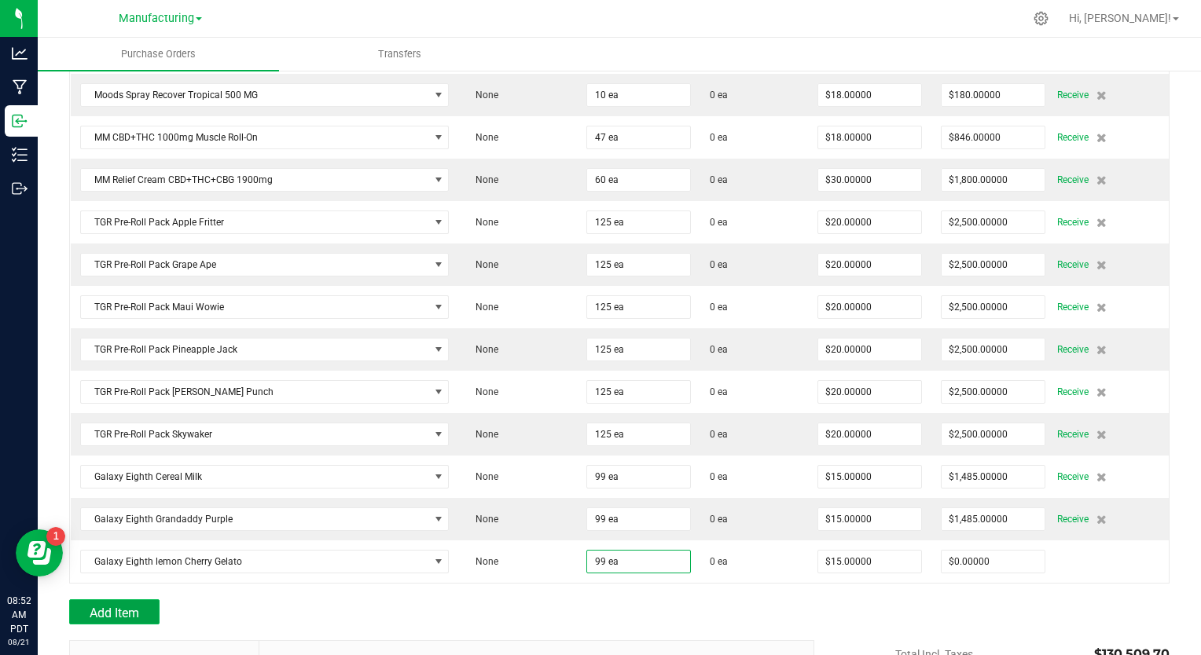
click at [133, 606] on span "Add Item" at bounding box center [115, 613] width 50 height 15
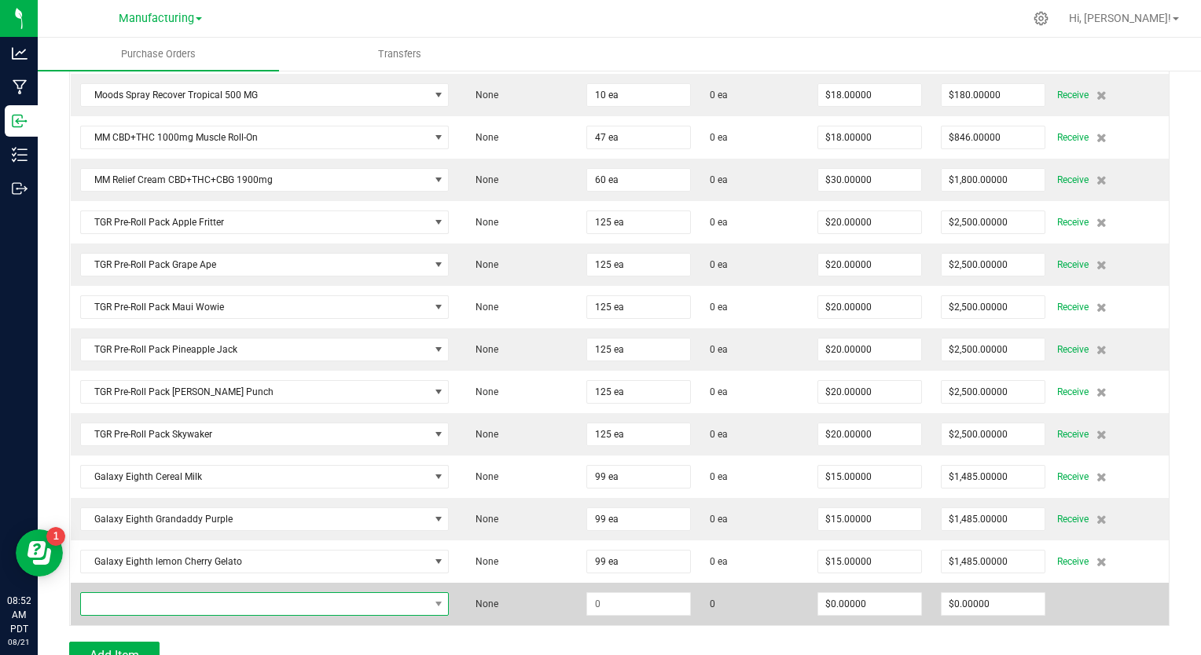
click at [146, 593] on span "NO DATA FOUND" at bounding box center [255, 604] width 348 height 22
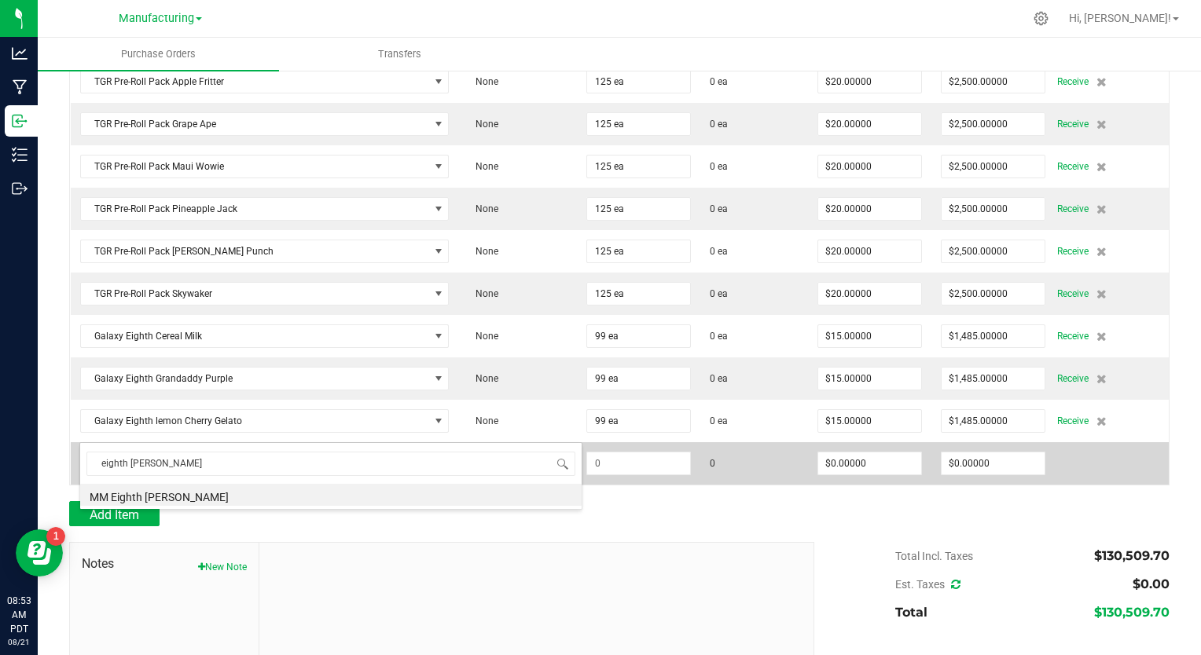
scroll to position [4197, 0]
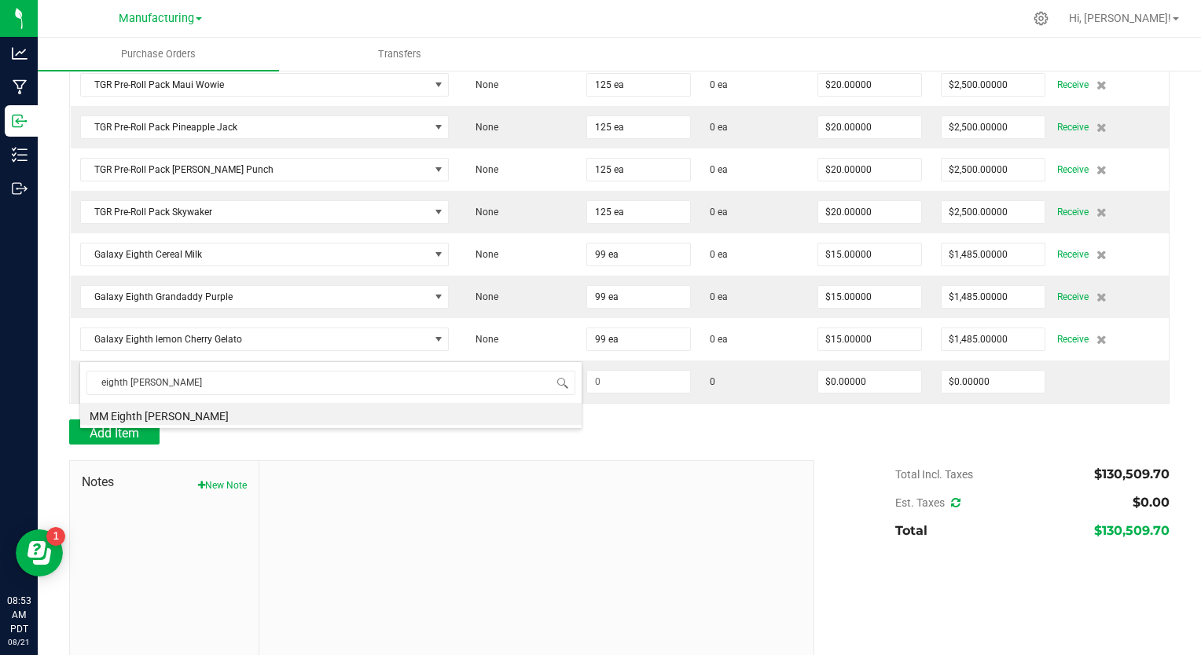
click at [498, 468] on div at bounding box center [536, 566] width 555 height 211
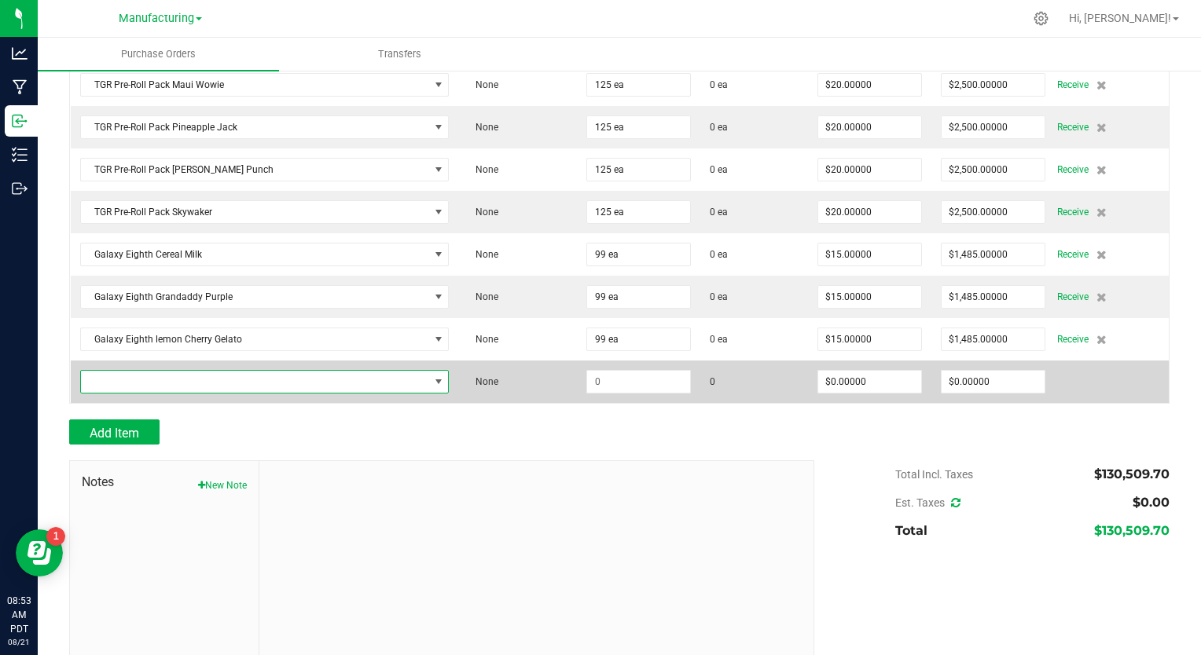
click at [132, 371] on span "NO DATA FOUND" at bounding box center [255, 382] width 348 height 22
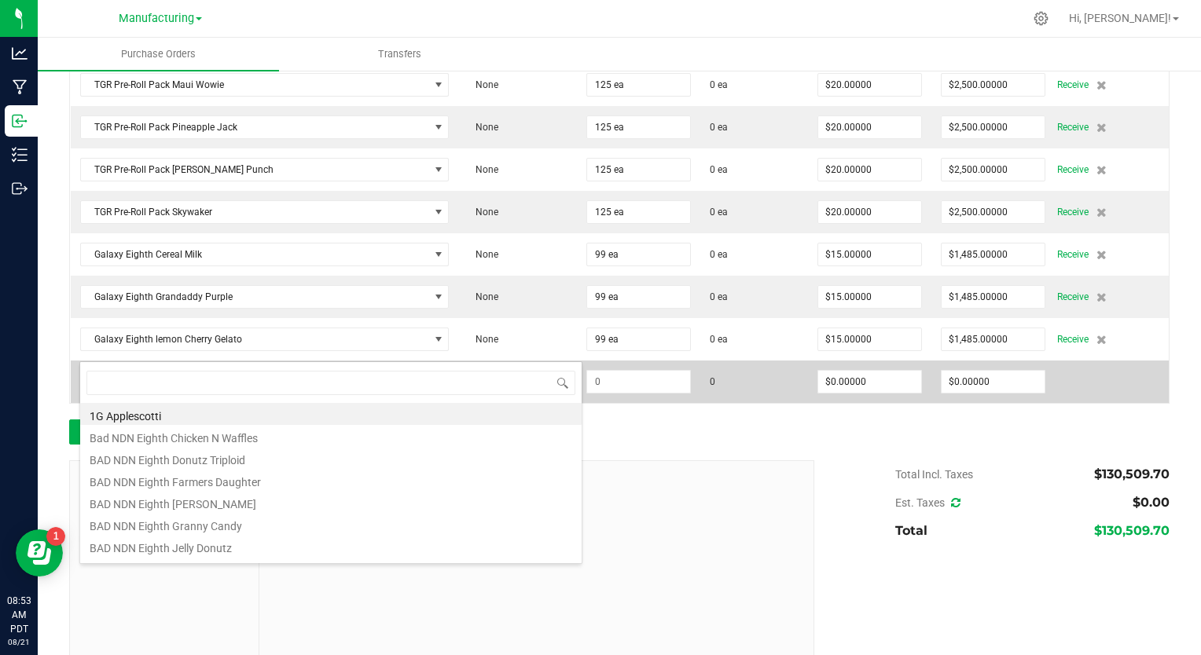
scroll to position [23, 358]
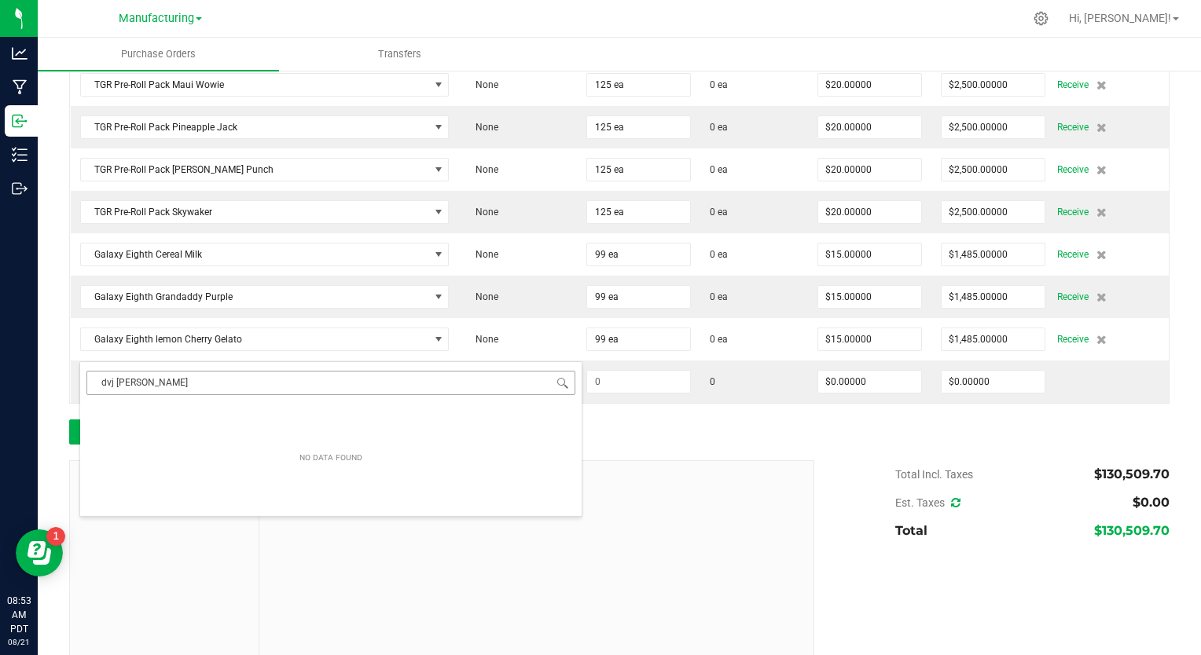
drag, startPoint x: 149, startPoint y: 385, endPoint x: 115, endPoint y: 371, distance: 37.4
click at [115, 371] on input "dvj [PERSON_NAME]" at bounding box center [330, 383] width 489 height 24
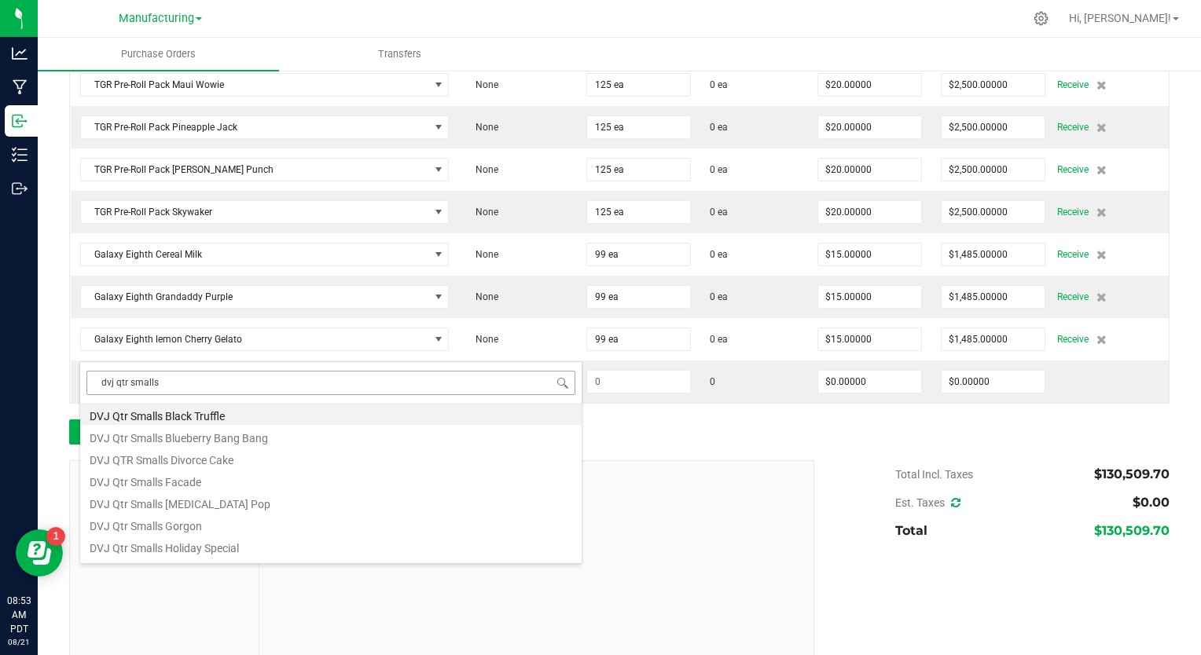
drag, startPoint x: 160, startPoint y: 384, endPoint x: 97, endPoint y: 384, distance: 62.9
click at [97, 384] on input "dvj qtr smalls" at bounding box center [330, 383] width 489 height 24
click at [175, 389] on input "dvj qtr smalls" at bounding box center [330, 383] width 489 height 24
click at [177, 416] on li "DVJ Qtr [PERSON_NAME]" at bounding box center [330, 414] width 501 height 22
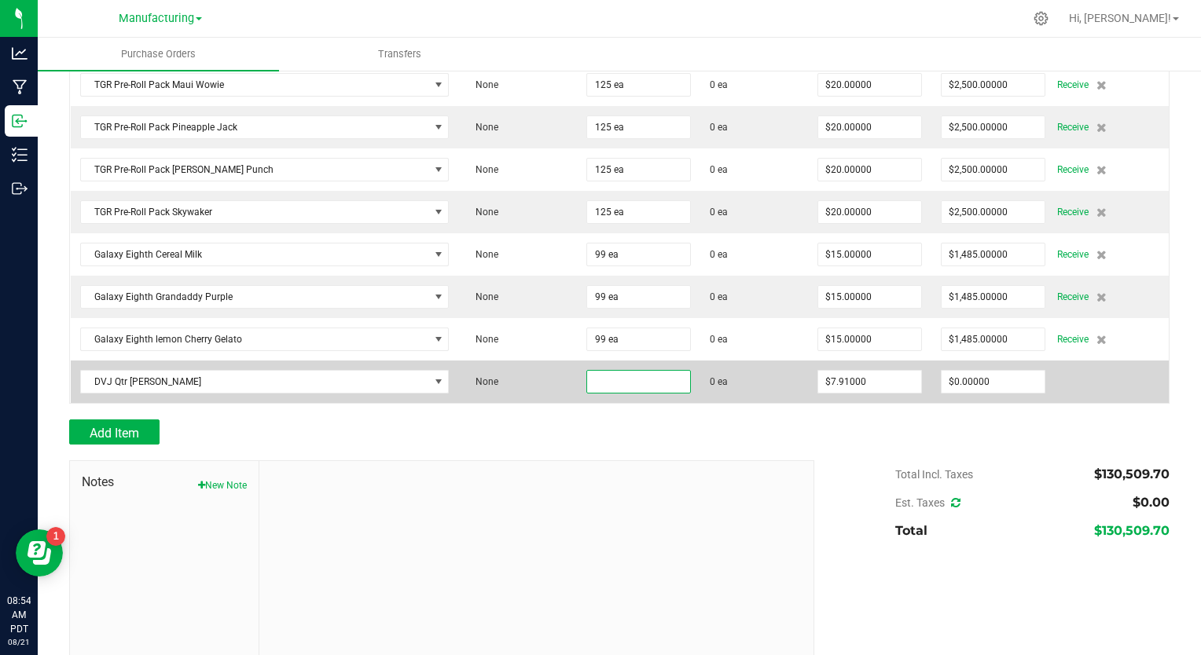
click at [602, 371] on input at bounding box center [638, 382] width 103 height 22
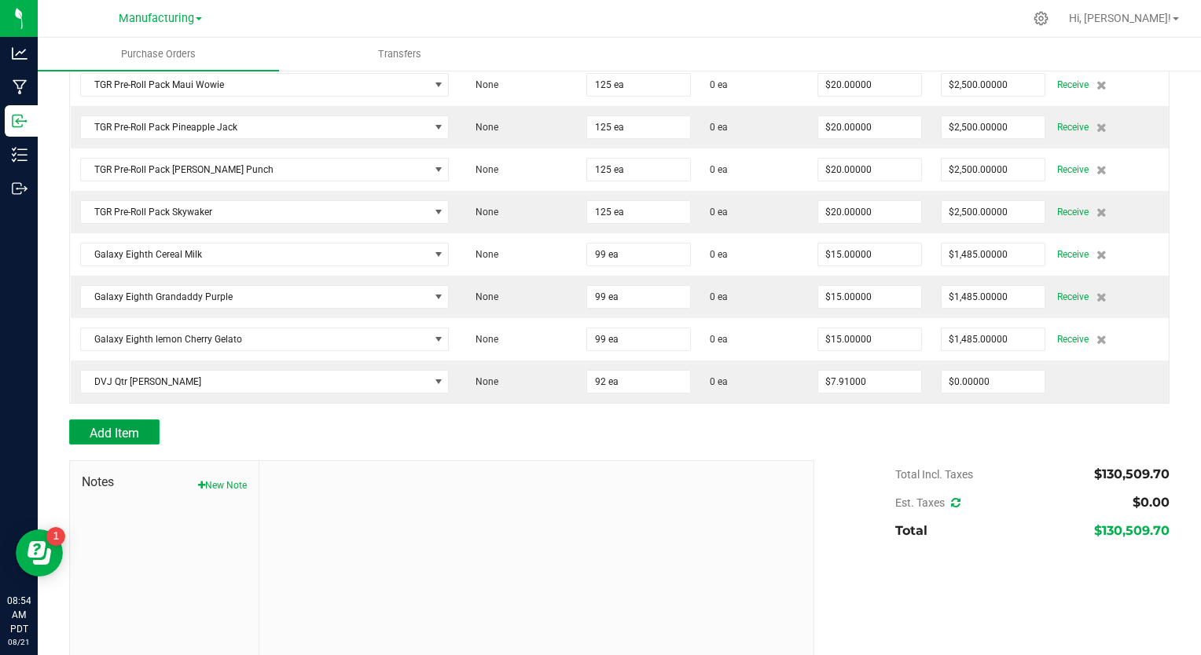
click at [130, 426] on span "Add Item" at bounding box center [115, 433] width 50 height 15
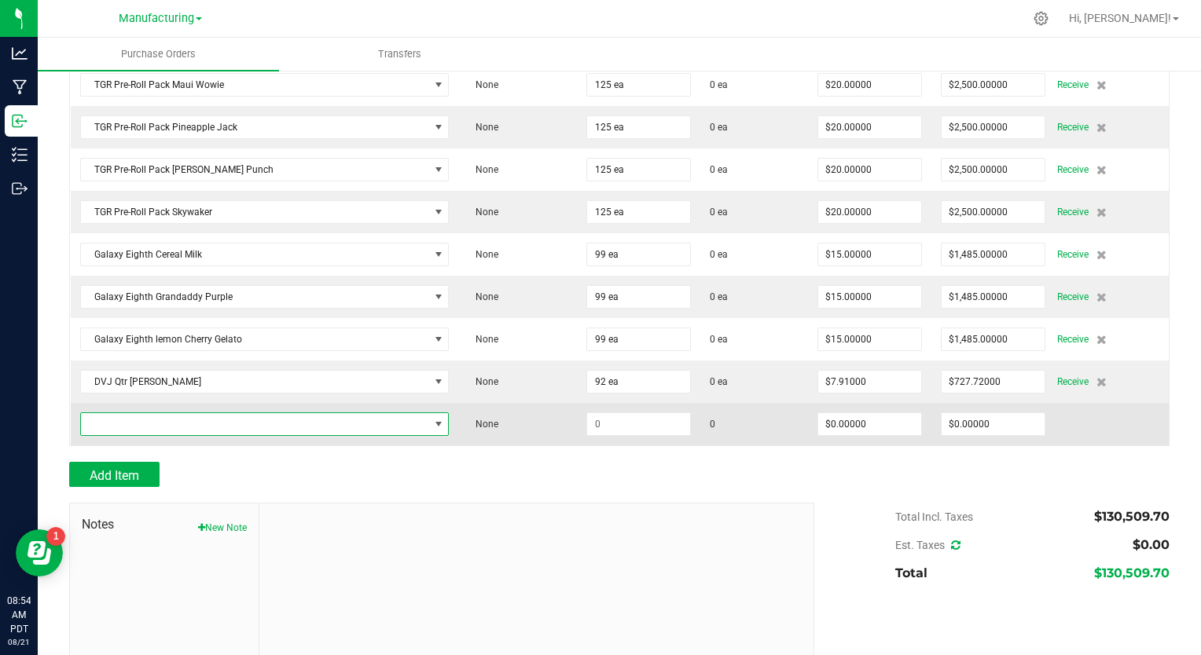
click at [137, 413] on span "NO DATA FOUND" at bounding box center [255, 424] width 348 height 22
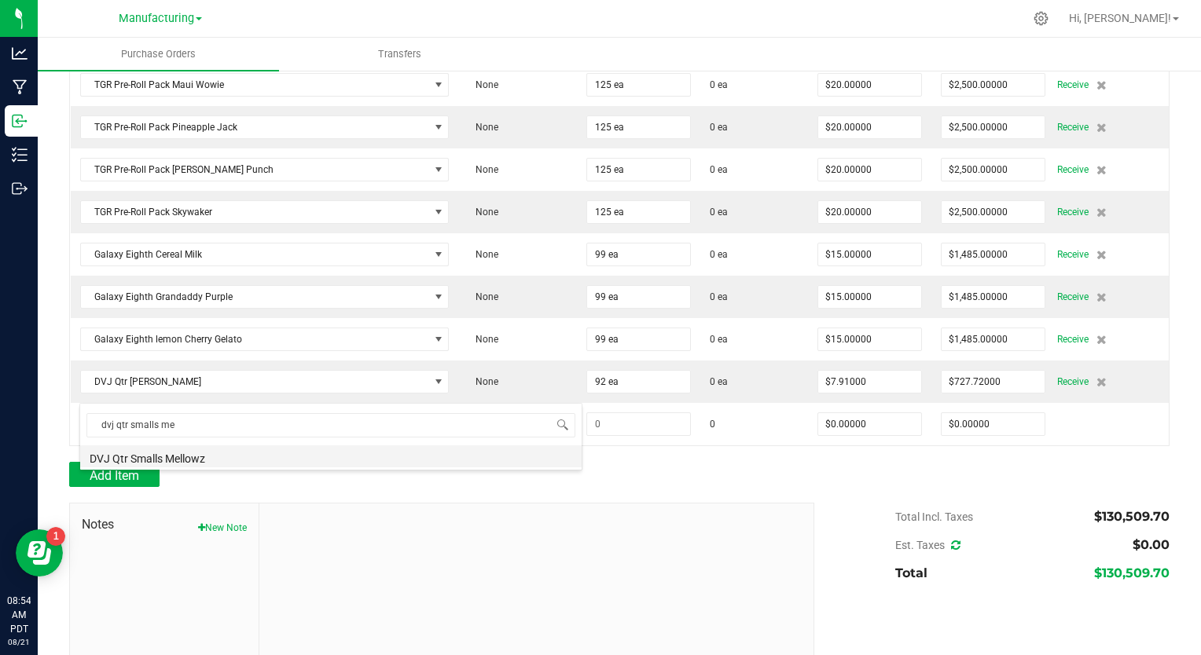
click at [155, 460] on li "DVJ Qtr Smalls Mellowz" at bounding box center [330, 457] width 501 height 22
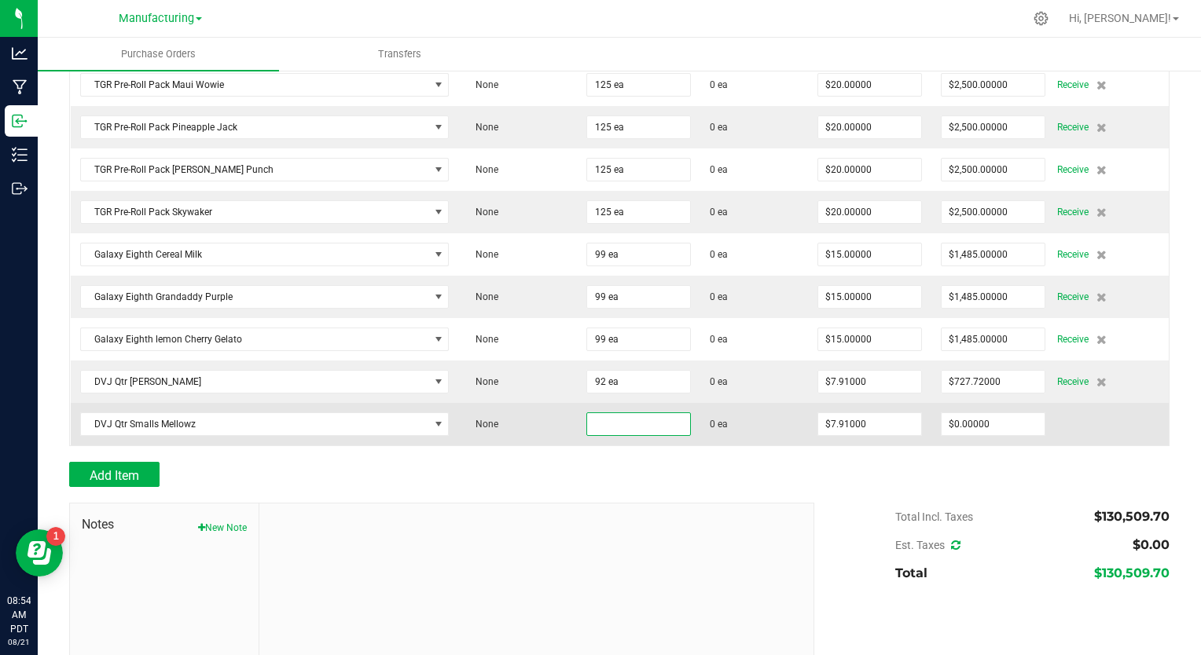
click at [591, 413] on input at bounding box center [638, 424] width 103 height 22
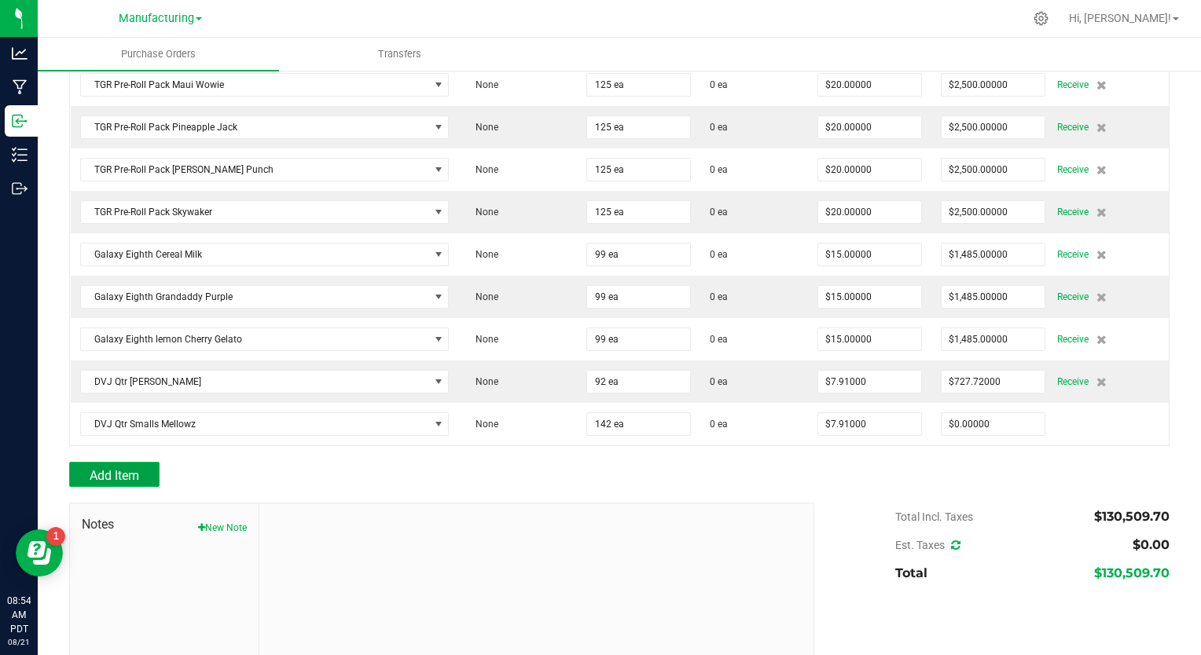
click at [141, 462] on button "Add Item" at bounding box center [114, 474] width 90 height 25
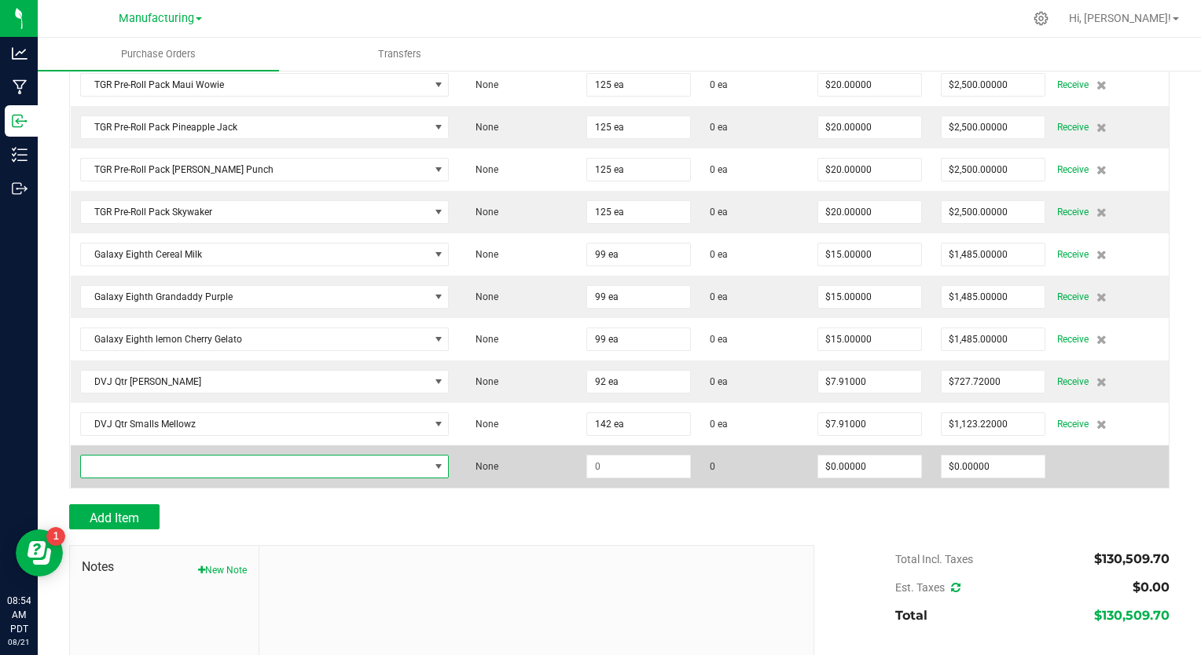
click at [155, 456] on span "NO DATA FOUND" at bounding box center [255, 467] width 348 height 22
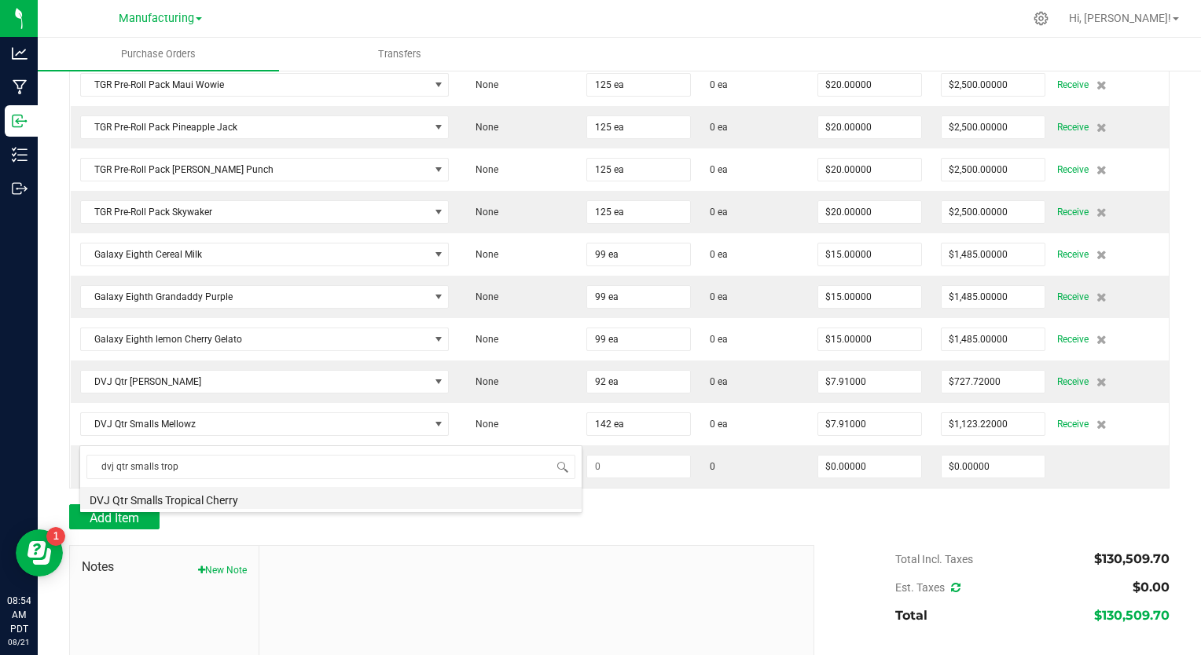
click at [198, 498] on li "DVJ Qtr Smalls Tropical Cherry" at bounding box center [330, 498] width 501 height 22
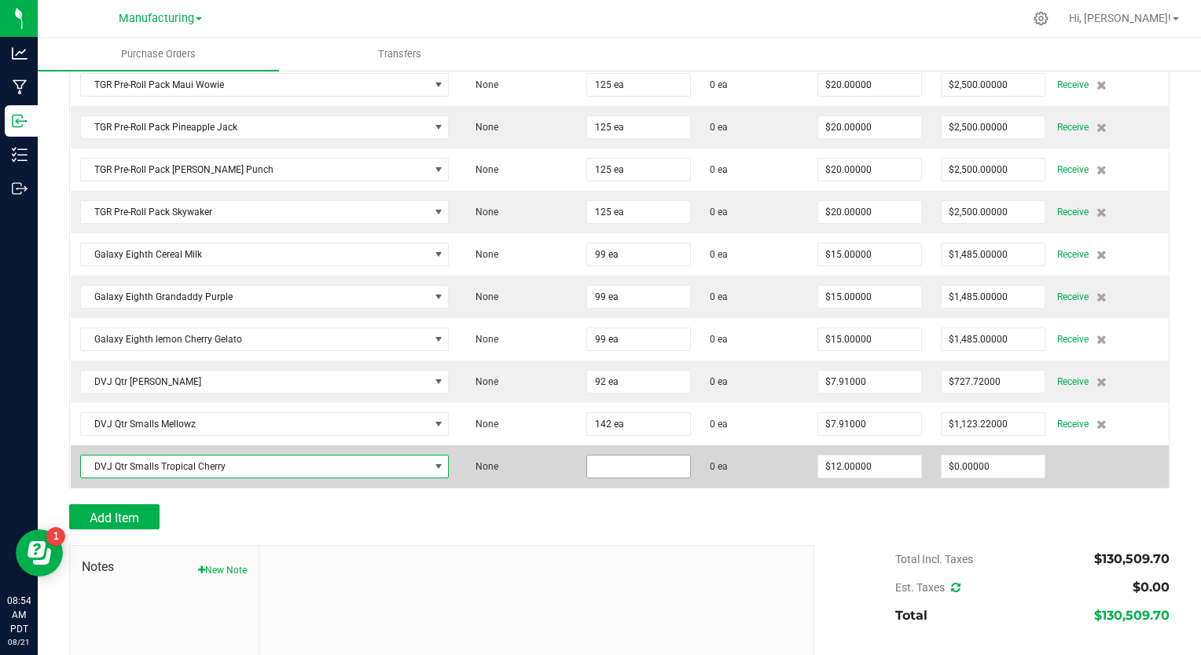
click at [636, 456] on input at bounding box center [638, 467] width 103 height 22
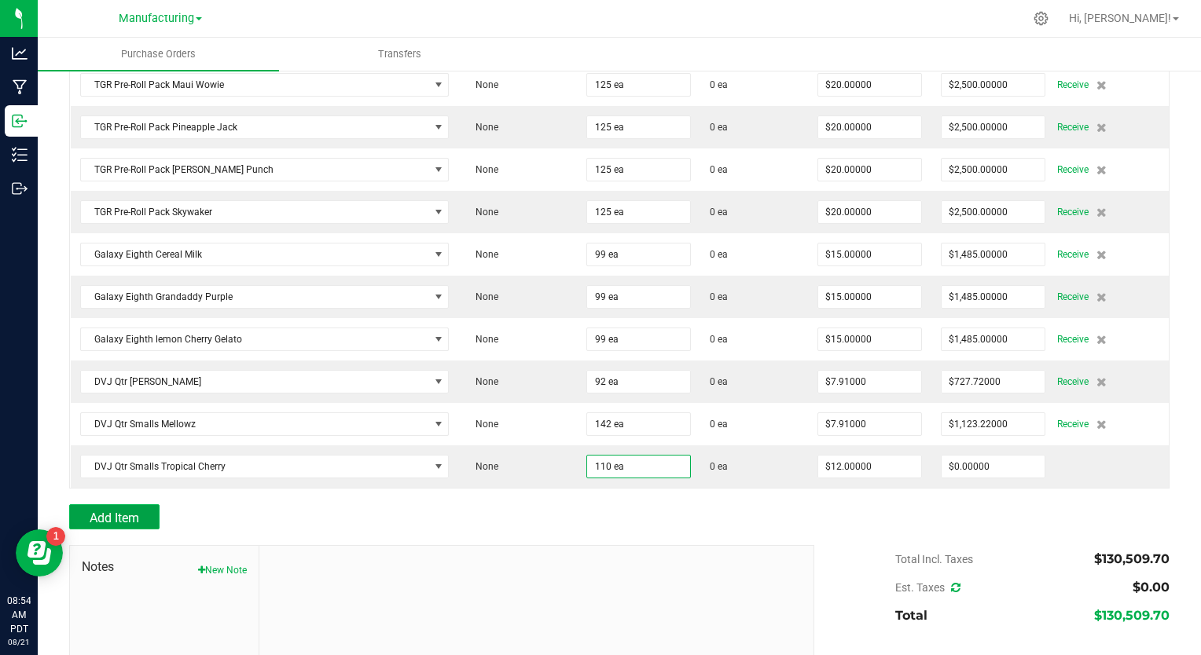
click at [126, 511] on span "Add Item" at bounding box center [115, 518] width 50 height 15
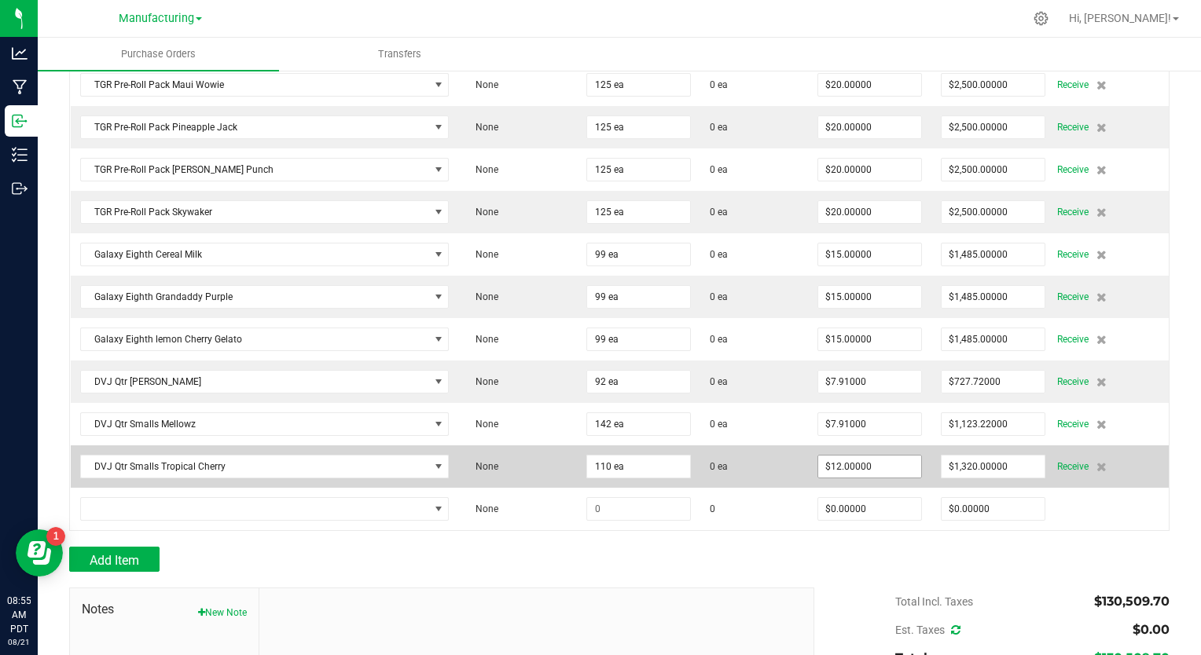
click at [826, 456] on input "$12.00000" at bounding box center [869, 467] width 103 height 22
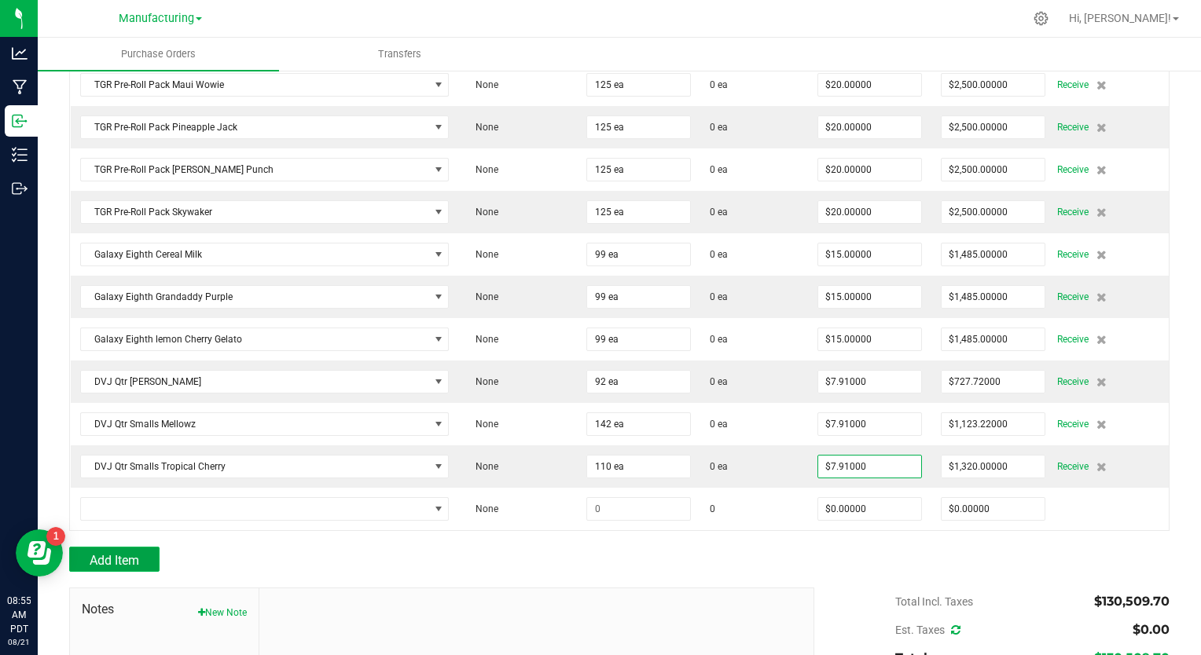
click at [106, 553] on span "Add Item" at bounding box center [115, 560] width 50 height 15
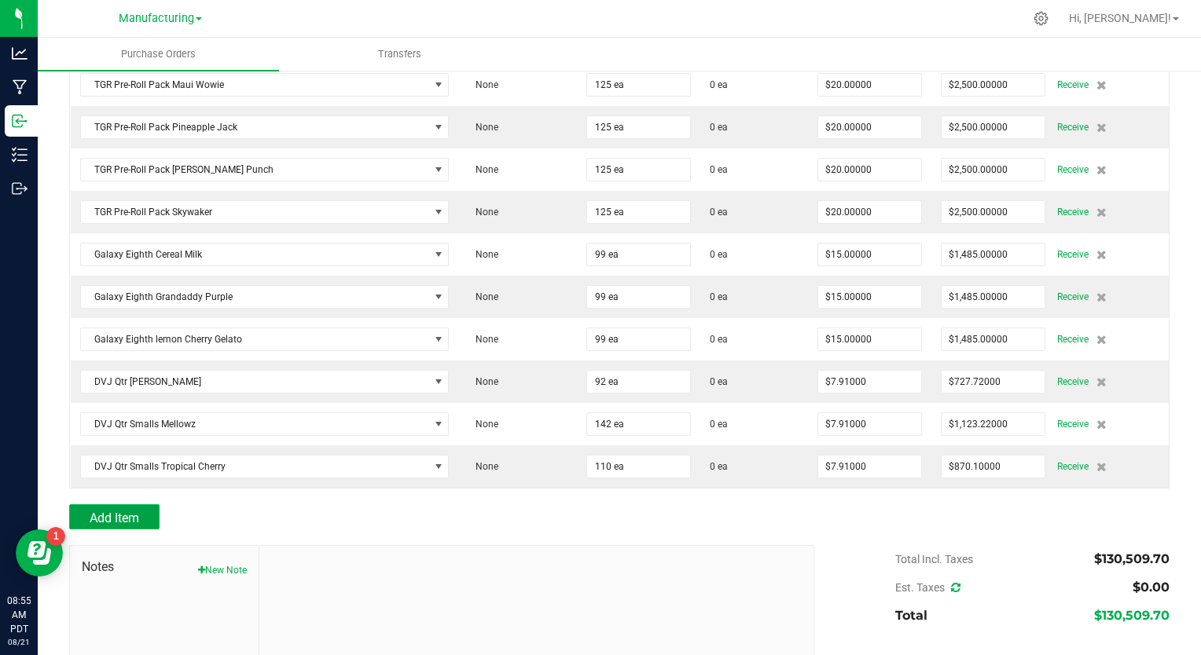
click at [147, 505] on button "Add Item" at bounding box center [114, 517] width 90 height 25
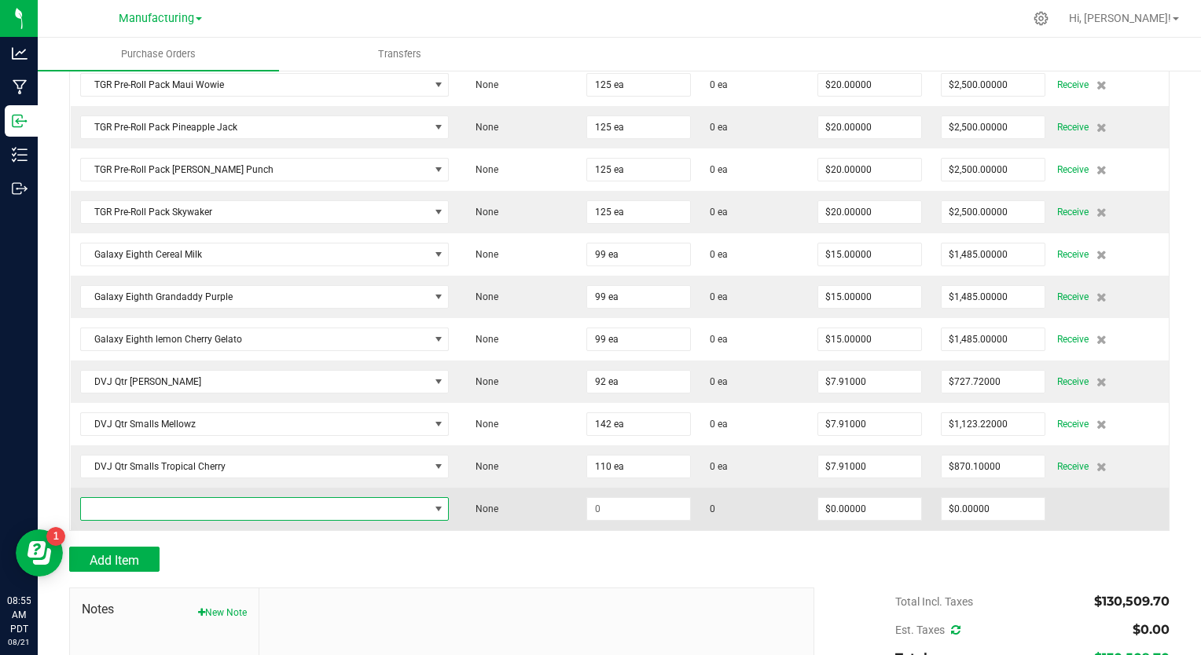
click at [149, 498] on span "NO DATA FOUND" at bounding box center [255, 509] width 348 height 22
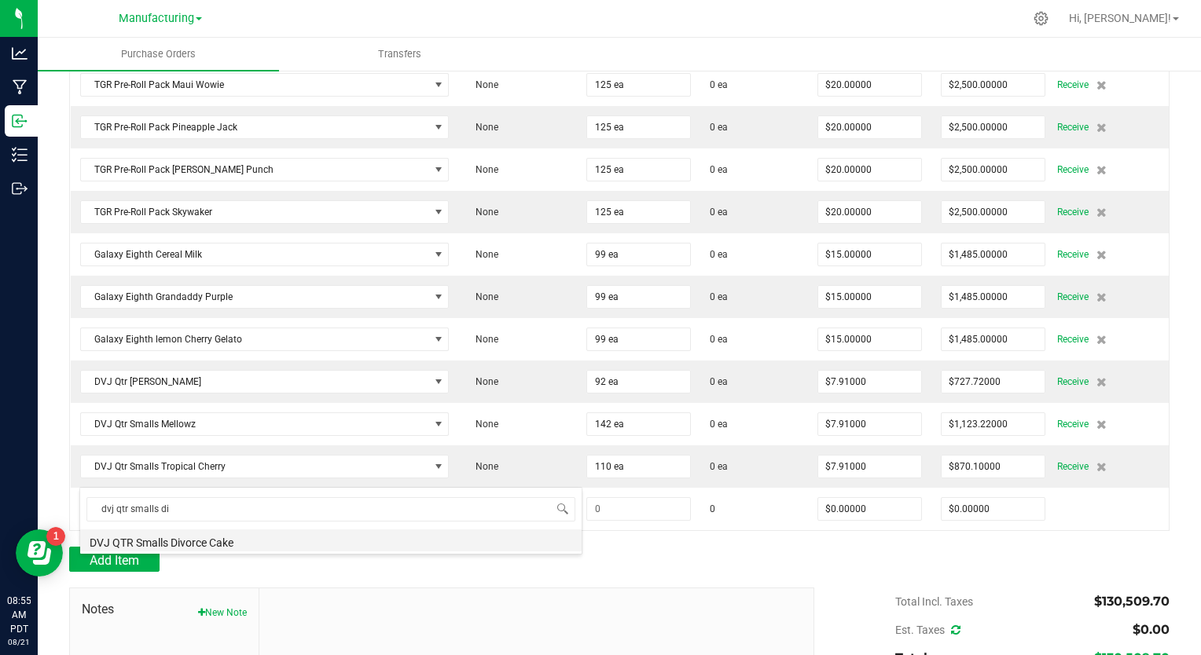
click at [173, 549] on li "DVJ QTR Smalls Divorce Cake" at bounding box center [330, 541] width 501 height 22
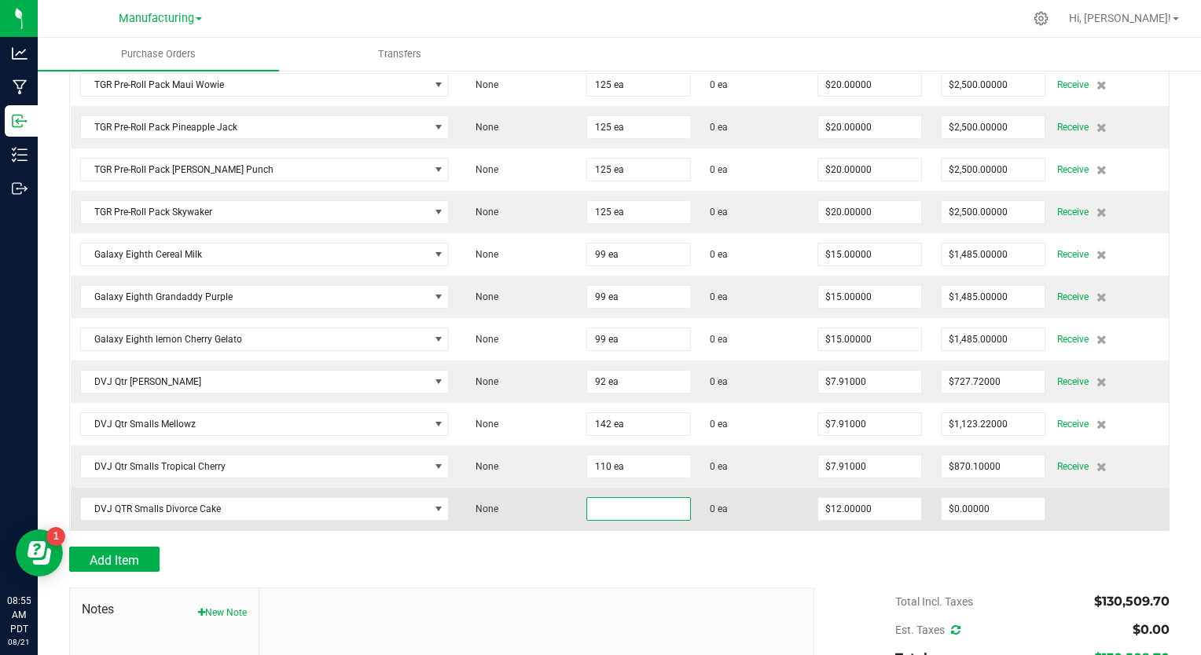
click at [591, 498] on input at bounding box center [638, 509] width 103 height 22
click at [839, 498] on input "12" at bounding box center [869, 509] width 103 height 22
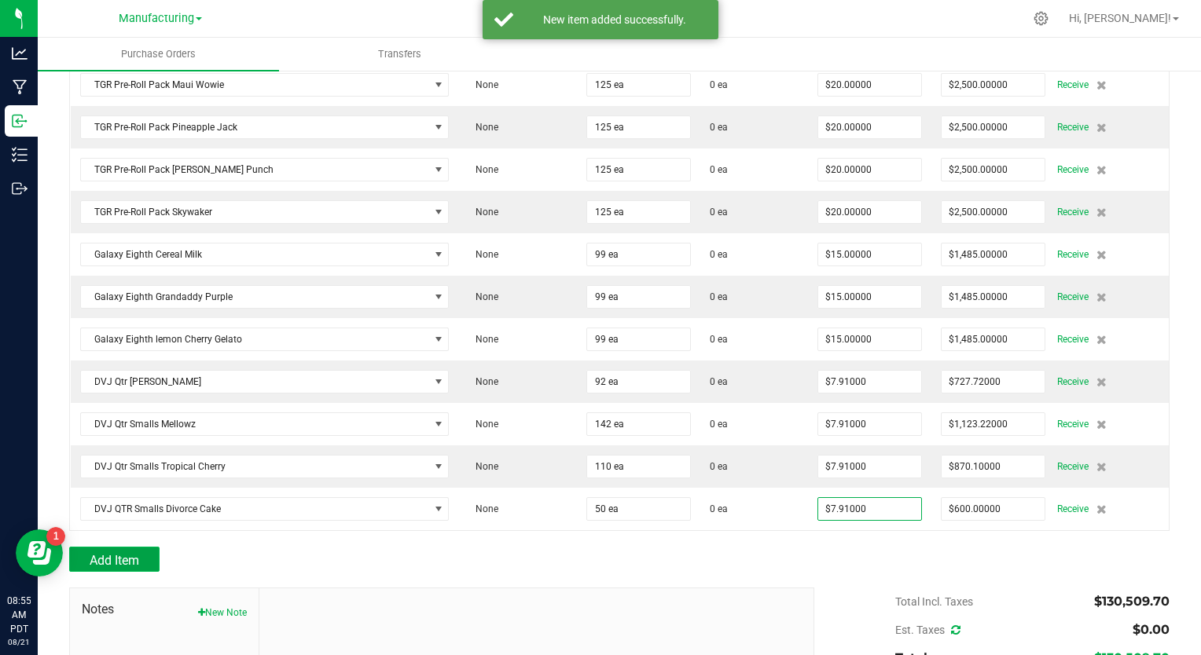
click at [116, 553] on span "Add Item" at bounding box center [115, 560] width 50 height 15
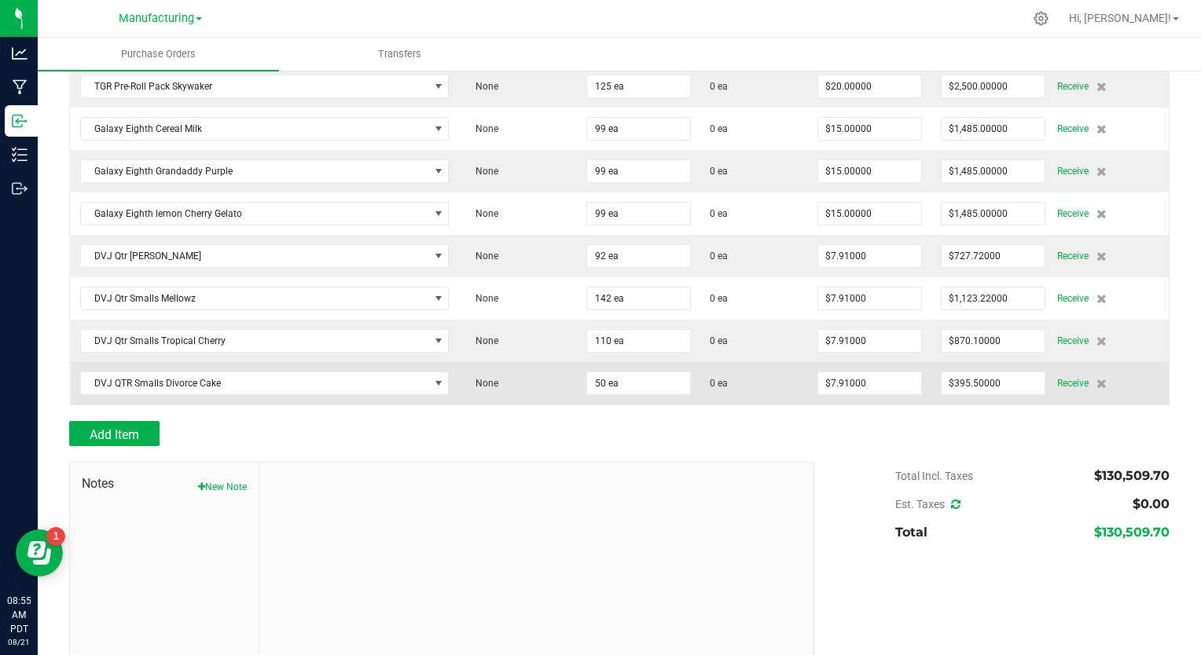
scroll to position [4322, 0]
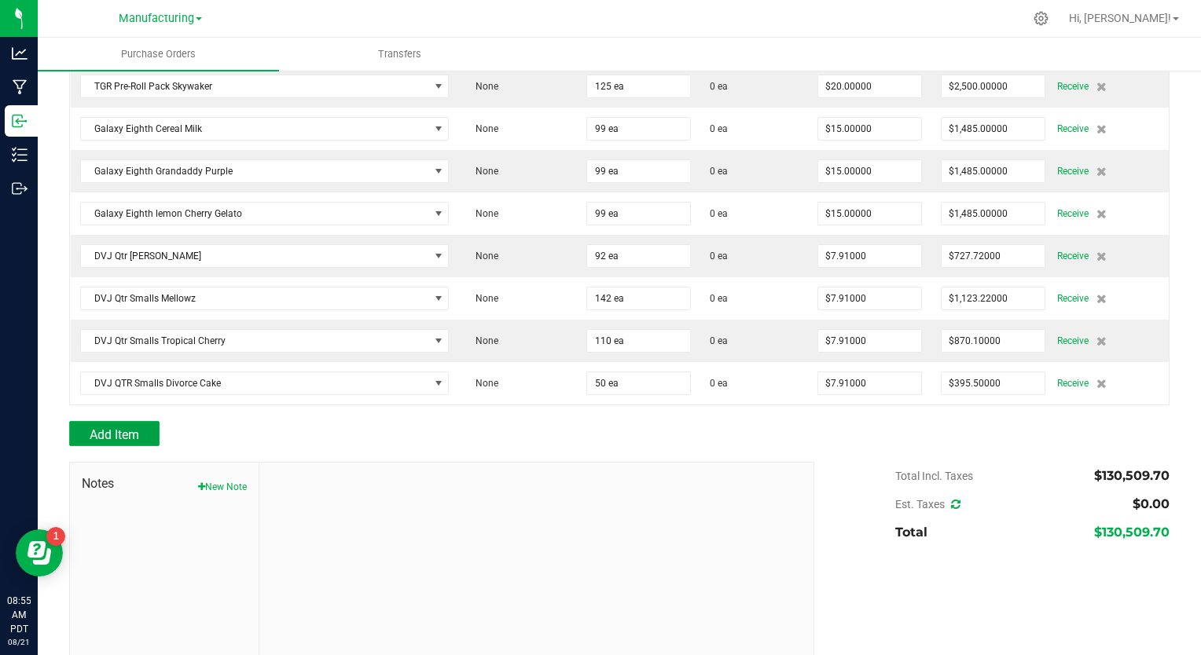
click at [132, 428] on span "Add Item" at bounding box center [115, 435] width 50 height 15
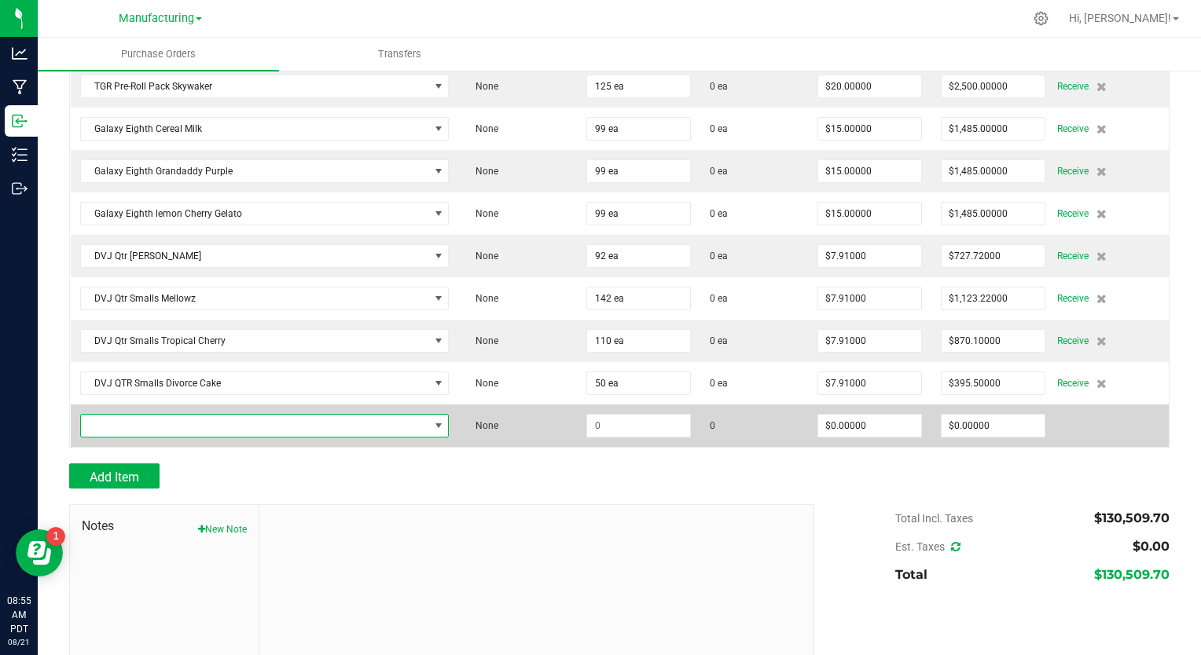
click at [152, 415] on span "NO DATA FOUND" at bounding box center [255, 426] width 348 height 22
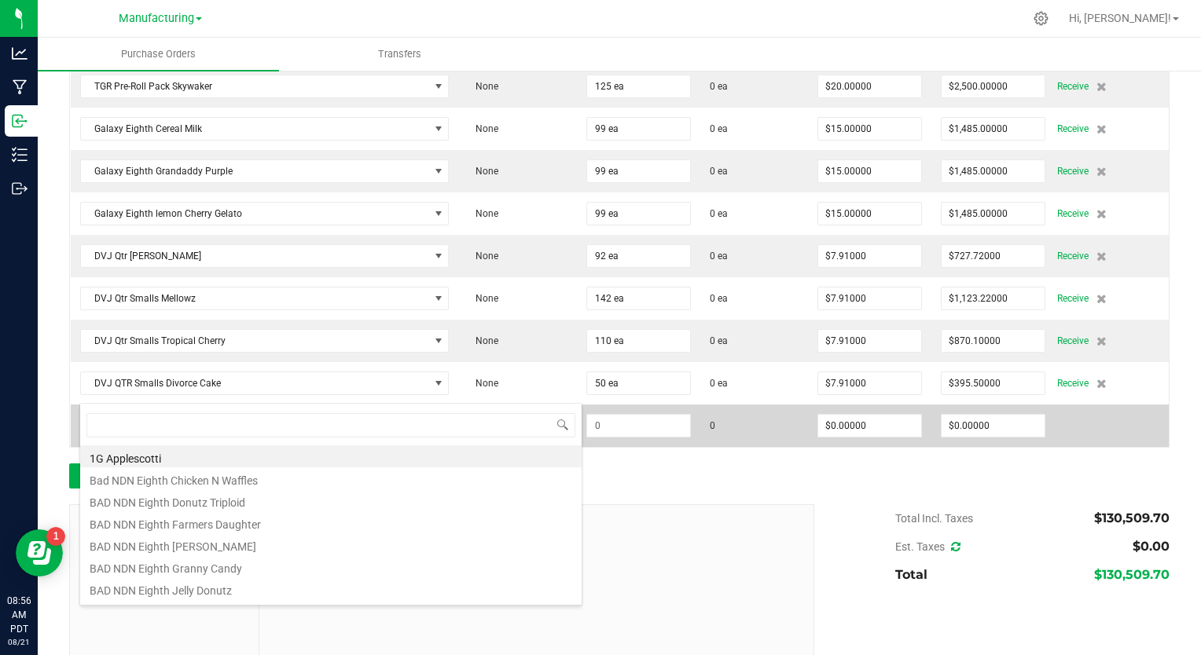
scroll to position [23, 358]
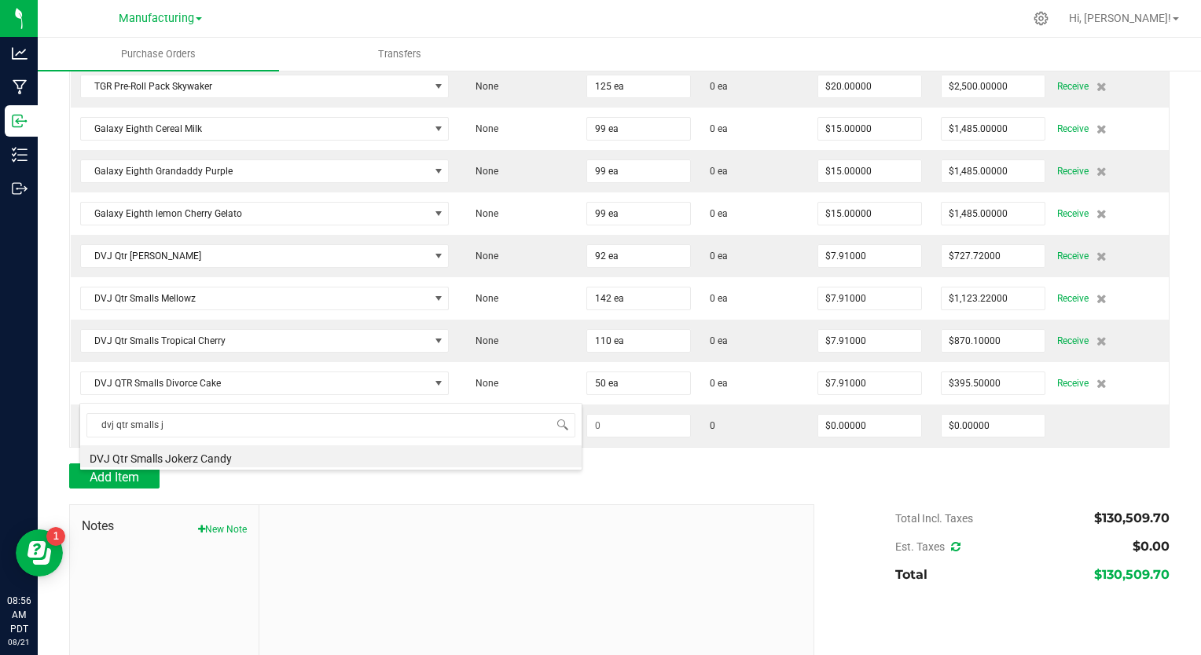
click at [613, 517] on div at bounding box center [536, 610] width 555 height 211
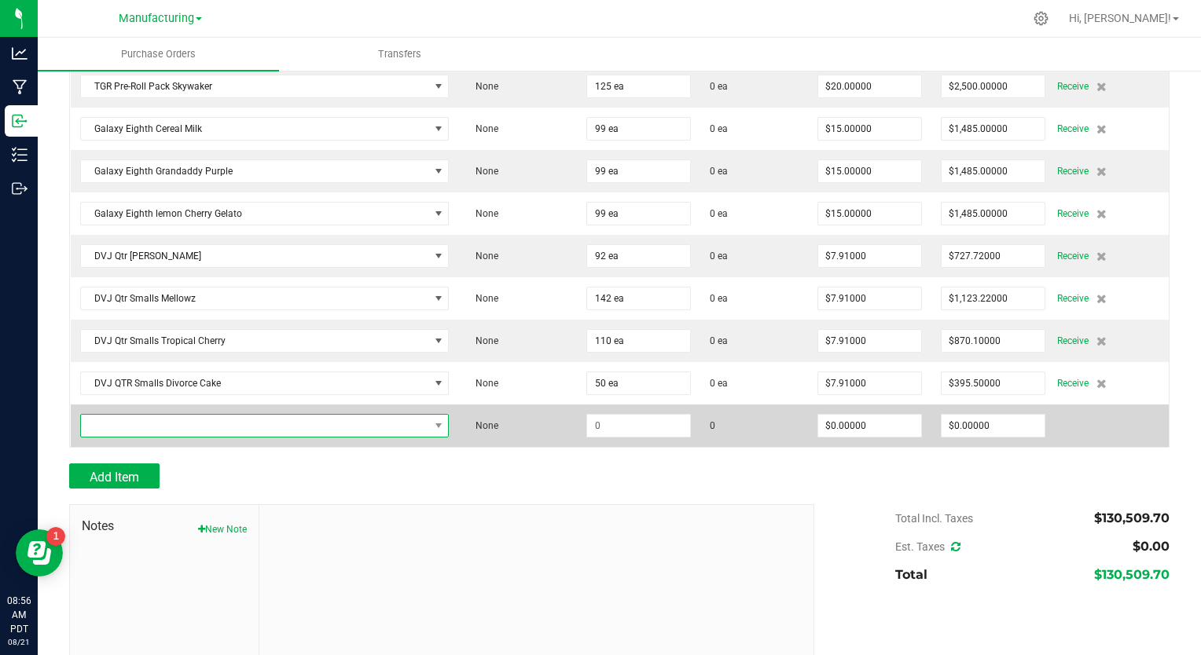
click at [158, 415] on span "NO DATA FOUND" at bounding box center [255, 426] width 348 height 22
click at [162, 415] on span "NO DATA FOUND" at bounding box center [255, 426] width 348 height 22
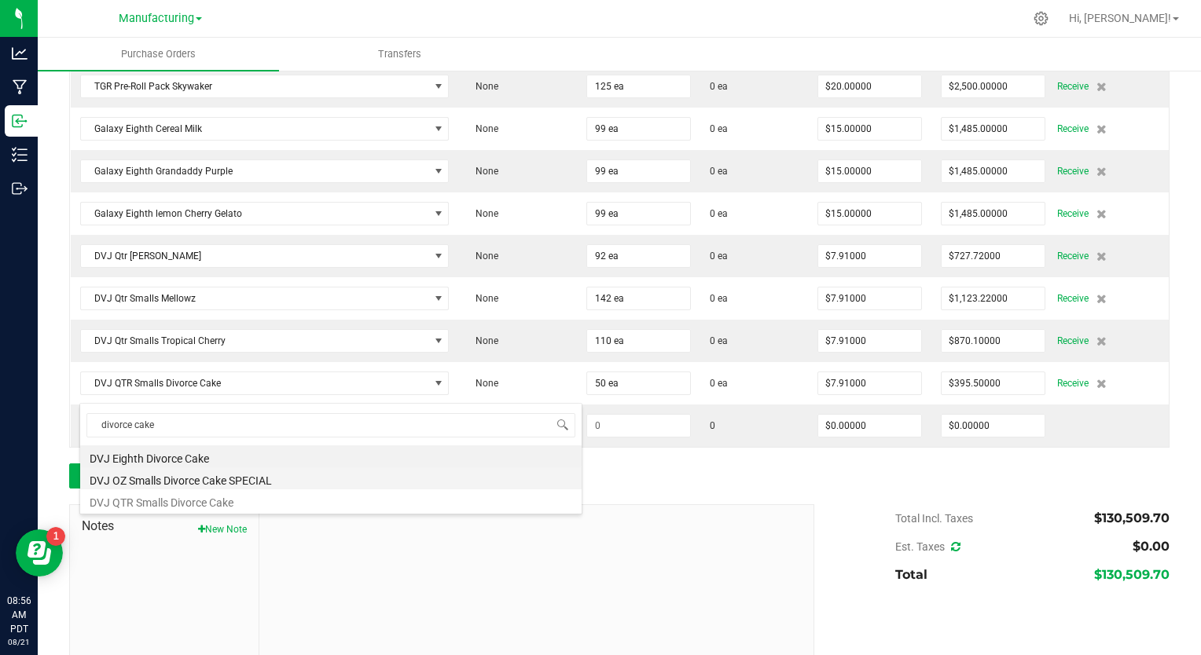
click at [189, 475] on li "DVJ OZ Smalls Divorce Cake SPECIAL" at bounding box center [330, 479] width 501 height 22
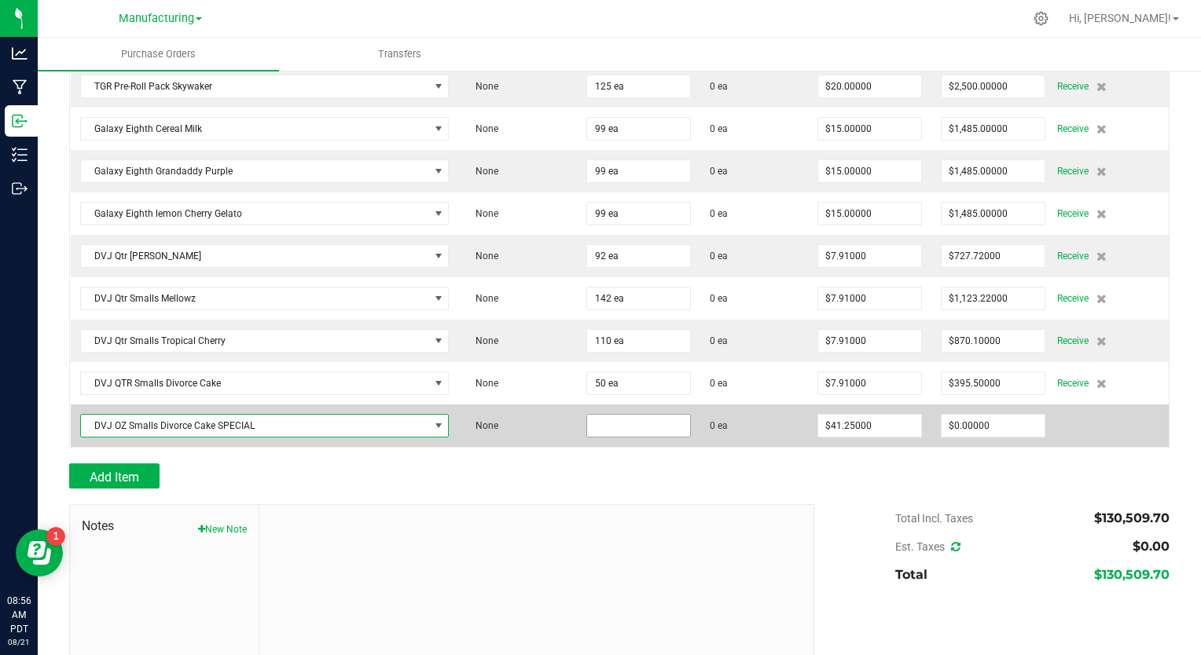
click at [602, 415] on input at bounding box center [638, 426] width 103 height 22
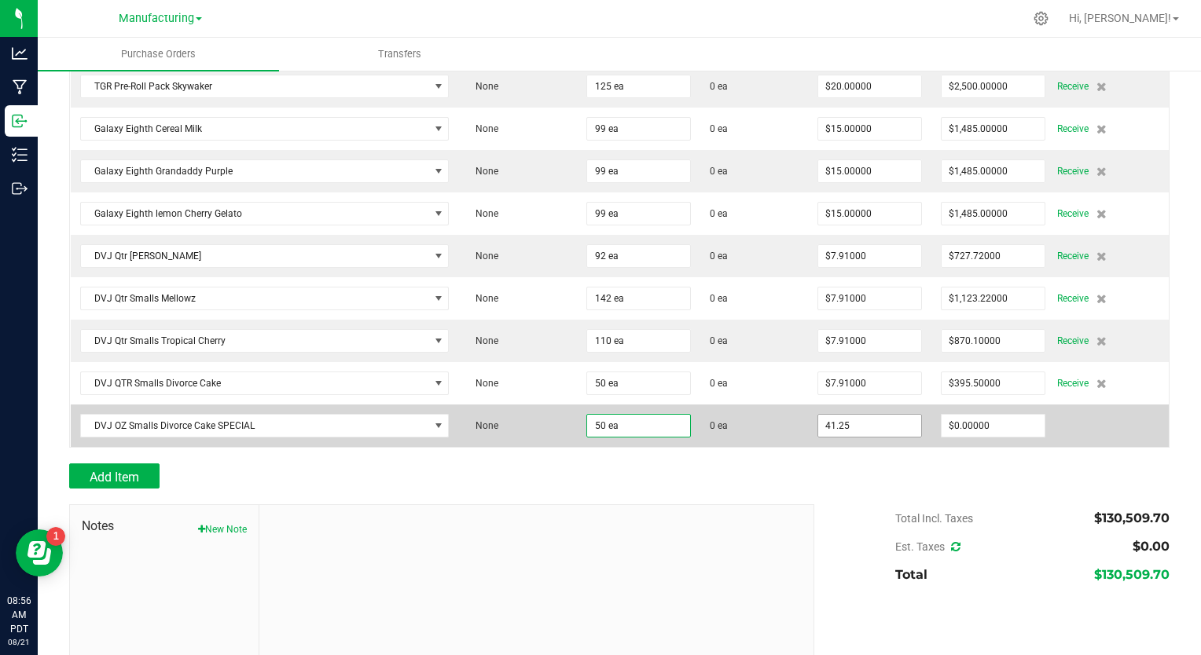
click at [838, 415] on input "41.25" at bounding box center [869, 426] width 103 height 22
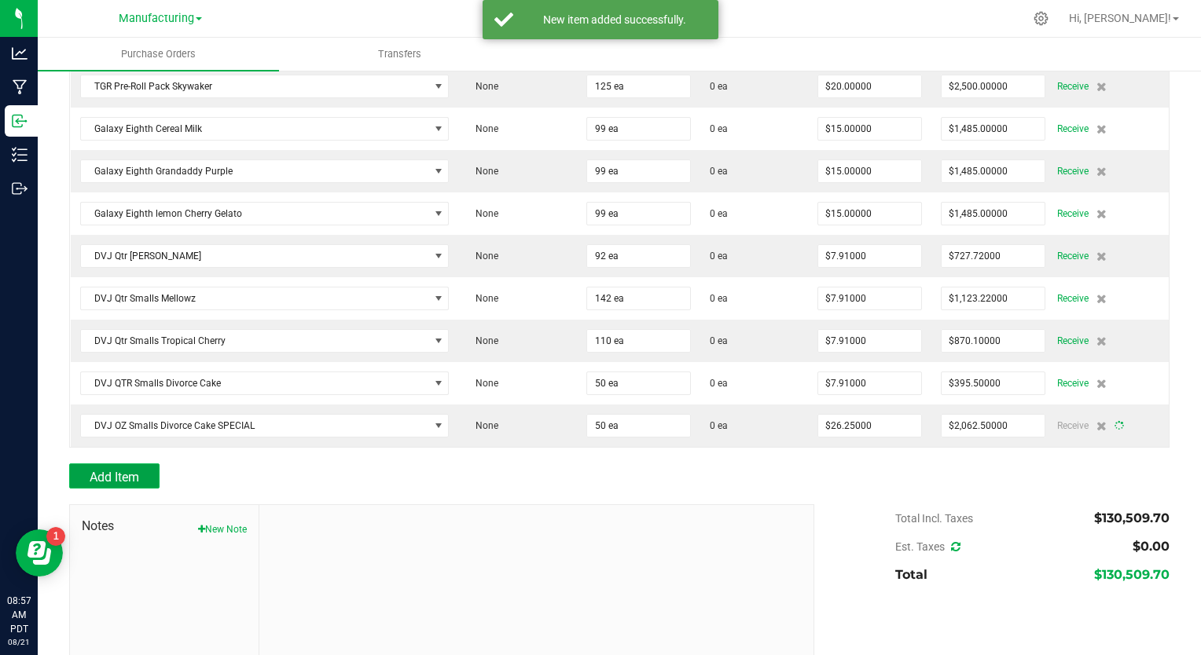
click at [113, 470] on span "Add Item" at bounding box center [115, 477] width 50 height 15
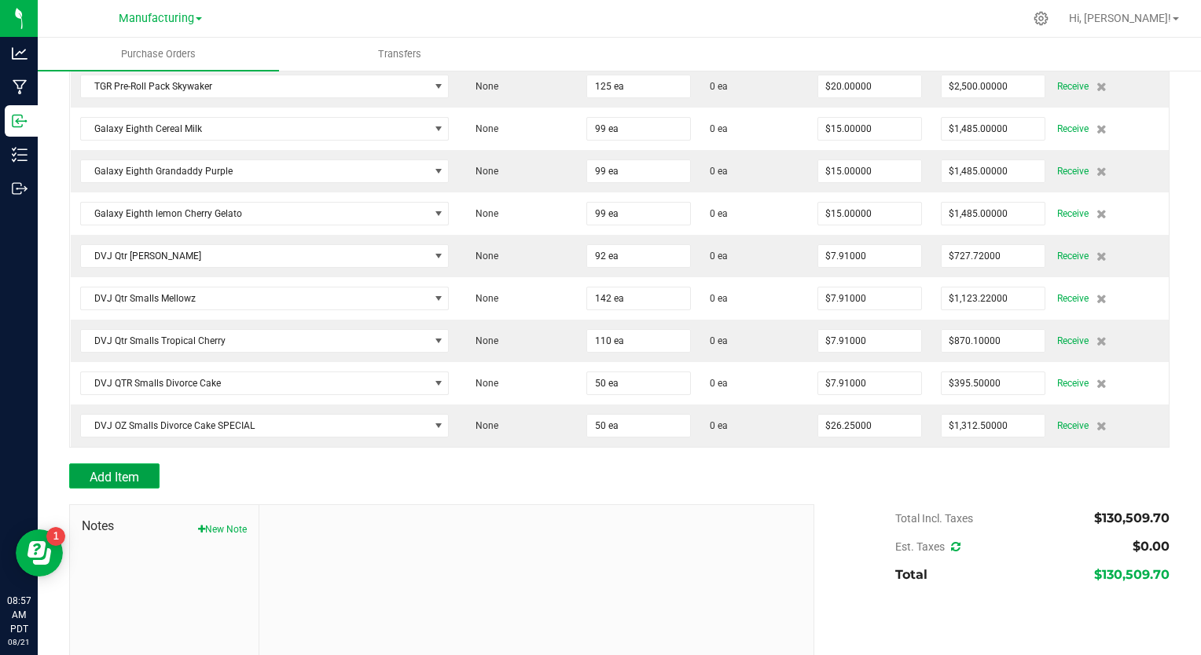
click at [107, 470] on span "Add Item" at bounding box center [115, 477] width 50 height 15
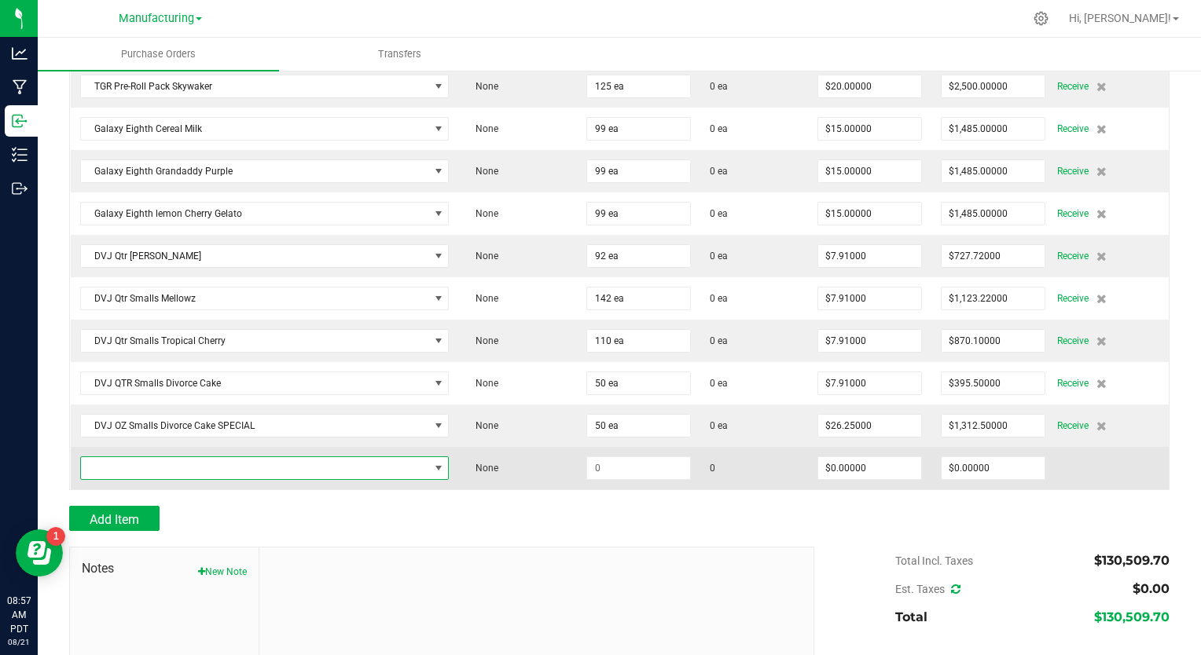
click at [114, 457] on span "NO DATA FOUND" at bounding box center [255, 468] width 348 height 22
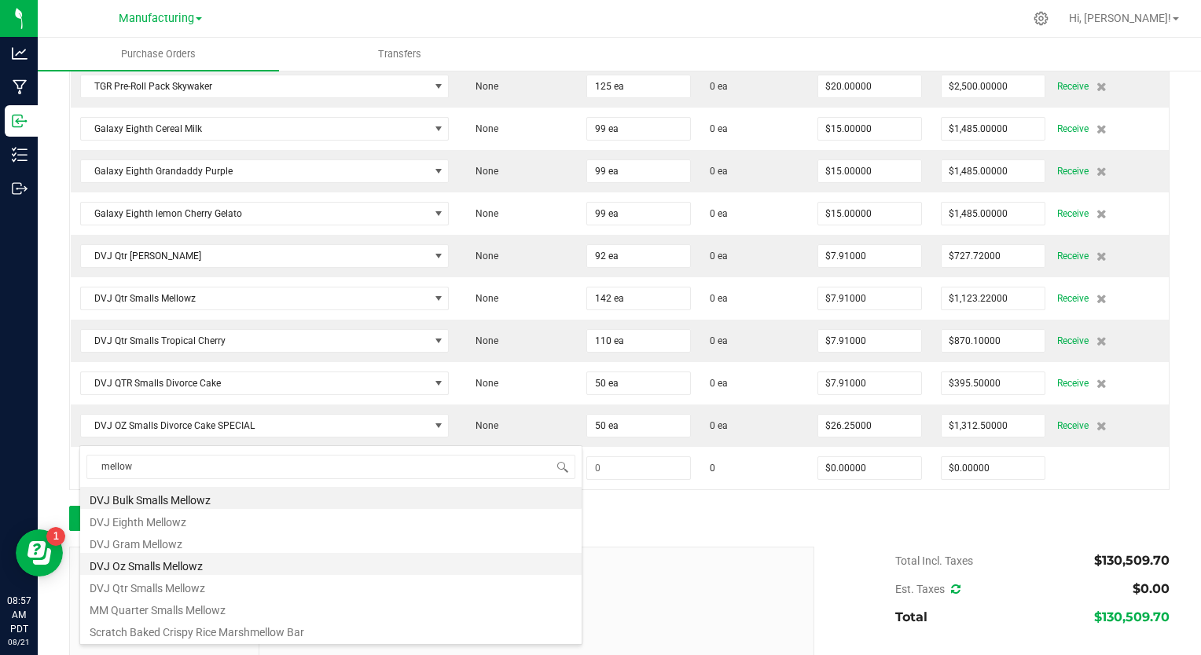
click at [186, 563] on li "DVJ Oz Smalls Mellowz" at bounding box center [330, 564] width 501 height 22
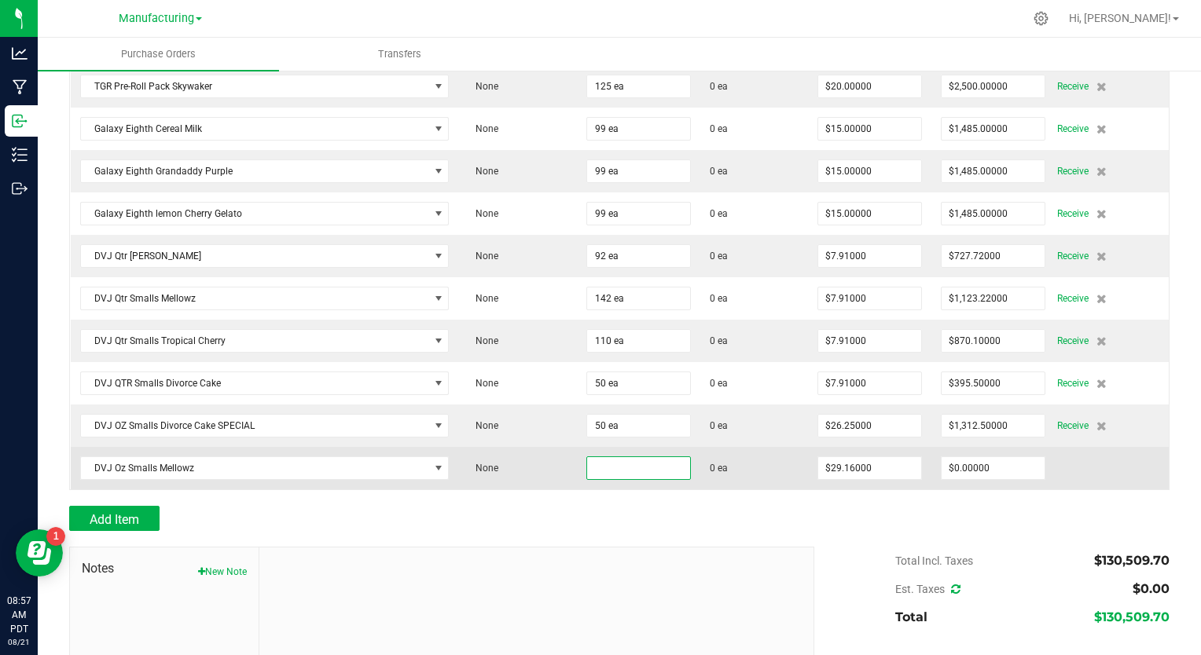
click at [607, 457] on input at bounding box center [638, 468] width 103 height 22
click at [828, 457] on input "29.16" at bounding box center [869, 468] width 103 height 22
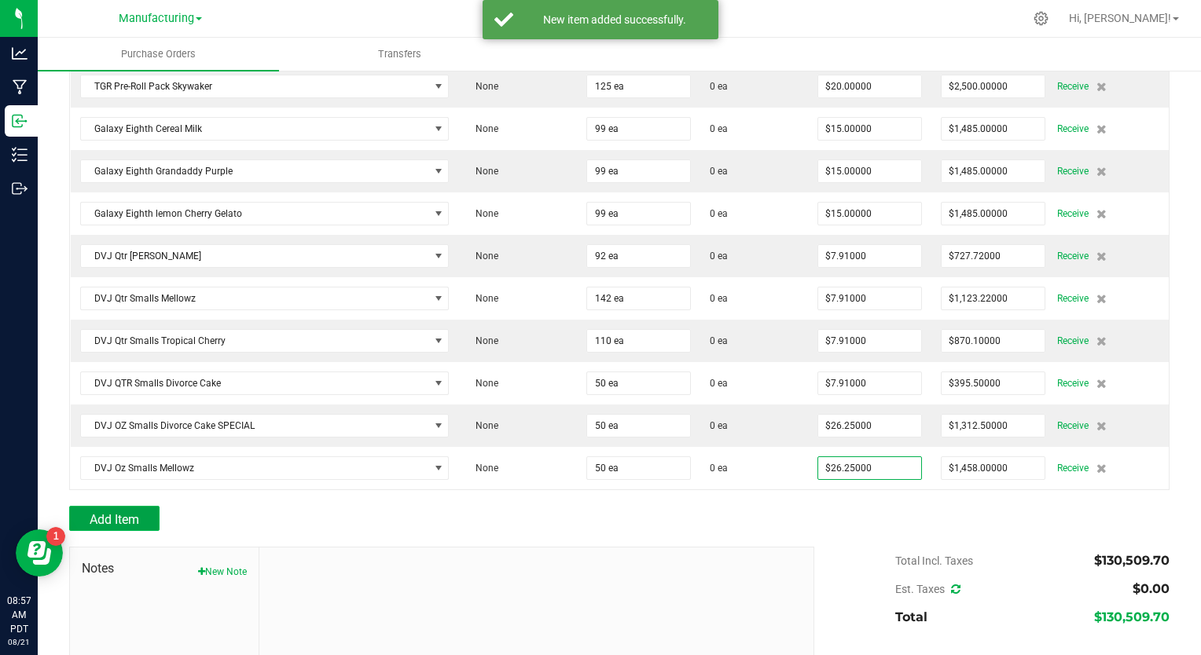
click at [95, 512] on span "Add Item" at bounding box center [115, 519] width 50 height 15
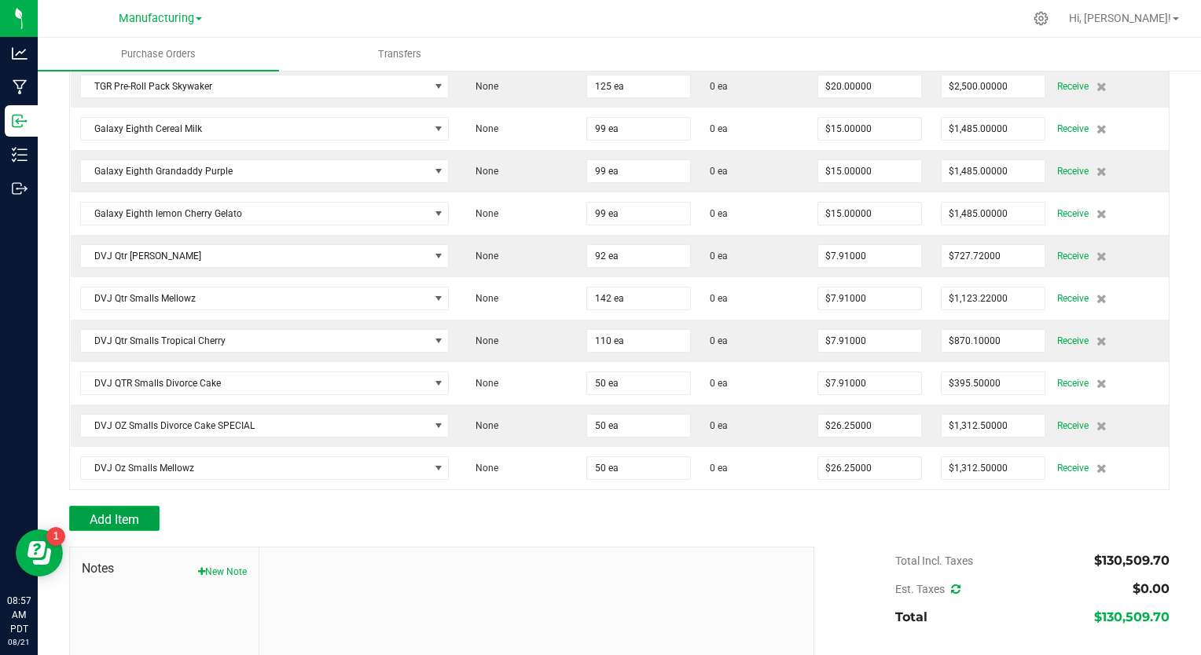
click at [134, 512] on span "Add Item" at bounding box center [115, 519] width 50 height 15
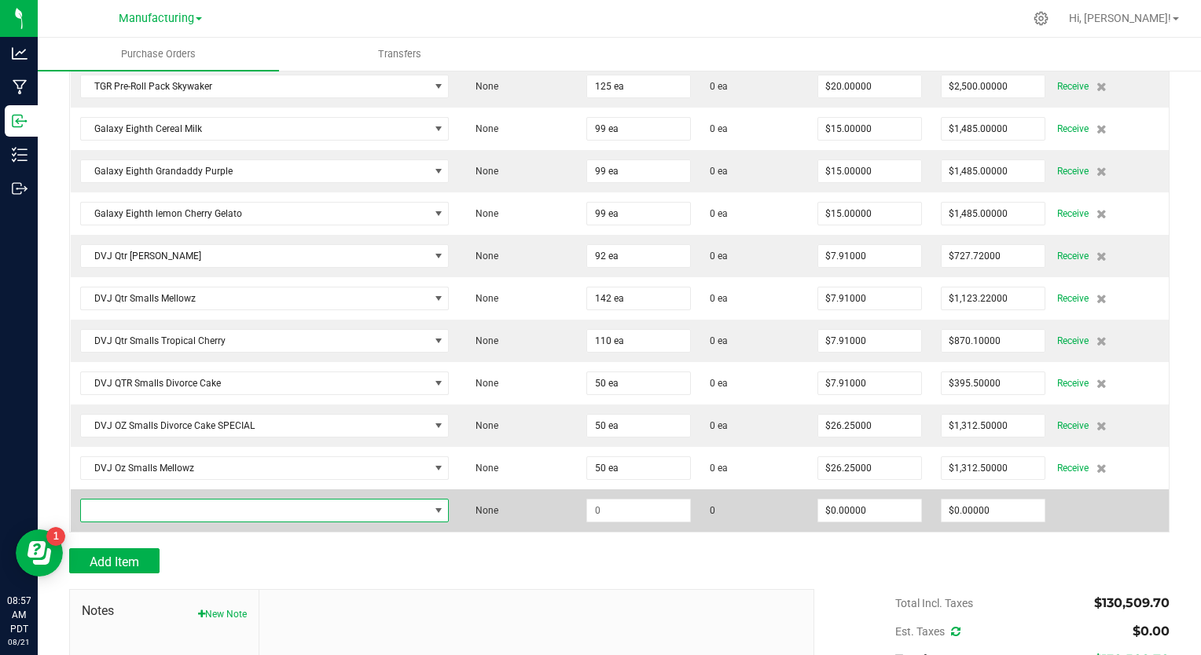
click at [130, 500] on span "NO DATA FOUND" at bounding box center [255, 511] width 348 height 22
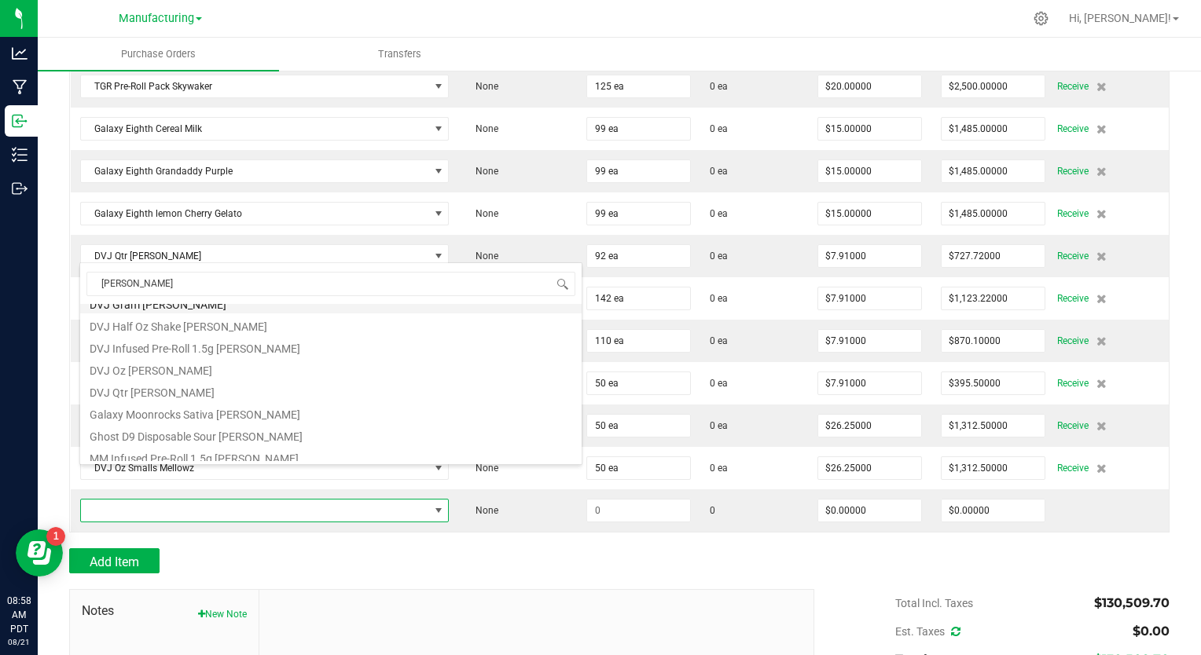
scroll to position [107, 0]
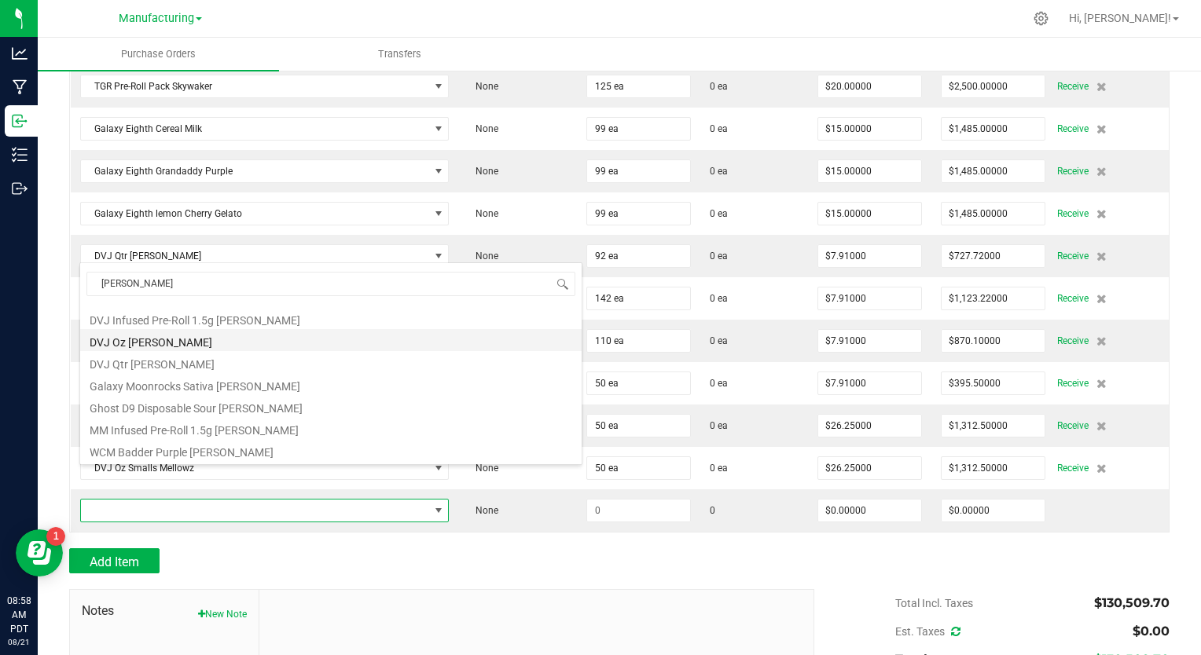
click at [189, 347] on li "DVJ Oz [PERSON_NAME]" at bounding box center [330, 340] width 501 height 22
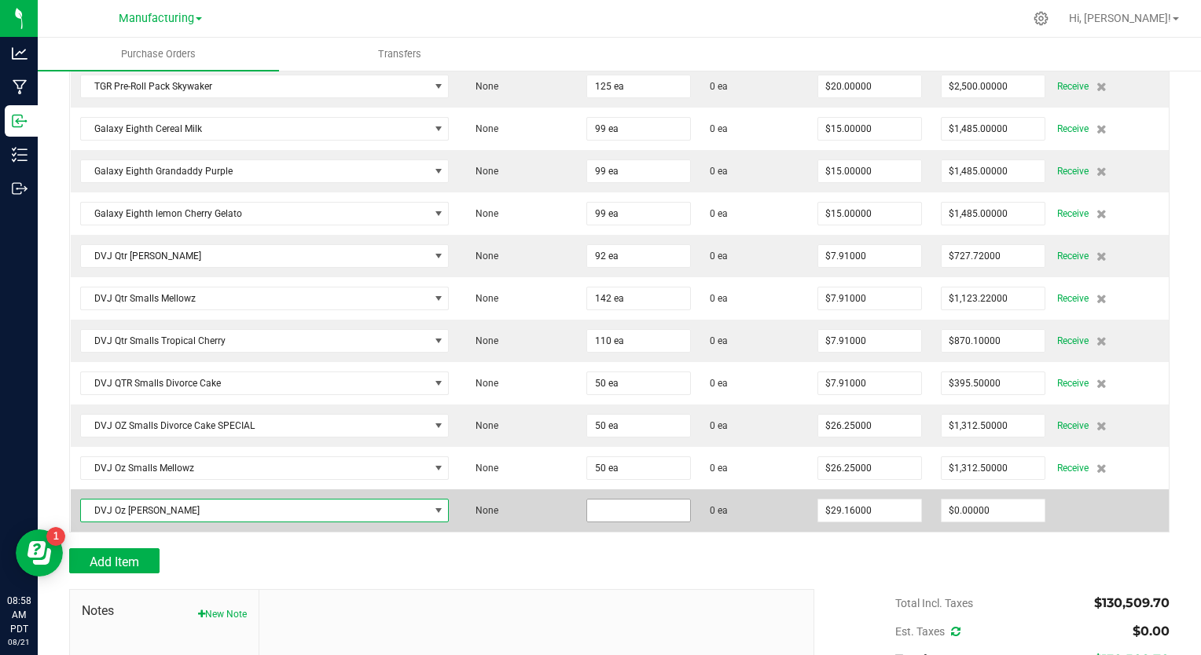
click at [638, 500] on input at bounding box center [638, 511] width 103 height 22
click at [607, 500] on input at bounding box center [638, 511] width 103 height 22
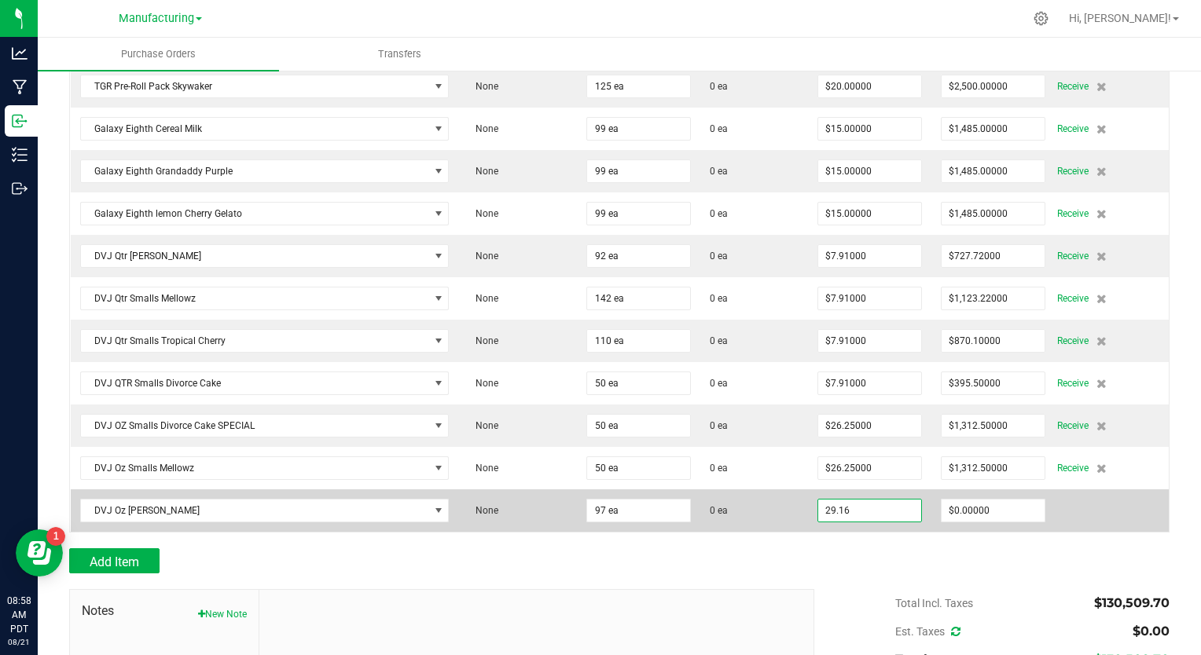
click at [861, 500] on input "29.16" at bounding box center [869, 511] width 103 height 22
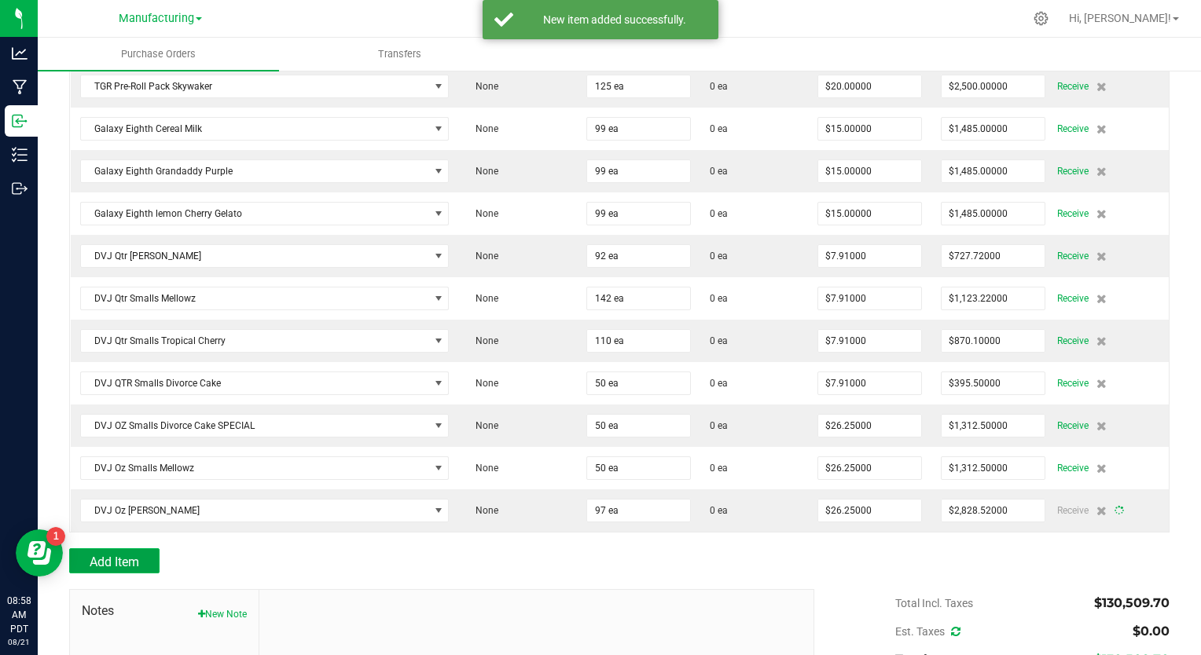
click at [116, 555] on span "Add Item" at bounding box center [115, 562] width 50 height 15
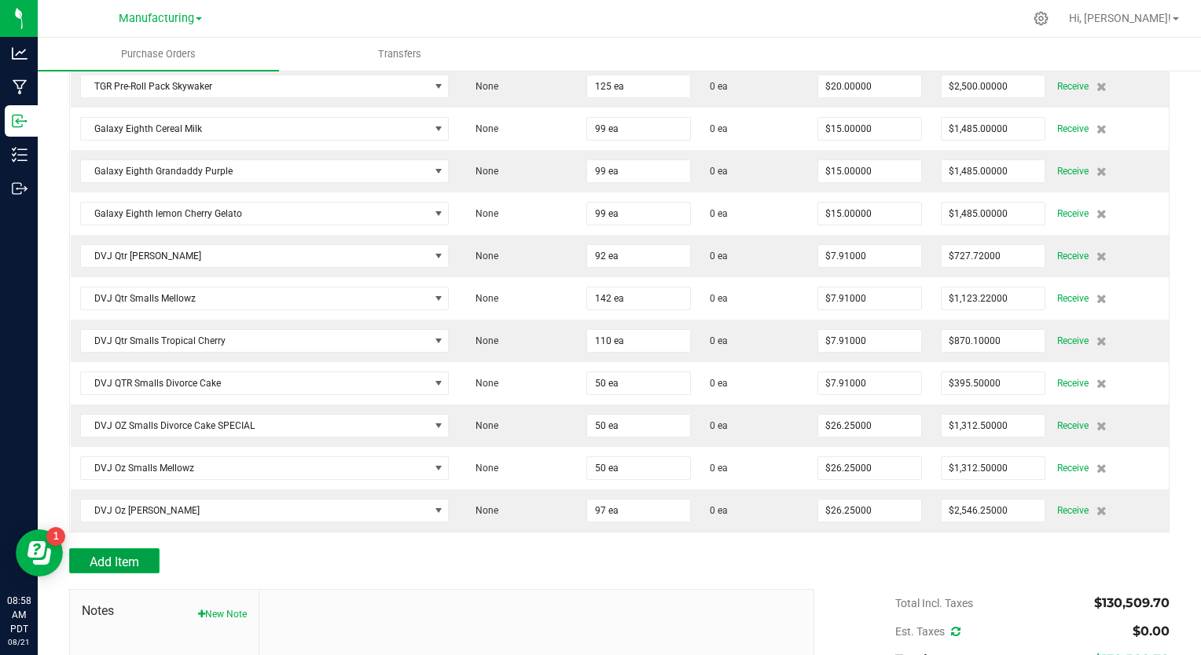
click at [132, 555] on span "Add Item" at bounding box center [115, 562] width 50 height 15
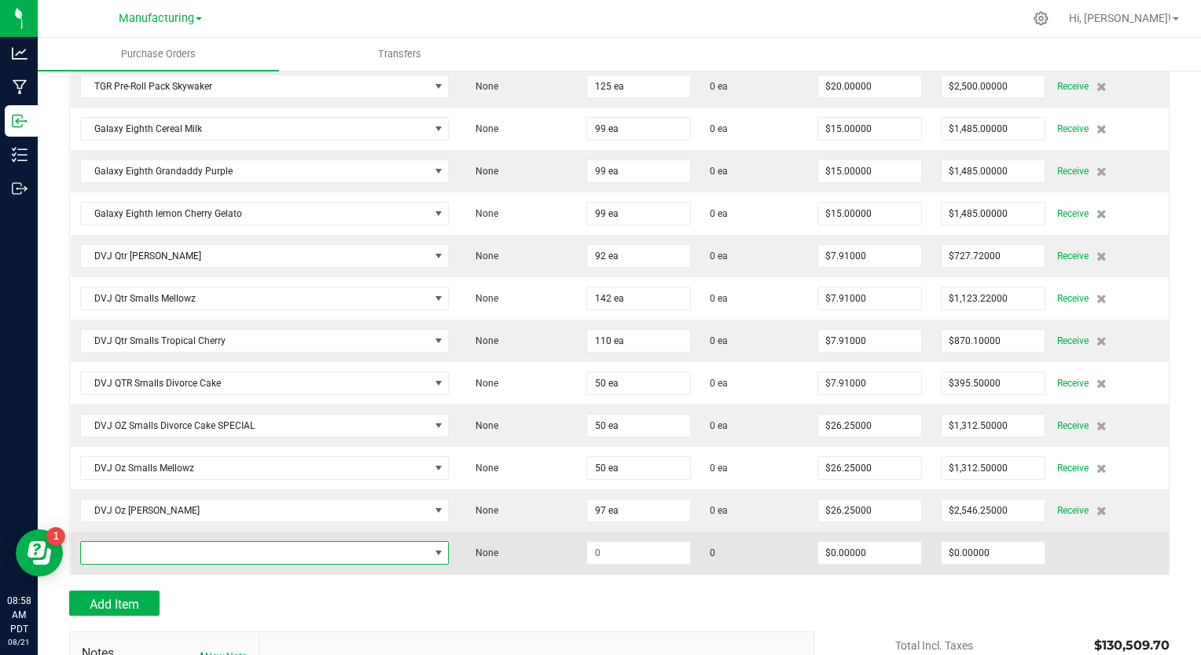
click at [167, 542] on span "NO DATA FOUND" at bounding box center [255, 553] width 348 height 22
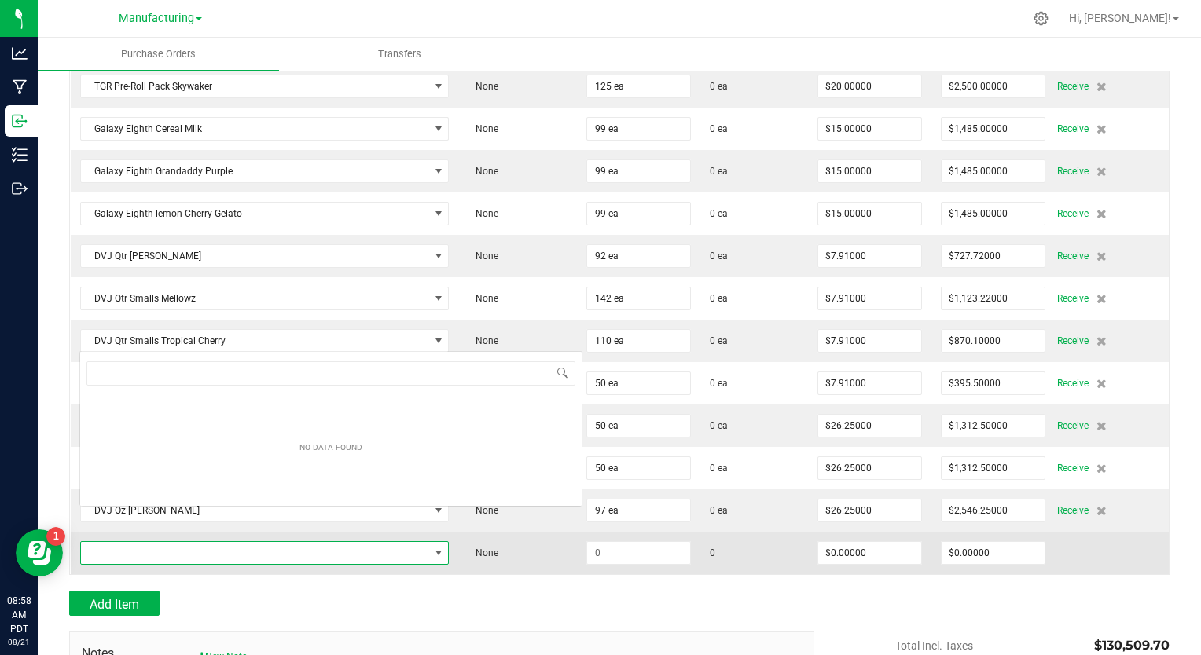
scroll to position [23, 358]
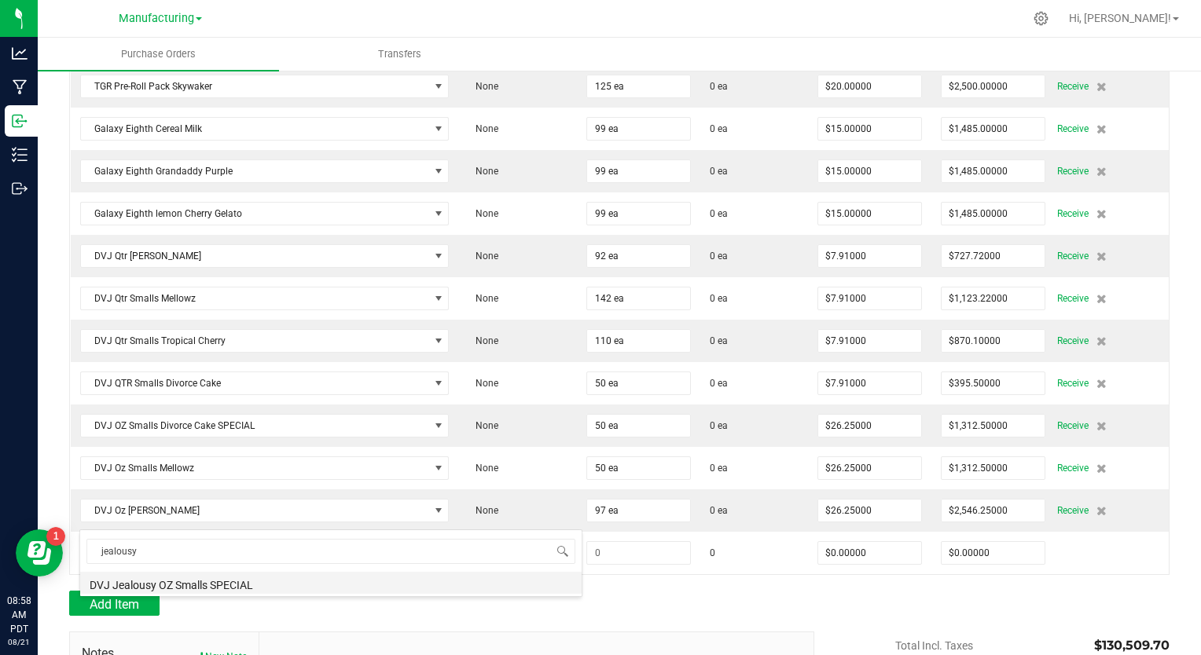
click at [189, 582] on li "DVJ Jealousy OZ Smalls SPECIAL" at bounding box center [330, 583] width 501 height 22
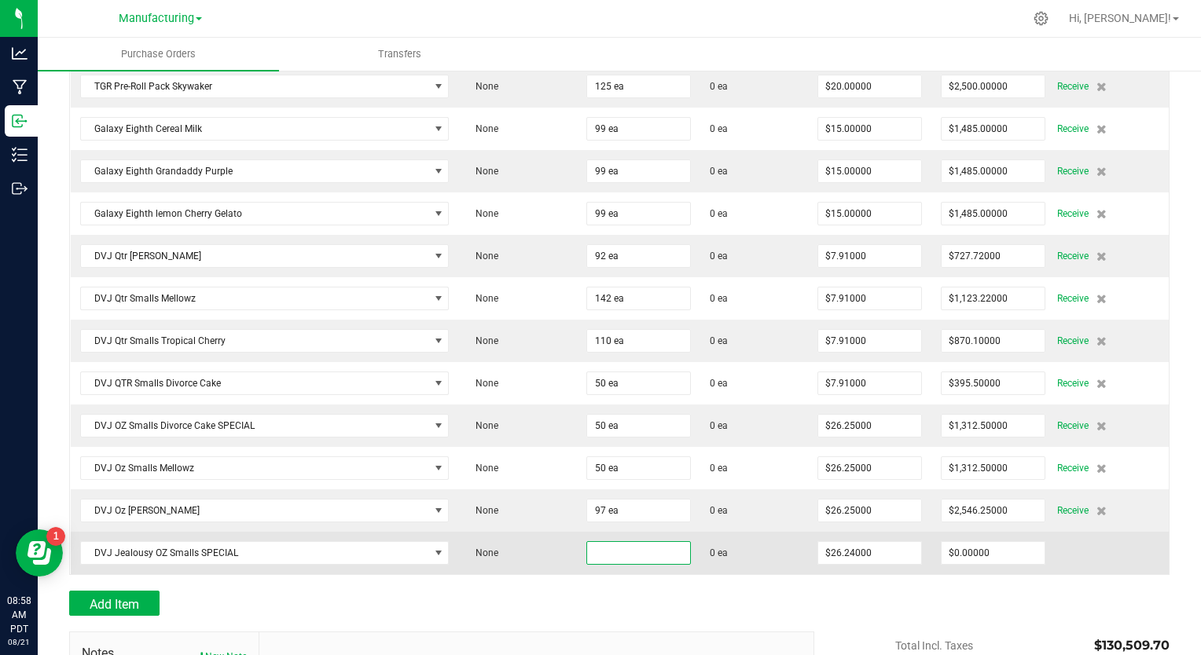
click at [593, 542] on input at bounding box center [638, 553] width 103 height 22
click at [861, 542] on input "26.24" at bounding box center [869, 553] width 103 height 22
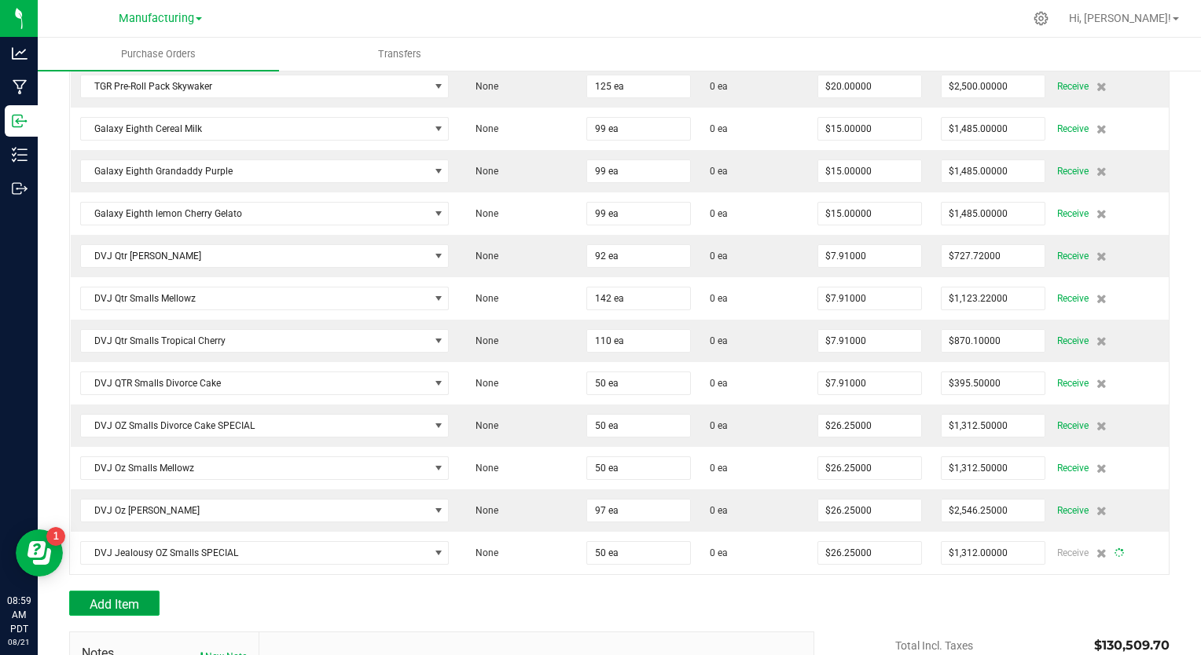
click at [110, 597] on span "Add Item" at bounding box center [115, 604] width 50 height 15
click at [105, 597] on span "Add Item" at bounding box center [115, 604] width 50 height 15
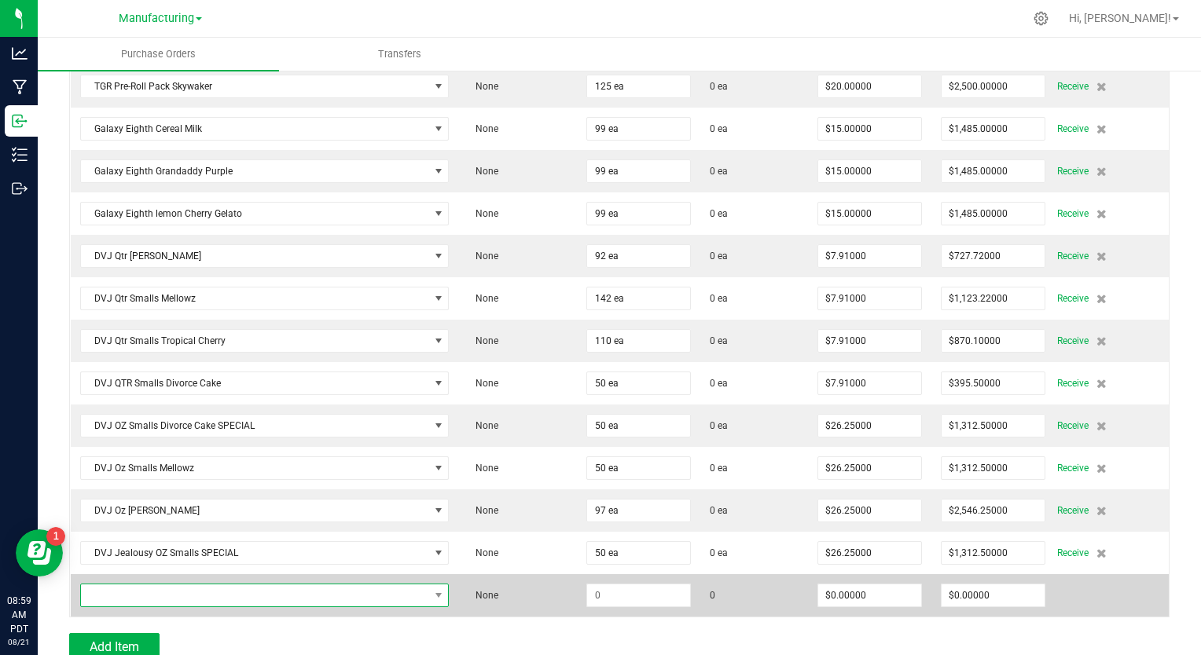
click at [123, 585] on span "NO DATA FOUND" at bounding box center [255, 596] width 348 height 22
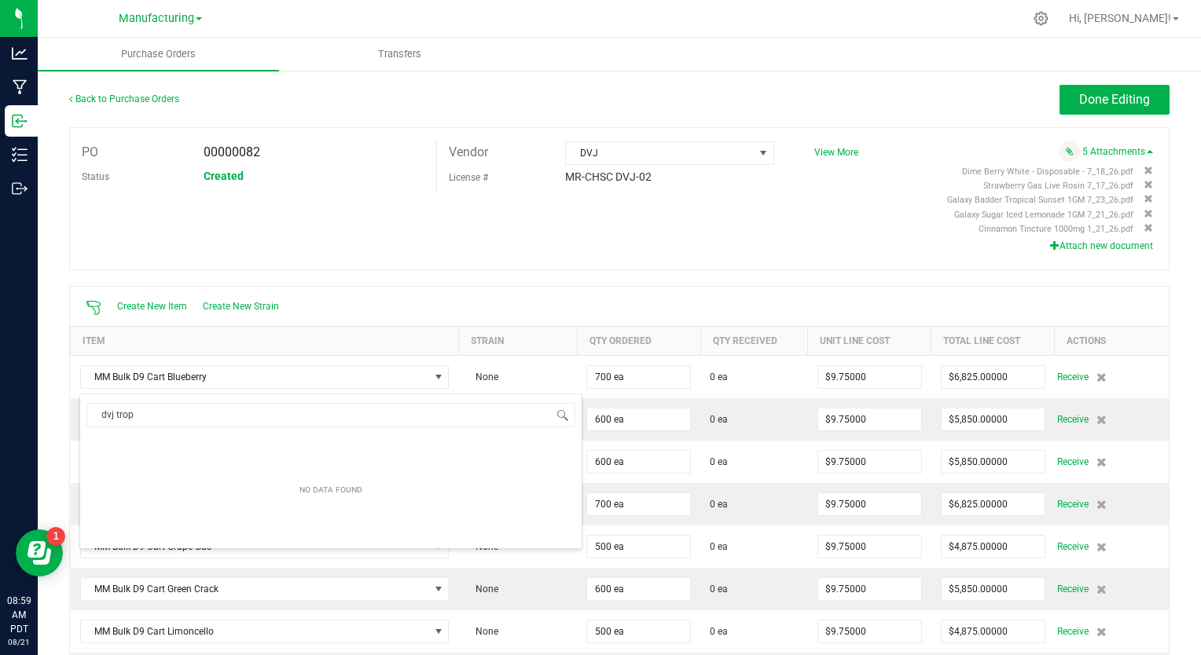
scroll to position [23, 358]
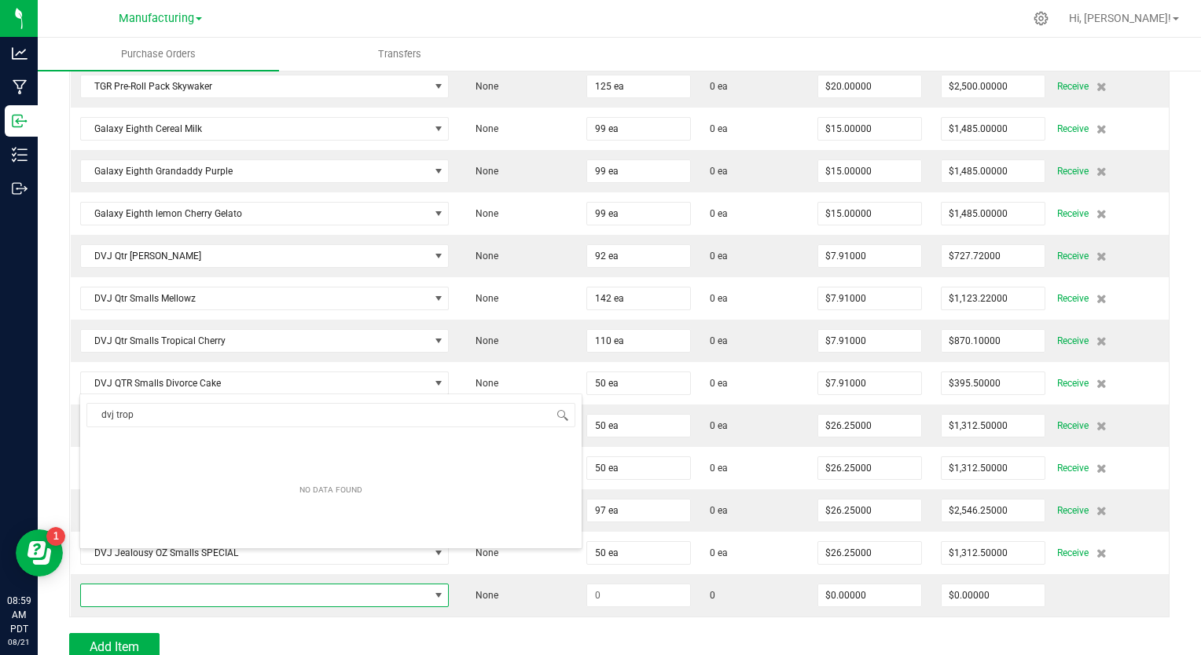
click at [97, 408] on input "dvj trop" at bounding box center [330, 415] width 489 height 24
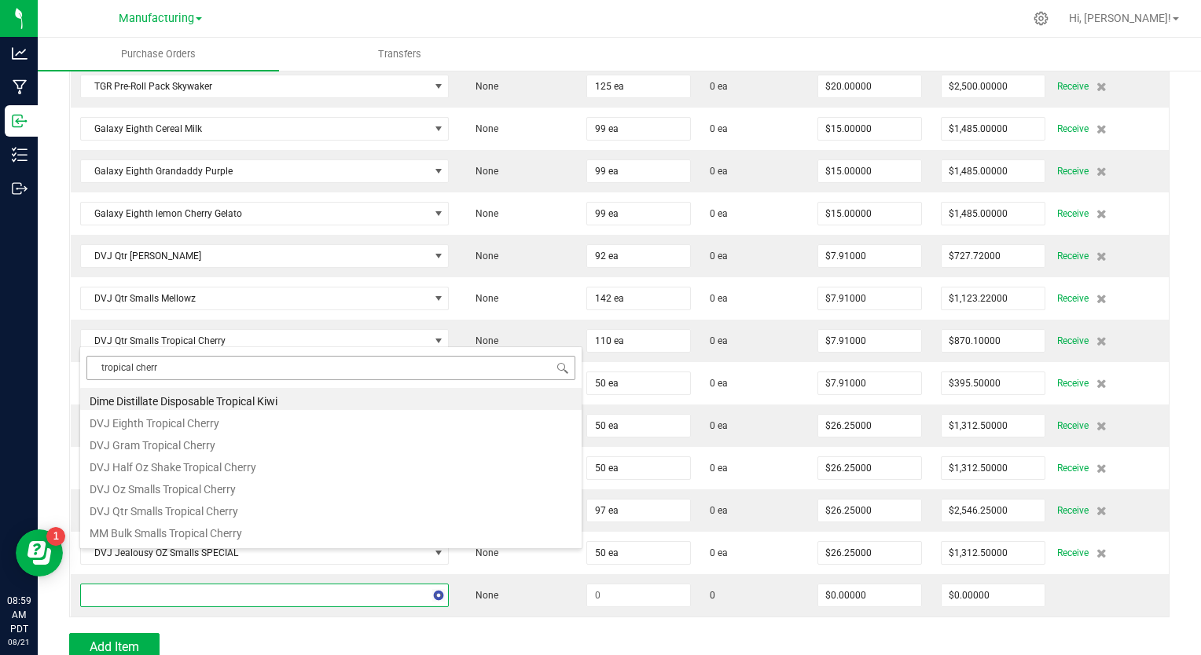
type input "tropical cherry"
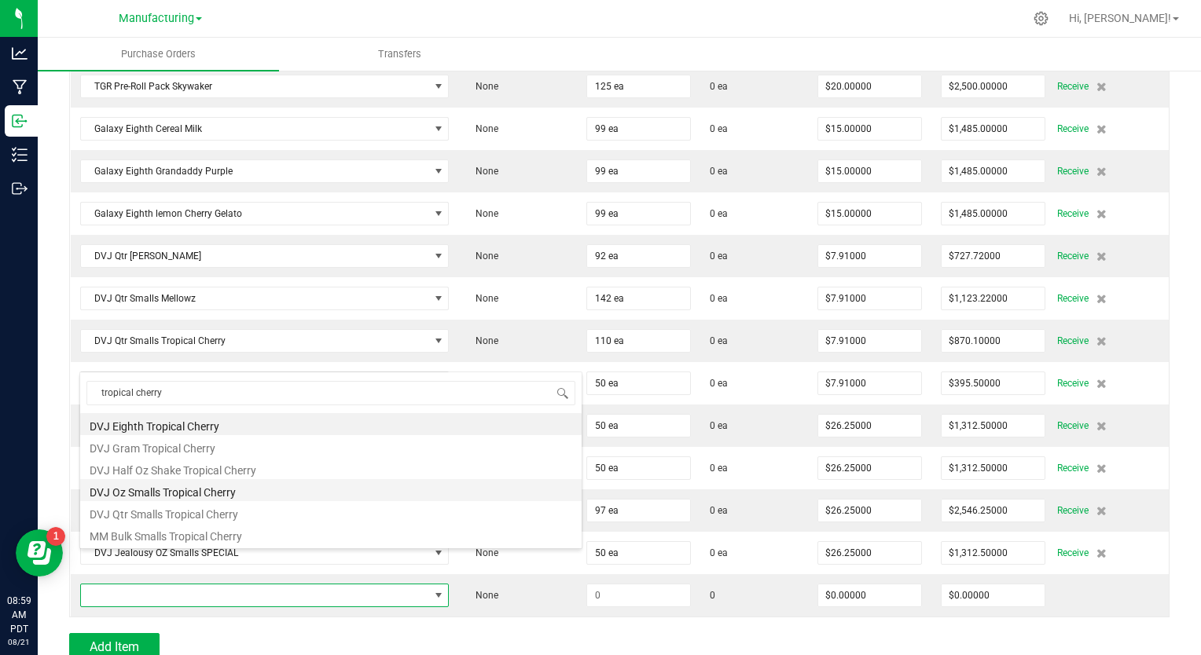
click at [152, 498] on li "DVJ Oz Smalls Tropical Cherry" at bounding box center [330, 490] width 501 height 22
type input "$45.83000"
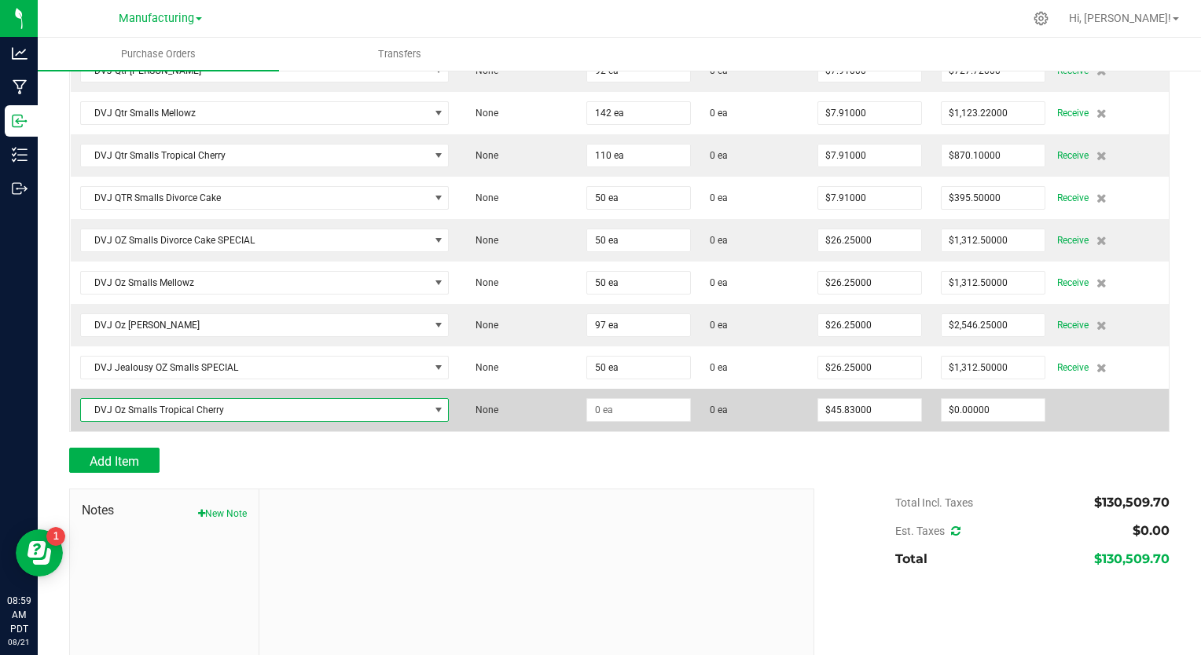
scroll to position [4533, 0]
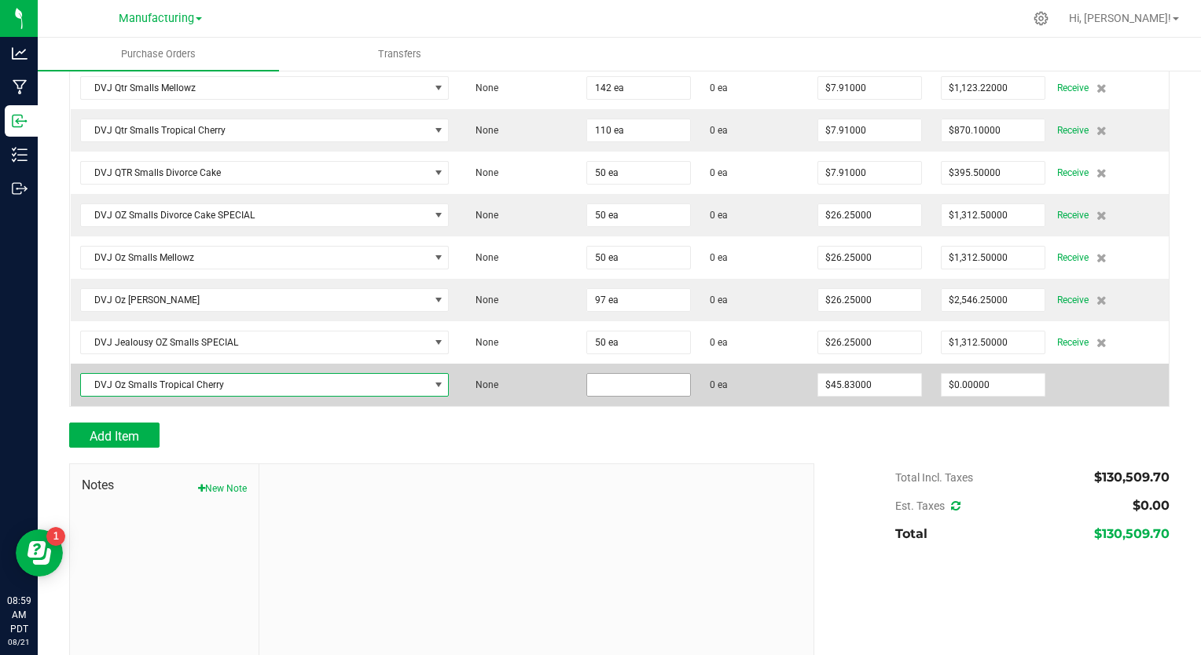
click at [589, 374] on input at bounding box center [638, 385] width 103 height 22
type input "100 ea"
type input "45.83"
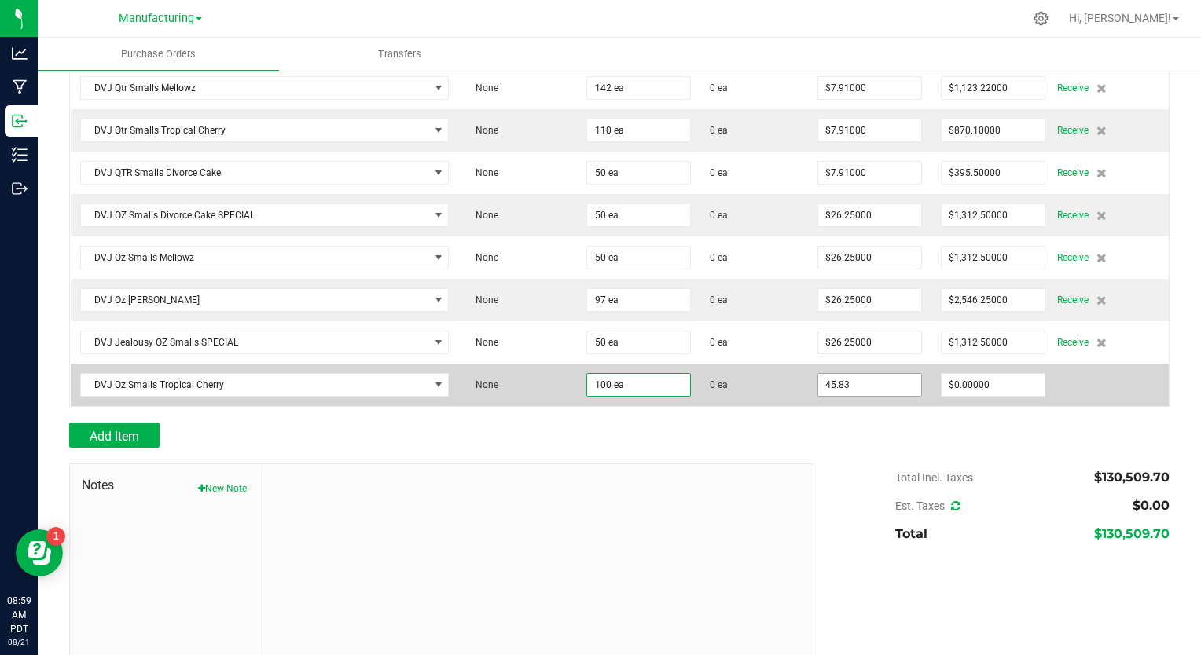
click at [822, 374] on input "45.83" at bounding box center [869, 385] width 103 height 22
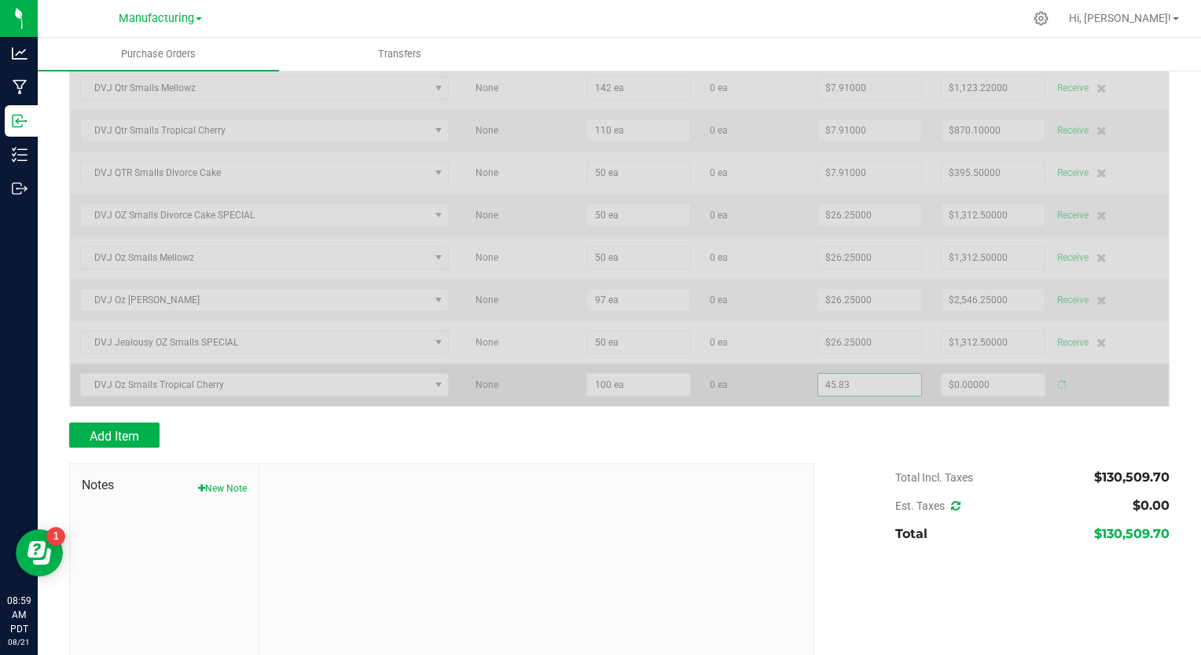
type input "$4,583.00000"
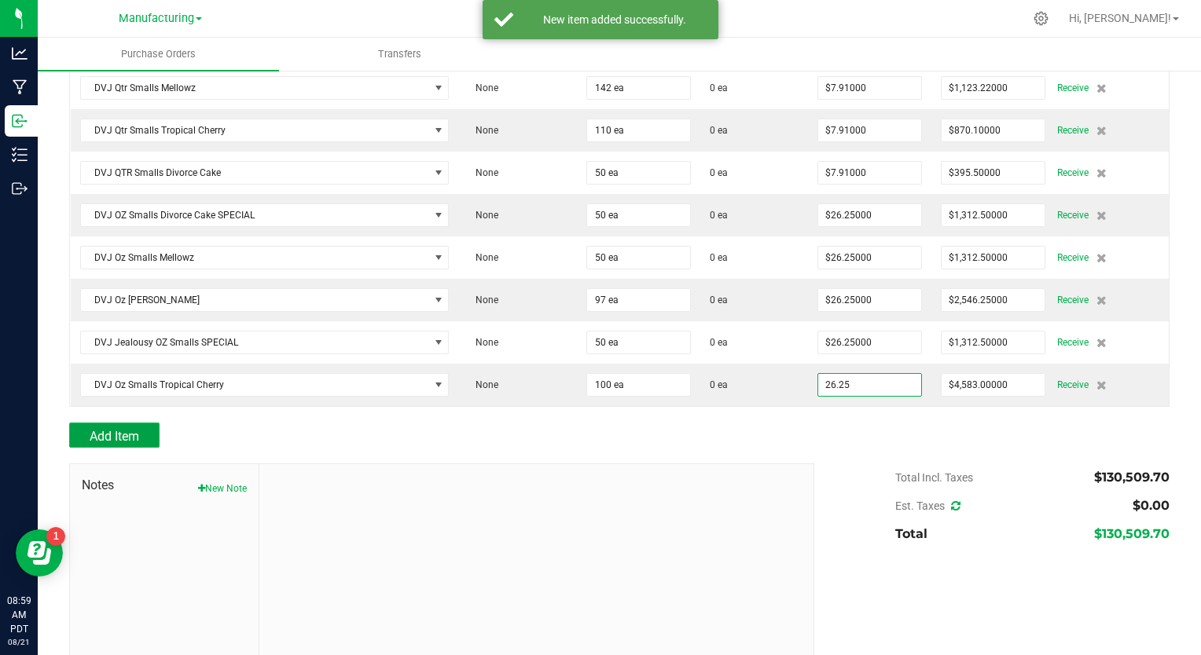
type input "$26.25000"
click at [119, 429] on span "Add Item" at bounding box center [115, 436] width 50 height 15
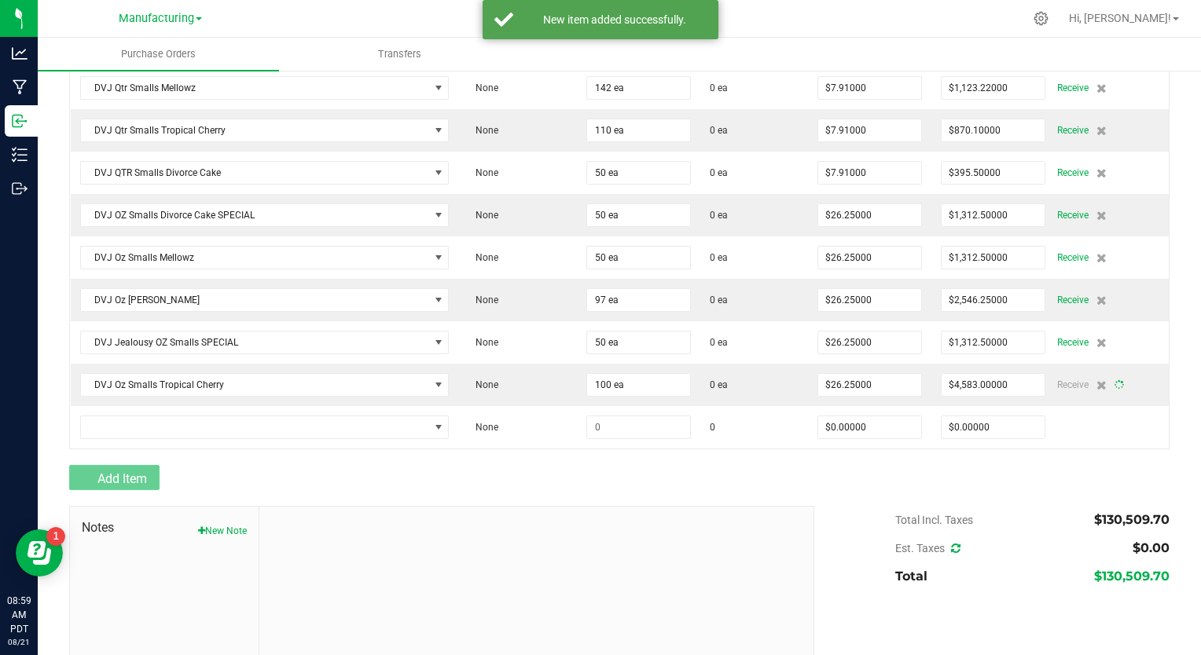
type input "100"
type input "$2,625.00000"
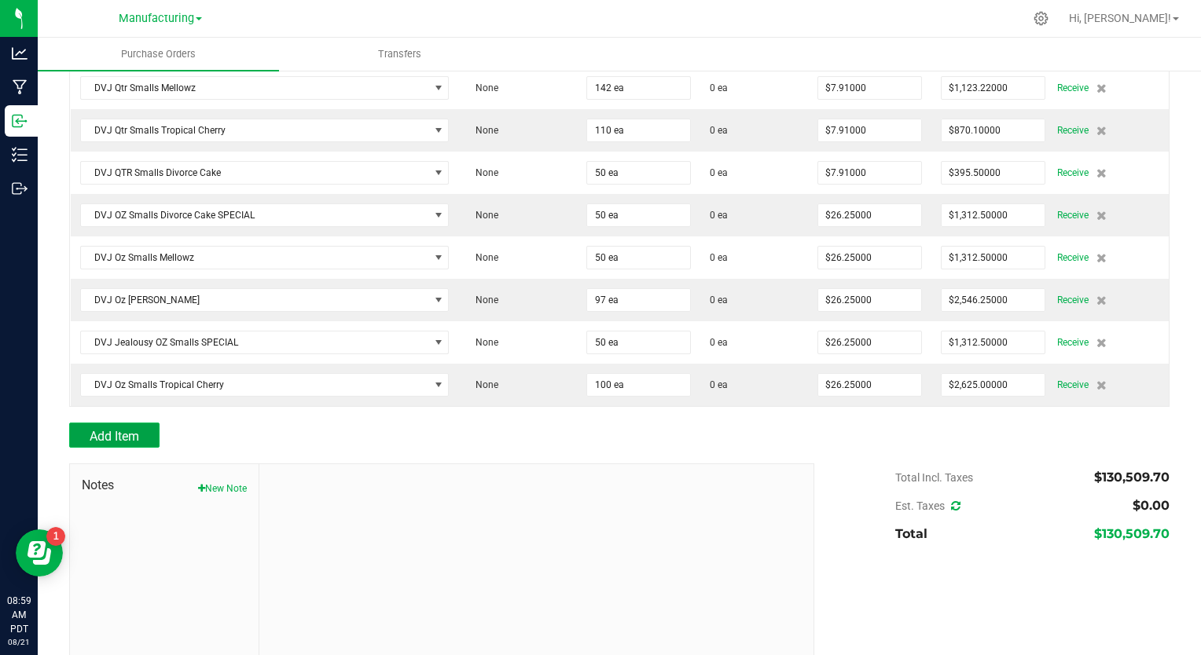
click at [123, 429] on span "Add Item" at bounding box center [115, 436] width 50 height 15
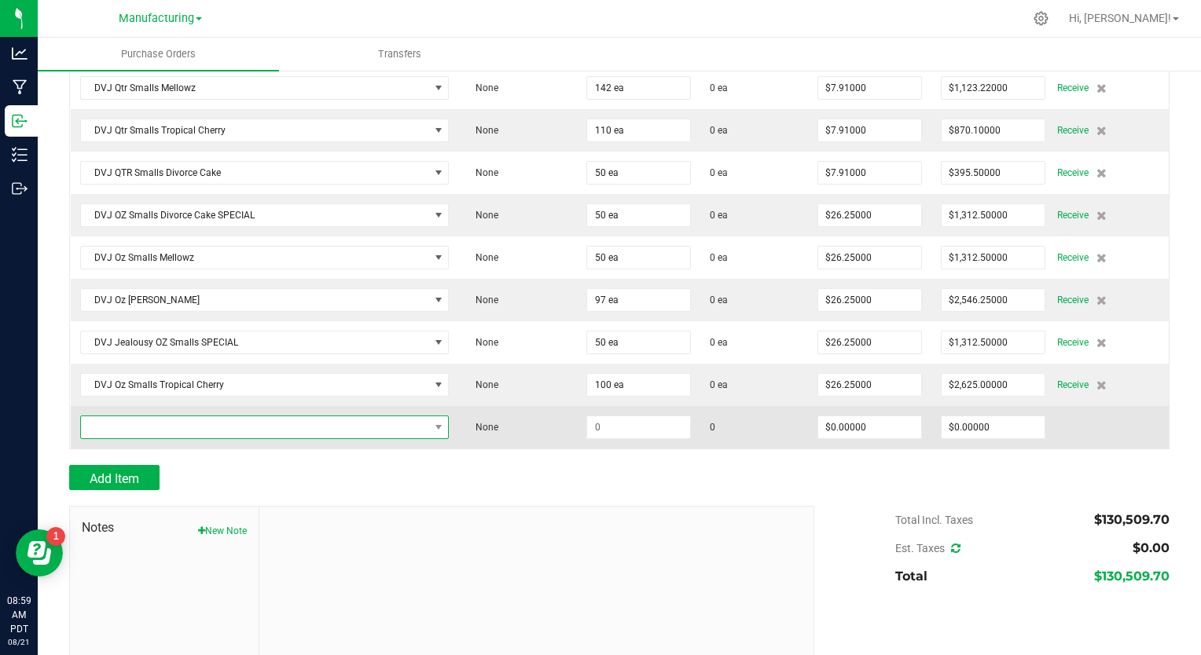
click at [149, 417] on span "NO DATA FOUND" at bounding box center [255, 428] width 348 height 22
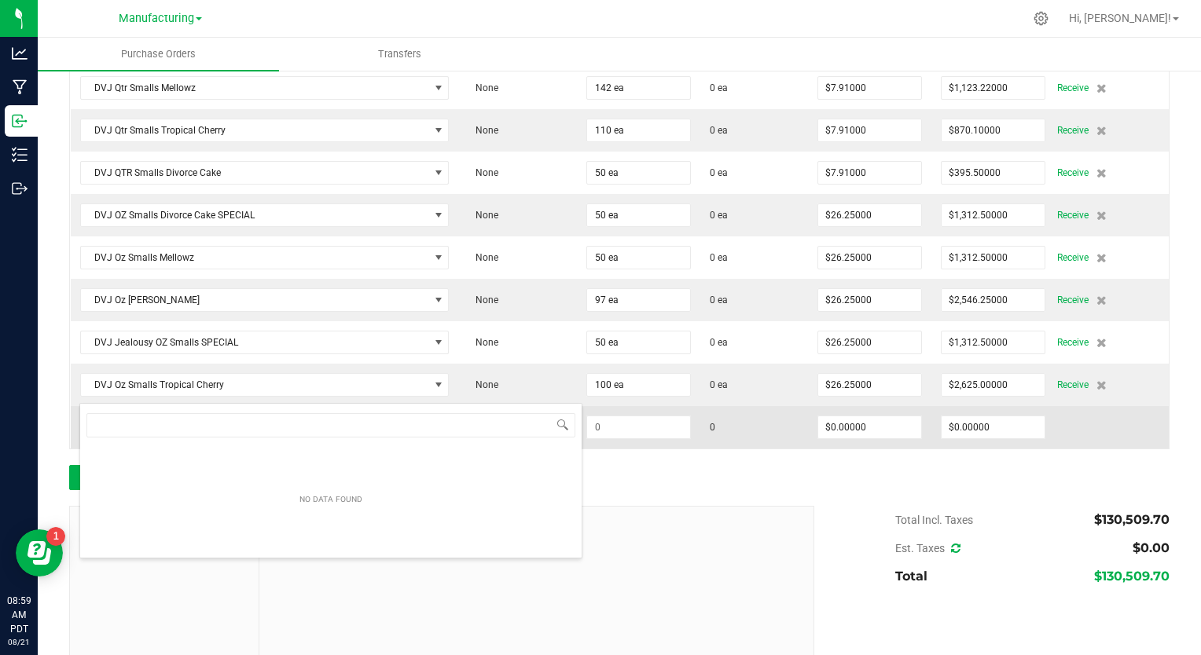
scroll to position [23, 358]
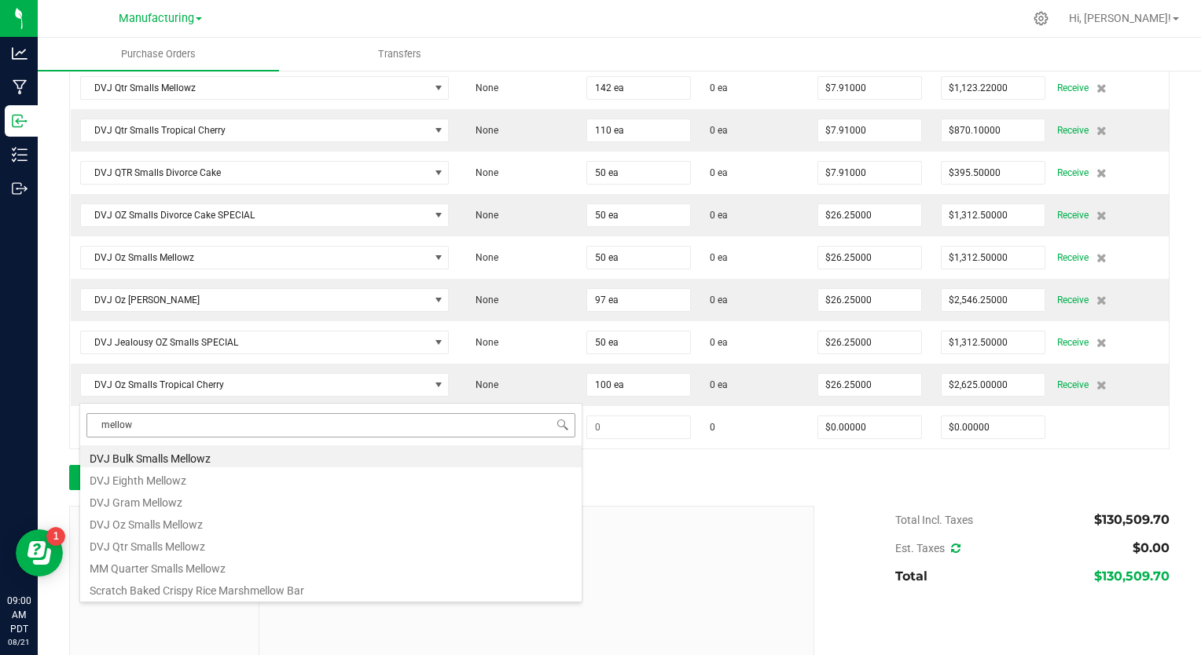
drag, startPoint x: 132, startPoint y: 424, endPoint x: 88, endPoint y: 424, distance: 44.0
click at [88, 424] on input "mellow" at bounding box center [330, 425] width 489 height 24
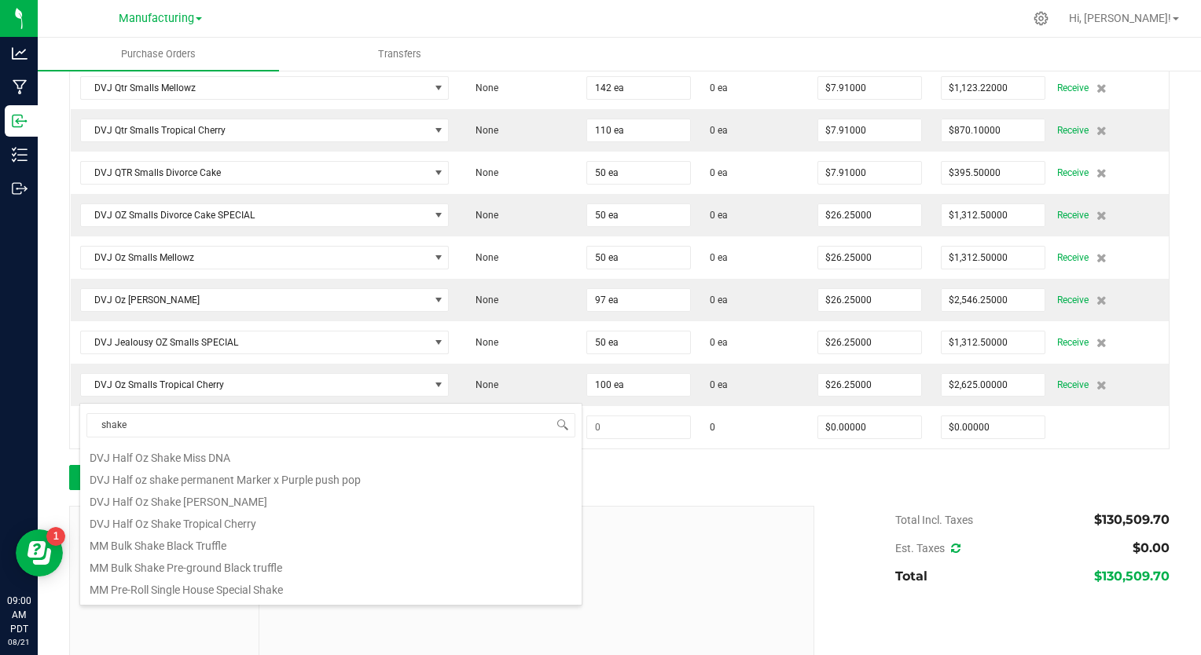
scroll to position [217, 0]
type input "shake"
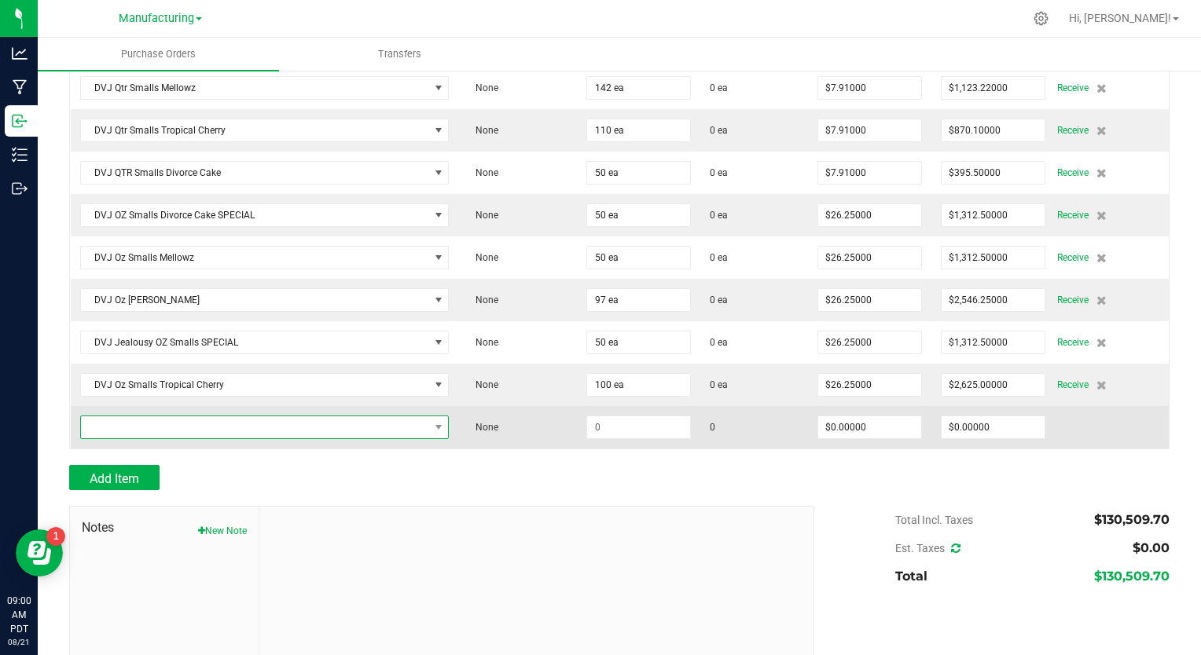
click at [139, 417] on span "NO DATA FOUND" at bounding box center [255, 428] width 348 height 22
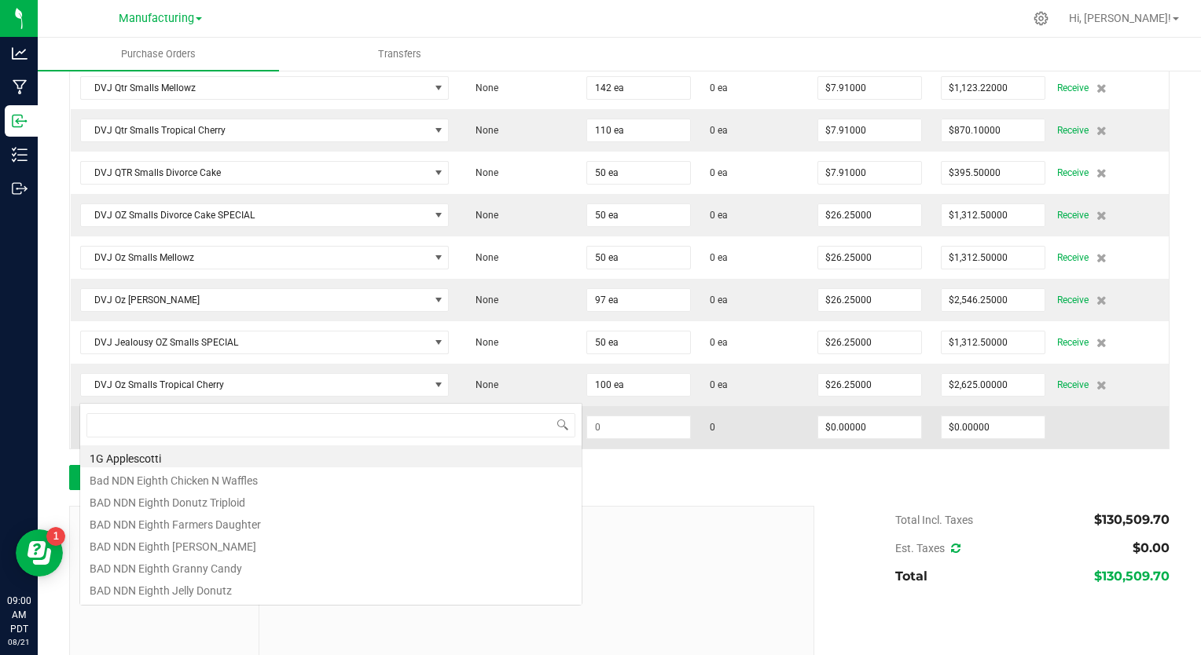
scroll to position [23, 358]
type input "bang bang"
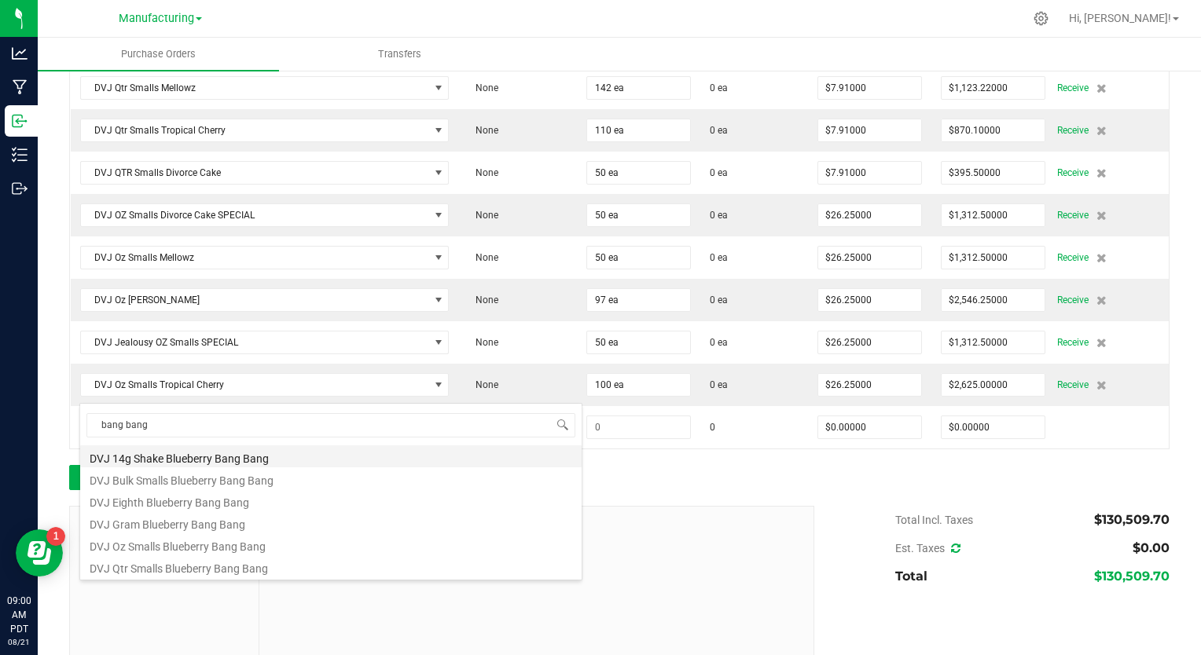
click at [187, 457] on li "DVJ 14g Shake Blueberry Bang Bang" at bounding box center [330, 457] width 501 height 22
type input "$10.00000"
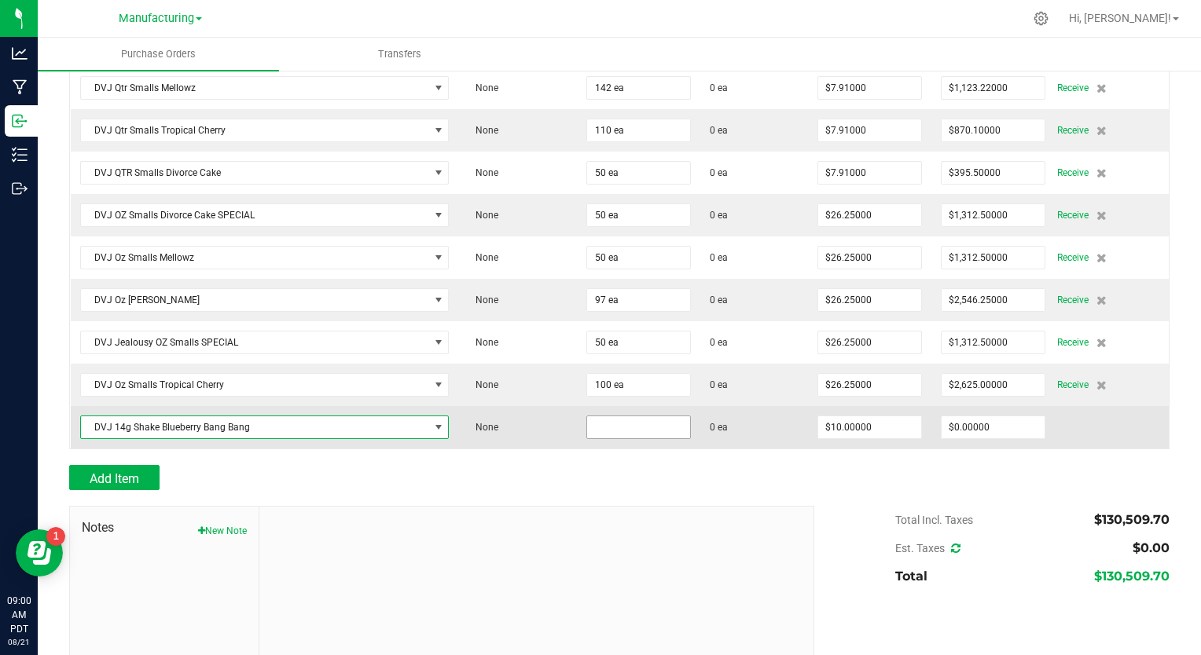
click at [637, 417] on input at bounding box center [638, 428] width 103 height 22
type input "100 ea"
type input "10"
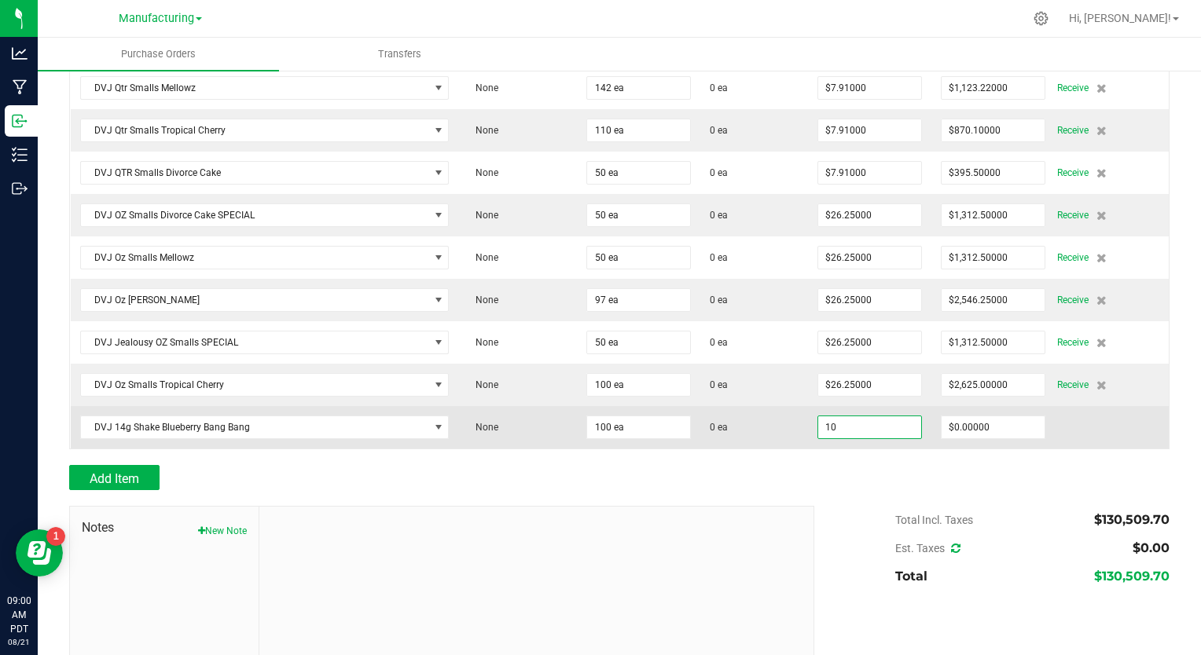
click at [886, 417] on input "10" at bounding box center [869, 428] width 103 height 22
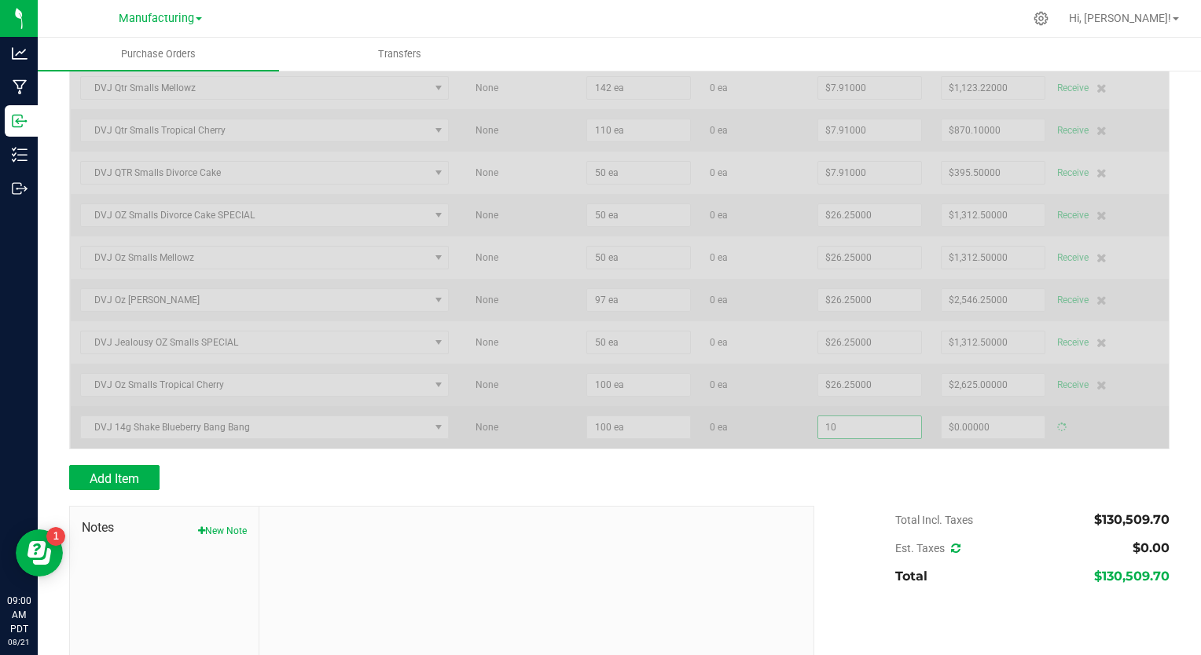
type input "$1,000.00000"
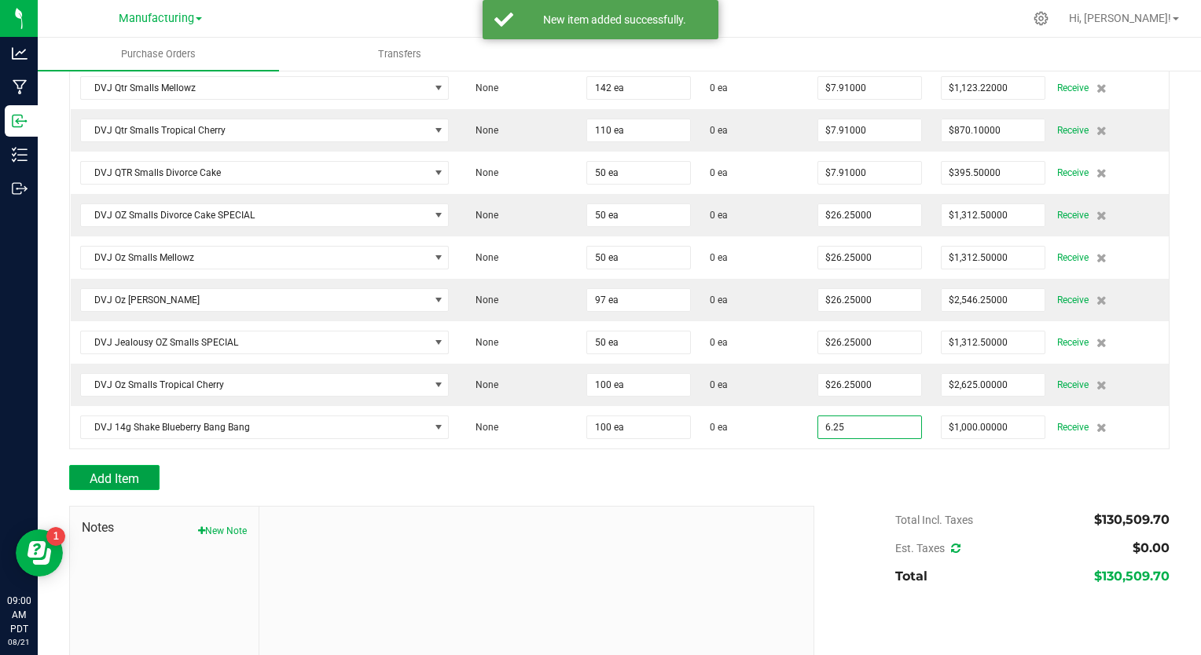
type input "$6.25000"
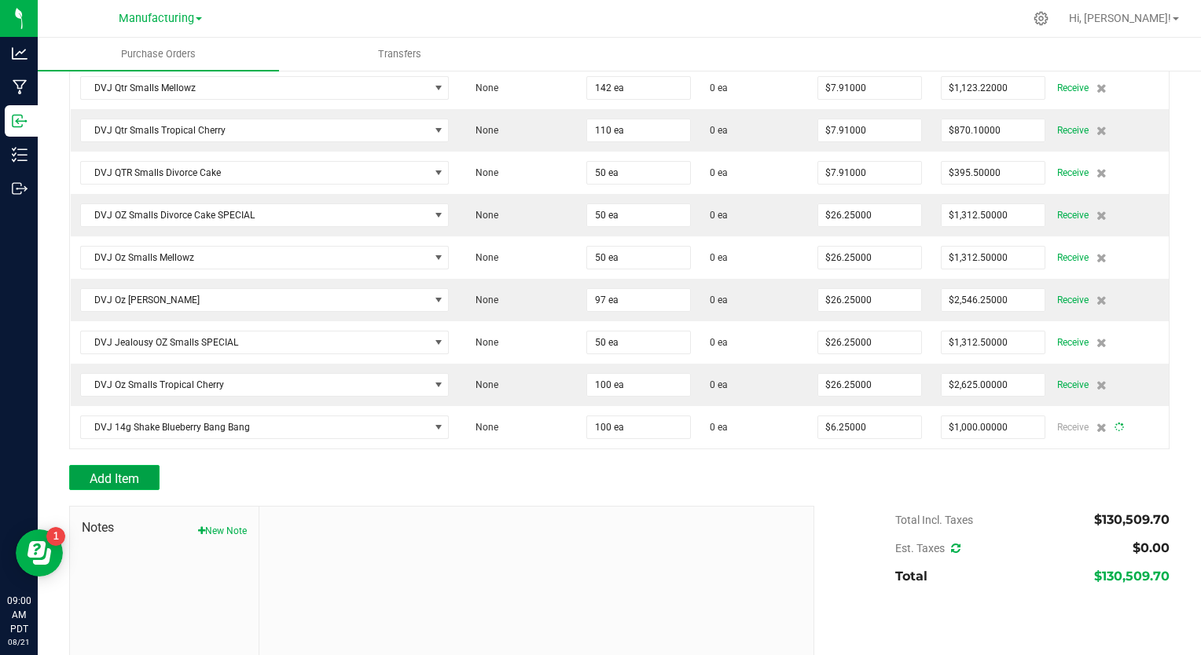
click at [140, 465] on button "Add Item" at bounding box center [114, 477] width 90 height 25
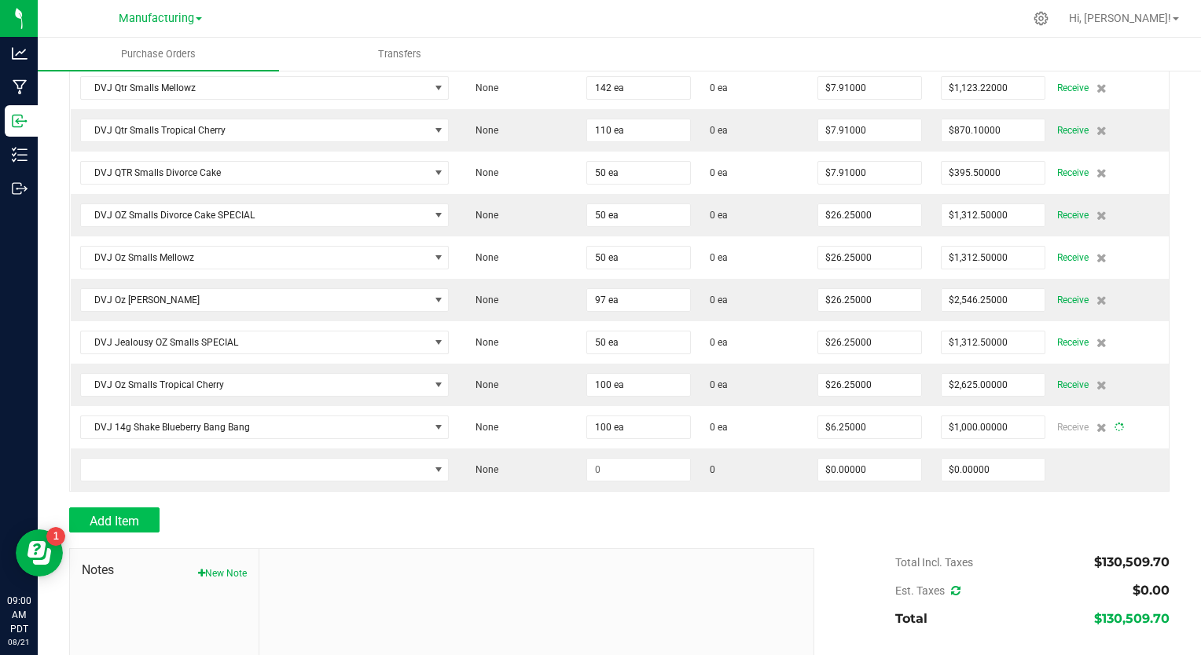
type input "100"
type input "$625.00000"
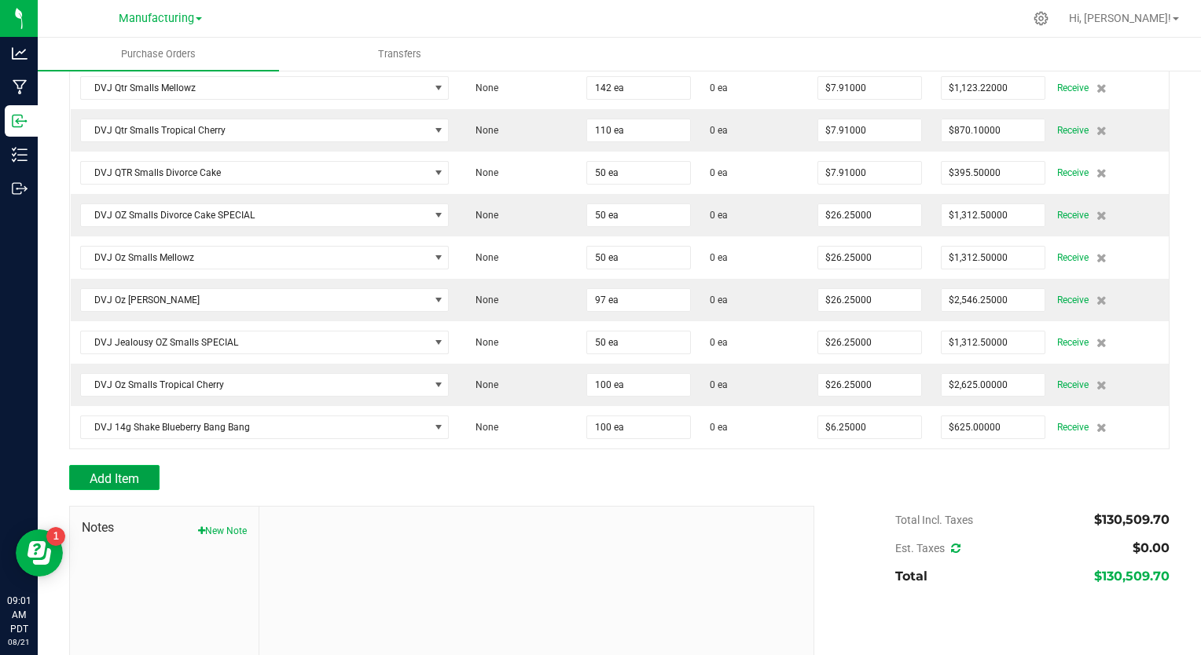
click at [152, 465] on button "Add Item" at bounding box center [114, 477] width 90 height 25
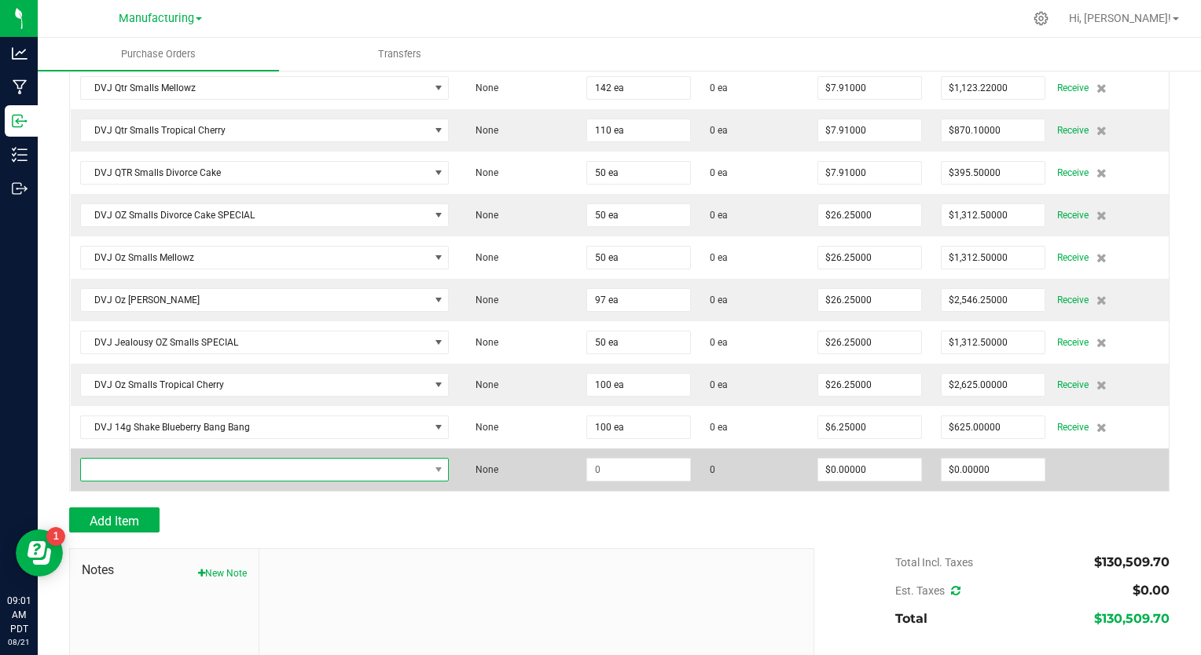
click at [152, 459] on span "NO DATA FOUND" at bounding box center [255, 470] width 348 height 22
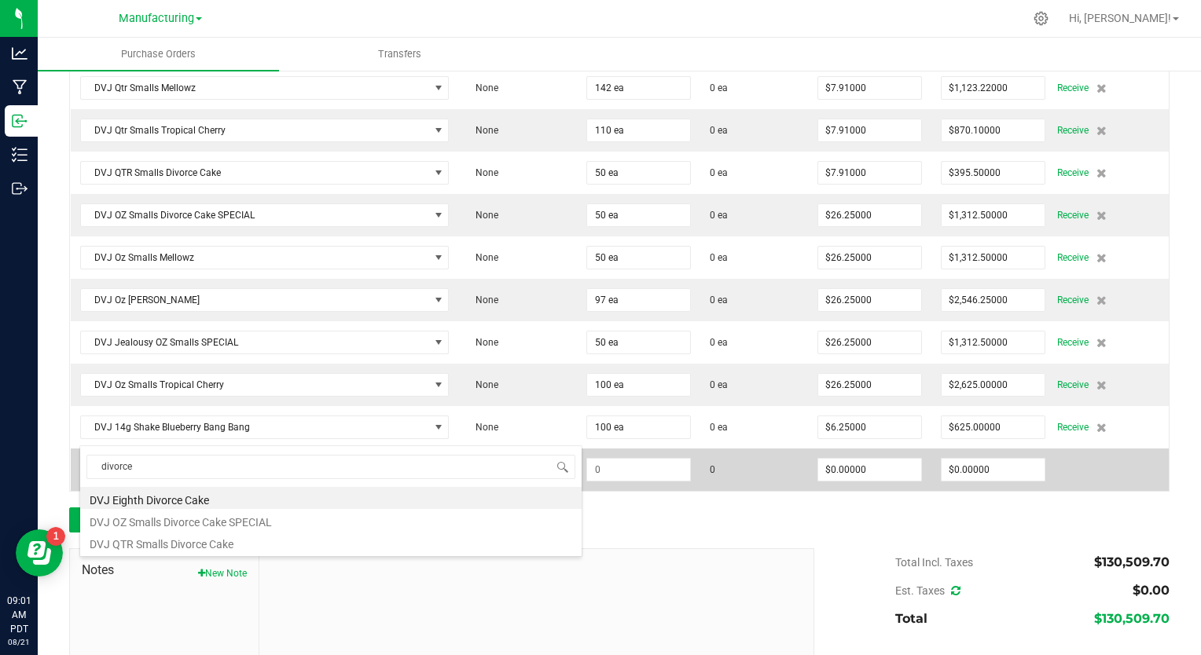
type input "divorce"
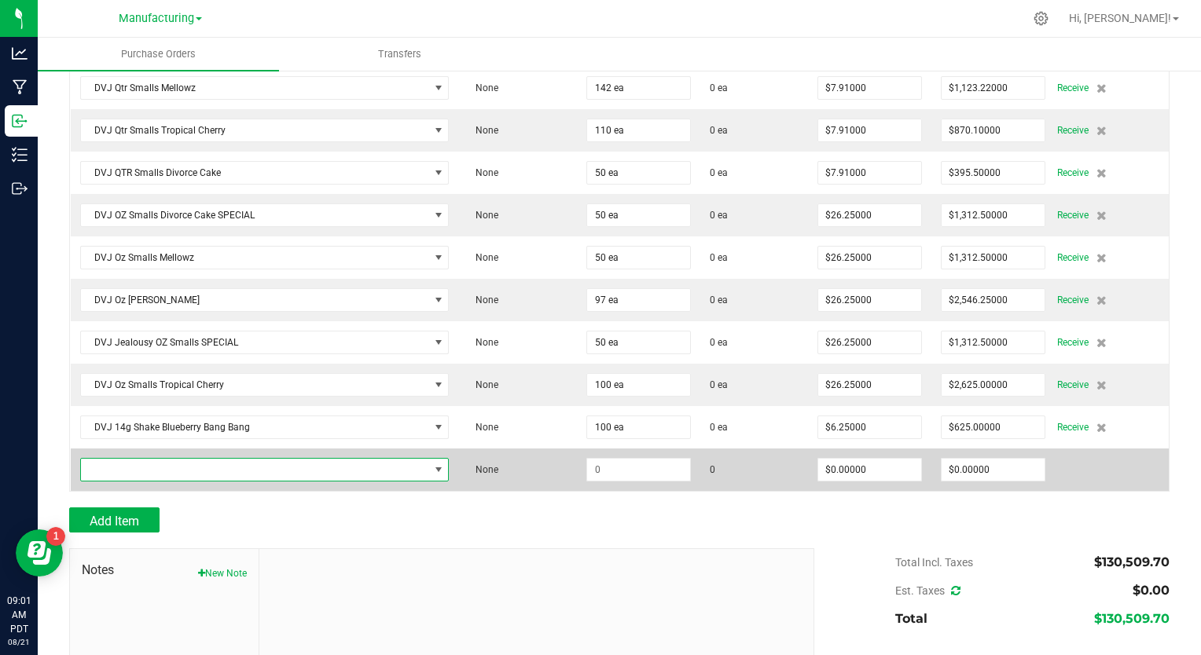
click at [136, 459] on span "NO DATA FOUND" at bounding box center [255, 470] width 348 height 22
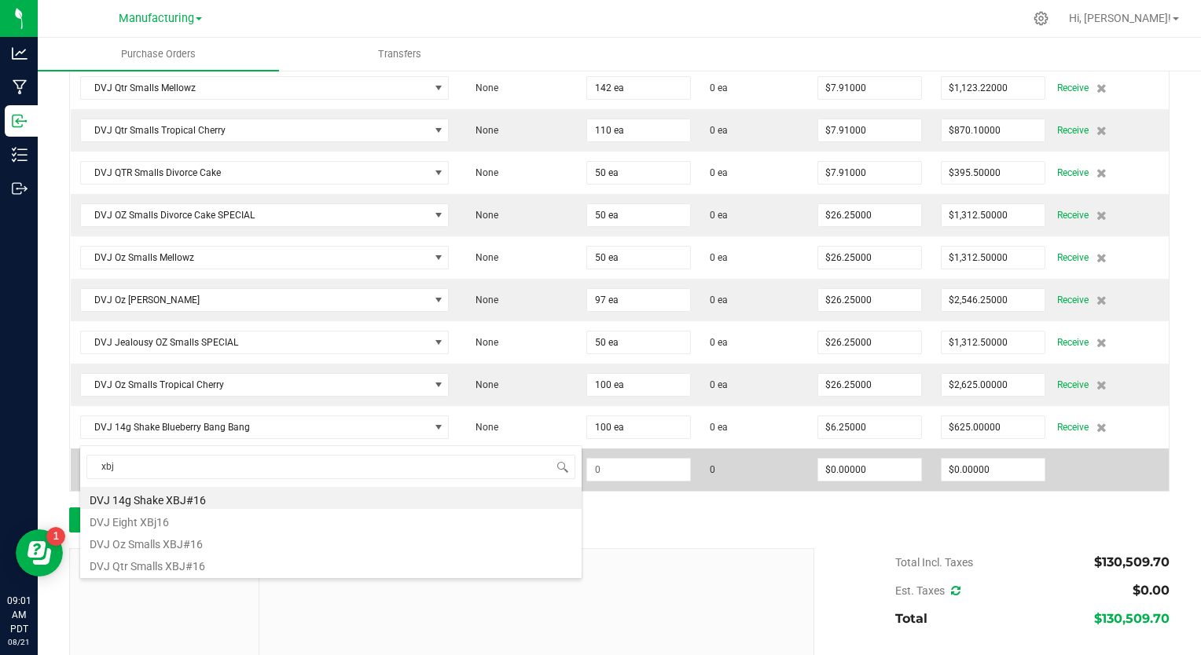
type input "xb"
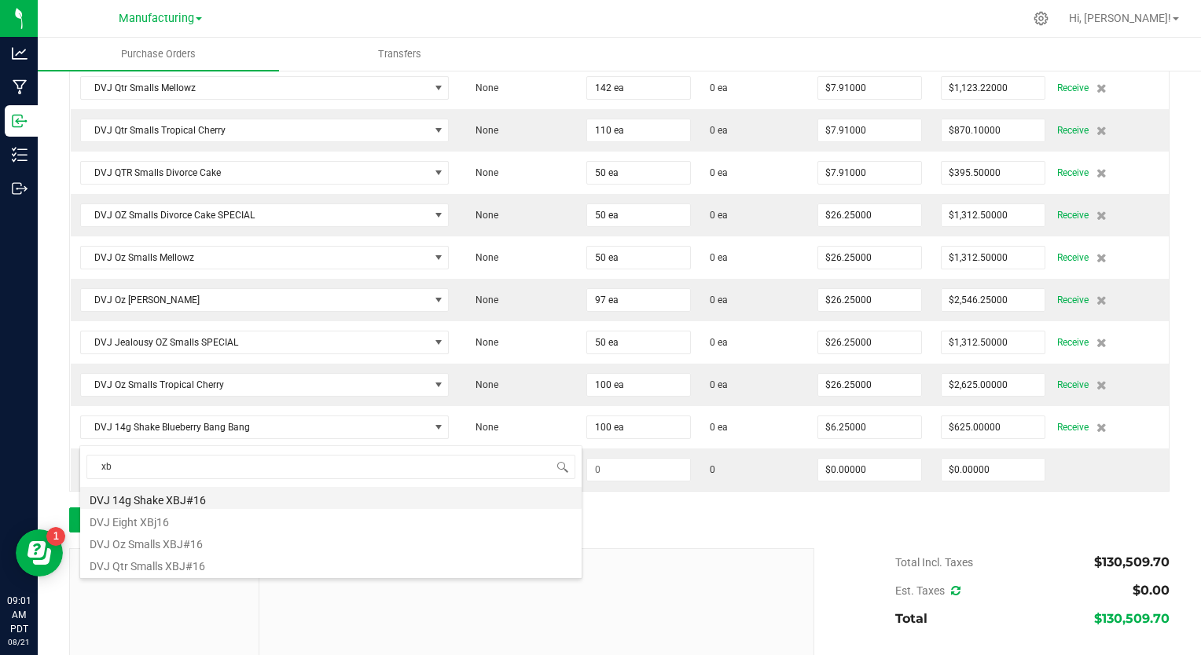
click at [176, 506] on li "DVJ 14g Shake XBJ#16" at bounding box center [330, 498] width 501 height 22
type input "$4.16000"
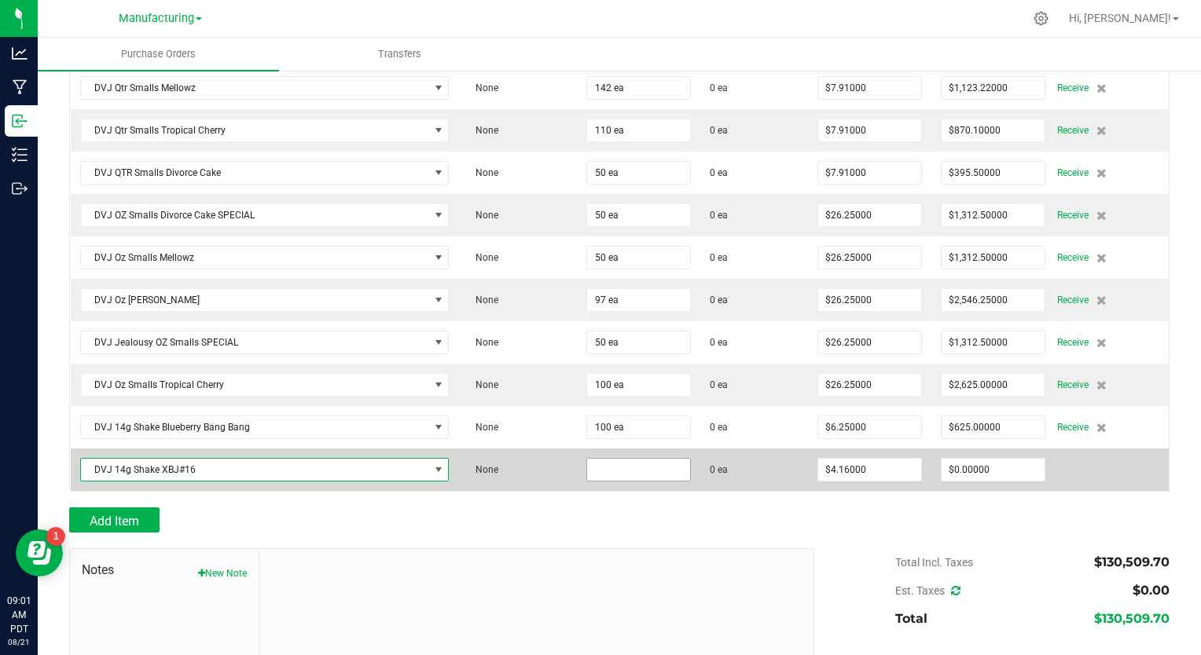
click at [597, 459] on input at bounding box center [638, 470] width 103 height 22
type input "100 ea"
type input "4.16"
click at [874, 459] on input "4.16" at bounding box center [869, 470] width 103 height 22
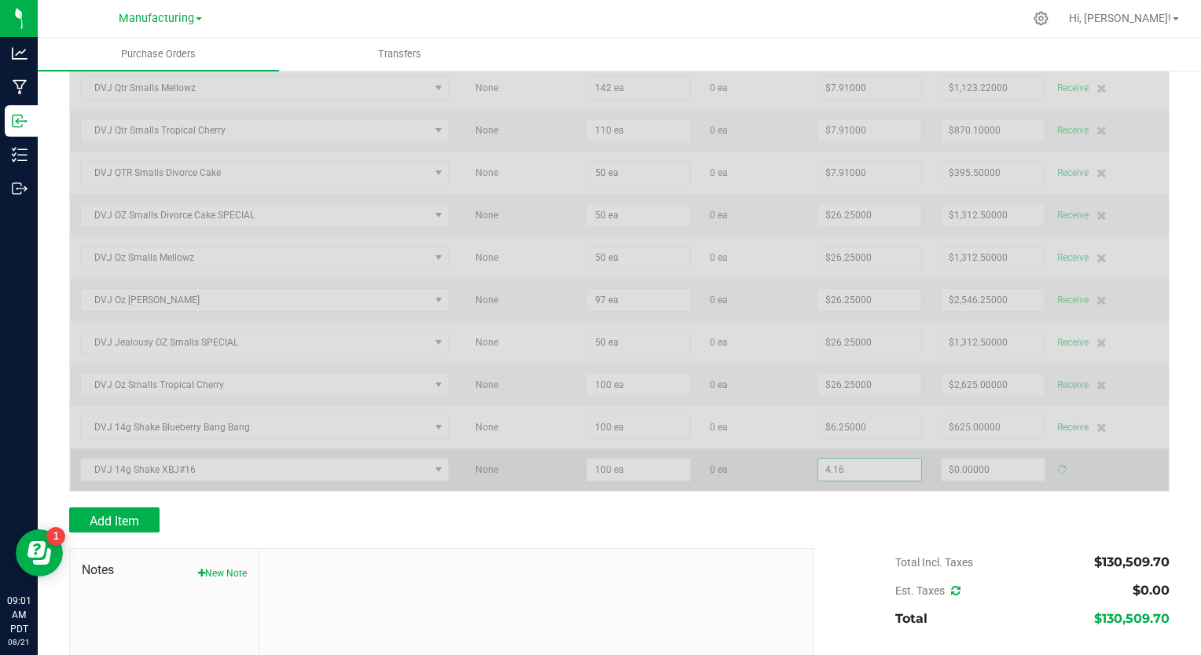
type input "$416.00000"
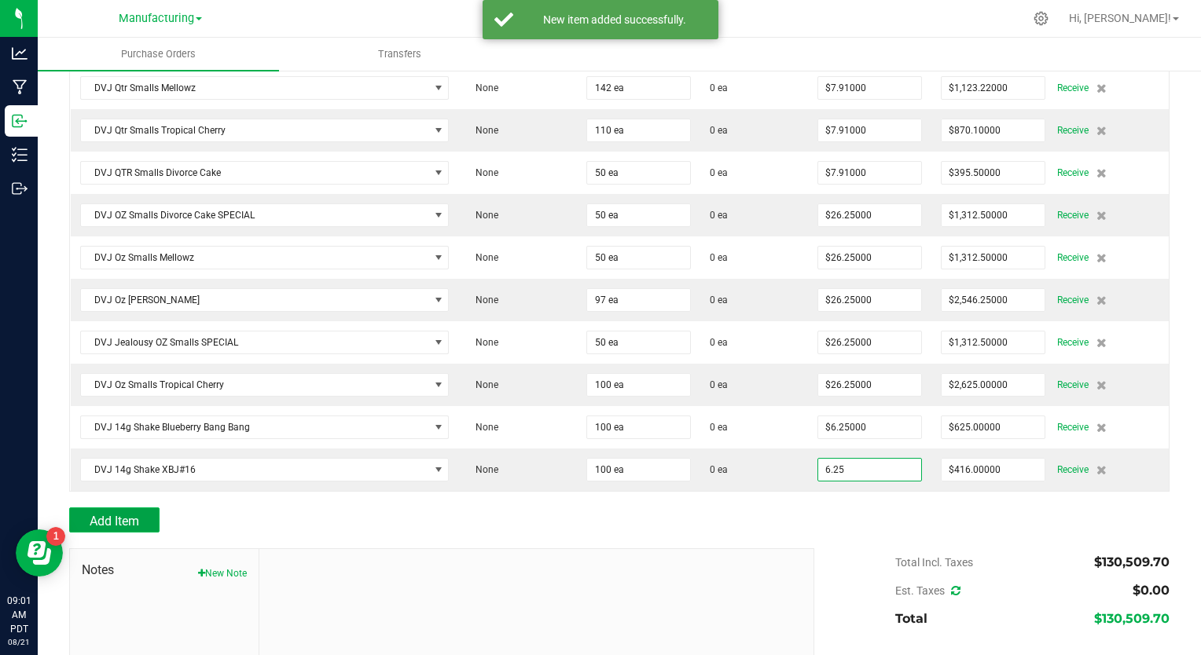
type input "$6.25000"
click at [108, 514] on span "Add Item" at bounding box center [115, 521] width 50 height 15
type input "100"
type input "$625.00000"
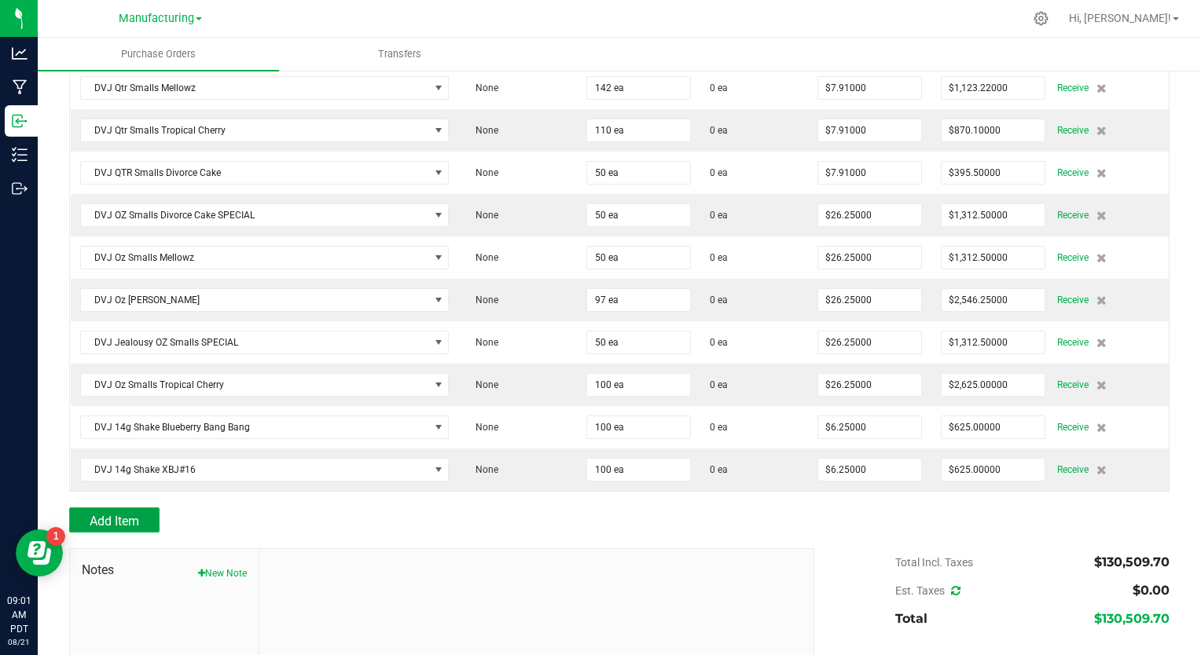
click at [126, 514] on span "Add Item" at bounding box center [115, 521] width 50 height 15
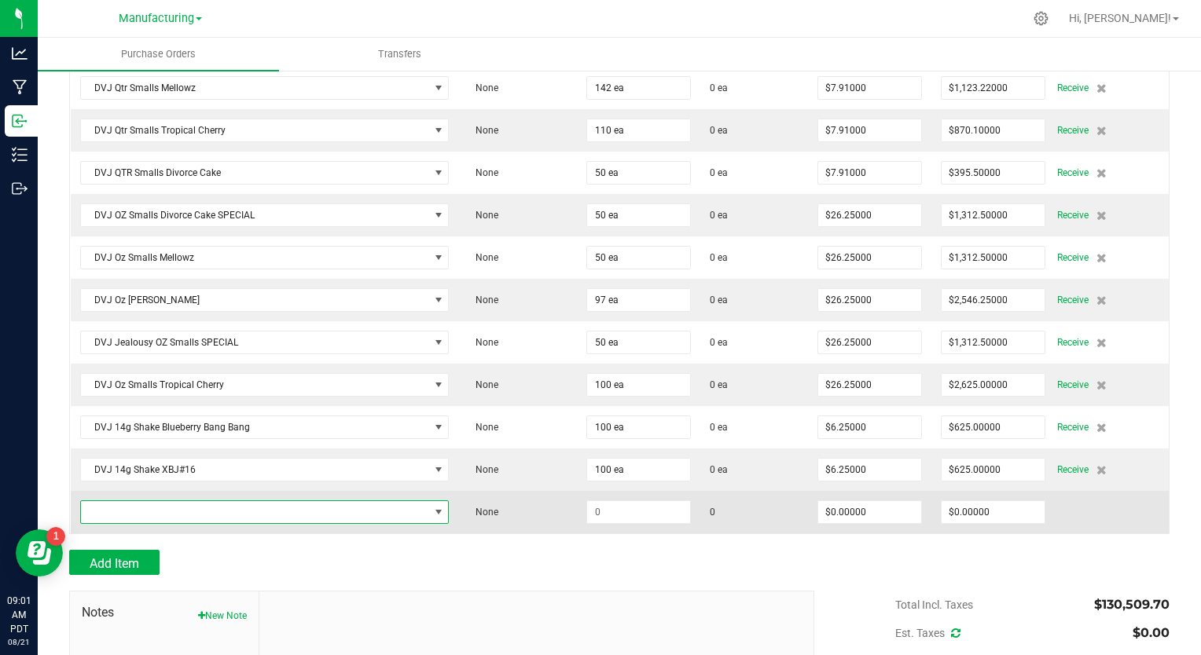
click at [132, 501] on span "NO DATA FOUND" at bounding box center [255, 512] width 348 height 22
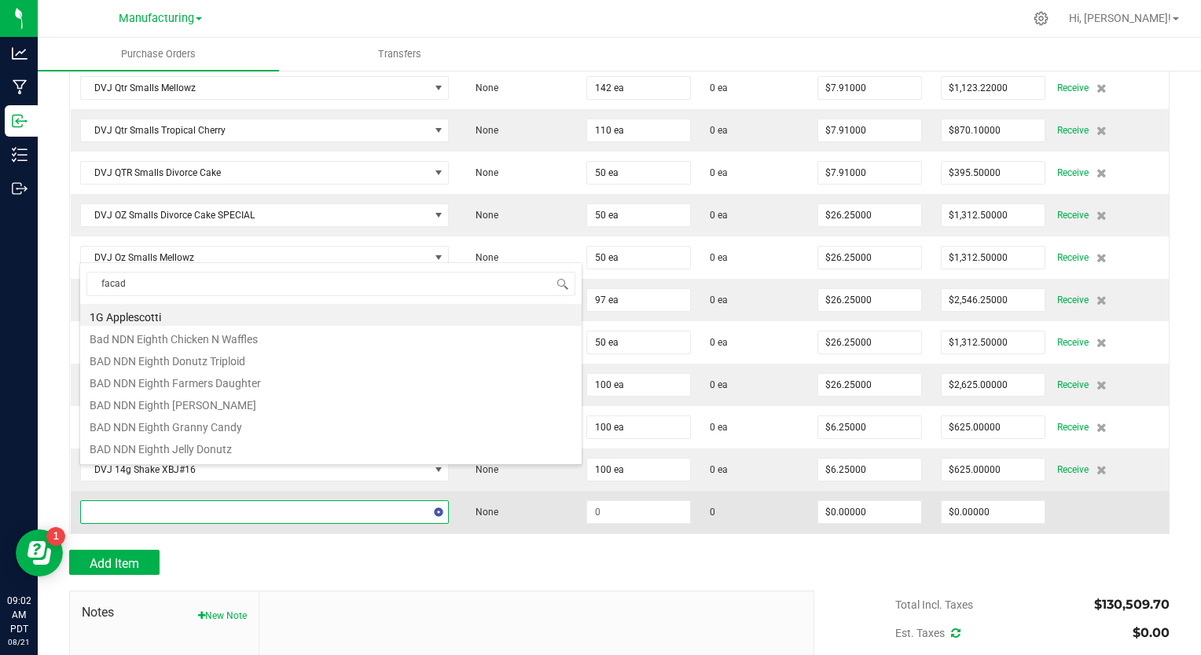
type input "facade"
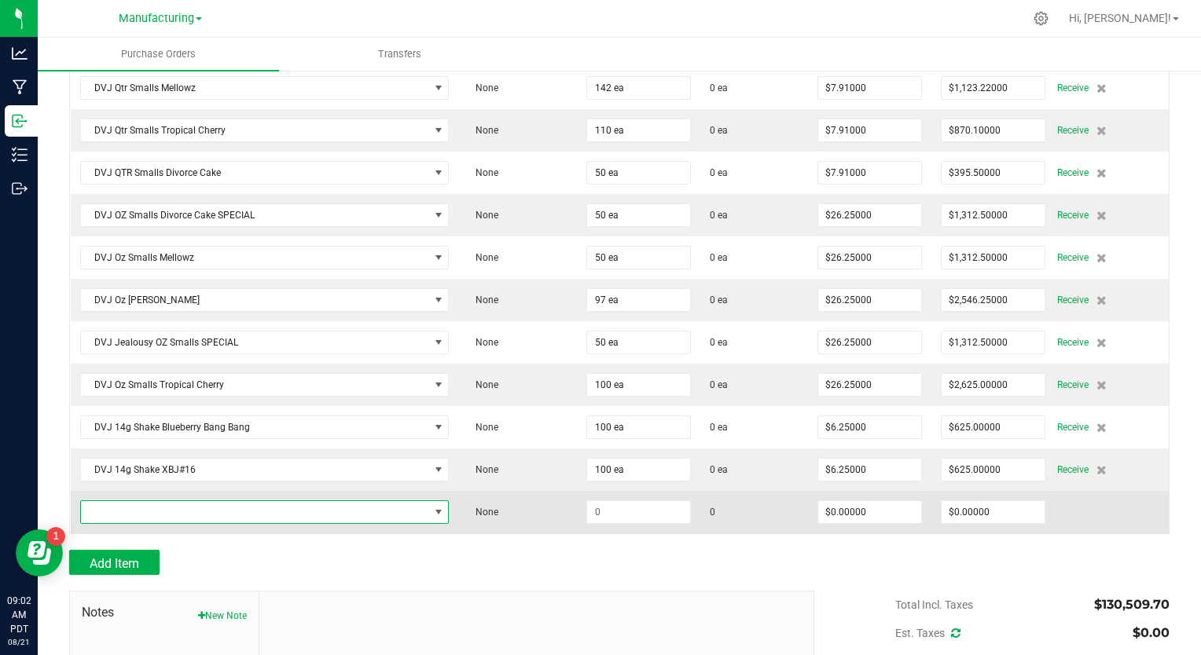
click at [157, 501] on span "NO DATA FOUND" at bounding box center [255, 512] width 348 height 22
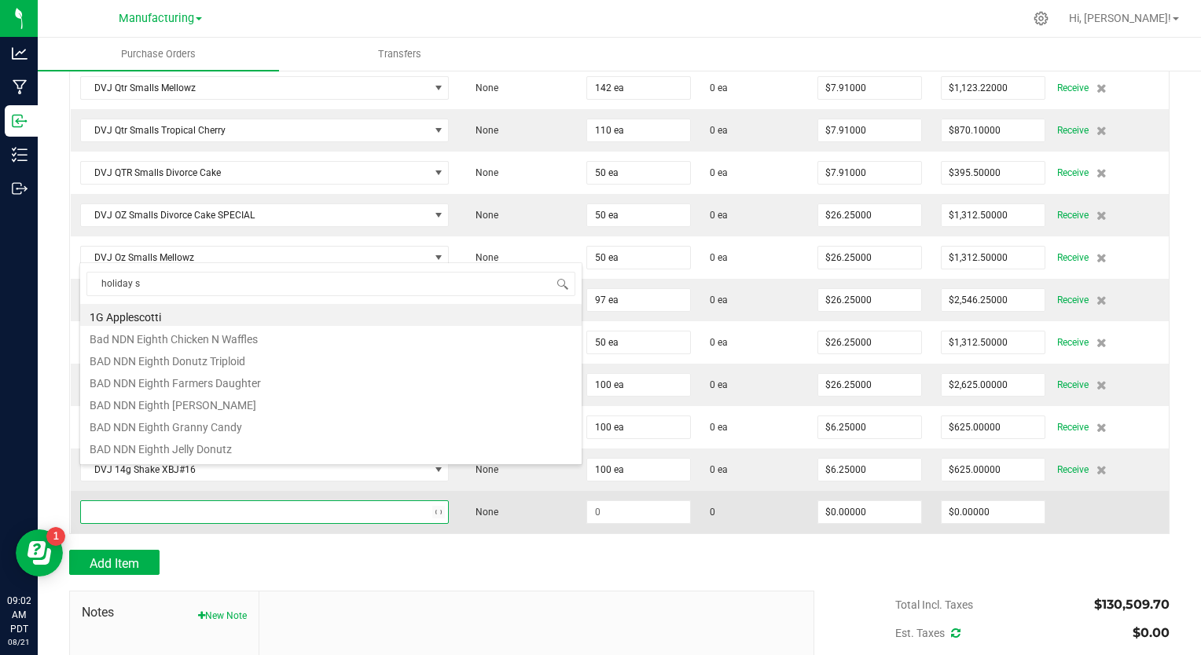
type input "holiday sp"
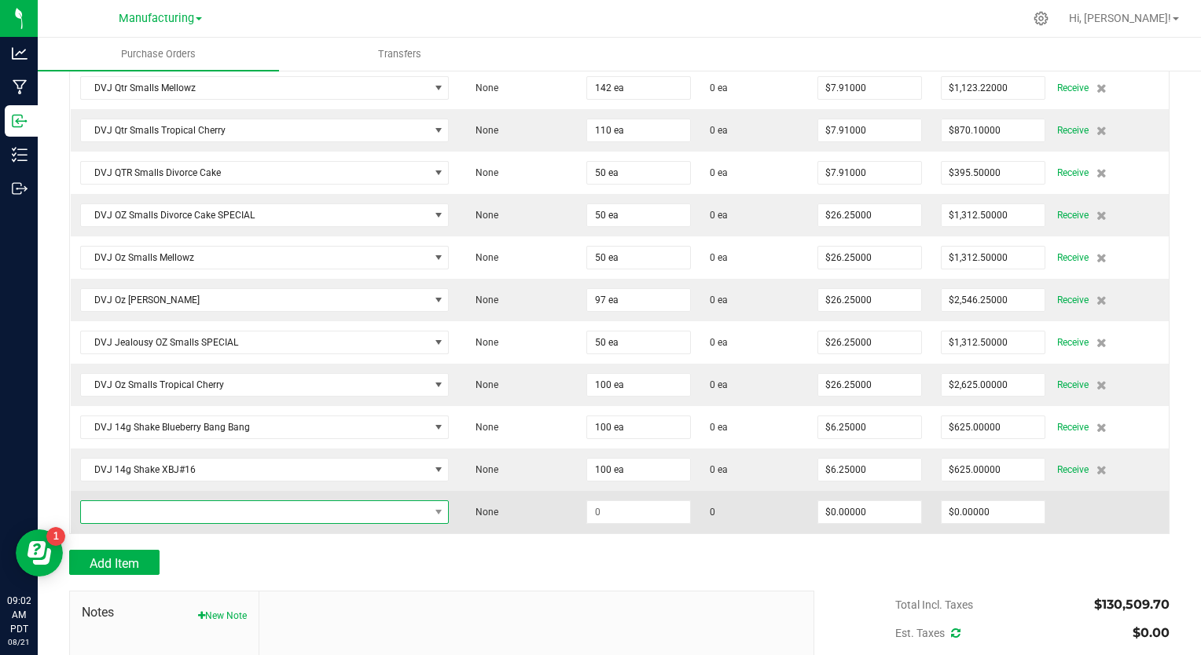
click at [125, 501] on span "NO DATA FOUND" at bounding box center [255, 512] width 348 height 22
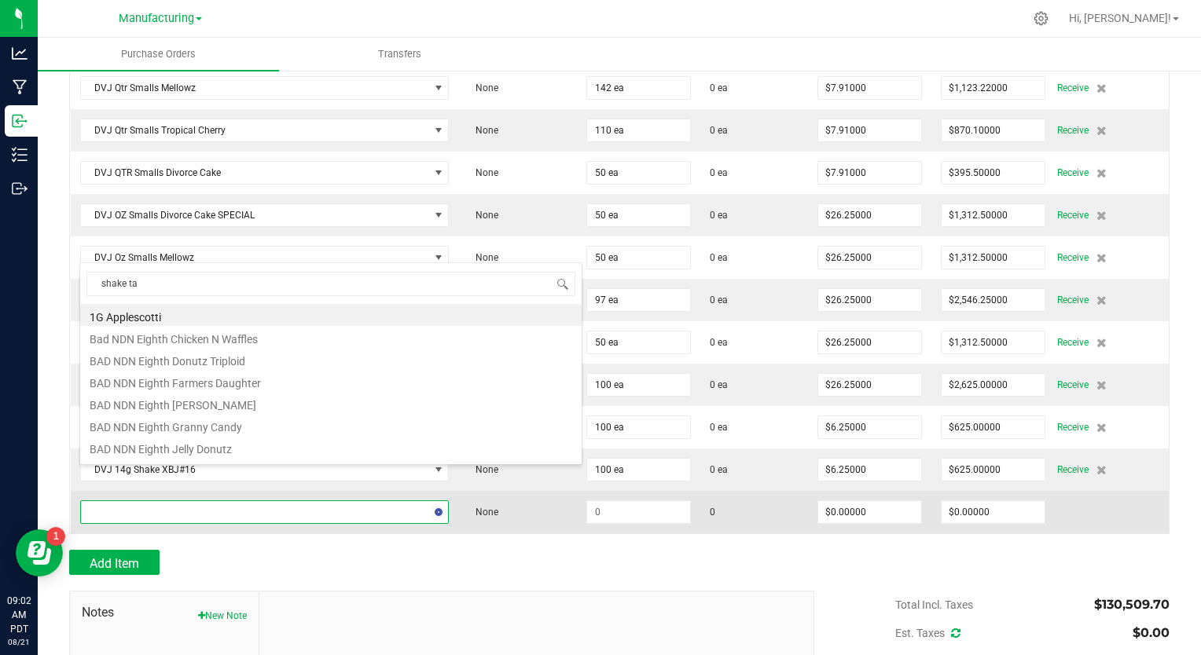
type input "shake tan"
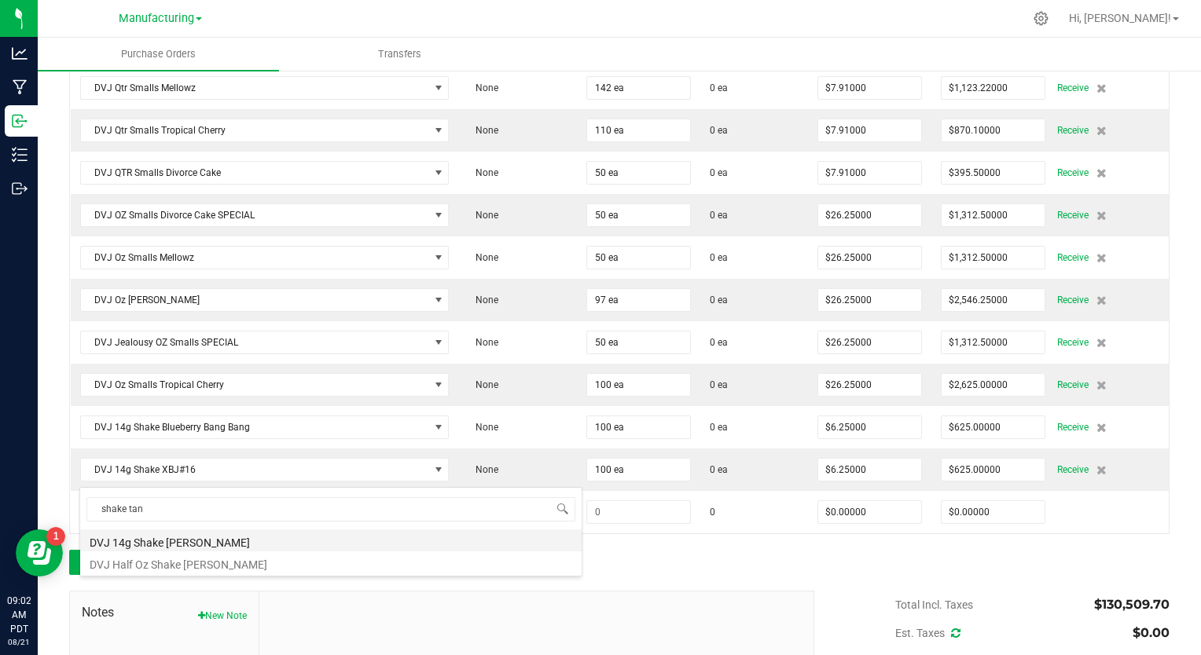
click at [152, 545] on li "DVJ 14g Shake [PERSON_NAME]" at bounding box center [330, 541] width 501 height 22
type input "$4.16000"
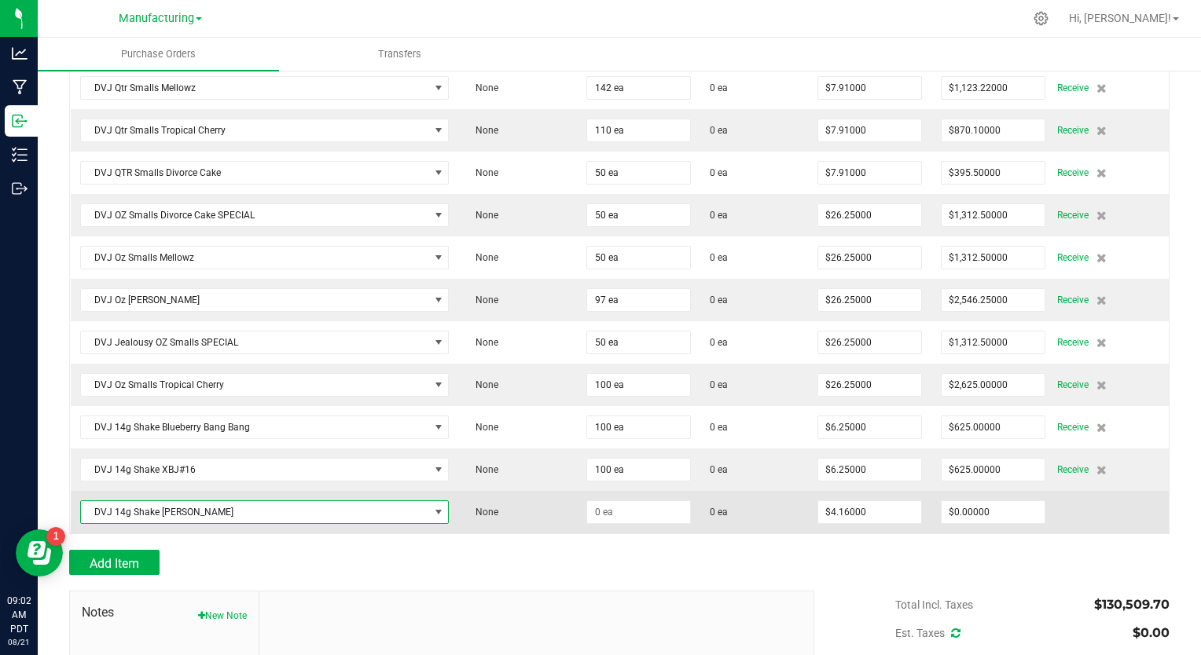
click at [189, 501] on span "DVJ 14g Shake [PERSON_NAME]" at bounding box center [255, 512] width 348 height 22
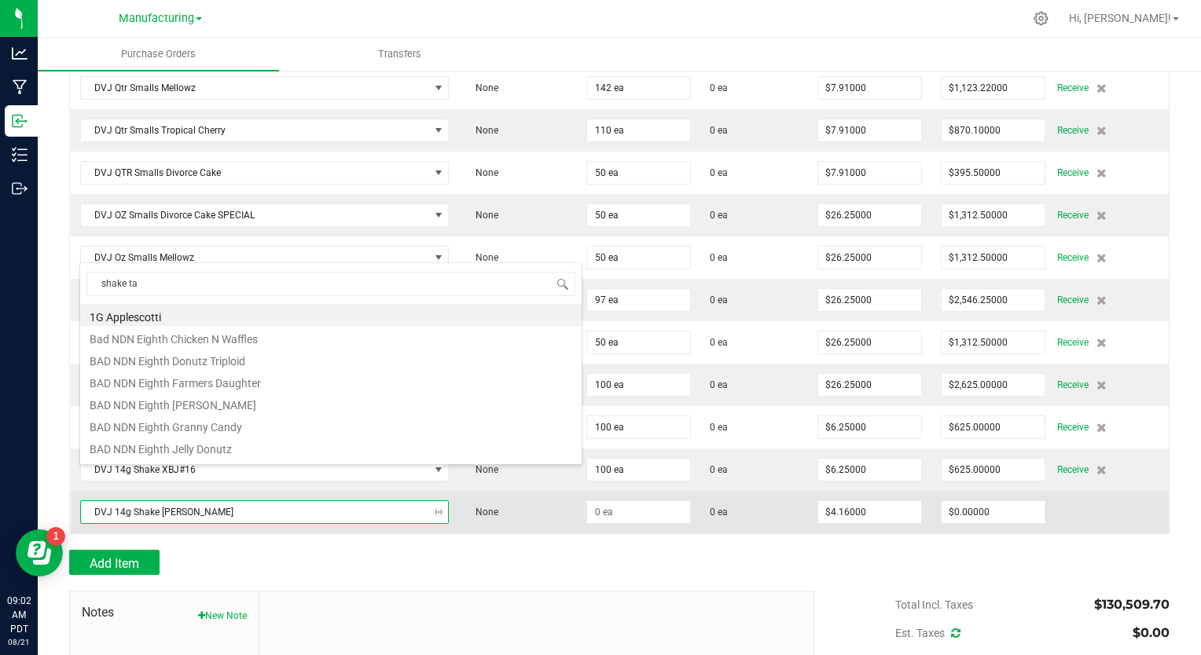
type input "shake tan"
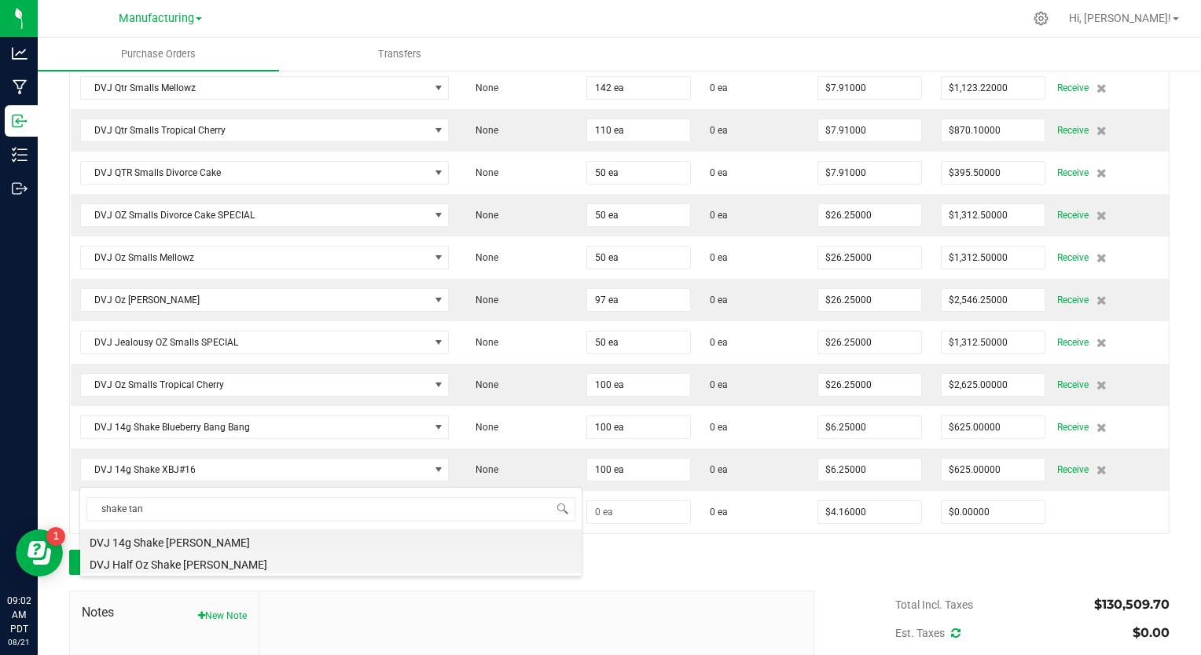
click at [184, 566] on li "DVJ Half Oz Shake [PERSON_NAME]" at bounding box center [330, 563] width 501 height 22
type input "$6.25000"
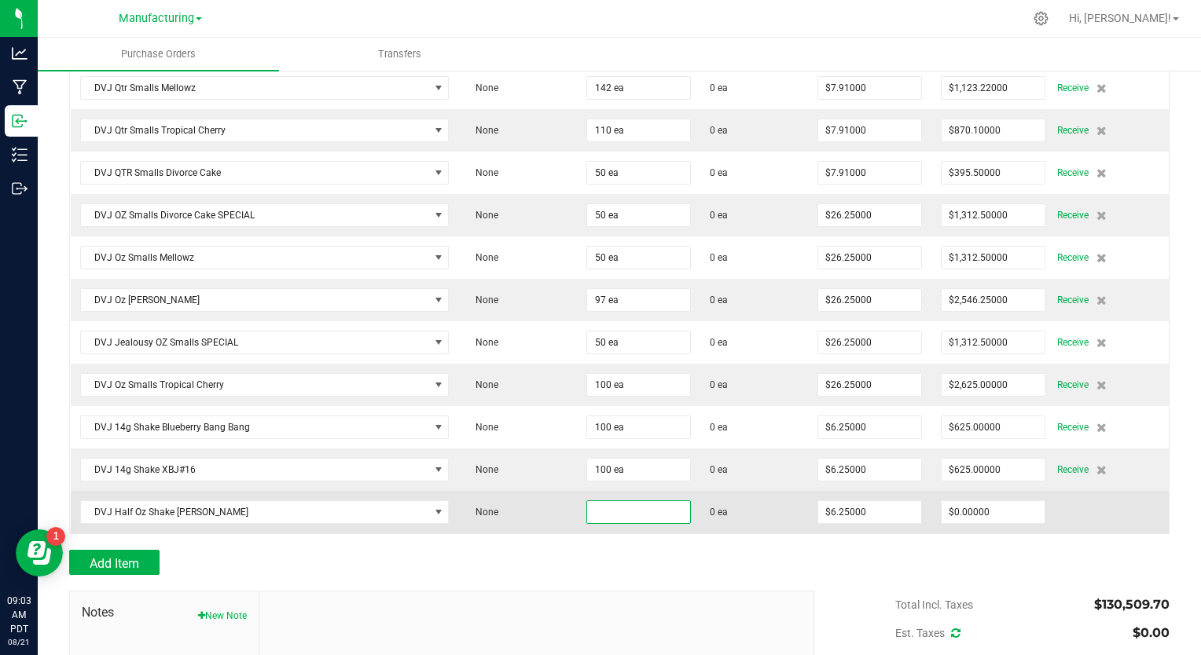
click at [599, 501] on input at bounding box center [638, 512] width 103 height 22
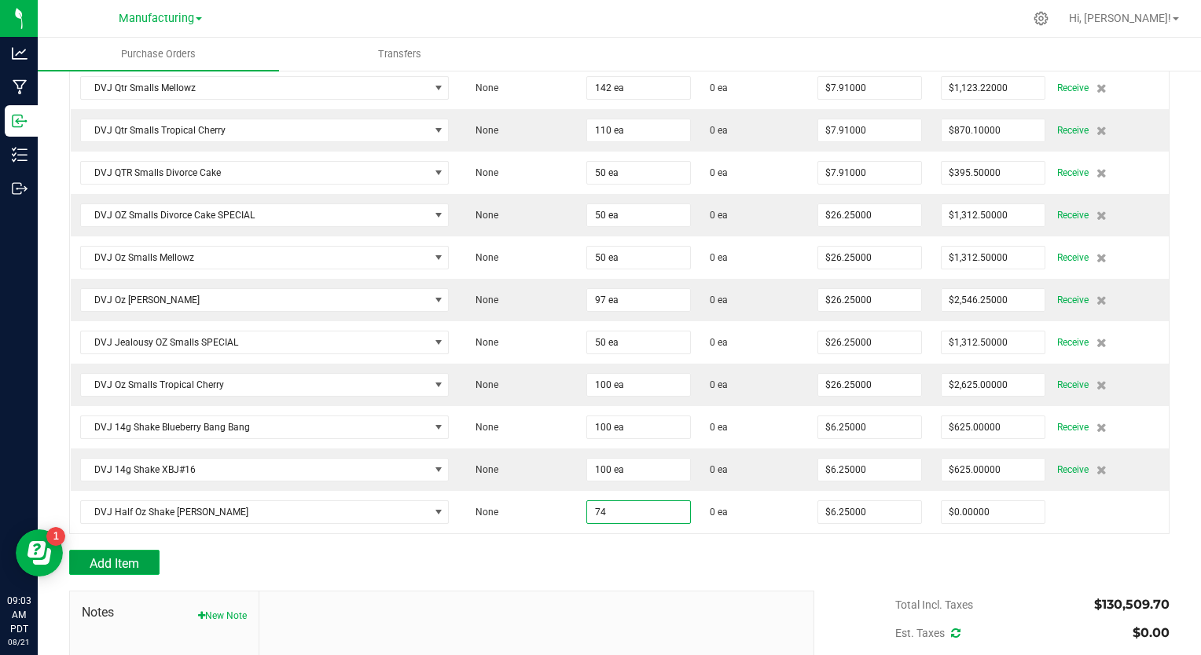
type input "74 ea"
click at [107, 556] on span "Add Item" at bounding box center [115, 563] width 50 height 15
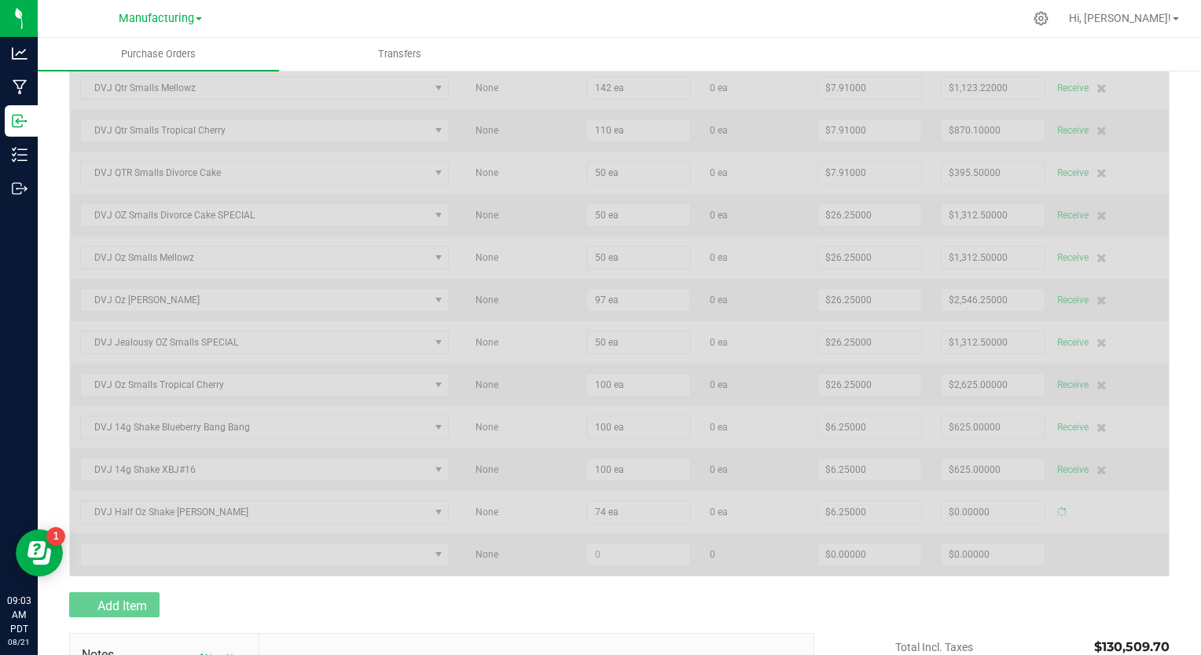
type input "$462.50000"
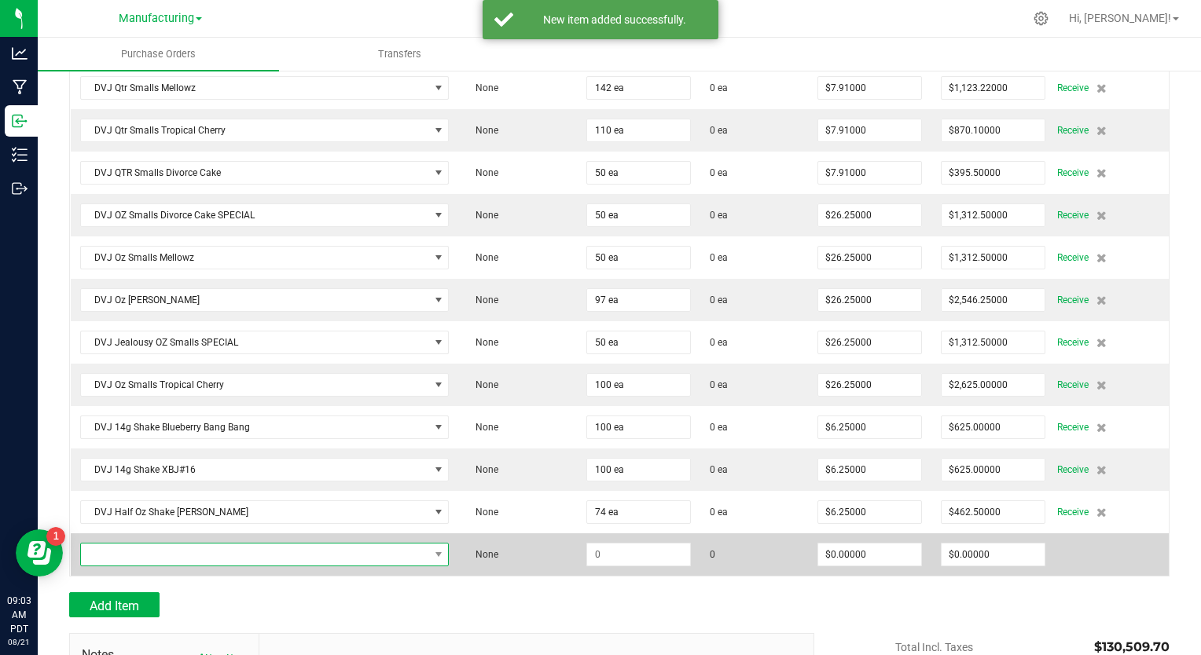
click at [157, 544] on span "NO DATA FOUND" at bounding box center [255, 555] width 348 height 22
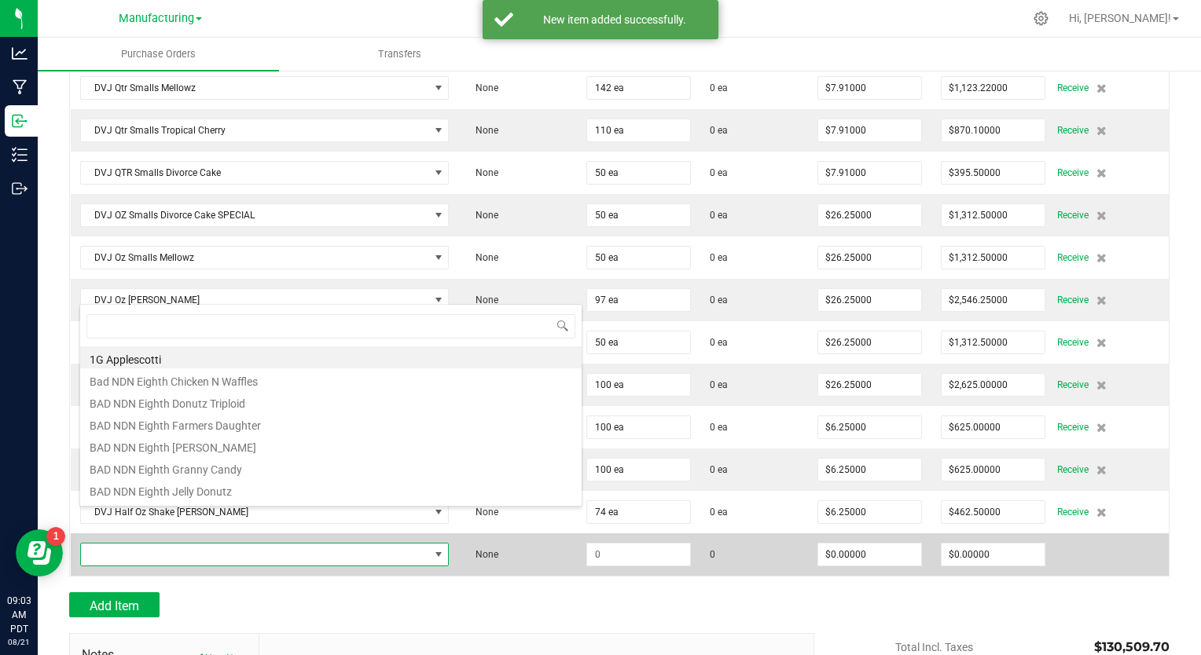
scroll to position [0, 0]
type input "shake j"
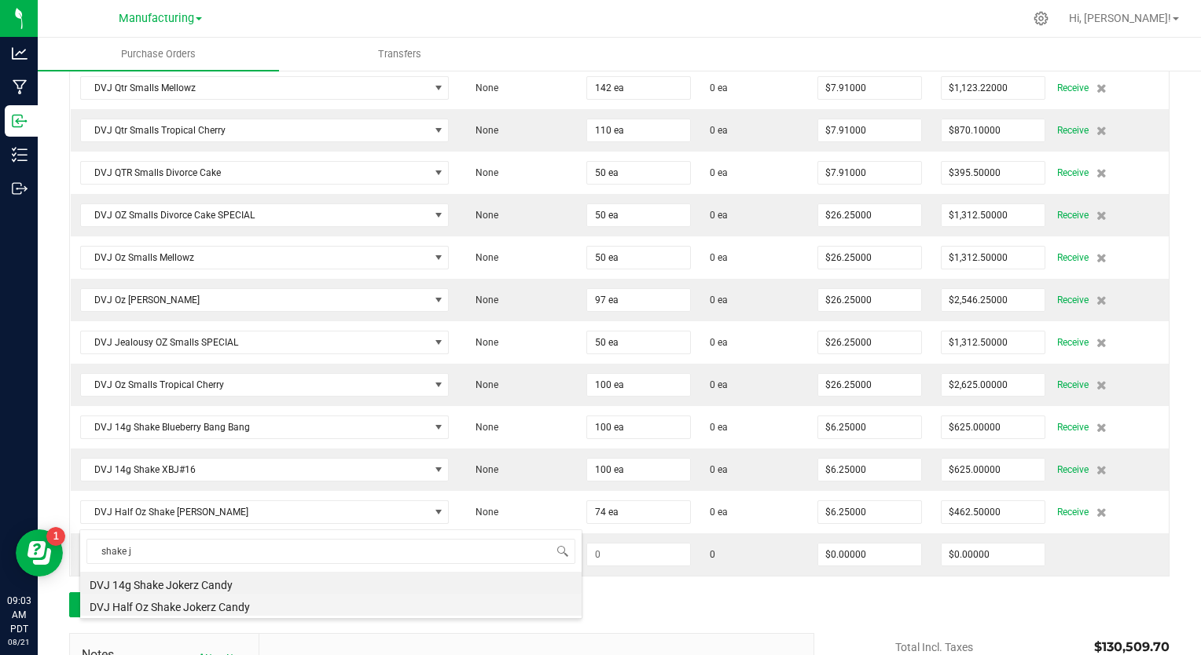
click at [189, 605] on li "DVJ Half Oz Shake Jokerz Candy" at bounding box center [330, 605] width 501 height 22
type input "$8.25000"
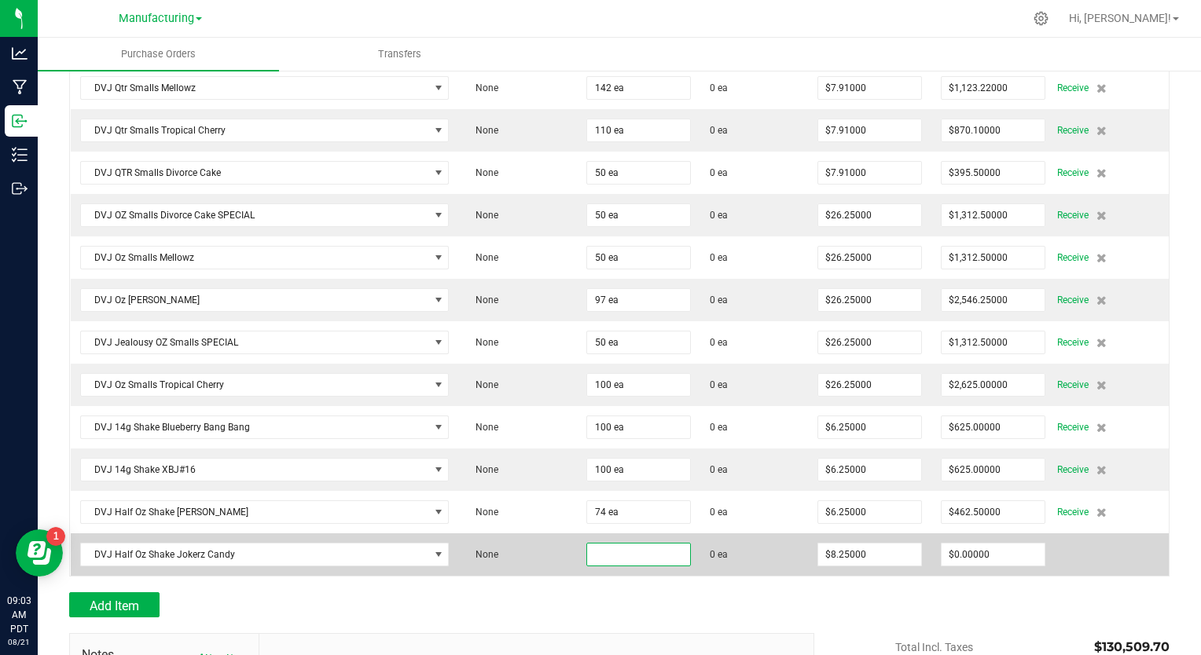
click at [589, 544] on input at bounding box center [638, 555] width 103 height 22
type input "85 ea"
type input "8.25"
click at [855, 544] on input "8.25" at bounding box center [869, 555] width 103 height 22
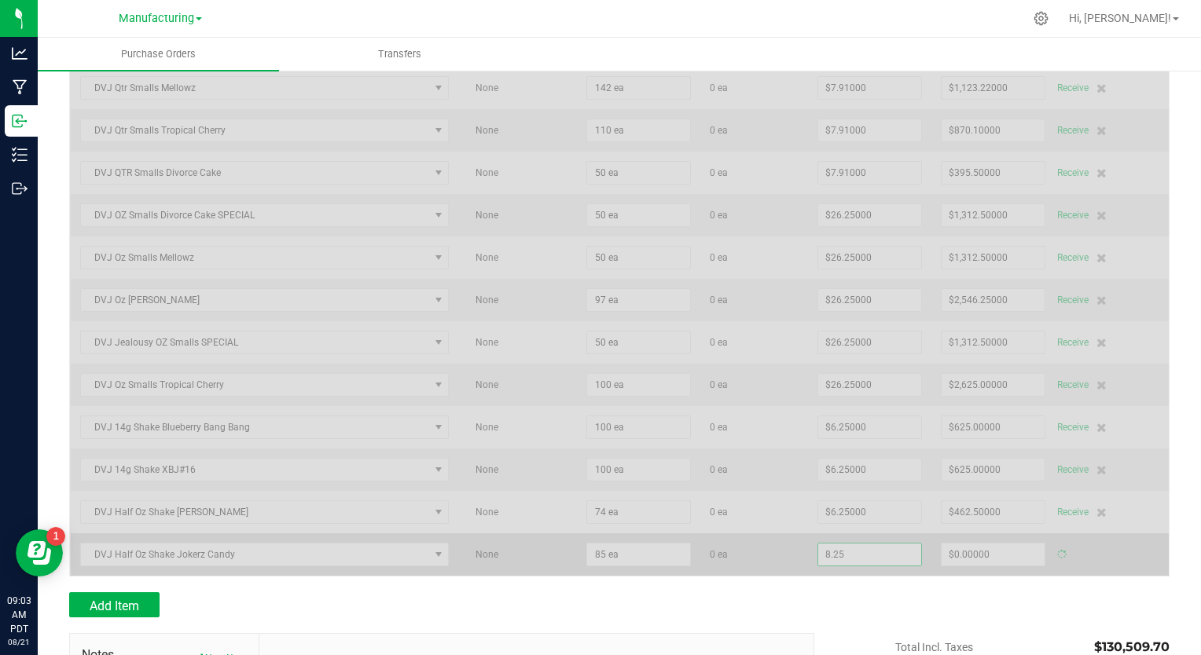
type input "$701.25000"
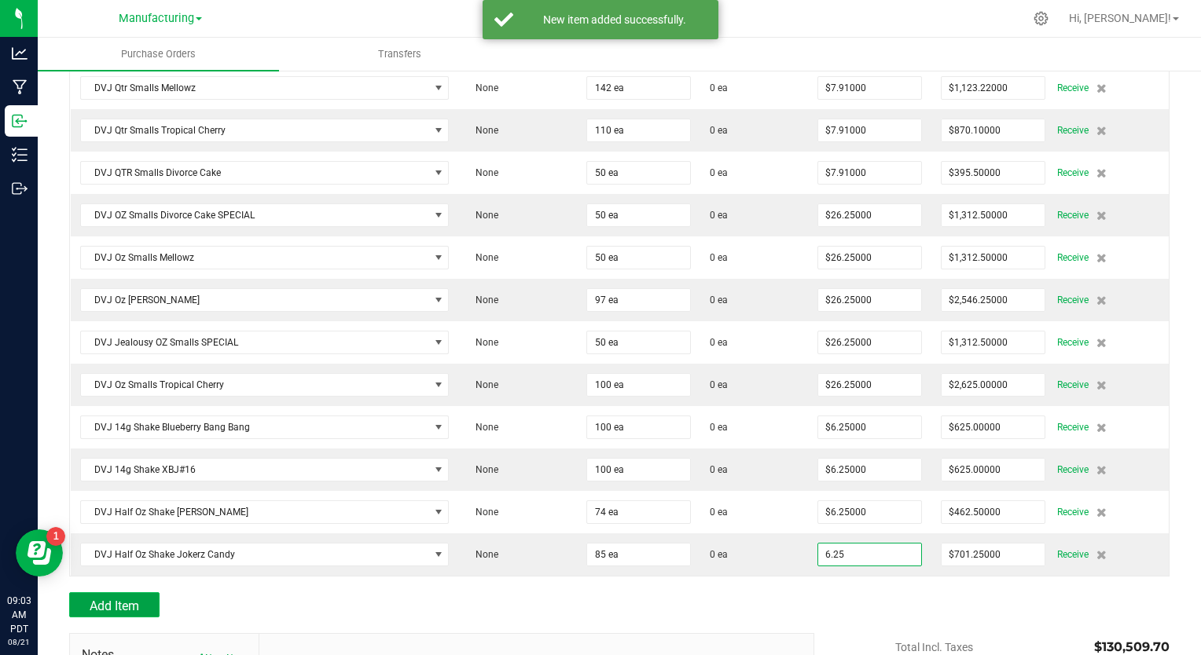
type input "$6.25000"
click at [127, 599] on span "Add Item" at bounding box center [115, 606] width 50 height 15
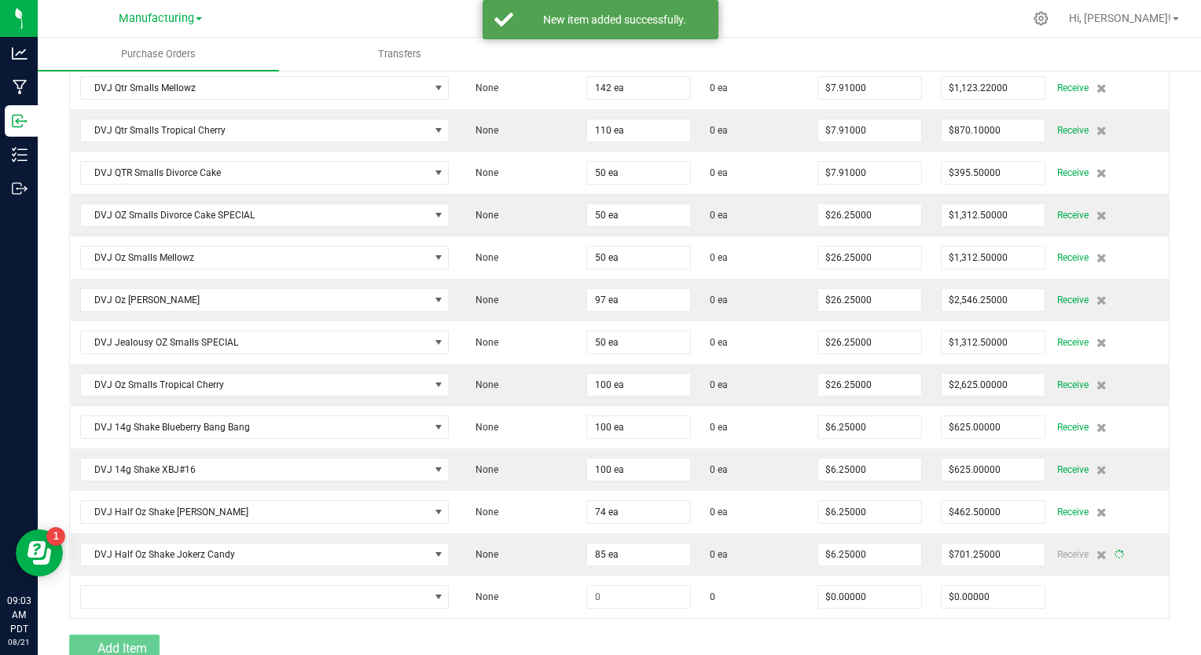
type input "85"
type input "$531.25000"
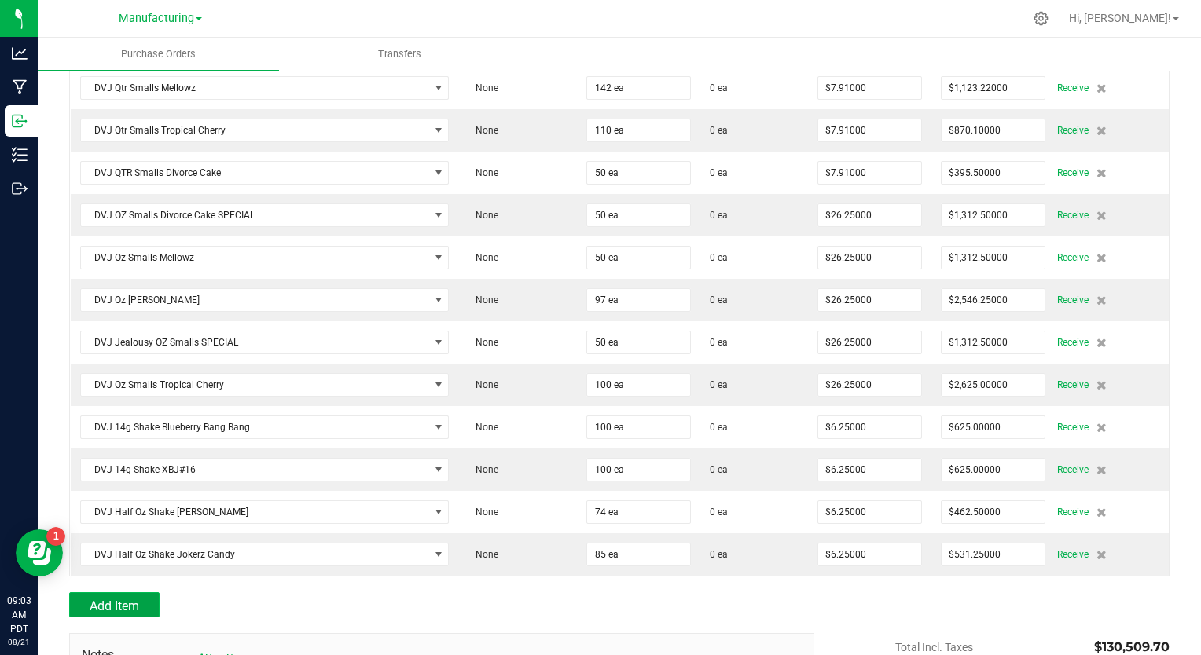
click at [144, 593] on button "Add Item" at bounding box center [114, 605] width 90 height 25
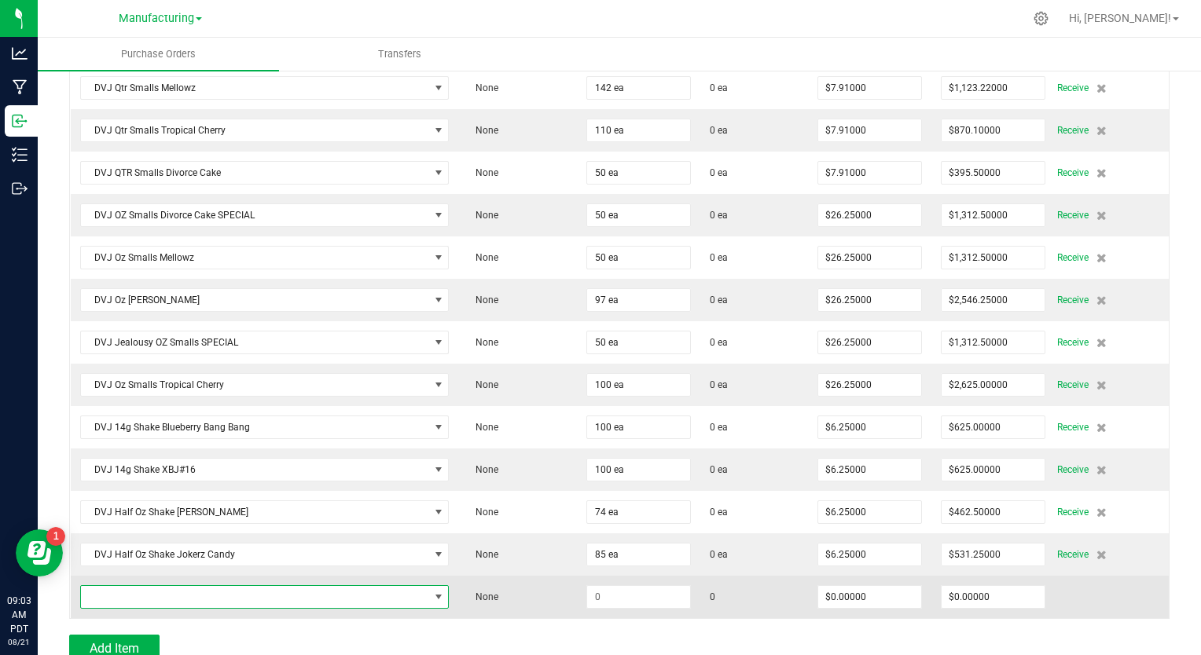
click at [152, 586] on span "NO DATA FOUND" at bounding box center [255, 597] width 348 height 22
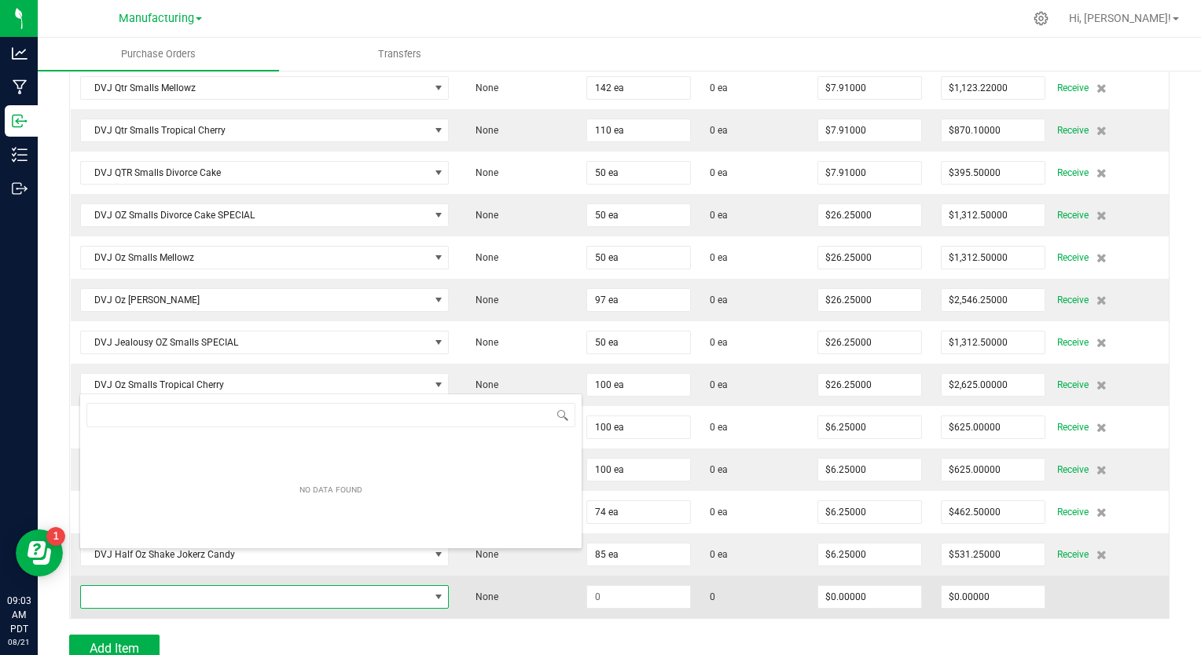
scroll to position [23, 358]
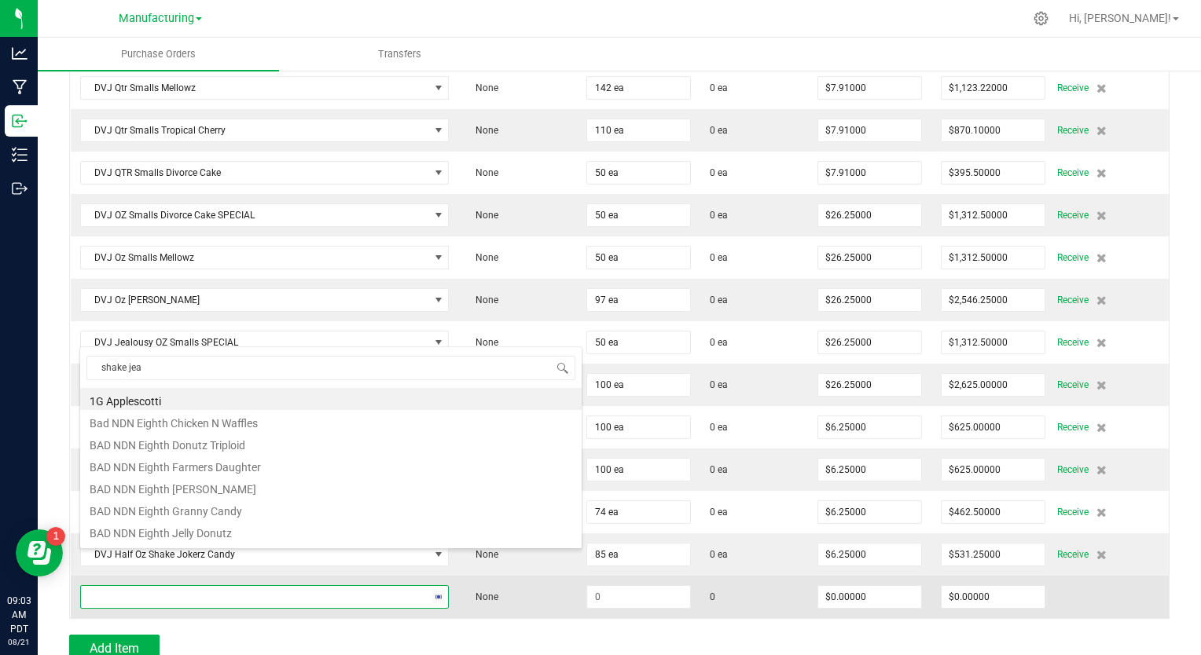
type input "shake jeal"
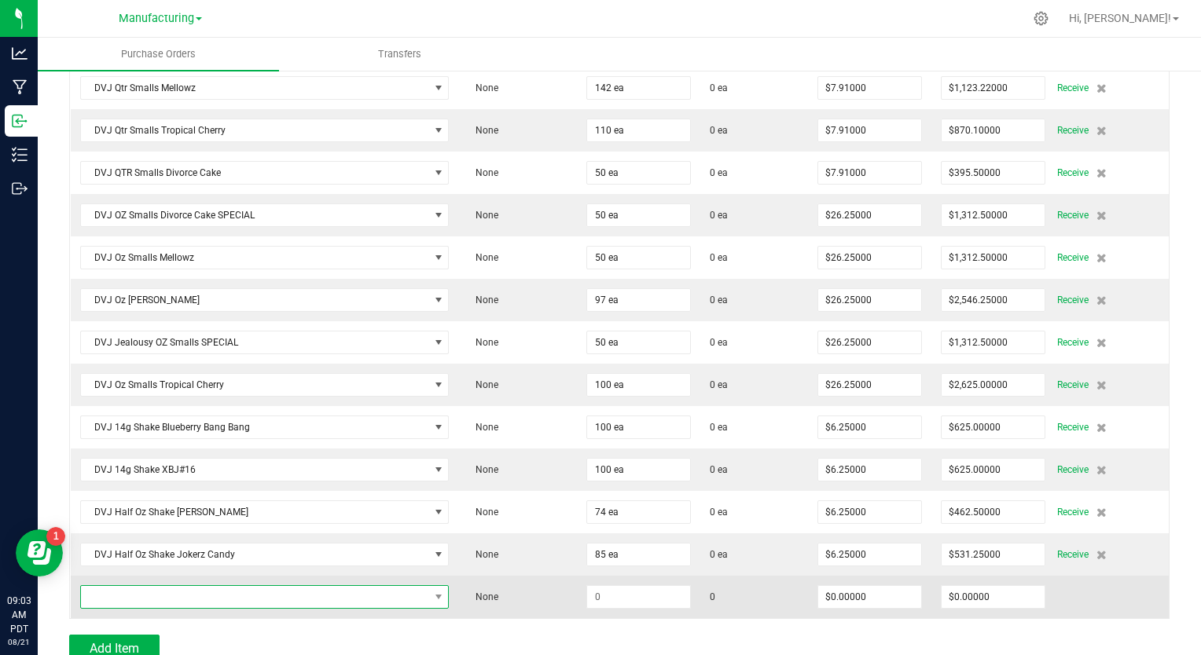
click at [127, 586] on span "NO DATA FOUND" at bounding box center [255, 597] width 348 height 22
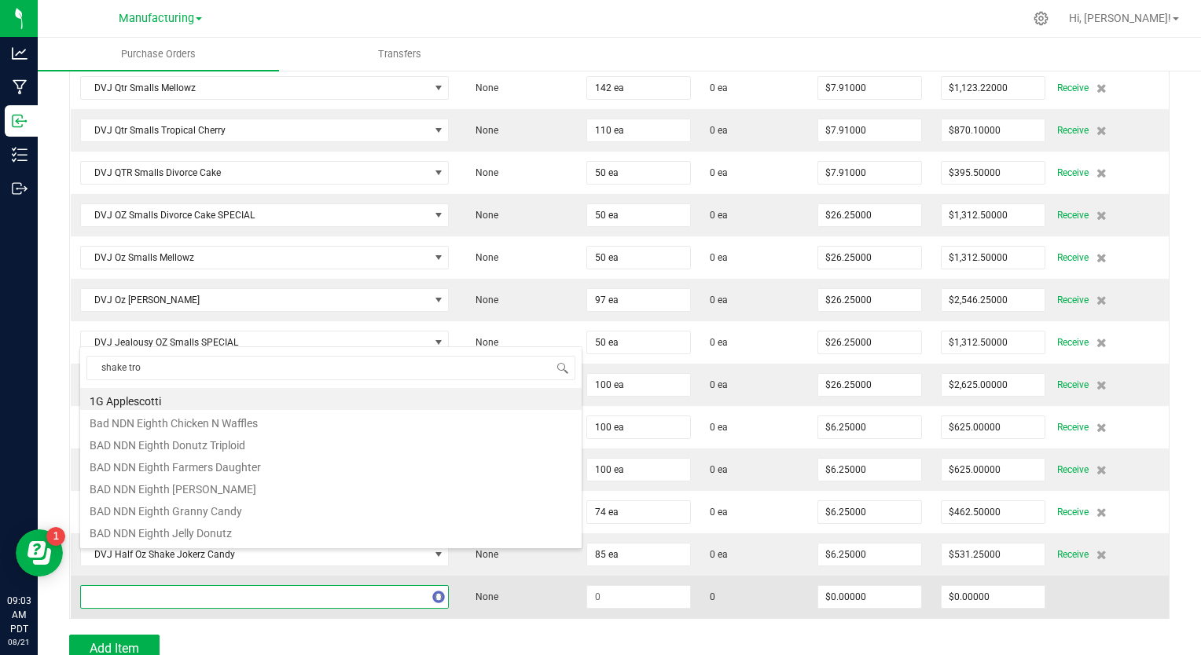
type input "shake trop"
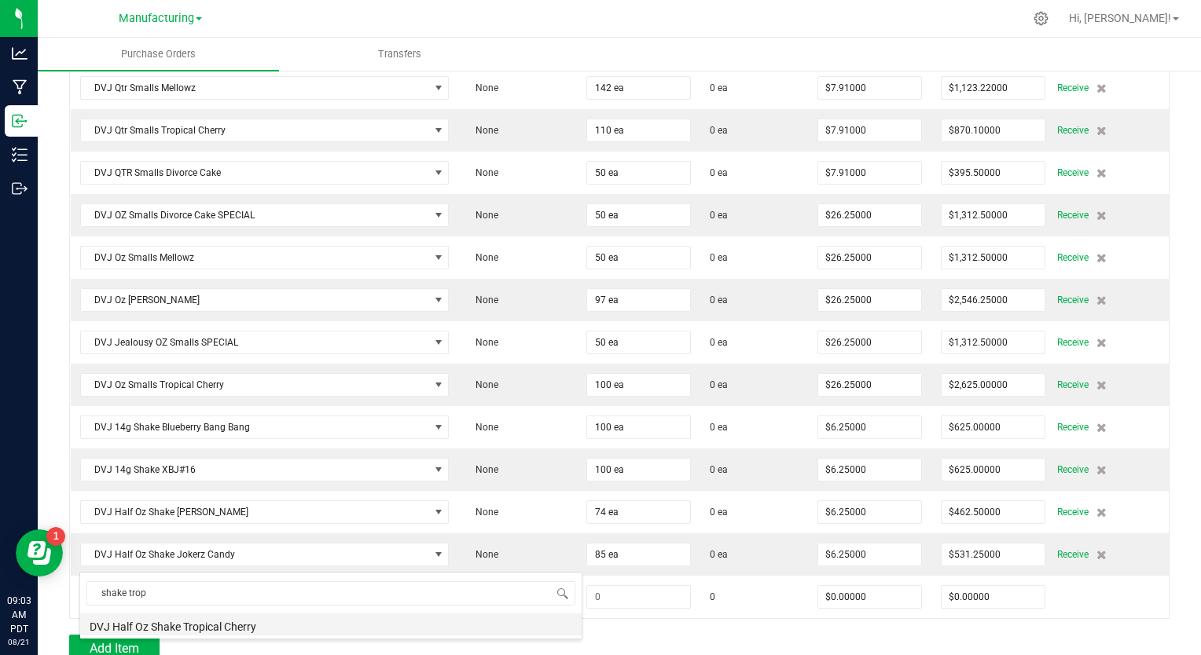
click at [153, 627] on li "DVJ Half Oz Shake Tropical Cherry" at bounding box center [330, 625] width 501 height 22
type input "$8.25000"
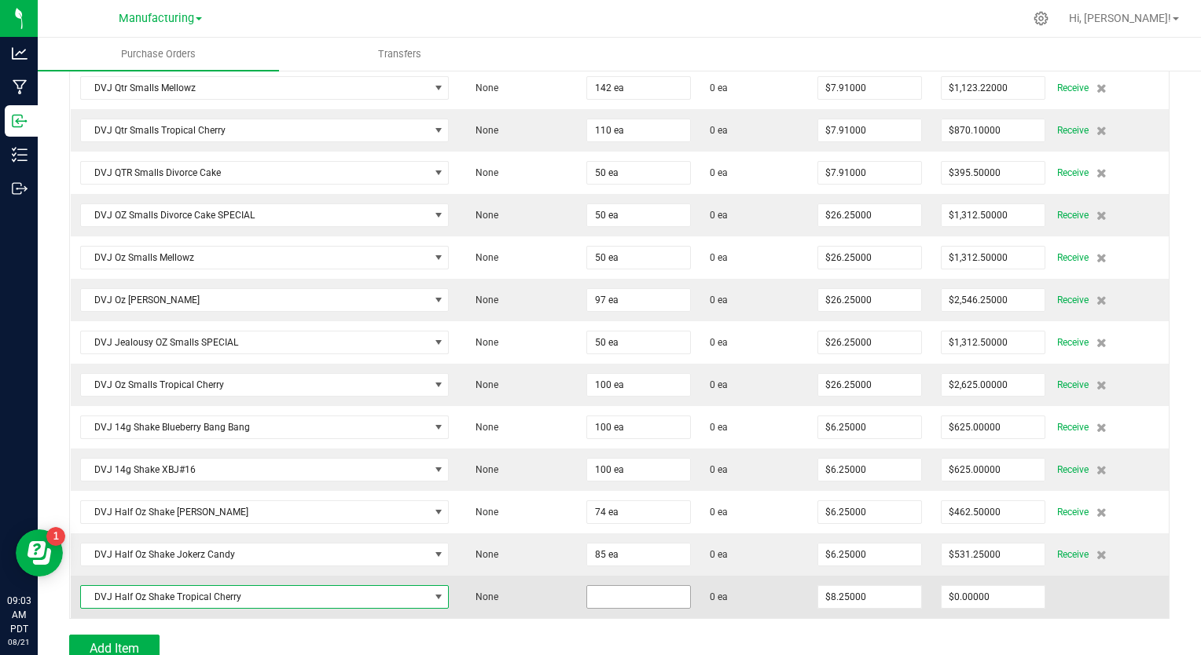
click at [612, 586] on input at bounding box center [638, 597] width 103 height 22
type input "57 ea"
type input "8.25"
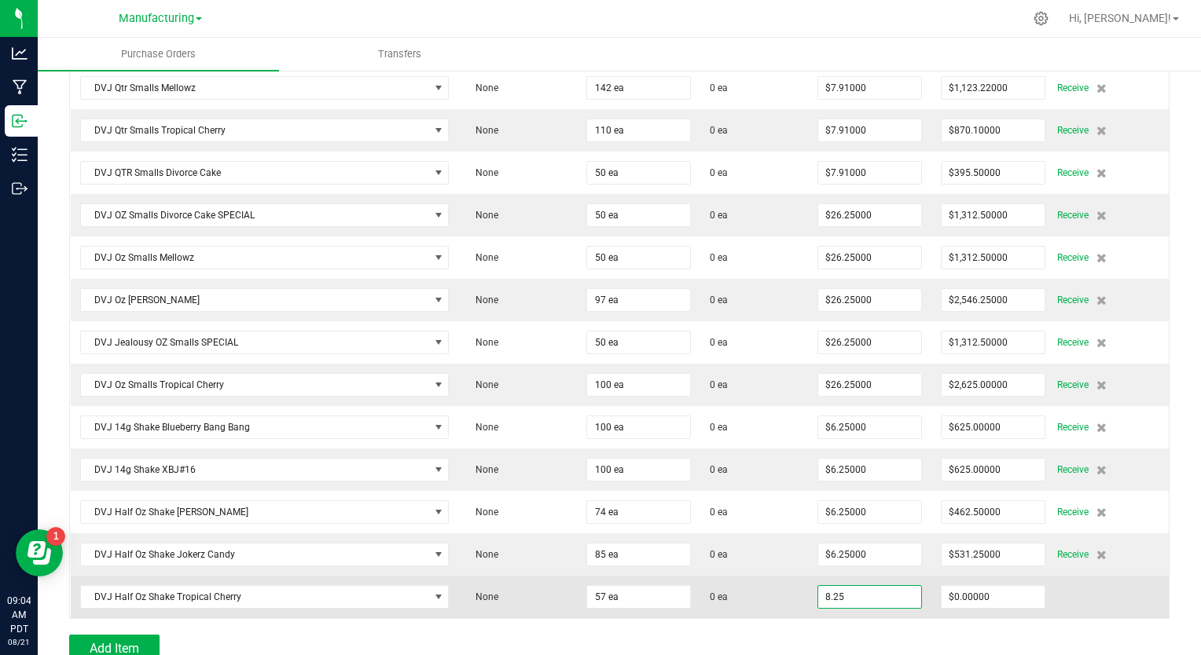
click at [818, 586] on input "8.25" at bounding box center [869, 597] width 103 height 22
type input "$470.25000"
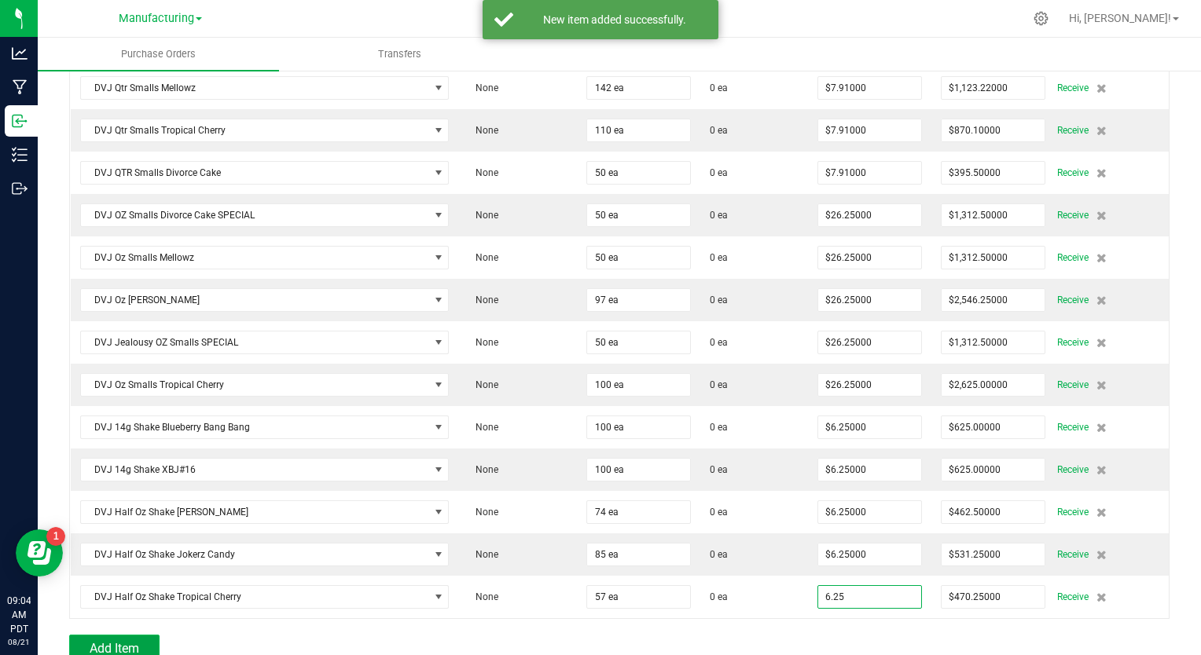
type input "$6.25000"
click at [143, 635] on button "Add Item" at bounding box center [114, 647] width 90 height 25
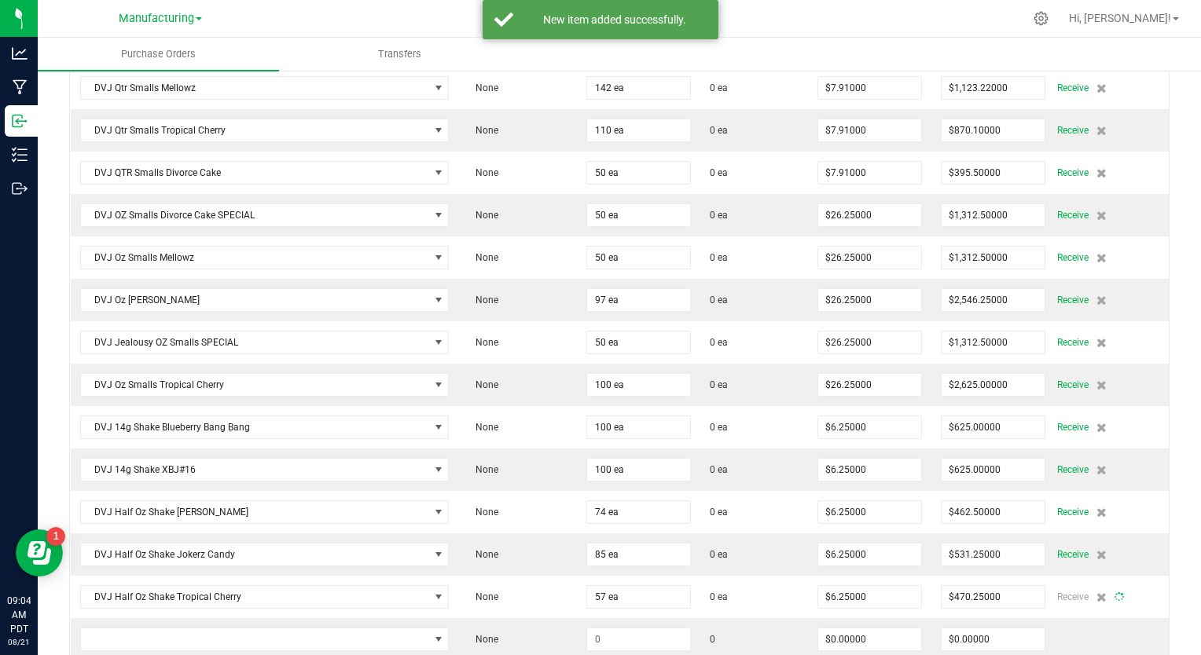
type input "57"
type input "$356.25000"
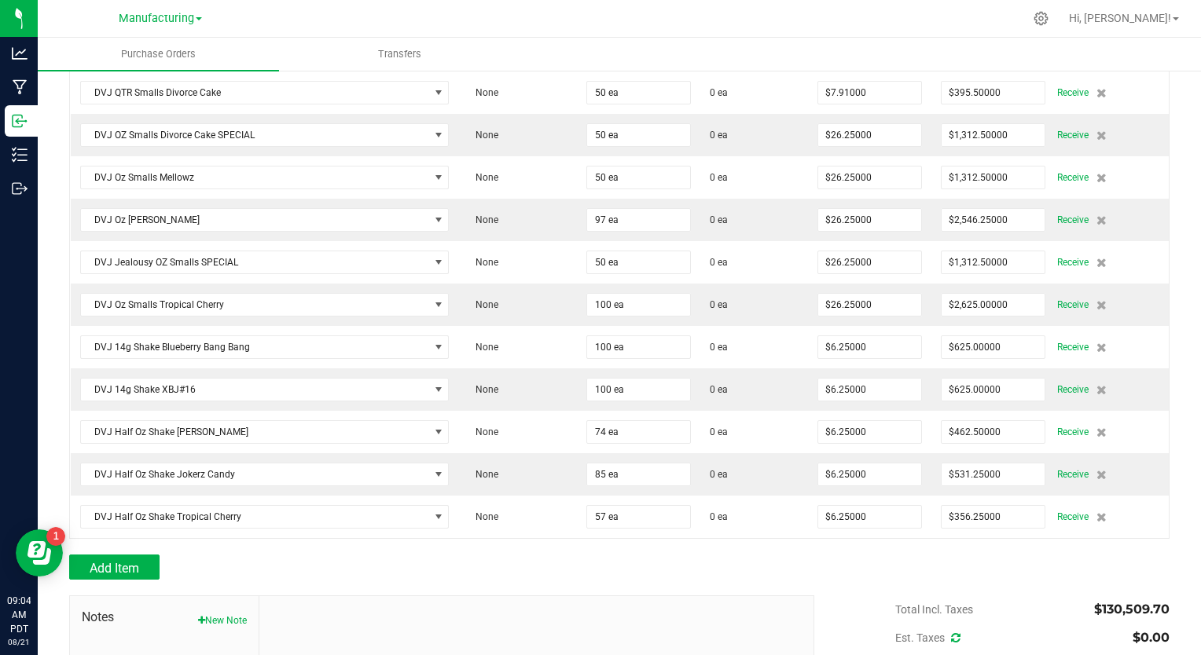
scroll to position [4690, 0]
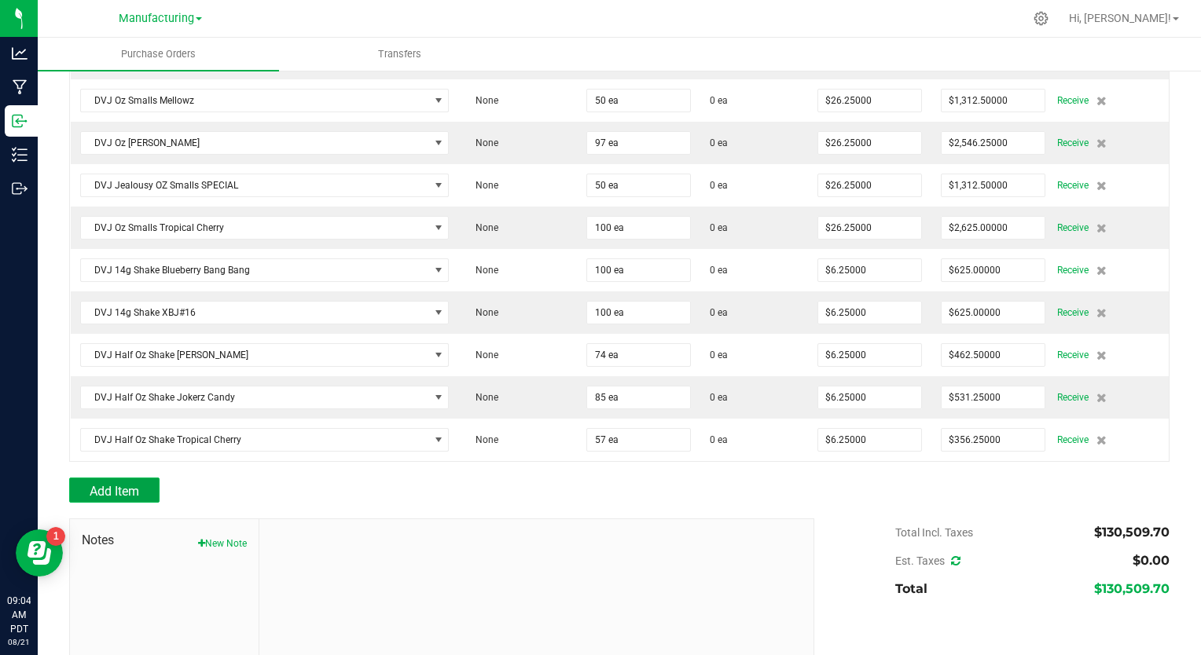
click at [135, 484] on span "Add Item" at bounding box center [115, 491] width 50 height 15
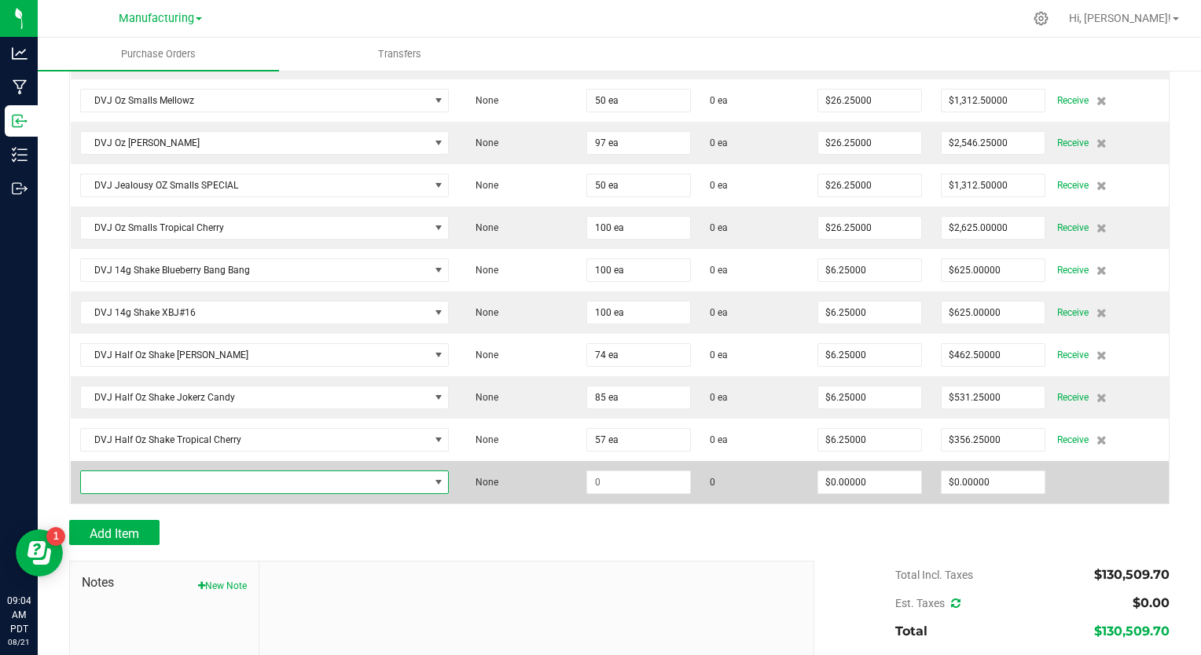
click at [207, 472] on span "NO DATA FOUND" at bounding box center [255, 483] width 348 height 22
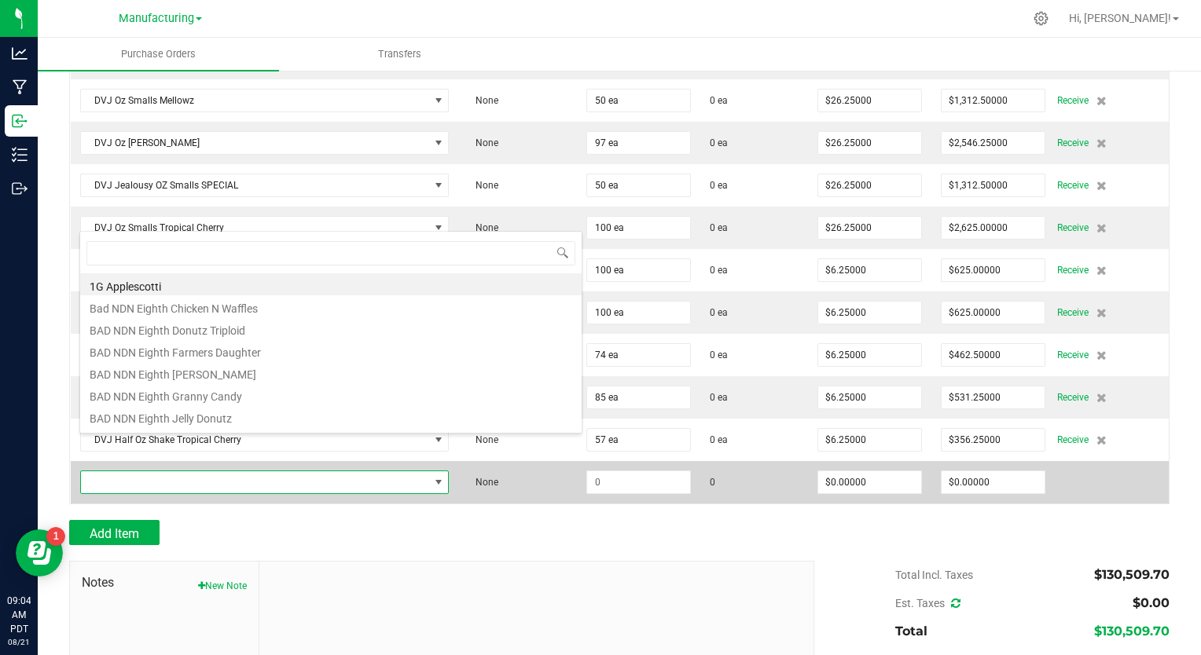
scroll to position [23, 358]
type input "shake gastro"
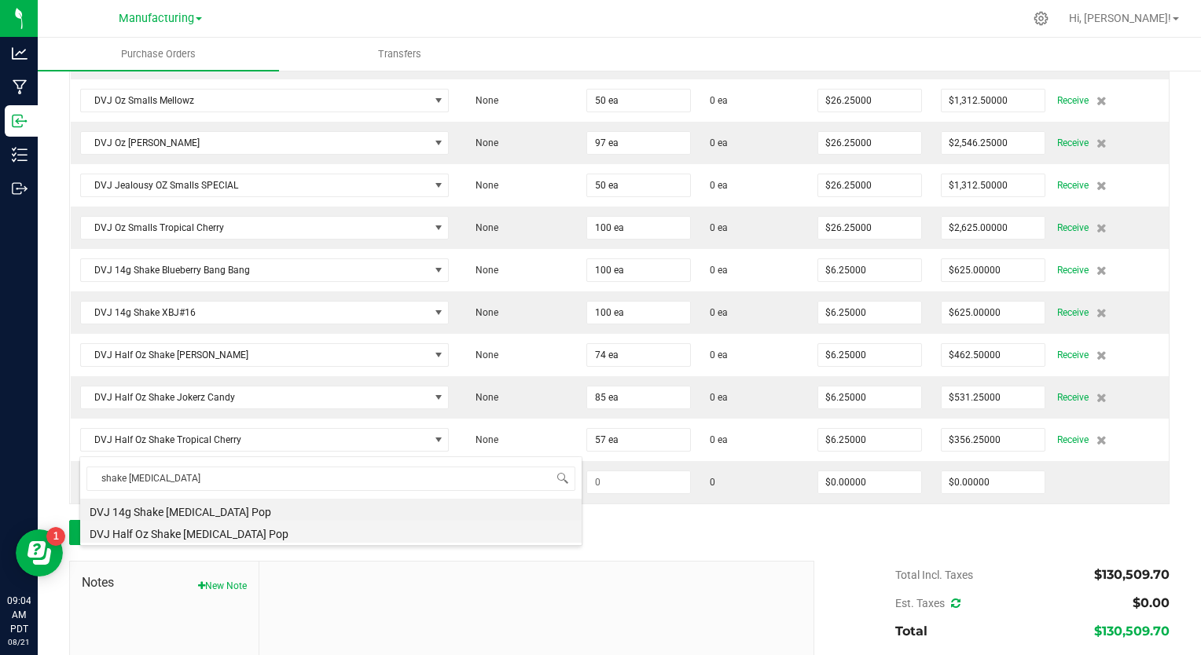
click at [183, 533] on li "DVJ Half Oz Shake [MEDICAL_DATA] Pop" at bounding box center [330, 532] width 501 height 22
type input "$10.00000"
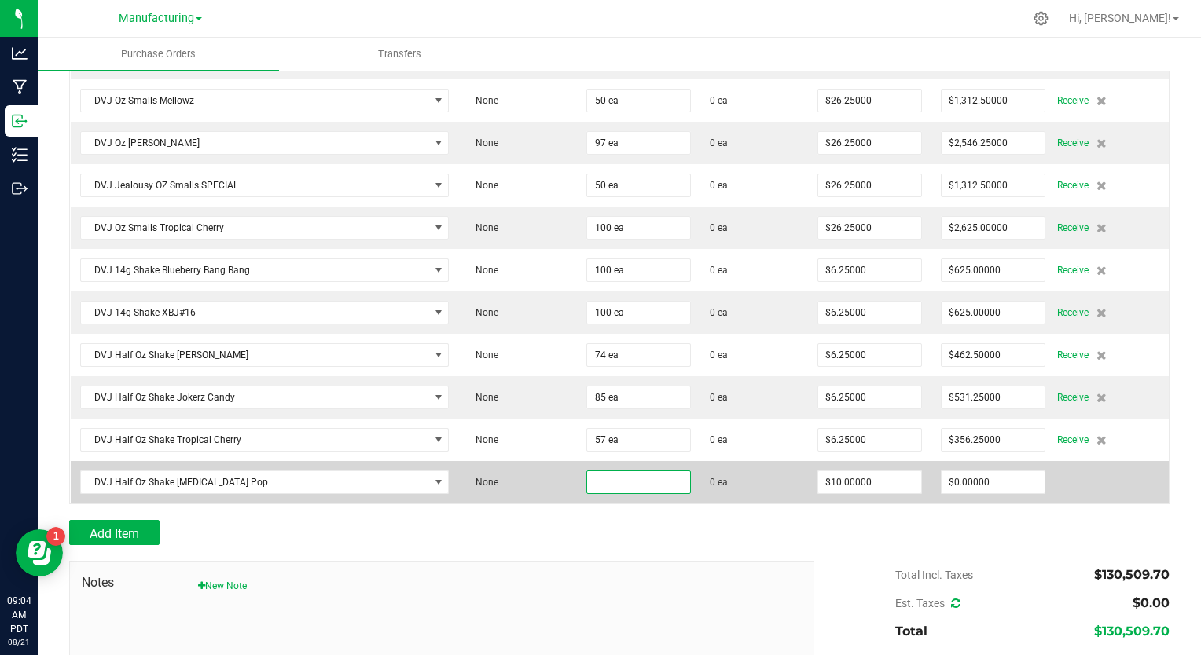
click at [607, 472] on input at bounding box center [638, 483] width 103 height 22
type input "93 ea"
type input "10"
click at [827, 472] on input "10" at bounding box center [869, 483] width 103 height 22
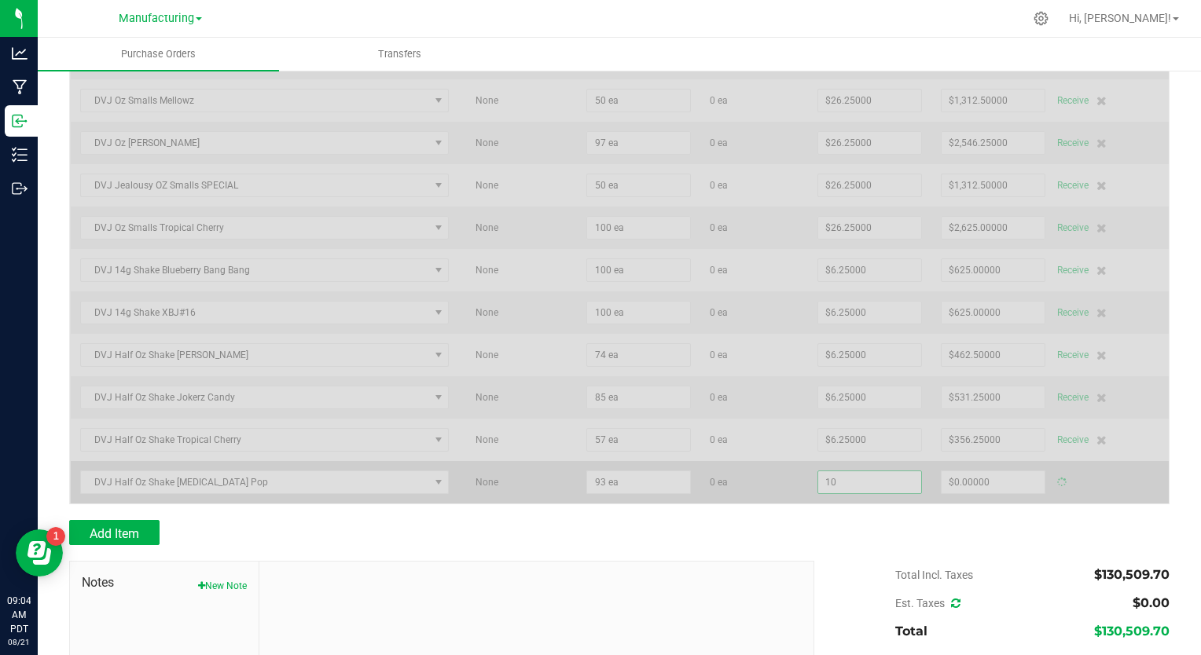
type input "$930.00000"
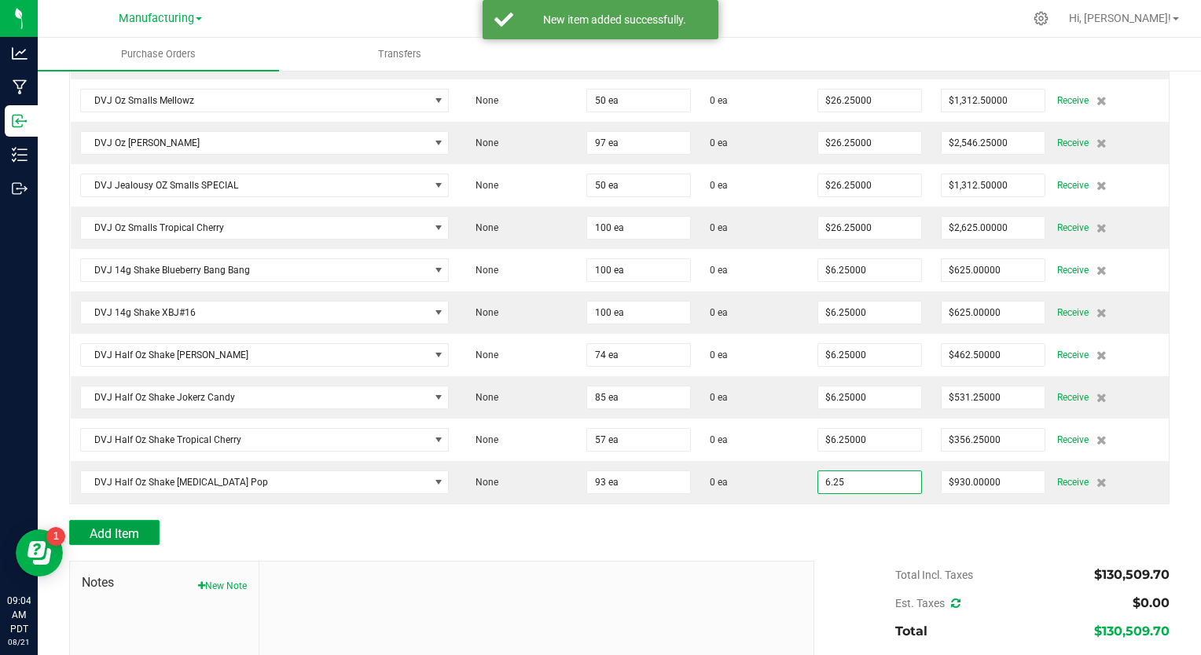
type input "$6.25000"
click at [118, 527] on span "Add Item" at bounding box center [115, 534] width 50 height 15
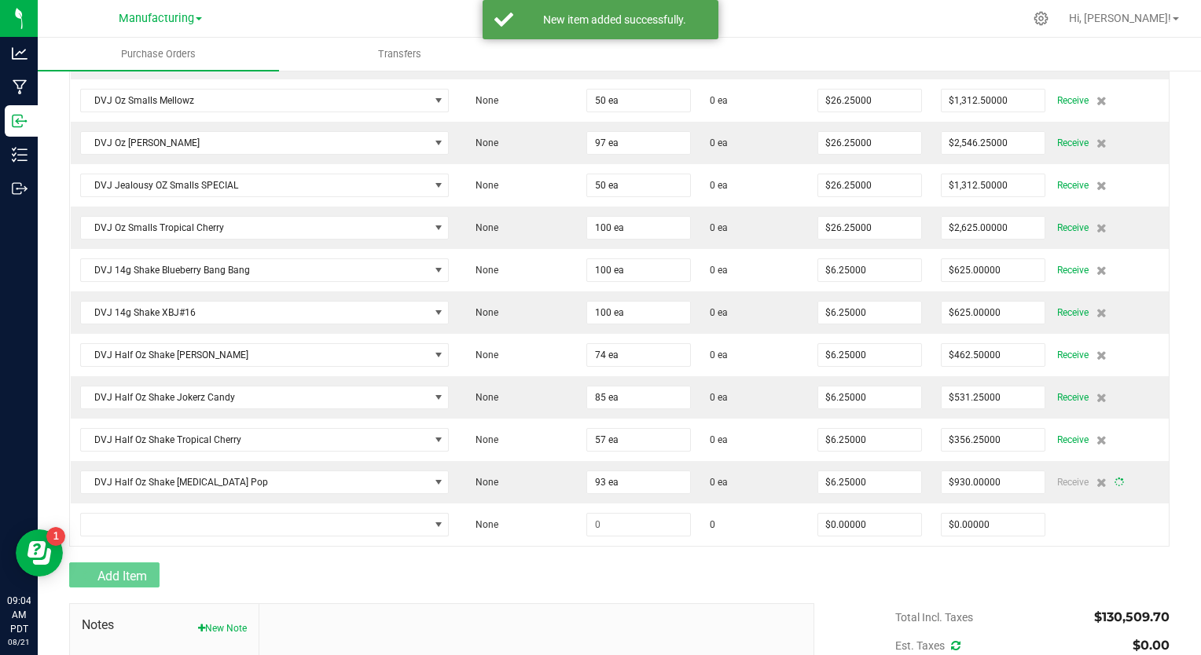
type input "93"
type input "$581.25000"
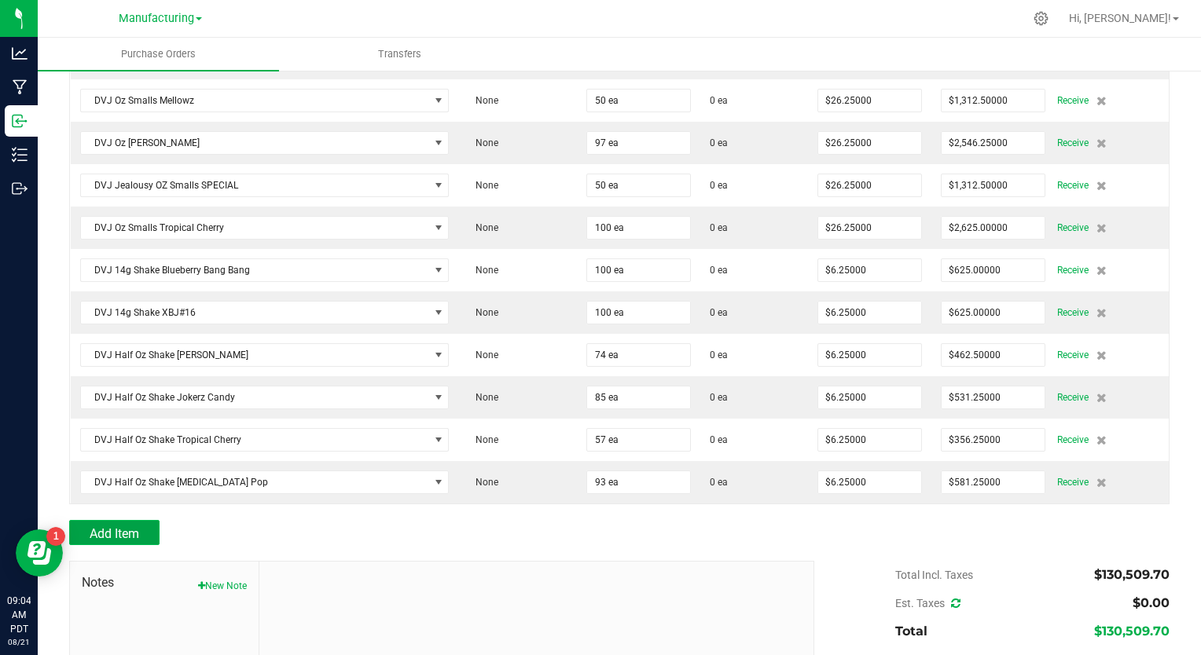
click at [119, 527] on span "Add Item" at bounding box center [115, 534] width 50 height 15
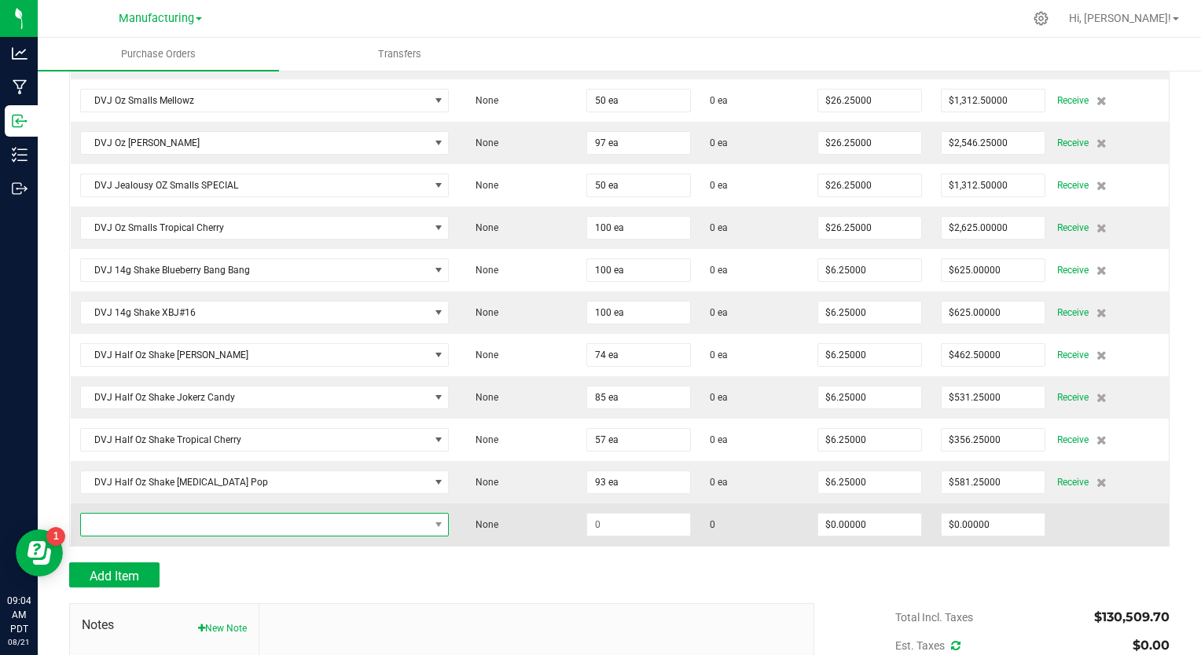
click at [119, 514] on span "NO DATA FOUND" at bounding box center [255, 525] width 348 height 22
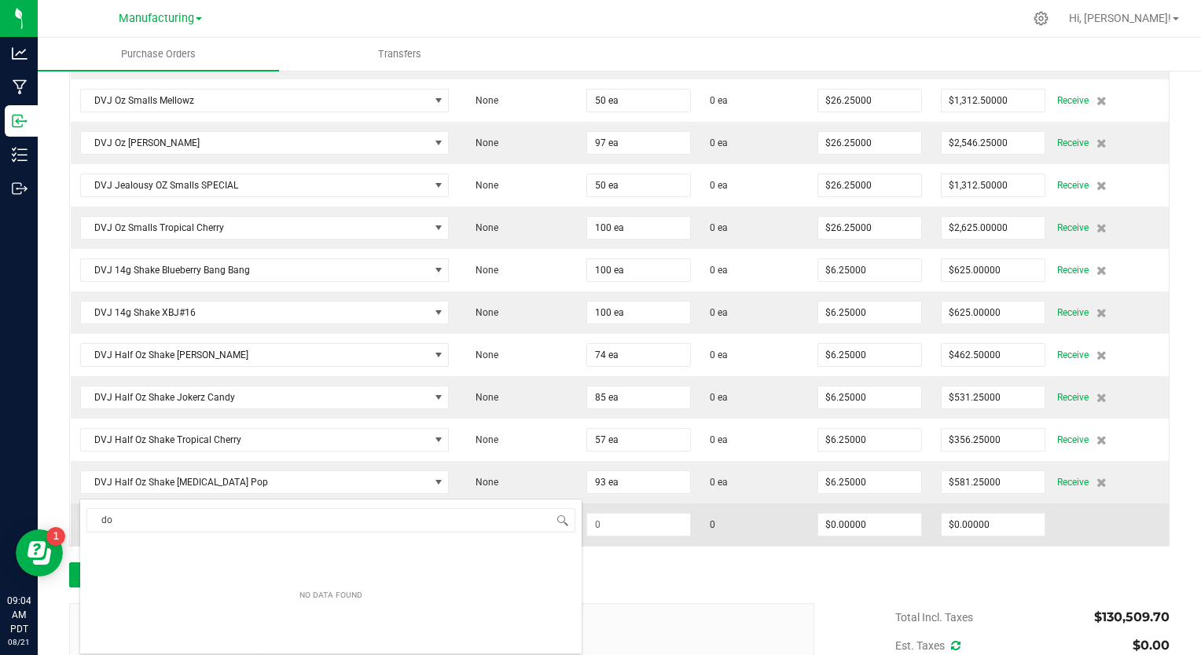
type input "d"
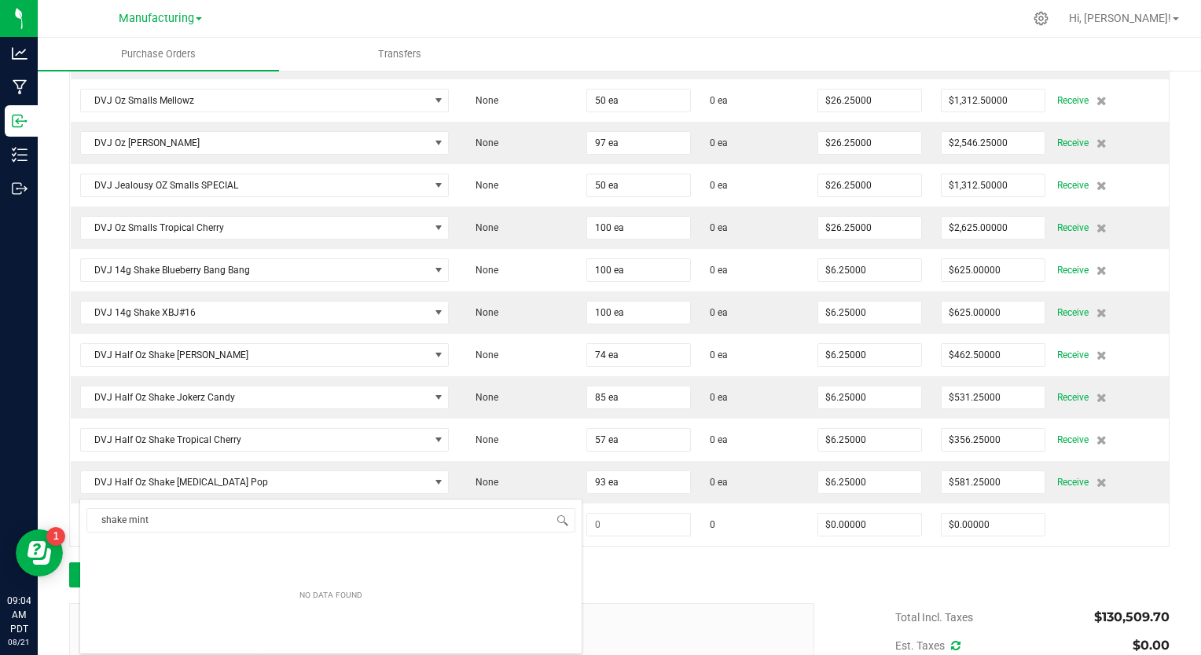
drag, startPoint x: 149, startPoint y: 519, endPoint x: 53, endPoint y: 511, distance: 96.2
click at [53, 511] on body "Analytics Manufacturing Inbound Inventory Outbound 09:04 AM PDT 08/21/2025 08/2…" at bounding box center [600, 327] width 1201 height 655
type input "mint cookie"
click at [708, 563] on div "Add Item" at bounding box center [435, 575] width 733 height 25
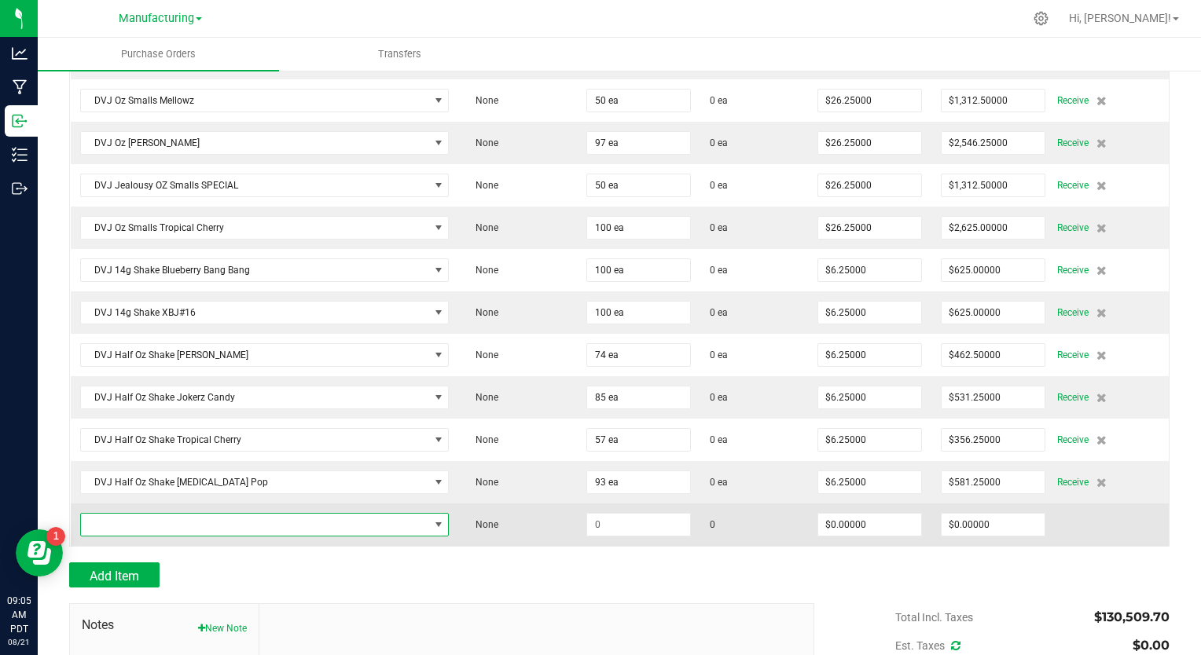
click at [159, 514] on span "NO DATA FOUND" at bounding box center [255, 525] width 348 height 22
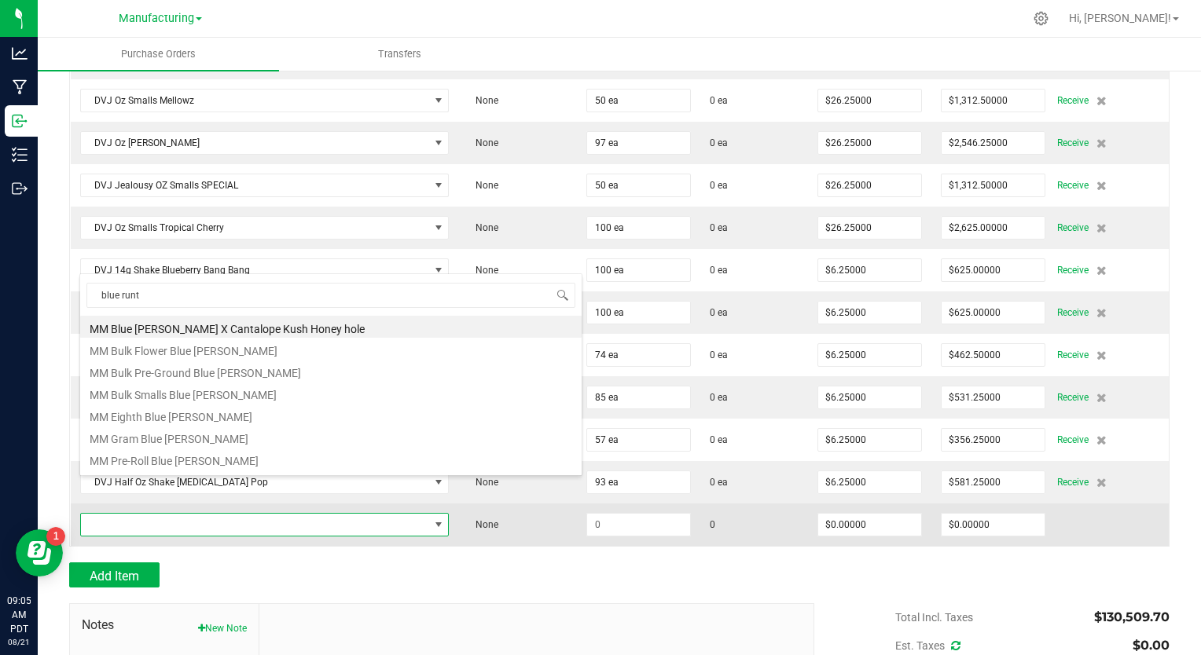
type input "blue runtz"
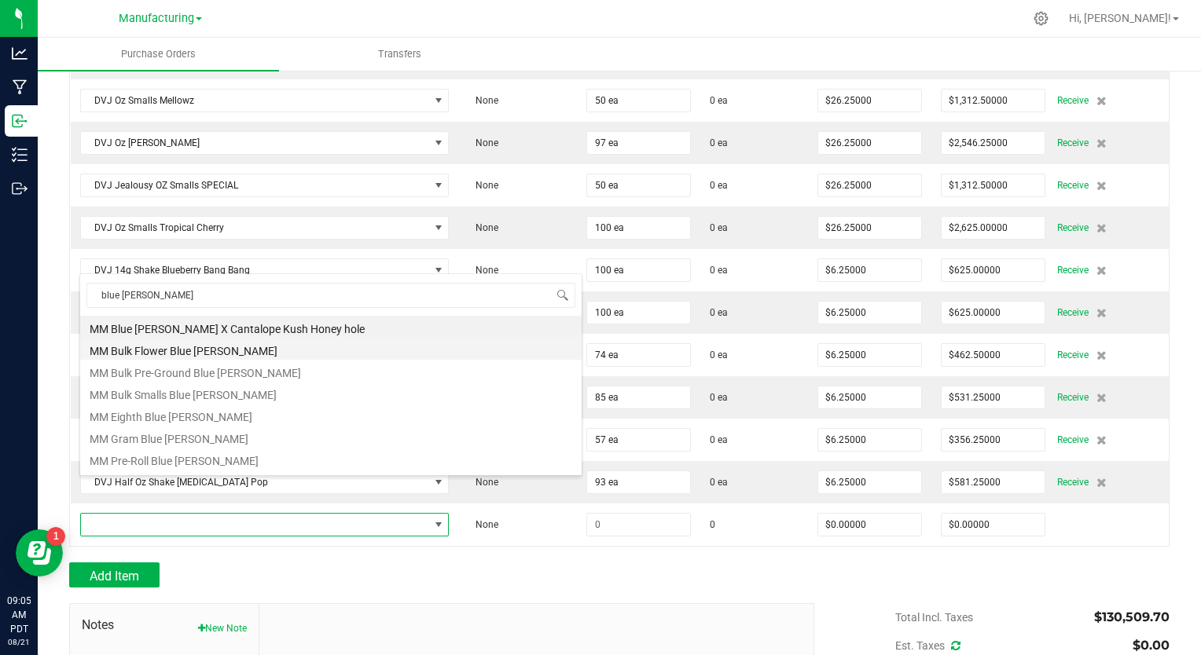
click at [184, 351] on li "MM Bulk Flower Blue [PERSON_NAME]" at bounding box center [330, 349] width 501 height 22
type input "$4.19000"
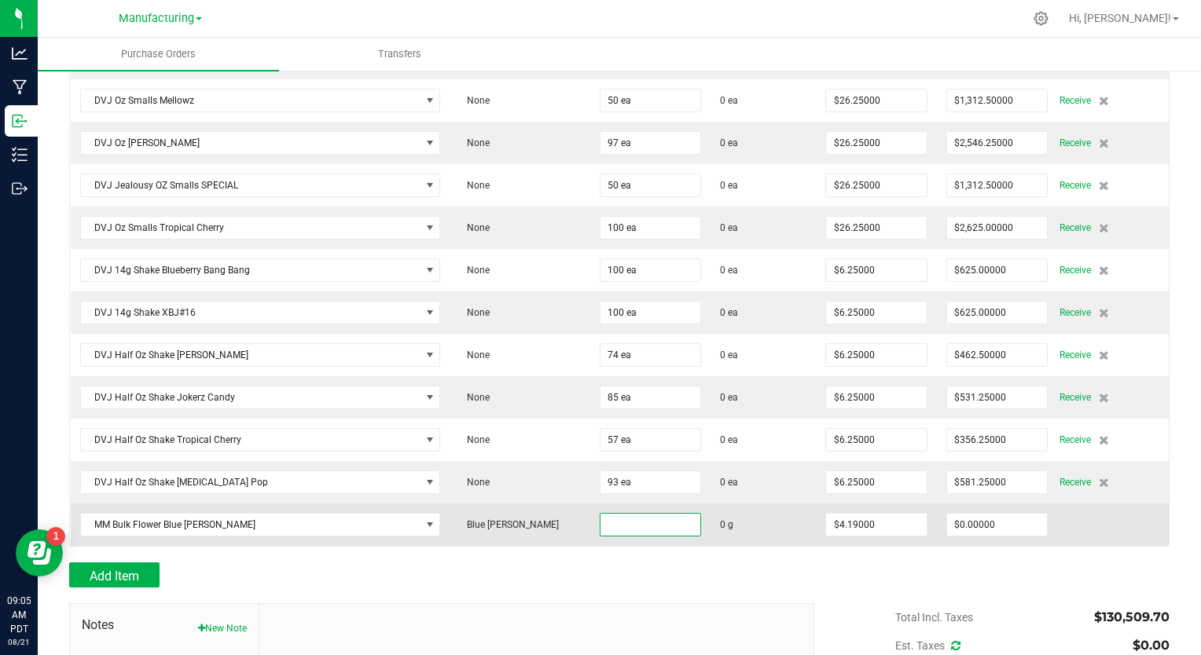
click at [600, 514] on input at bounding box center [650, 525] width 101 height 22
type input "877.0000 g"
type input "4.19"
click at [826, 514] on input "4.19" at bounding box center [876, 525] width 101 height 22
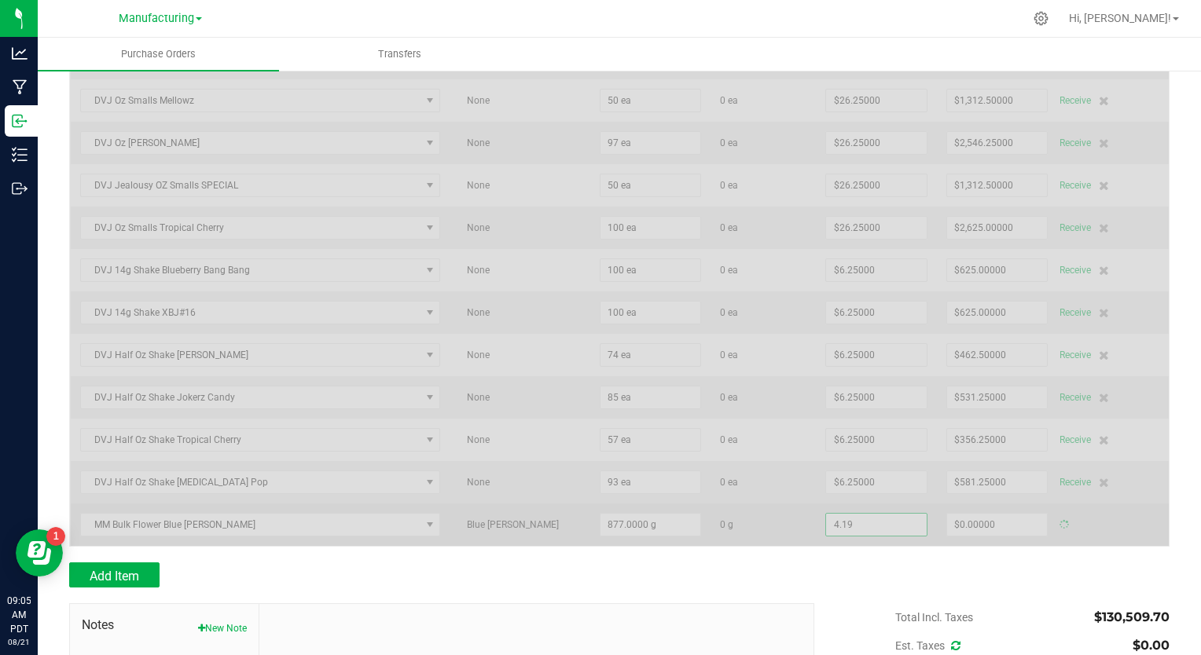
type input "$3,674.63000"
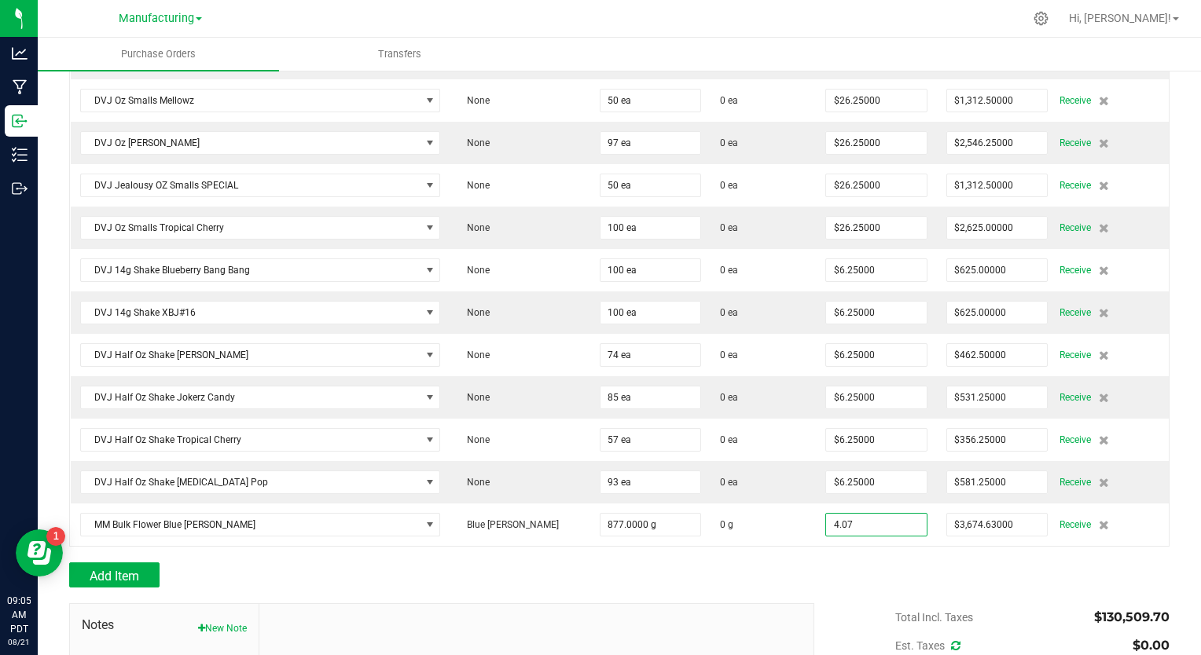
type input "$4.07000"
click at [110, 588] on div at bounding box center [619, 596] width 1100 height 16
type input "877"
type input "$3,569.39000"
click at [110, 588] on div at bounding box center [619, 596] width 1100 height 16
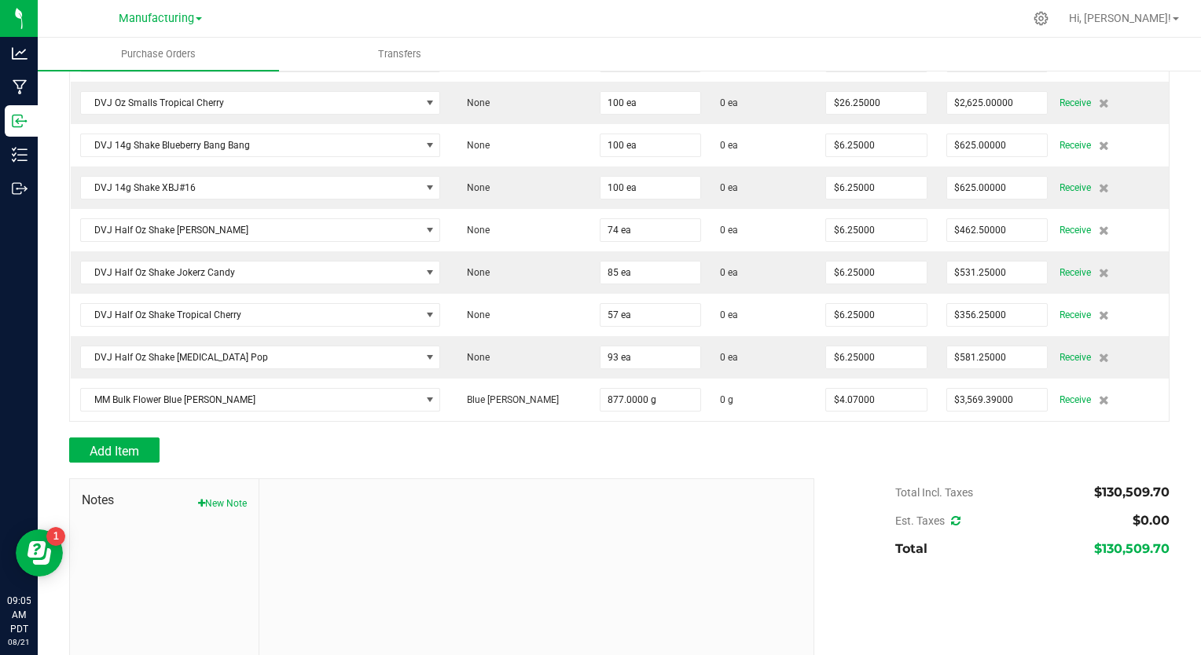
scroll to position [4829, 0]
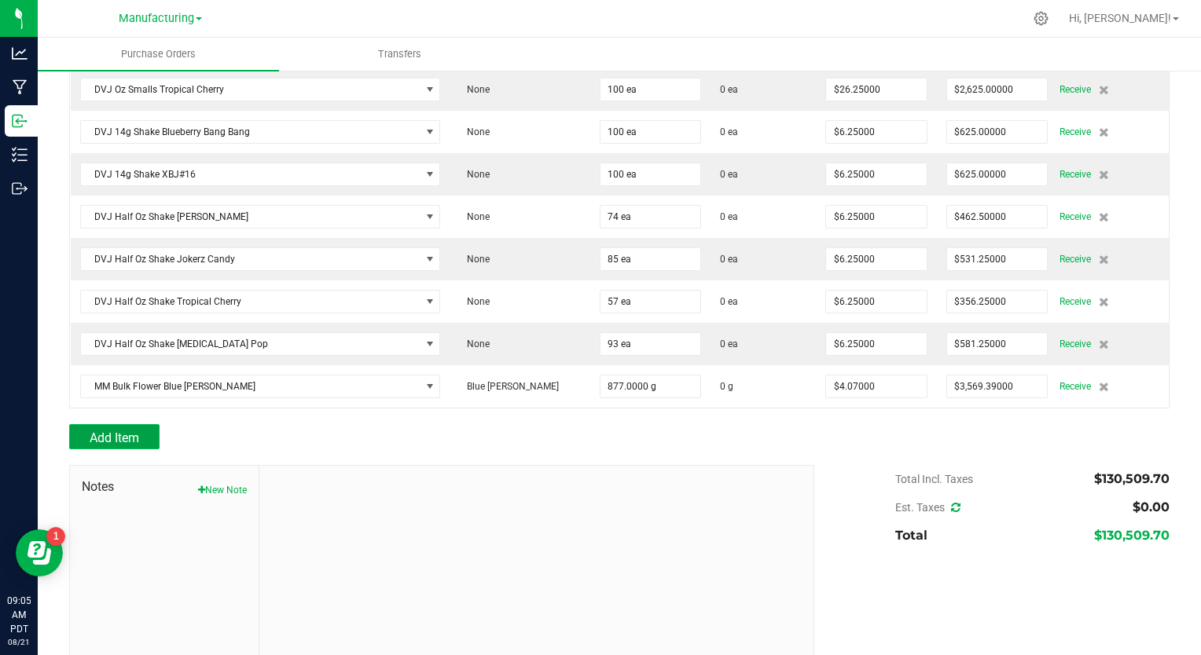
click at [126, 431] on span "Add Item" at bounding box center [115, 438] width 50 height 15
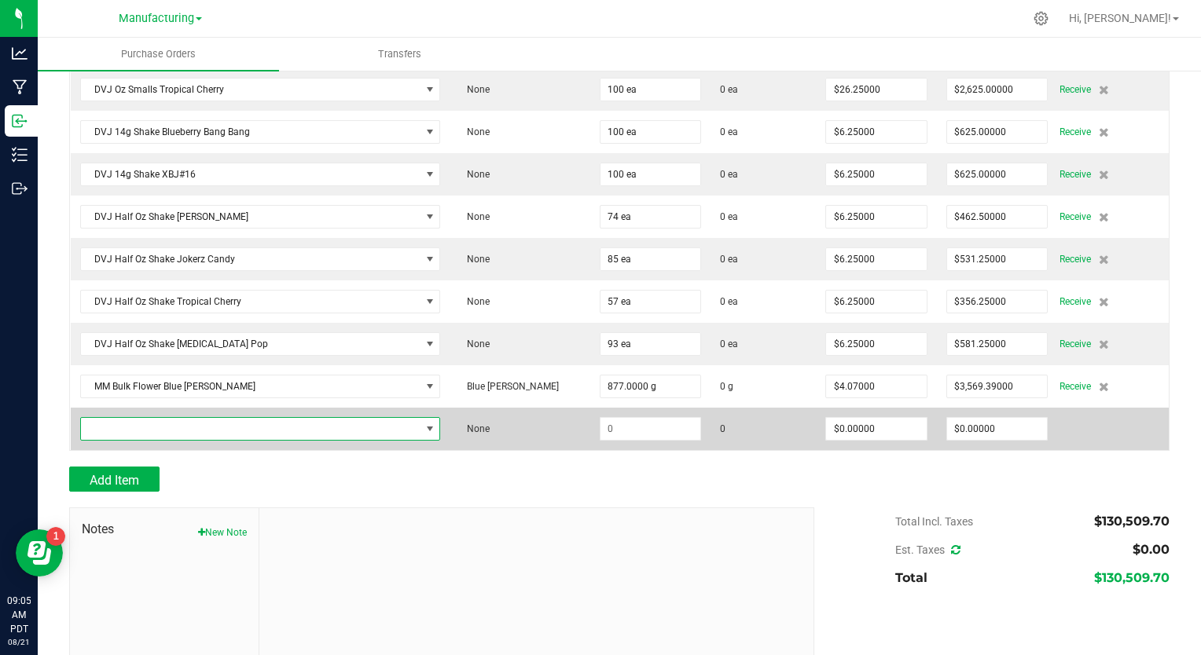
click at [137, 418] on span "NO DATA FOUND" at bounding box center [251, 429] width 340 height 22
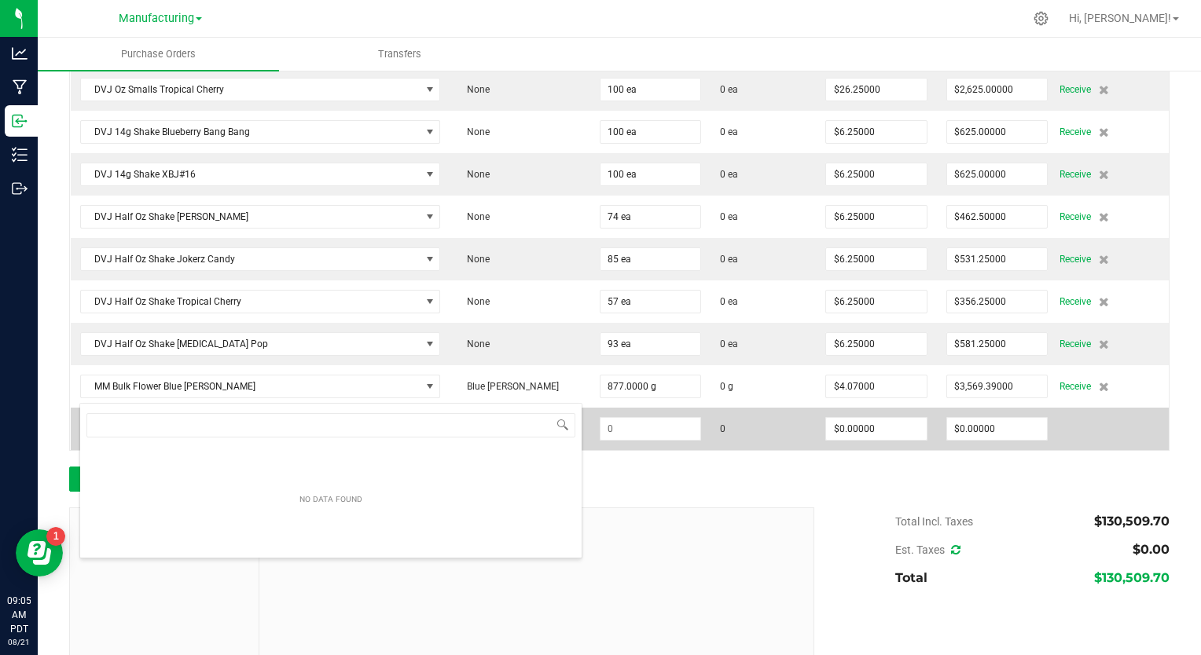
scroll to position [23, 358]
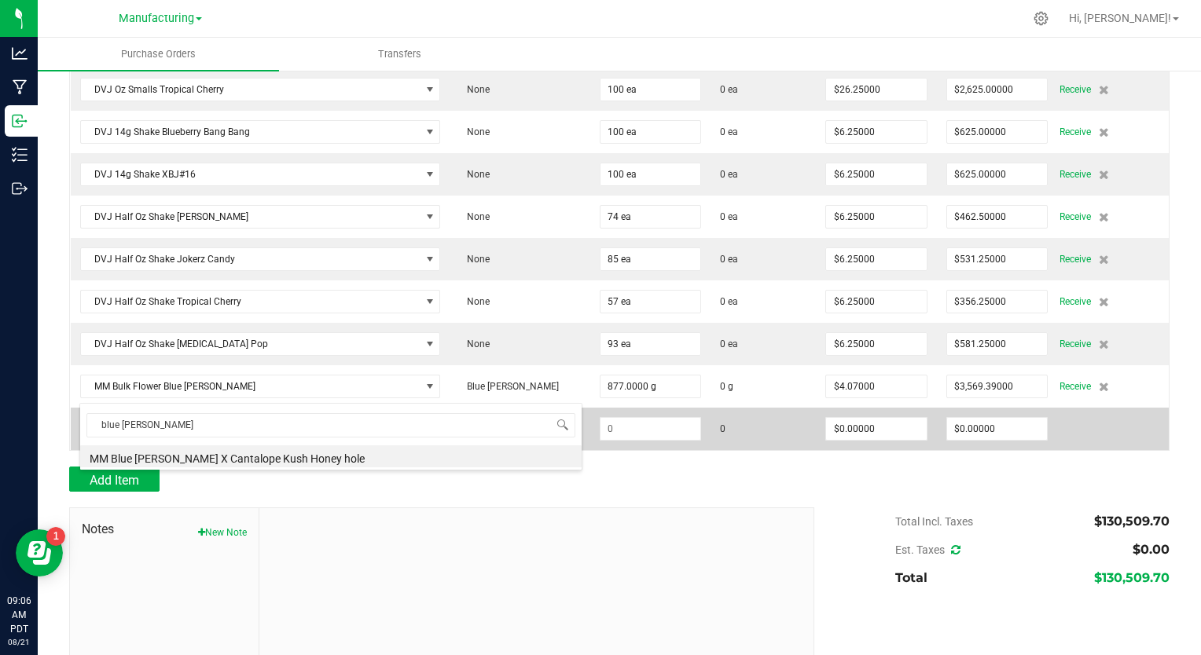
type input "blue runt"
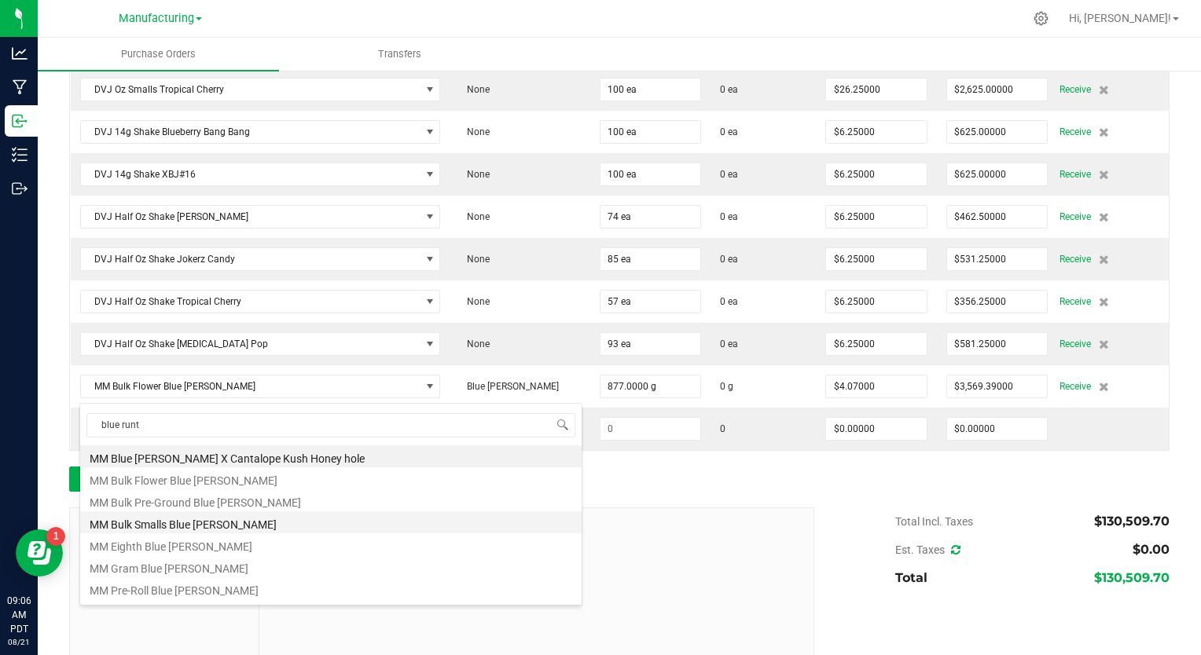
click at [226, 520] on li "MM Bulk Smalls Blue [PERSON_NAME]" at bounding box center [330, 523] width 501 height 22
type input "$2.31000"
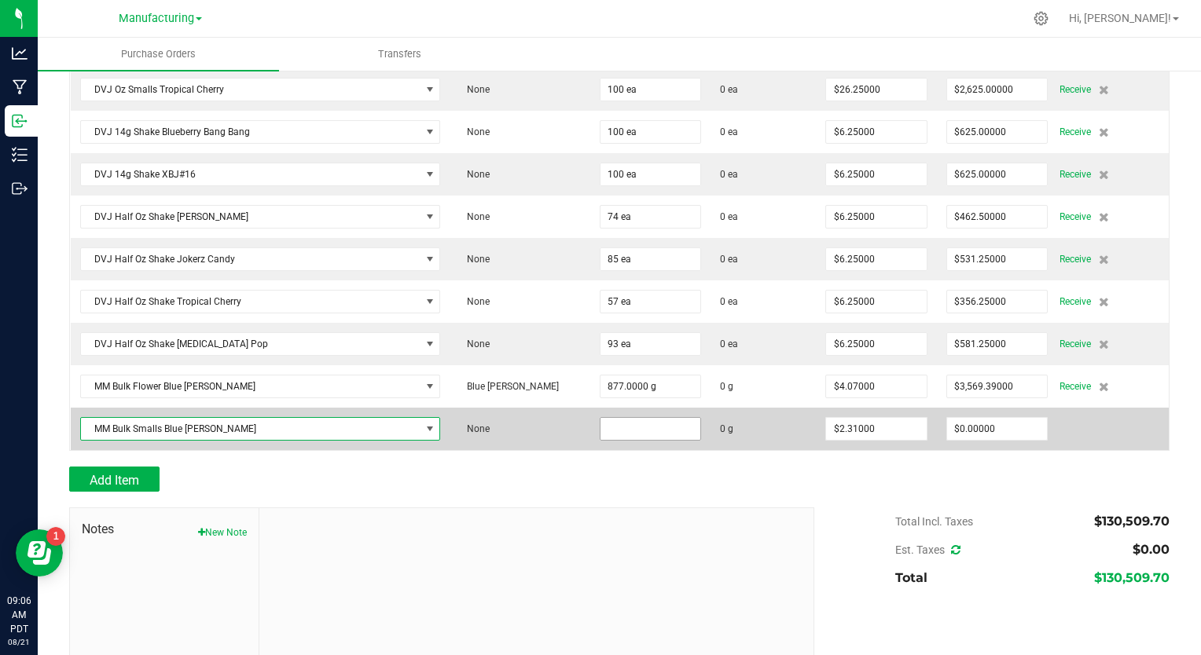
click at [607, 418] on input at bounding box center [650, 429] width 101 height 22
type input "441.0000 g"
type input "2.31"
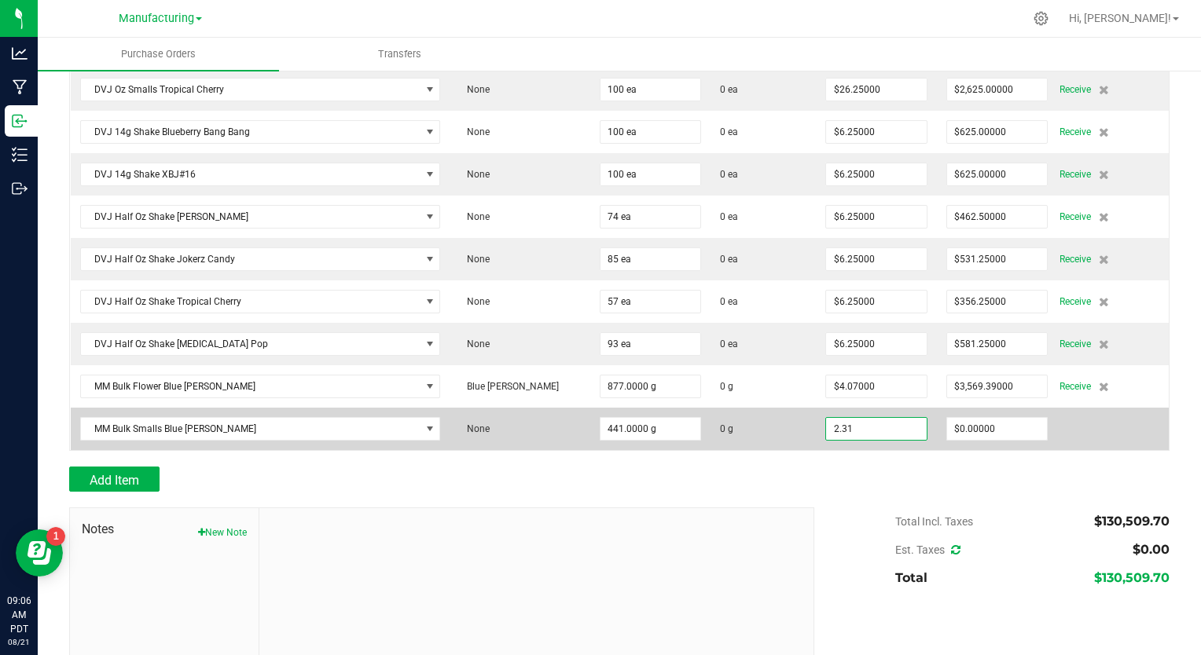
click at [827, 418] on input "2.31" at bounding box center [876, 429] width 101 height 22
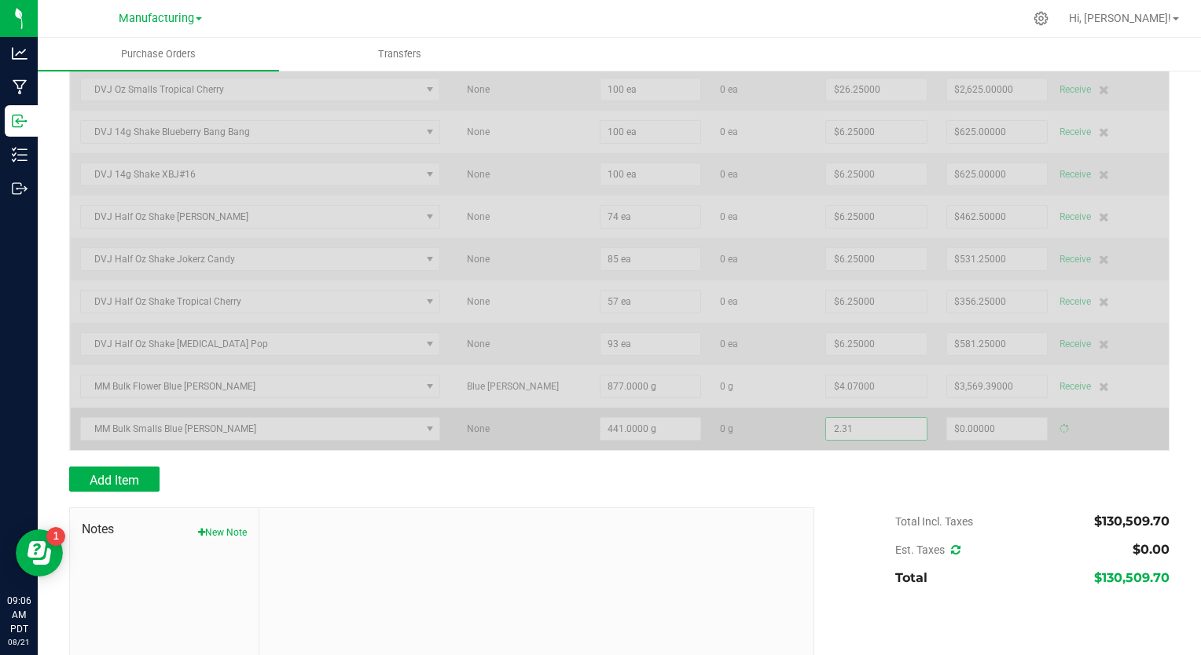
type input "$1,018.71000"
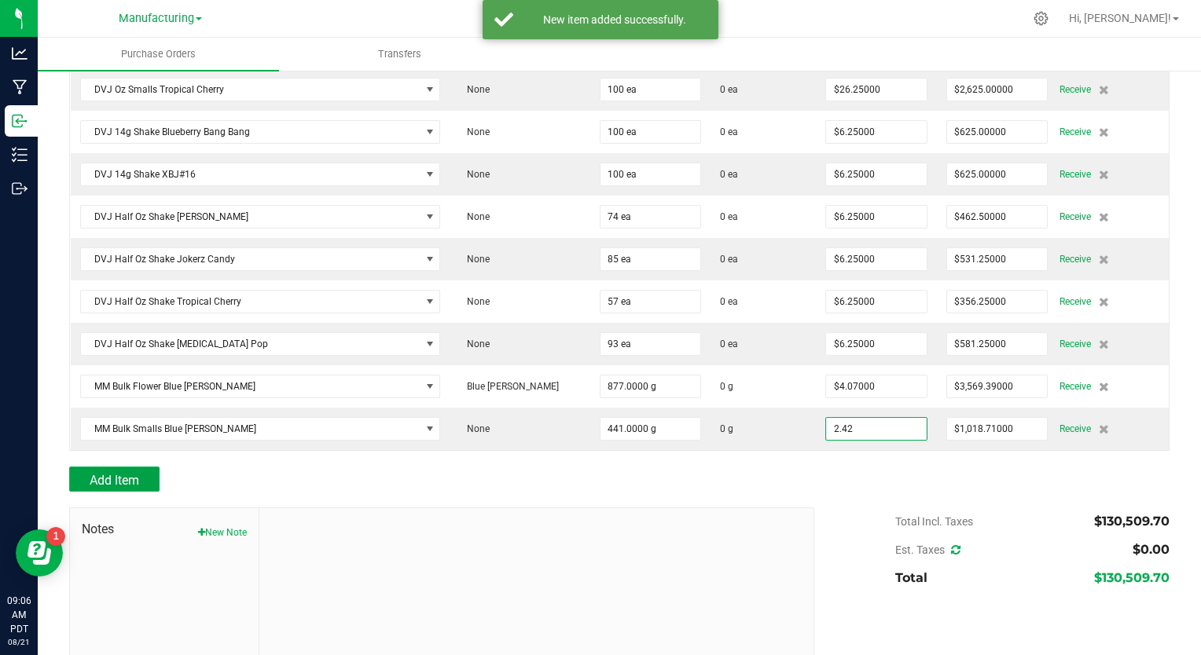
type input "$2.42000"
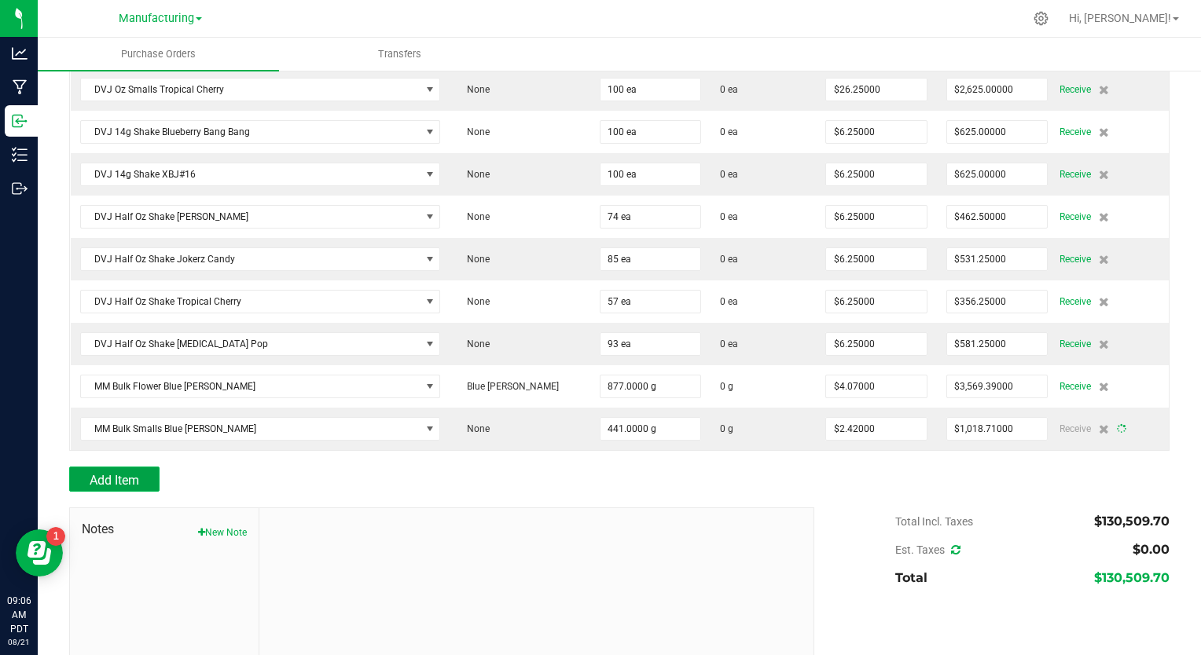
click at [138, 473] on span "Add Item" at bounding box center [115, 480] width 50 height 15
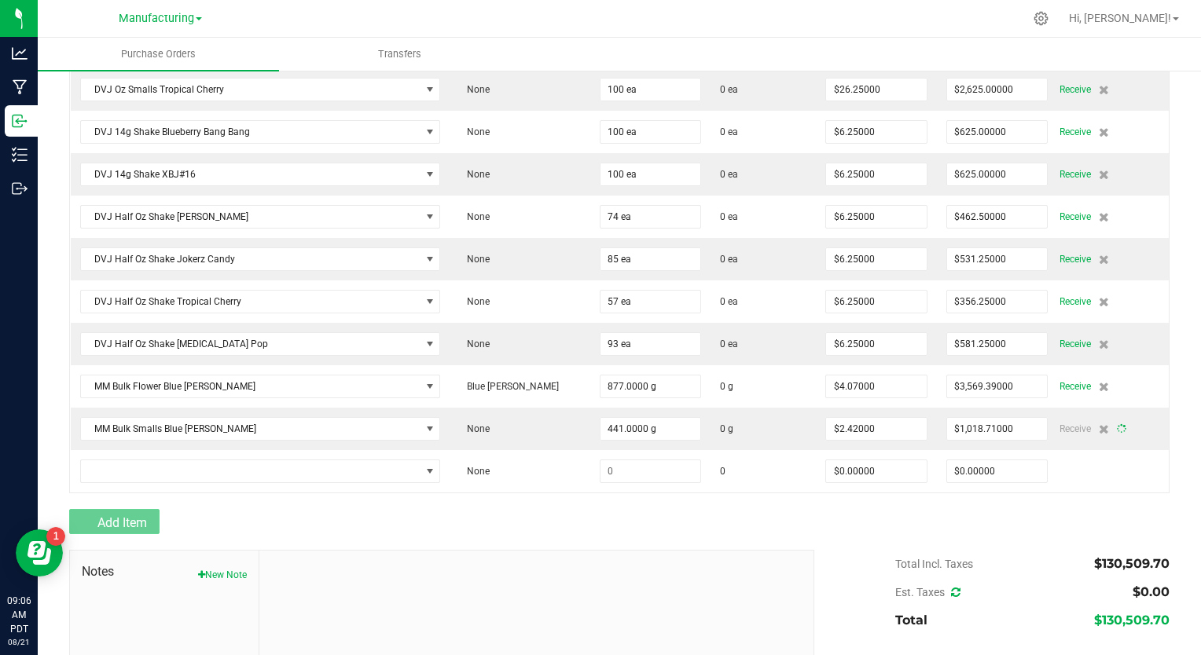
type input "441"
type input "$1,067.22000"
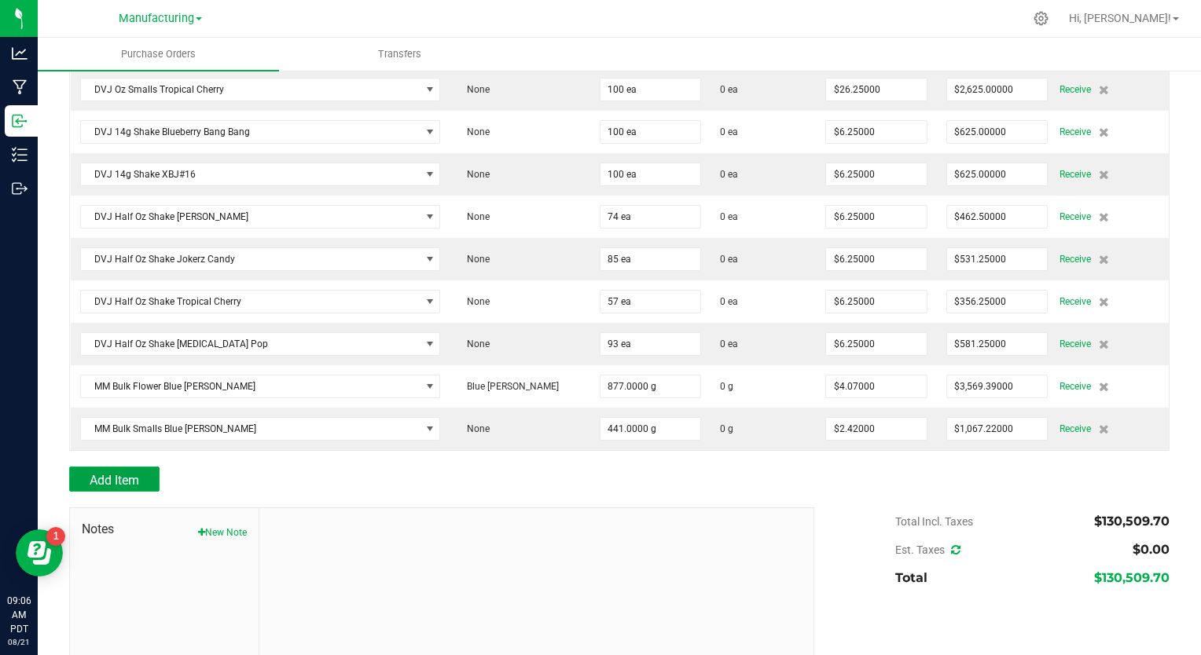
click at [96, 473] on span "Add Item" at bounding box center [115, 480] width 50 height 15
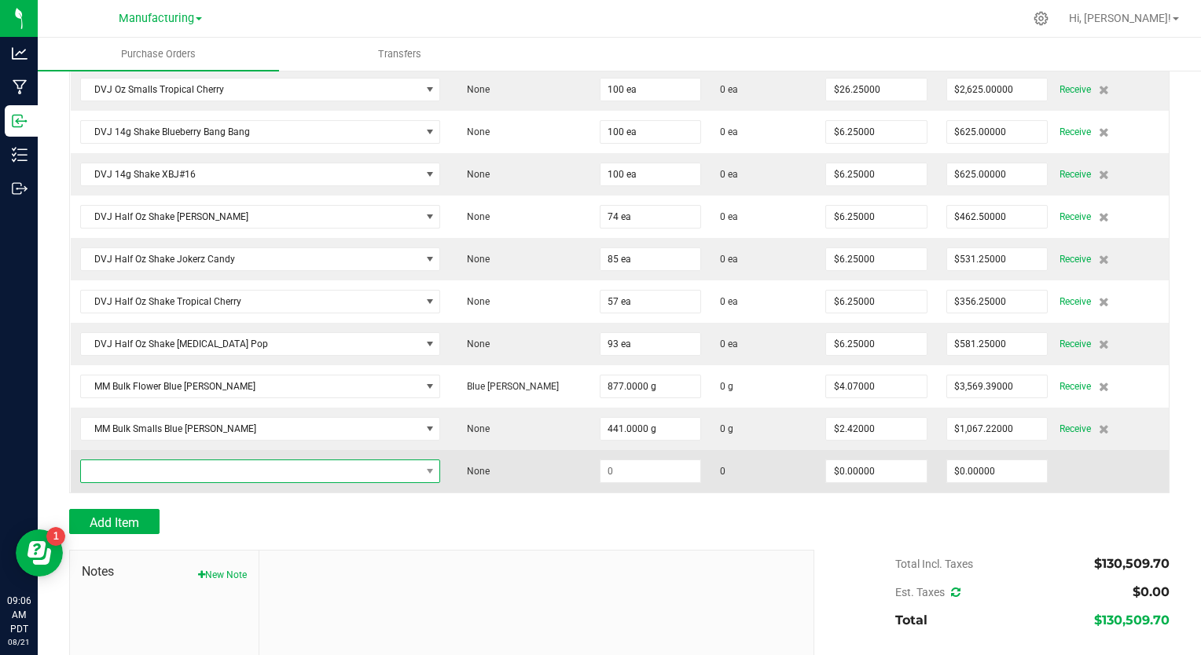
click at [119, 461] on span "NO DATA FOUND" at bounding box center [251, 472] width 340 height 22
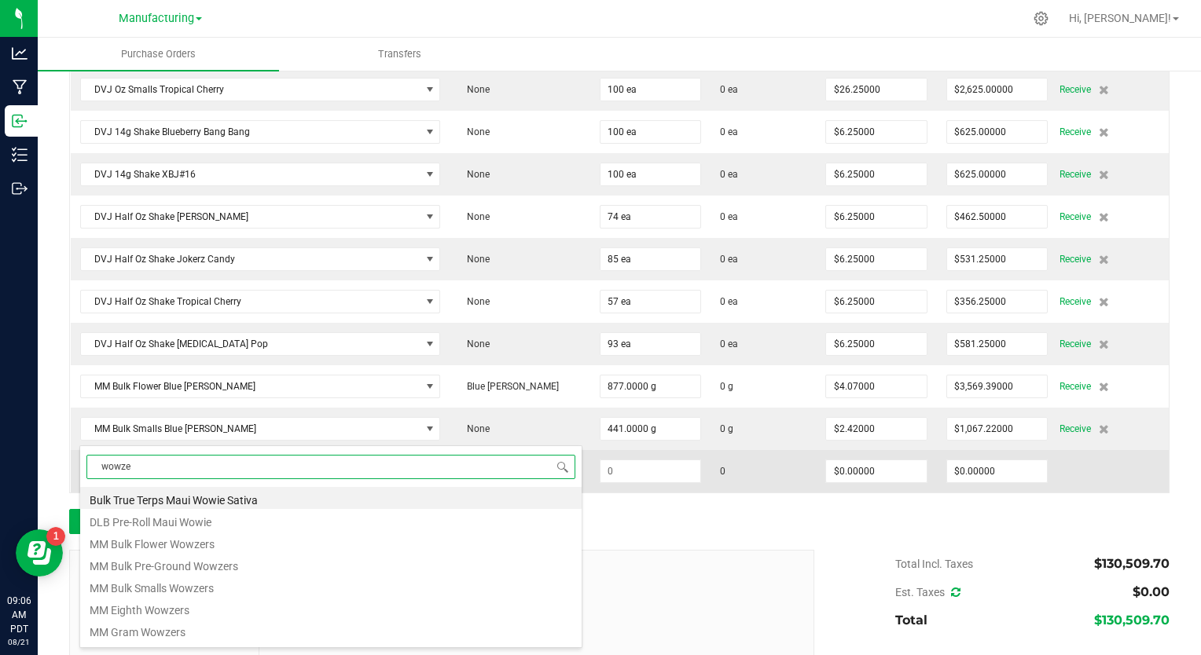
type input "wowzer"
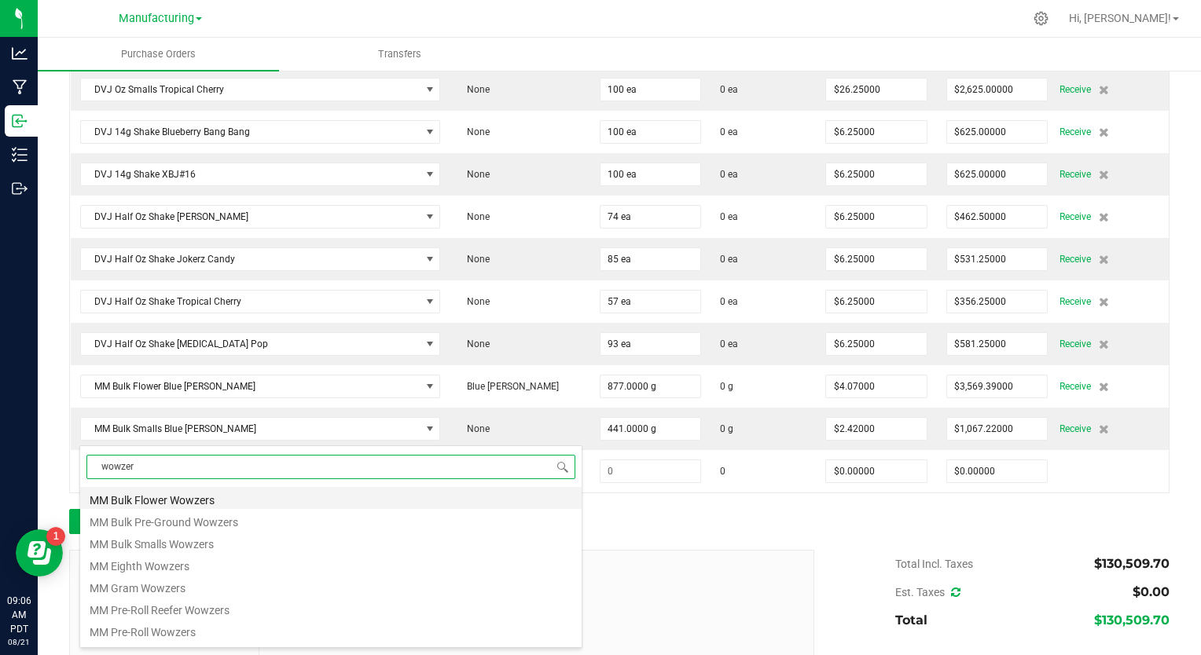
click at [156, 505] on li "MM Bulk Flower Wowzers" at bounding box center [330, 498] width 501 height 22
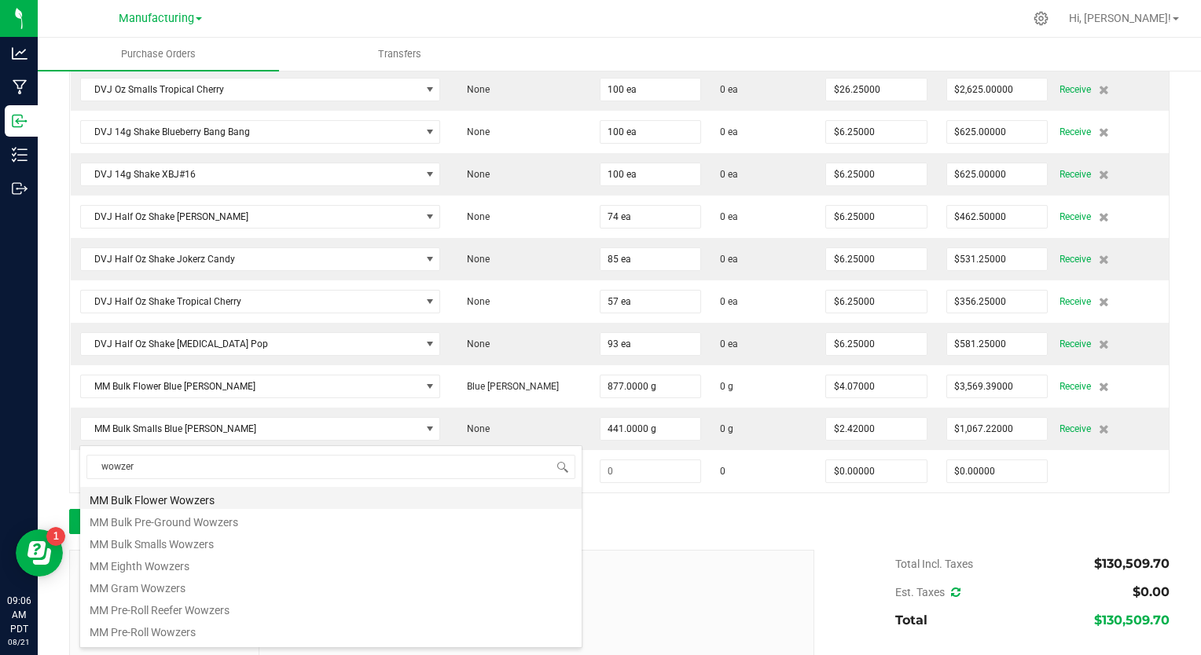
type input "$4.40000"
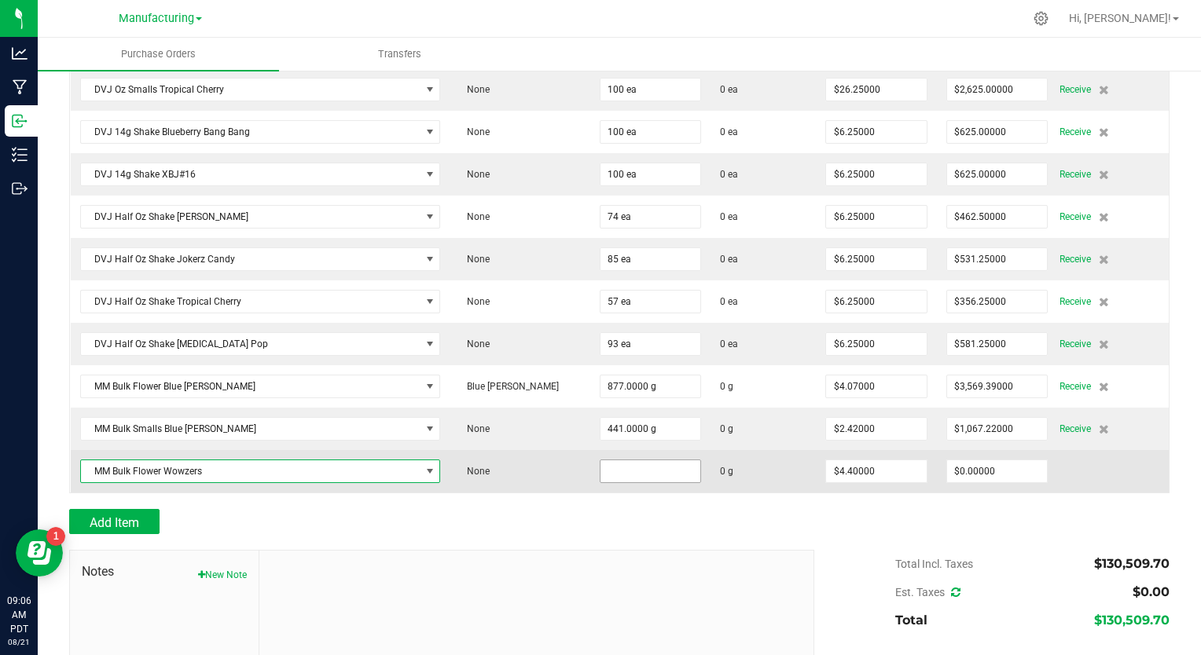
click at [600, 461] on input at bounding box center [650, 472] width 101 height 22
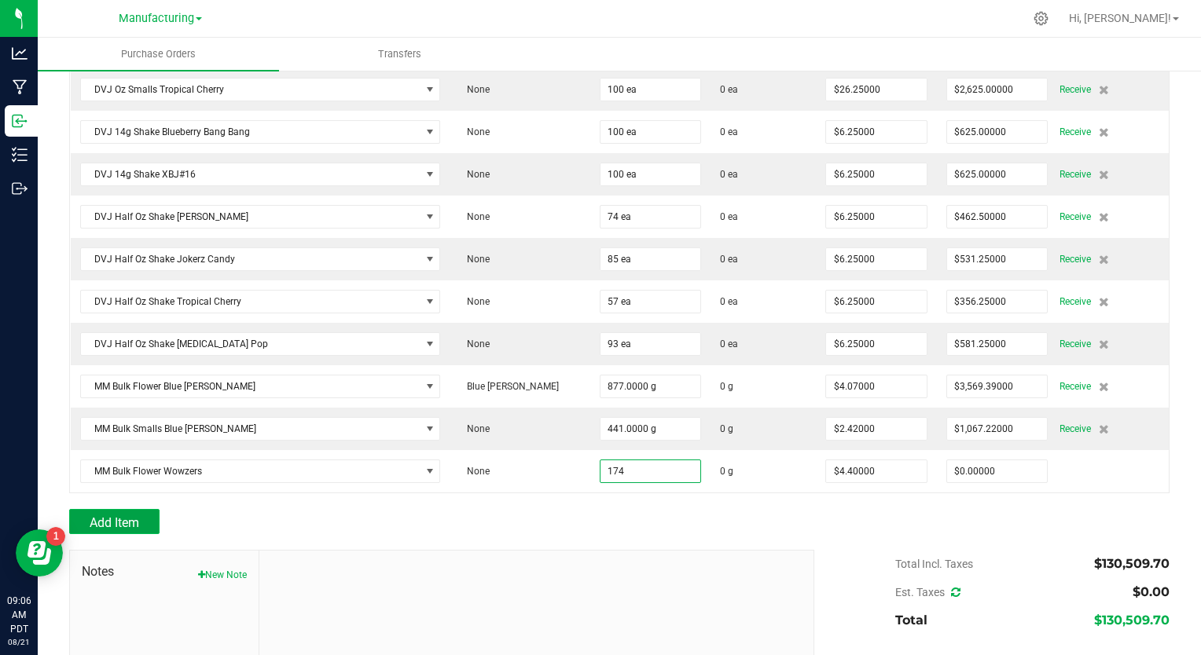
type input "174.0000 g"
click at [138, 516] on span "Add Item" at bounding box center [115, 523] width 50 height 15
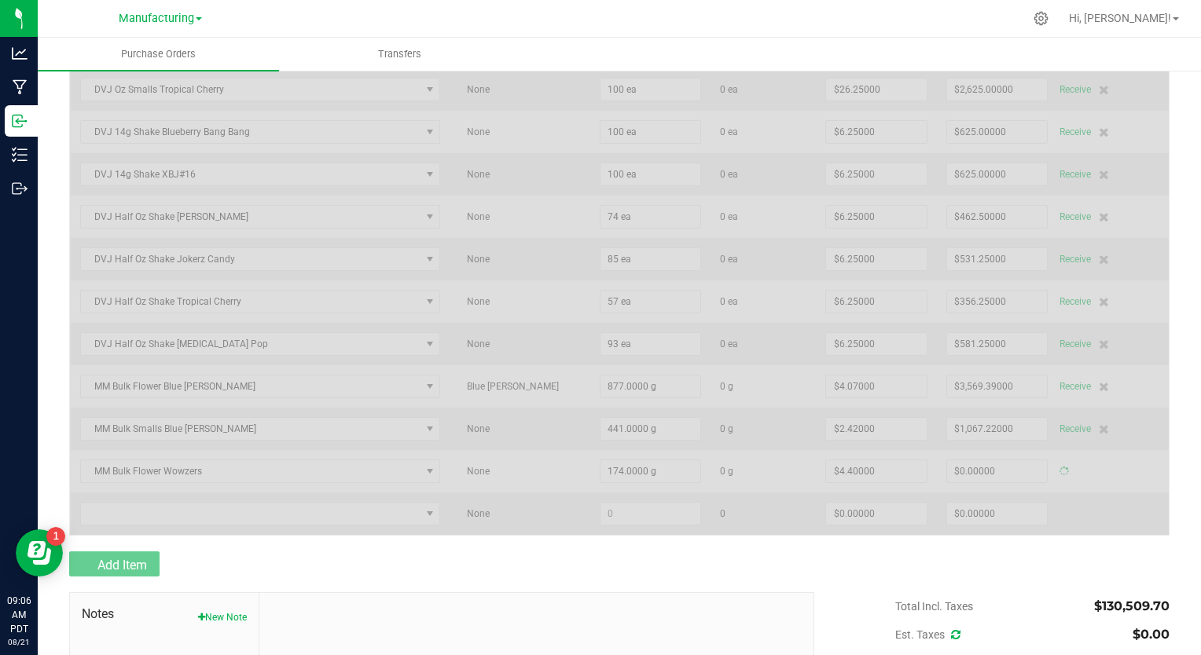
type input "$765.60000"
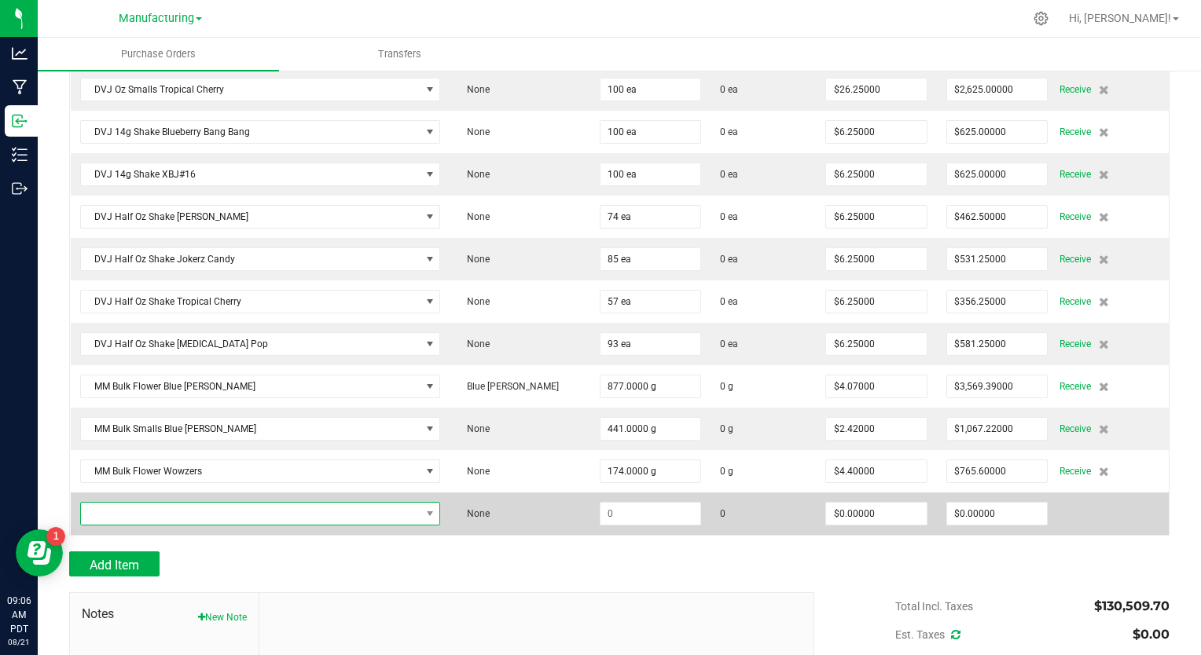
click at [162, 503] on span "NO DATA FOUND" at bounding box center [251, 514] width 340 height 22
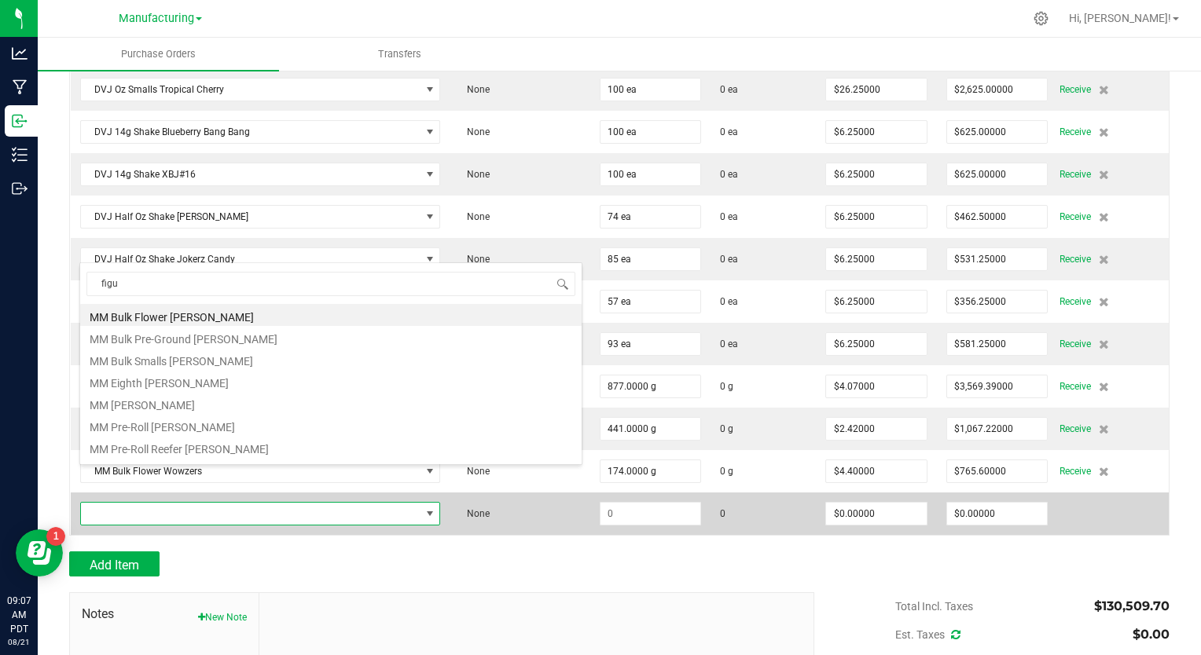
type input "figue"
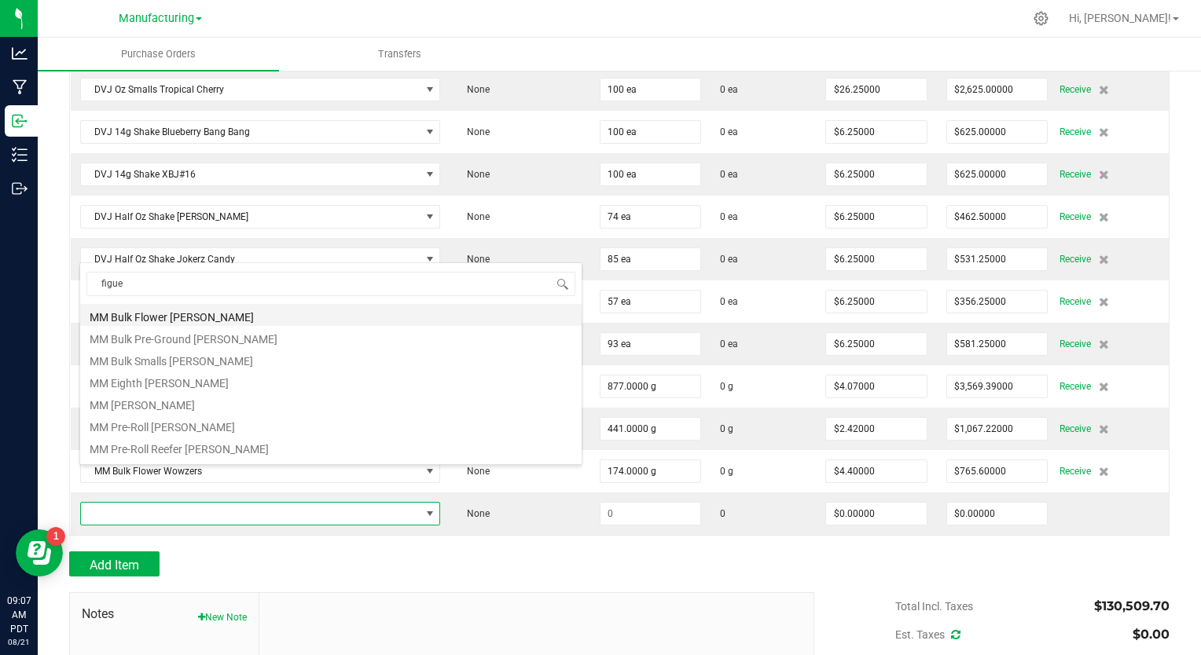
click at [214, 315] on li "MM Bulk Flower Figueroa OG" at bounding box center [330, 315] width 501 height 22
type input "$4.40000"
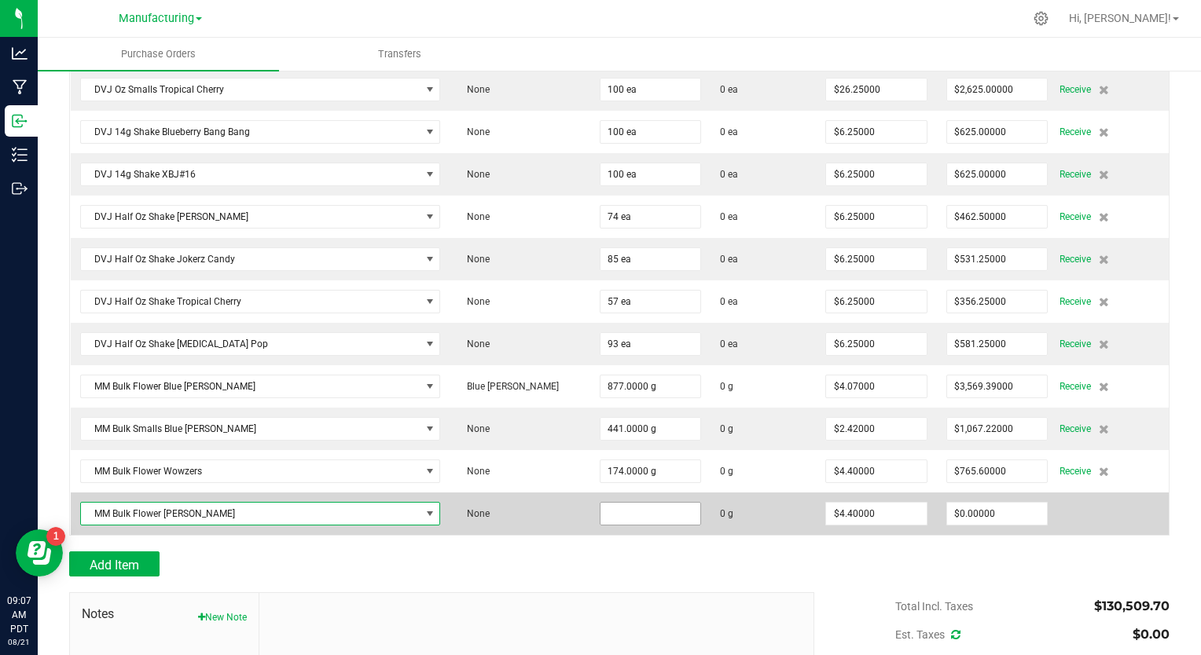
click at [600, 503] on input at bounding box center [650, 514] width 101 height 22
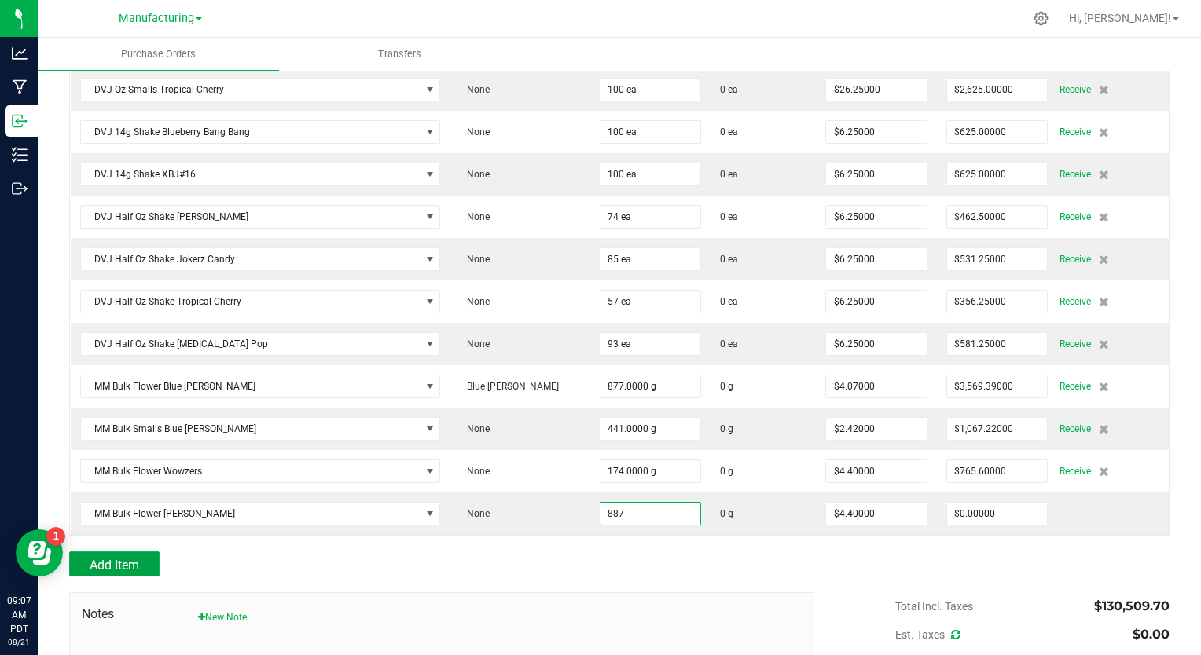
type input "887.0000 g"
click at [145, 552] on button "Add Item" at bounding box center [114, 564] width 90 height 25
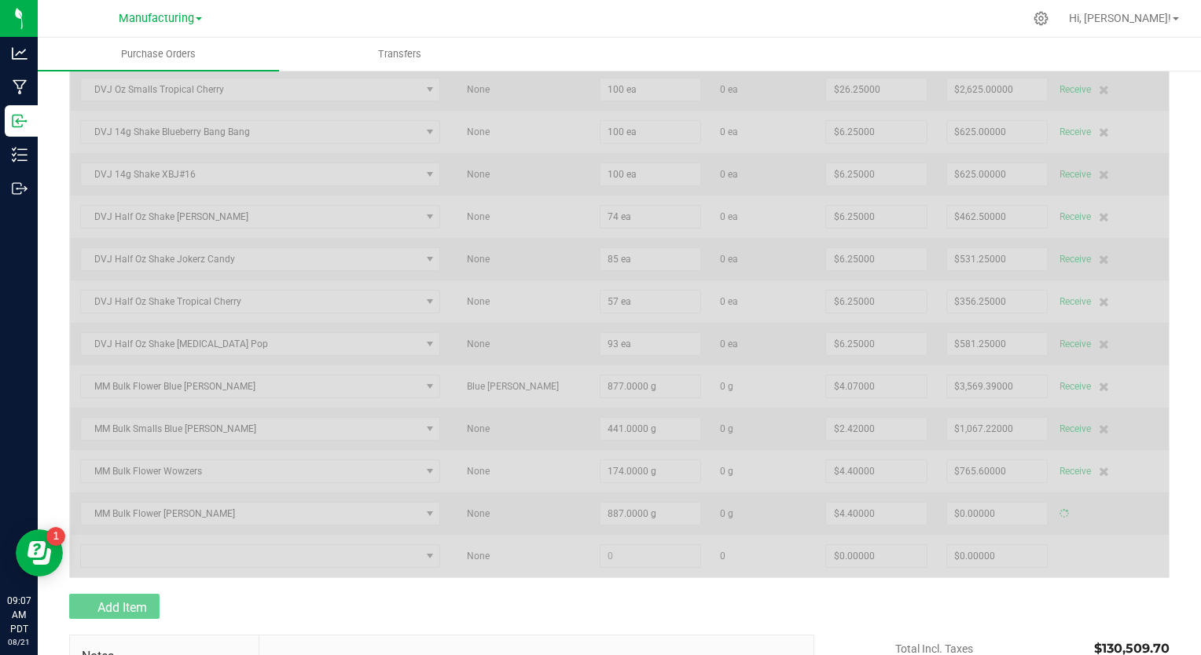
type input "$3,902.80000"
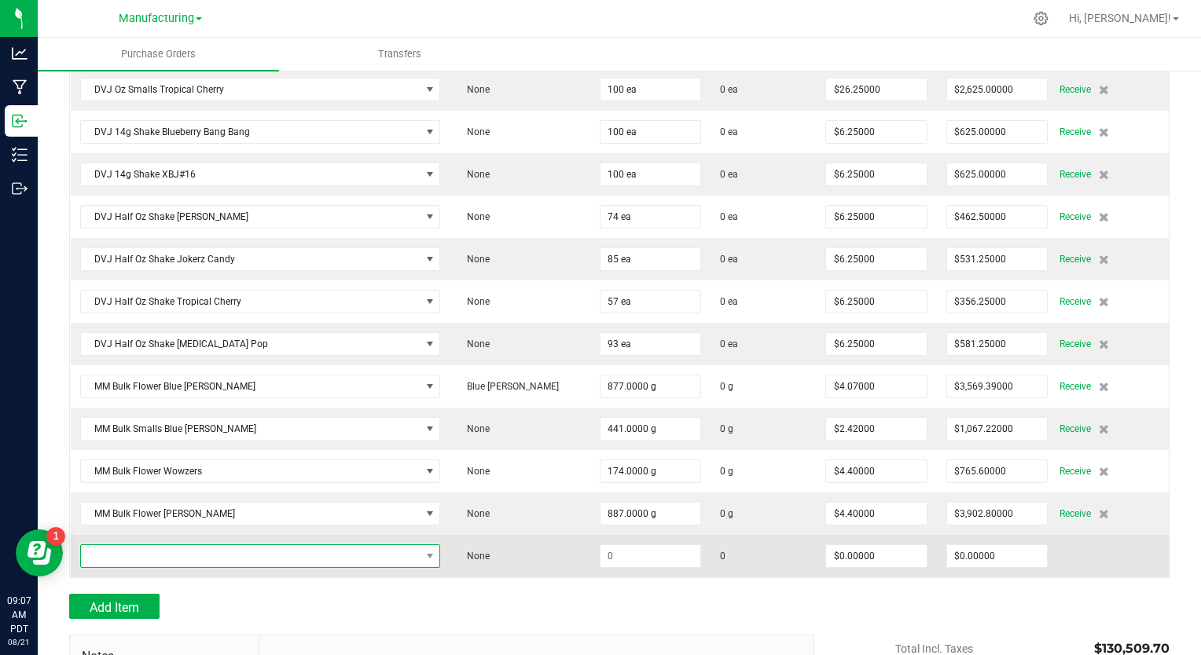
click at [185, 545] on span "NO DATA FOUND" at bounding box center [251, 556] width 340 height 22
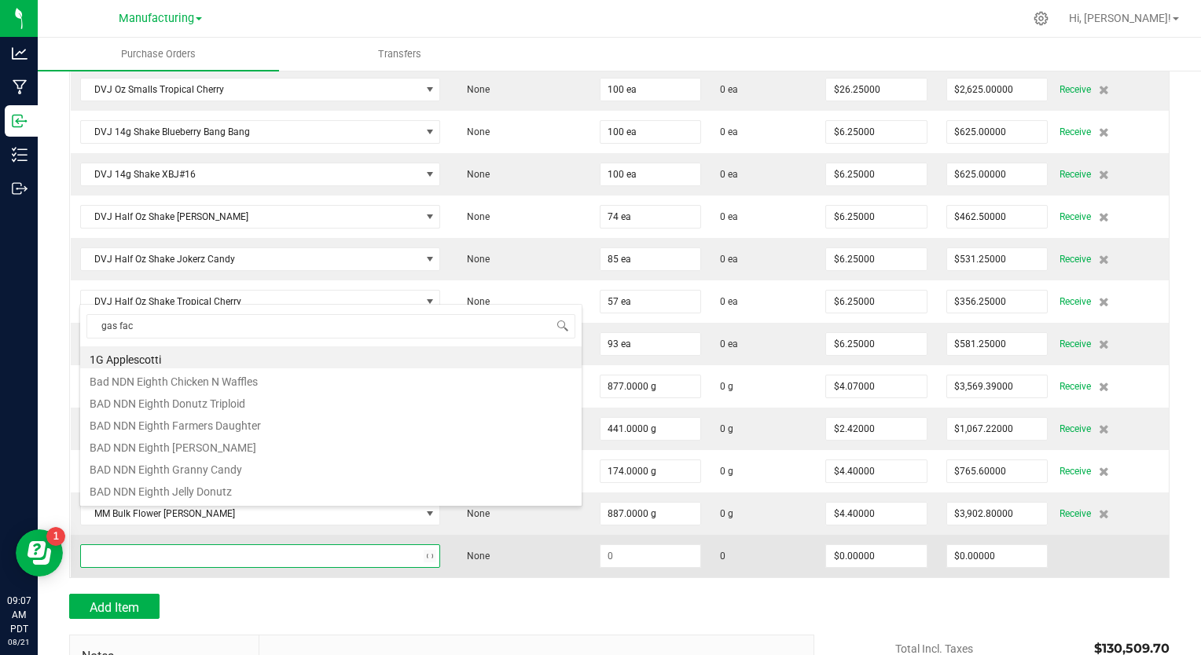
type input "gas face"
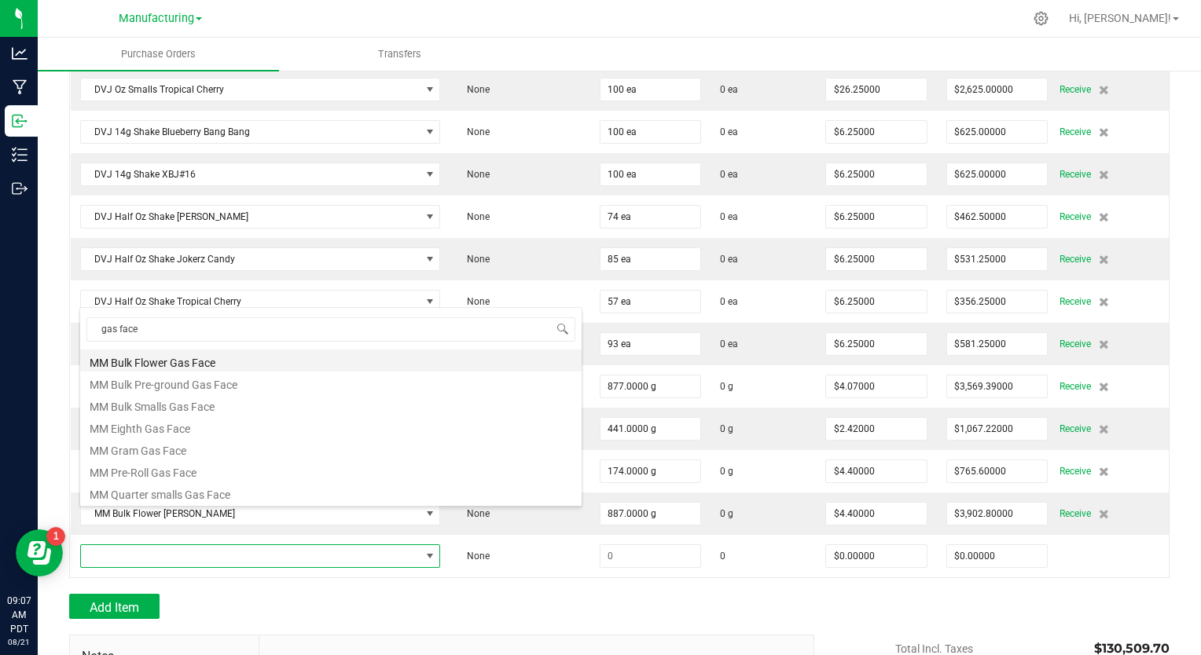
click at [222, 366] on li "MM Bulk Flower Gas Face" at bounding box center [330, 361] width 501 height 22
type input "$4.40000"
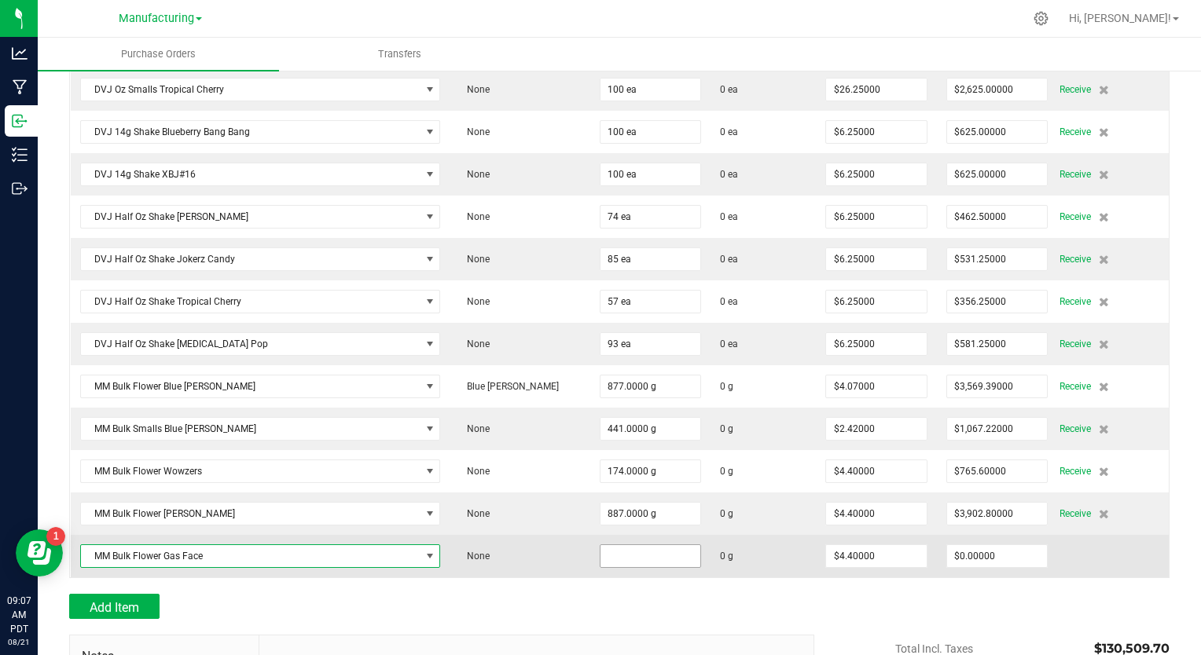
click at [600, 545] on input at bounding box center [650, 556] width 101 height 22
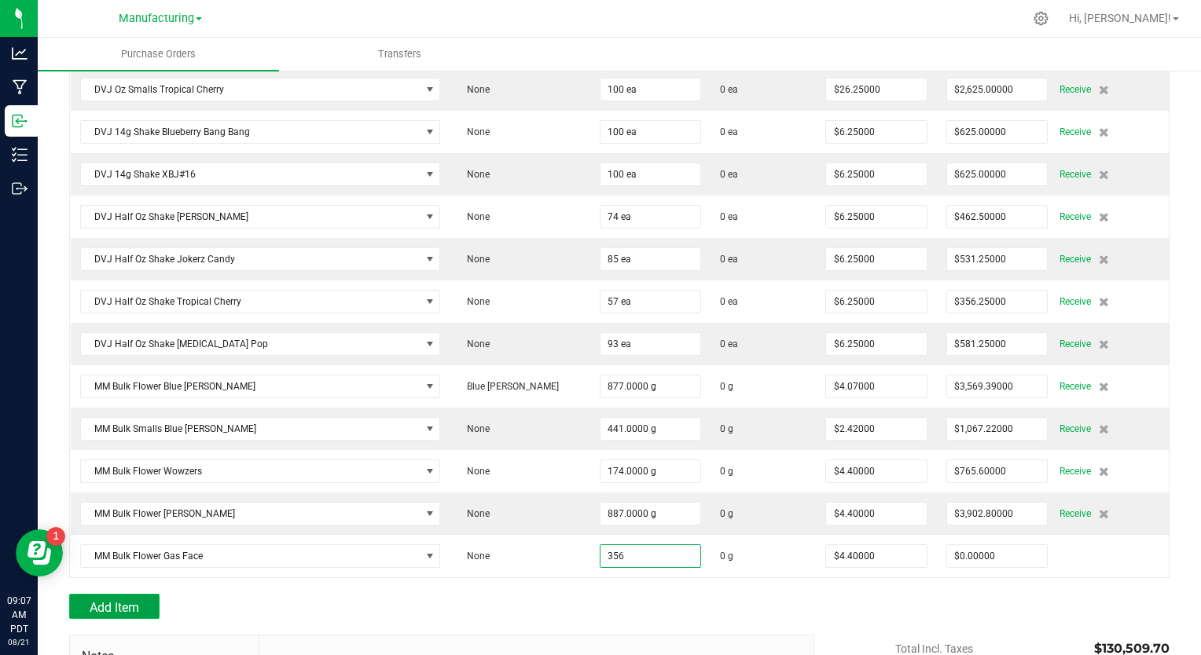
type input "356.0000 g"
click at [106, 600] on span "Add Item" at bounding box center [115, 607] width 50 height 15
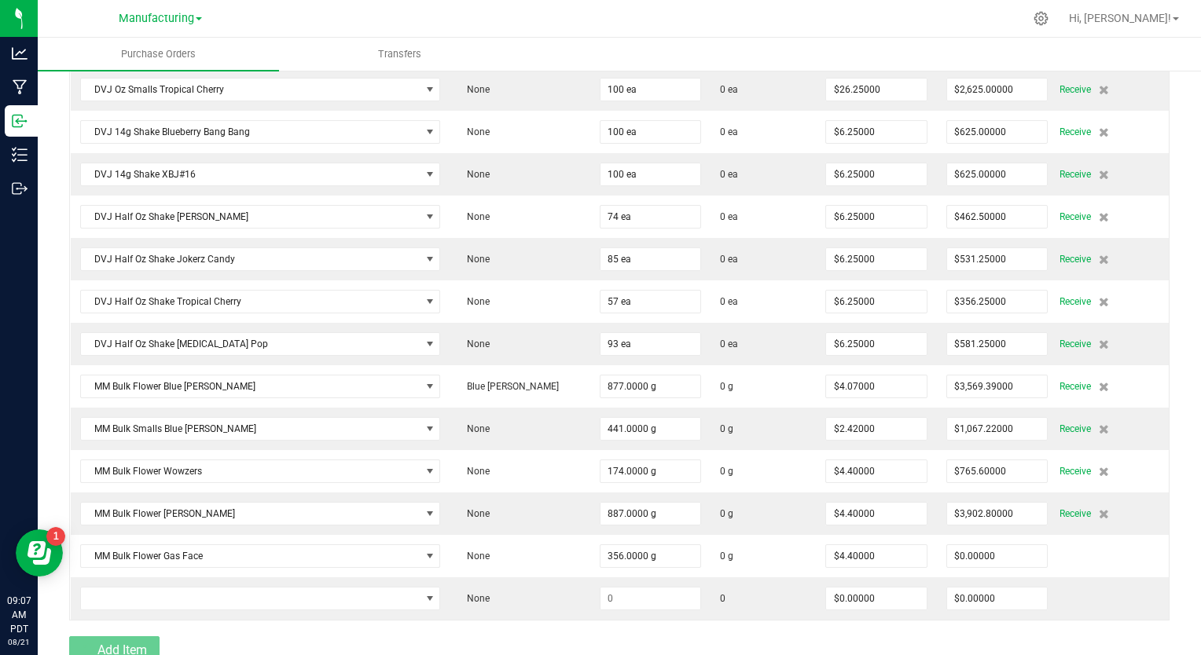
type input "$1,566.40000"
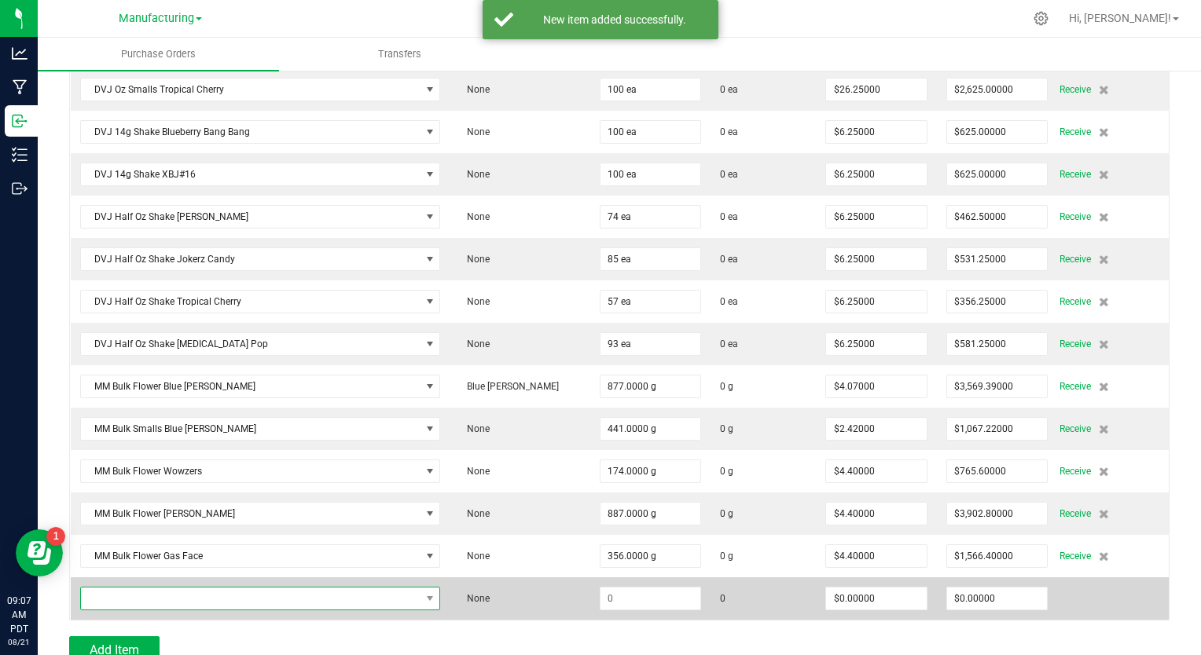
click at [251, 588] on span "NO DATA FOUND" at bounding box center [251, 599] width 340 height 22
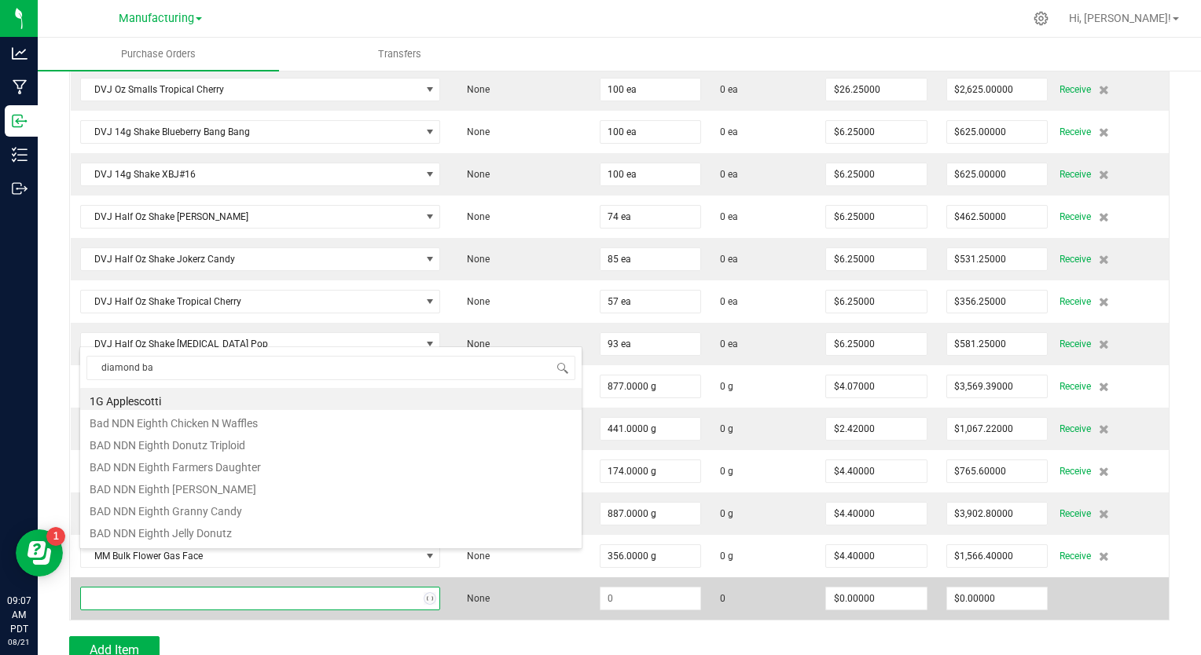
type input "diamond bar"
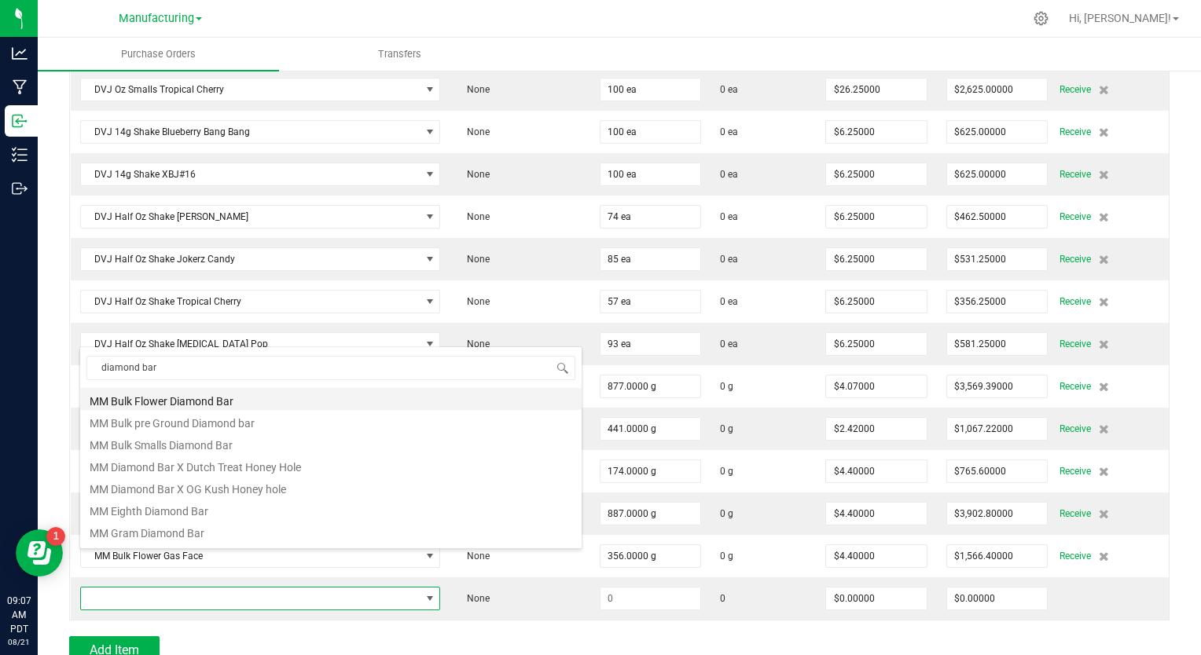
click at [267, 401] on li "MM Bulk Flower Diamond Bar" at bounding box center [330, 399] width 501 height 22
type input "$4.18000"
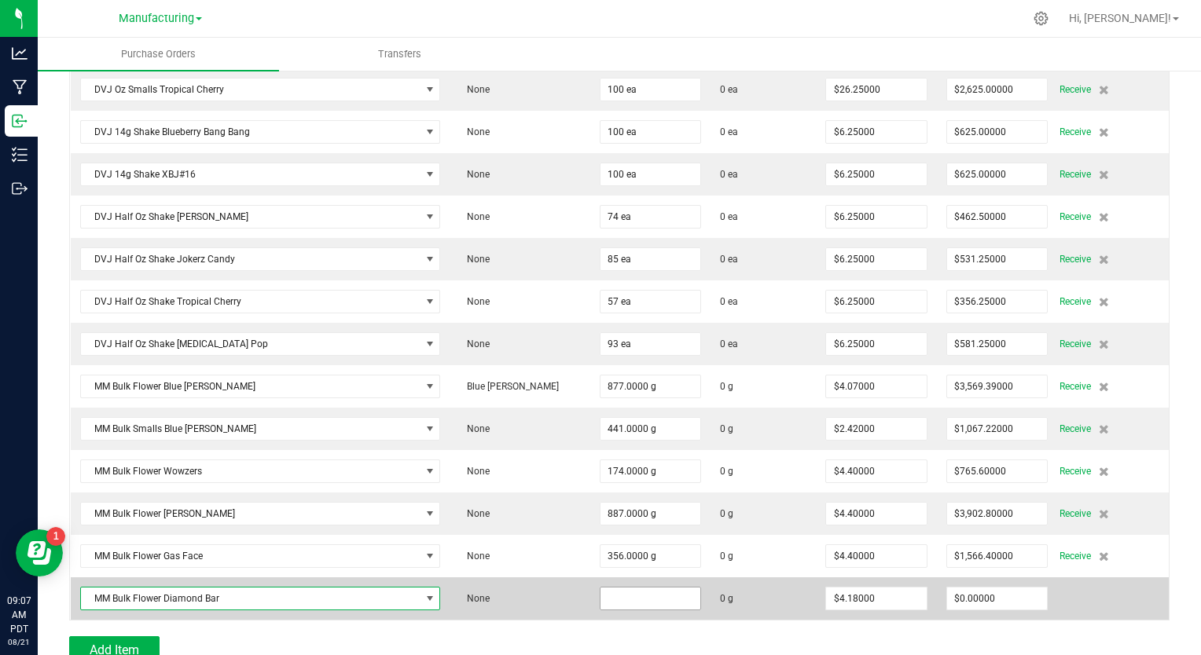
click at [607, 588] on input at bounding box center [650, 599] width 101 height 22
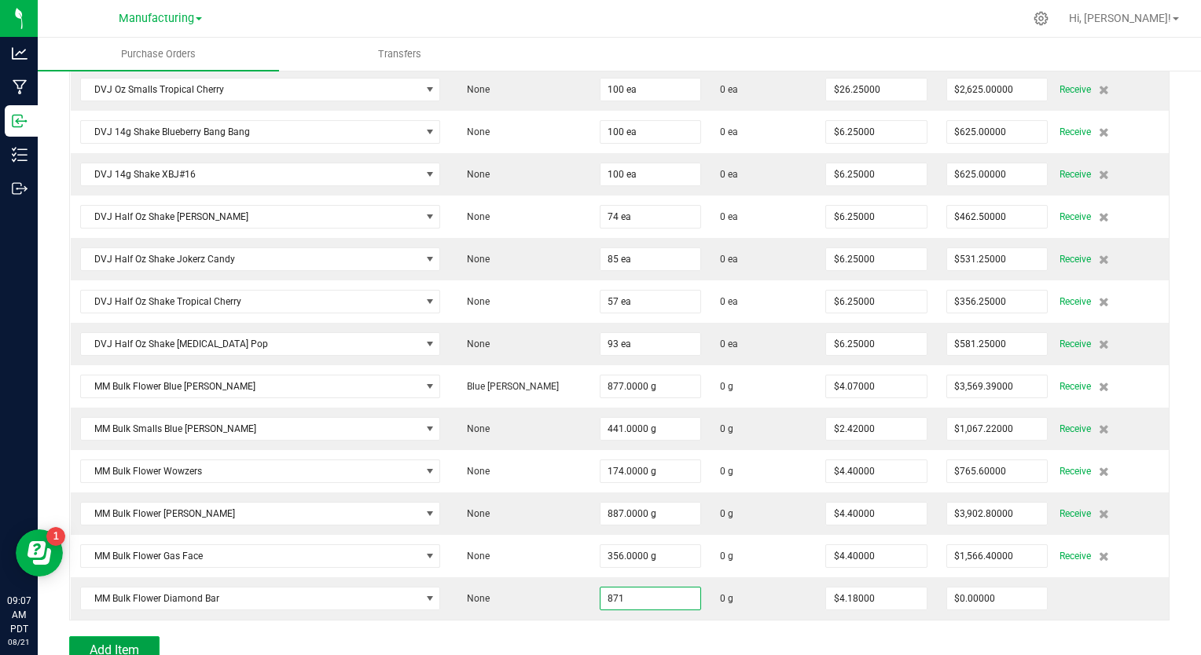
type input "871.0000 g"
click at [116, 643] on span "Add Item" at bounding box center [115, 650] width 50 height 15
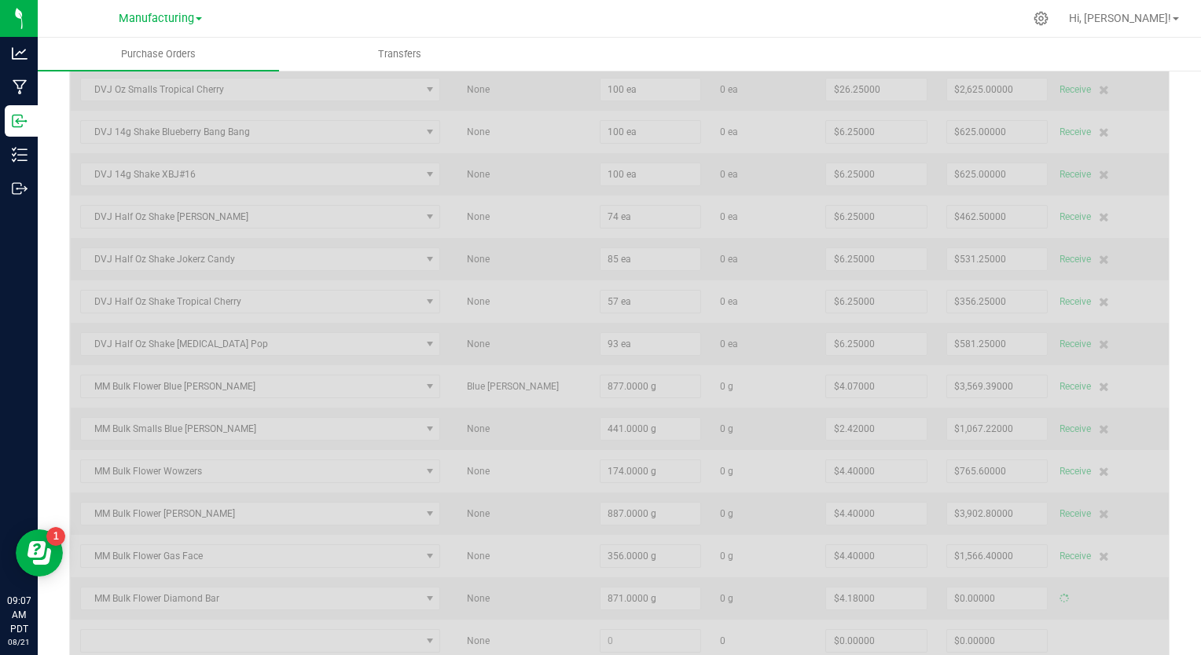
type input "$3,640.78000"
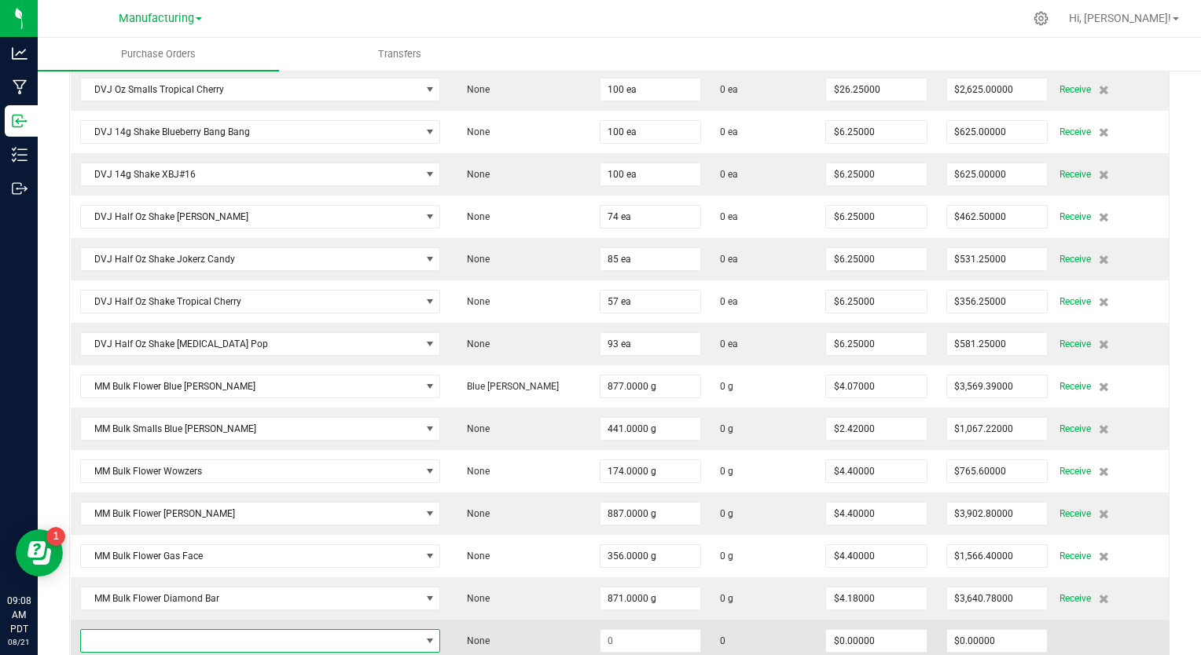
click at [143, 630] on span "NO DATA FOUND" at bounding box center [251, 641] width 340 height 22
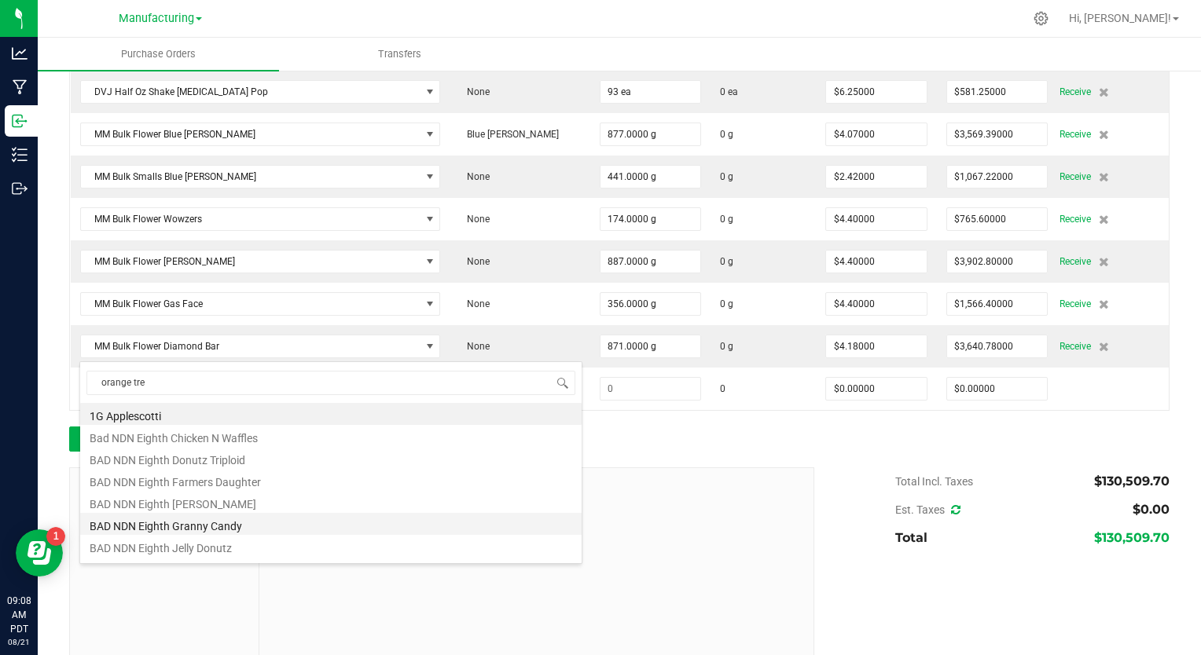
type input "orange tree"
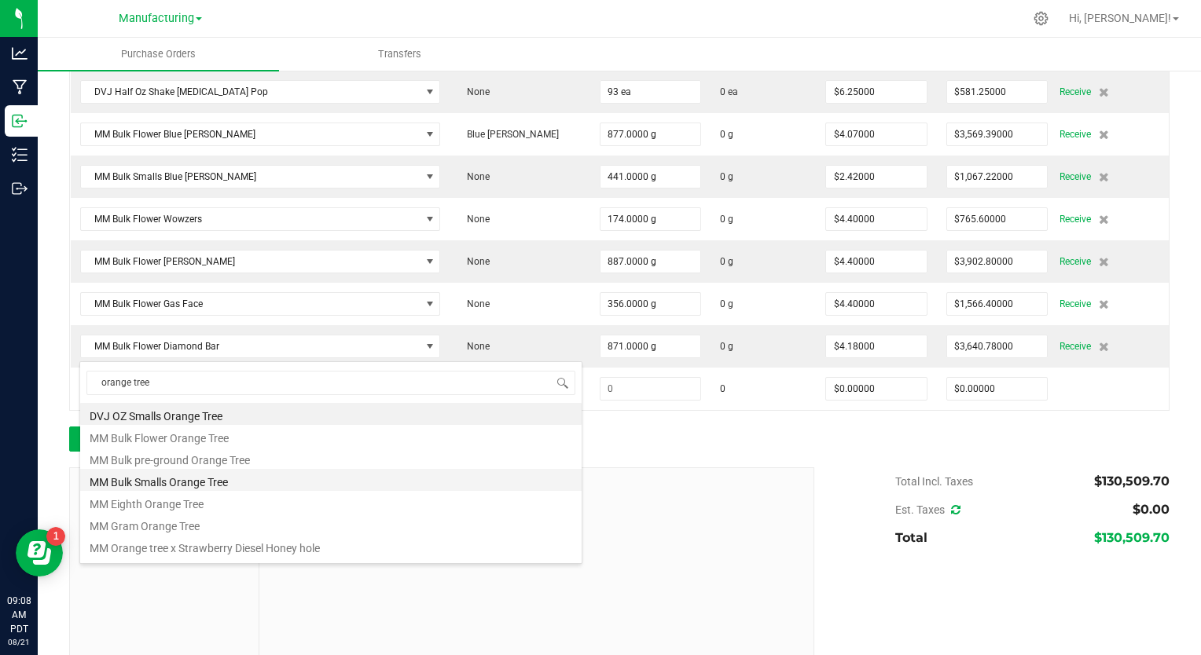
click at [173, 479] on li "MM Bulk Smalls Orange Tree" at bounding box center [330, 480] width 501 height 22
type input "$2.31000"
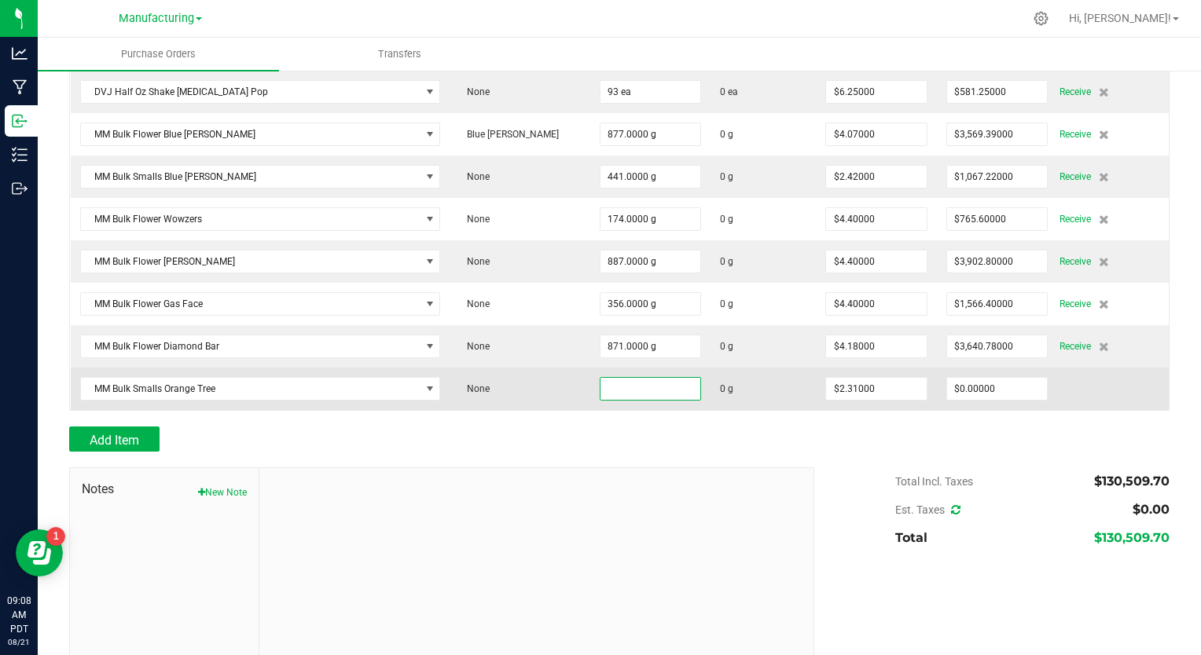
click at [600, 378] on input at bounding box center [650, 389] width 101 height 22
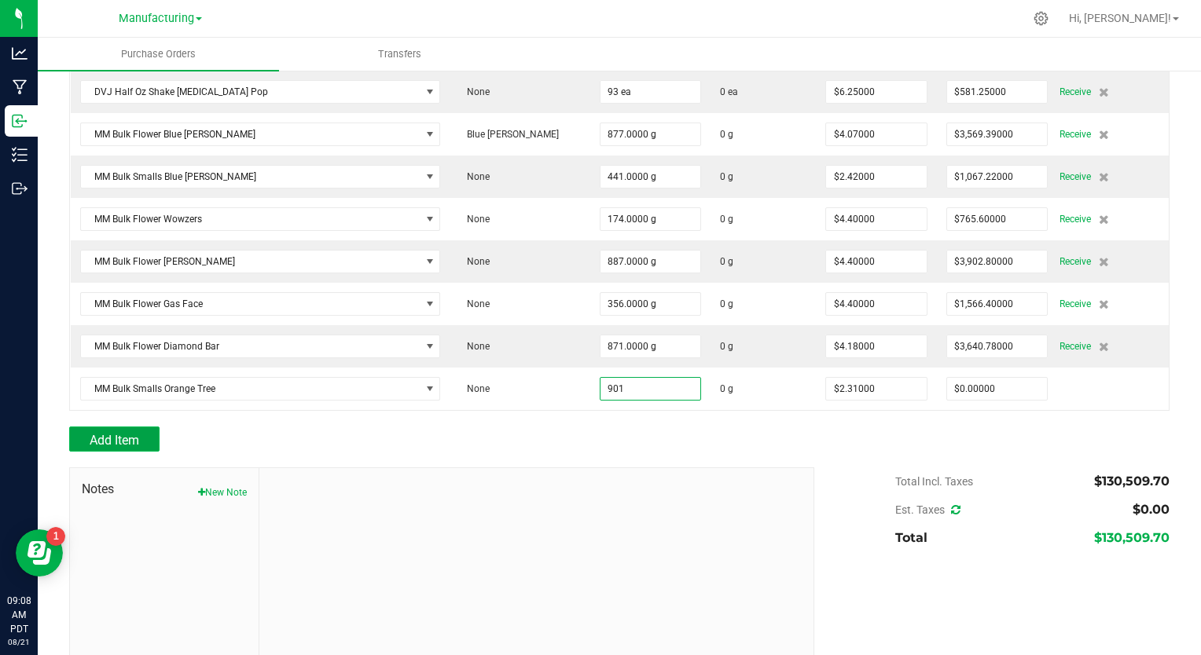
type input "901.0000 g"
click at [116, 433] on span "Add Item" at bounding box center [115, 440] width 50 height 15
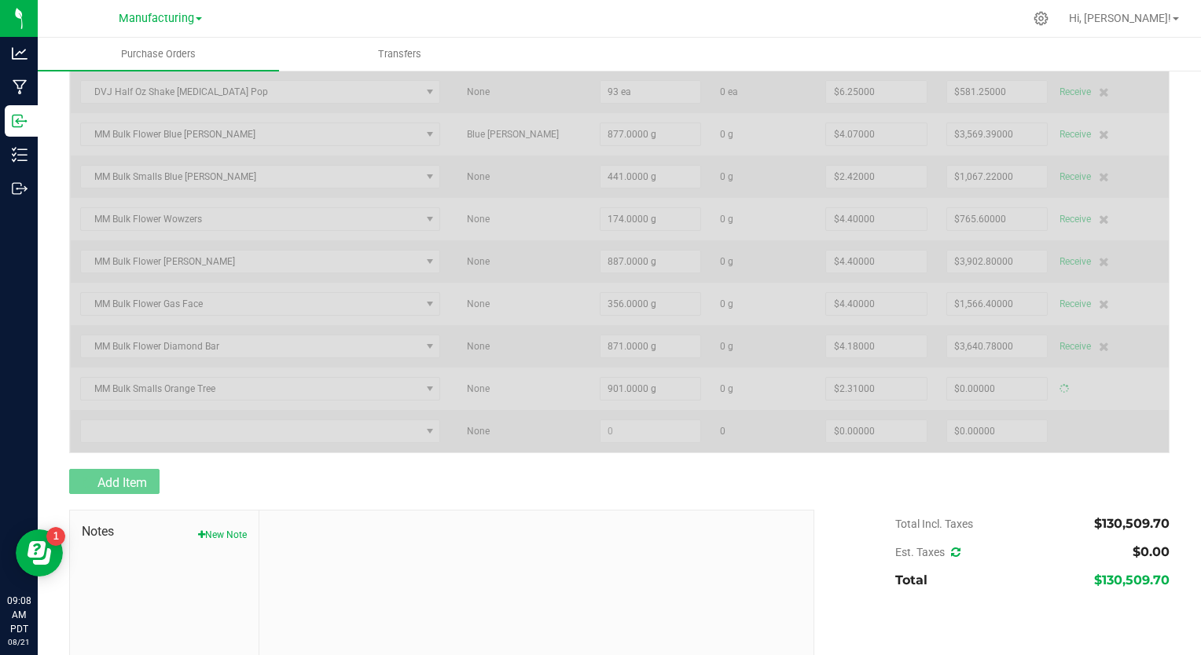
type input "$2,081.31000"
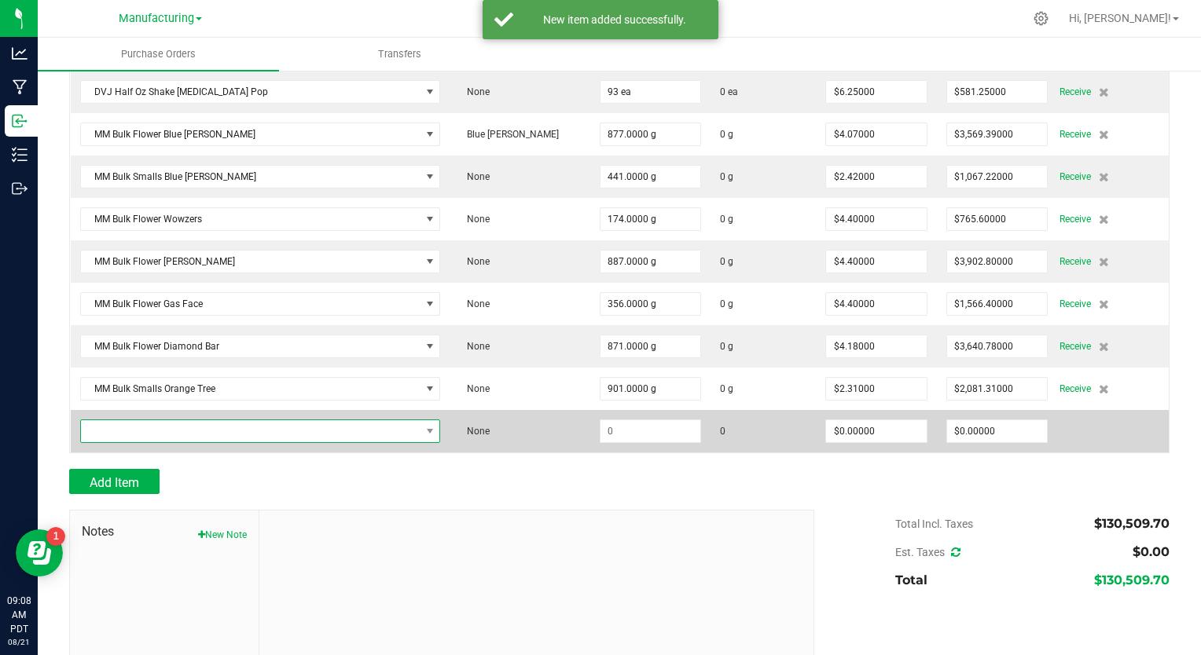
click at [121, 420] on span "NO DATA FOUND" at bounding box center [251, 431] width 340 height 22
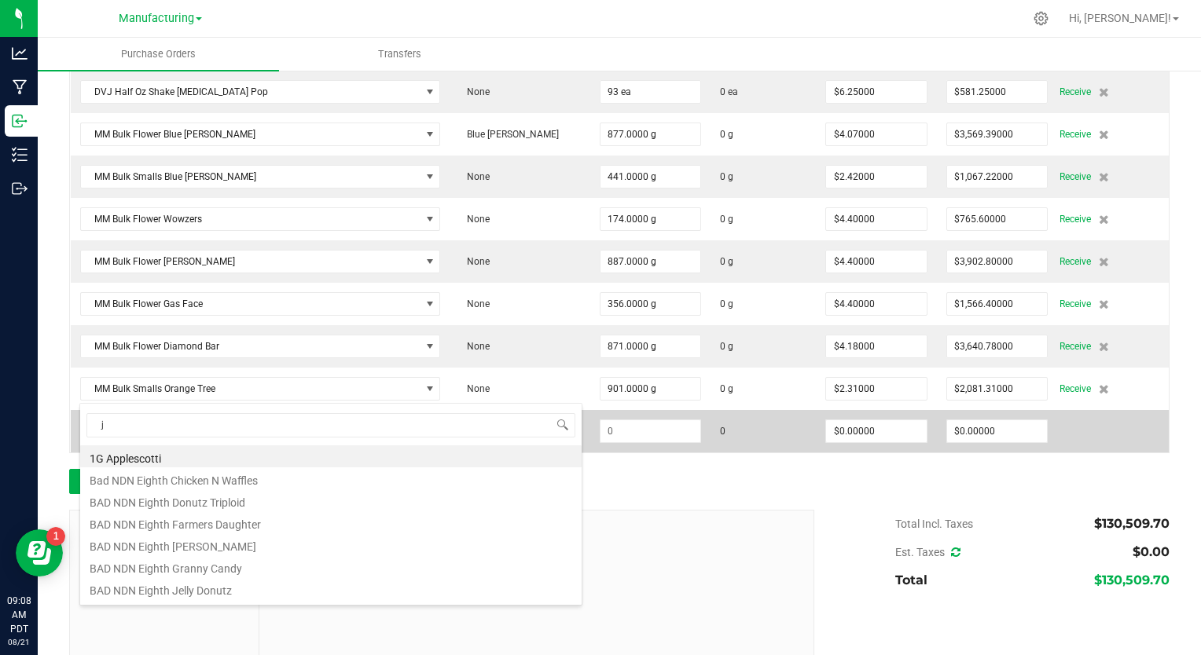
type input "j1"
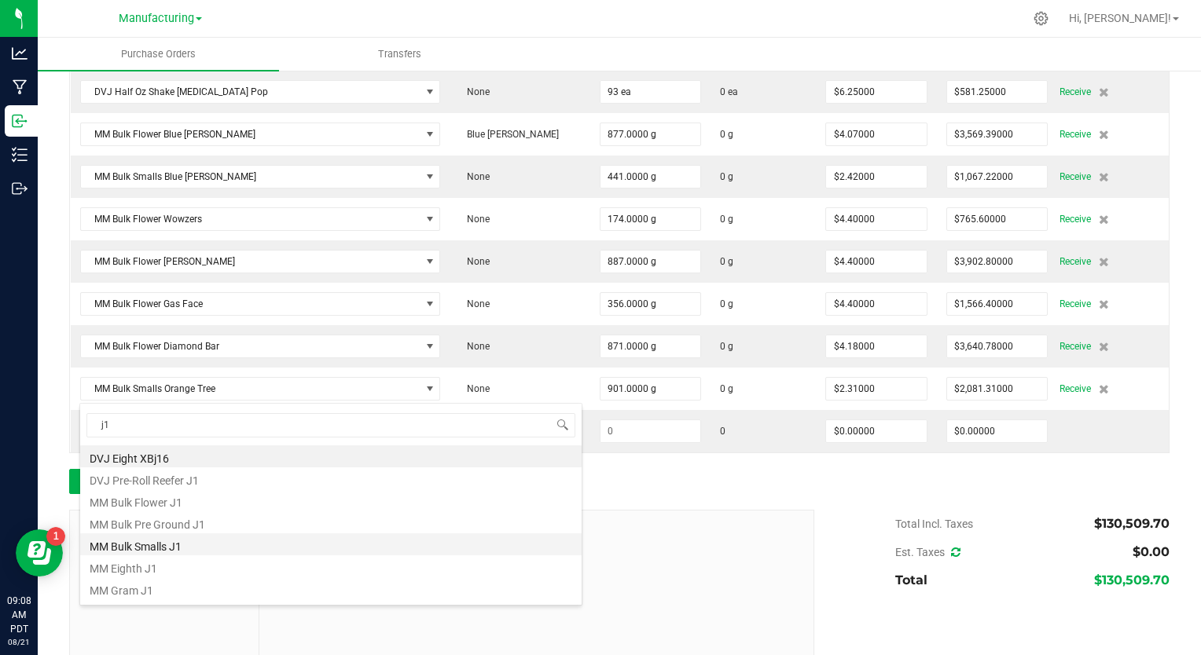
click at [167, 542] on li "MM Bulk Smalls J1" at bounding box center [330, 545] width 501 height 22
type input "$2.31000"
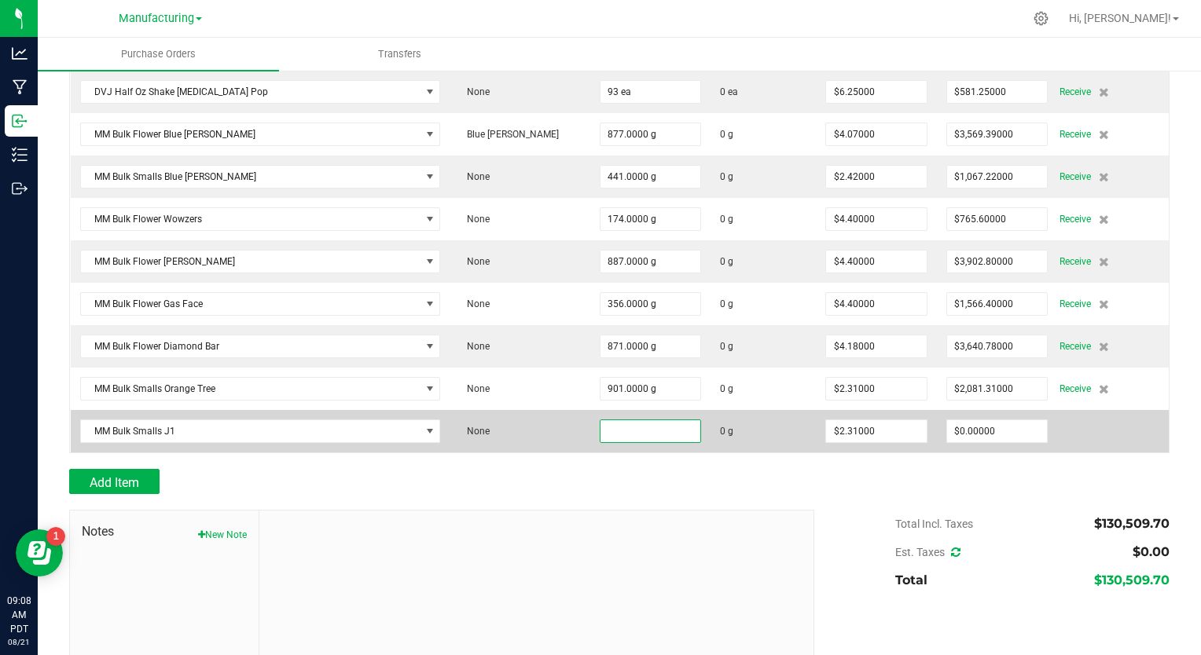
click at [600, 420] on input at bounding box center [650, 431] width 101 height 22
type input "3124.0000 g"
type input "2.31"
click at [826, 420] on input "2.31" at bounding box center [876, 431] width 101 height 22
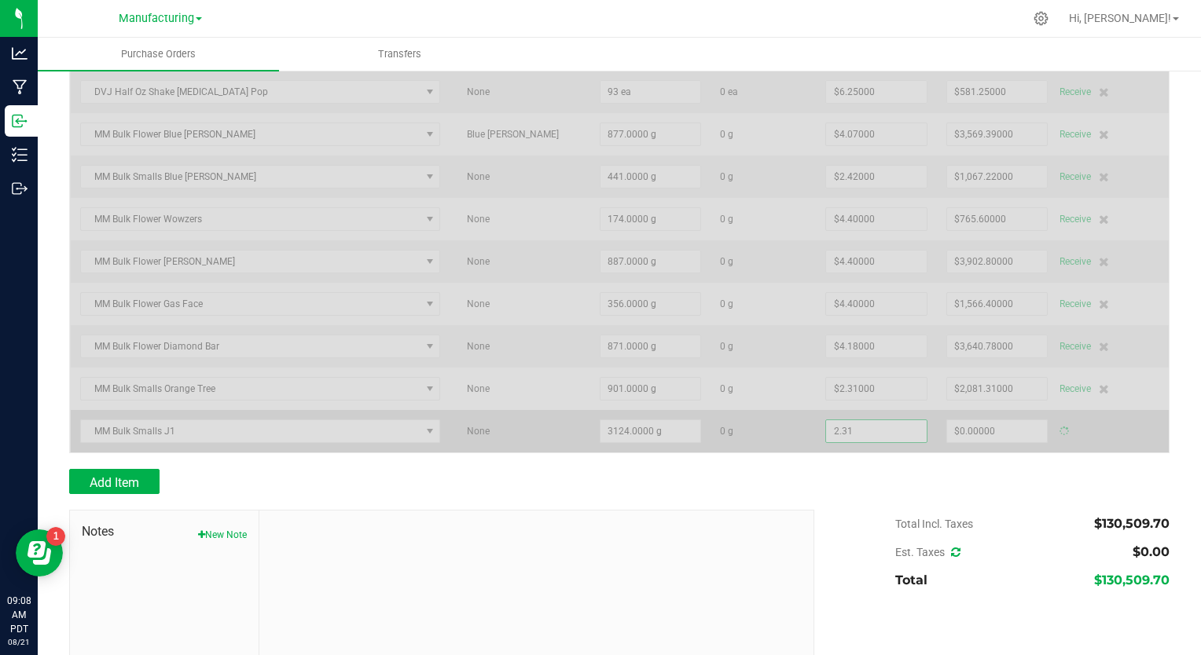
type input "$7,216.44000"
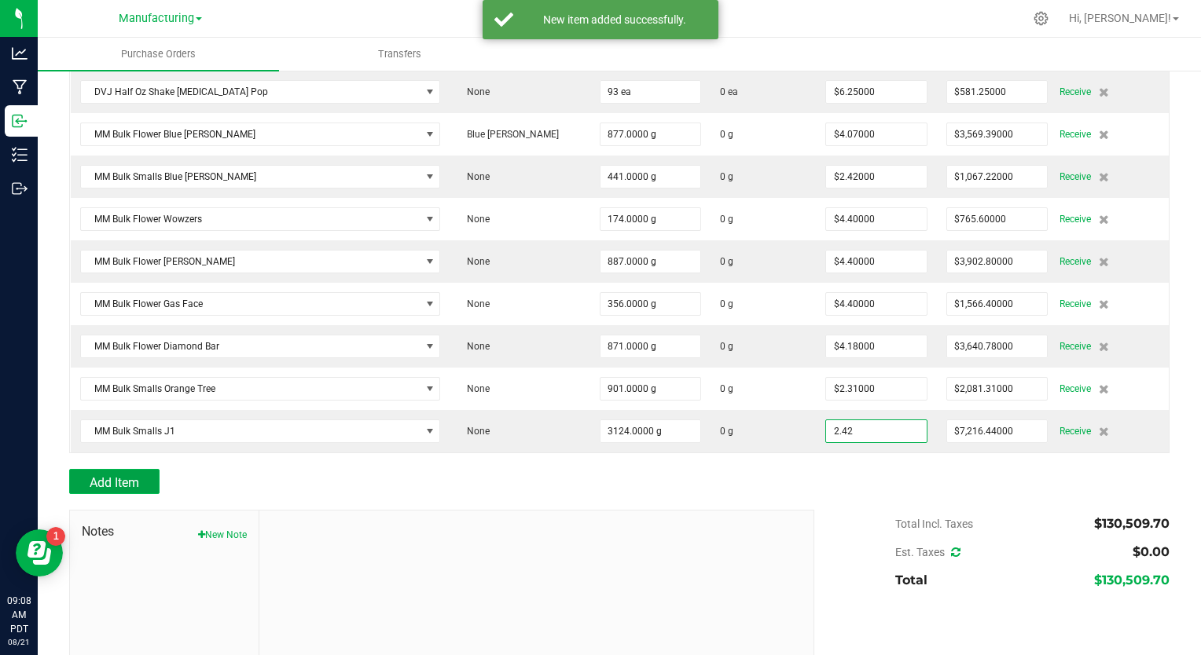
type input "$2.42000"
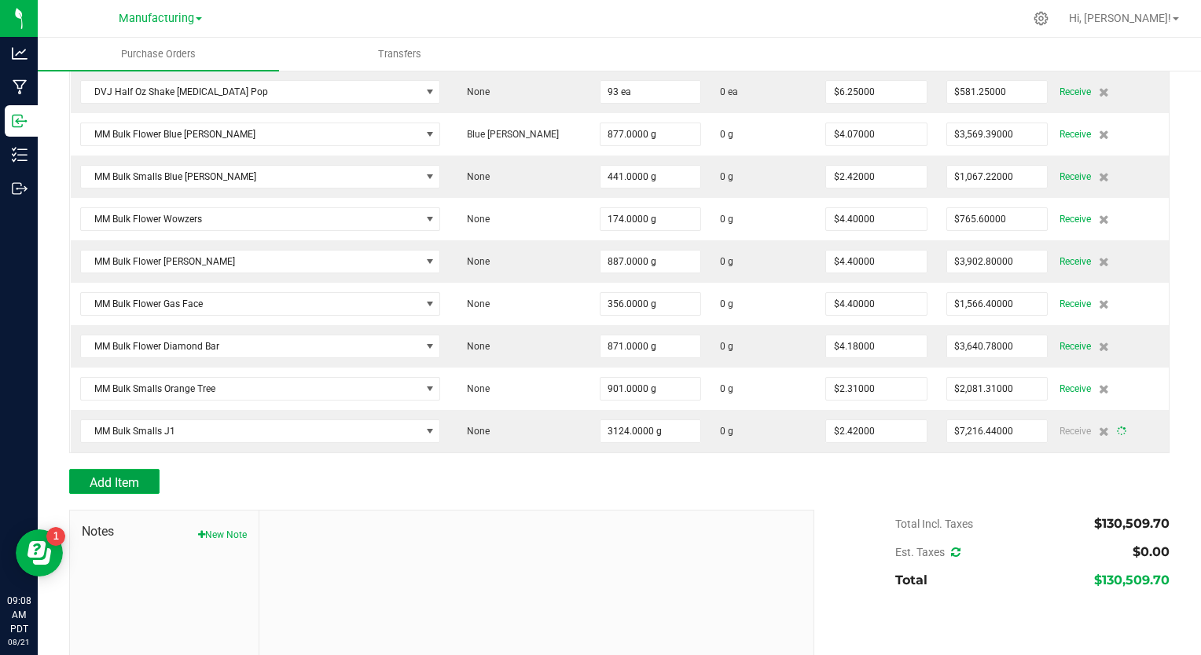
click at [143, 469] on button "Add Item" at bounding box center [114, 481] width 90 height 25
type input "3124"
type input "$7,560.08000"
click at [126, 475] on span "Add Item" at bounding box center [115, 482] width 50 height 15
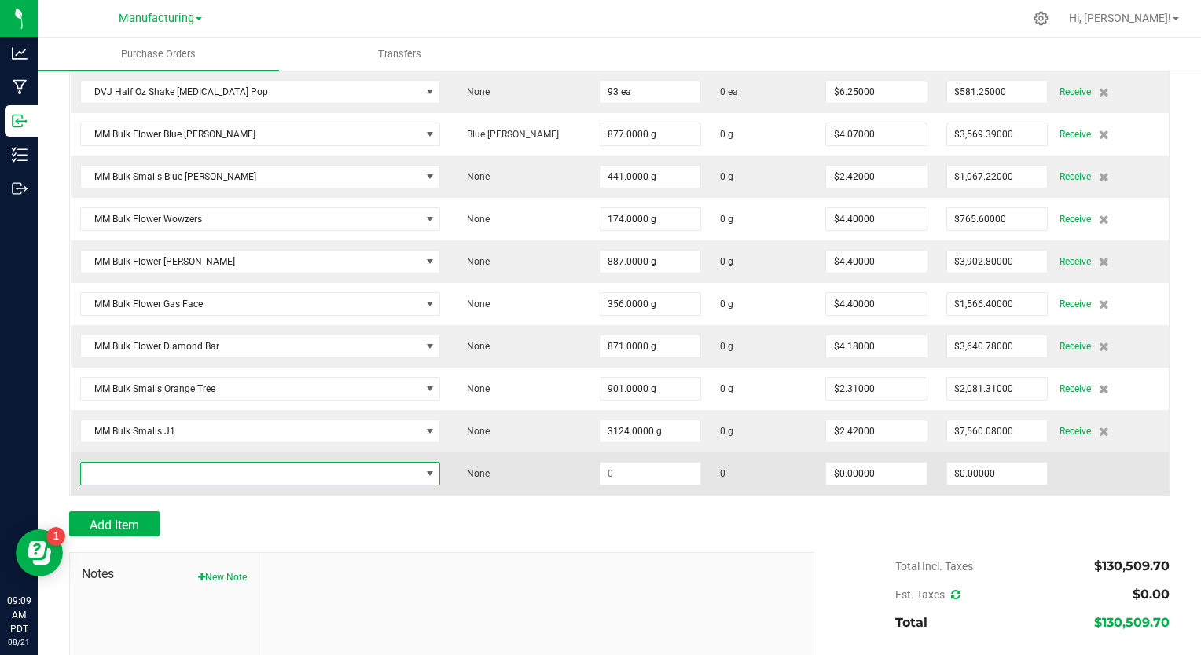
click at [126, 463] on span "NO DATA FOUND" at bounding box center [251, 474] width 340 height 22
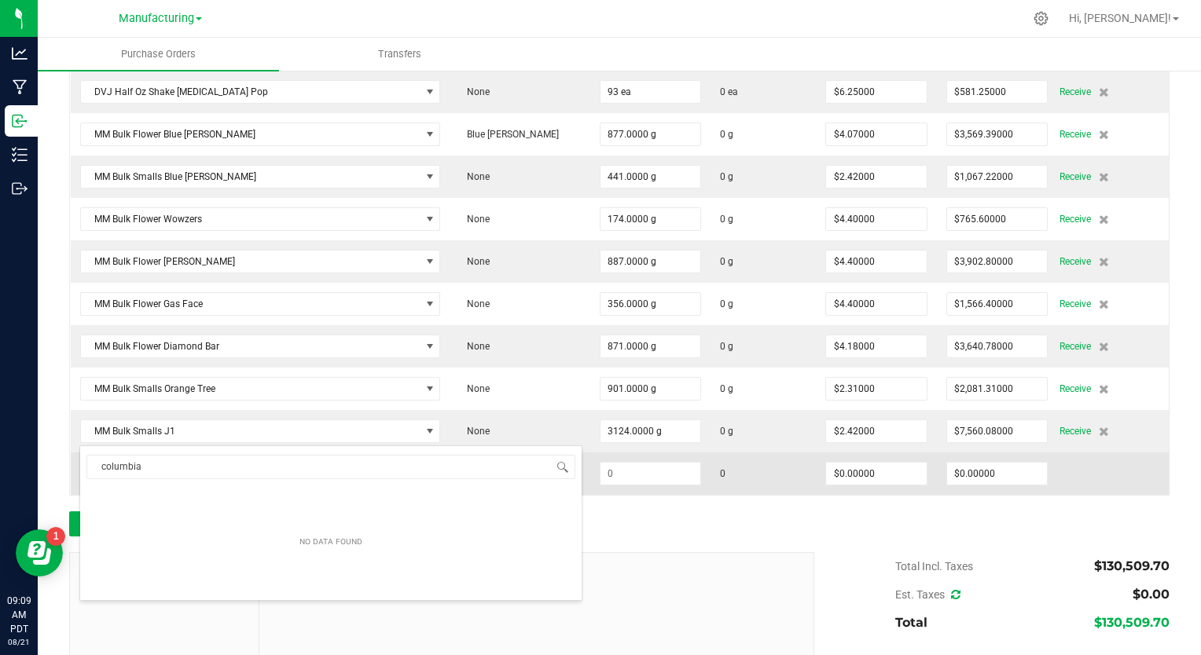
type input "columbian"
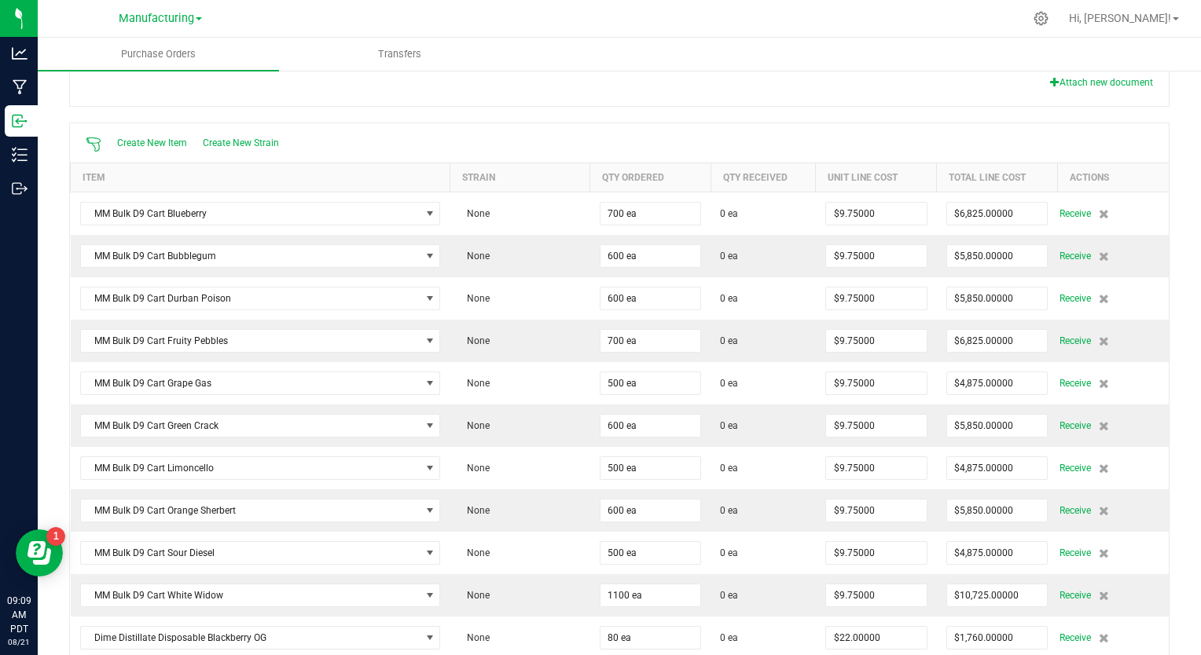
scroll to position [0, 0]
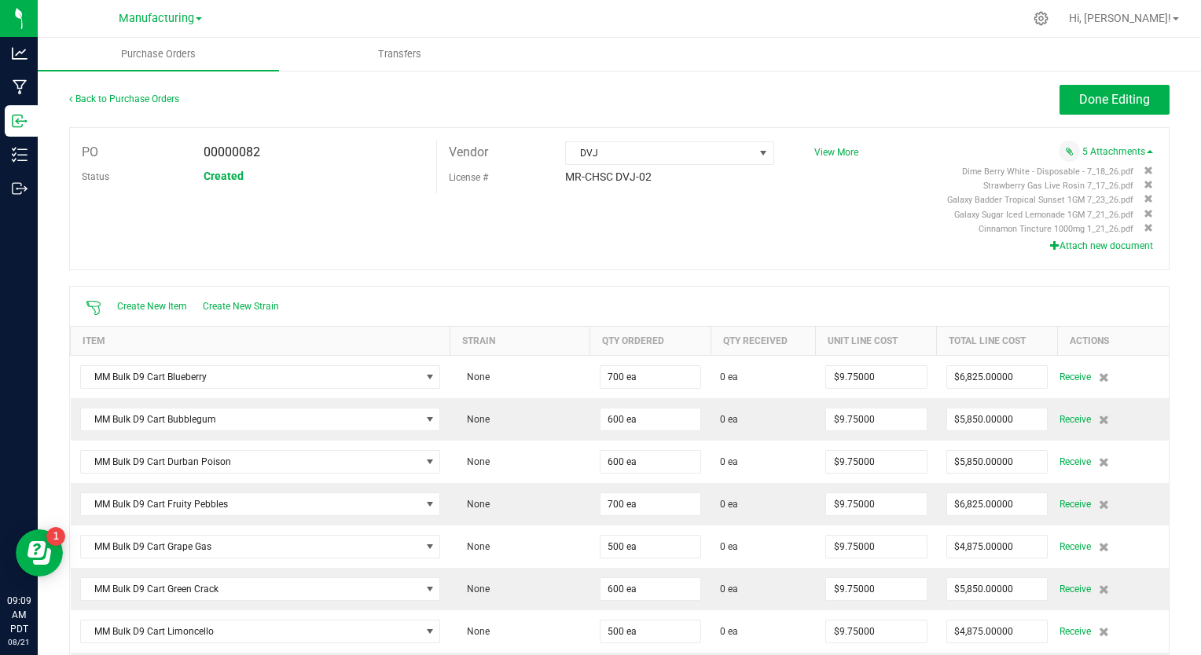
click at [1062, 244] on button "Attach new document" at bounding box center [1101, 246] width 103 height 14
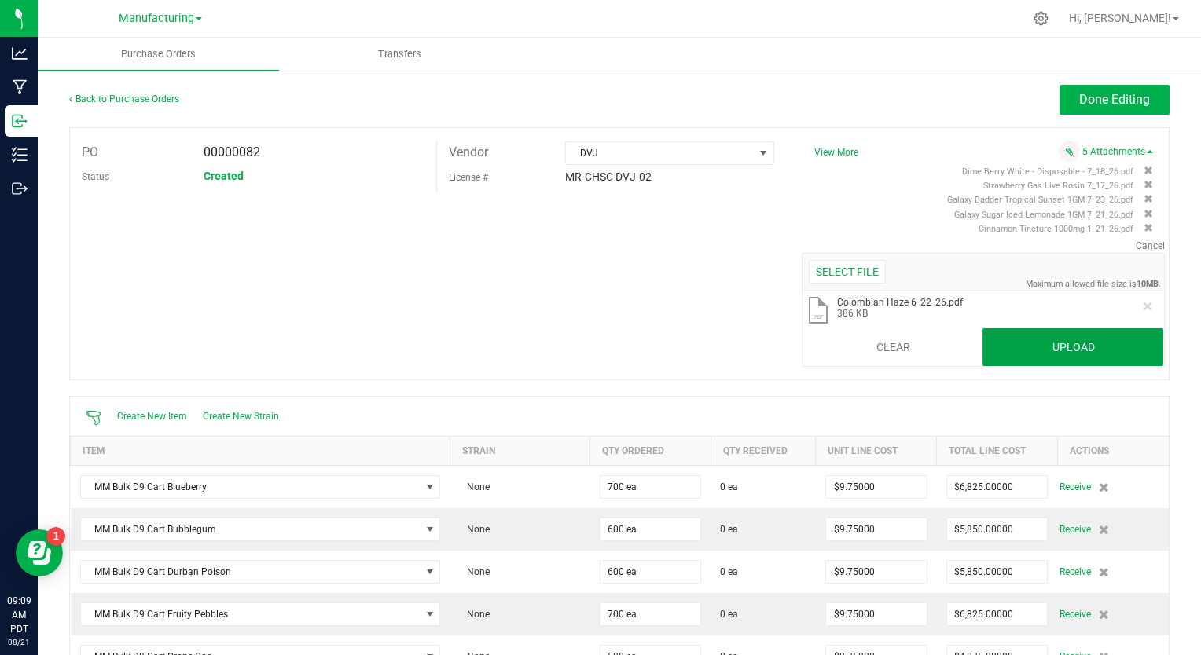
click at [1038, 351] on button "Upload" at bounding box center [1072, 348] width 181 height 38
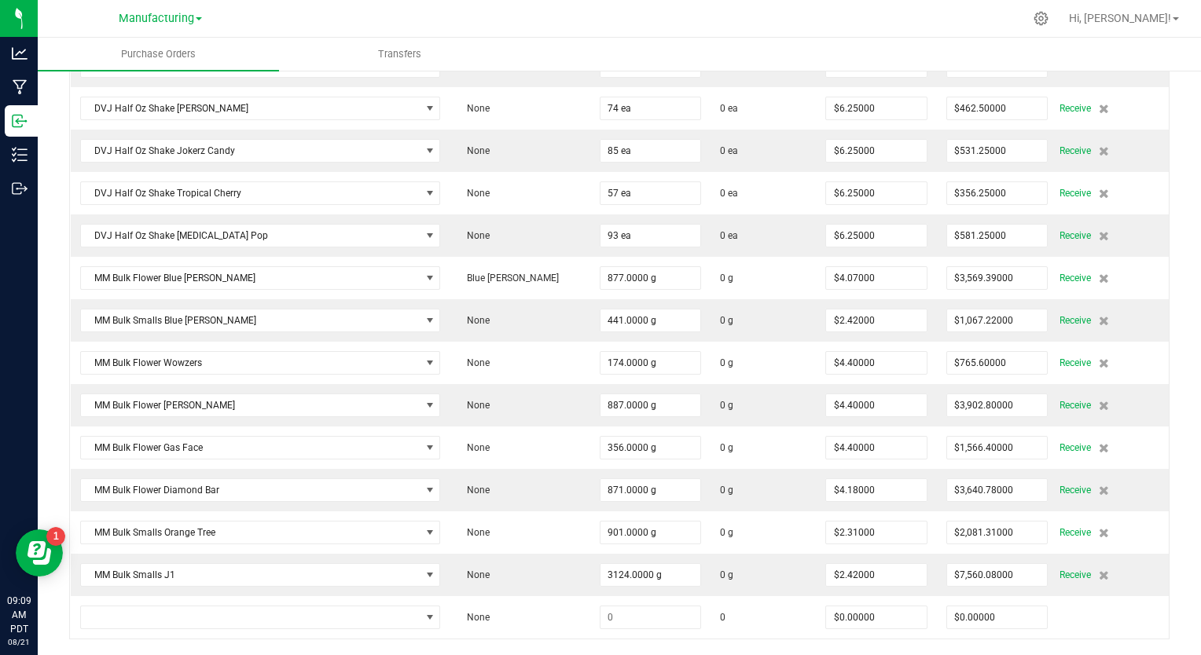
scroll to position [5180, 0]
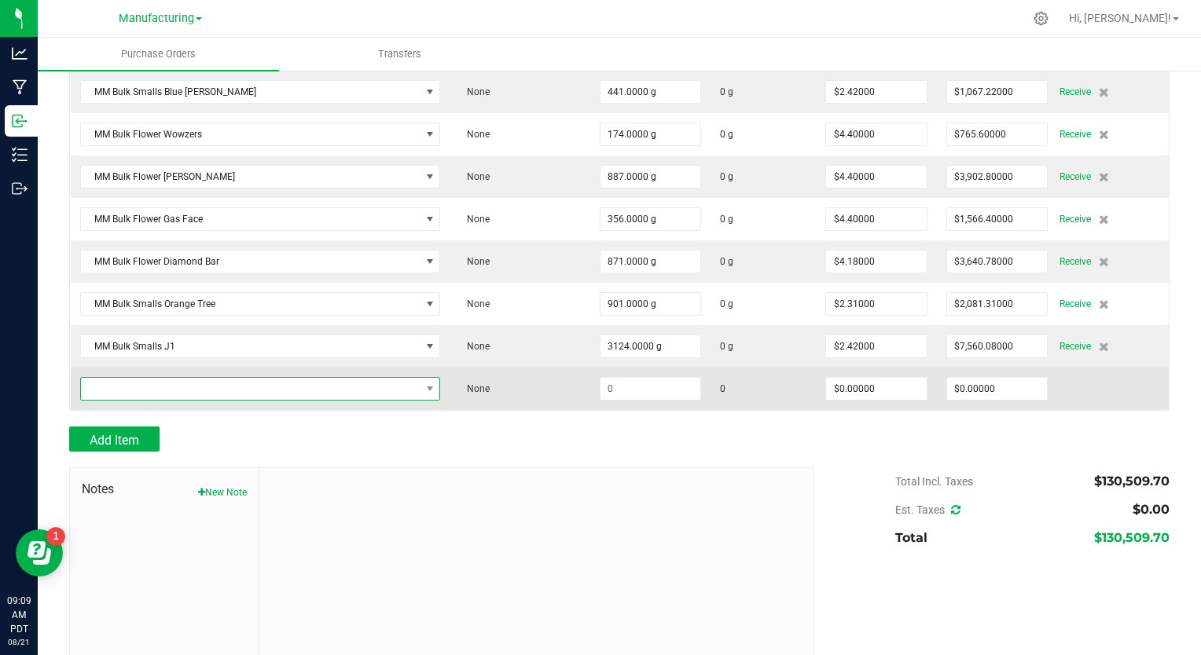
click at [136, 378] on span "NO DATA FOUND" at bounding box center [251, 389] width 340 height 22
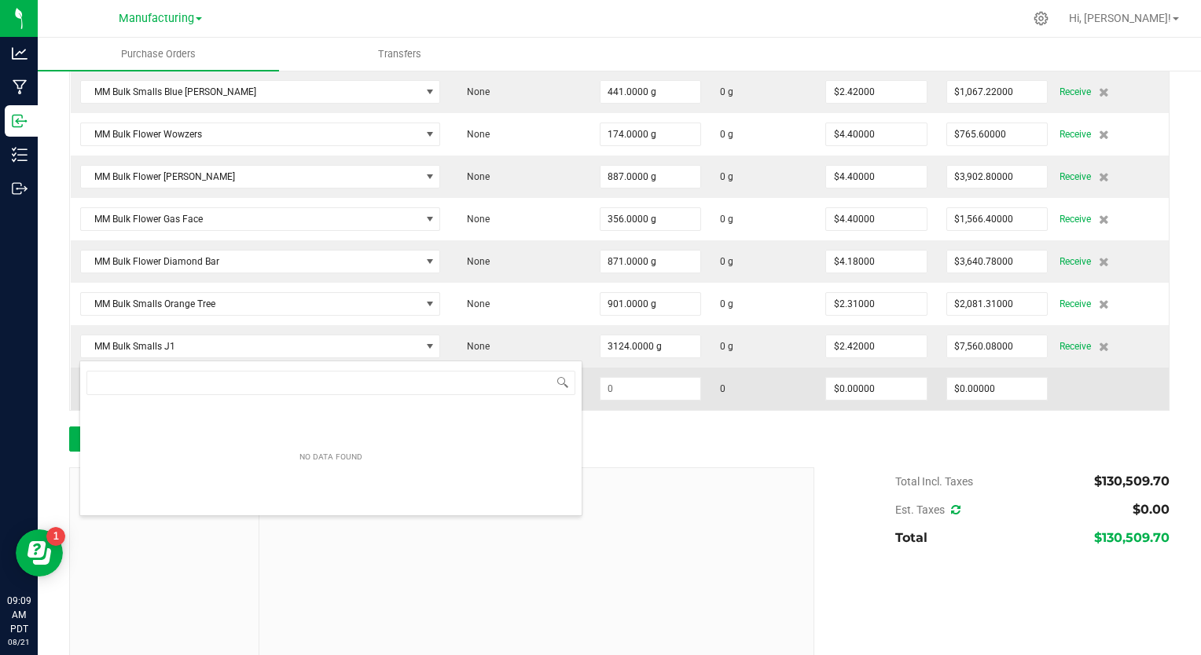
scroll to position [23, 358]
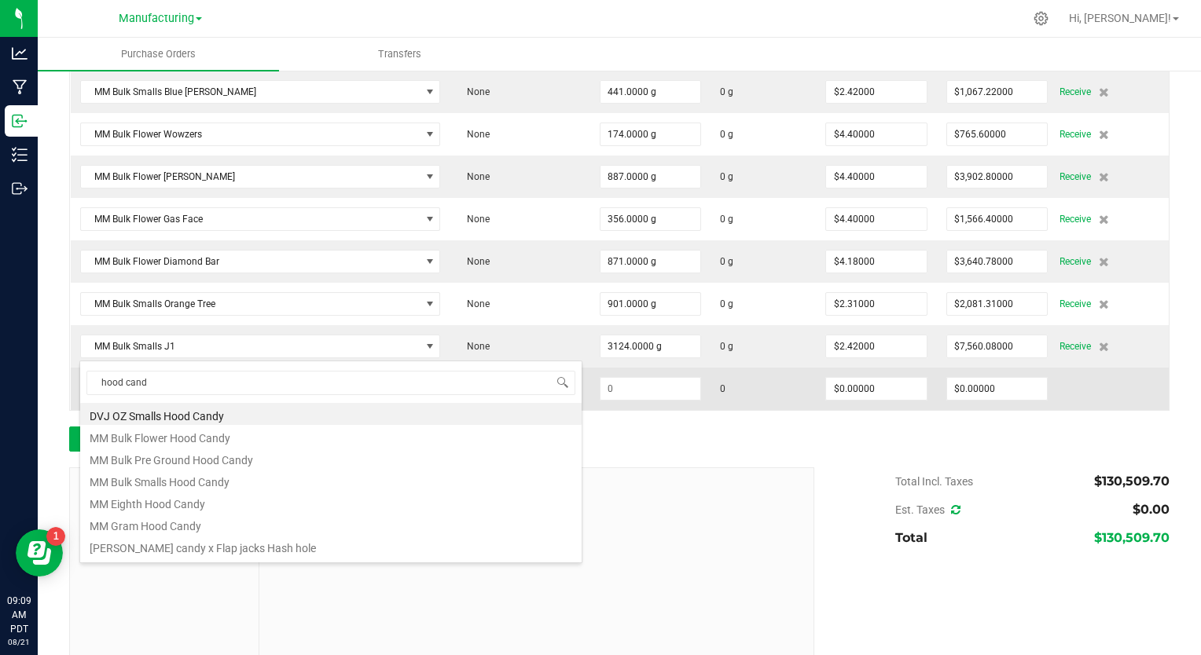
type input "hood candy"
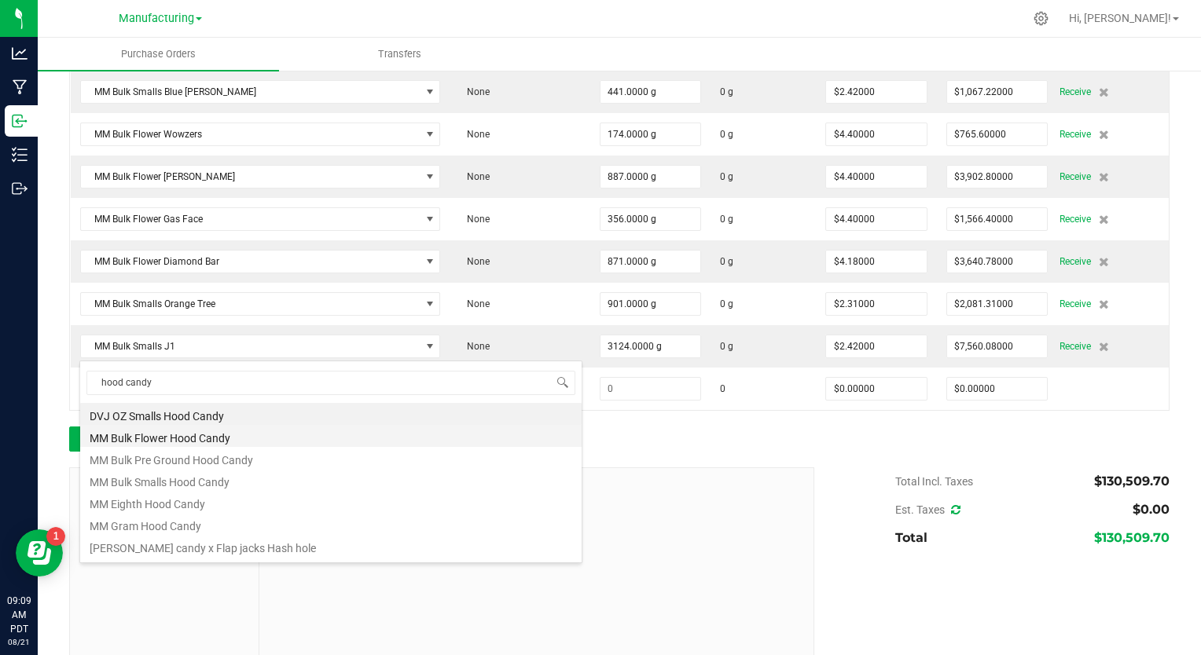
click at [163, 428] on li "MM Bulk Flower Hood Candy" at bounding box center [330, 436] width 501 height 22
type input "$4.40000"
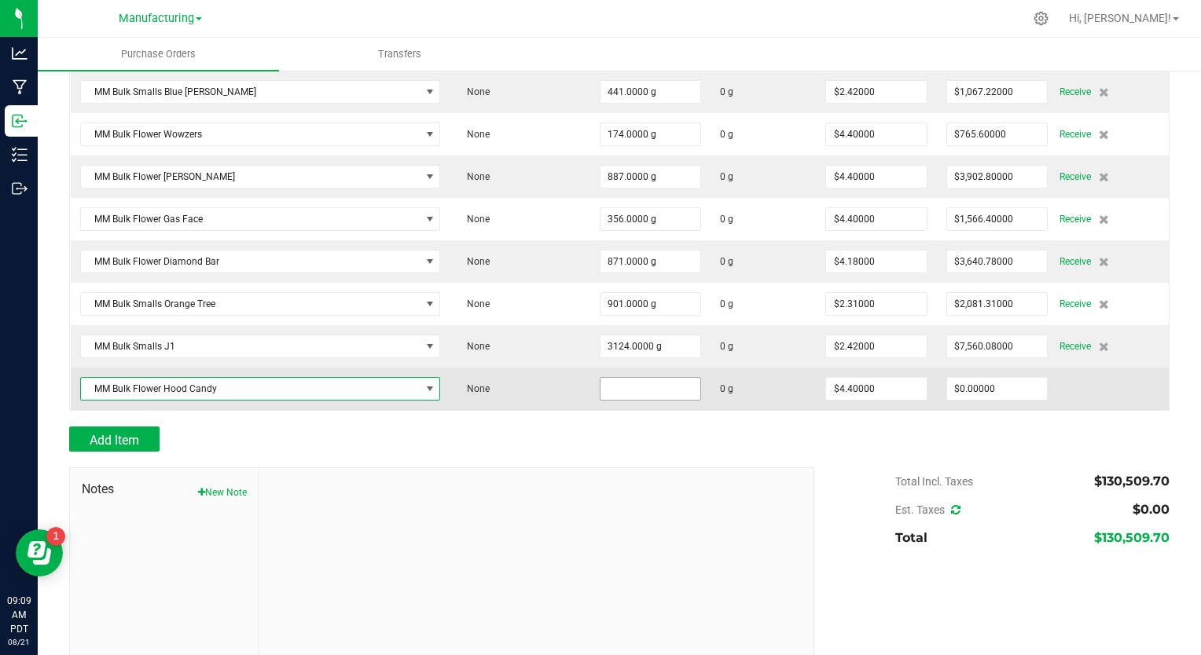
click at [600, 378] on input at bounding box center [650, 389] width 101 height 22
click at [174, 378] on span "MM Bulk Flower Hood Candy" at bounding box center [251, 389] width 340 height 22
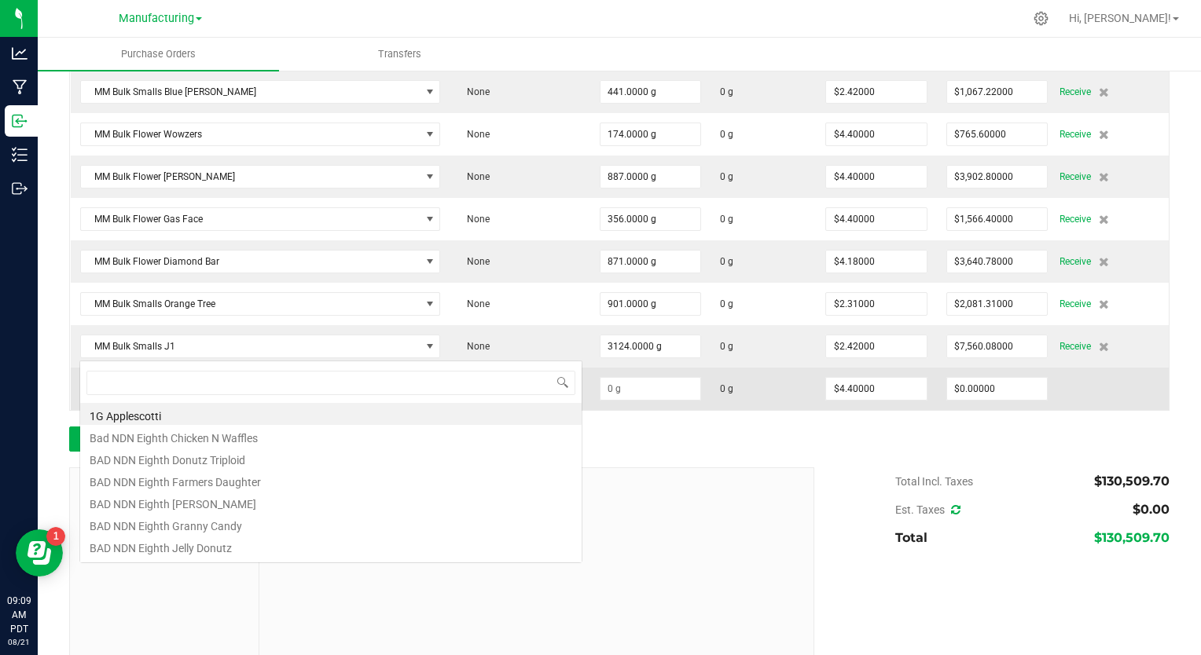
scroll to position [23, 362]
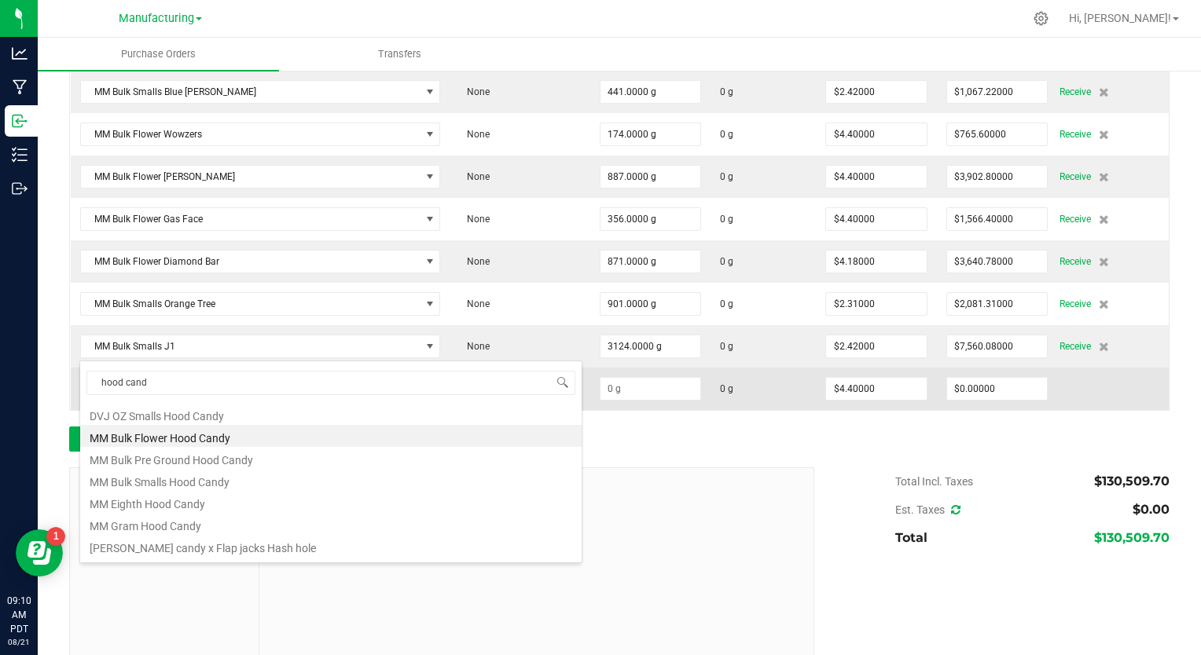
type input "hood candy"
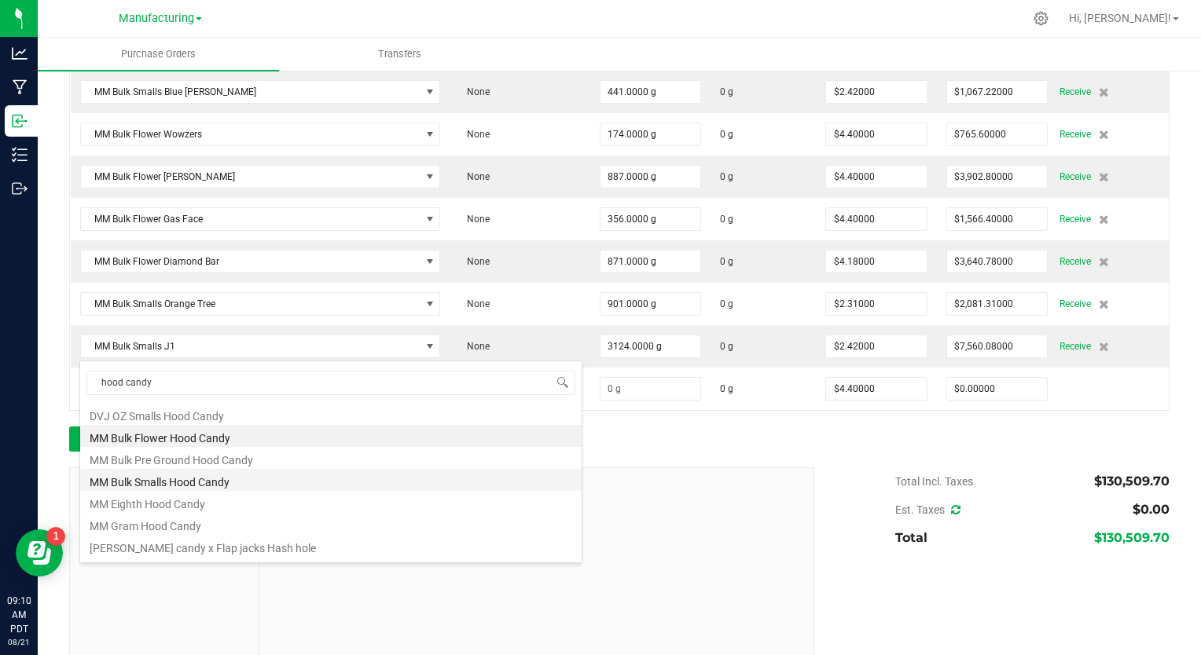
click at [219, 476] on li "MM Bulk Smalls Hood Candy" at bounding box center [330, 480] width 501 height 22
type input "$2.42000"
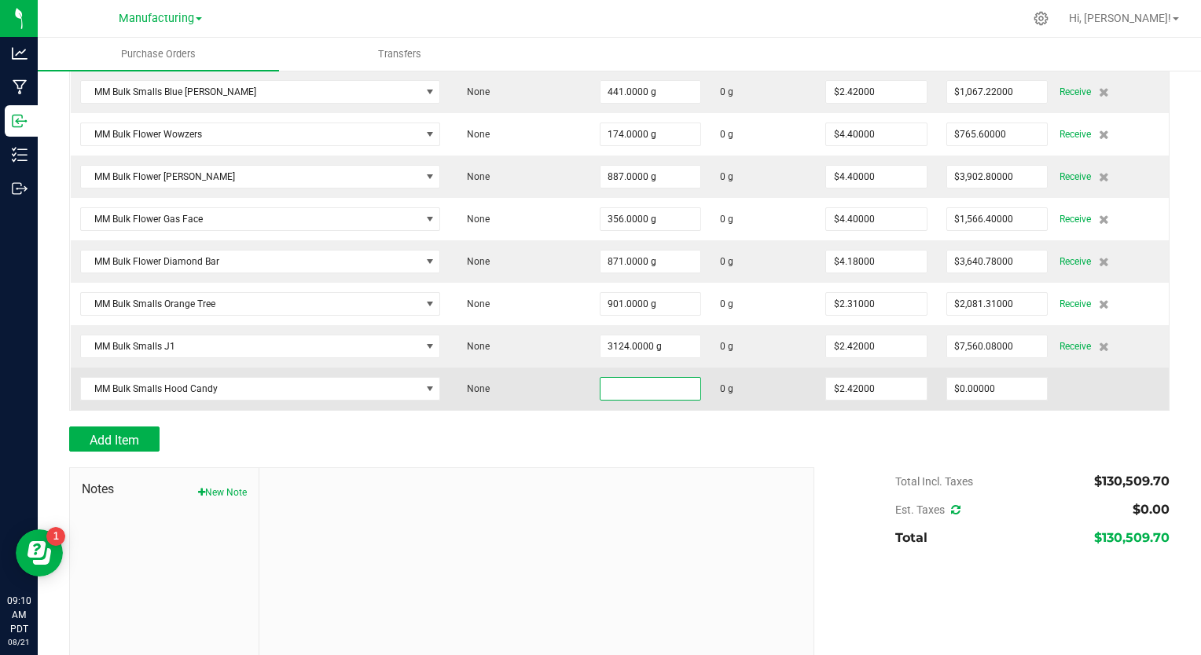
click at [600, 378] on input at bounding box center [650, 389] width 101 height 22
click at [212, 378] on span "MM Bulk Smalls Hood Candy" at bounding box center [251, 389] width 340 height 22
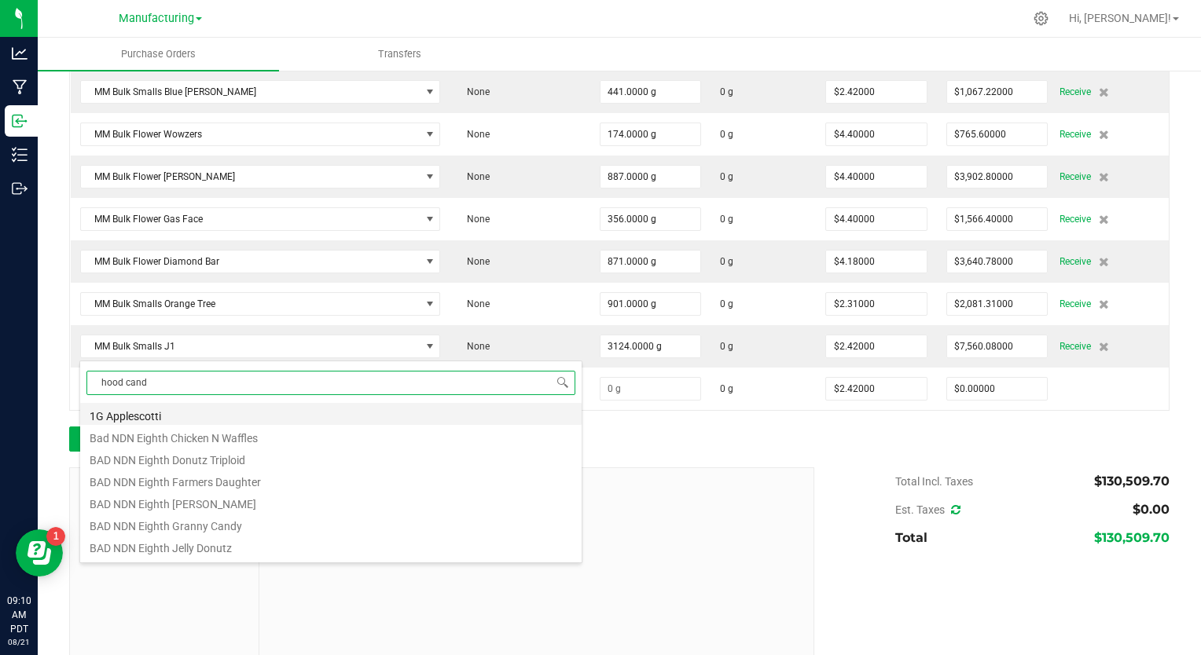
type input "hood candy"
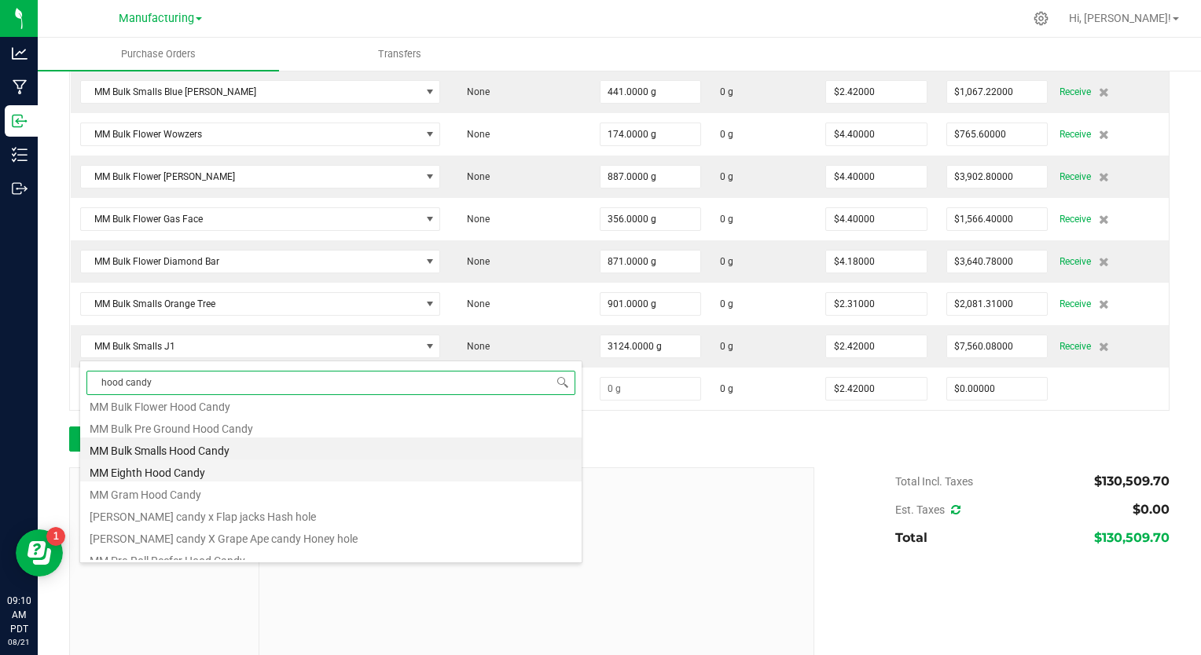
scroll to position [0, 0]
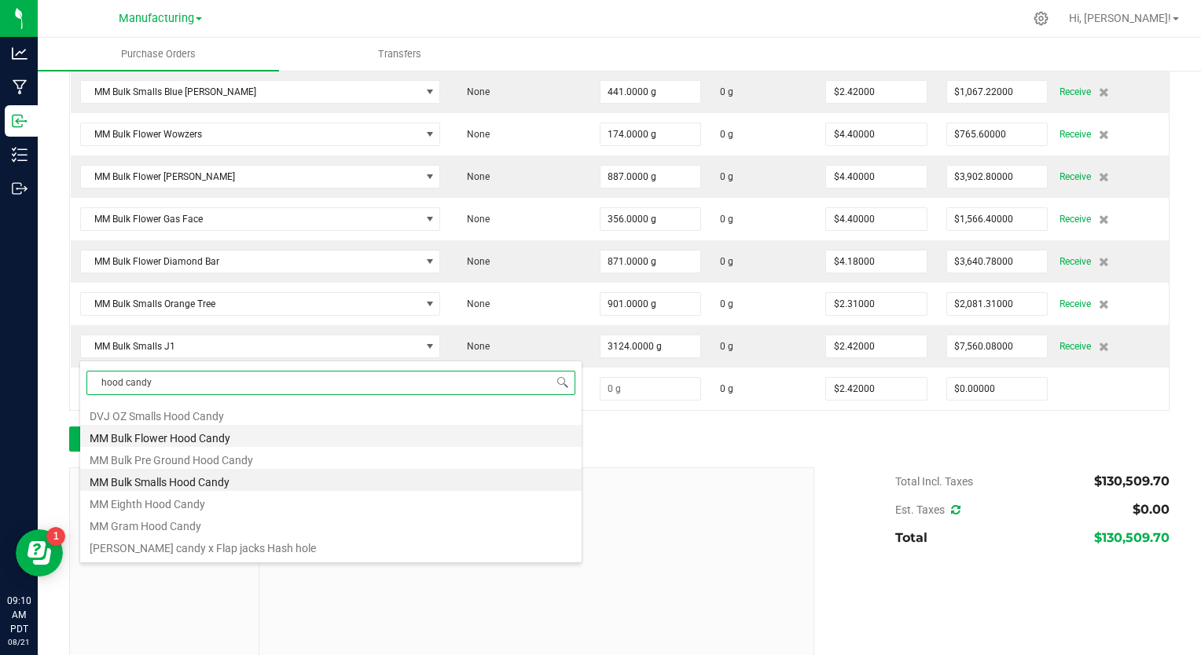
click at [221, 431] on li "MM Bulk Flower Hood Candy" at bounding box center [330, 436] width 501 height 22
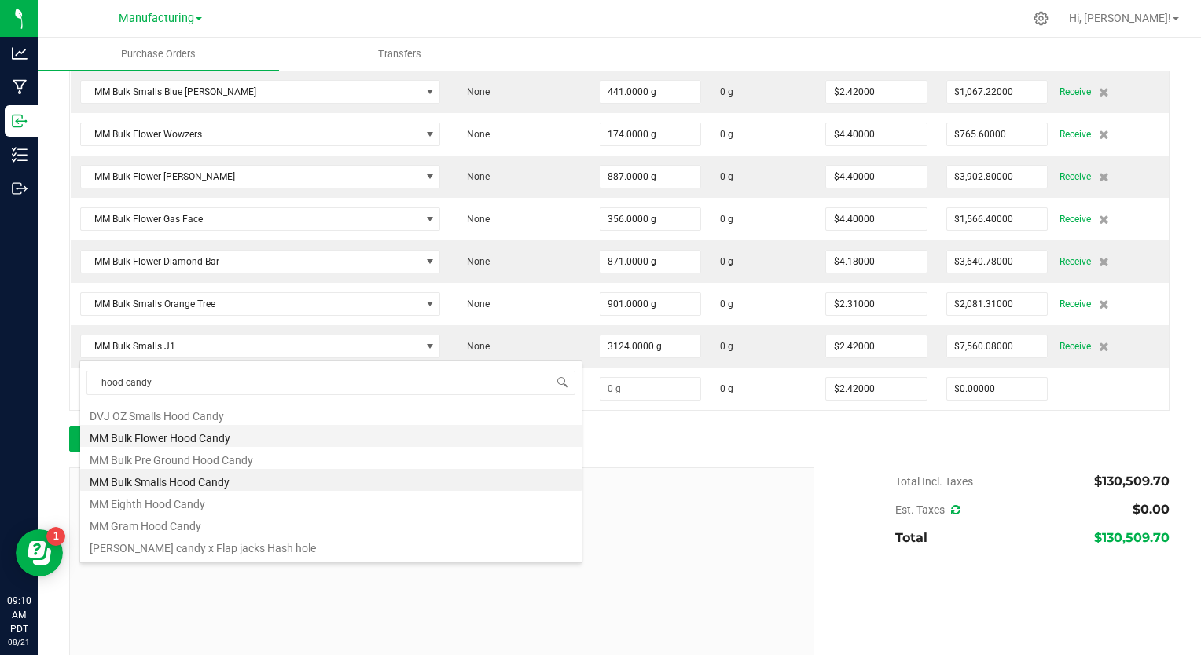
type input "$4.40000"
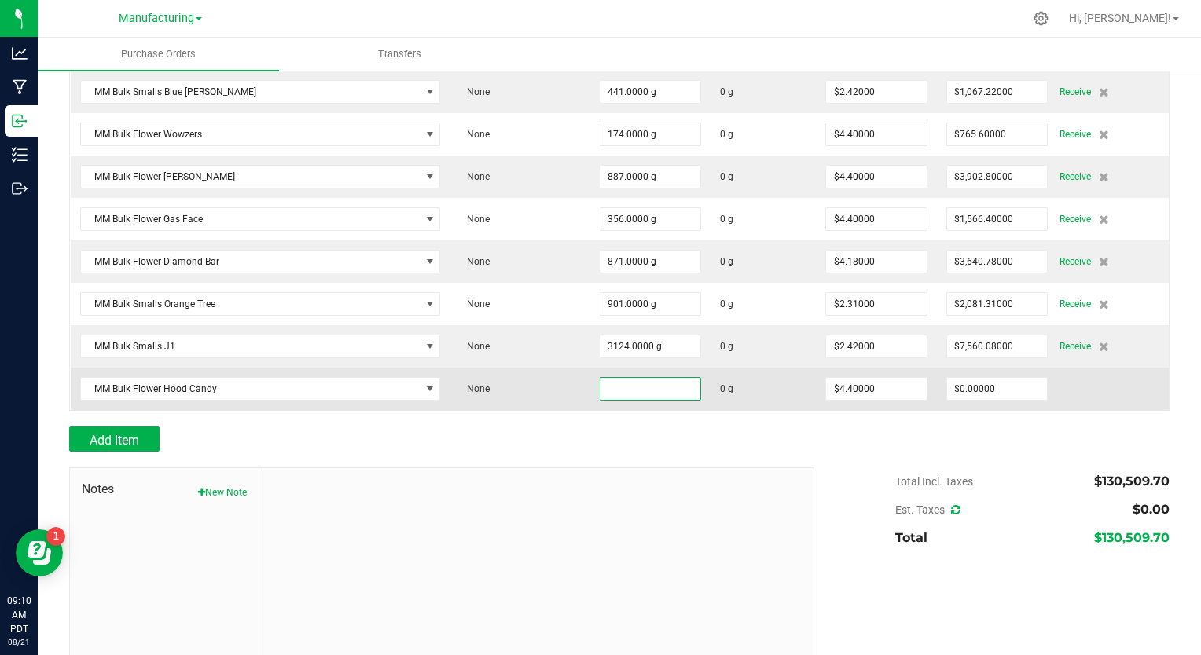
click at [604, 378] on input at bounding box center [650, 389] width 101 height 22
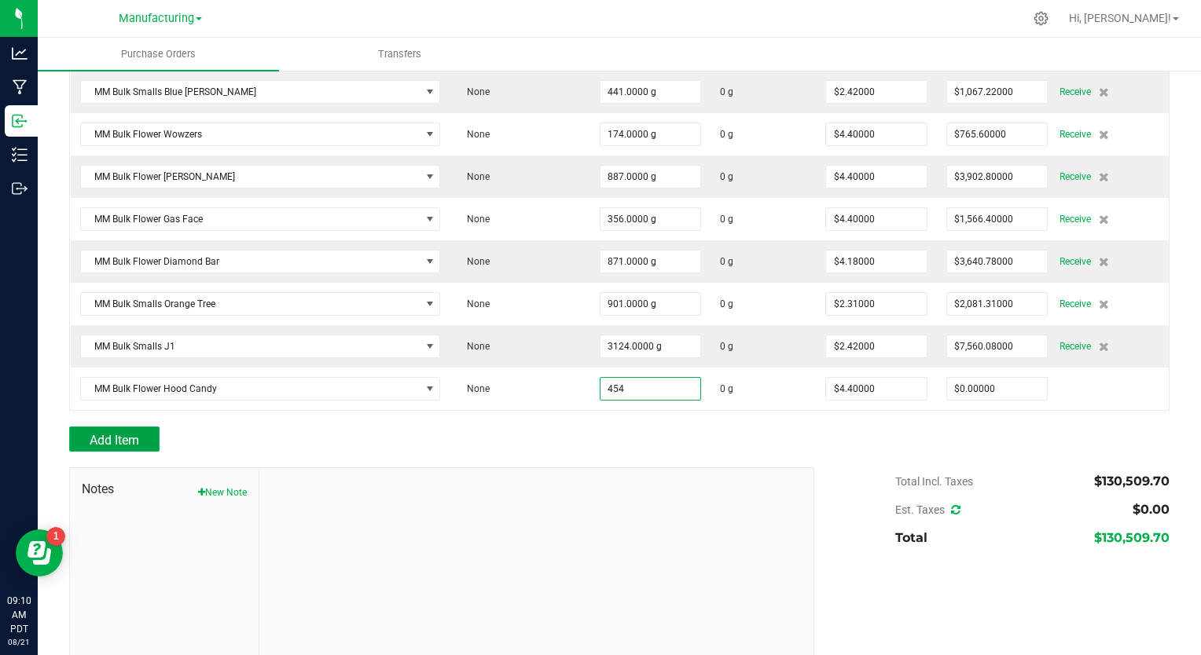
type input "454.0000 g"
click at [136, 433] on span "Add Item" at bounding box center [115, 440] width 50 height 15
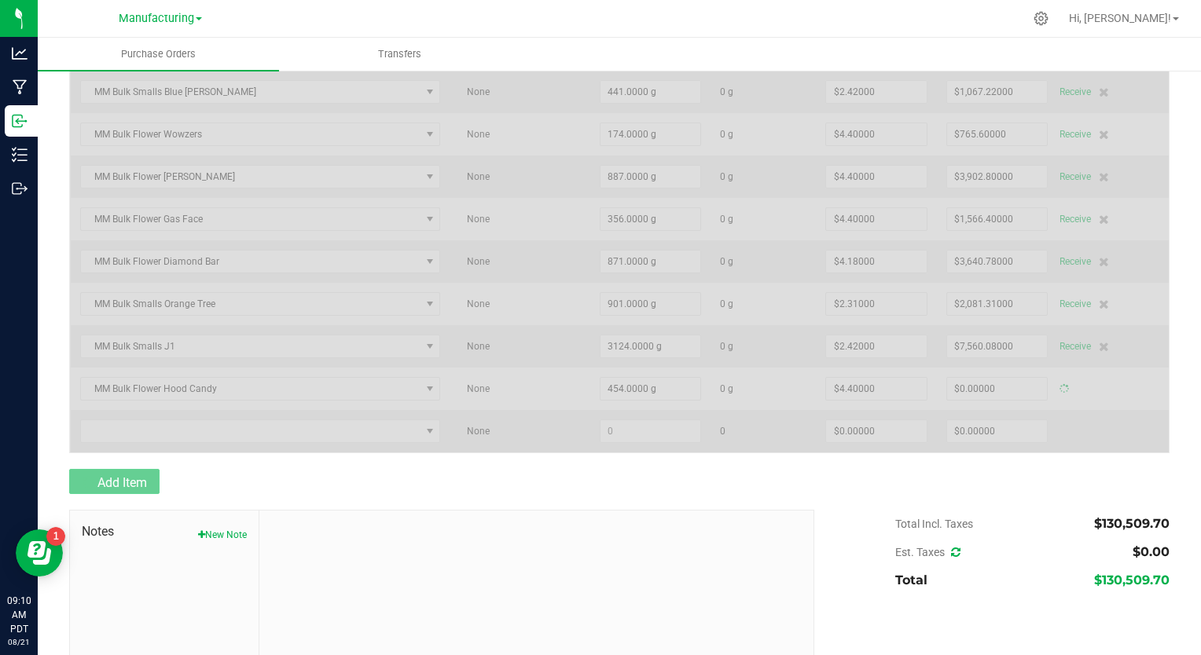
type input "$1,997.60000"
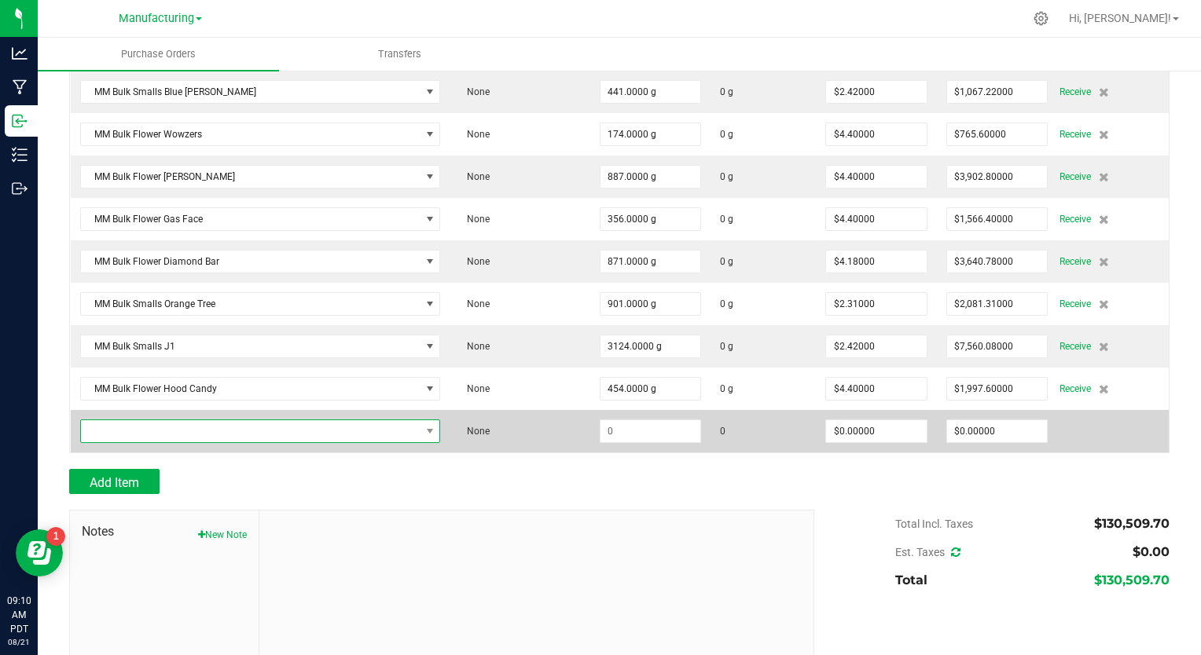
click at [178, 420] on span "NO DATA FOUND" at bounding box center [251, 431] width 340 height 22
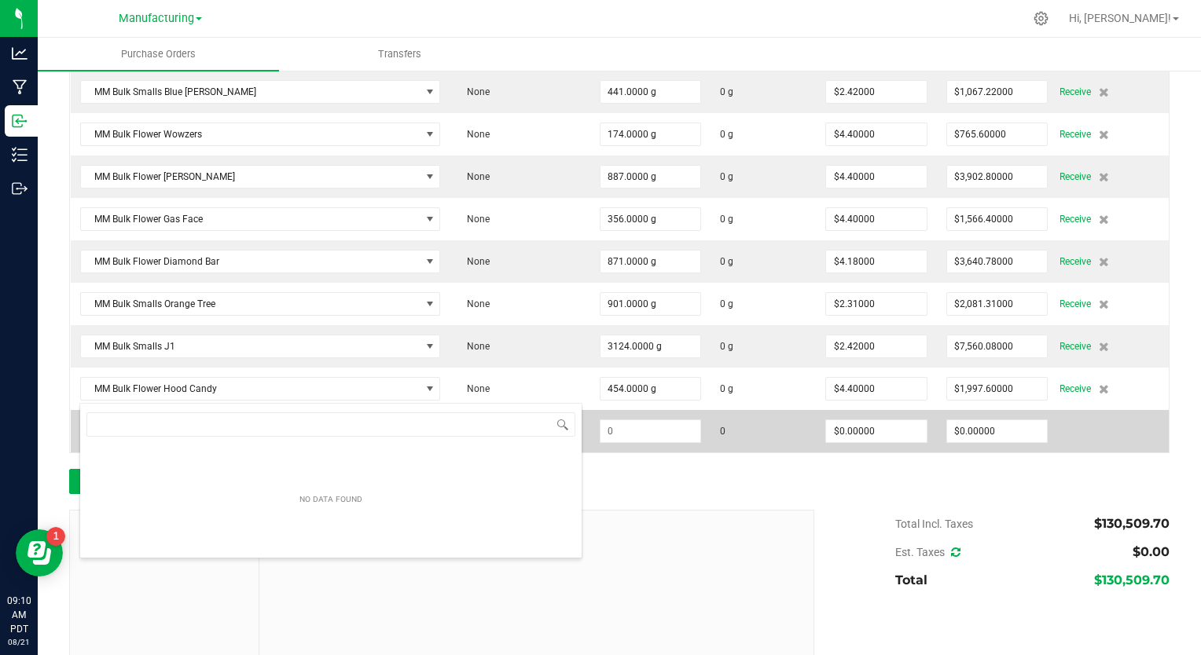
scroll to position [23, 358]
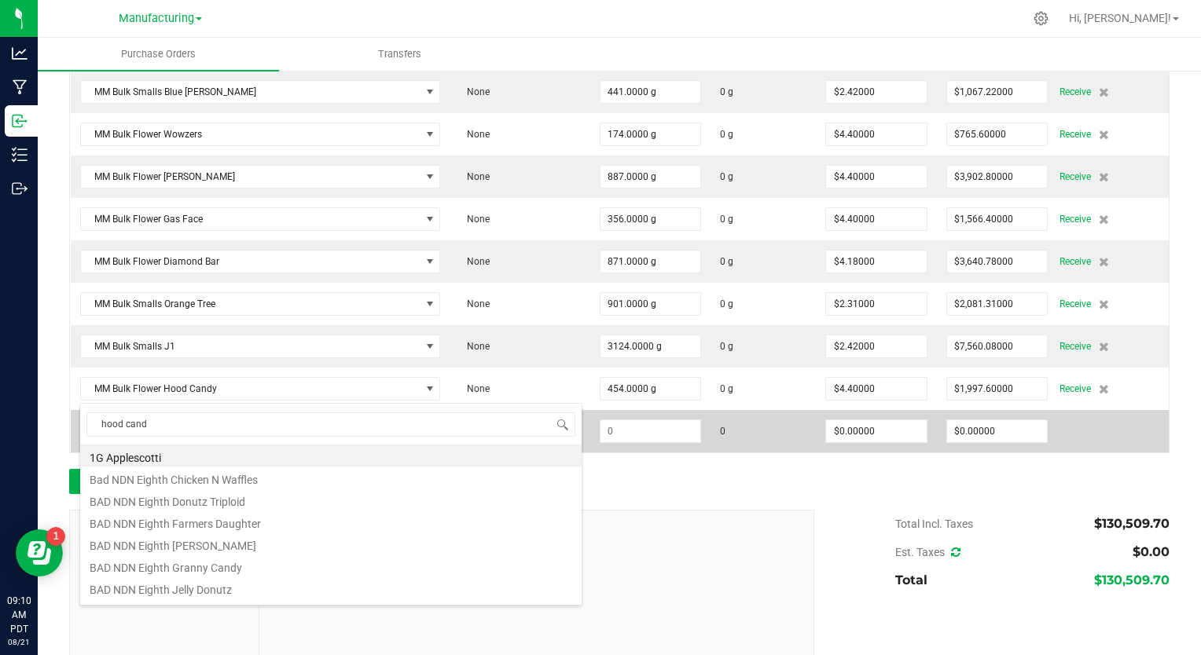
type input "hood candy"
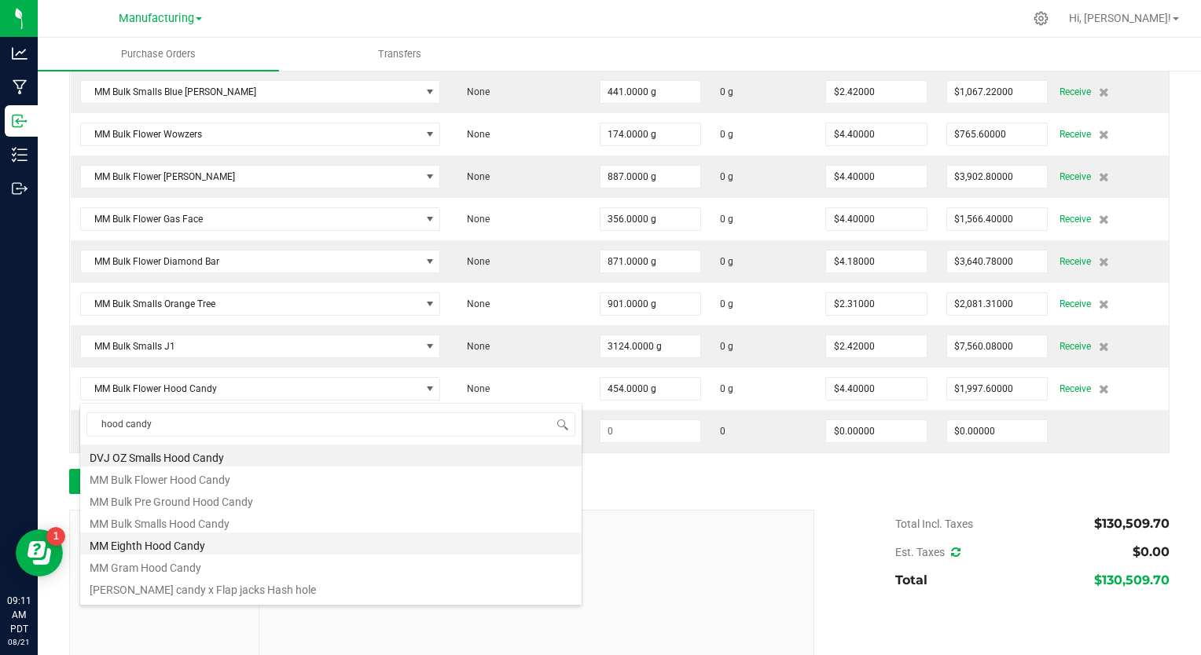
click at [227, 533] on li "MM Eighth Hood Candy" at bounding box center [330, 544] width 501 height 22
type input "$18.60000"
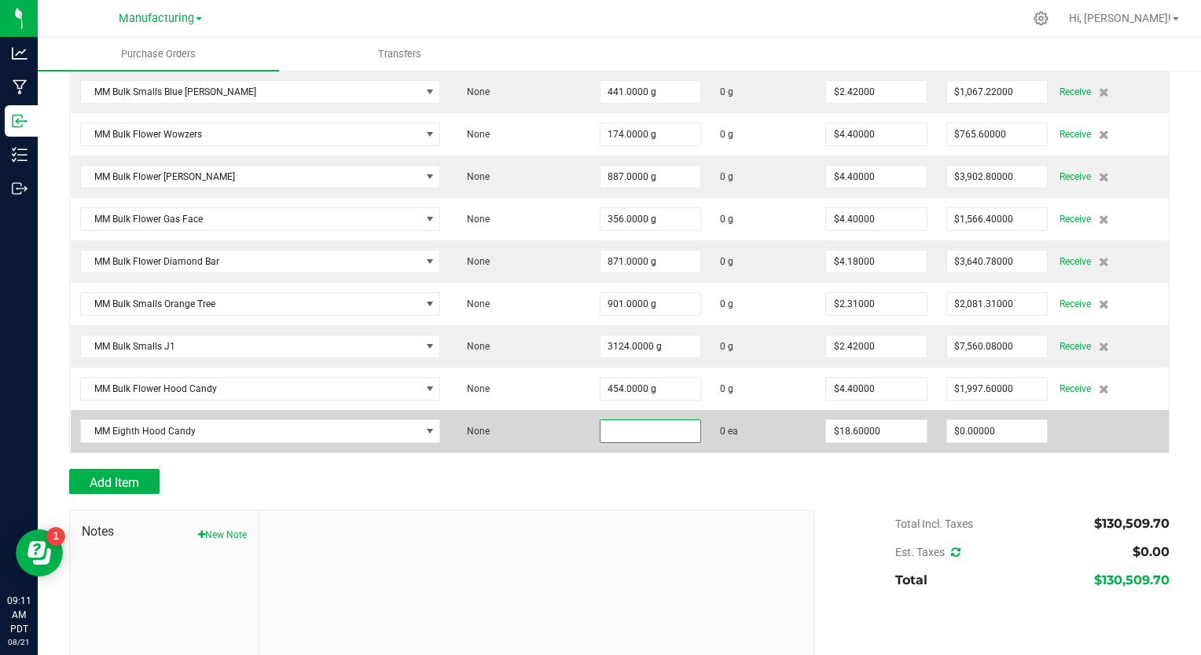
click at [600, 420] on input at bounding box center [650, 431] width 101 height 22
type input "445 ea"
click at [211, 420] on span "MM Eighth Hood Candy" at bounding box center [251, 431] width 340 height 22
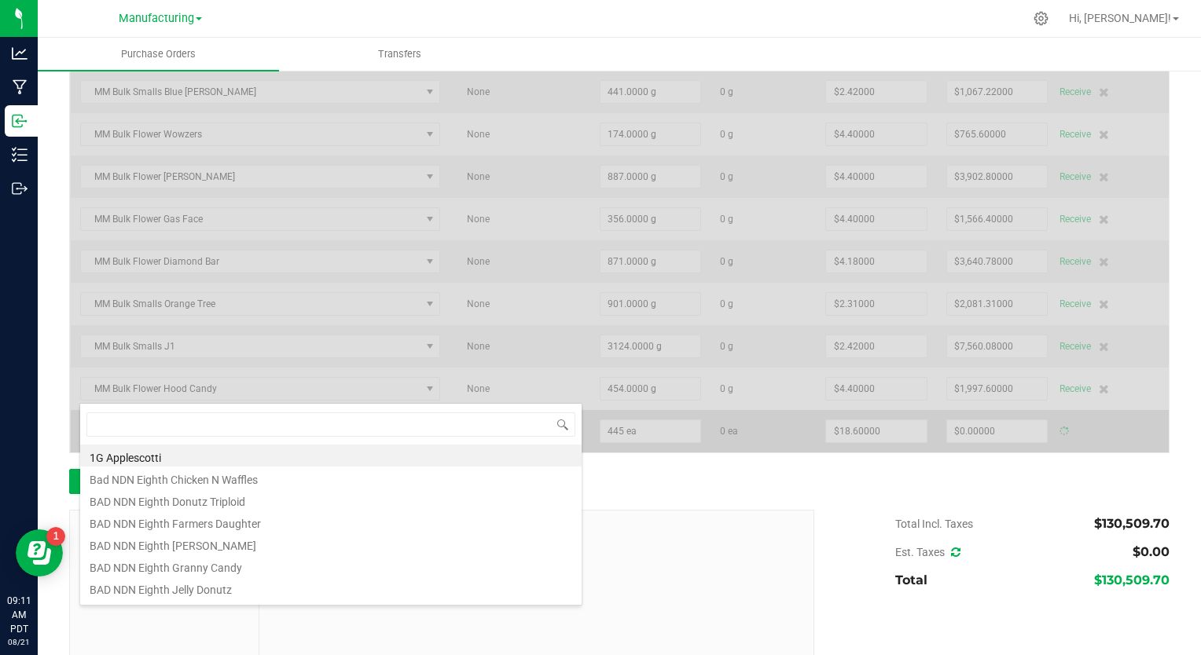
scroll to position [23, 362]
type input "$8,277.00000"
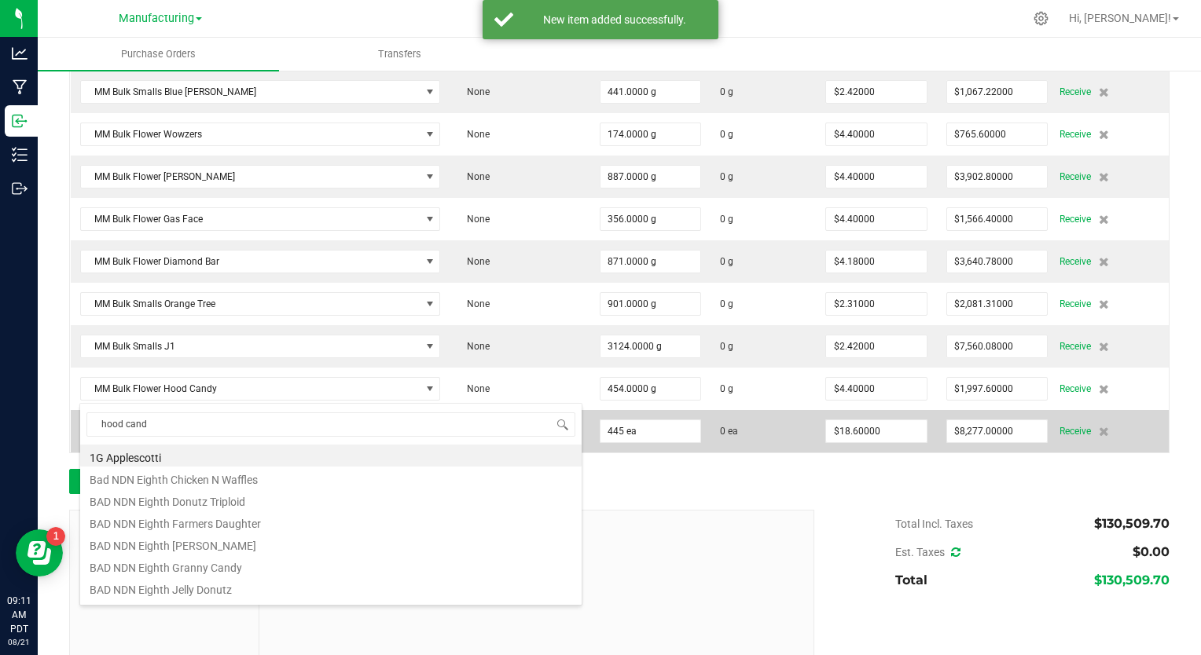
type input "hood candy"
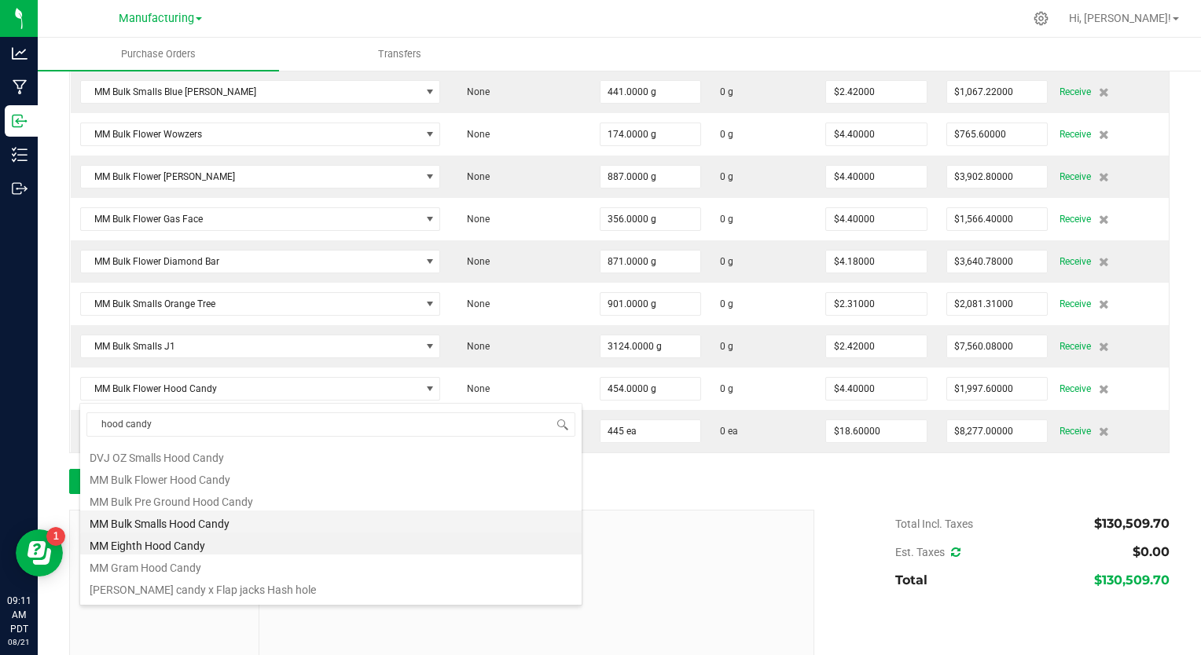
click at [195, 527] on li "MM Bulk Smalls Hood Candy" at bounding box center [330, 522] width 501 height 22
type input "445.0000 g"
type input "$2.42000"
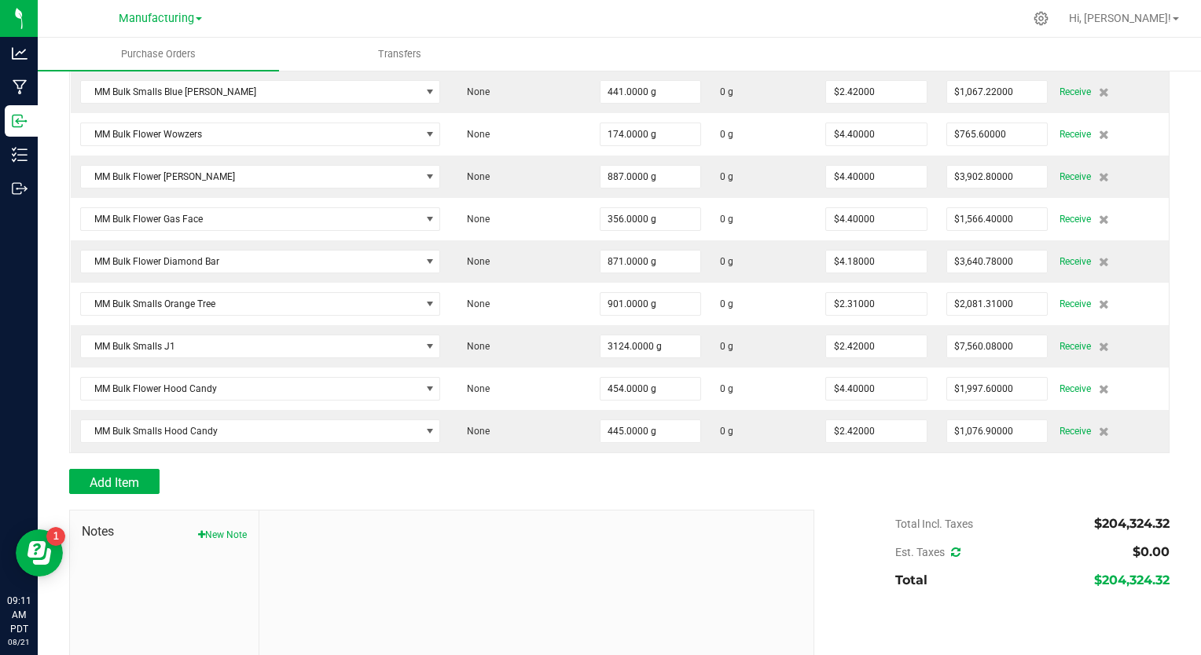
scroll to position [5221, 0]
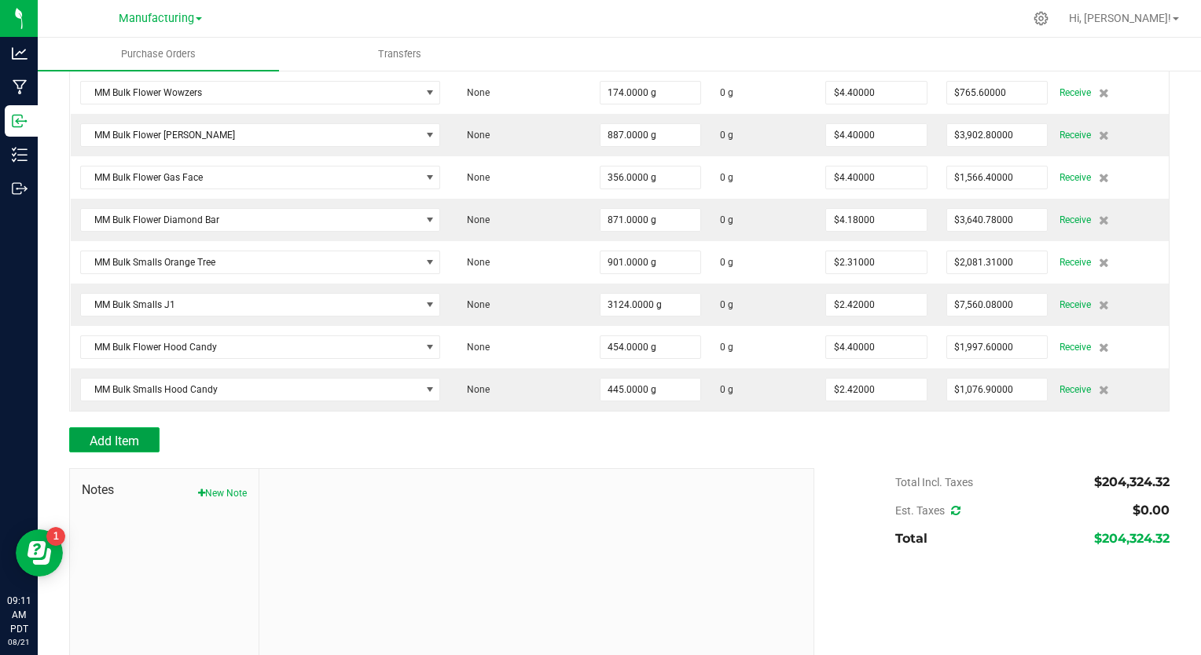
click at [141, 428] on button "Add Item" at bounding box center [114, 440] width 90 height 25
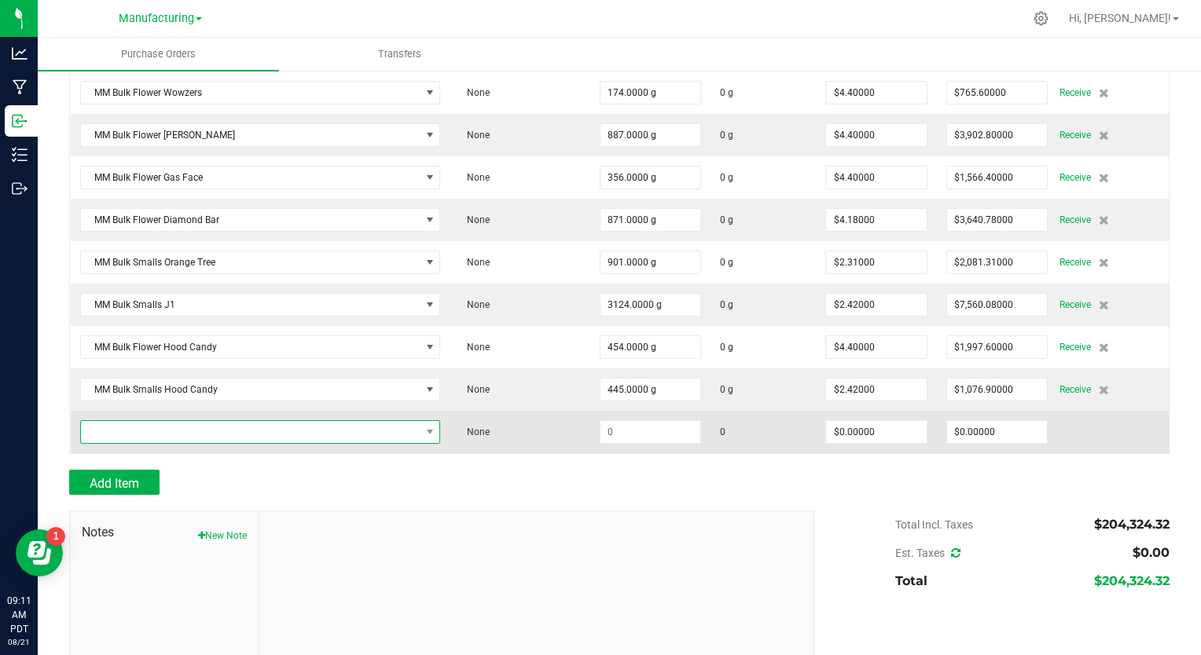
click at [116, 421] on span "NO DATA FOUND" at bounding box center [251, 432] width 340 height 22
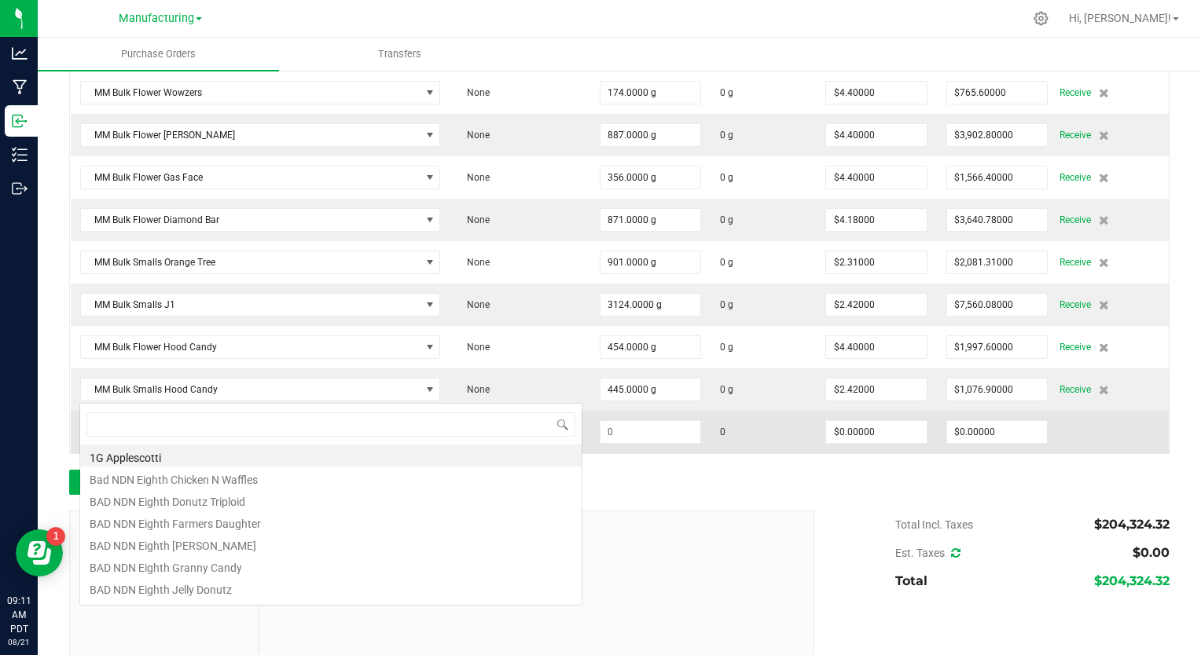
scroll to position [23, 358]
type input "super silver h"
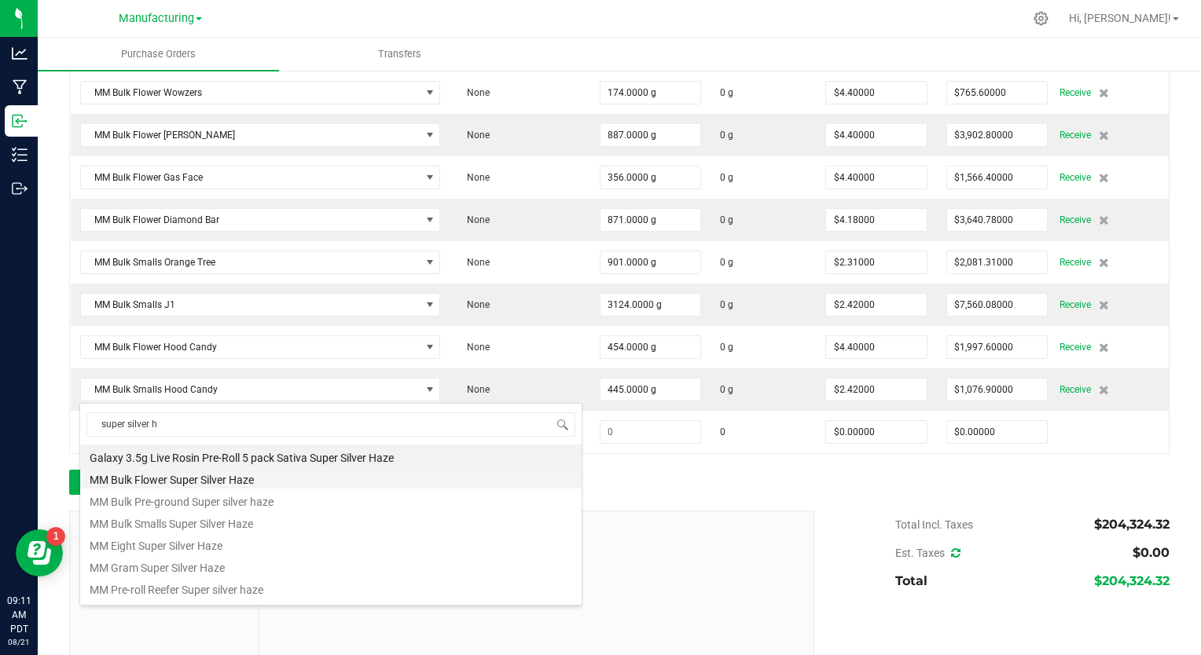
click at [173, 479] on li "MM Bulk Flower Super Silver Haze" at bounding box center [330, 478] width 501 height 22
type input "$4.07000"
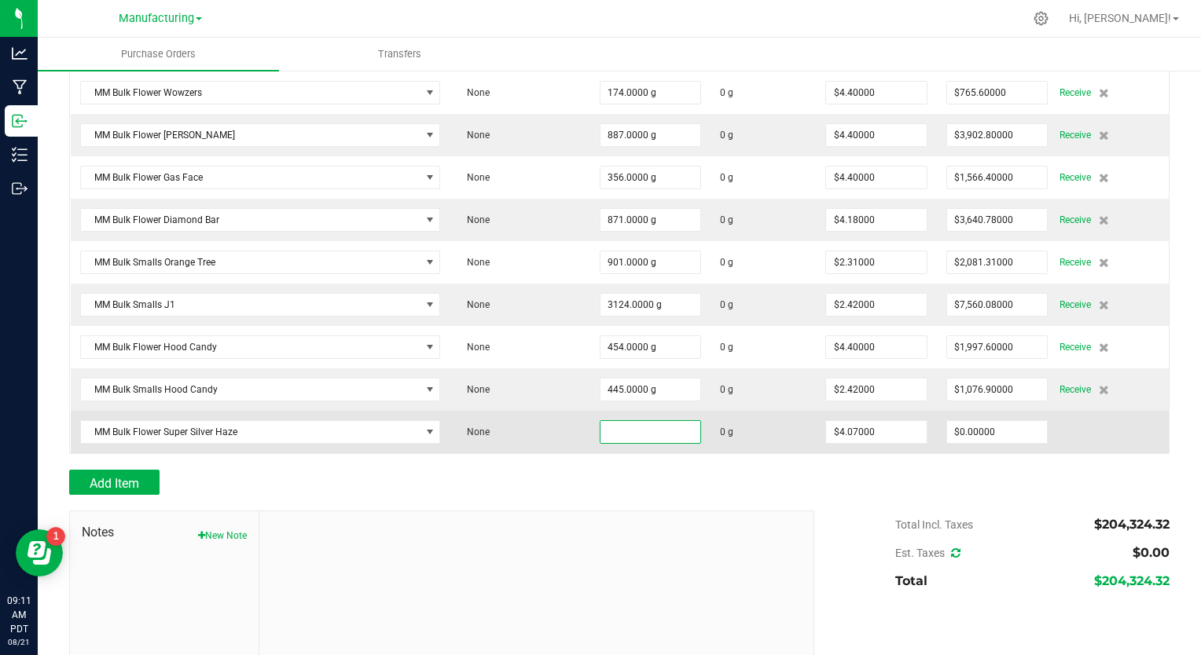
click at [600, 421] on input at bounding box center [650, 432] width 101 height 22
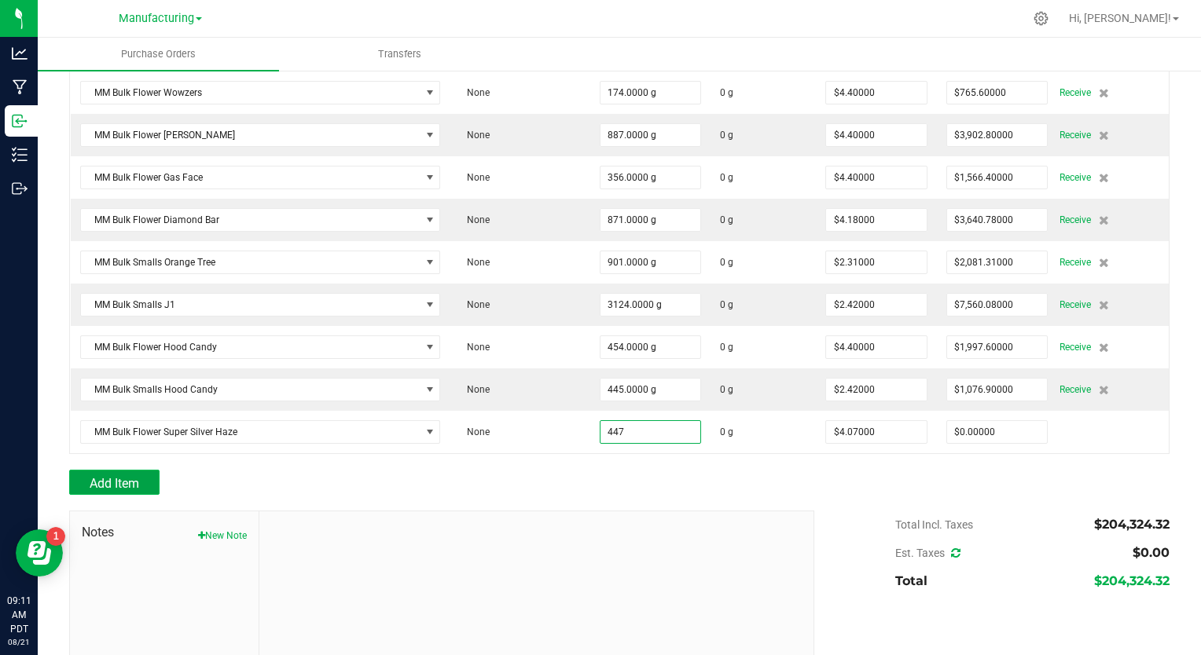
type input "447.0000 g"
click at [137, 476] on span "Add Item" at bounding box center [115, 483] width 50 height 15
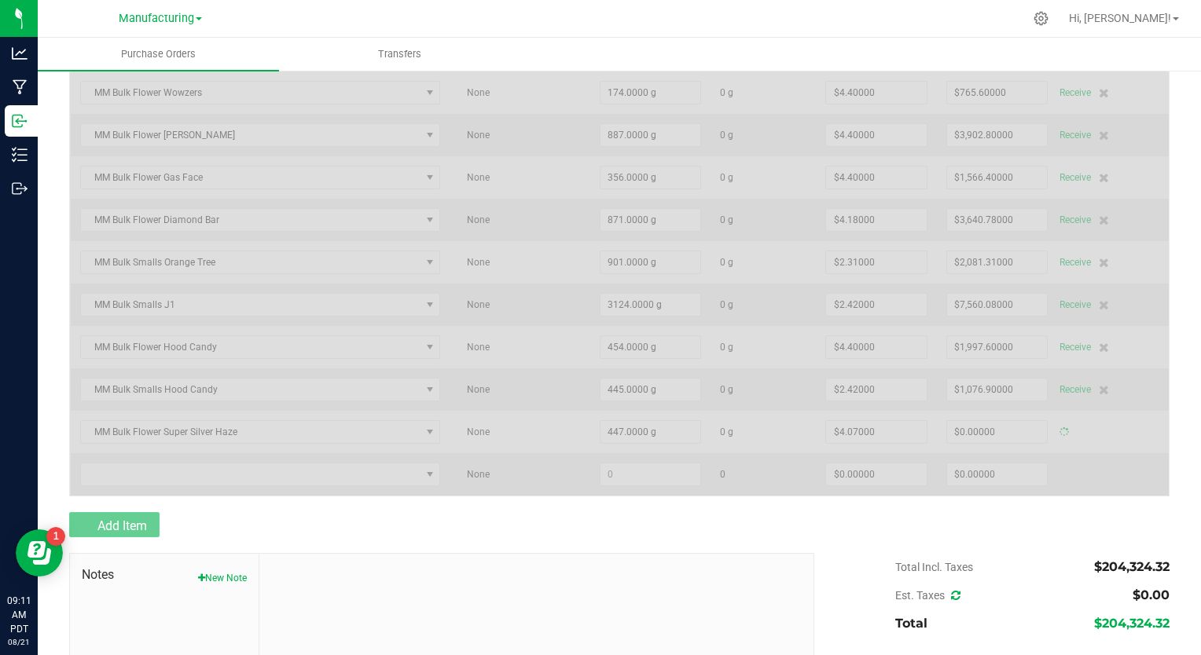
type input "$1,819.29000"
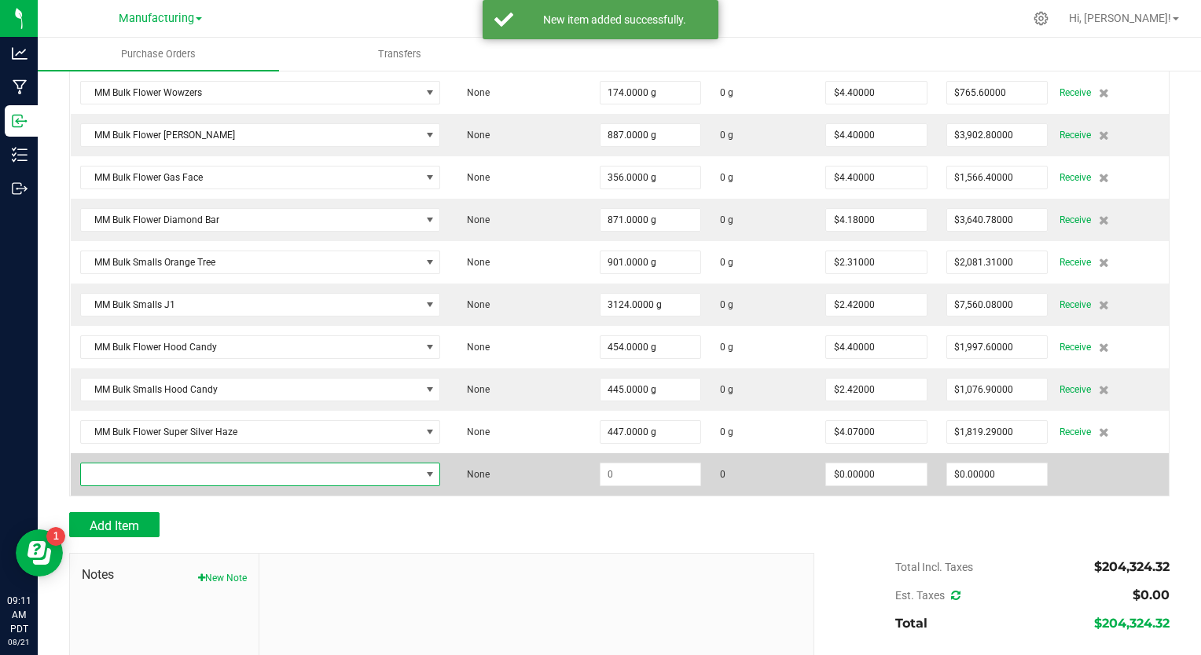
click at [148, 464] on span "NO DATA FOUND" at bounding box center [251, 475] width 340 height 22
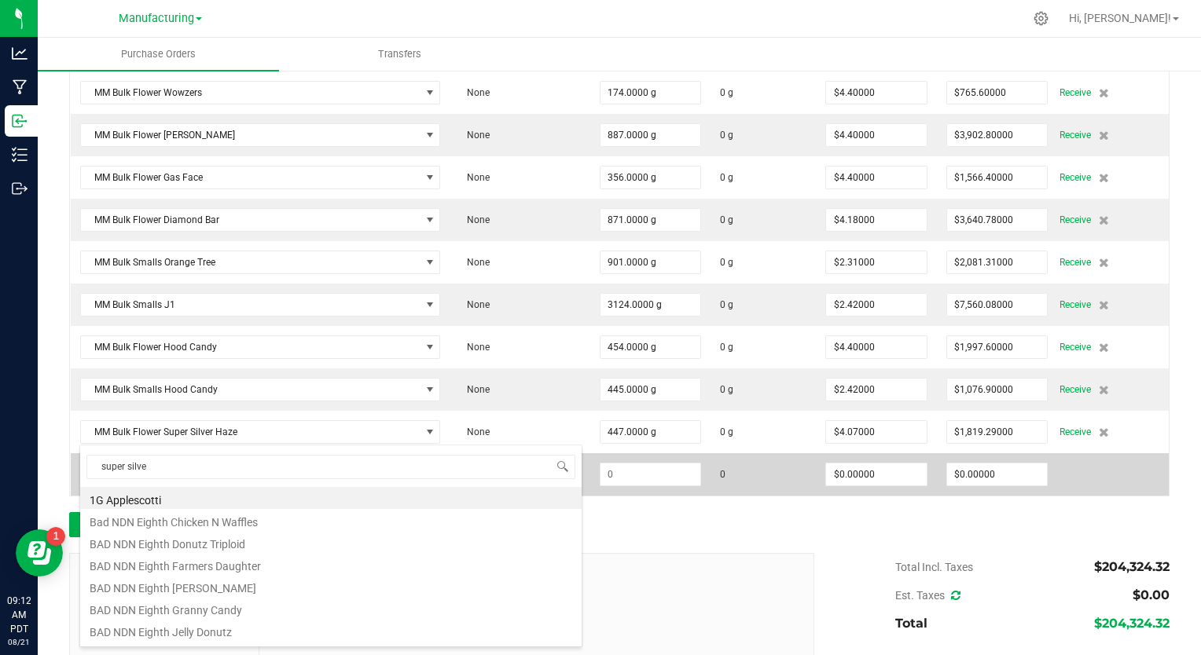
type input "super silver"
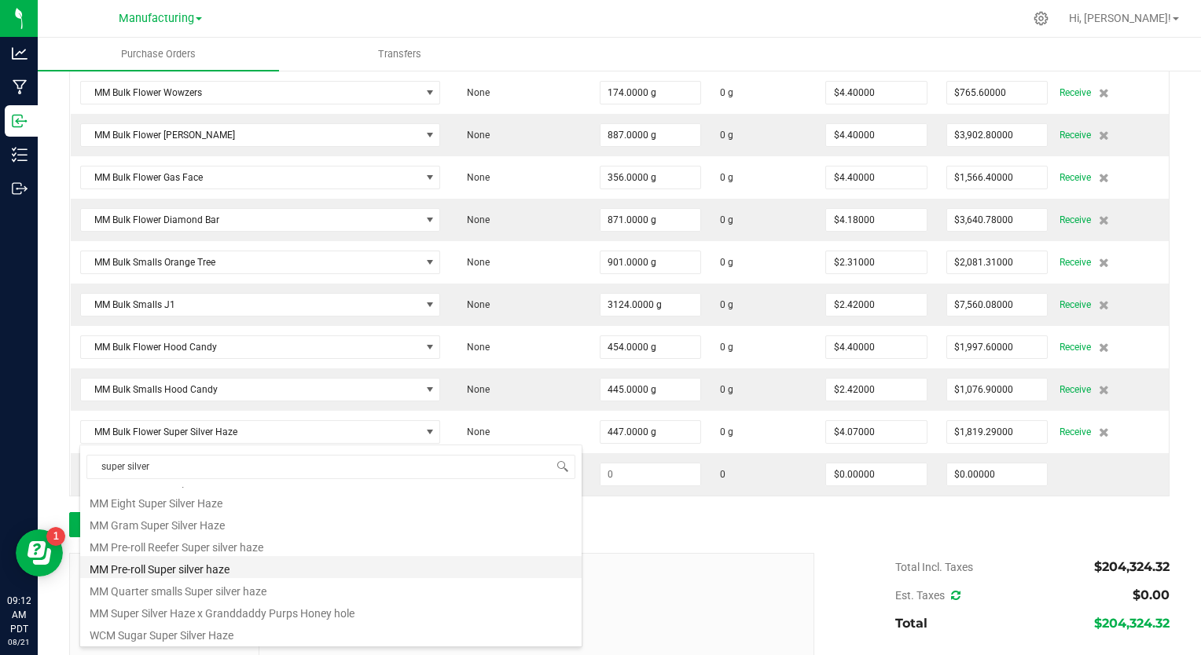
scroll to position [6, 0]
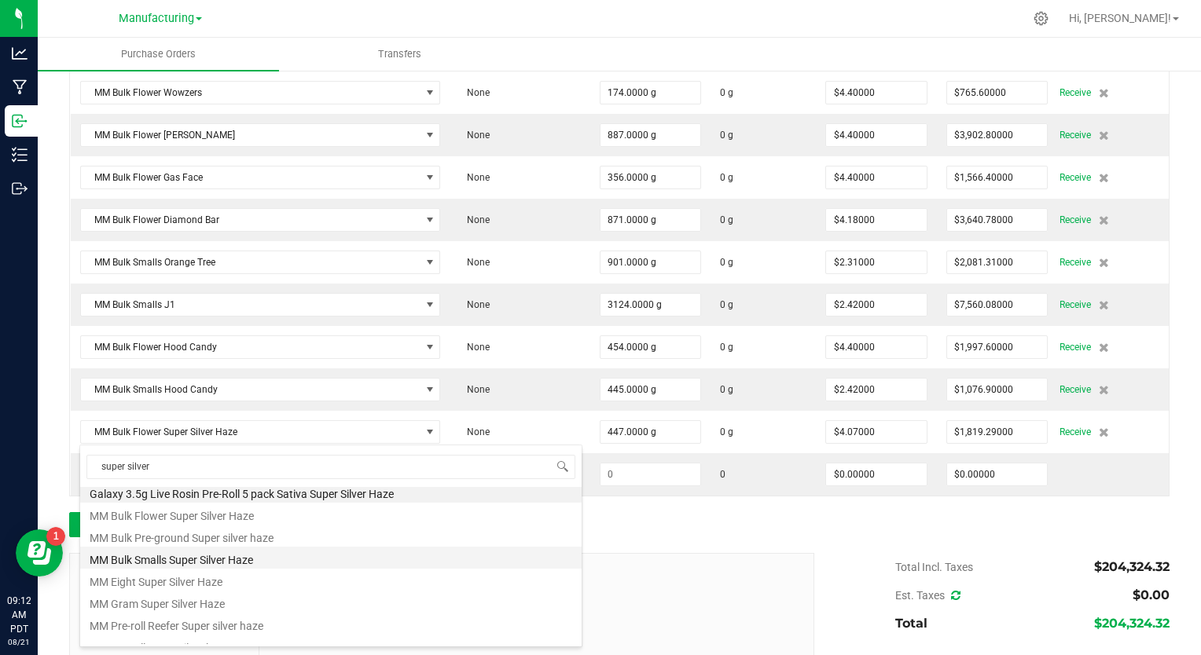
click at [181, 561] on li "MM Bulk Smalls Super Silver Haze" at bounding box center [330, 558] width 501 height 22
type input "$2.09000"
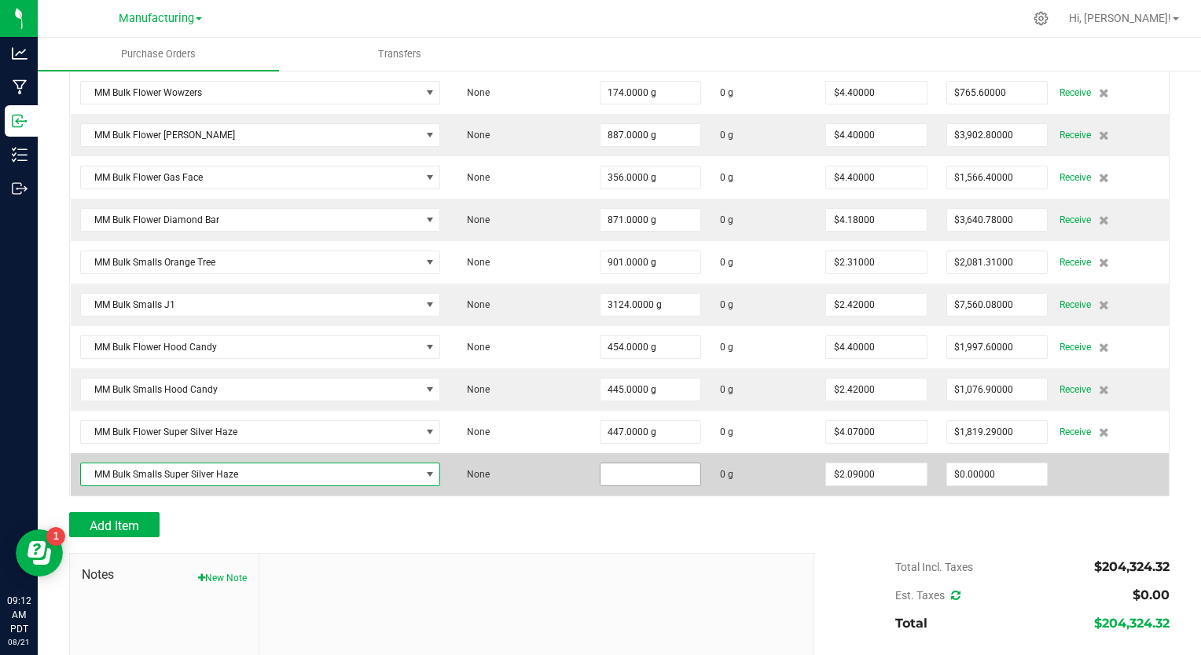
click at [604, 464] on input at bounding box center [650, 475] width 101 height 22
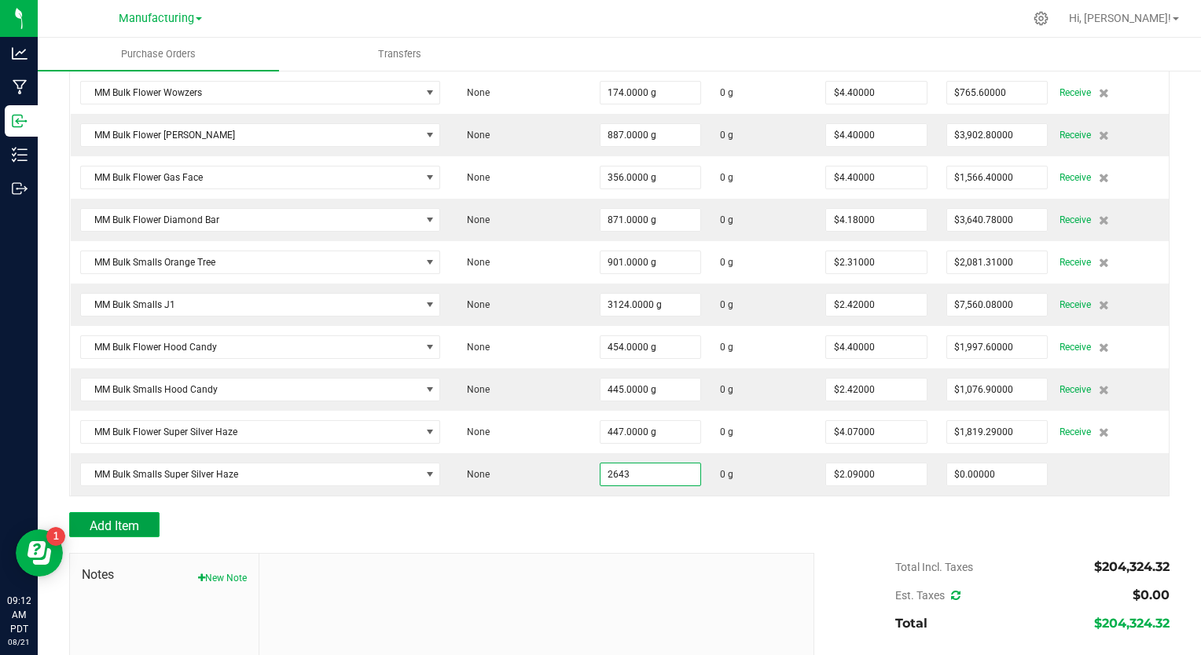
type input "2643.0000 g"
click at [148, 512] on button "Add Item" at bounding box center [114, 524] width 90 height 25
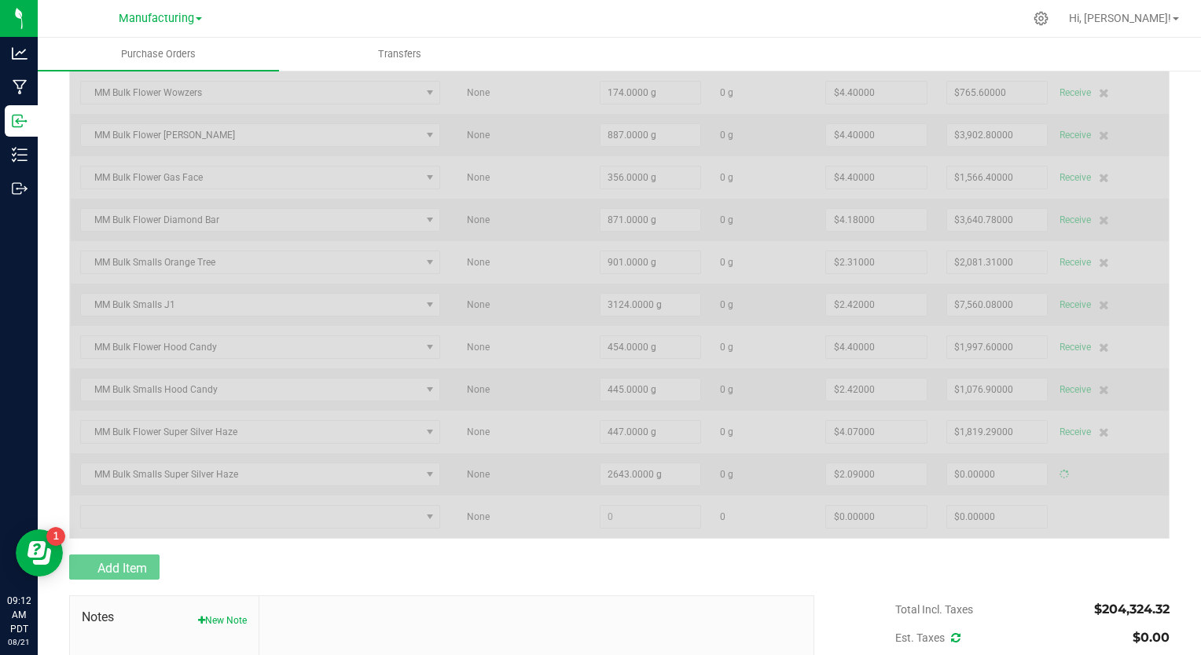
type input "$5,523.87000"
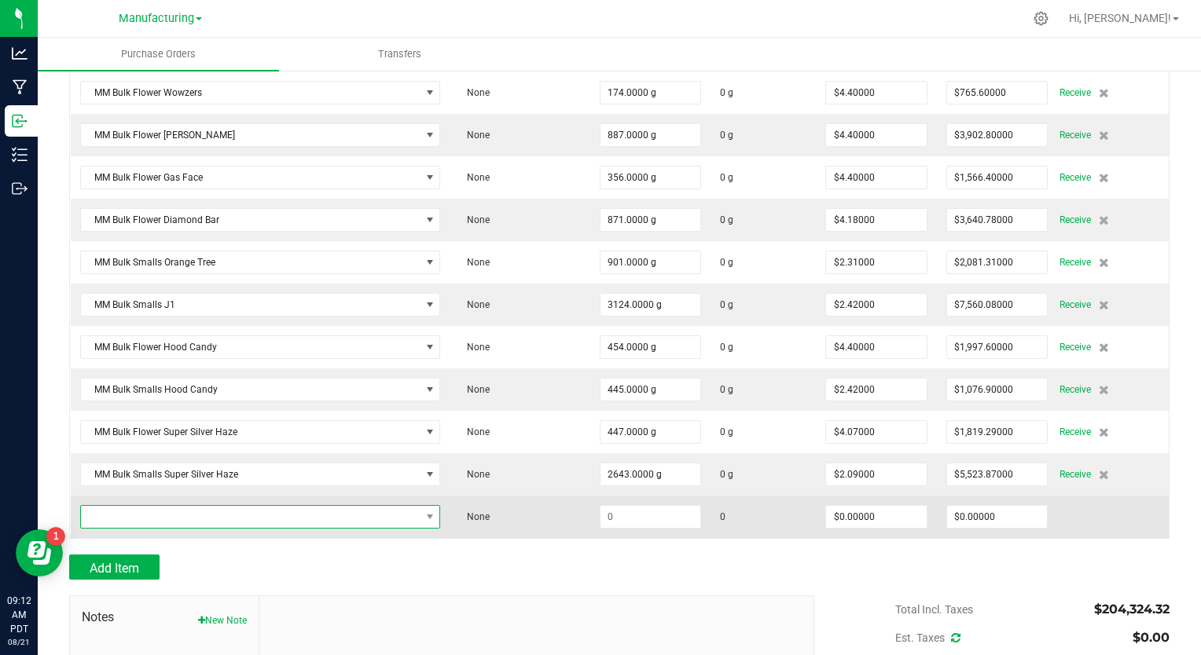
click at [157, 506] on span "NO DATA FOUND" at bounding box center [251, 517] width 340 height 22
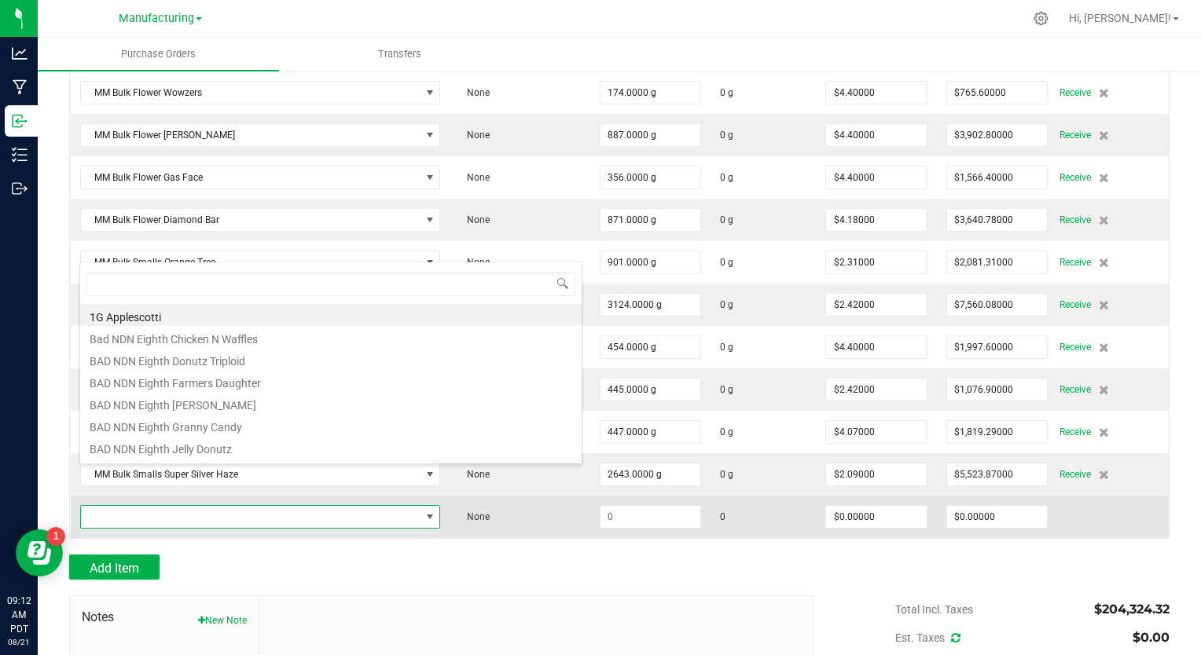
scroll to position [23, 358]
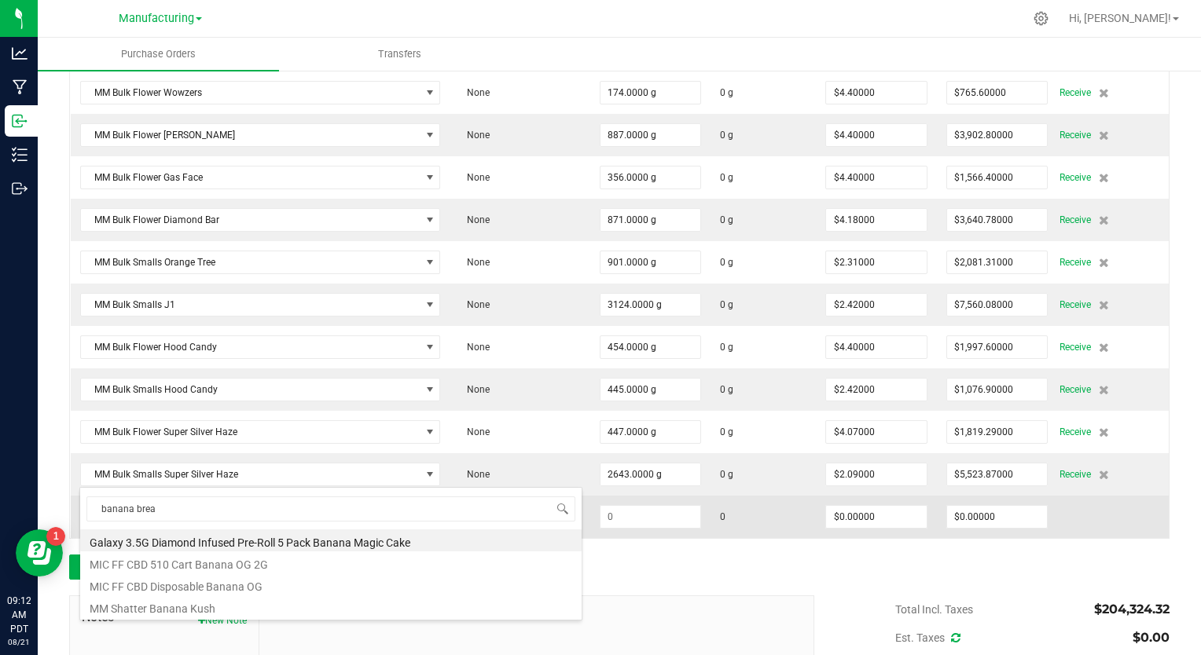
type input "banana bread"
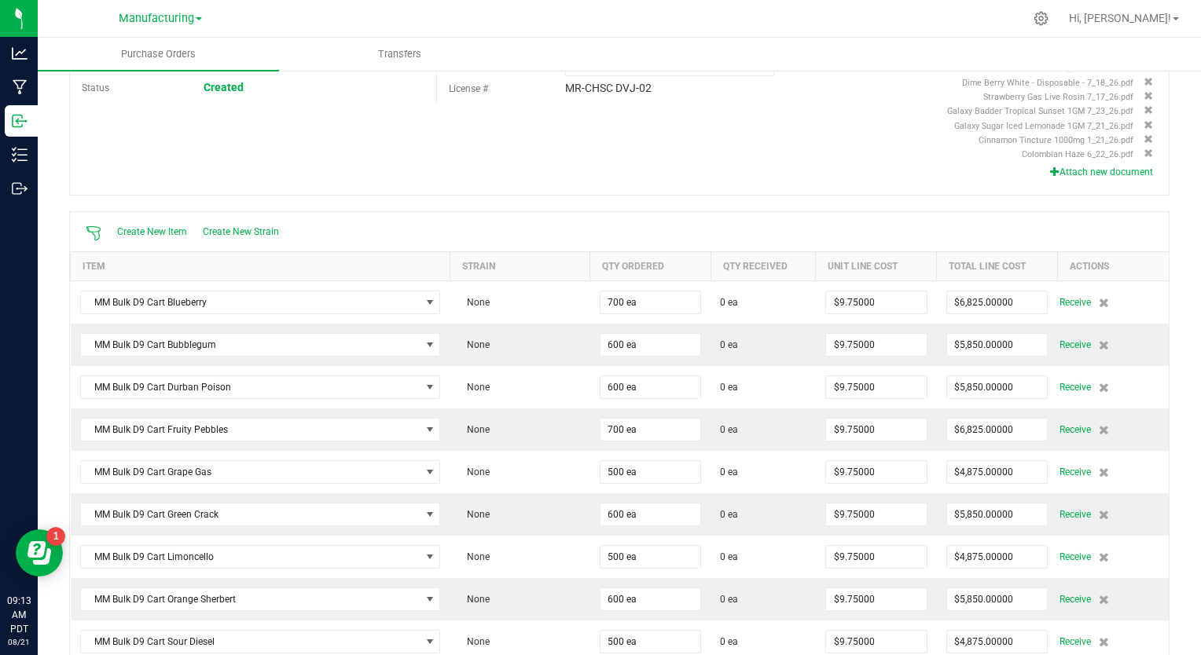
scroll to position [0, 0]
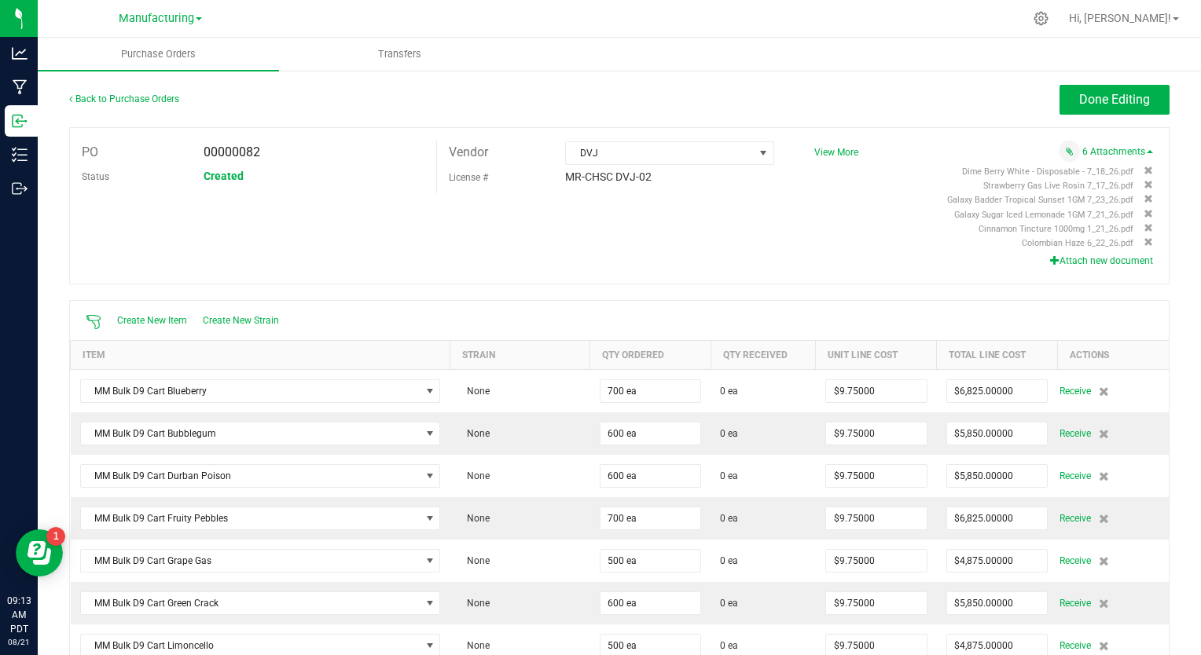
click at [1104, 260] on button "Attach new document" at bounding box center [1101, 261] width 103 height 14
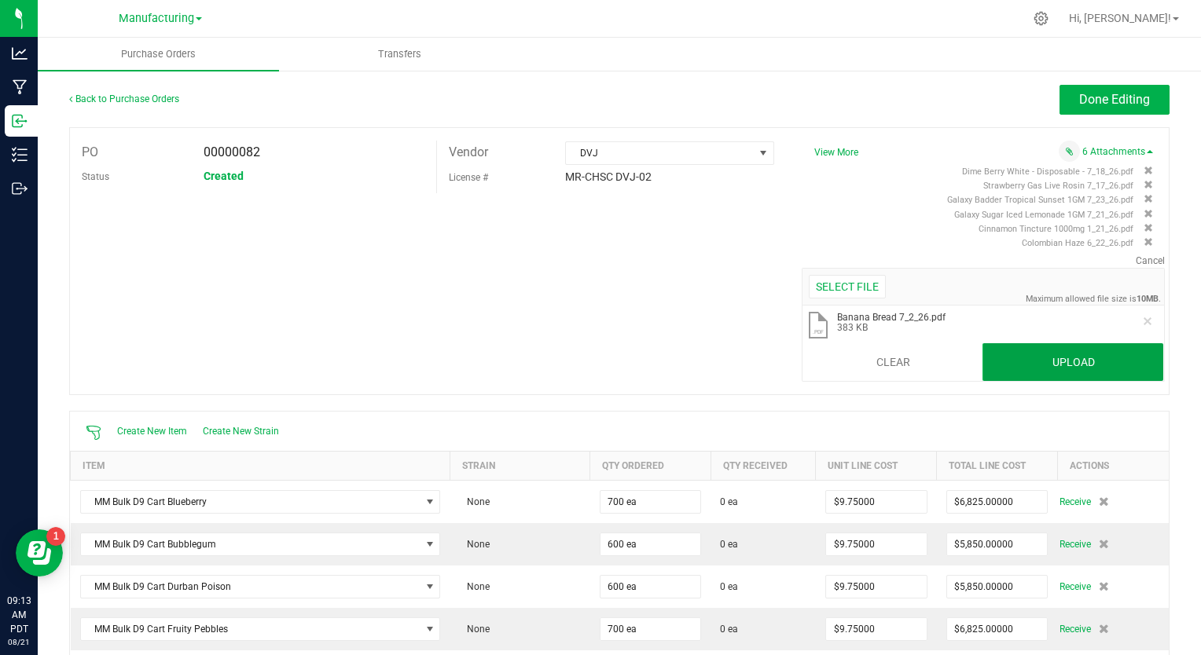
click at [1000, 362] on button "Upload" at bounding box center [1072, 362] width 181 height 38
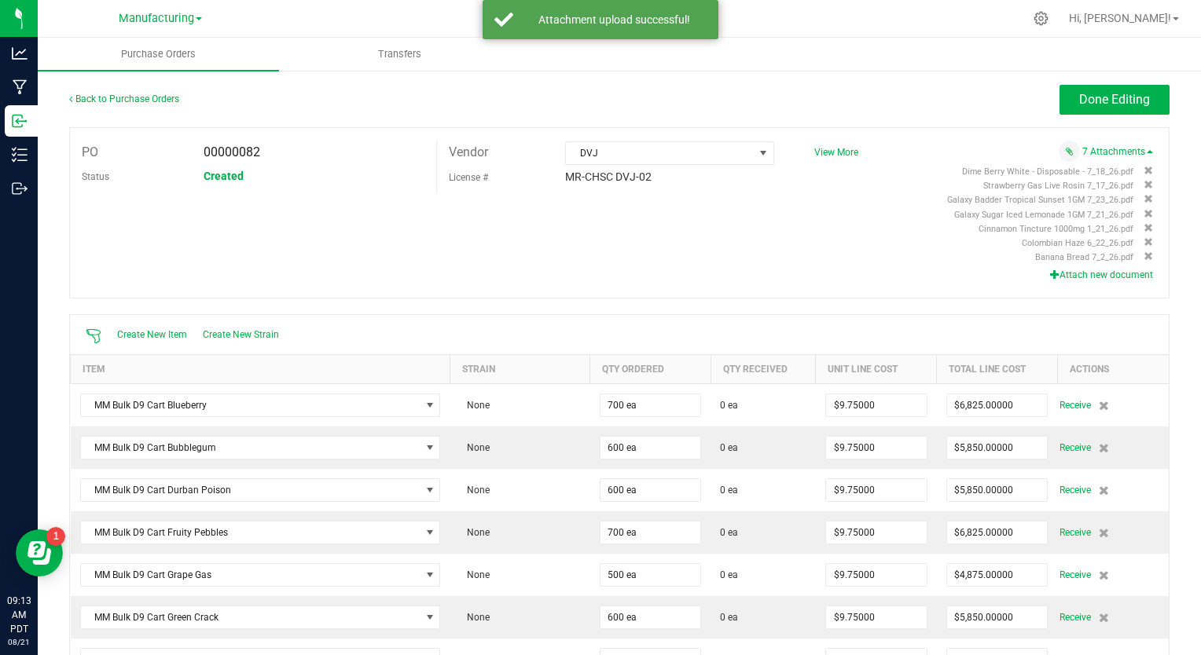
click at [1050, 273] on button "Attach new document" at bounding box center [1101, 275] width 103 height 14
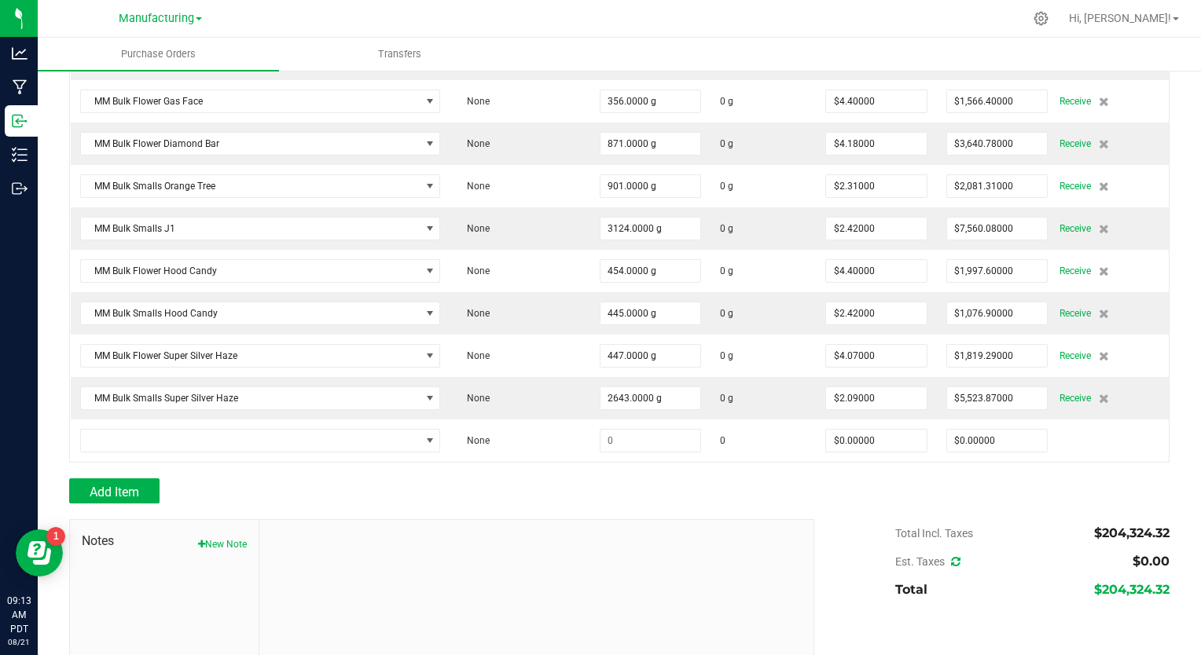
scroll to position [5471, 0]
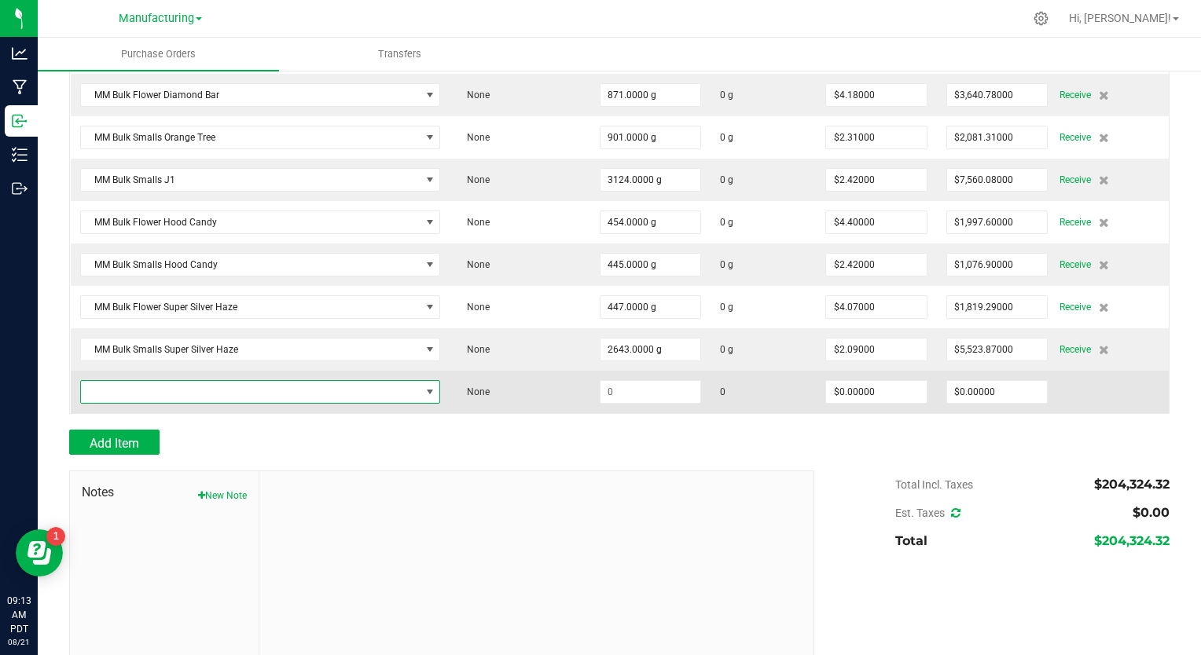
click at [134, 381] on span "NO DATA FOUND" at bounding box center [251, 392] width 340 height 22
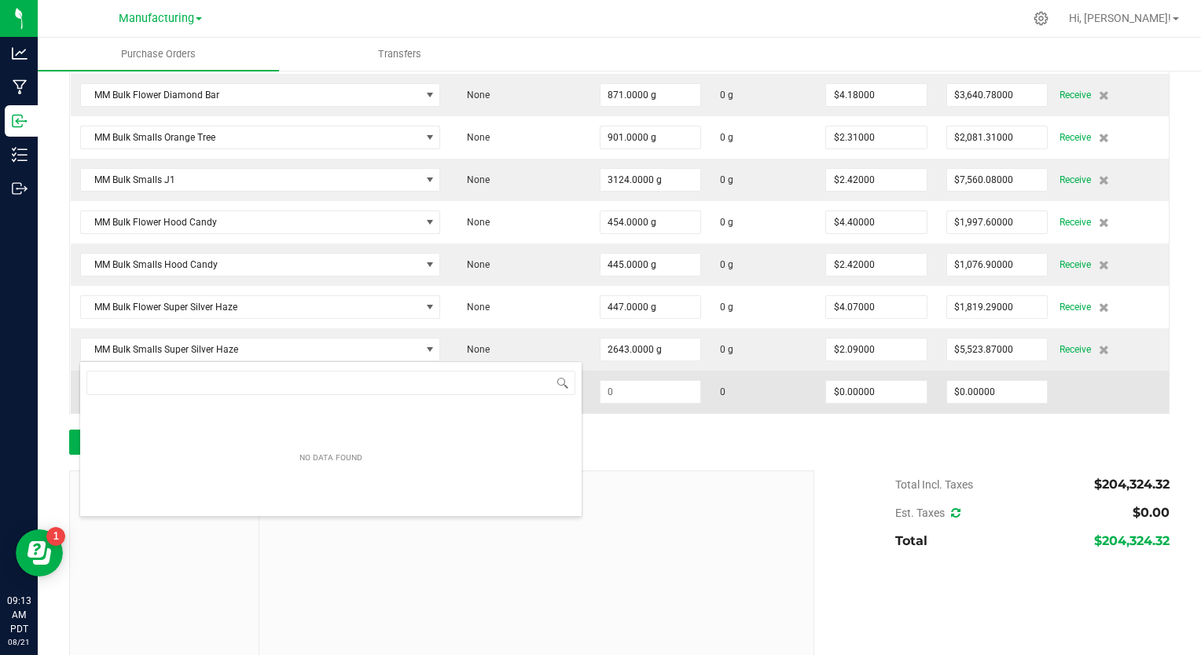
scroll to position [23, 358]
type input "all time"
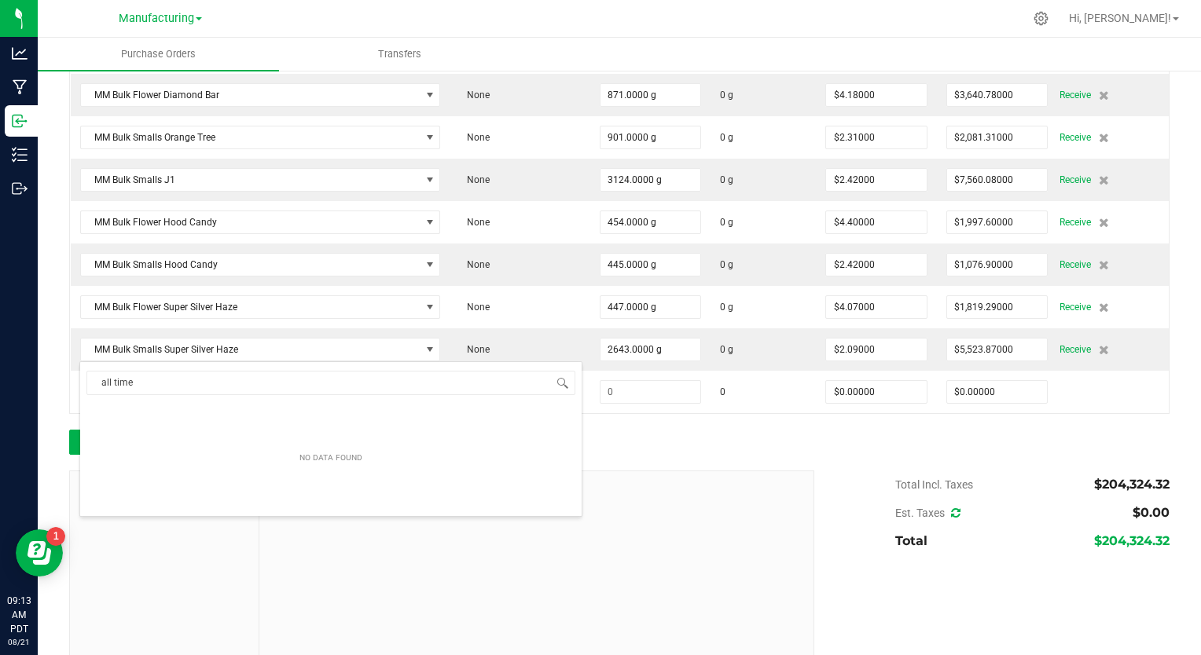
click at [651, 414] on div at bounding box center [619, 422] width 1100 height 16
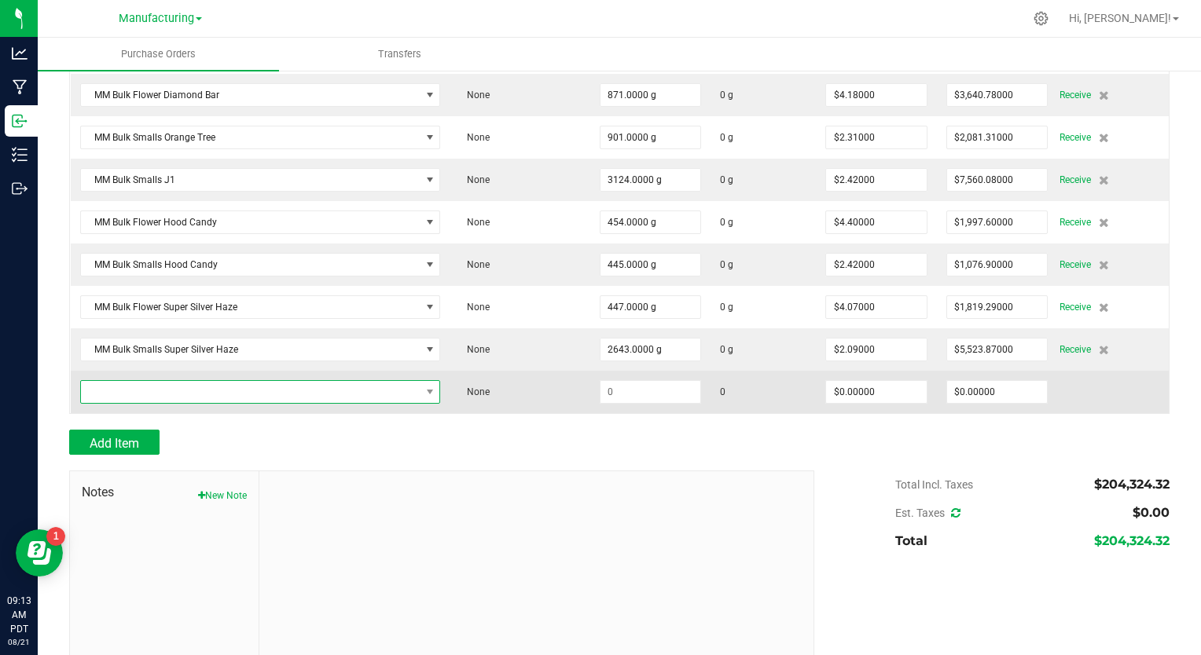
click at [107, 381] on span "NO DATA FOUND" at bounding box center [251, 392] width 340 height 22
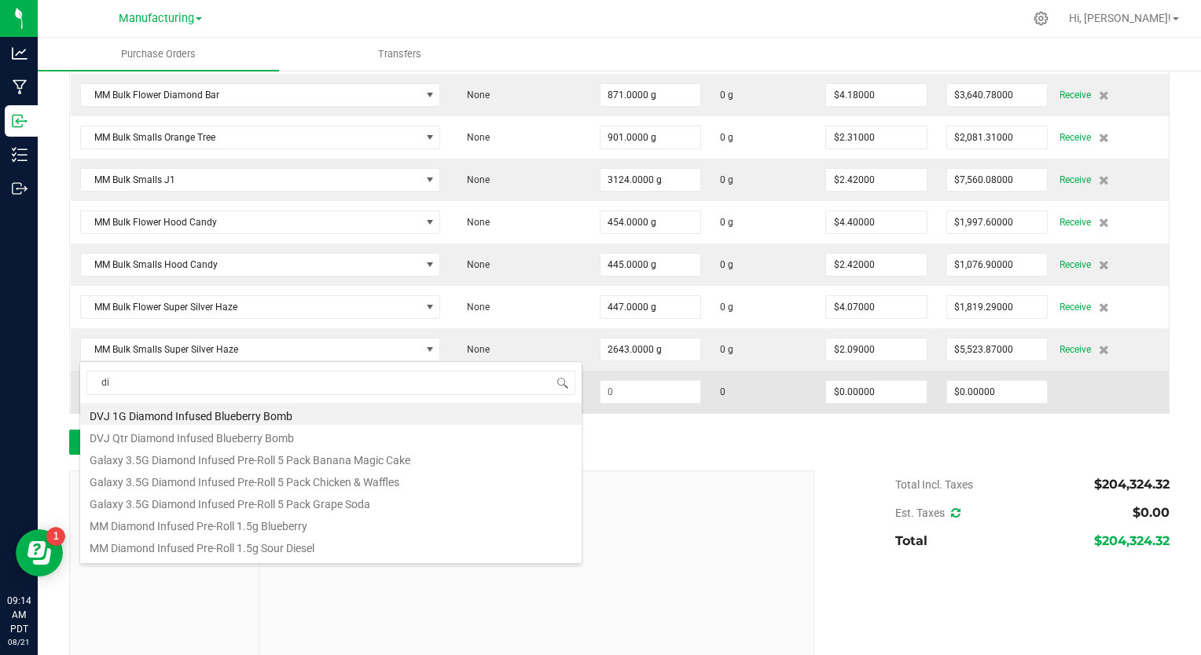
type input "d"
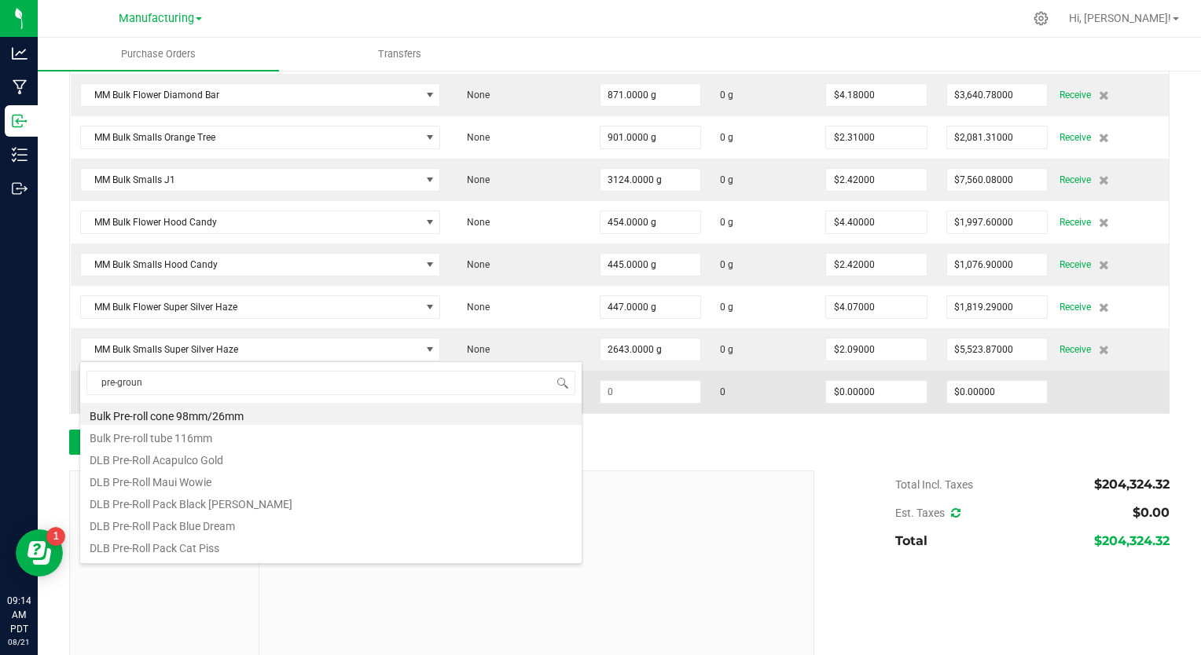
type input "pre-ground"
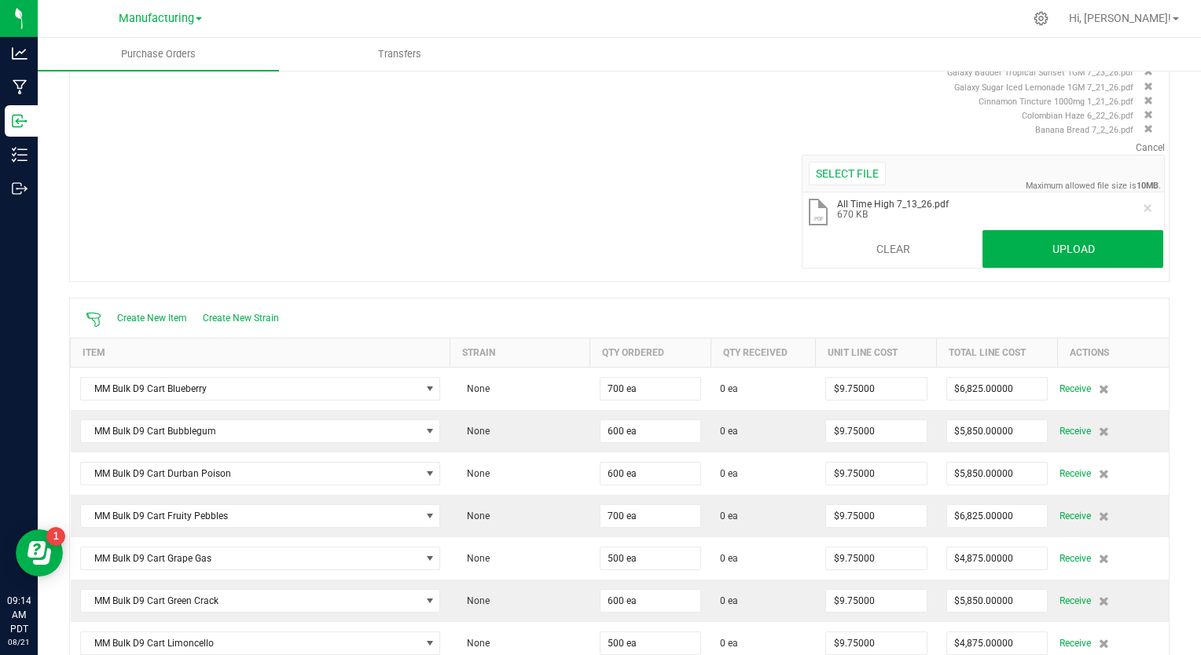
scroll to position [0, 0]
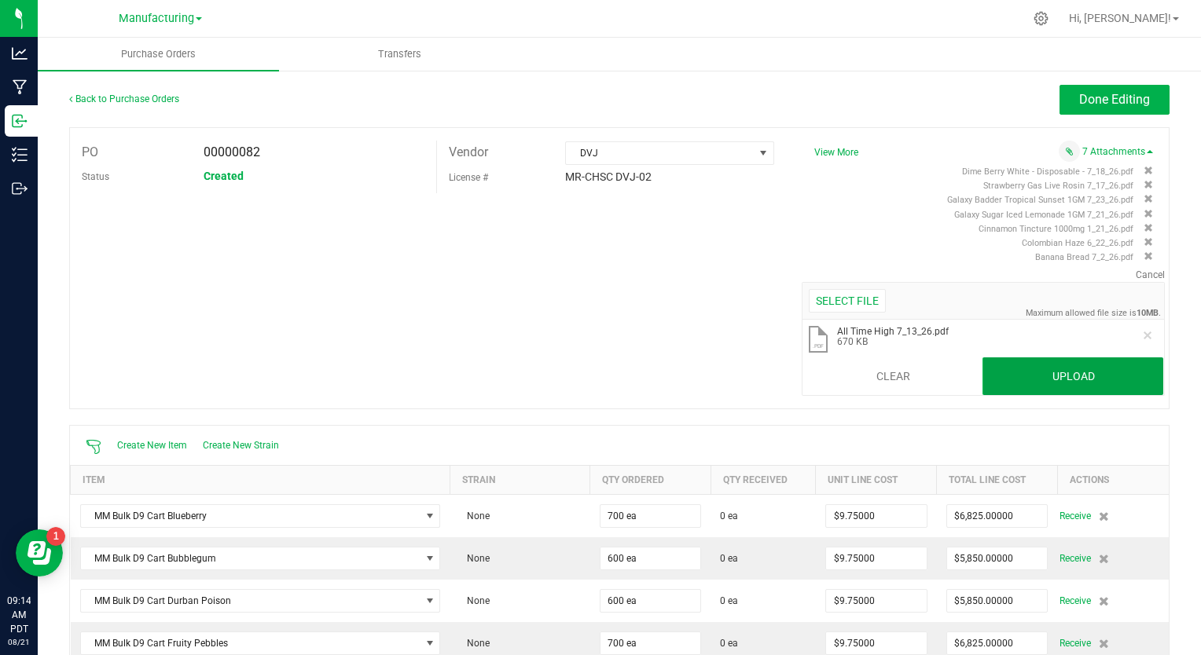
click at [1066, 380] on button "Upload" at bounding box center [1072, 377] width 181 height 38
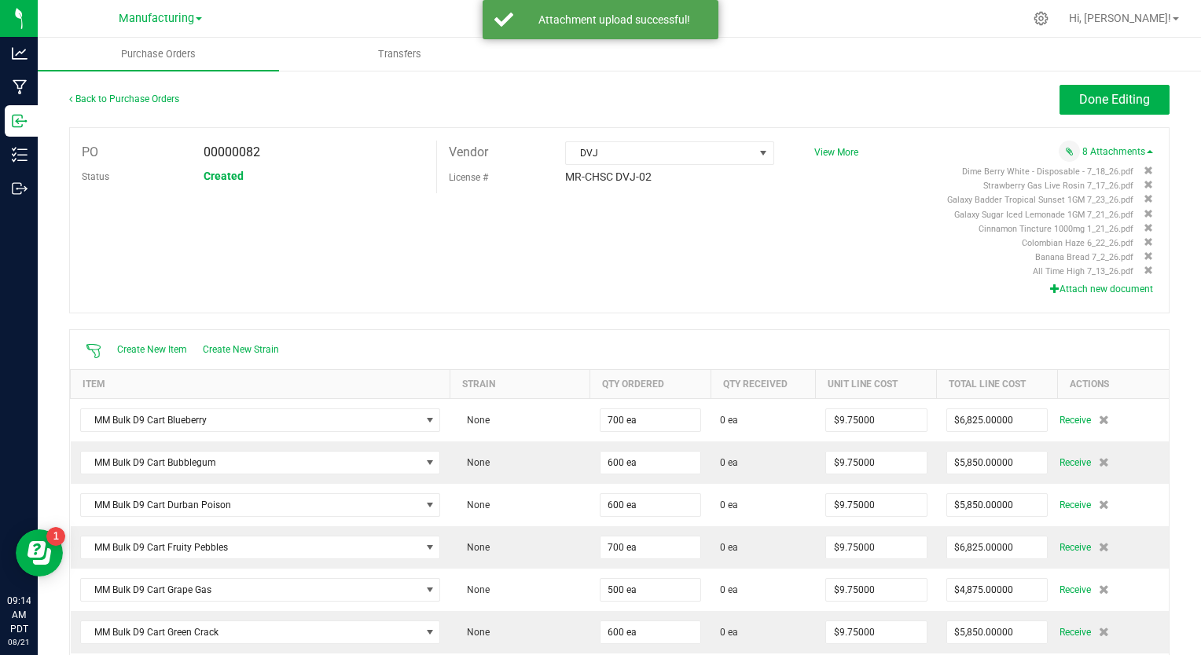
click at [1075, 288] on button "Attach new document" at bounding box center [1101, 289] width 103 height 14
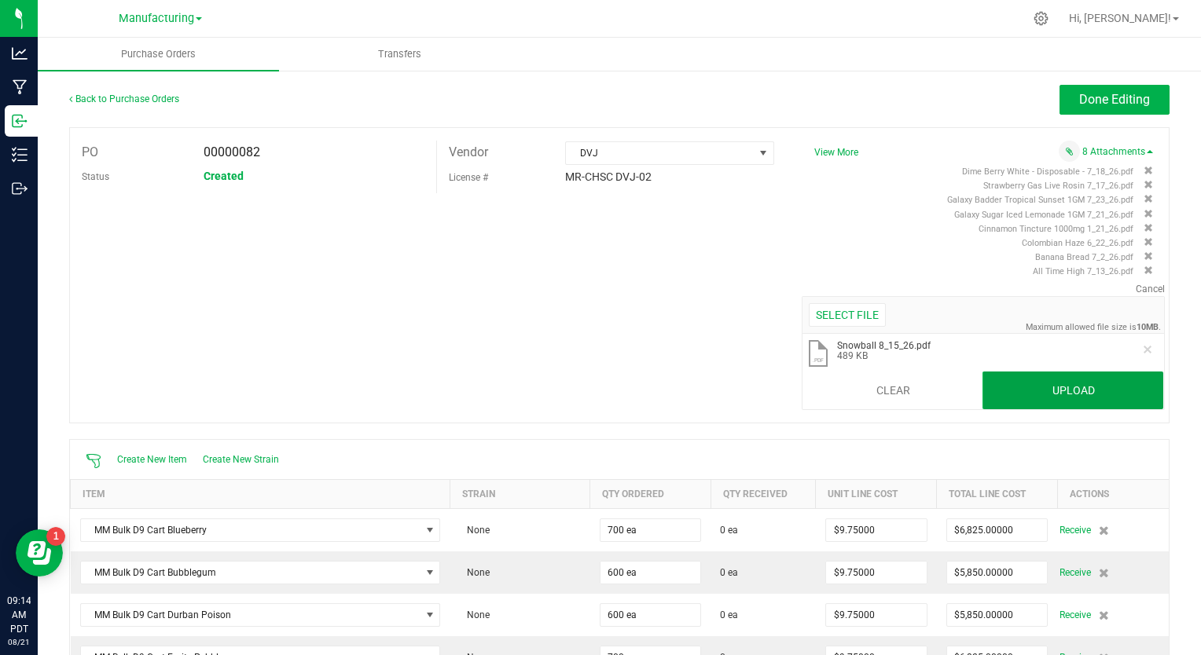
click at [1031, 391] on button "Upload" at bounding box center [1072, 391] width 181 height 38
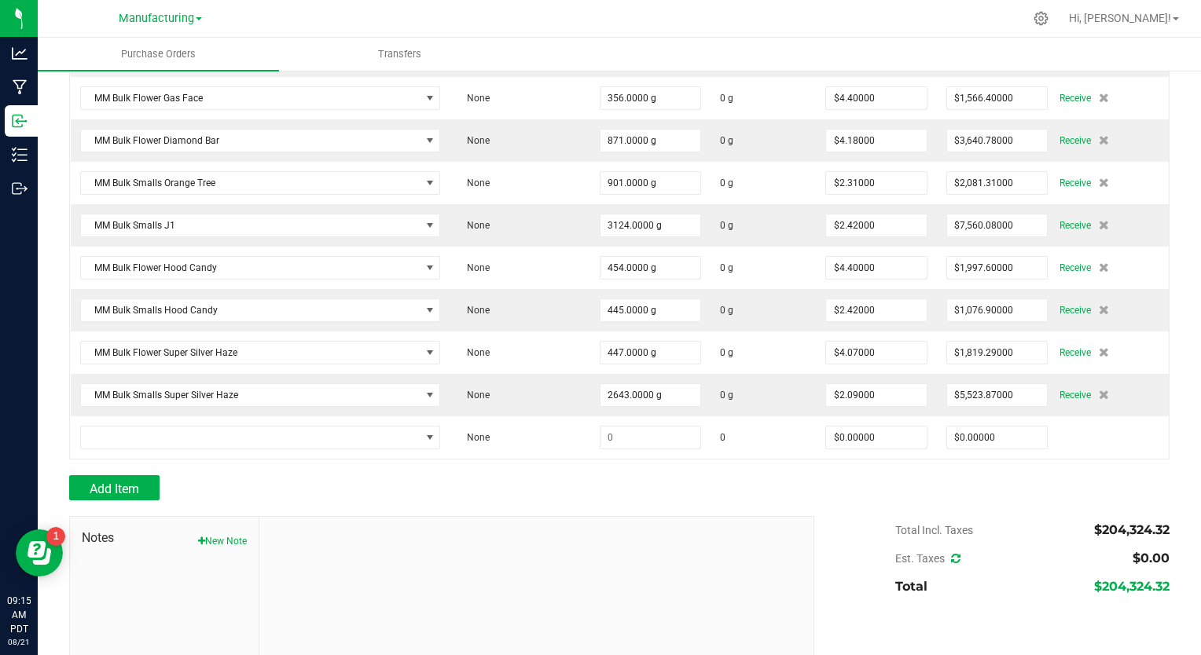
scroll to position [5390, 0]
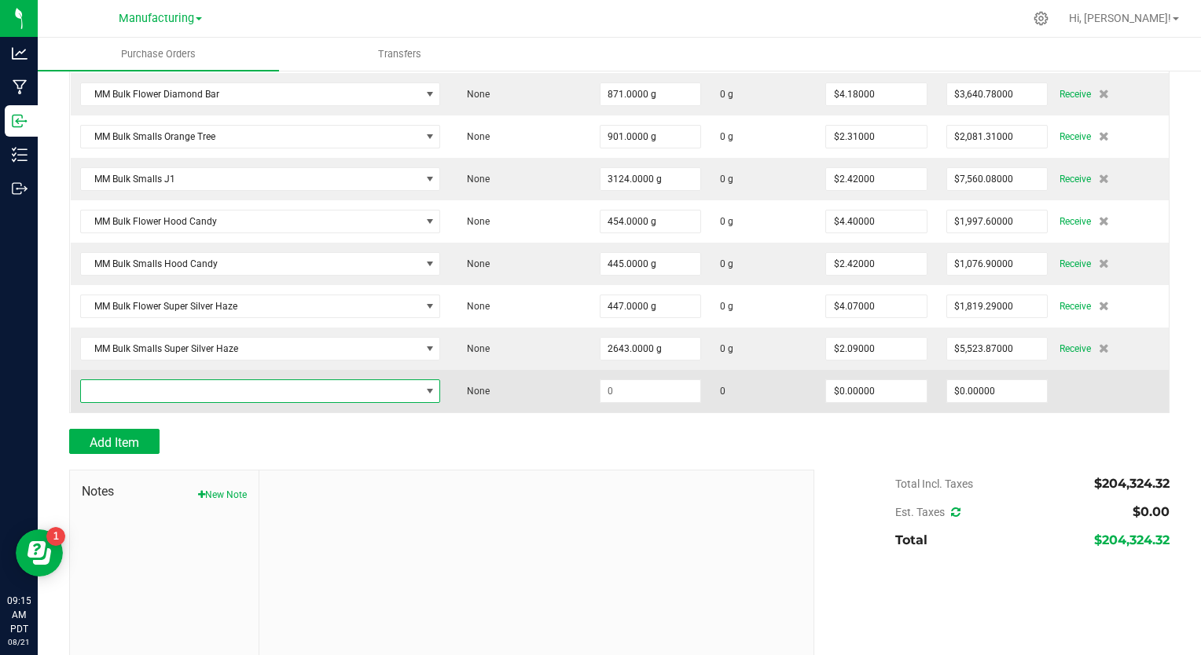
click at [275, 380] on span "NO DATA FOUND" at bounding box center [251, 391] width 340 height 22
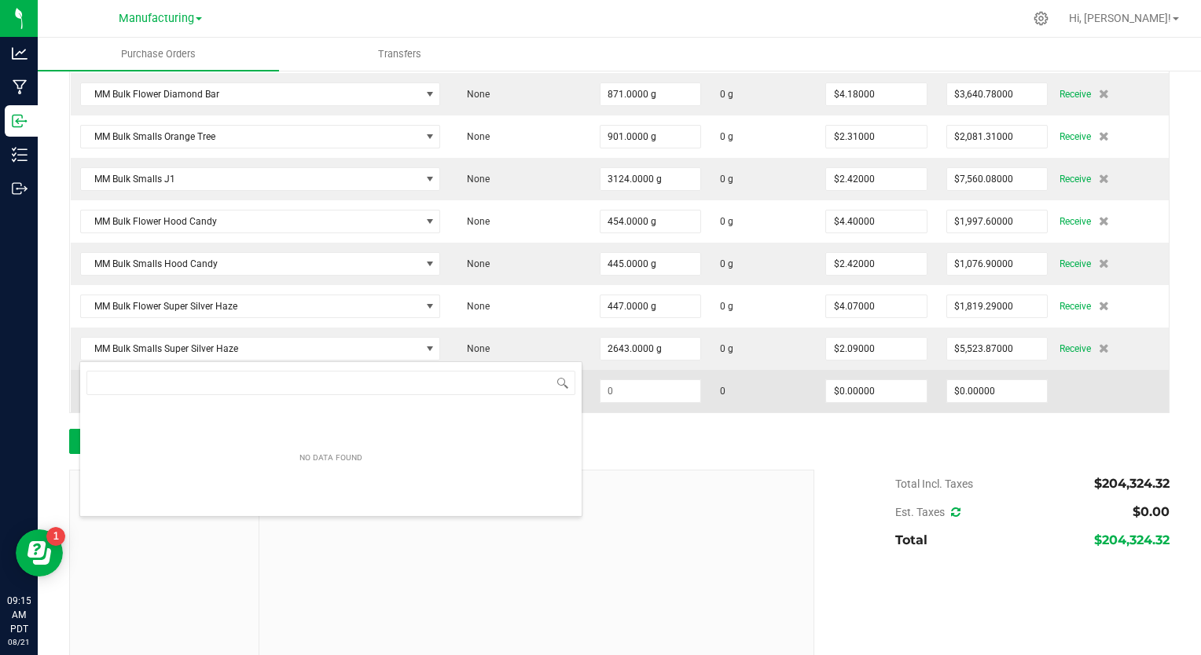
scroll to position [23, 358]
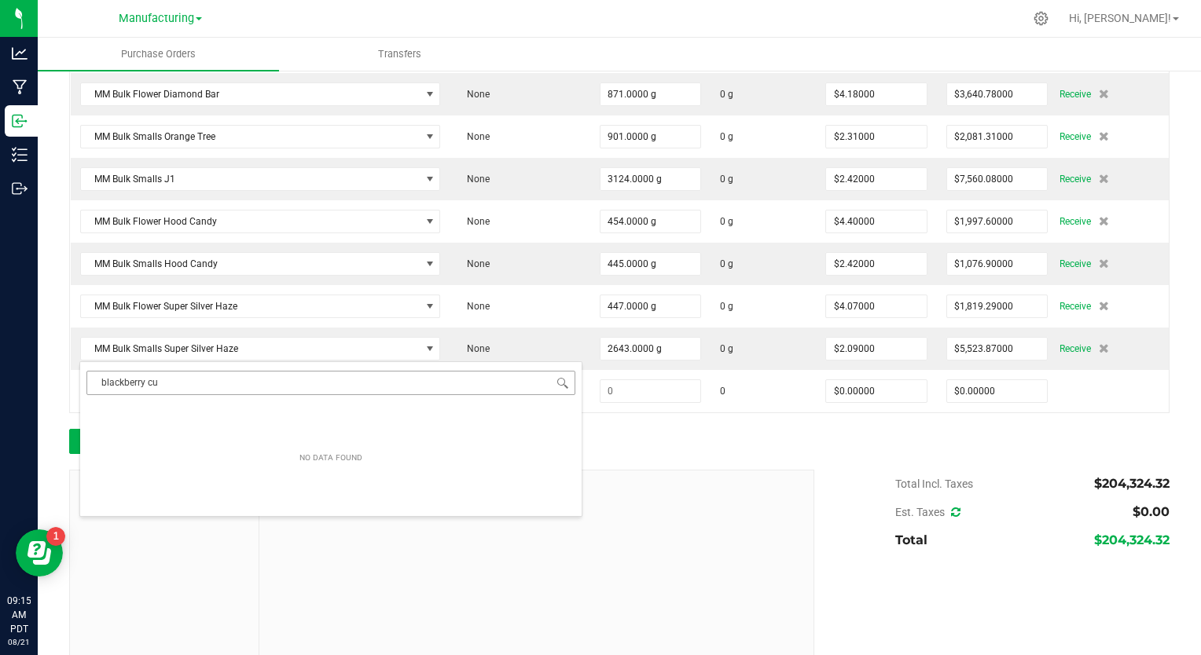
drag, startPoint x: 189, startPoint y: 383, endPoint x: 94, endPoint y: 382, distance: 95.1
click at [94, 382] on input "blackberry cu" at bounding box center [330, 383] width 489 height 24
type input "rogue"
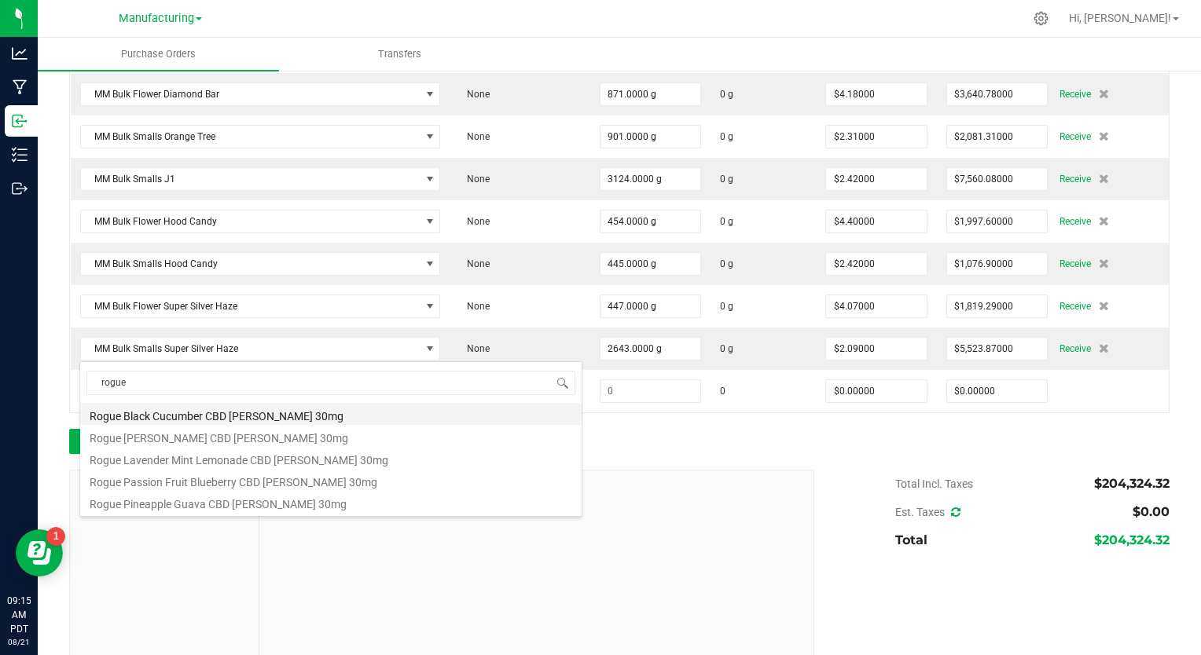
click at [134, 413] on li "Rogue Black Cucumber CBD Seltzer 30mg" at bounding box center [330, 414] width 501 height 22
type input "$4.50000"
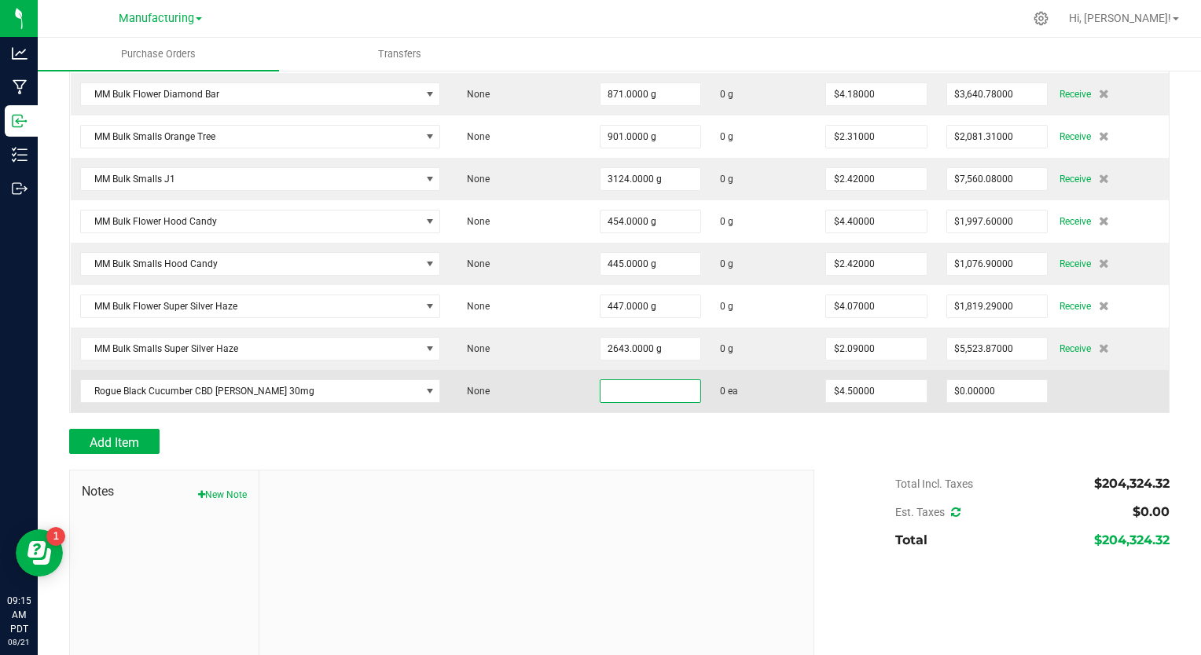
click at [600, 380] on input at bounding box center [650, 391] width 101 height 22
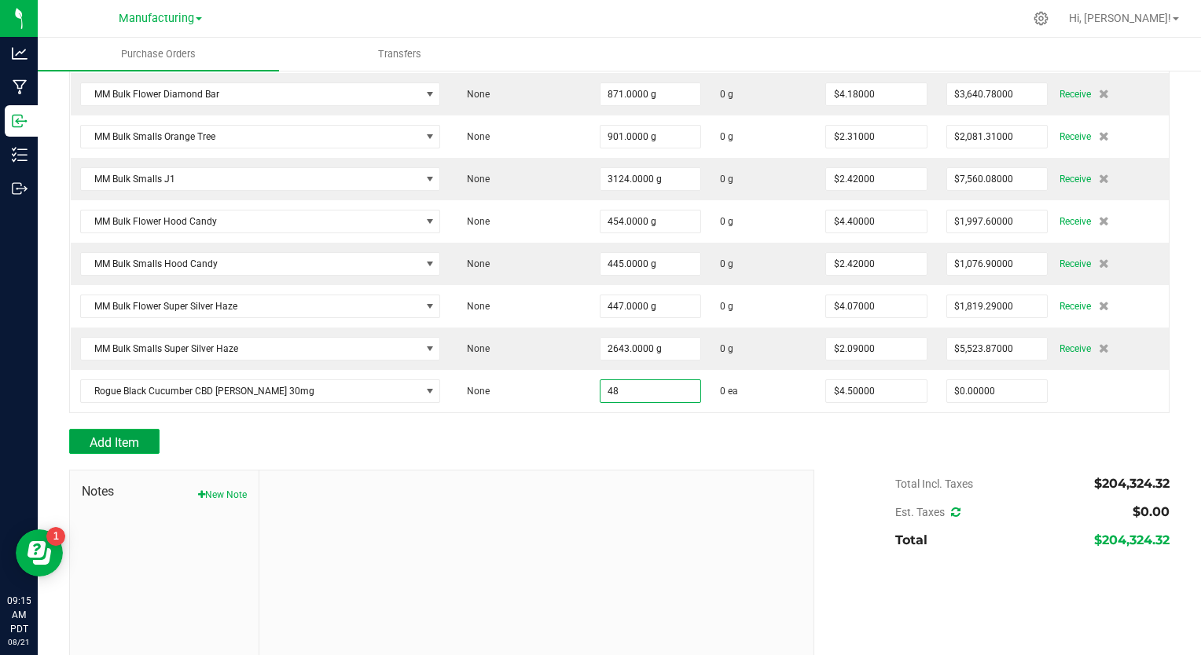
type input "48 ea"
click at [142, 429] on button "Add Item" at bounding box center [114, 441] width 90 height 25
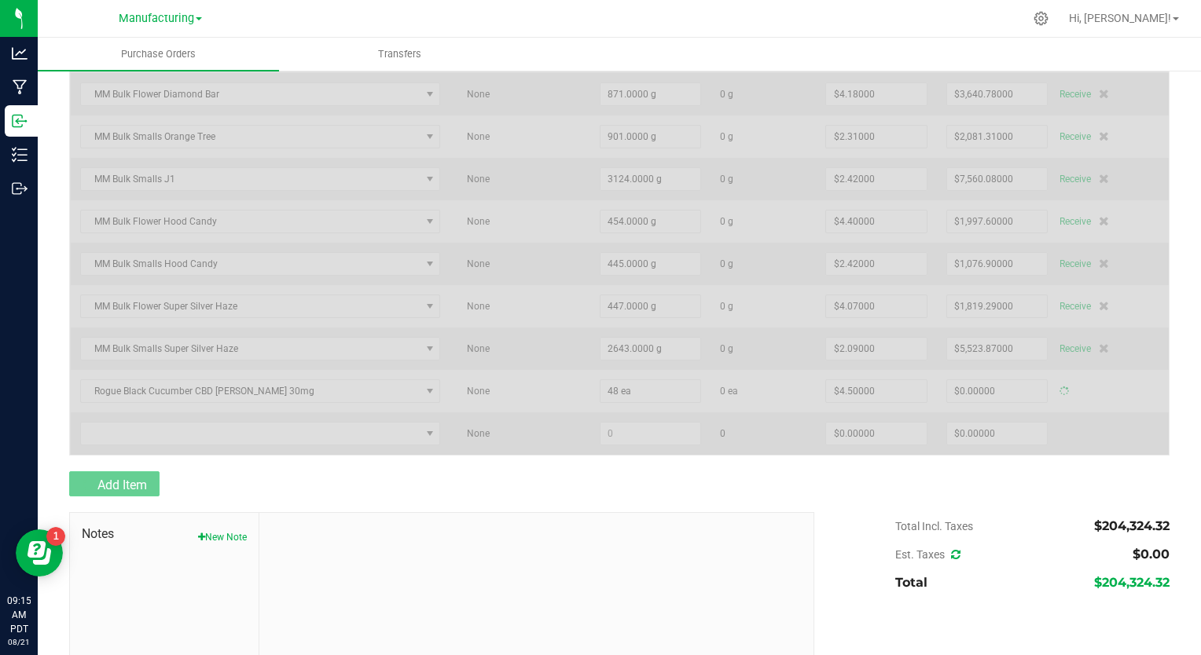
type input "$216.00000"
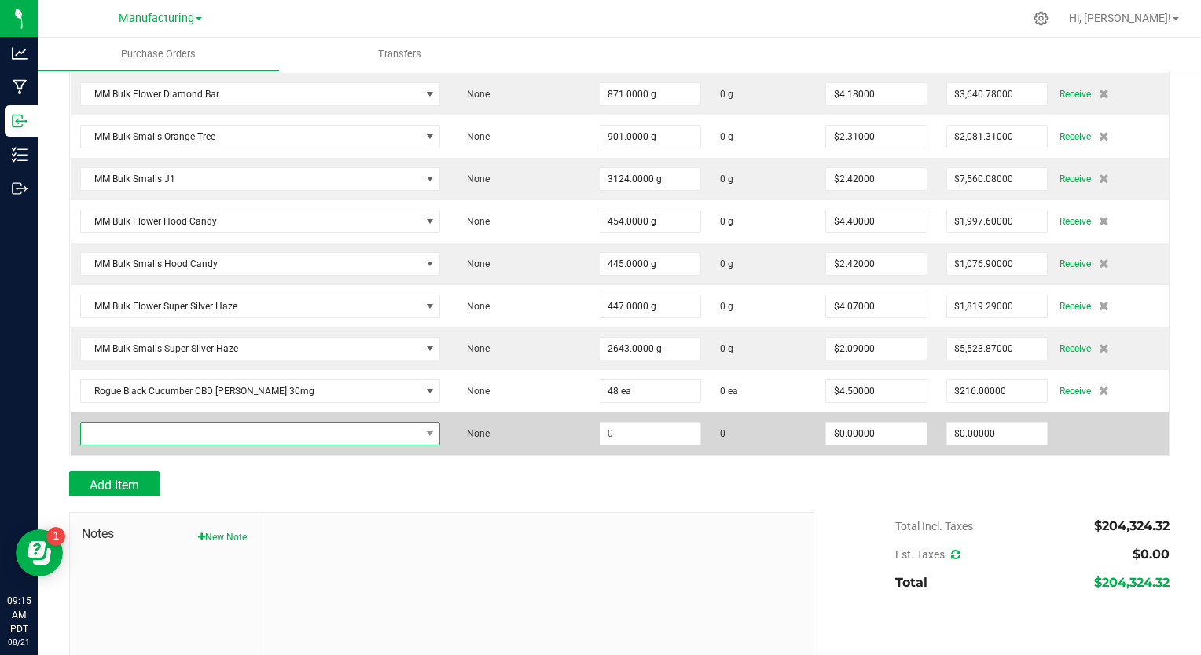
click at [180, 423] on span "NO DATA FOUND" at bounding box center [251, 434] width 340 height 22
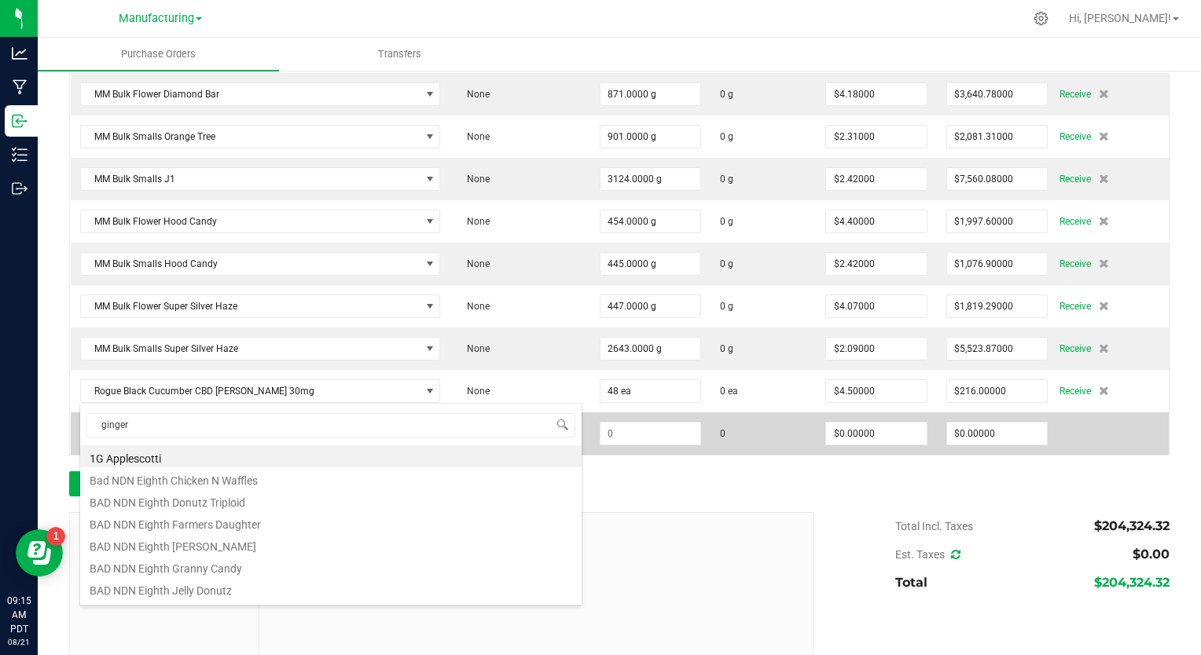
type input "ginger y"
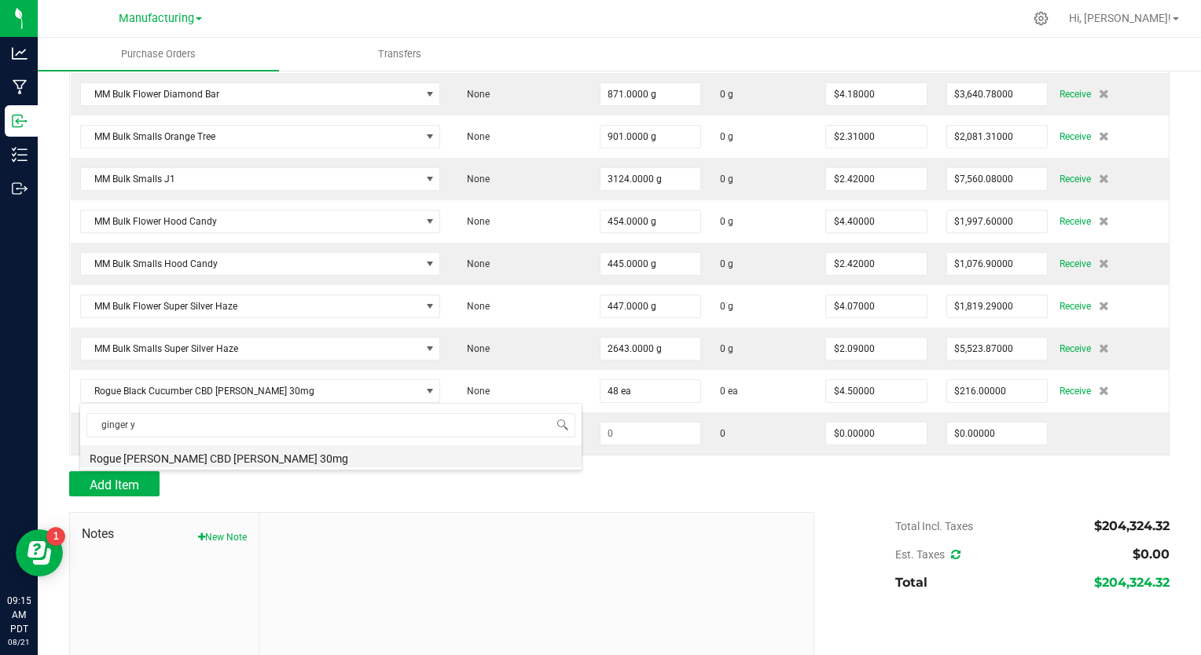
click at [203, 461] on li "Rogue Ginger Yuzu CBD Seltzer 30mg" at bounding box center [330, 457] width 501 height 22
type input "$4.50000"
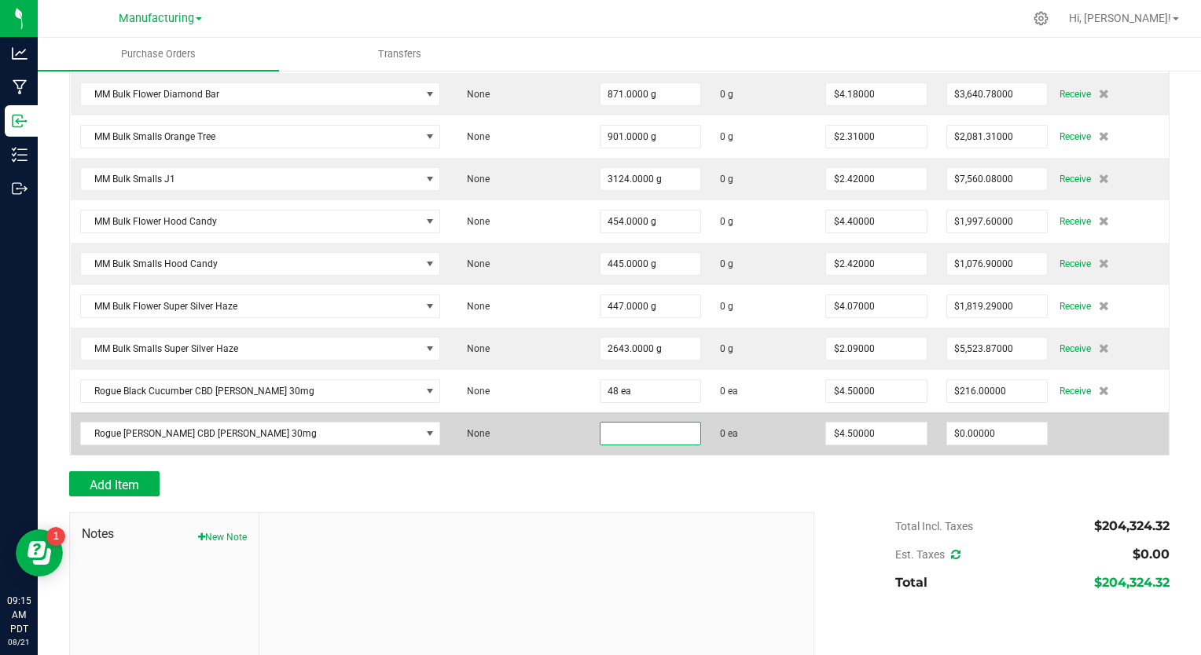
click at [603, 423] on input at bounding box center [650, 434] width 101 height 22
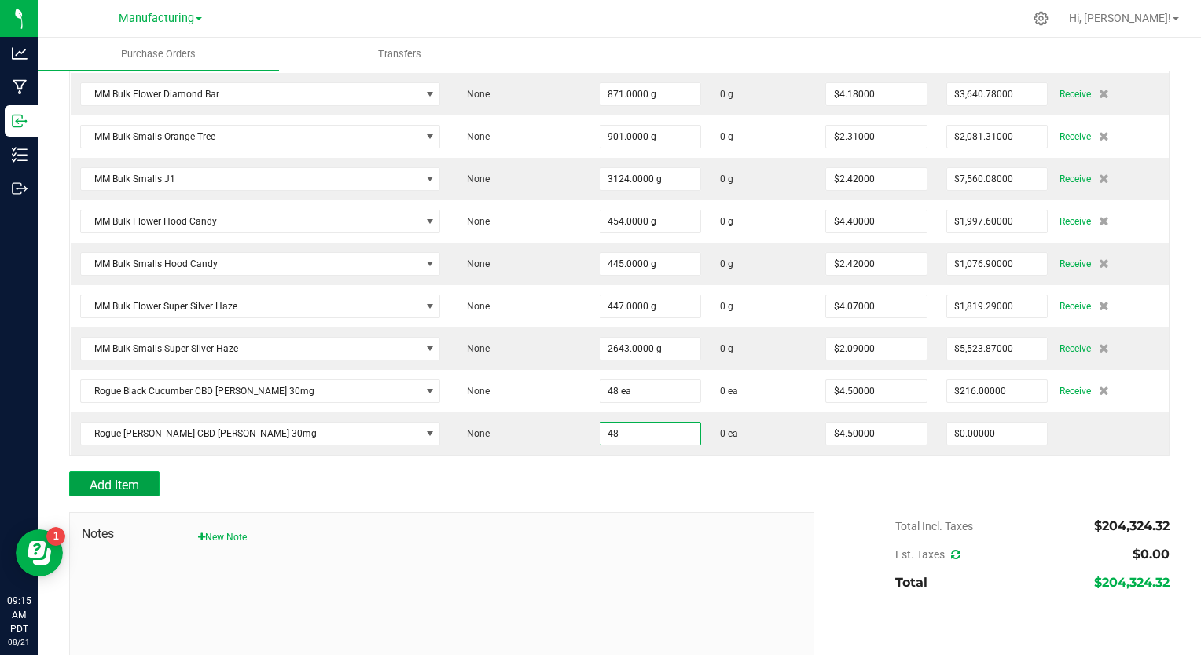
type input "48 ea"
click at [135, 478] on span "Add Item" at bounding box center [115, 485] width 50 height 15
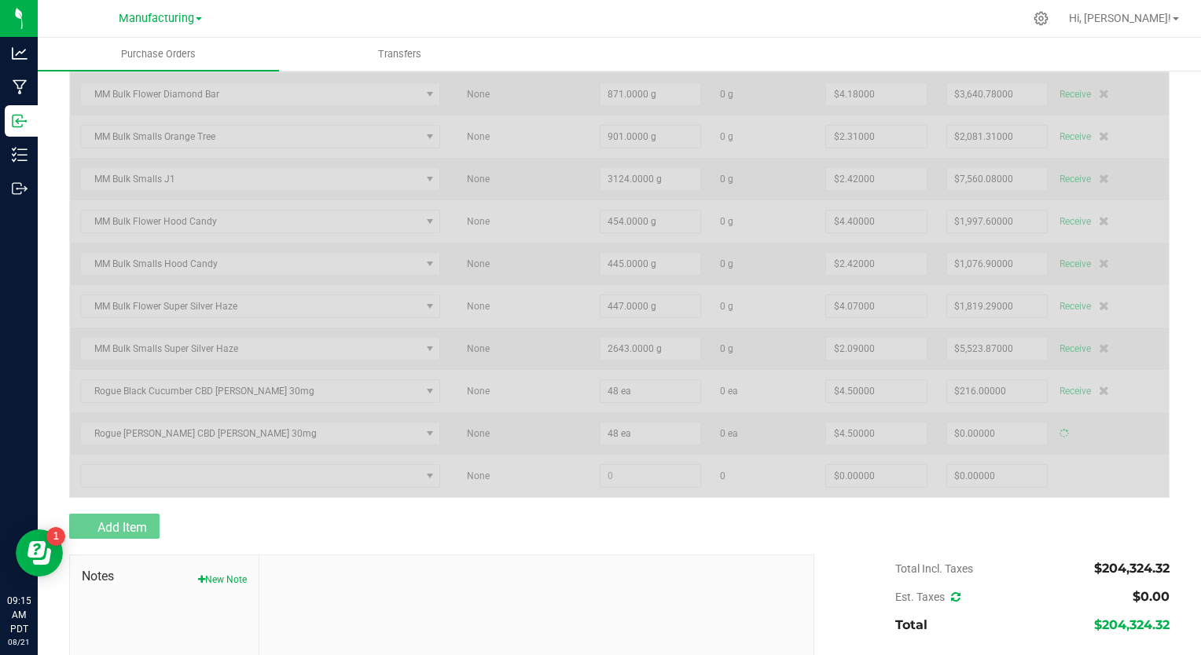
type input "$216.00000"
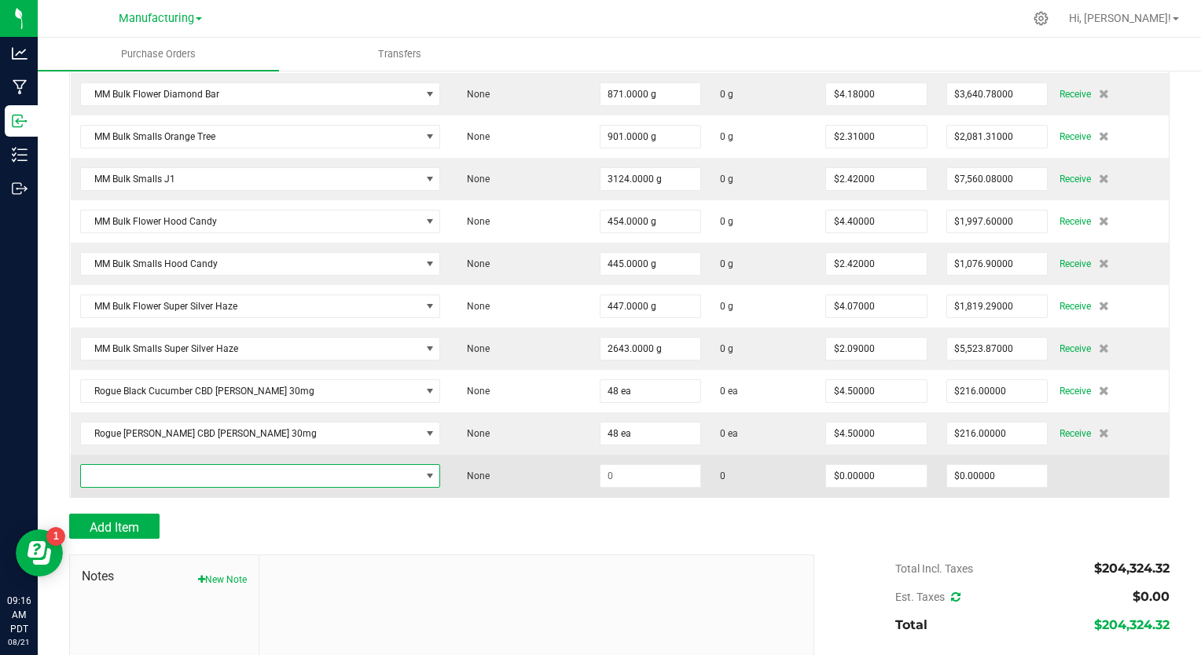
click at [242, 465] on span "NO DATA FOUND" at bounding box center [251, 476] width 340 height 22
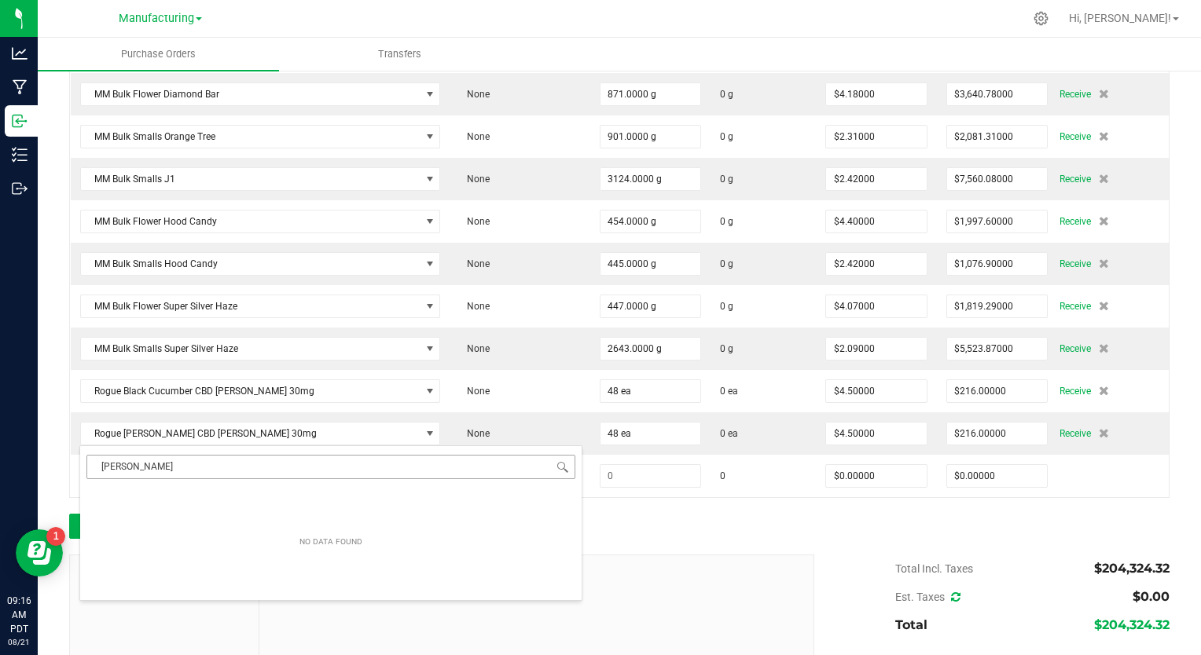
type input "lavender min"
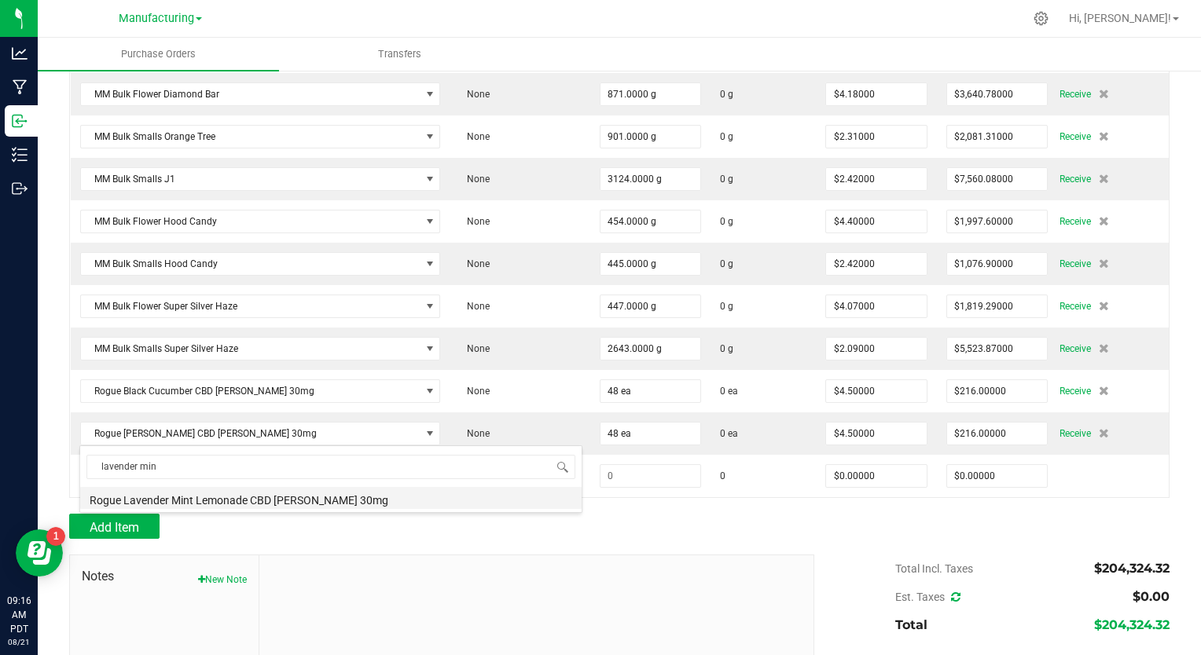
click at [157, 499] on li "Rogue Lavender Mint Lemonade CBD [PERSON_NAME] 30mg" at bounding box center [330, 498] width 501 height 22
type input "$4.50000"
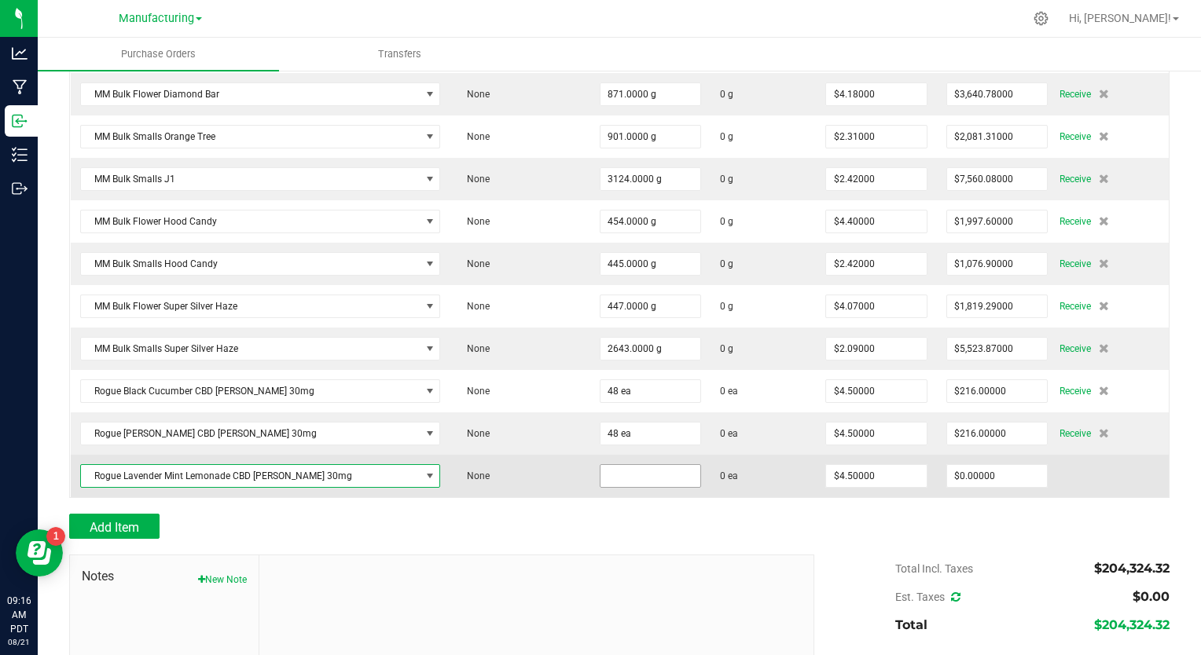
click at [600, 465] on input at bounding box center [650, 476] width 101 height 22
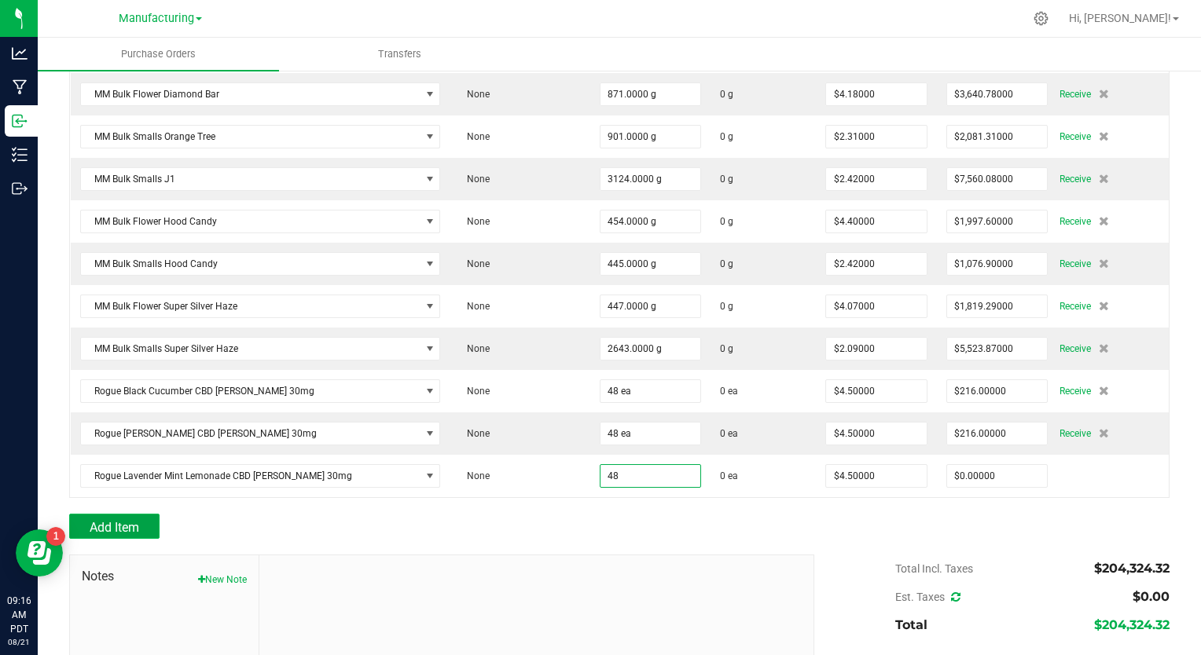
type input "48 ea"
click at [130, 520] on span "Add Item" at bounding box center [115, 527] width 50 height 15
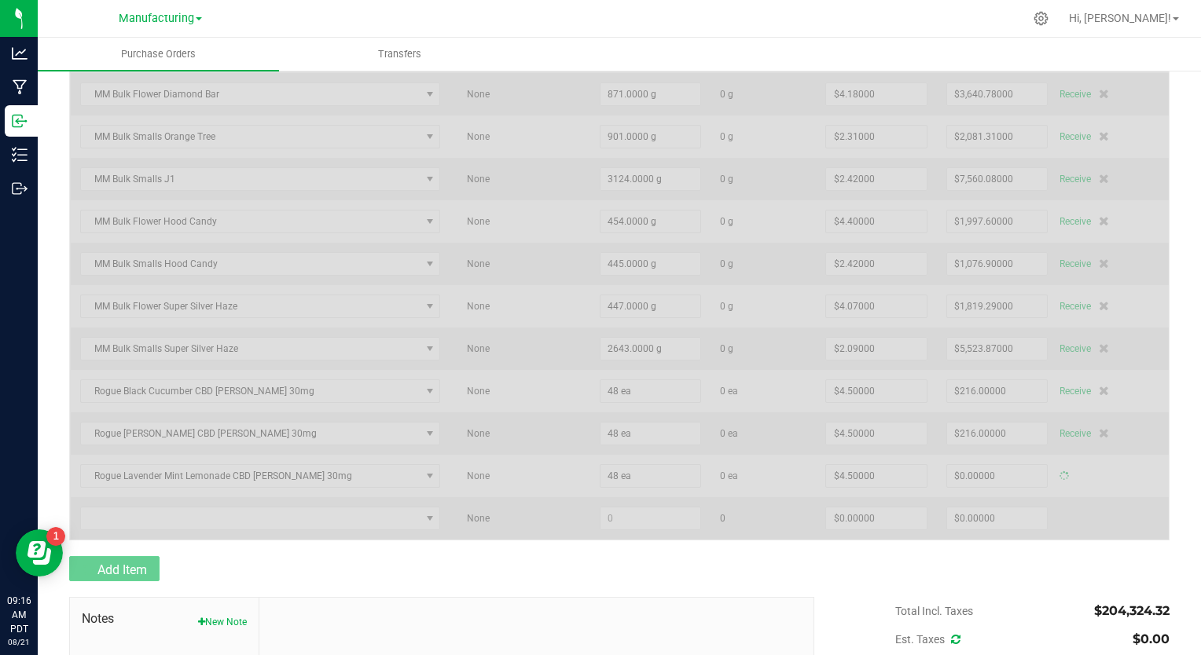
type input "$216.00000"
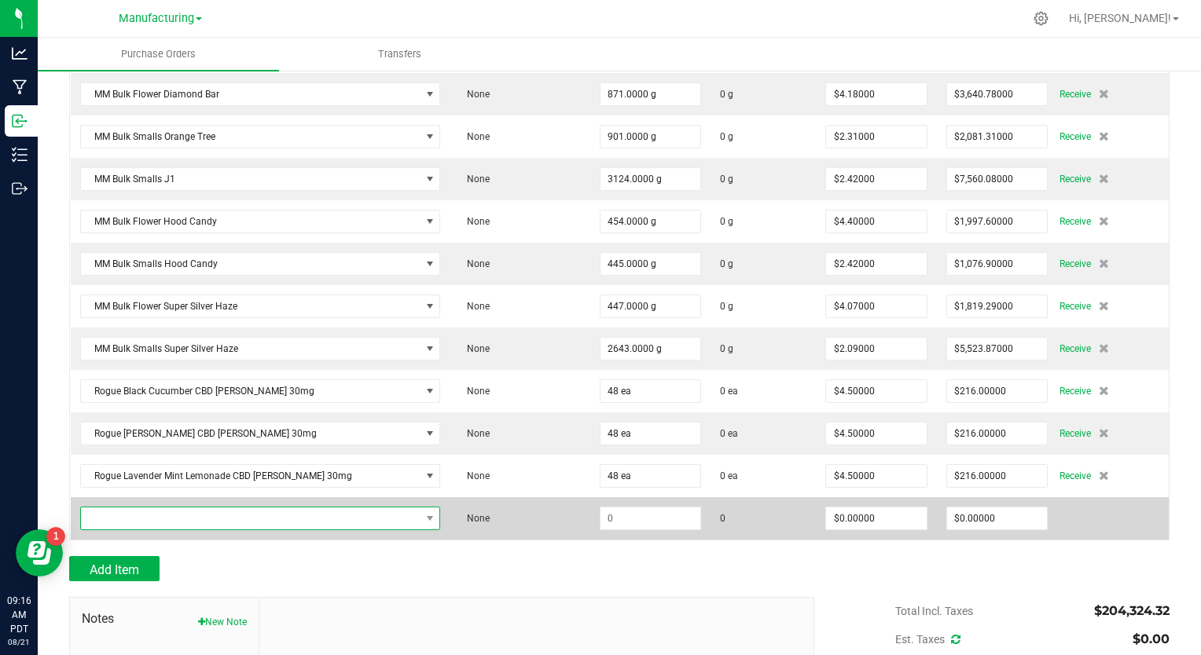
click at [176, 508] on span "NO DATA FOUND" at bounding box center [251, 519] width 340 height 22
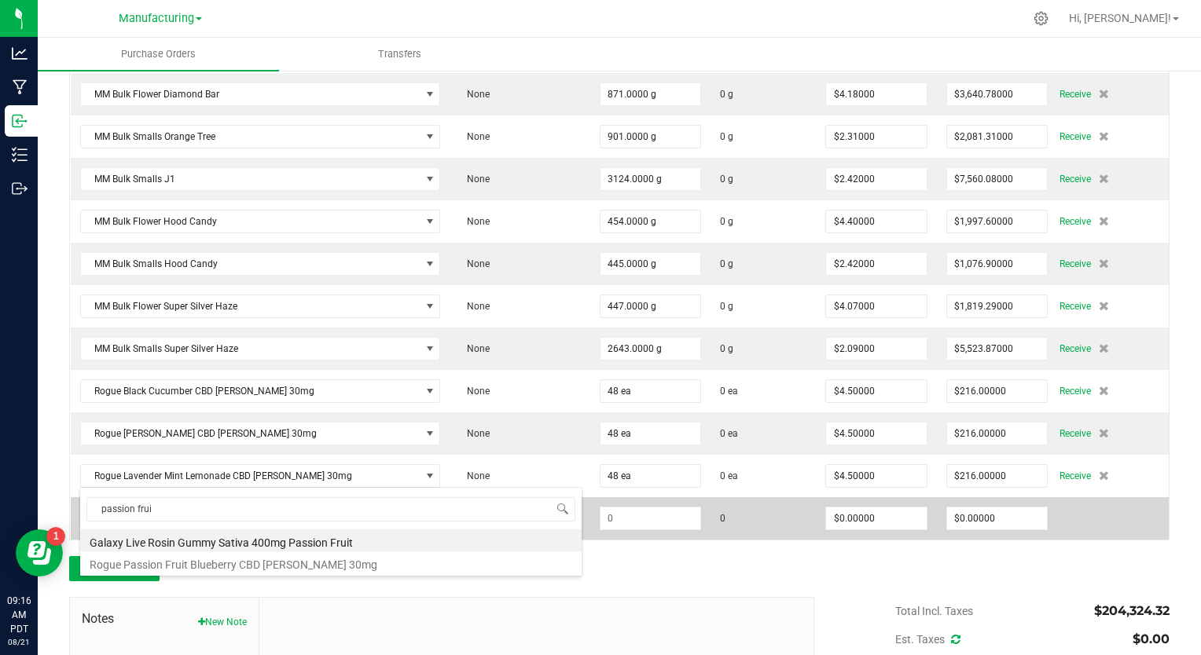
type input "passion fruit"
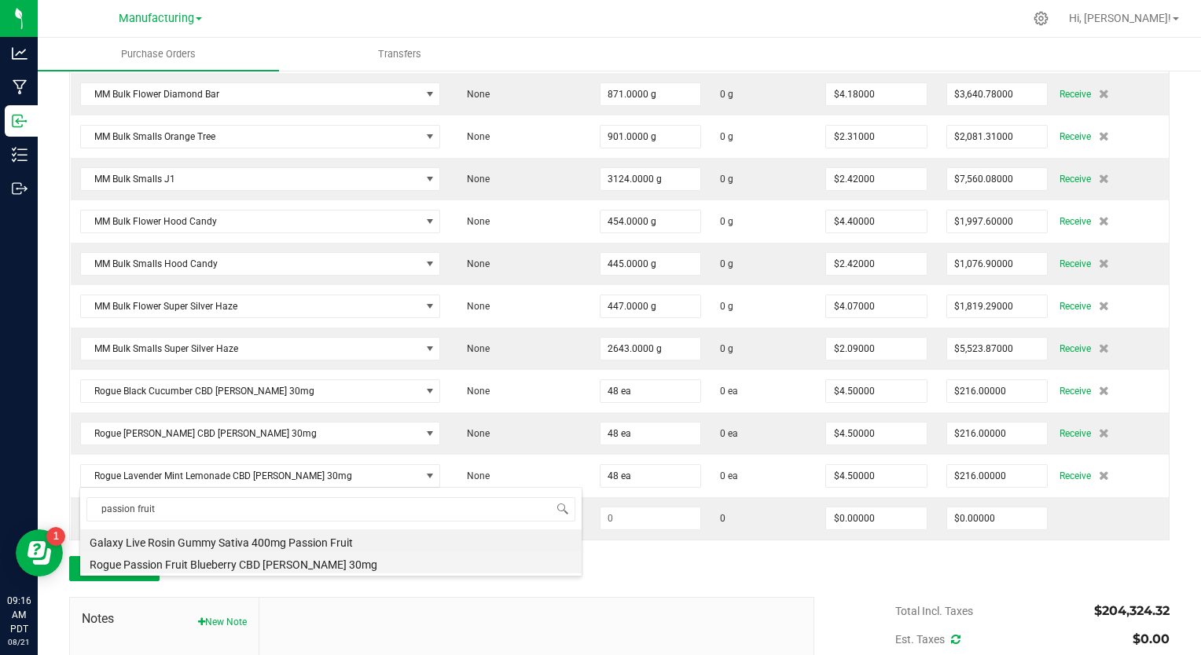
click at [171, 561] on li "Rogue Passion Fruit Blueberry CBD [PERSON_NAME] 30mg" at bounding box center [330, 563] width 501 height 22
type input "$4.50000"
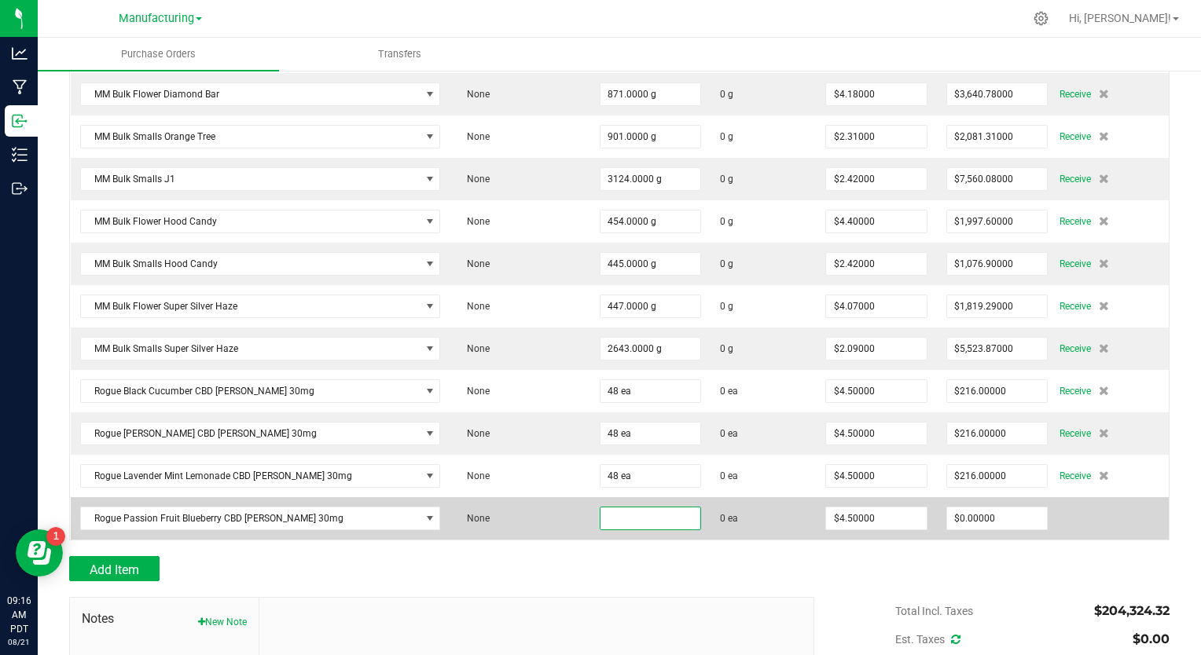
click at [600, 508] on input at bounding box center [650, 519] width 101 height 22
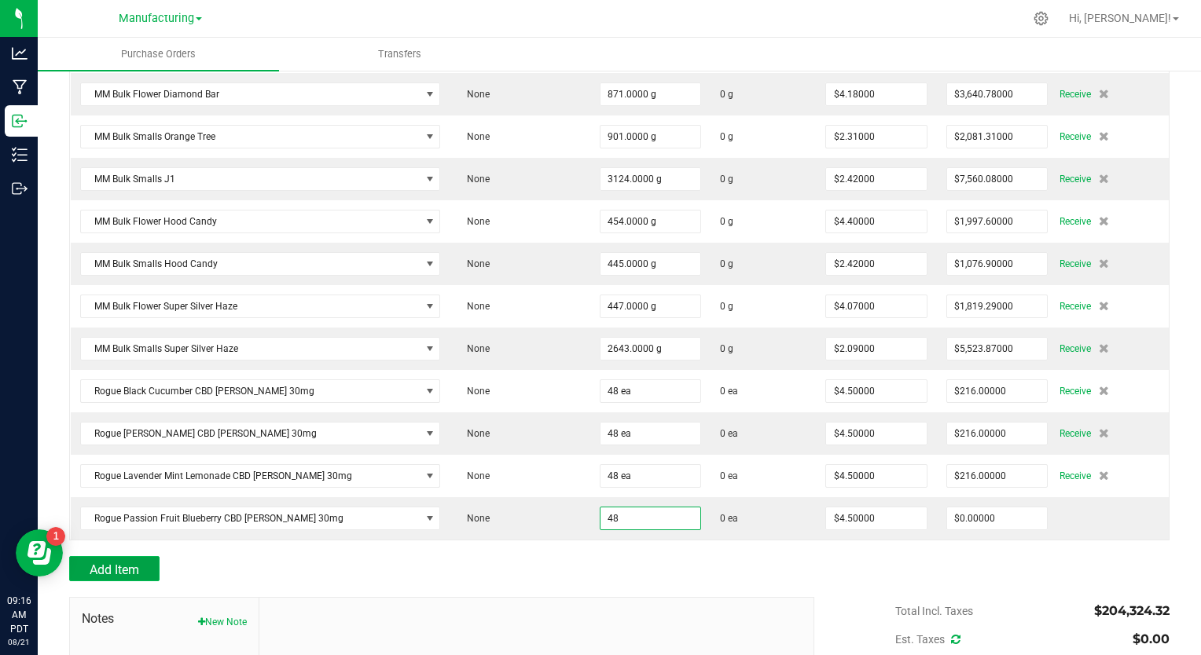
type input "48 ea"
click at [134, 563] on span "Add Item" at bounding box center [115, 570] width 50 height 15
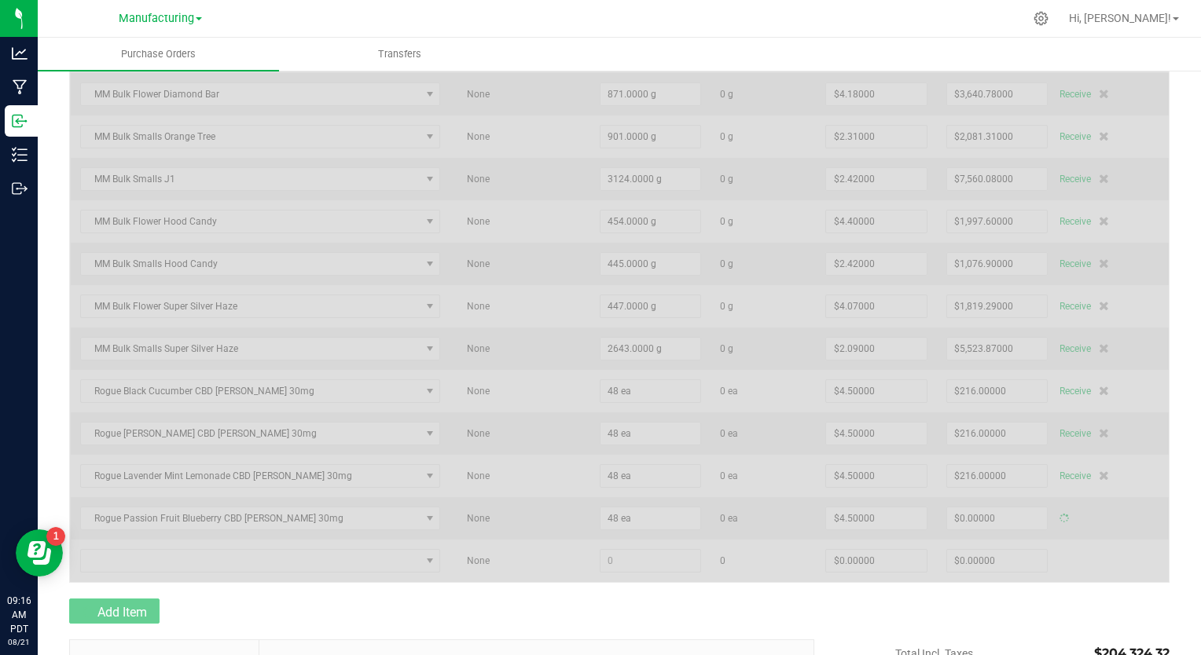
type input "$216.00000"
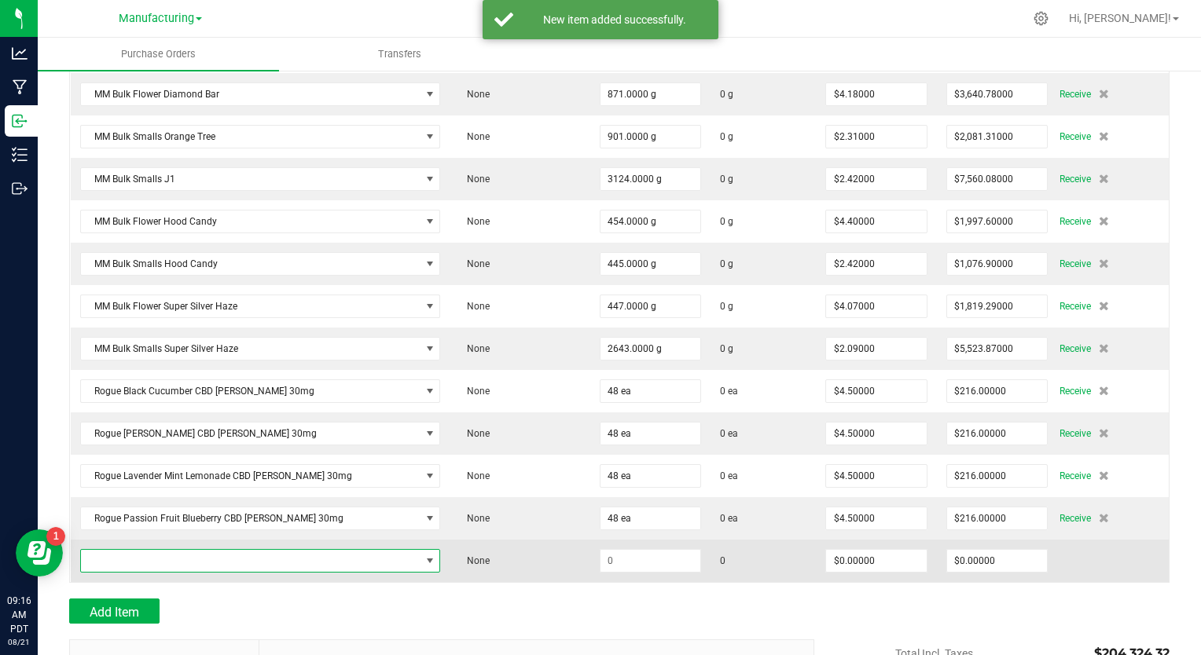
click at [179, 550] on span "NO DATA FOUND" at bounding box center [251, 561] width 340 height 22
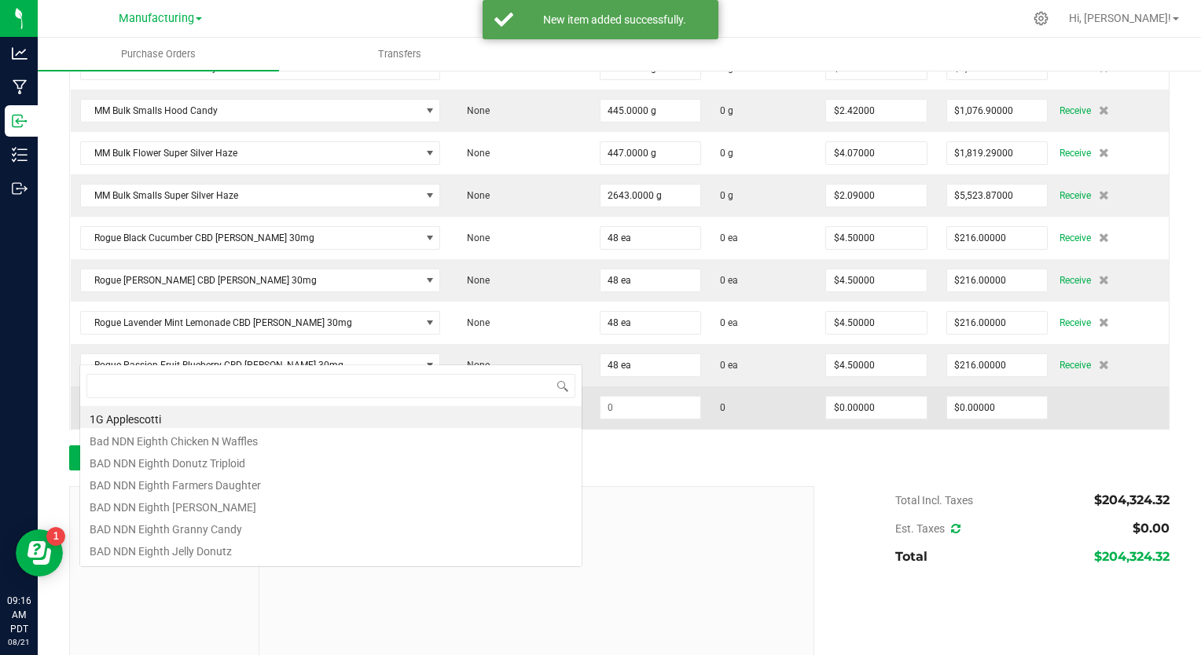
scroll to position [5559, 0]
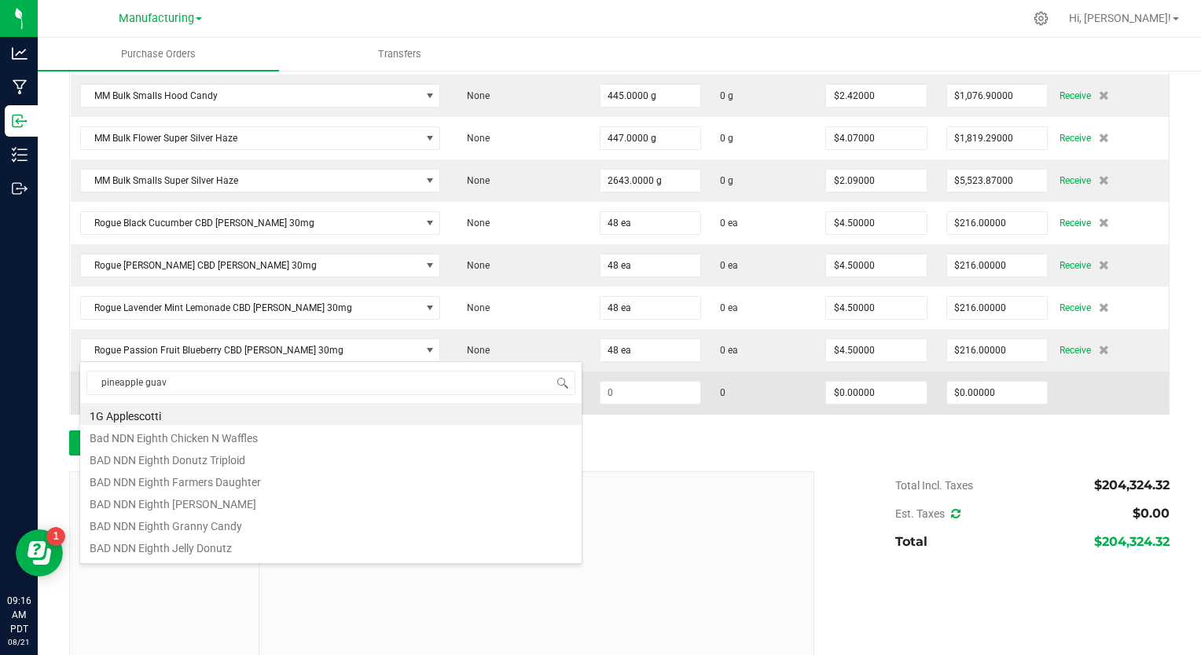
type input "pineapple guava"
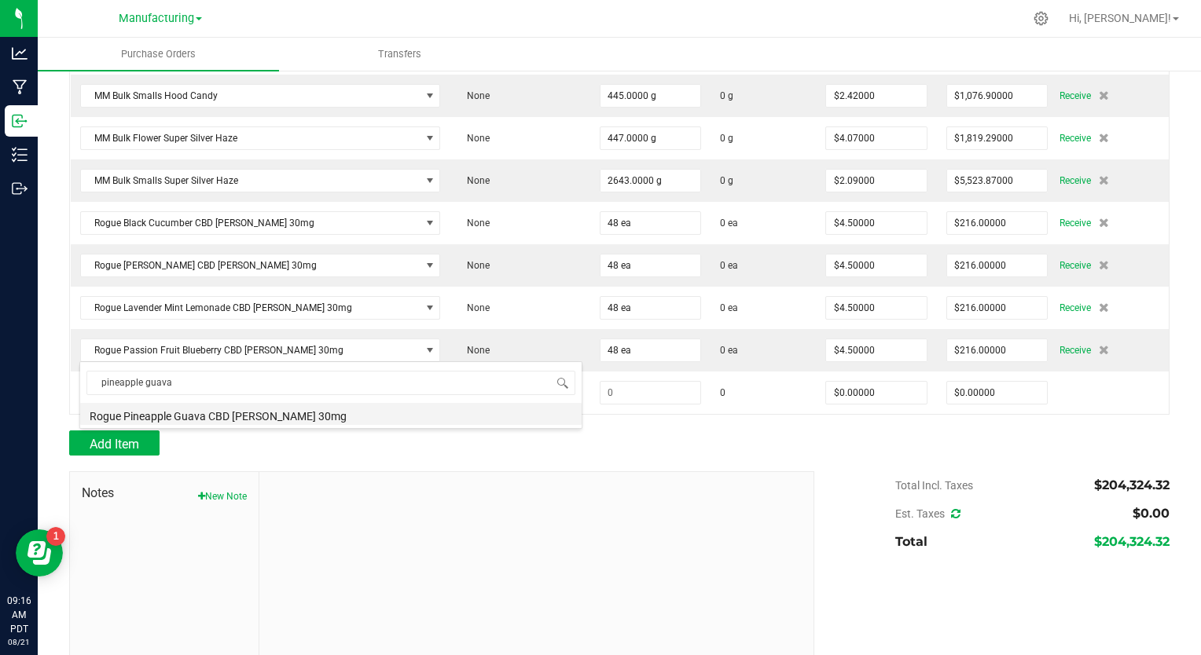
click at [207, 414] on li "Rogue Pineapple Guava CBD Seltzer 30mg" at bounding box center [330, 414] width 501 height 22
type input "$4.50000"
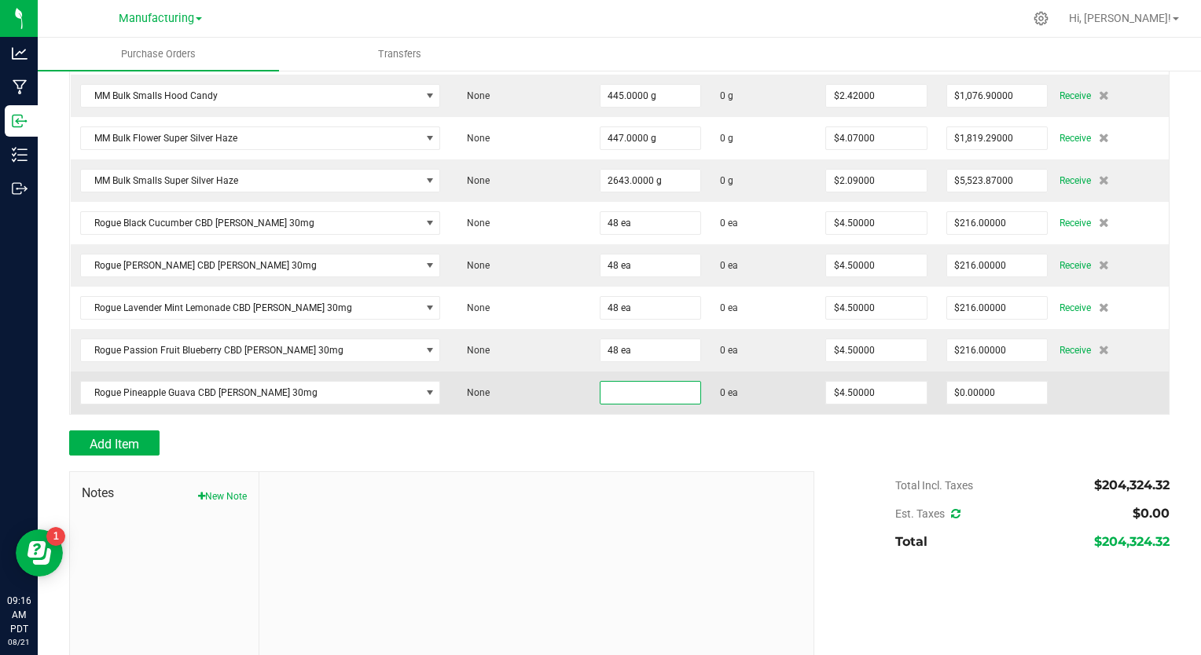
click at [600, 382] on input at bounding box center [650, 393] width 101 height 22
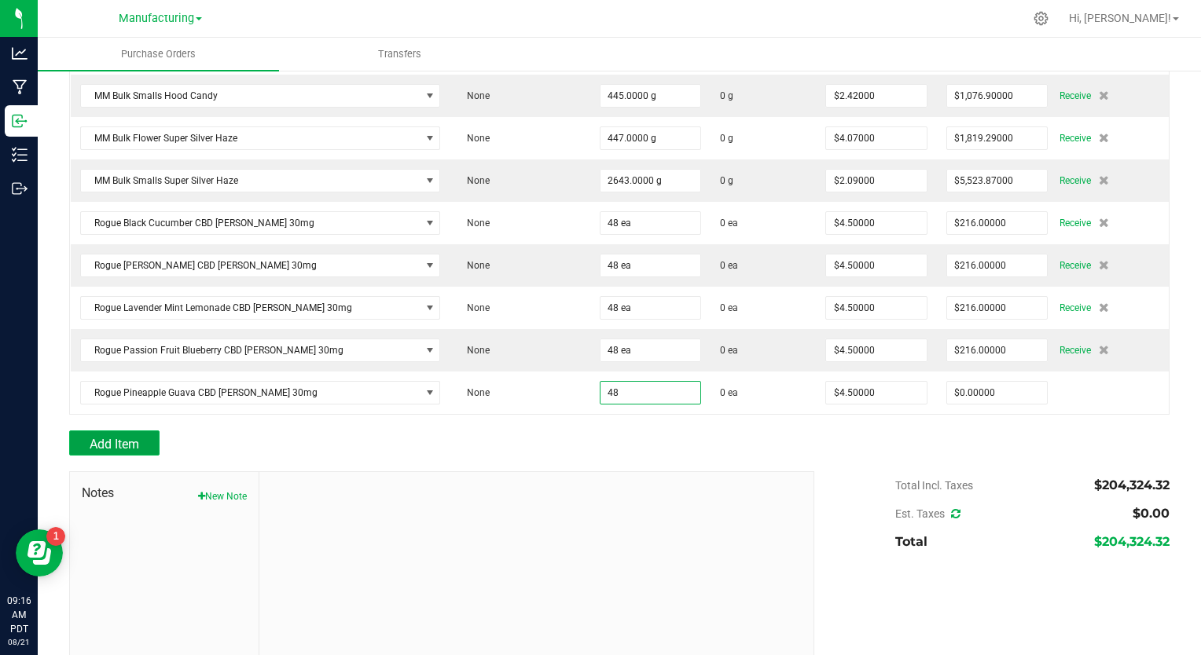
type input "48 ea"
click at [102, 437] on span "Add Item" at bounding box center [115, 444] width 50 height 15
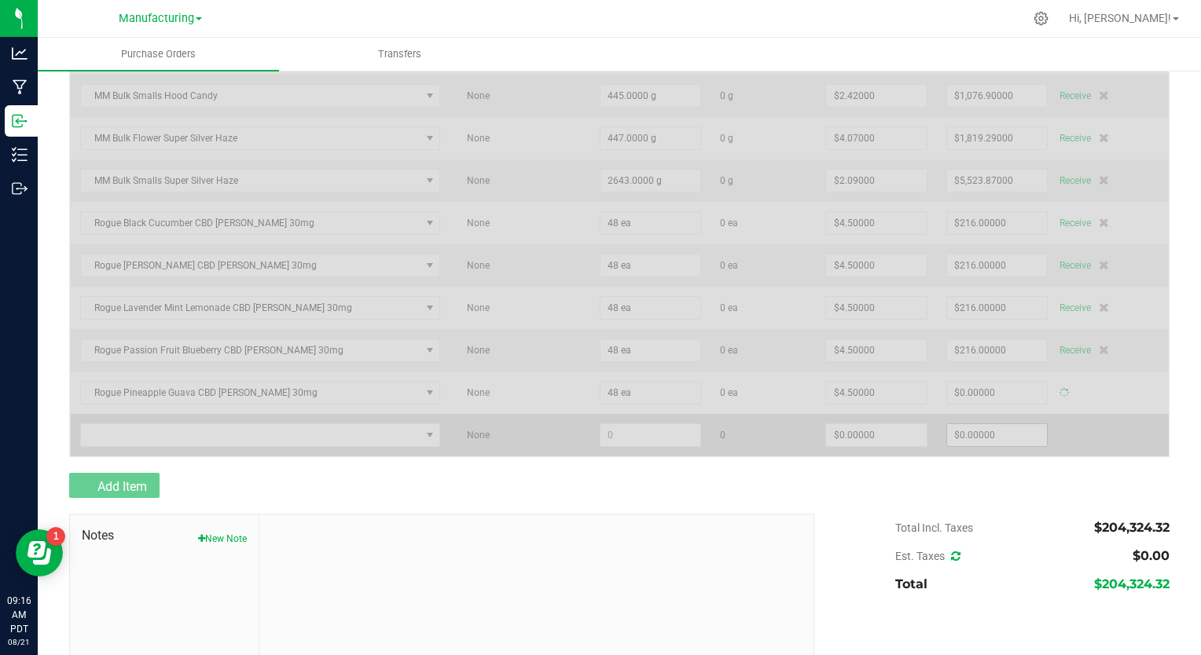
type input "$216.00000"
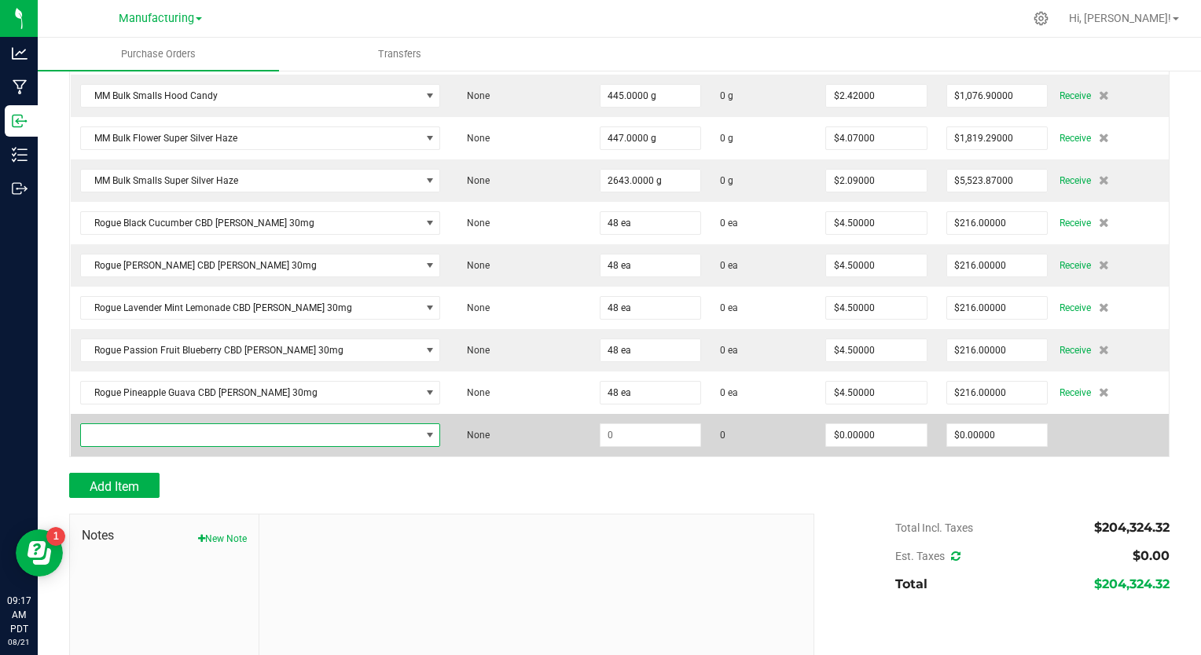
click at [135, 424] on span "NO DATA FOUND" at bounding box center [251, 435] width 340 height 22
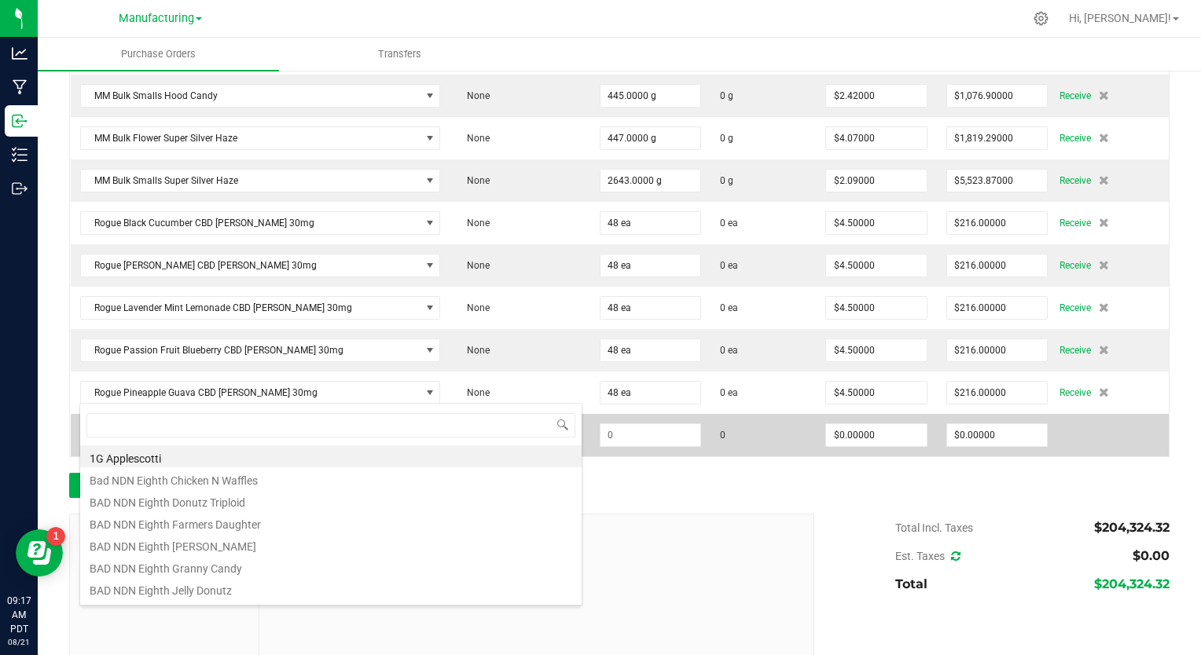
scroll to position [23, 358]
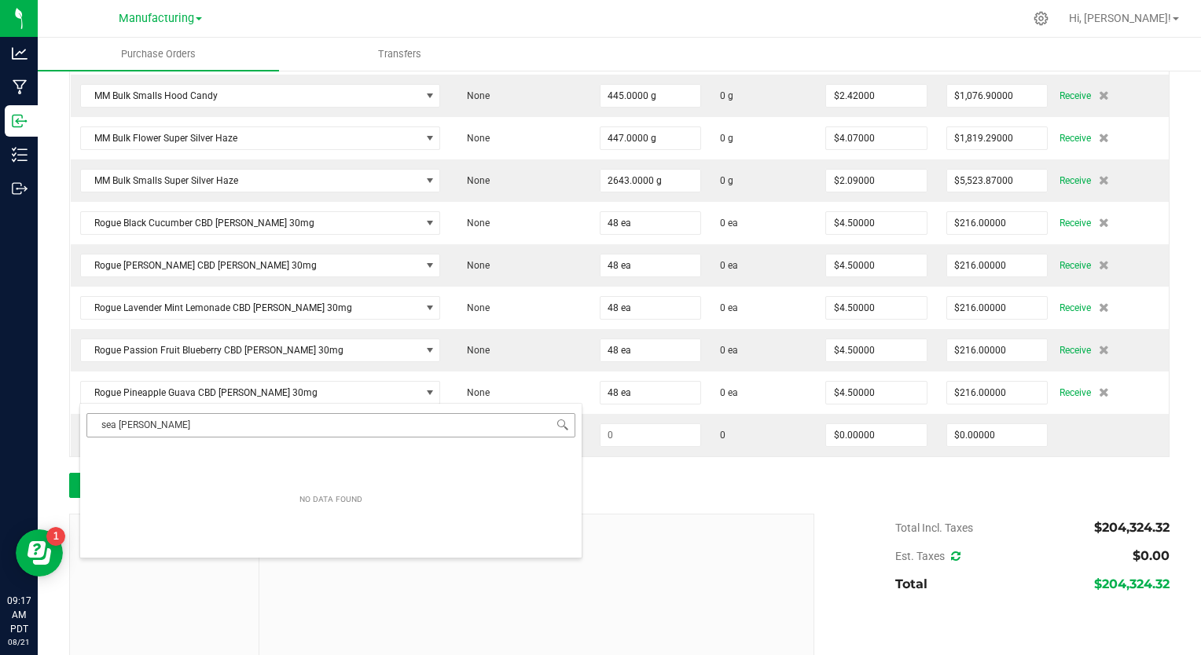
drag, startPoint x: 158, startPoint y: 424, endPoint x: 119, endPoint y: 420, distance: 38.6
click at [119, 420] on input "sea moss" at bounding box center [330, 425] width 489 height 24
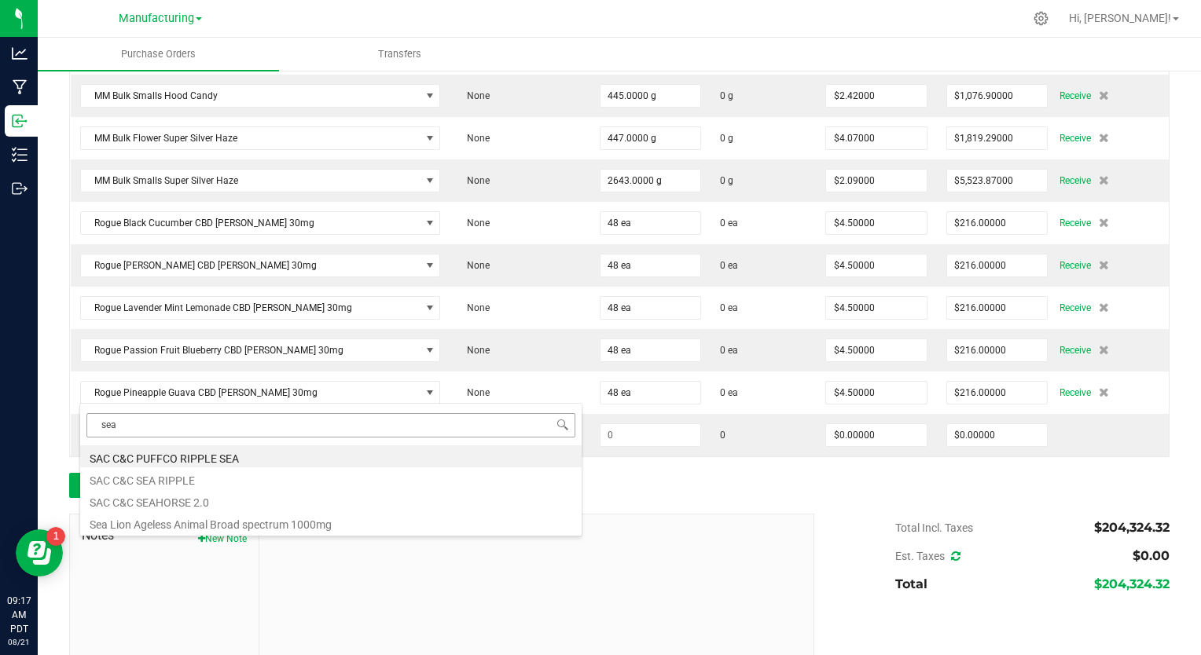
drag, startPoint x: 119, startPoint y: 420, endPoint x: 90, endPoint y: 426, distance: 30.4
click at [90, 426] on input "sea" at bounding box center [330, 425] width 489 height 24
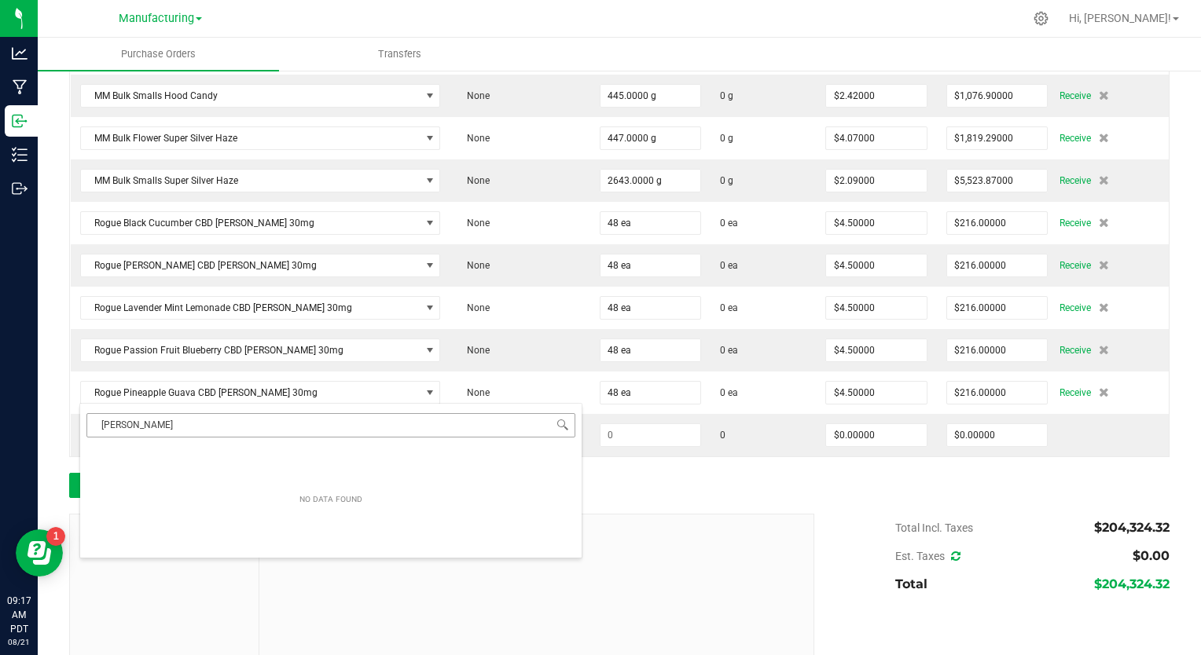
drag, startPoint x: 130, startPoint y: 429, endPoint x: 90, endPoint y: 417, distance: 41.3
click at [90, 417] on input "moss" at bounding box center [330, 425] width 489 height 24
type input "a"
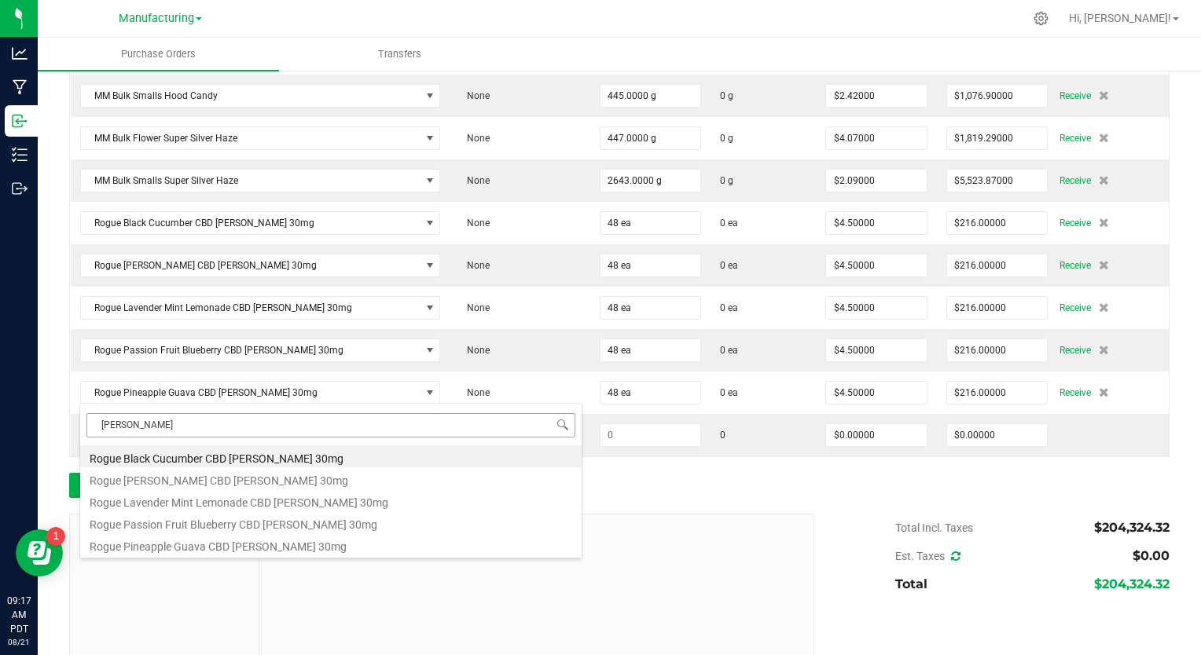
drag, startPoint x: 135, startPoint y: 417, endPoint x: 95, endPoint y: 417, distance: 40.1
click at [95, 417] on input "seltzer" at bounding box center [330, 425] width 489 height 24
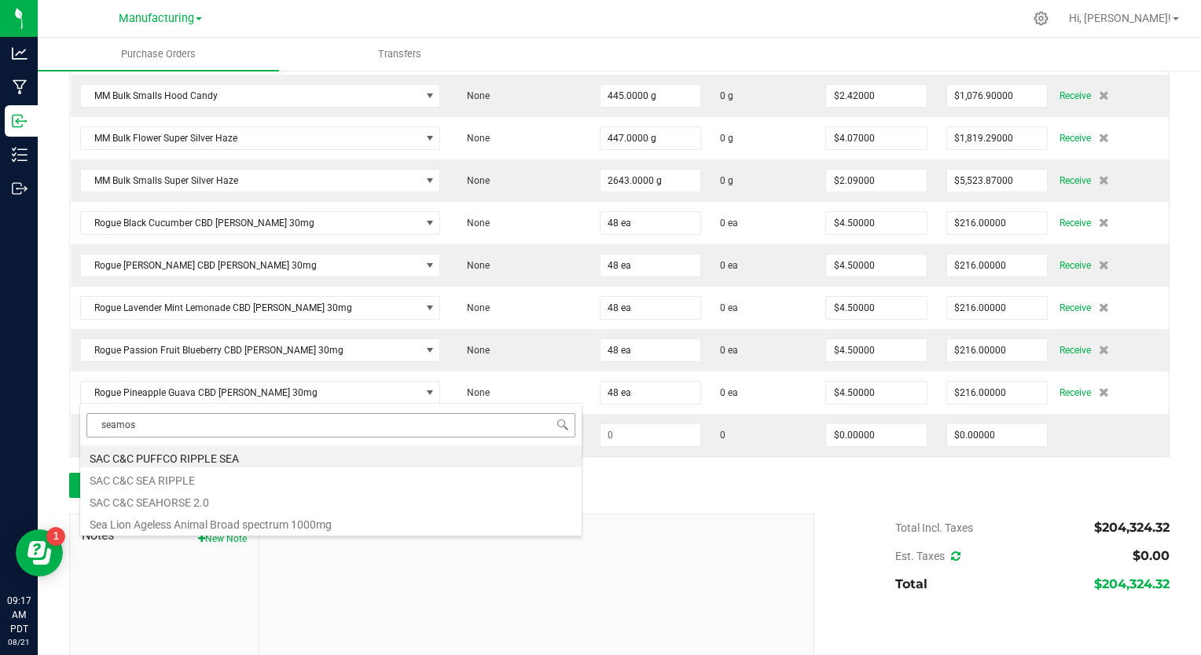
type input "seamoss"
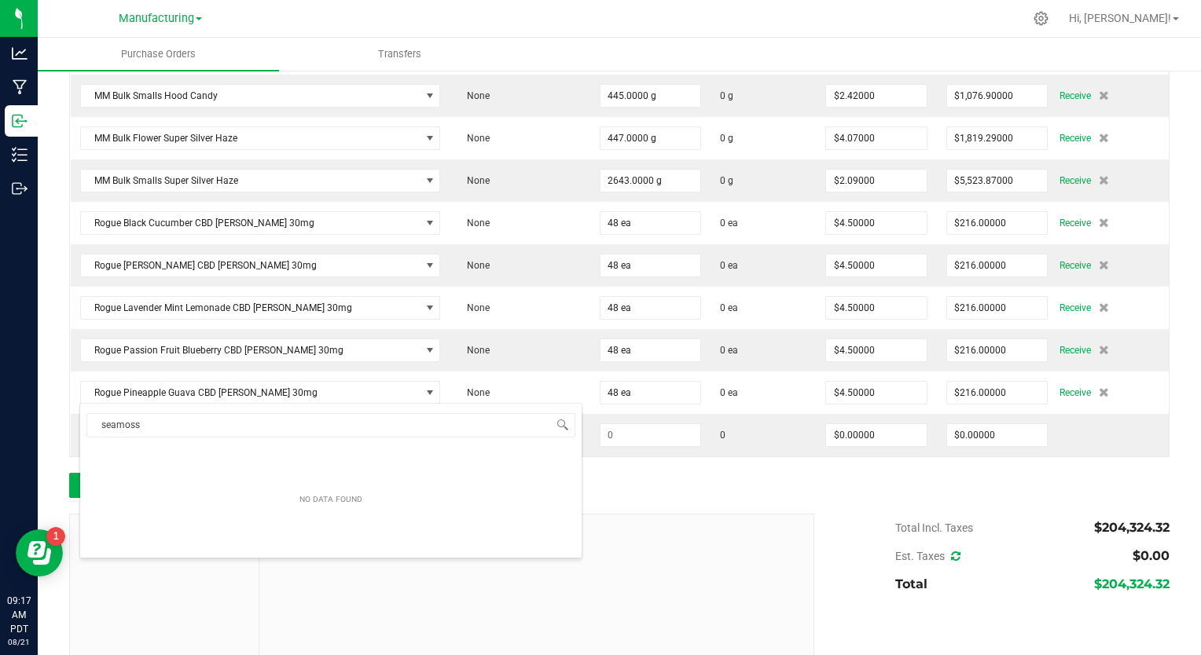
click at [689, 498] on div at bounding box center [619, 506] width 1100 height 16
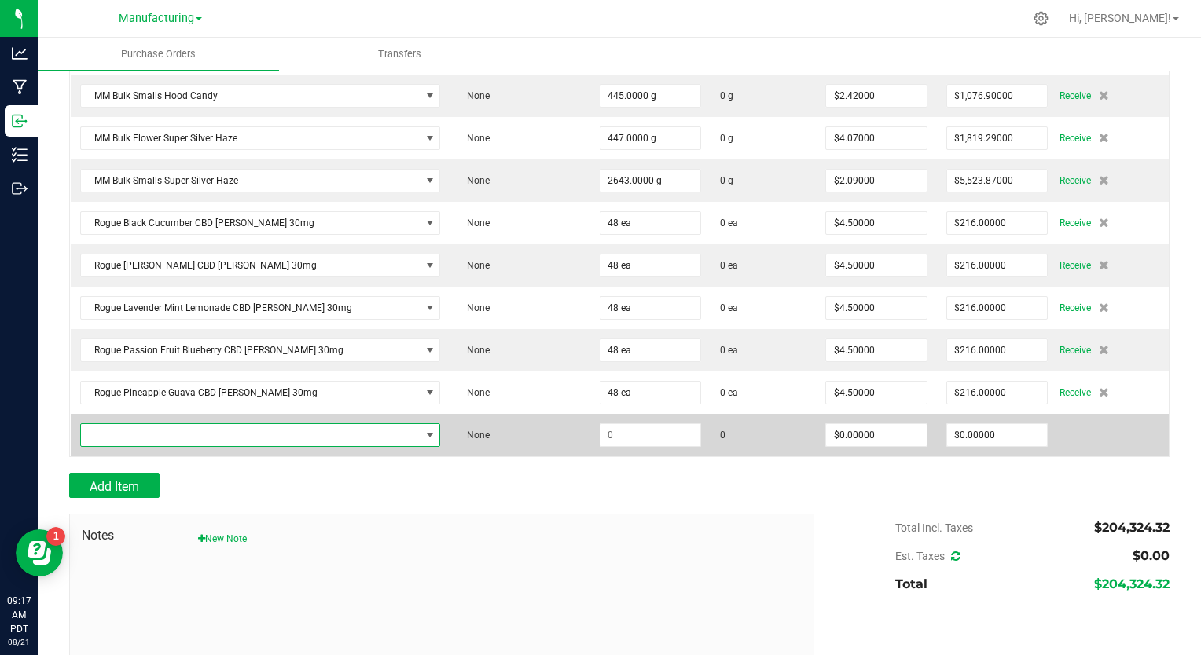
click at [190, 424] on span "NO DATA FOUND" at bounding box center [251, 435] width 340 height 22
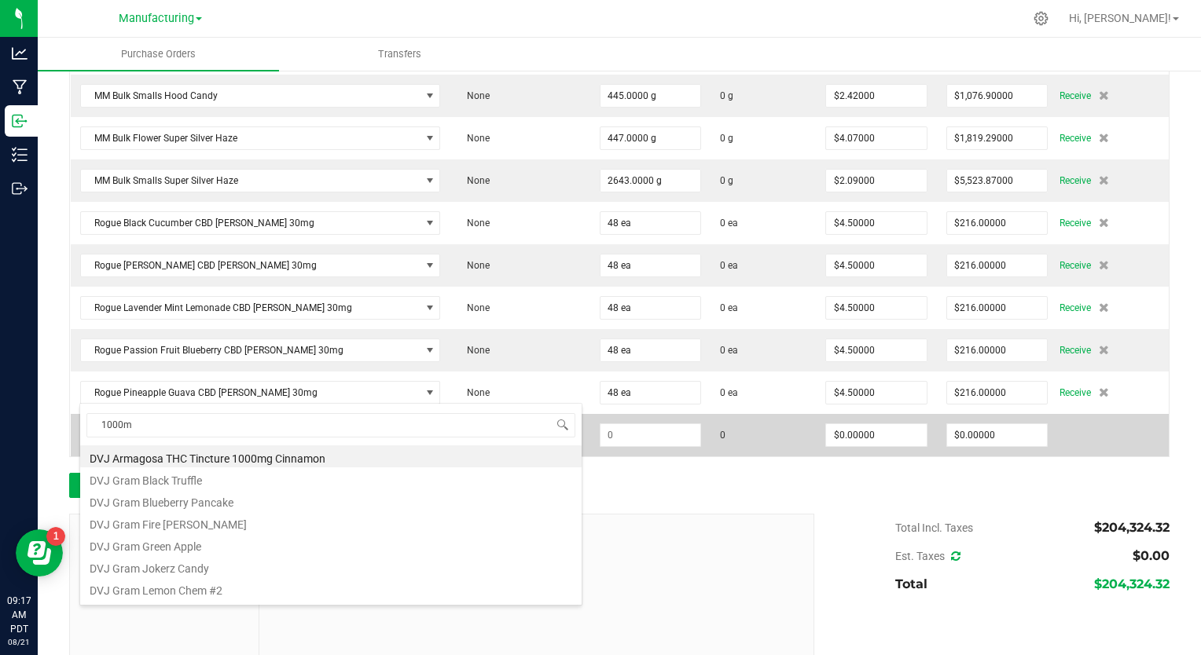
type input "1000mg"
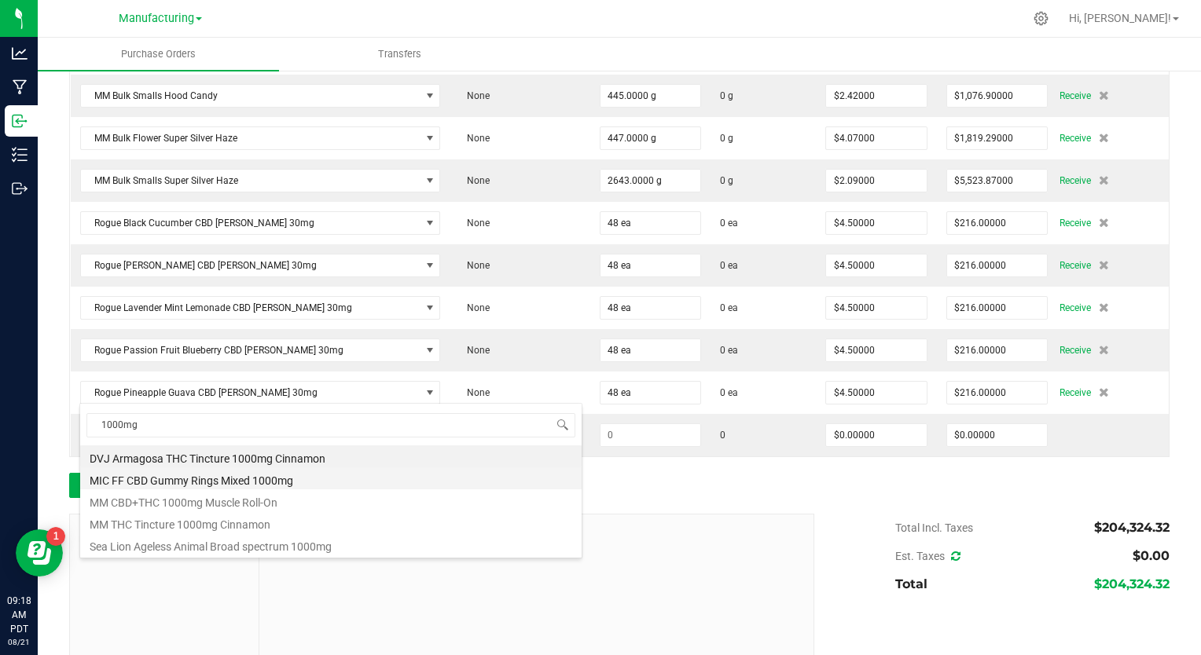
click at [210, 483] on li "MIC FF CBD Gummy Rings Mixed 1000mg" at bounding box center [330, 479] width 501 height 22
type input "$14.50000"
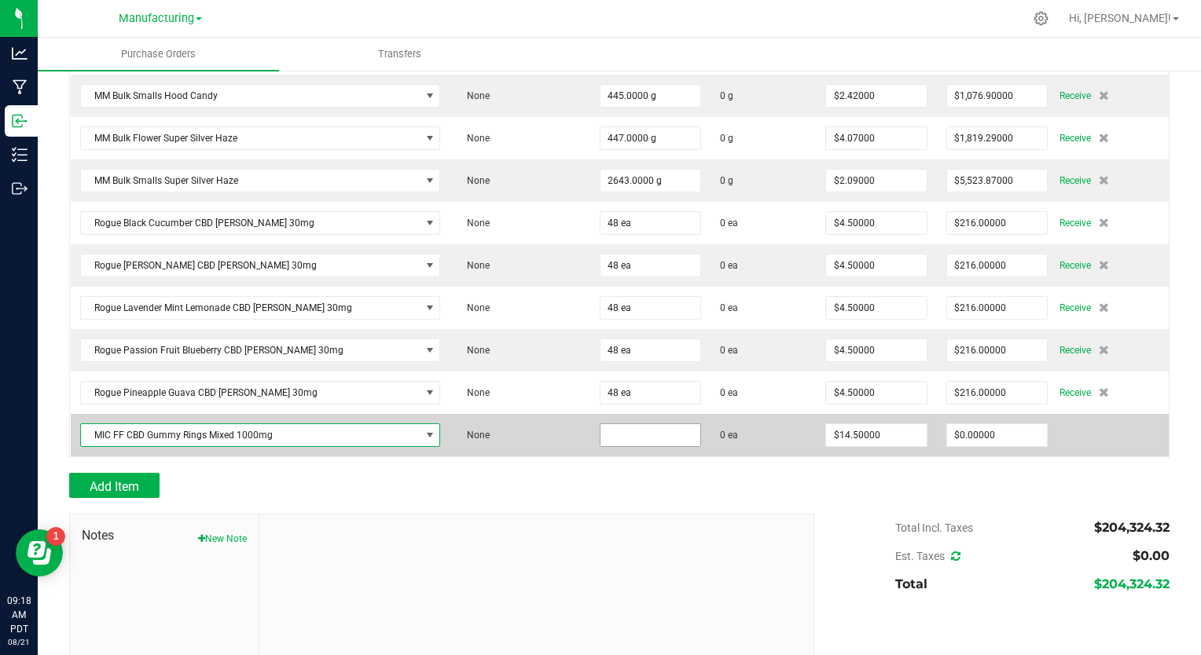
click at [607, 424] on input at bounding box center [650, 435] width 101 height 22
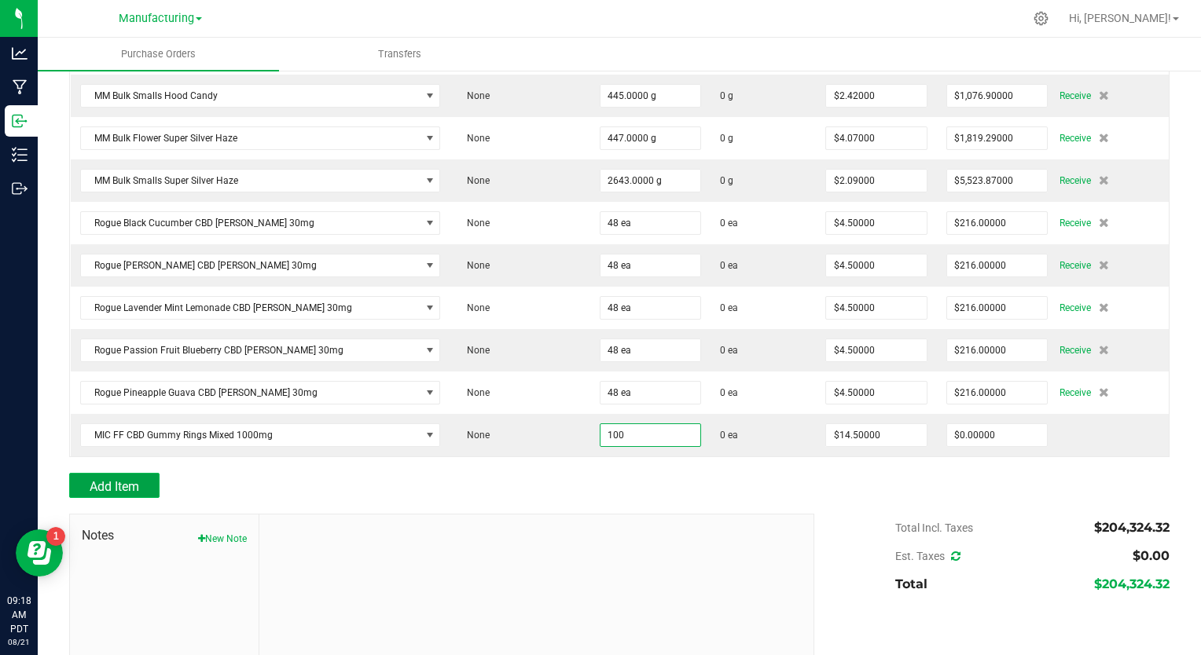
type input "100 ea"
click at [135, 479] on span "Add Item" at bounding box center [115, 486] width 50 height 15
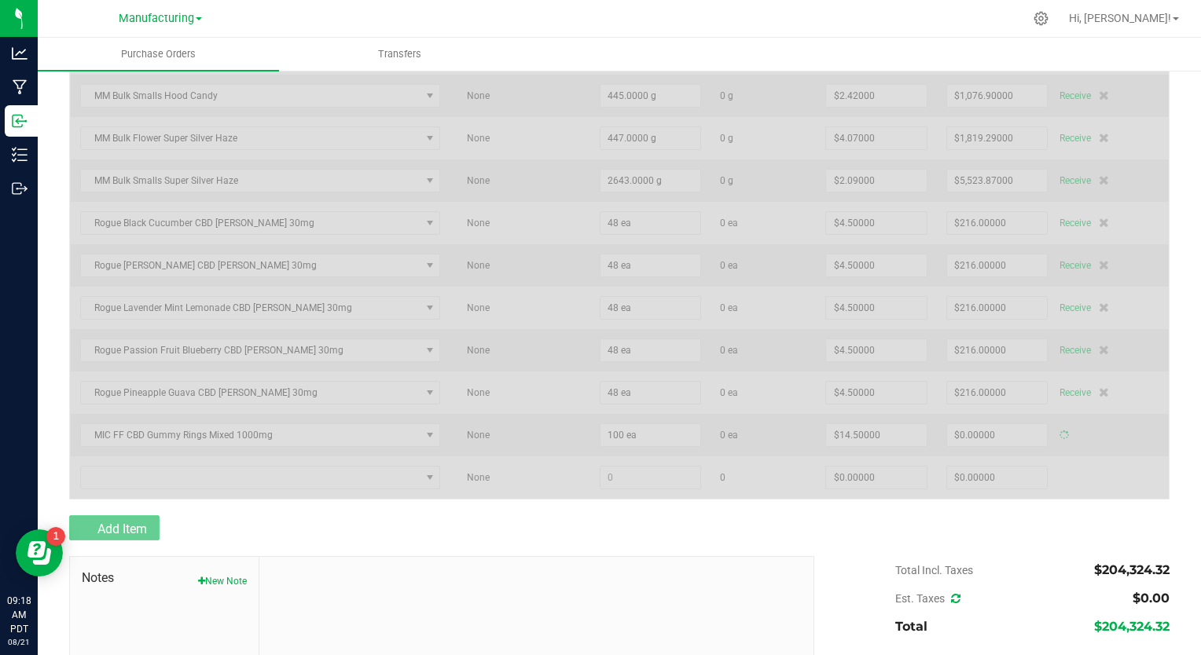
type input "$1,450.00000"
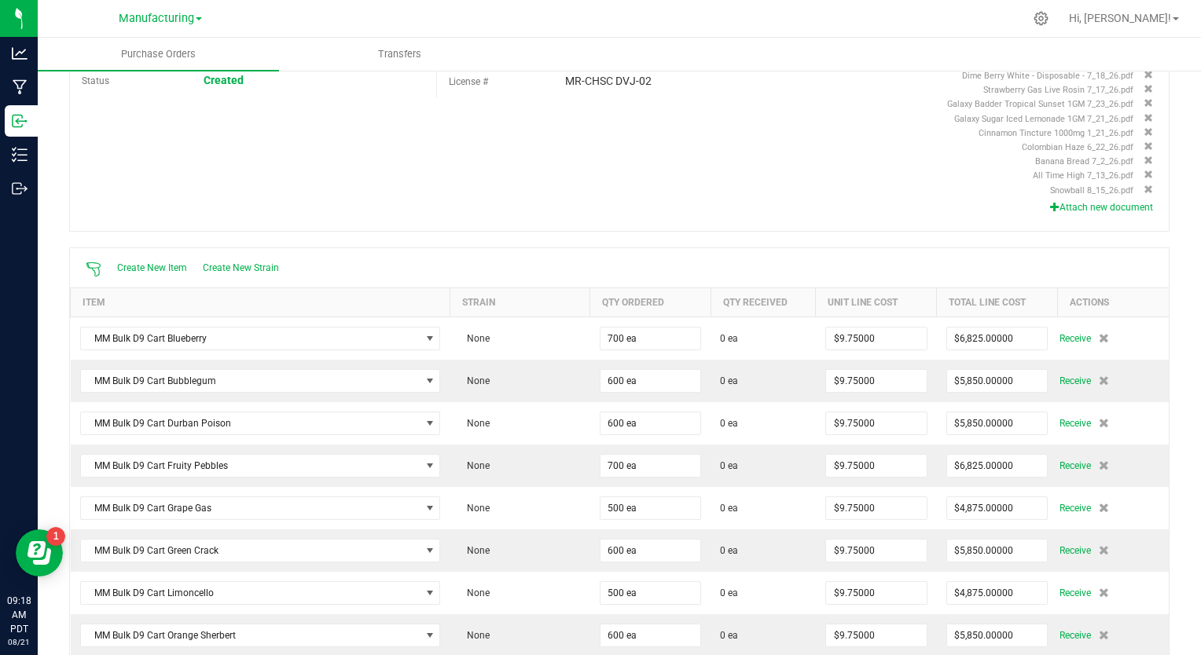
scroll to position [0, 0]
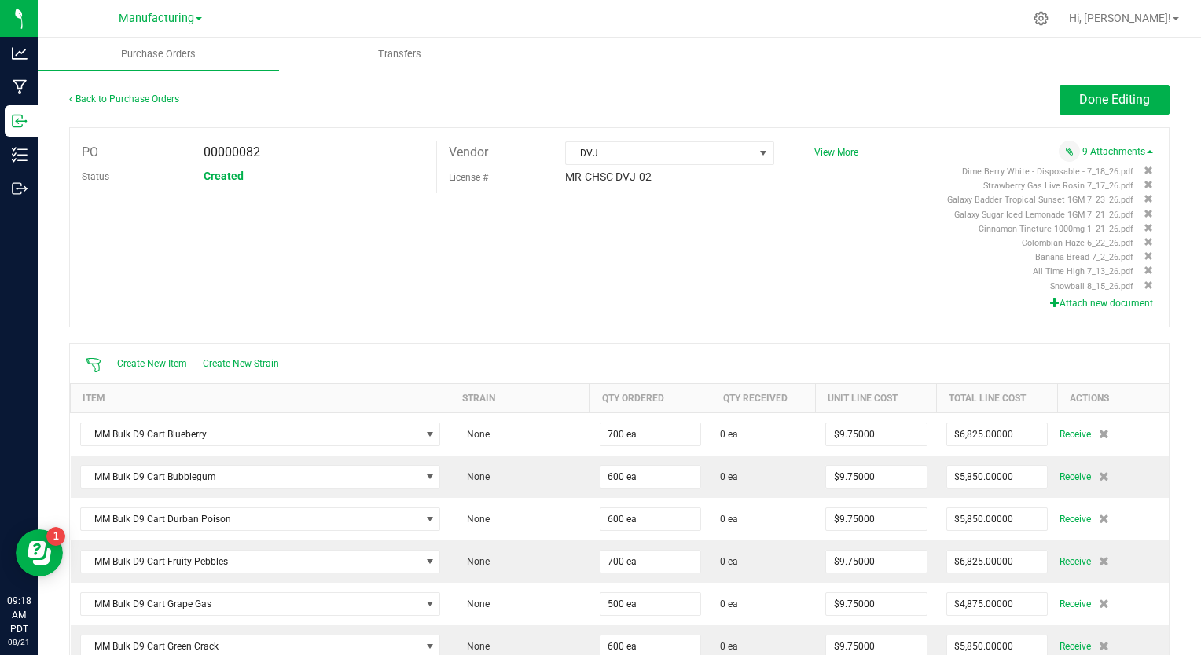
click at [1097, 303] on button "Attach new document" at bounding box center [1101, 303] width 103 height 14
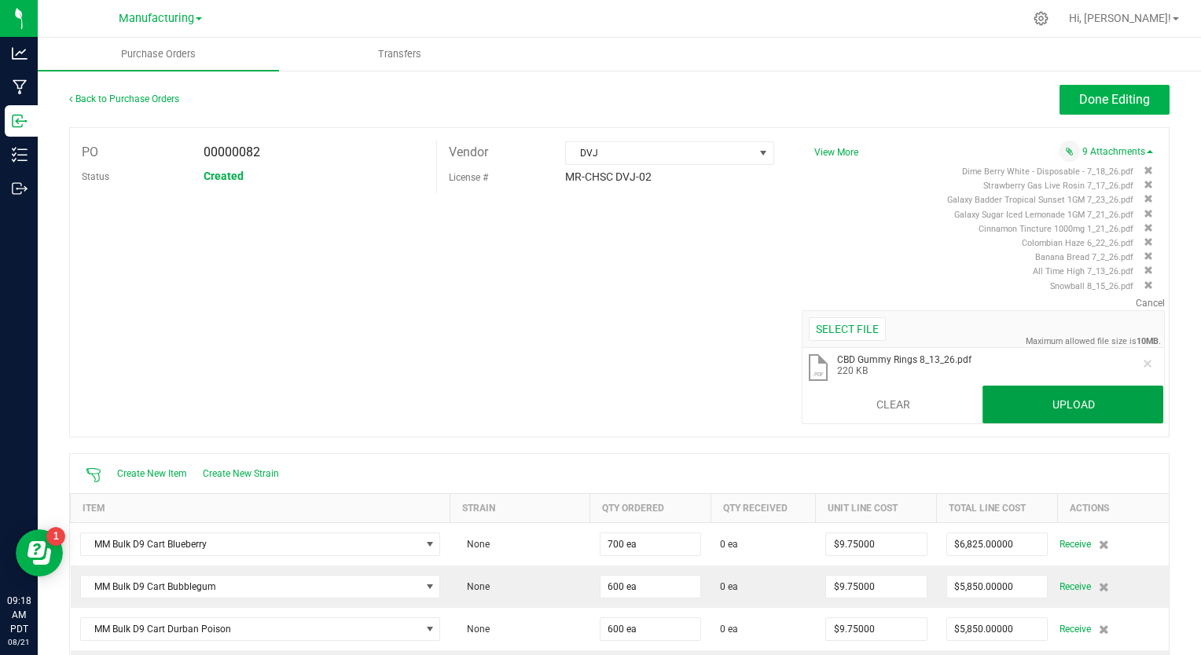
click at [1004, 412] on button "Upload" at bounding box center [1072, 405] width 181 height 38
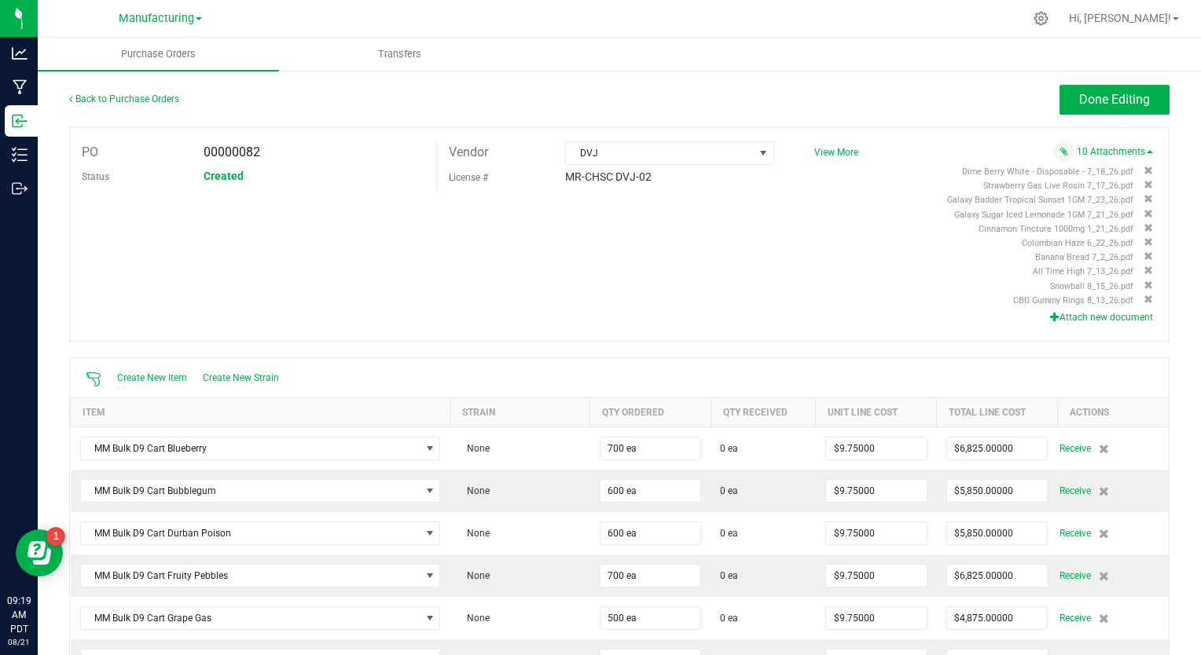
click at [1050, 314] on button "Attach new document" at bounding box center [1101, 317] width 103 height 14
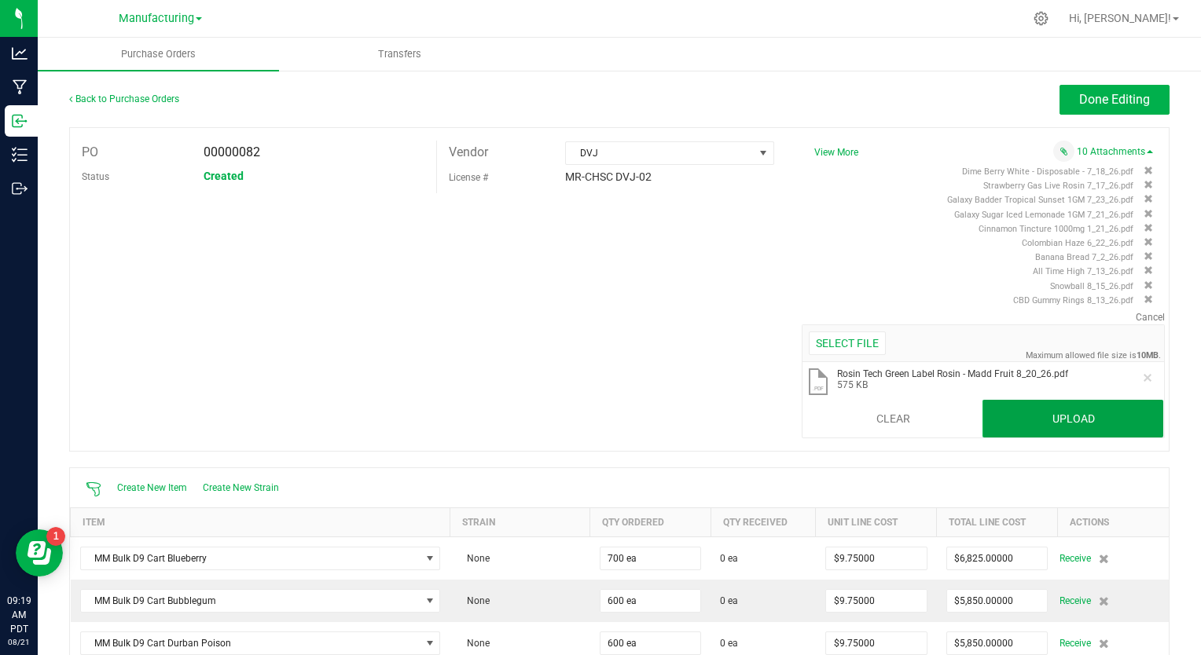
click at [994, 420] on button "Upload" at bounding box center [1072, 419] width 181 height 38
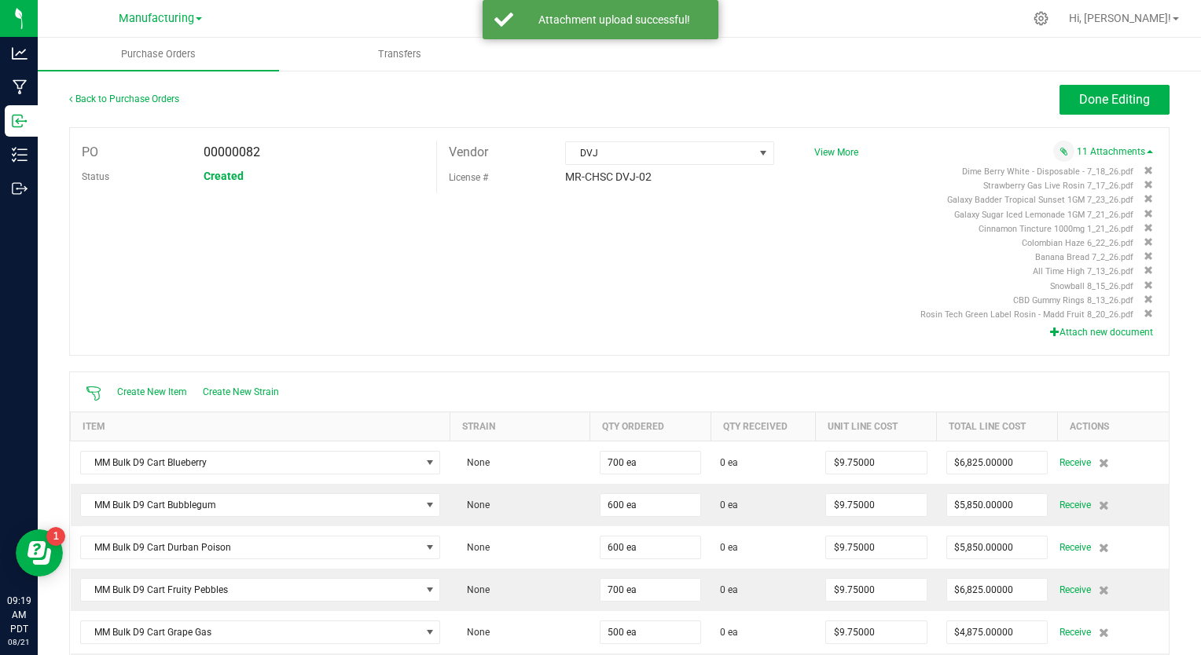
click at [1050, 335] on icon "button" at bounding box center [1054, 331] width 9 height 9
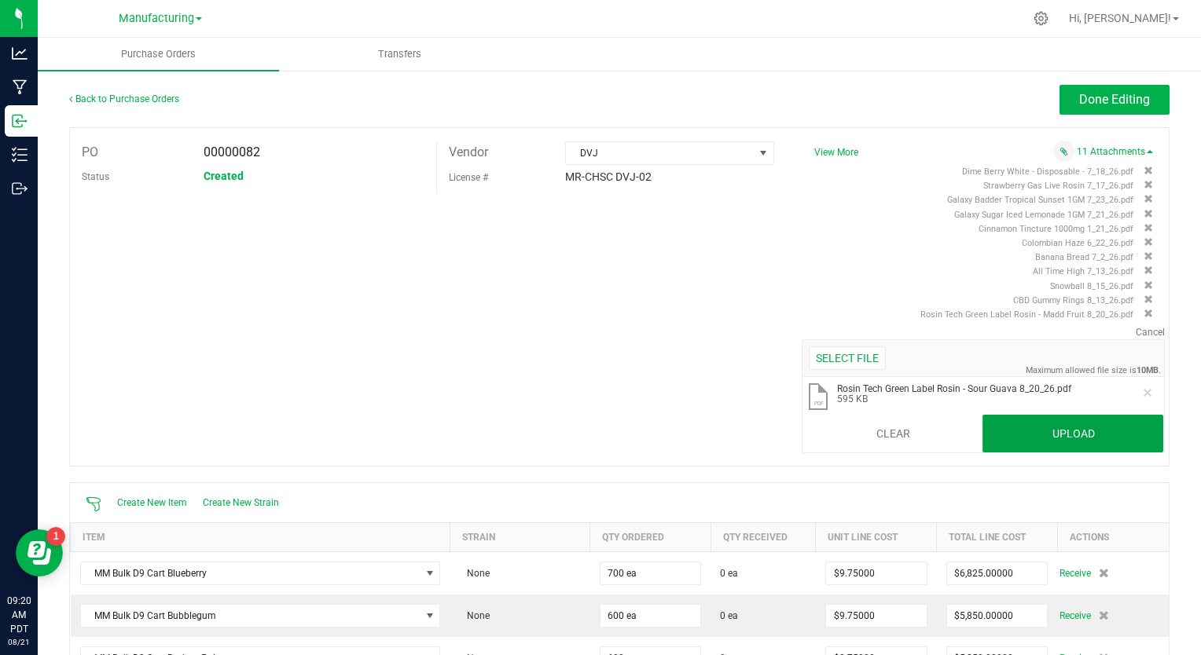
click at [1022, 435] on button "Upload" at bounding box center [1072, 434] width 181 height 38
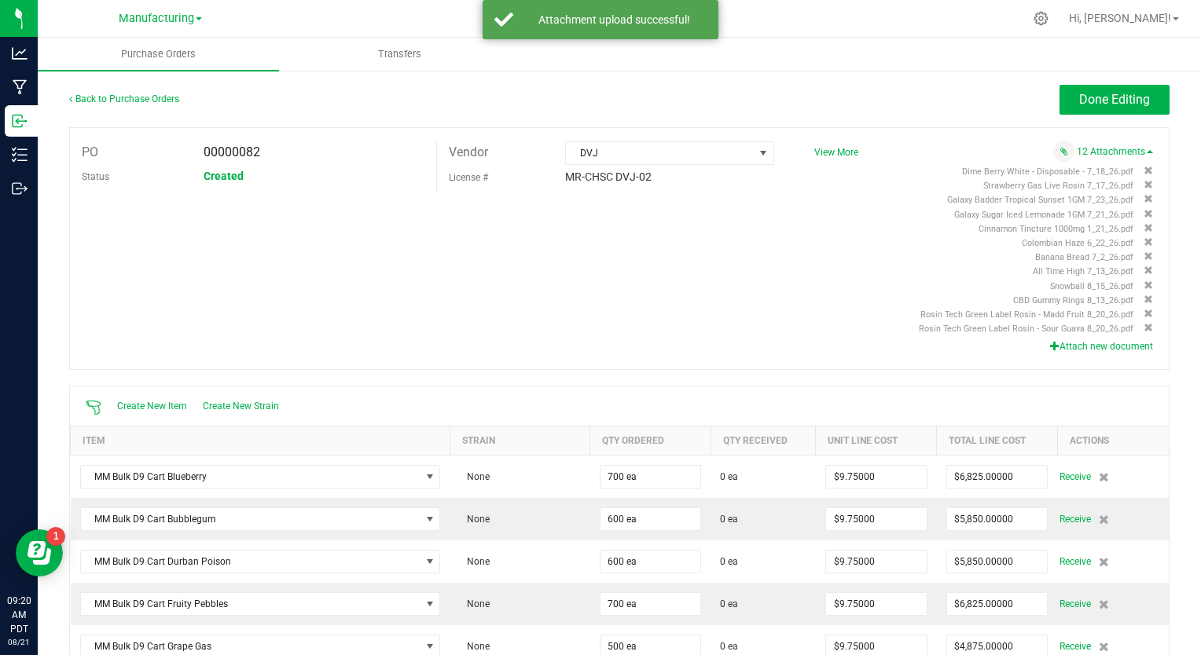
click at [1084, 340] on button "Attach new document" at bounding box center [1101, 347] width 103 height 14
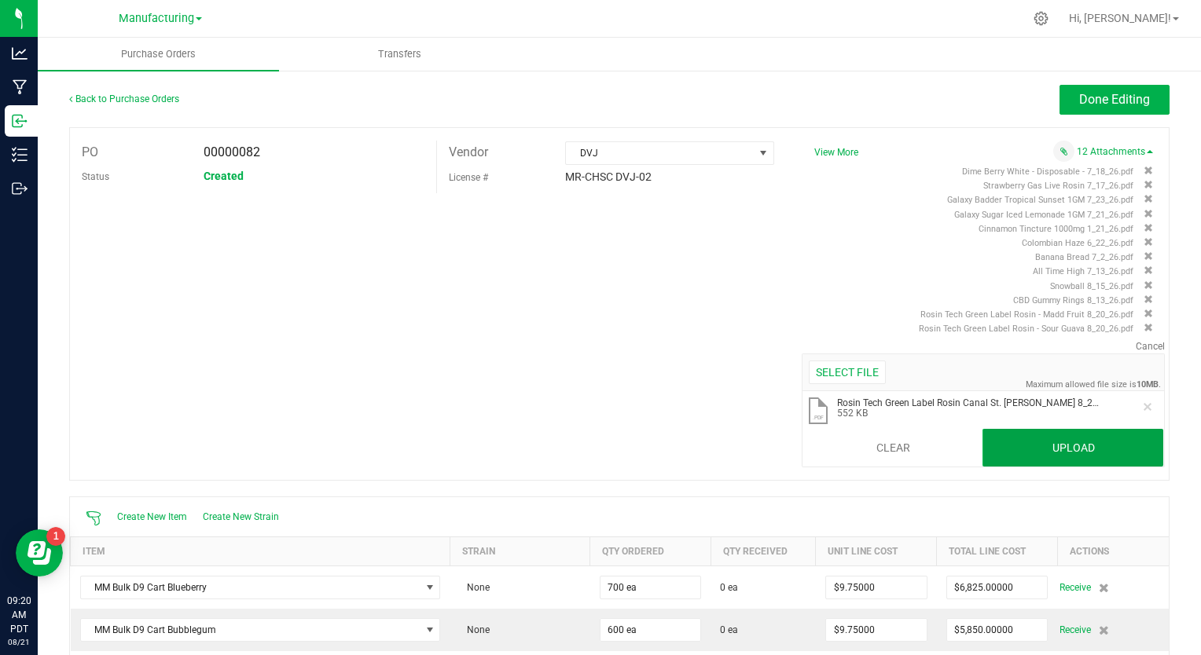
click at [1075, 451] on button "Upload" at bounding box center [1072, 448] width 181 height 38
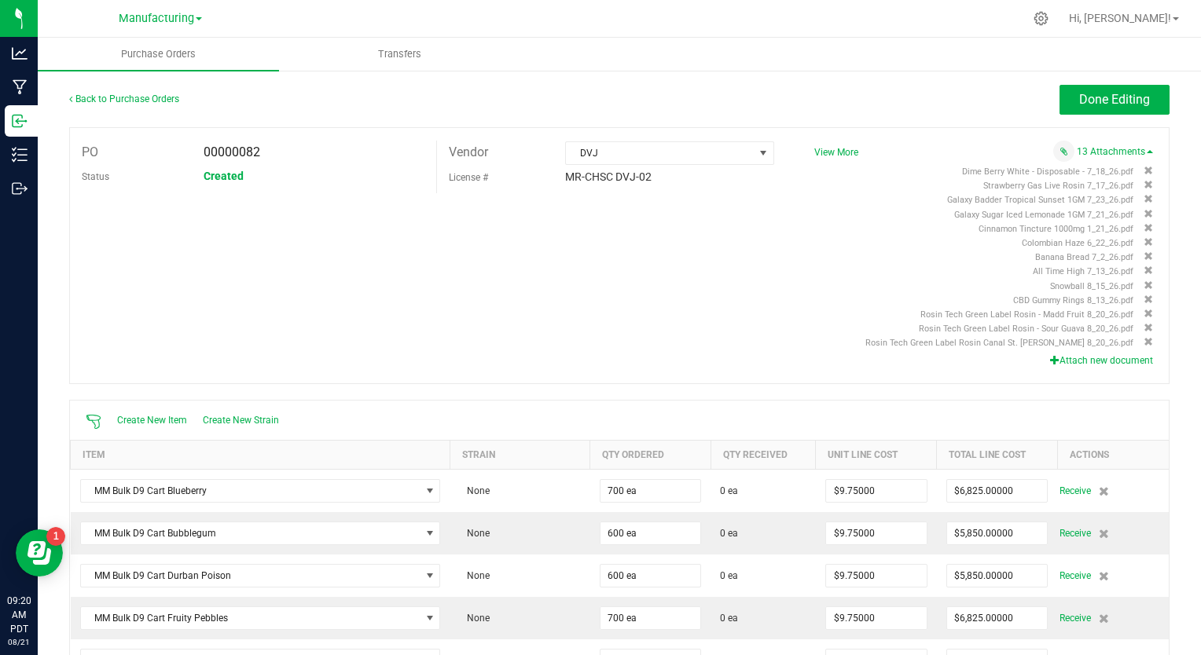
click at [1078, 361] on button "Attach new document" at bounding box center [1101, 361] width 103 height 14
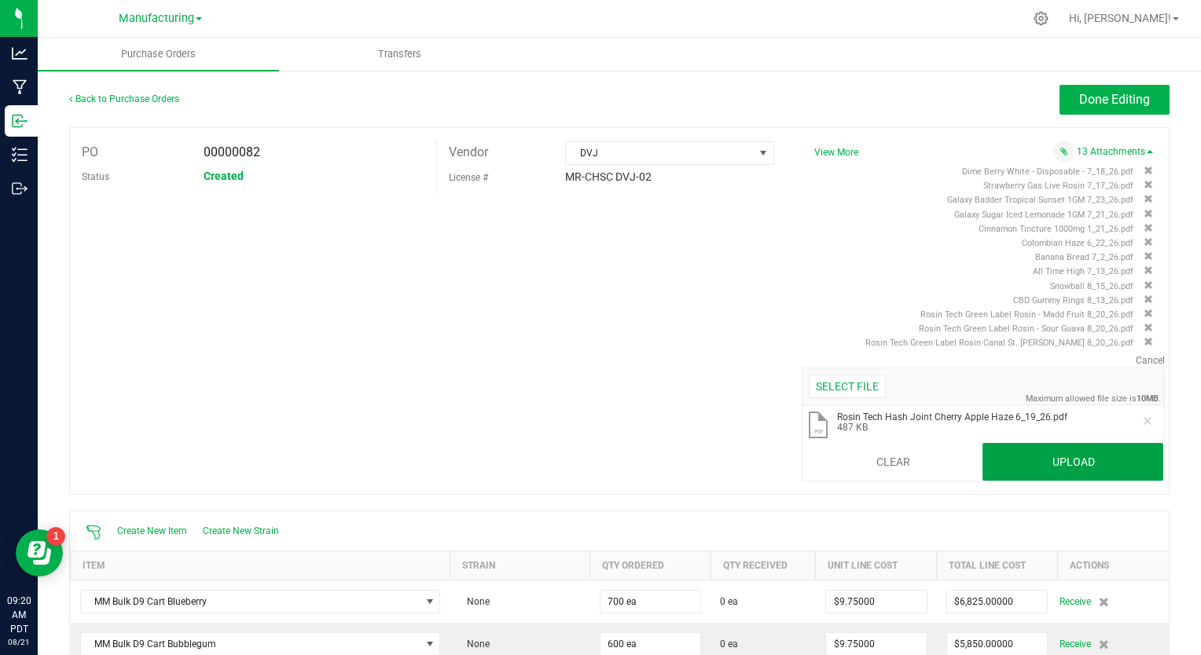
click at [1041, 464] on button "Upload" at bounding box center [1072, 462] width 181 height 38
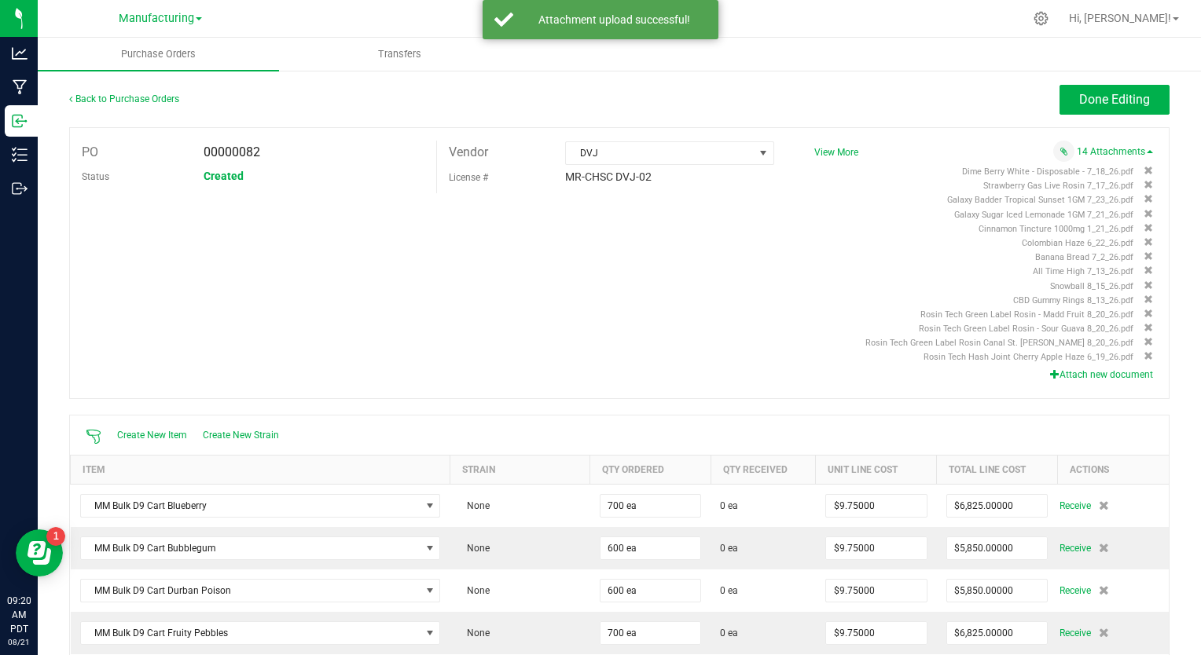
click at [1050, 375] on icon "button" at bounding box center [1054, 373] width 9 height 9
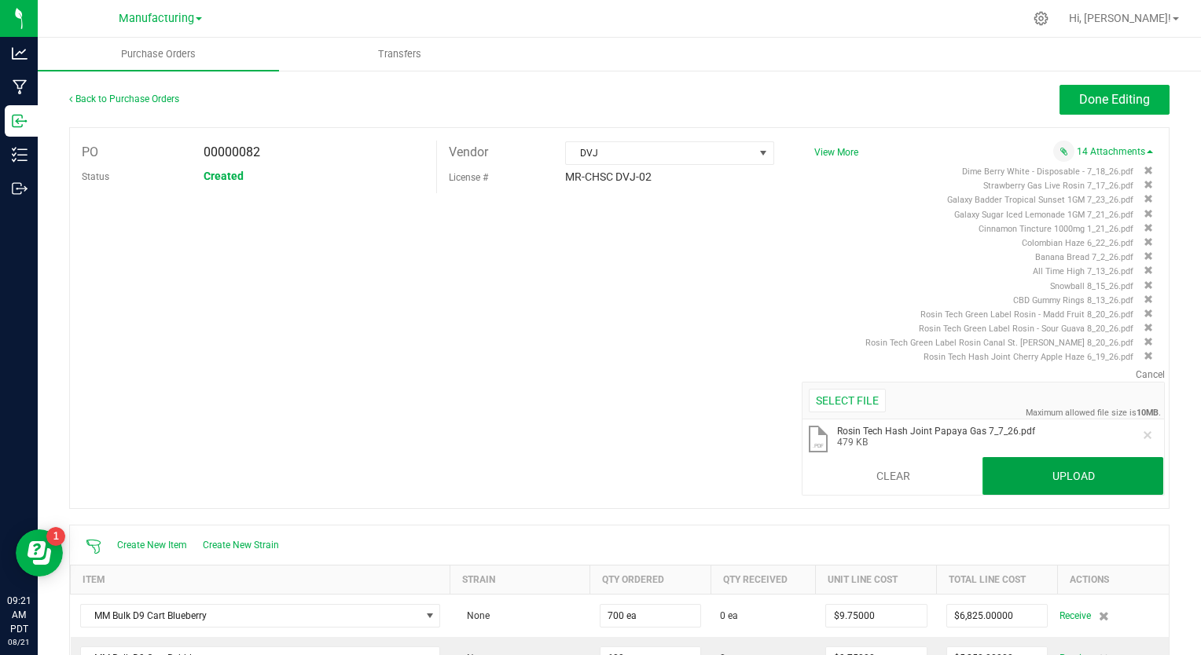
click at [1067, 476] on button "Upload" at bounding box center [1072, 476] width 181 height 38
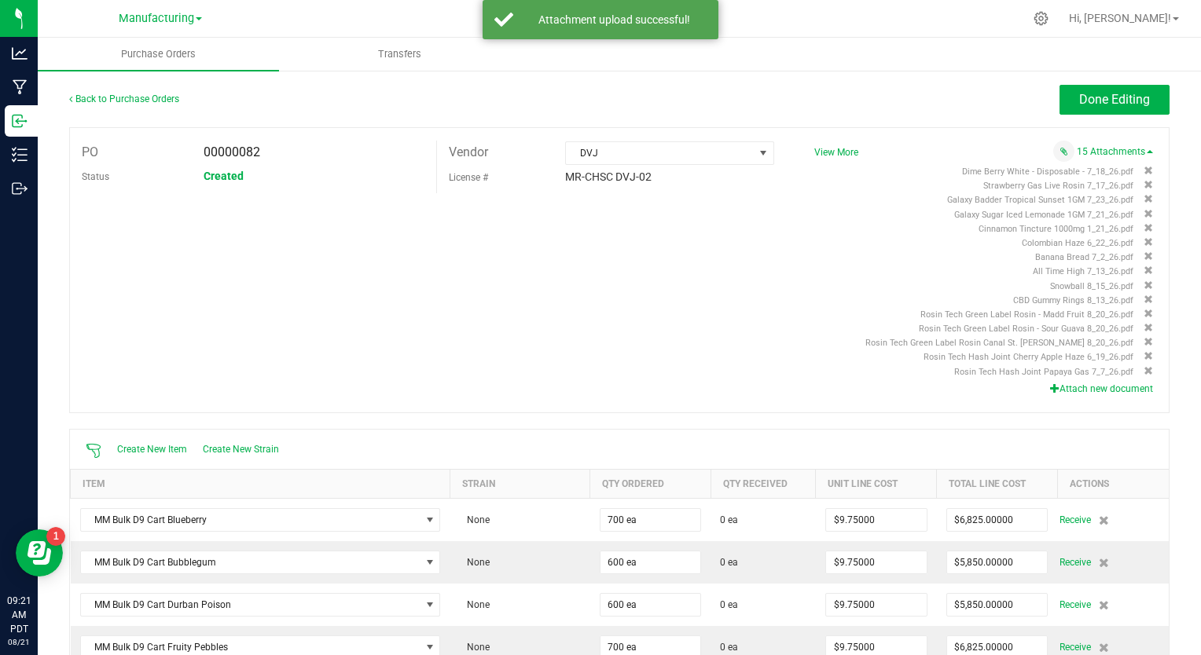
click at [1050, 390] on icon "button" at bounding box center [1054, 388] width 9 height 9
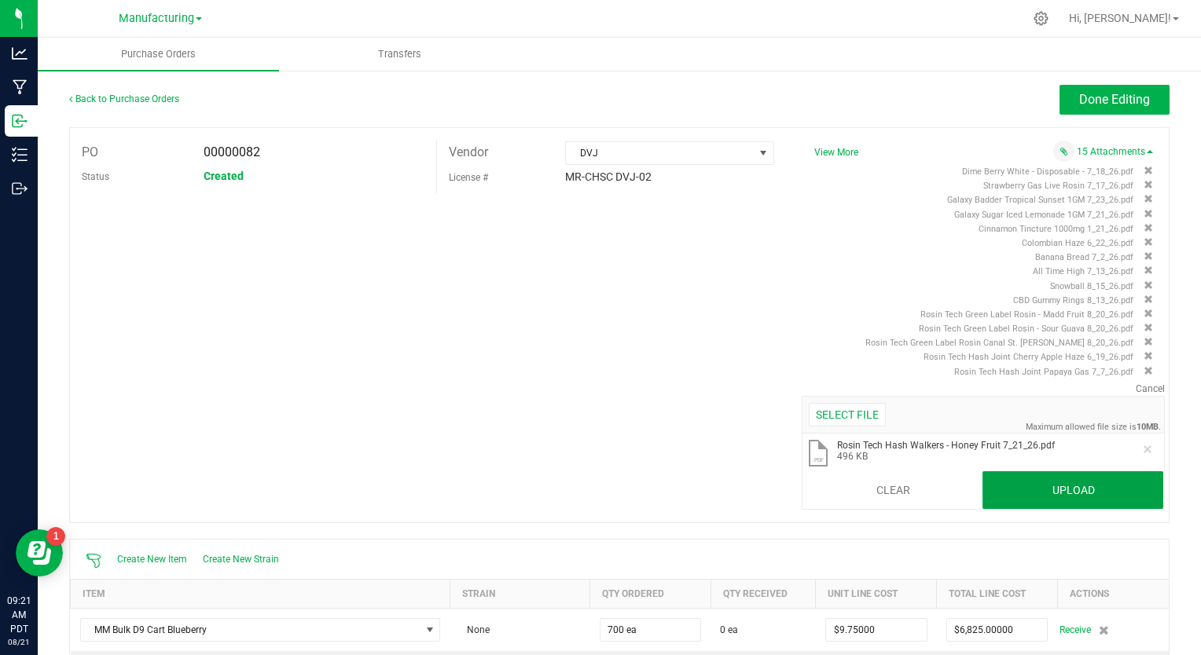
click at [1062, 483] on button "Upload" at bounding box center [1072, 491] width 181 height 38
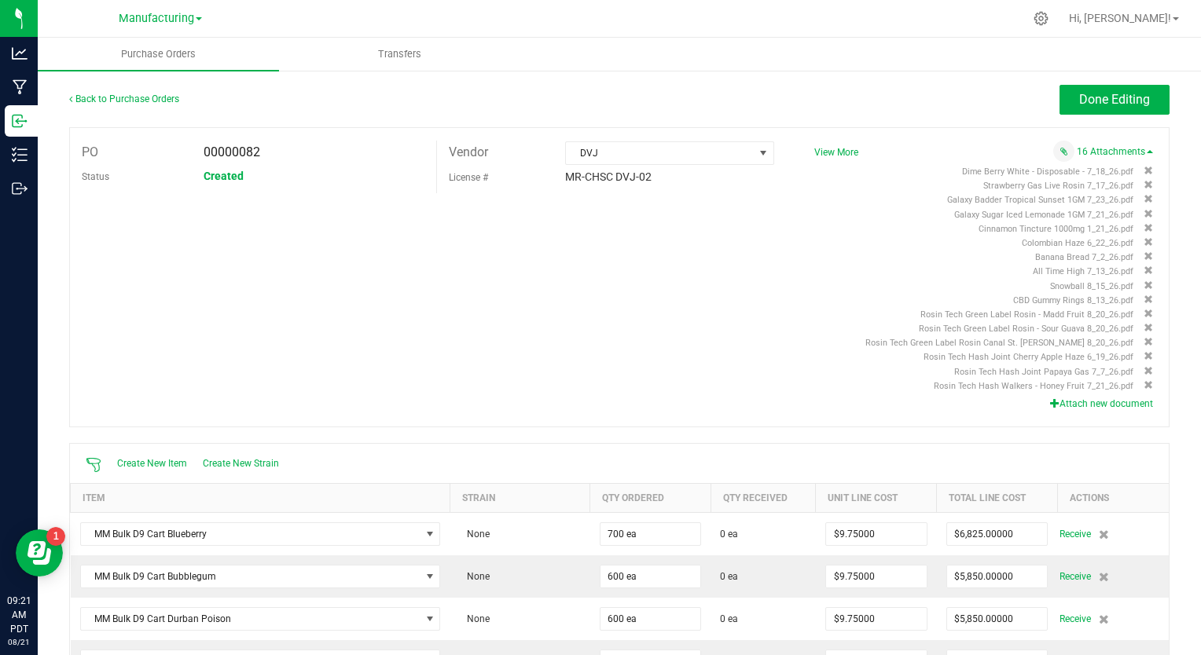
click at [1086, 397] on button "Attach new document" at bounding box center [1101, 404] width 103 height 14
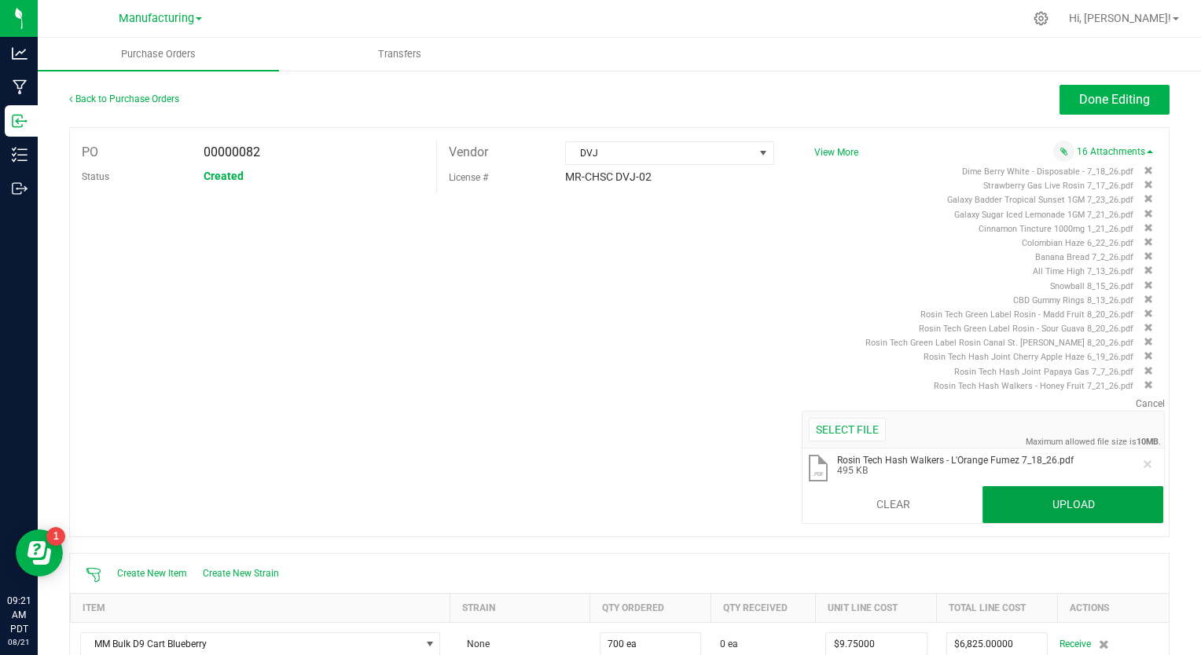
click at [1041, 505] on button "Upload" at bounding box center [1072, 505] width 181 height 38
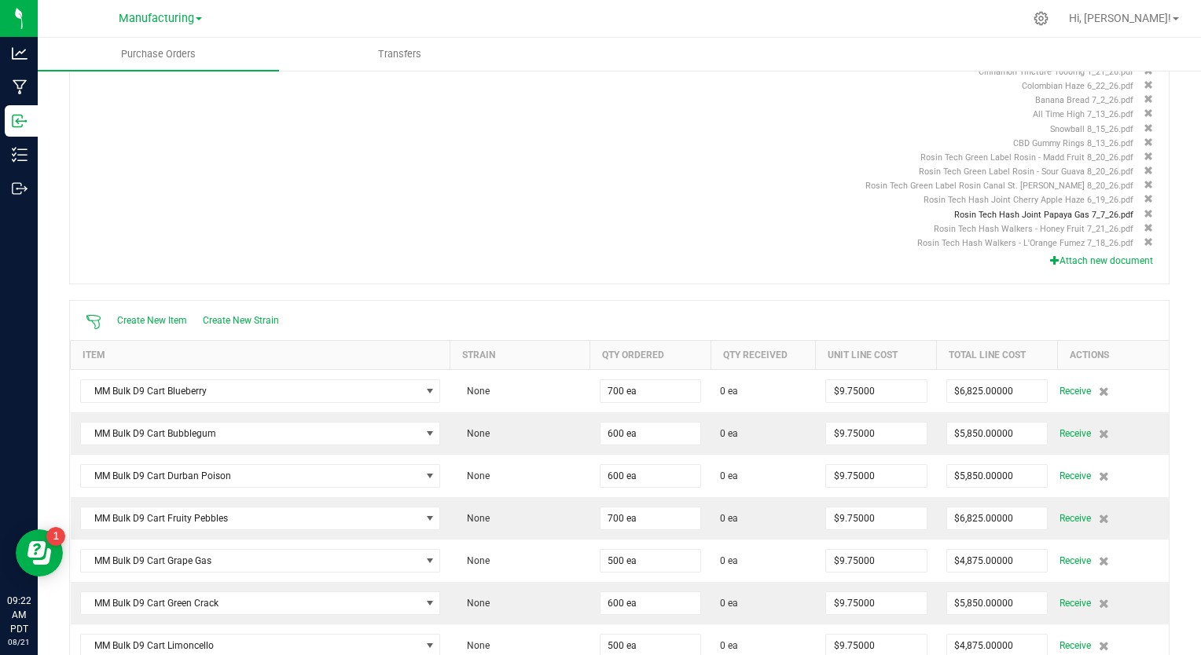
scroll to position [236, 0]
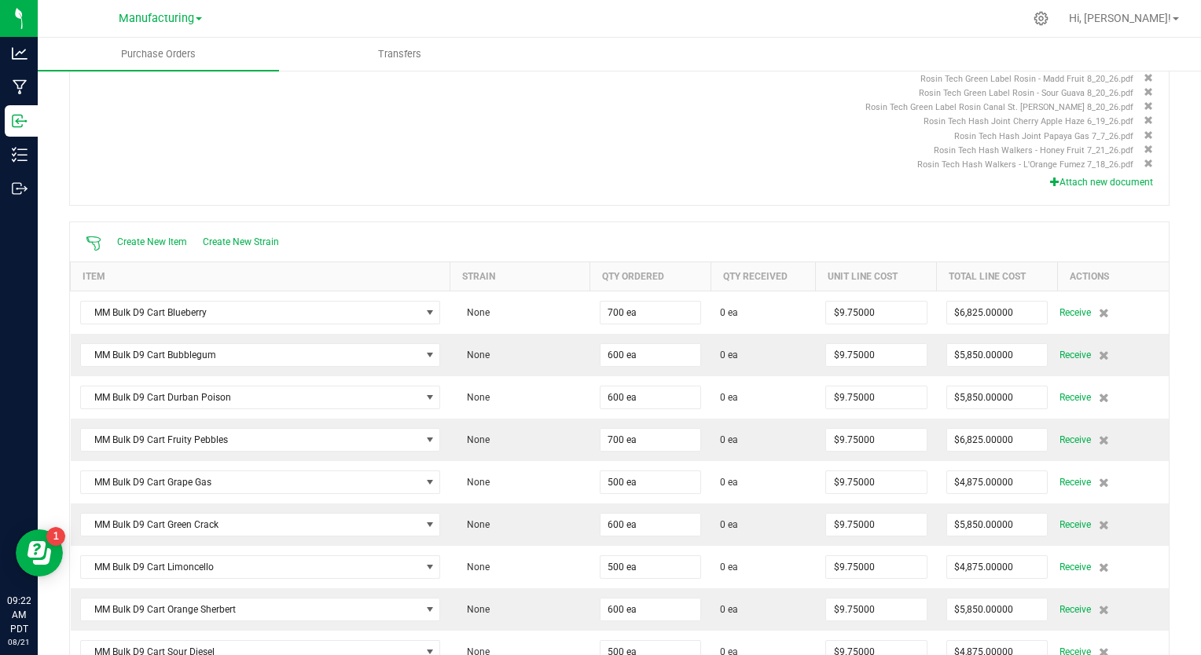
click at [1050, 180] on icon "button" at bounding box center [1054, 181] width 9 height 9
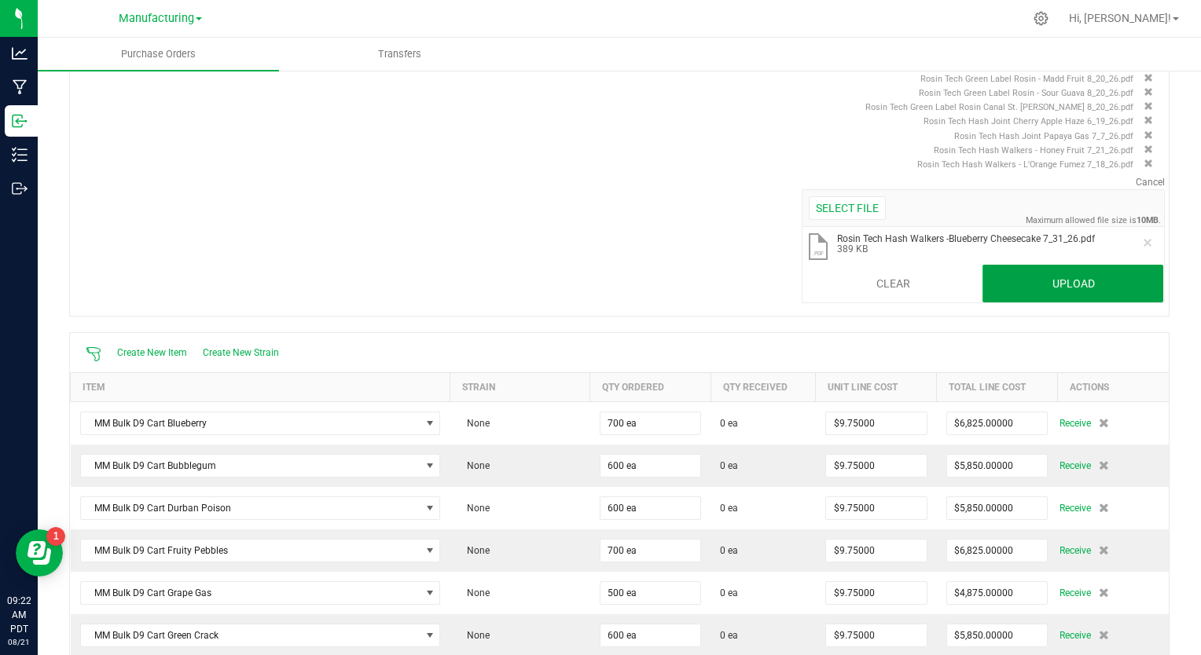
click at [1009, 278] on button "Upload" at bounding box center [1072, 284] width 181 height 38
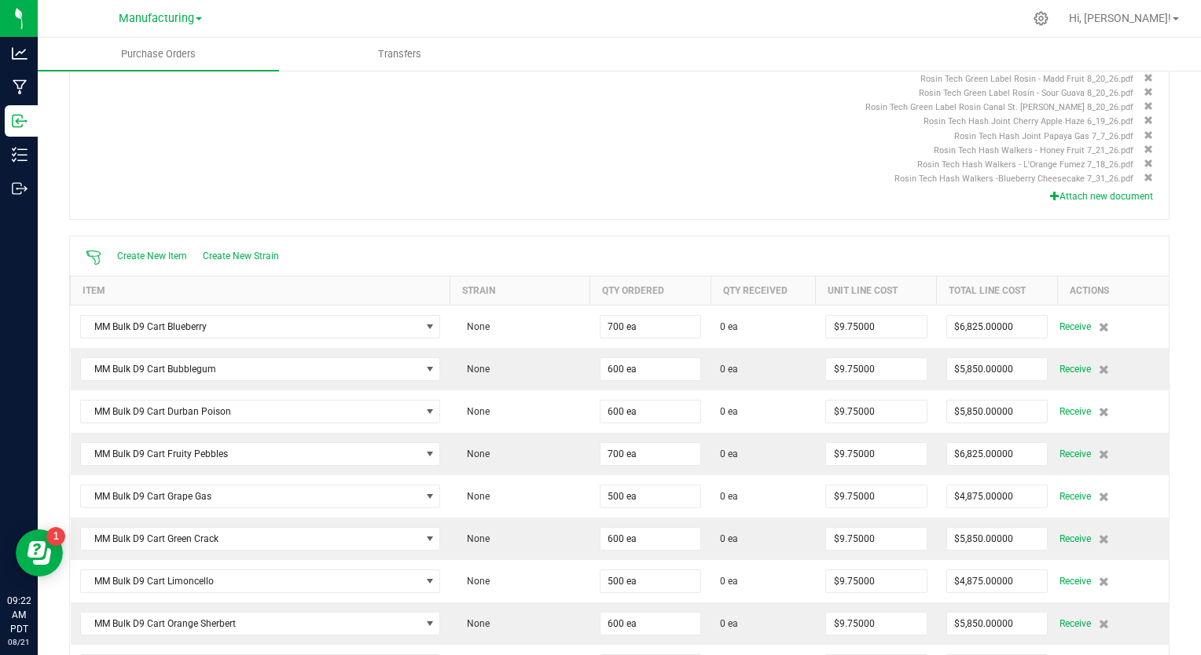
click at [1050, 194] on icon "button" at bounding box center [1054, 195] width 9 height 9
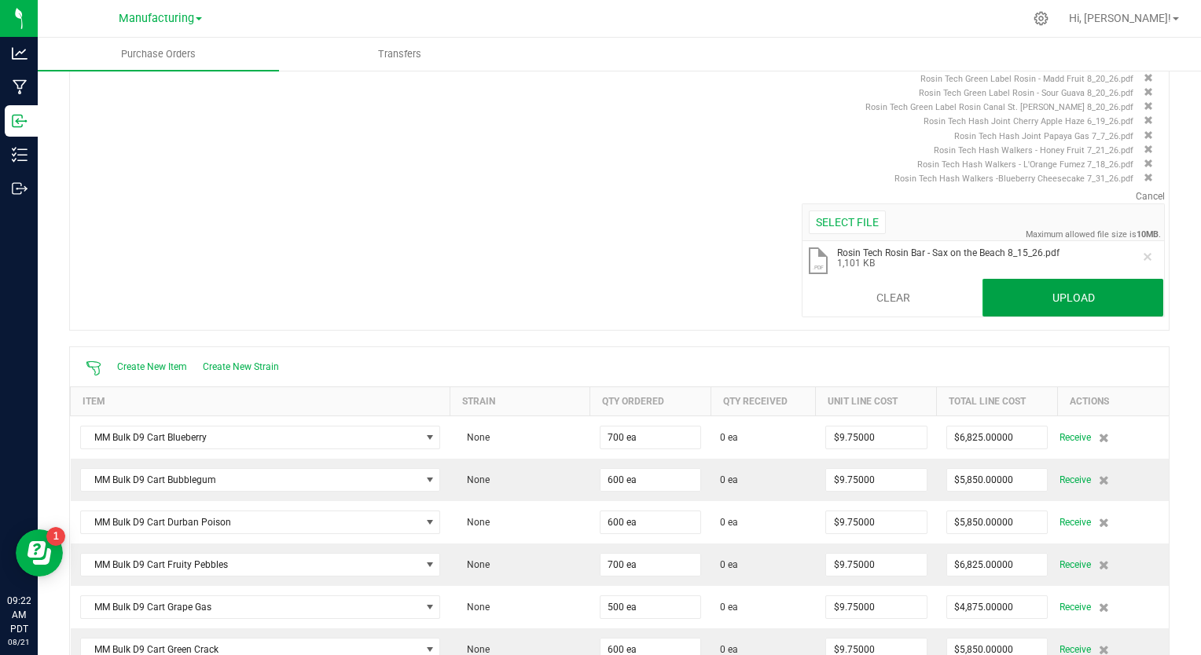
click at [1044, 288] on button "Upload" at bounding box center [1072, 298] width 181 height 38
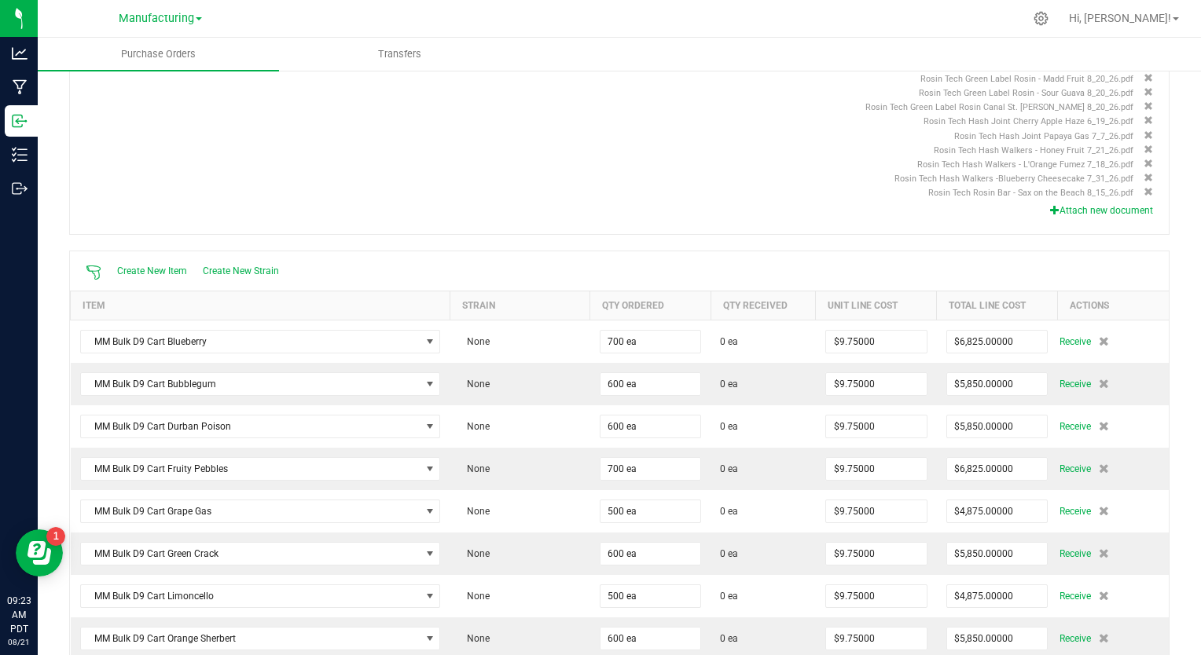
click at [1059, 209] on button "Attach new document" at bounding box center [1101, 211] width 103 height 14
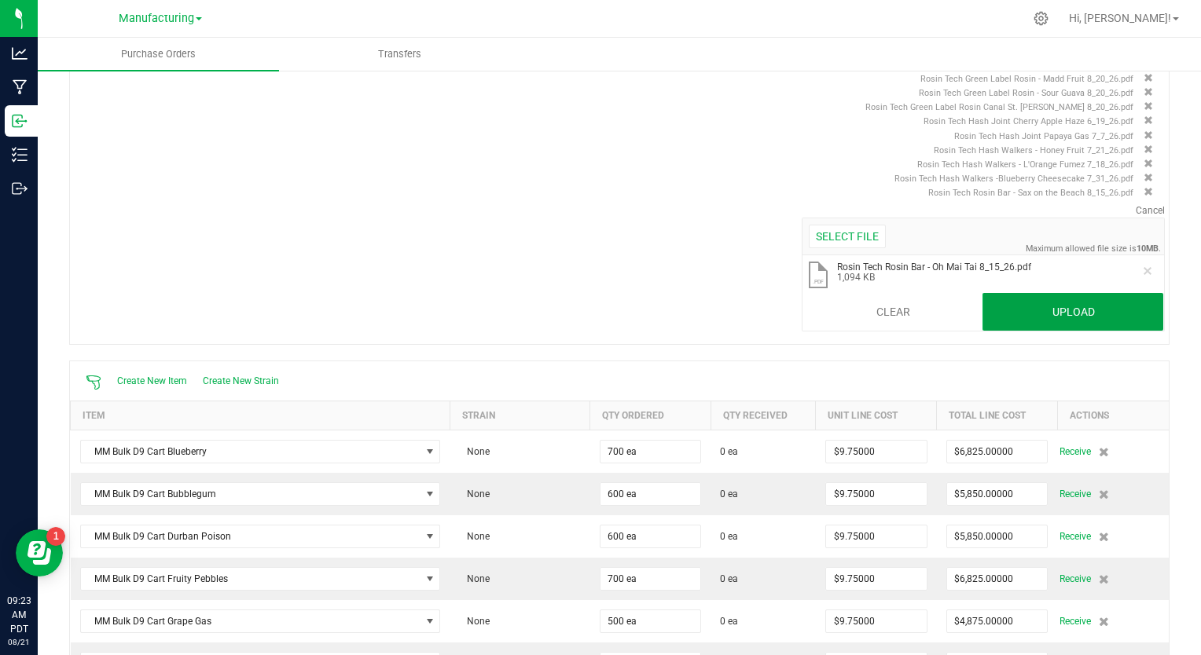
click at [1026, 316] on button "Upload" at bounding box center [1072, 312] width 181 height 38
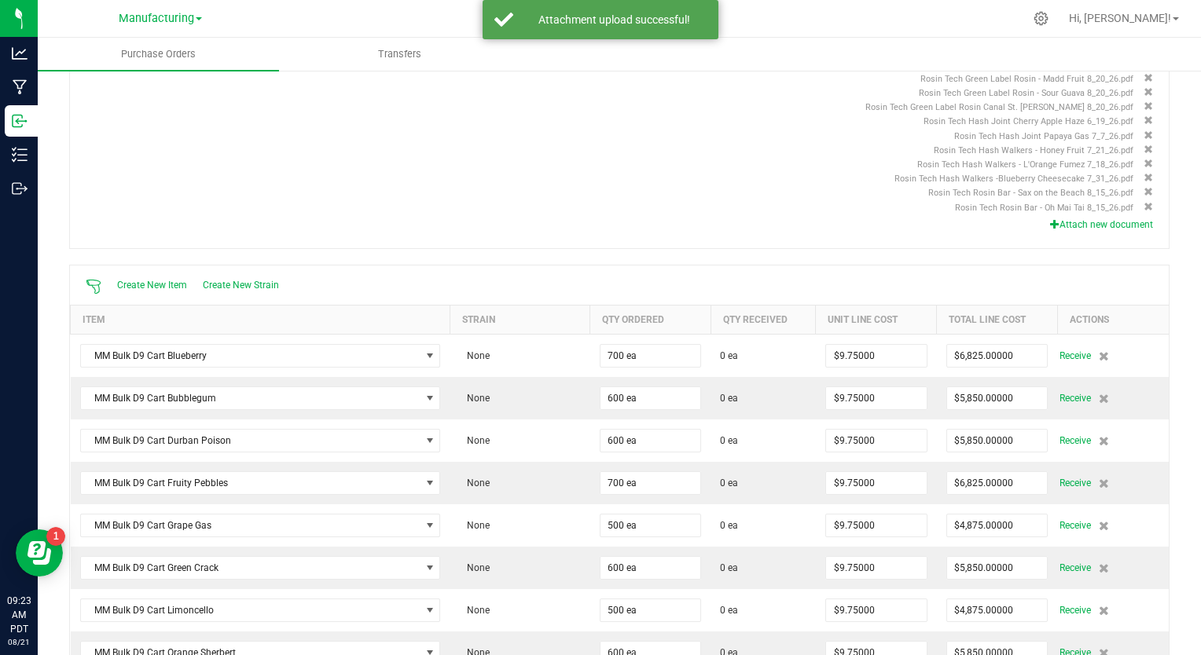
click at [1050, 221] on icon "button" at bounding box center [1054, 223] width 9 height 9
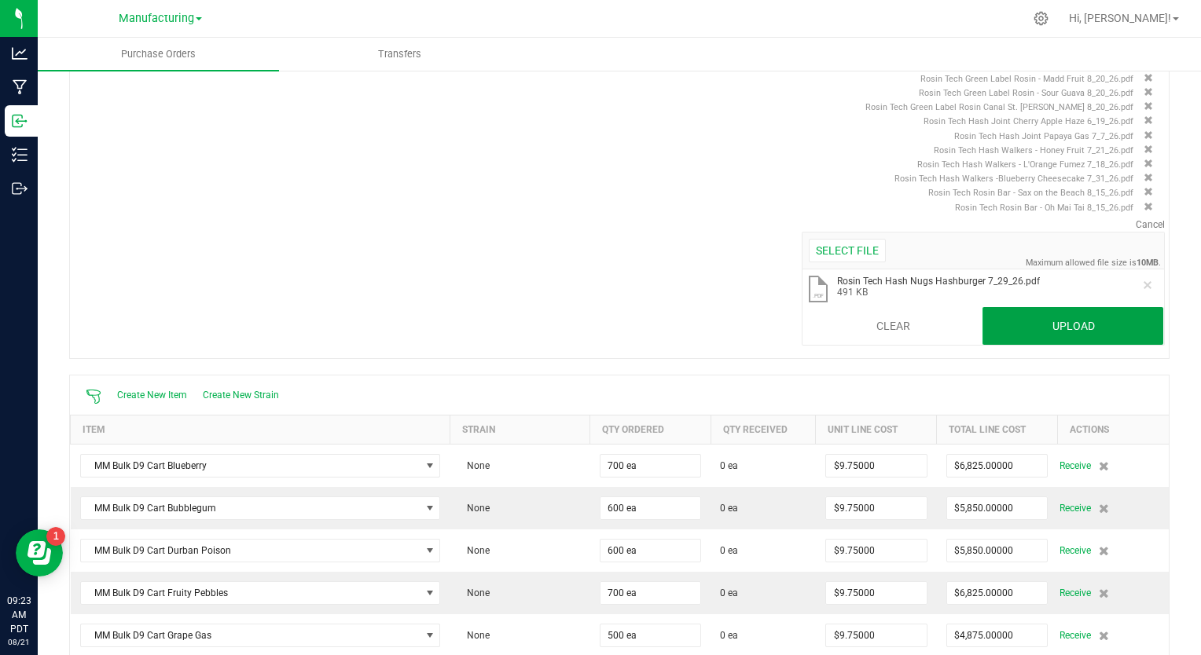
click at [1007, 329] on button "Upload" at bounding box center [1072, 326] width 181 height 38
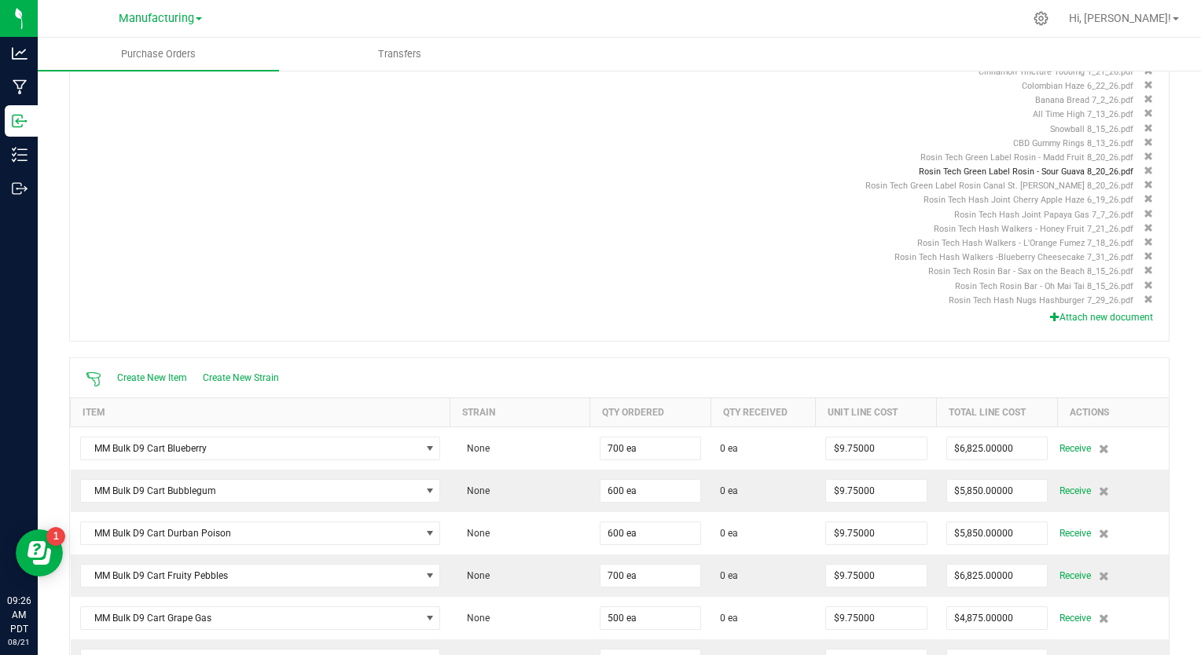
scroll to position [0, 0]
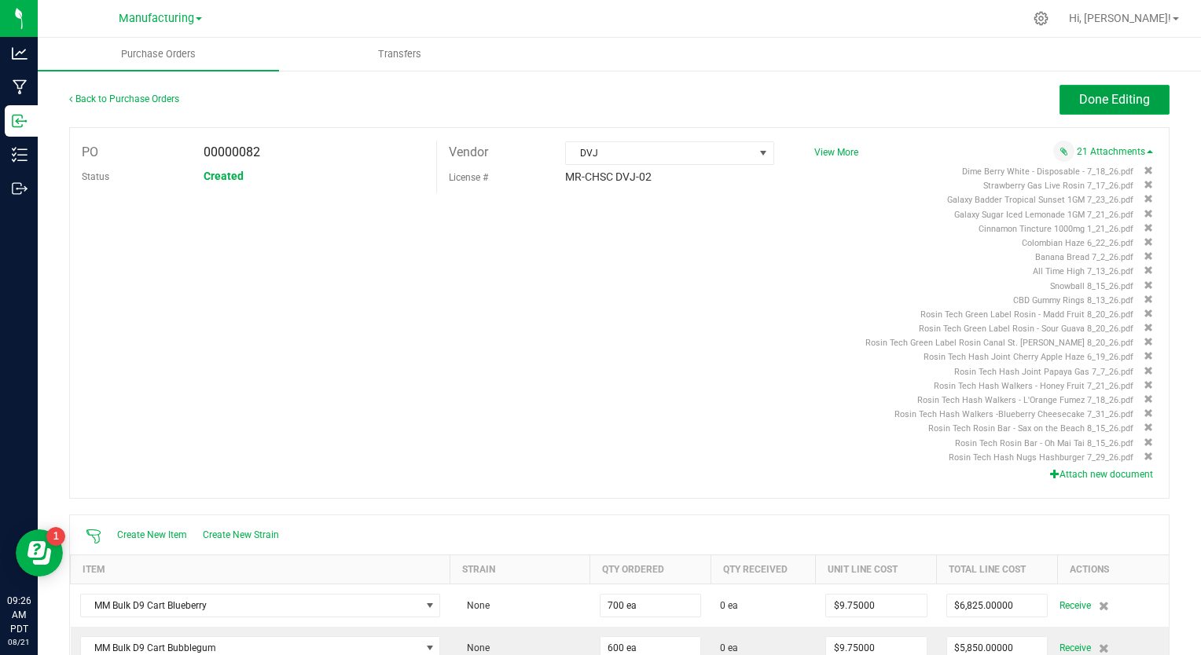
click at [1095, 105] on span "Done Editing" at bounding box center [1114, 99] width 71 height 15
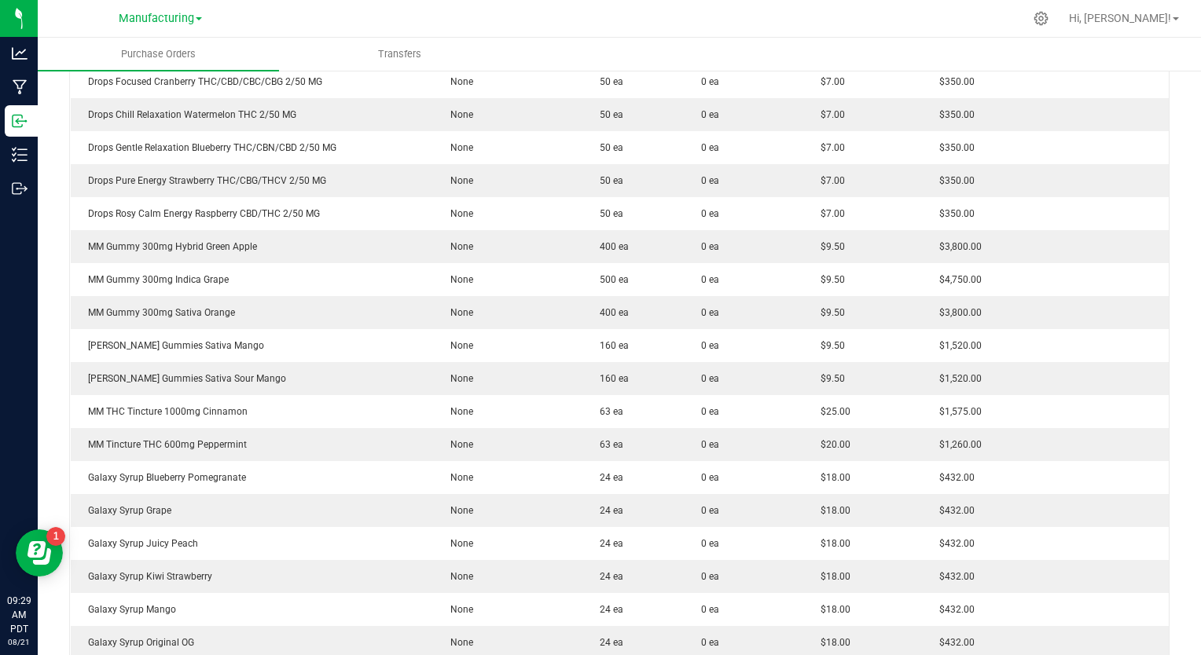
scroll to position [2446, 0]
